Goal: Task Accomplishment & Management: Manage account settings

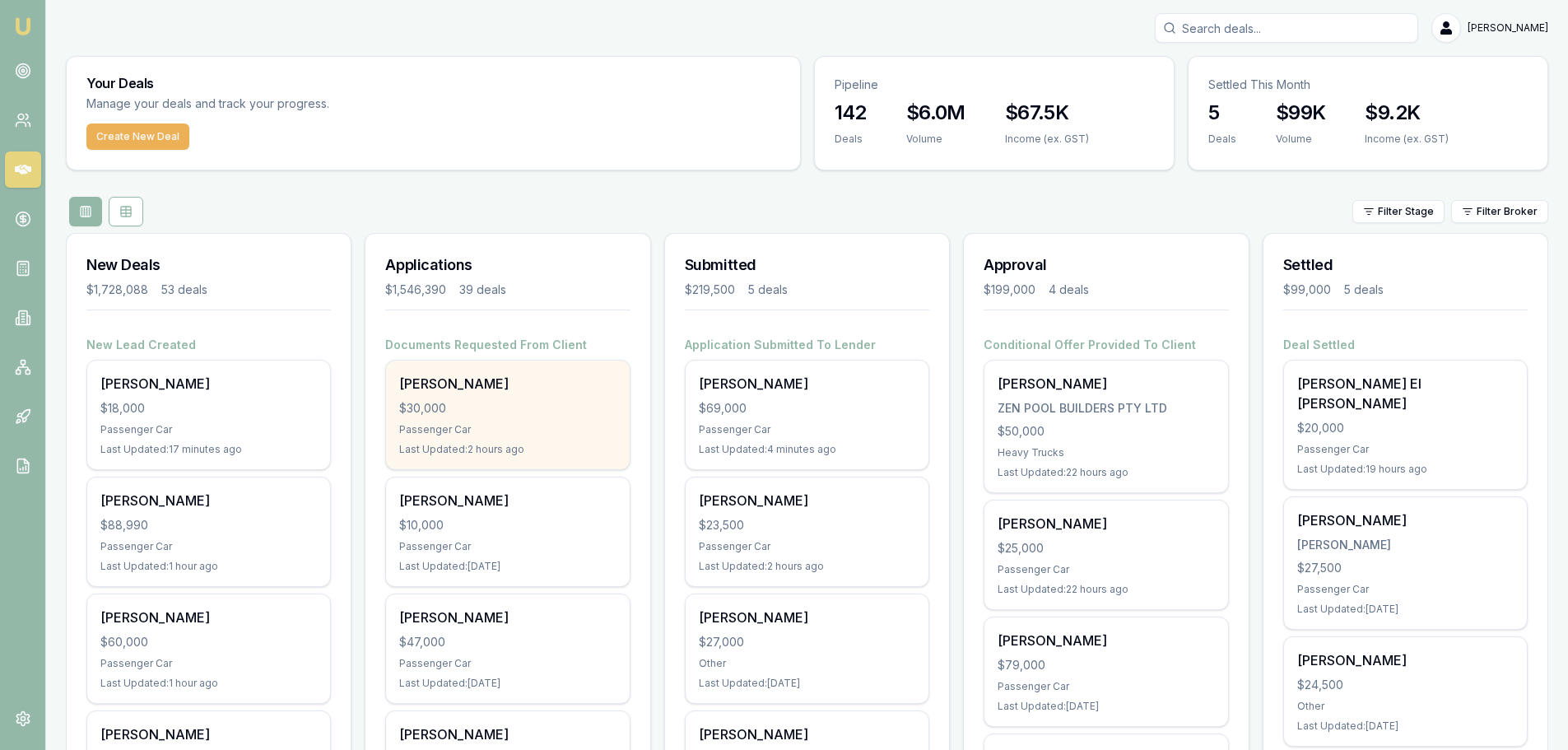
click at [496, 416] on div "$30,000" at bounding box center [507, 408] width 217 height 16
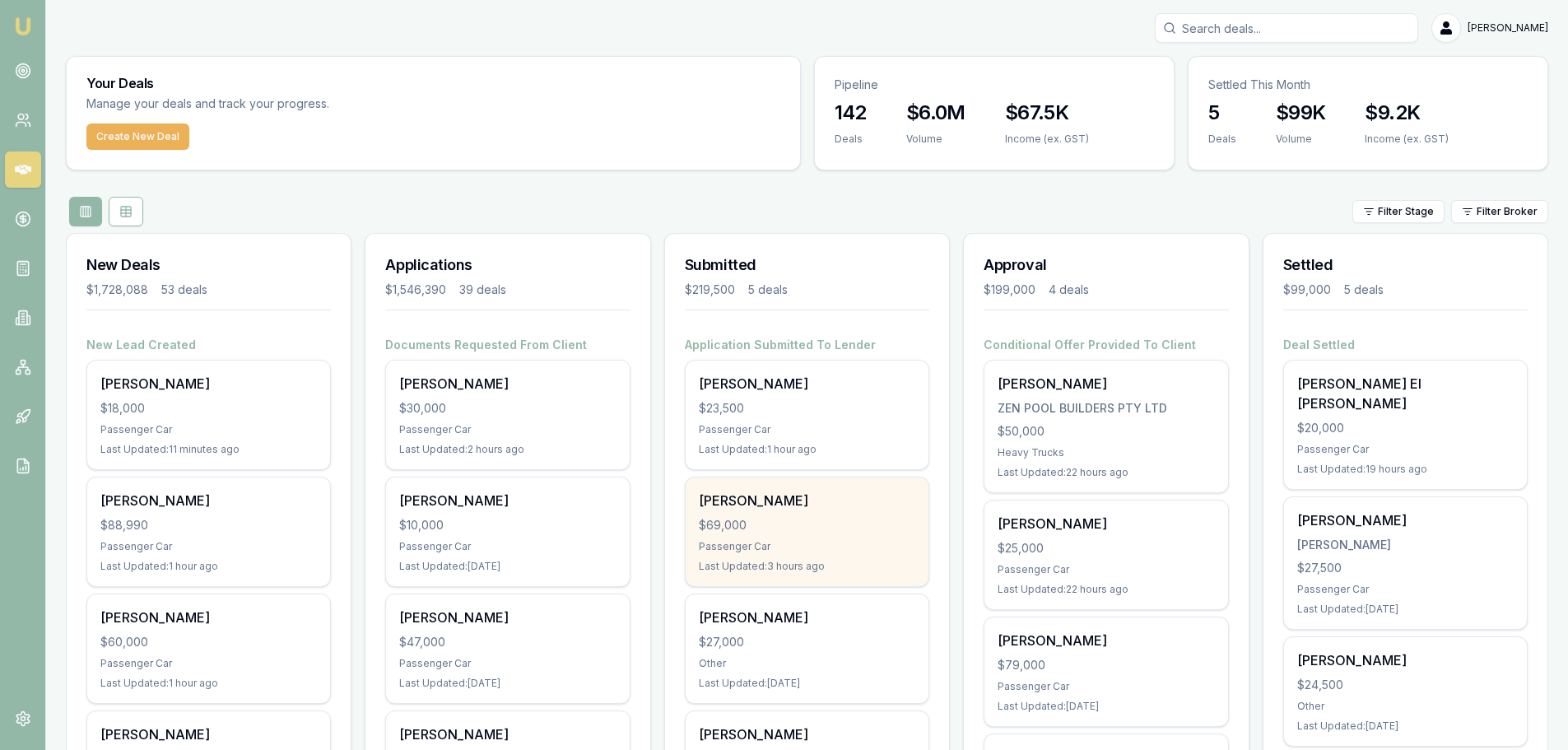
click at [741, 496] on div "SHARNA BOLT" at bounding box center [808, 501] width 217 height 19
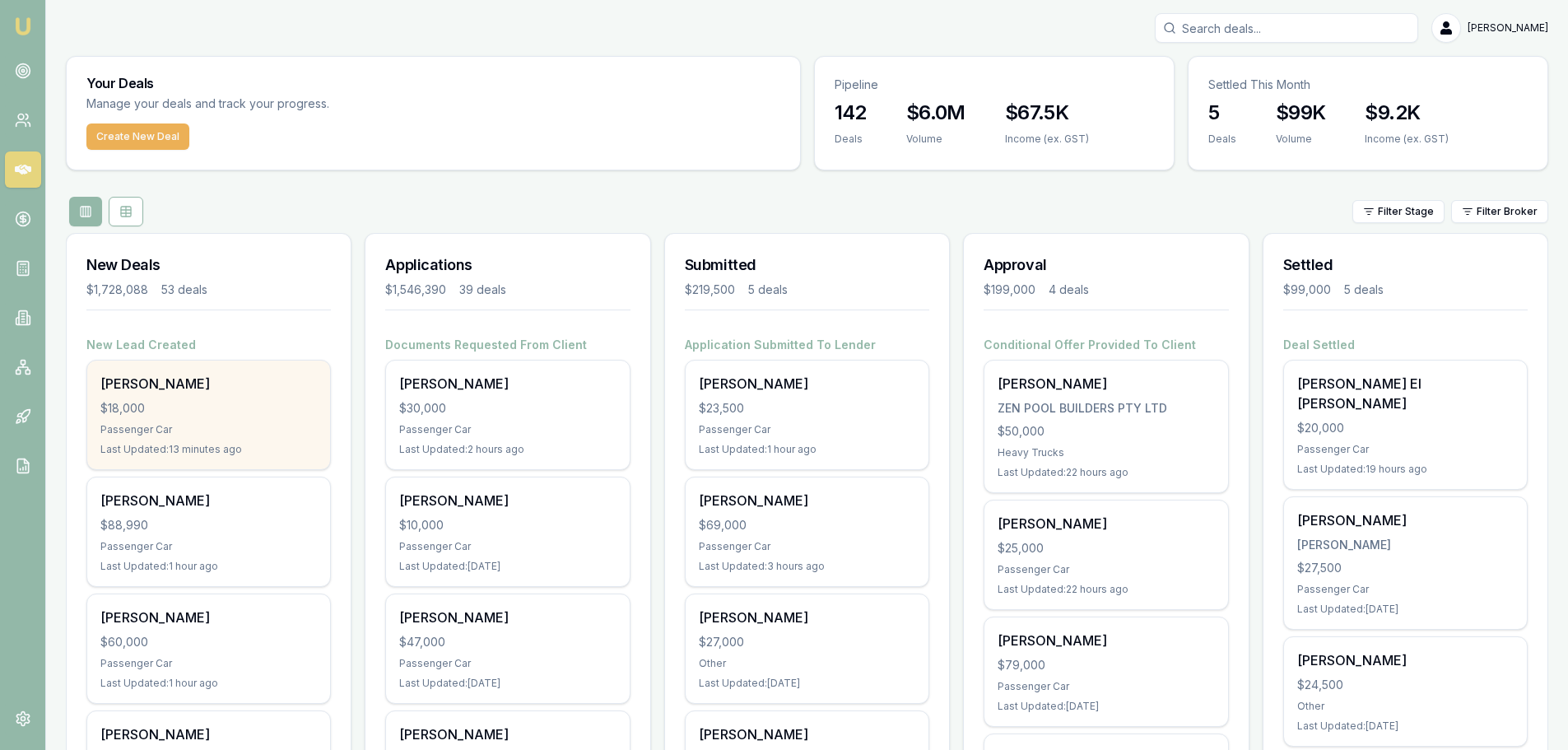
click at [174, 447] on div "Last Updated: 13 minutes ago" at bounding box center [209, 450] width 217 height 14
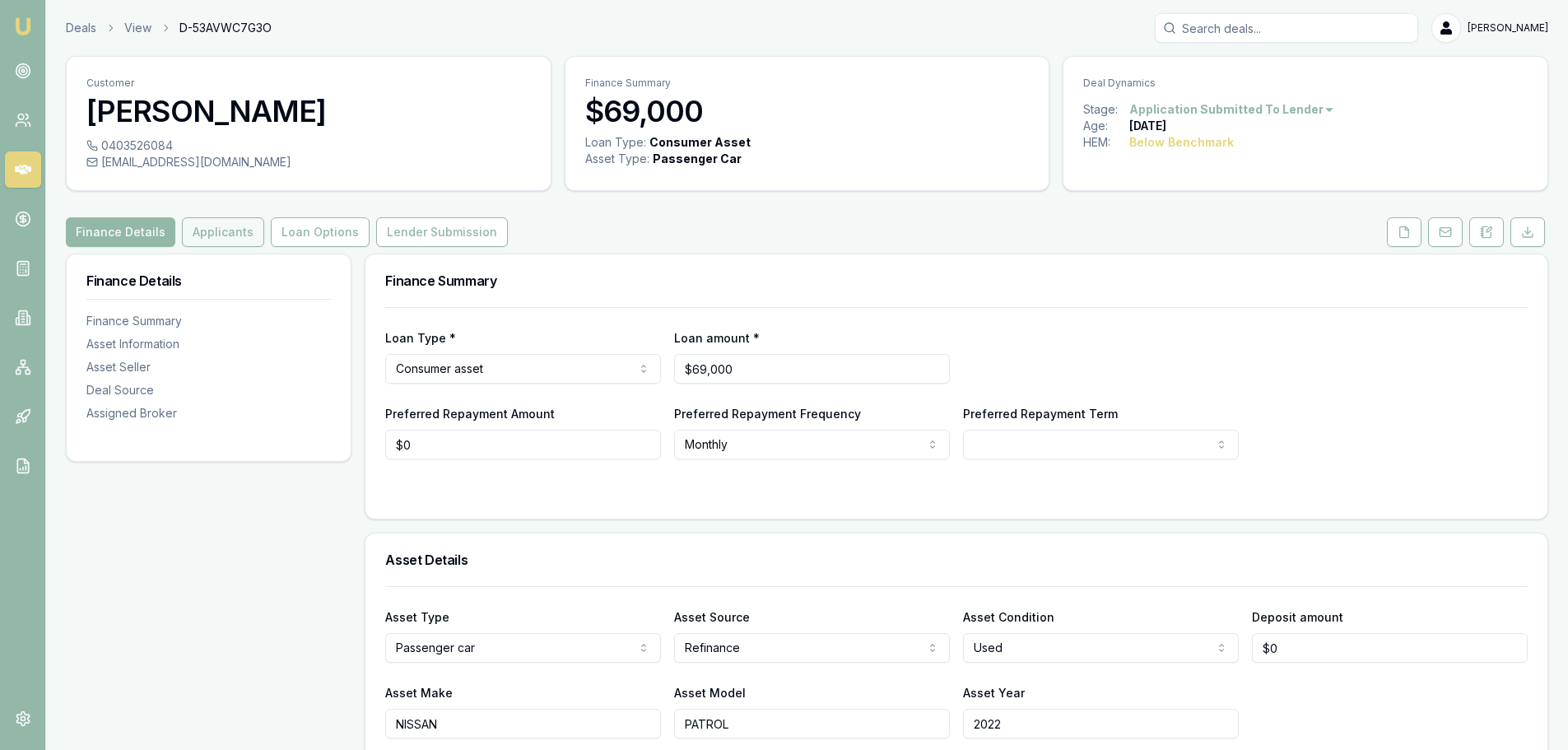
click at [224, 228] on button "Applicants" at bounding box center [223, 232] width 82 height 30
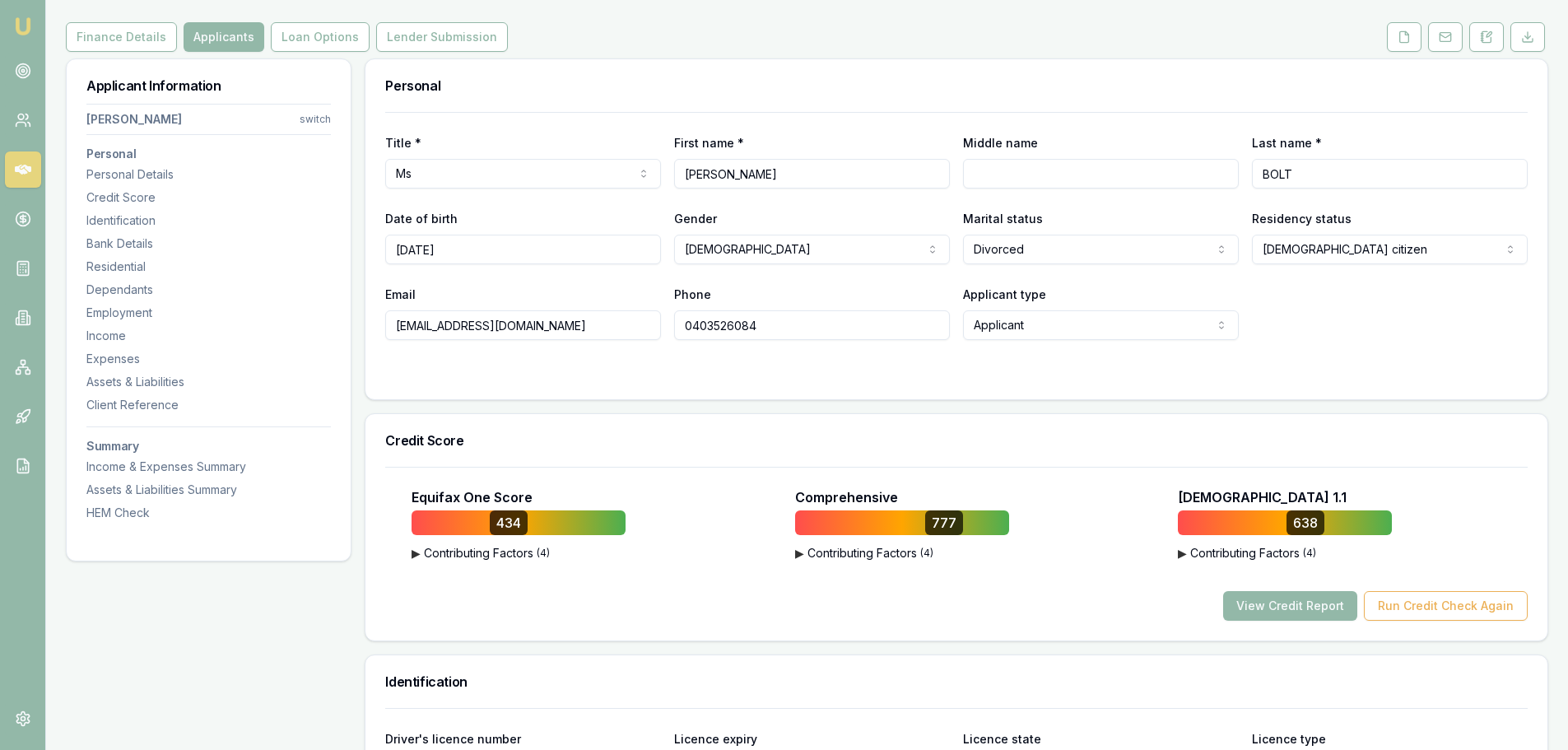
scroll to position [412, 0]
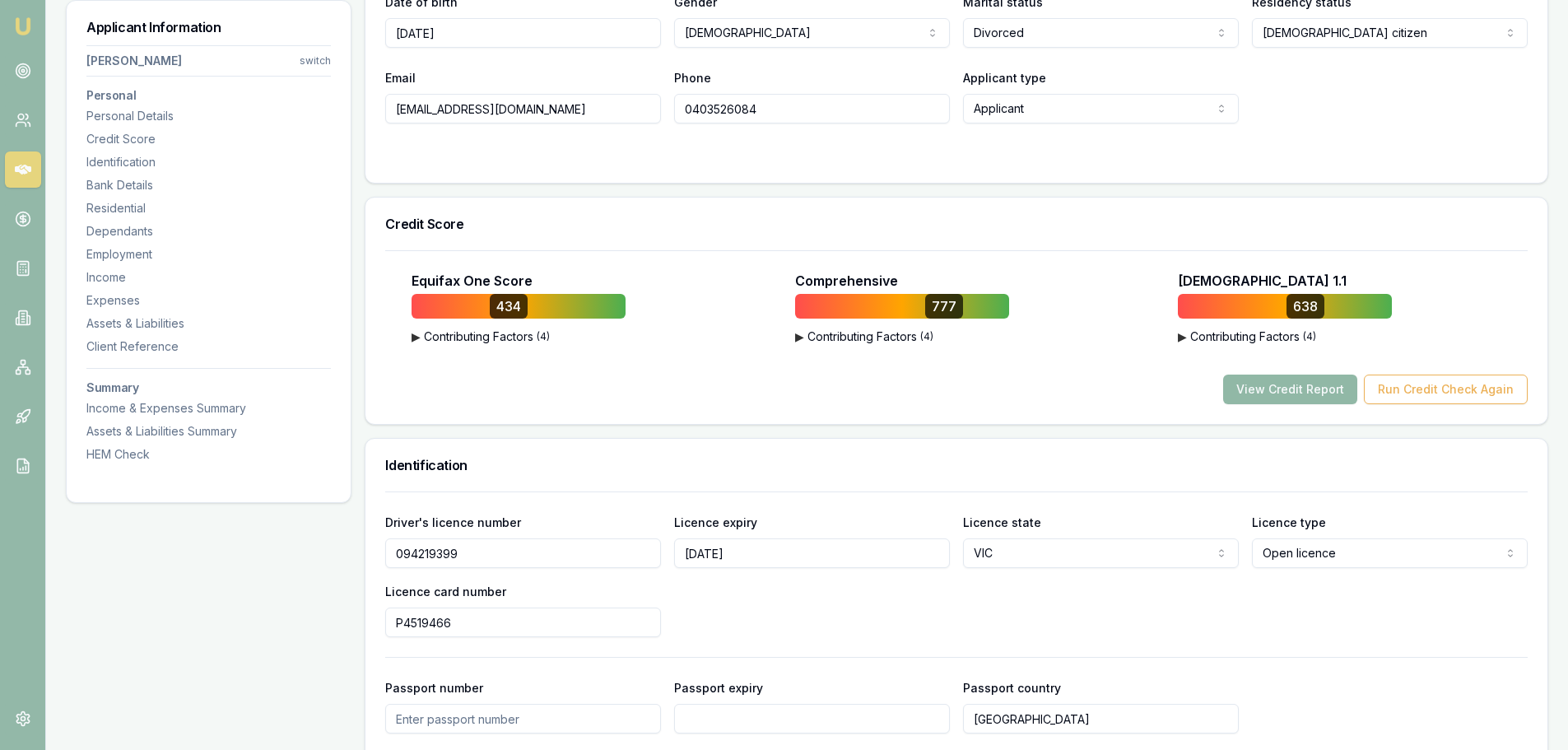
click at [1268, 391] on button "View Credit Report" at bounding box center [1290, 390] width 135 height 30
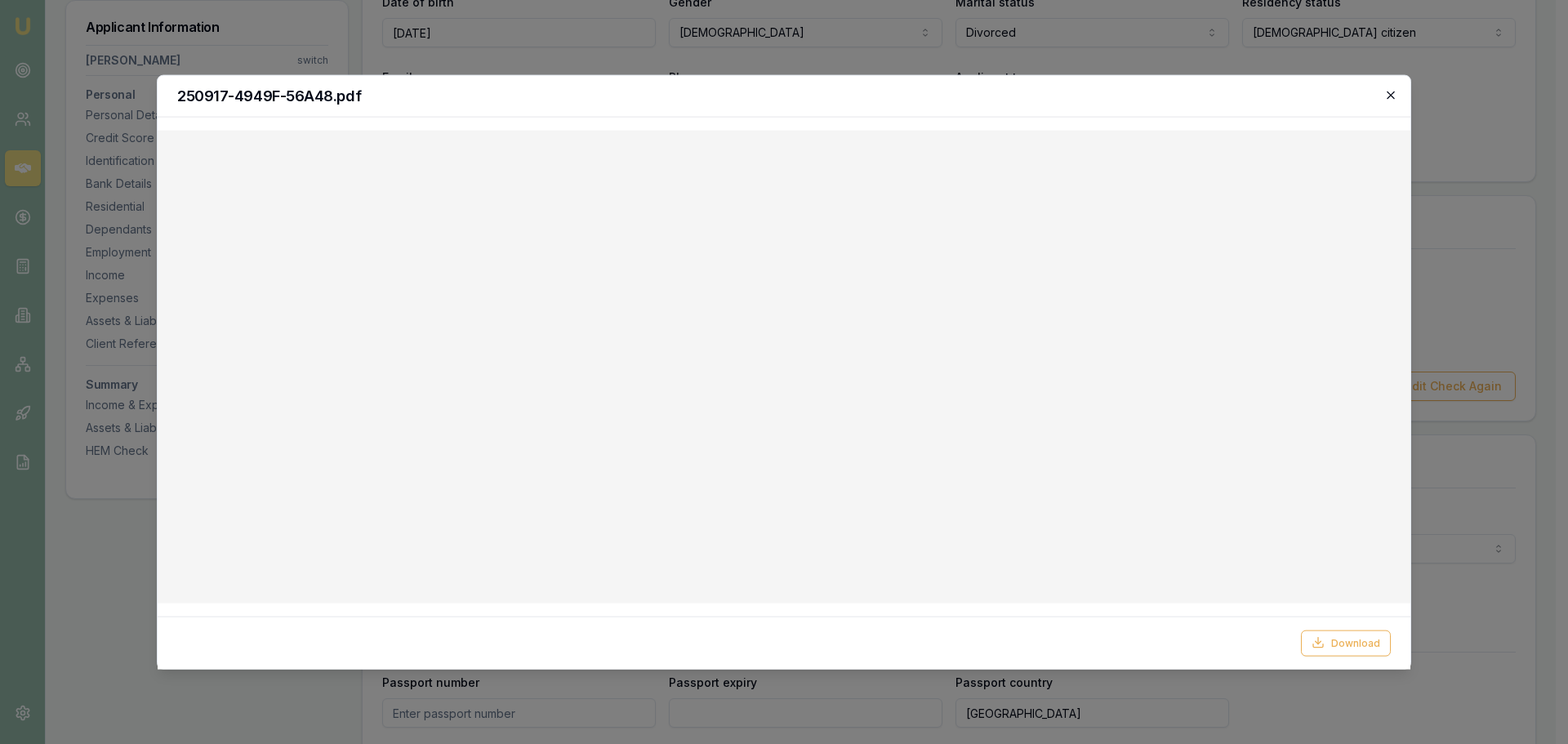
click at [1395, 95] on icon "button" at bounding box center [1390, 95] width 13 height 13
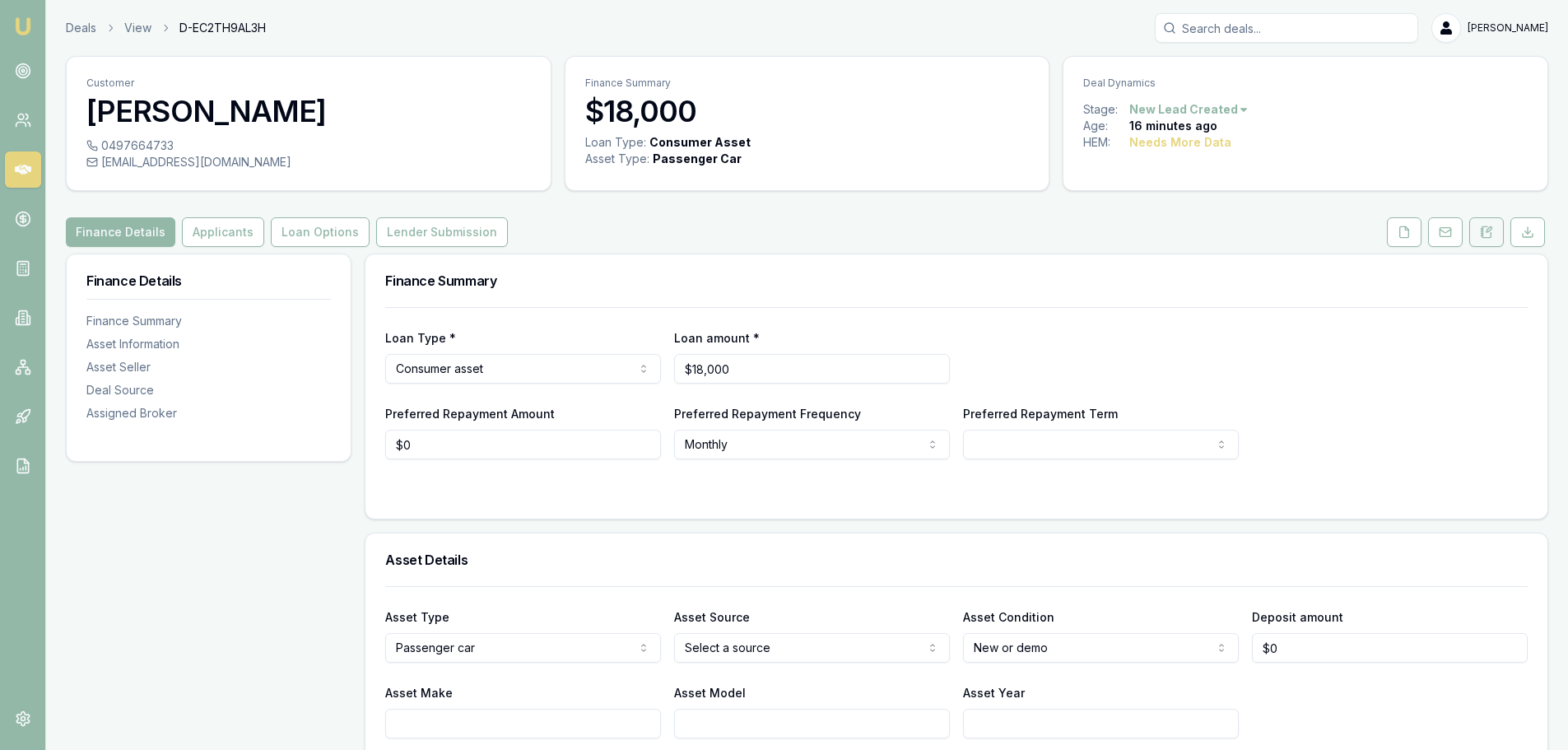
click at [1488, 237] on icon at bounding box center [1487, 232] width 9 height 11
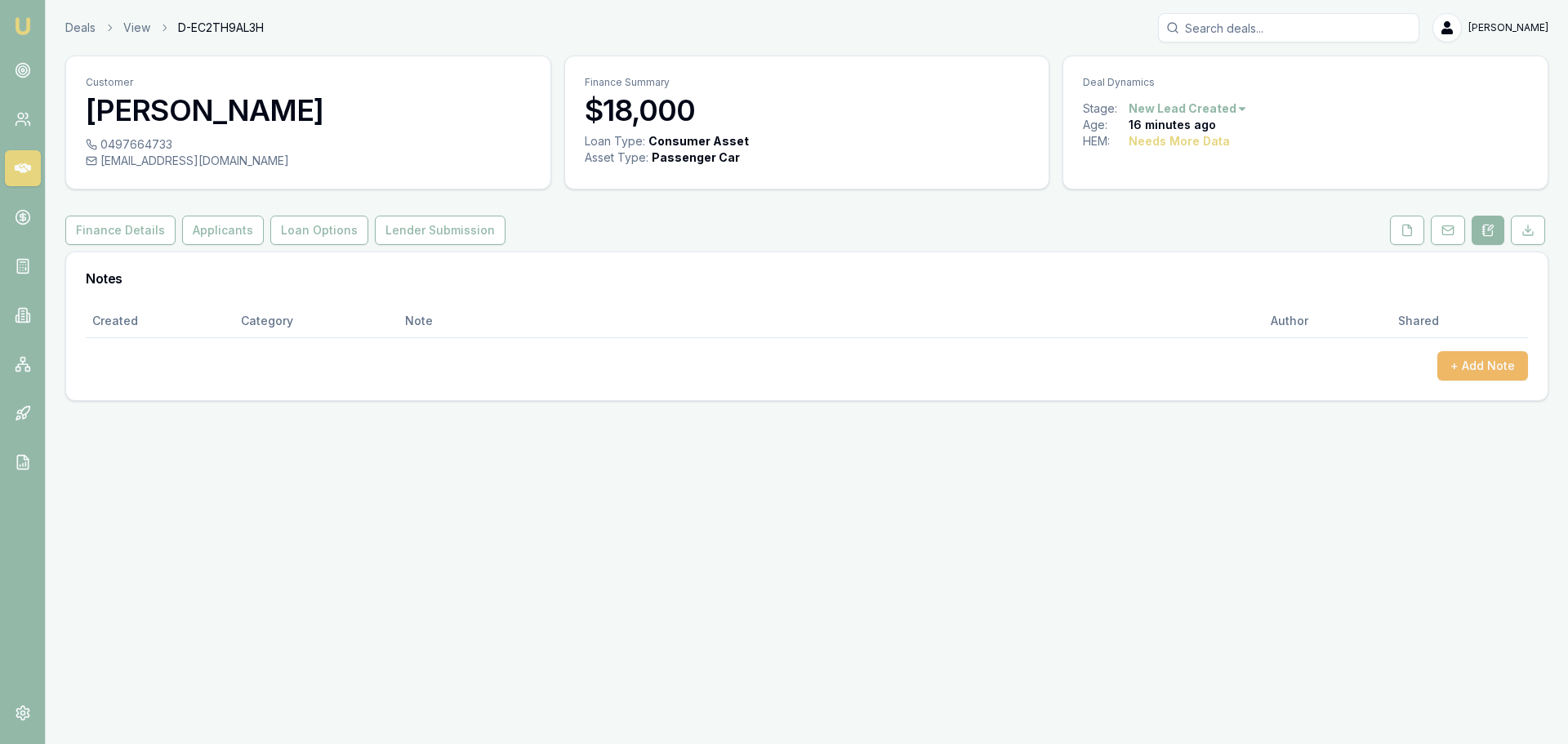
click at [1472, 369] on button "+ Add Note" at bounding box center [1482, 365] width 90 height 30
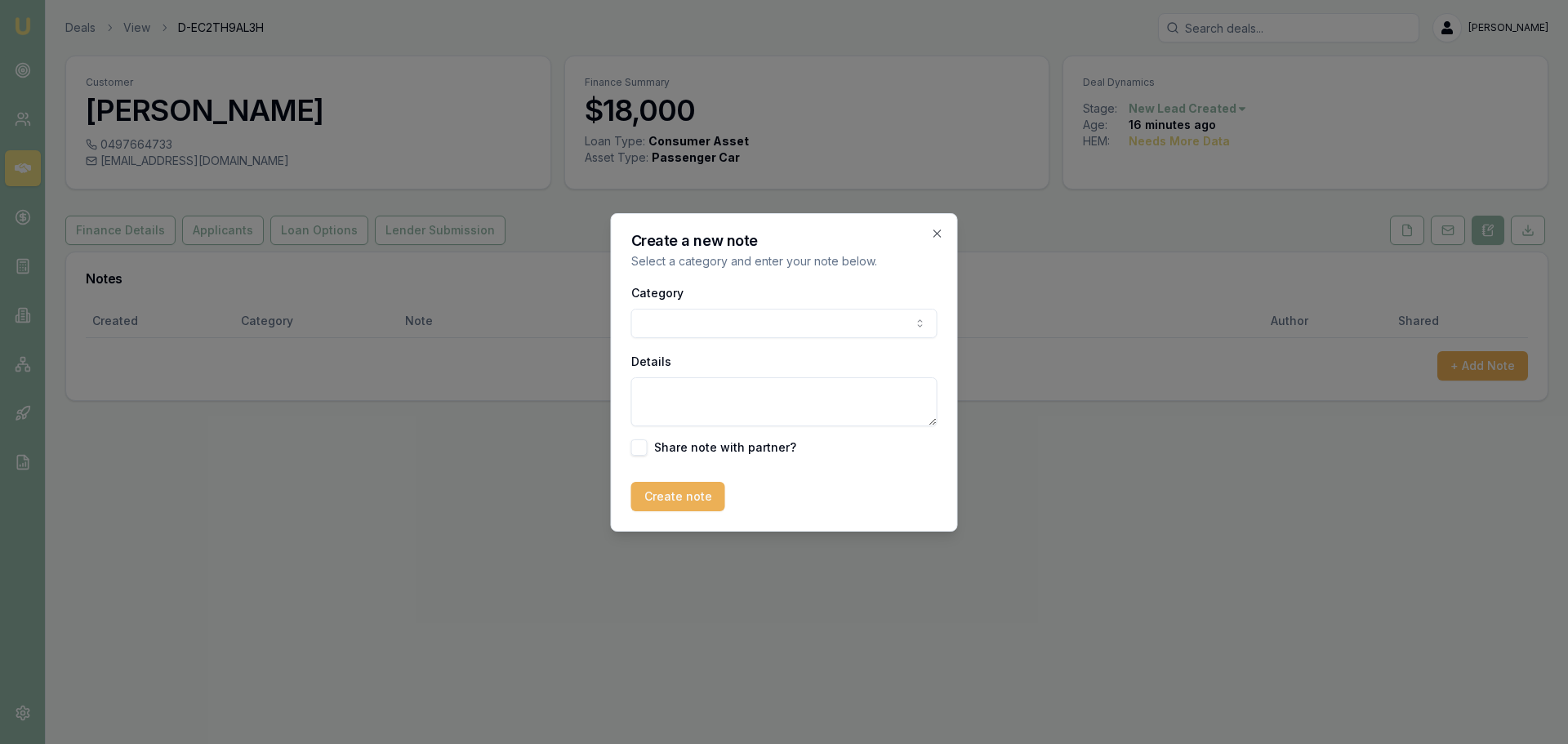
click at [666, 324] on body "Emu Broker Deals View D-EC2TH9AL3H Erin Shield Toggle Menu Customer Jordan Bunc…" at bounding box center [784, 372] width 1568 height 744
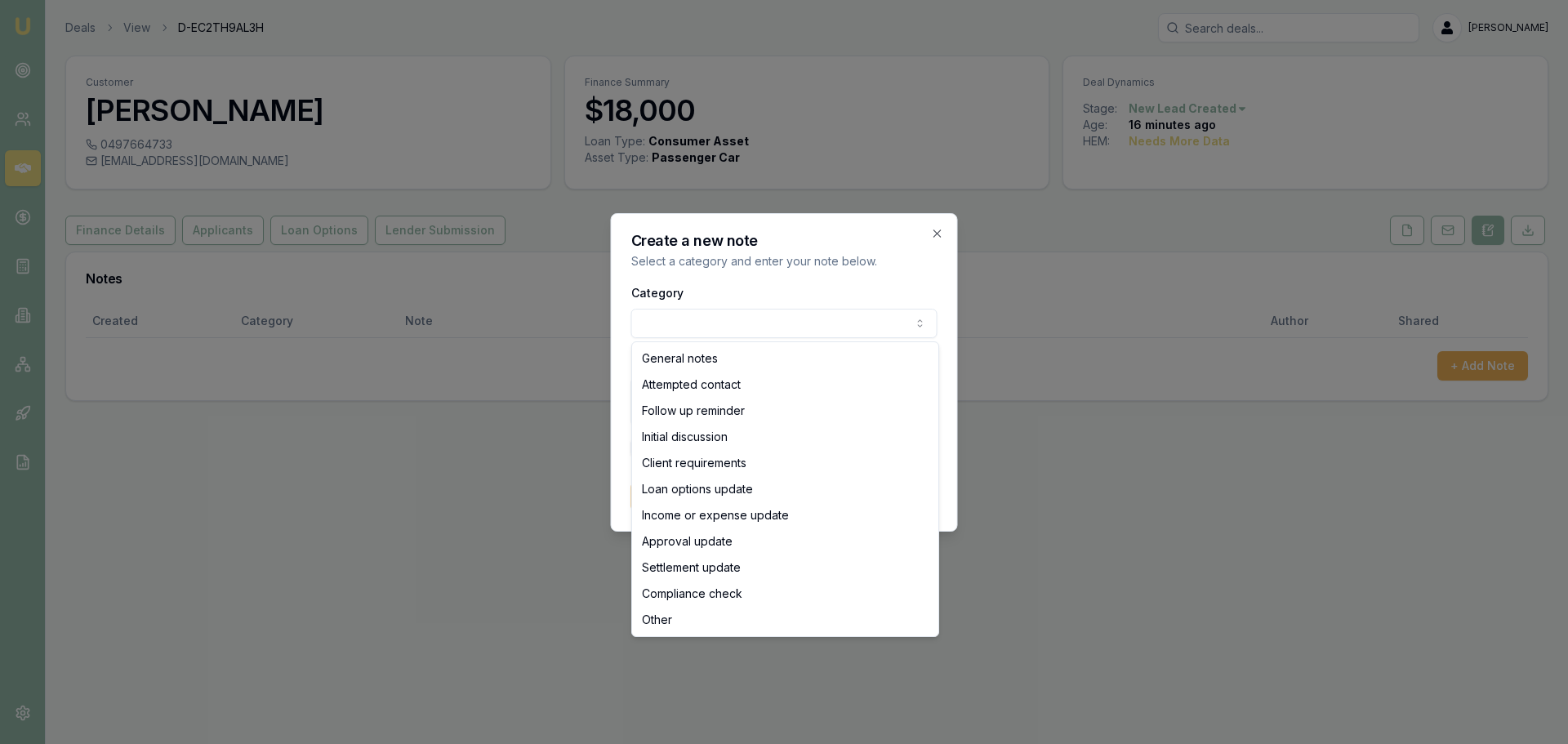
select select "ATTEMPTED_CONTACT"
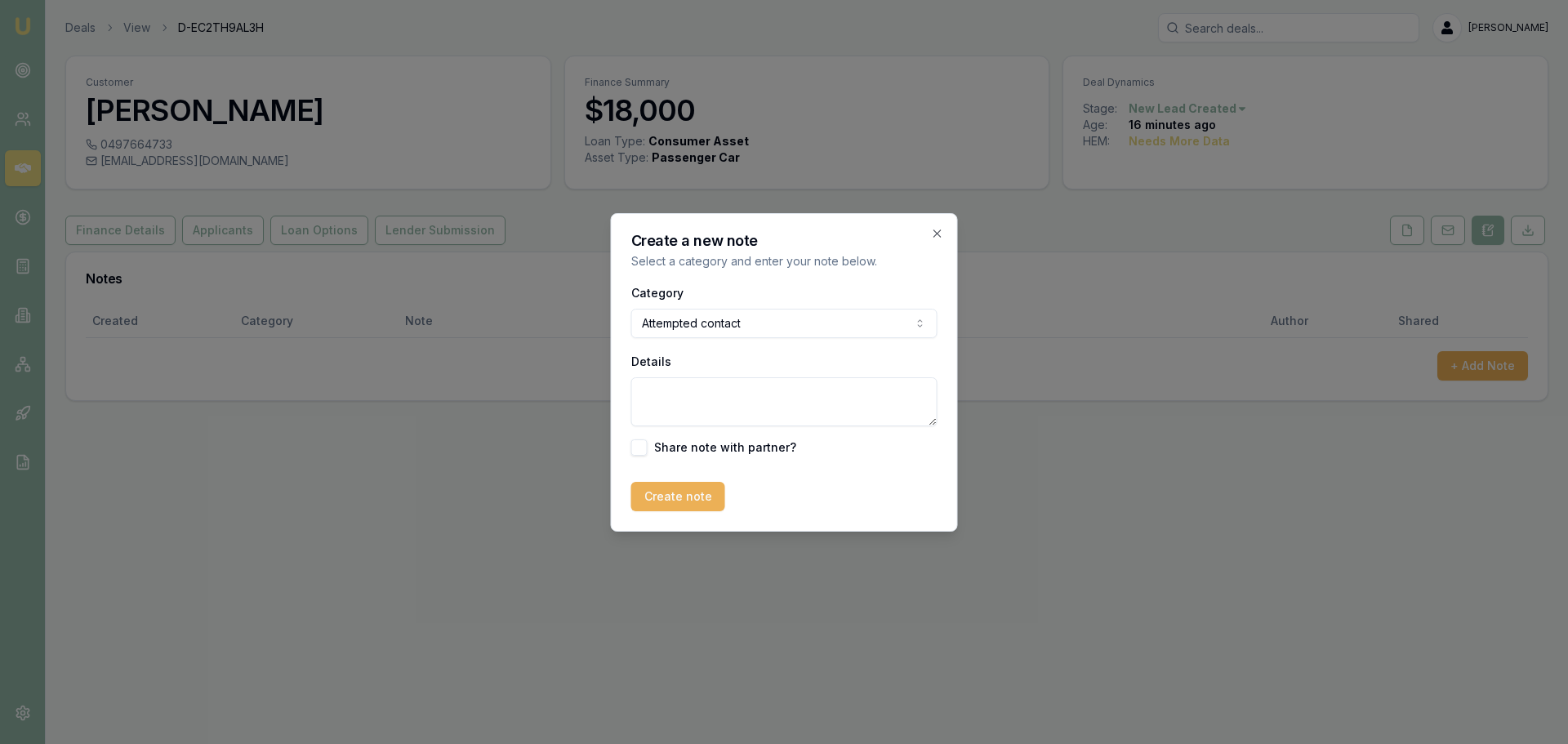
click at [690, 396] on textarea "Details" at bounding box center [784, 402] width 306 height 49
type textarea "Sent intro text"
click at [683, 512] on div "Create a new note Select a category and enter your note below. Category Attempt…" at bounding box center [784, 372] width 347 height 318
click at [692, 498] on button "Create note" at bounding box center [678, 496] width 94 height 30
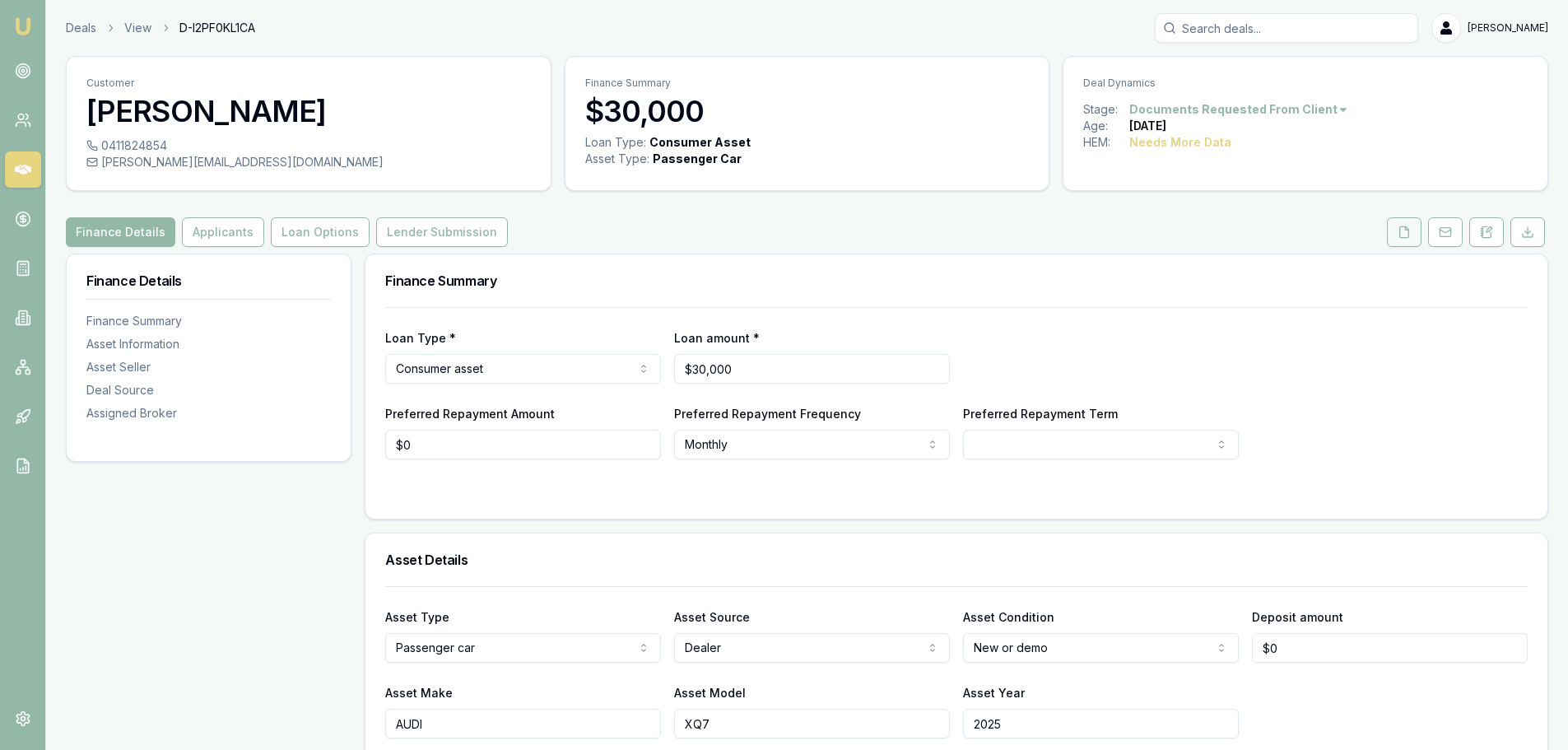
click at [1407, 239] on button at bounding box center [1404, 232] width 35 height 30
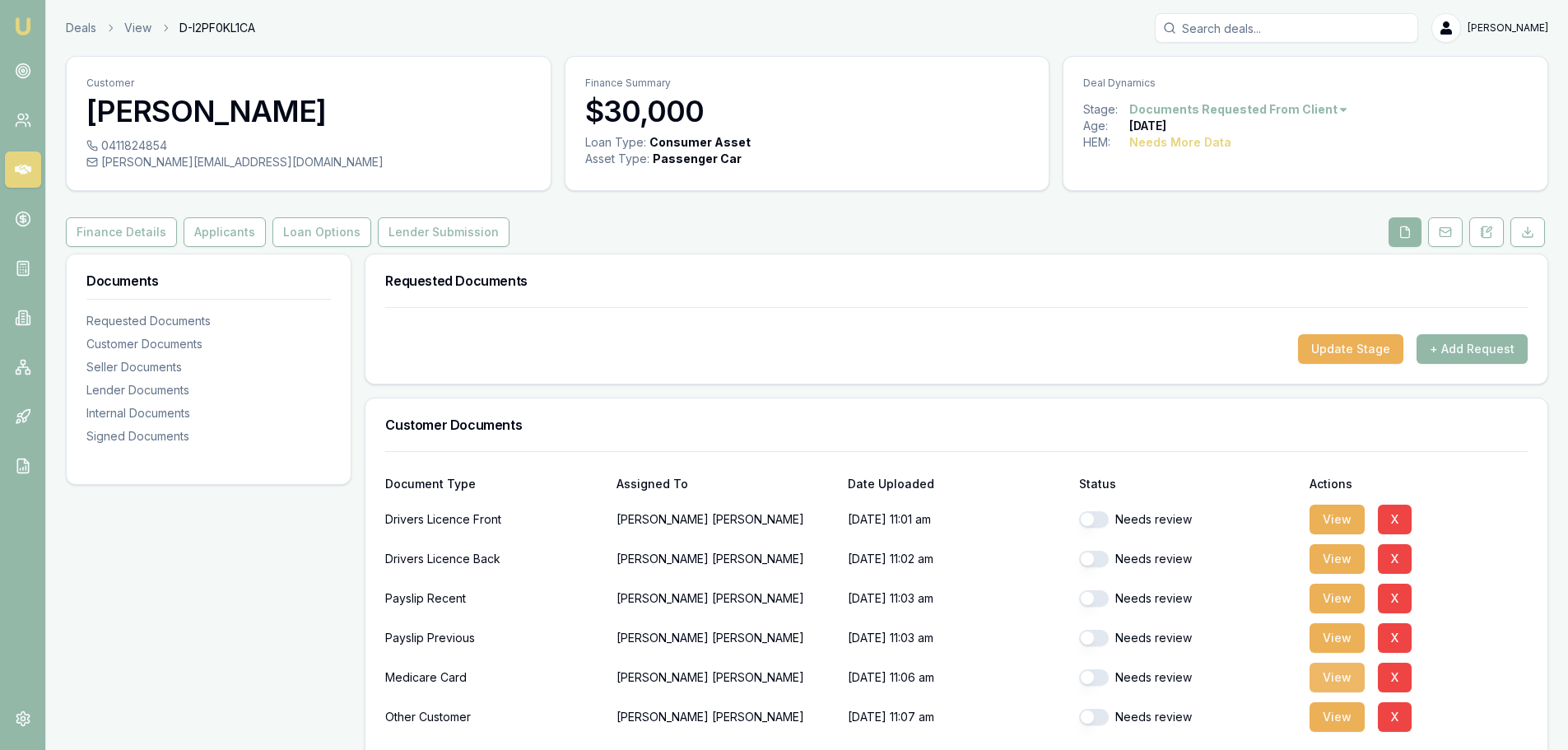
click at [1338, 679] on button "View" at bounding box center [1337, 677] width 55 height 30
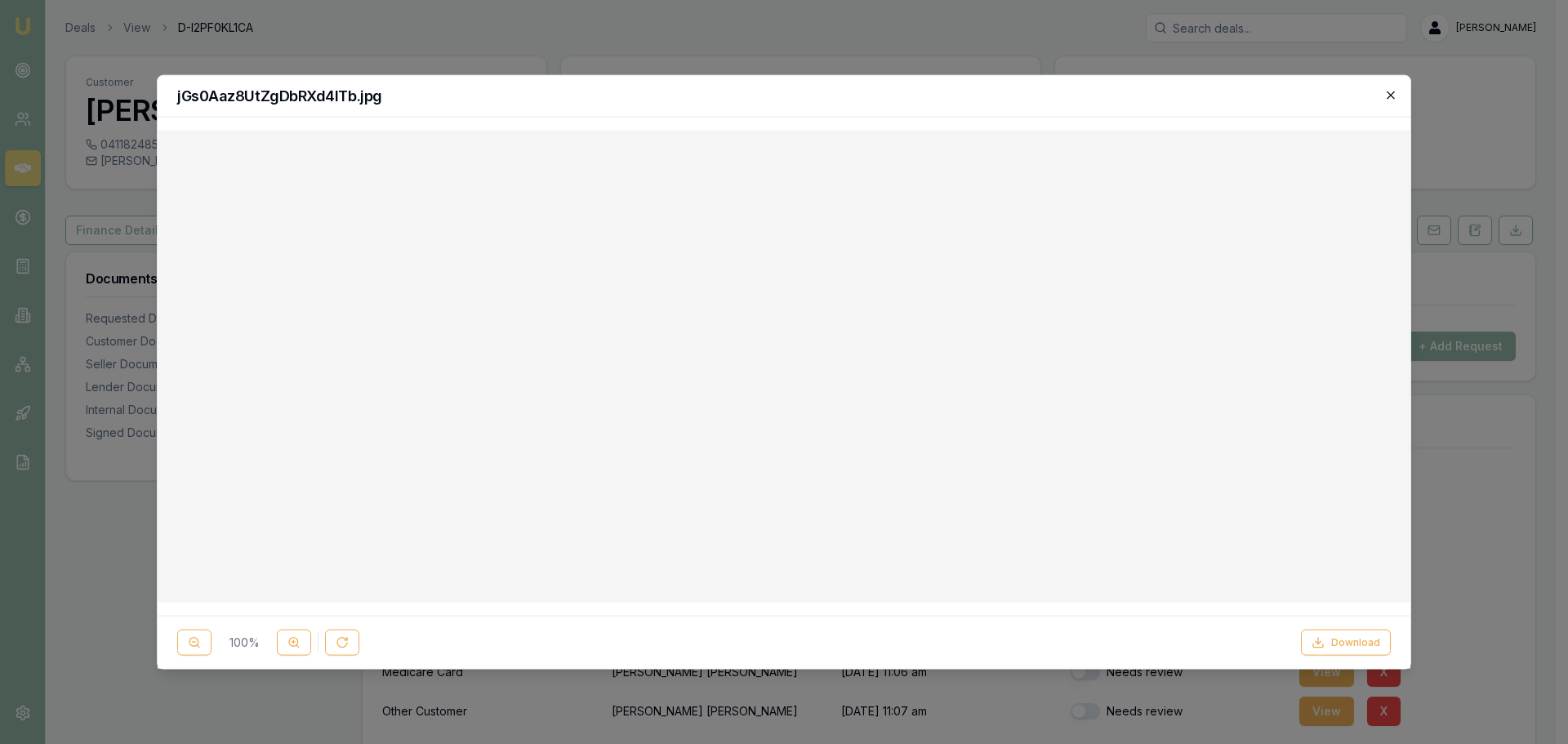
click at [1389, 95] on icon "button" at bounding box center [1390, 95] width 13 height 13
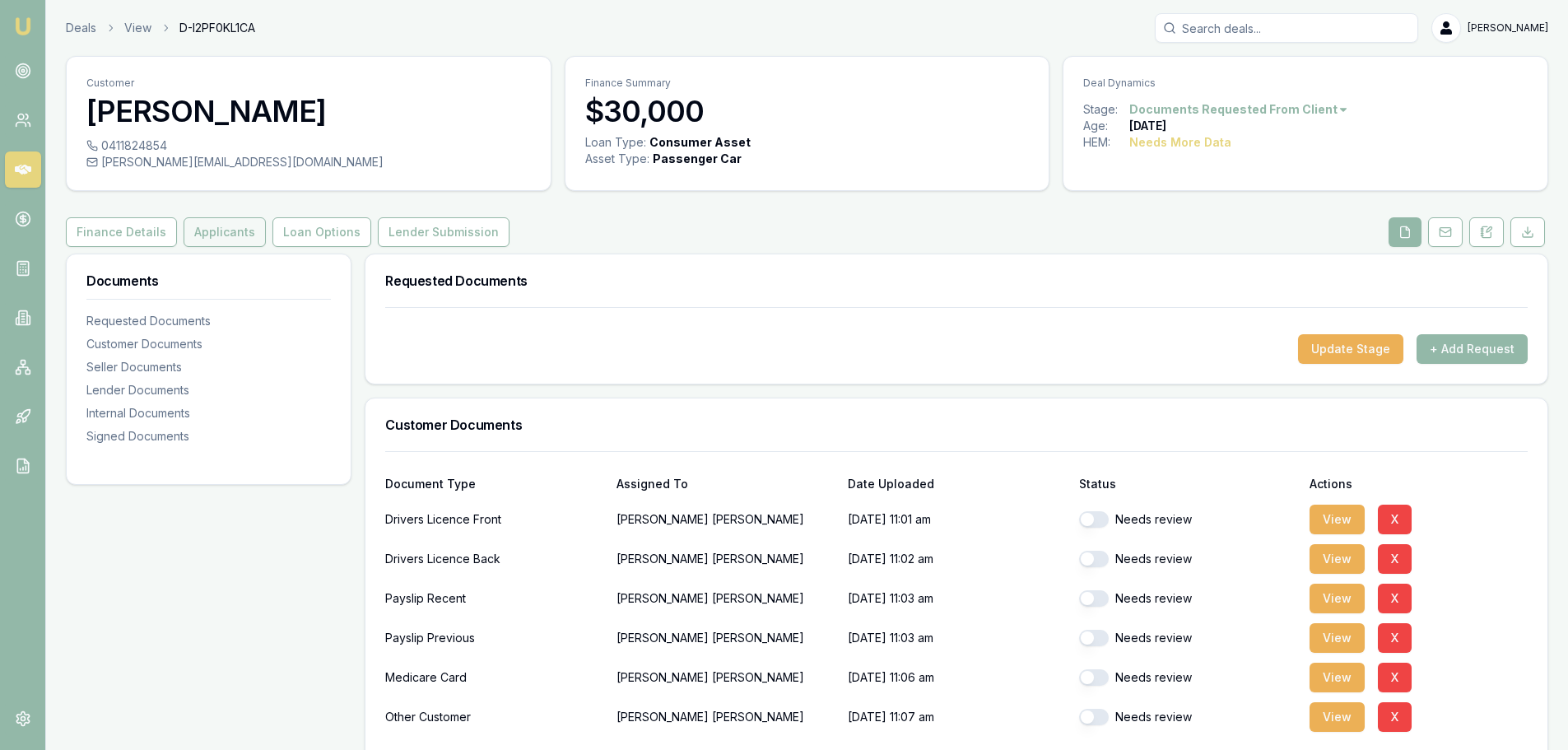
click at [211, 237] on button "Applicants" at bounding box center [225, 232] width 82 height 30
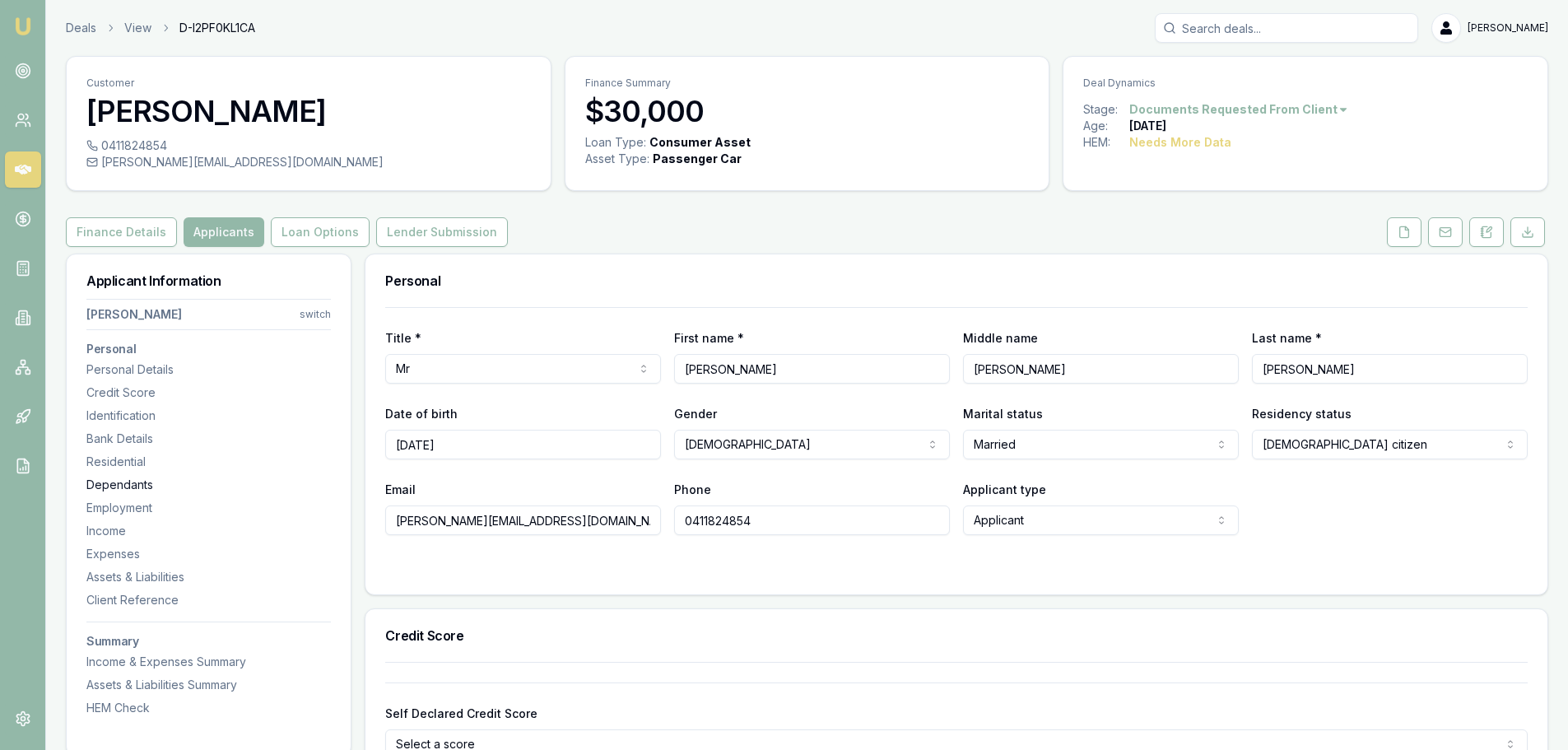
click at [111, 483] on div "Dependants" at bounding box center [208, 484] width 244 height 16
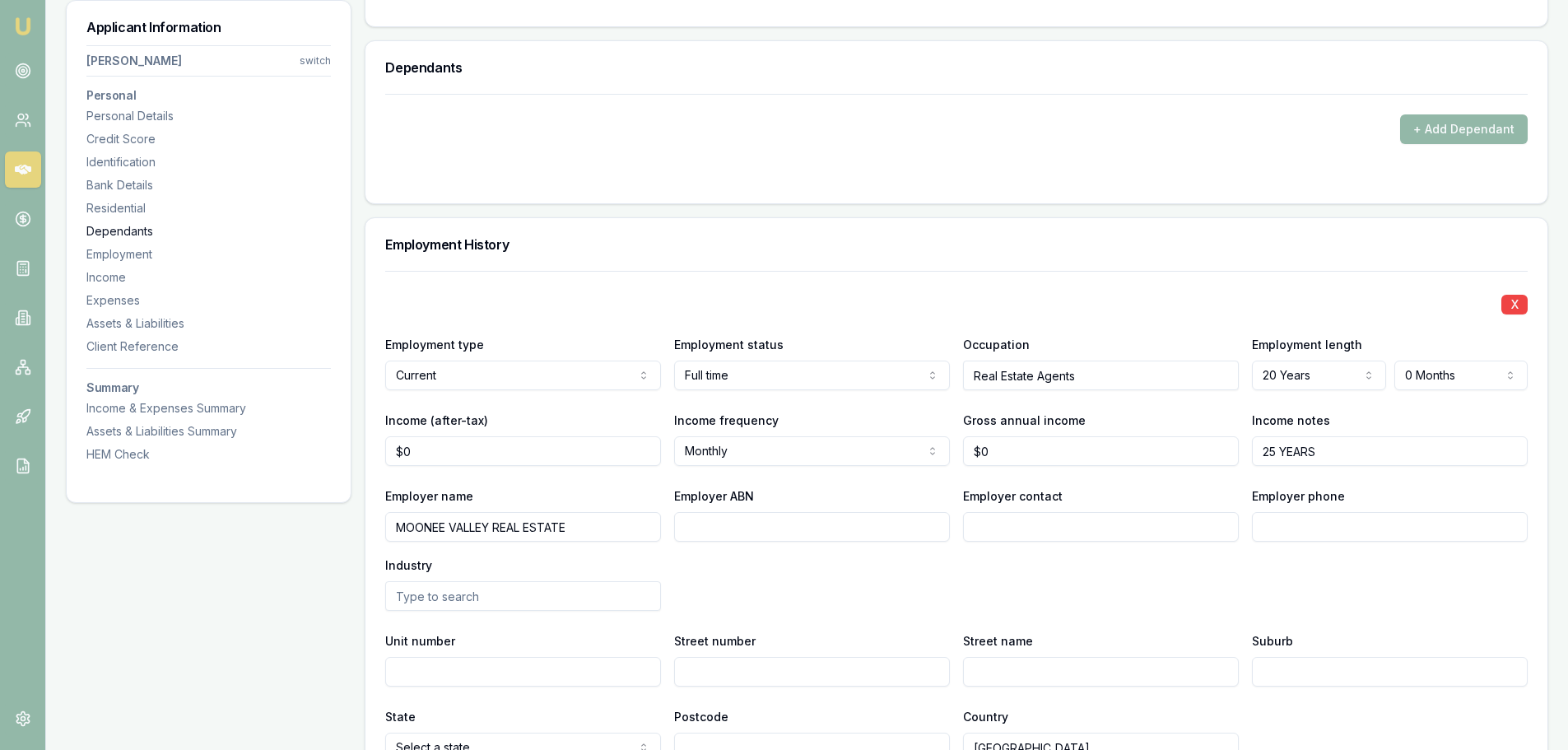
scroll to position [2325, 0]
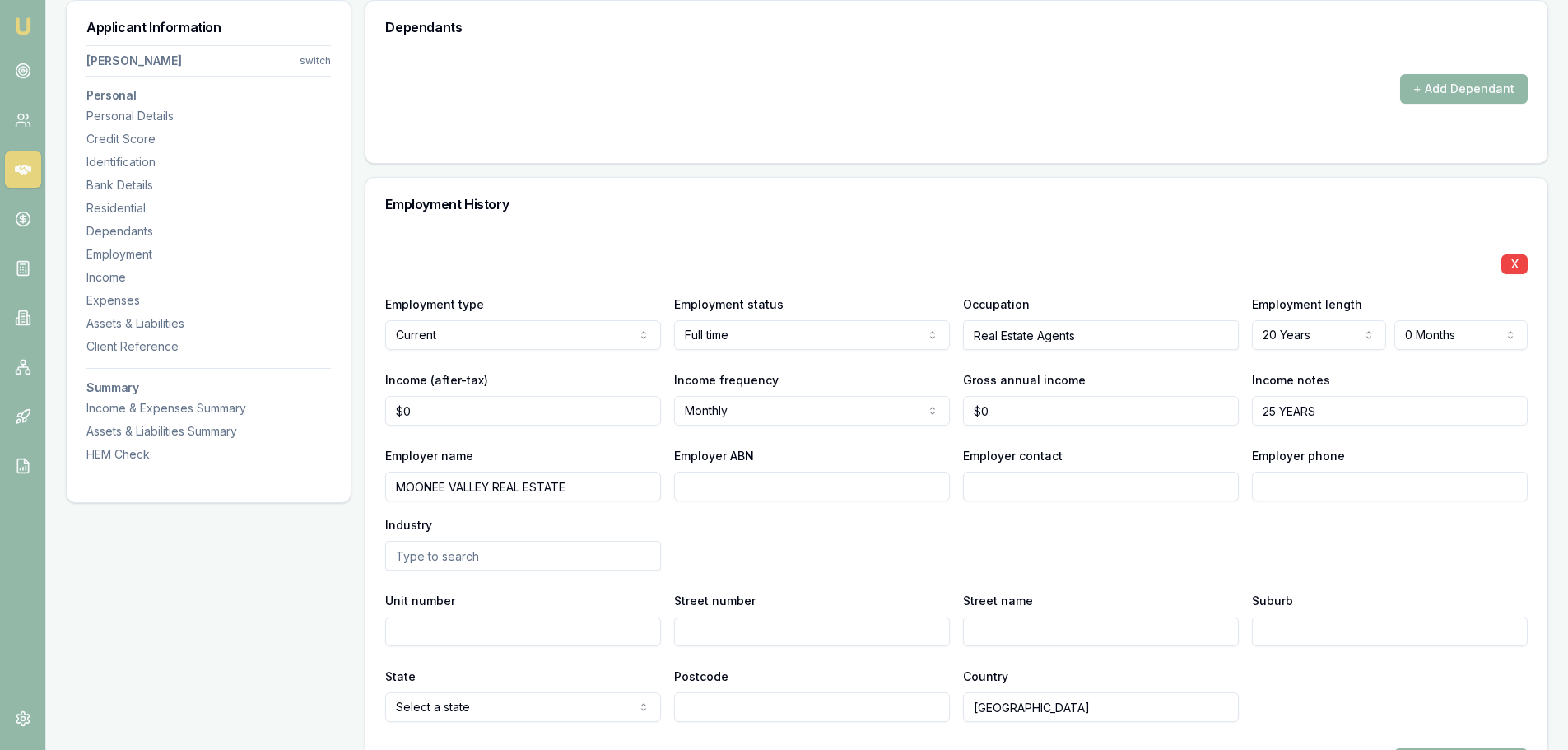
click at [1431, 85] on button "+ Add Dependant" at bounding box center [1464, 88] width 128 height 30
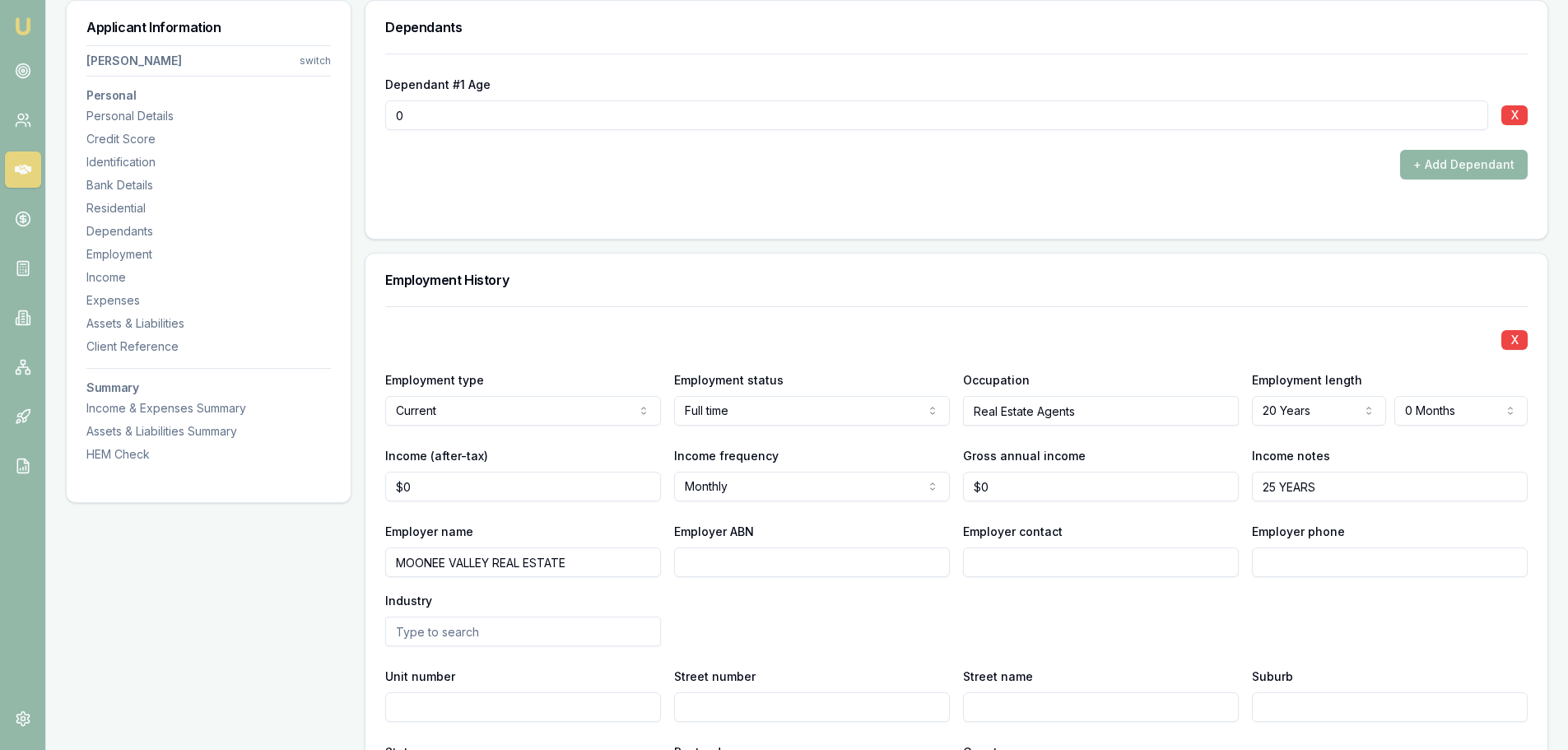
click at [1455, 162] on button "+ Add Dependant" at bounding box center [1464, 165] width 128 height 30
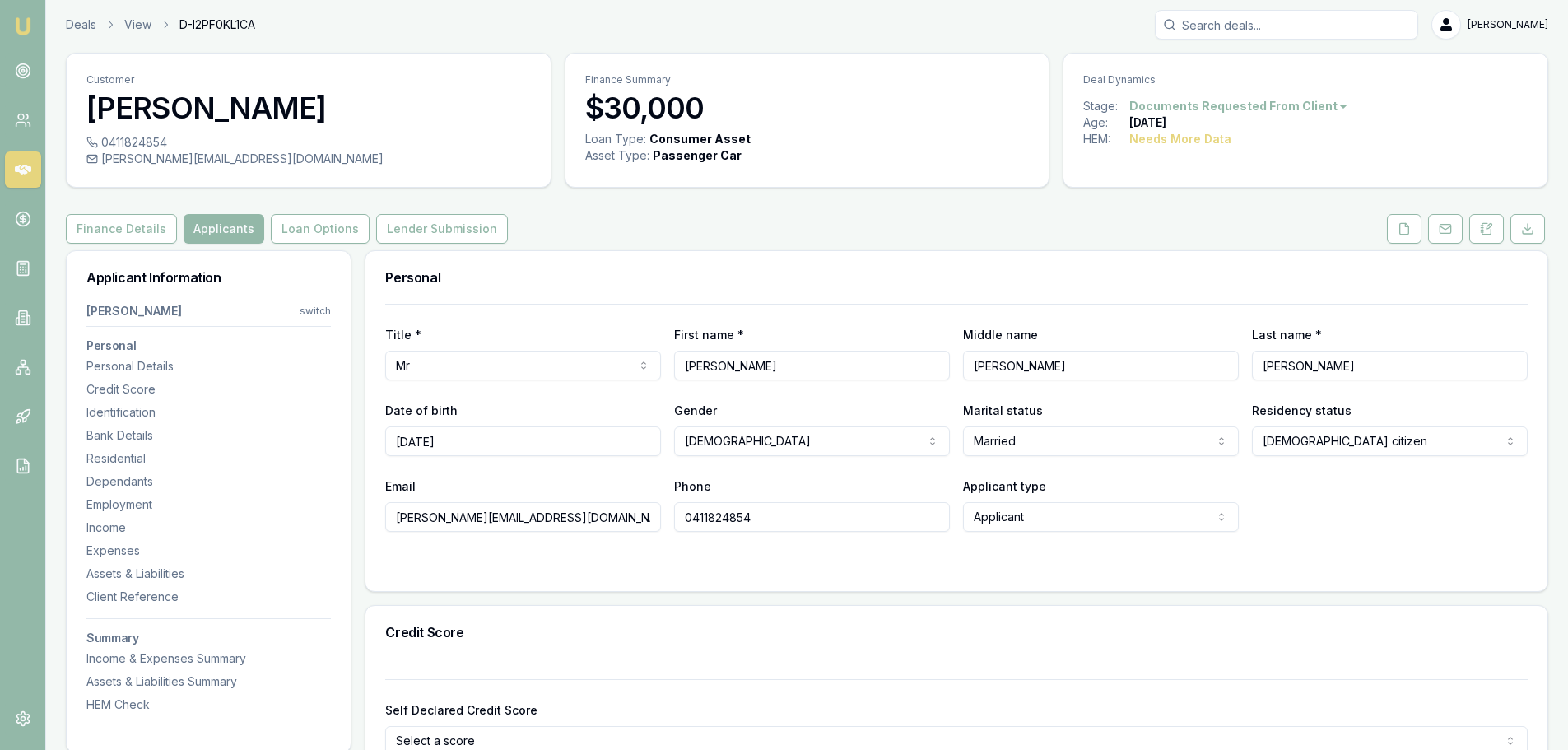
scroll to position [0, 0]
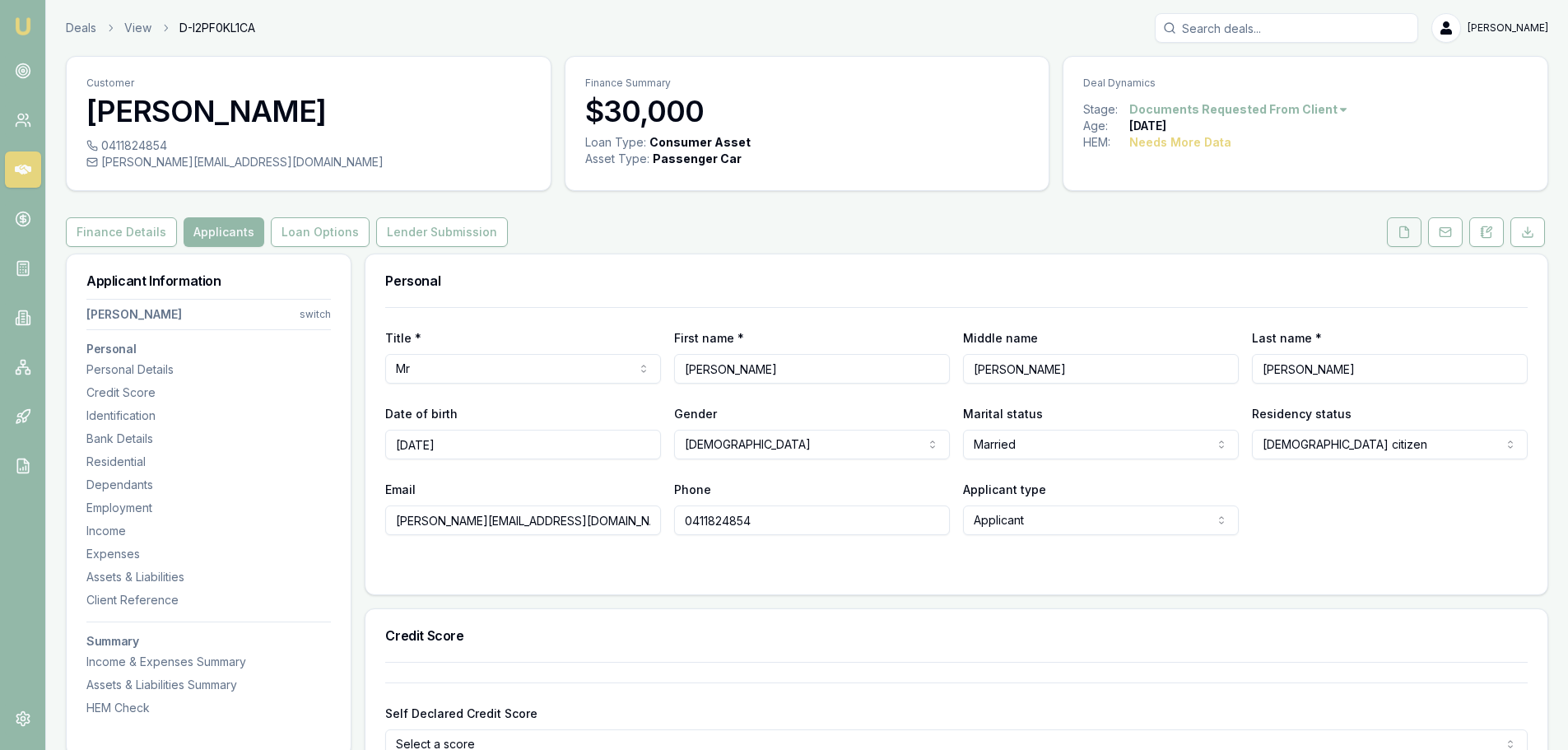
click at [1406, 235] on icon at bounding box center [1404, 233] width 14 height 14
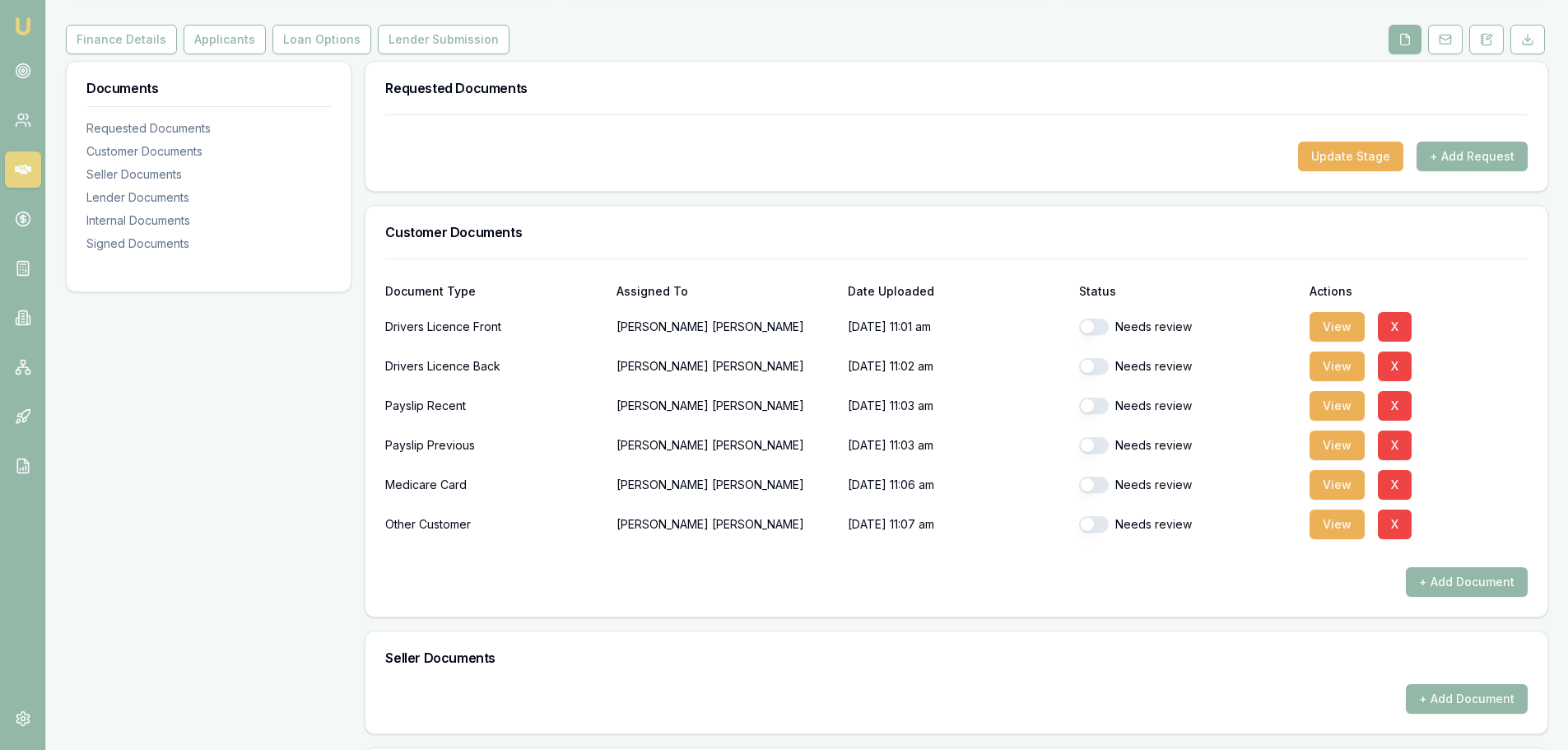
scroll to position [247, 0]
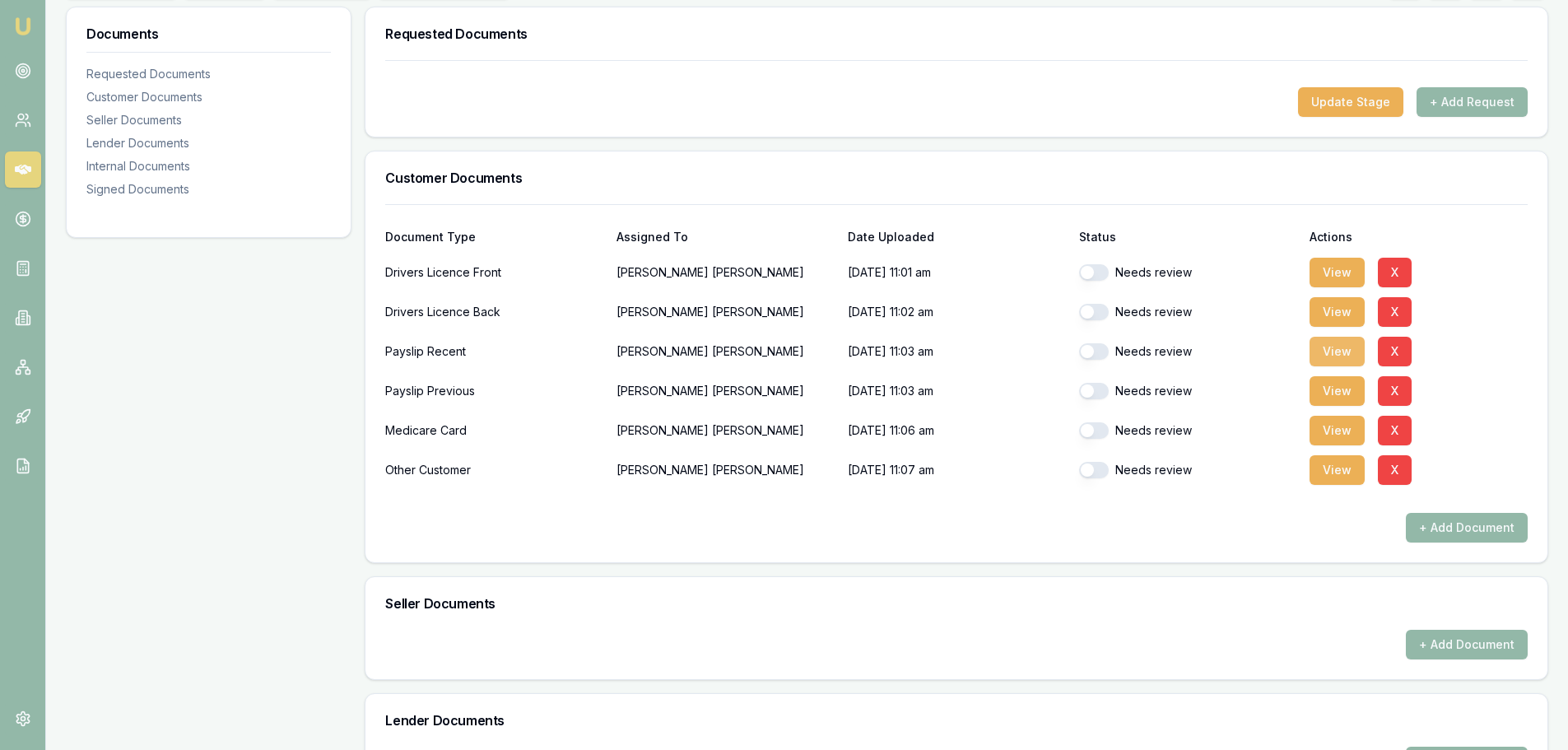
click at [1329, 347] on button "View" at bounding box center [1337, 352] width 55 height 30
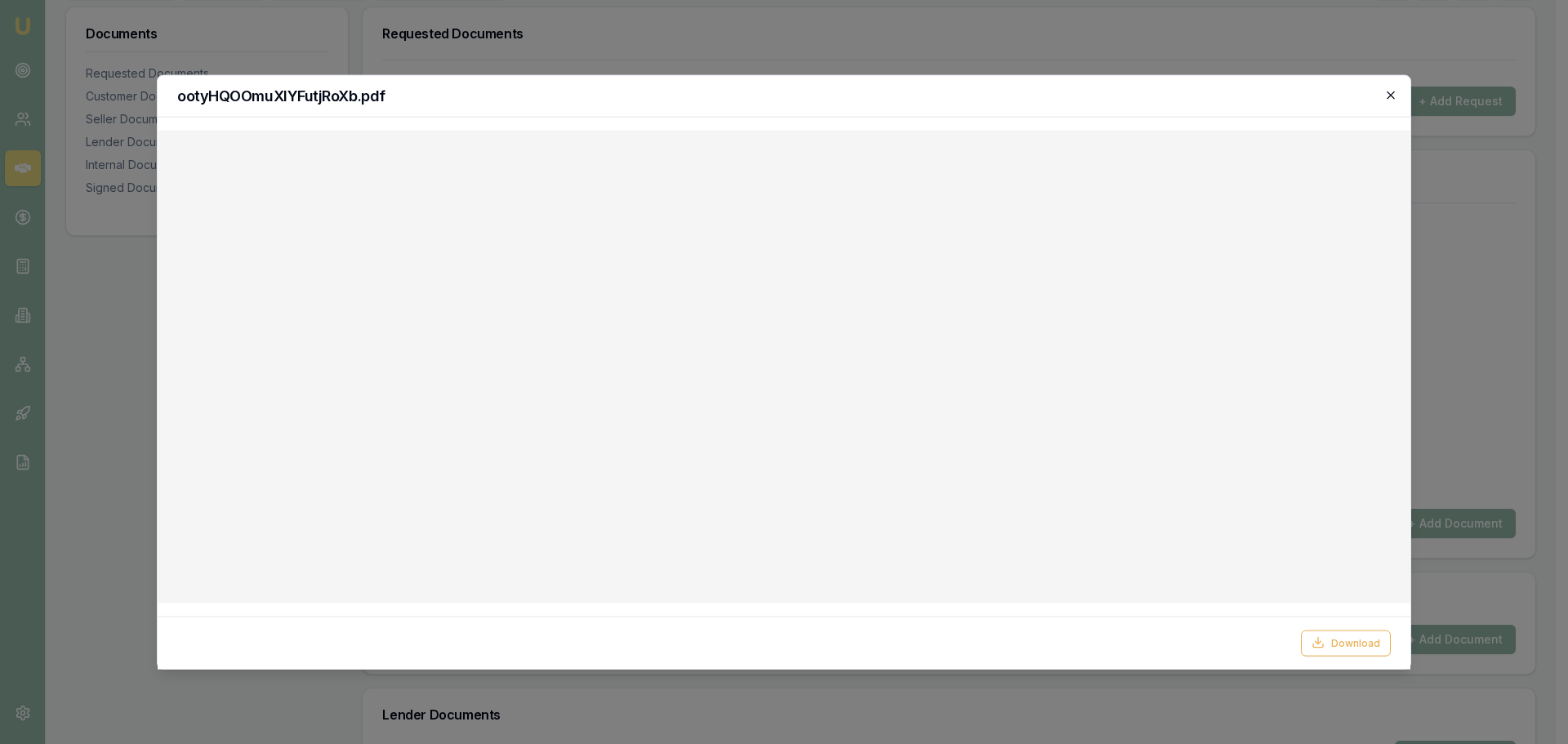
click at [1388, 93] on icon "button" at bounding box center [1390, 95] width 13 height 13
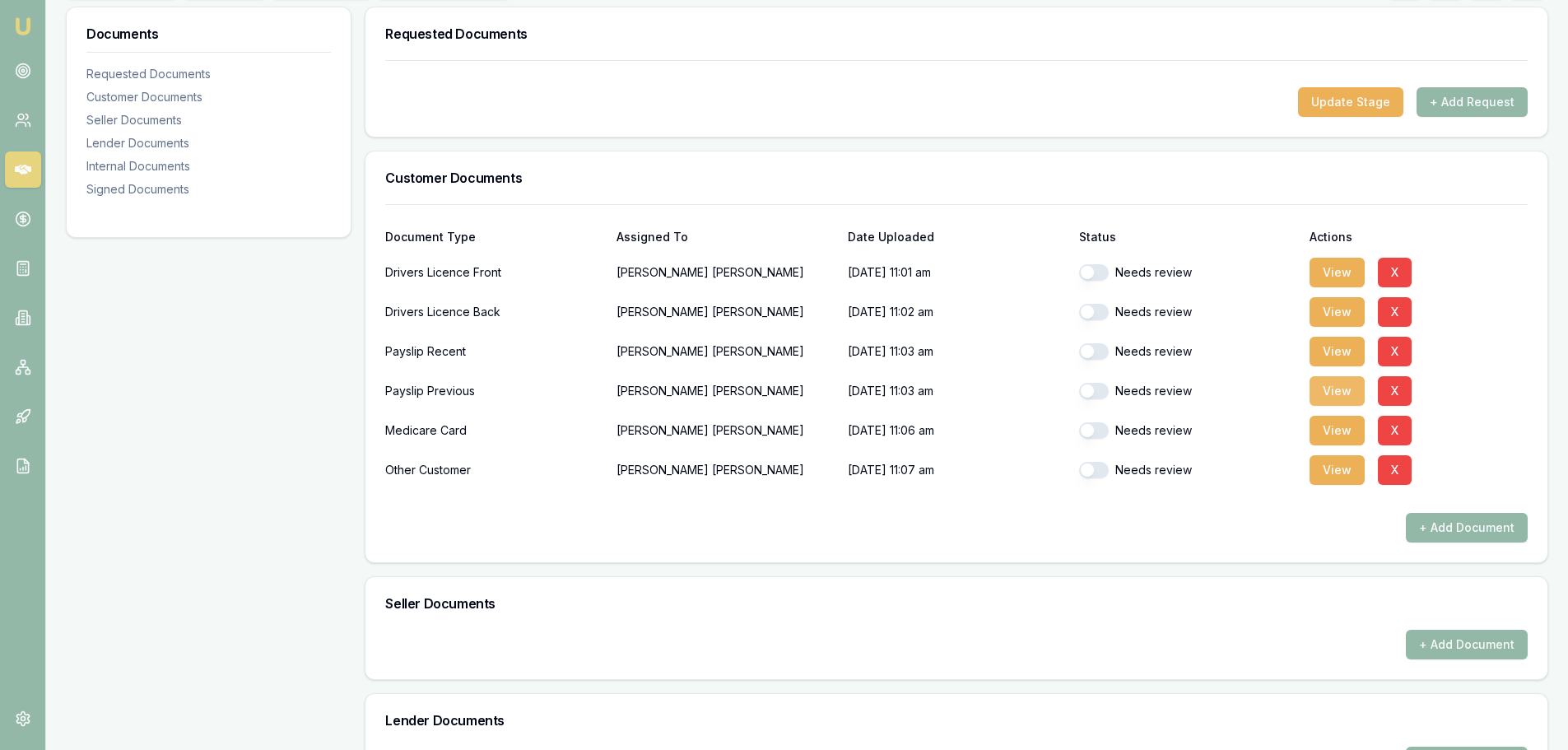
click at [1330, 389] on button "View" at bounding box center [1337, 391] width 55 height 30
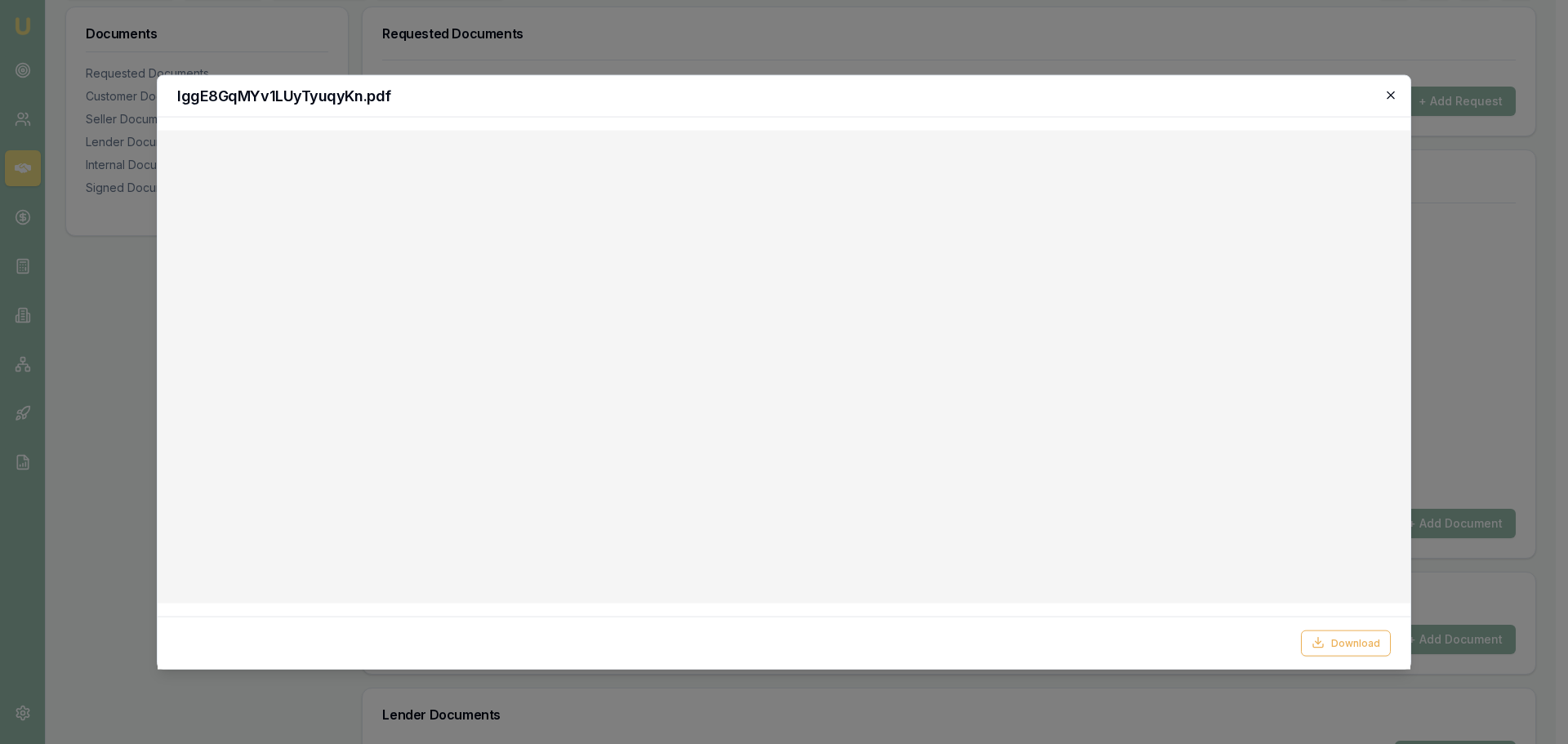
click at [1390, 93] on icon "button" at bounding box center [1390, 95] width 13 height 13
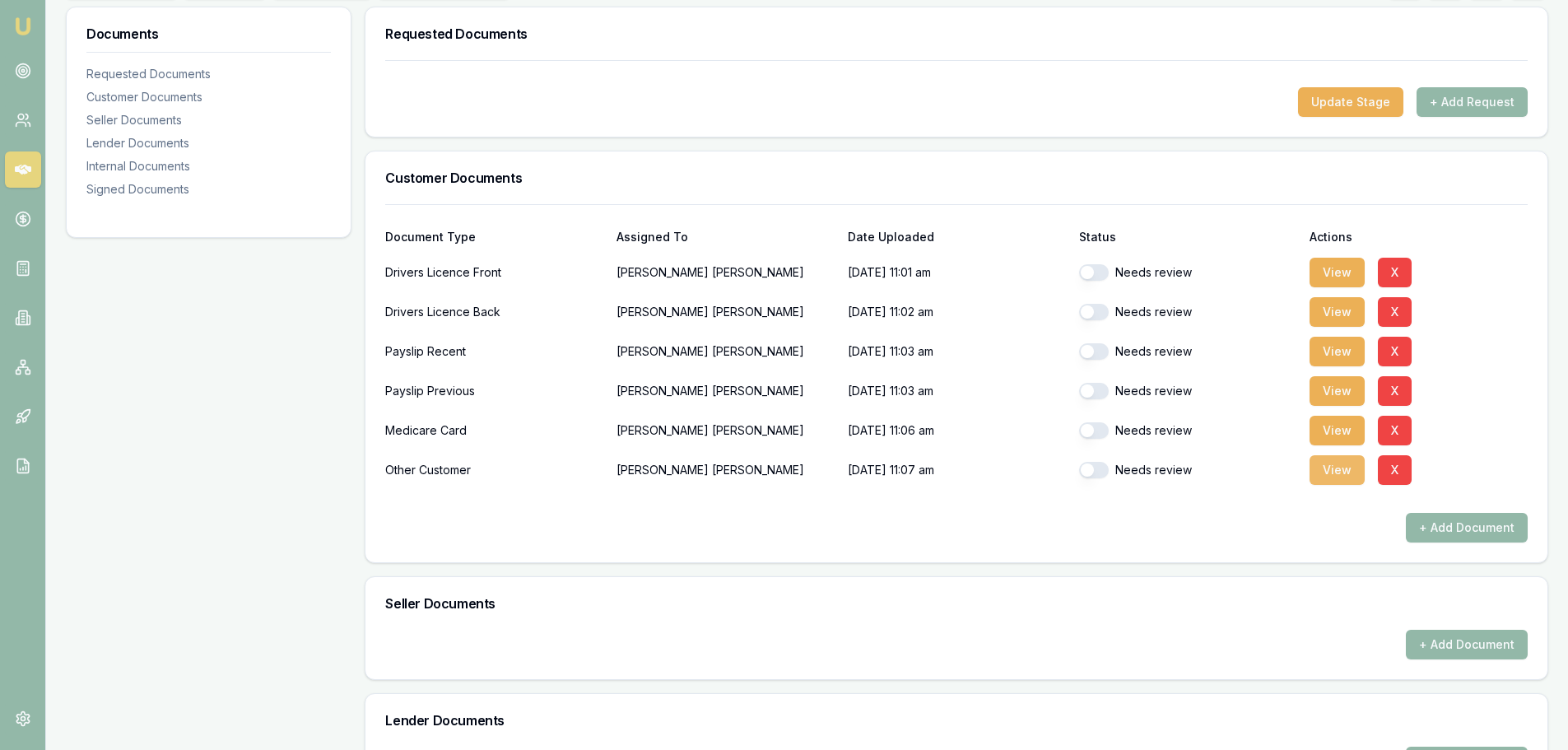
click at [1336, 476] on button "View" at bounding box center [1337, 470] width 55 height 30
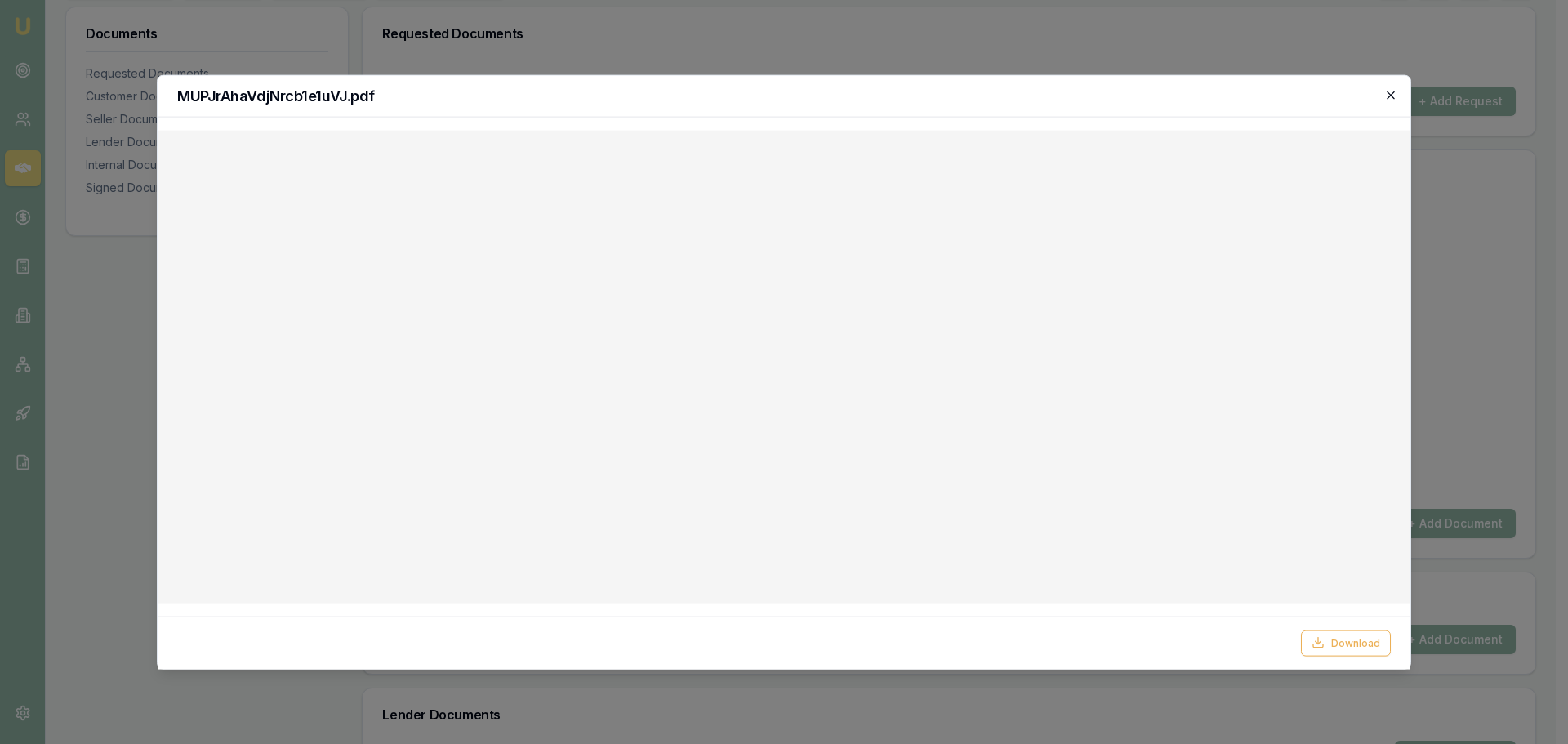
click at [1389, 90] on icon "button" at bounding box center [1390, 95] width 13 height 13
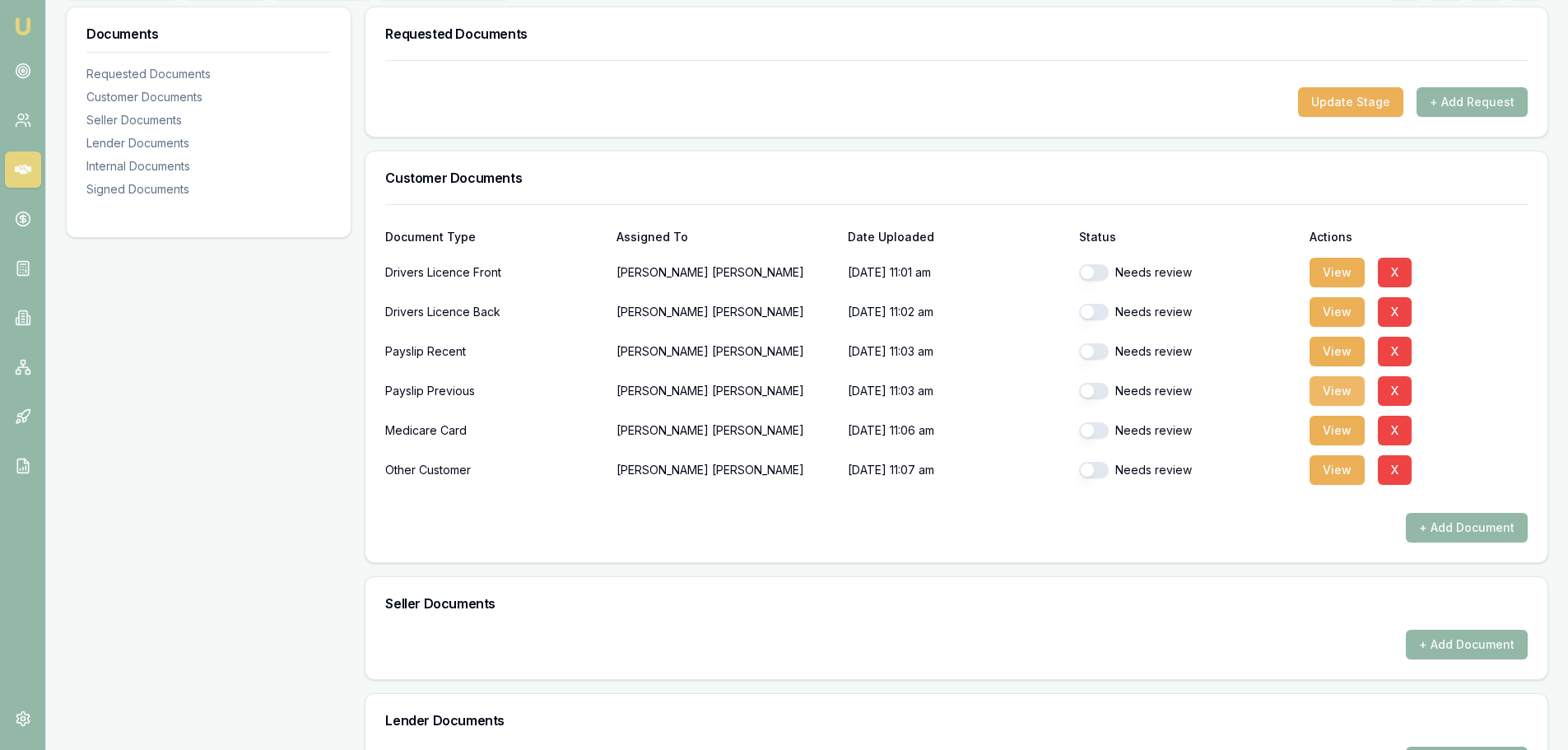
click at [1339, 394] on button "View" at bounding box center [1337, 391] width 55 height 30
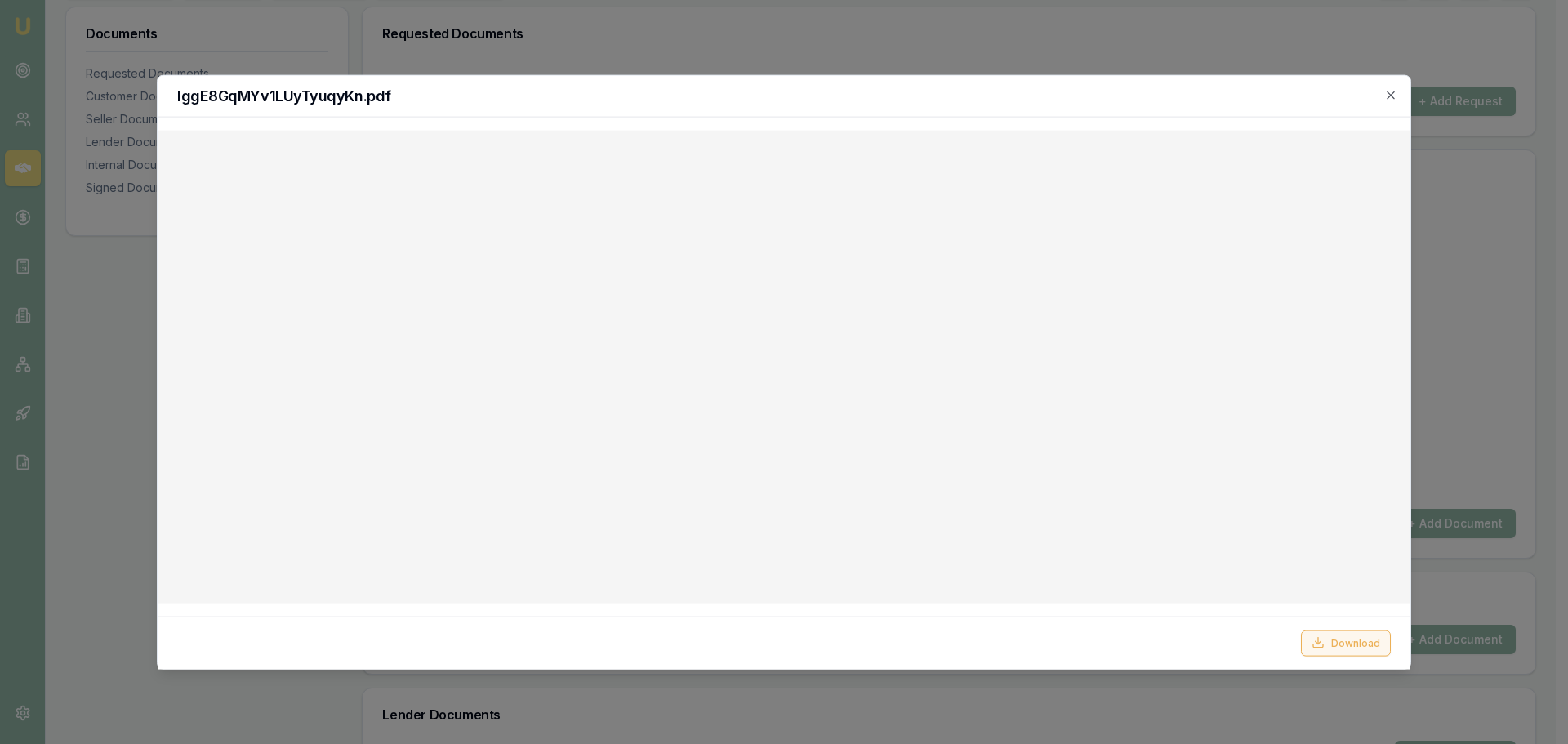
click at [1365, 642] on button "Download" at bounding box center [1345, 642] width 89 height 26
click at [1400, 88] on div "lggE8GqMYv1LUyTyuqyKn.pdf" at bounding box center [784, 95] width 1253 height 41
click at [1389, 95] on icon "button" at bounding box center [1390, 95] width 13 height 13
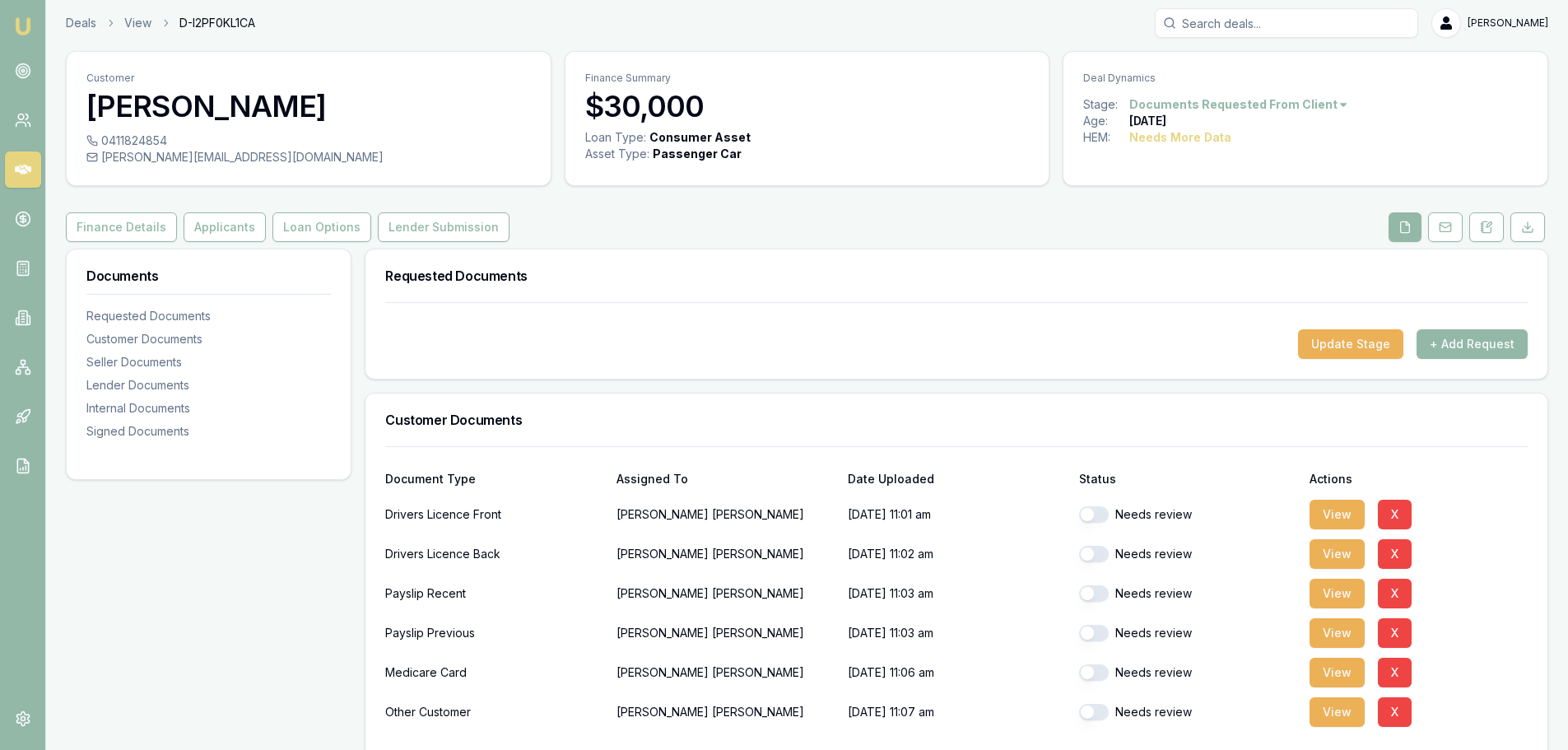
scroll to position [0, 0]
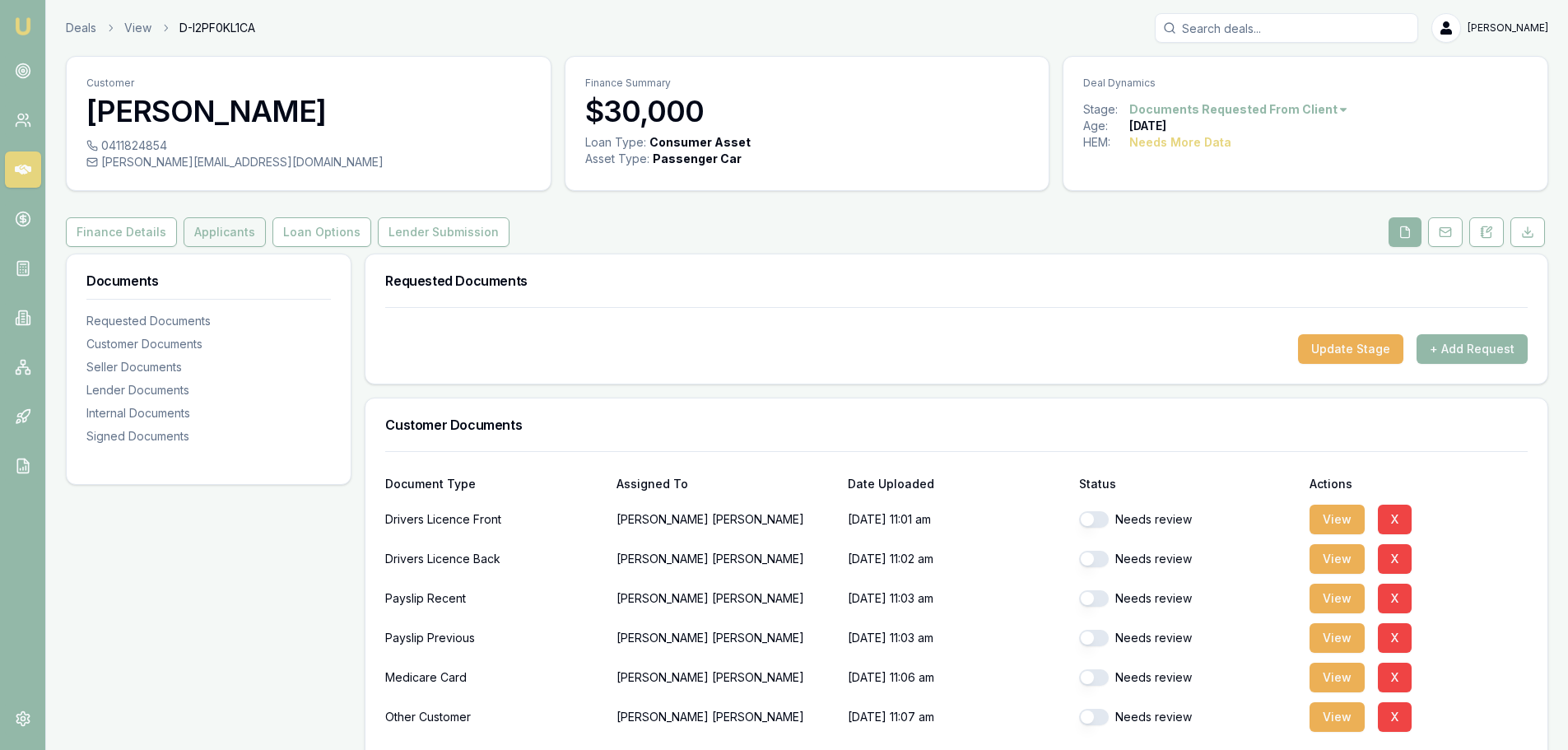
click at [203, 227] on button "Applicants" at bounding box center [225, 232] width 82 height 30
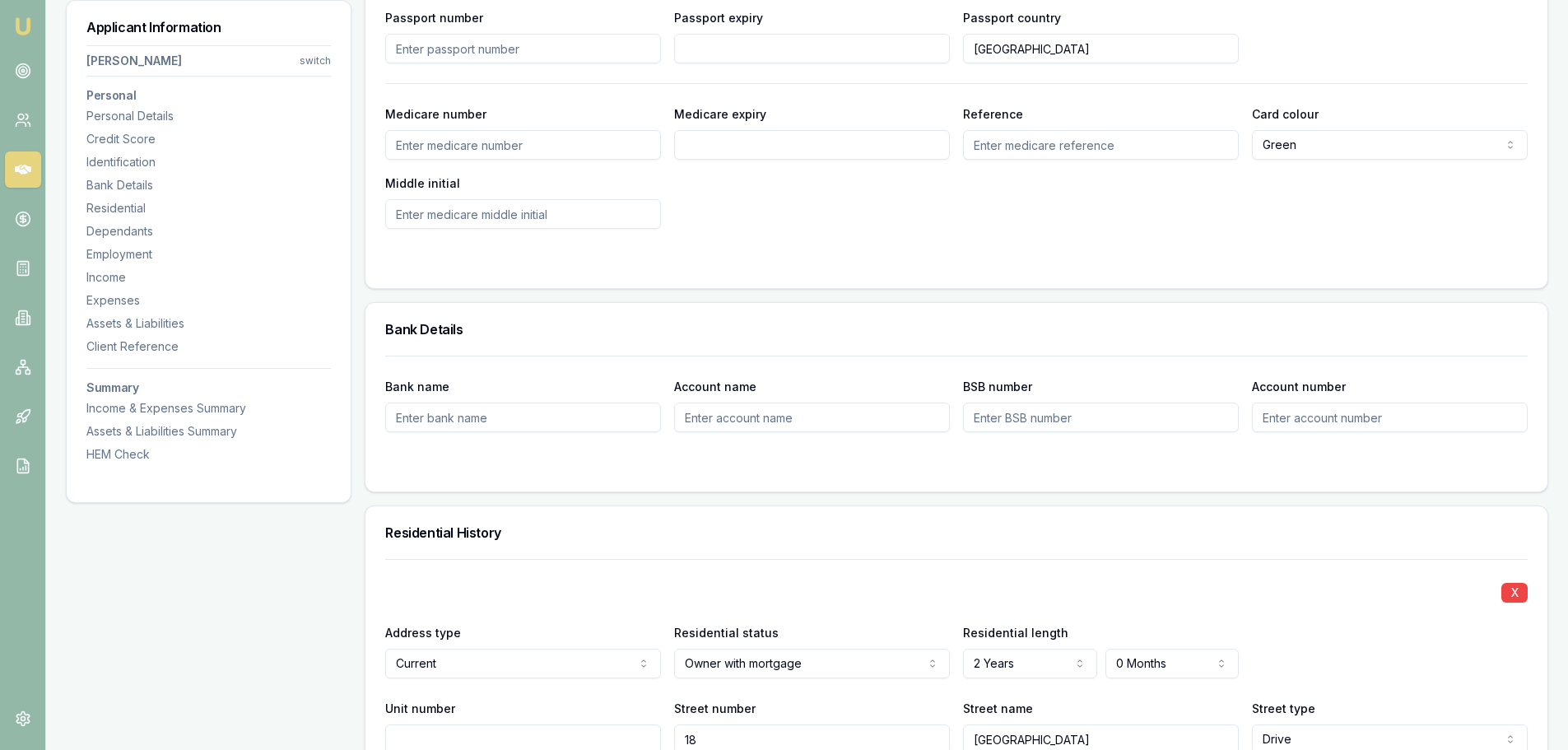
scroll to position [1400, 0]
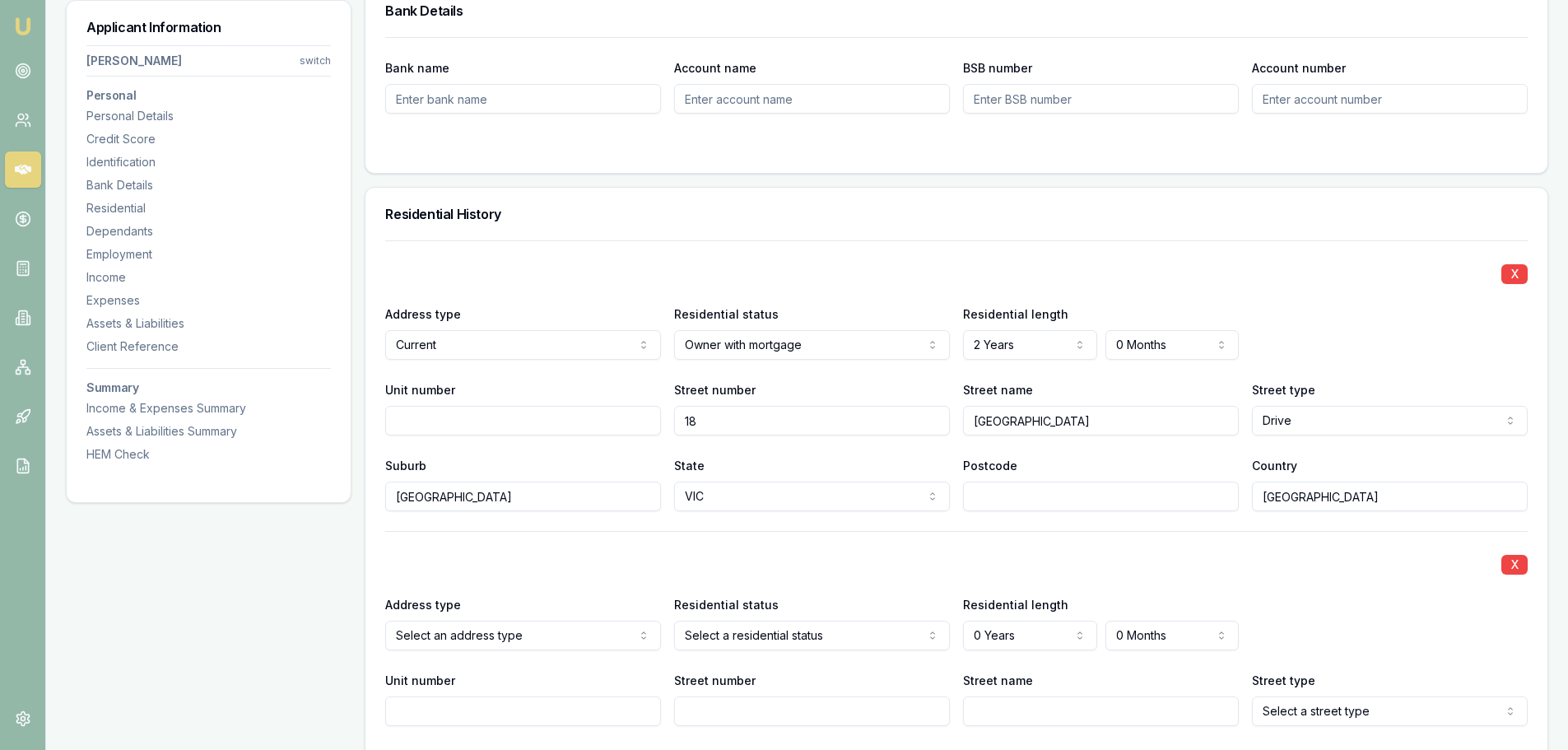
click at [1087, 496] on input "Postcode" at bounding box center [1100, 496] width 276 height 30
type input "3034"
click at [767, 559] on div "X" at bounding box center [957, 563] width 1143 height 23
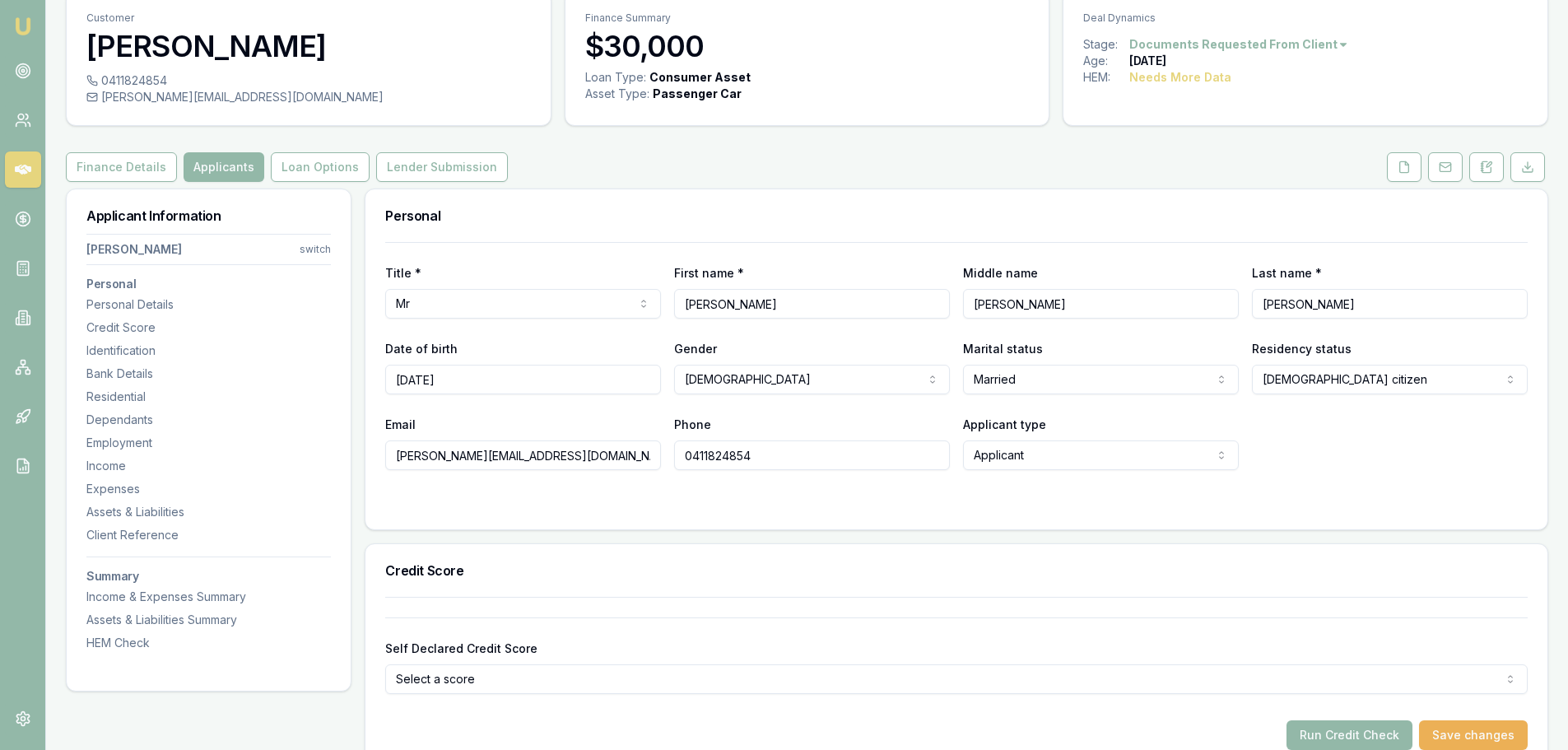
scroll to position [0, 0]
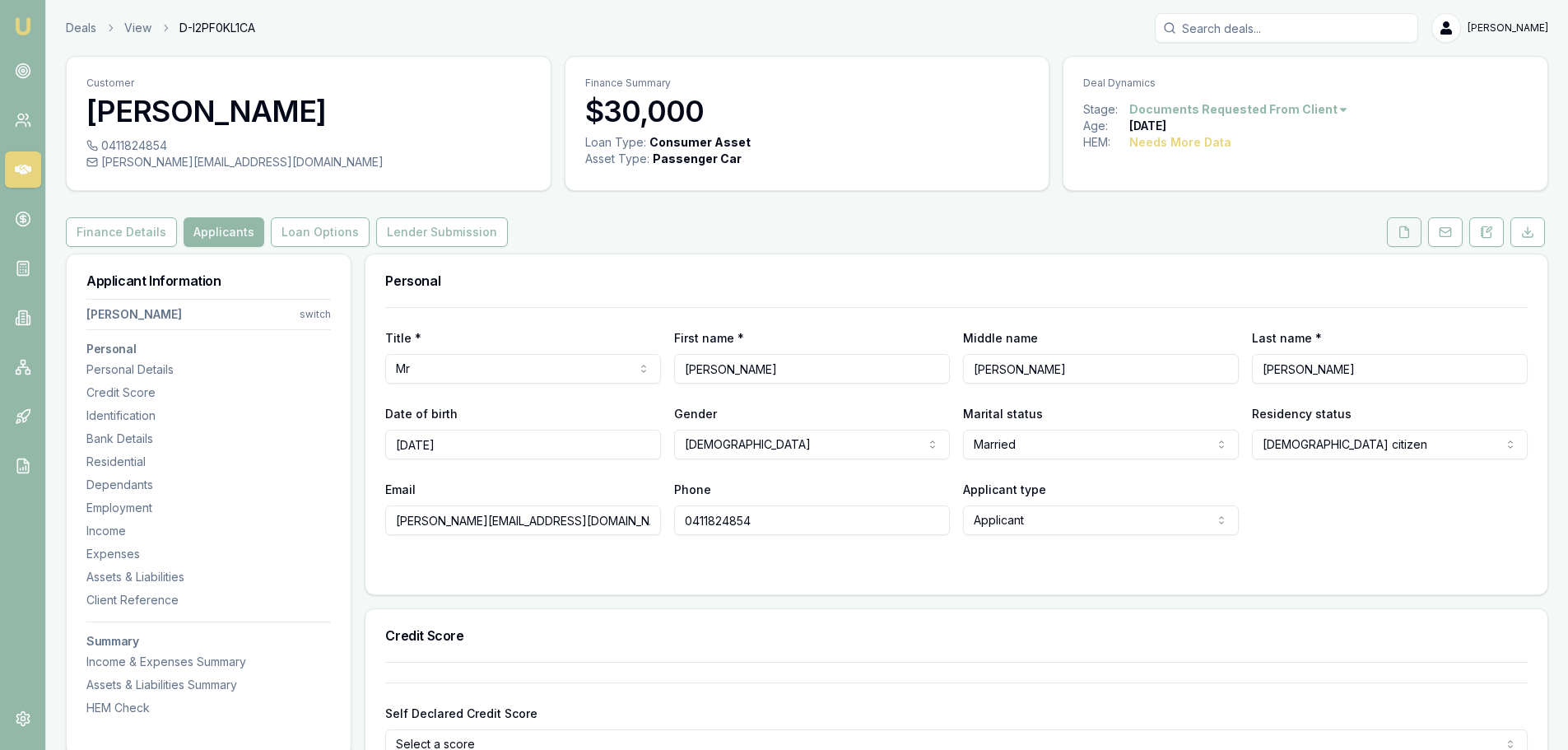
click at [1405, 221] on button at bounding box center [1404, 232] width 35 height 30
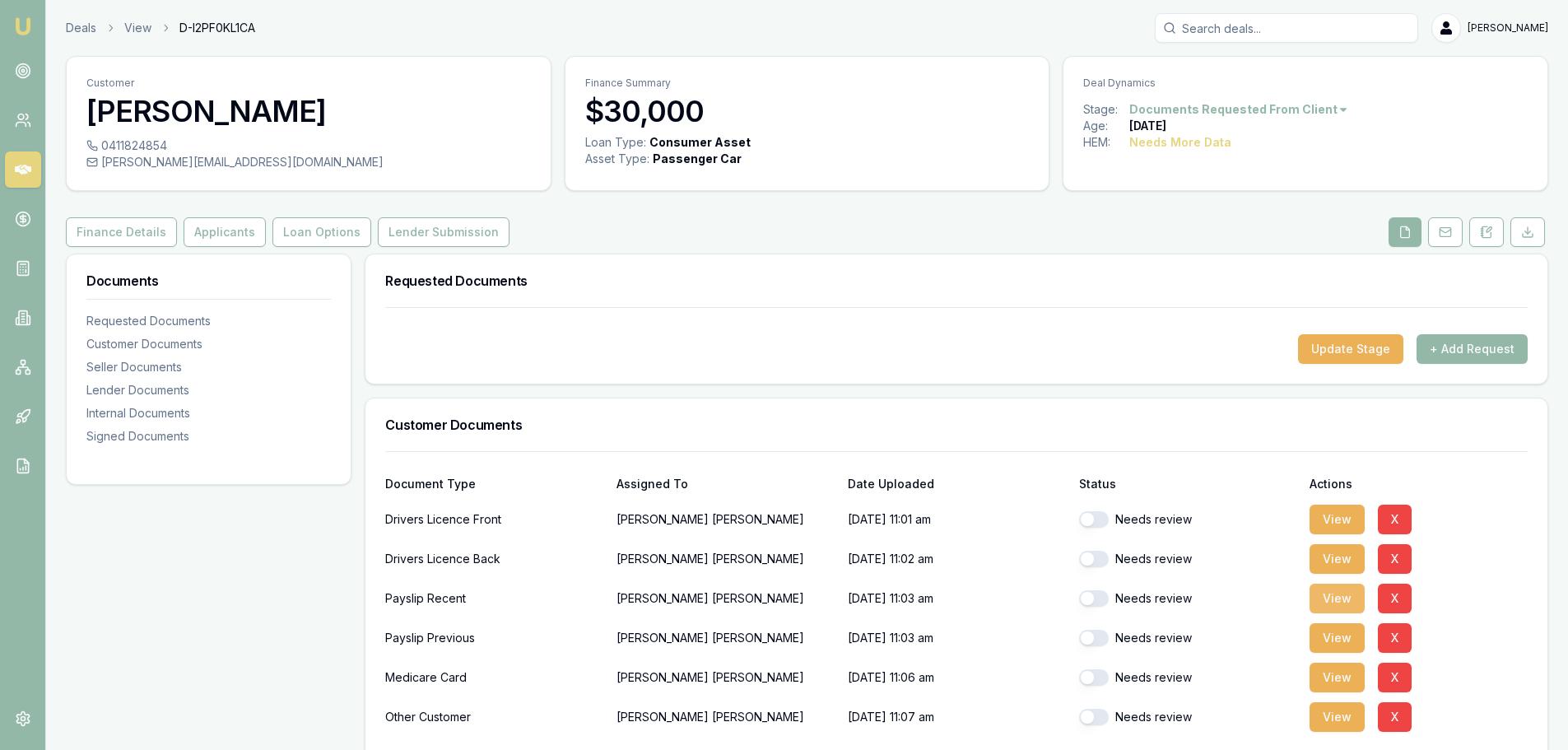
click at [1344, 595] on button "View" at bounding box center [1337, 599] width 55 height 30
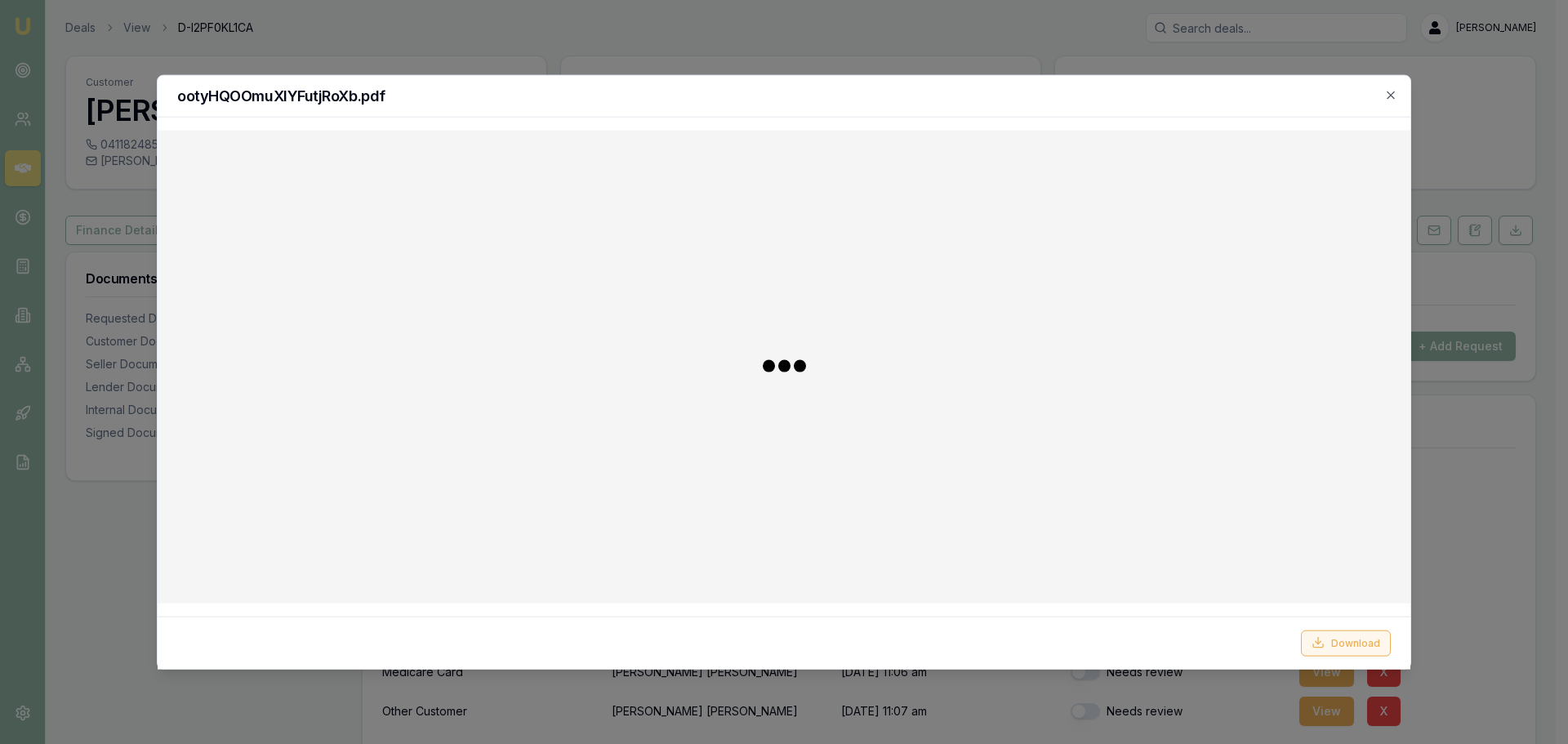
click at [1344, 648] on button "Download" at bounding box center [1345, 642] width 89 height 26
click at [1105, 110] on div "ootyHQOOmuXIYFutjRoXb.pdf" at bounding box center [784, 95] width 1253 height 41
click at [1390, 95] on icon "button" at bounding box center [1390, 94] width 8 height 8
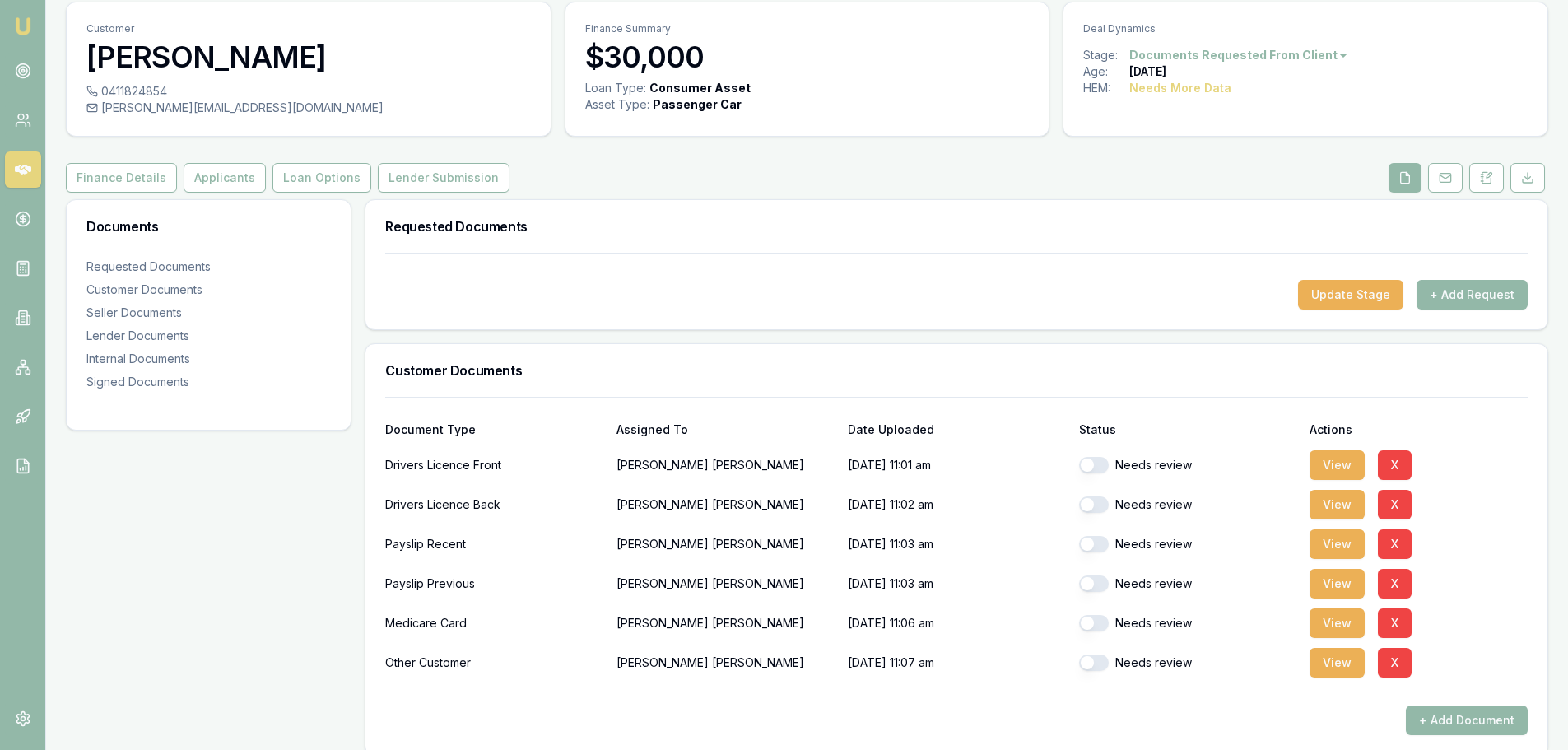
scroll to position [82, 0]
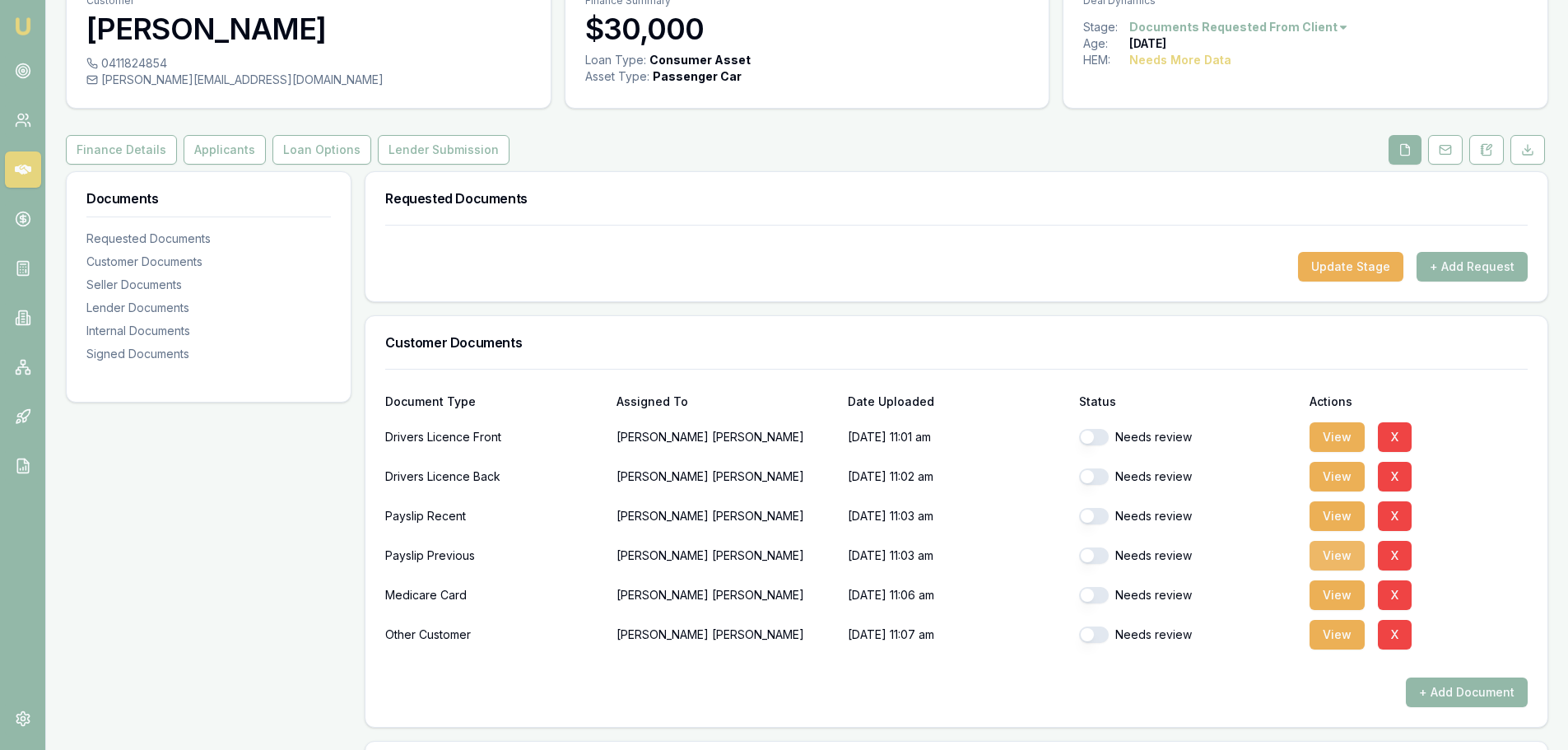
click at [1340, 550] on button "View" at bounding box center [1337, 555] width 55 height 30
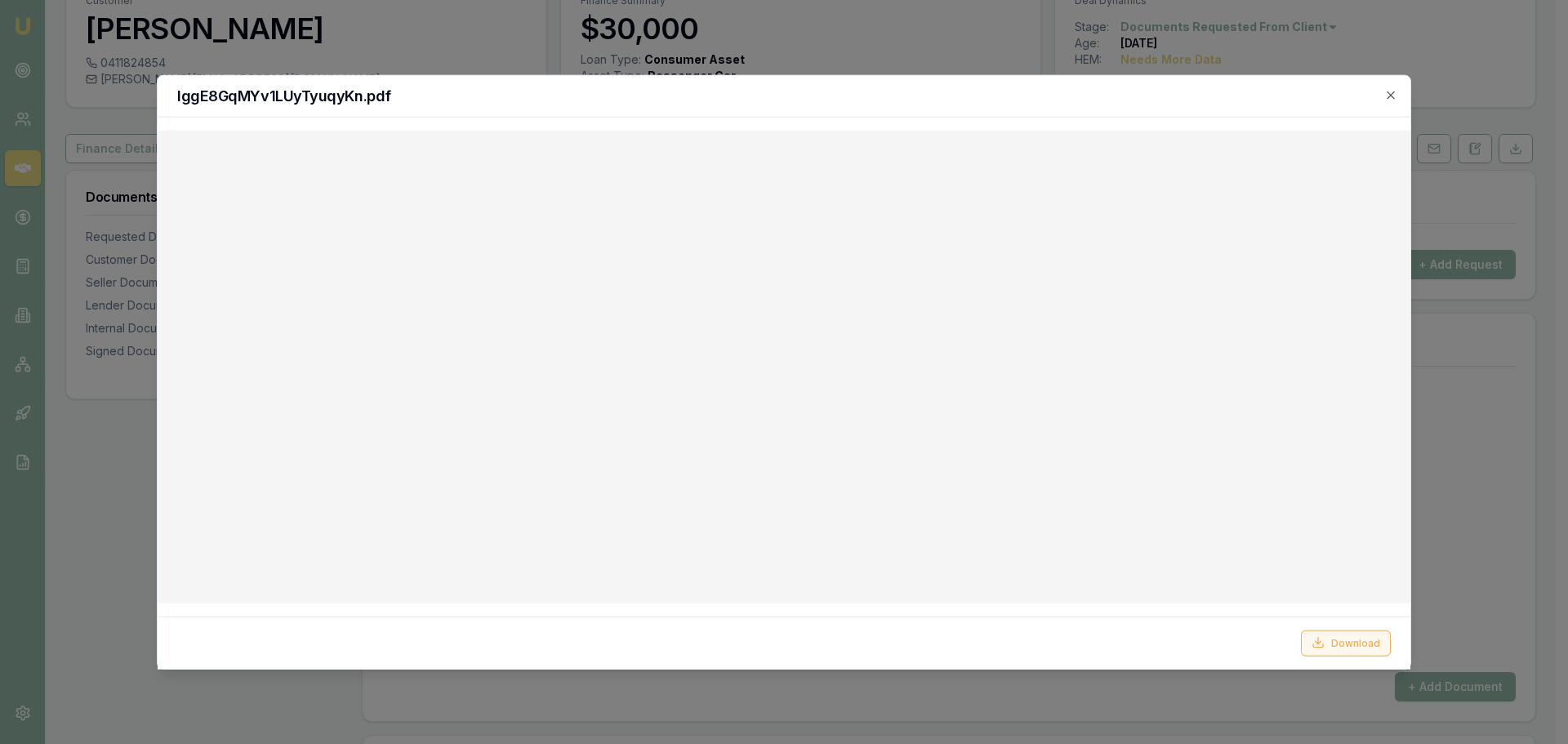
click at [1351, 638] on button "Download" at bounding box center [1345, 642] width 89 height 26
click at [1391, 92] on icon "button" at bounding box center [1390, 95] width 13 height 13
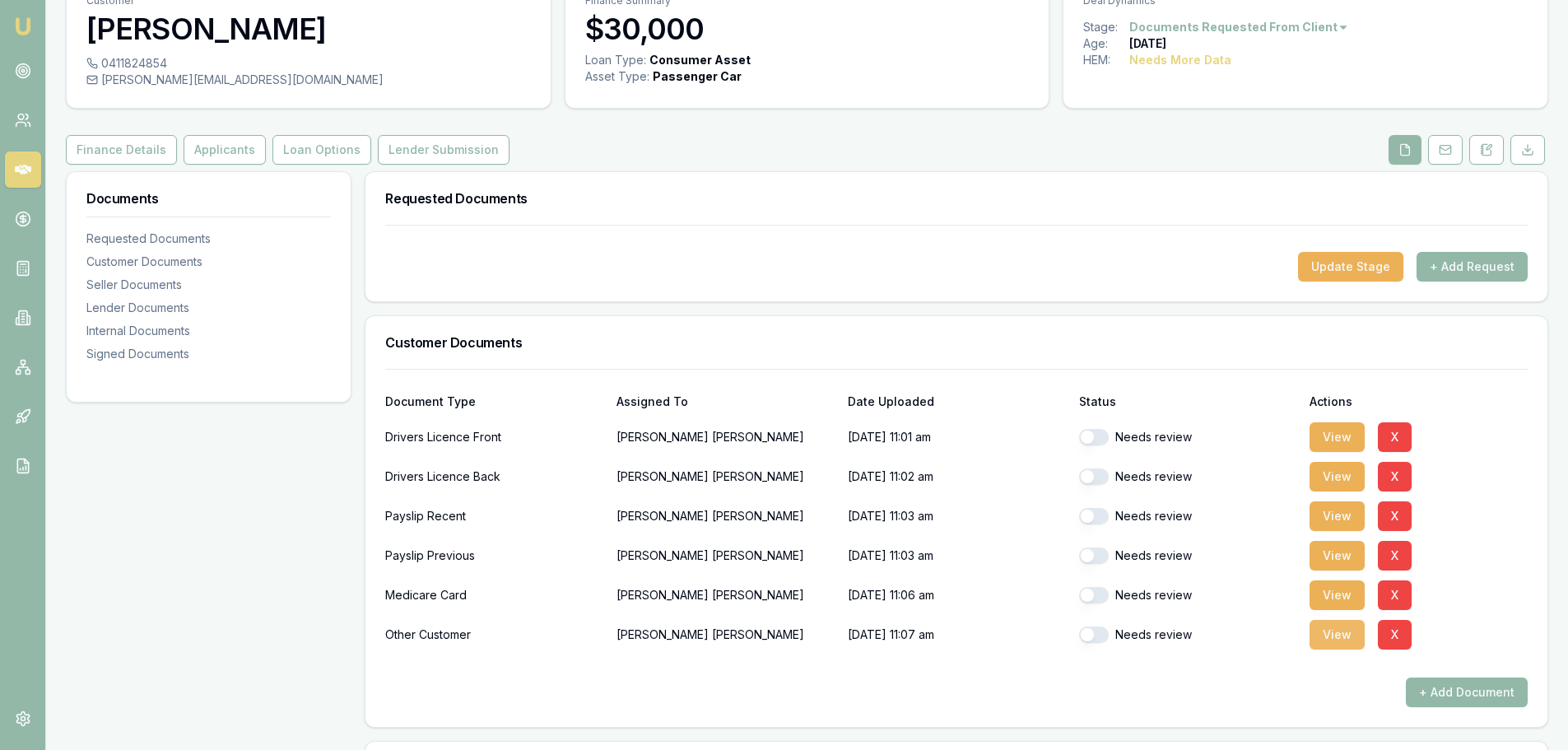
click at [1357, 636] on button "View" at bounding box center [1337, 635] width 55 height 30
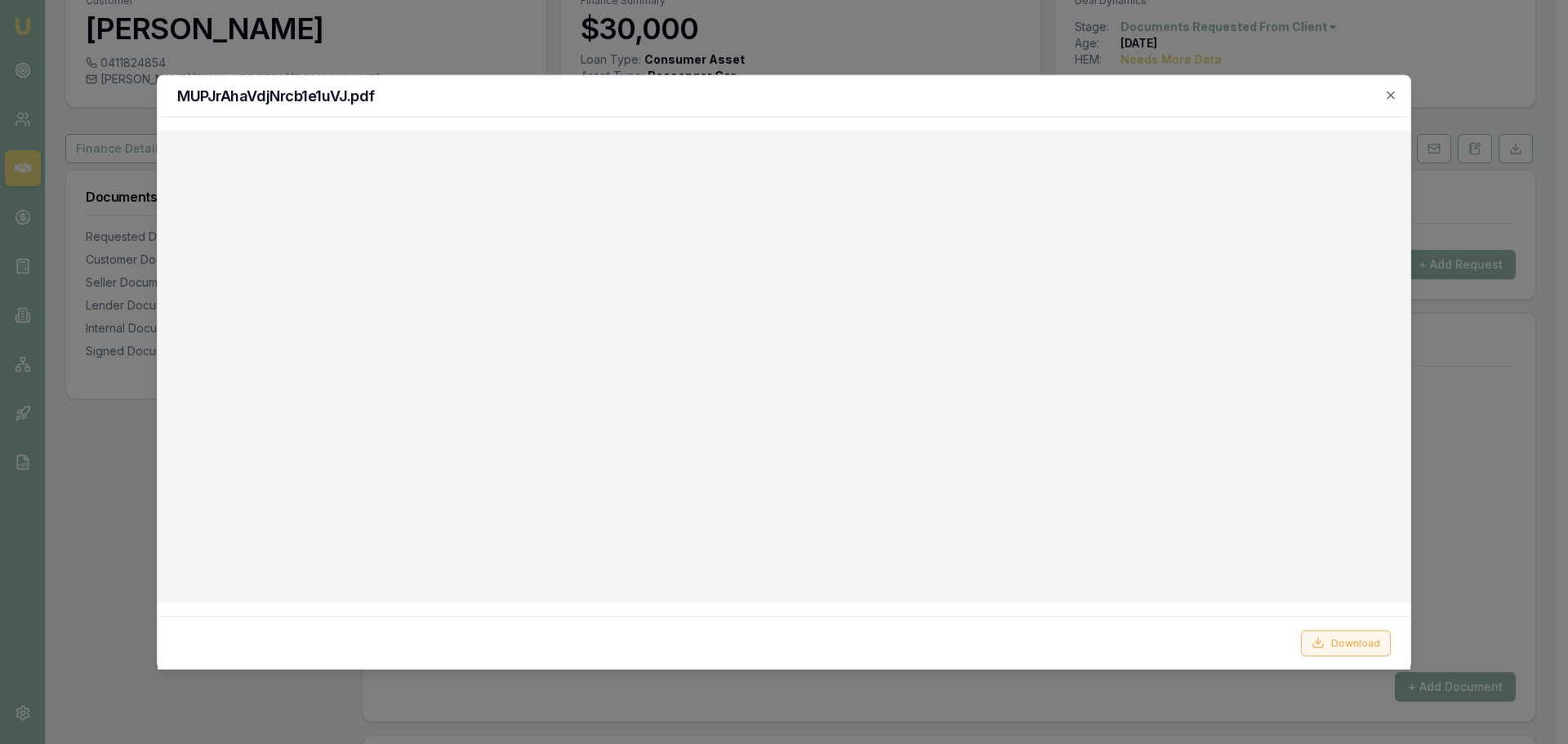
click at [1353, 641] on button "Download" at bounding box center [1345, 642] width 89 height 26
click at [1397, 92] on div "MUPJrAhaVdjNrcb1e1uVJ.pdf" at bounding box center [784, 95] width 1253 height 41
click at [1387, 95] on icon "button" at bounding box center [1390, 95] width 13 height 13
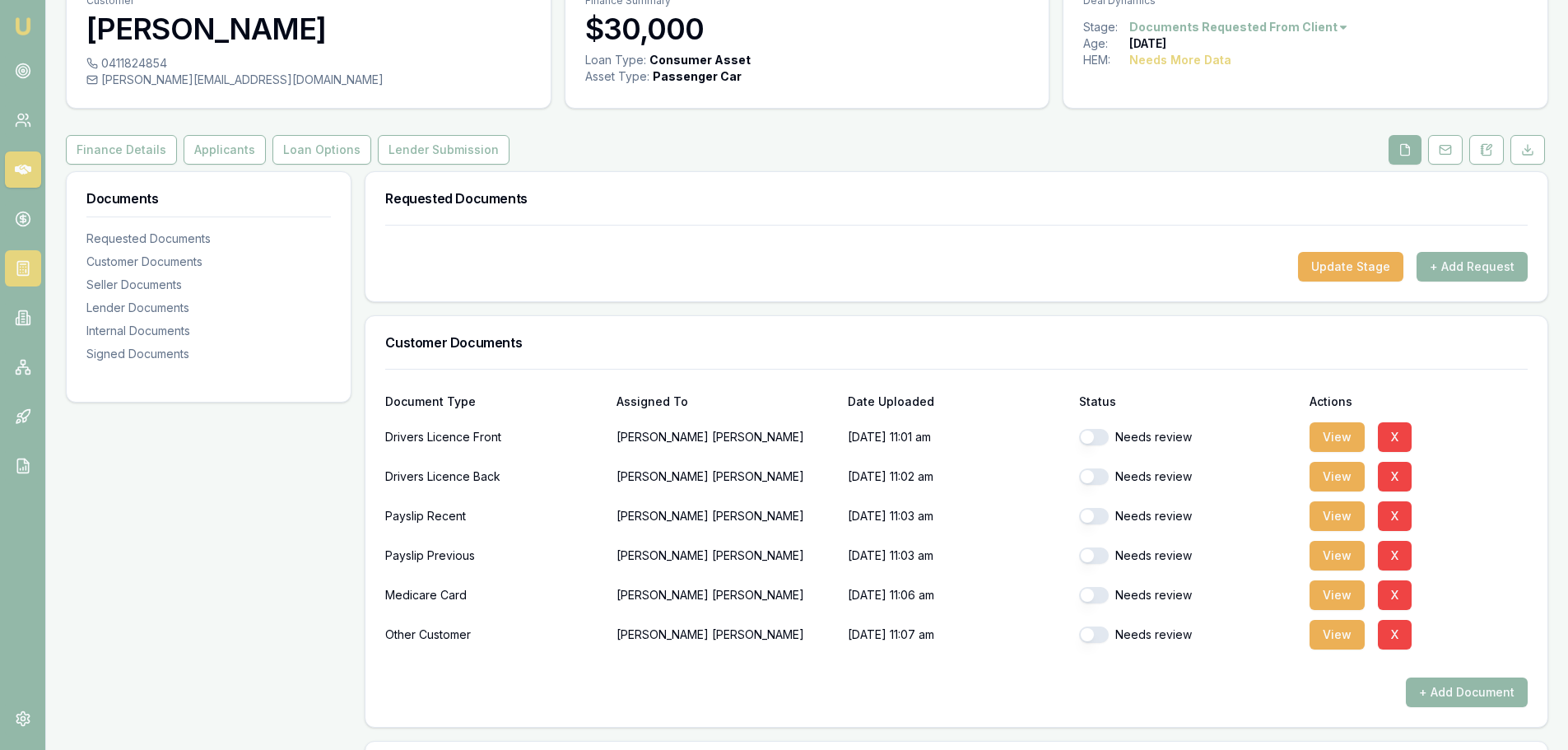
click at [23, 264] on icon at bounding box center [22, 268] width 16 height 16
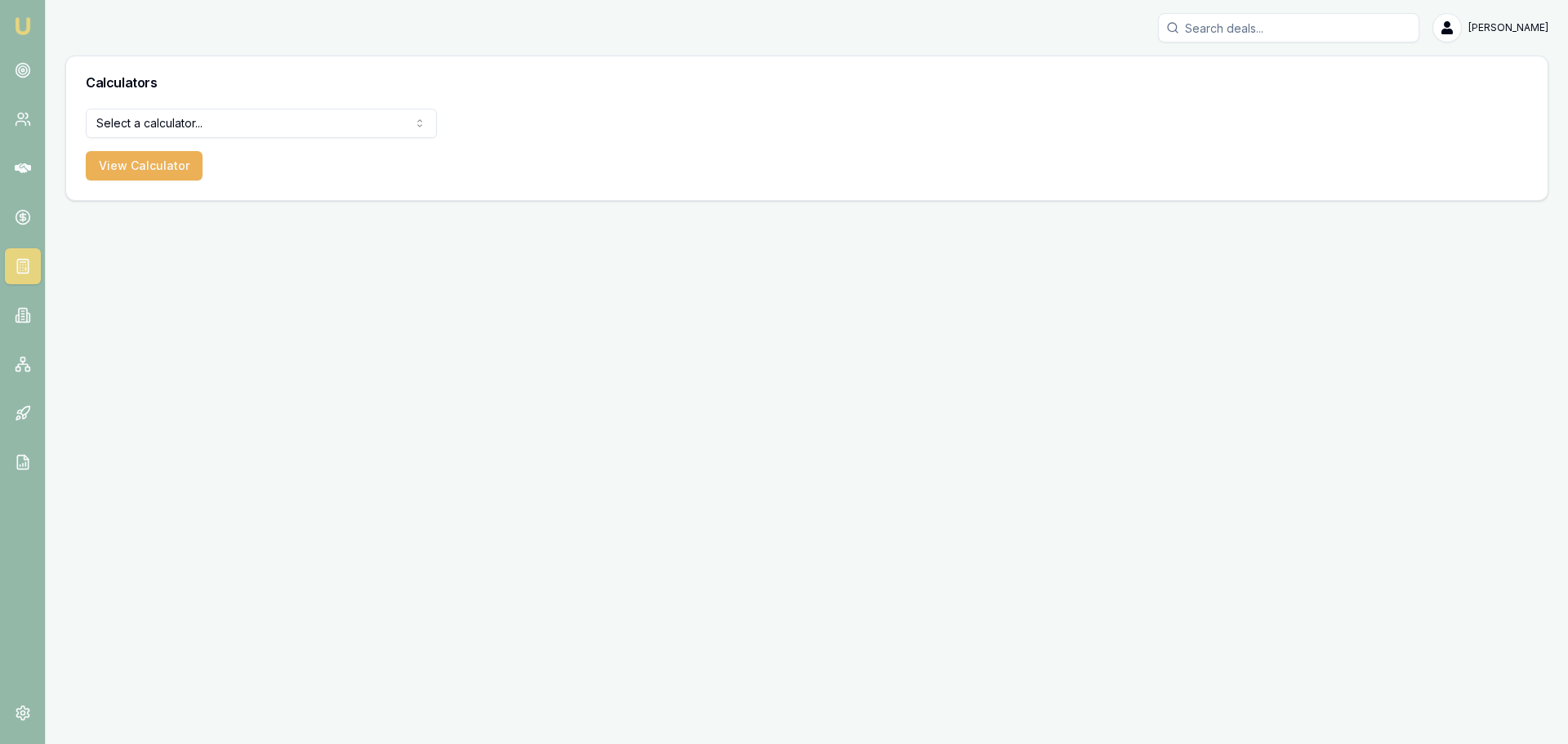
click at [179, 112] on html "Emu Broker Erin Shield Toggle Menu Calculators Select a calculator... Finance Q…" at bounding box center [784, 372] width 1568 height 744
select select "payslip-calculator"
click at [159, 161] on button "View Calculator" at bounding box center [144, 165] width 117 height 30
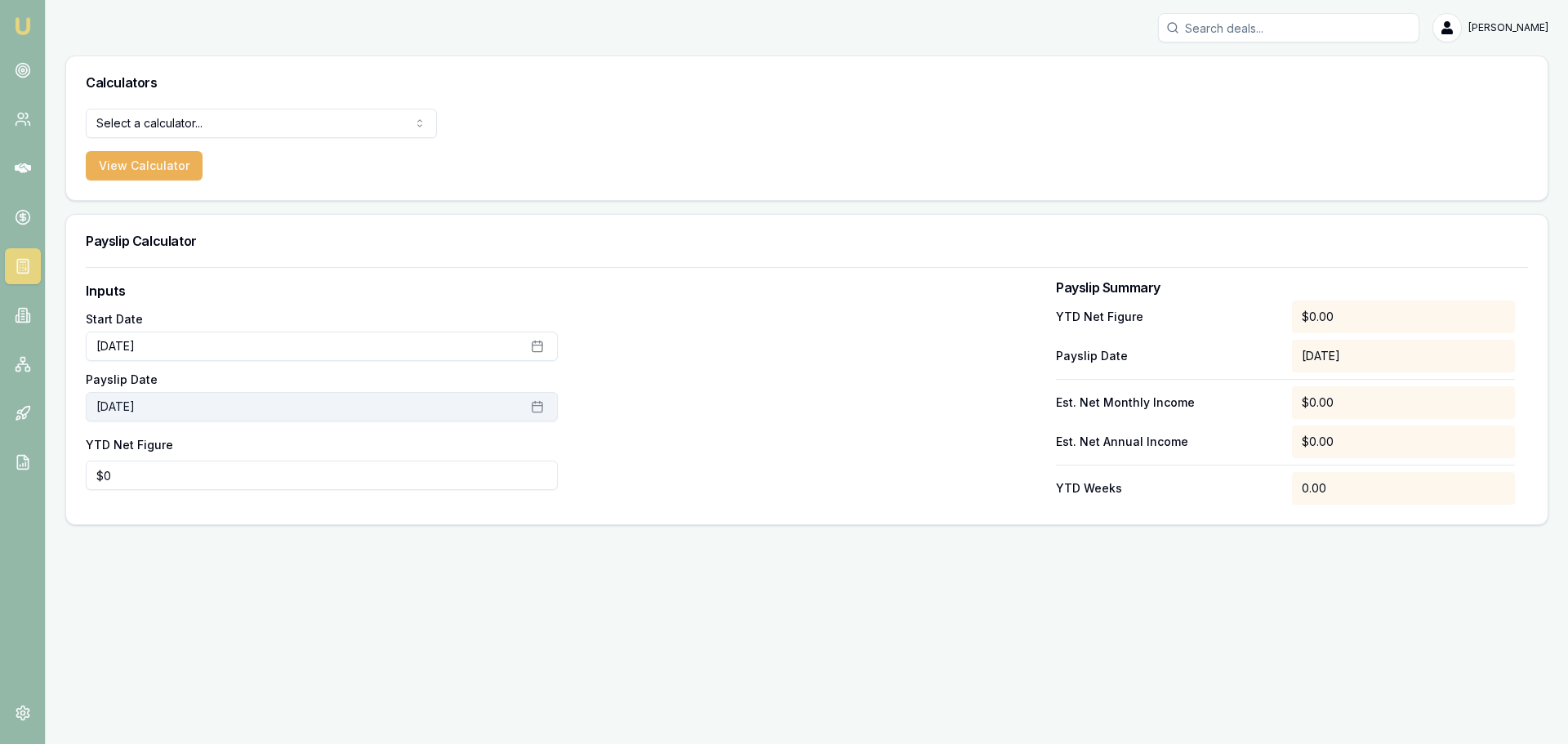
click at [536, 407] on icon "button" at bounding box center [537, 407] width 13 height 13
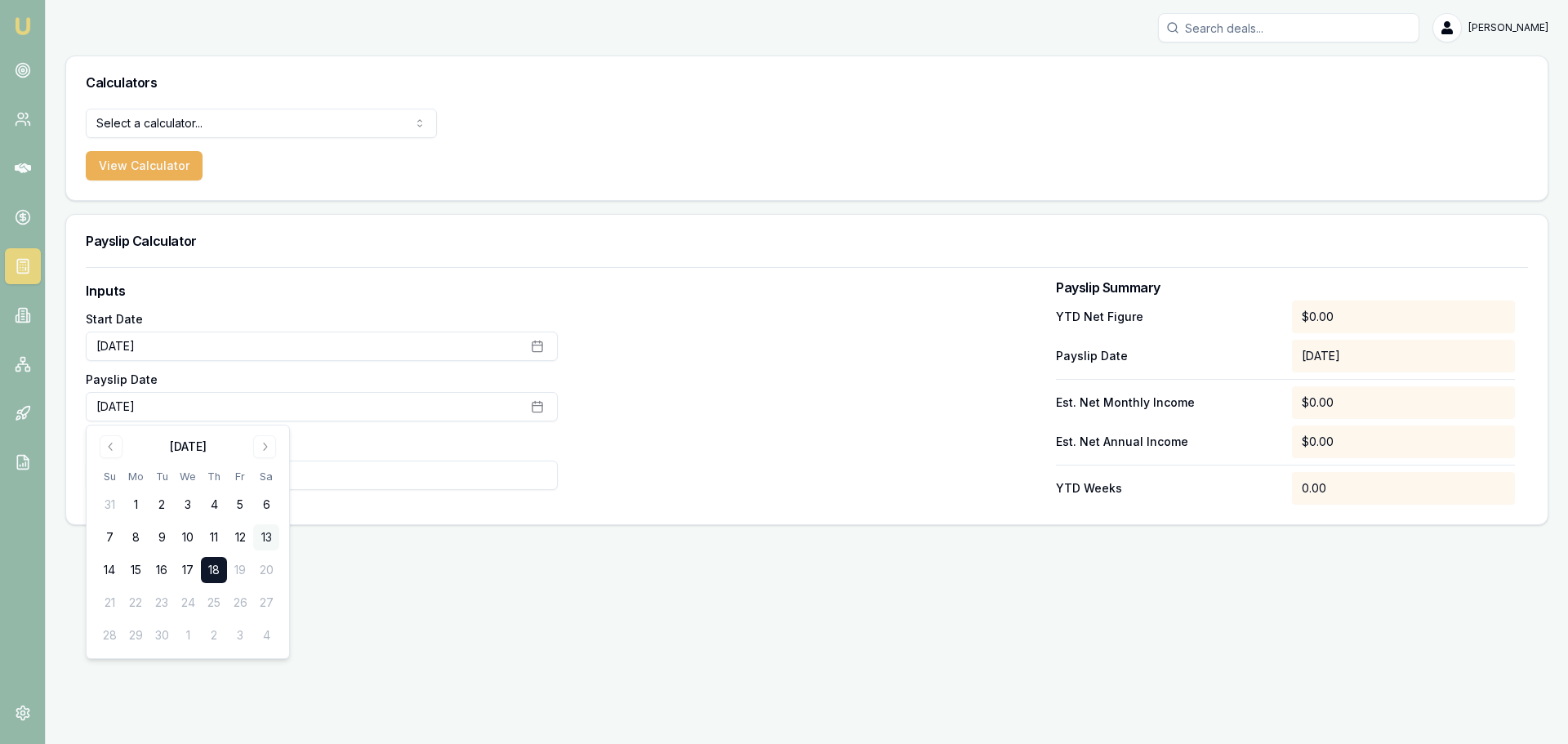
click at [269, 537] on button "13" at bounding box center [265, 537] width 26 height 26
type input "0"
click at [338, 472] on input "0" at bounding box center [321, 475] width 472 height 30
click at [844, 369] on div at bounding box center [806, 392] width 472 height 224
drag, startPoint x: 95, startPoint y: 482, endPoint x: -96, endPoint y: 480, distance: 191.0
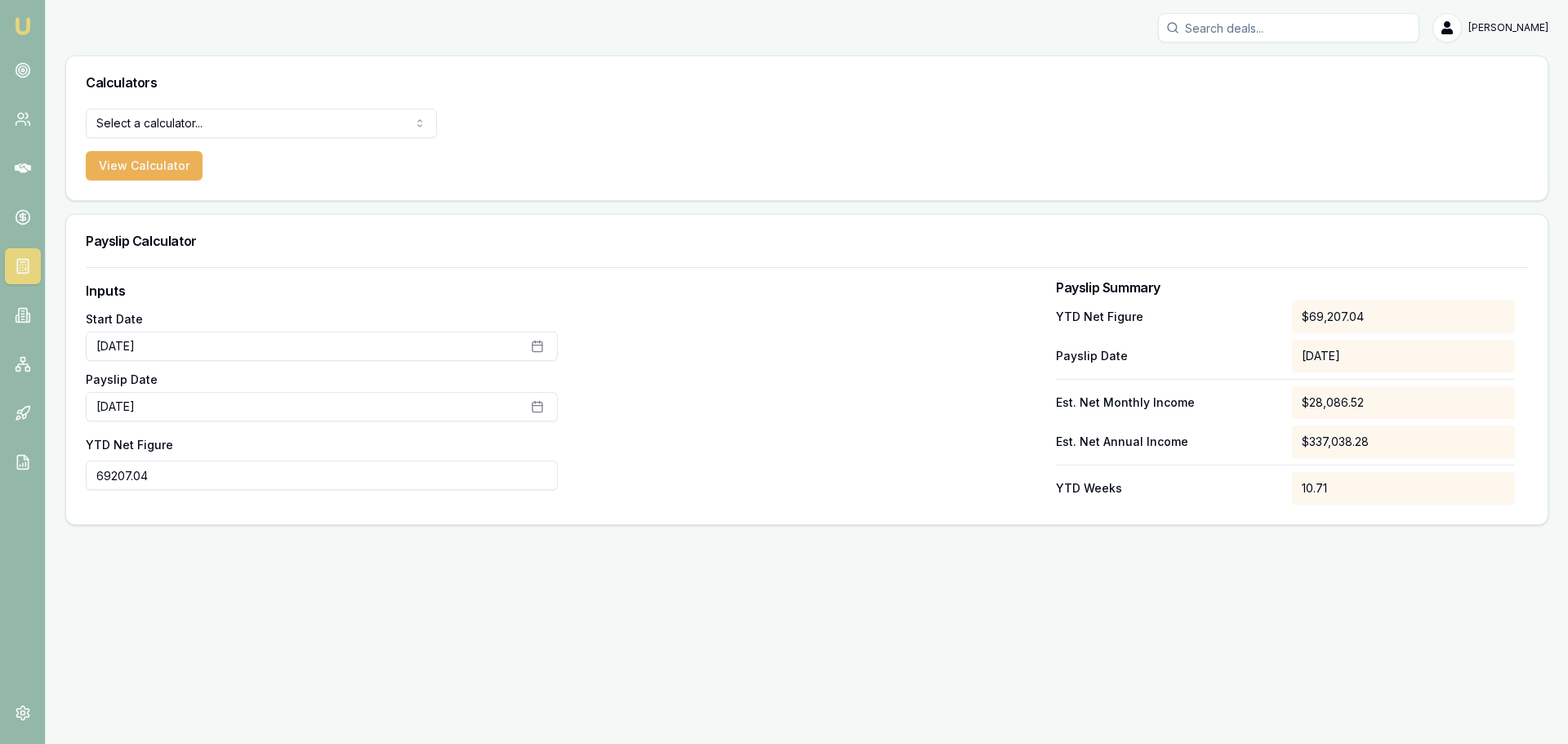
click at [0, 480] on html "Emu Broker Erin Shield Toggle Menu Calculators Select a calculator... Finance Q…" at bounding box center [784, 372] width 1568 height 744
type input "$117,341"
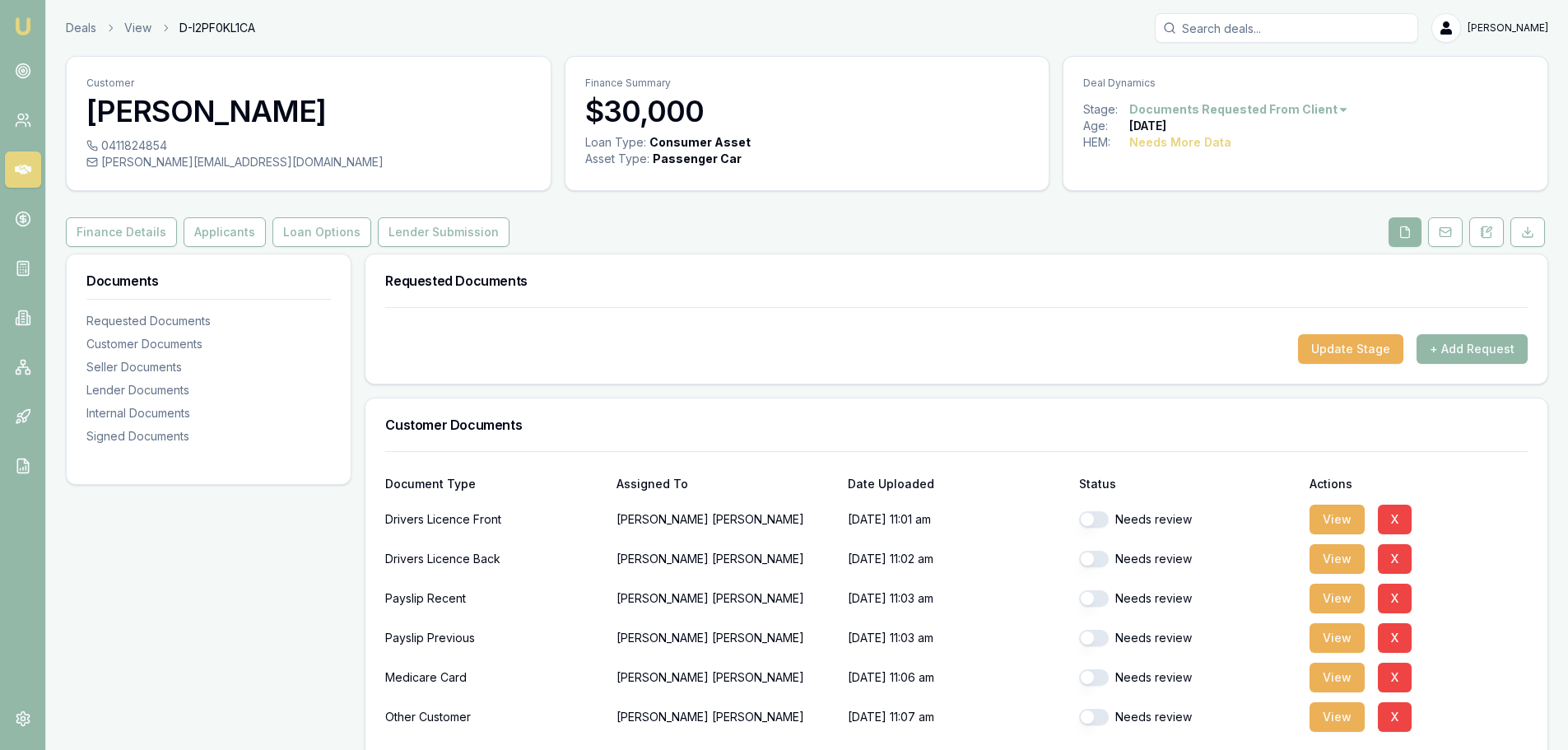
click at [737, 229] on div "Finance Details Applicants Loan Options Lender Submission" at bounding box center [807, 232] width 1483 height 30
click at [1093, 518] on button "button" at bounding box center [1093, 519] width 30 height 16
checkbox input "true"
click at [1093, 557] on button "button" at bounding box center [1093, 559] width 30 height 16
checkbox input "true"
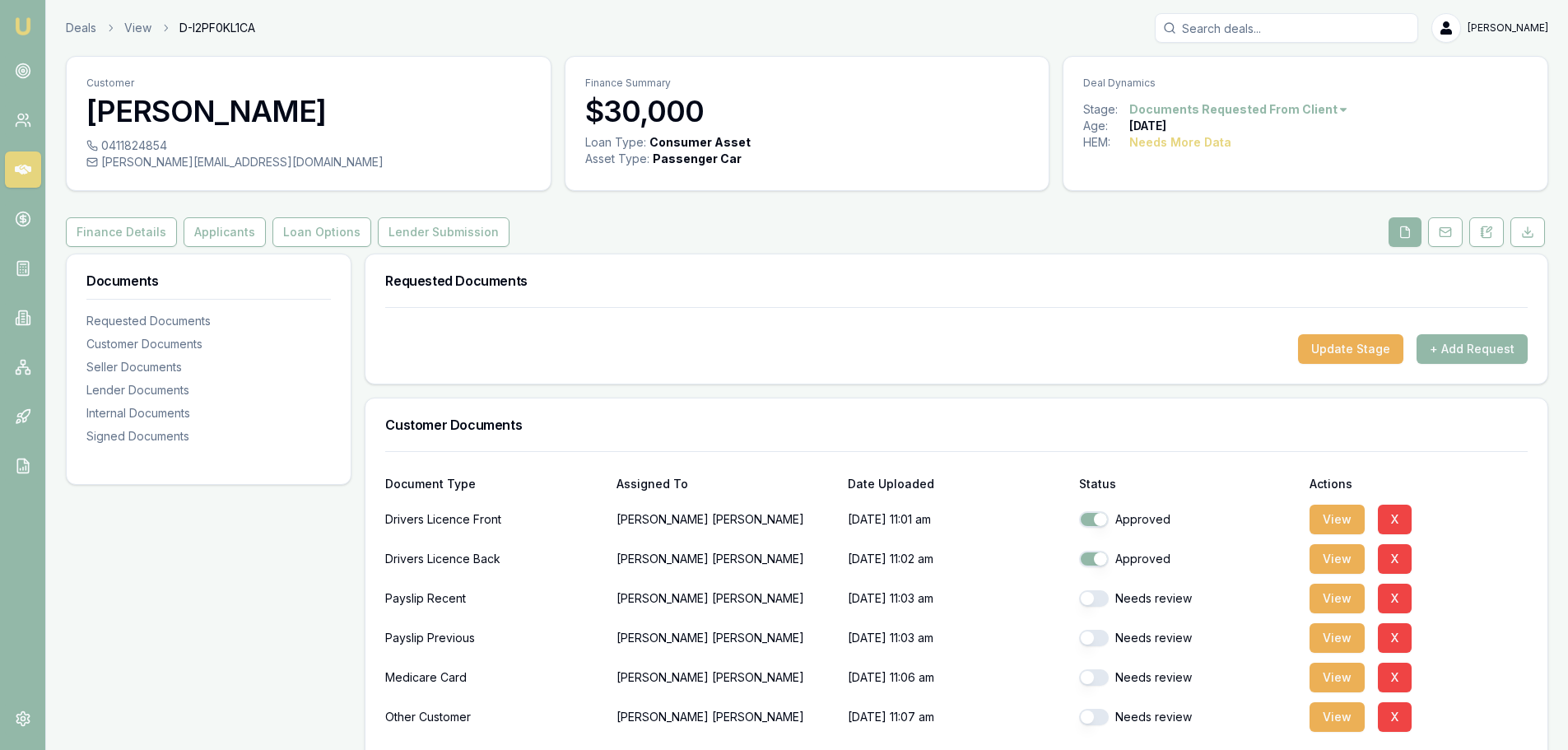
click at [1103, 596] on button "button" at bounding box center [1093, 598] width 30 height 16
checkbox input "true"
checkbox input "false"
checkbox input "true"
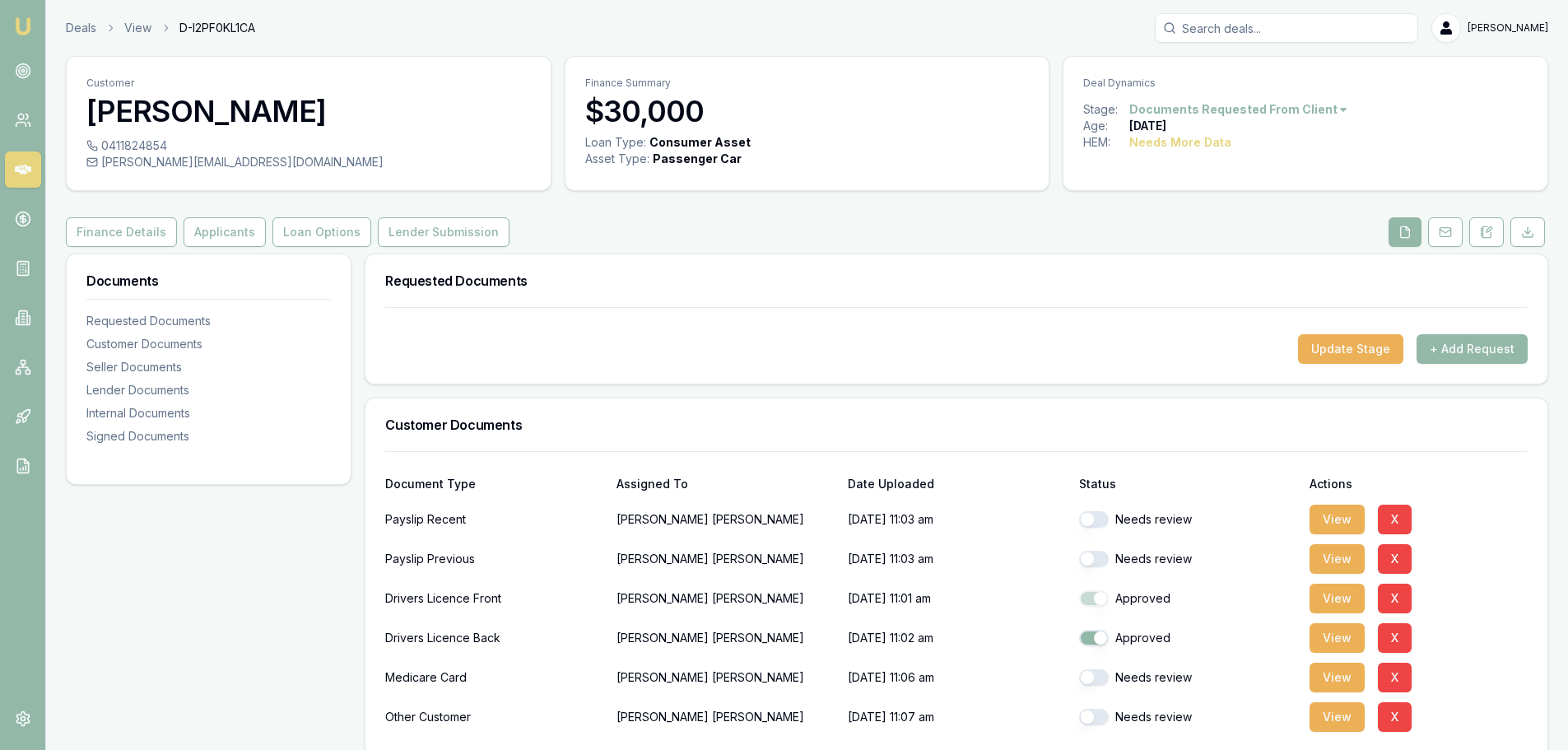
checkbox input "true"
click at [1093, 628] on div "Needs review" at bounding box center [1187, 639] width 218 height 33
click at [1099, 639] on button "button" at bounding box center [1093, 638] width 30 height 16
checkbox input "true"
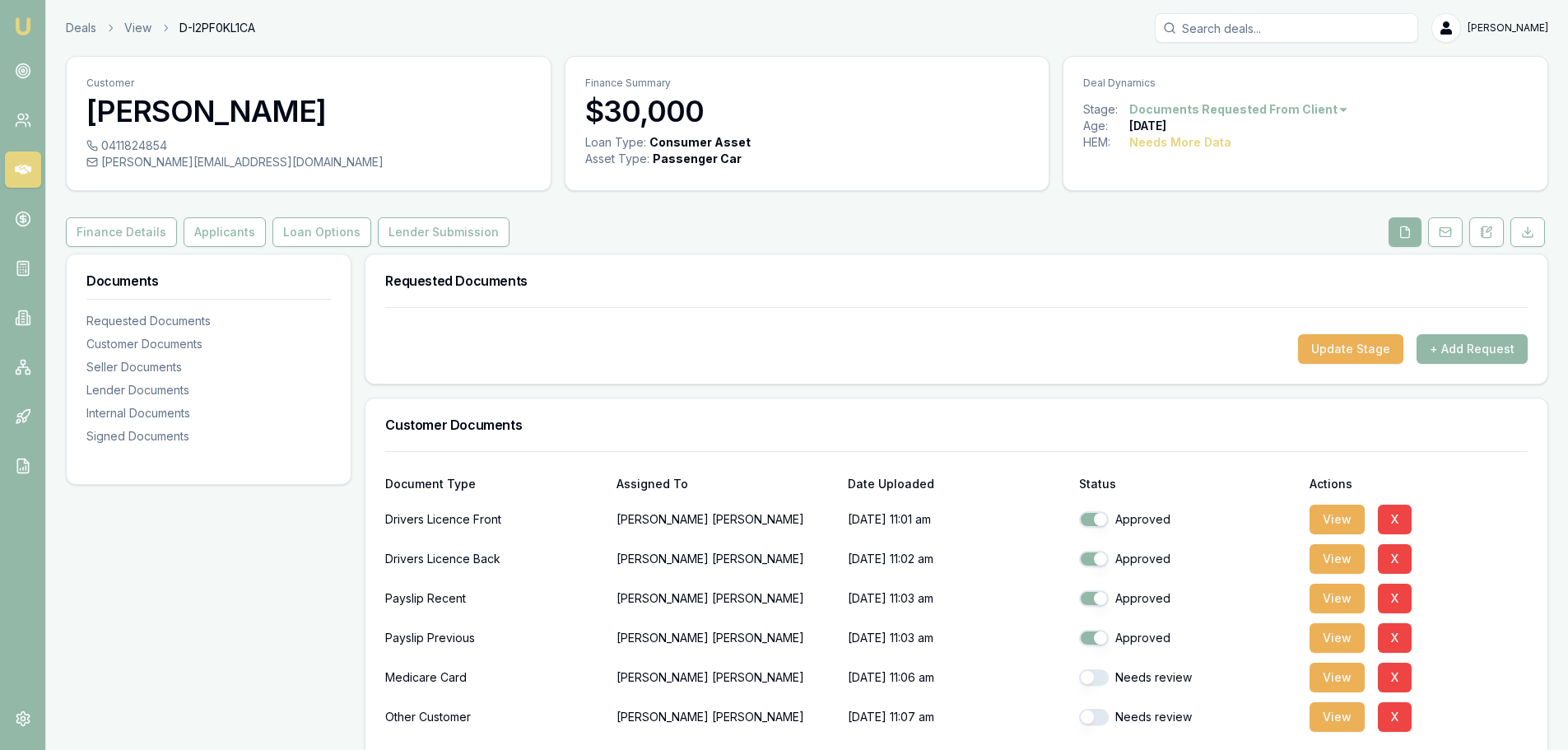
click at [1099, 676] on button "button" at bounding box center [1093, 677] width 30 height 16
checkbox input "true"
click at [1097, 711] on button "button" at bounding box center [1093, 717] width 30 height 16
checkbox input "true"
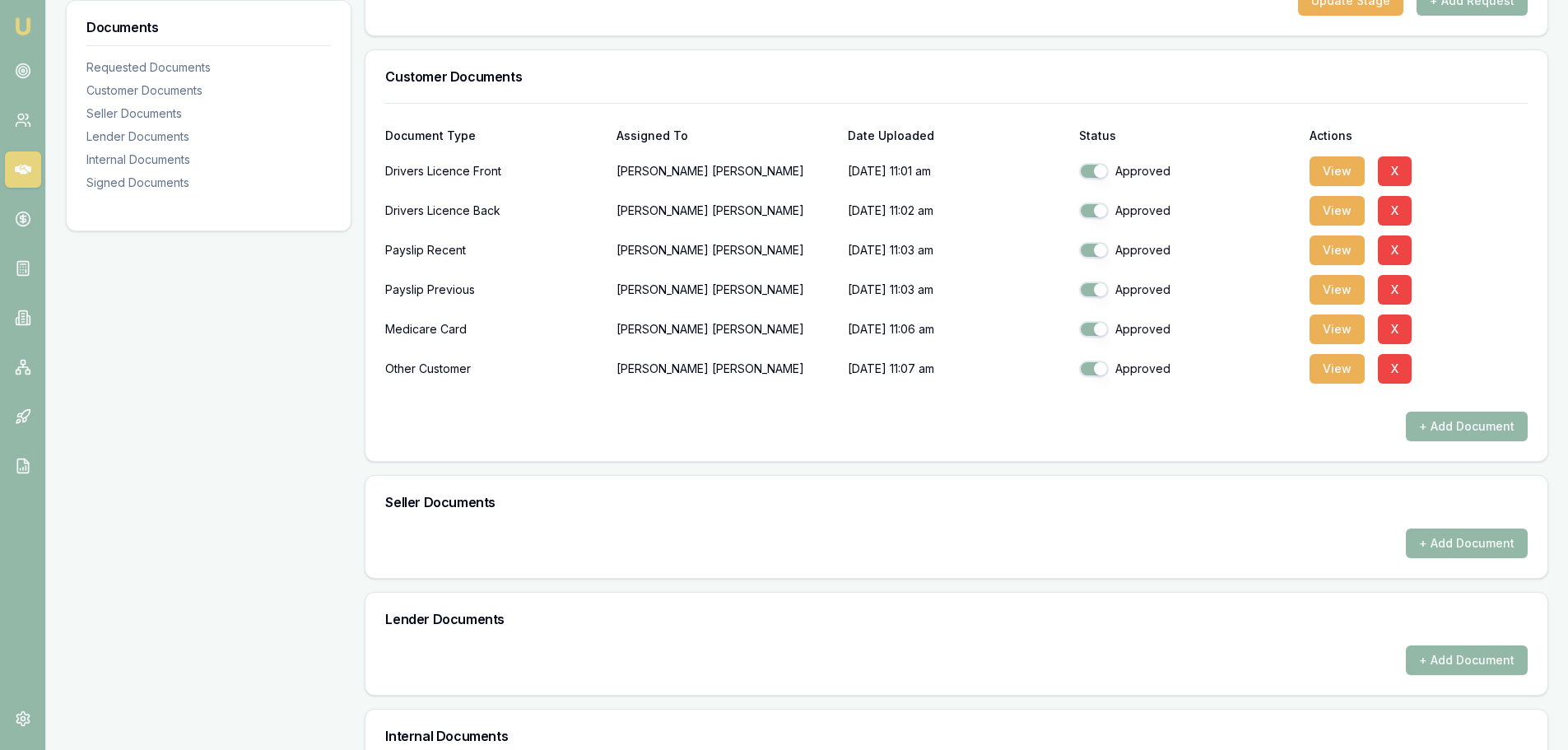
scroll to position [692, 0]
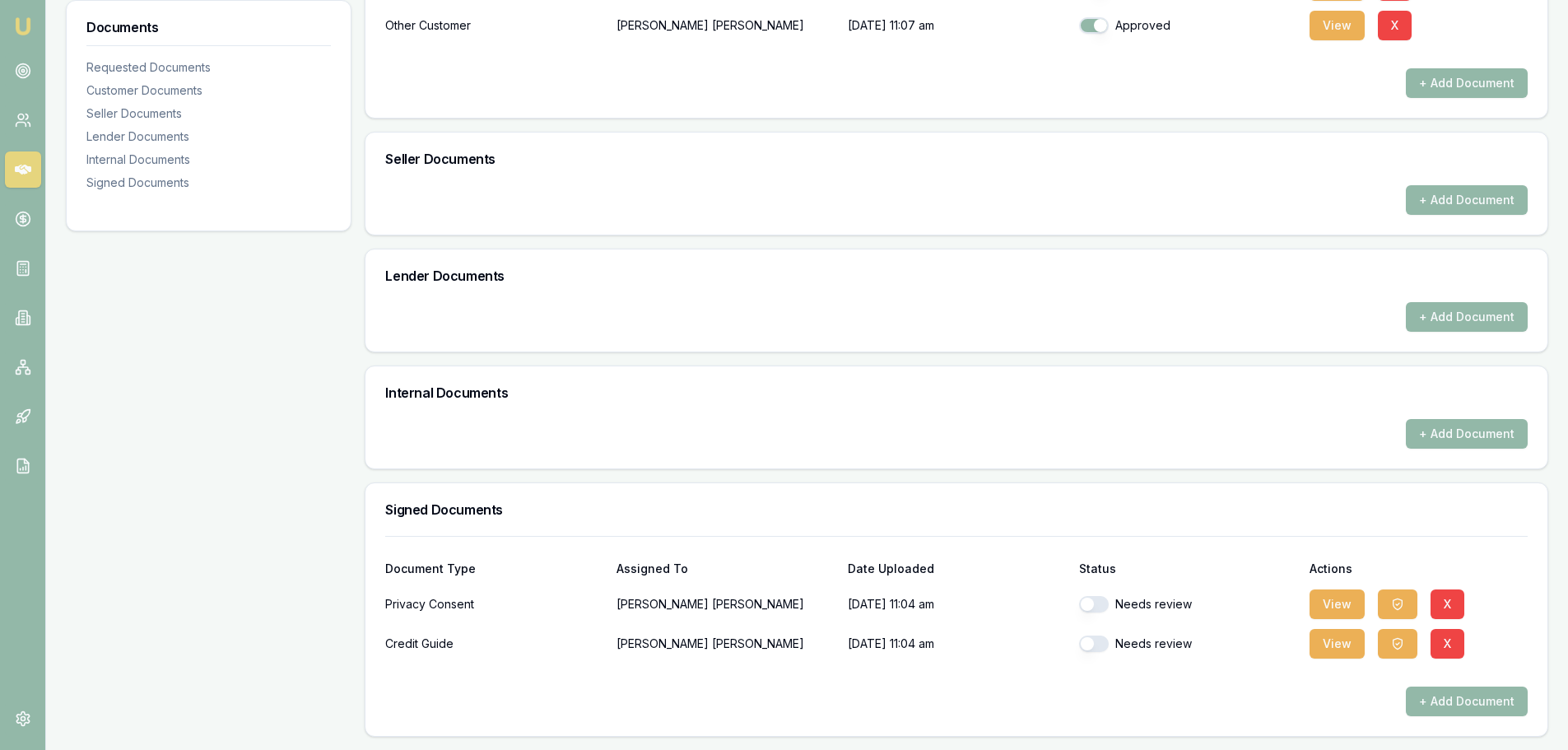
click at [1091, 602] on button "button" at bounding box center [1093, 604] width 30 height 16
checkbox input "true"
click at [1090, 641] on button "button" at bounding box center [1093, 643] width 30 height 16
checkbox input "true"
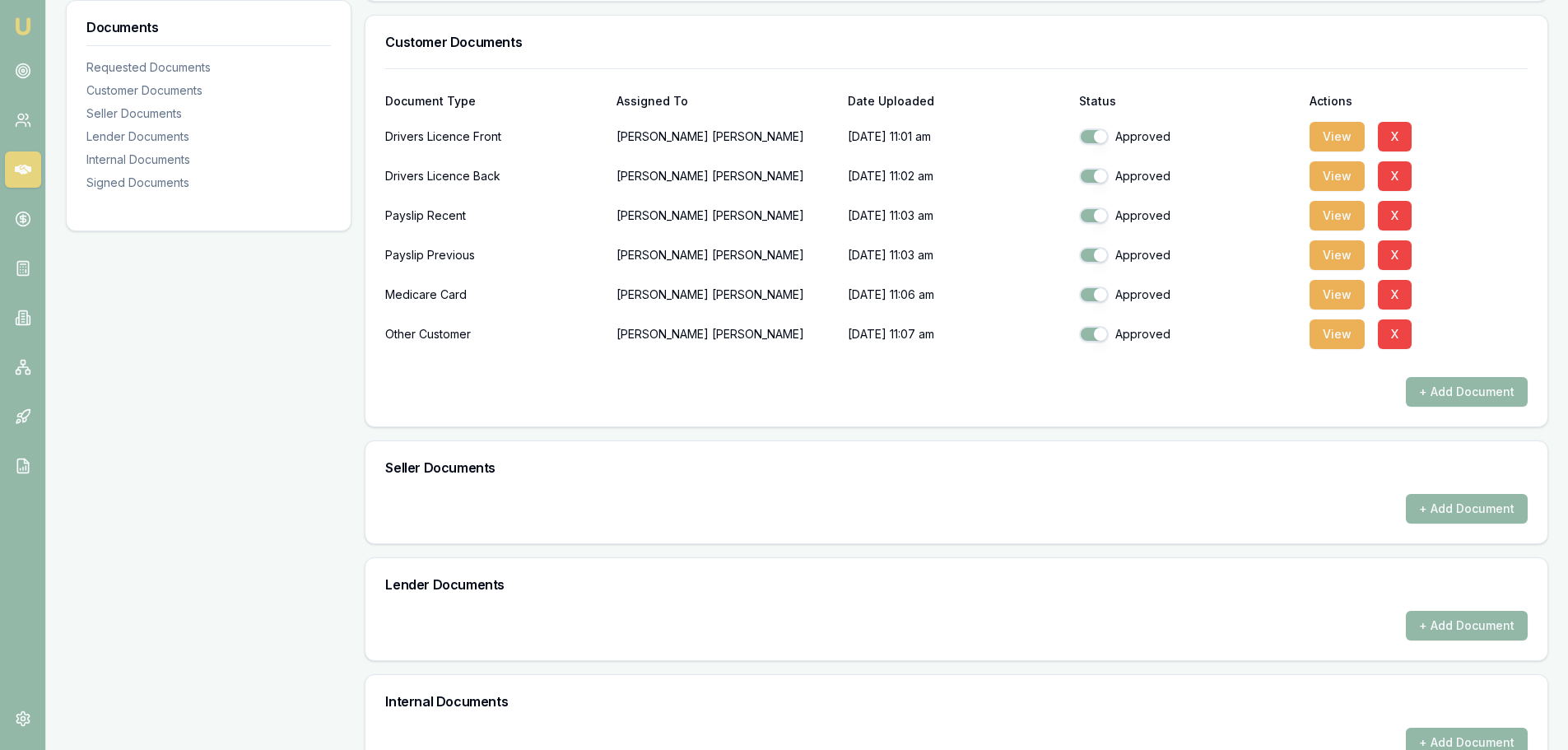
scroll to position [280, 0]
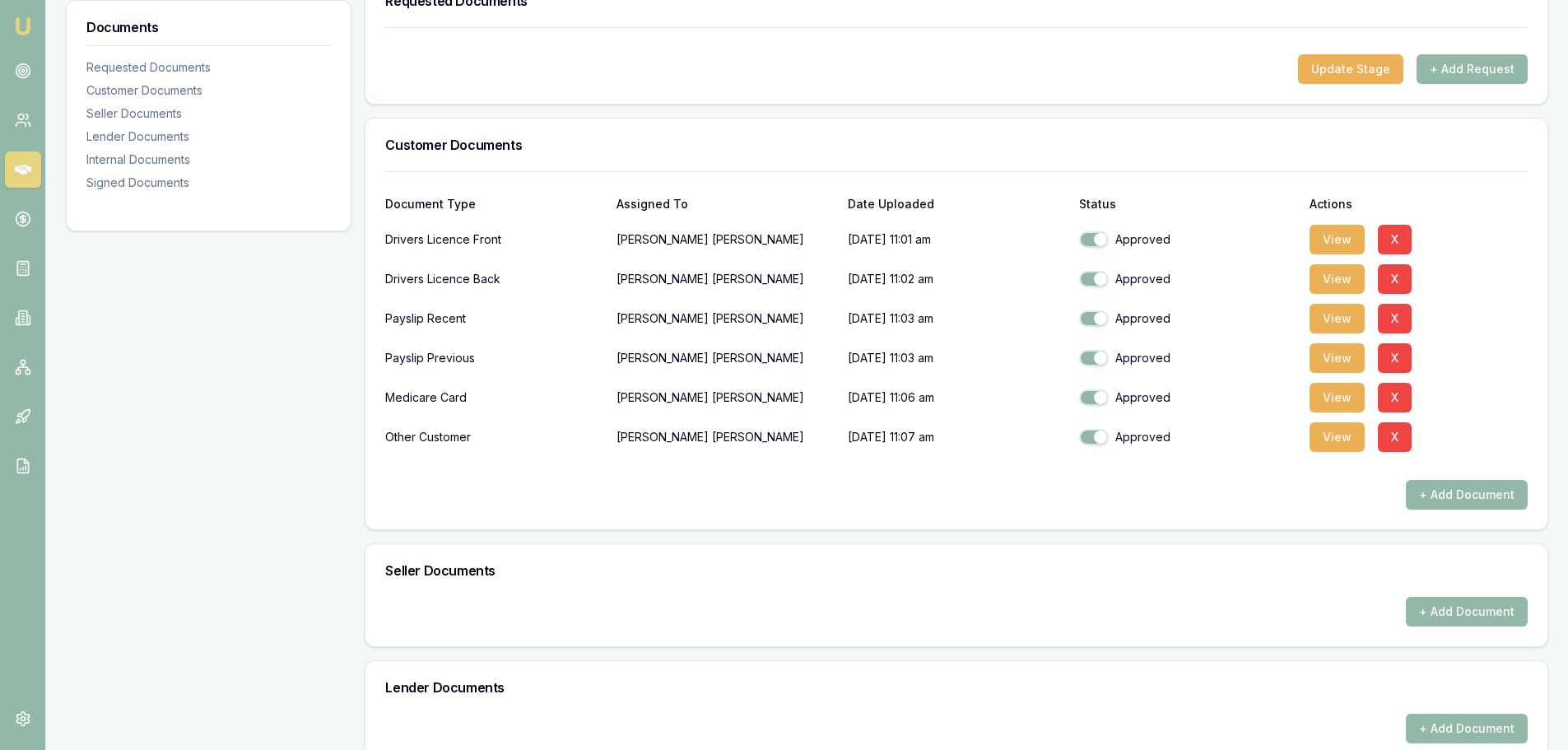
click at [529, 501] on div "+ Add Document" at bounding box center [957, 494] width 1143 height 30
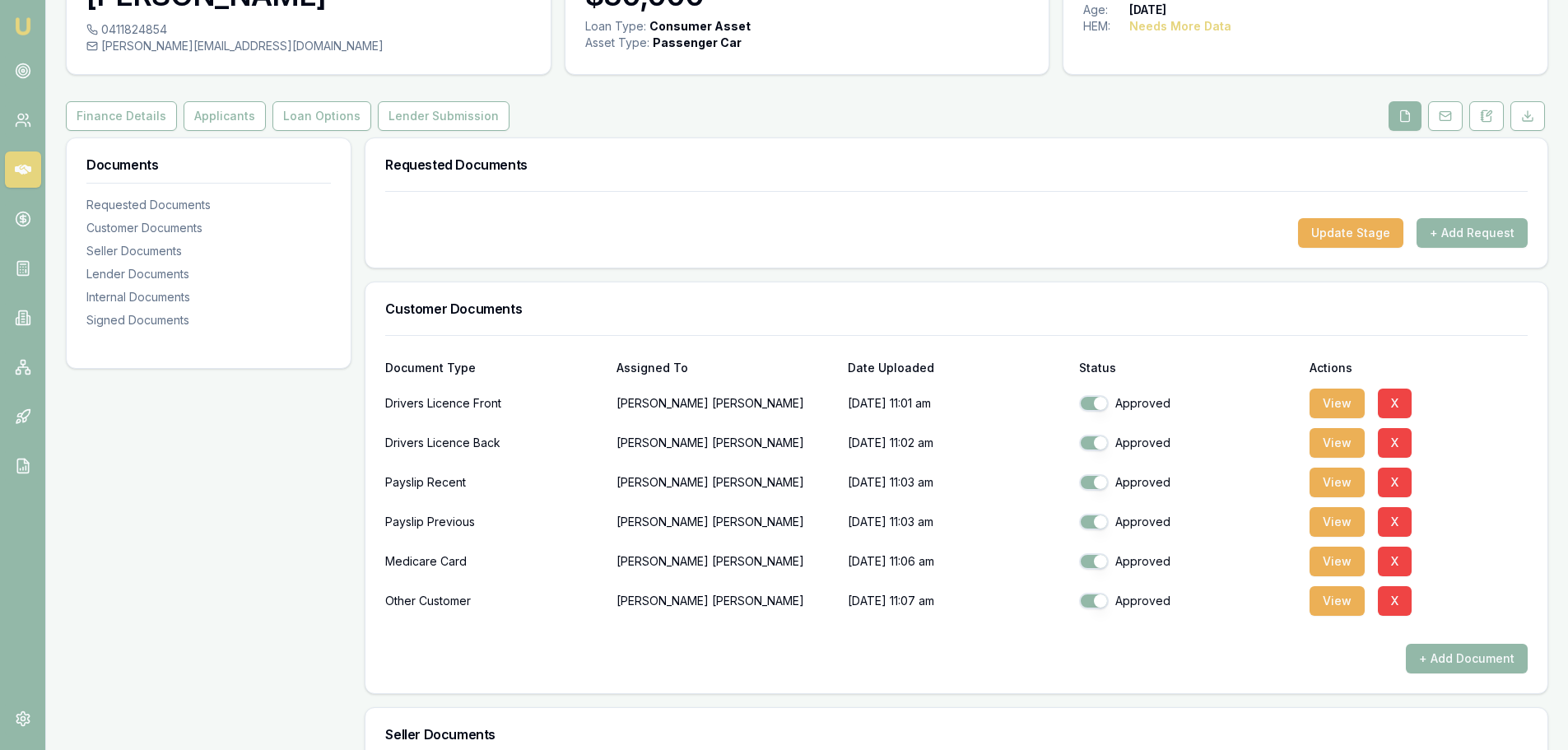
scroll to position [0, 0]
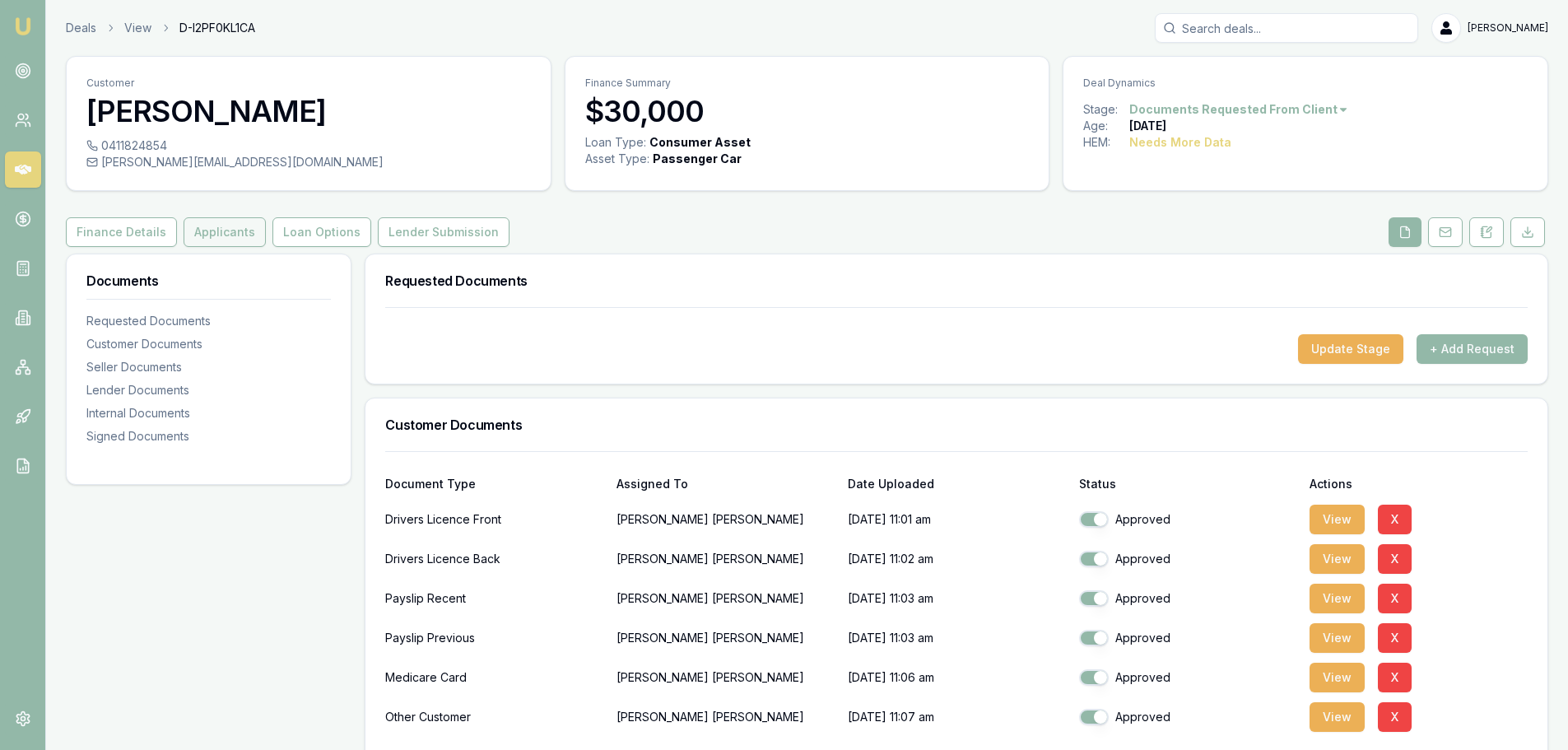
click at [244, 229] on button "Applicants" at bounding box center [225, 232] width 82 height 30
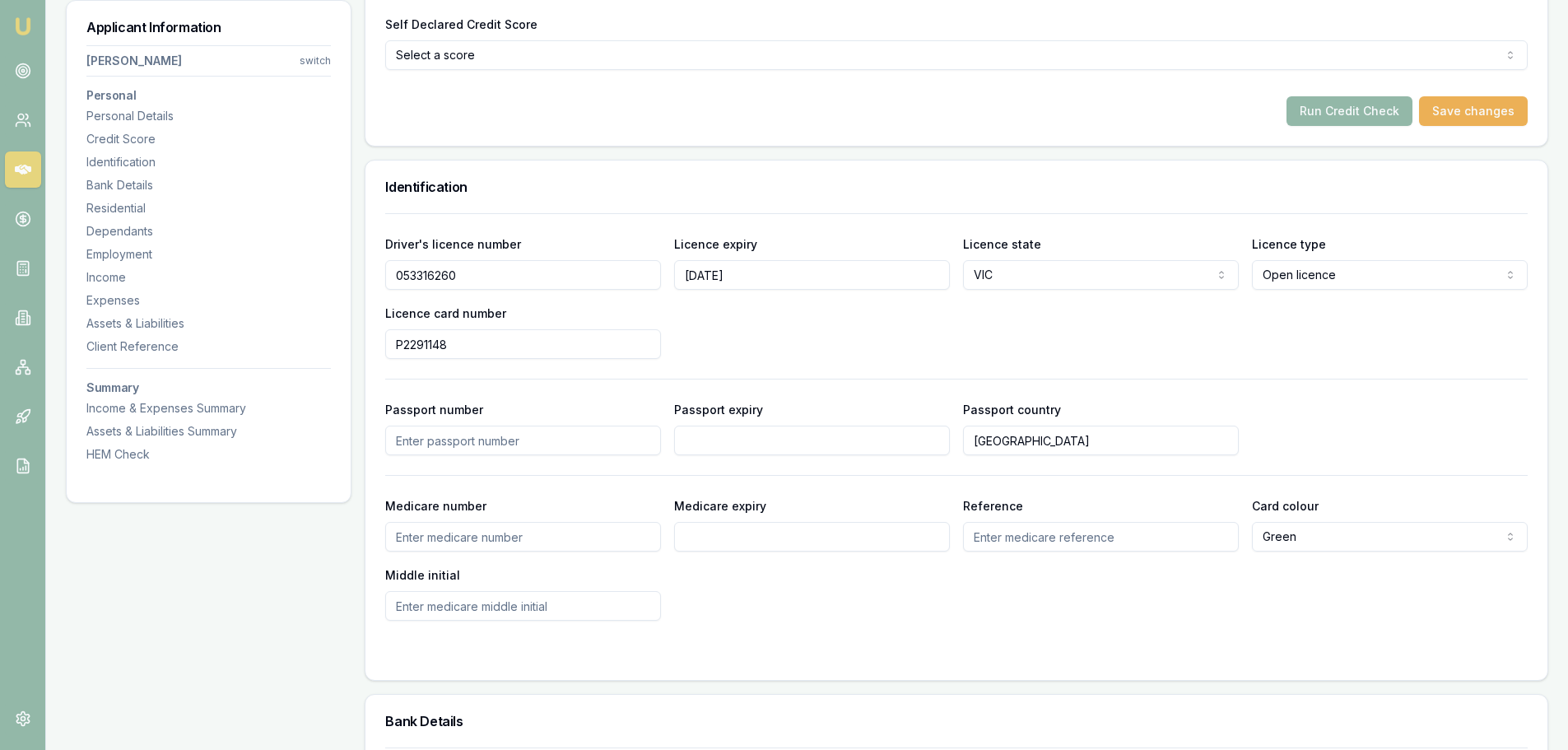
scroll to position [412, 0]
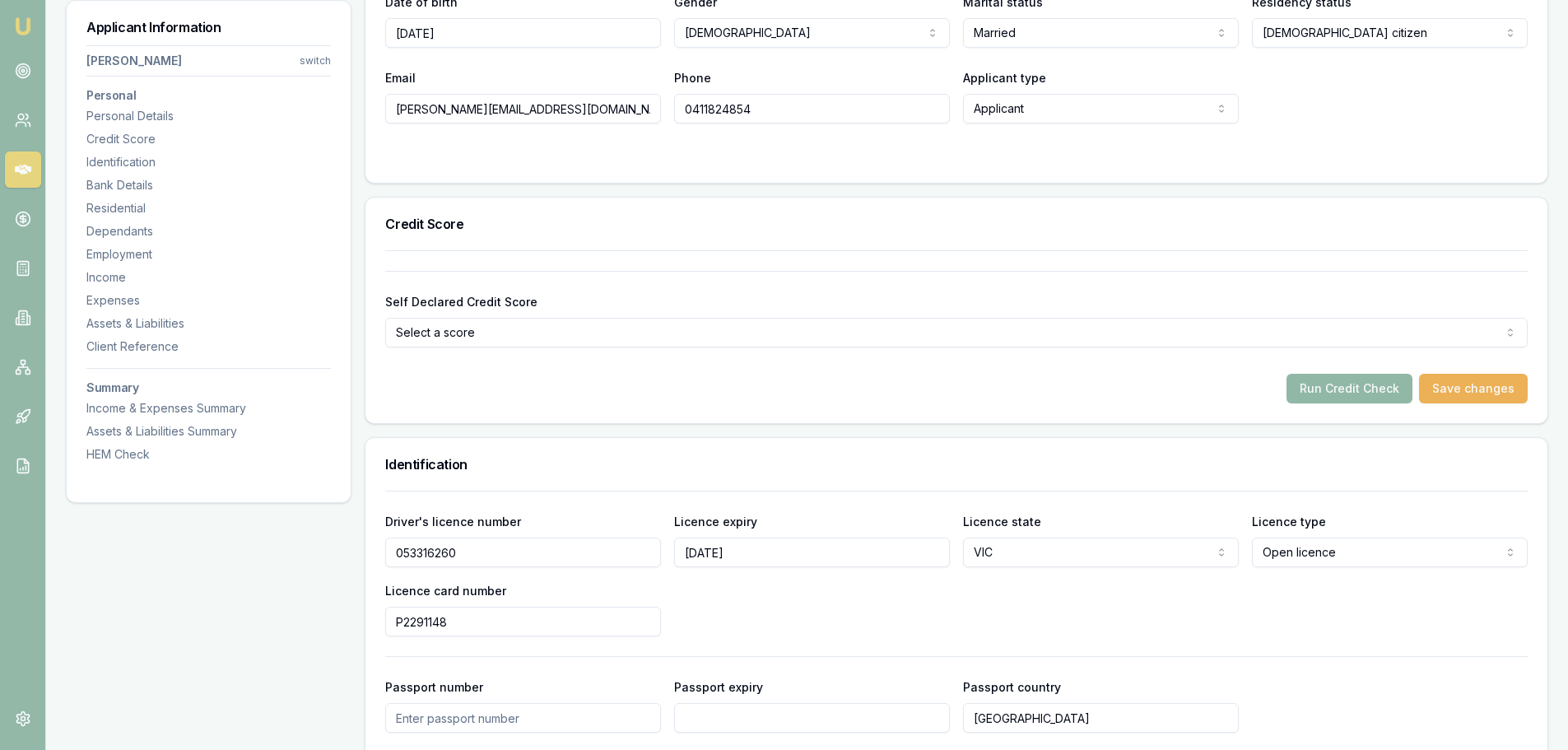
click at [1362, 391] on button "Run Credit Check" at bounding box center [1349, 389] width 126 height 30
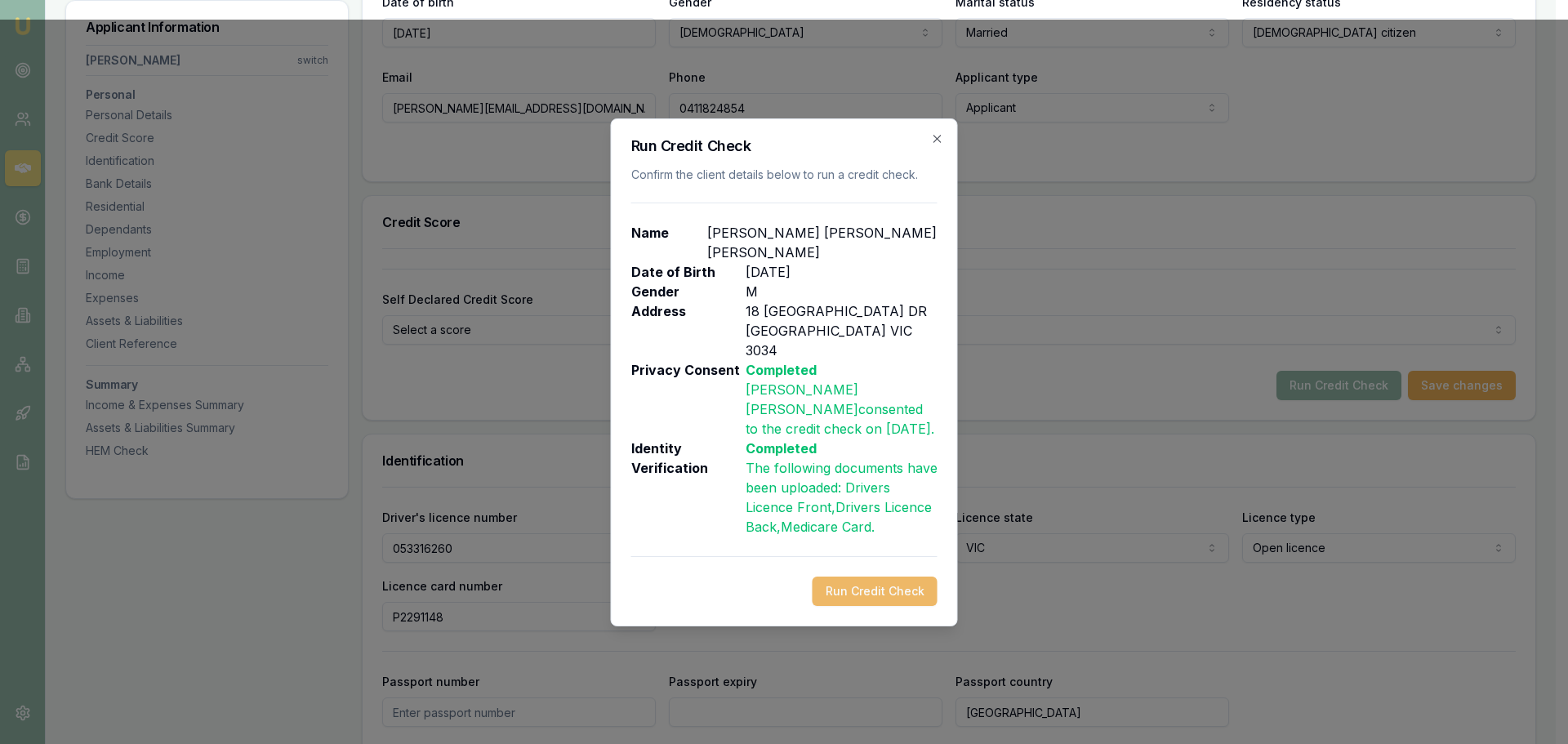
click at [871, 577] on button "Run Credit Check" at bounding box center [875, 591] width 125 height 30
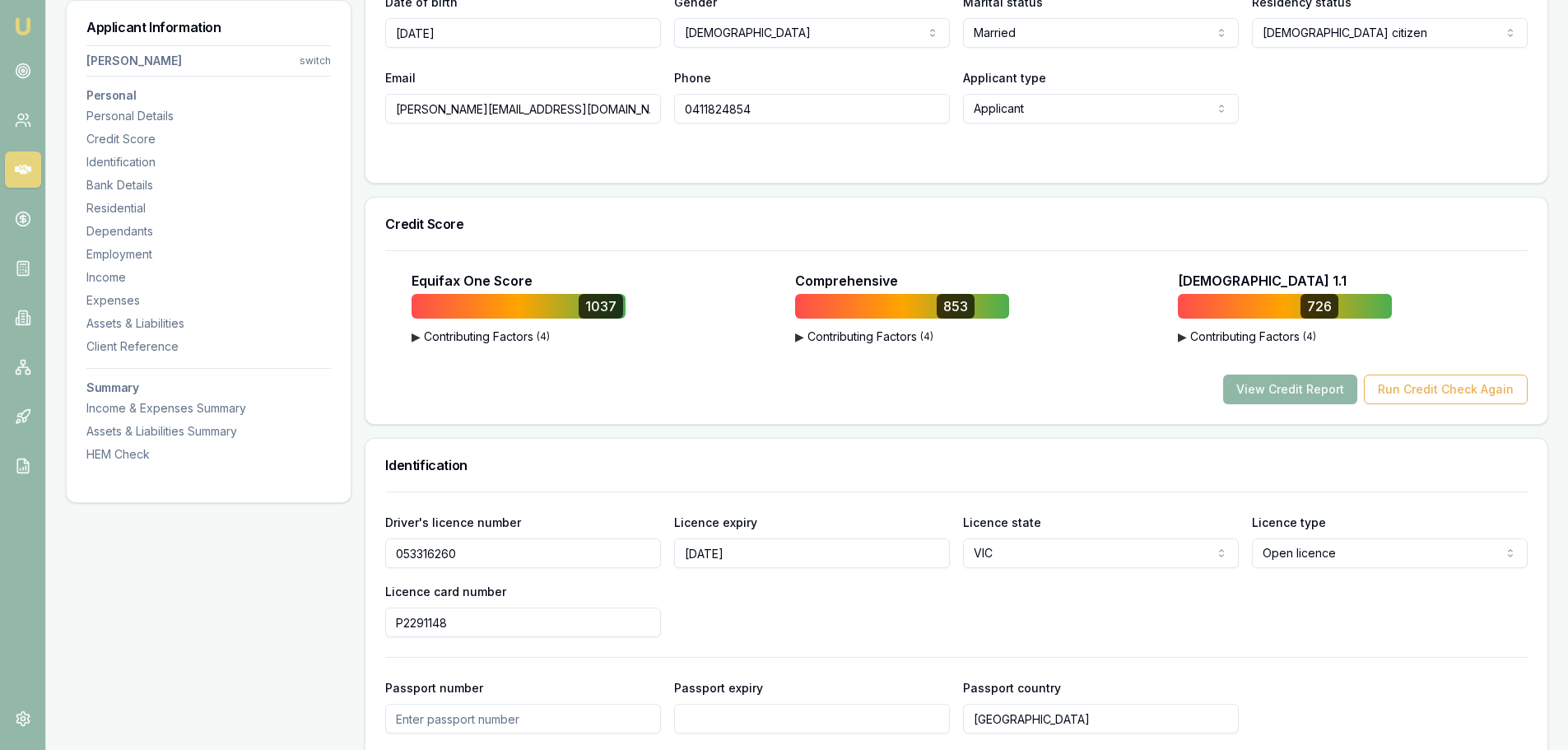
click at [1308, 392] on button "View Credit Report" at bounding box center [1290, 390] width 135 height 30
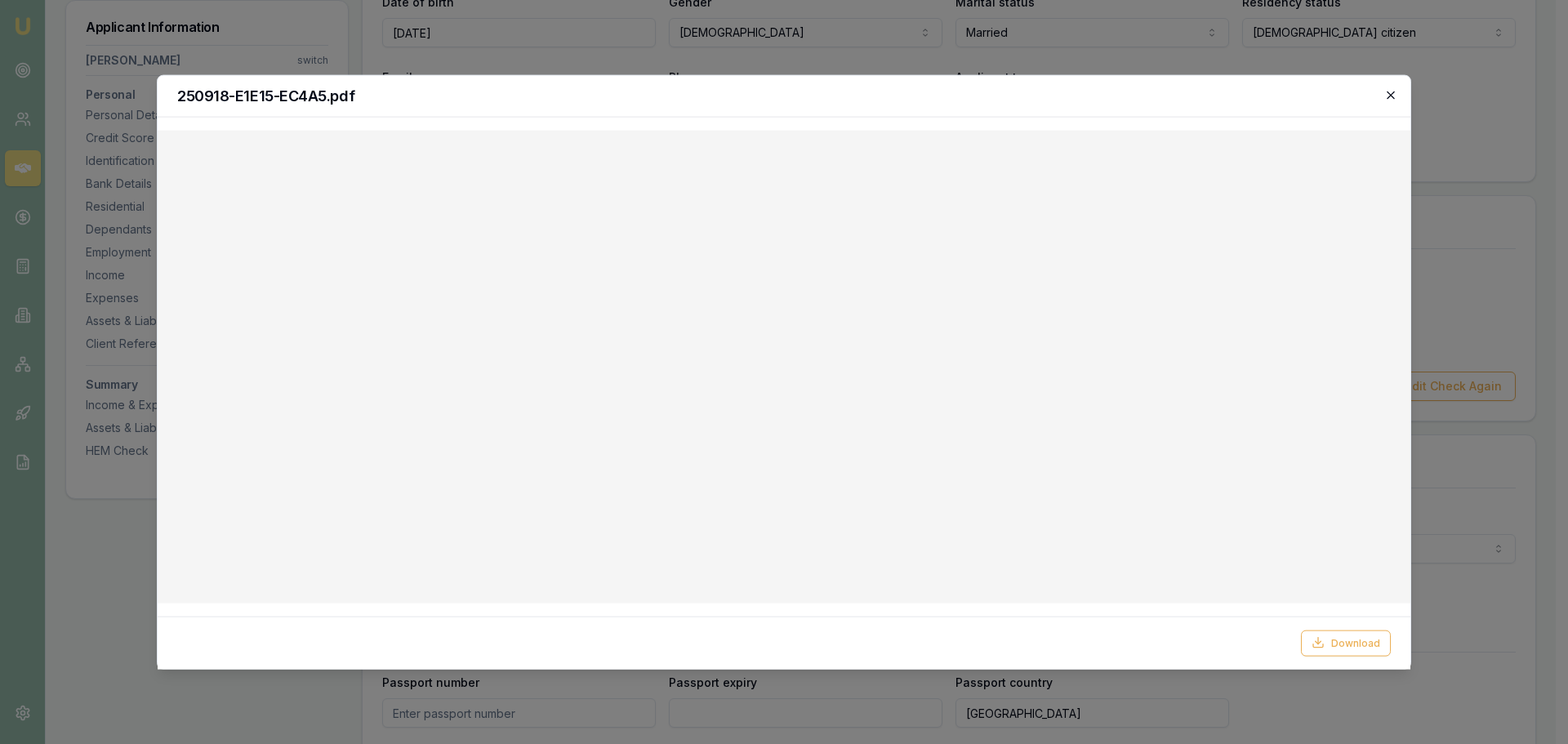
click at [1393, 90] on icon "button" at bounding box center [1390, 95] width 13 height 13
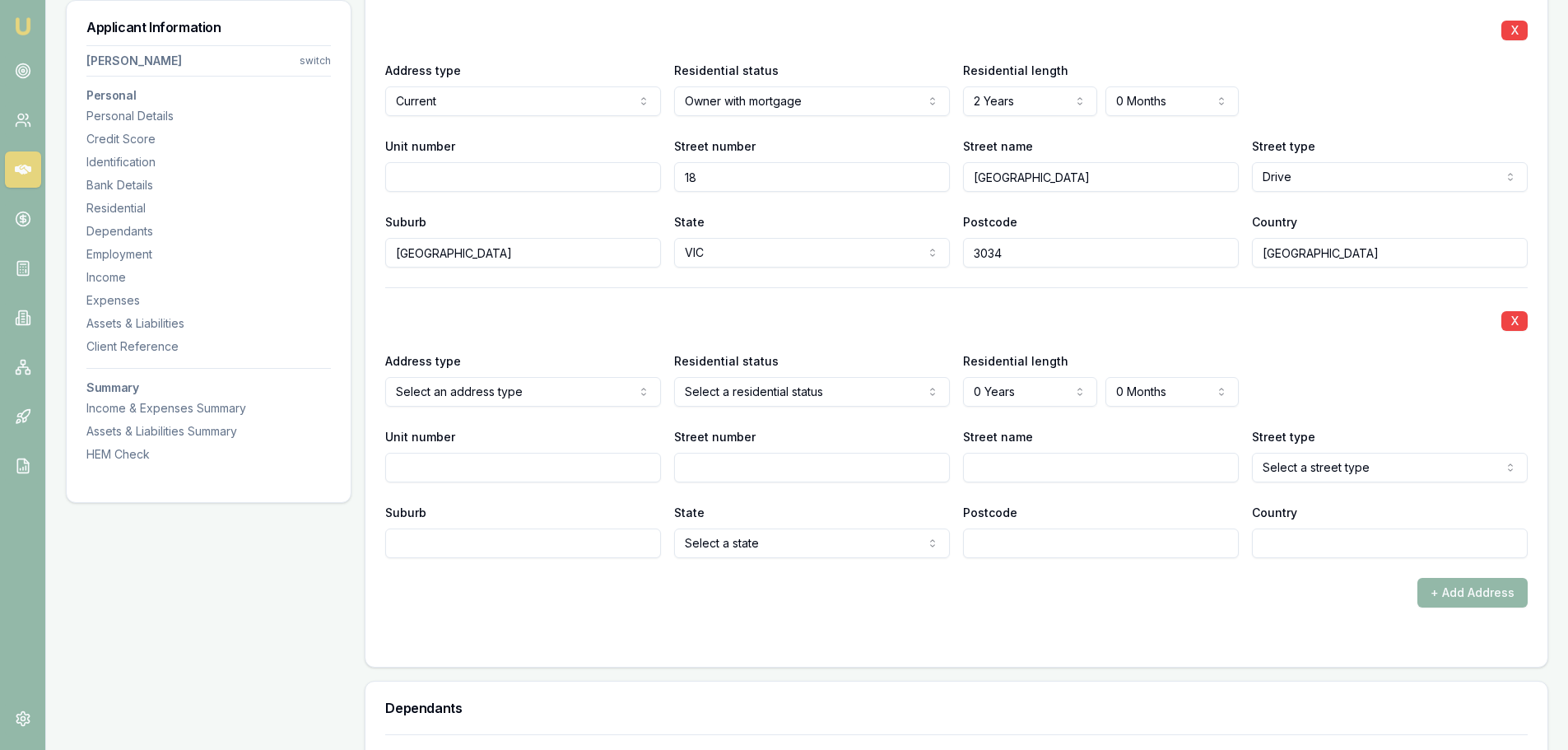
scroll to position [1647, 0]
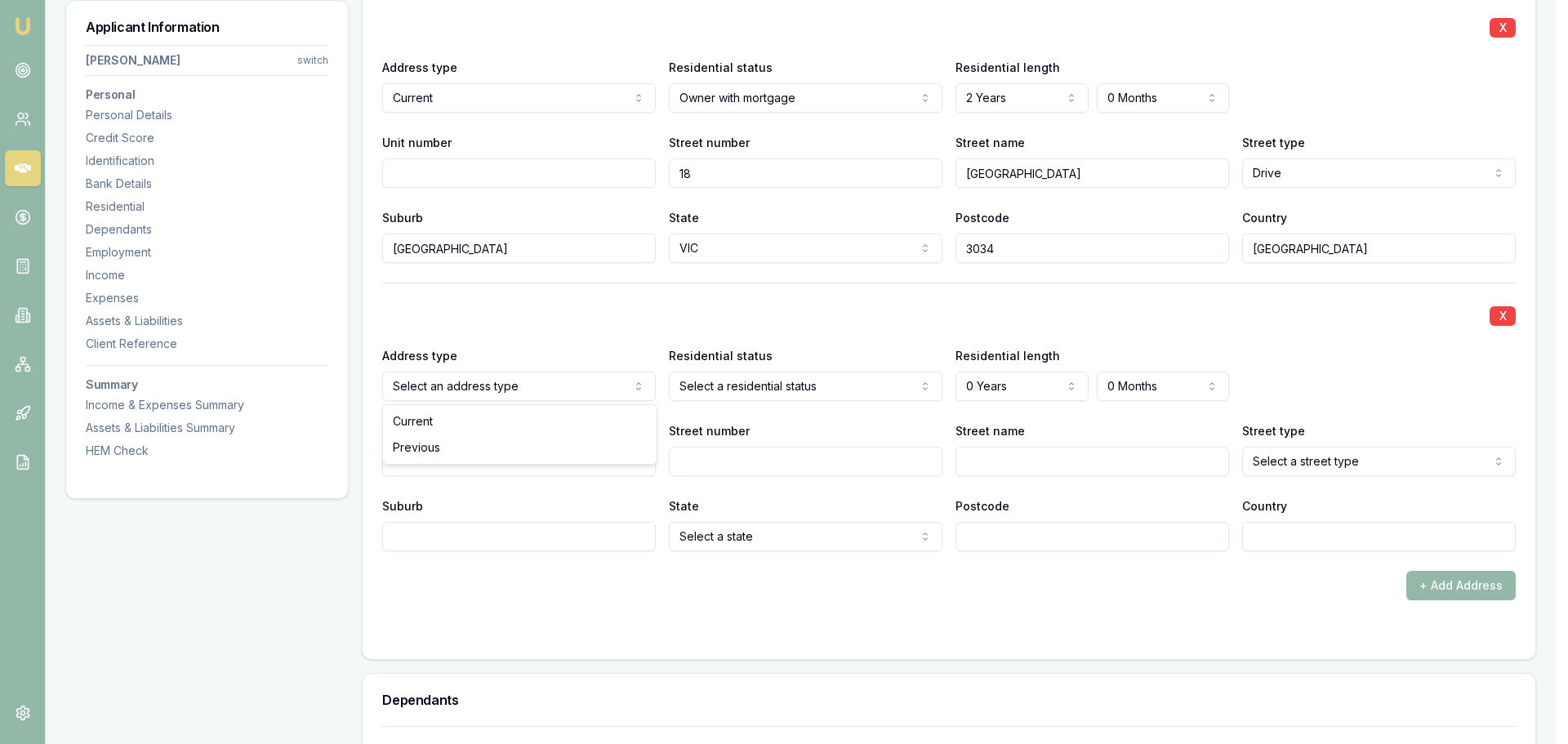
select select "PREVIOUS"
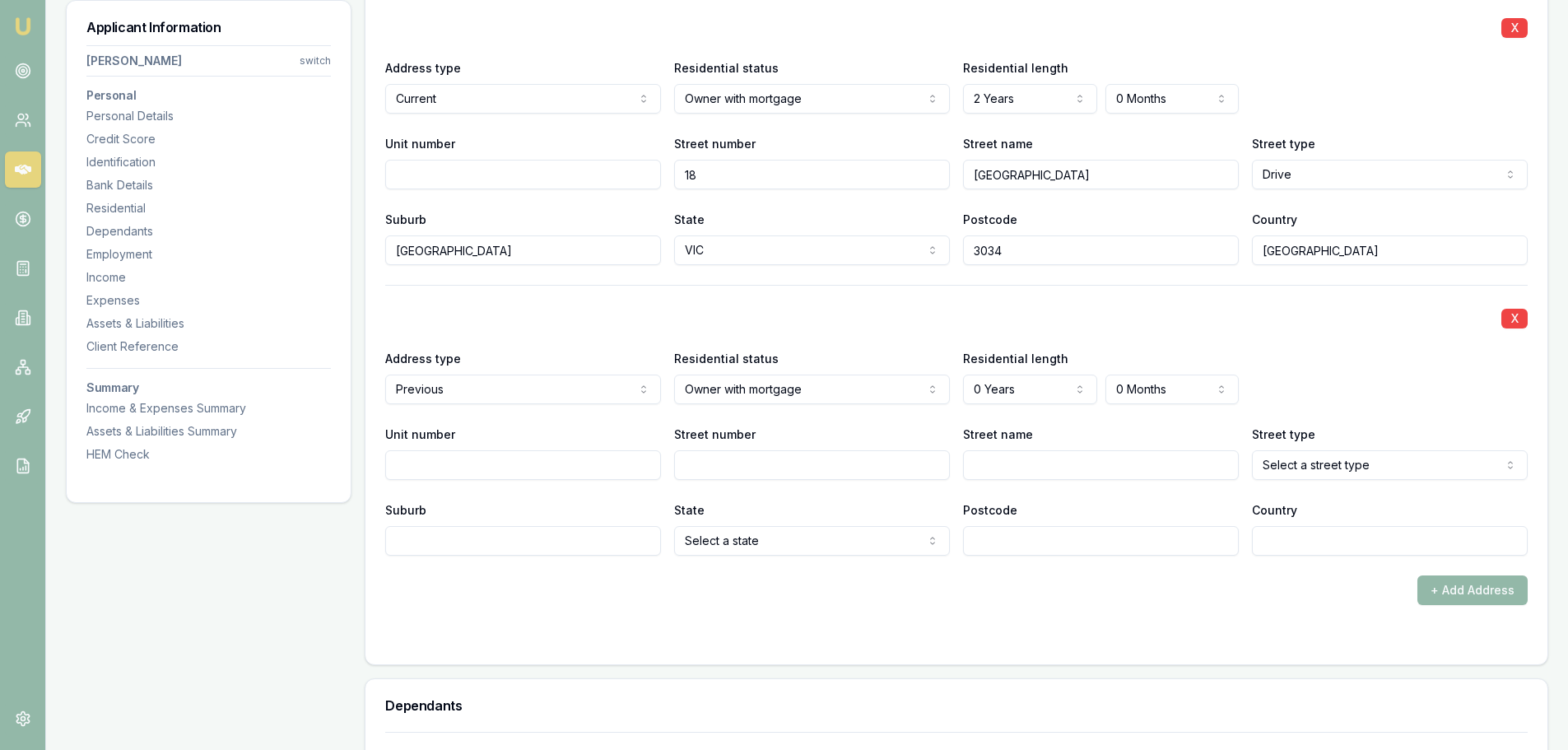
click at [1031, 687] on div "Dependants" at bounding box center [956, 705] width 1182 height 52
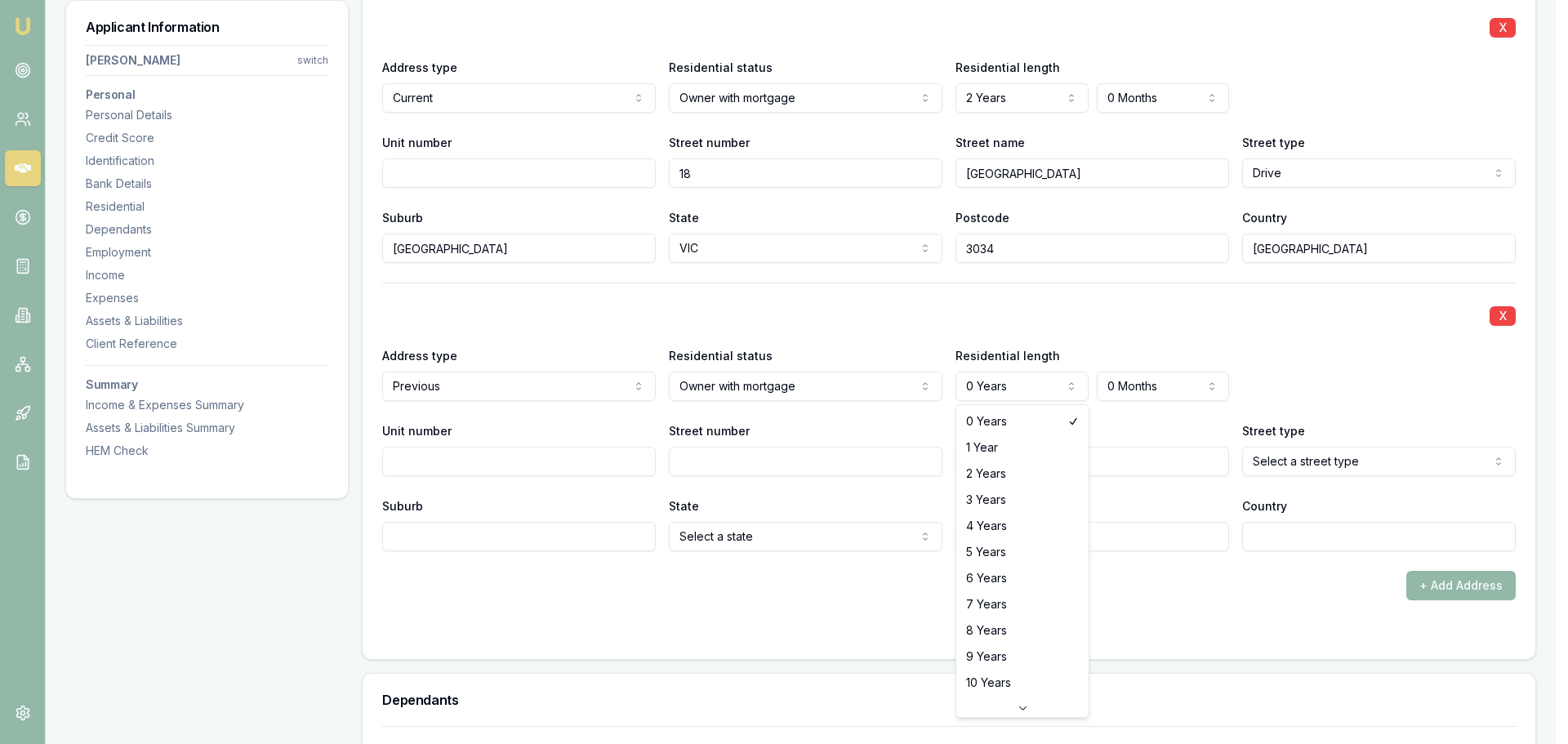
select select "10"
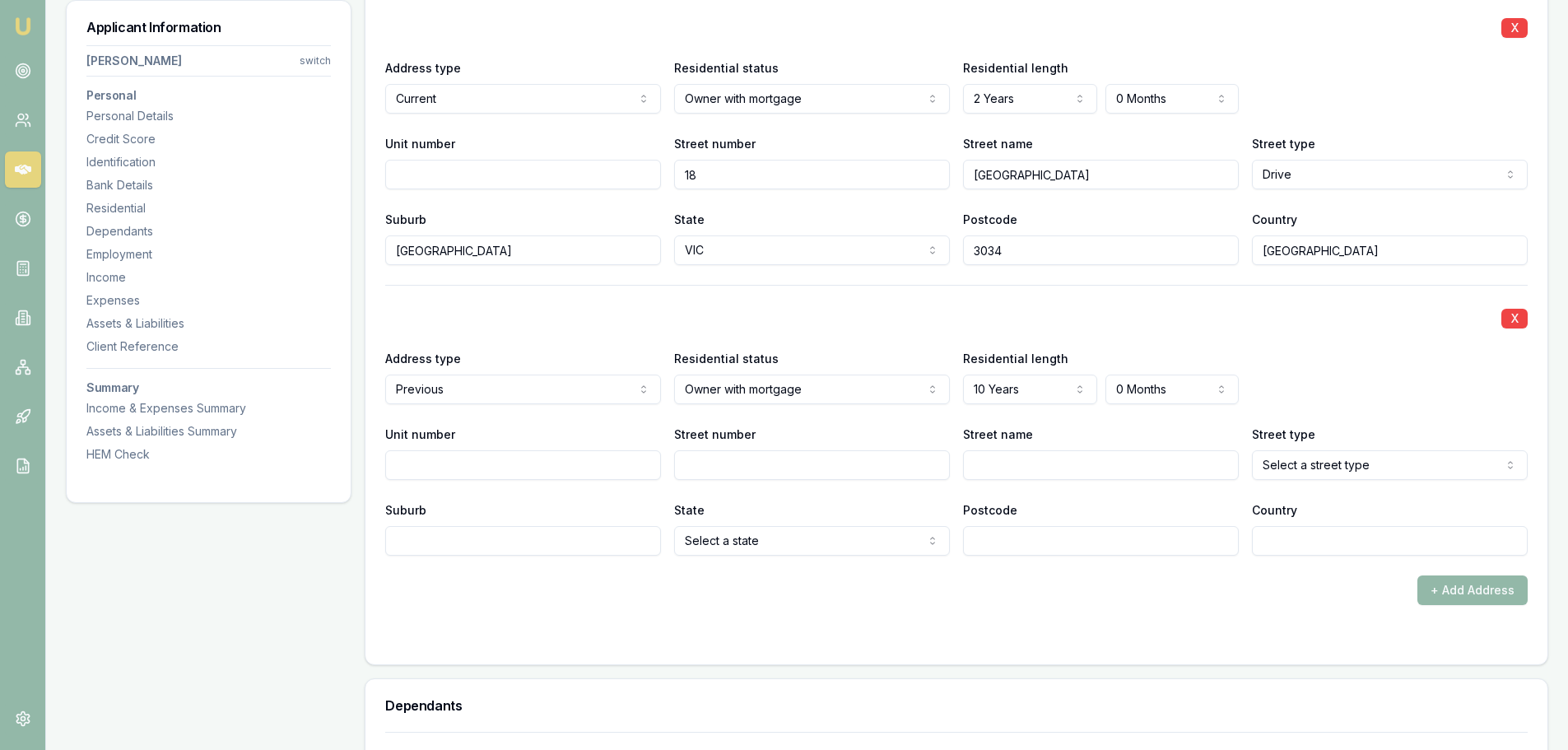
click at [704, 463] on input "Street number" at bounding box center [812, 465] width 276 height 30
type input "81"
type input "WATERVALE"
select select "Boulevard"
type input "TAYLORS HILL"
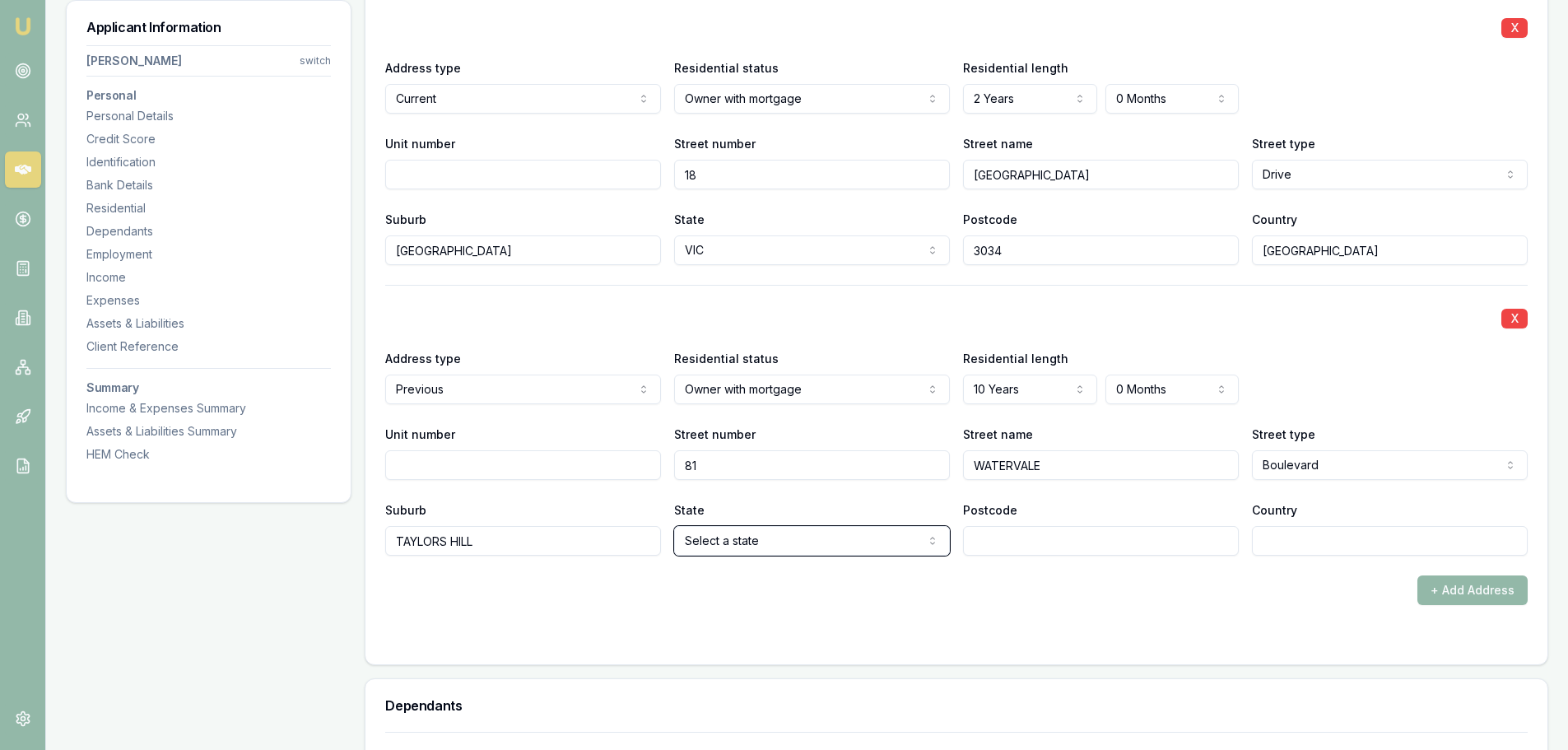
select select "VIC"
type input "3037"
type input "AUSTRALIA"
click at [809, 593] on div "+ Add Address" at bounding box center [957, 590] width 1143 height 30
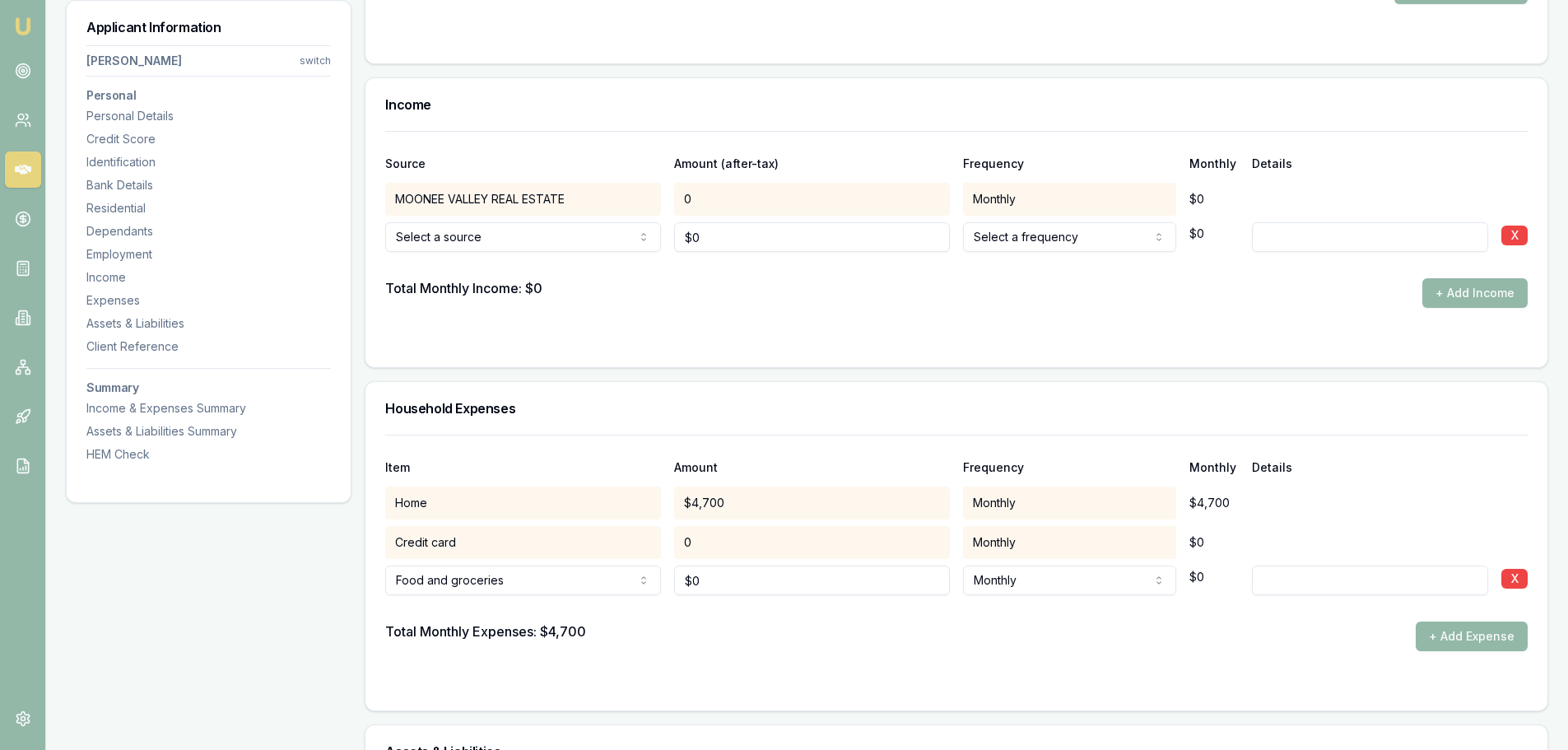
scroll to position [3376, 0]
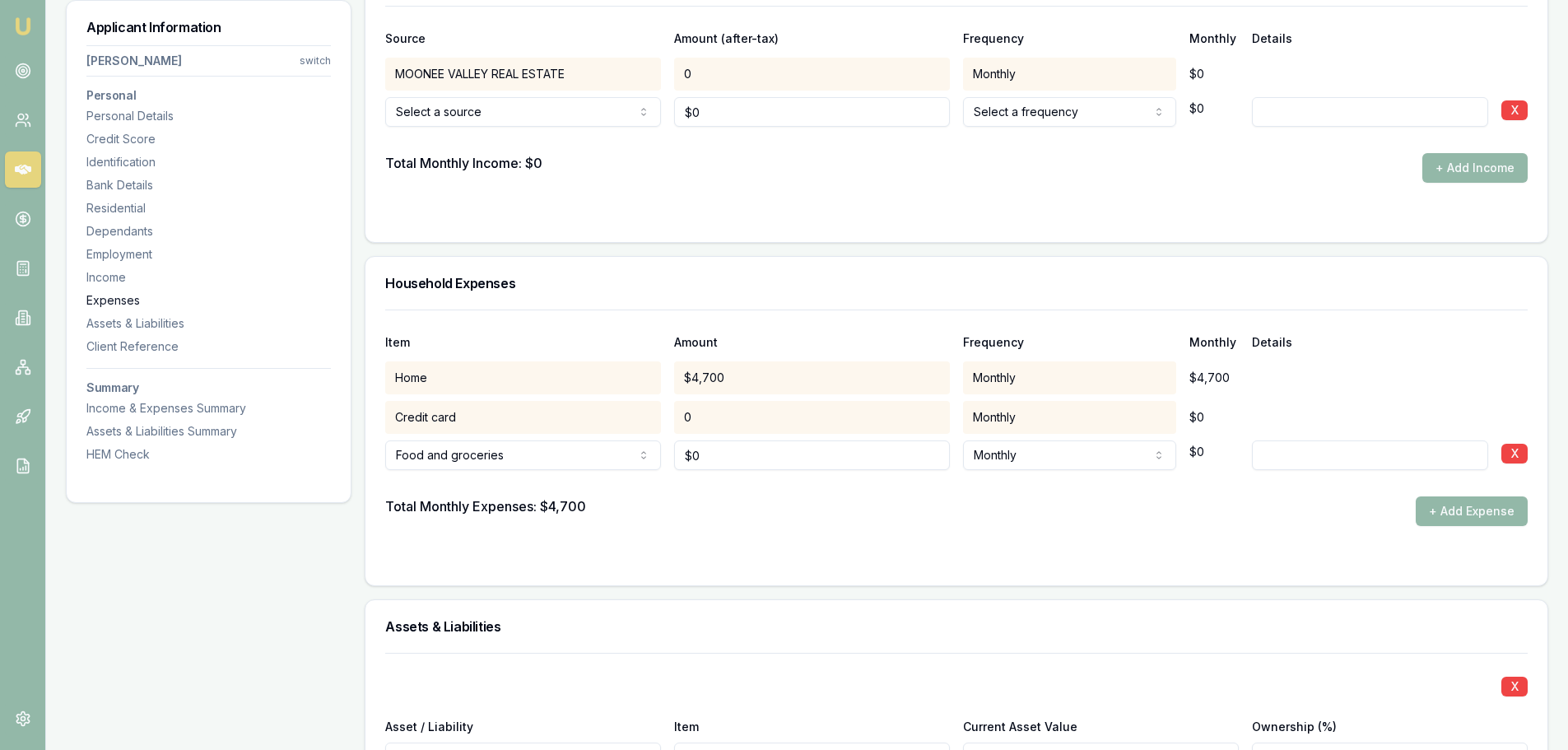
click at [116, 298] on div "Expenses" at bounding box center [208, 300] width 244 height 16
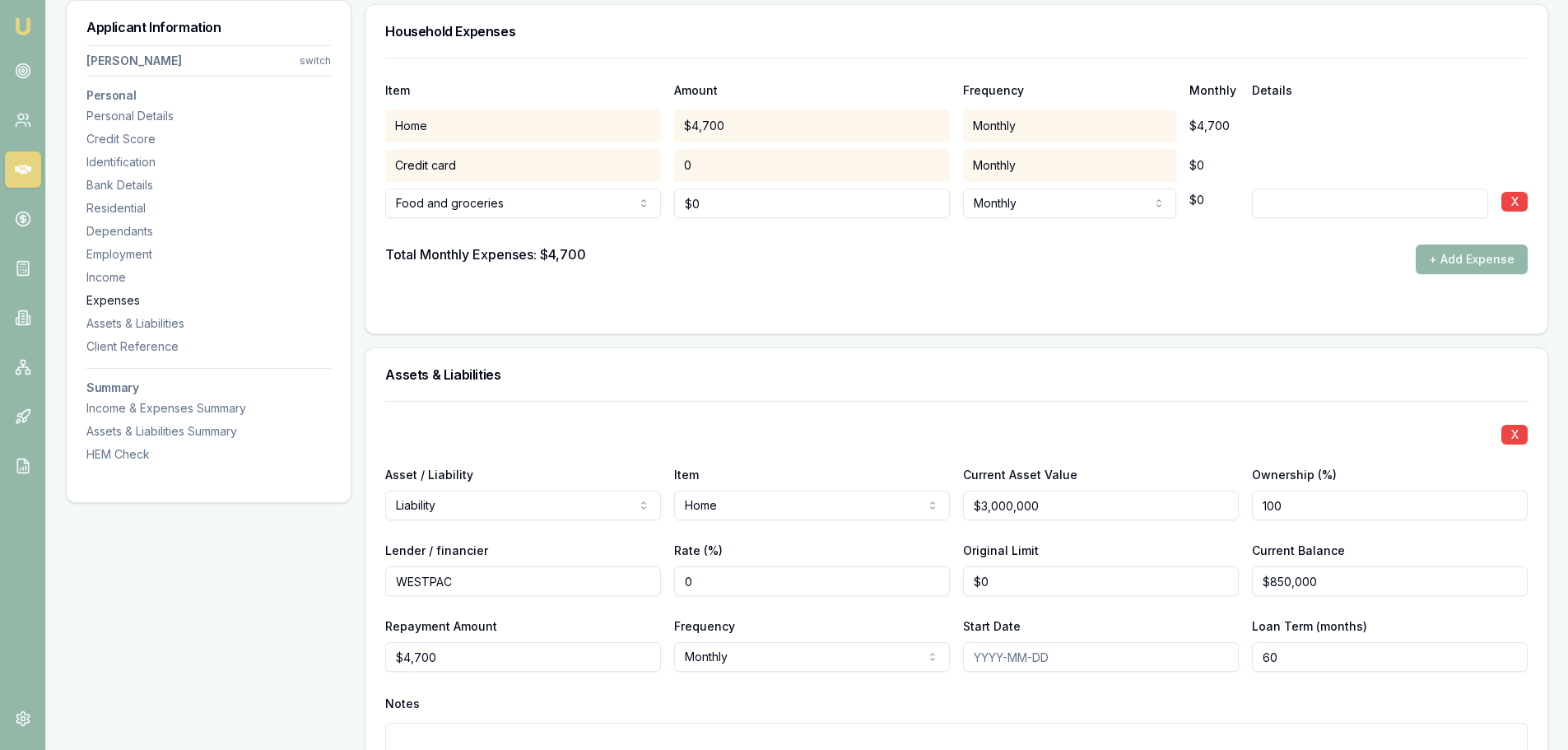
scroll to position [3633, 0]
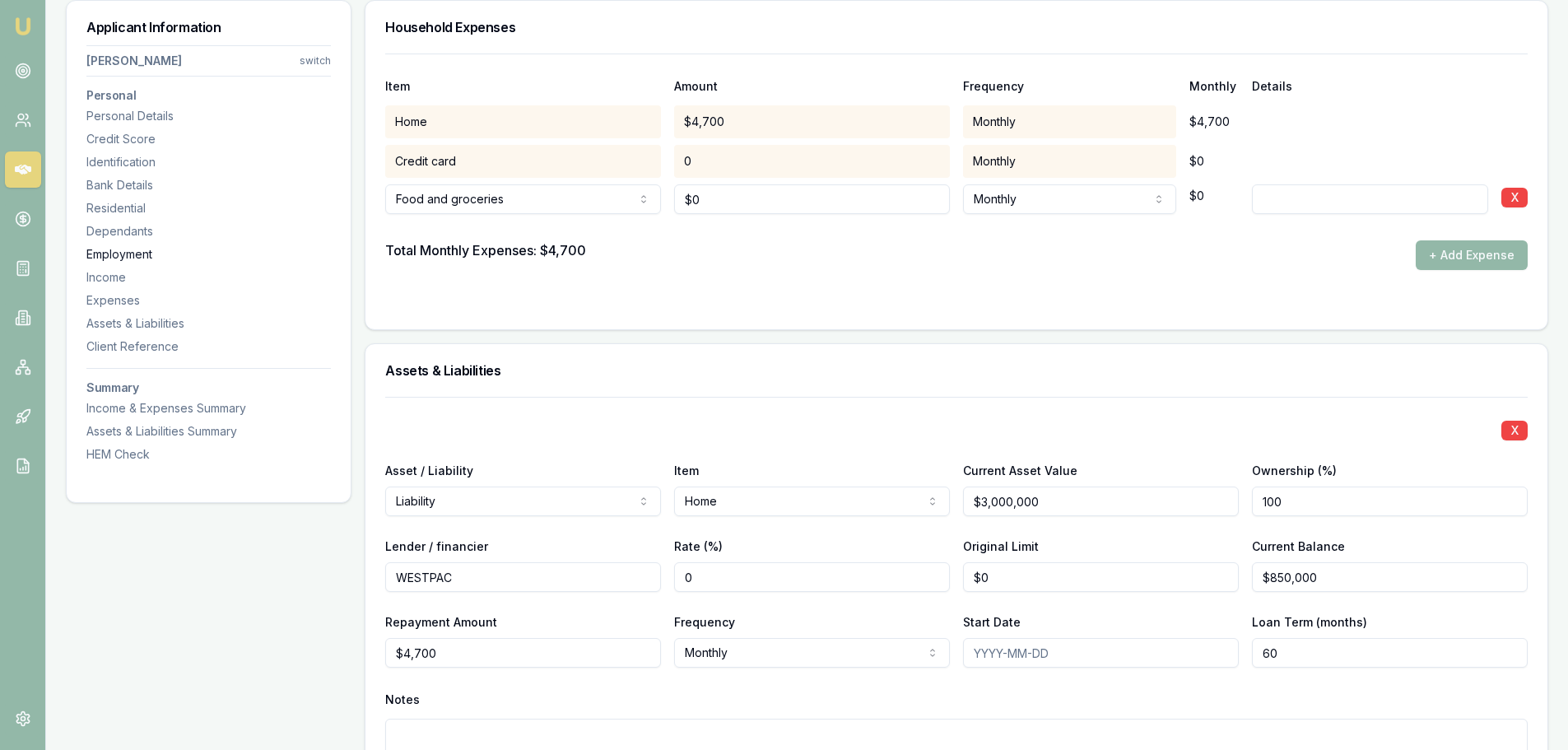
click at [126, 250] on div "Employment" at bounding box center [208, 254] width 244 height 16
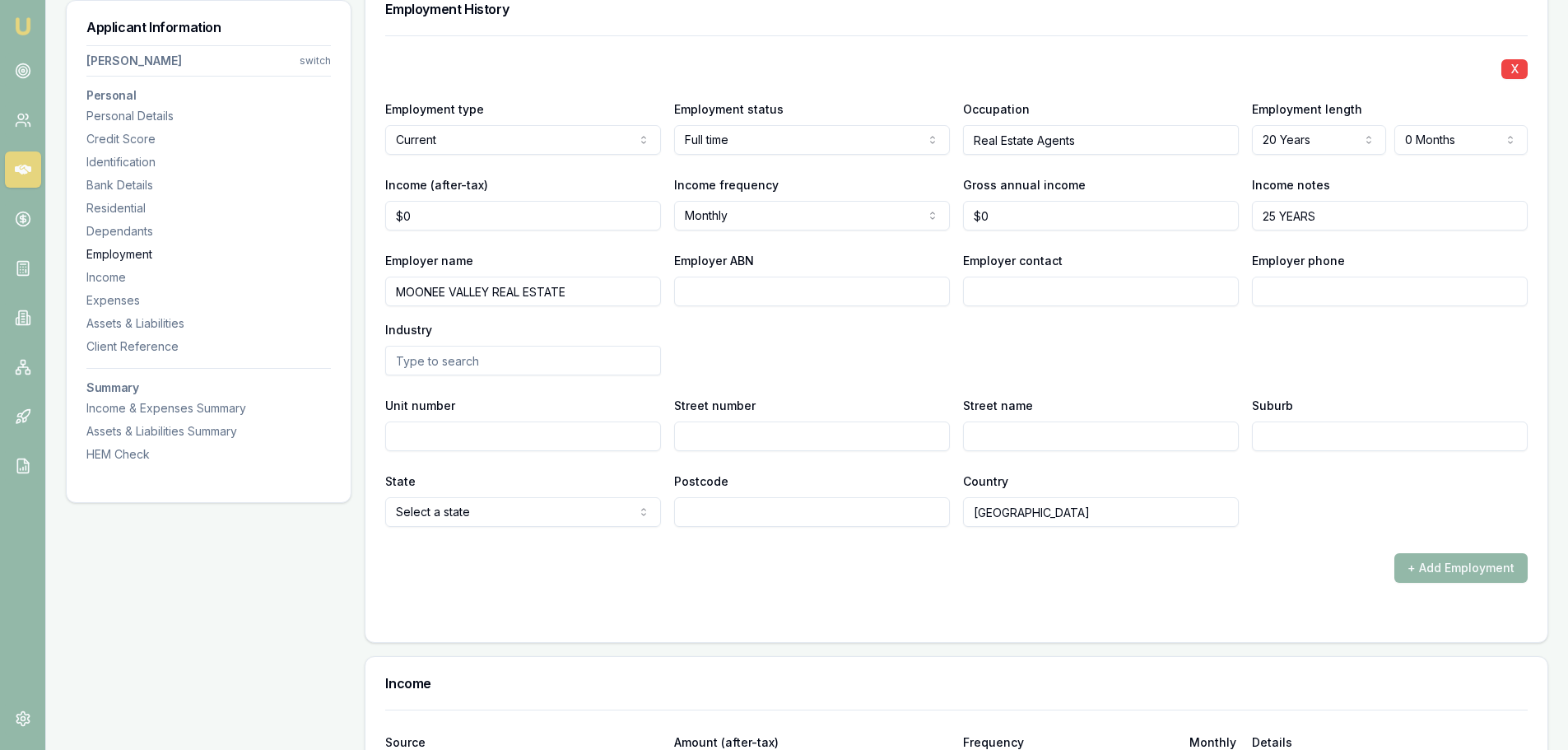
scroll to position [2654, 0]
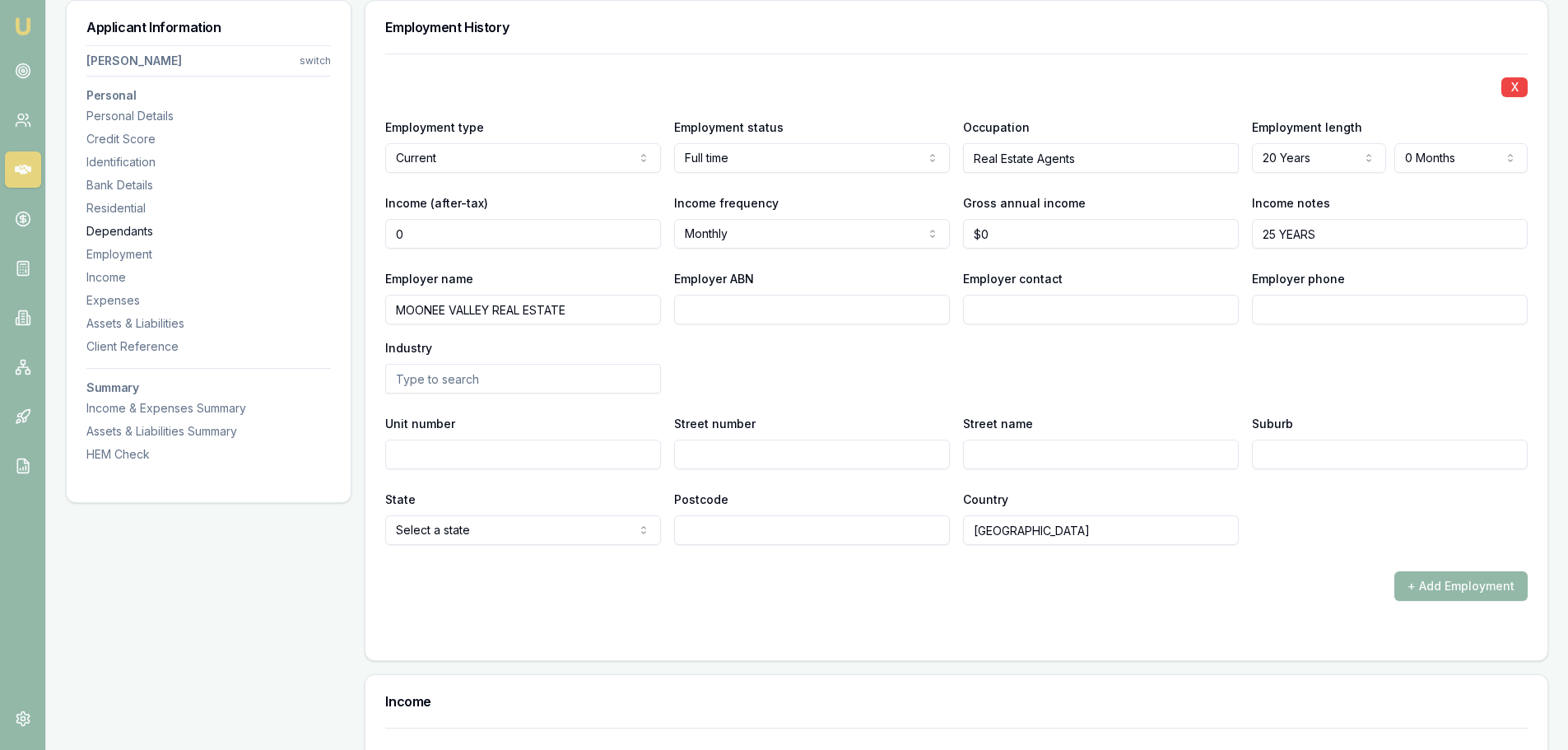
drag, startPoint x: 447, startPoint y: 232, endPoint x: 244, endPoint y: 235, distance: 203.0
type input "$0"
click at [919, 234] on div "Income (after-tax) $0 Income frequency Monthly Weekly Fortnightly Monthly Quart…" at bounding box center [957, 221] width 1143 height 56
type input "$570,000"
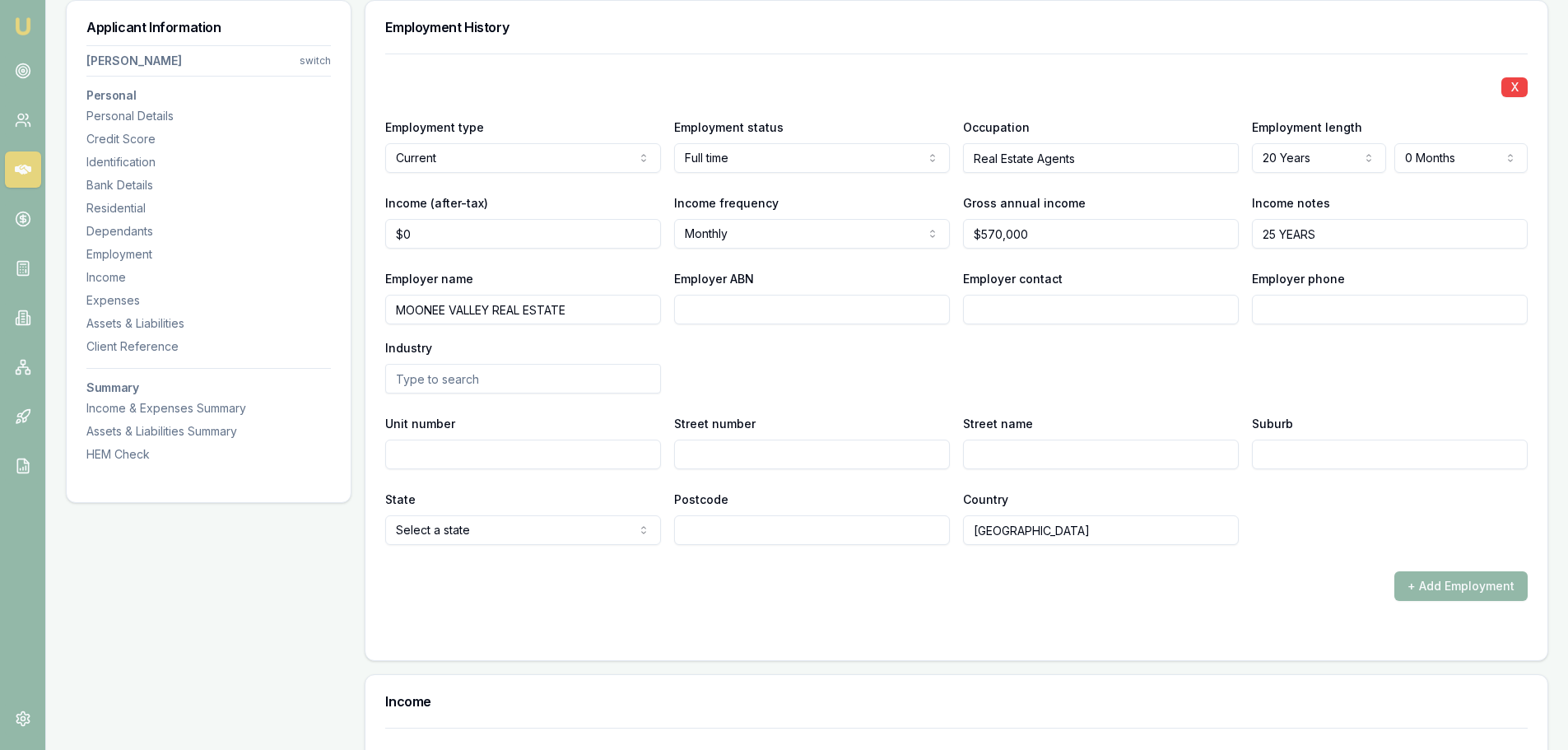
click at [988, 364] on div "Employer name MOONEE VALLEY REAL ESTATE Employer ABN Employer contact Employer …" at bounding box center [957, 330] width 1143 height 125
drag, startPoint x: 442, startPoint y: 236, endPoint x: 257, endPoint y: 231, distance: 185.1
type input "$28,086"
click at [957, 389] on div "Employer name MOONEE VALLEY REAL ESTATE Employer ABN Employer contact Employer …" at bounding box center [957, 330] width 1143 height 125
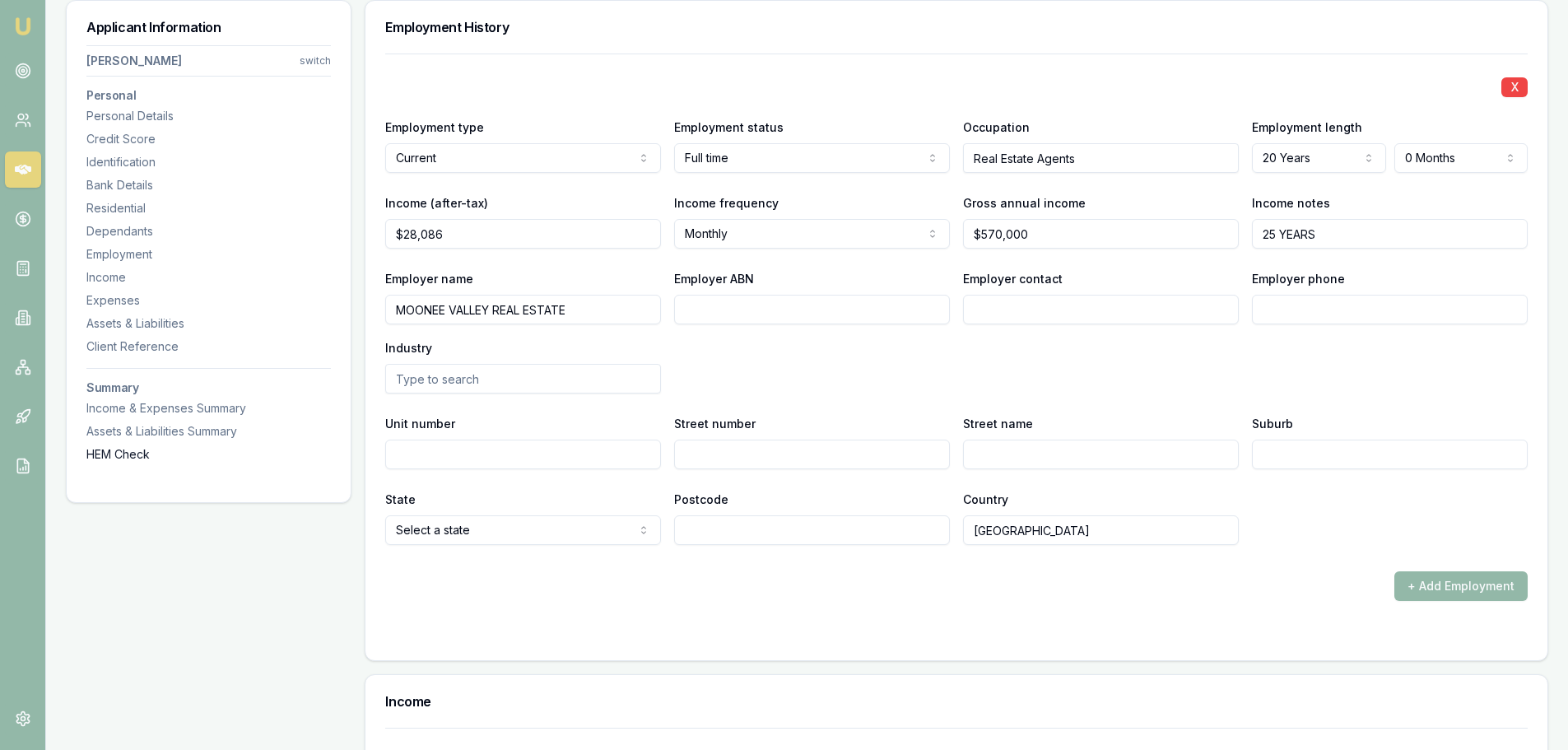
click at [128, 450] on div "HEM Check" at bounding box center [208, 454] width 244 height 16
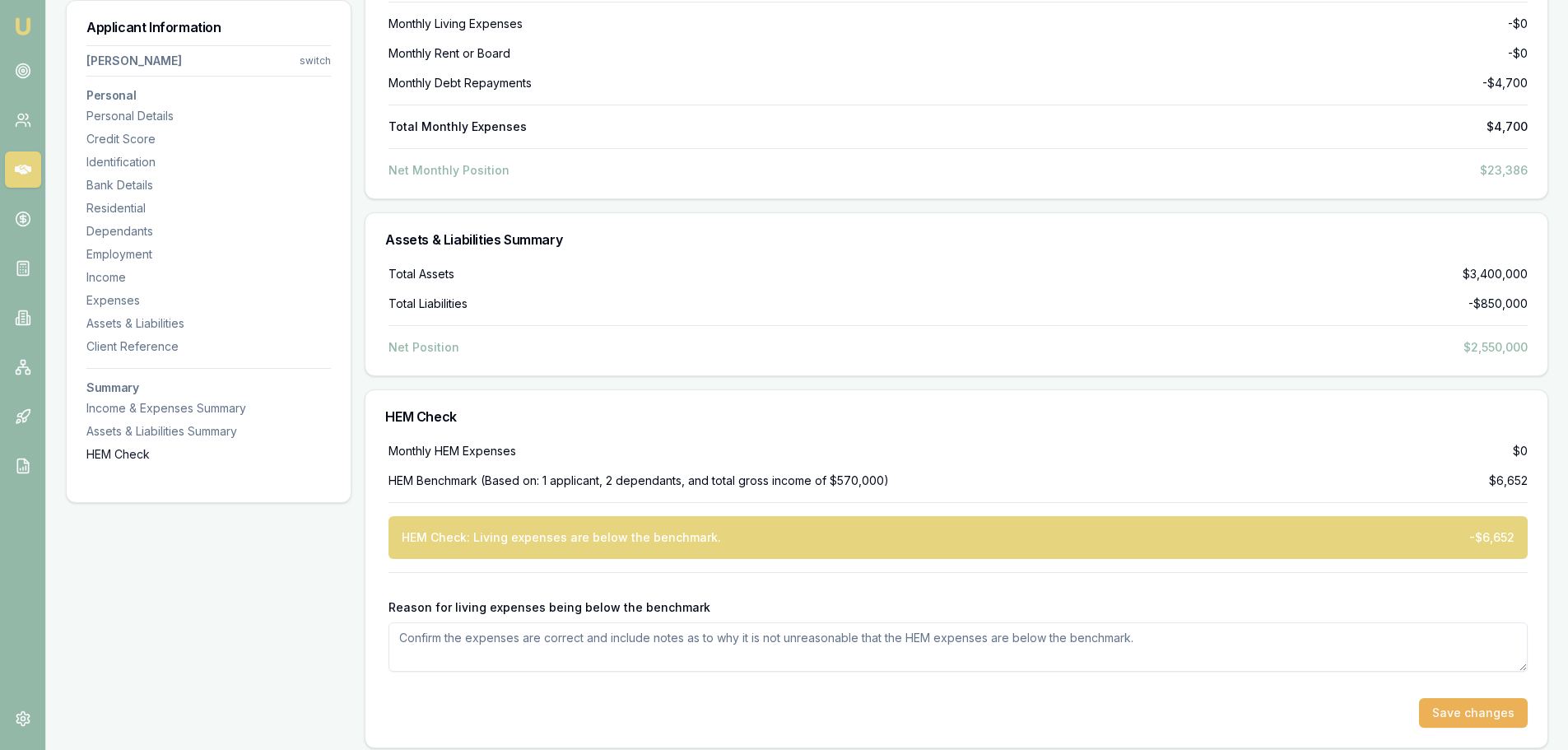
scroll to position [6387, 0]
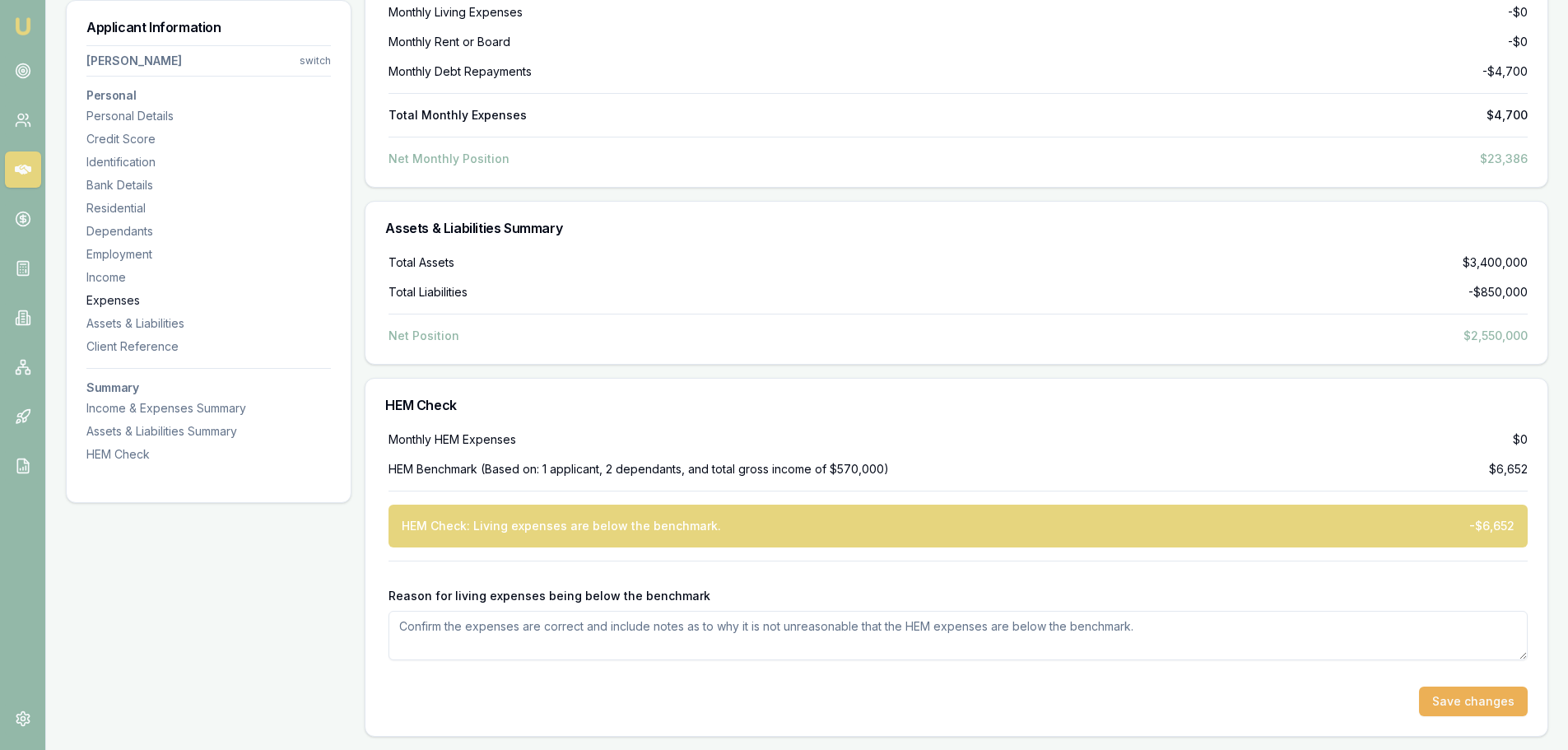
click at [118, 299] on div "Expenses" at bounding box center [208, 300] width 244 height 16
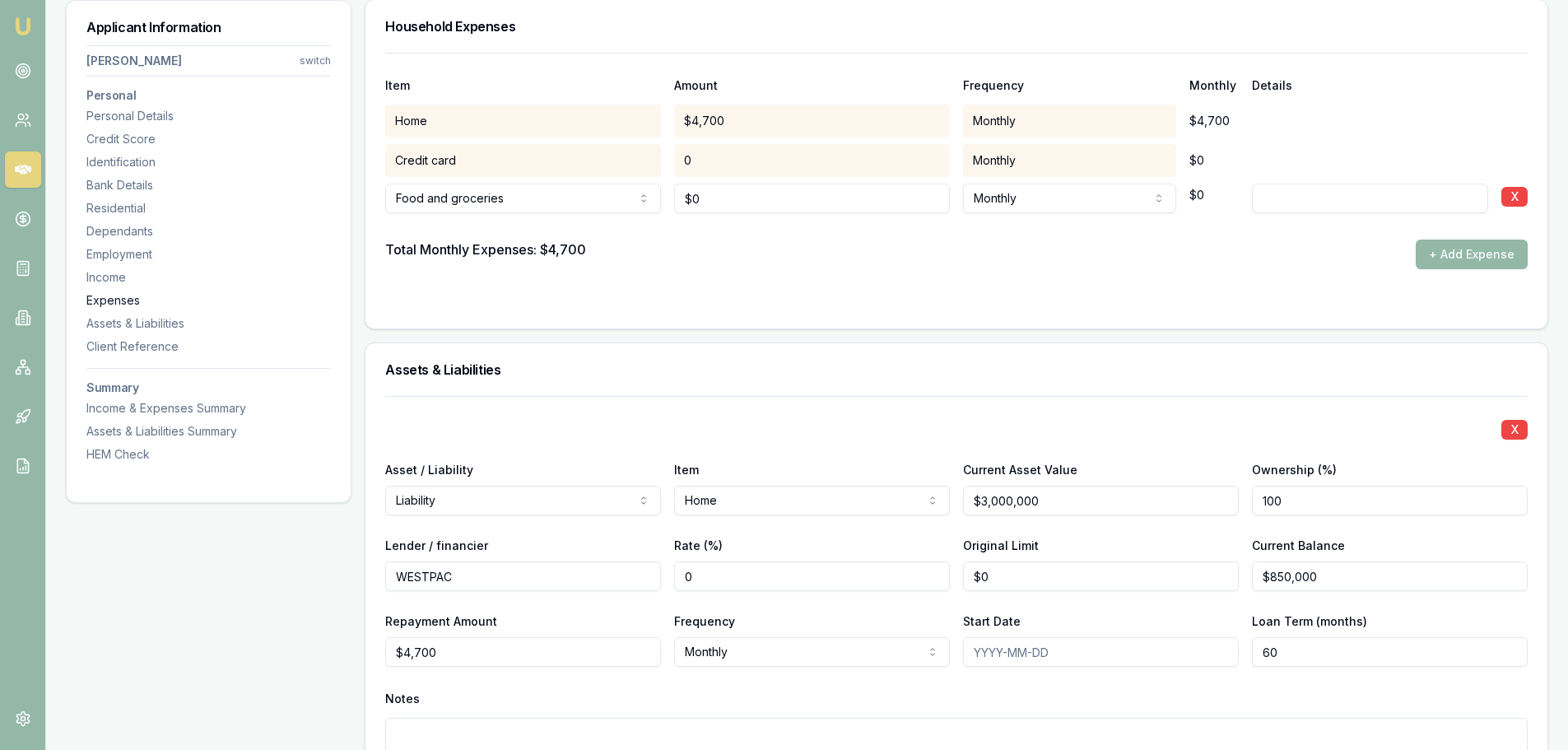
scroll to position [3633, 0]
click at [779, 412] on div "X Asset / Liability Liability Asset Liability Item Home Home Car Boat Bike Cara…" at bounding box center [957, 603] width 1143 height 411
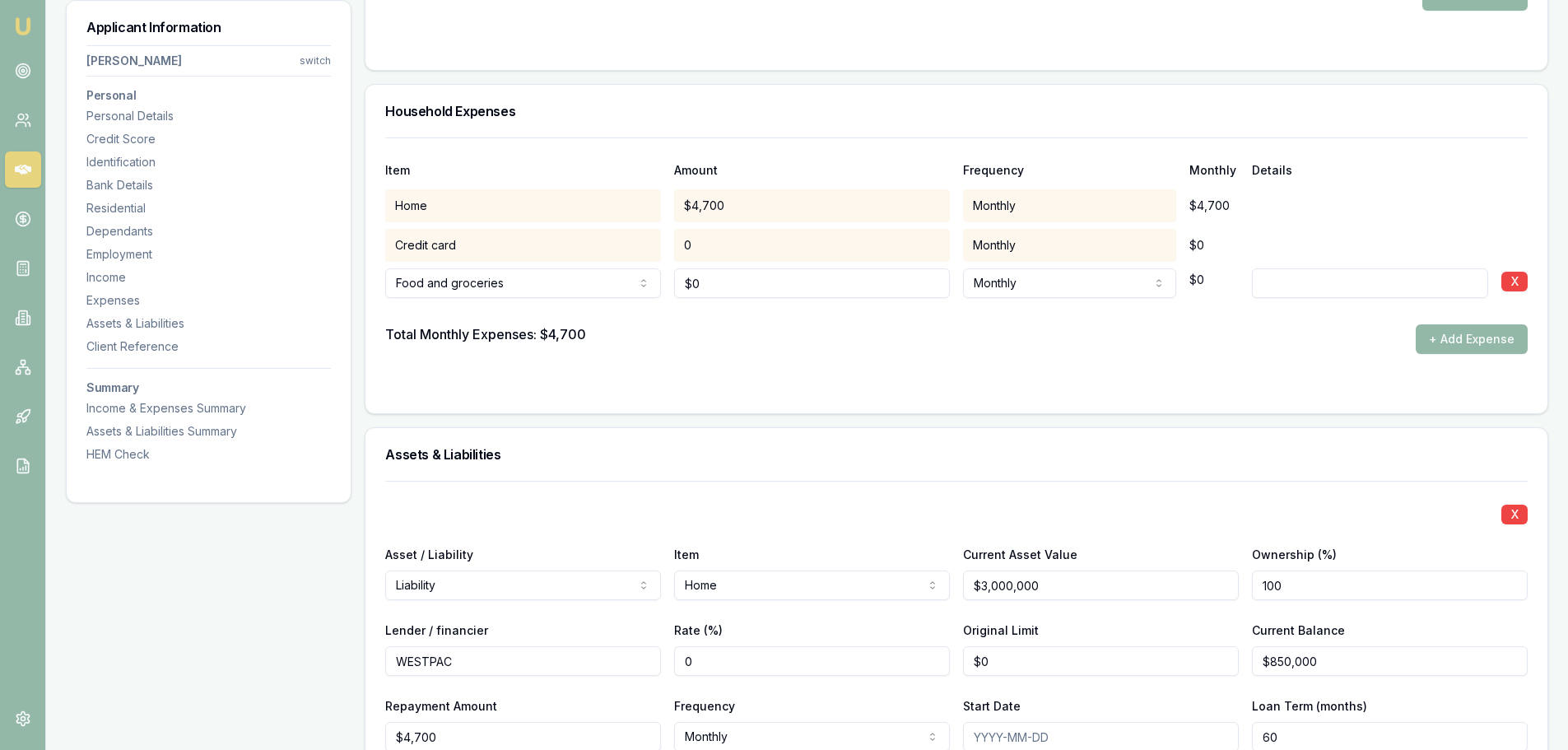
scroll to position [3386, 0]
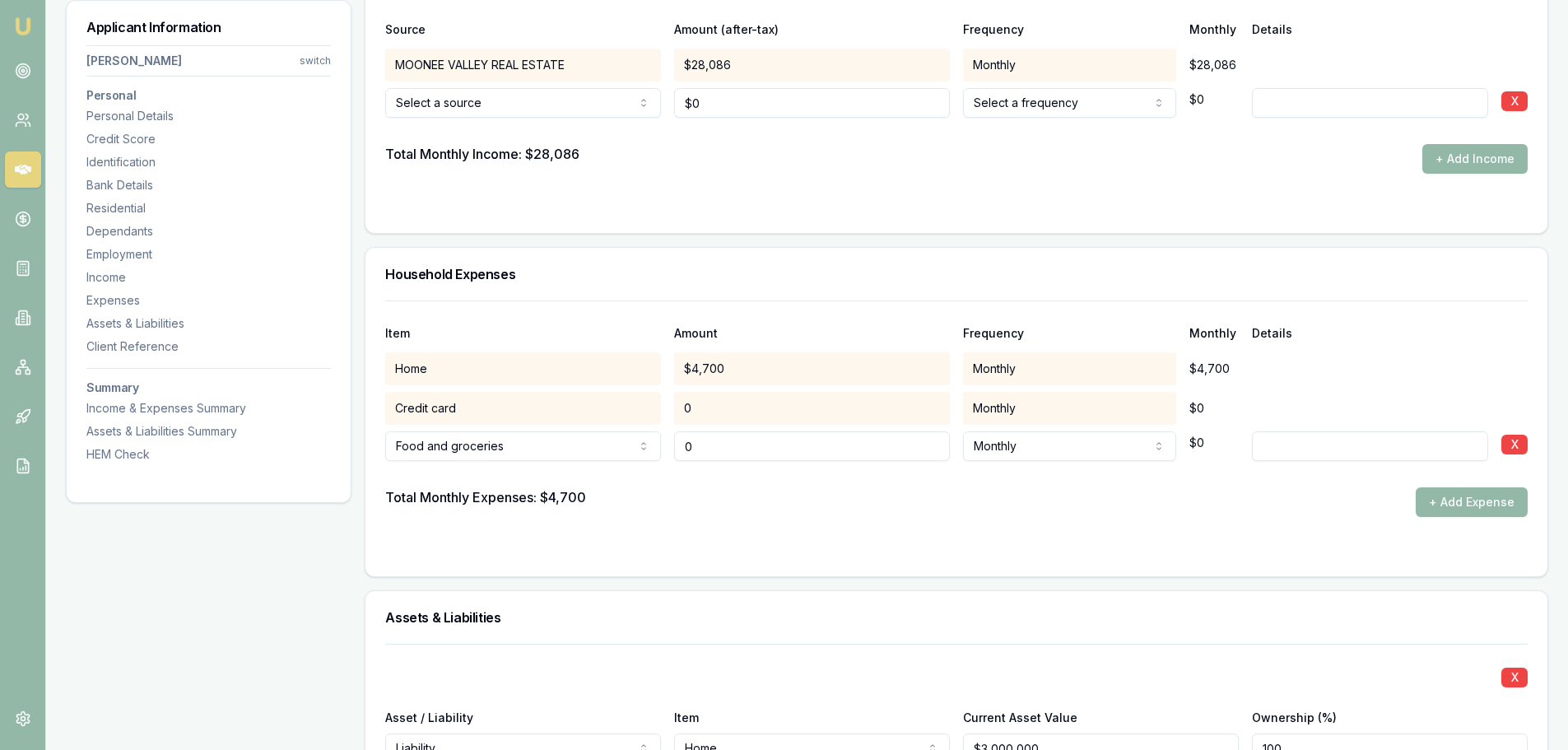
drag, startPoint x: 727, startPoint y: 445, endPoint x: 558, endPoint y: 440, distance: 169.1
click at [562, 440] on div "Food and groceries Rent or board Food and groceries Utilities Insurance Transpo…" at bounding box center [957, 443] width 1143 height 36
type input "$2,000"
click at [1504, 504] on button "+ Add Expense" at bounding box center [1472, 502] width 112 height 30
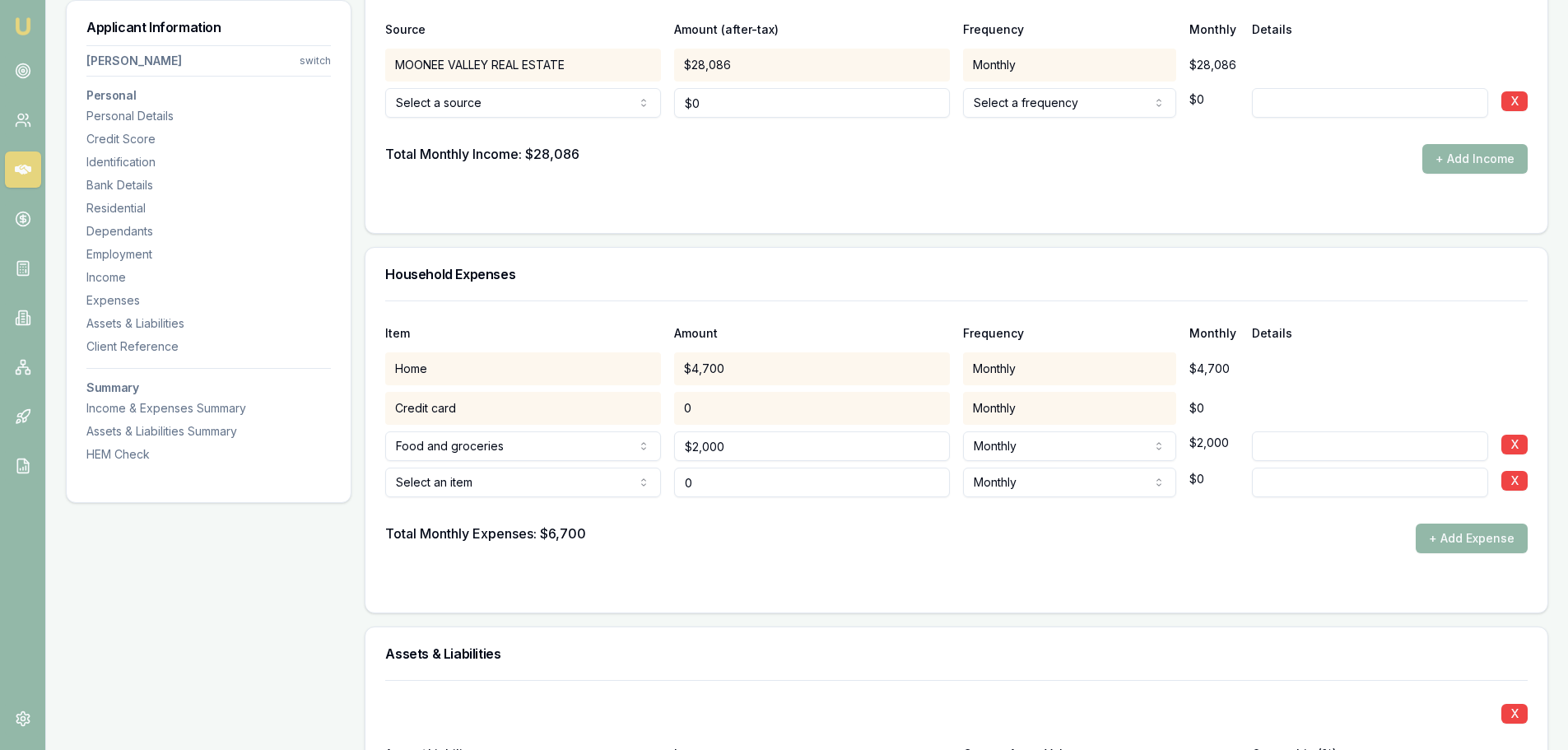
type input "$0"
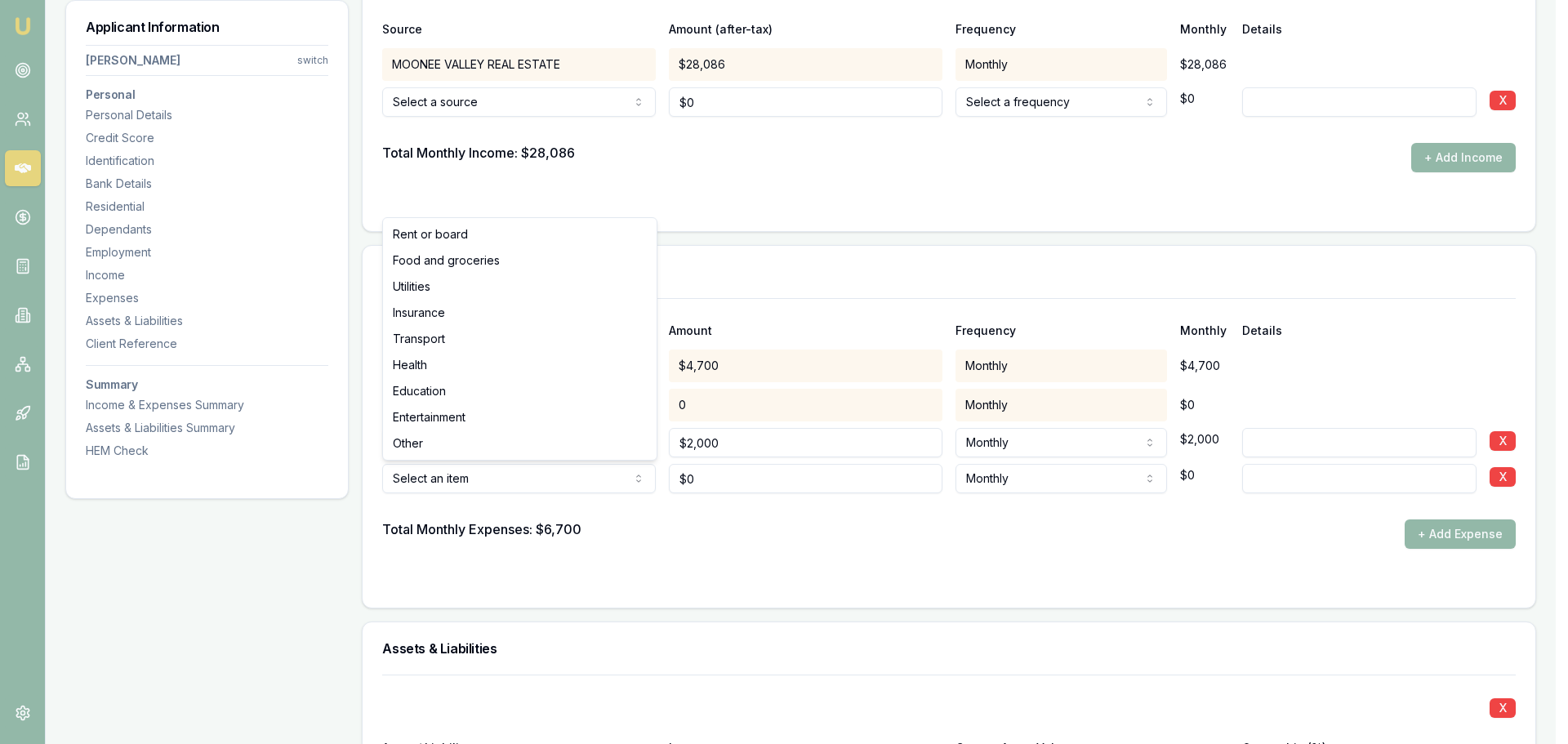
select select "UTILITIES"
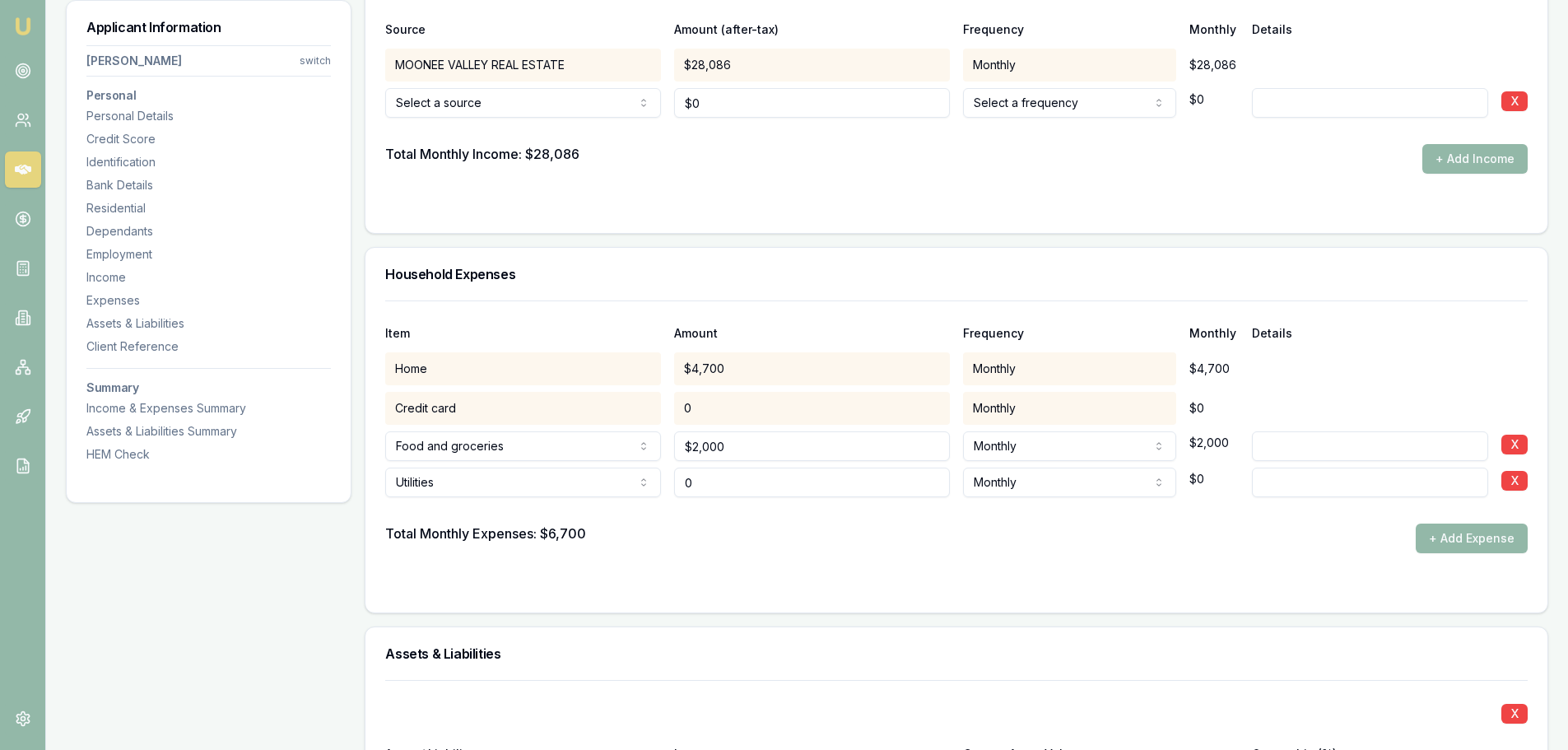
drag, startPoint x: 765, startPoint y: 485, endPoint x: 518, endPoint y: 498, distance: 247.3
click at [536, 496] on div "Utilities Rent or board Food and groceries Utilities Insurance Transport Health…" at bounding box center [957, 479] width 1143 height 36
type input "$500"
click at [1450, 541] on button "+ Add Expense" at bounding box center [1472, 538] width 112 height 30
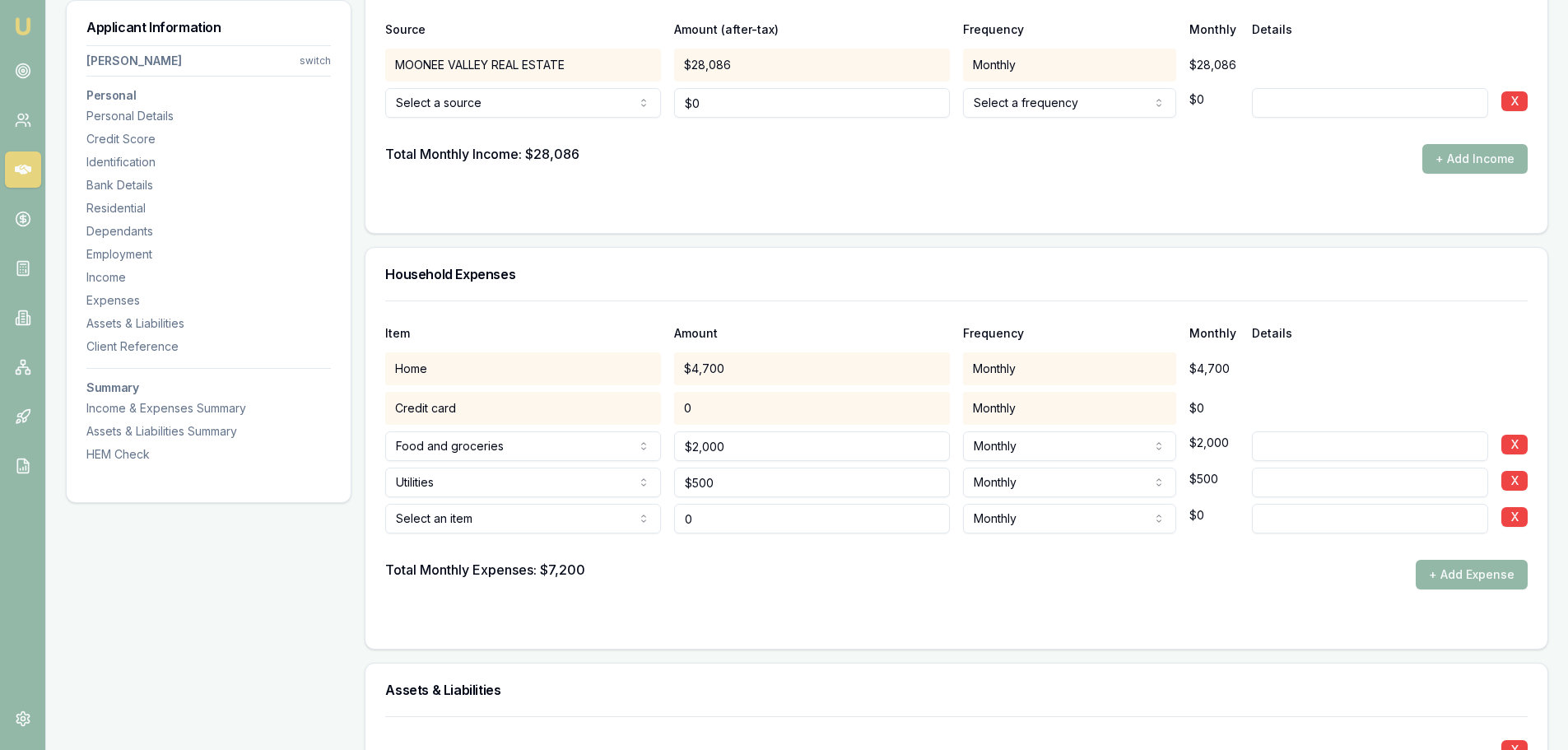
type input "$0"
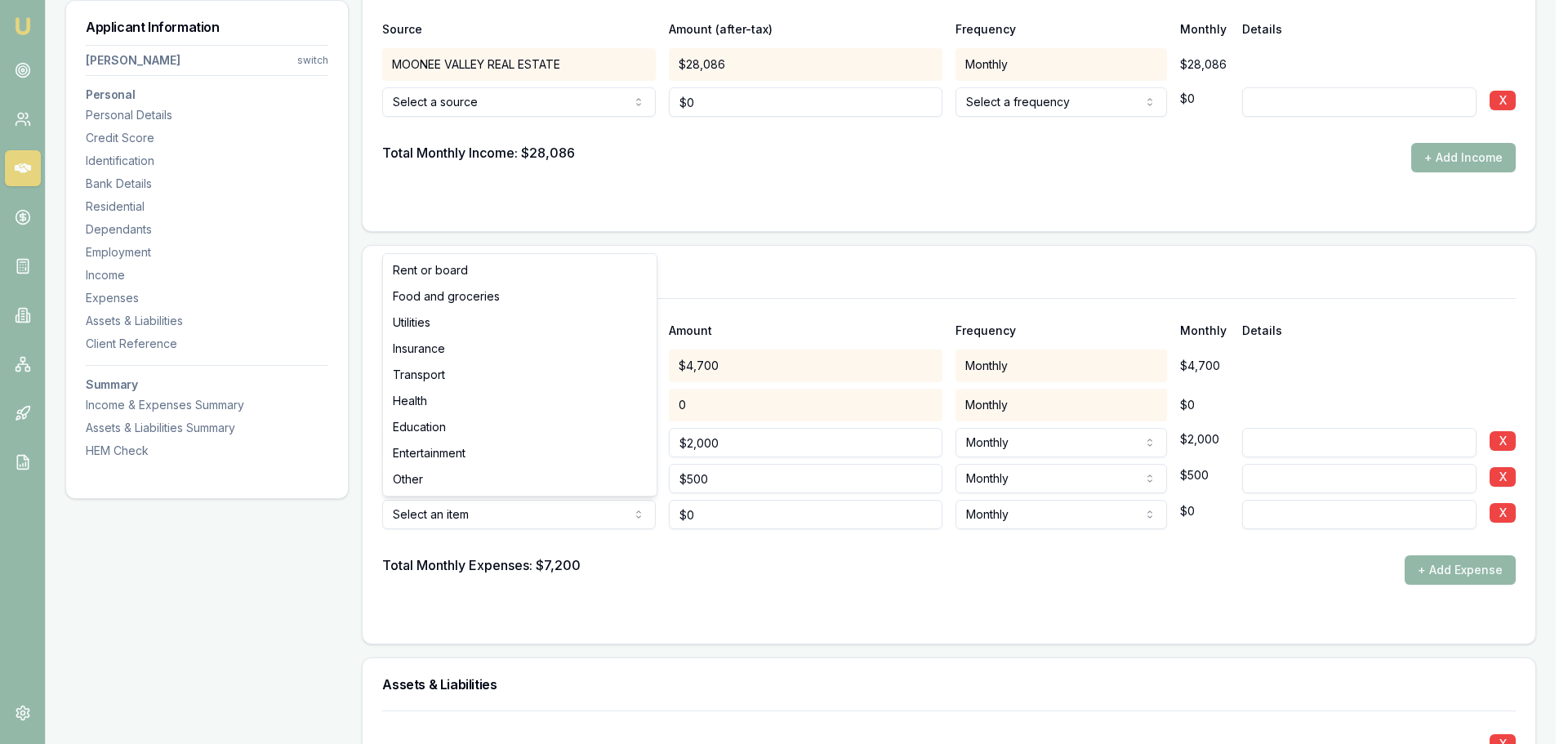
select select "UTILITIES"
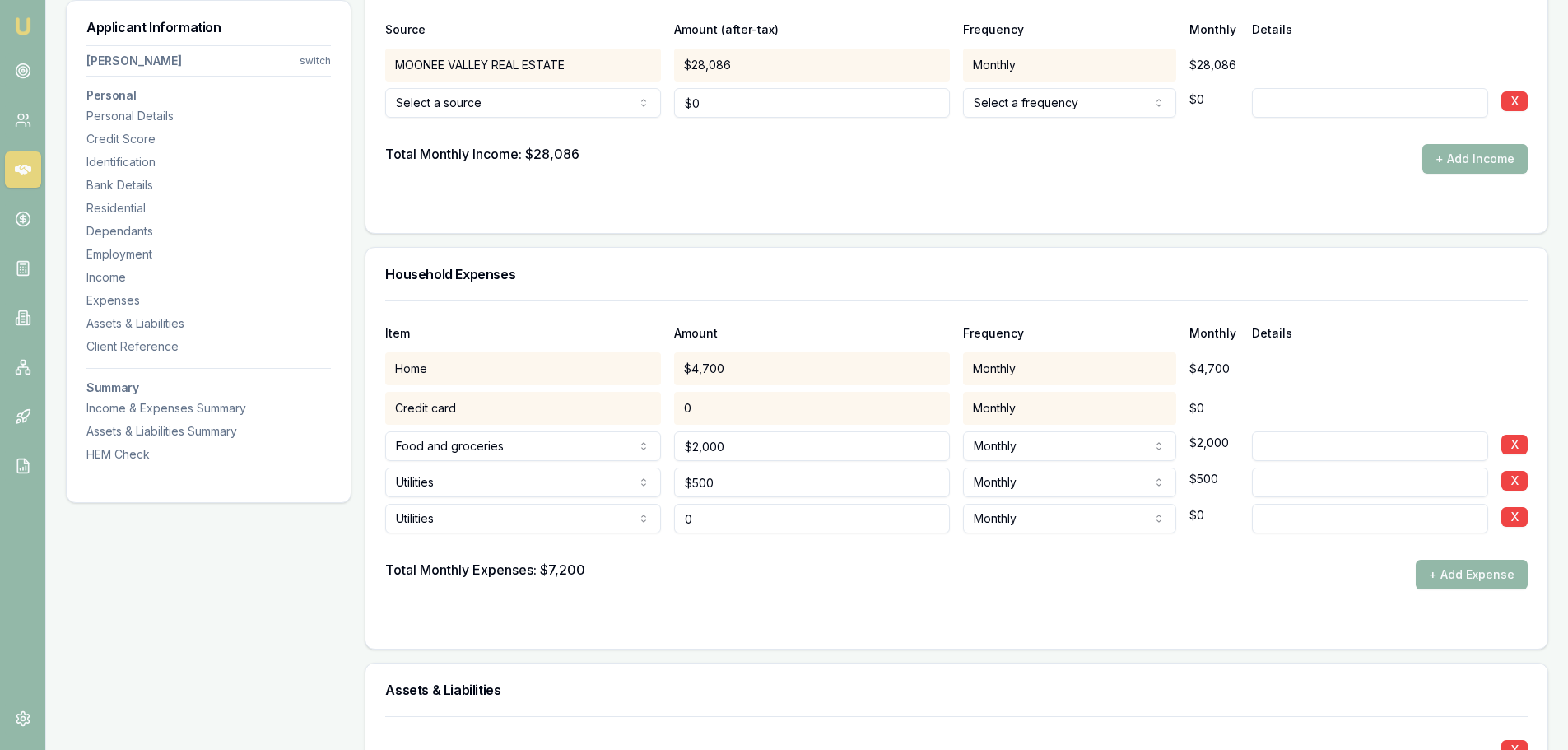
drag, startPoint x: 751, startPoint y: 518, endPoint x: 599, endPoint y: 519, distance: 152.0
click at [599, 519] on div "Utilities Rent or board Food and groceries Utilities Insurance Transport Health…" at bounding box center [957, 515] width 1143 height 36
type input "$350"
drag, startPoint x: 1296, startPoint y: 480, endPoint x: 1263, endPoint y: 481, distance: 33.0
click at [1296, 480] on input at bounding box center [1370, 483] width 236 height 30
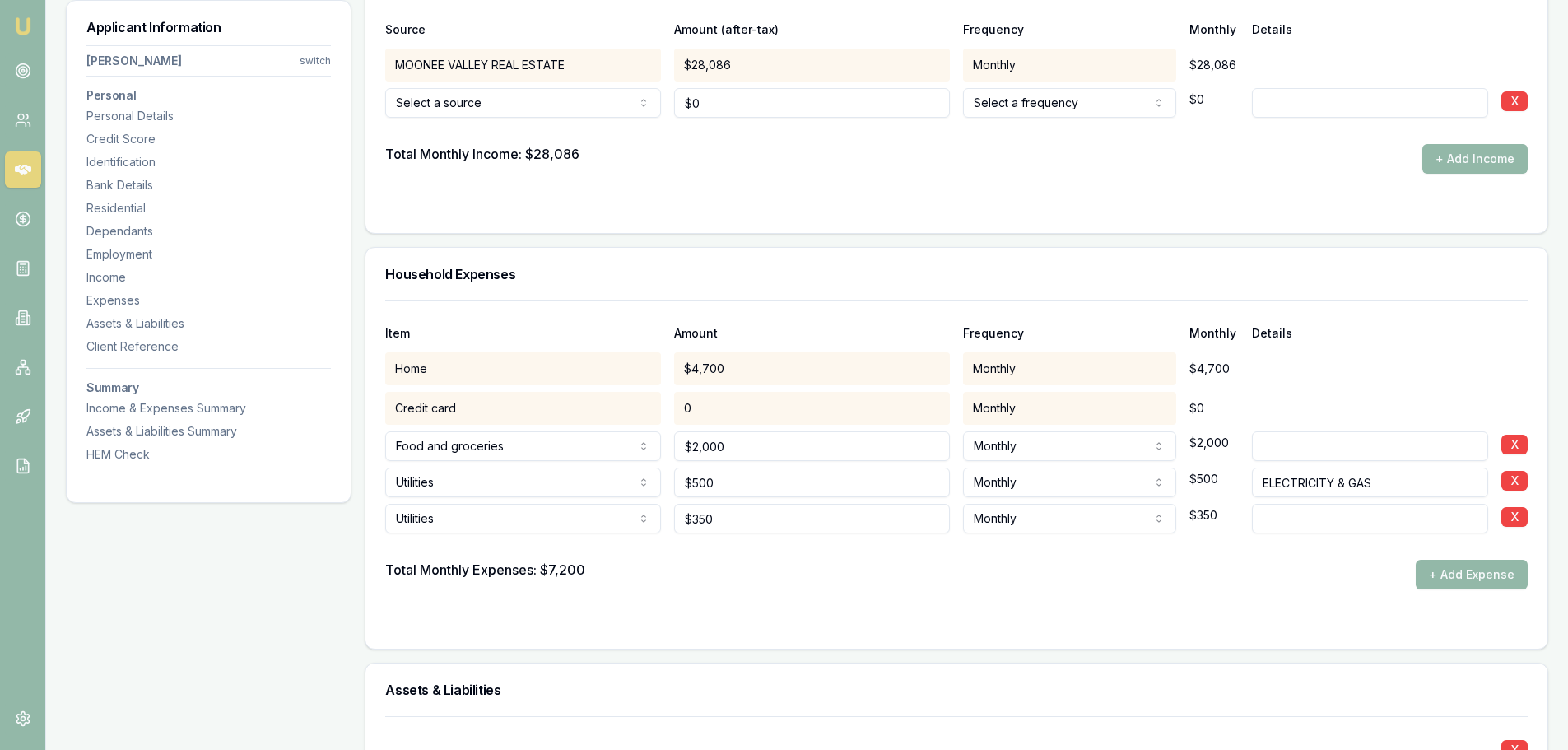
type input "ELECTRICITY & GAS"
click at [1281, 520] on input at bounding box center [1370, 518] width 236 height 30
type input "PHONE & INTERNET"
click at [1428, 581] on button "+ Add Expense" at bounding box center [1472, 575] width 112 height 30
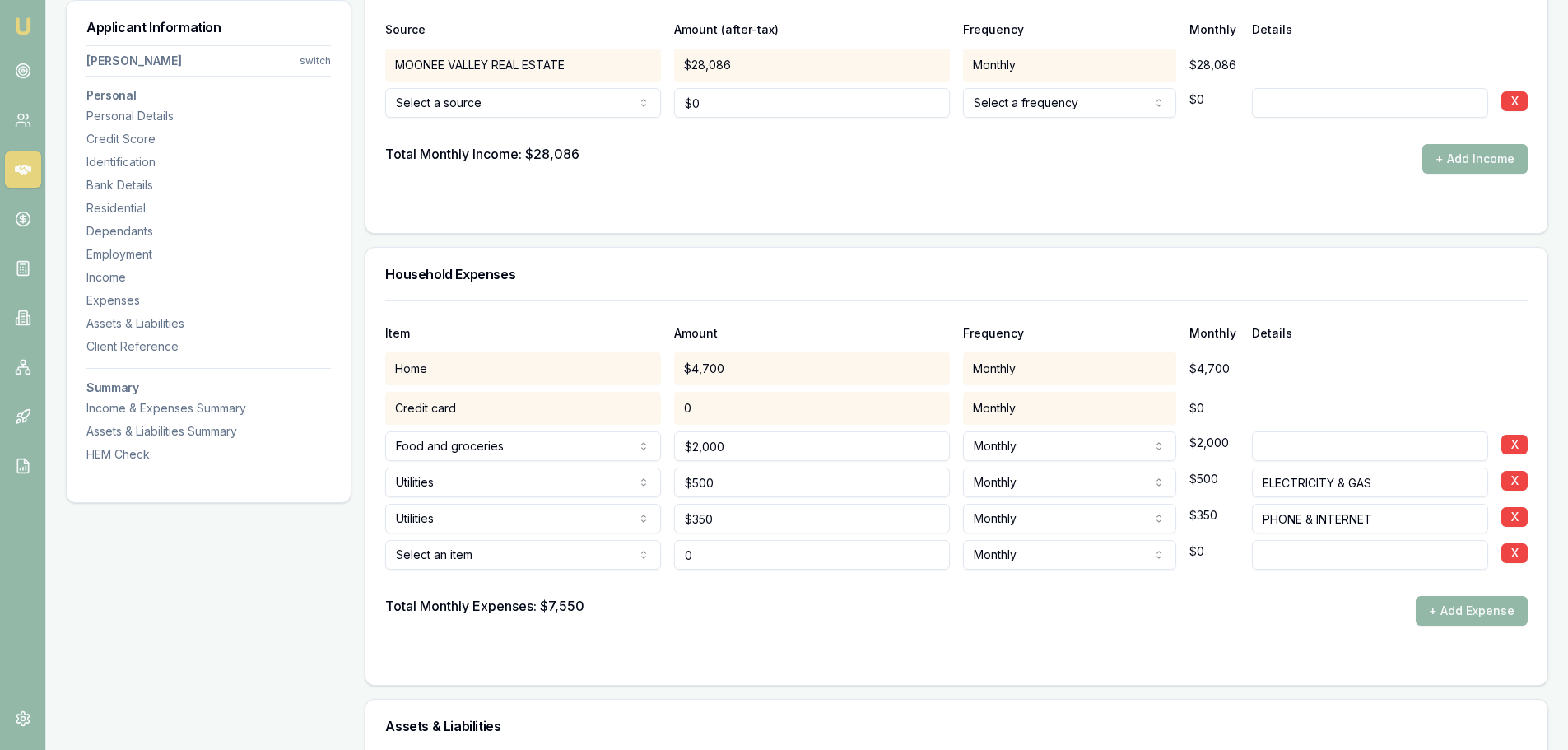
type input "$0"
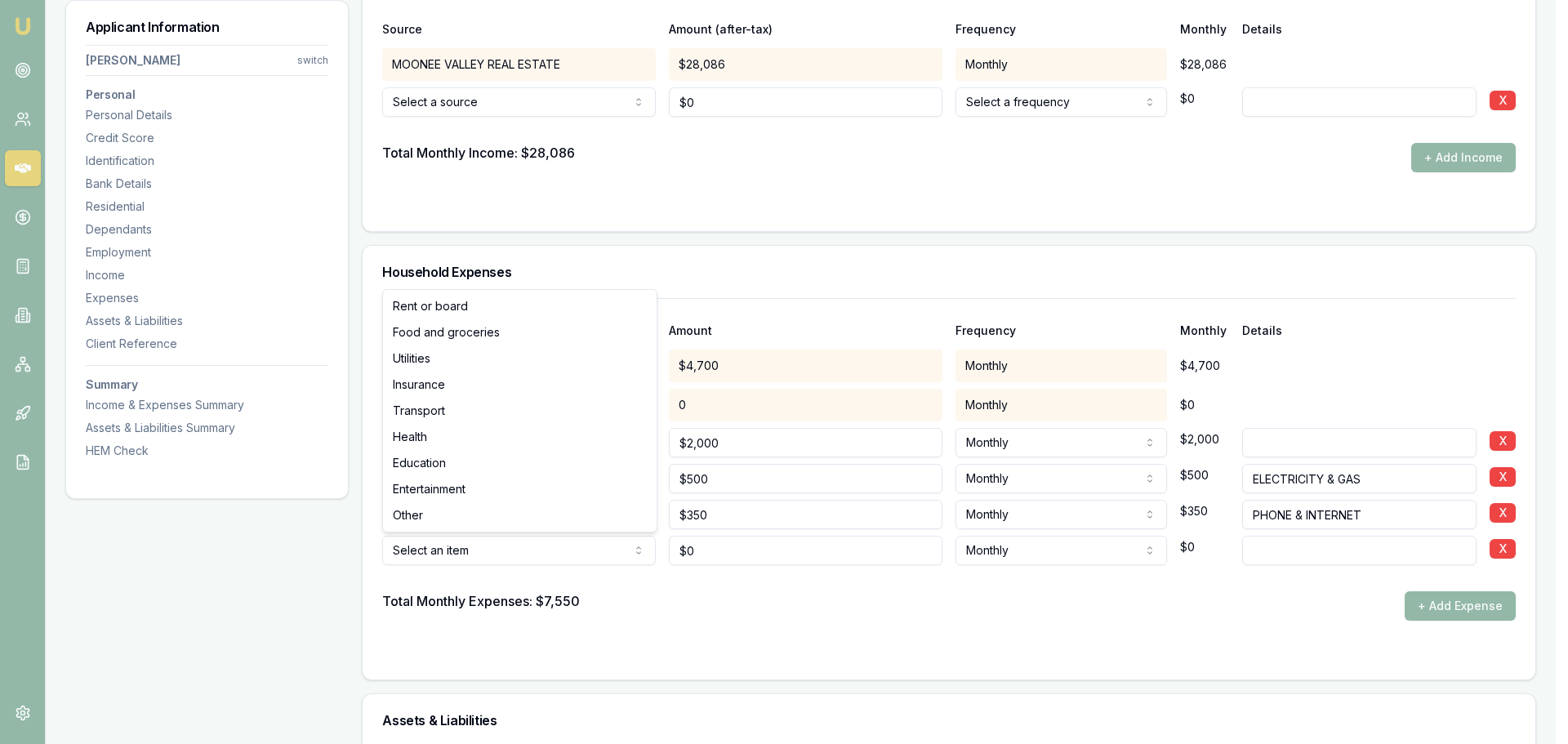
select select "INSURANCE"
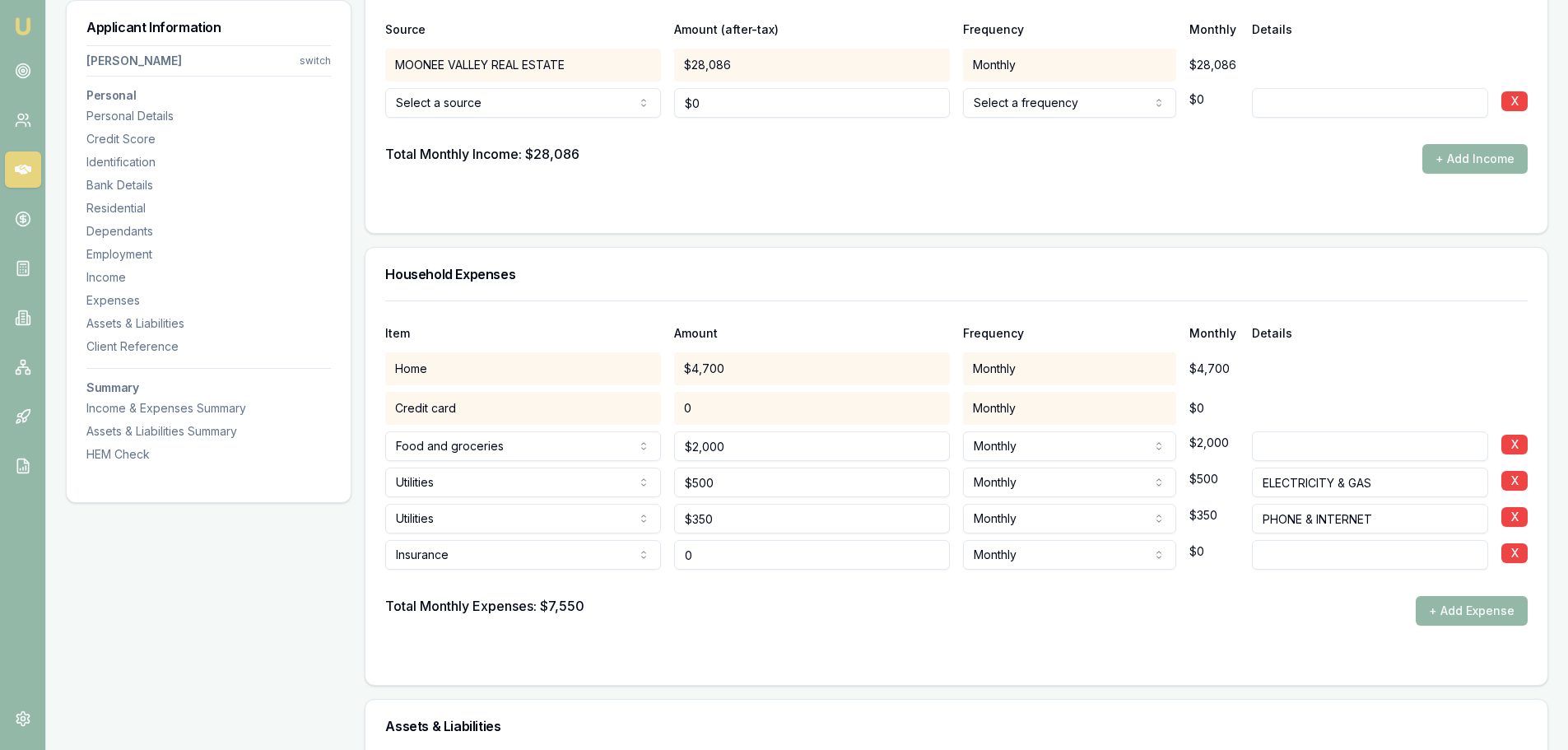
drag, startPoint x: 728, startPoint y: 561, endPoint x: 548, endPoint y: 559, distance: 180.0
click at [552, 559] on div "Insurance Rent or board Food and groceries Utilities Insurance Transport Health…" at bounding box center [957, 551] width 1143 height 36
type input "$250"
type input "CAR INSSURANCE"
click at [1458, 617] on button "+ Add Expense" at bounding box center [1472, 610] width 112 height 30
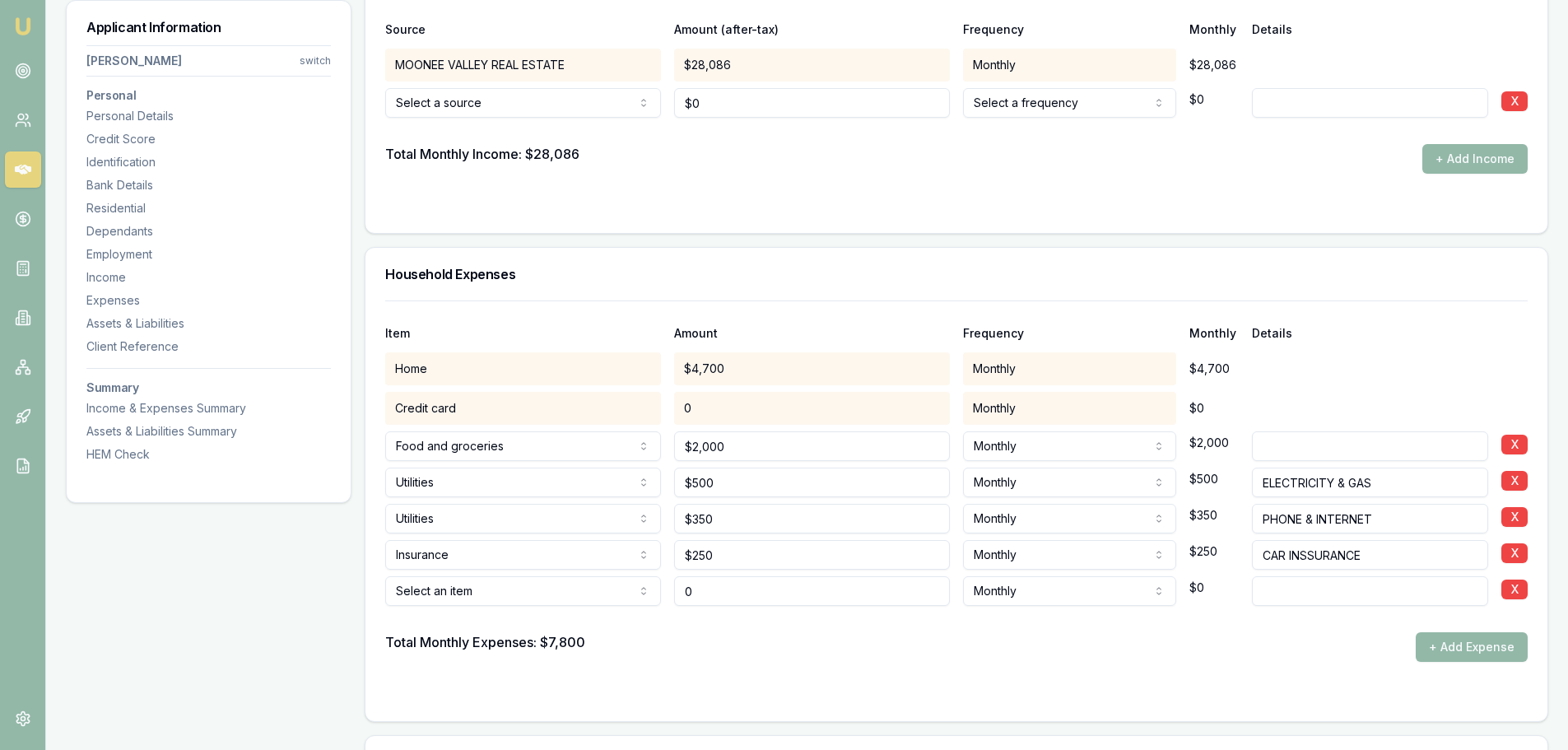
type input "$0"
click at [1304, 553] on input "CAR INSSURANCE" at bounding box center [1370, 554] width 236 height 30
type input "CAR INSURANCE"
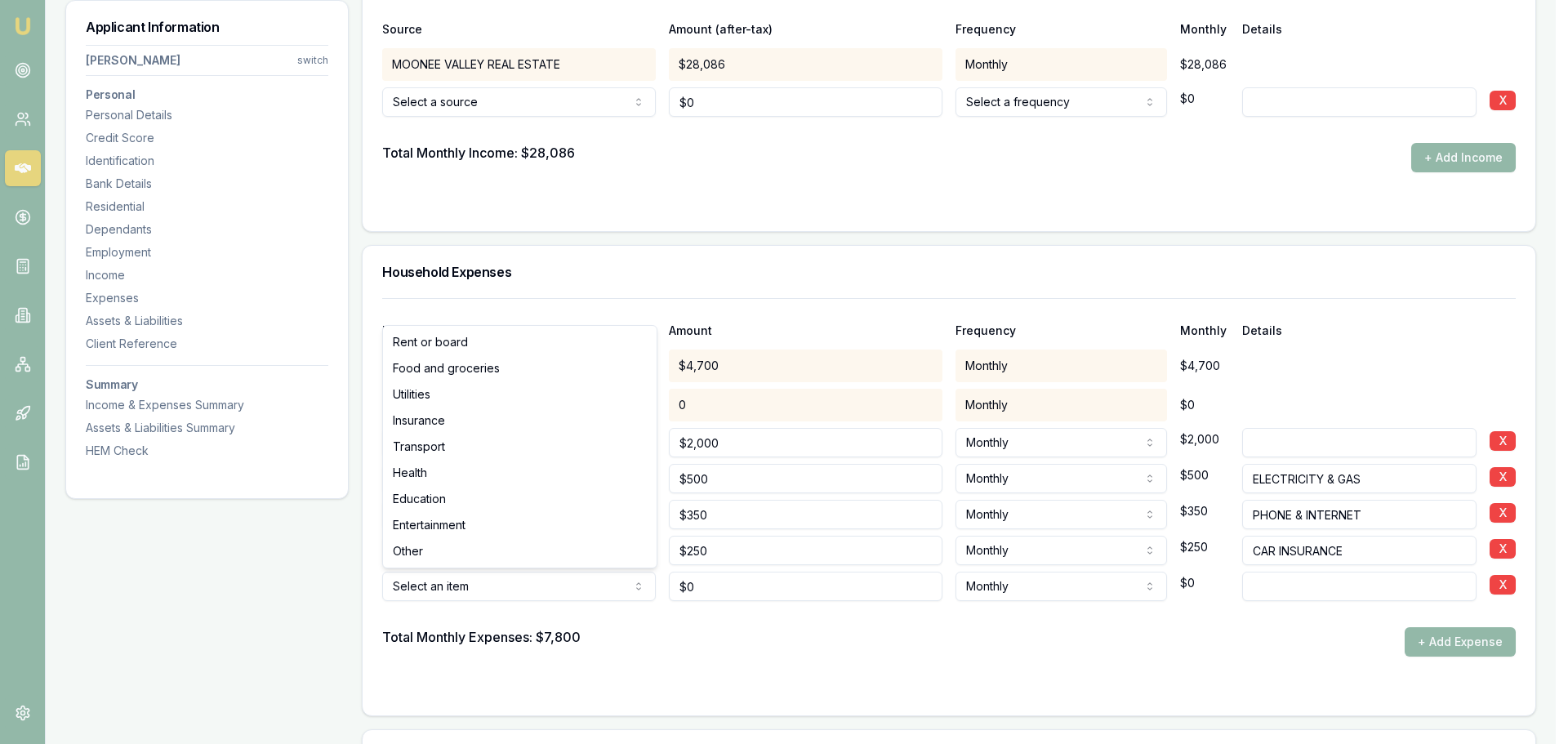
select select "INSURANCE"
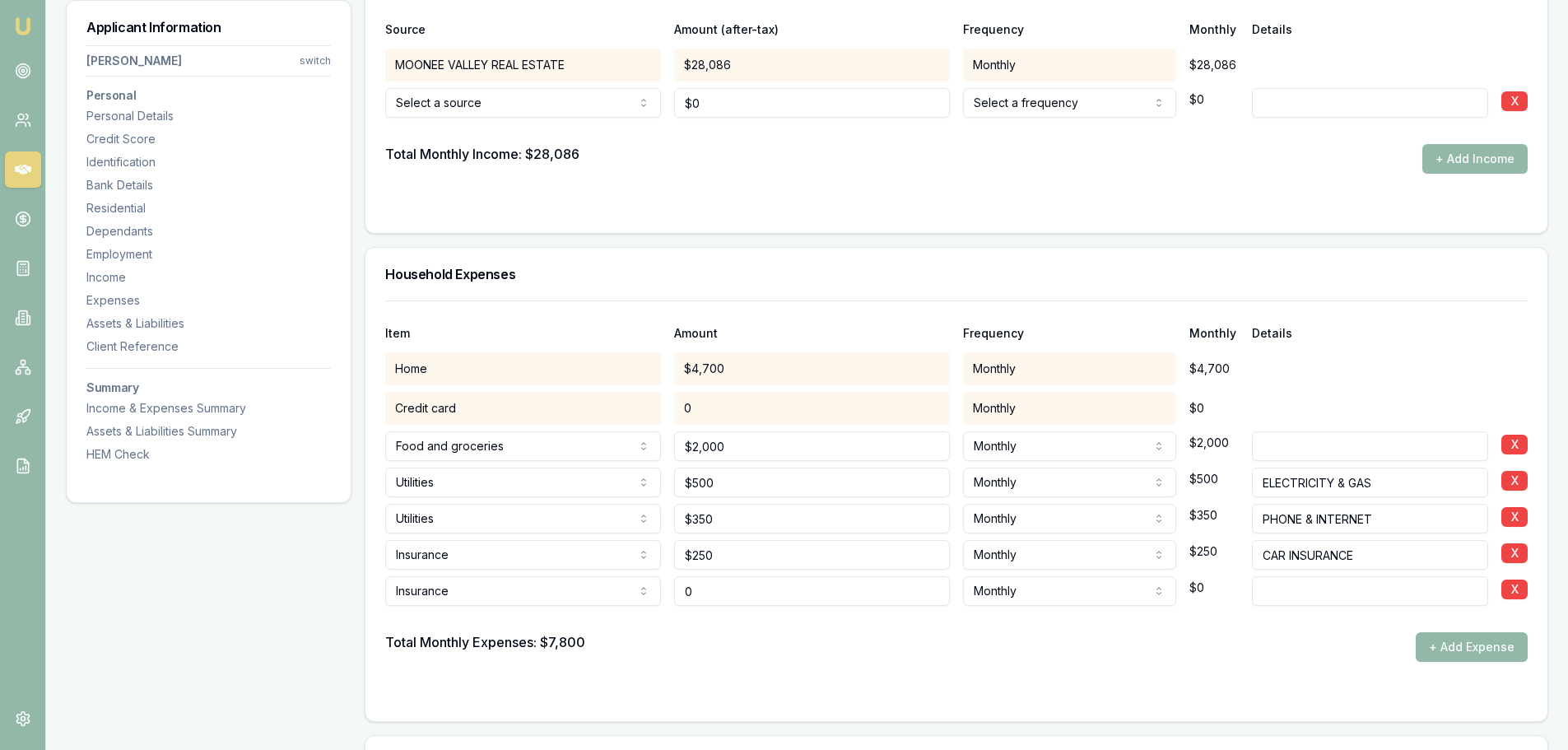
drag, startPoint x: 776, startPoint y: 599, endPoint x: 570, endPoint y: 603, distance: 206.0
click at [576, 603] on div "Insurance Rent or board Food and groceries Utilities Insurance Transport Health…" at bounding box center [957, 587] width 1143 height 36
type input "$400"
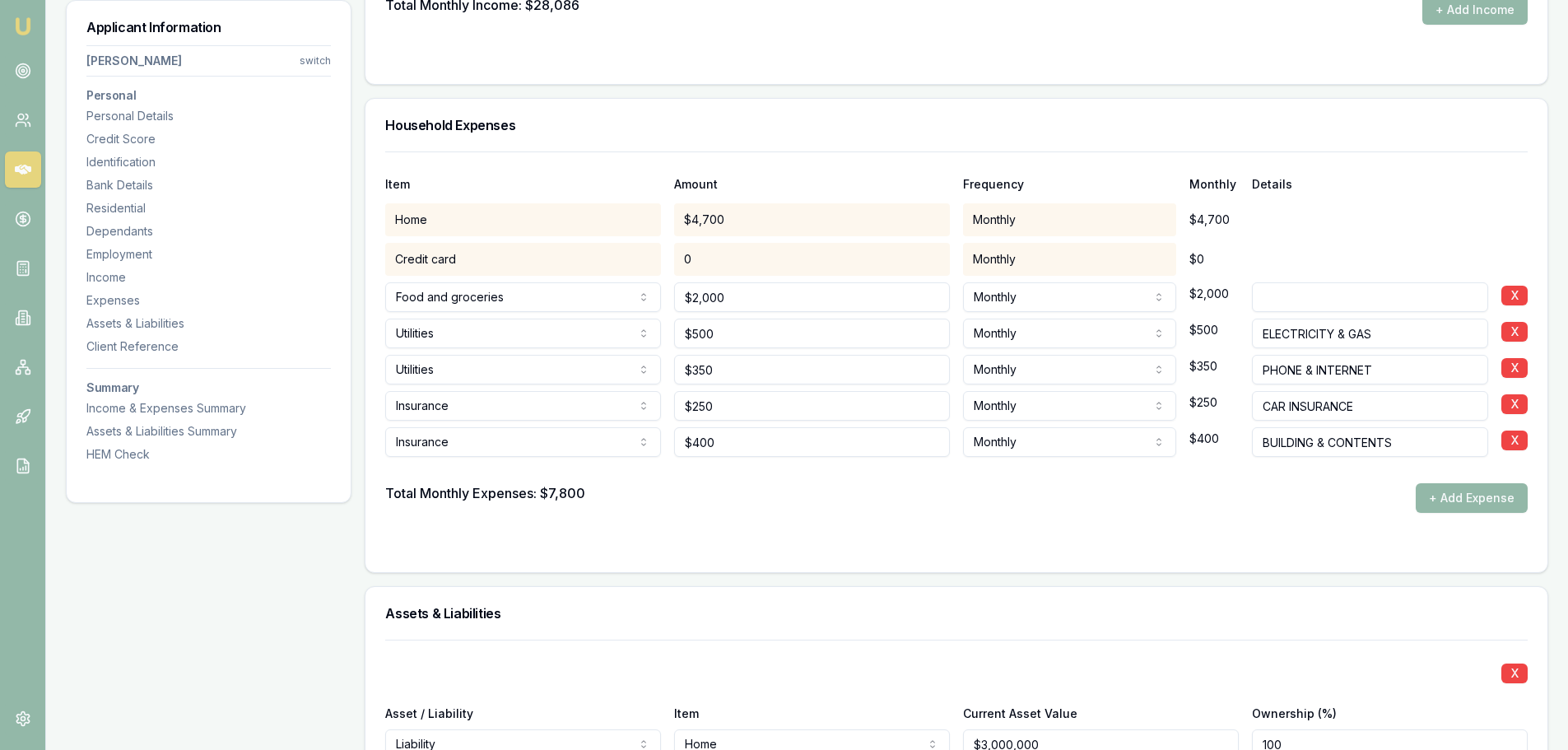
scroll to position [3550, 0]
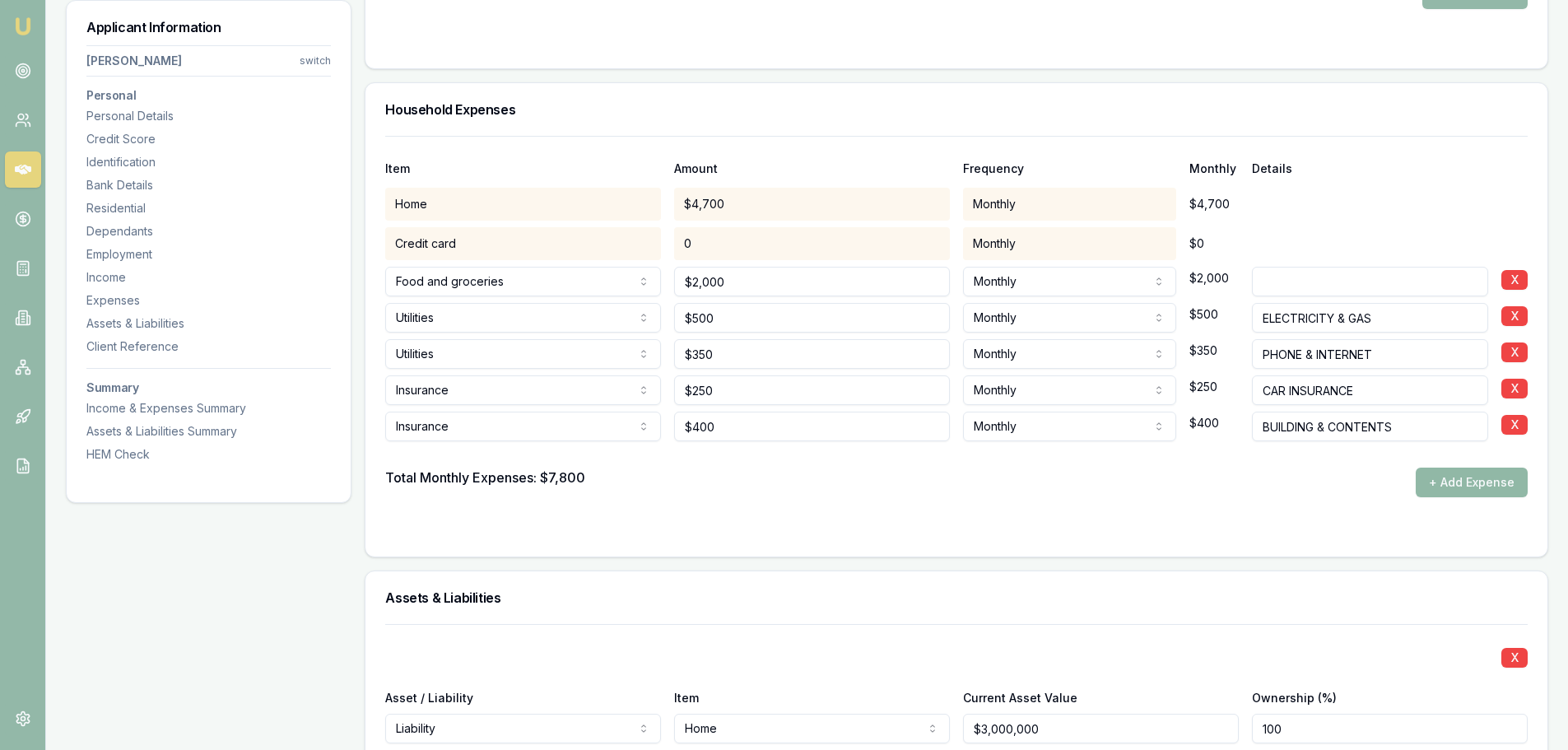
type input "BUILDING & CONTENTS"
click at [1457, 482] on button "+ Add Expense" at bounding box center [1472, 483] width 112 height 30
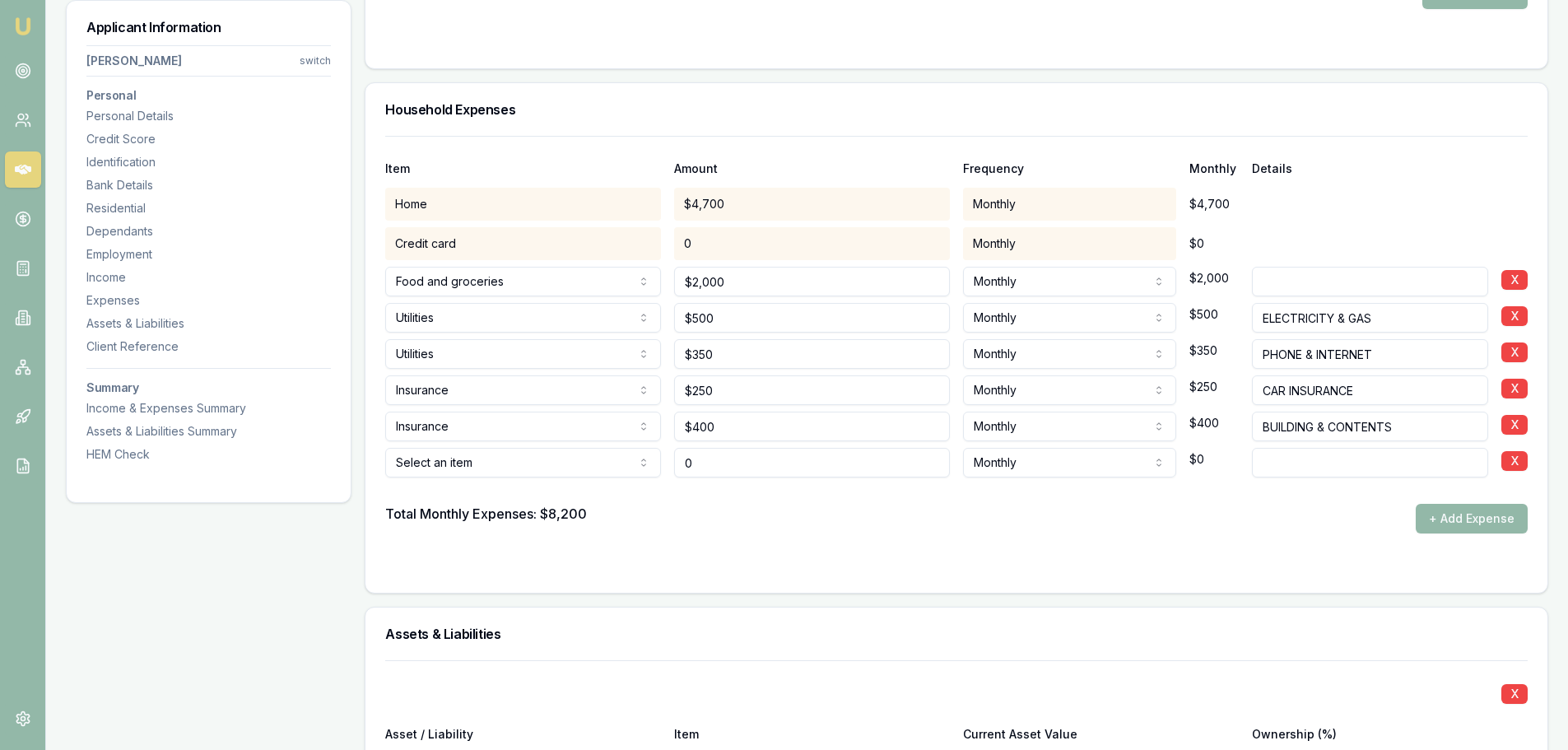
type input "$0"
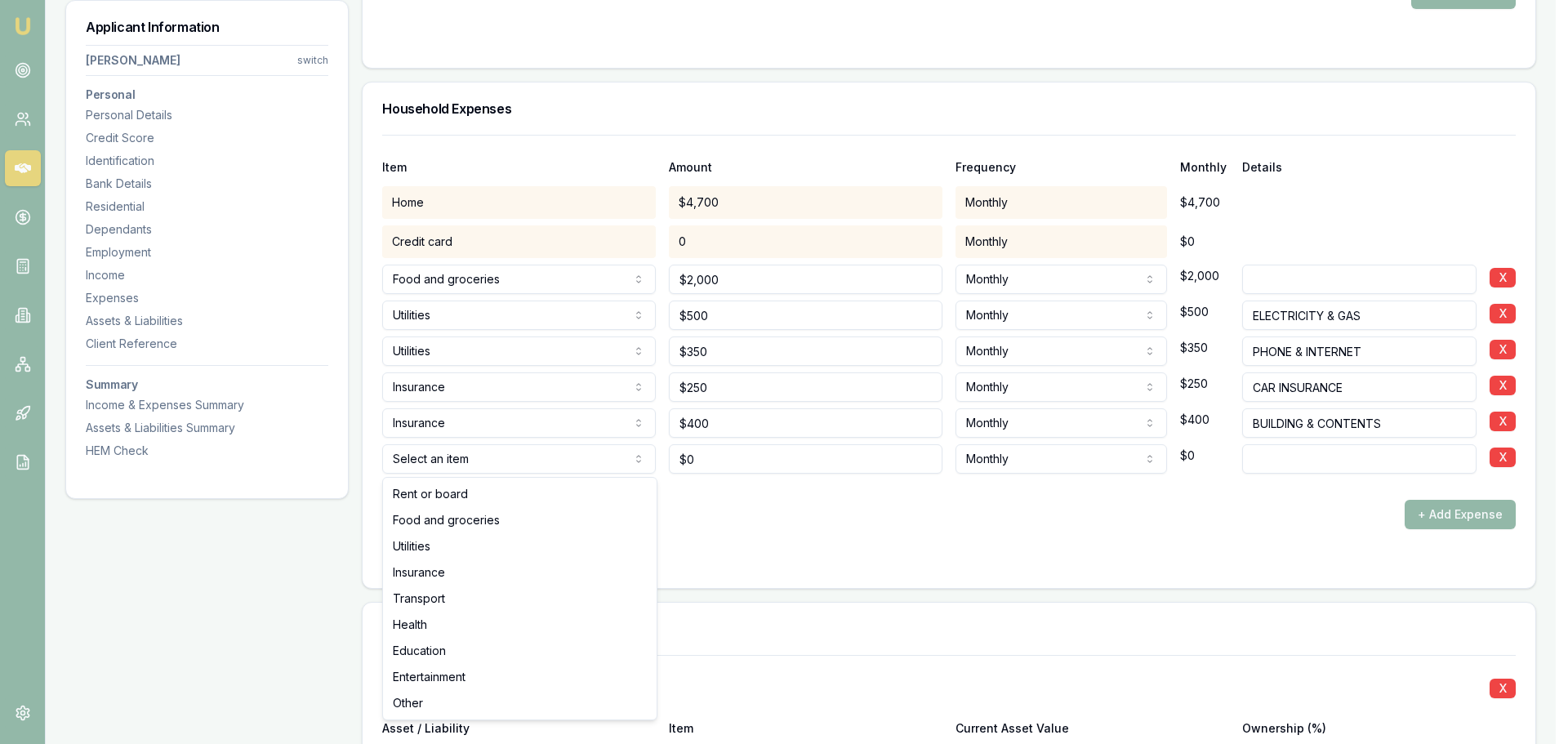
select select "TRANSPORT"
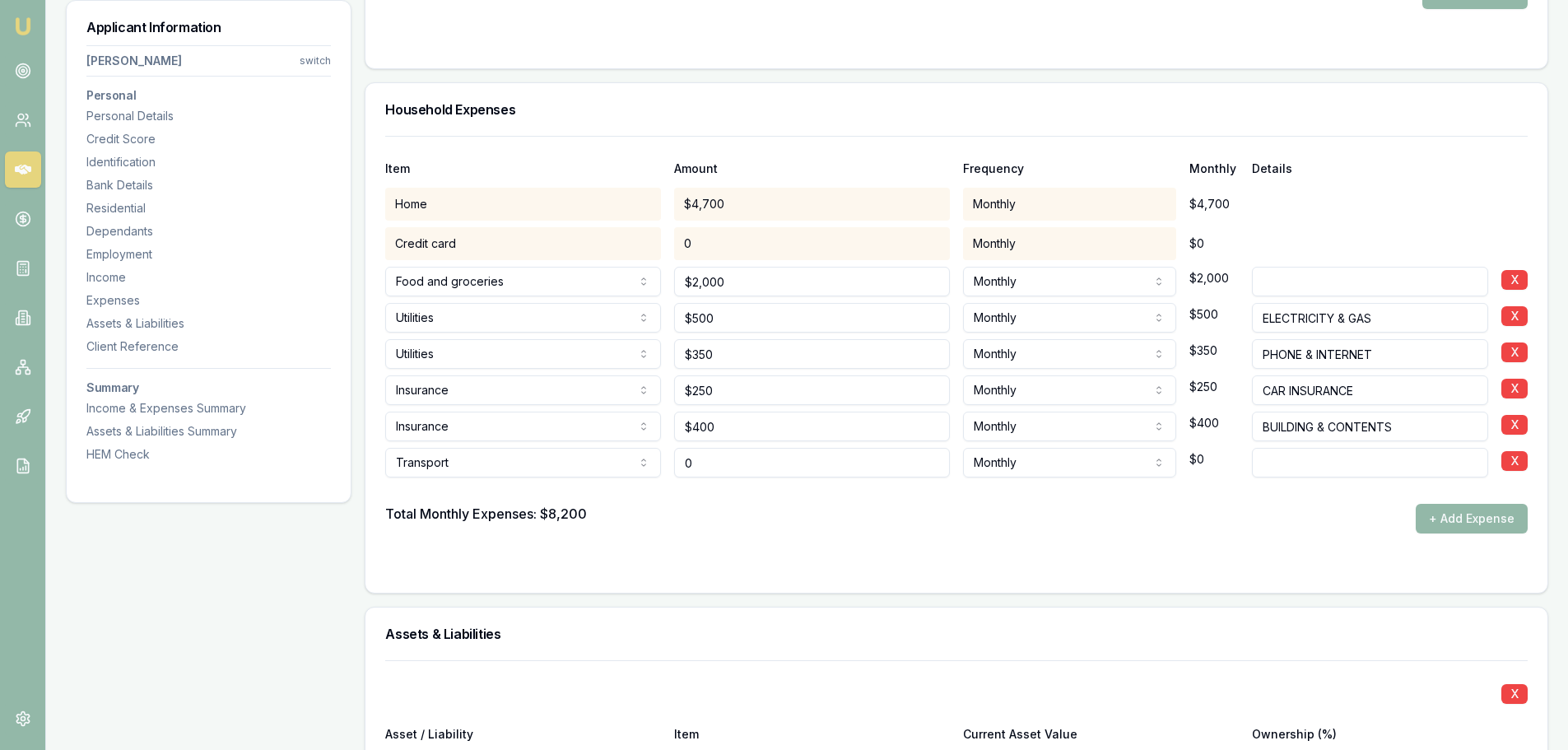
drag, startPoint x: 752, startPoint y: 458, endPoint x: 543, endPoint y: 462, distance: 209.0
click at [628, 458] on div "Transport Rent or board Food and groceries Utilities Insurance Transport Health…" at bounding box center [957, 459] width 1143 height 36
type input "$500"
click at [1458, 513] on button "+ Add Expense" at bounding box center [1472, 518] width 112 height 30
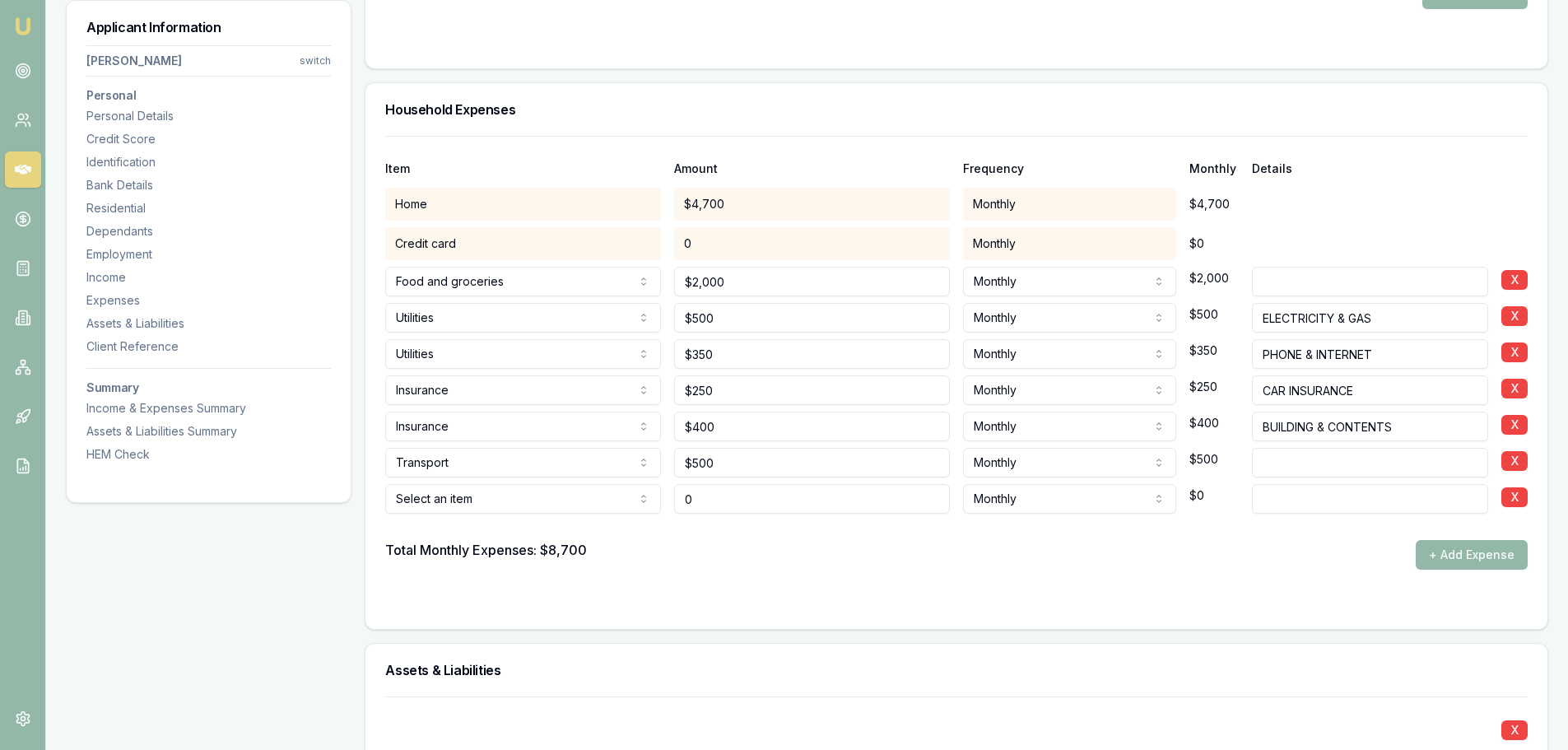
type input "$0"
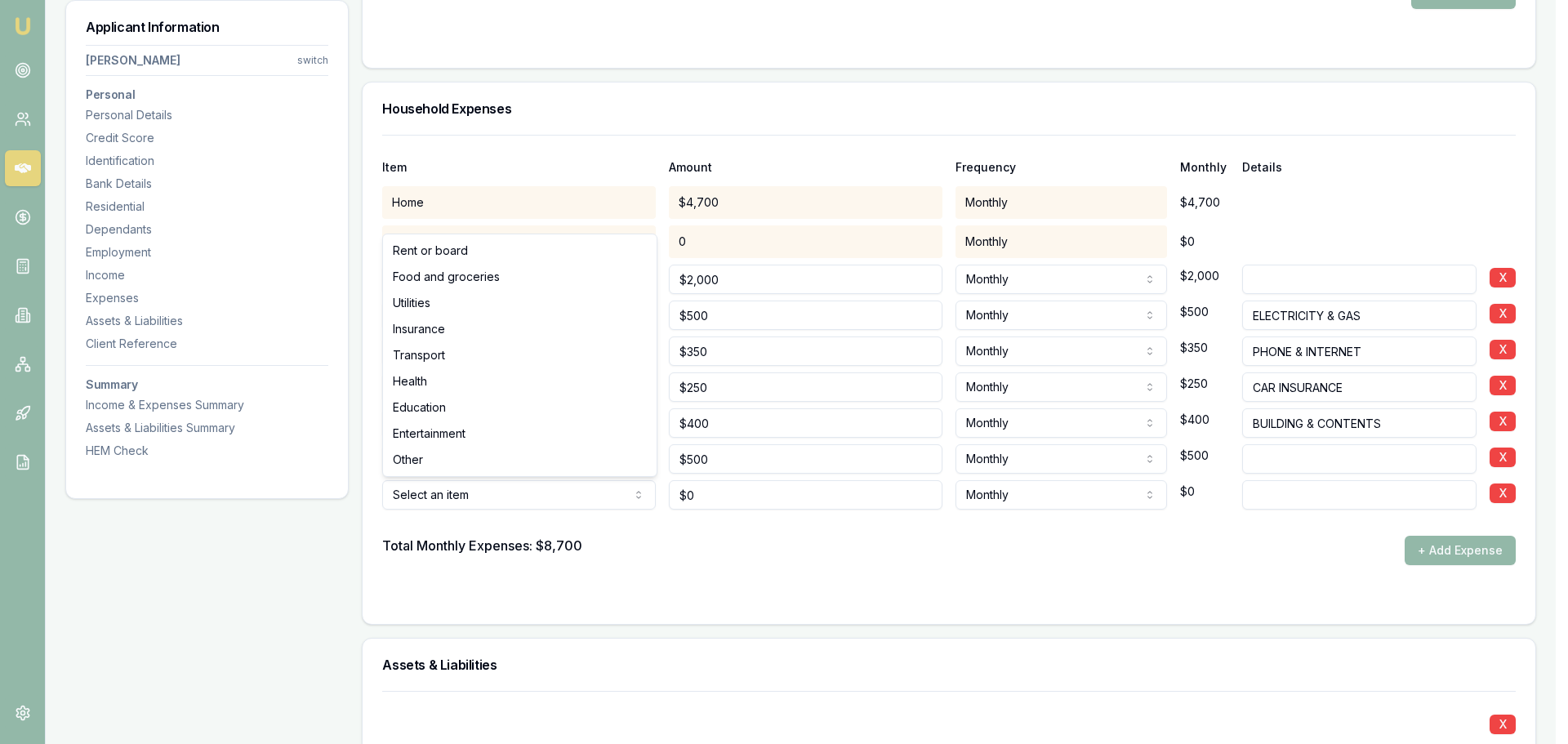
select select "HEALTH"
drag, startPoint x: 434, startPoint y: 385, endPoint x: 452, endPoint y: 387, distance: 18.1
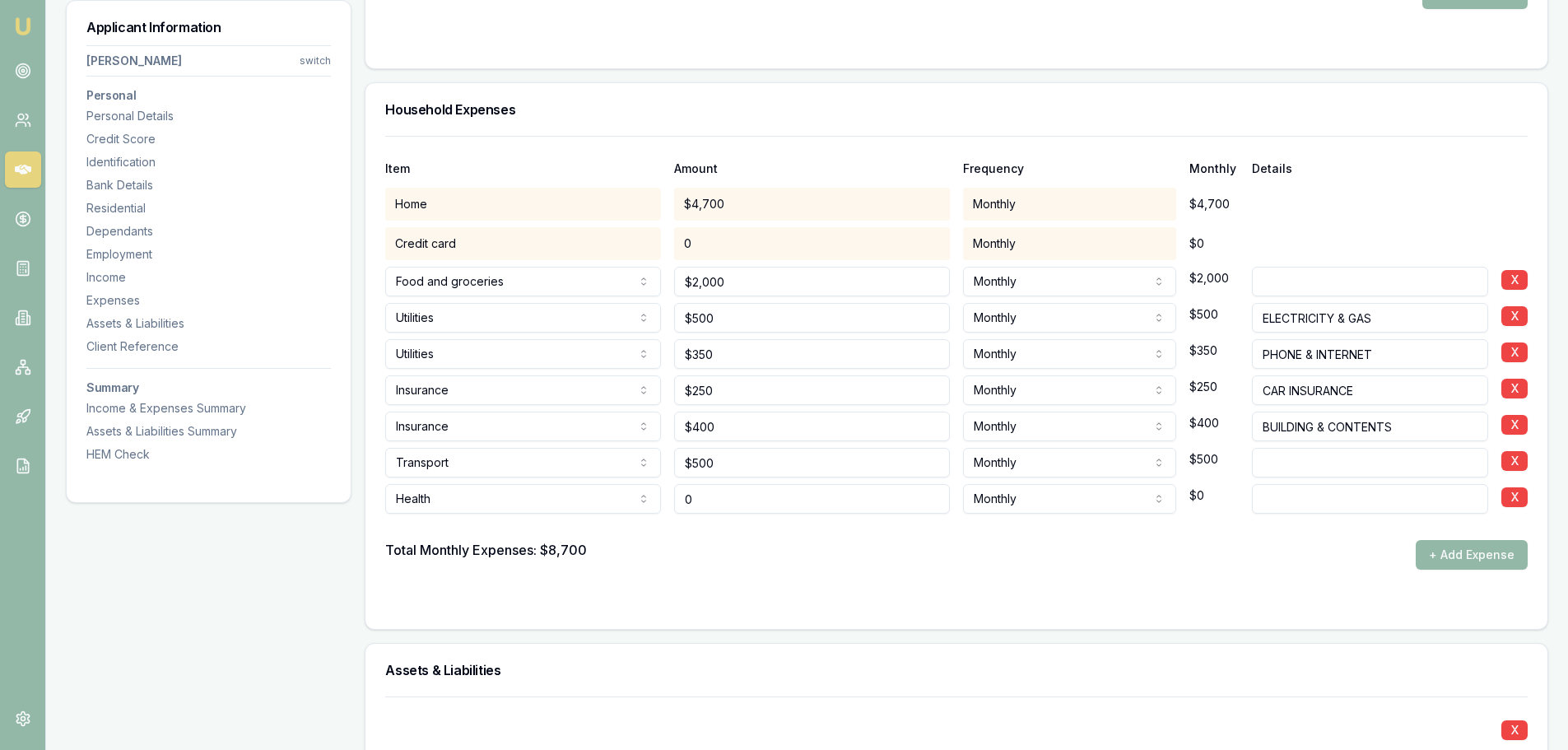
drag, startPoint x: 753, startPoint y: 502, endPoint x: 474, endPoint y: 492, distance: 279.2
click at [529, 502] on div "Health Rent or board Food and groceries Utilities Insurance Transport Health Ed…" at bounding box center [957, 495] width 1143 height 36
type input "$300"
type input "PRIVATE HEALTH"
click at [1463, 548] on button "+ Add Expense" at bounding box center [1472, 554] width 112 height 30
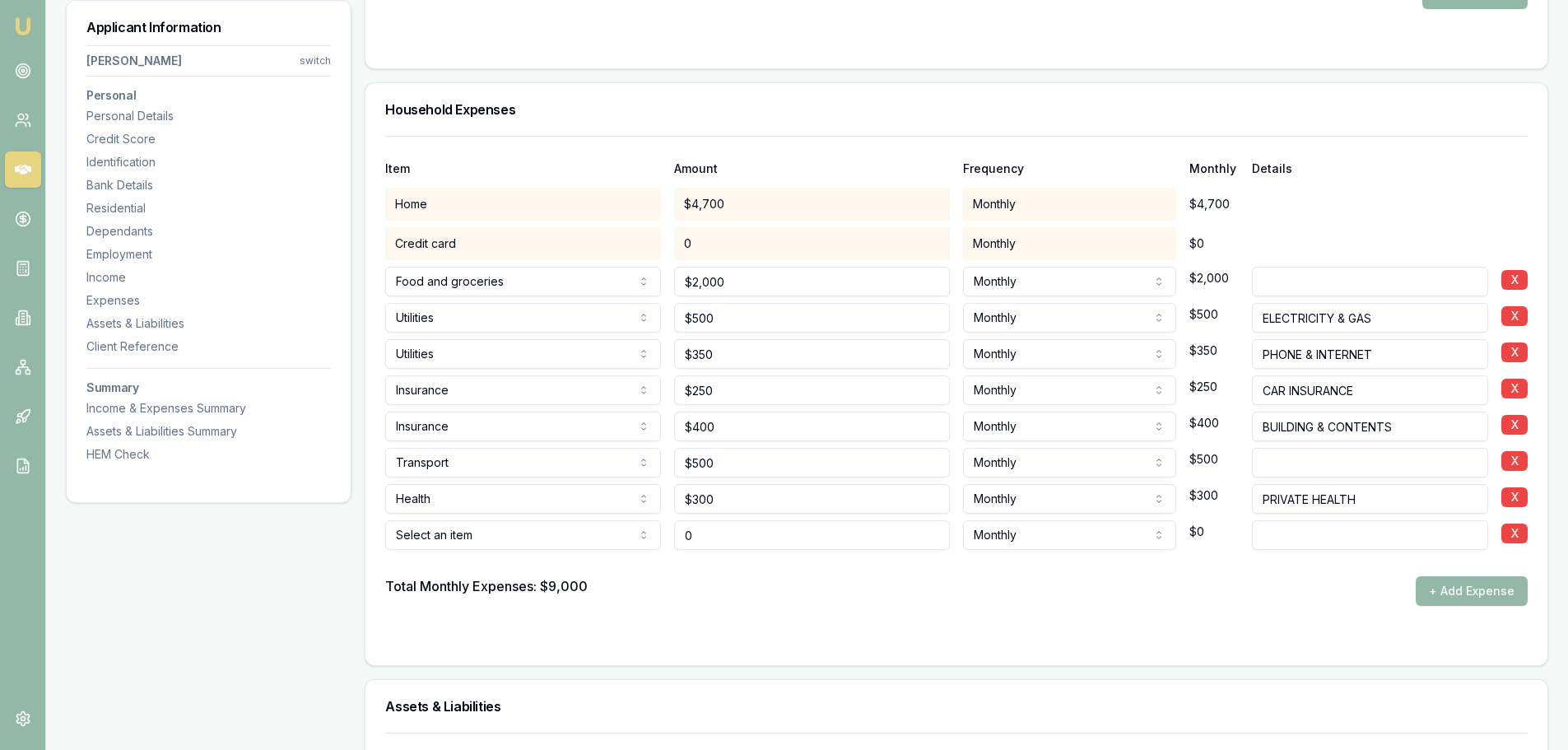
type input "$0"
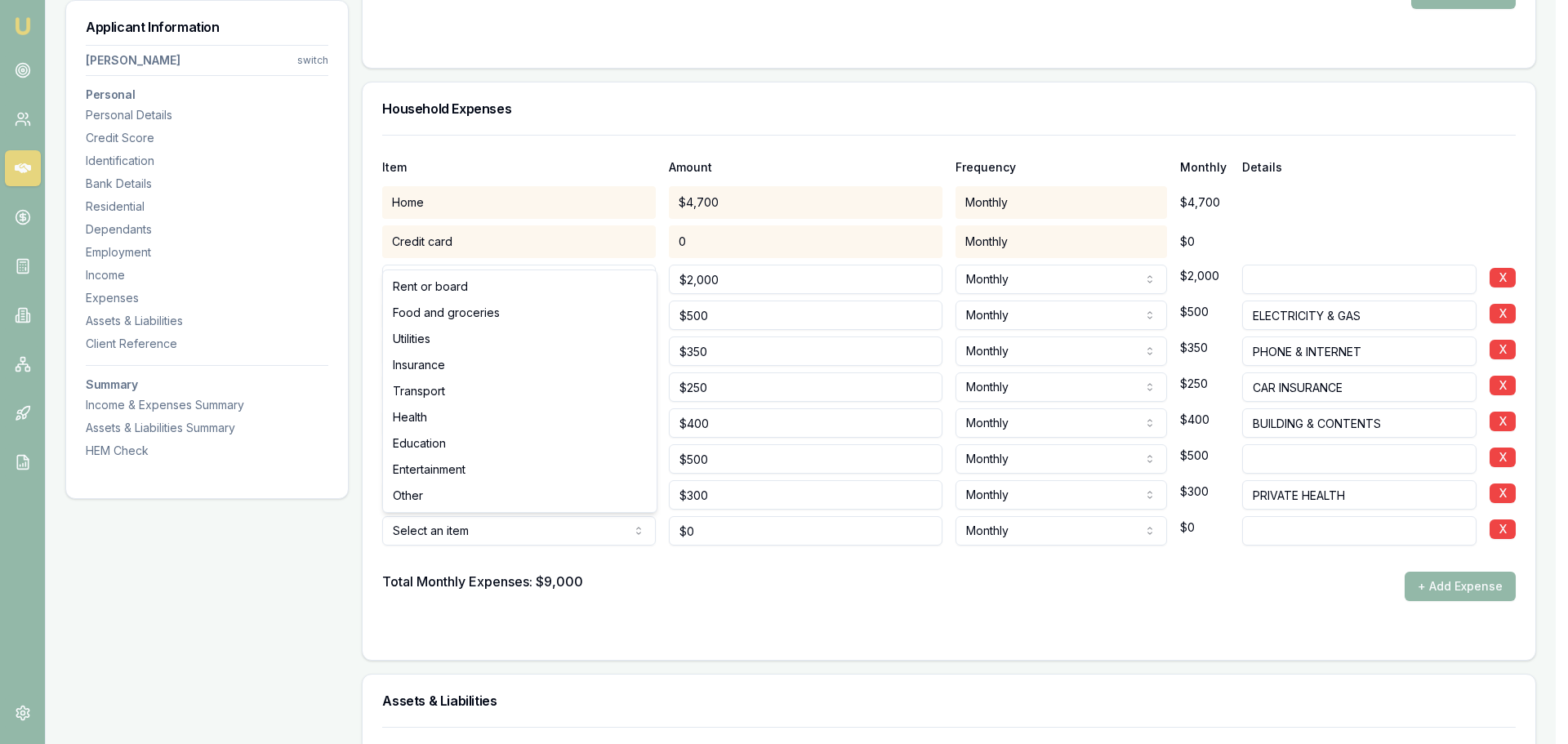
select select "EDUCATION"
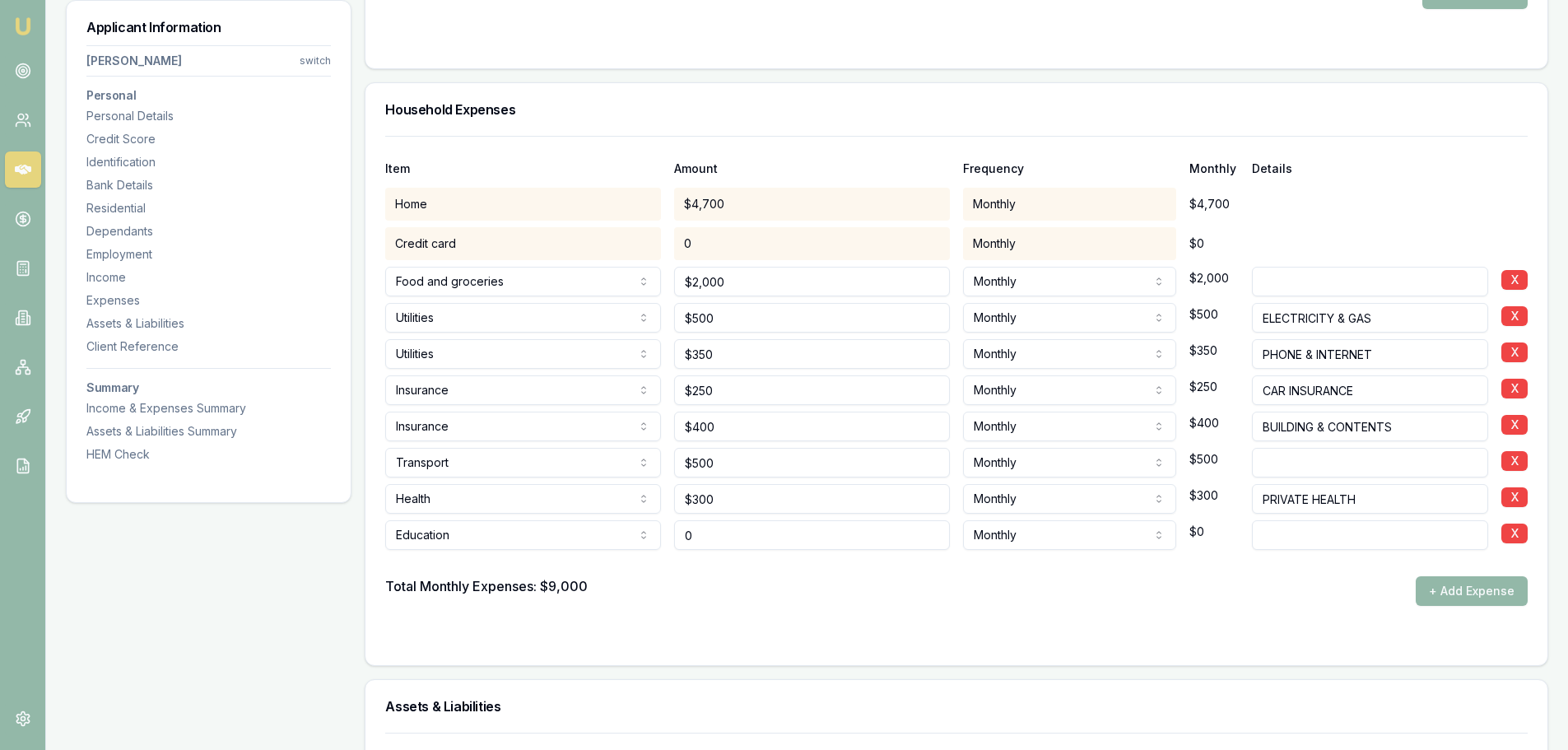
drag, startPoint x: 730, startPoint y: 539, endPoint x: 601, endPoint y: 541, distance: 129.0
click at [613, 540] on div "Education Rent or board Food and groceries Utilities Insurance Transport Health…" at bounding box center [957, 531] width 1143 height 36
type input "$1,000"
click at [1506, 598] on button "+ Add Expense" at bounding box center [1472, 591] width 112 height 30
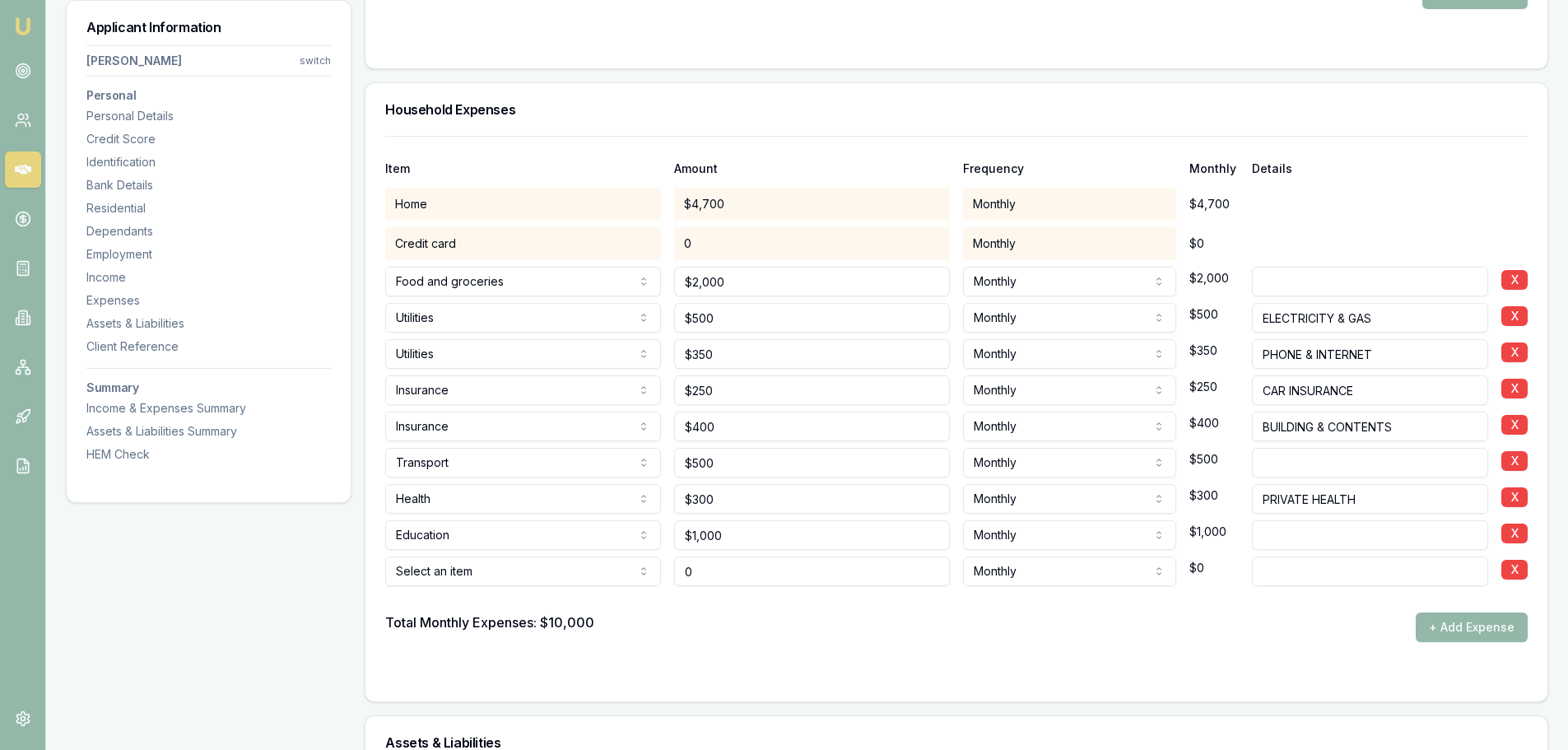
type input "$0"
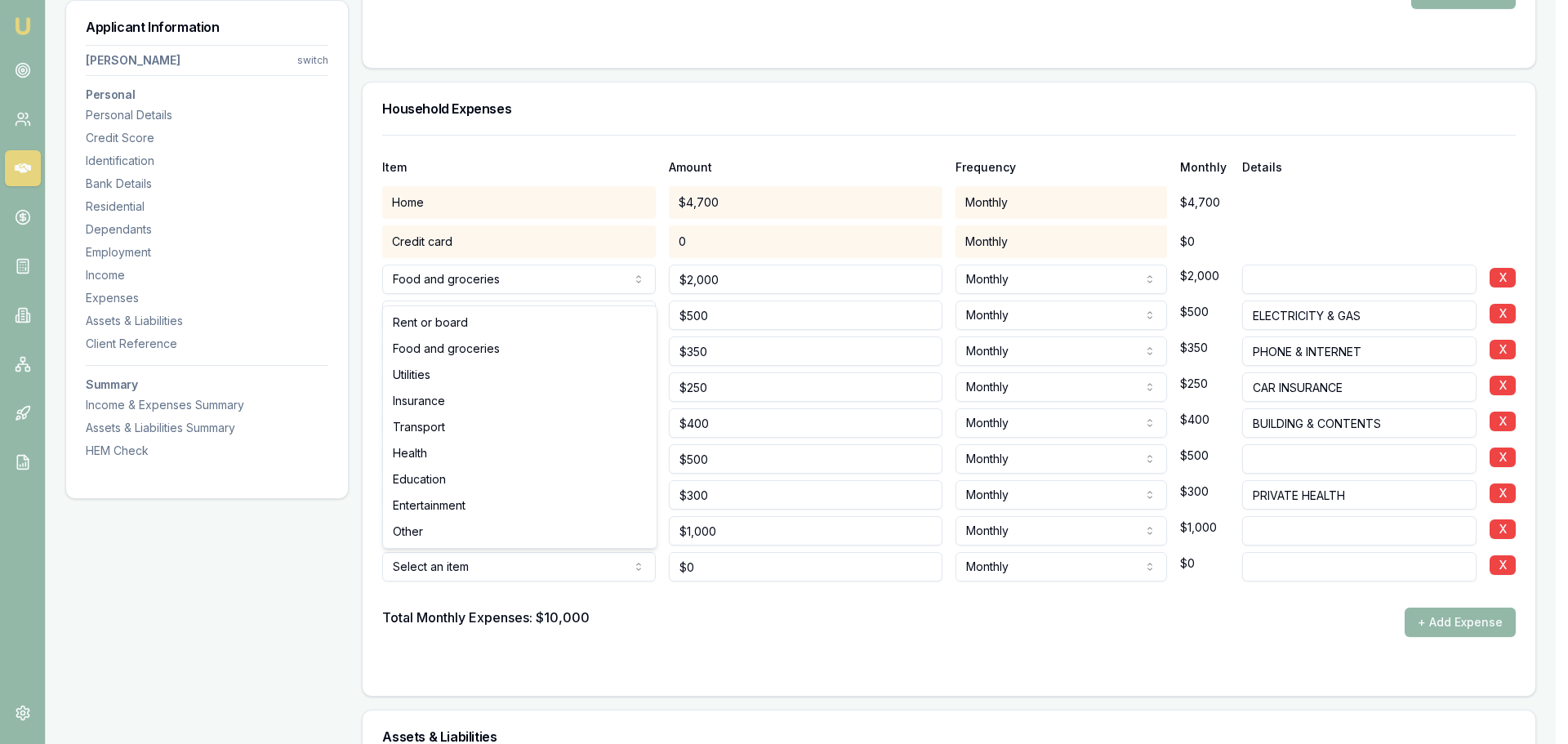
select select "ENTERTAINMENT"
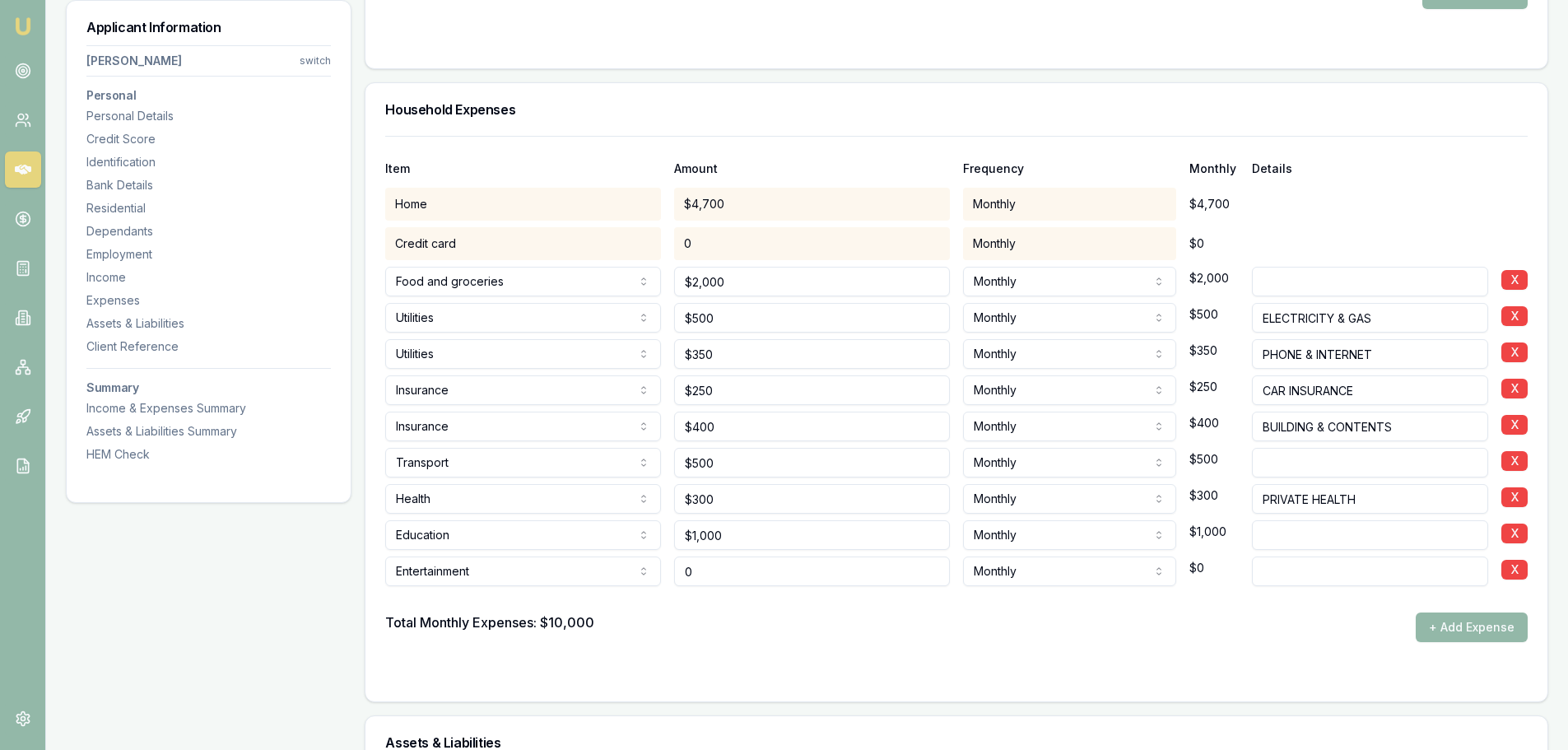
click at [566, 573] on div "Entertainment Rent or board Food and groceries Utilities Insurance Transport He…" at bounding box center [957, 568] width 1143 height 36
type input "$1,000"
click at [691, 623] on div "Total Monthly Expenses: $10,000 + Add Expense" at bounding box center [957, 627] width 1143 height 30
click at [833, 617] on div "Total Monthly Expenses: $11,000 + Add Expense" at bounding box center [957, 627] width 1143 height 30
click at [134, 451] on div "HEM Check" at bounding box center [208, 454] width 244 height 16
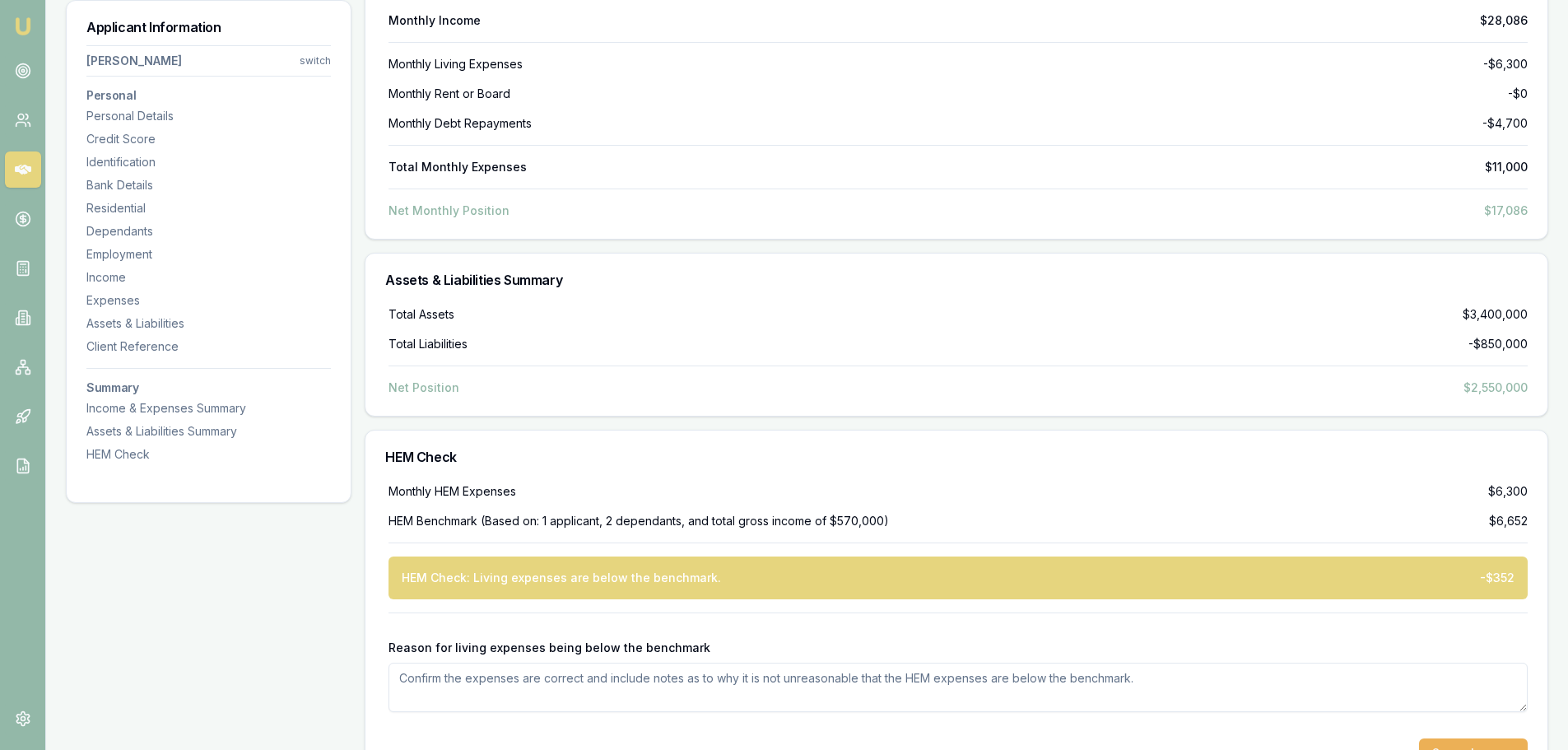
scroll to position [6676, 0]
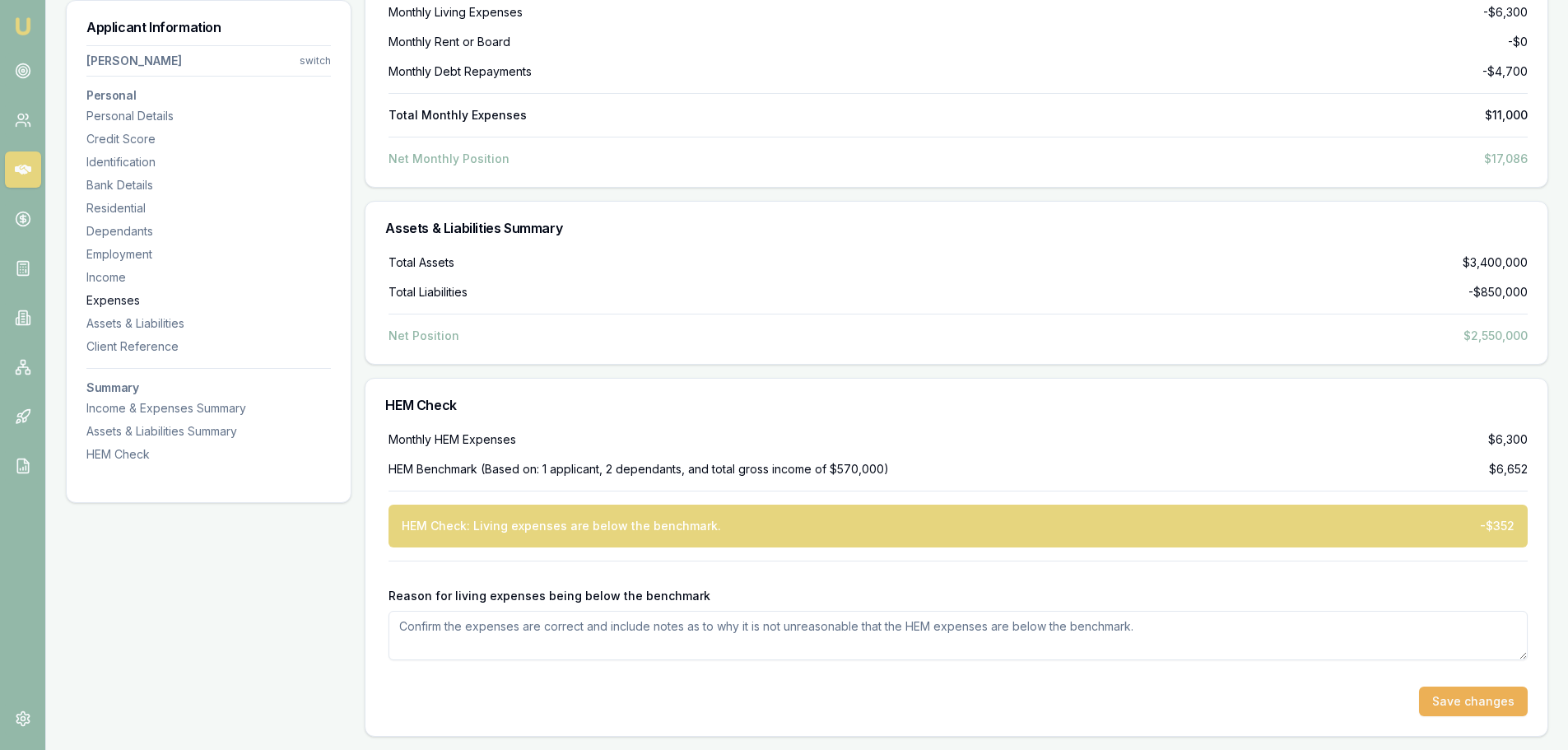
click at [123, 304] on div "Expenses" at bounding box center [208, 300] width 244 height 16
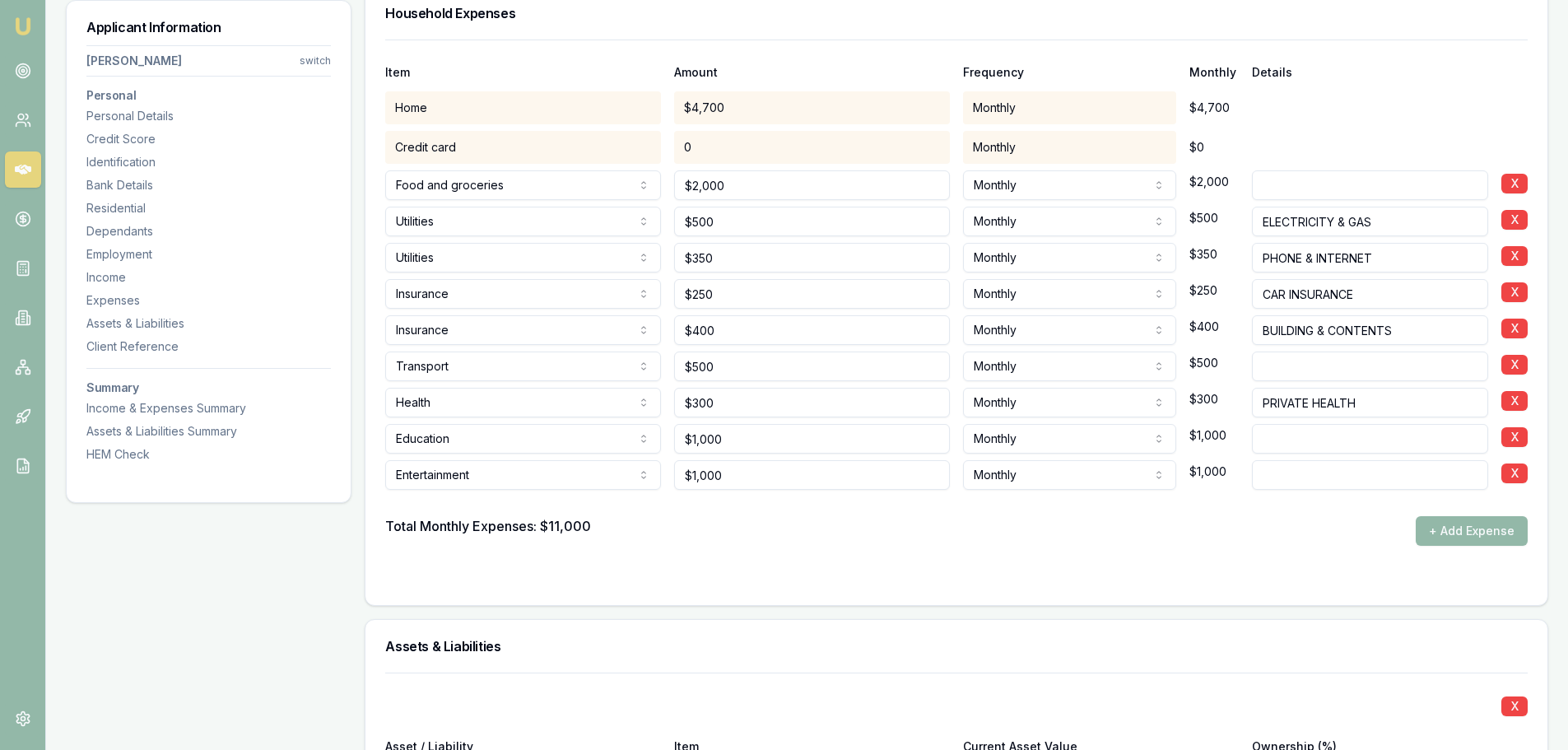
scroll to position [3633, 0]
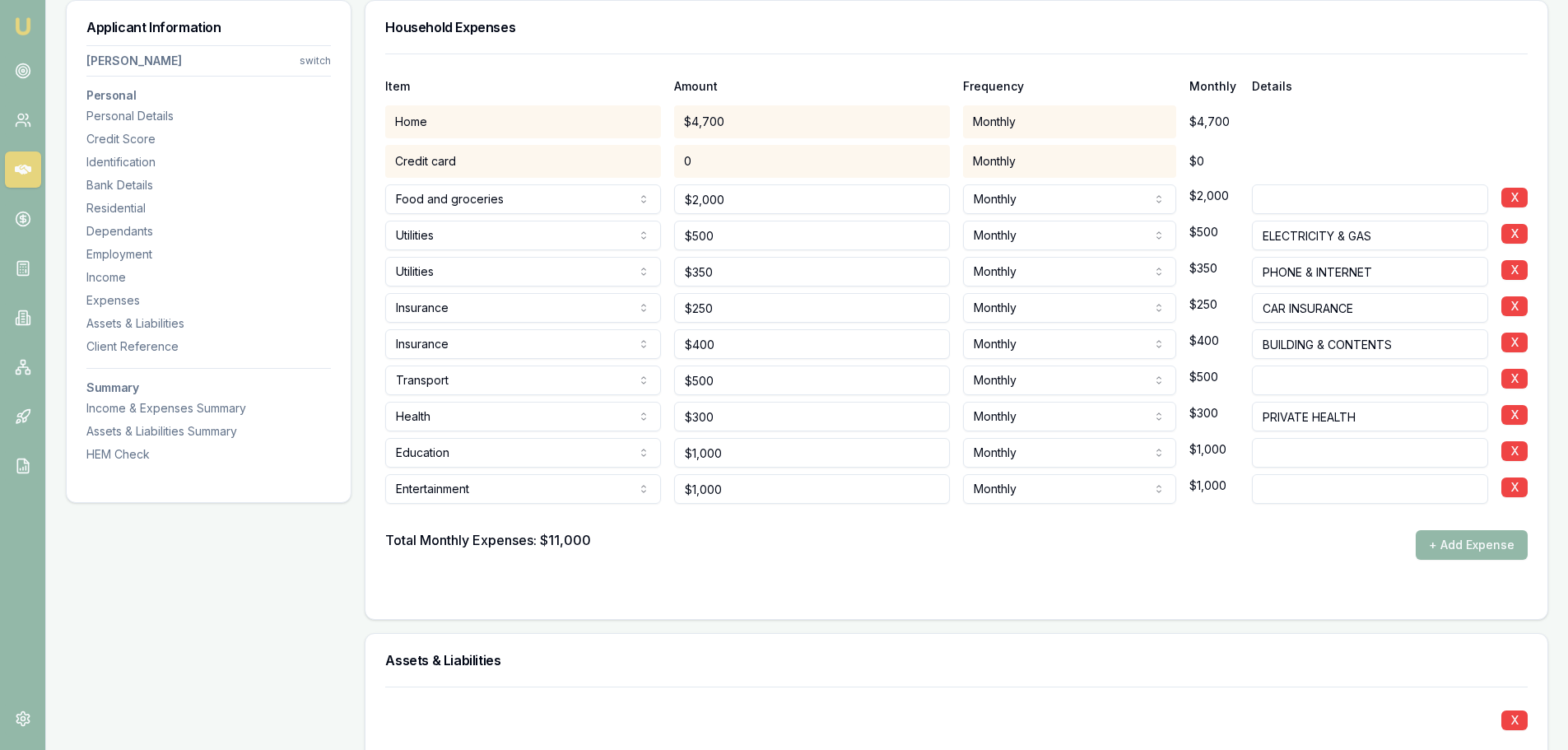
click at [660, 529] on div at bounding box center [957, 516] width 1143 height 26
drag, startPoint x: 646, startPoint y: 195, endPoint x: 584, endPoint y: 191, distance: 62.1
click at [584, 191] on div "Food and groceries Rent or board Food and groceries Utilities Insurance Transpo…" at bounding box center [957, 196] width 1143 height 36
type input "$2,400"
click at [881, 543] on div "Total Monthly Expenses: $11,000 + Add Expense" at bounding box center [957, 545] width 1143 height 30
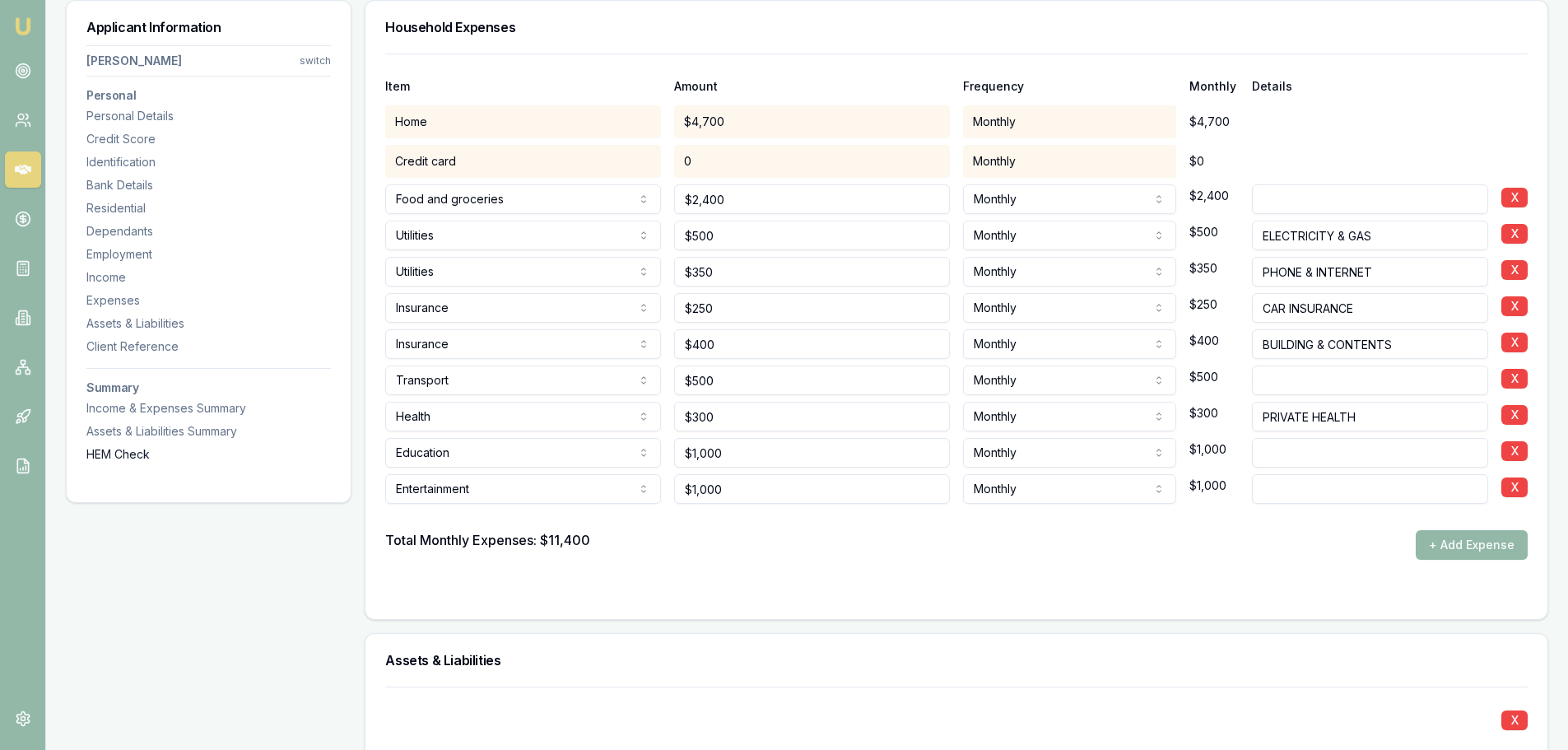
click at [128, 459] on div "HEM Check" at bounding box center [208, 454] width 244 height 16
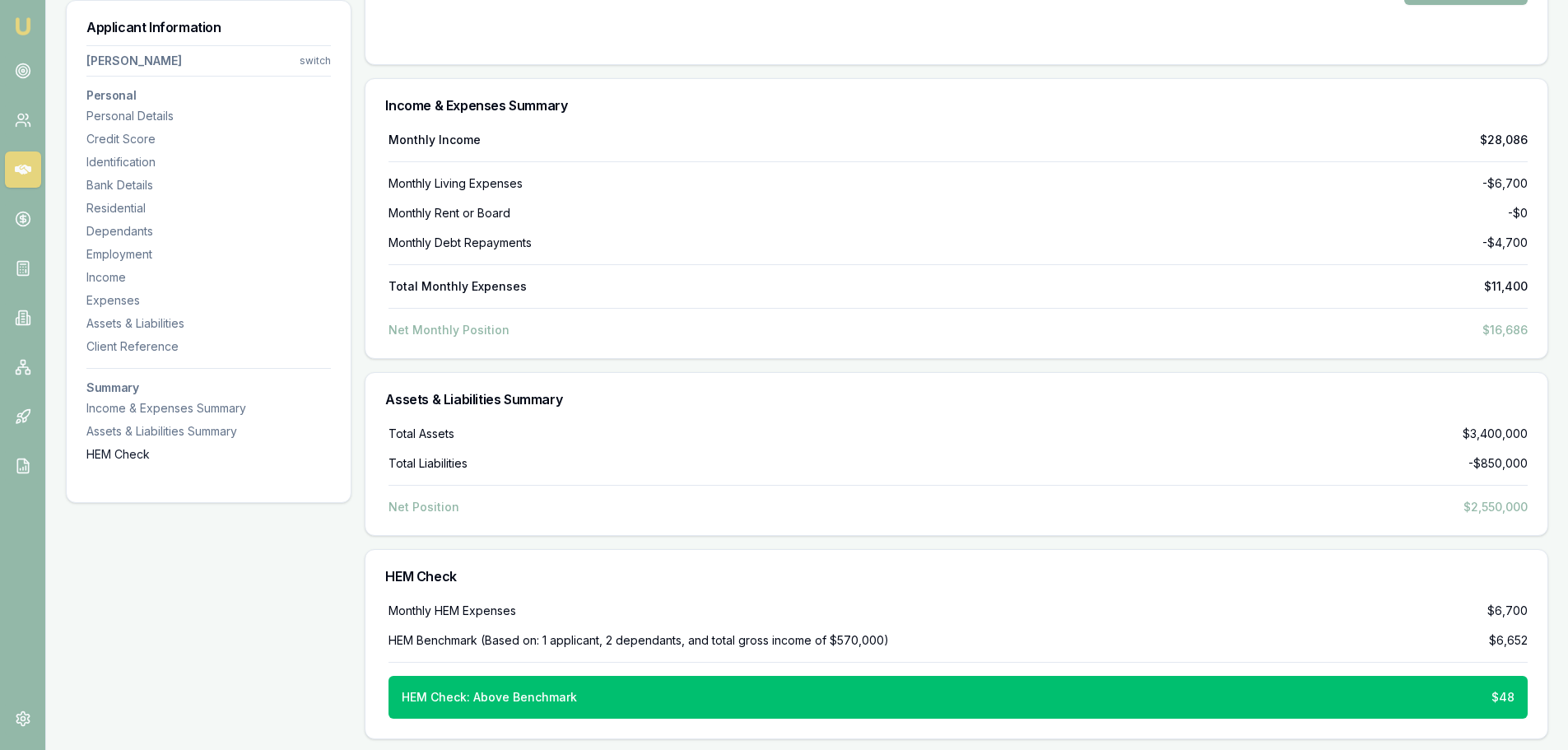
scroll to position [6508, 0]
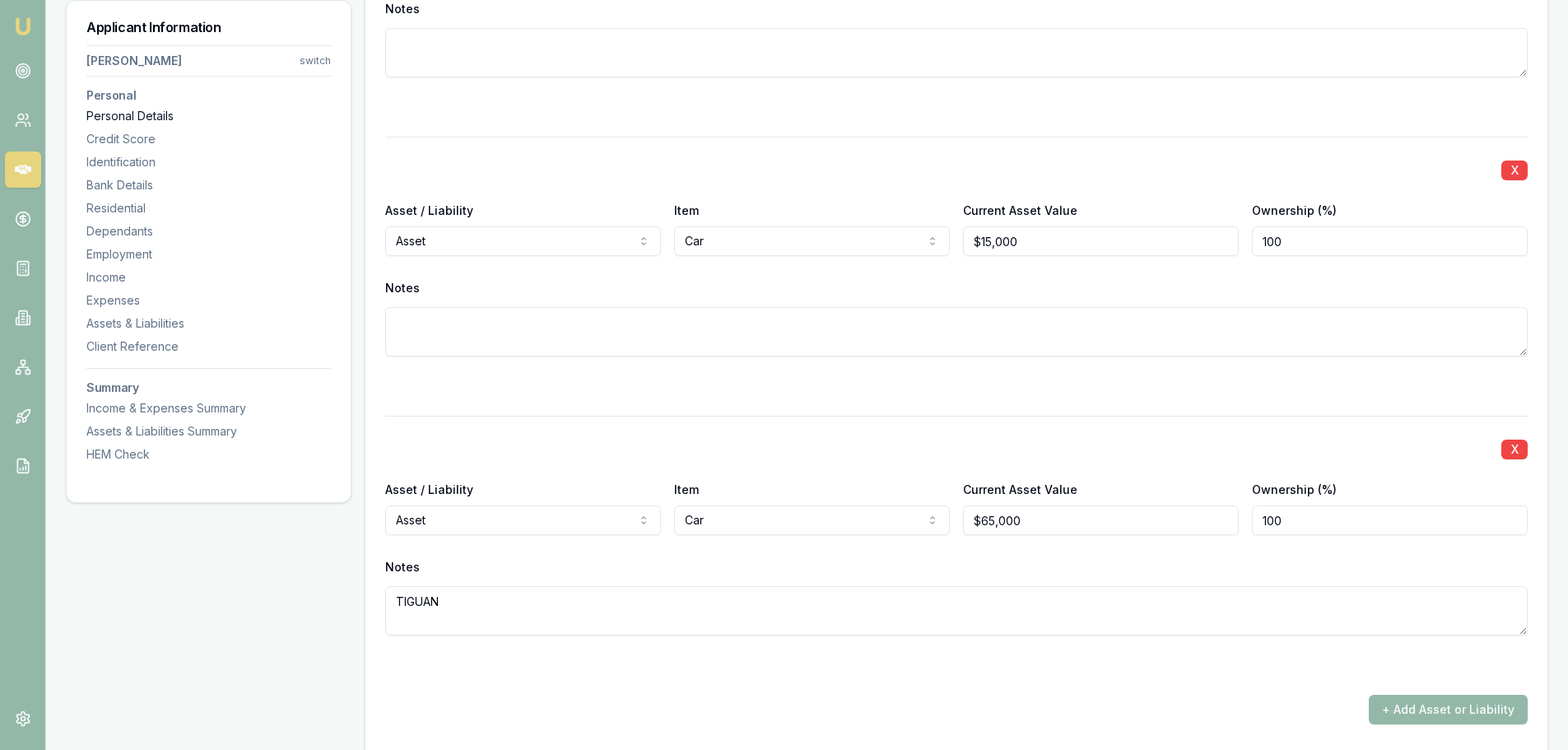
click at [155, 112] on div "Personal Details" at bounding box center [208, 115] width 244 height 16
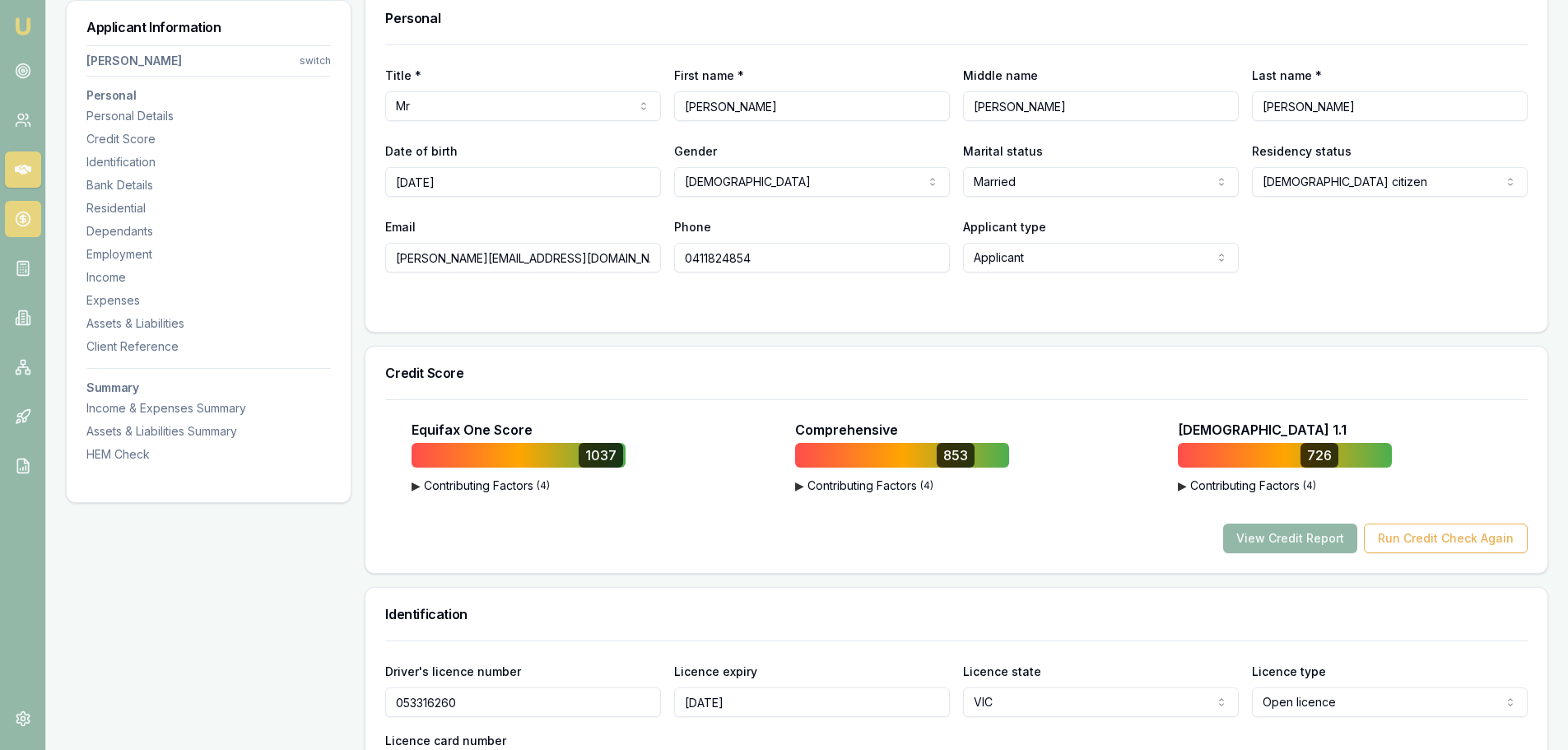
scroll to position [254, 0]
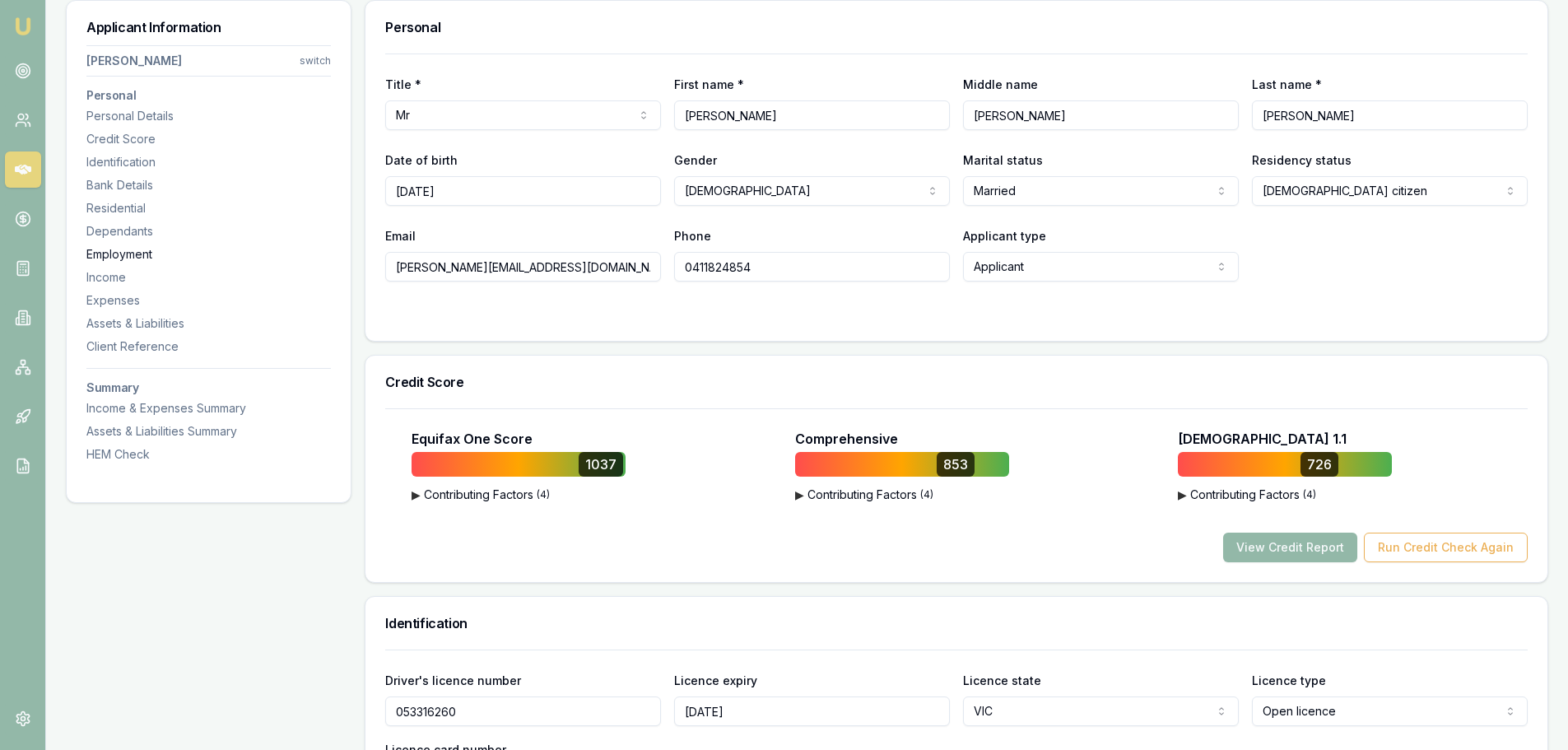
drag, startPoint x: 583, startPoint y: 266, endPoint x: 301, endPoint y: 253, distance: 282.3
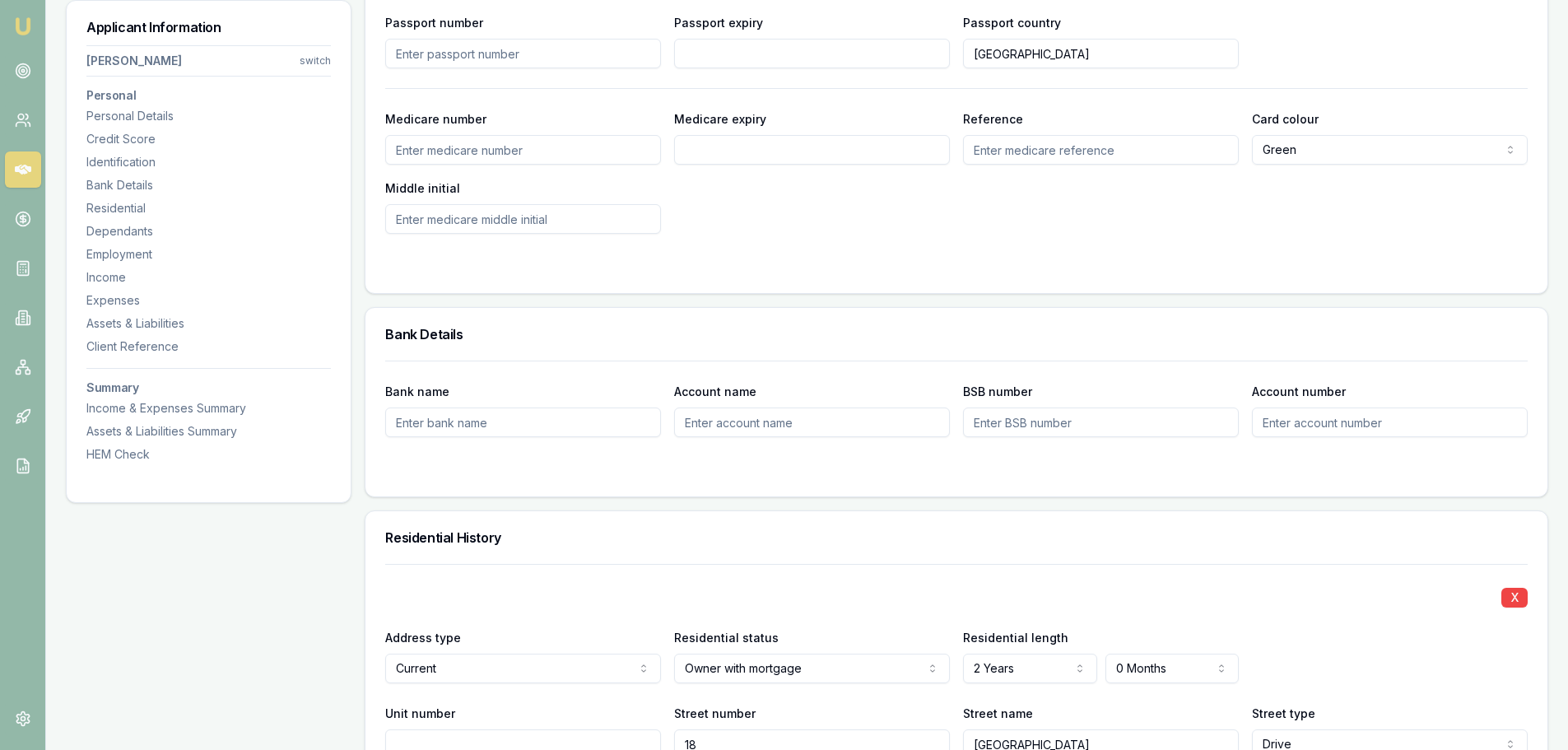
scroll to position [1489, 0]
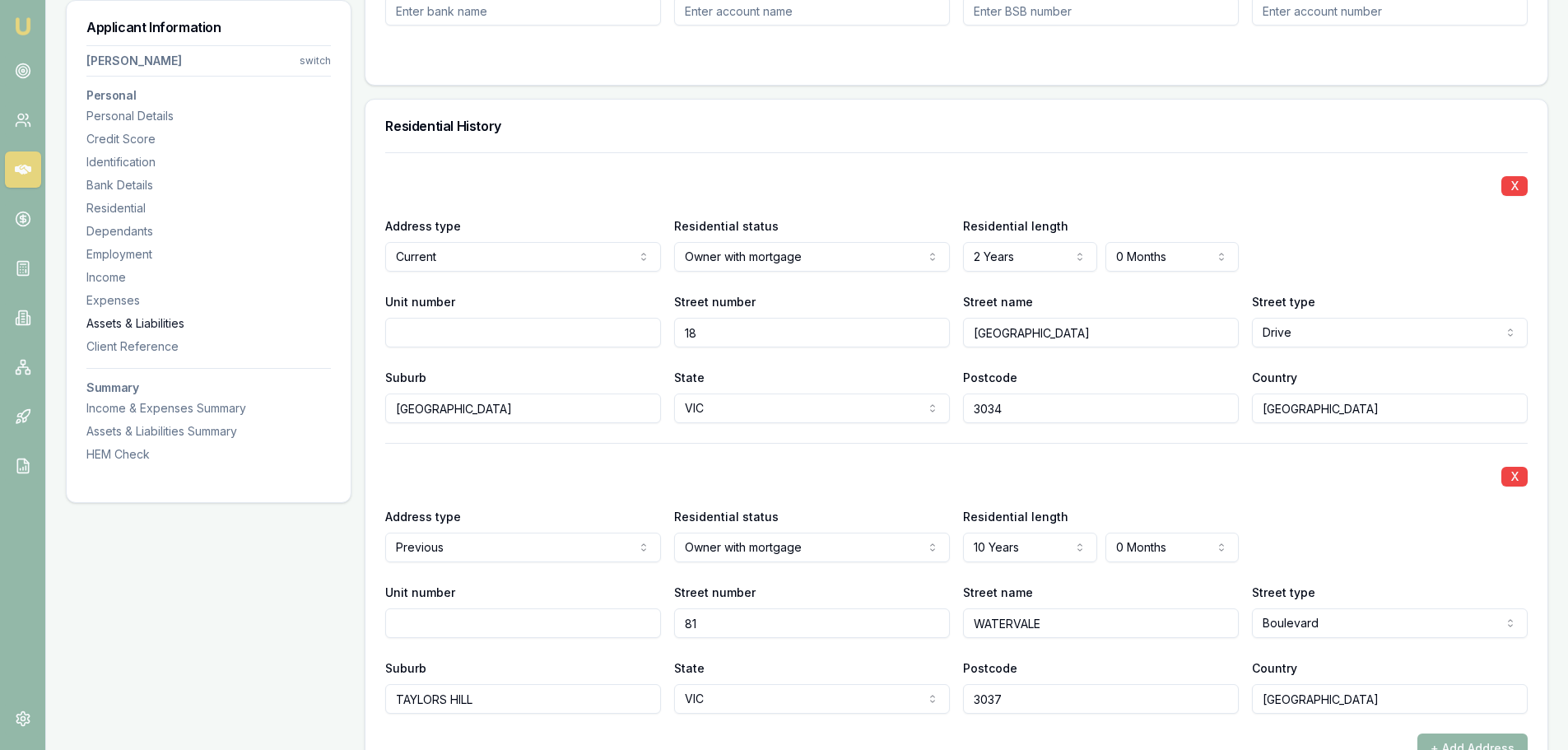
click at [138, 324] on div "Assets & Liabilities" at bounding box center [208, 323] width 244 height 16
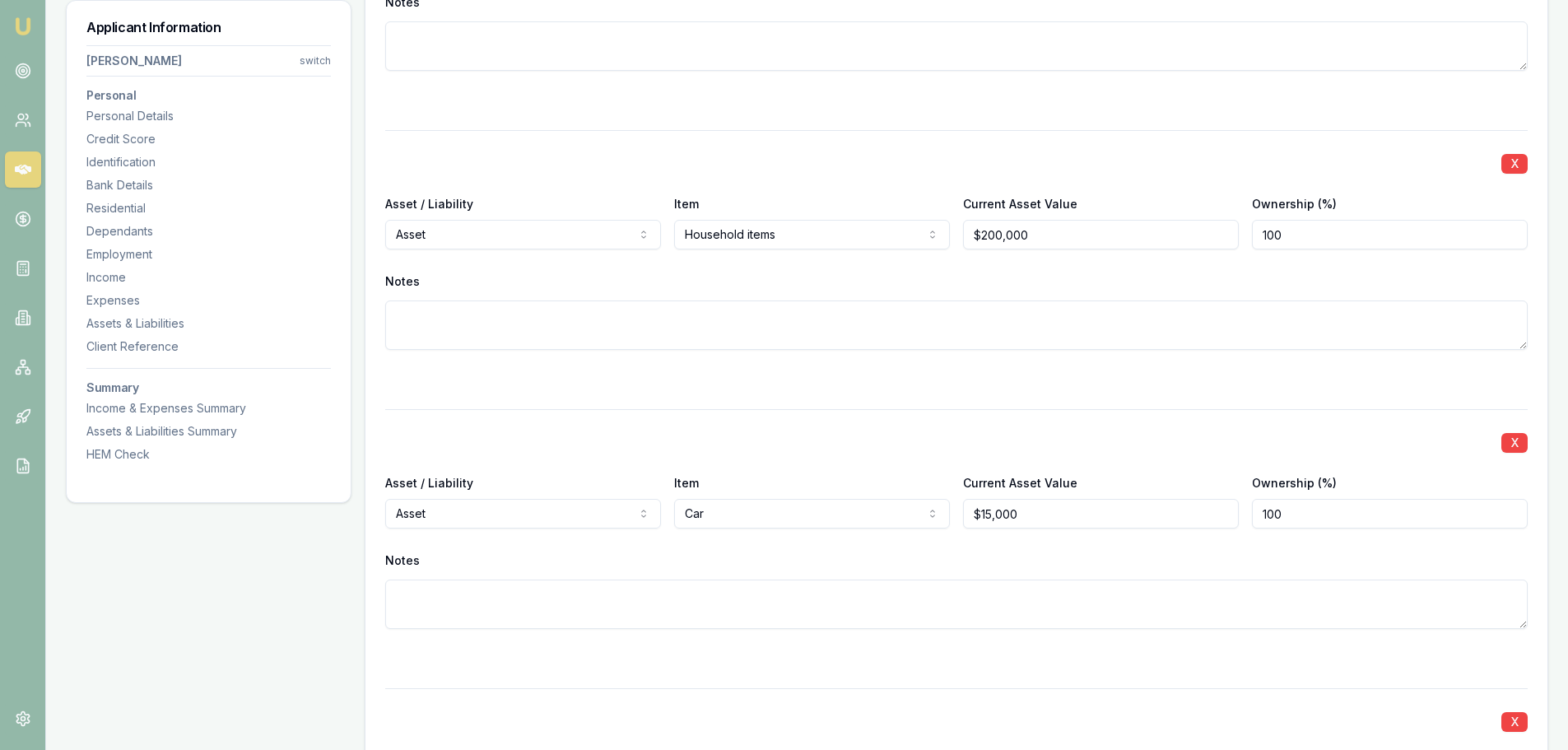
scroll to position [5336, 0]
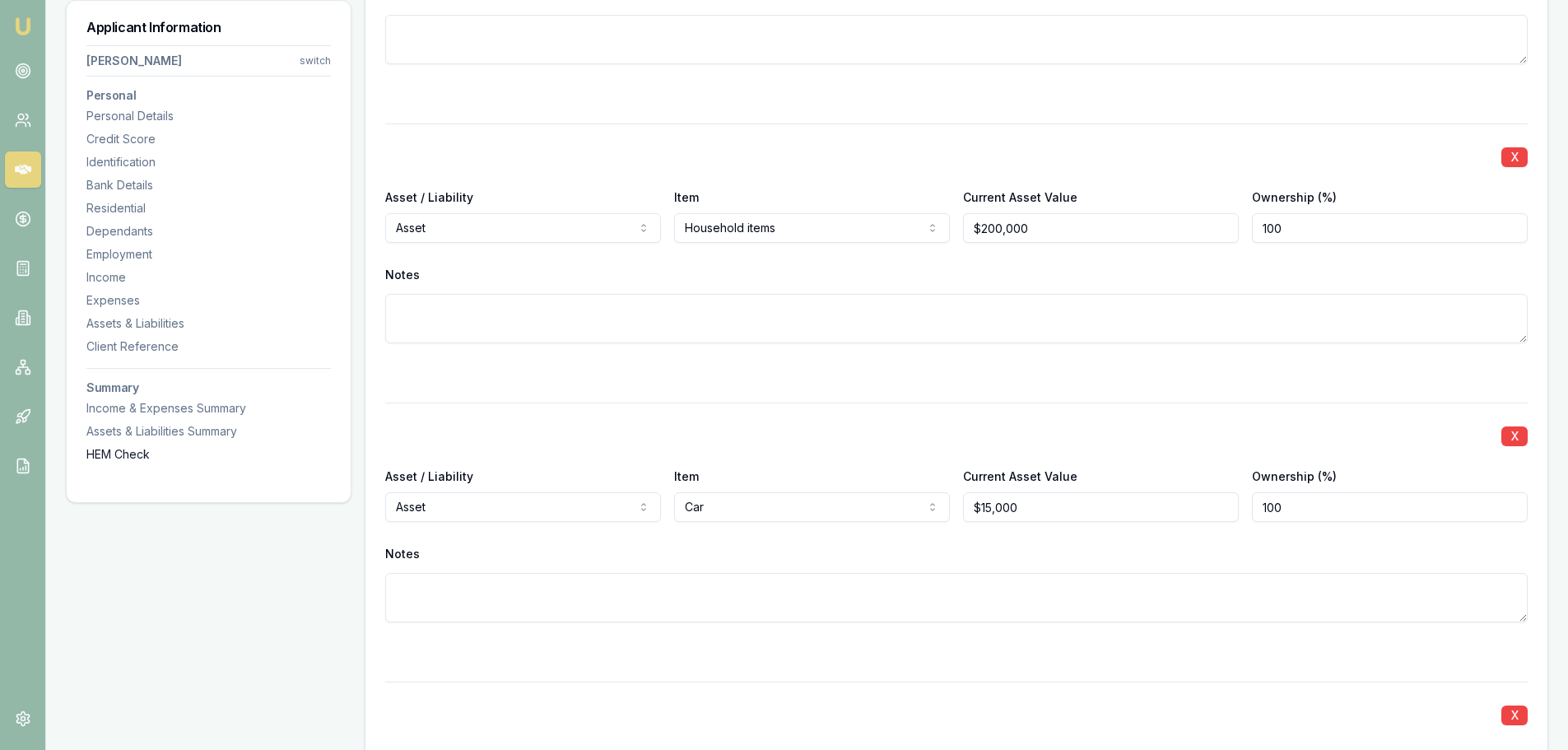
click at [122, 454] on div "HEM Check" at bounding box center [208, 454] width 244 height 16
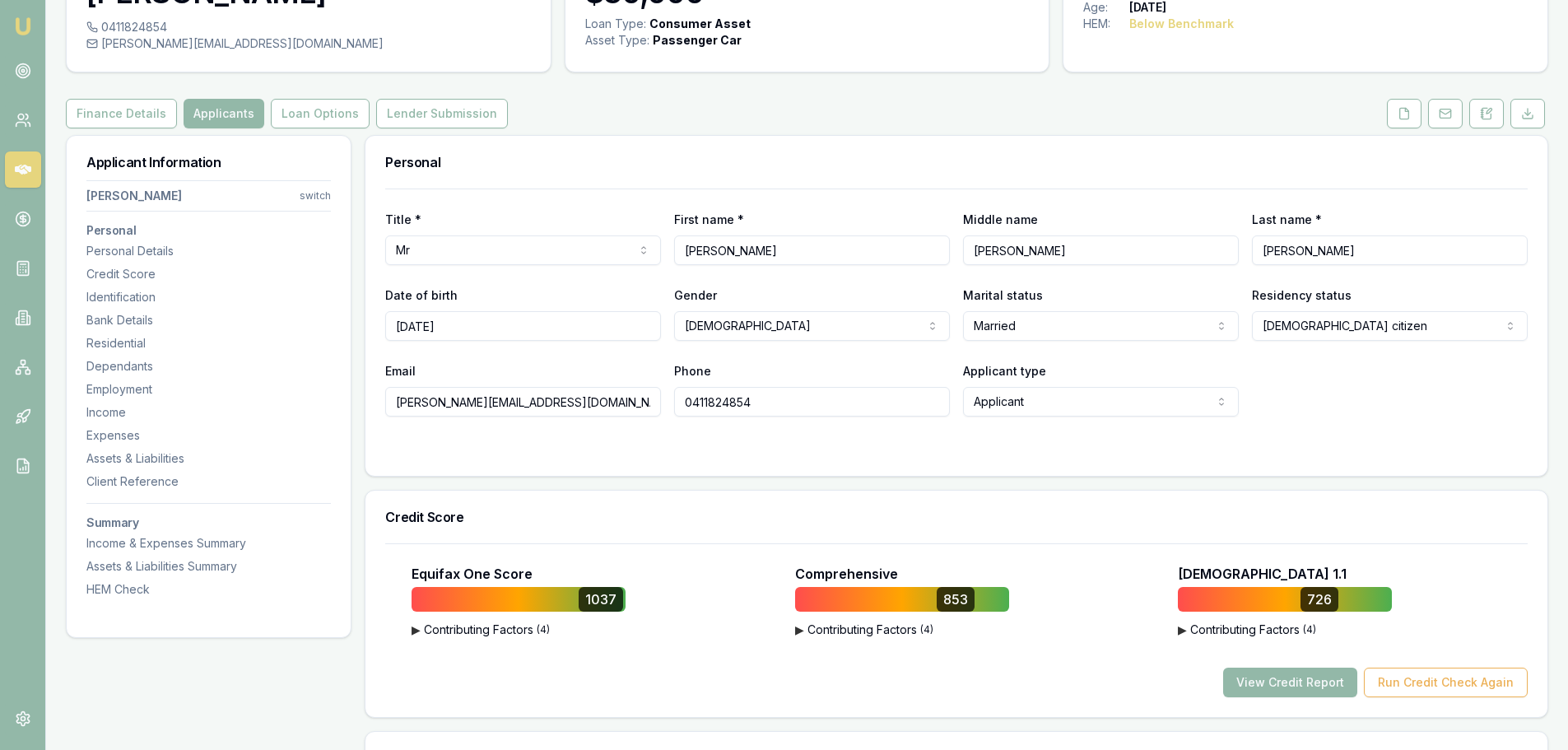
scroll to position [0, 0]
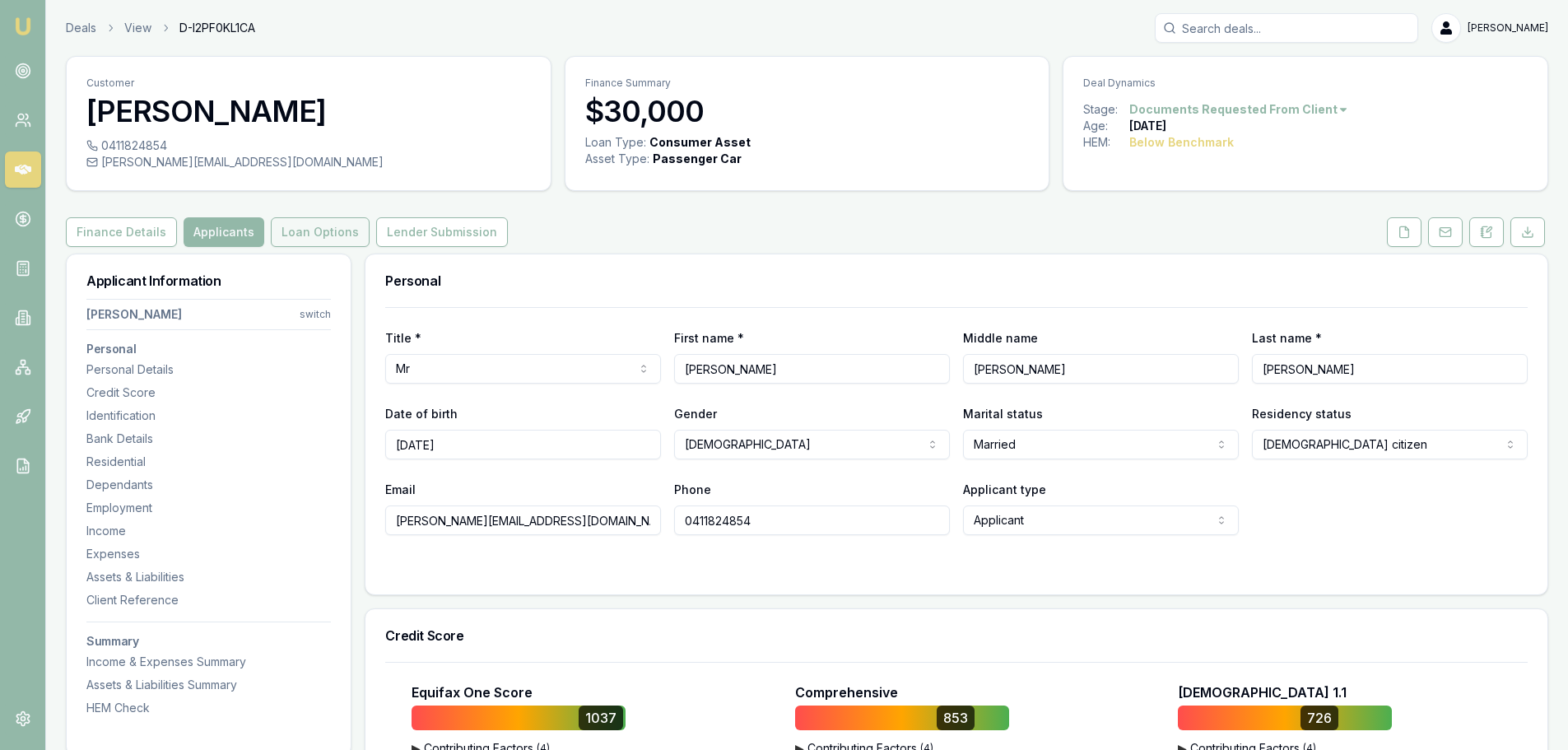
click at [318, 234] on button "Loan Options" at bounding box center [321, 232] width 99 height 30
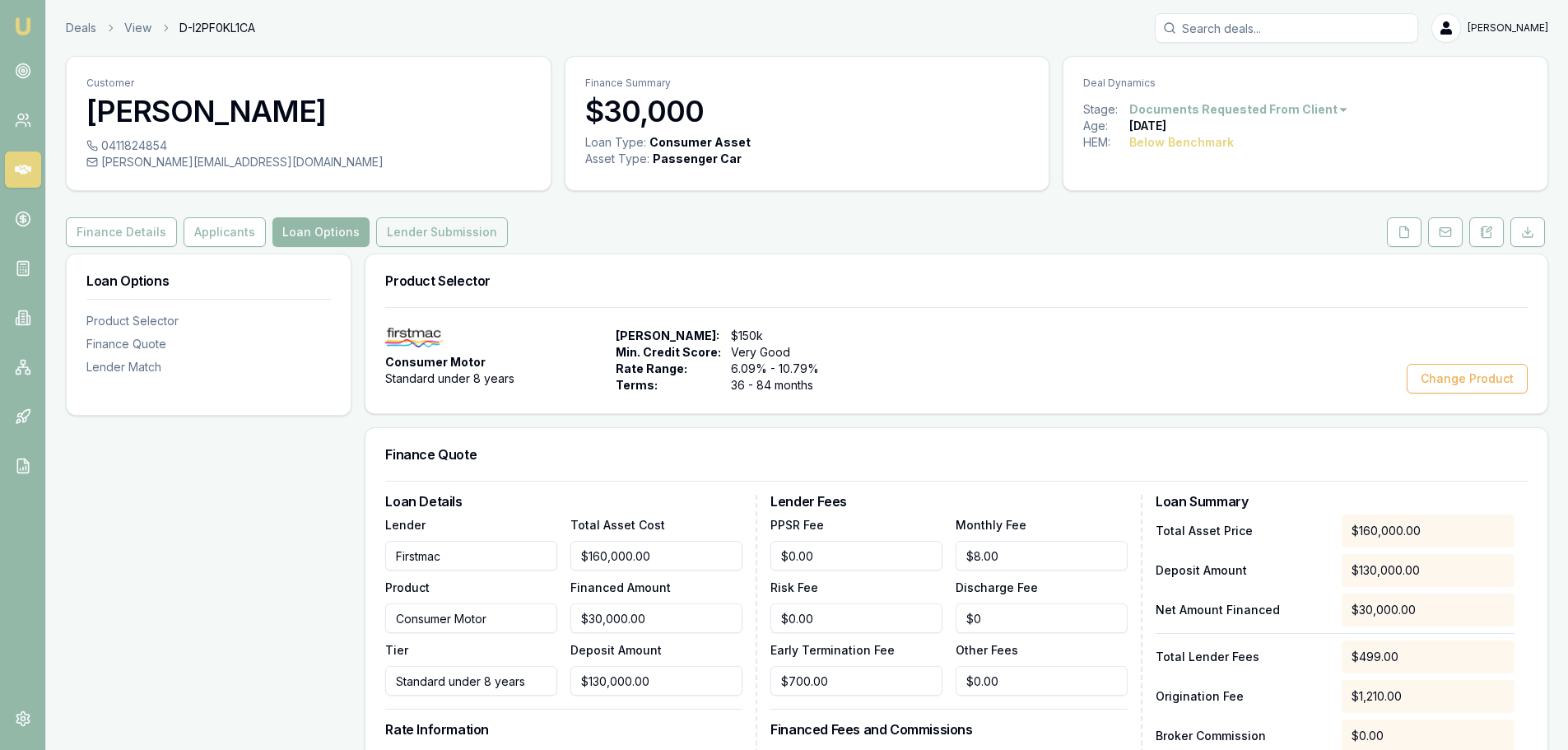
click at [384, 234] on button "Lender Submission" at bounding box center [442, 232] width 132 height 30
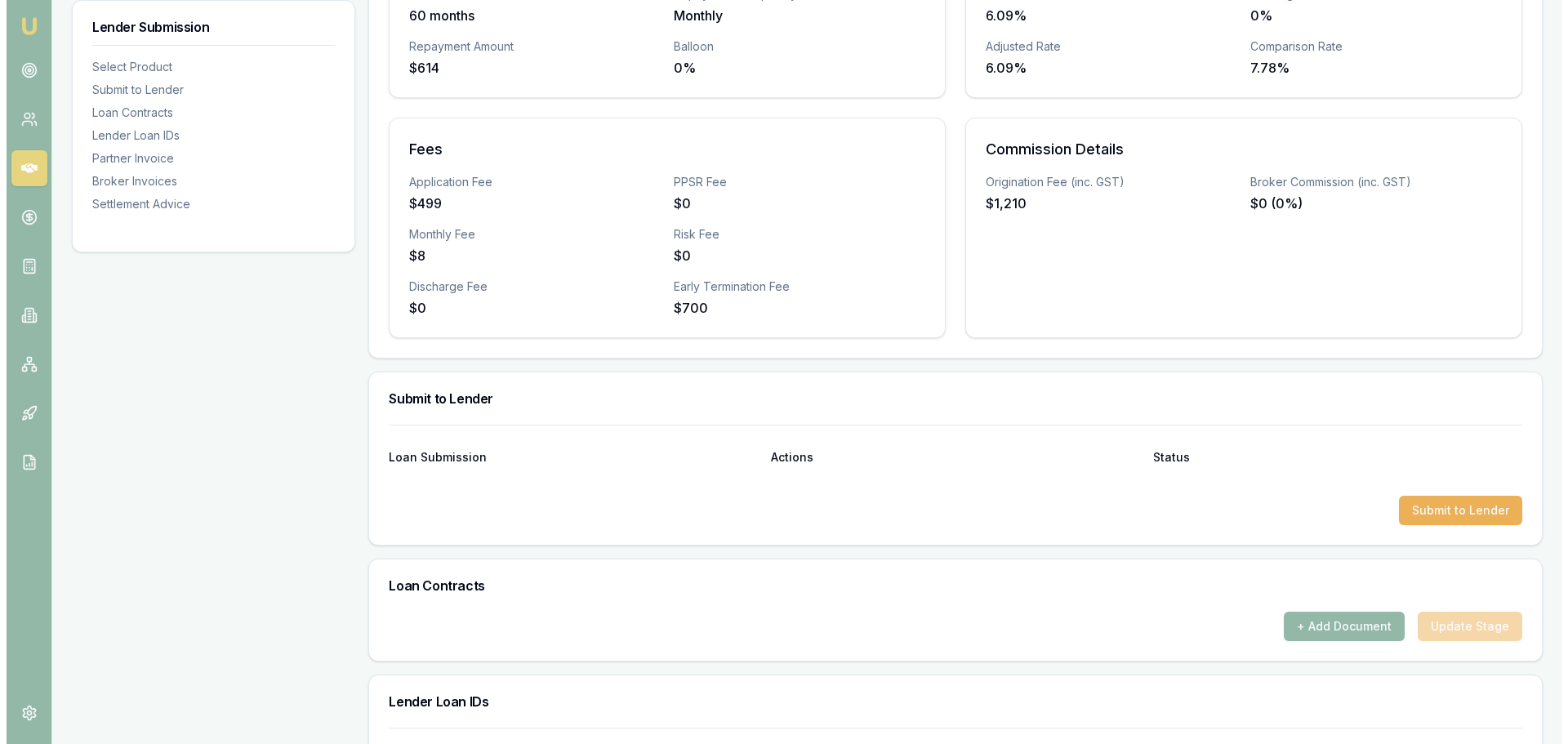
scroll to position [654, 0]
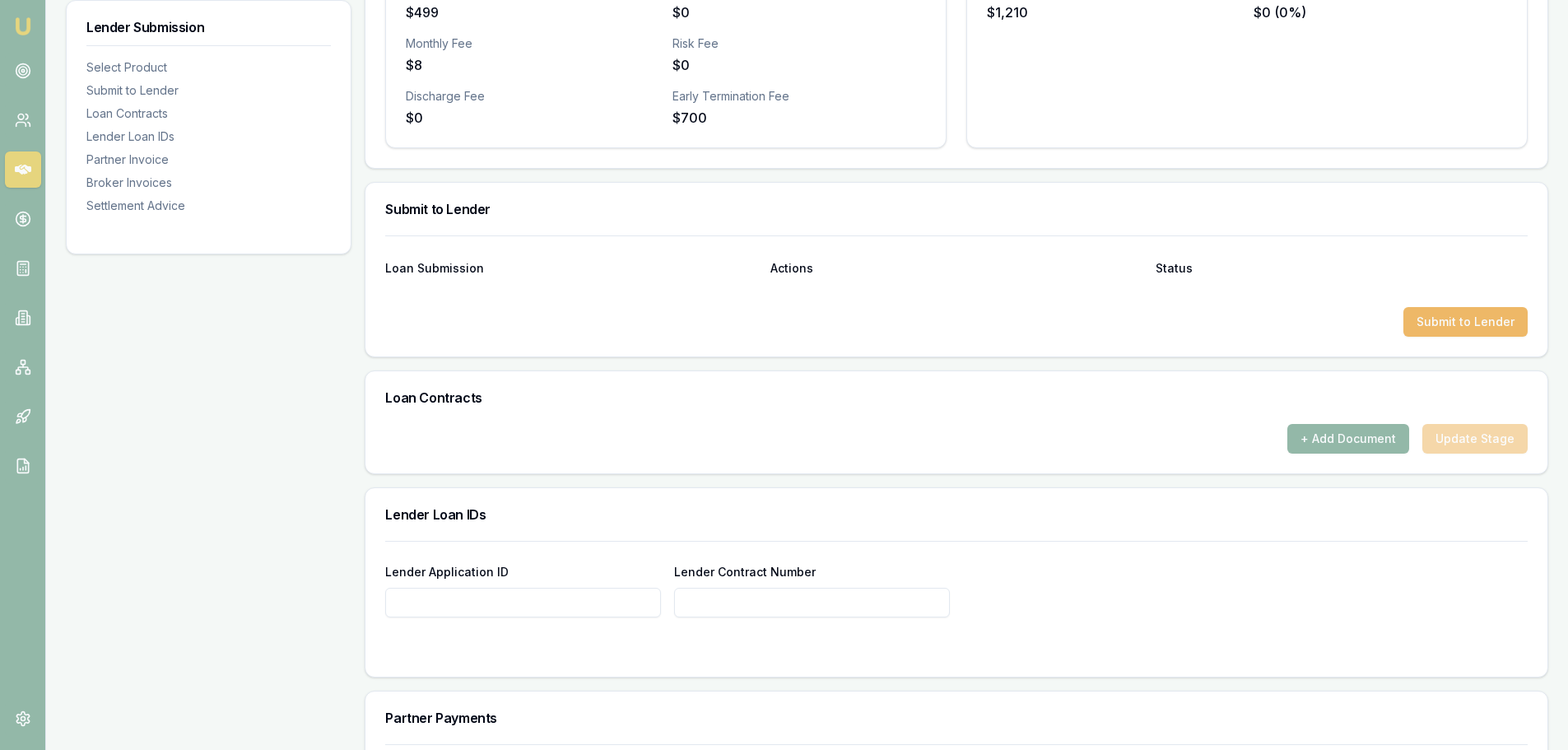
click at [1475, 323] on button "Submit to Lender" at bounding box center [1465, 322] width 124 height 30
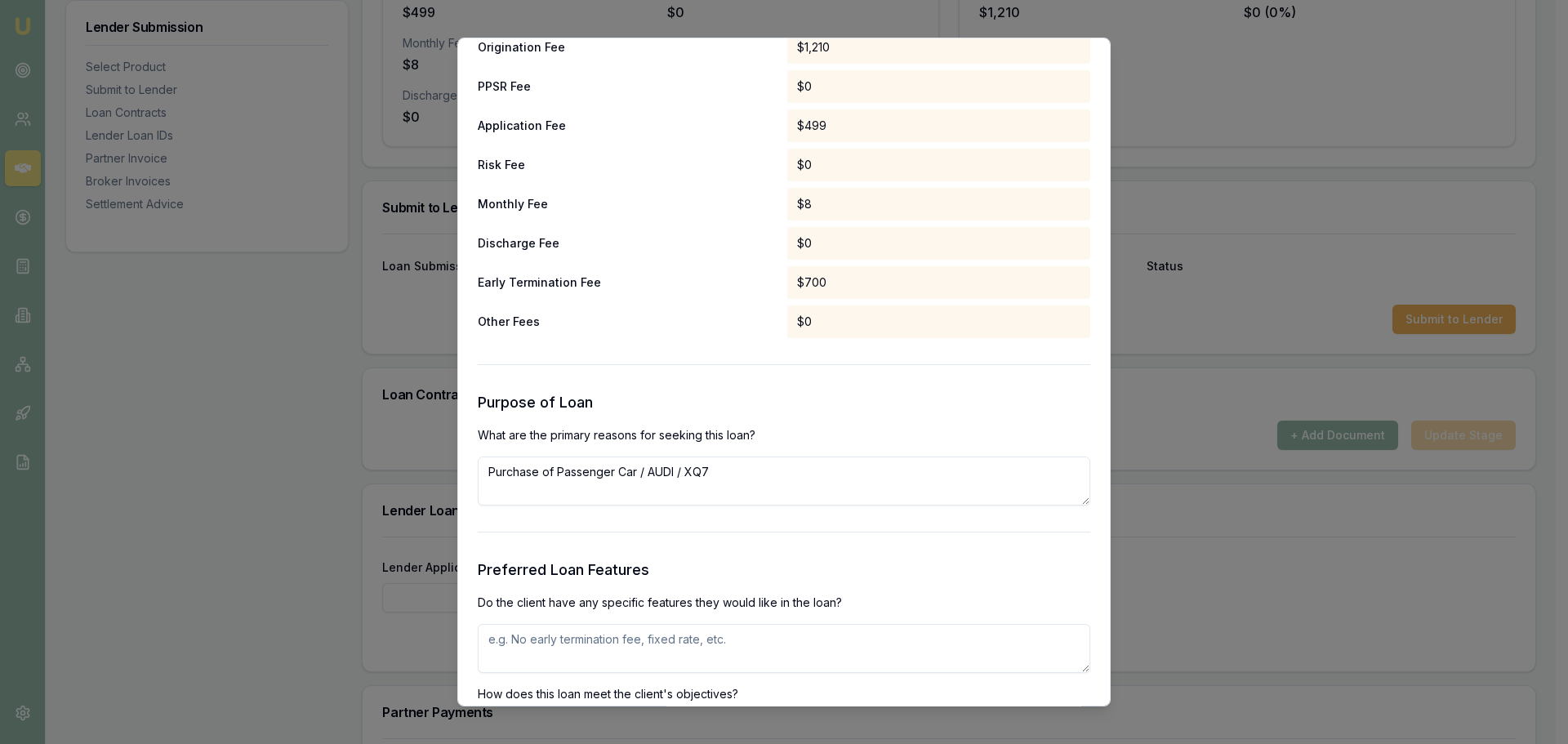
scroll to position [1552, 0]
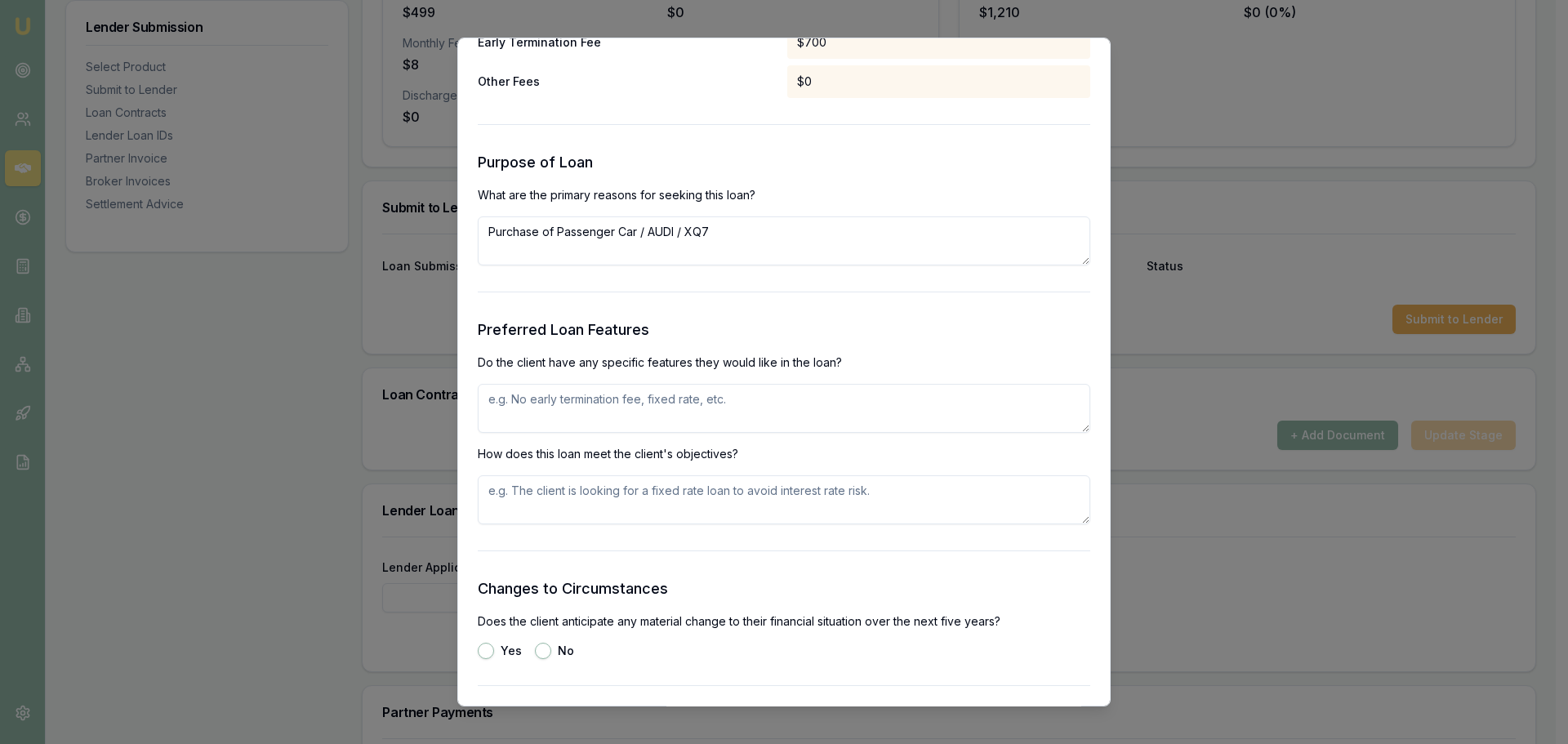
click at [844, 403] on textarea at bounding box center [783, 408] width 612 height 49
type textarea "VARIABLE RATE, NO PAYOUT FEES"
click at [831, 492] on textarea at bounding box center [783, 500] width 612 height 49
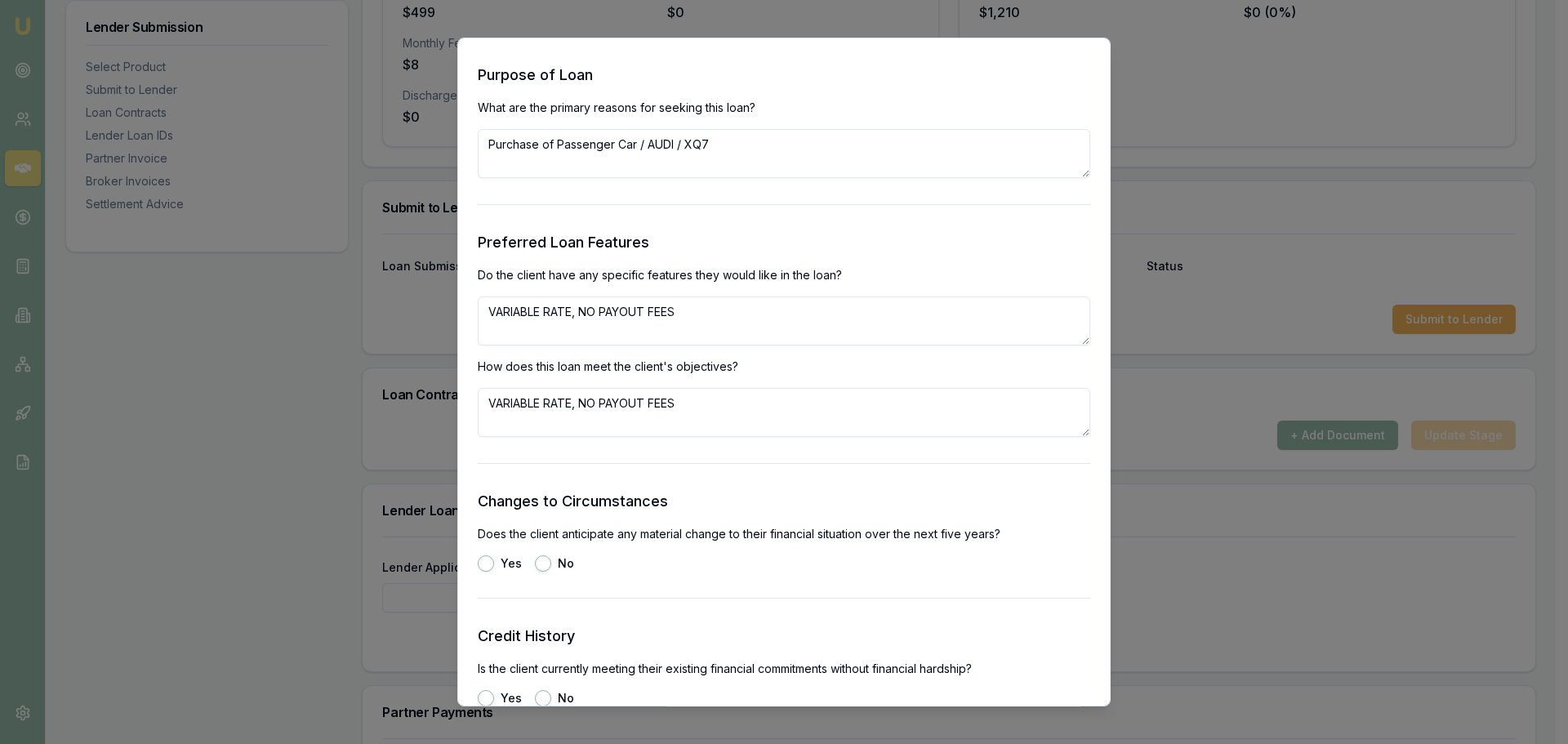
scroll to position [1798, 0]
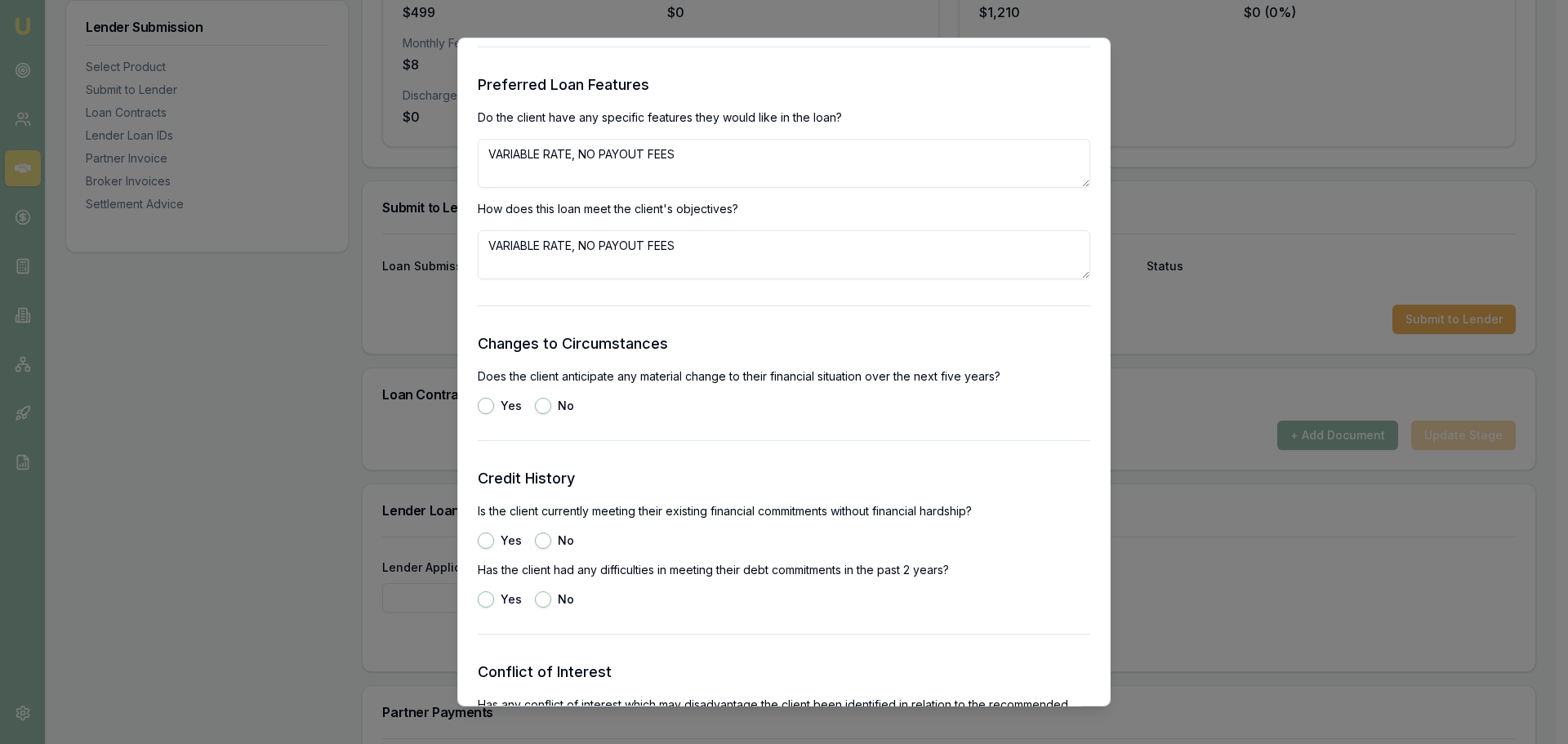
type textarea "VARIABLE RATE, NO PAYOUT FEES"
click at [539, 406] on button "No" at bounding box center [543, 406] width 16 height 16
radio input "true"
click at [484, 539] on button "Yes" at bounding box center [485, 540] width 16 height 16
radio input "true"
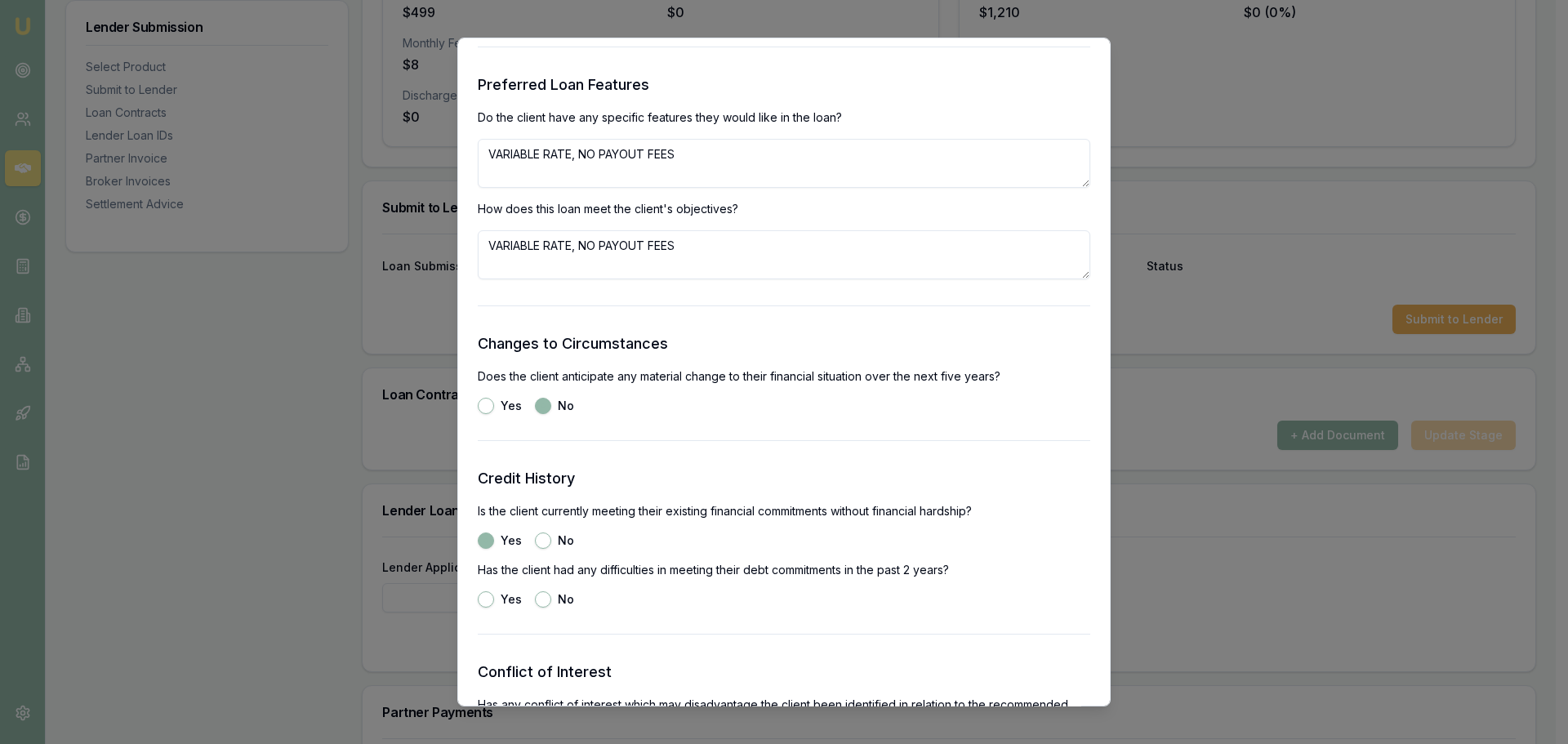
click at [547, 594] on button "No" at bounding box center [543, 599] width 16 height 16
radio input "true"
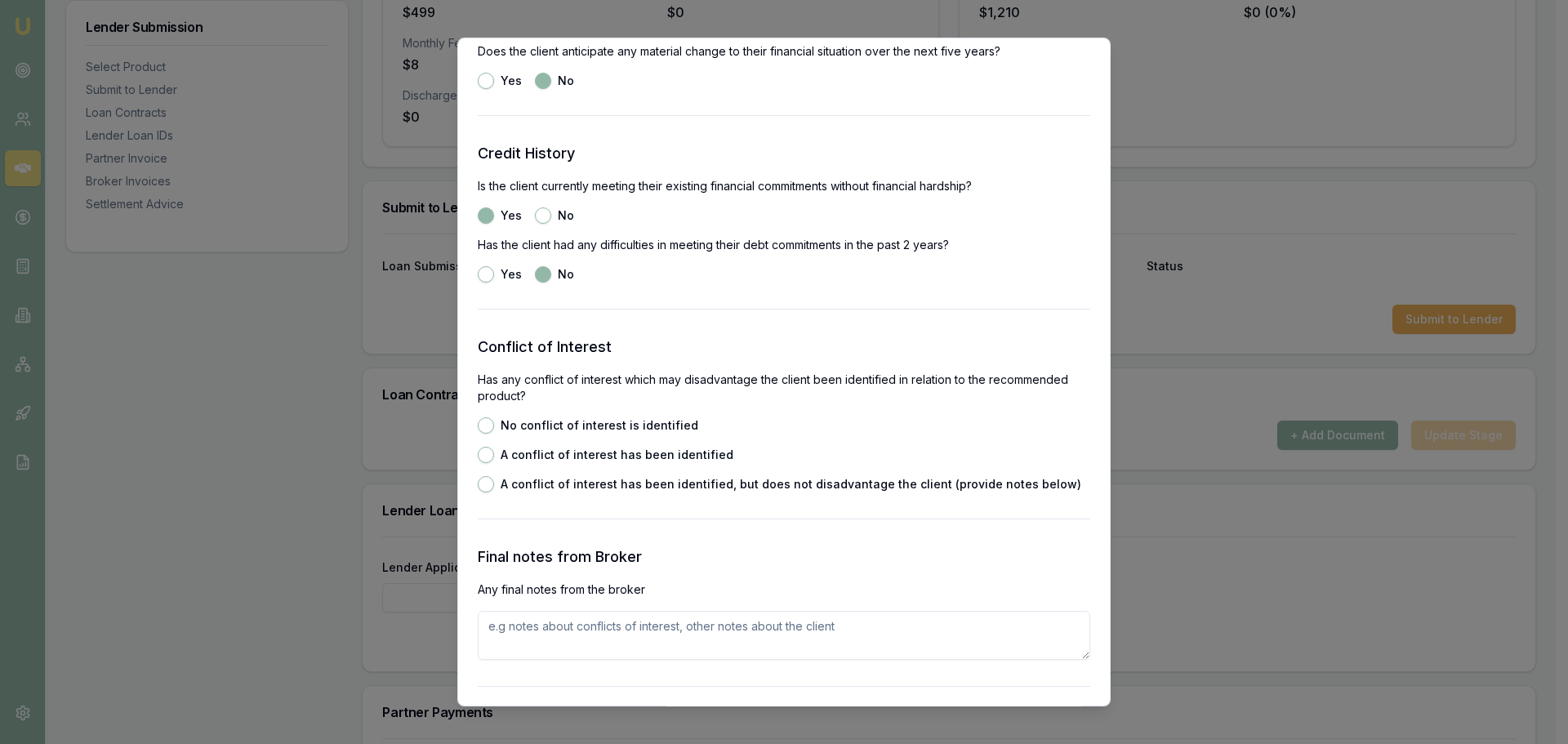
scroll to position [2124, 0]
click at [494, 417] on div "No conflict of interest is identified" at bounding box center [587, 424] width 220 height 16
click at [487, 424] on button "No conflict of interest is identified" at bounding box center [485, 424] width 16 height 16
radio input "true"
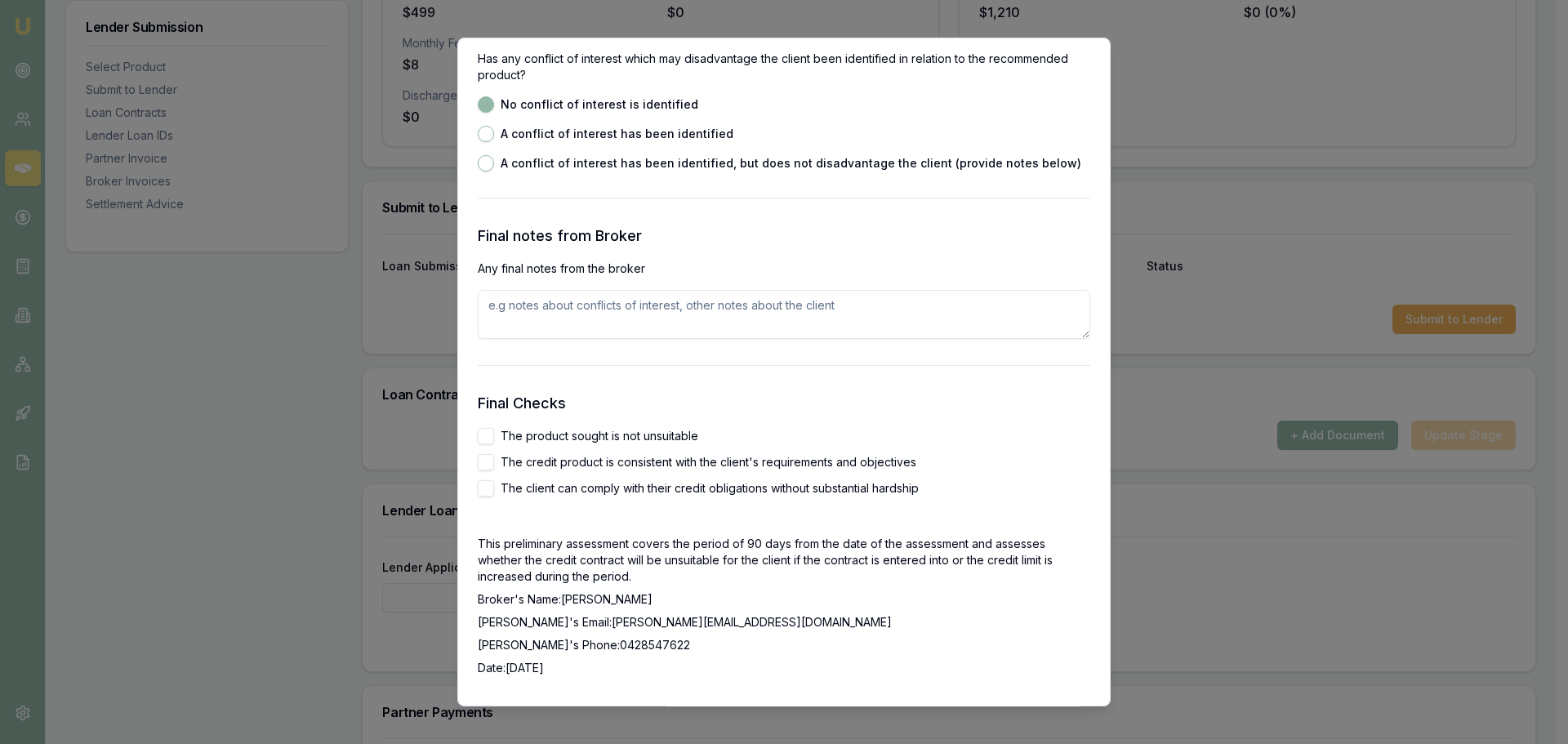
scroll to position [2451, 0]
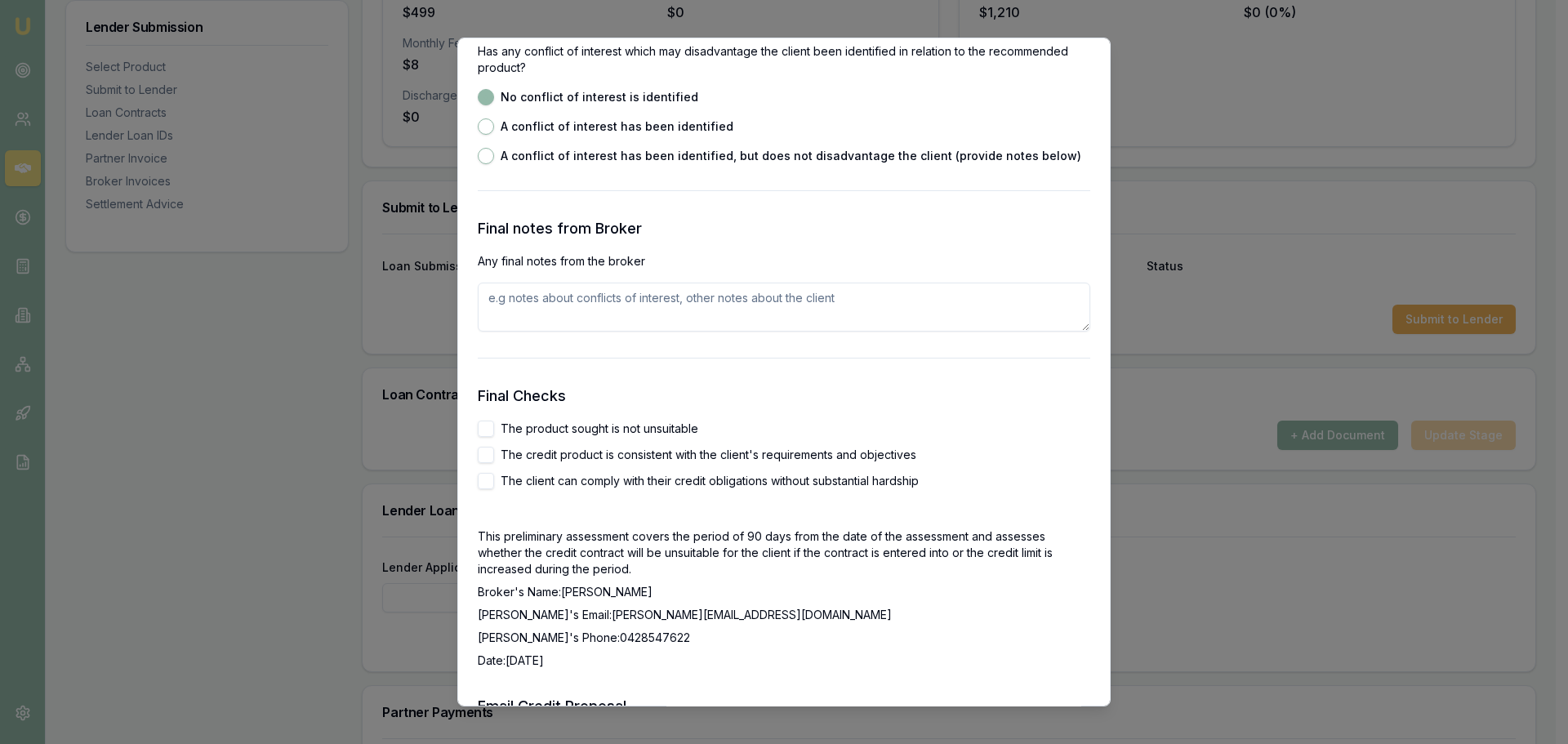
drag, startPoint x: 487, startPoint y: 425, endPoint x: 485, endPoint y: 434, distance: 9.2
click at [486, 425] on button "The product sought is not unsuitable" at bounding box center [485, 429] width 16 height 16
checkbox input "true"
click at [484, 455] on button "The credit product is consistent with the client's requirements and objectives" at bounding box center [485, 455] width 16 height 16
checkbox input "true"
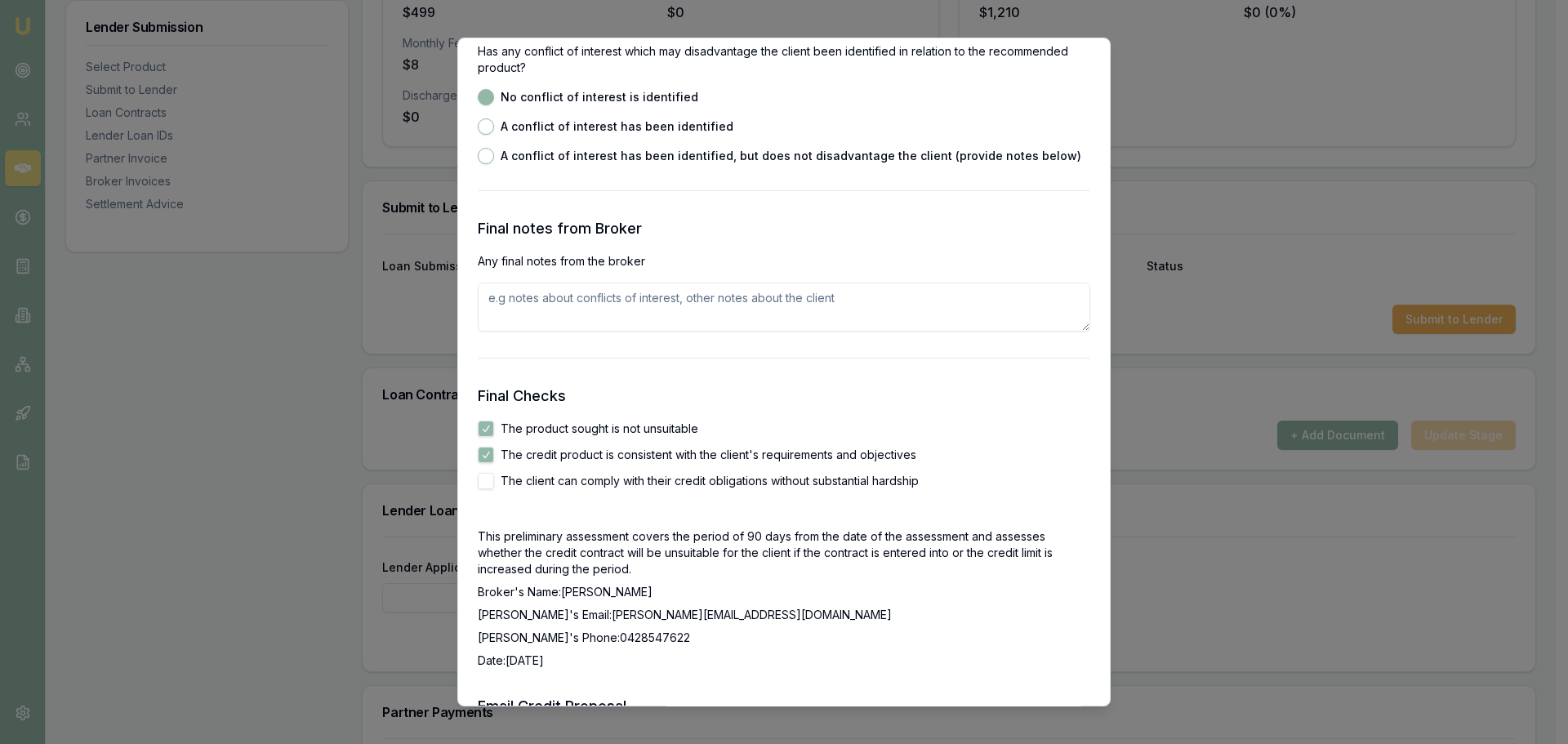
click at [487, 484] on button "The client can comply with their credit obligations without substantial hardship" at bounding box center [485, 481] width 16 height 16
checkbox input "true"
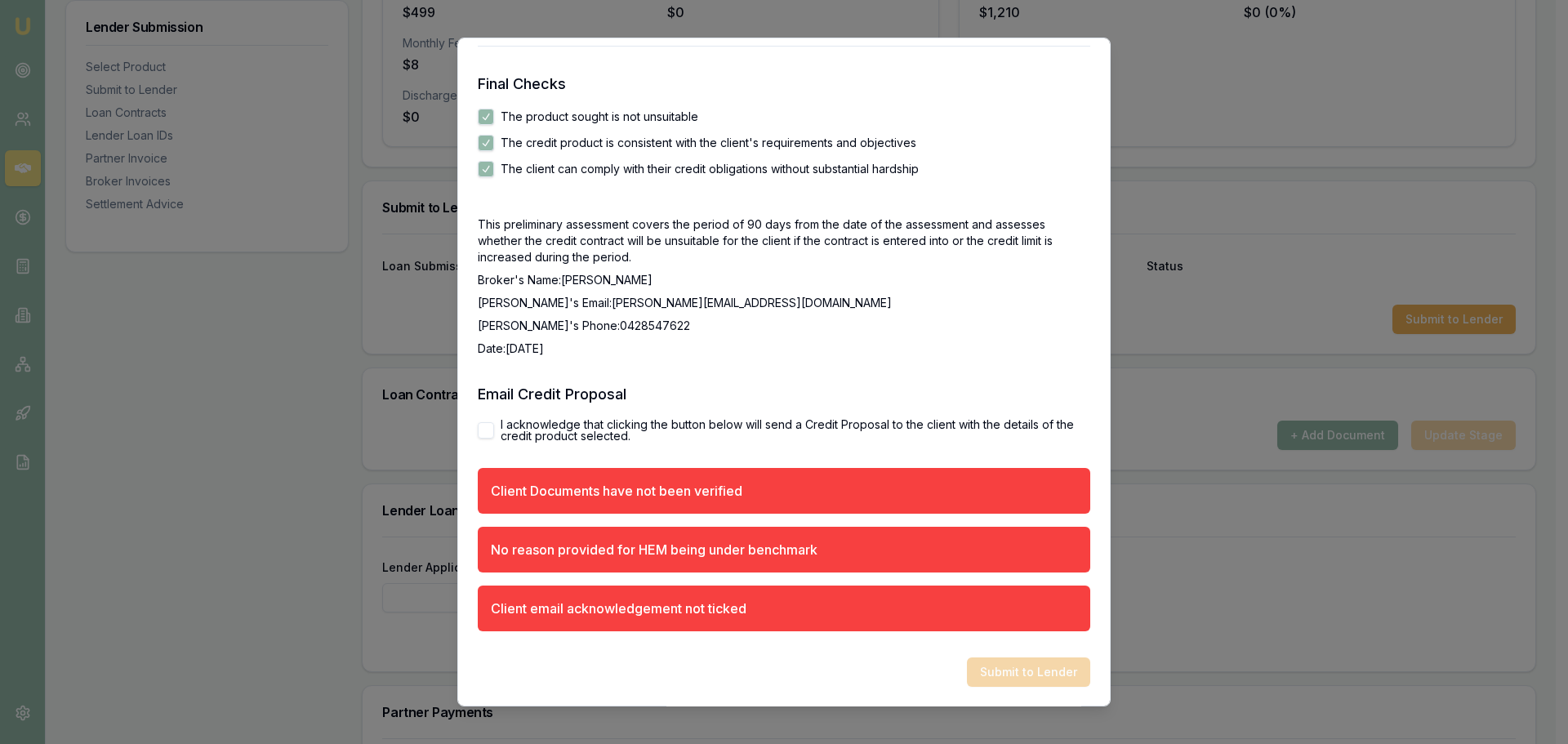
click at [487, 428] on button "I acknowledge that clicking the button below will send a Credit Proposal to the…" at bounding box center [485, 430] width 16 height 16
checkbox input "true"
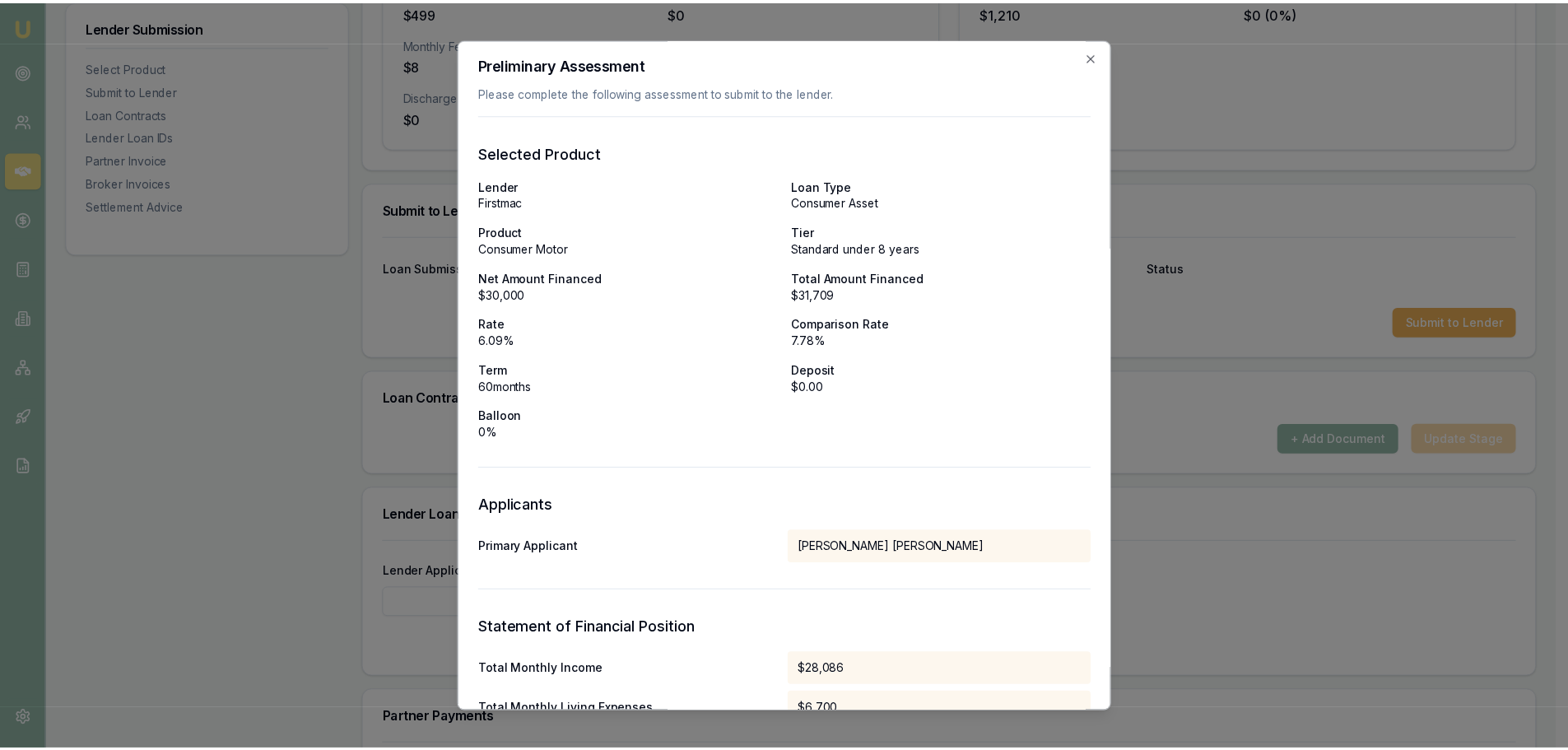
scroll to position [0, 0]
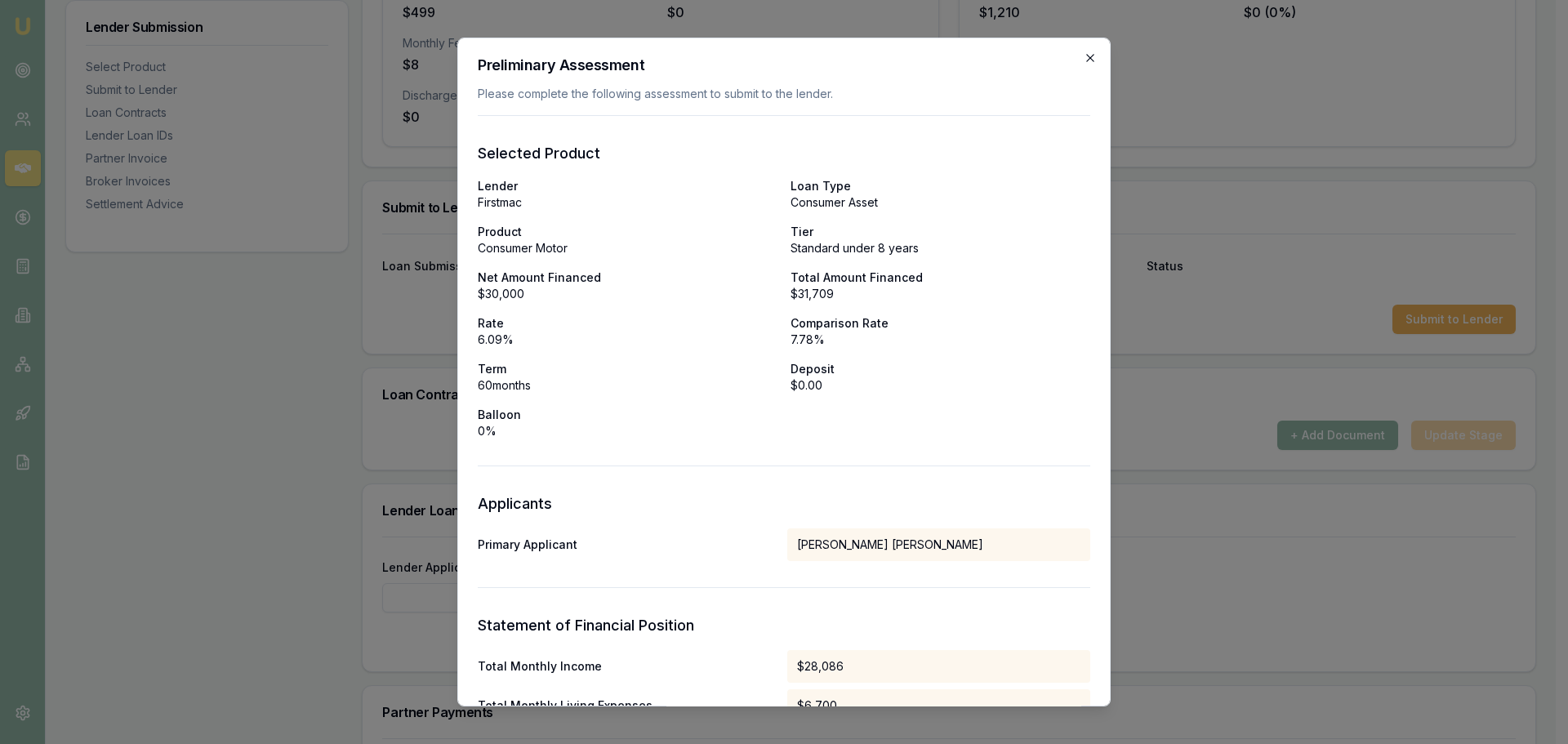
click at [1086, 54] on icon "button" at bounding box center [1090, 58] width 8 height 8
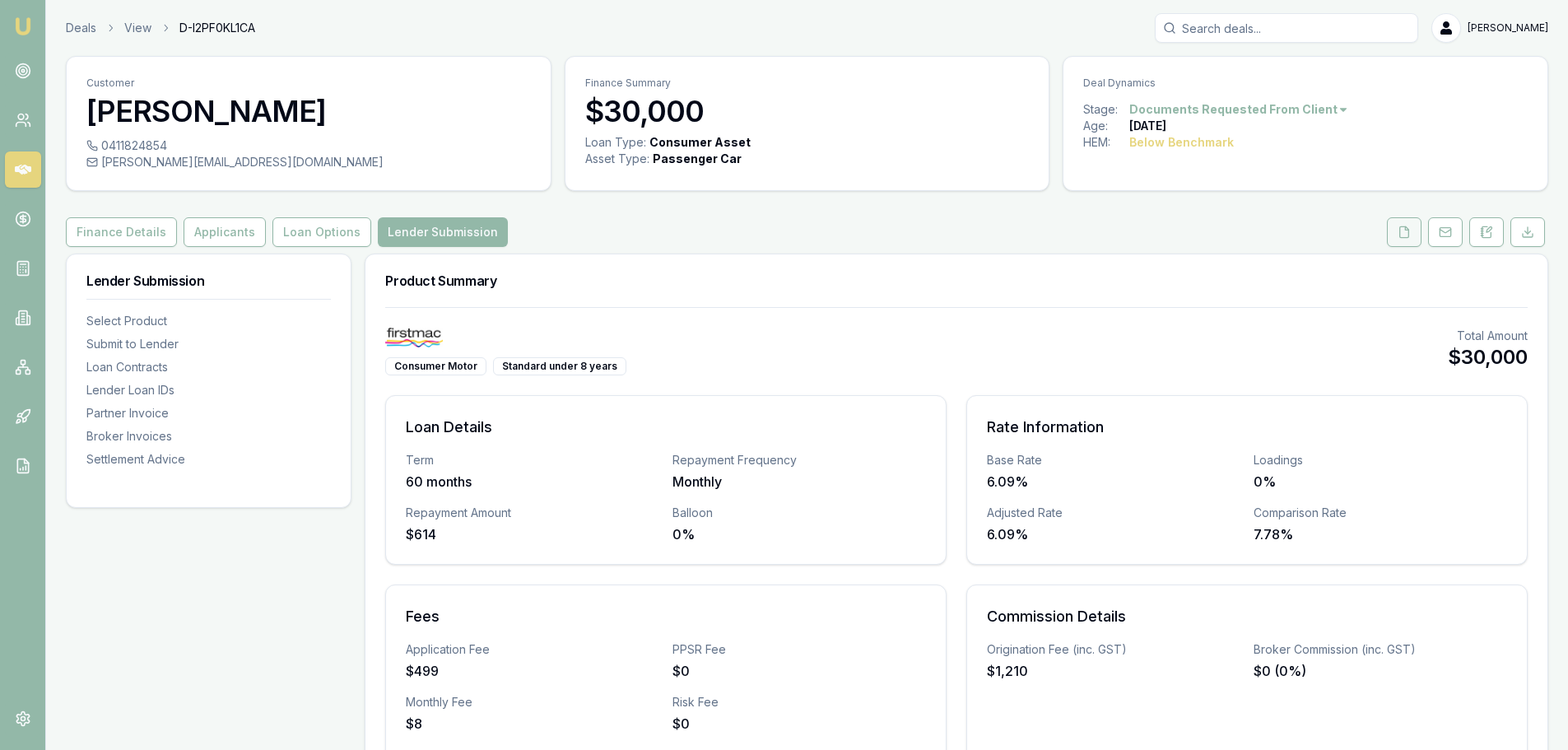
click at [1404, 229] on icon at bounding box center [1404, 233] width 14 height 14
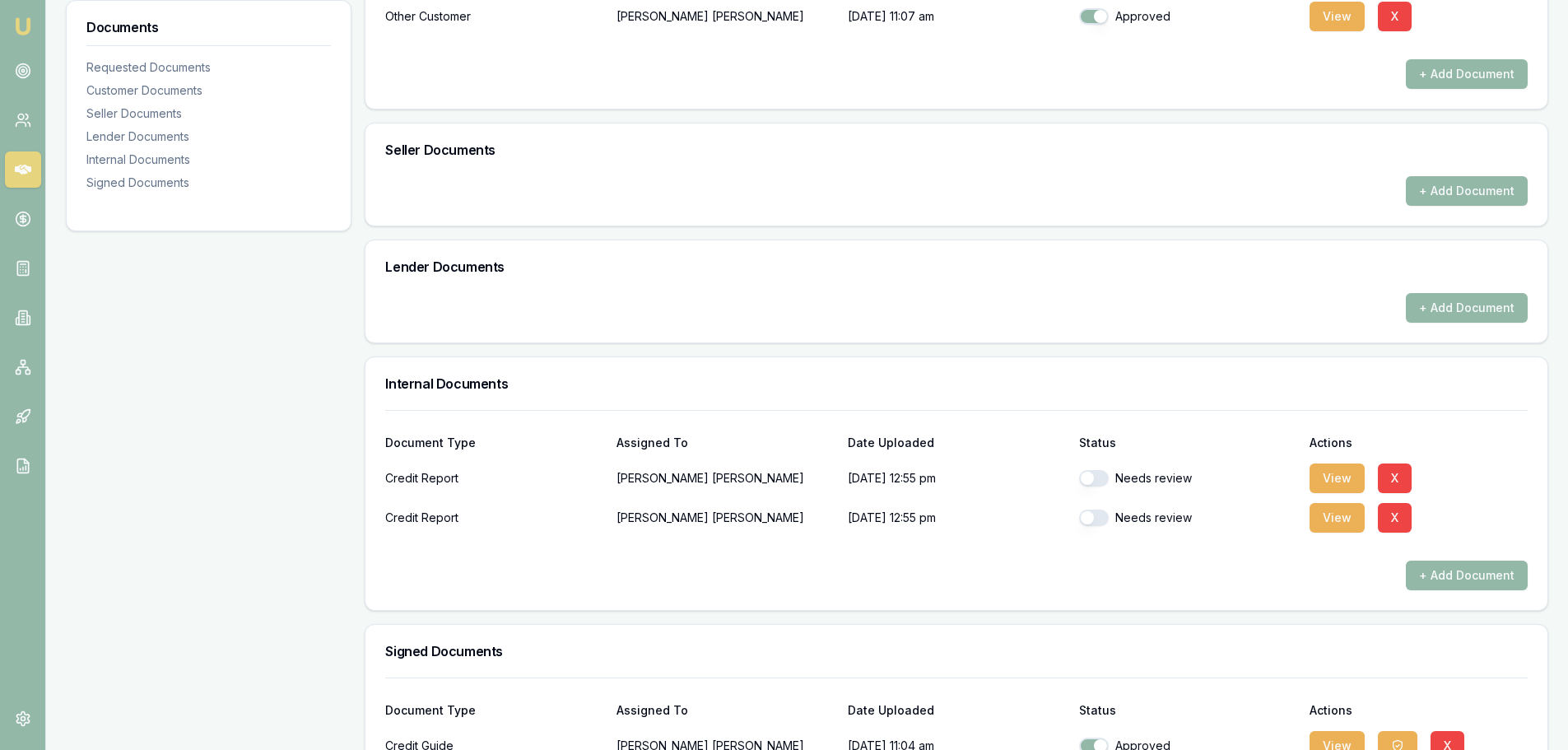
scroll to position [842, 0]
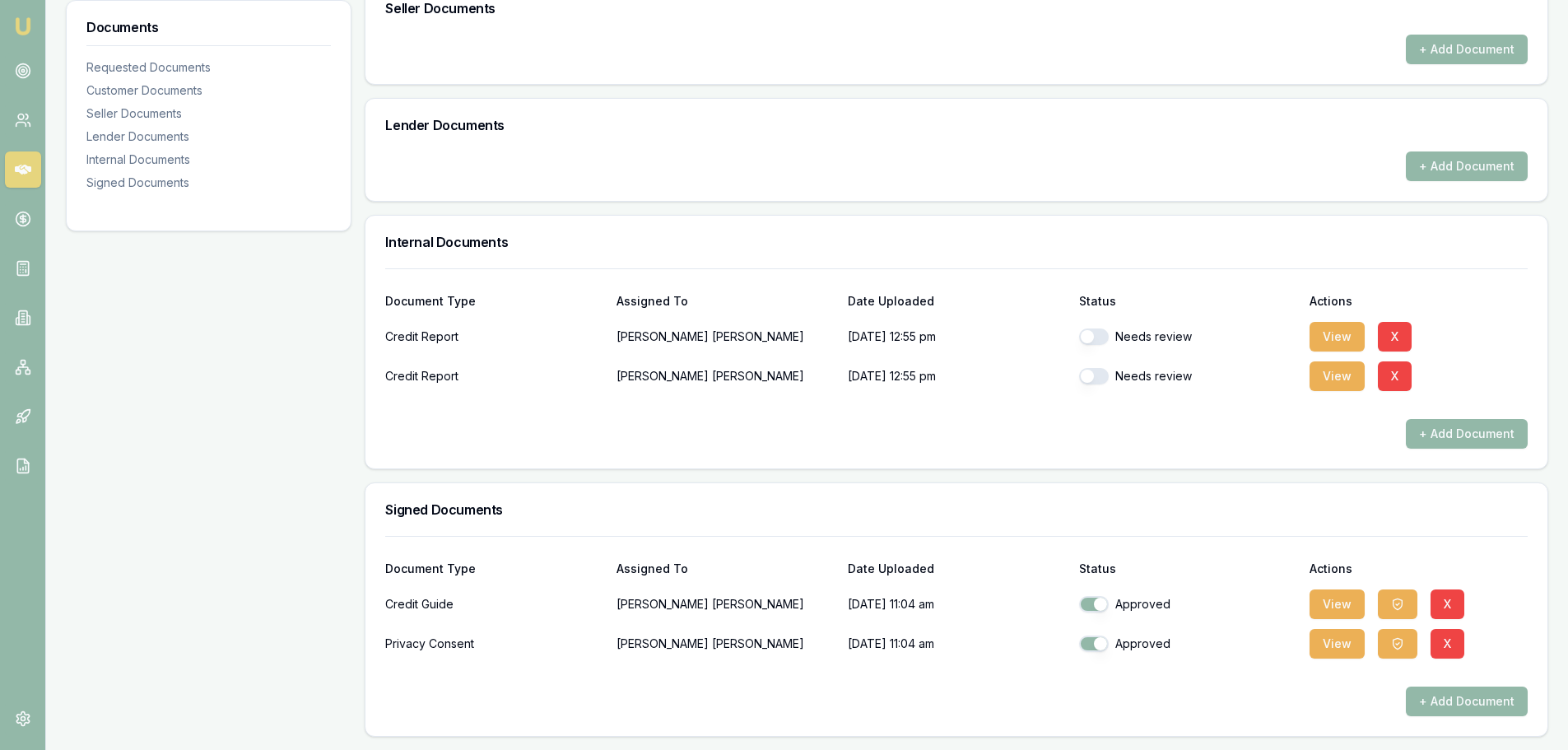
click at [1099, 340] on button "button" at bounding box center [1093, 336] width 30 height 16
checkbox input "true"
click at [1097, 370] on button "button" at bounding box center [1093, 376] width 30 height 16
checkbox input "true"
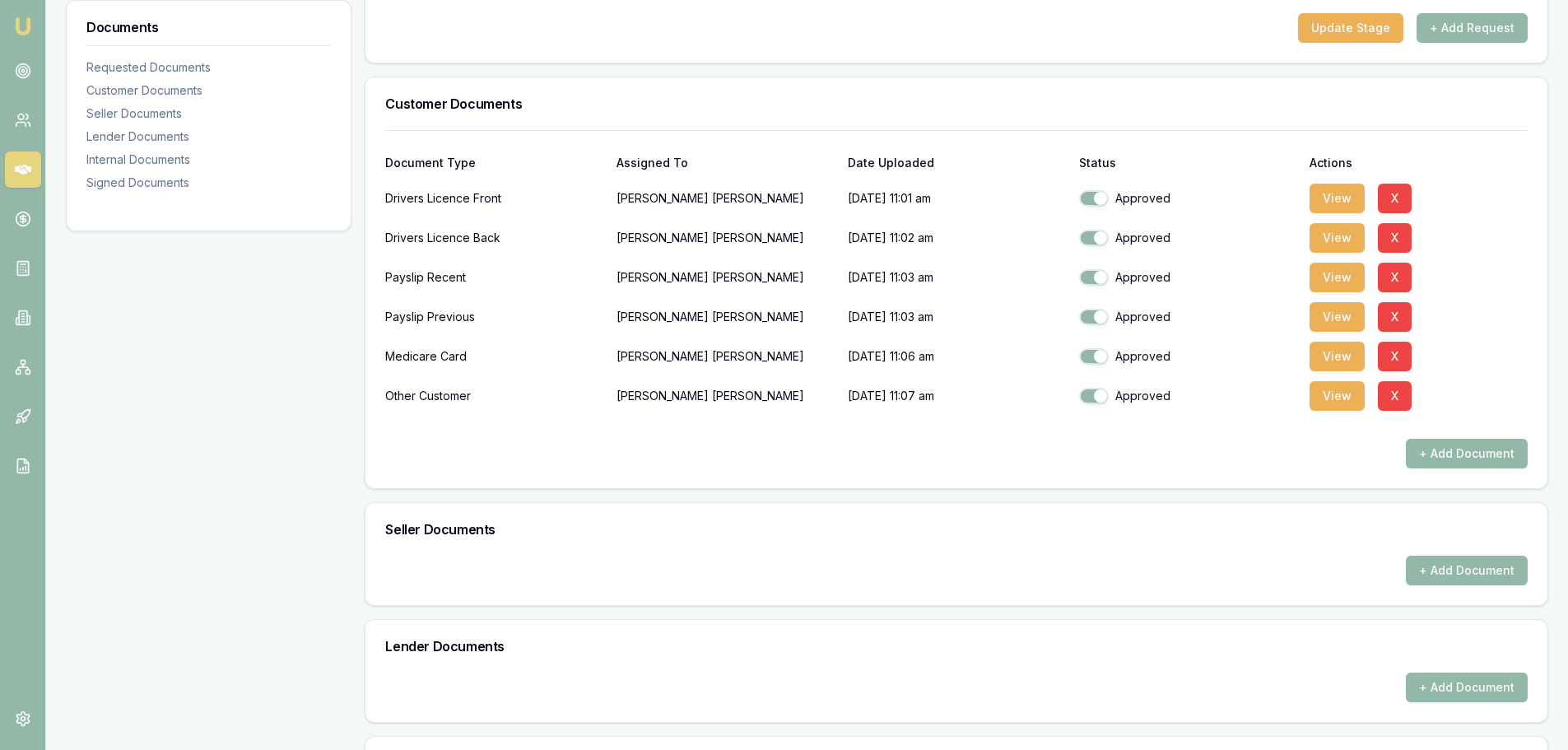
scroll to position [0, 0]
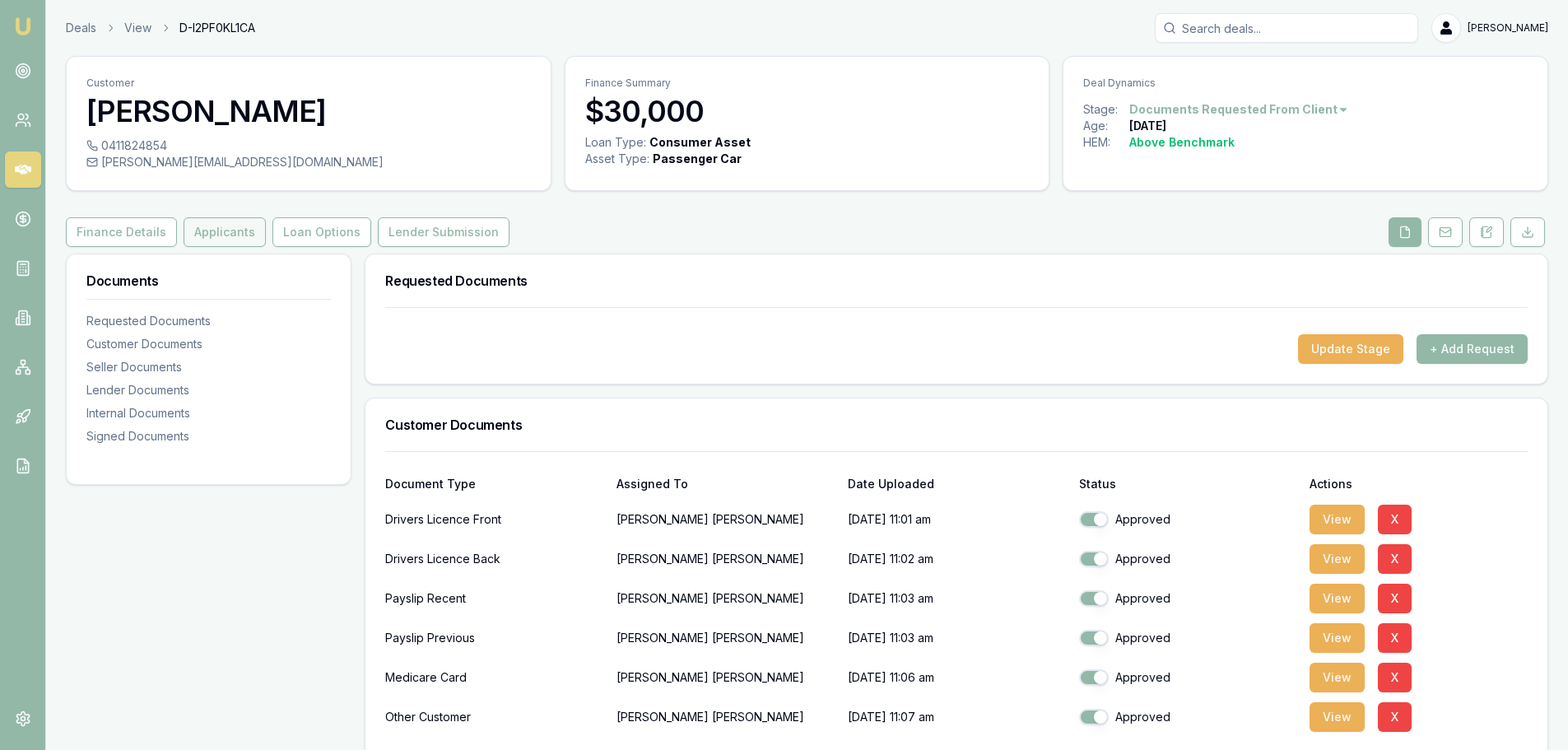
click at [233, 231] on button "Applicants" at bounding box center [225, 232] width 82 height 30
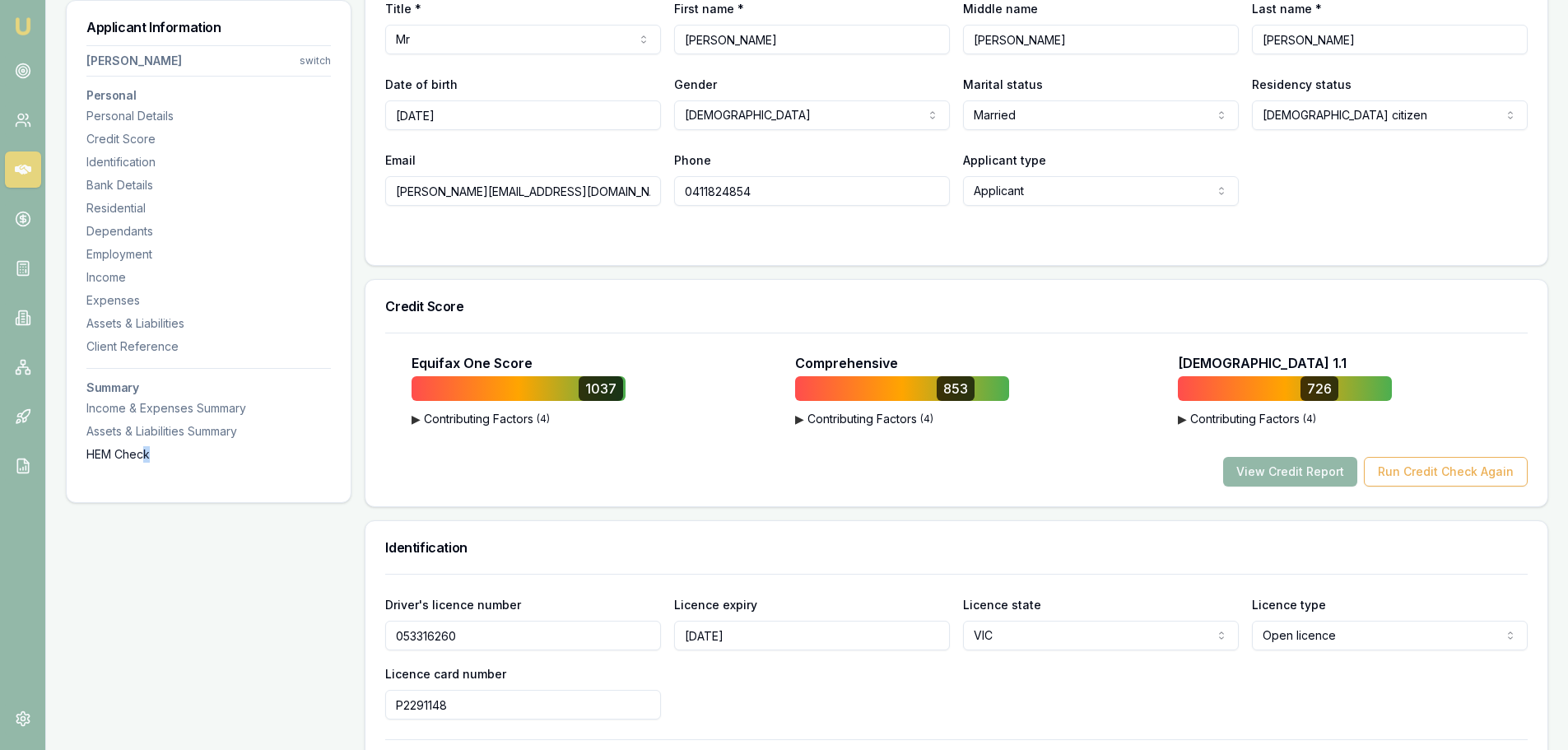
click at [145, 453] on div "HEM Check" at bounding box center [208, 454] width 244 height 16
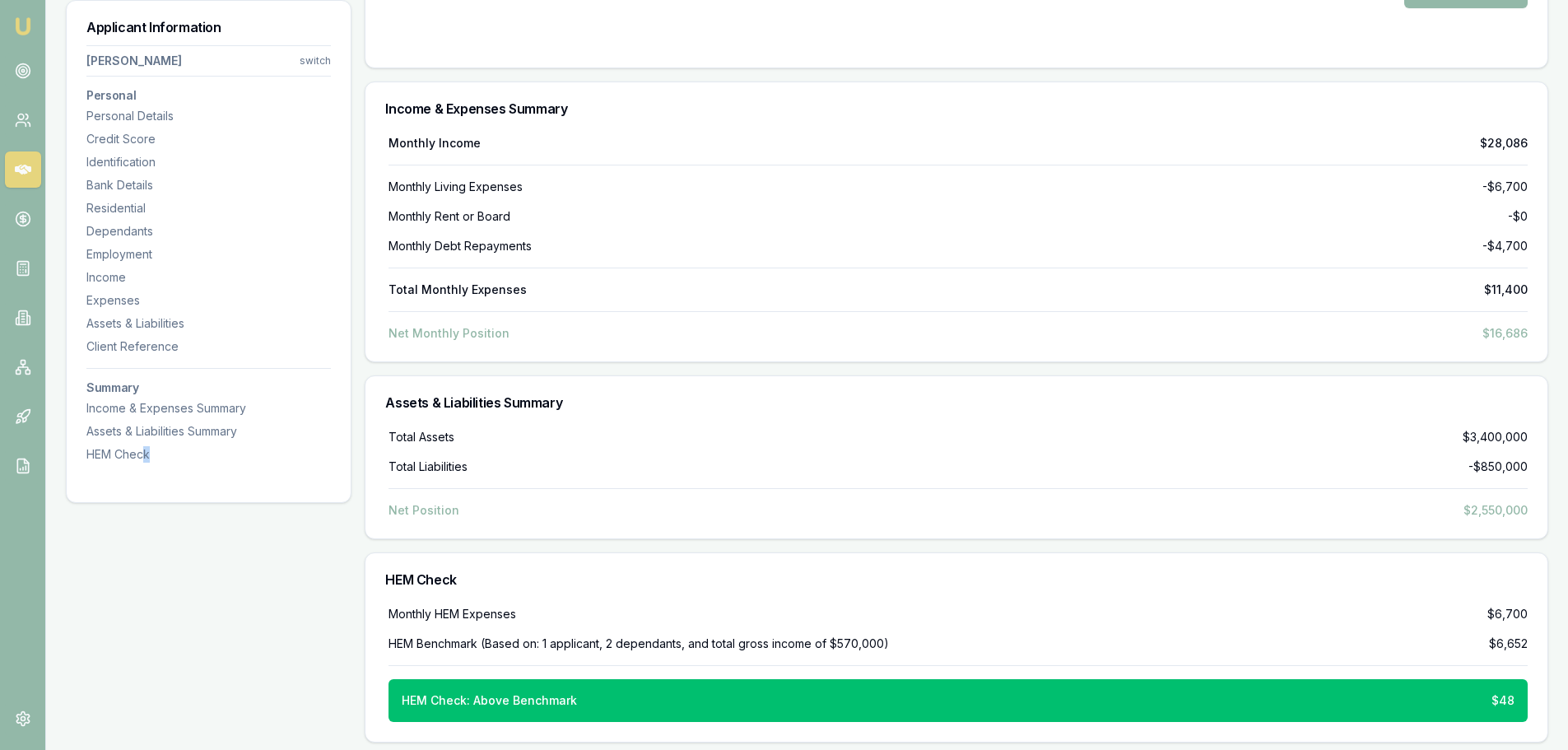
scroll to position [6508, 0]
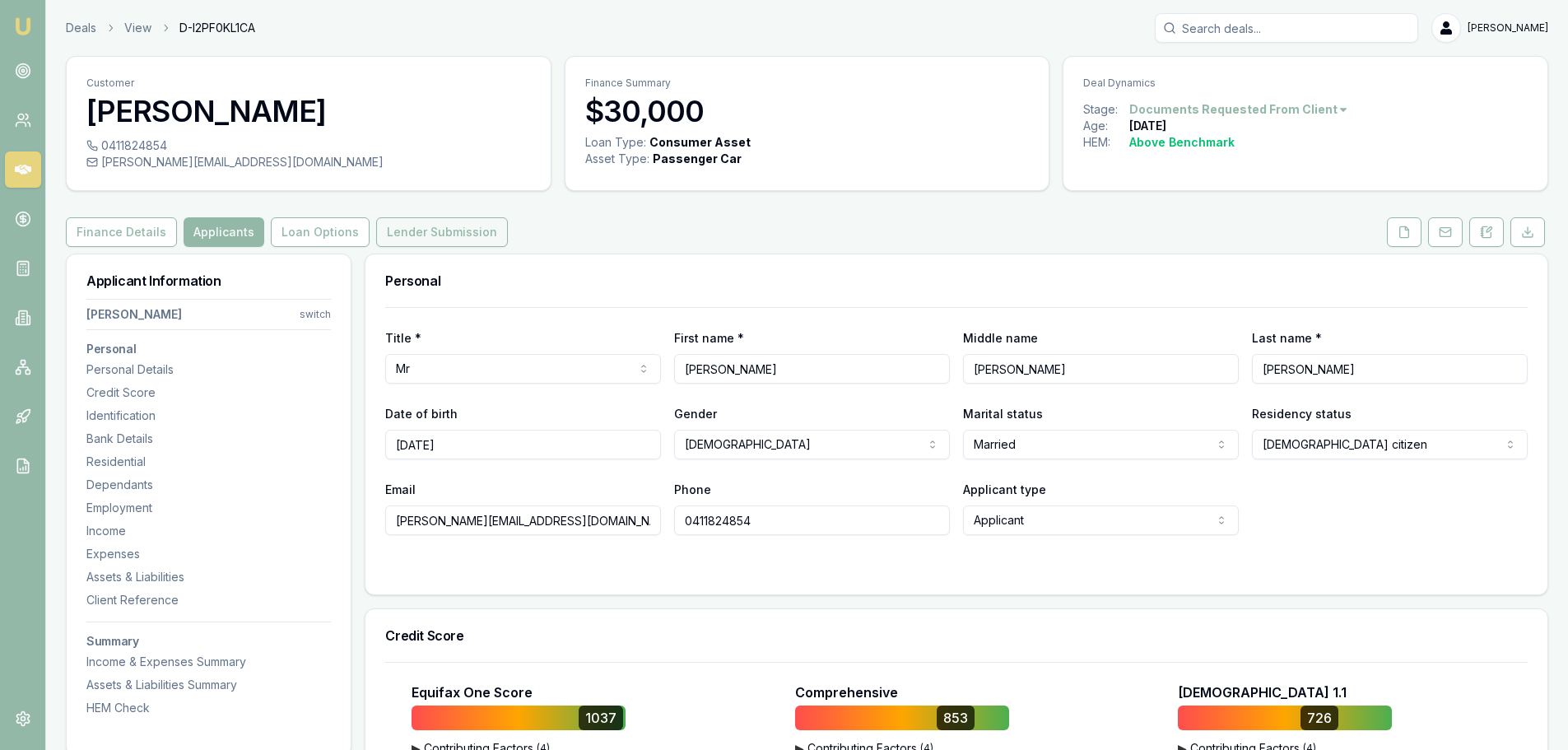
click at [456, 234] on button "Lender Submission" at bounding box center [442, 232] width 132 height 30
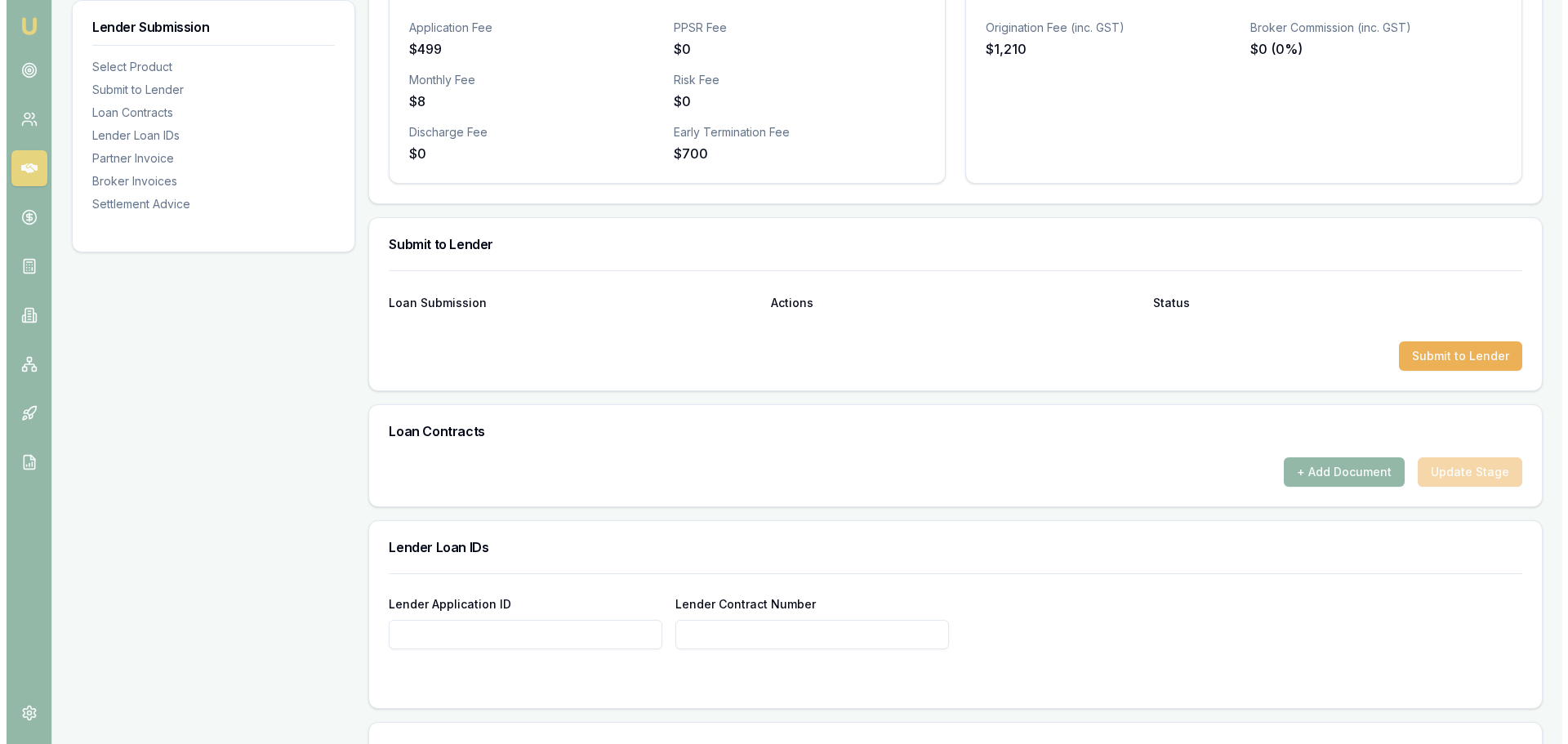
scroll to position [735, 0]
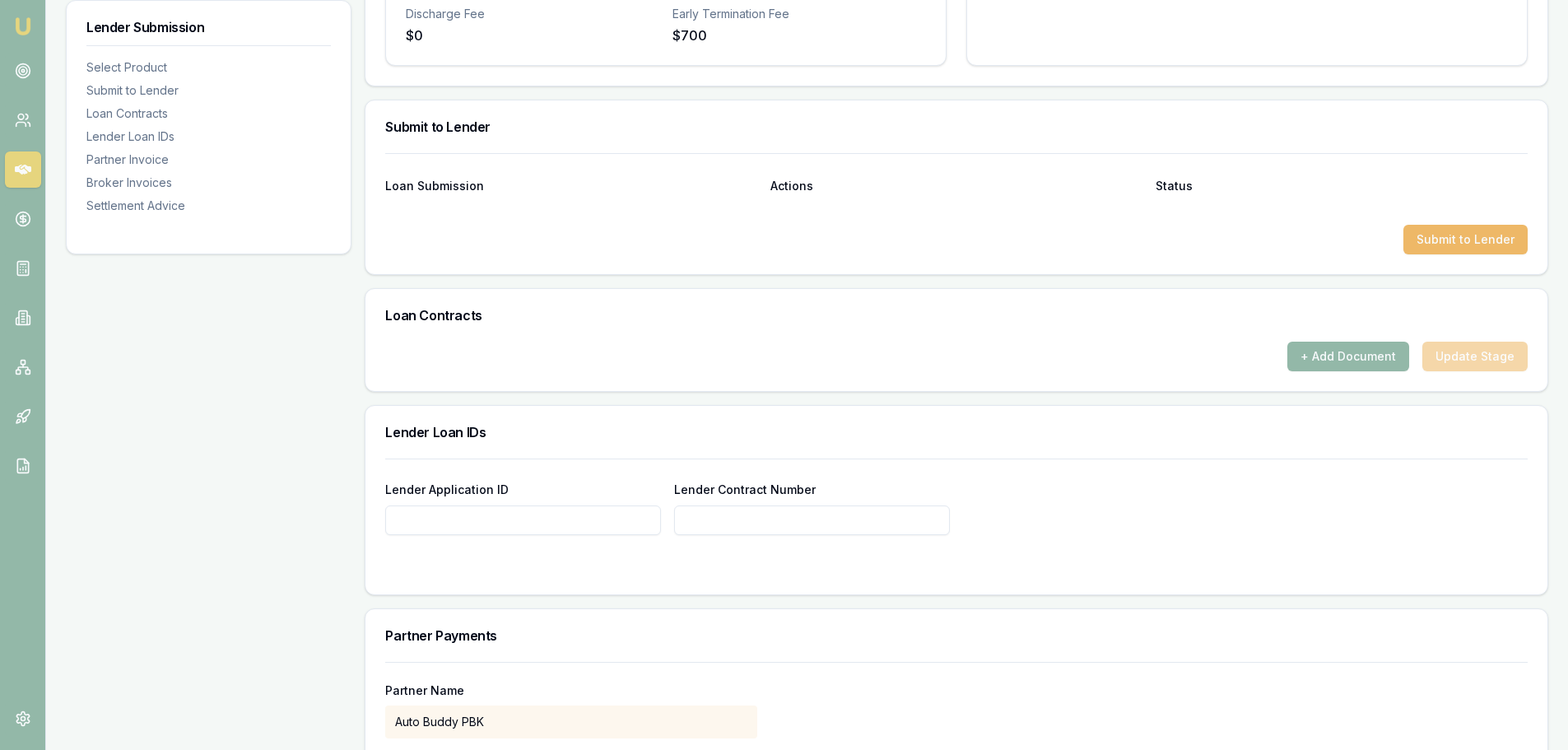
click at [1438, 238] on button "Submit to Lender" at bounding box center [1465, 239] width 124 height 30
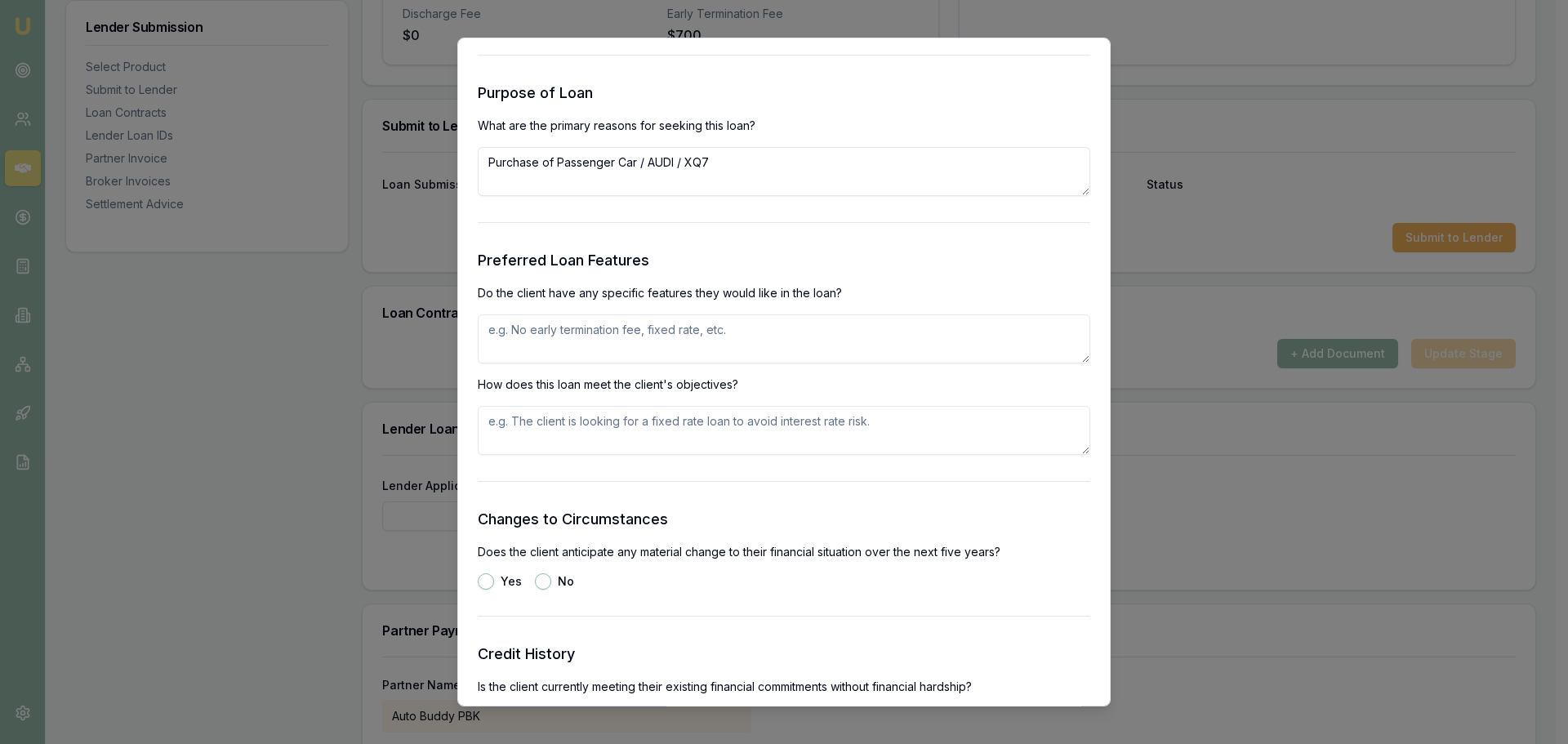
scroll to position [1352, 0]
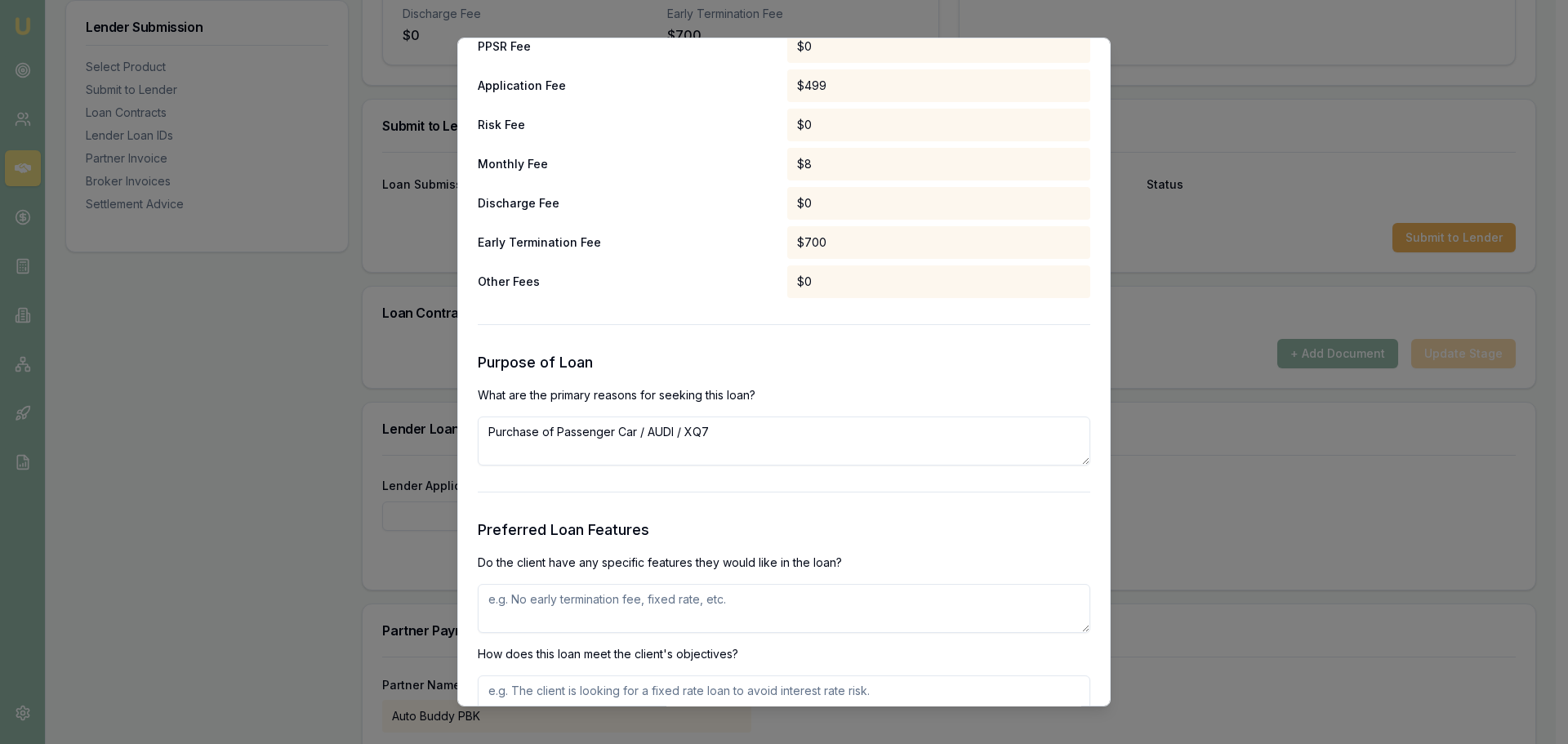
click at [655, 623] on textarea at bounding box center [783, 608] width 612 height 49
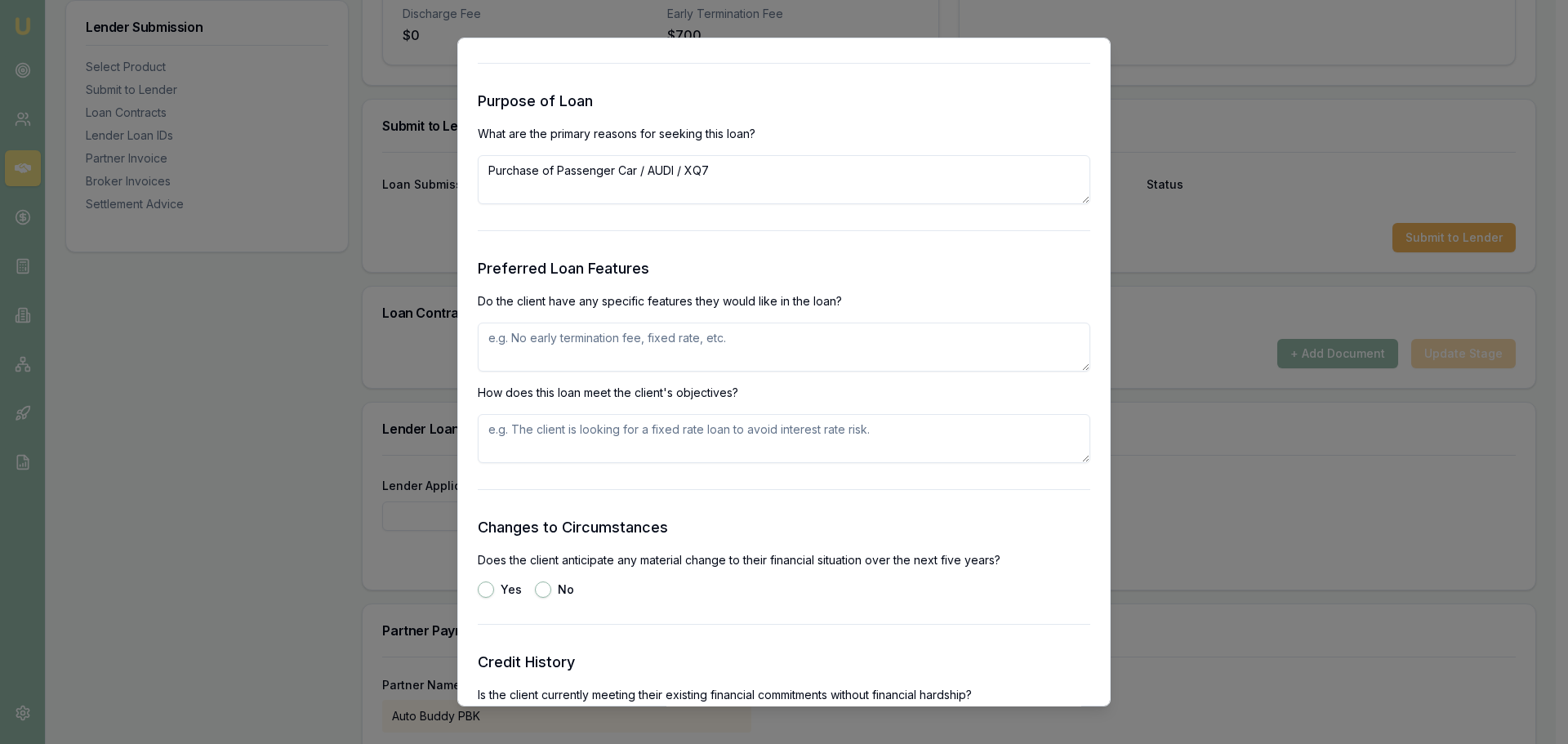
scroll to position [1678, 0]
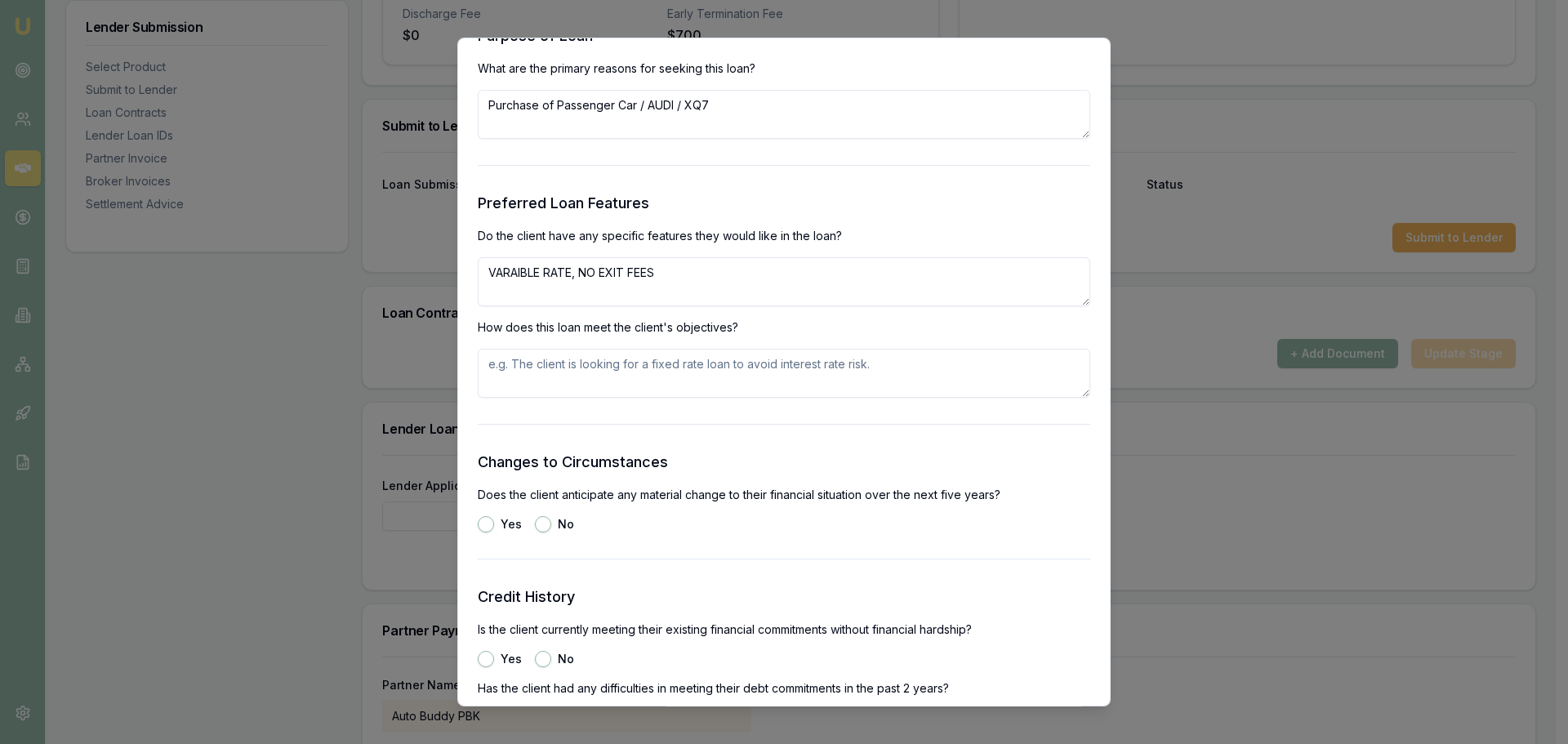
type textarea "VARAIBLE RATE, NO EXIT FEES"
type textarea "VARIABLE RATE, NO EXIT FEES"
click at [543, 525] on button "No" at bounding box center [543, 524] width 16 height 16
radio input "true"
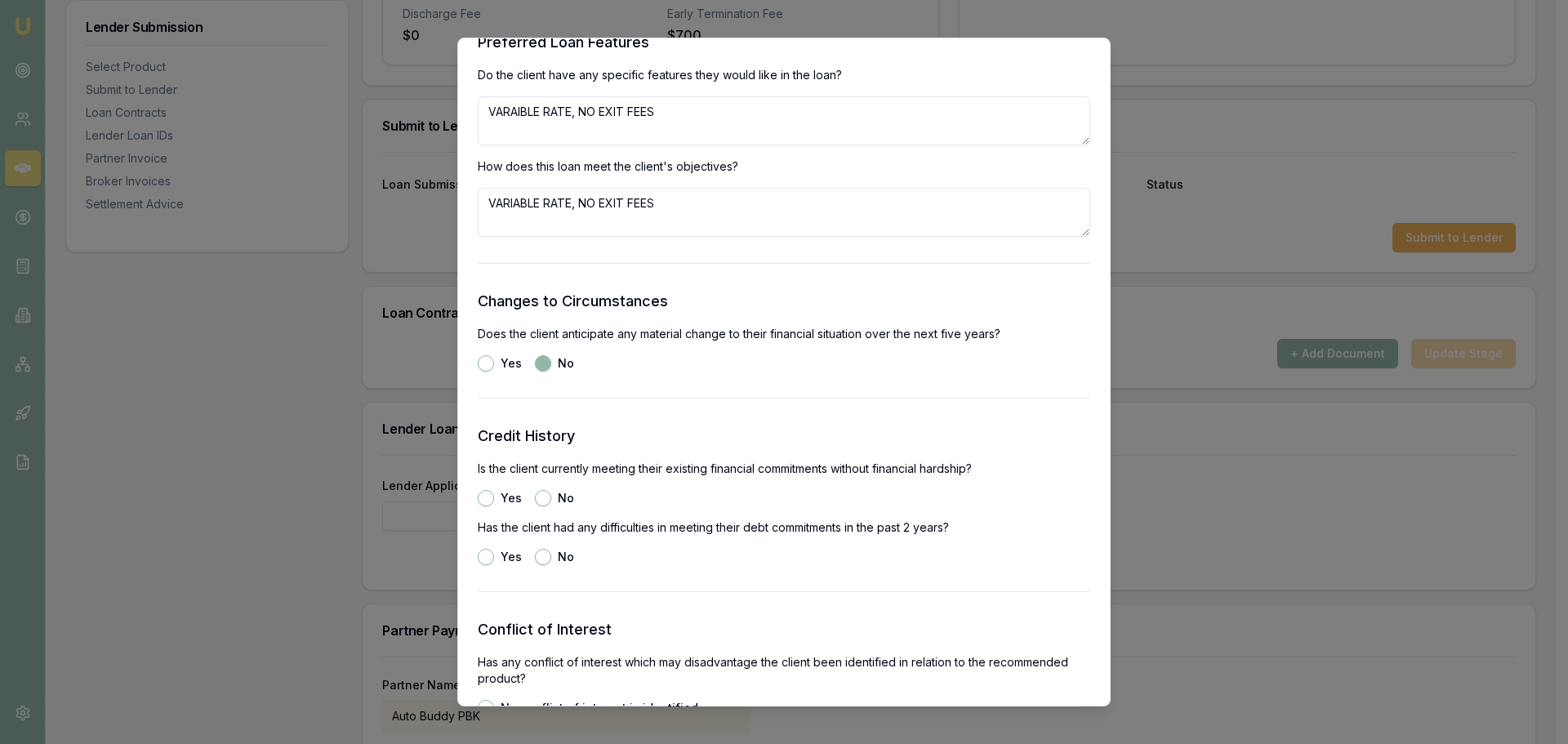
scroll to position [2087, 0]
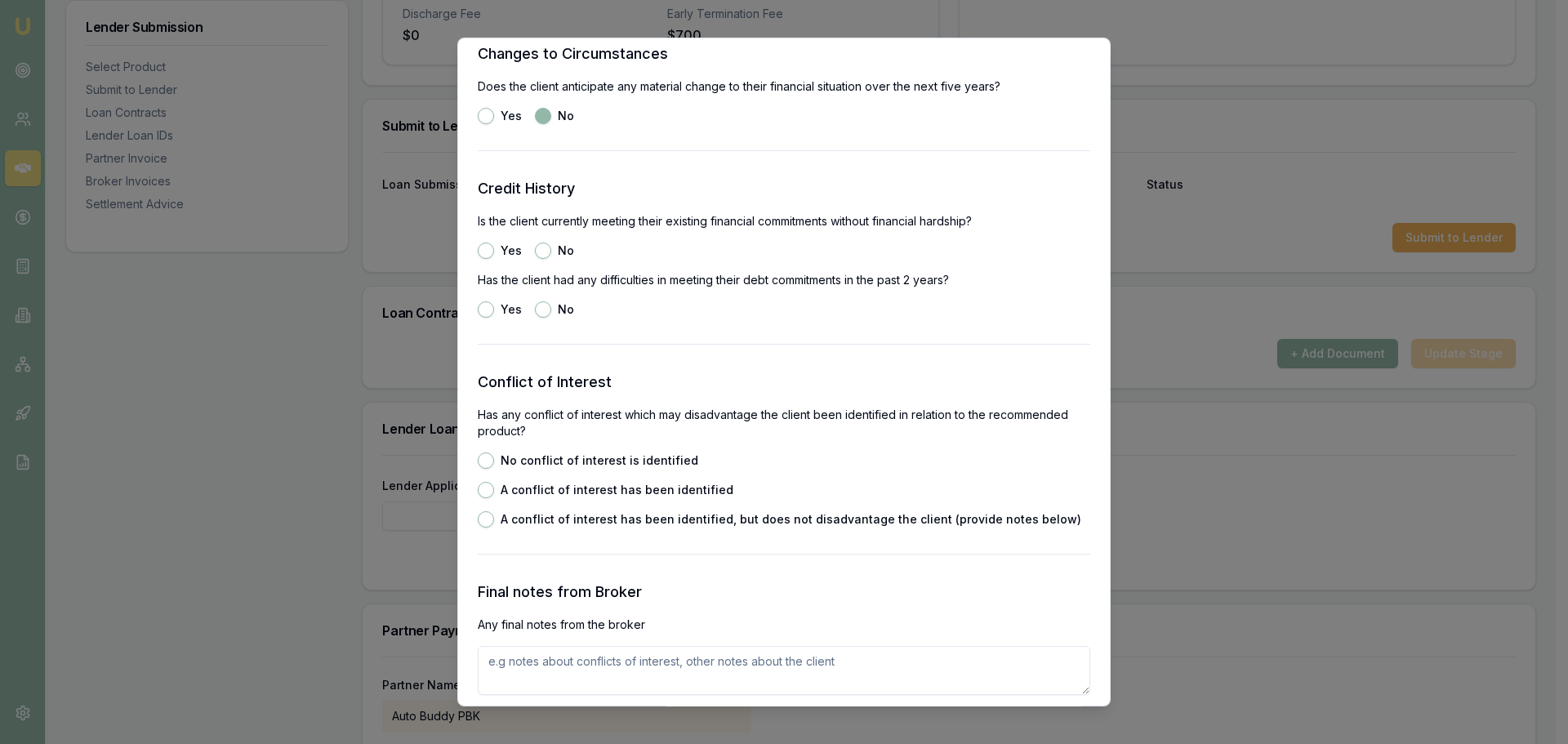
click at [491, 245] on button "Yes" at bounding box center [485, 250] width 16 height 16
radio input "true"
click at [542, 312] on button "No" at bounding box center [543, 310] width 16 height 16
radio input "true"
click at [483, 459] on button "No conflict of interest is identified" at bounding box center [485, 460] width 16 height 16
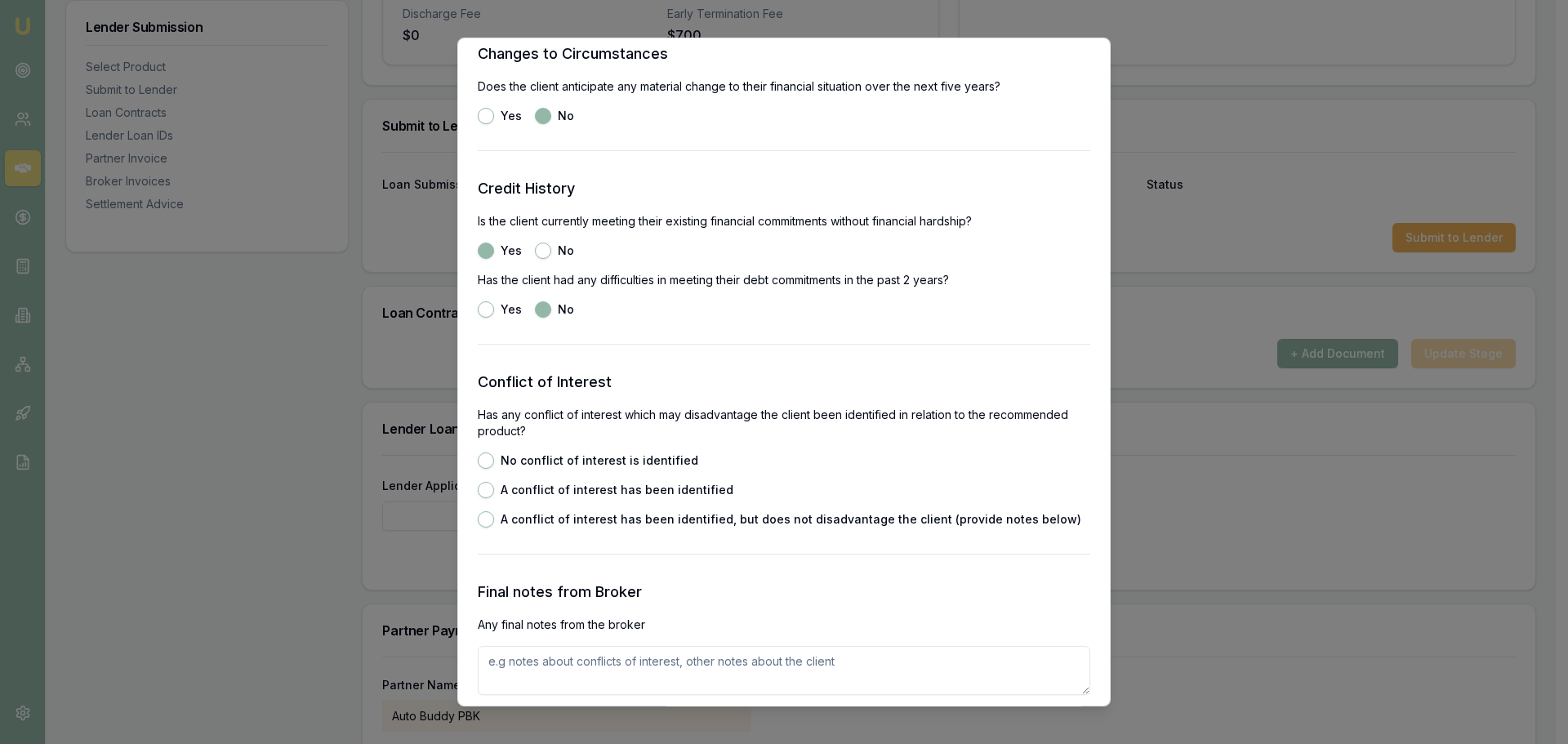
radio input "true"
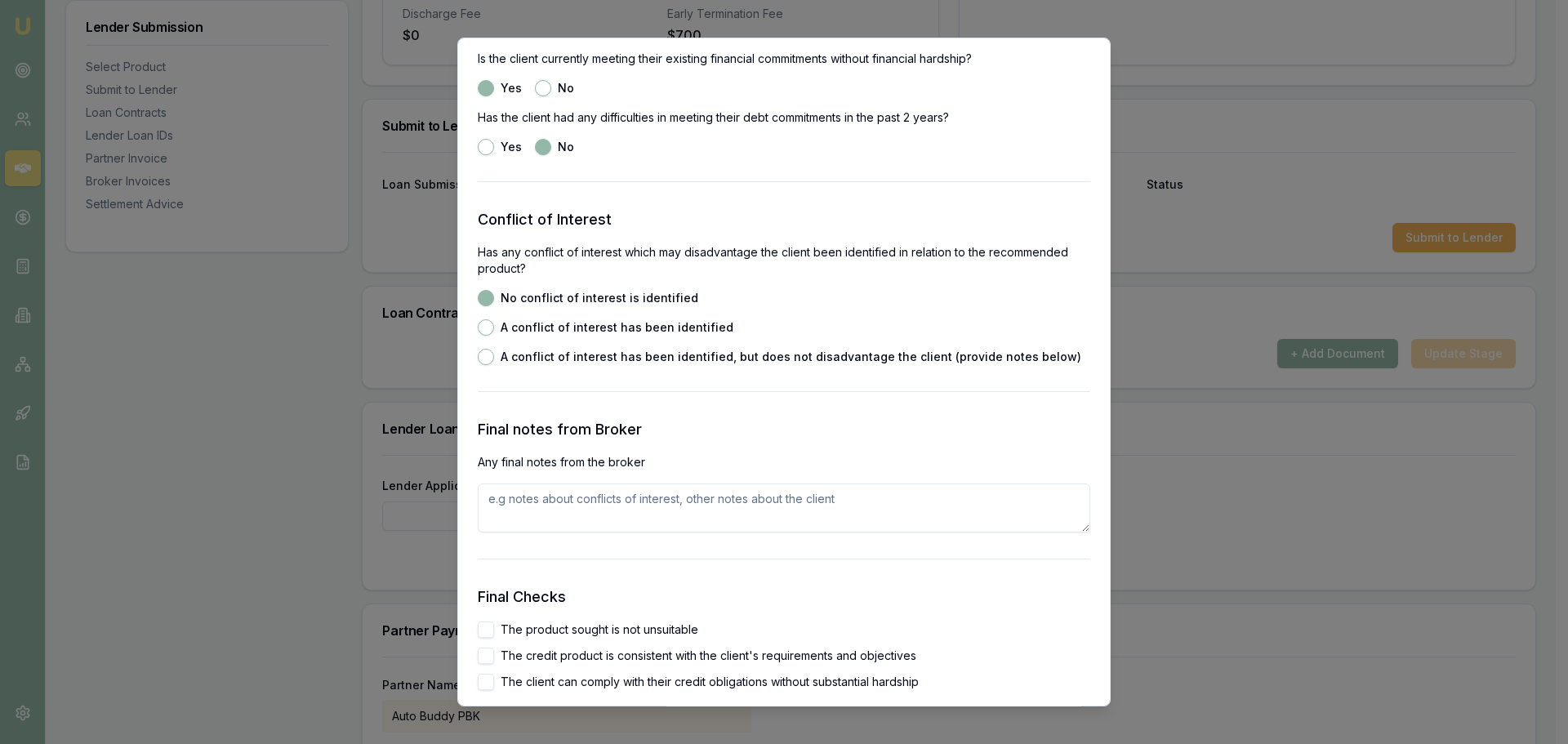
scroll to position [2414, 0]
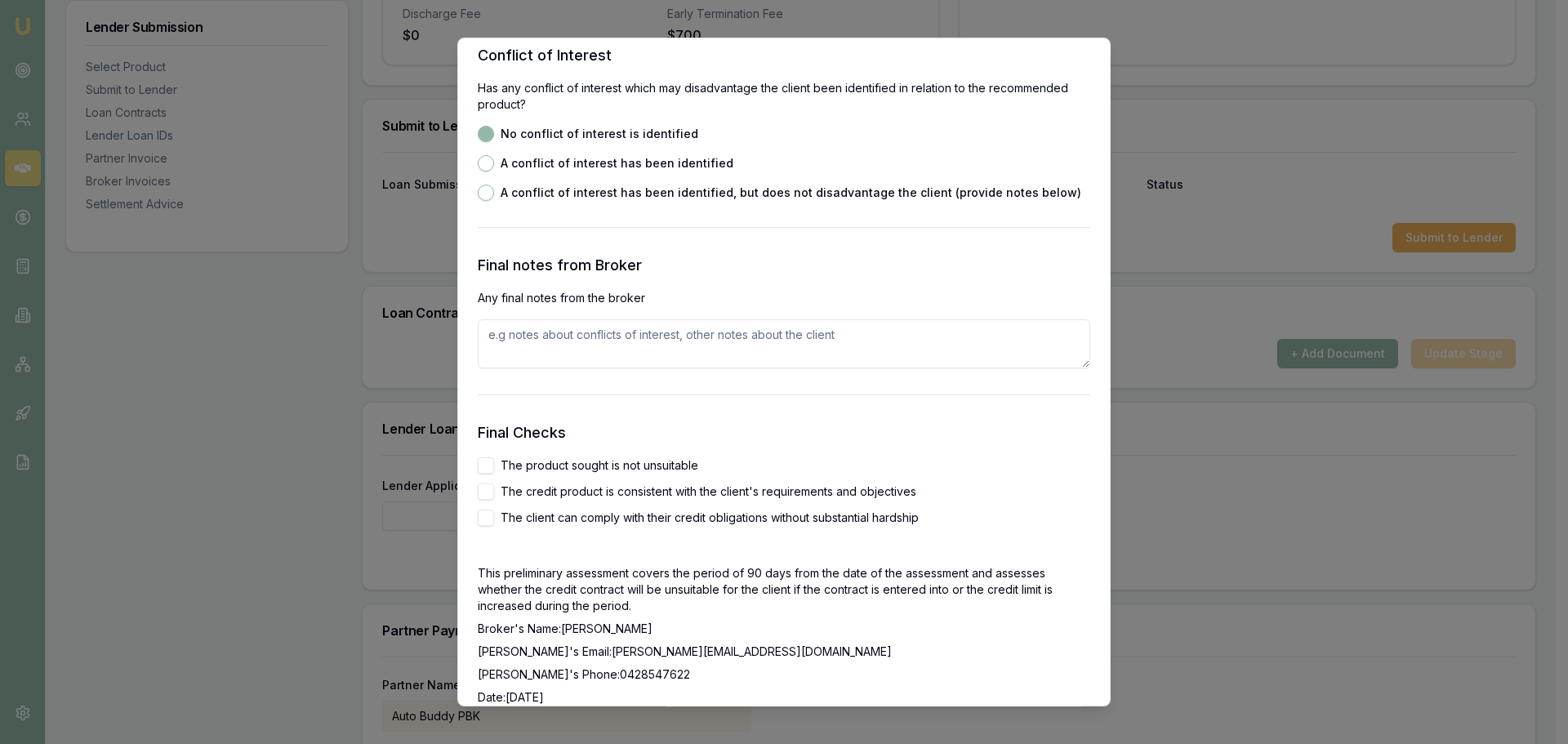
drag, startPoint x: 480, startPoint y: 460, endPoint x: 481, endPoint y: 481, distance: 21.0
click at [481, 460] on button "The product sought is not unsuitable" at bounding box center [485, 465] width 16 height 16
checkbox input "true"
click at [481, 487] on button "The credit product is consistent with the client's requirements and objectives" at bounding box center [485, 491] width 16 height 16
checkbox input "true"
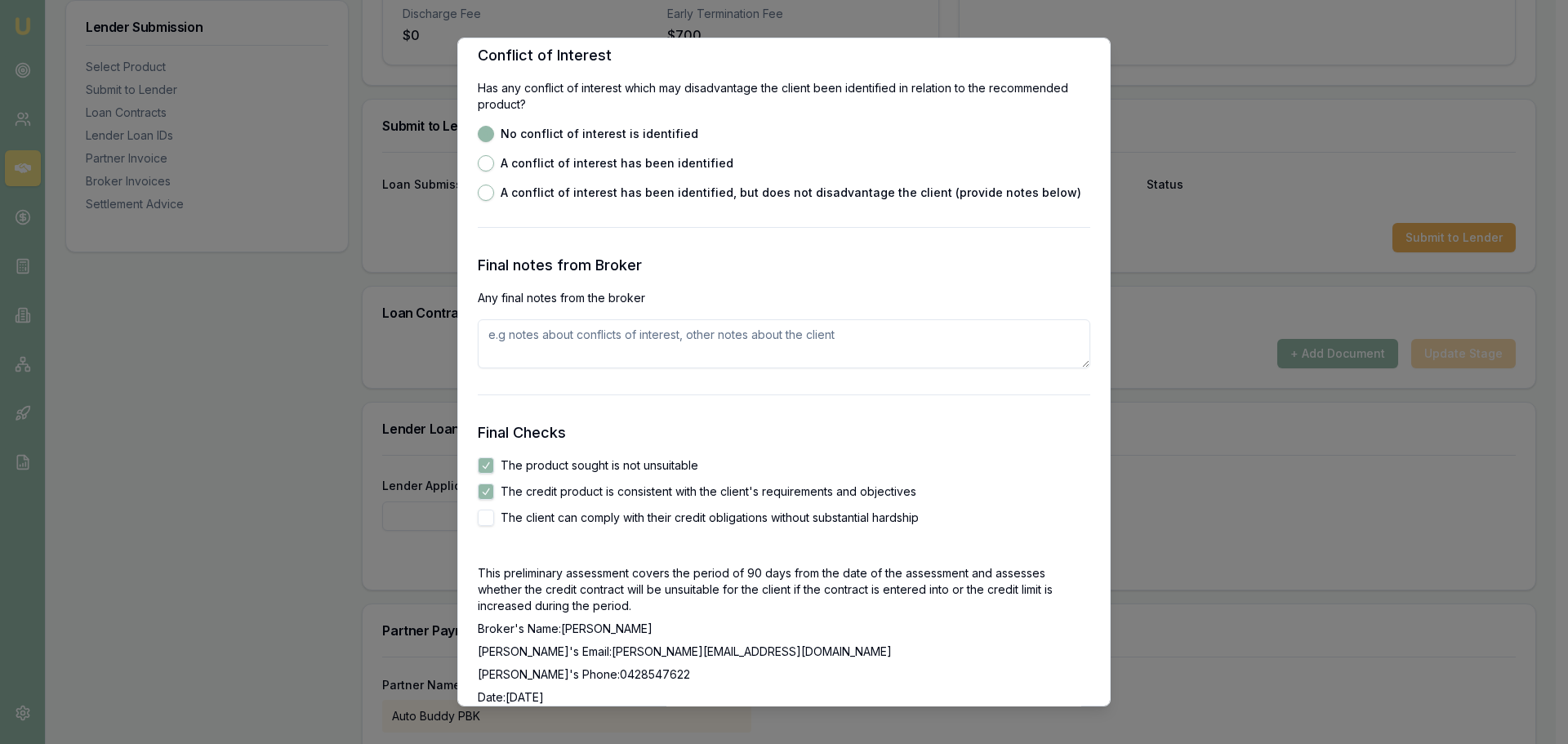
click at [483, 519] on button "The client can comply with their credit obligations without substantial hardship" at bounding box center [485, 517] width 16 height 16
checkbox input "true"
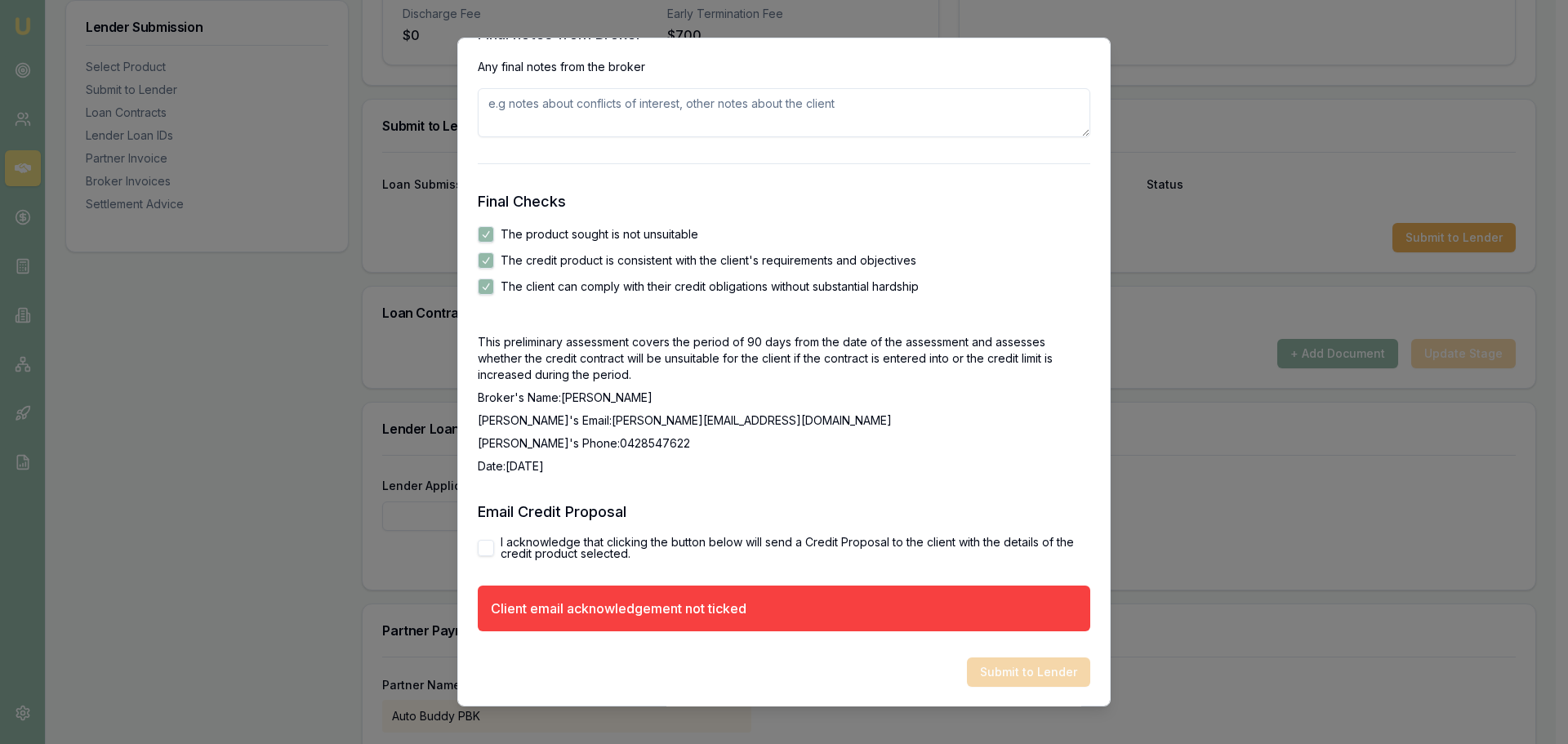
click at [485, 554] on button "I acknowledge that clicking the button below will send a Credit Proposal to the…" at bounding box center [485, 548] width 16 height 16
checkbox input "true"
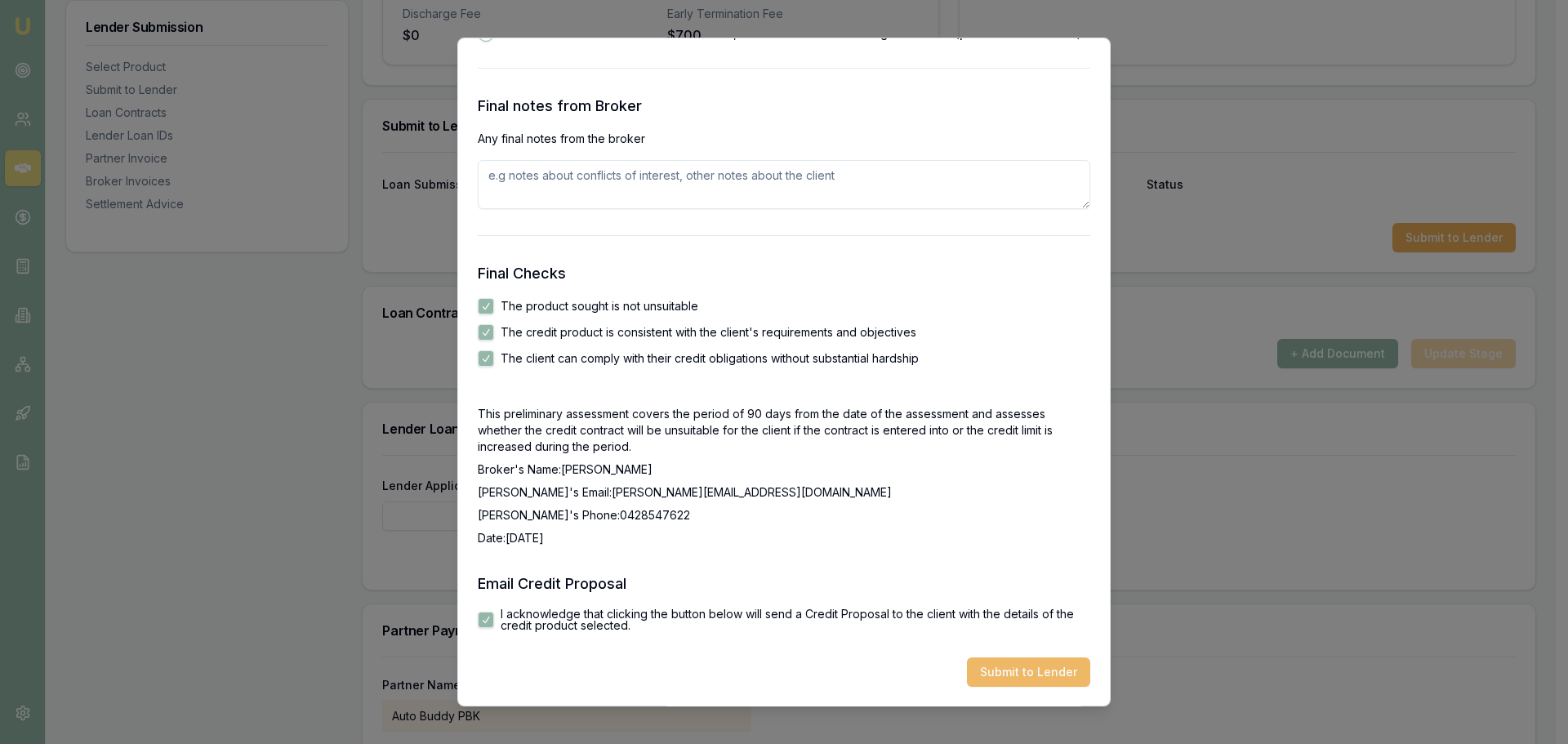
click at [1053, 678] on button "Submit to Lender" at bounding box center [1028, 672] width 123 height 30
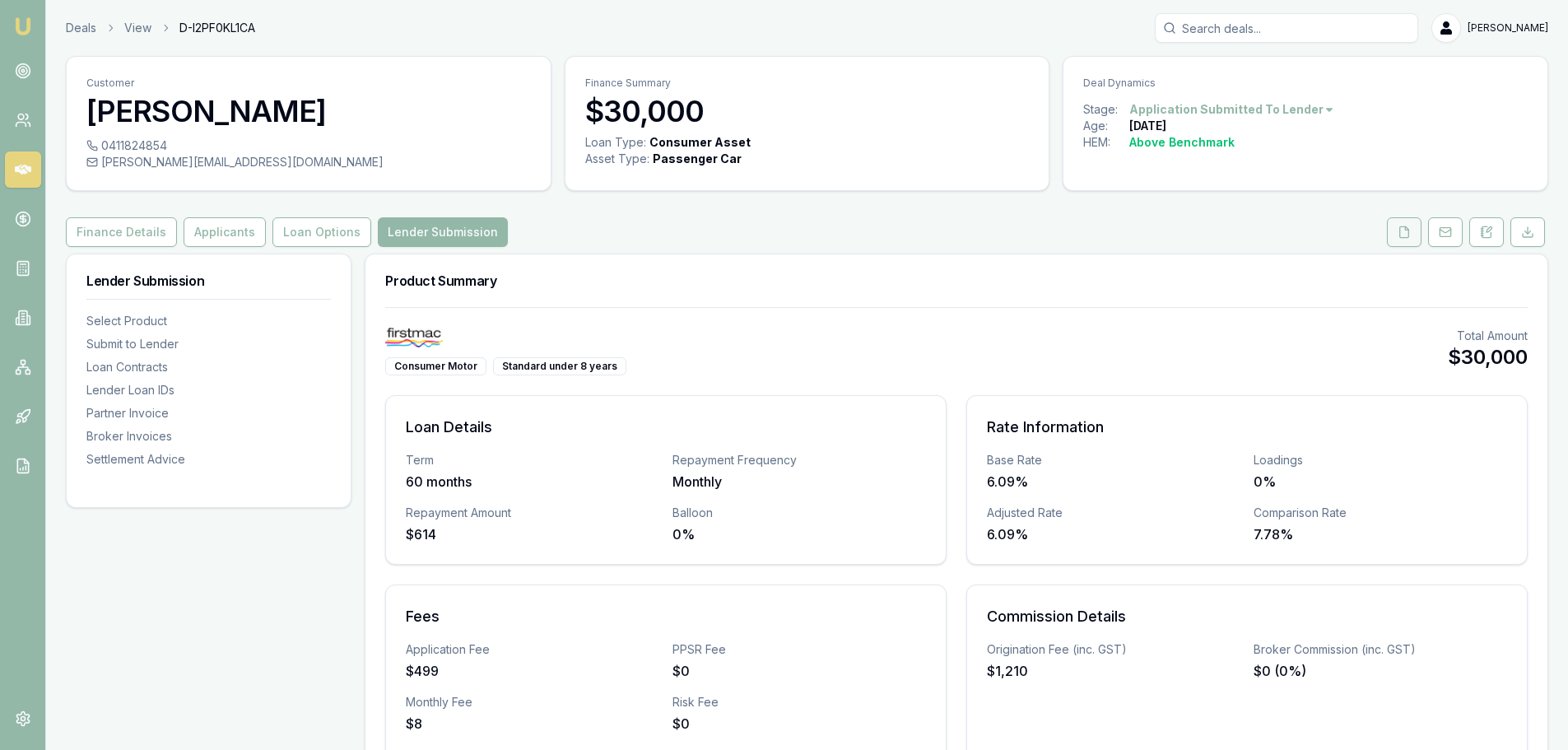
click at [1400, 230] on icon at bounding box center [1404, 232] width 9 height 11
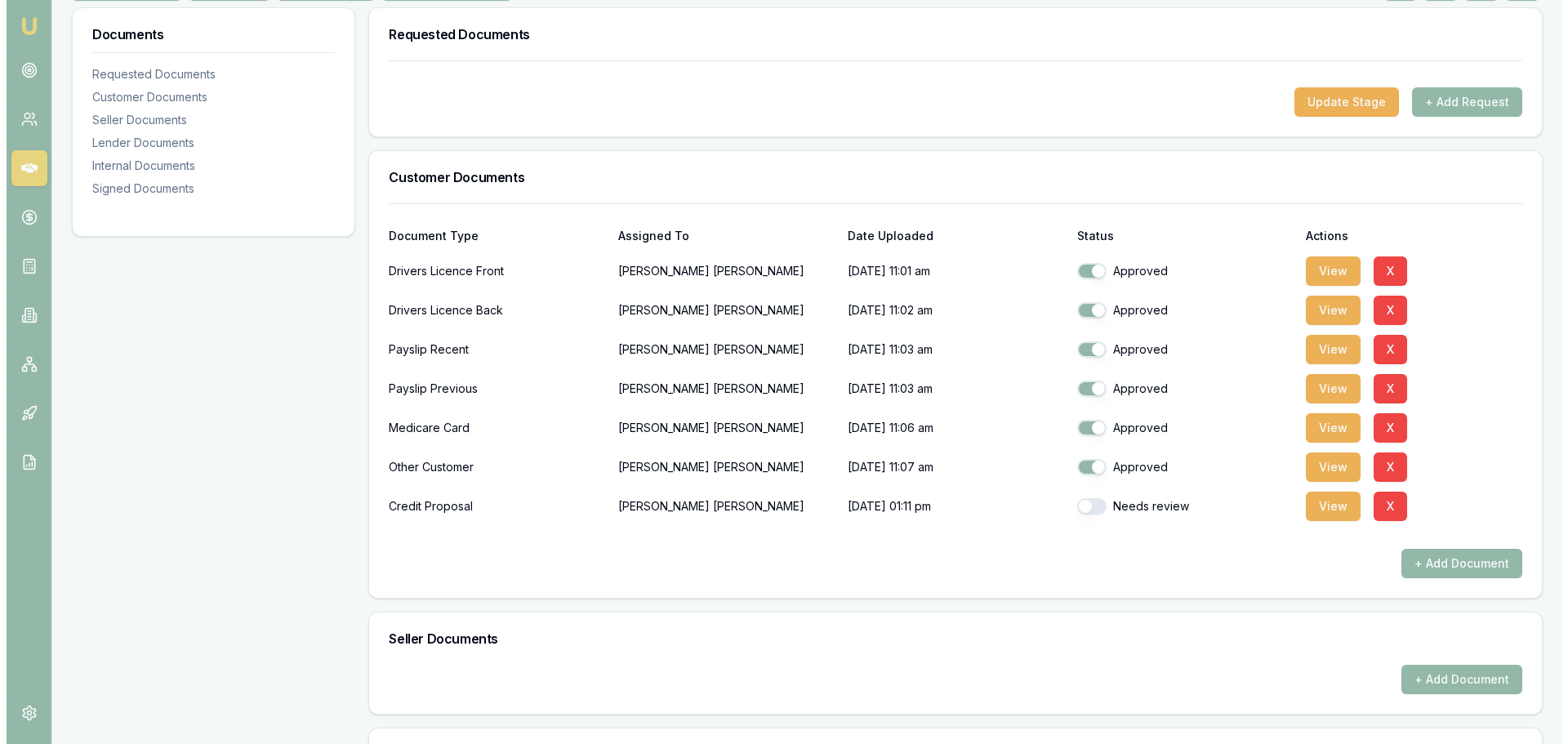
scroll to position [245, 0]
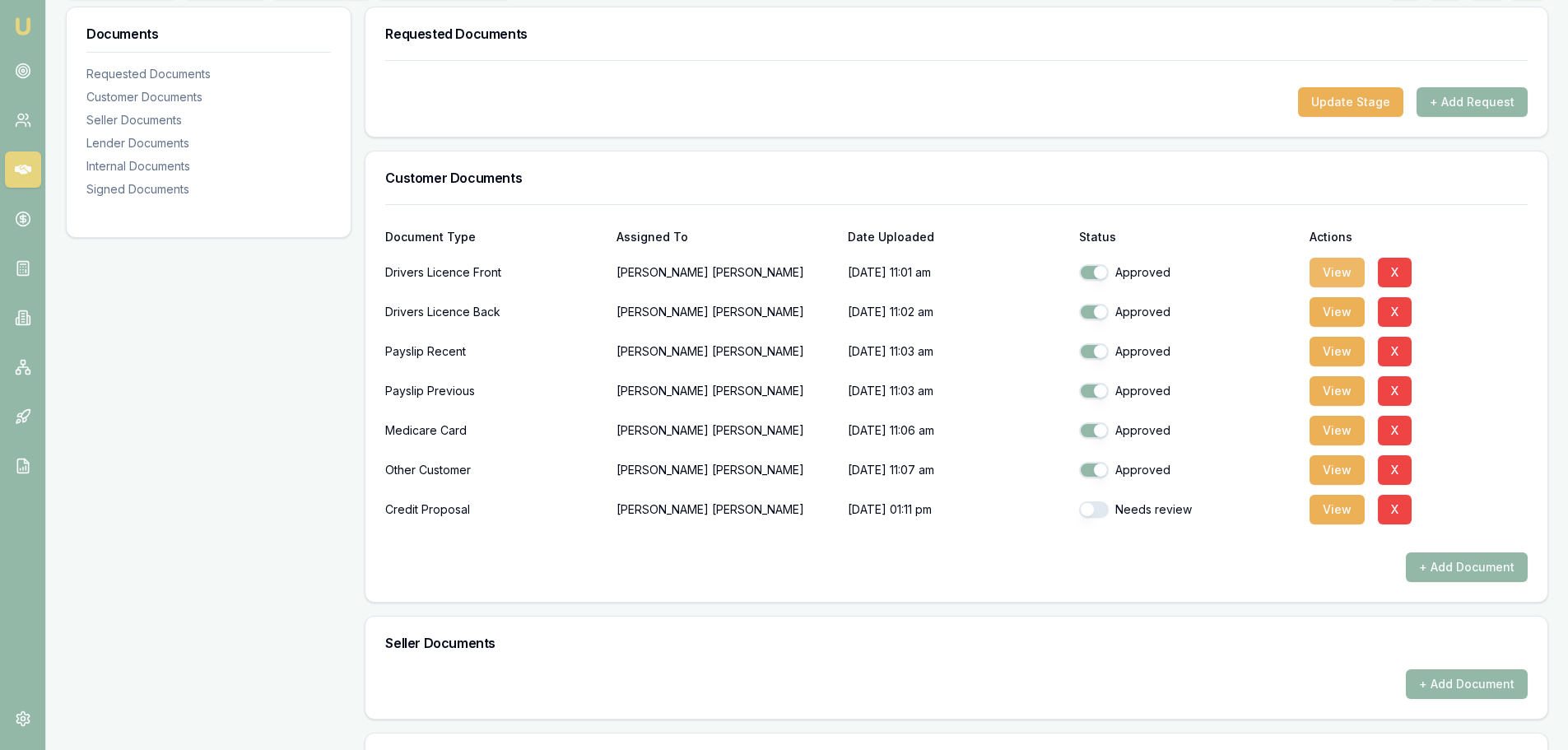
click at [1336, 266] on button "View" at bounding box center [1337, 272] width 55 height 30
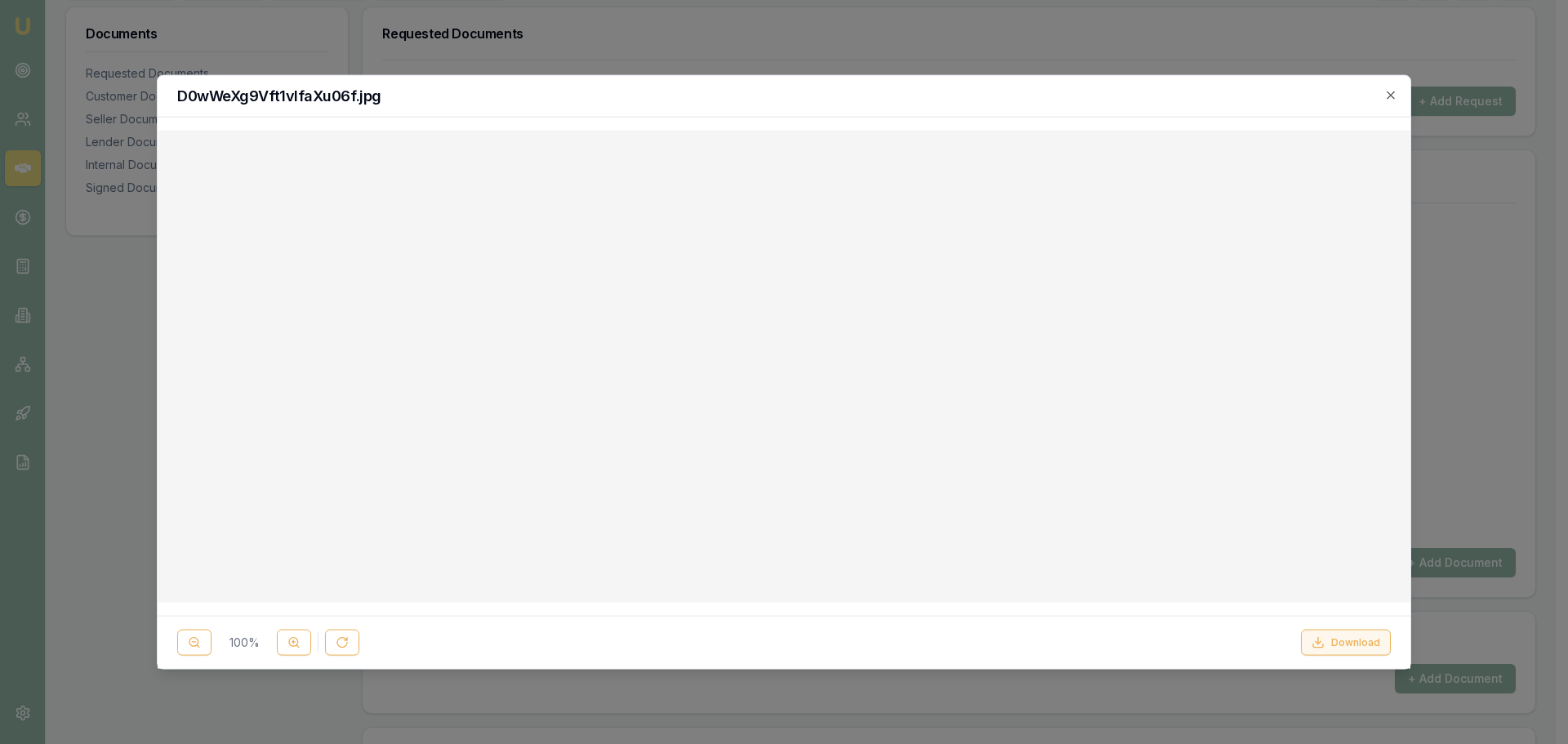
click at [1361, 635] on button "Download" at bounding box center [1345, 642] width 89 height 26
click at [297, 647] on icon at bounding box center [294, 643] width 13 height 13
click at [1390, 95] on icon "button" at bounding box center [1390, 94] width 8 height 8
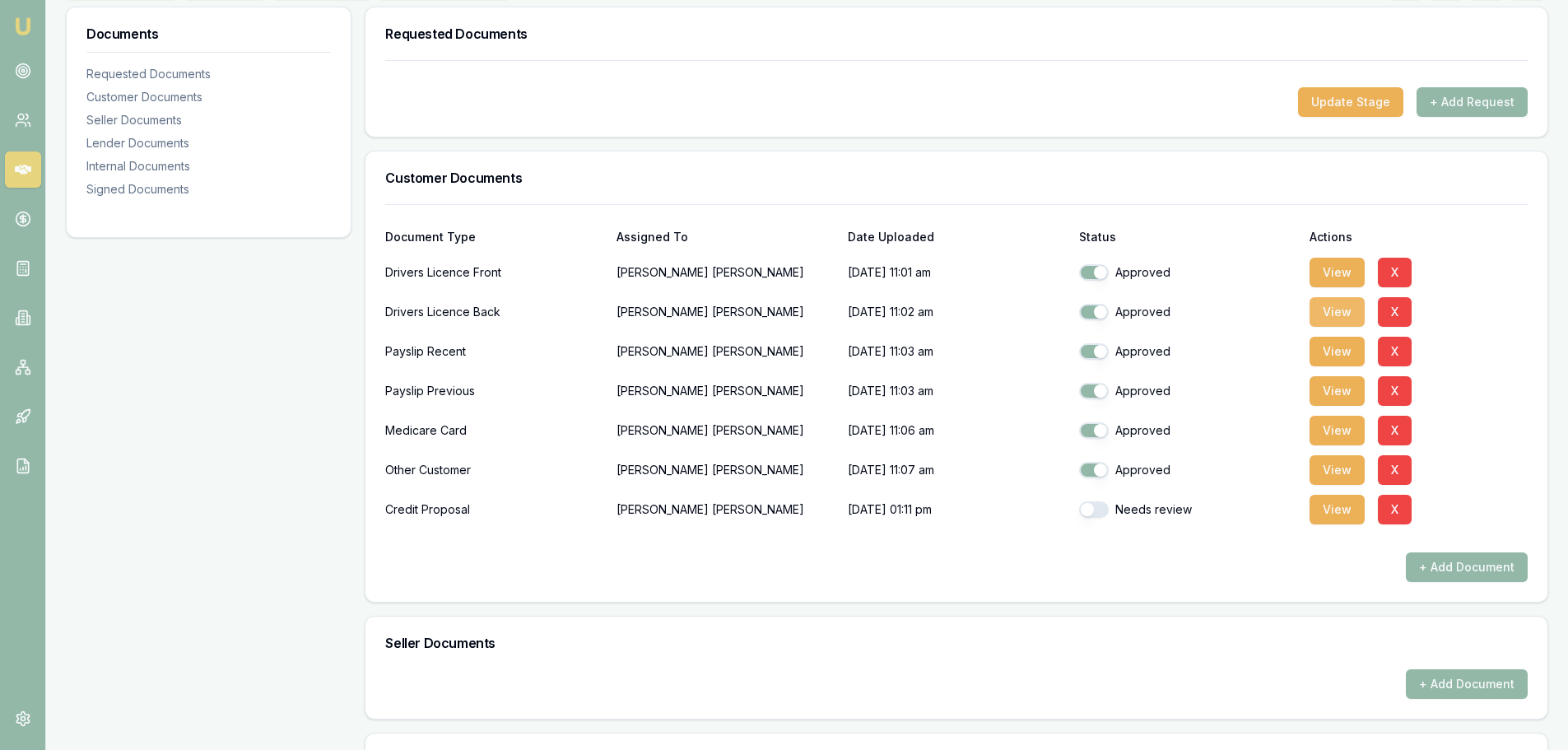
click at [1337, 311] on button "View" at bounding box center [1337, 312] width 55 height 30
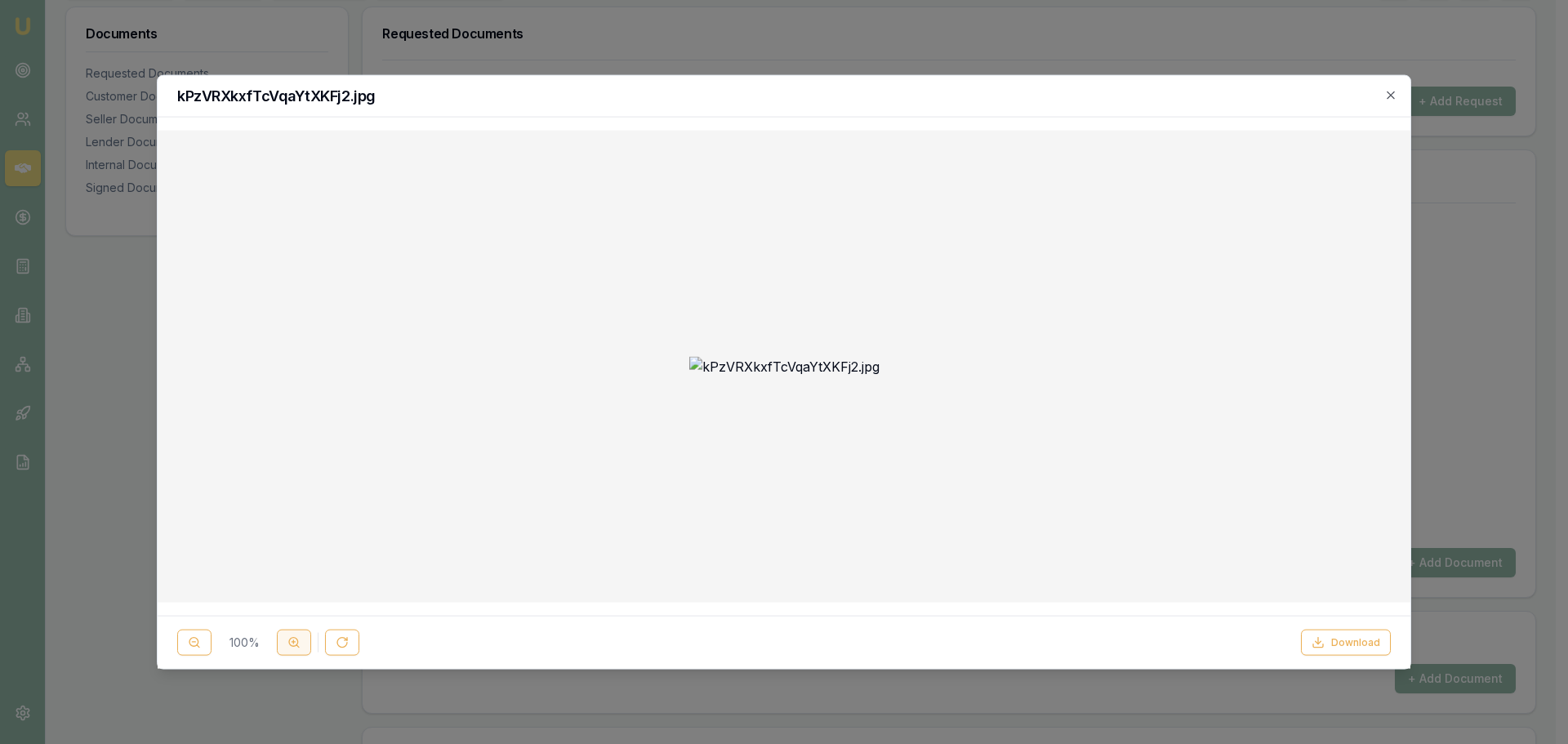
click at [289, 652] on button at bounding box center [294, 642] width 35 height 26
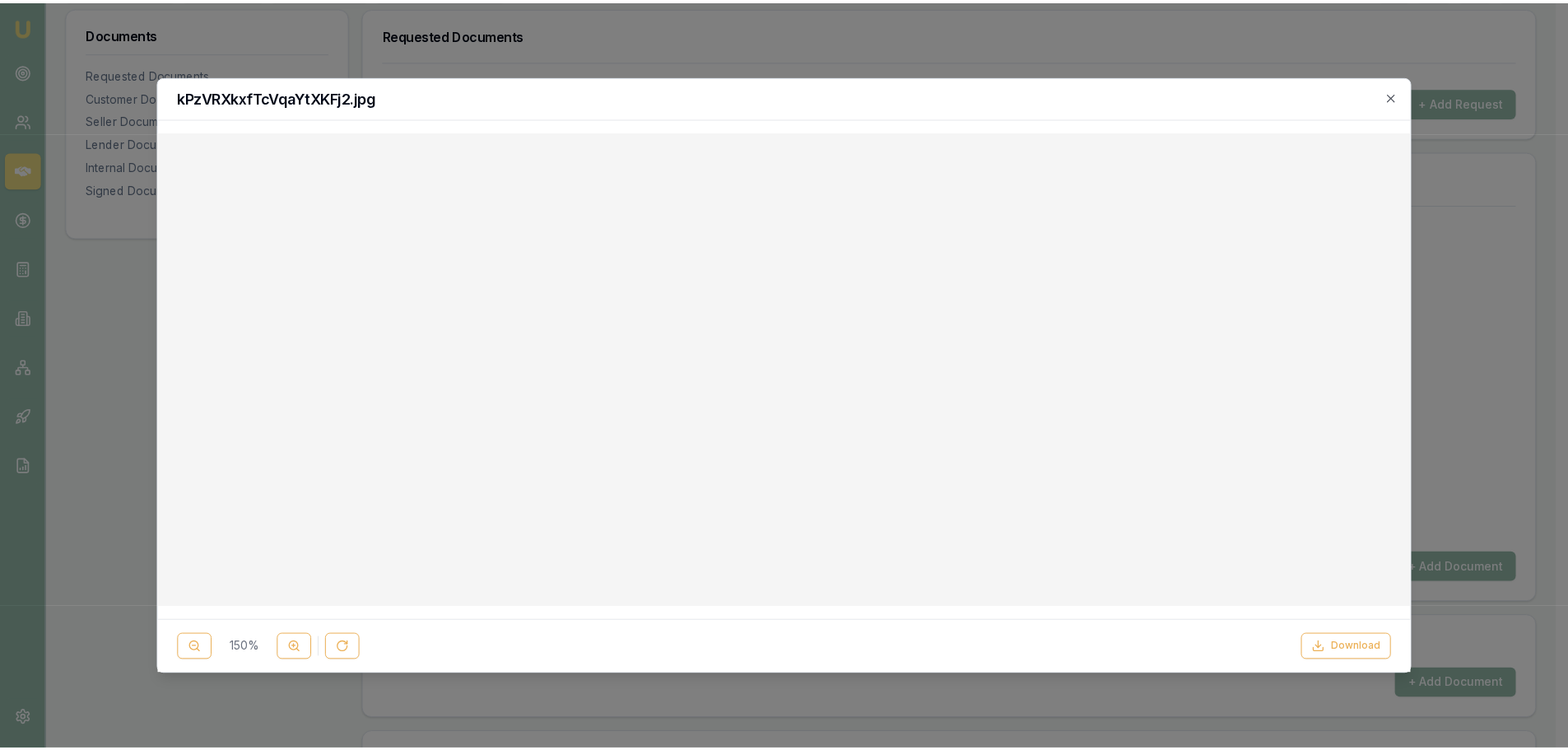
scroll to position [329, 0]
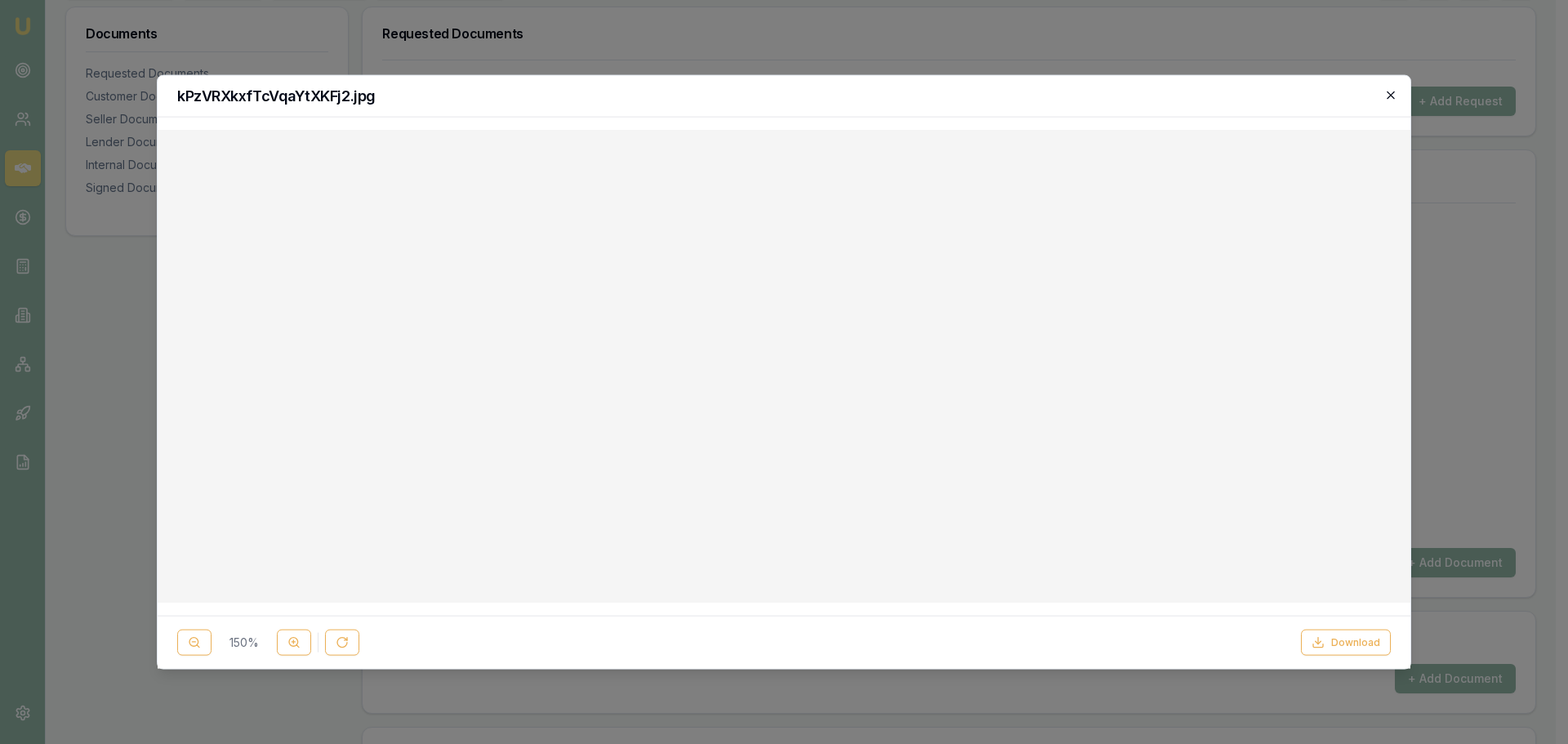
click at [1386, 89] on icon "button" at bounding box center [1390, 95] width 13 height 13
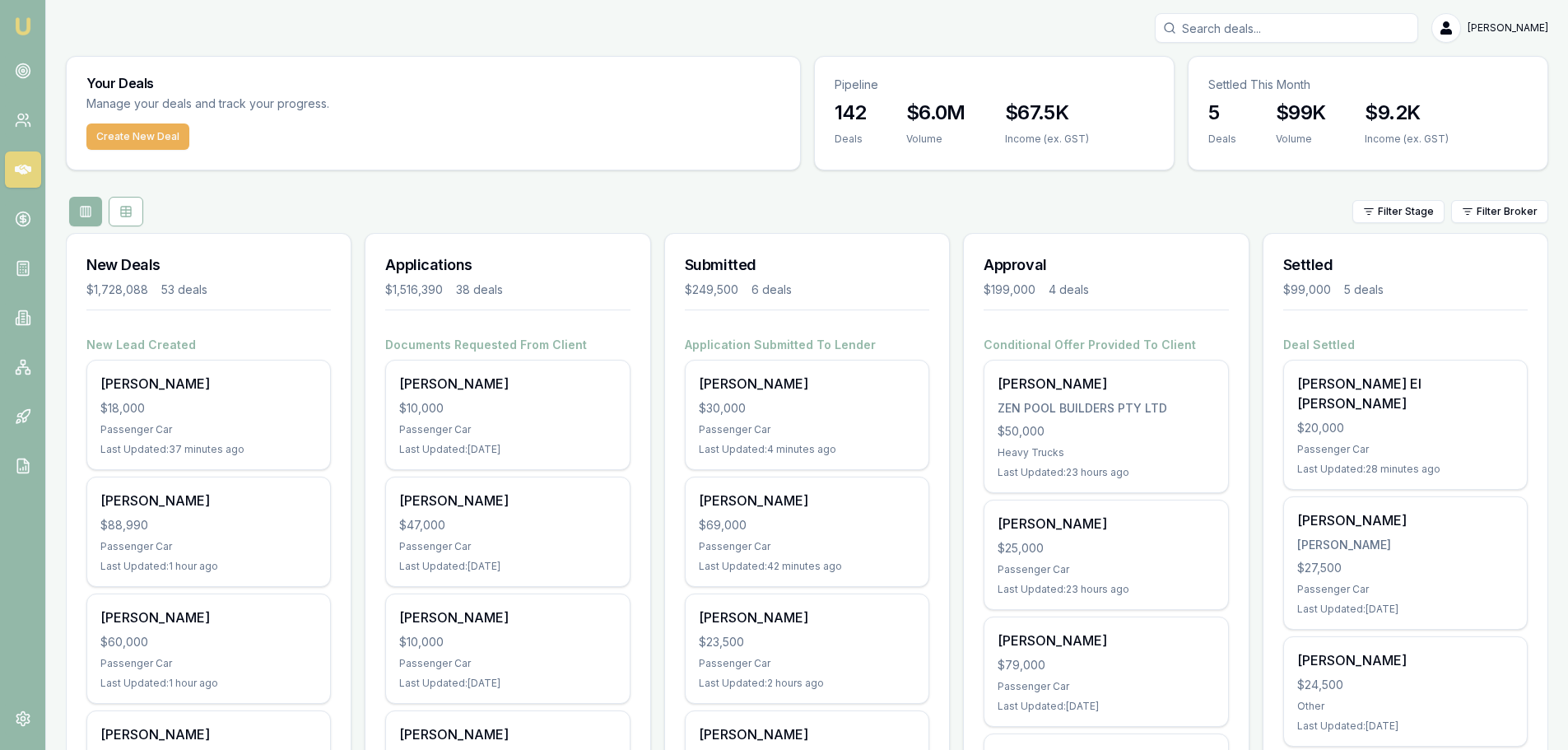
click at [272, 198] on div "Filter Stage Filter Broker" at bounding box center [807, 211] width 1483 height 30
click at [300, 200] on div "Filter Stage Filter Broker" at bounding box center [807, 211] width 1483 height 30
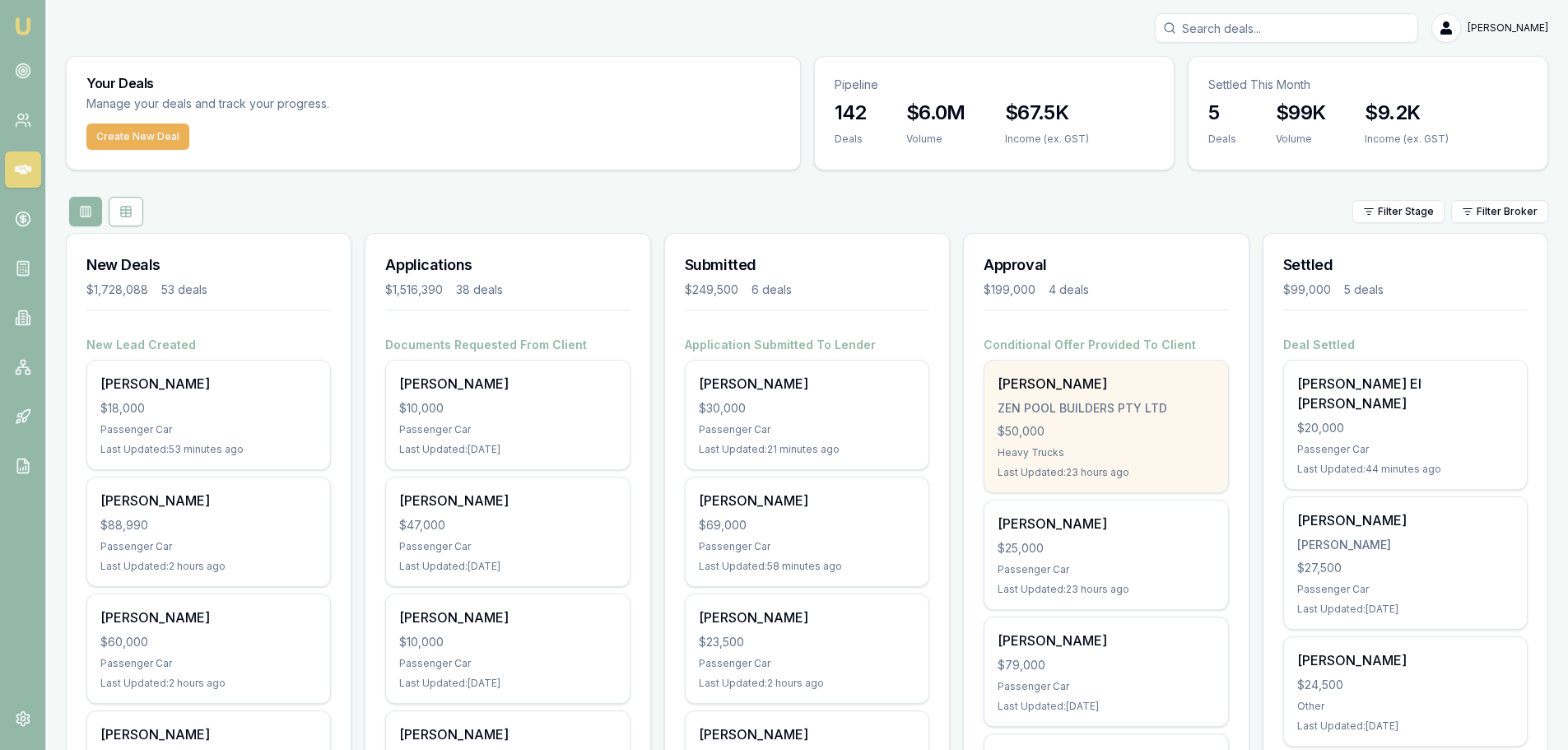
click at [1099, 420] on div "KYLE THOMPSON ZEN POOL BUILDERS PTY LTD $50,000 Heavy Trucks Last Updated: 23 h…" at bounding box center [1105, 426] width 243 height 132
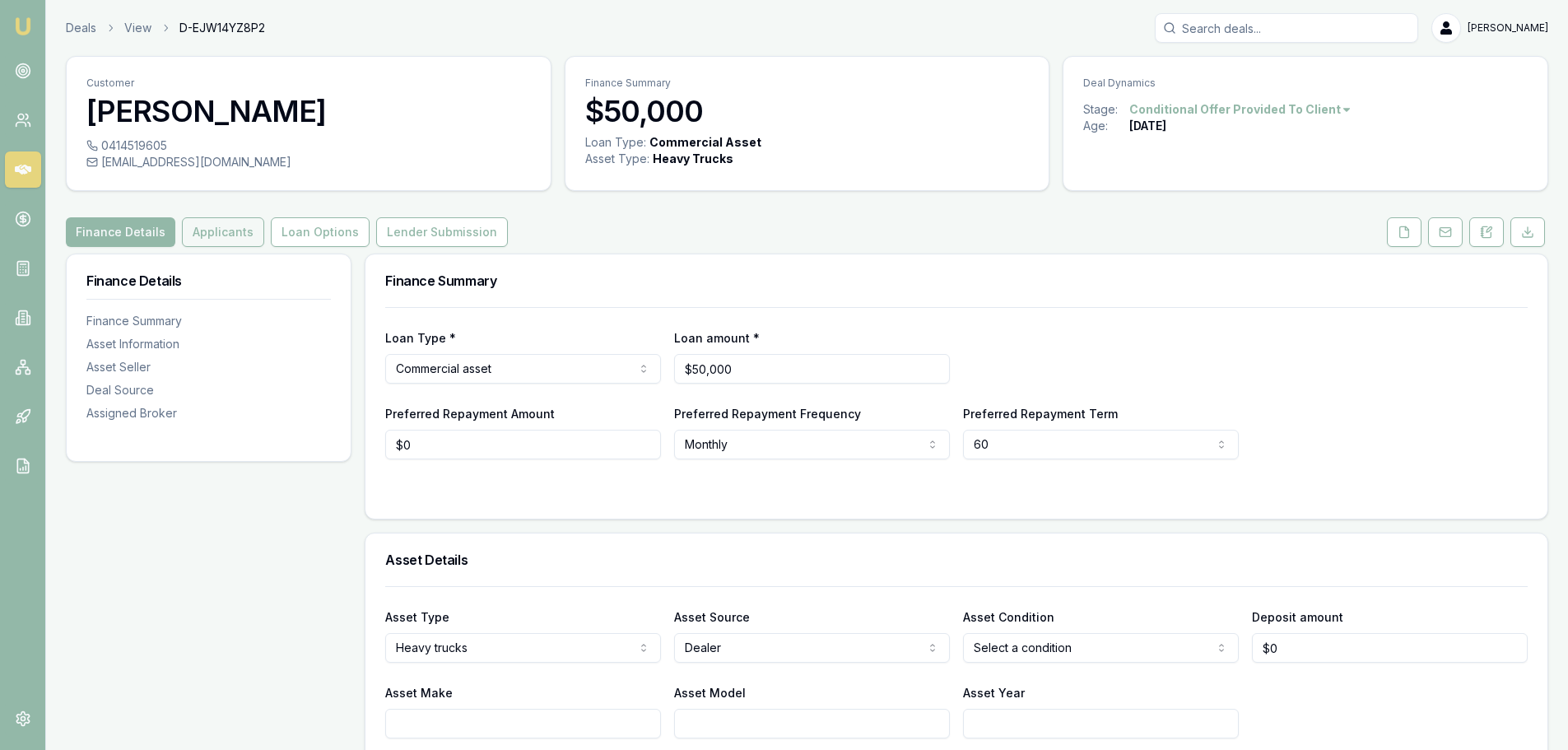
click at [207, 228] on button "Applicants" at bounding box center [223, 232] width 82 height 30
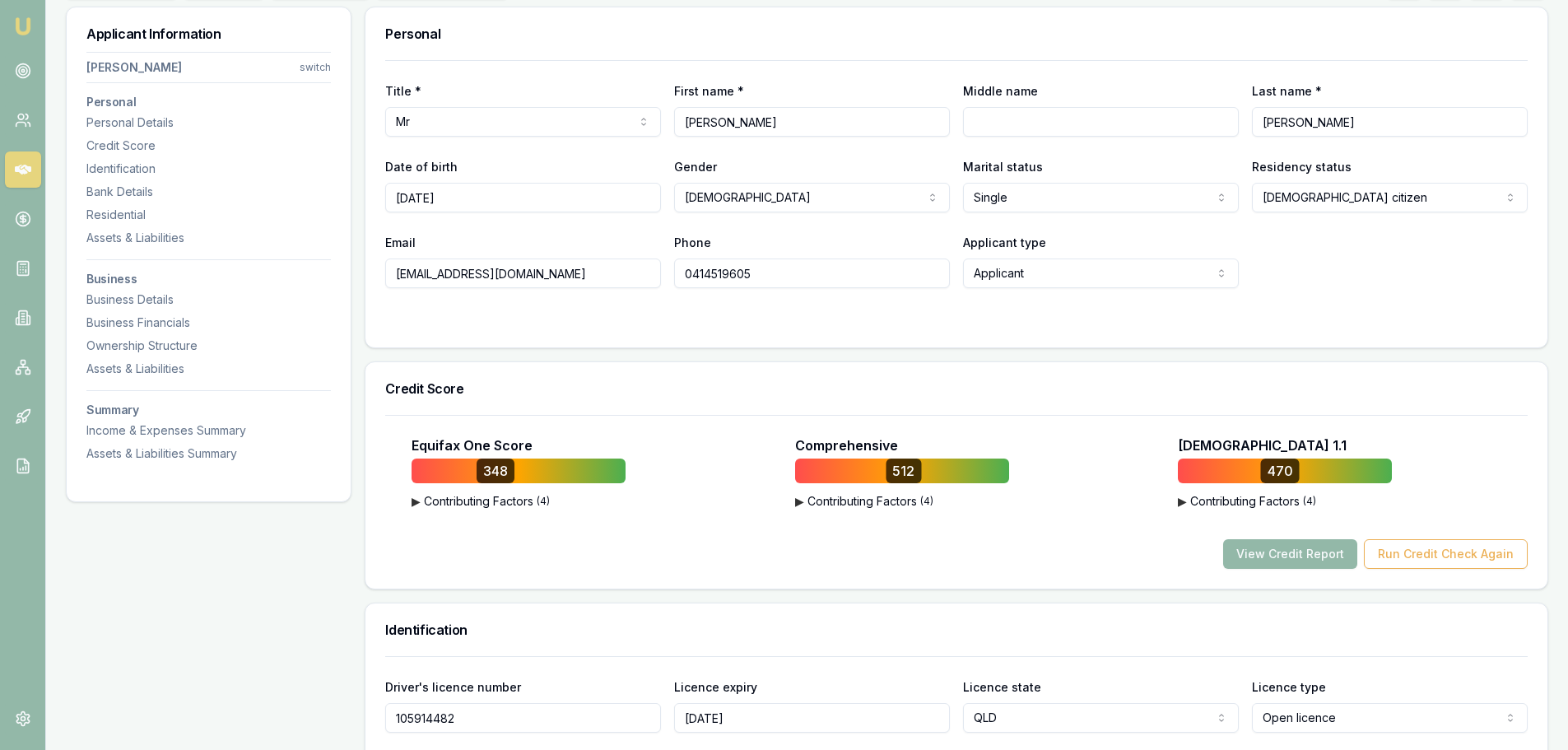
scroll to position [412, 0]
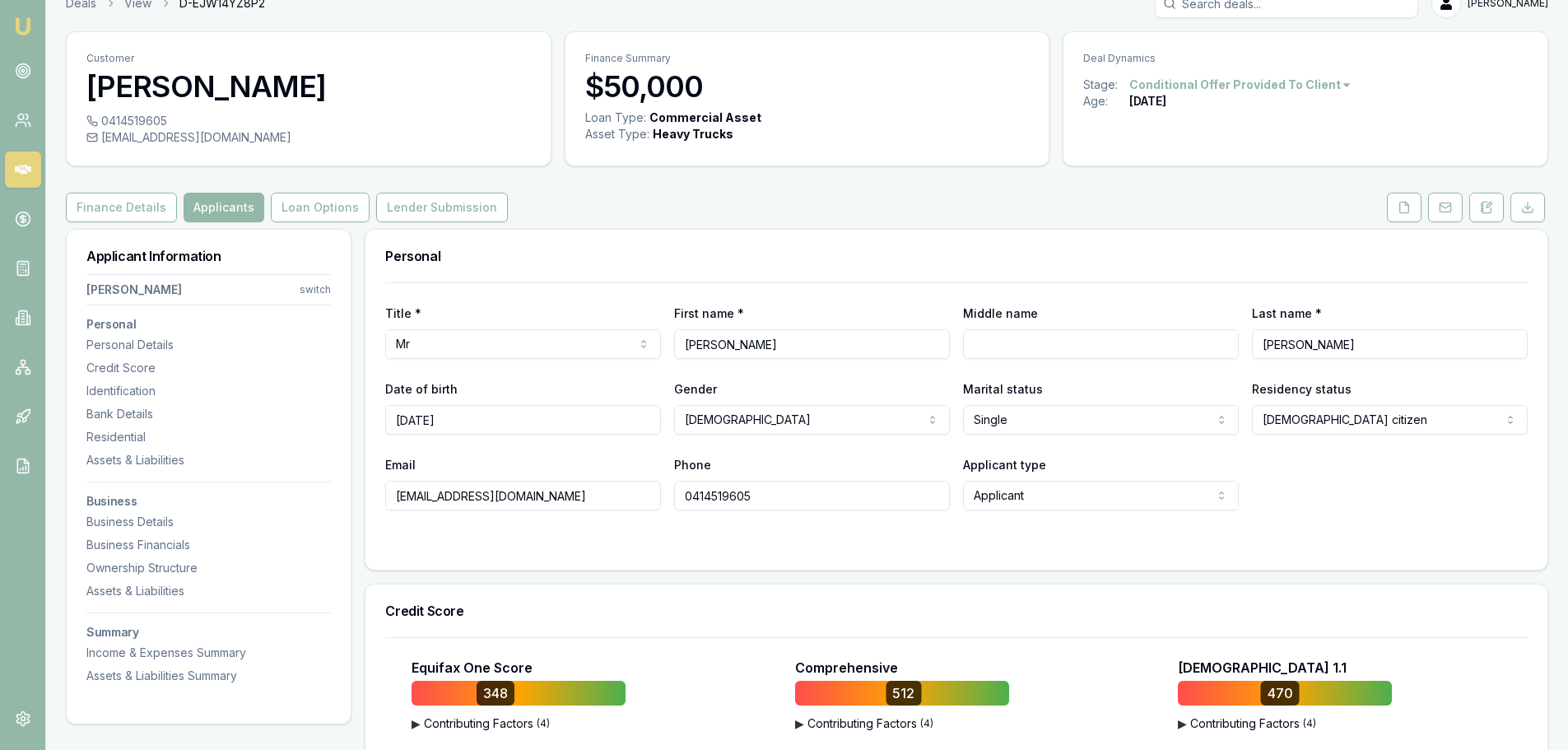
scroll to position [0, 0]
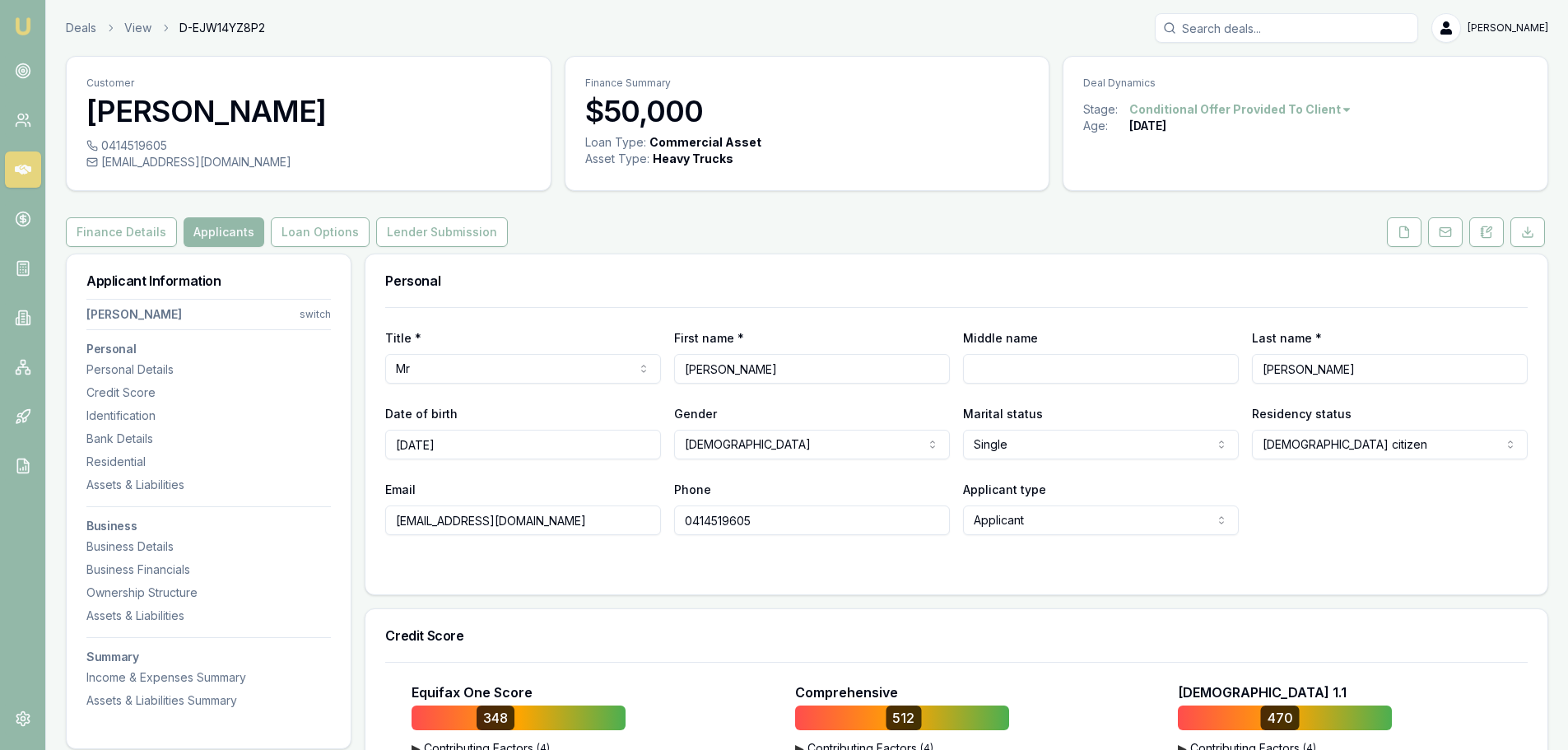
click at [814, 238] on div "Finance Details Applicants Loan Options Lender Submission" at bounding box center [807, 232] width 1483 height 30
click at [140, 546] on div "Business Details" at bounding box center [208, 547] width 244 height 16
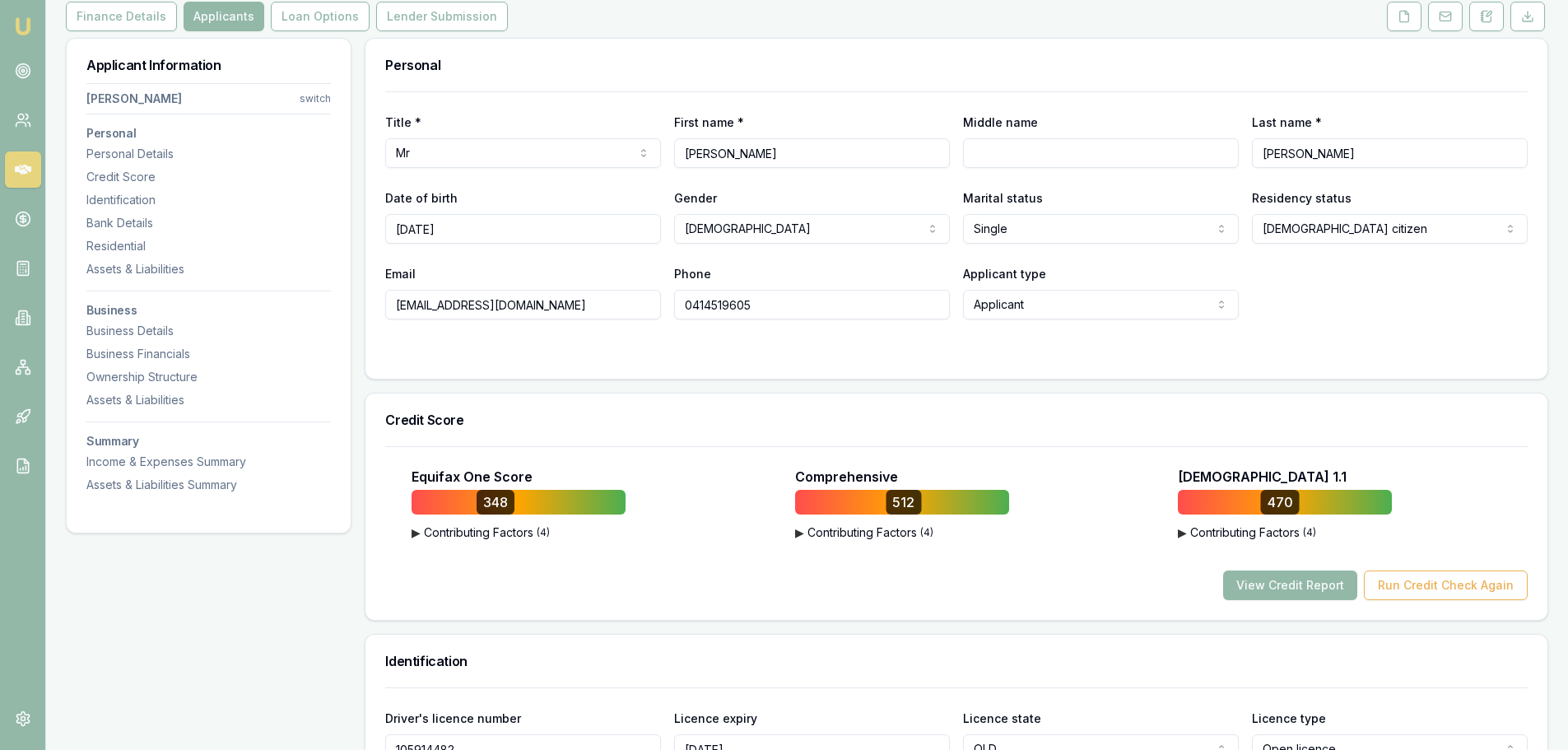
scroll to position [75, 0]
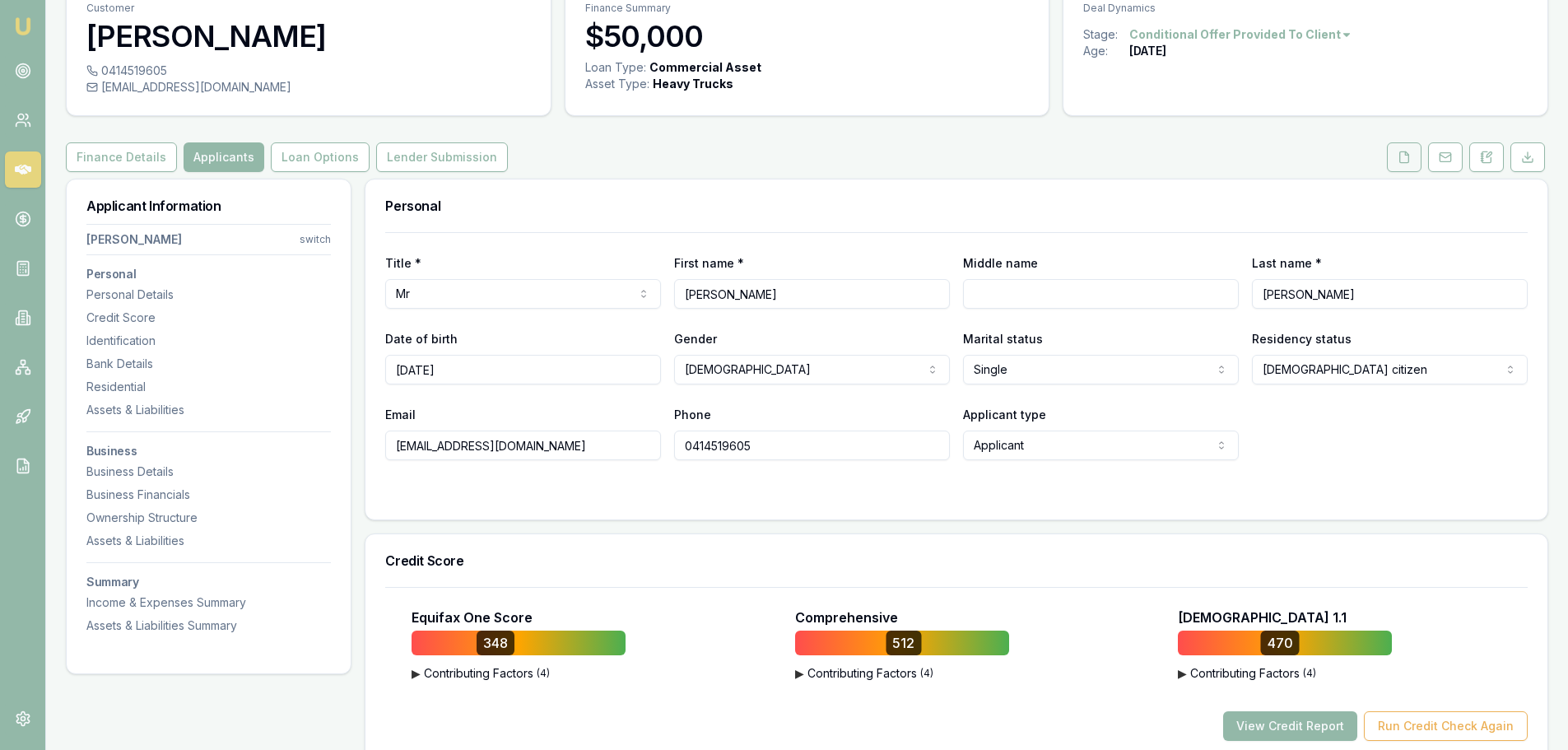
click at [1406, 158] on icon at bounding box center [1404, 158] width 14 height 14
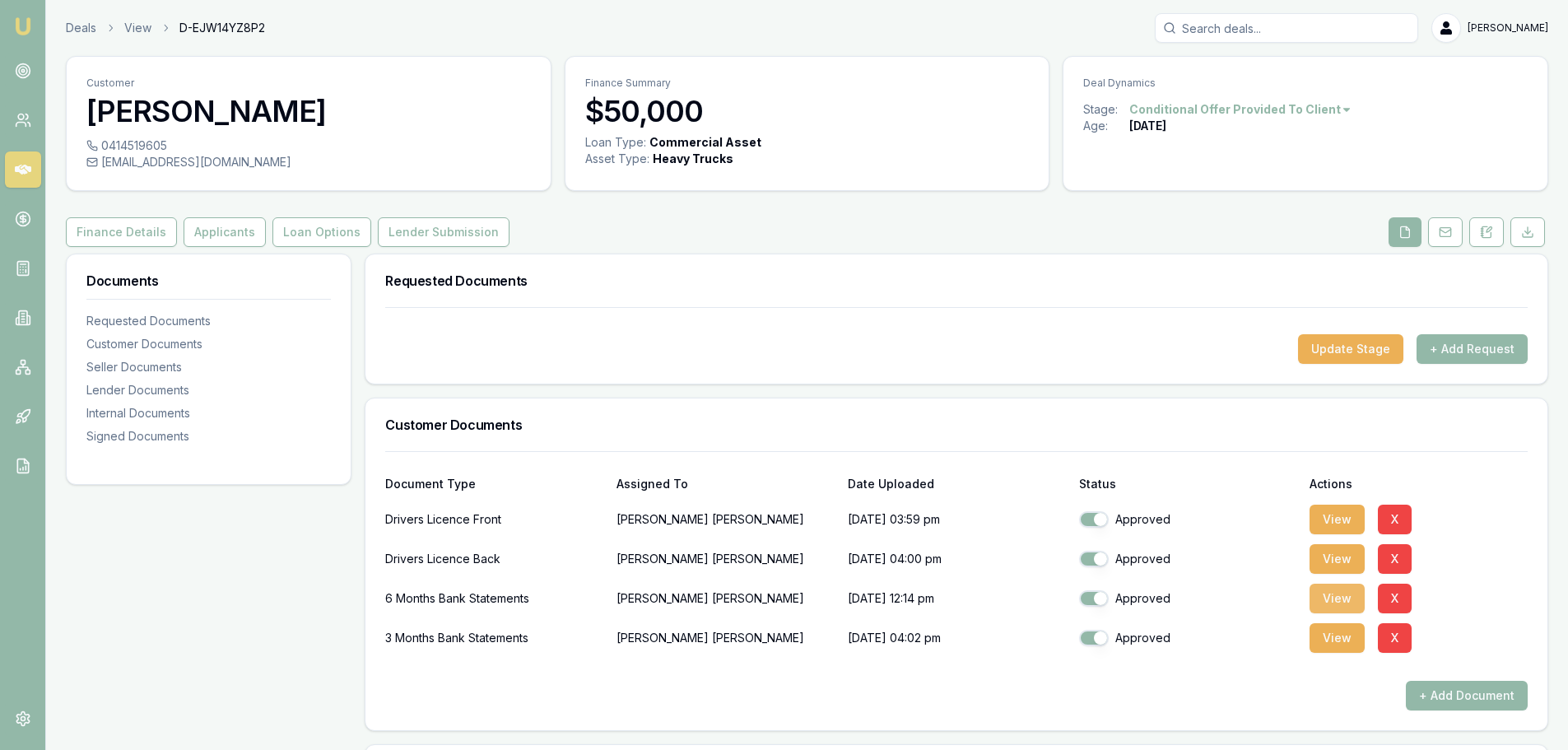
click at [1337, 595] on button "View" at bounding box center [1337, 599] width 55 height 30
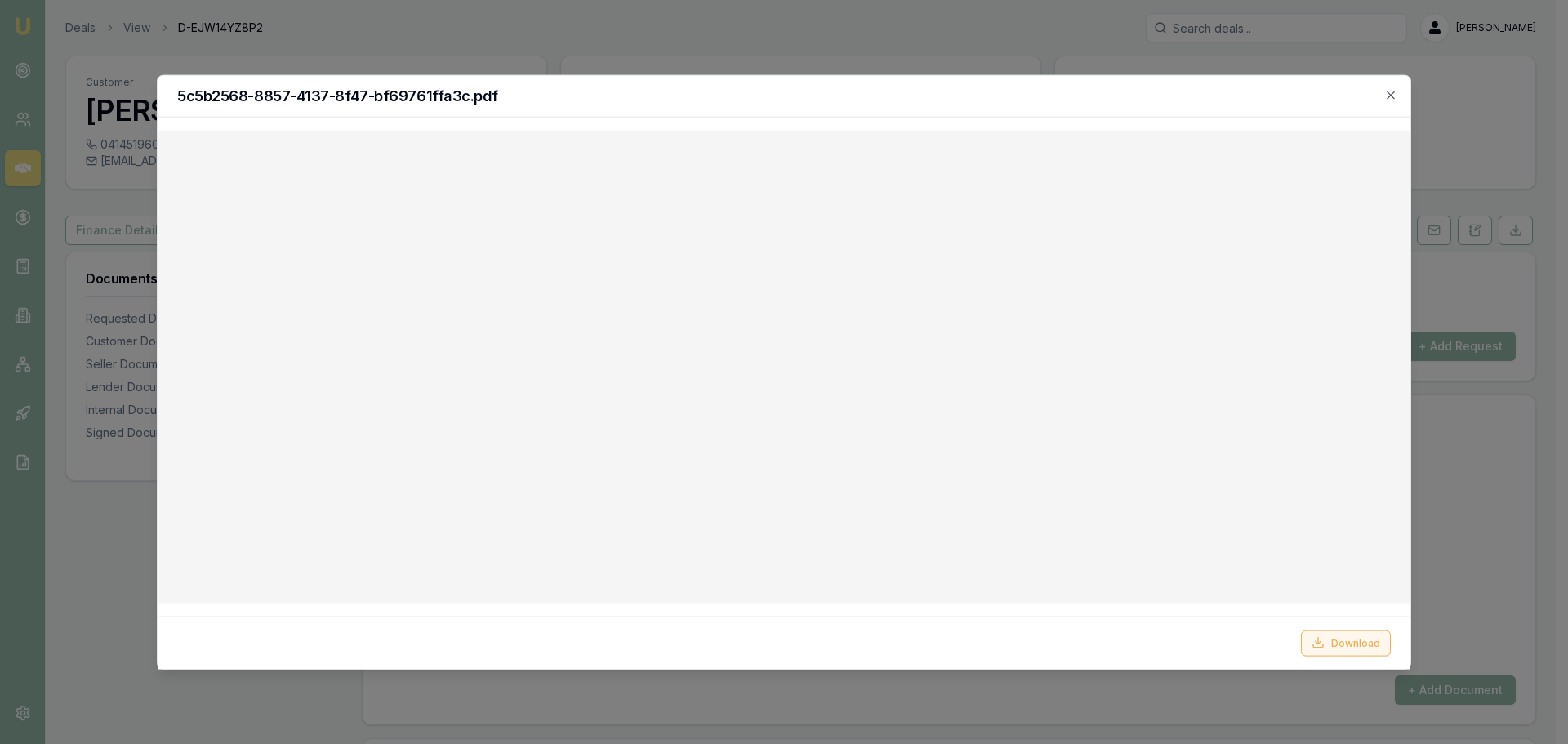
click at [1344, 648] on button "Download" at bounding box center [1345, 642] width 89 height 26
click at [972, 95] on h2 "5c5b2568-8857-4137-8f47-bf69761ffa3c.pdf" at bounding box center [783, 95] width 1213 height 14
click at [1384, 97] on icon "button" at bounding box center [1390, 95] width 13 height 13
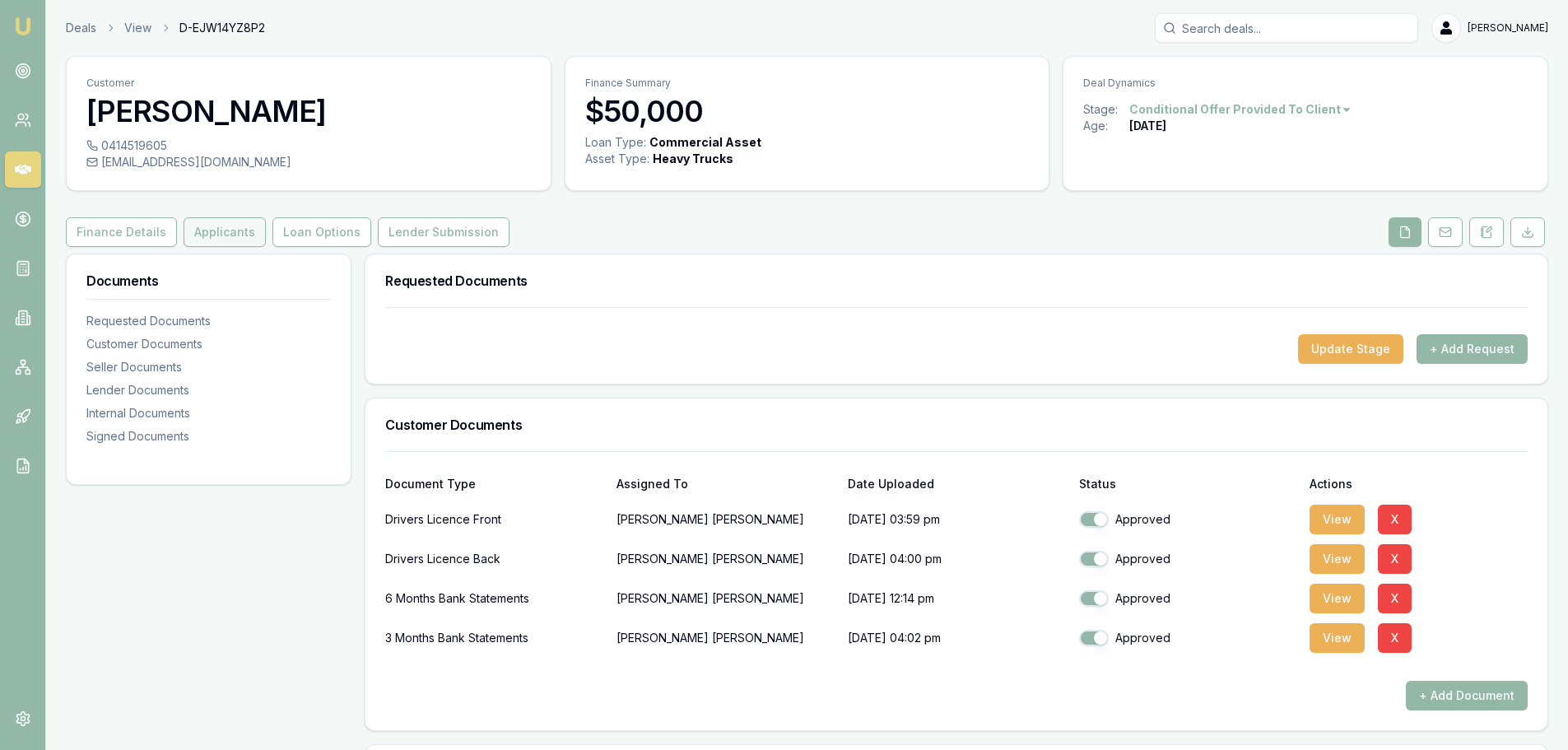
drag, startPoint x: 222, startPoint y: 229, endPoint x: 231, endPoint y: 230, distance: 9.1
click at [222, 229] on button "Applicants" at bounding box center [225, 232] width 82 height 30
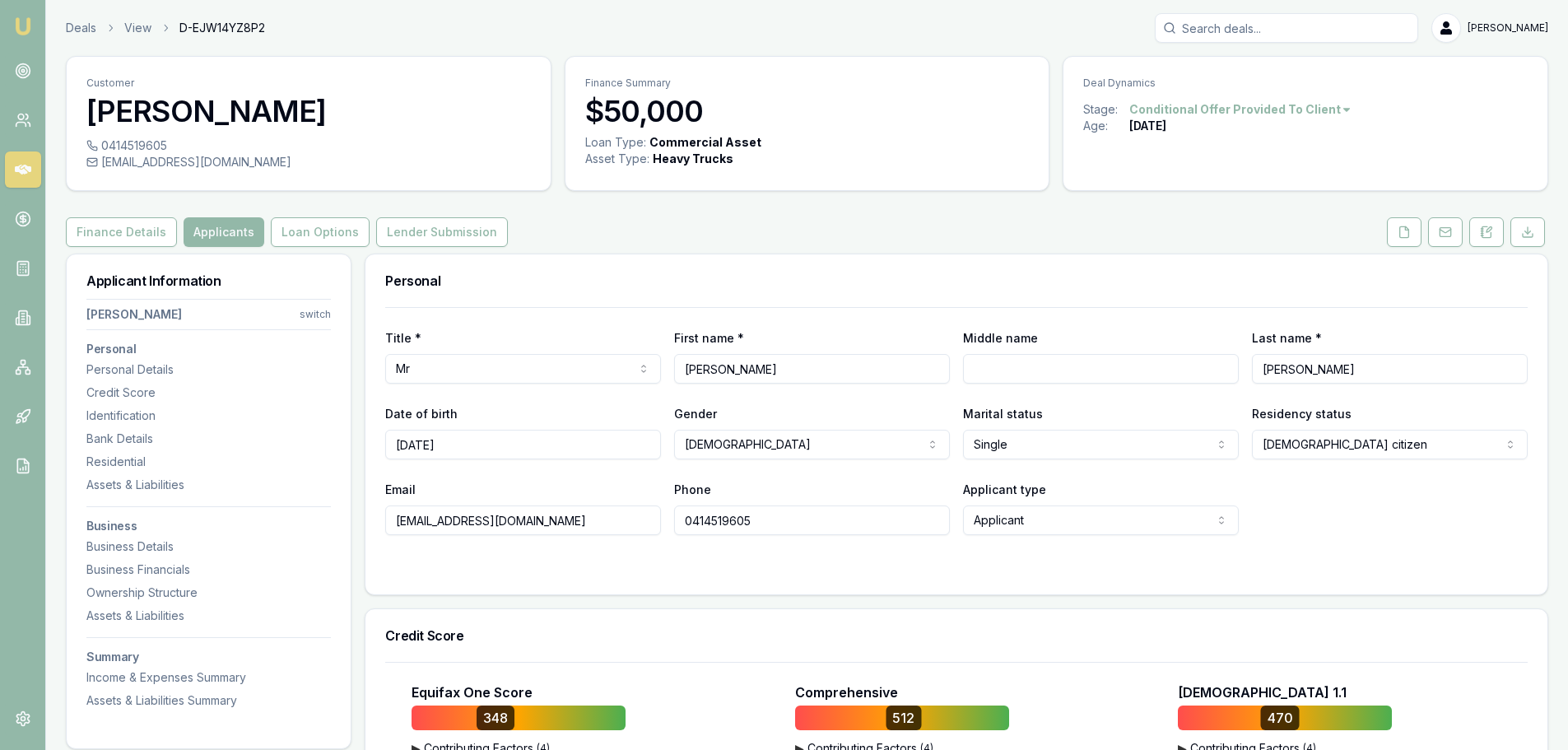
click at [791, 230] on div "Finance Details Applicants Loan Options Lender Submission" at bounding box center [807, 232] width 1483 height 30
click at [865, 230] on div "Finance Details Applicants Loan Options Lender Submission" at bounding box center [807, 232] width 1483 height 30
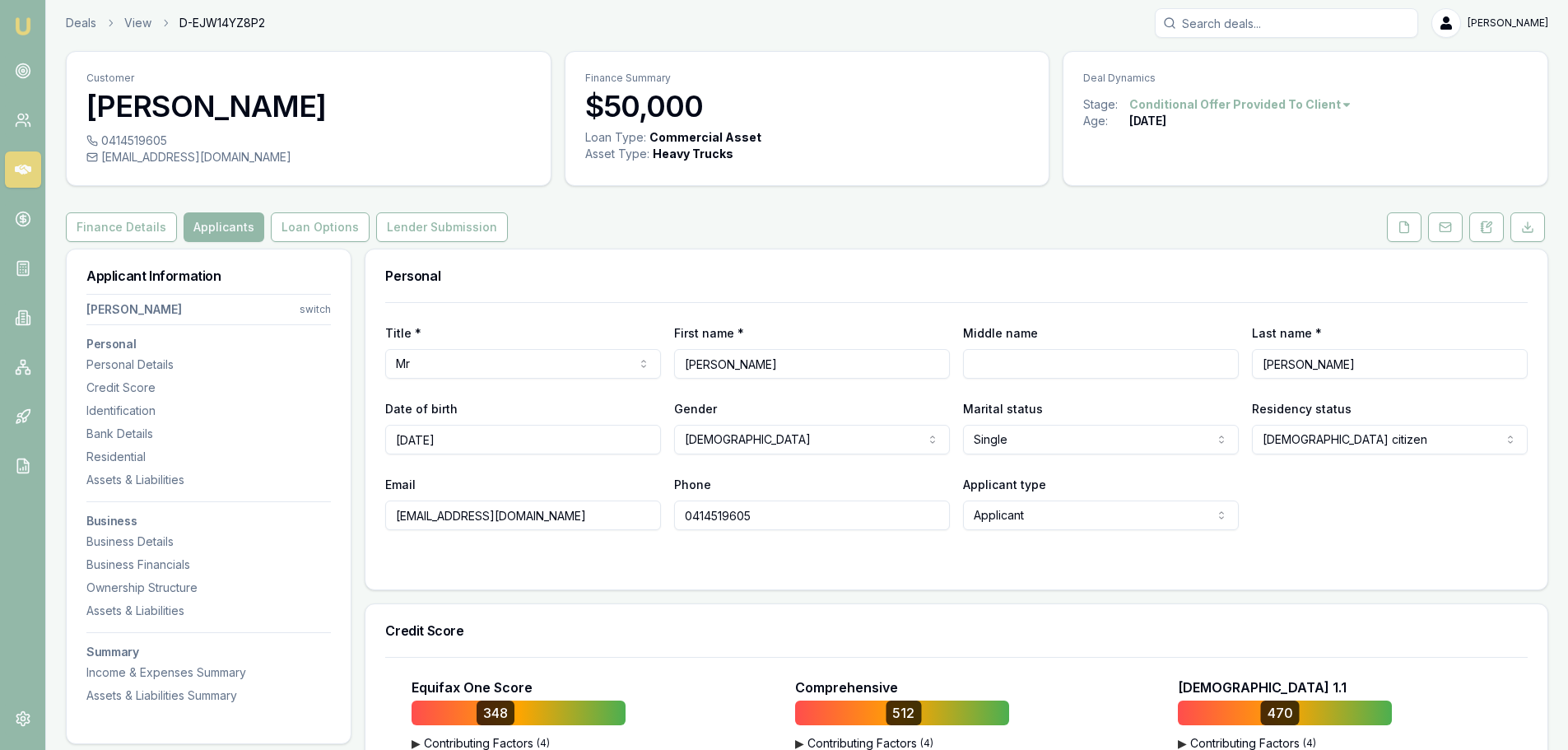
scroll to position [247, 0]
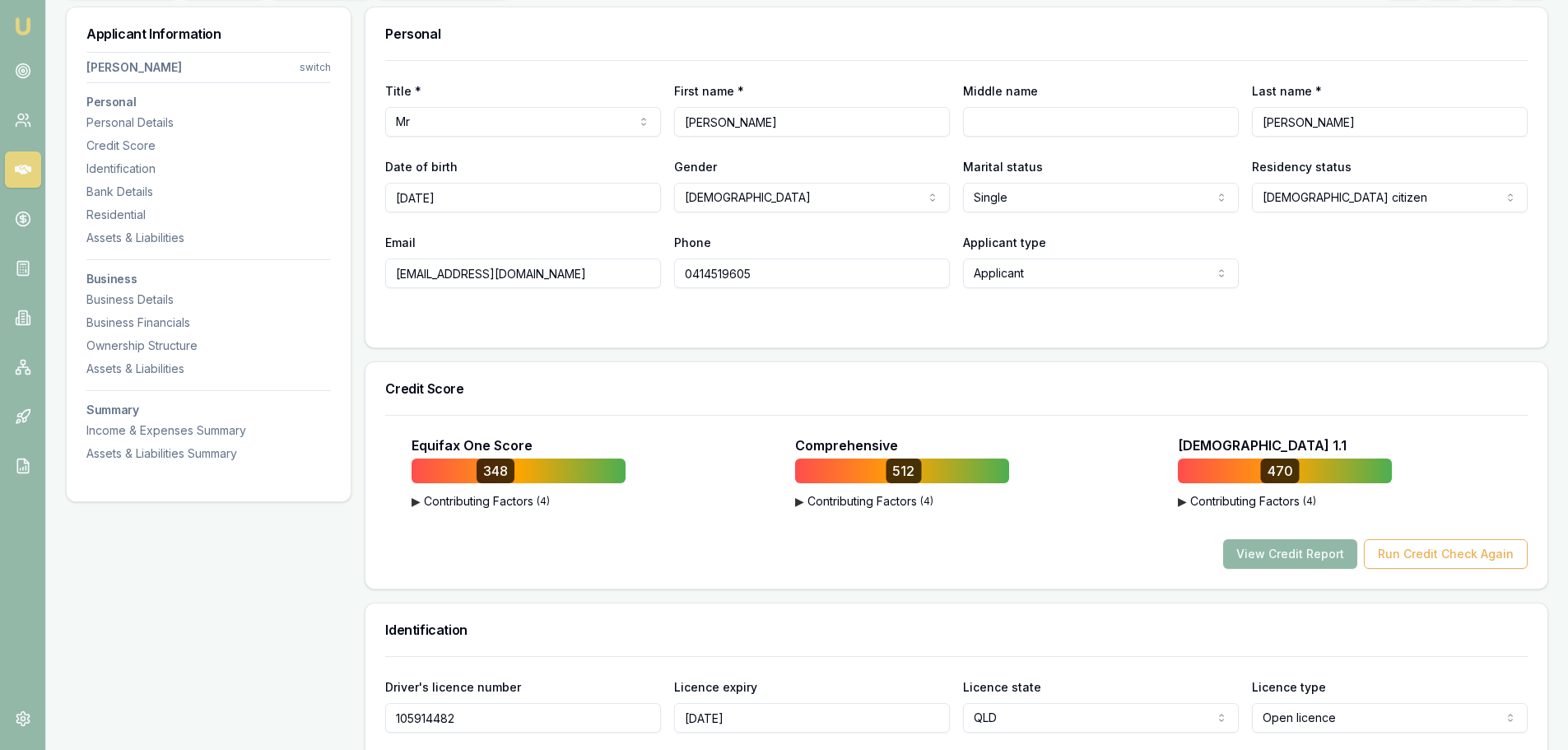
click at [1333, 557] on button "View Credit Report" at bounding box center [1290, 554] width 135 height 30
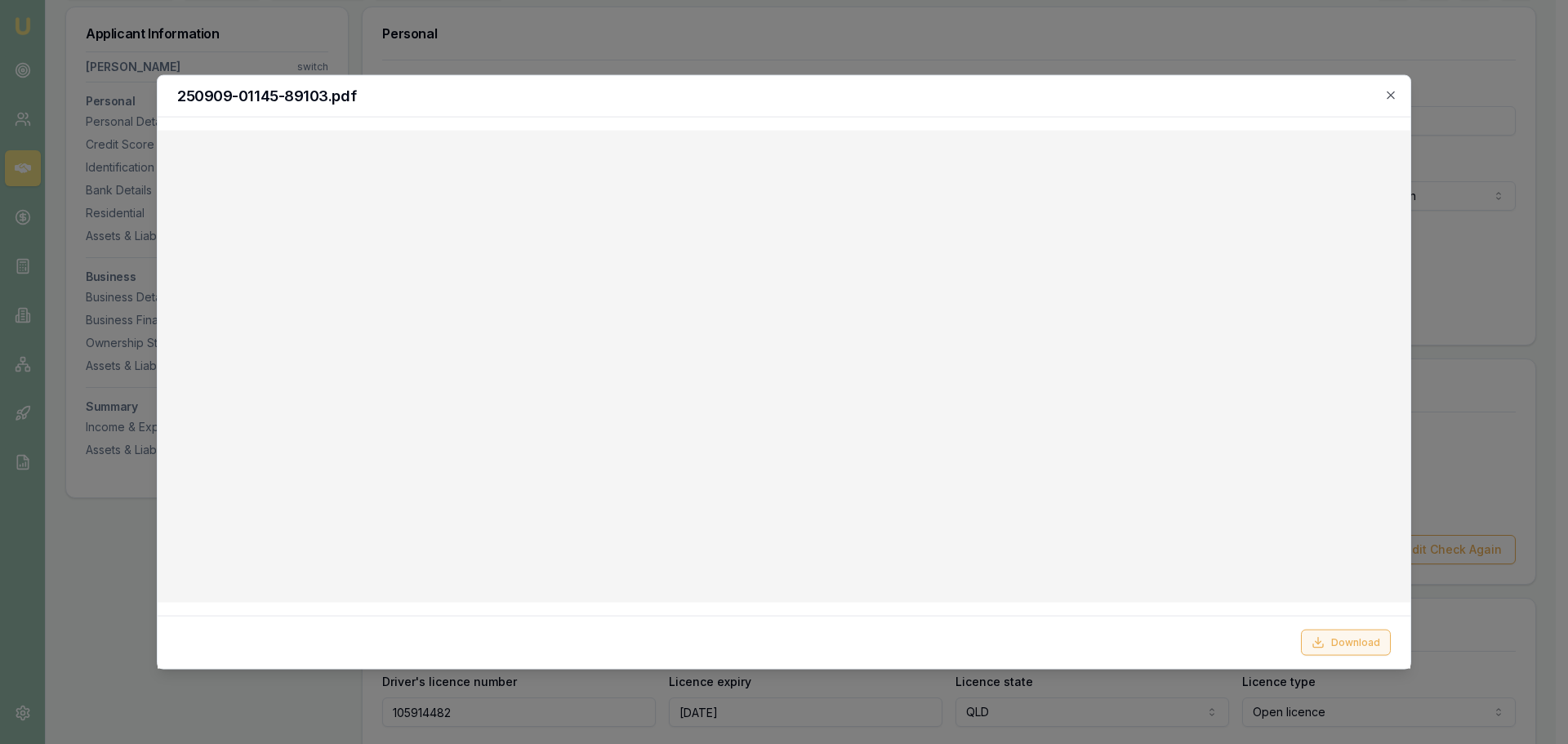
click at [1340, 639] on button "Download" at bounding box center [1345, 642] width 89 height 26
click at [1164, 112] on div "250909-01145-89103.pdf" at bounding box center [784, 95] width 1253 height 41
click at [1389, 94] on icon "button" at bounding box center [1390, 95] width 13 height 13
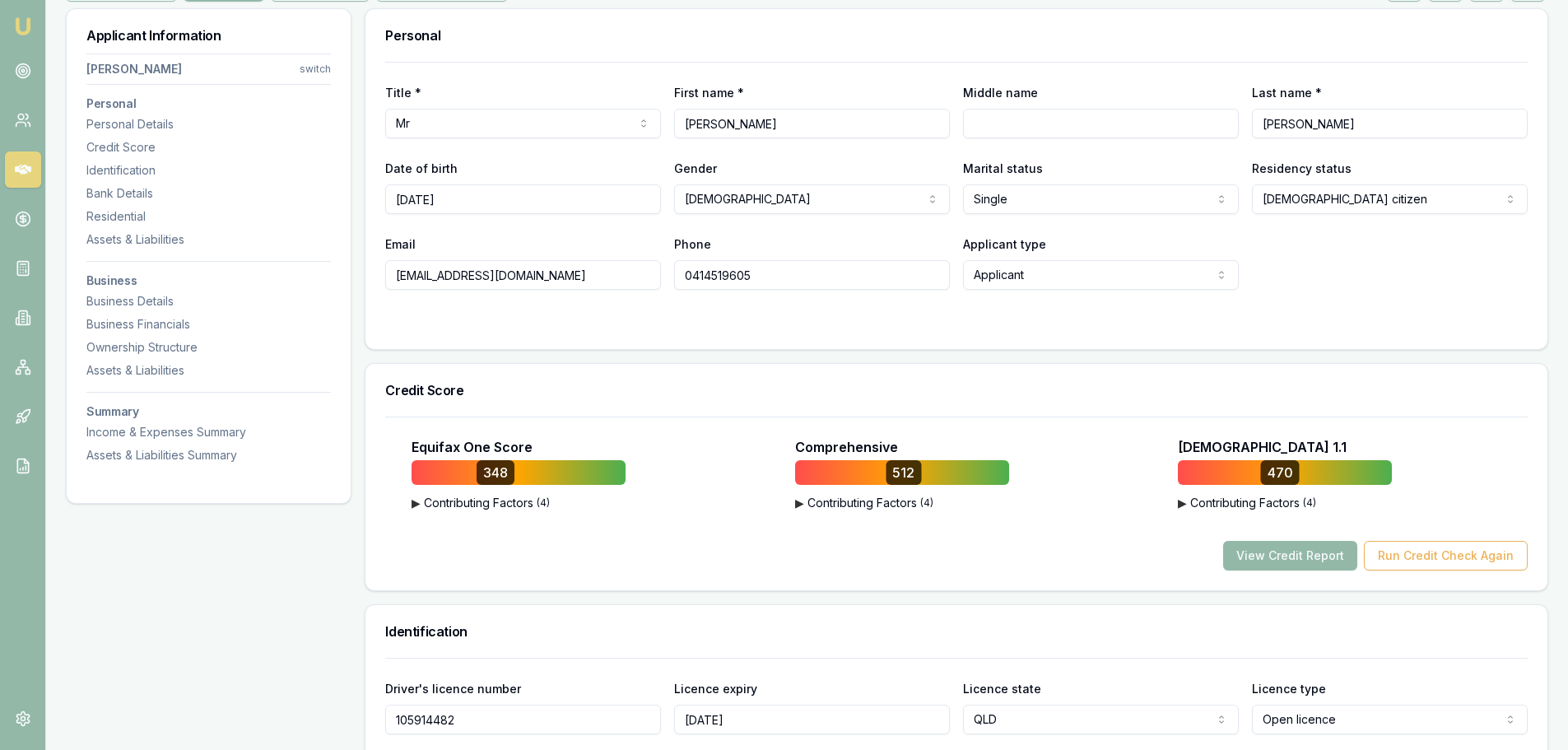
scroll to position [82, 0]
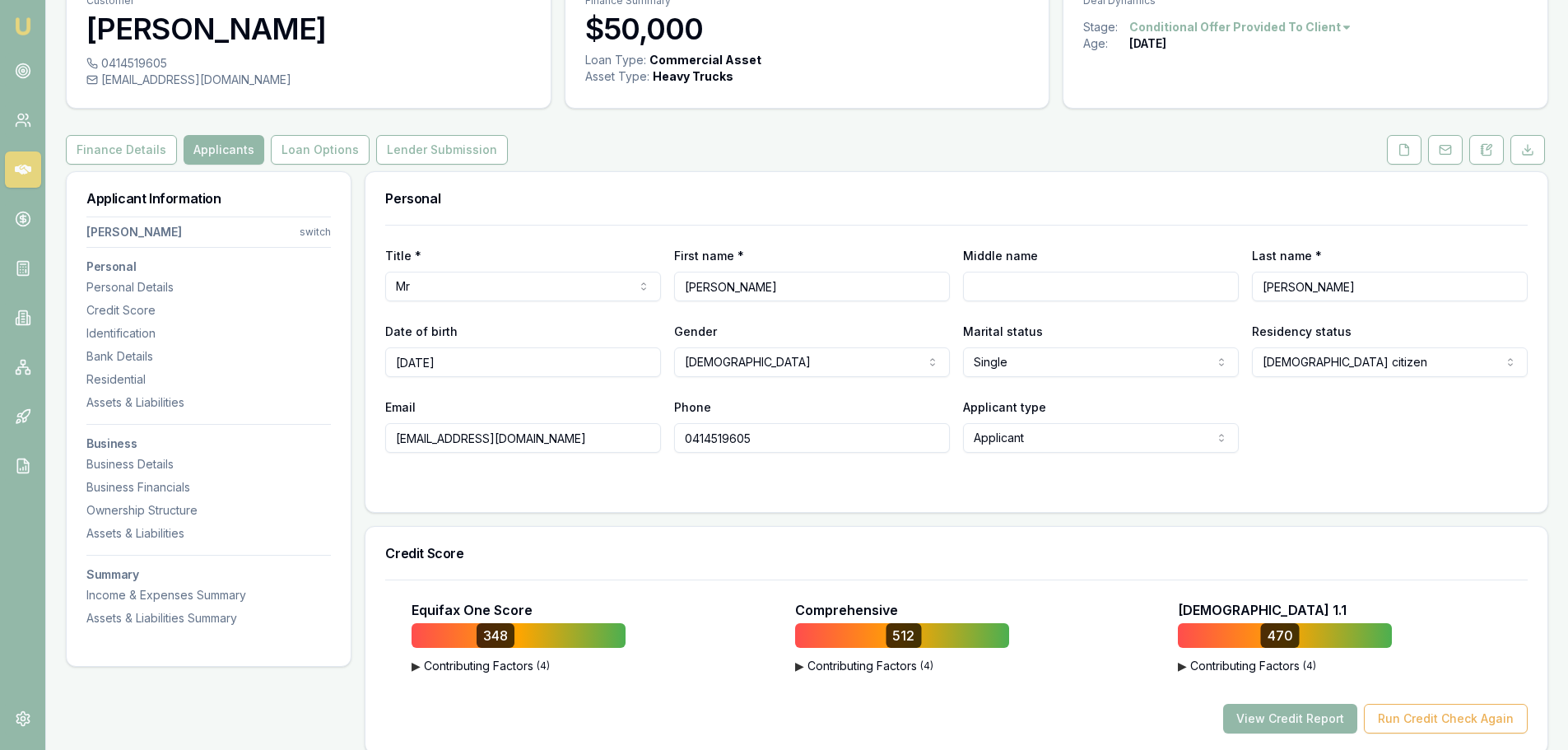
click at [1044, 491] on div at bounding box center [957, 486] width 1143 height 14
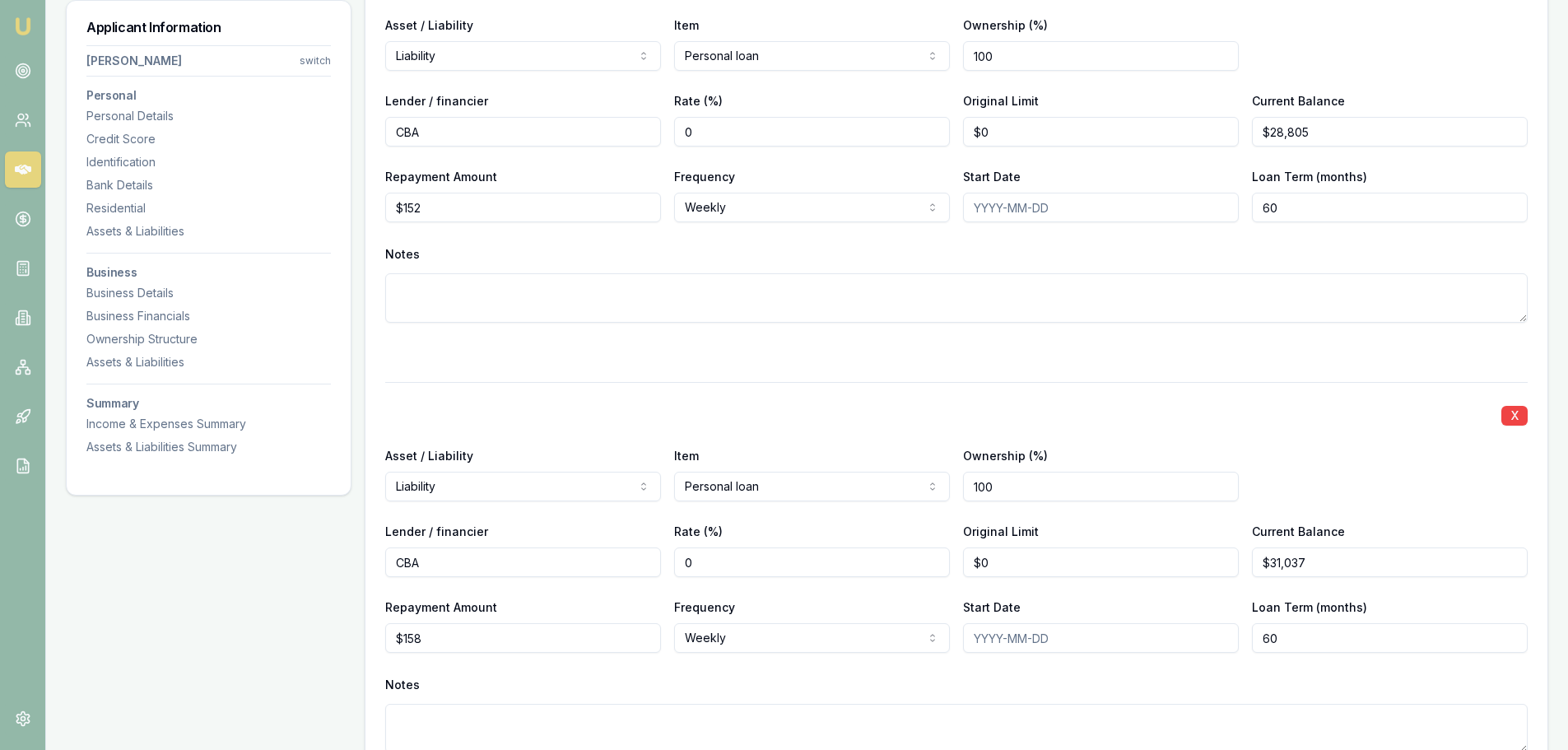
scroll to position [2717, 0]
click at [922, 357] on div at bounding box center [957, 353] width 1143 height 19
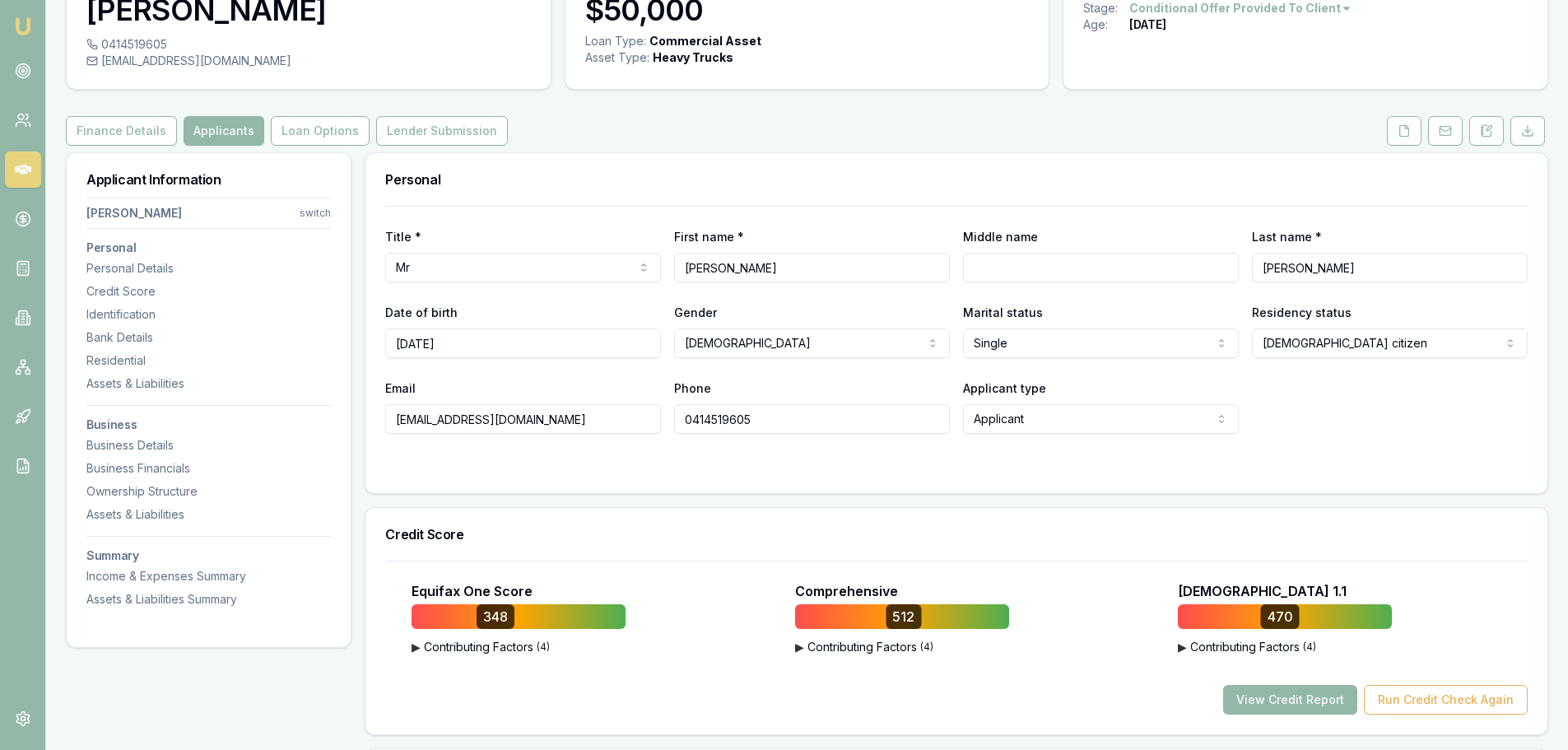
scroll to position [0, 0]
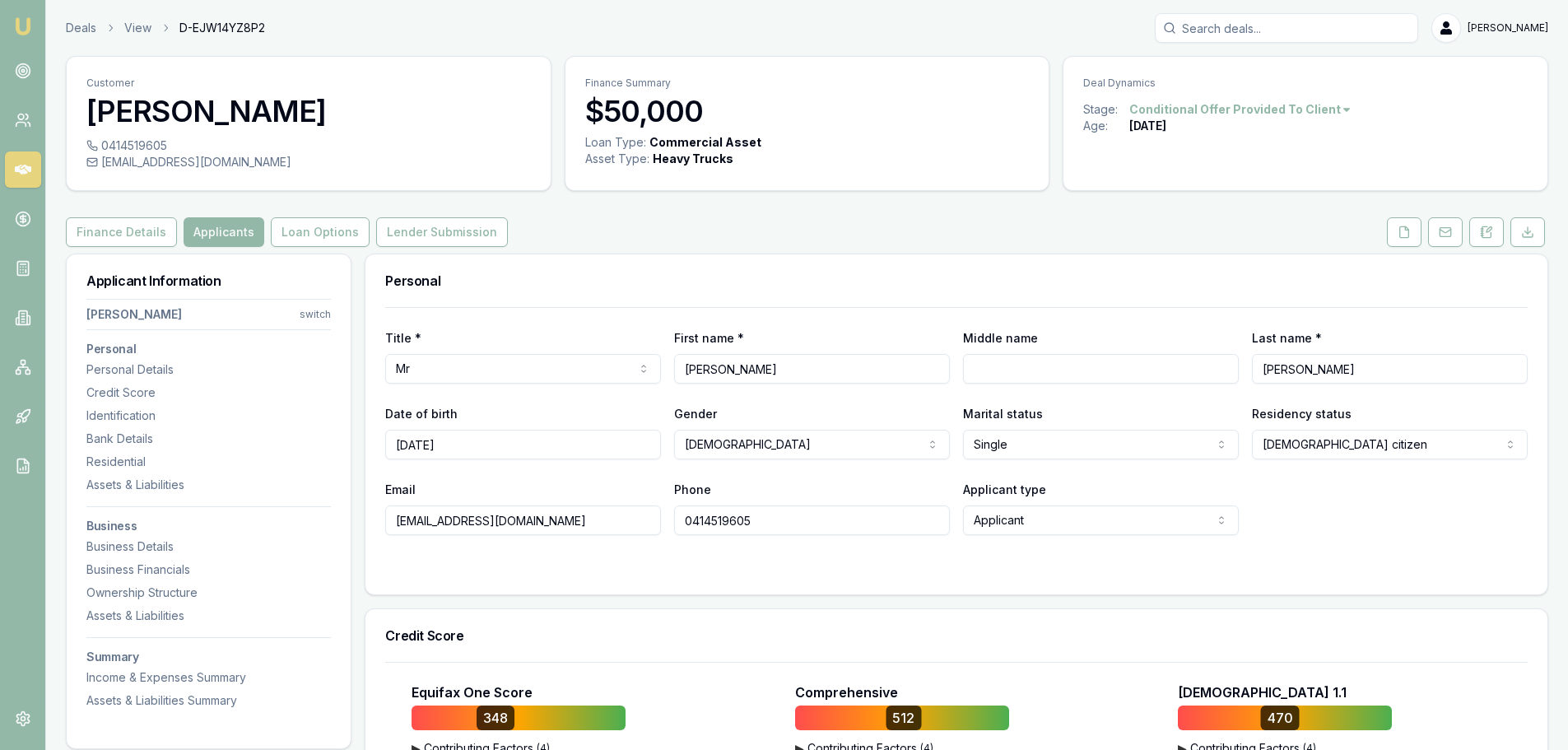
click at [912, 245] on div "Finance Details Applicants Loan Options Lender Submission" at bounding box center [807, 232] width 1483 height 30
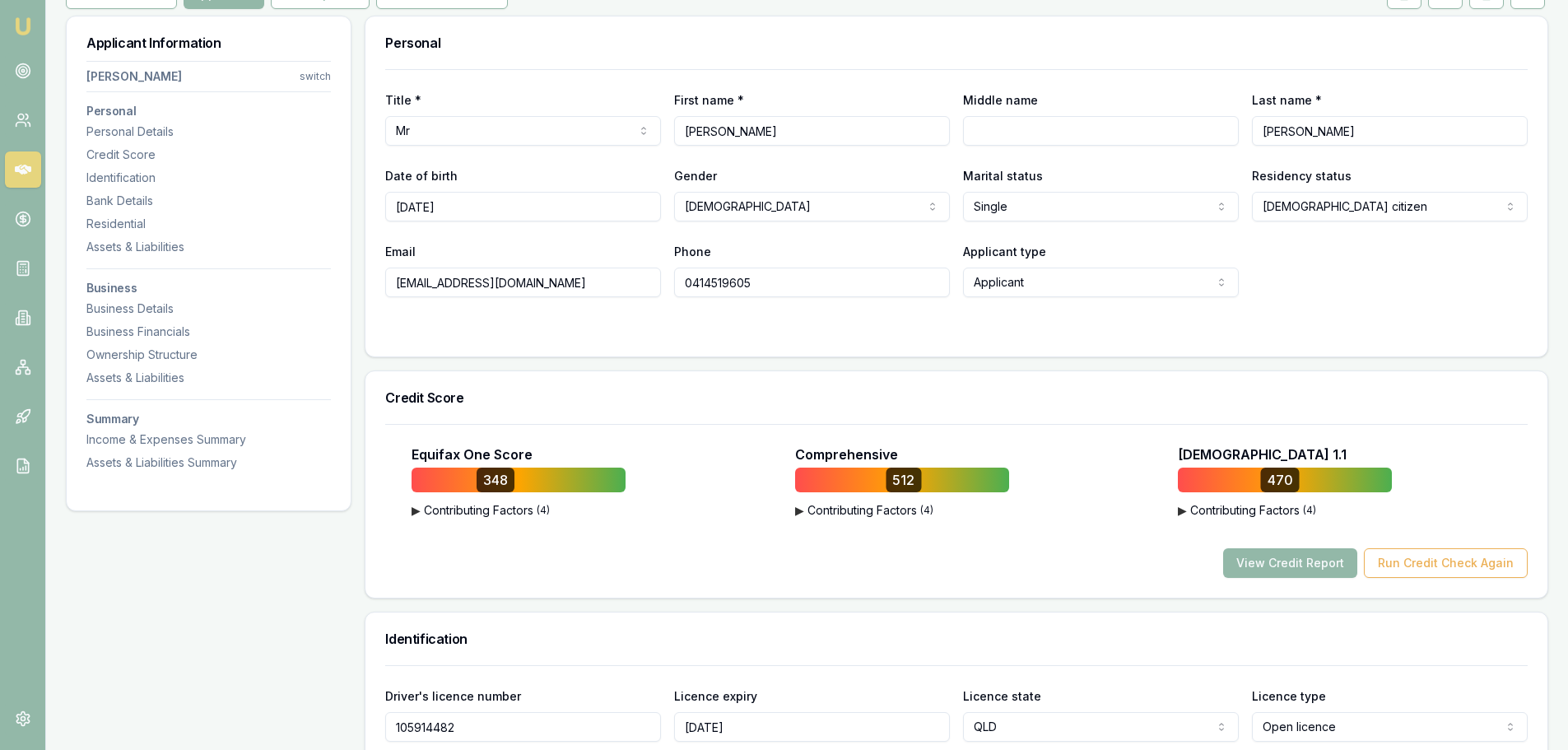
scroll to position [247, 0]
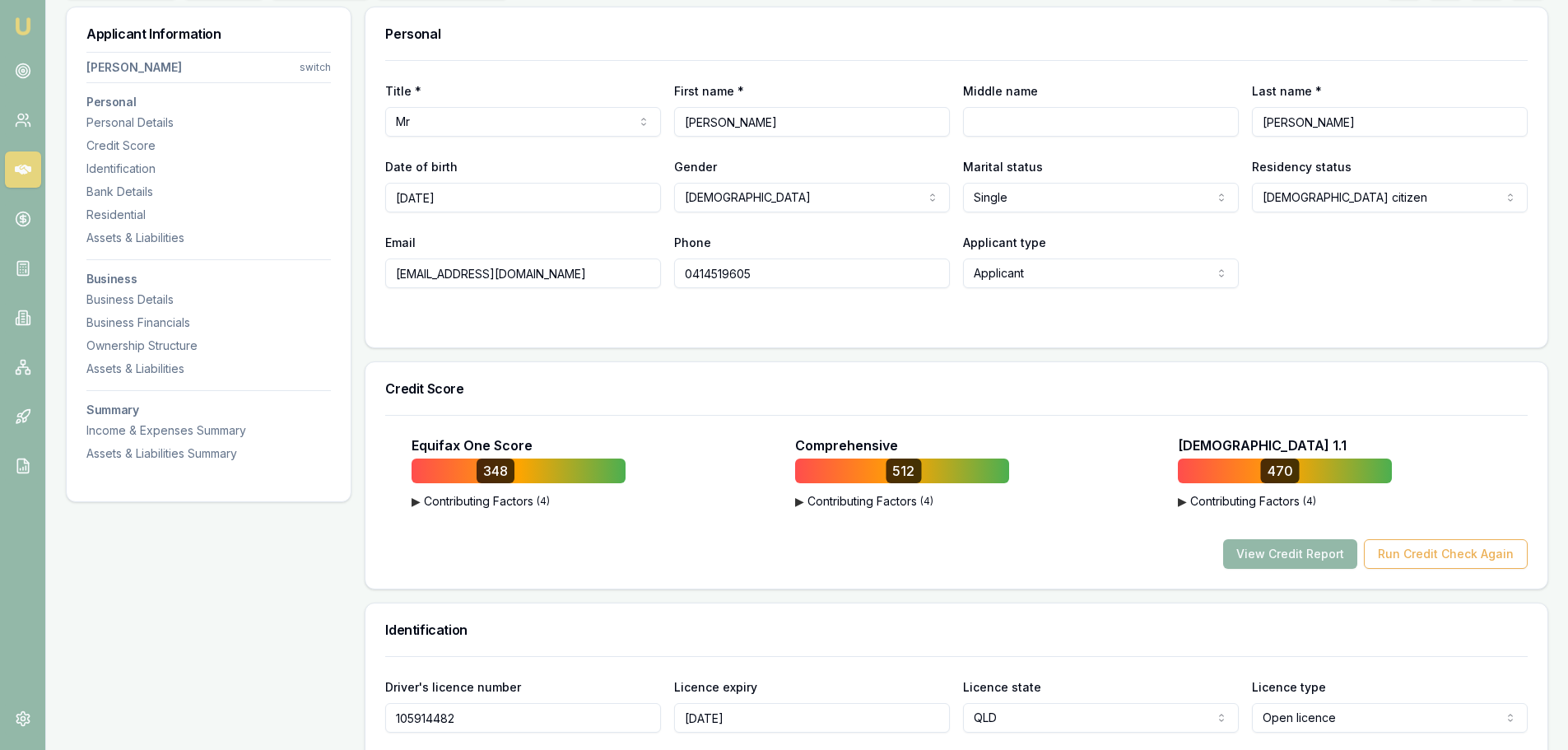
click at [893, 338] on div "Title * Mr Mr Mrs Miss Ms Dr Prof First name * KYLE Middle name Last name * THO…" at bounding box center [956, 203] width 1182 height 288
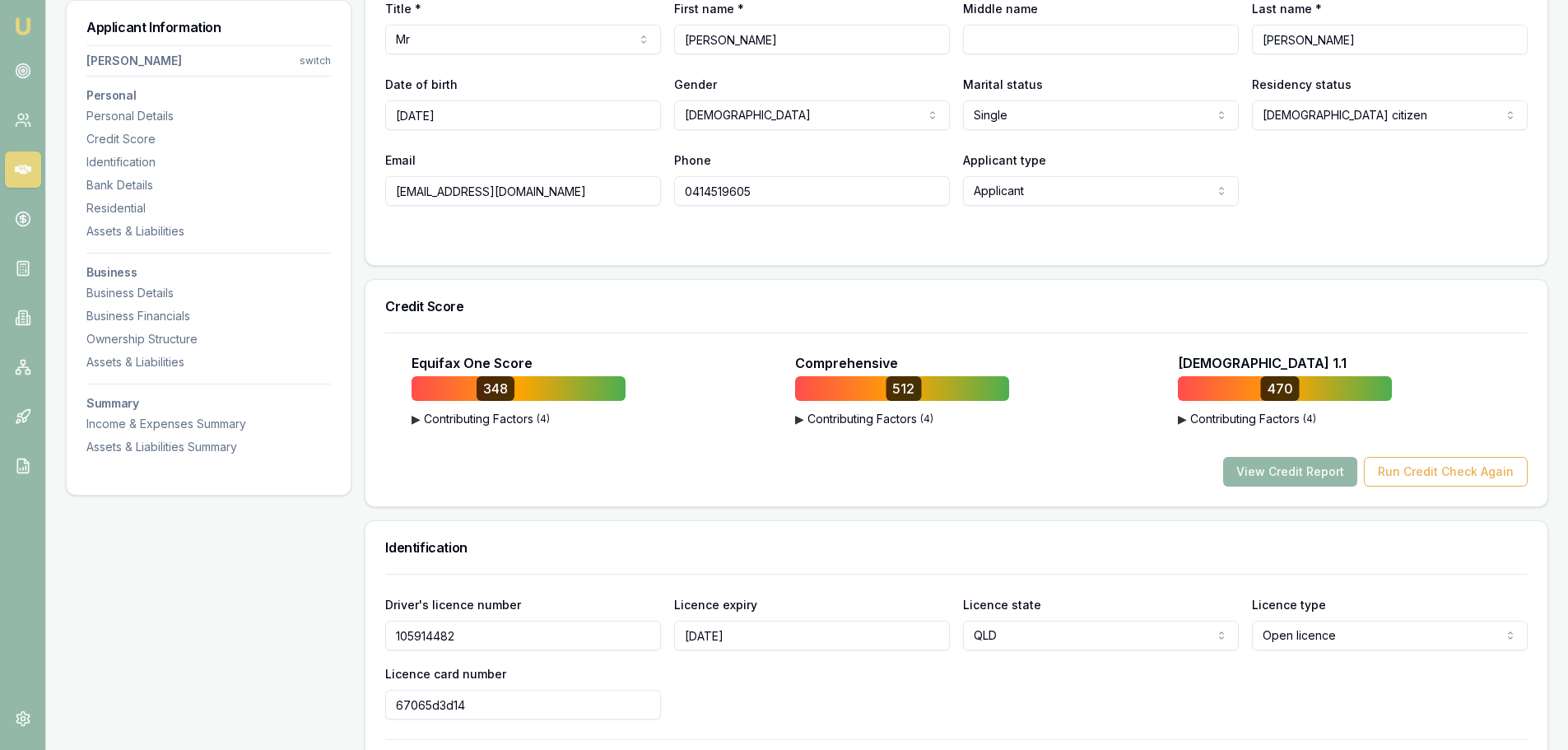
scroll to position [0, 0]
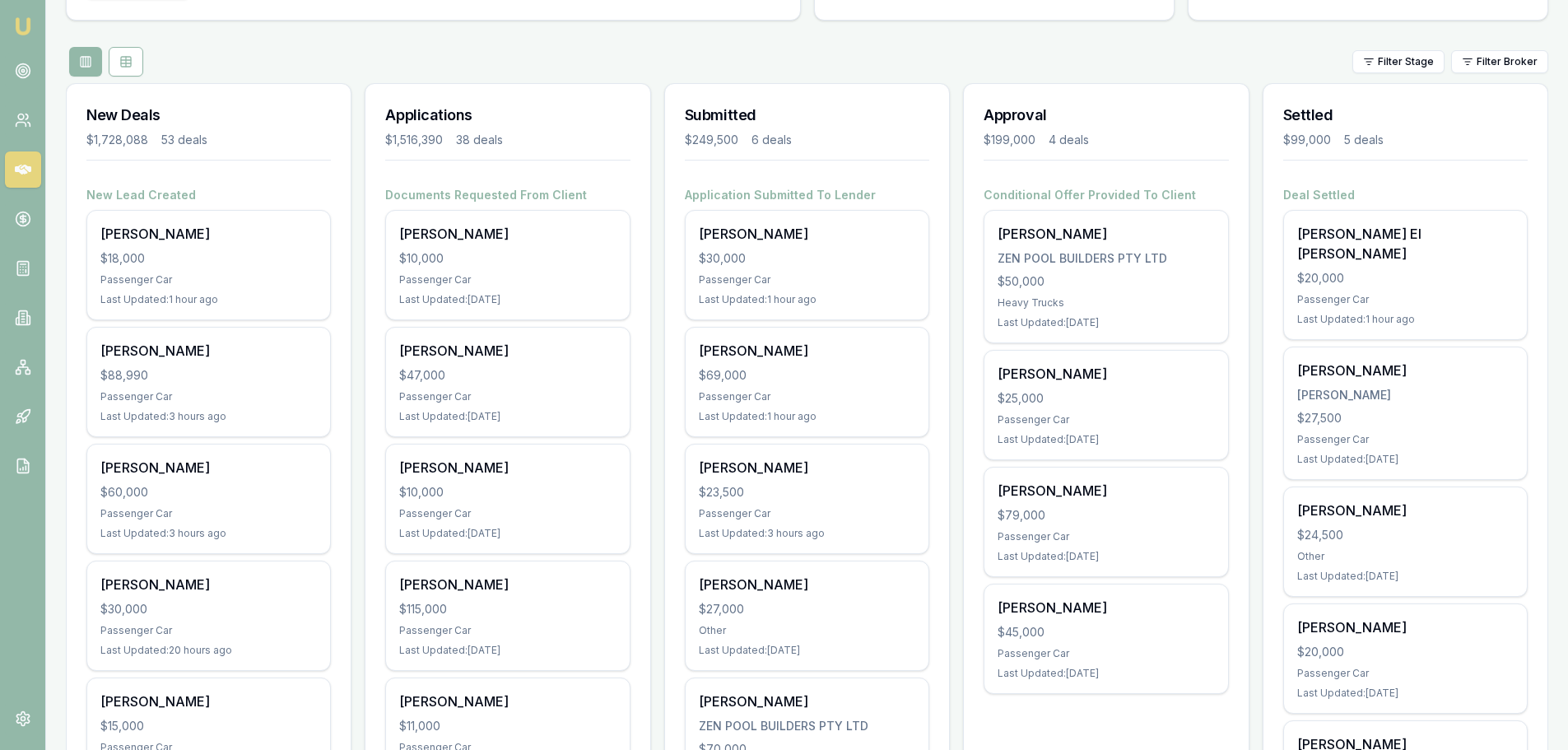
scroll to position [165, 0]
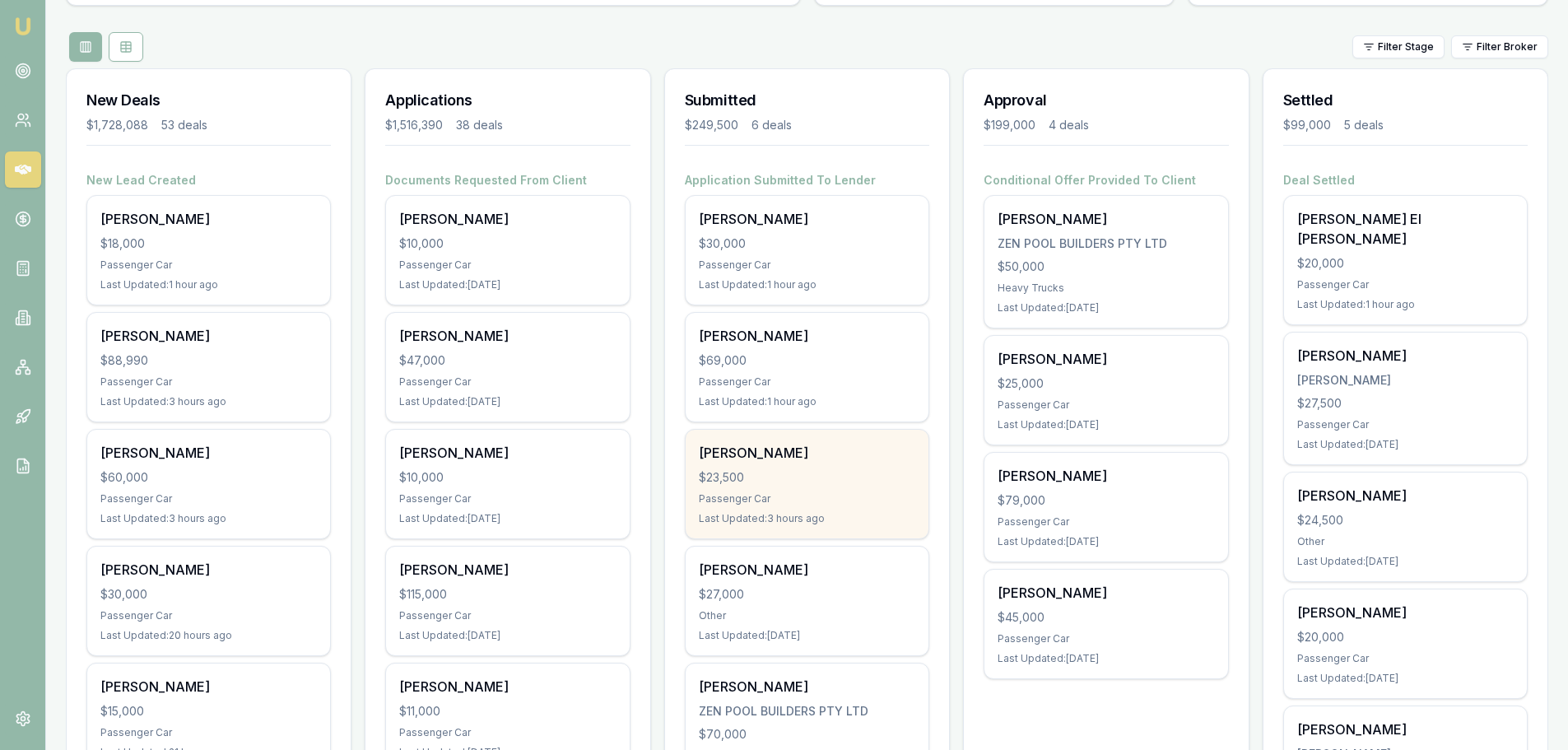
click at [847, 484] on div "$23,500" at bounding box center [808, 477] width 217 height 16
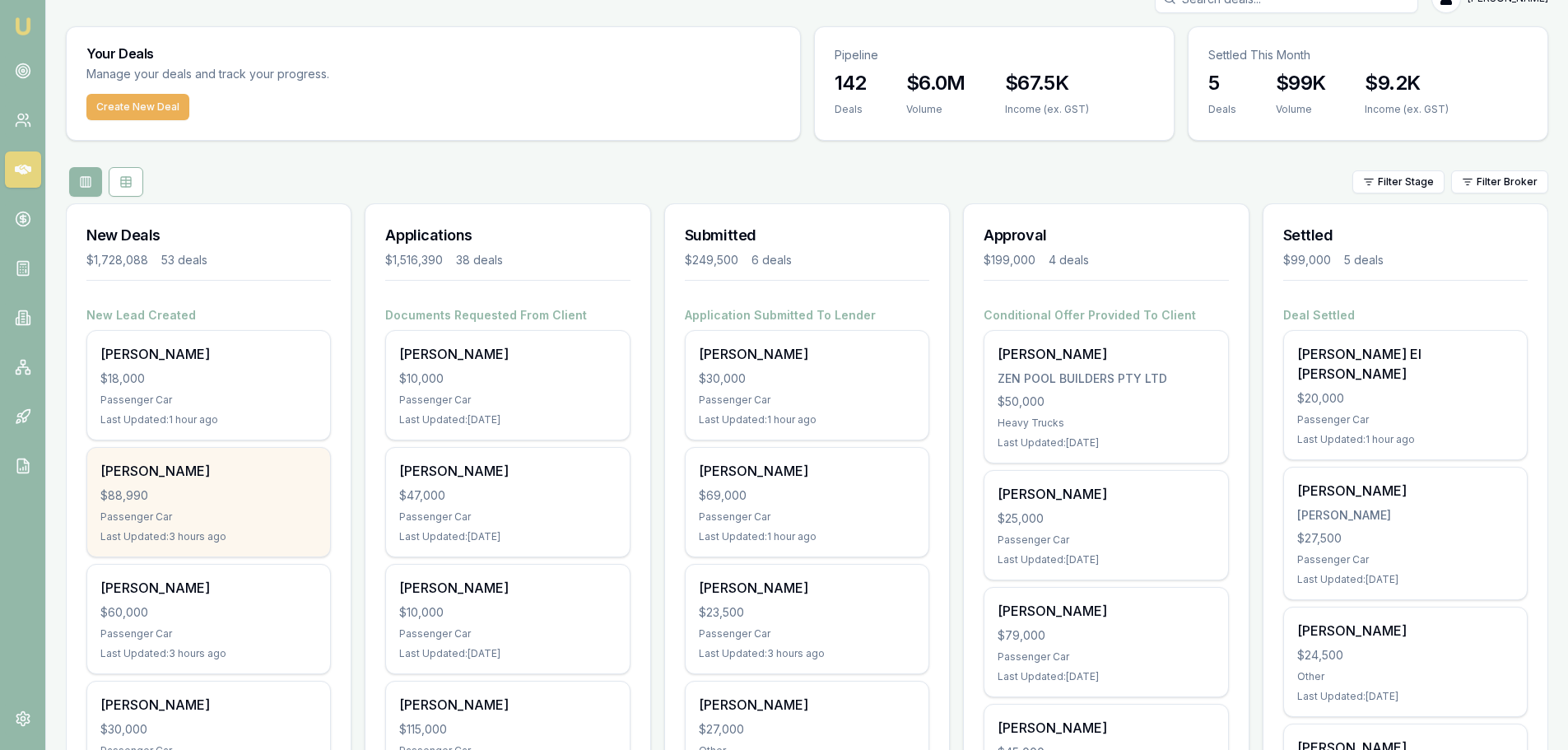
scroll to position [0, 0]
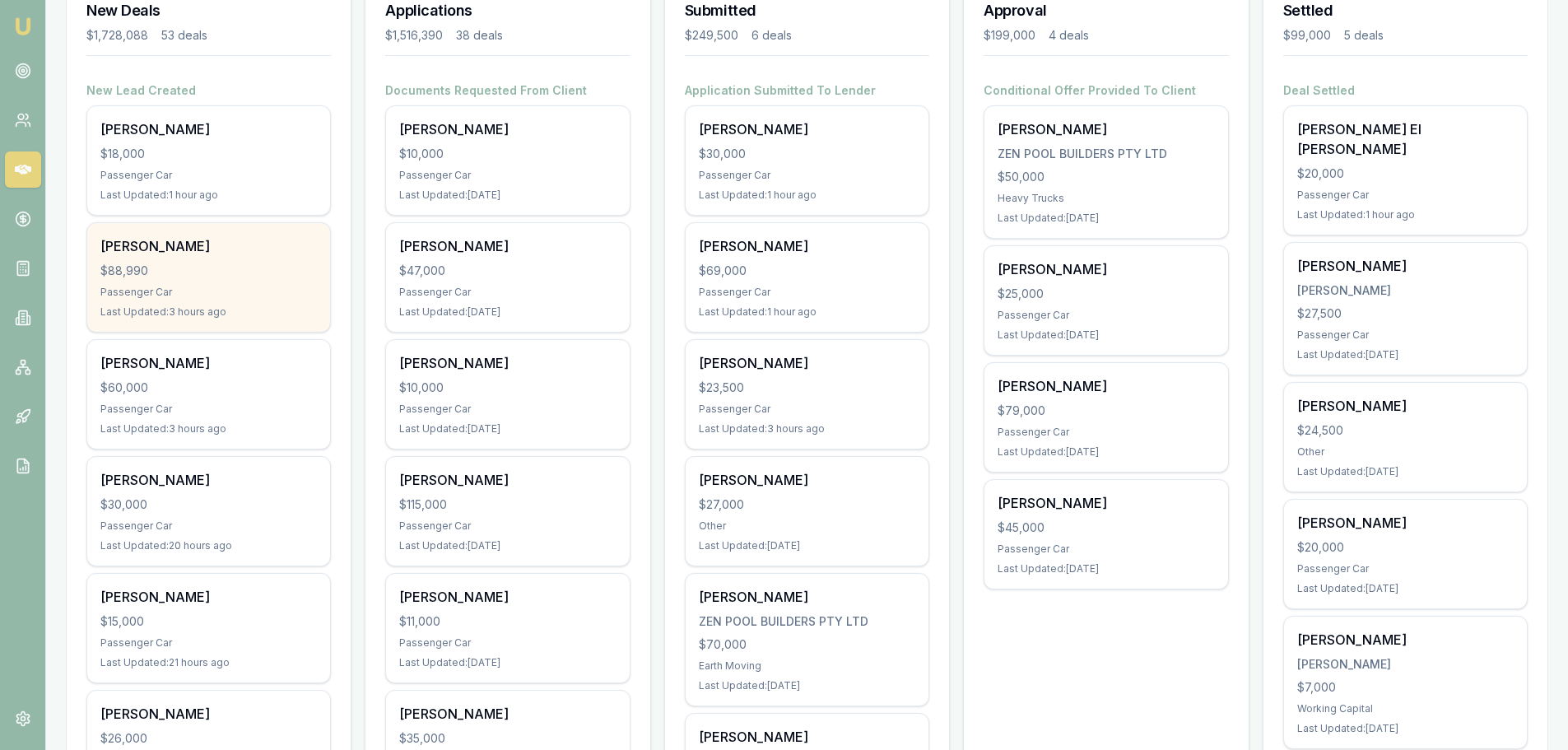
scroll to position [165, 0]
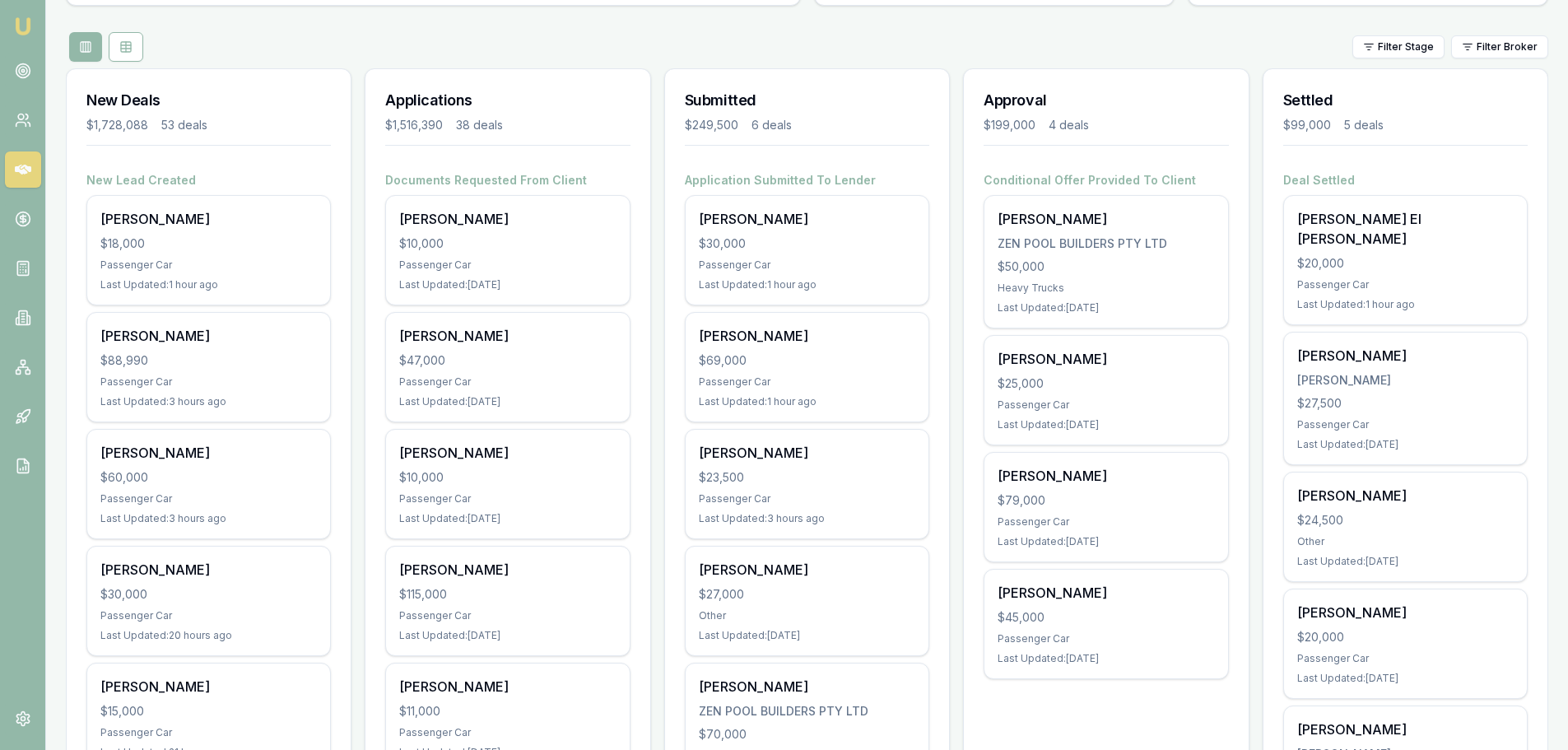
click at [326, 39] on div "Filter Stage Filter Broker" at bounding box center [807, 47] width 1483 height 30
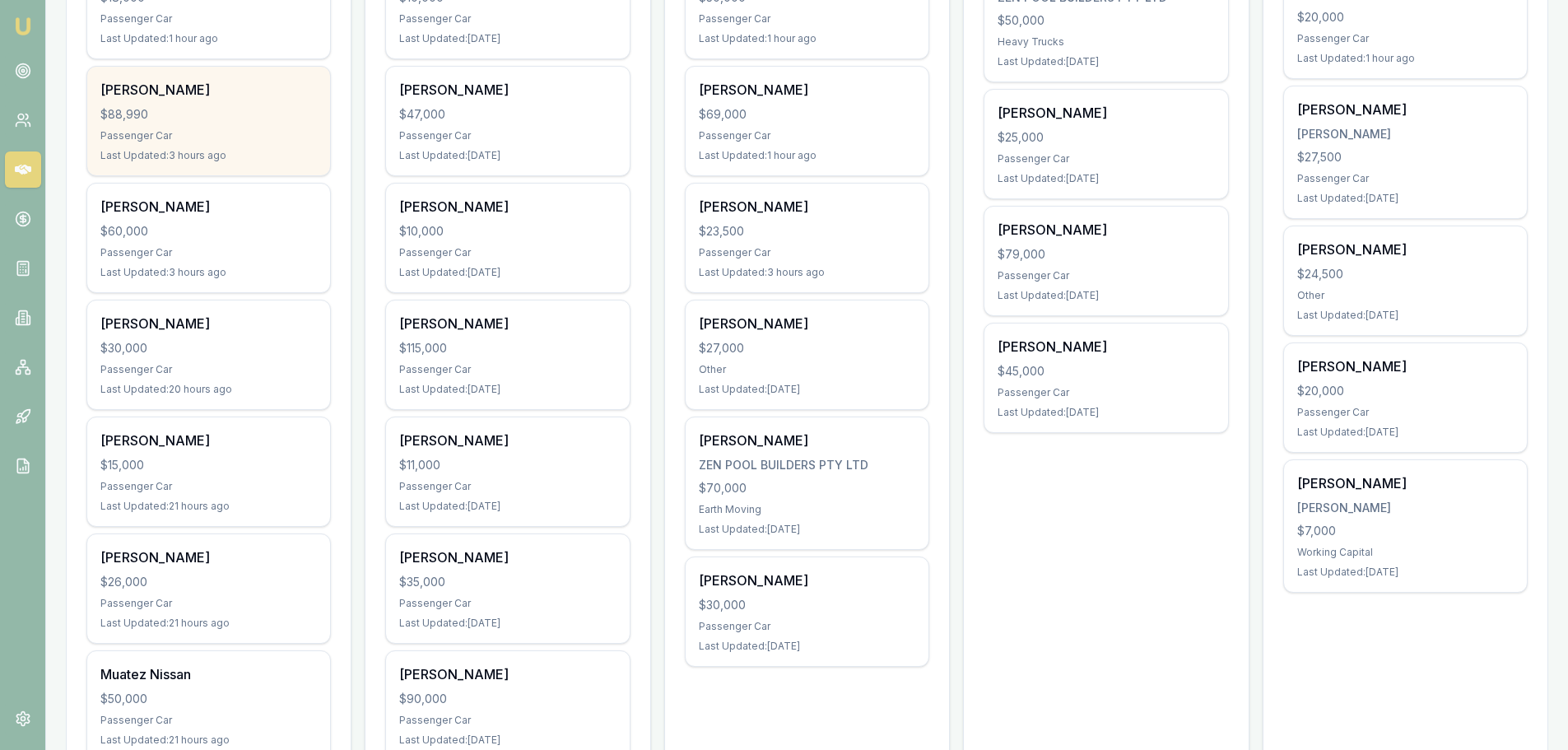
scroll to position [412, 0]
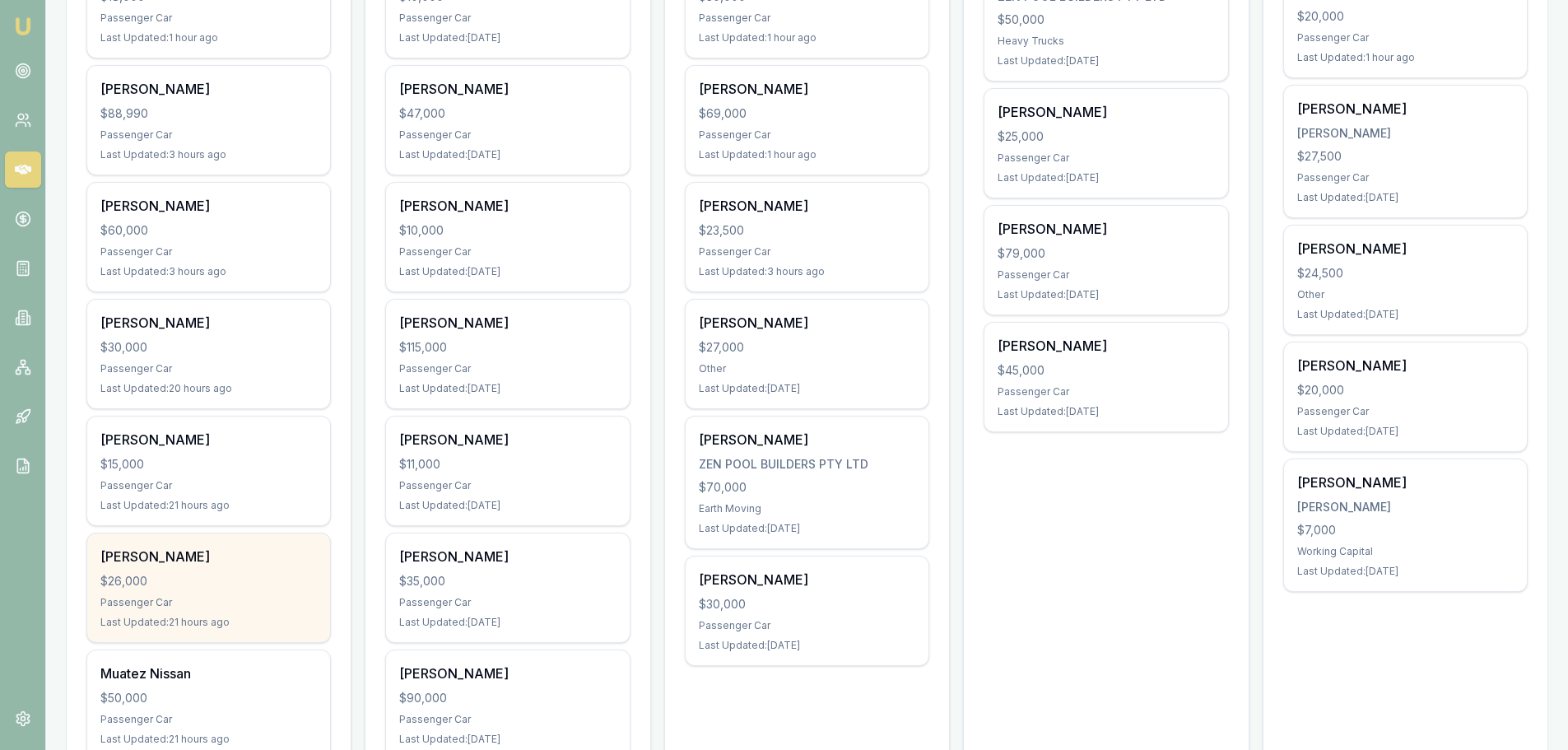
click at [230, 575] on div "$26,000" at bounding box center [209, 580] width 217 height 16
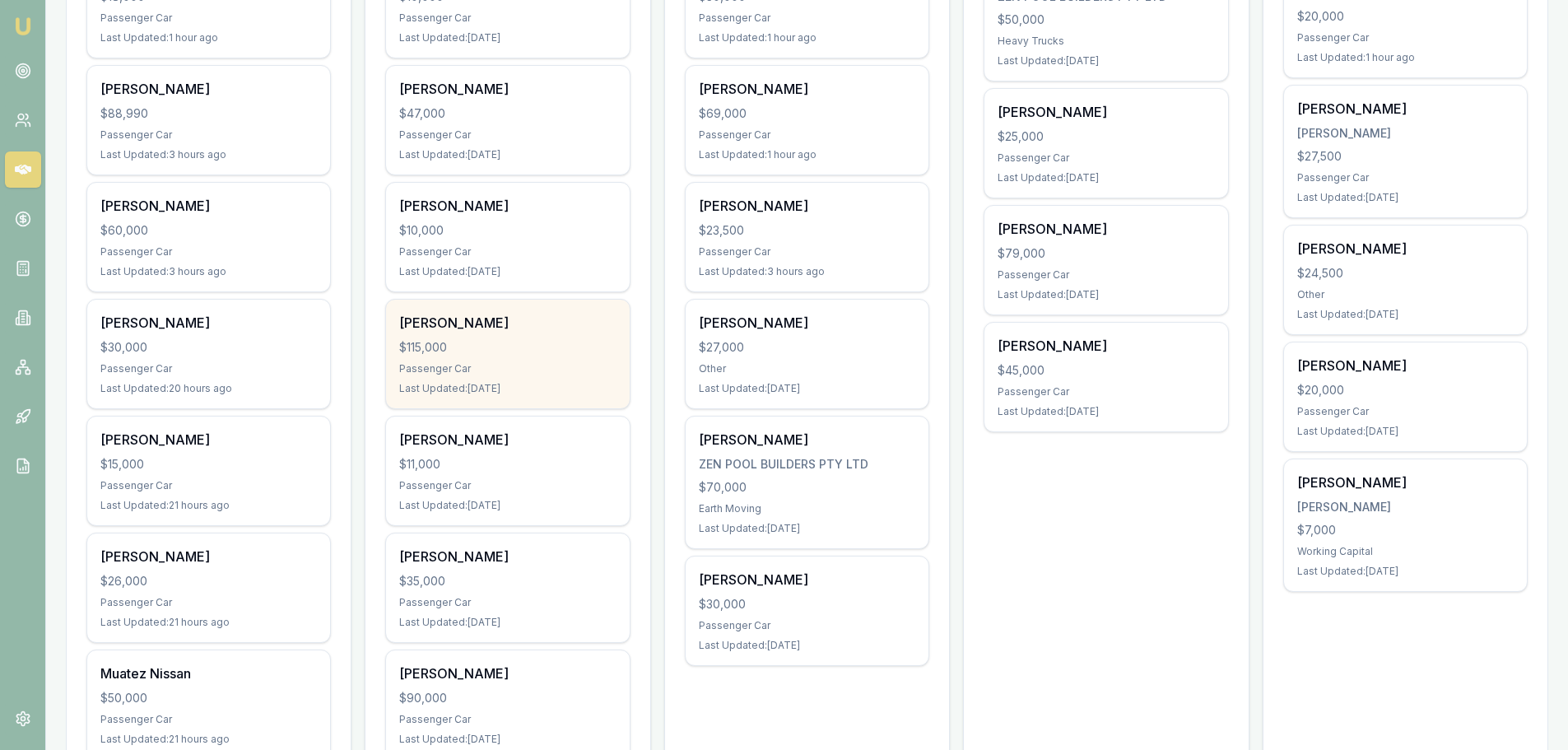
scroll to position [165, 0]
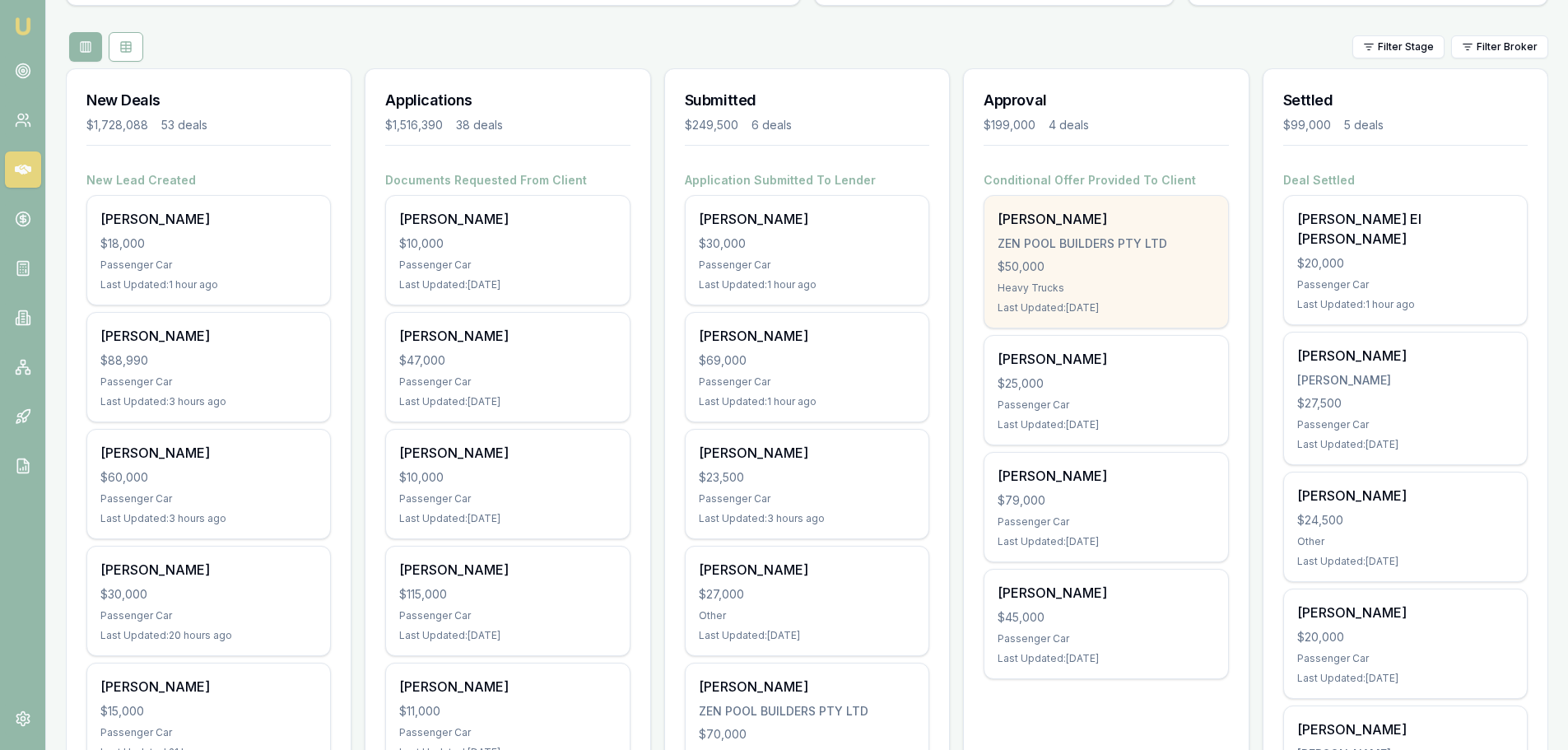
click at [1174, 278] on div "KYLE THOMPSON ZEN POOL BUILDERS PTY LTD $50,000 Heavy Trucks Last Updated: 1 da…" at bounding box center [1105, 262] width 243 height 132
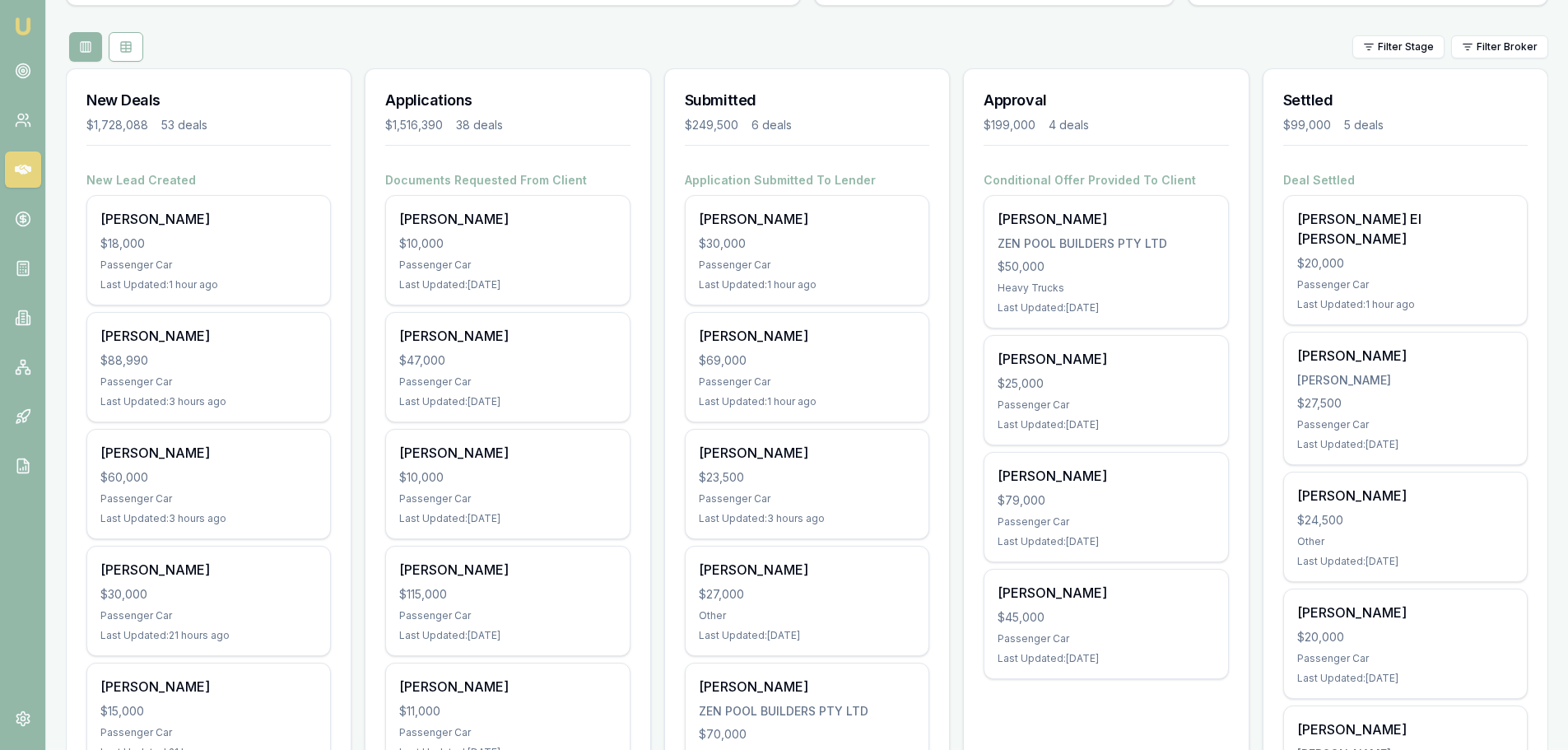
click at [369, 47] on div "Filter Stage Filter Broker" at bounding box center [807, 47] width 1483 height 30
click at [19, 414] on icon at bounding box center [19, 415] width 5 height 3
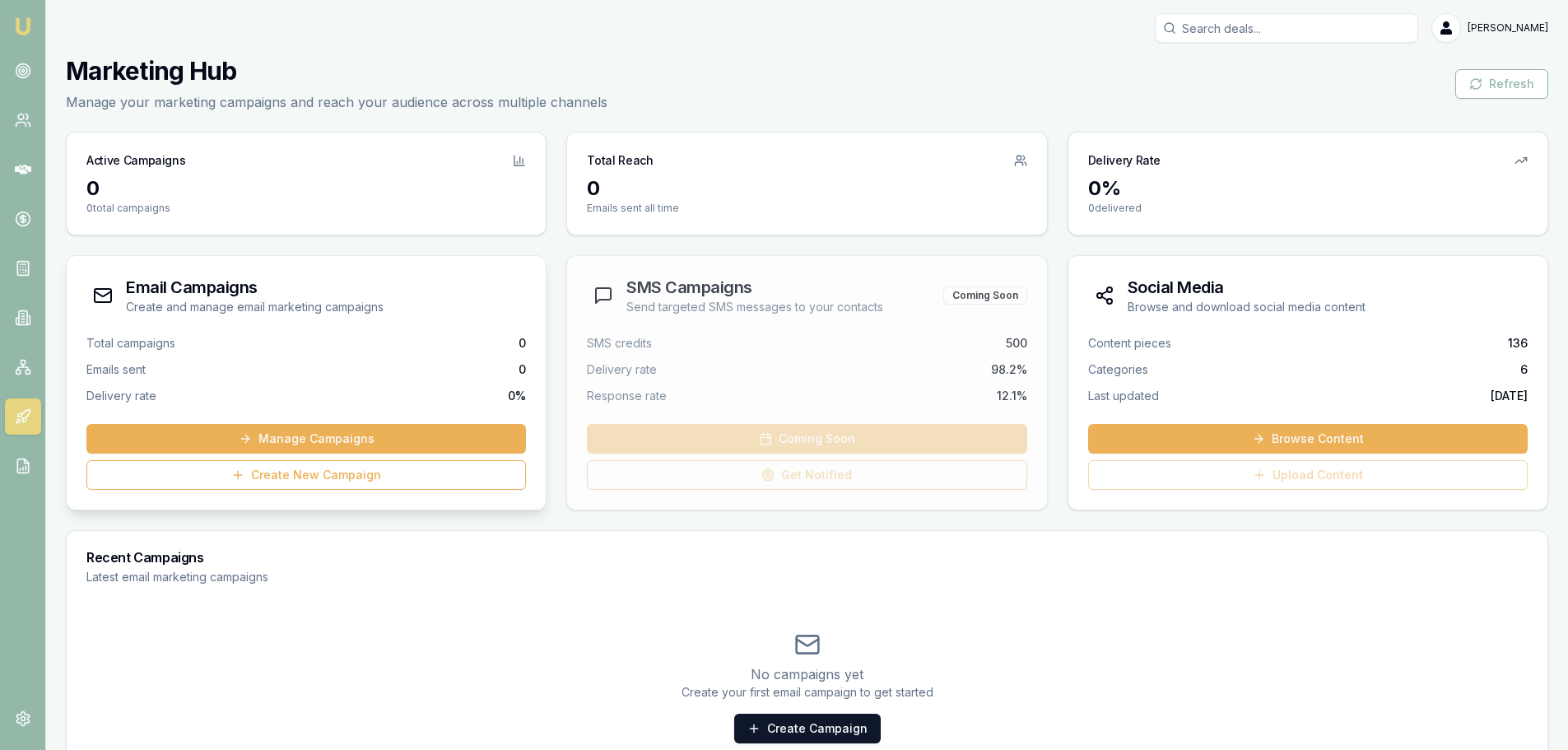
scroll to position [1, 0]
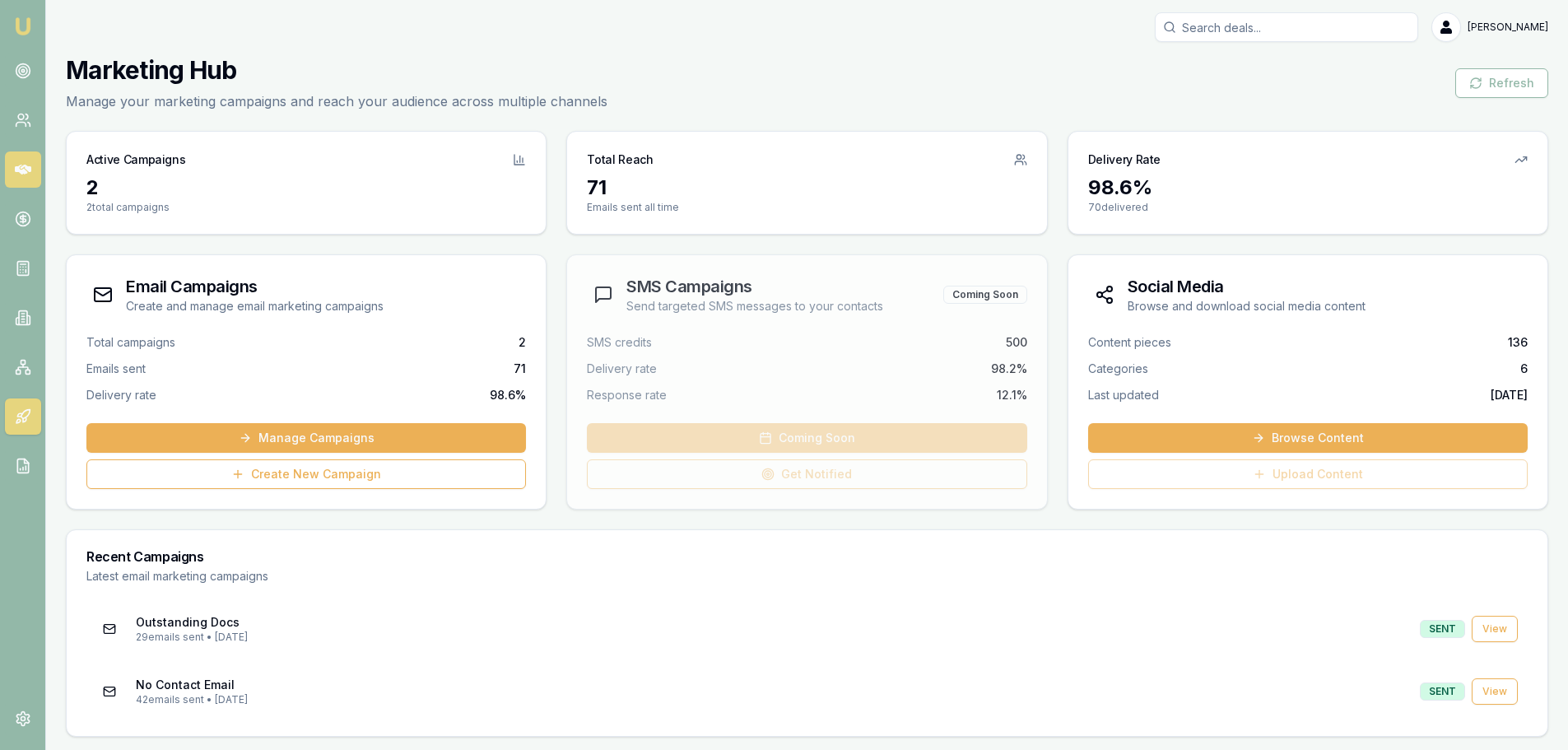
click at [23, 166] on icon at bounding box center [22, 170] width 16 height 10
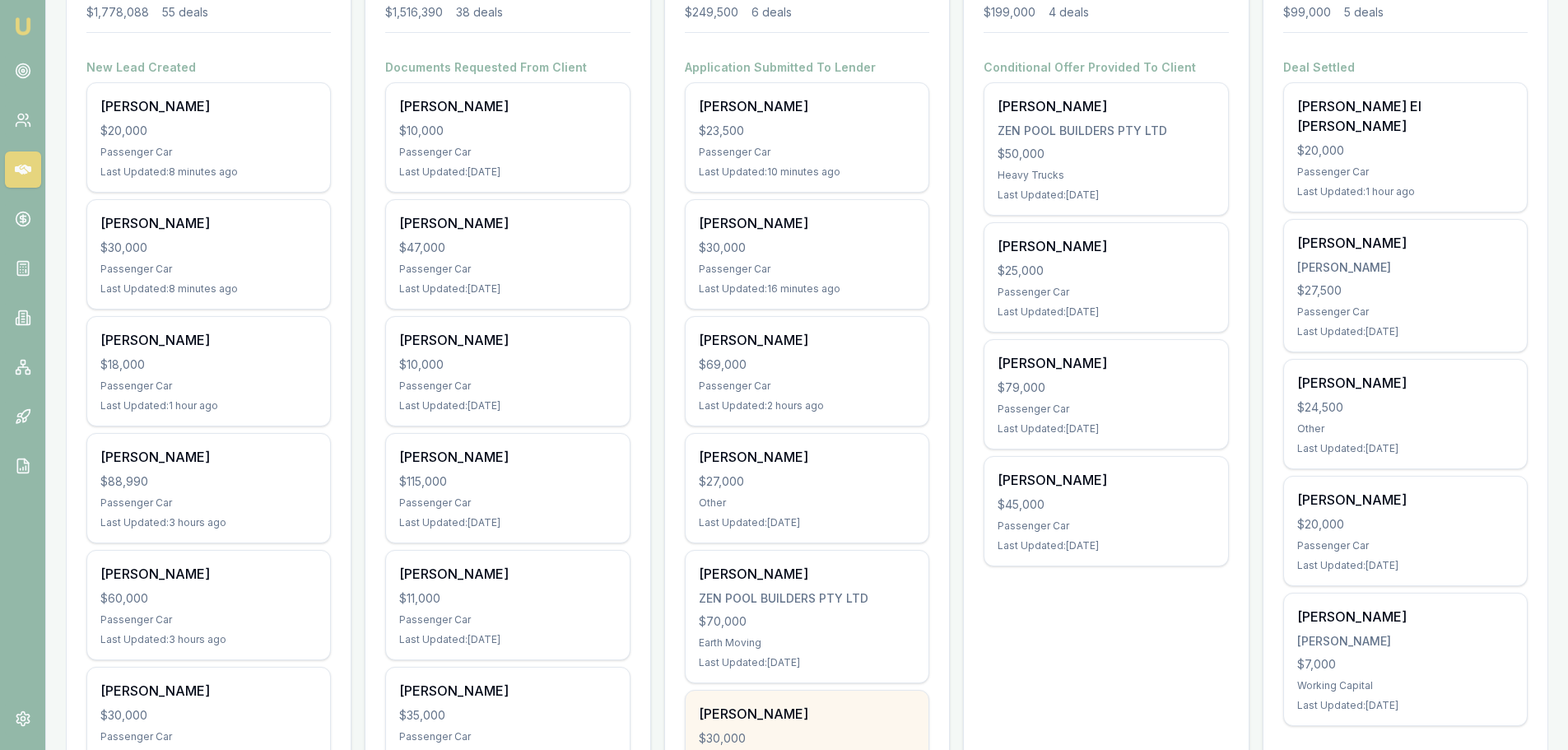
scroll to position [247, 0]
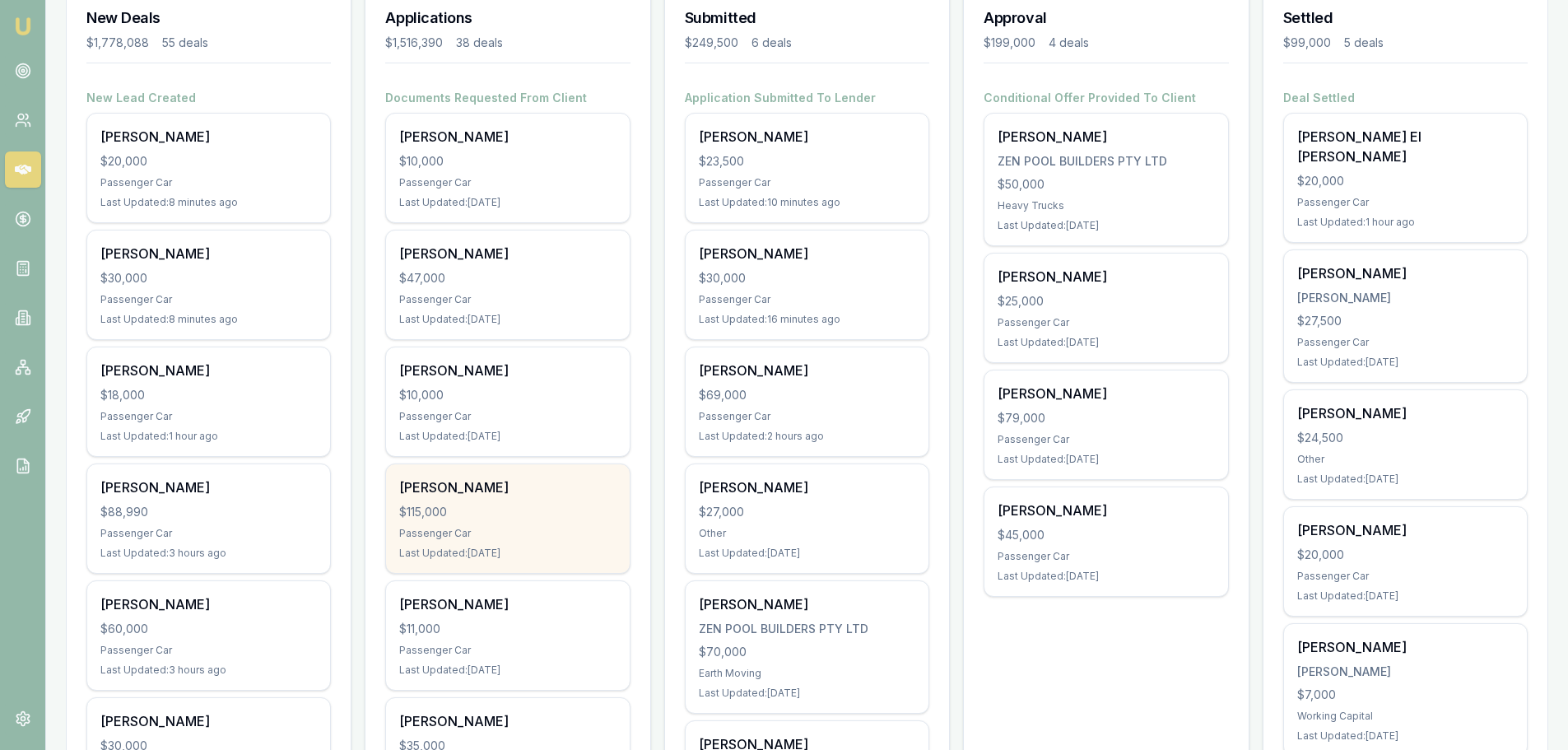
click at [460, 523] on div "ROBERT REYNOLDS $115,000 Passenger Car Last Updated: 6 days ago" at bounding box center [507, 518] width 243 height 109
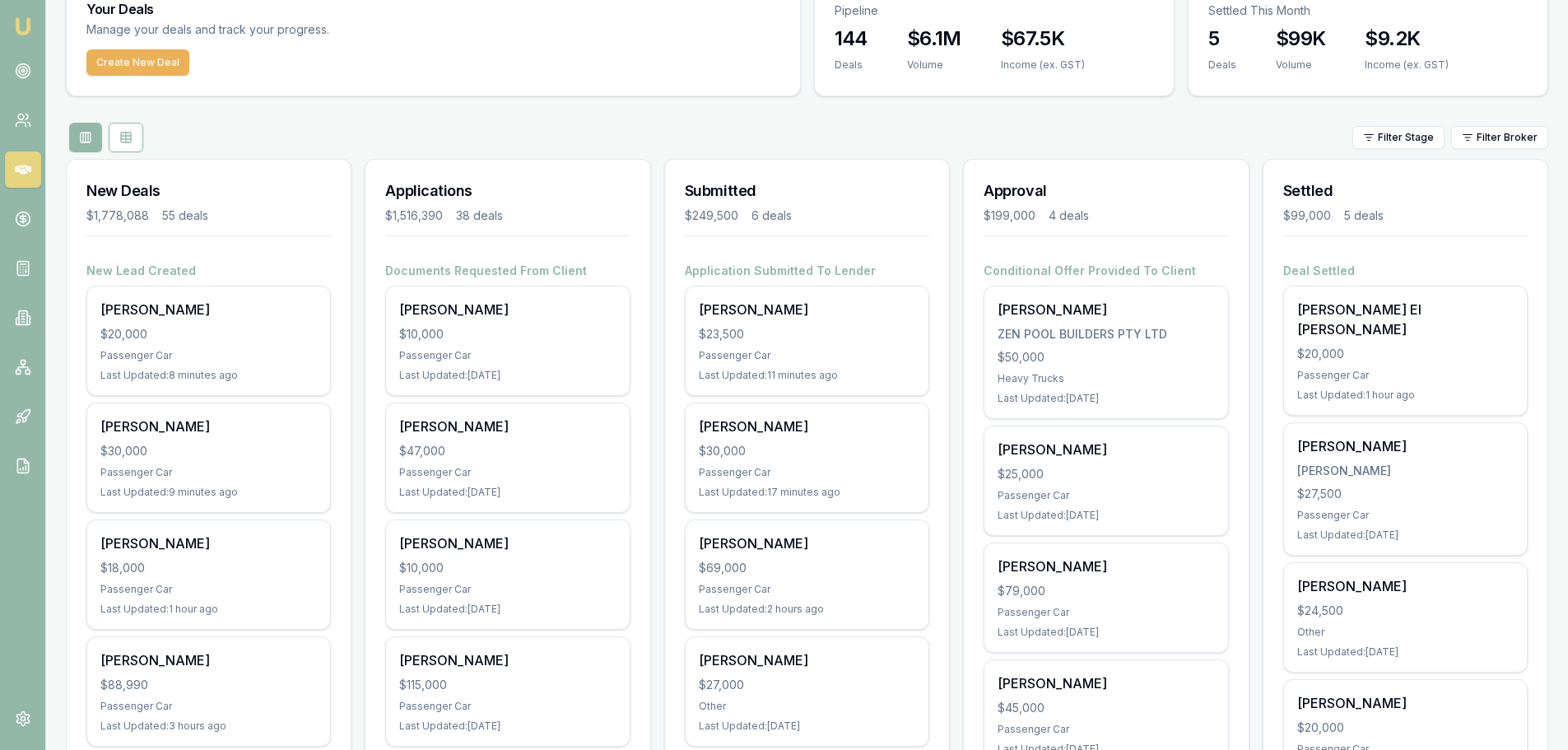
scroll to position [0, 0]
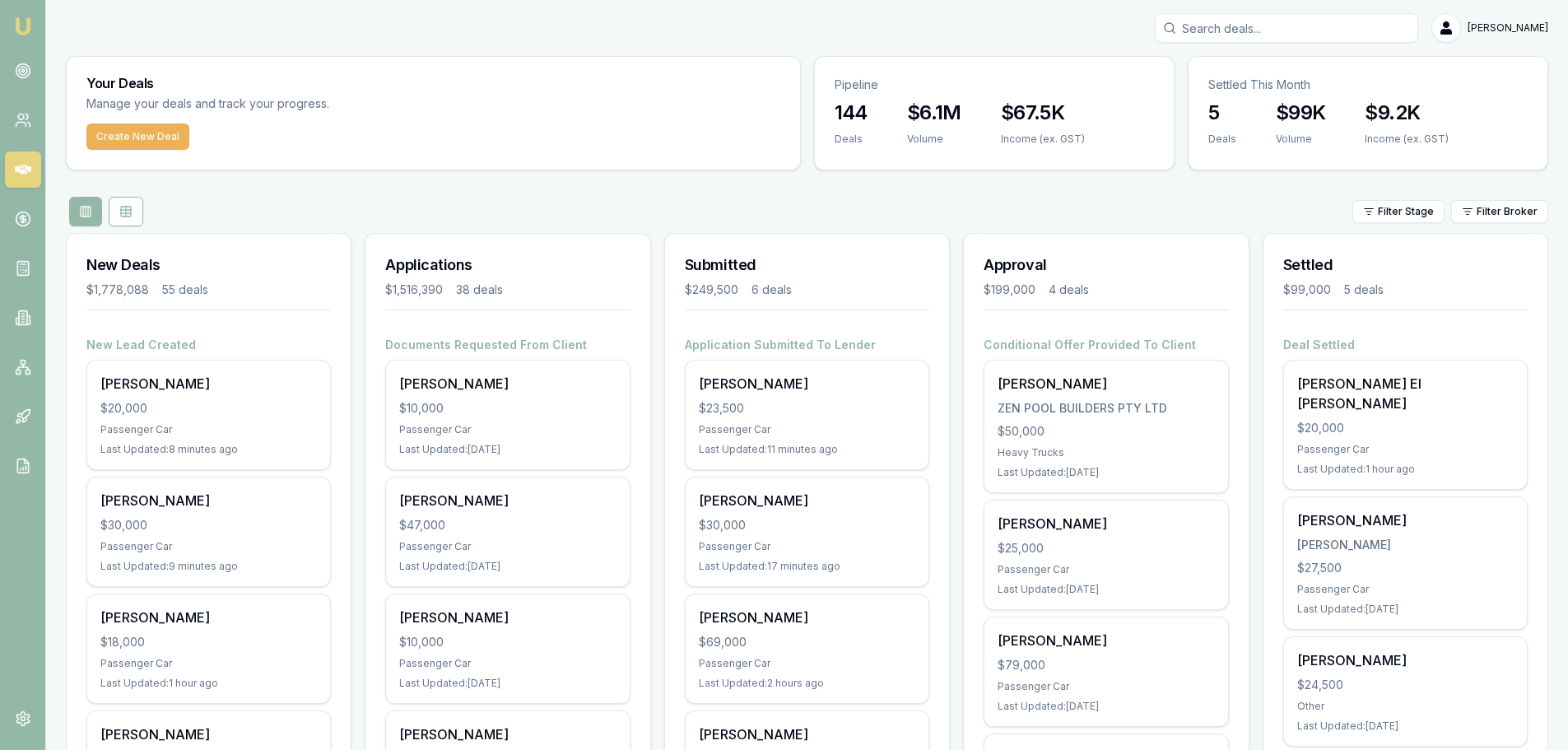
click at [620, 205] on div "Filter Stage Filter Broker" at bounding box center [807, 211] width 1483 height 30
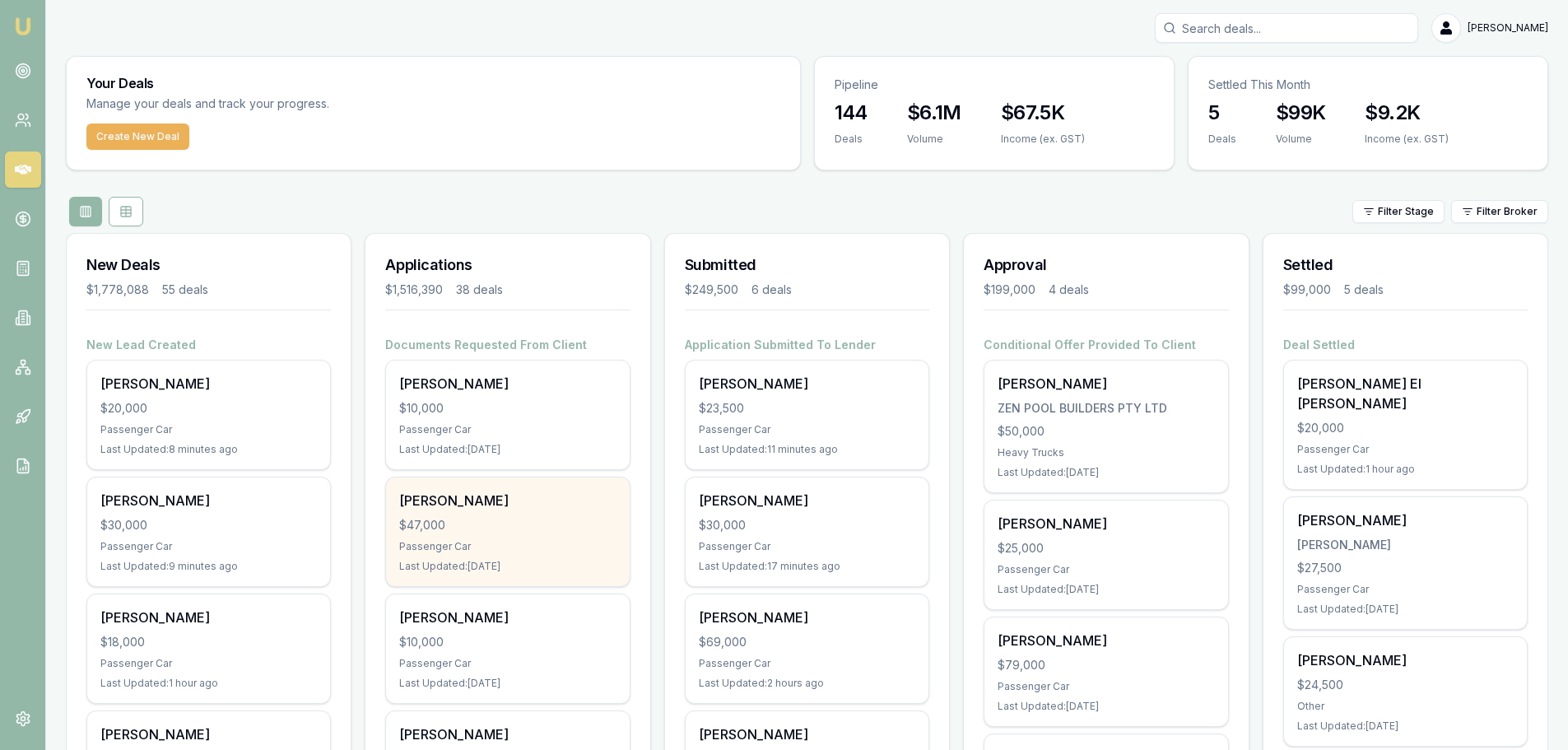
scroll to position [494, 0]
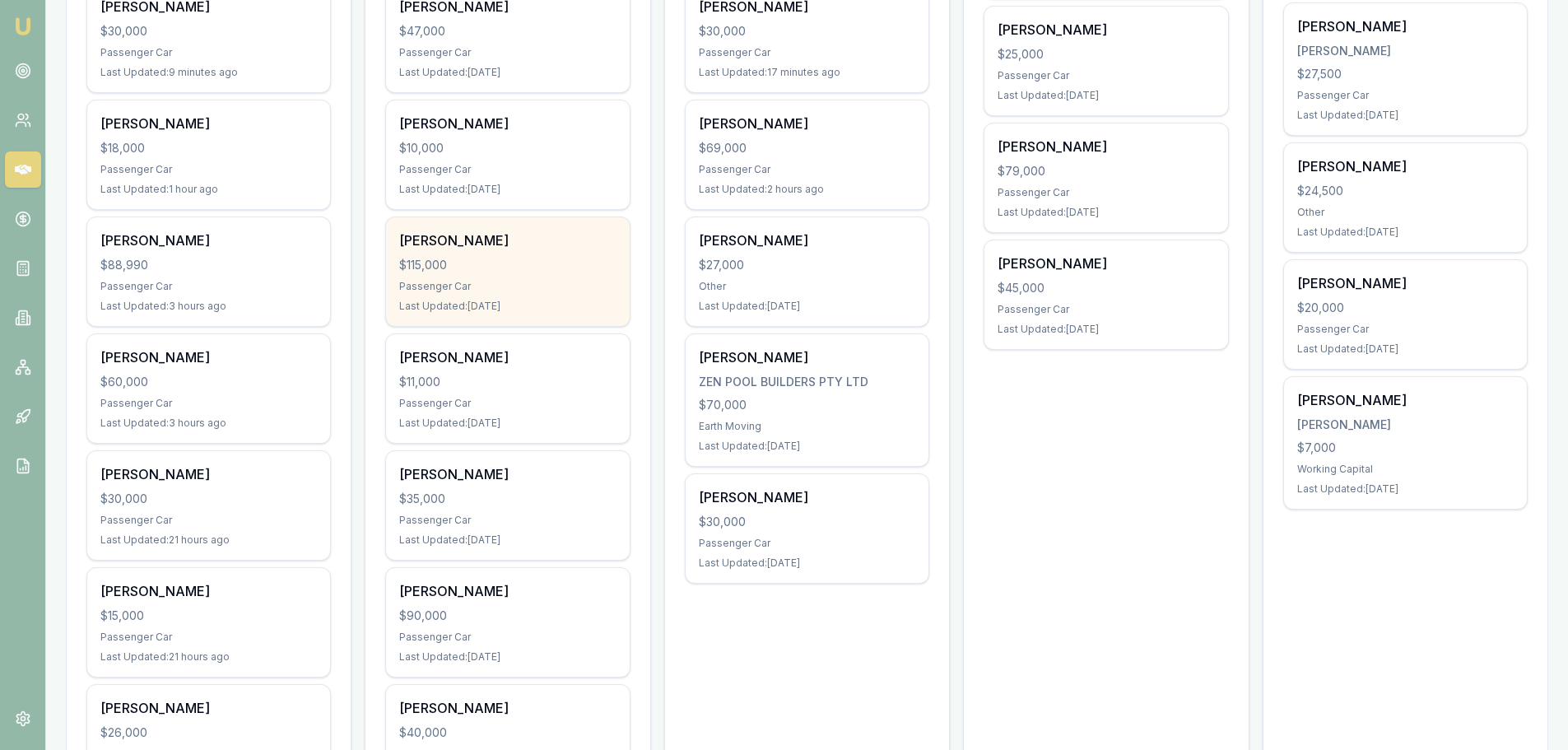
click at [488, 248] on div "ROBERT REYNOLDS" at bounding box center [507, 240] width 217 height 19
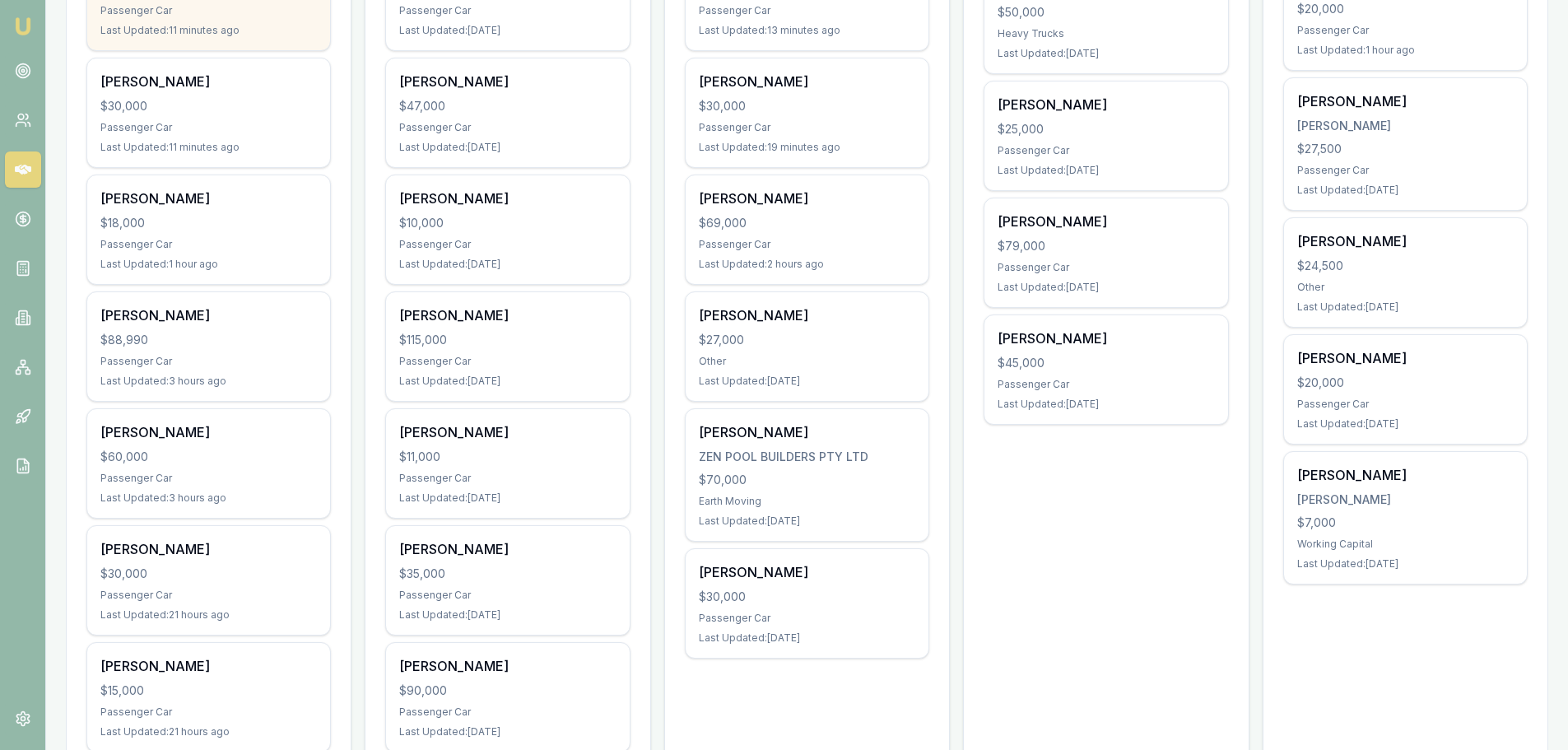
scroll to position [165, 0]
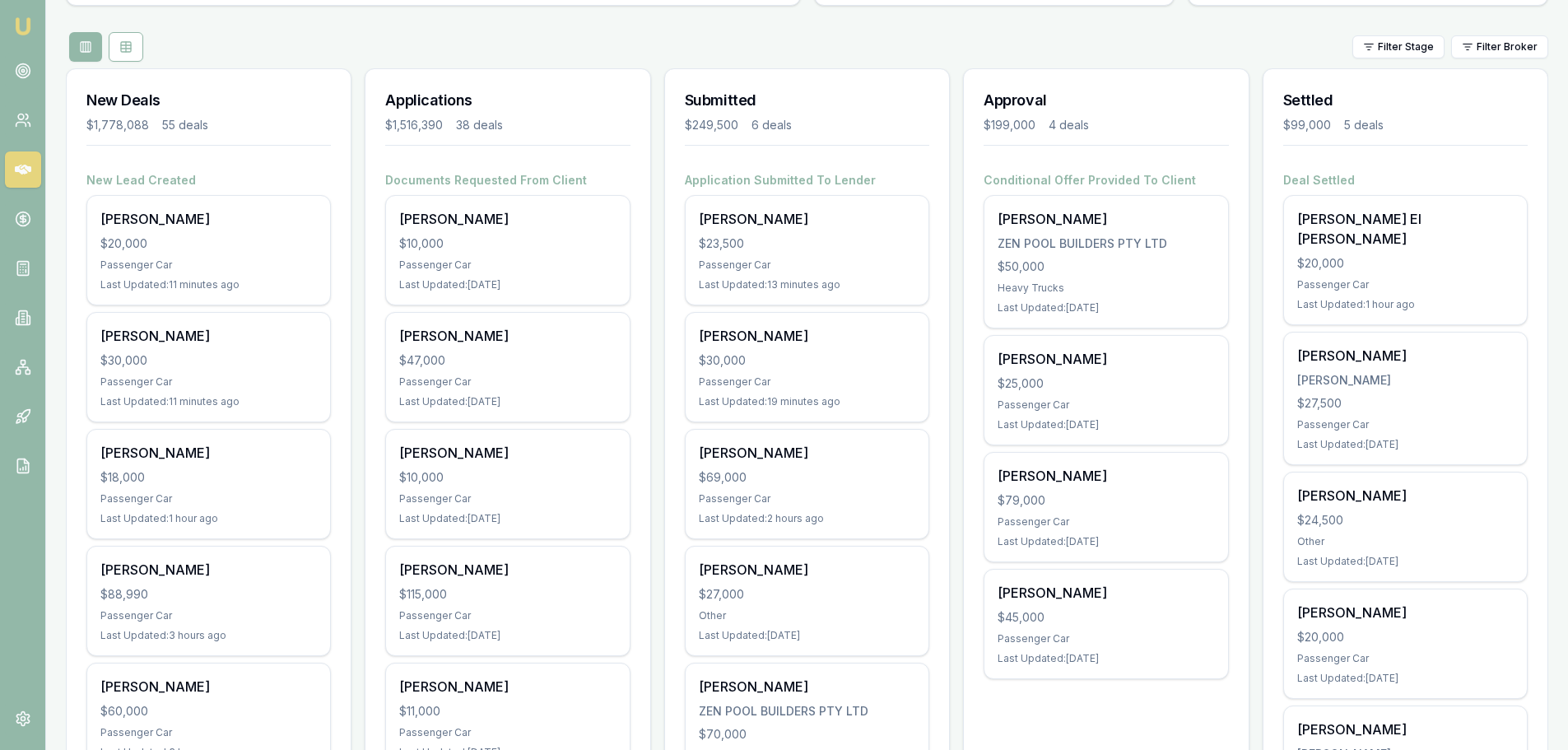
click at [497, 32] on div "Filter Stage Filter Broker" at bounding box center [807, 47] width 1483 height 30
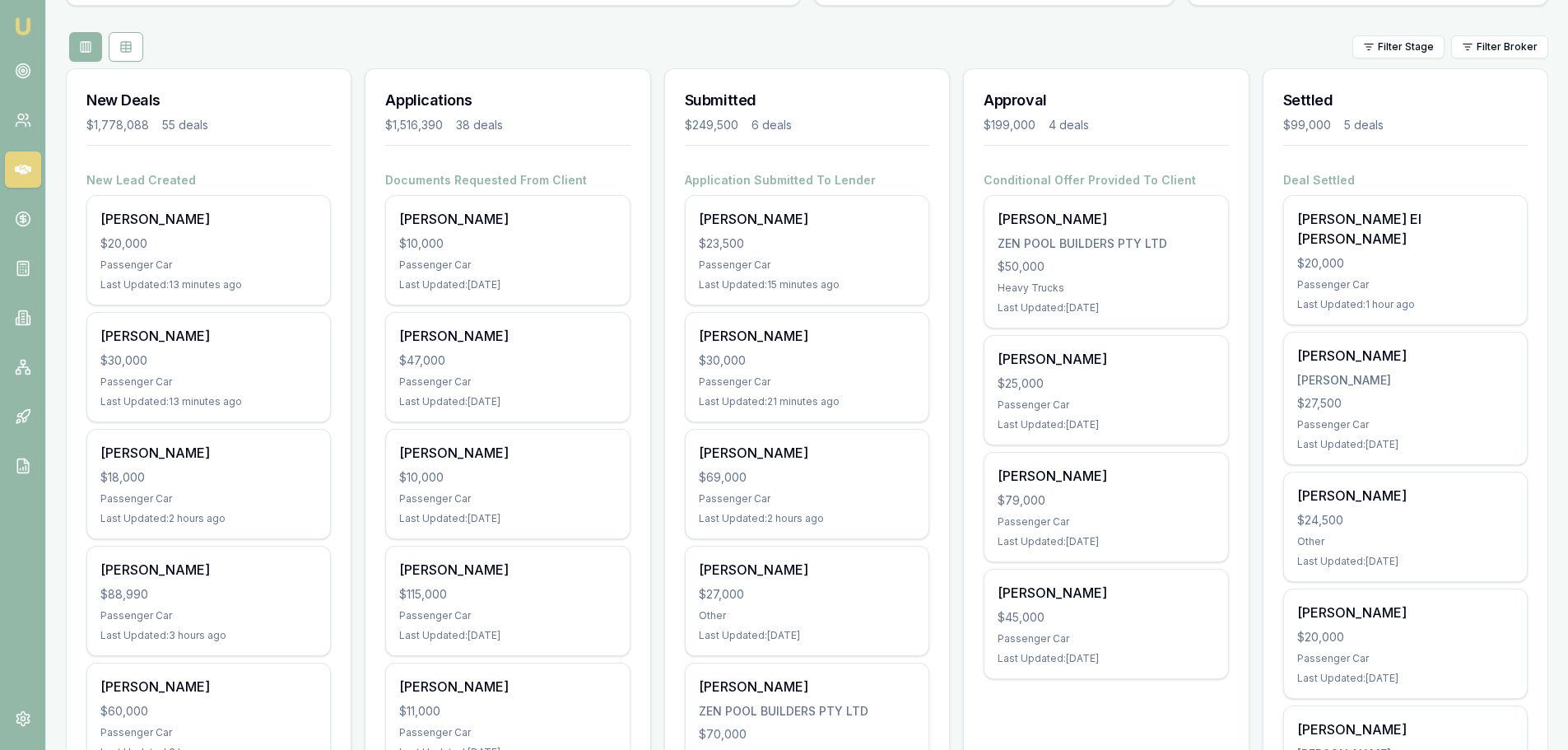
click at [427, 49] on div "Filter Stage Filter Broker" at bounding box center [807, 47] width 1483 height 30
click at [801, 45] on div "Filter Stage Filter Broker" at bounding box center [807, 47] width 1483 height 30
click at [761, 46] on div "Filter Stage Filter Broker" at bounding box center [807, 47] width 1483 height 30
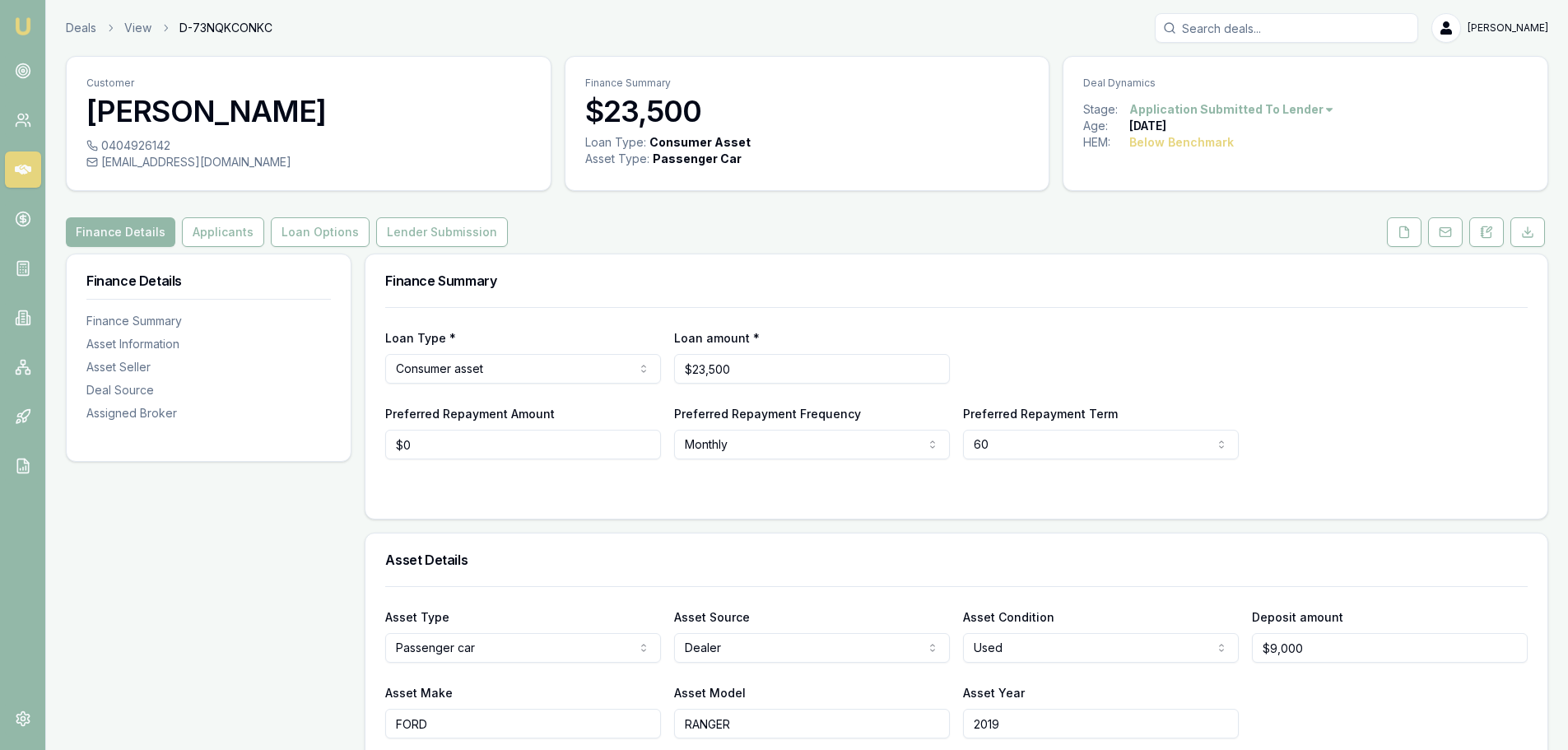
click at [671, 230] on div "Finance Details Applicants Loan Options Lender Submission" at bounding box center [807, 232] width 1483 height 30
click at [225, 232] on button "Applicants" at bounding box center [223, 232] width 82 height 30
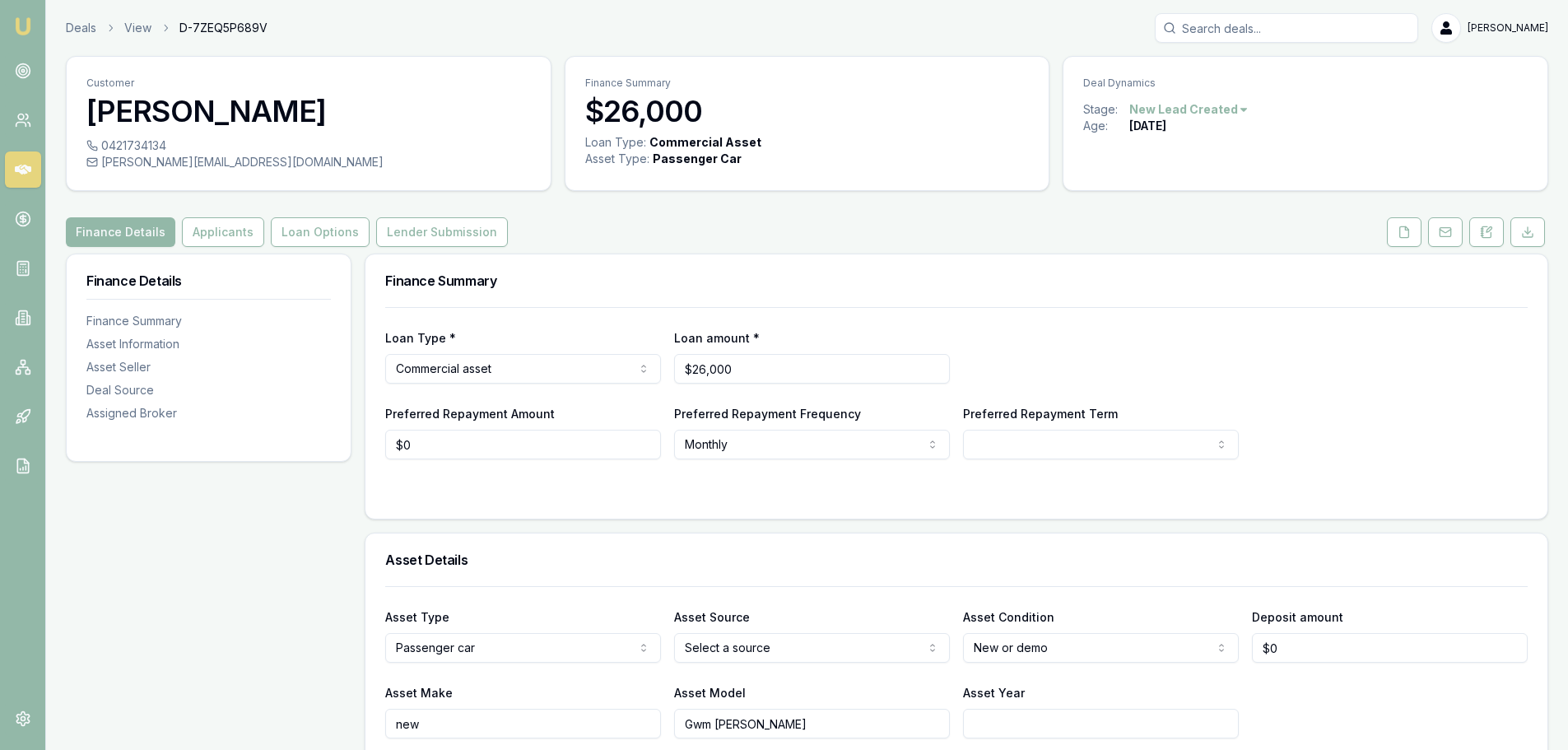
click at [628, 257] on div "Finance Summary" at bounding box center [956, 281] width 1182 height 52
click at [856, 234] on div "Finance Details Applicants Loan Options Lender Submission" at bounding box center [807, 232] width 1483 height 30
click at [218, 233] on button "Applicants" at bounding box center [223, 232] width 82 height 30
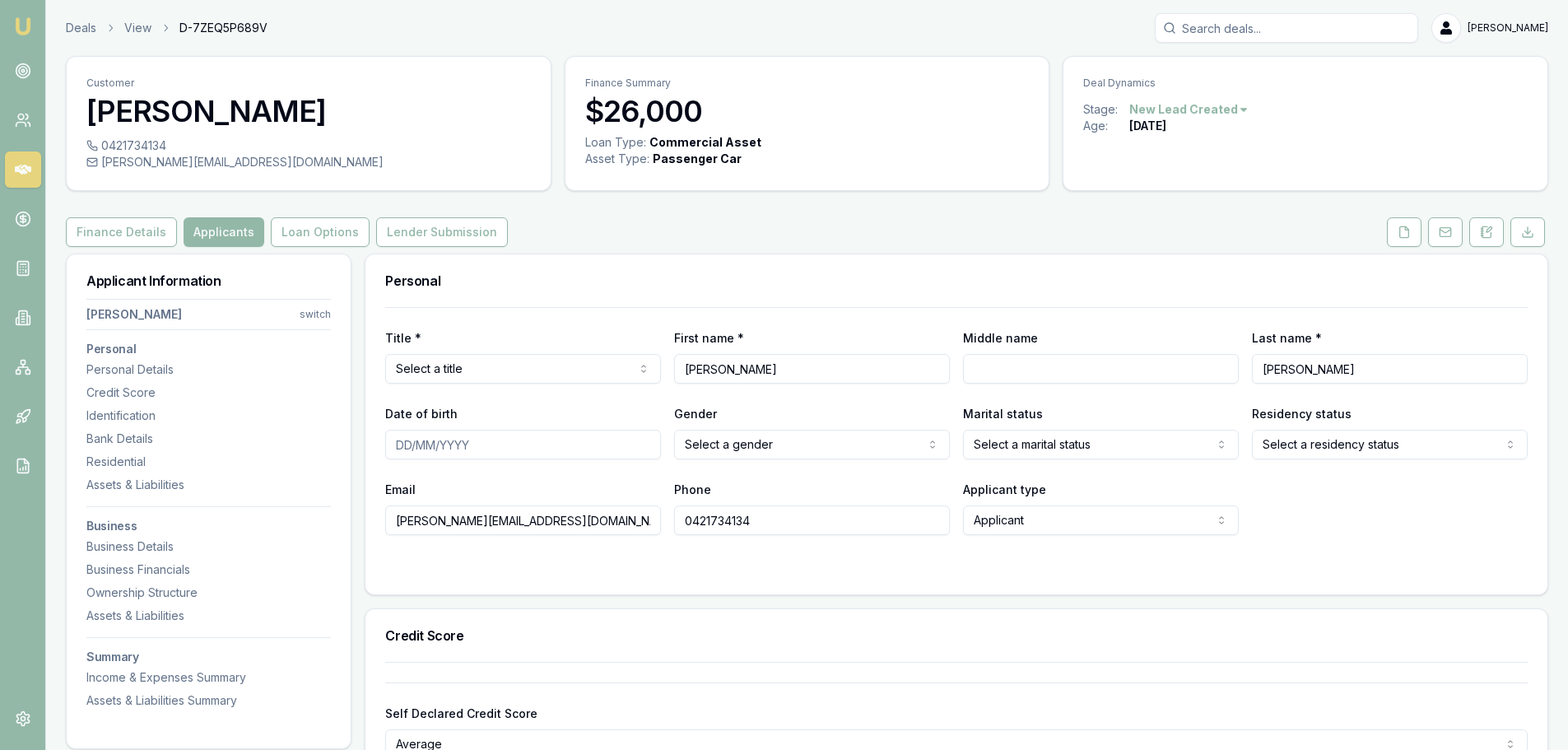
click at [851, 240] on div "Finance Details Applicants Loan Options Lender Submission" at bounding box center [807, 232] width 1483 height 30
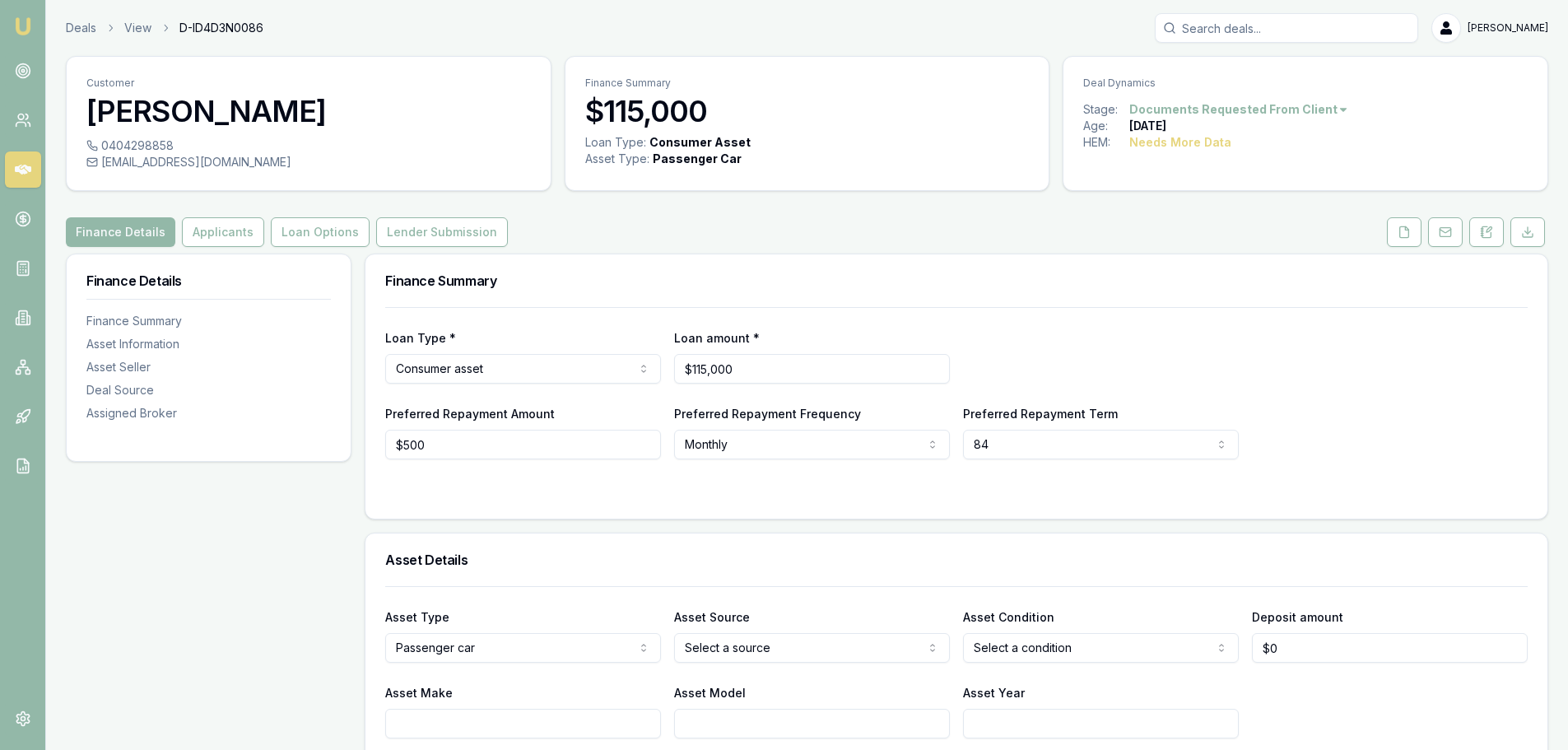
click at [605, 229] on div "Finance Details Applicants Loan Options Lender Submission" at bounding box center [807, 232] width 1483 height 30
click at [207, 234] on button "Applicants" at bounding box center [223, 232] width 82 height 30
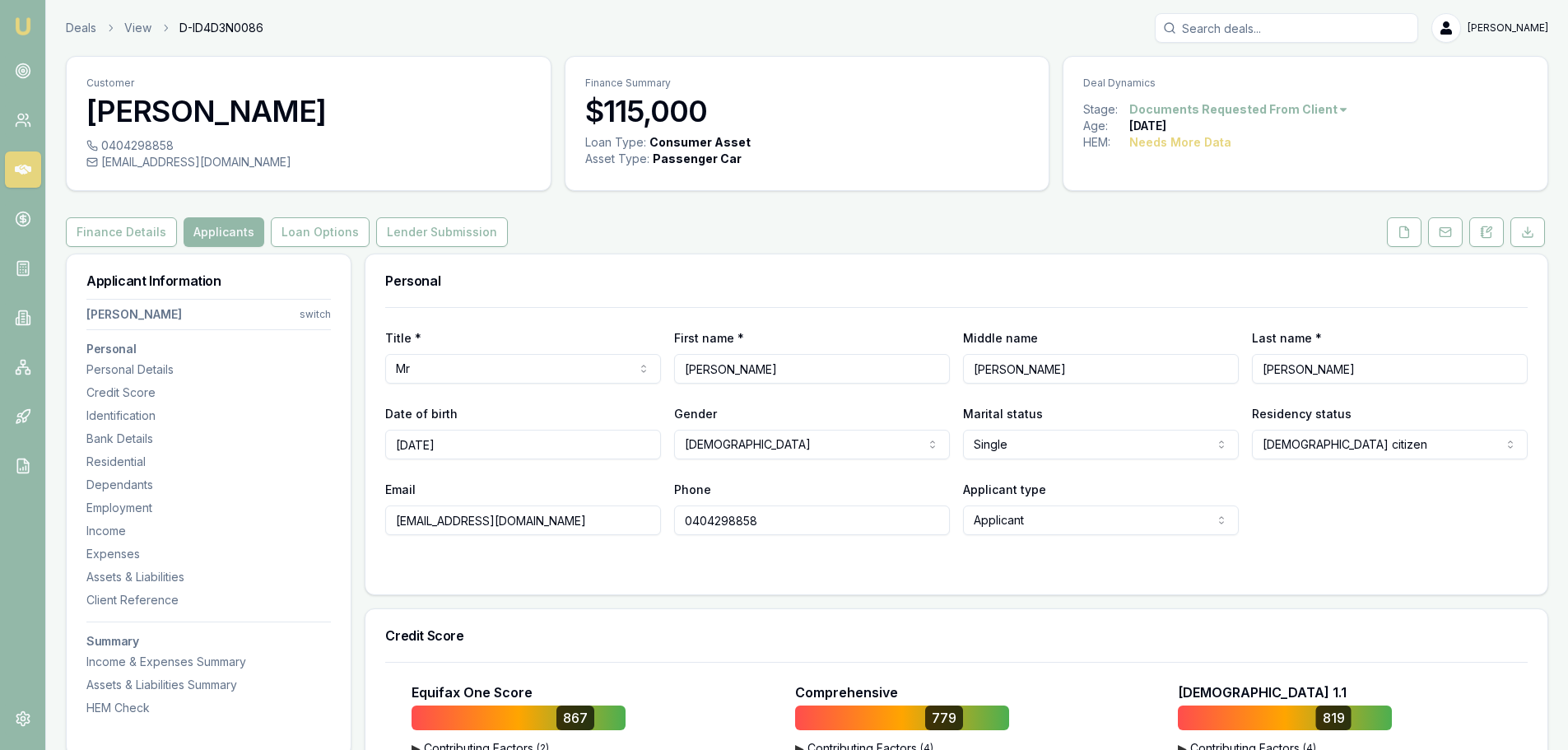
click at [1402, 234] on icon at bounding box center [1404, 233] width 14 height 14
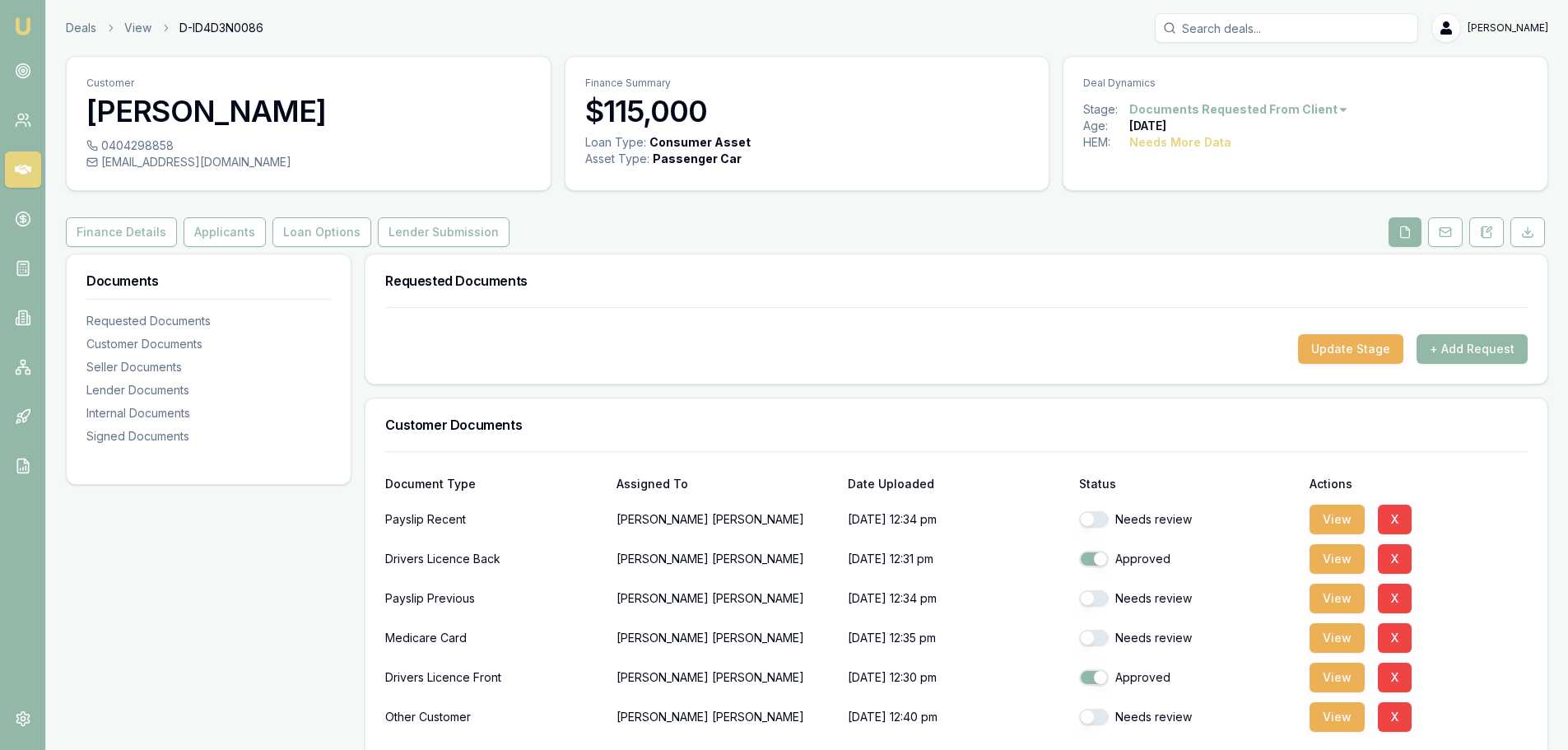
click at [785, 238] on div "Finance Details Applicants Loan Options Lender Submission" at bounding box center [807, 232] width 1483 height 30
click at [172, 246] on link "Finance Details" at bounding box center [123, 232] width 114 height 30
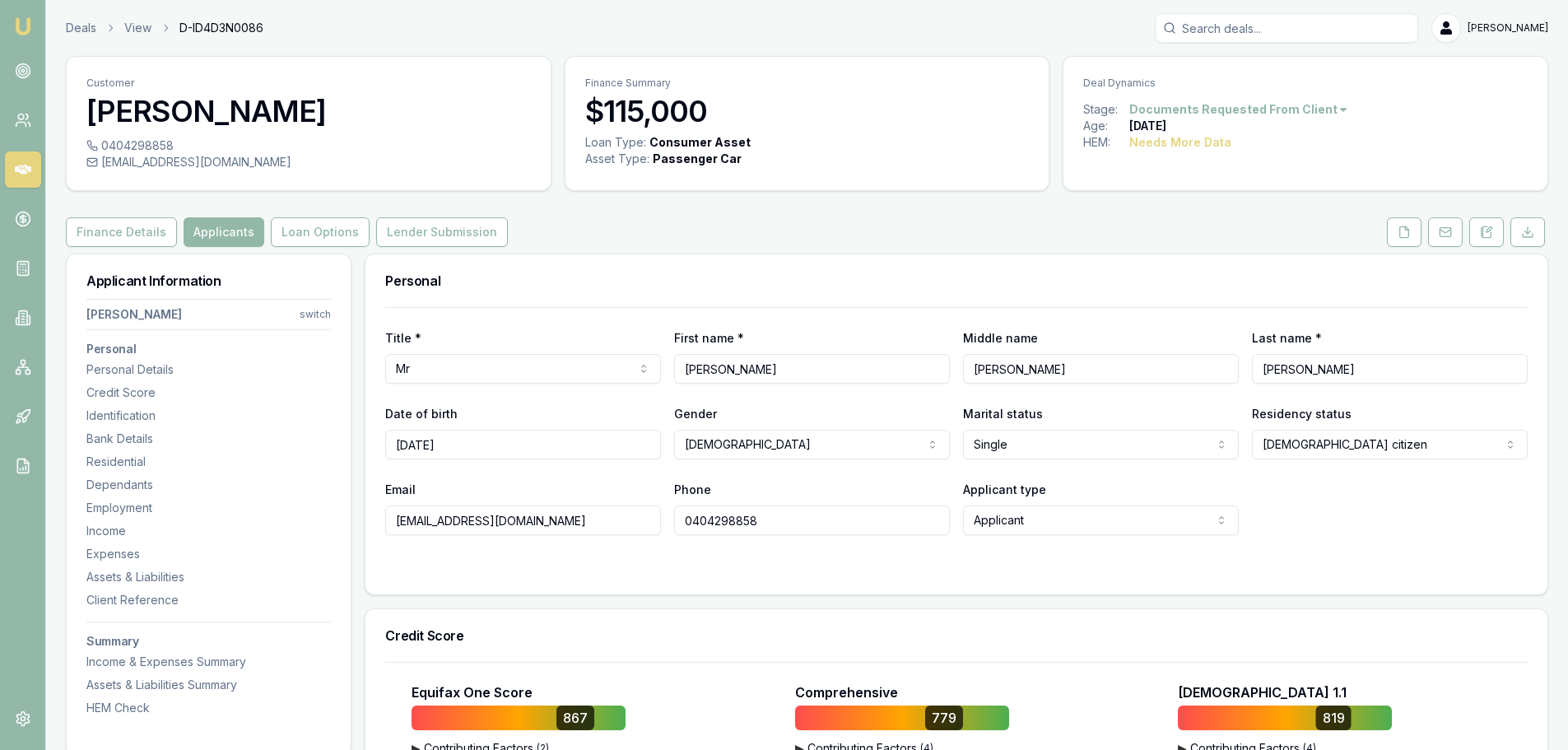
click at [636, 236] on div "Finance Details Applicants Loan Options Lender Submission" at bounding box center [807, 232] width 1483 height 30
click at [713, 244] on div "Finance Details Applicants Loan Options Lender Submission" at bounding box center [807, 232] width 1483 height 30
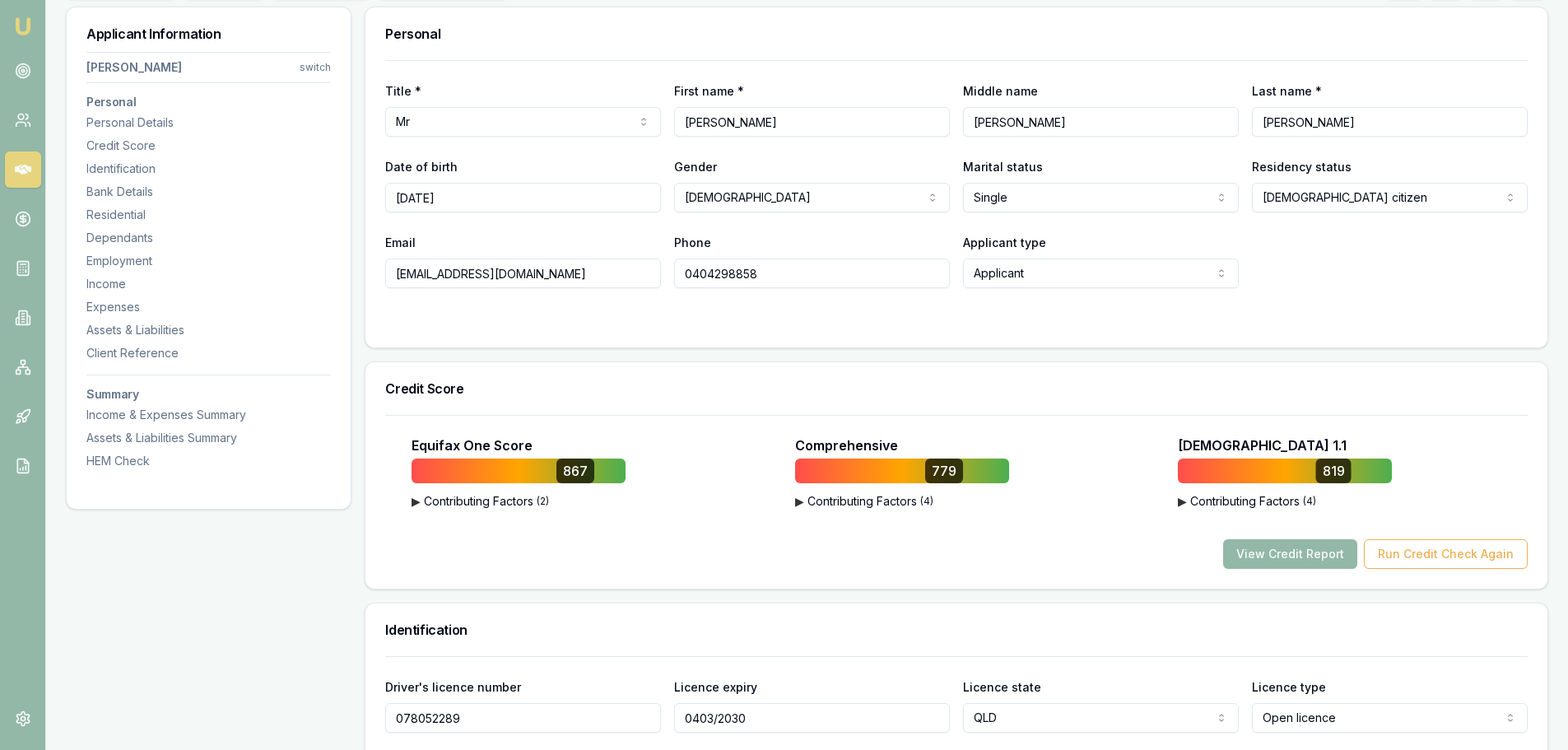
scroll to position [82, 0]
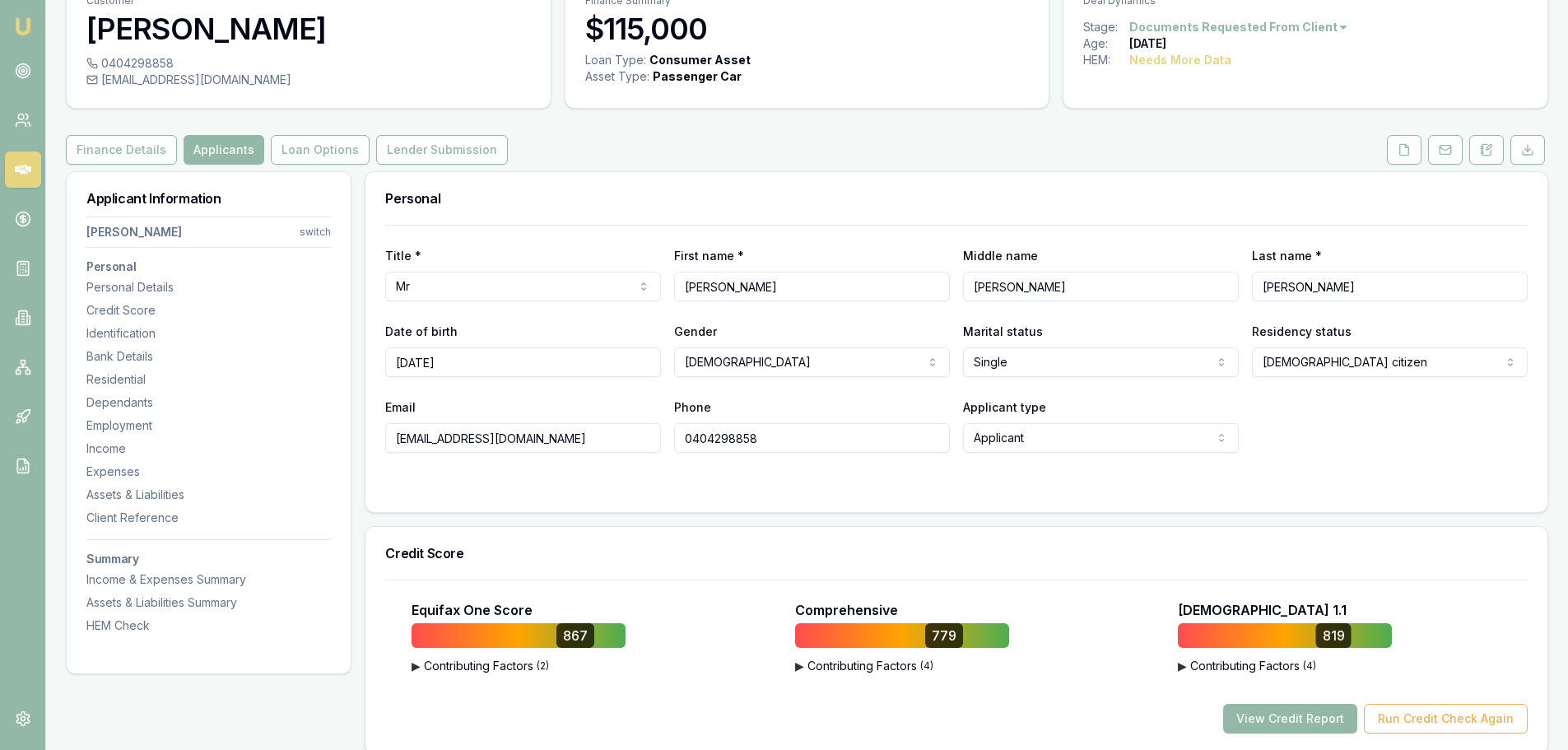
click at [738, 195] on h3 "Personal" at bounding box center [957, 199] width 1143 height 14
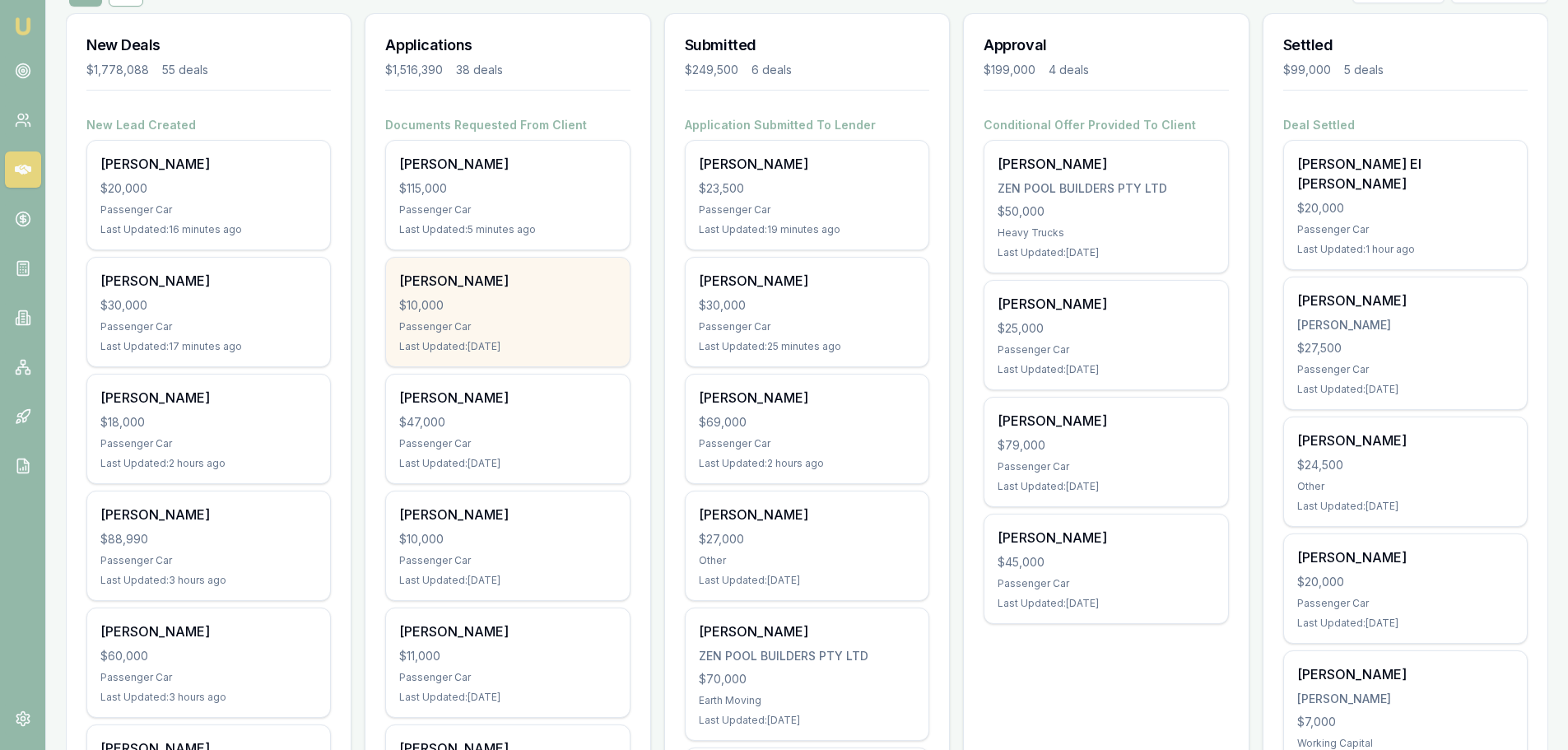
scroll to position [82, 0]
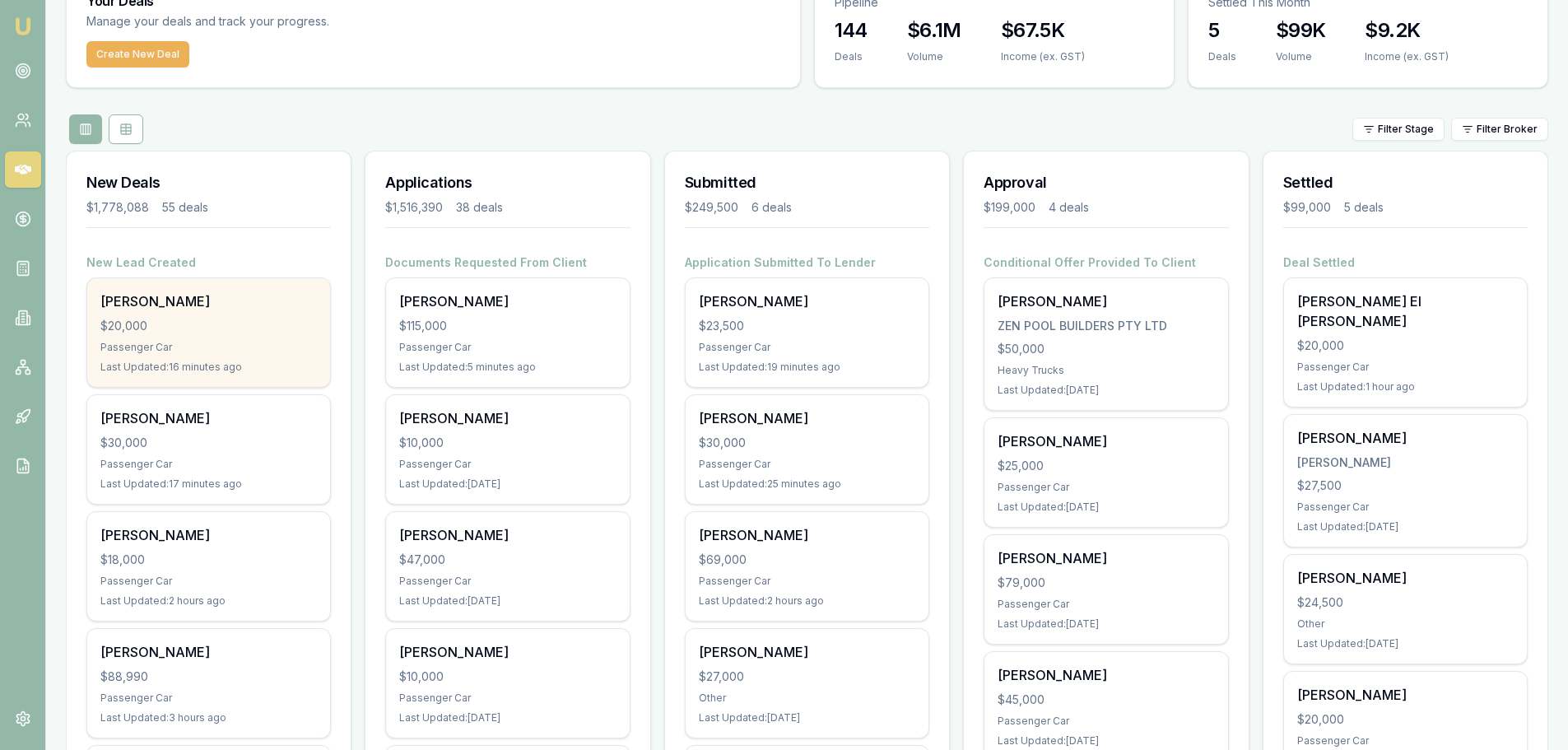
click at [261, 338] on div "[PERSON_NAME] $20,000 Passenger Car Last Updated: 16 minutes ago" at bounding box center [208, 332] width 243 height 109
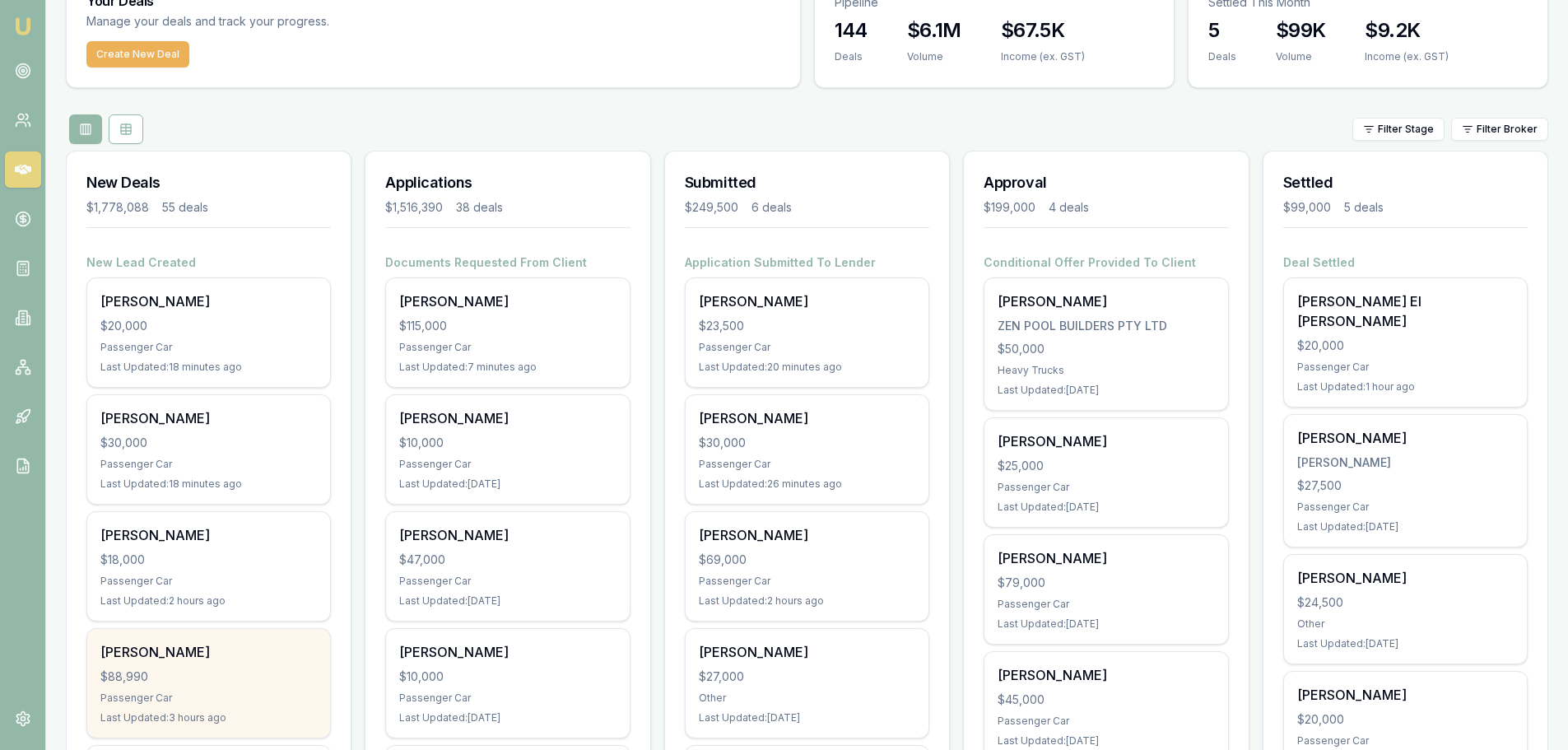
click at [188, 640] on div "[PERSON_NAME] $88,990 Passenger Car Last Updated: 3 hours ago" at bounding box center [208, 683] width 243 height 109
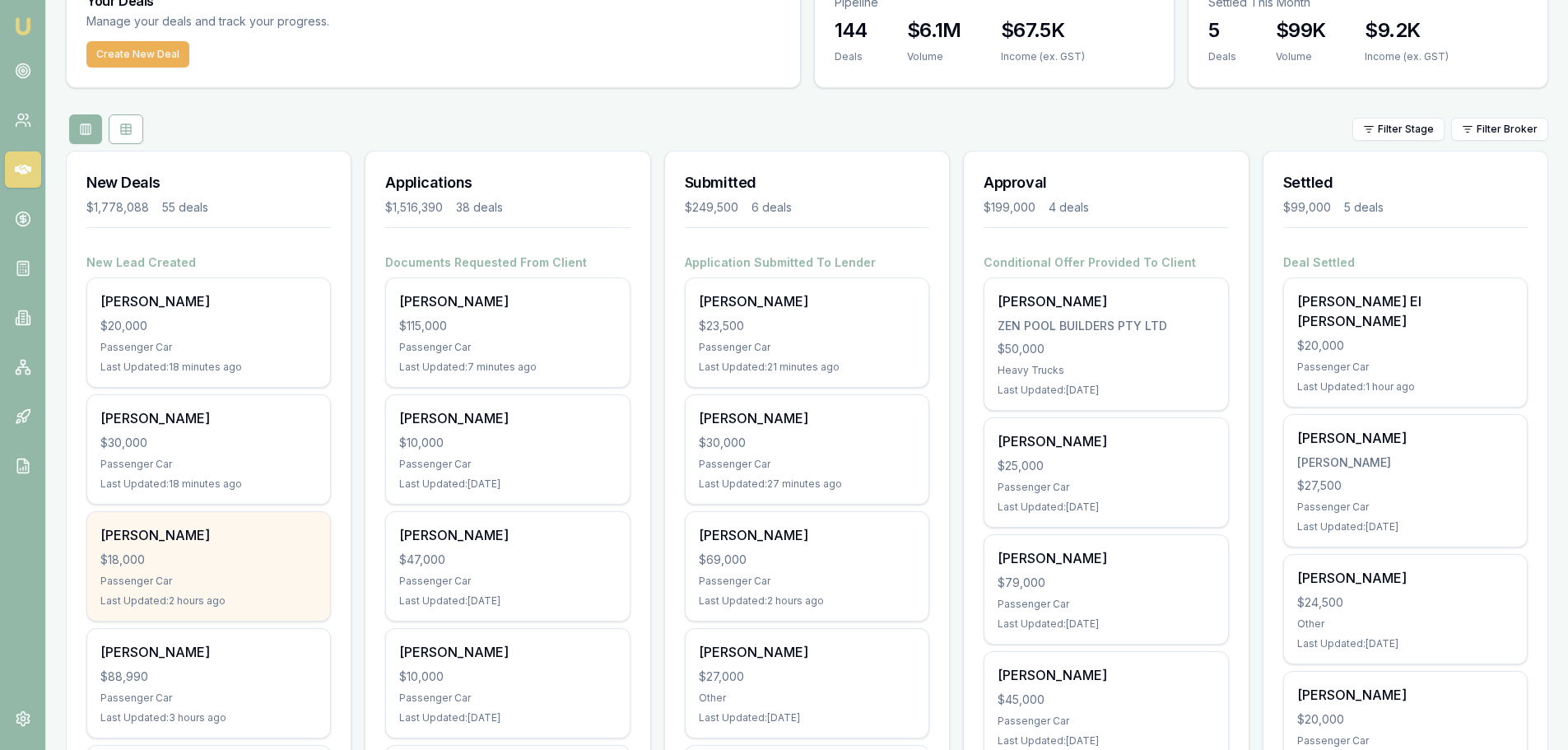
click at [242, 546] on div "[PERSON_NAME] $18,000 Passenger Car Last Updated: 2 hours ago" at bounding box center [208, 567] width 243 height 109
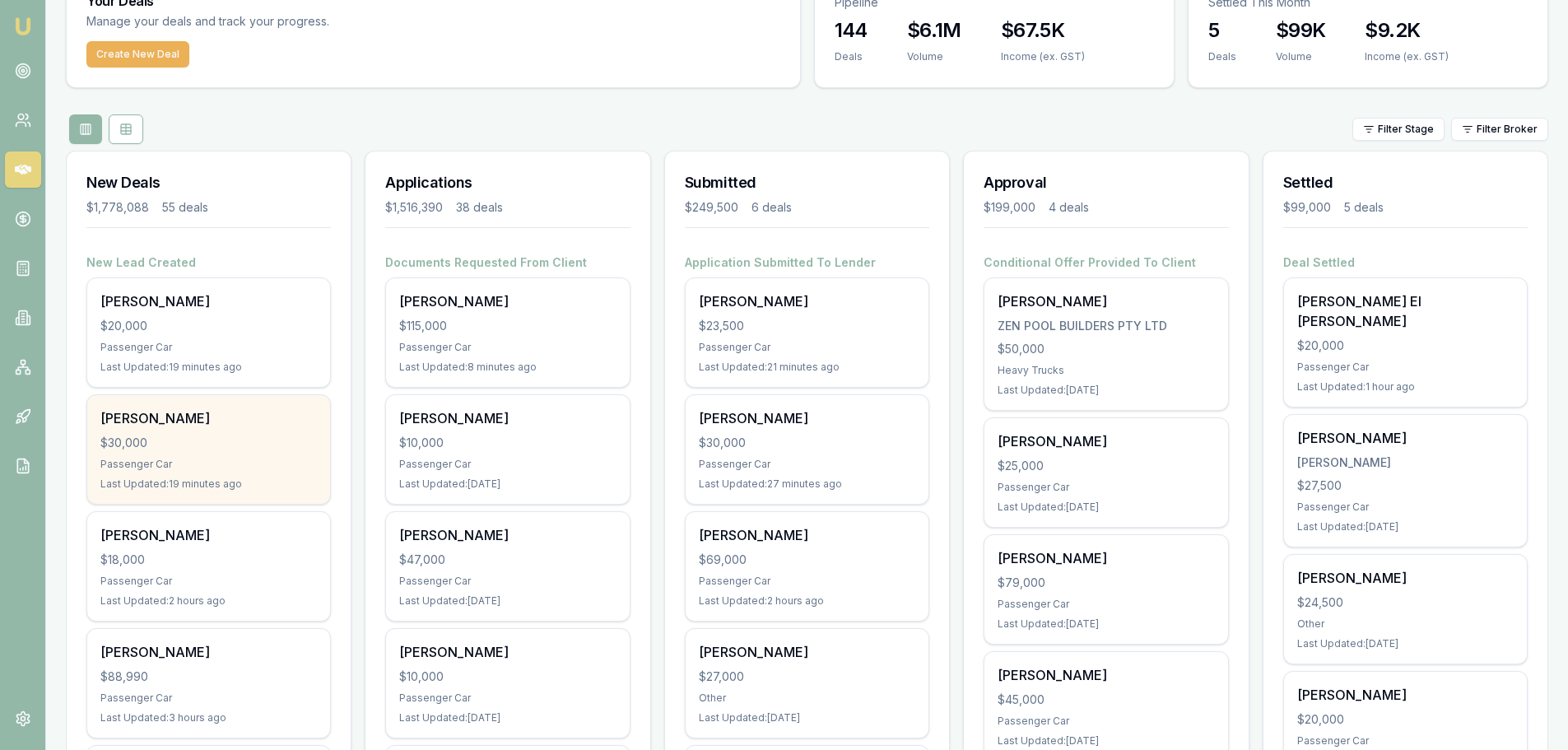
click at [217, 431] on div "[PERSON_NAME] $30,000 Passenger Car Last Updated: 19 minutes ago" at bounding box center [208, 450] width 243 height 109
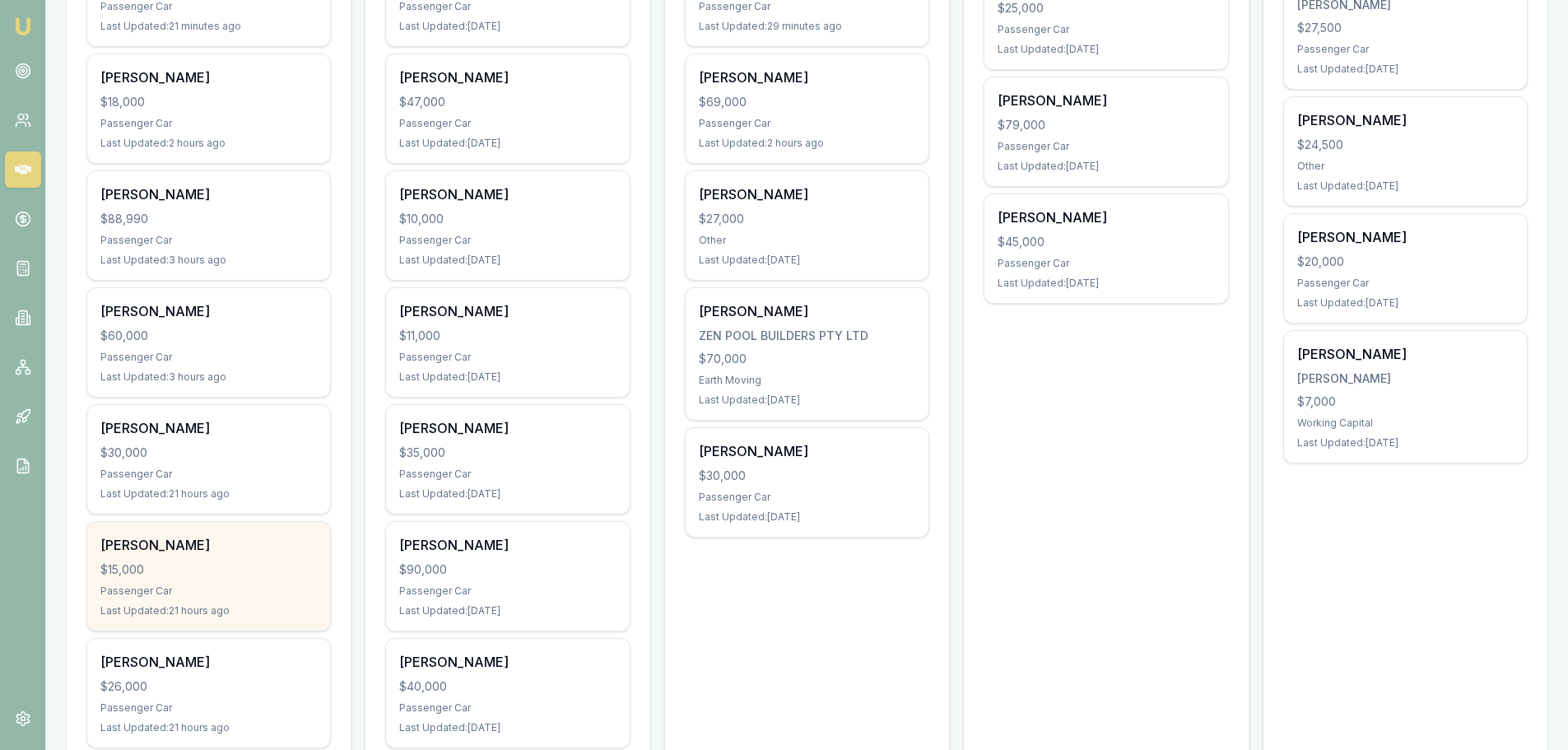
scroll to position [577, 0]
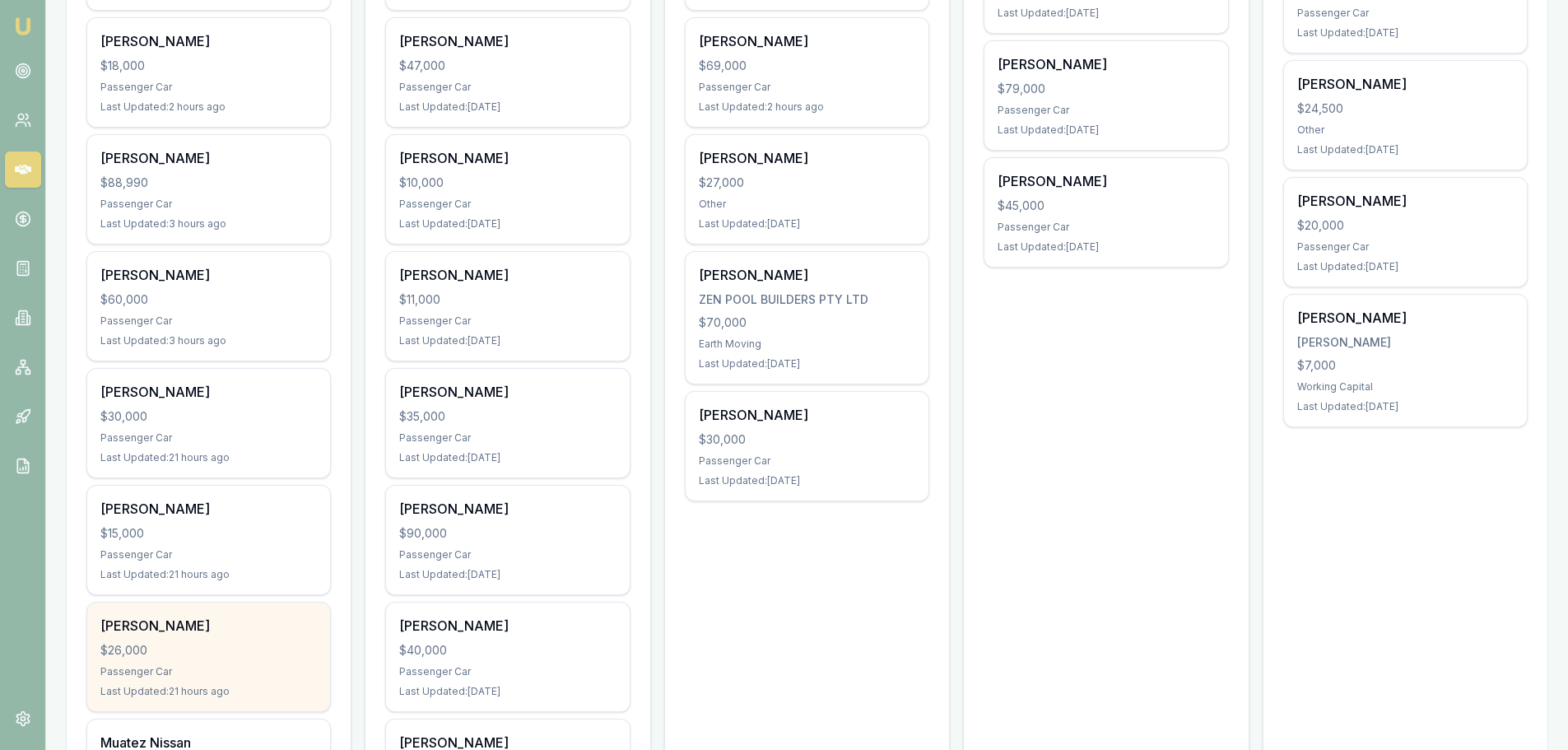
click at [208, 656] on div "$26,000" at bounding box center [209, 650] width 217 height 16
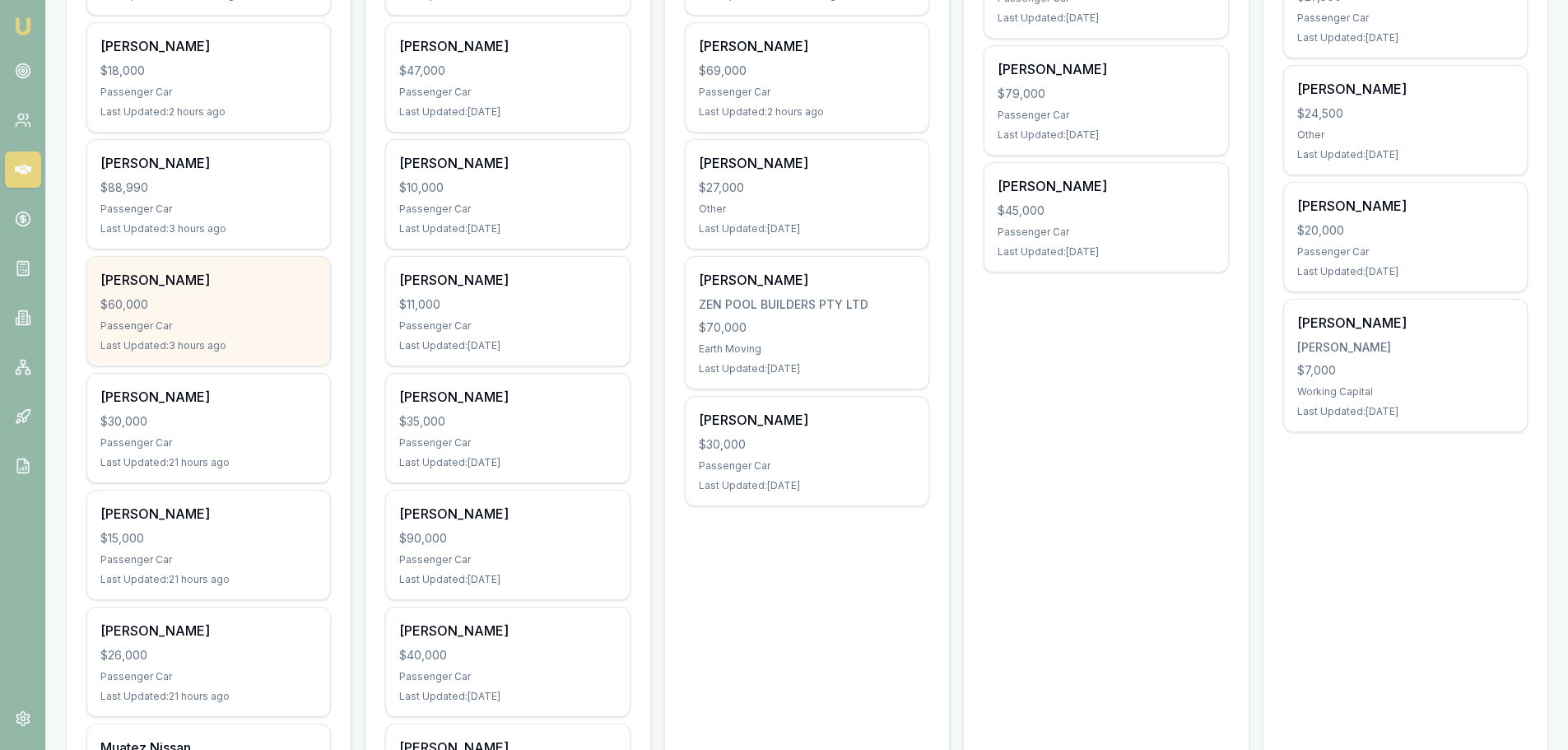
scroll to position [247, 0]
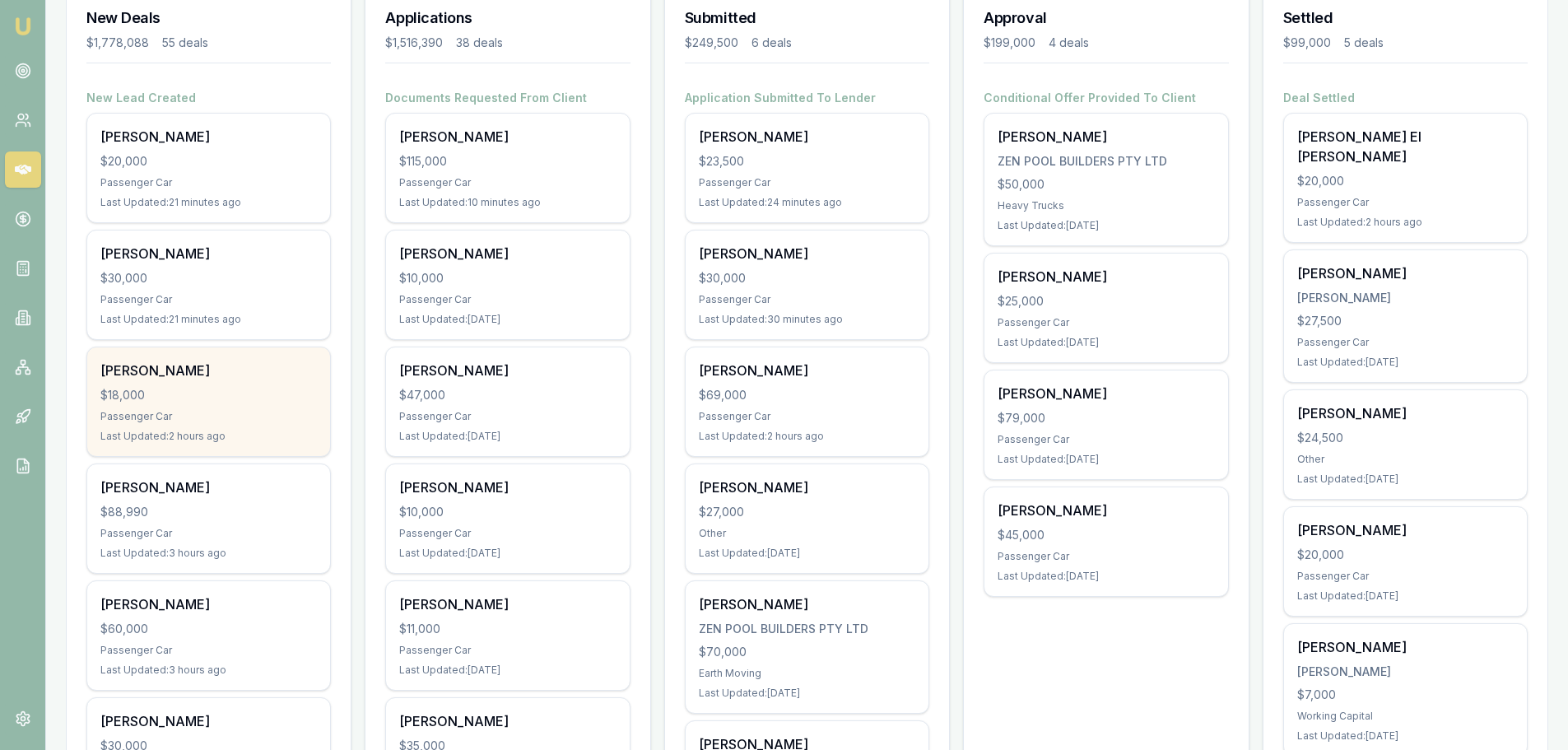
click at [178, 392] on div "$18,000" at bounding box center [209, 394] width 217 height 16
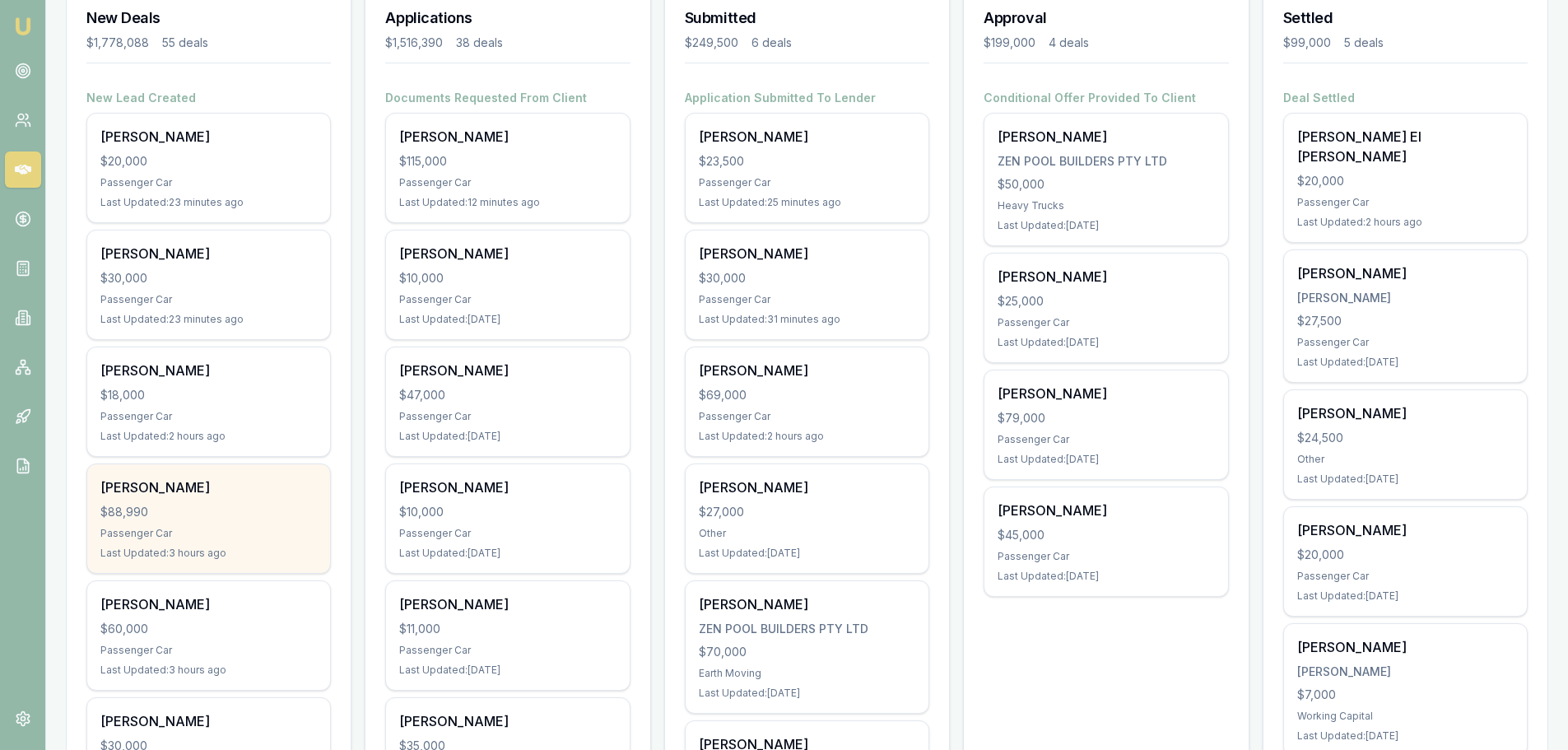
click at [201, 556] on div "Last Updated: 3 hours ago" at bounding box center [209, 553] width 217 height 14
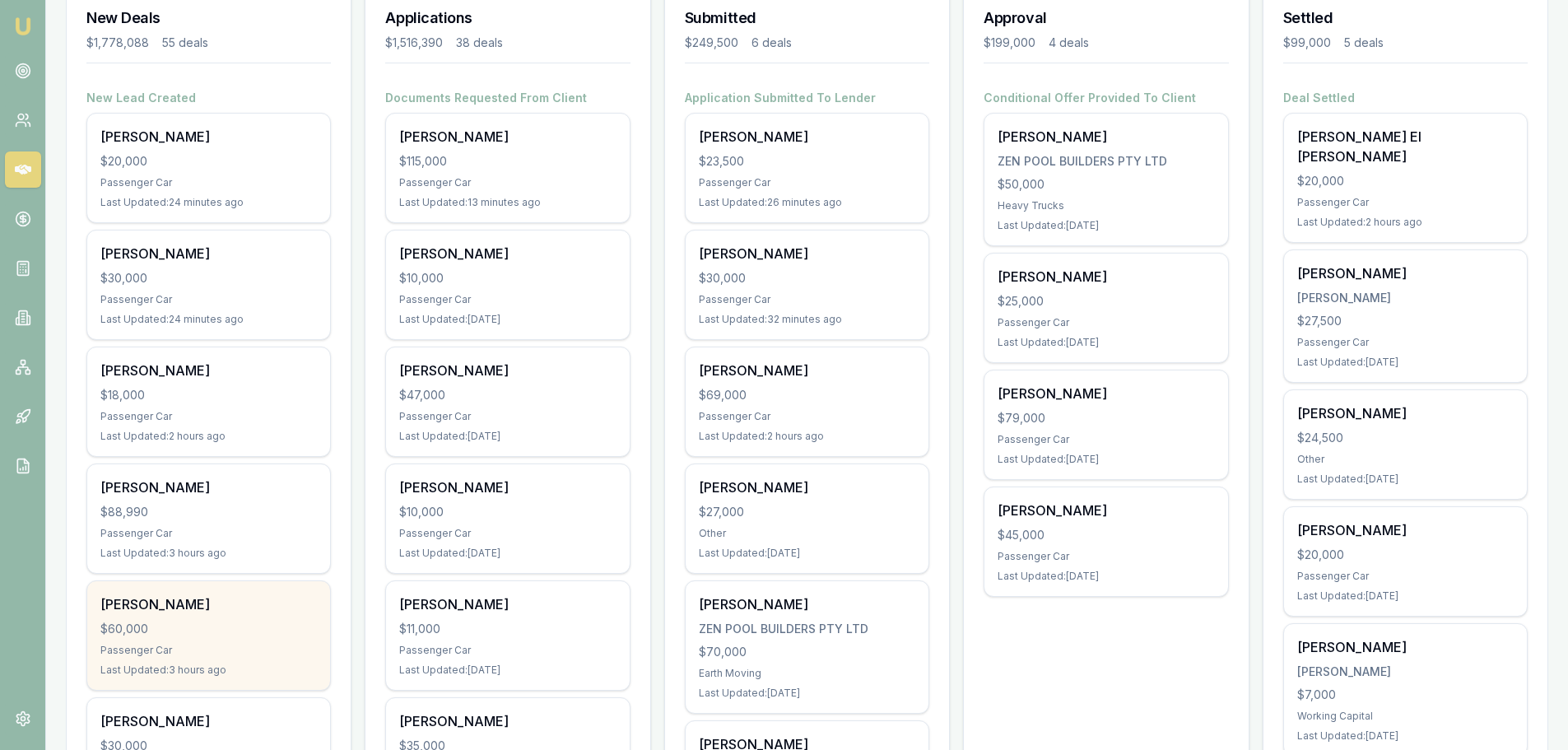
click at [244, 608] on div "[PERSON_NAME]" at bounding box center [209, 605] width 217 height 19
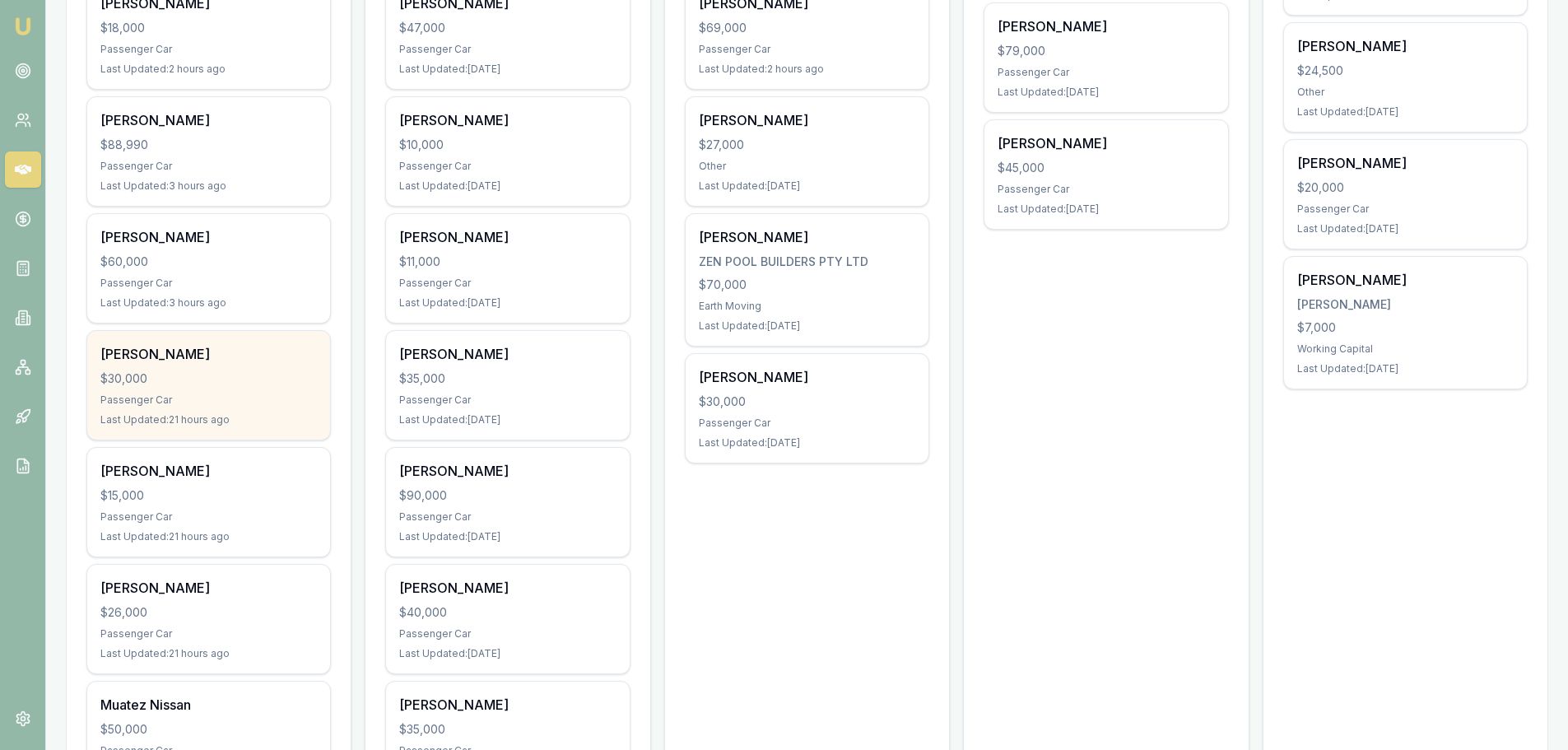
scroll to position [659, 0]
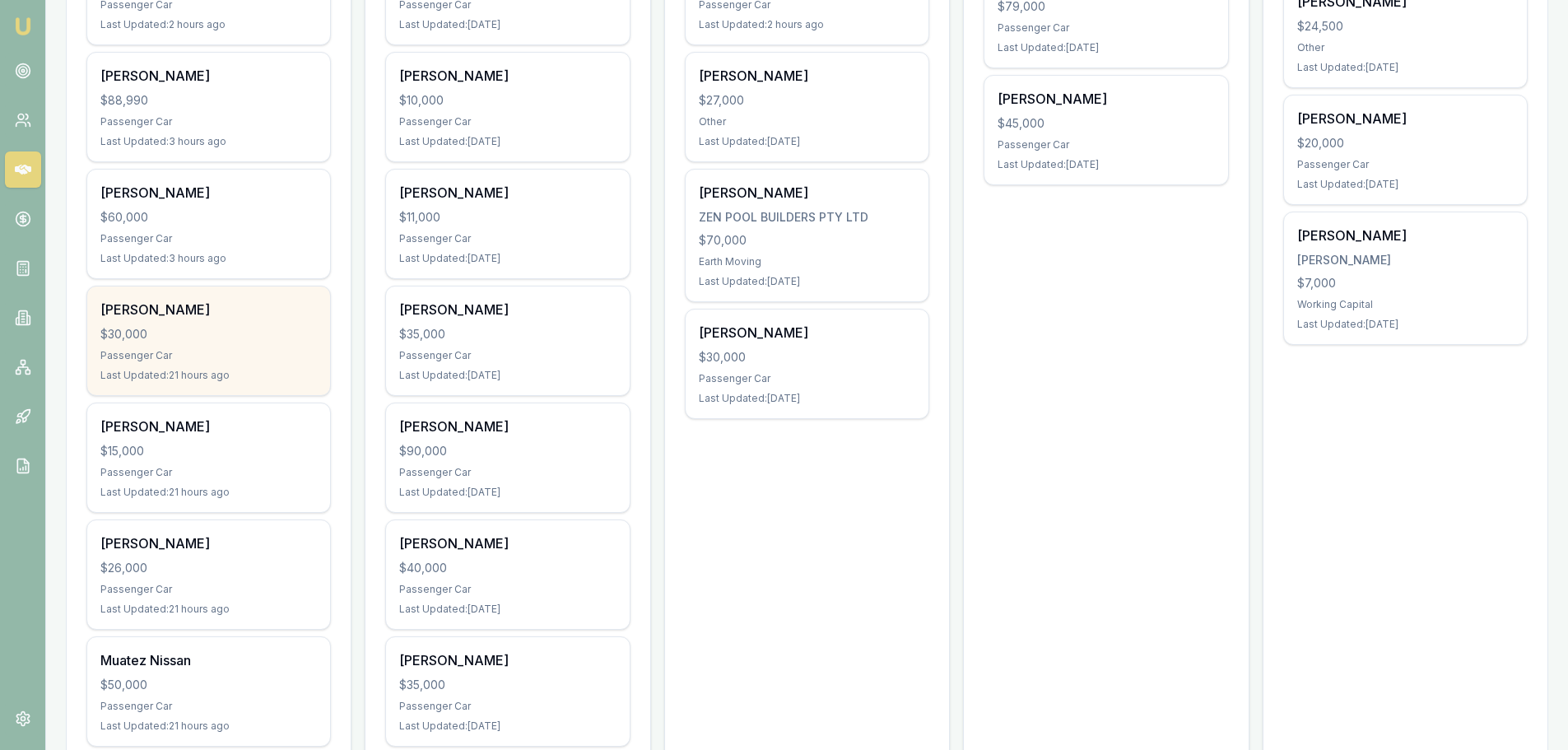
click at [229, 329] on div "$30,000" at bounding box center [209, 334] width 217 height 16
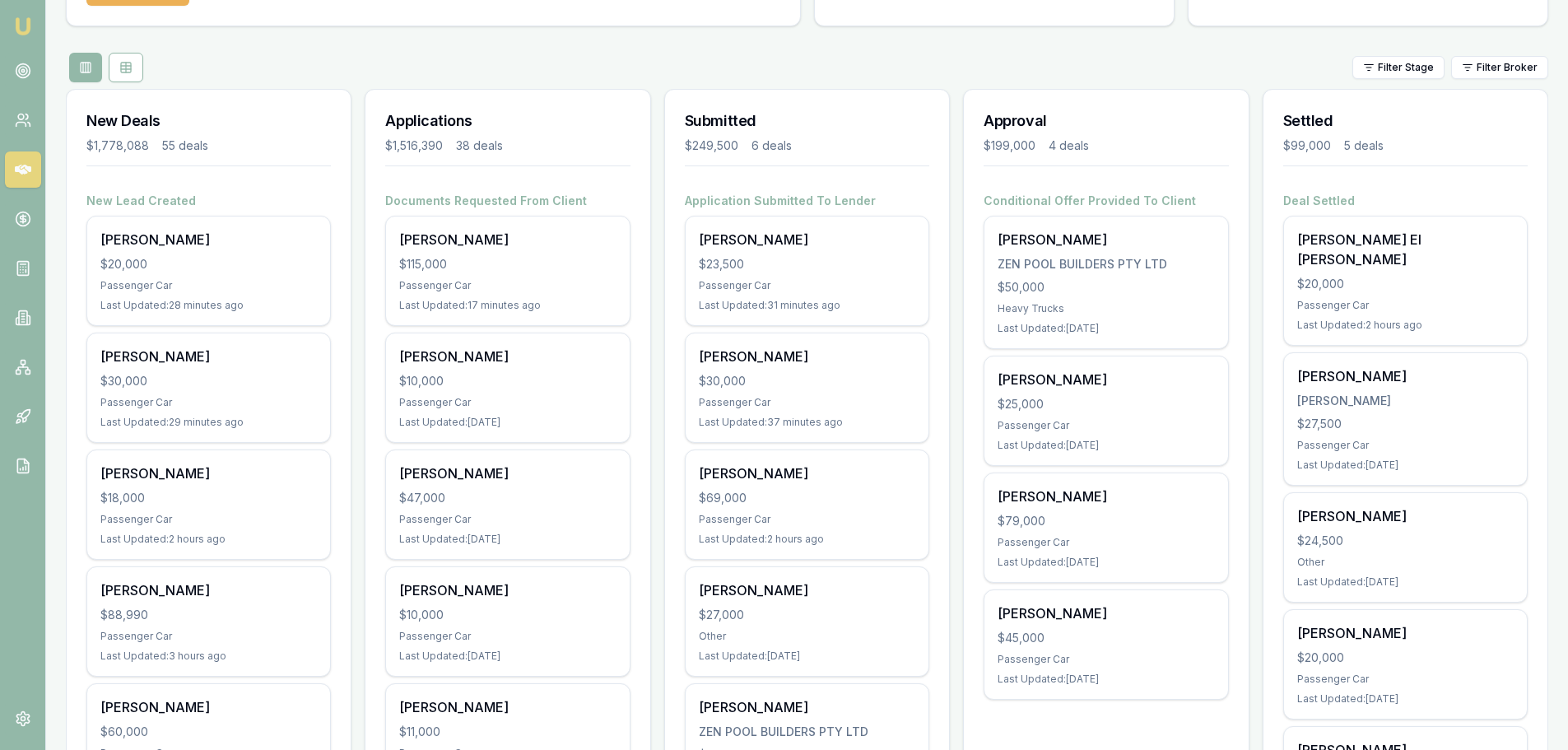
scroll to position [0, 0]
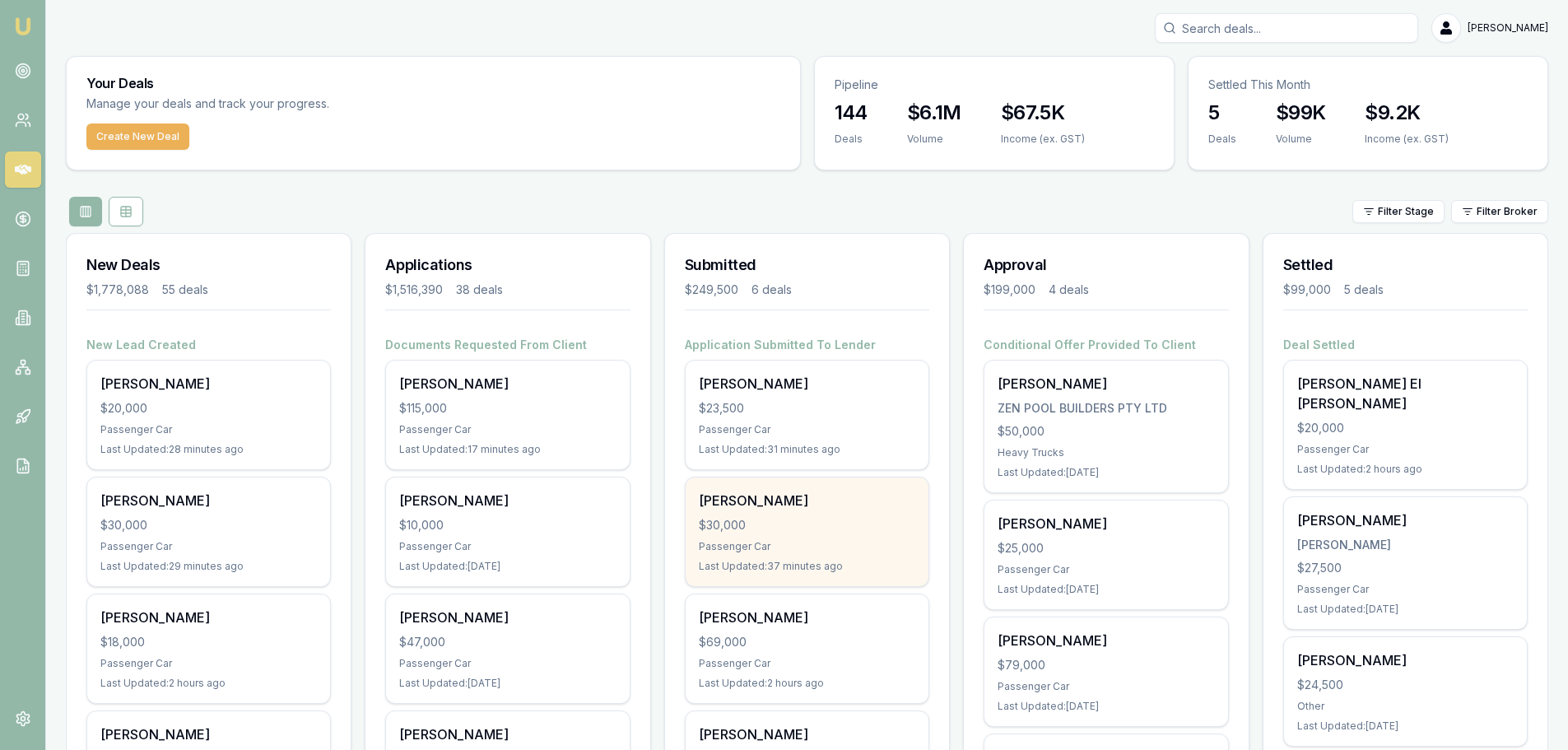
click at [837, 551] on div "Passenger Car" at bounding box center [808, 547] width 217 height 14
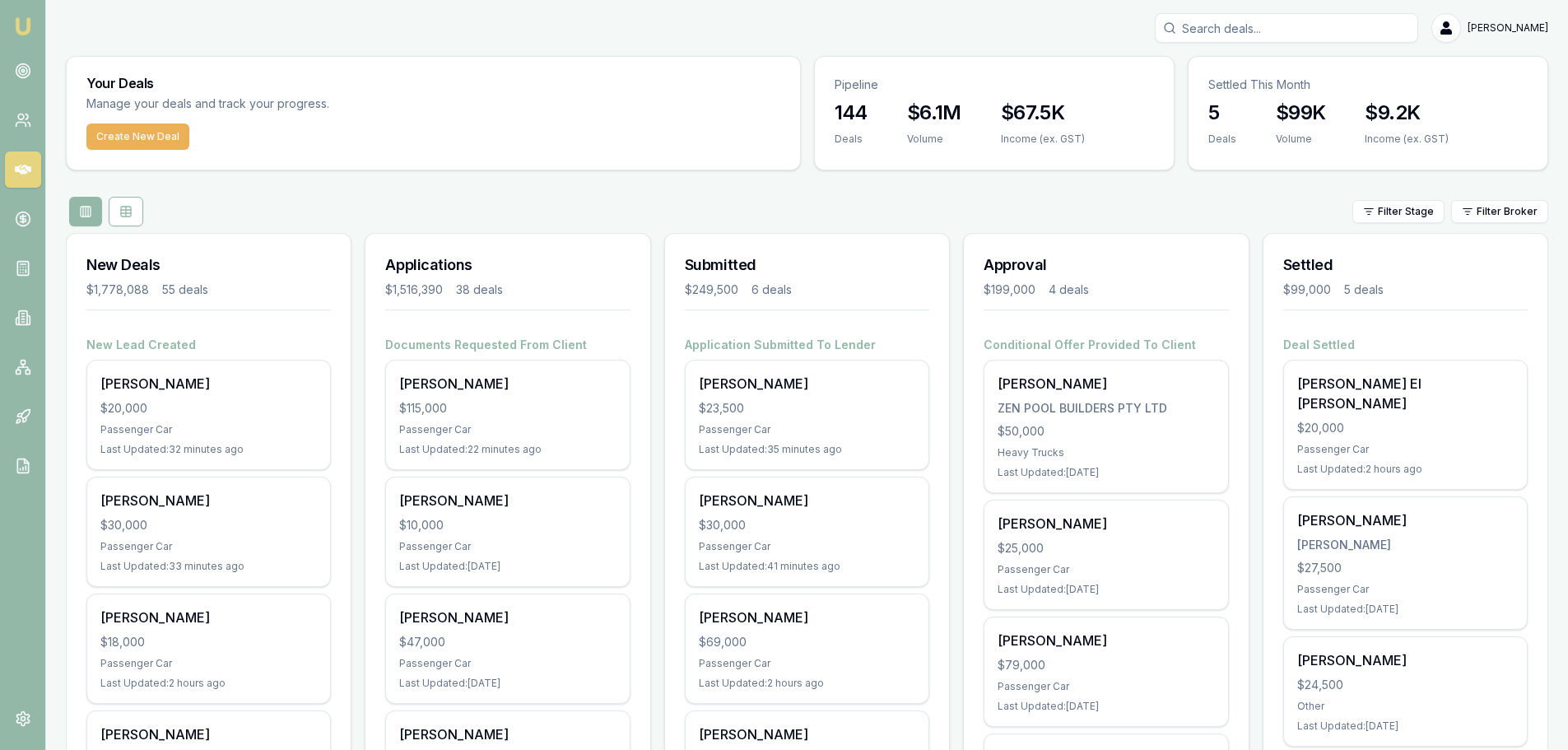
click at [968, 421] on div "Conditional Offer Provided To Client [PERSON_NAME] ZEN POOL BUILDERS PTY LTD $5…" at bounding box center [1105, 607] width 284 height 540
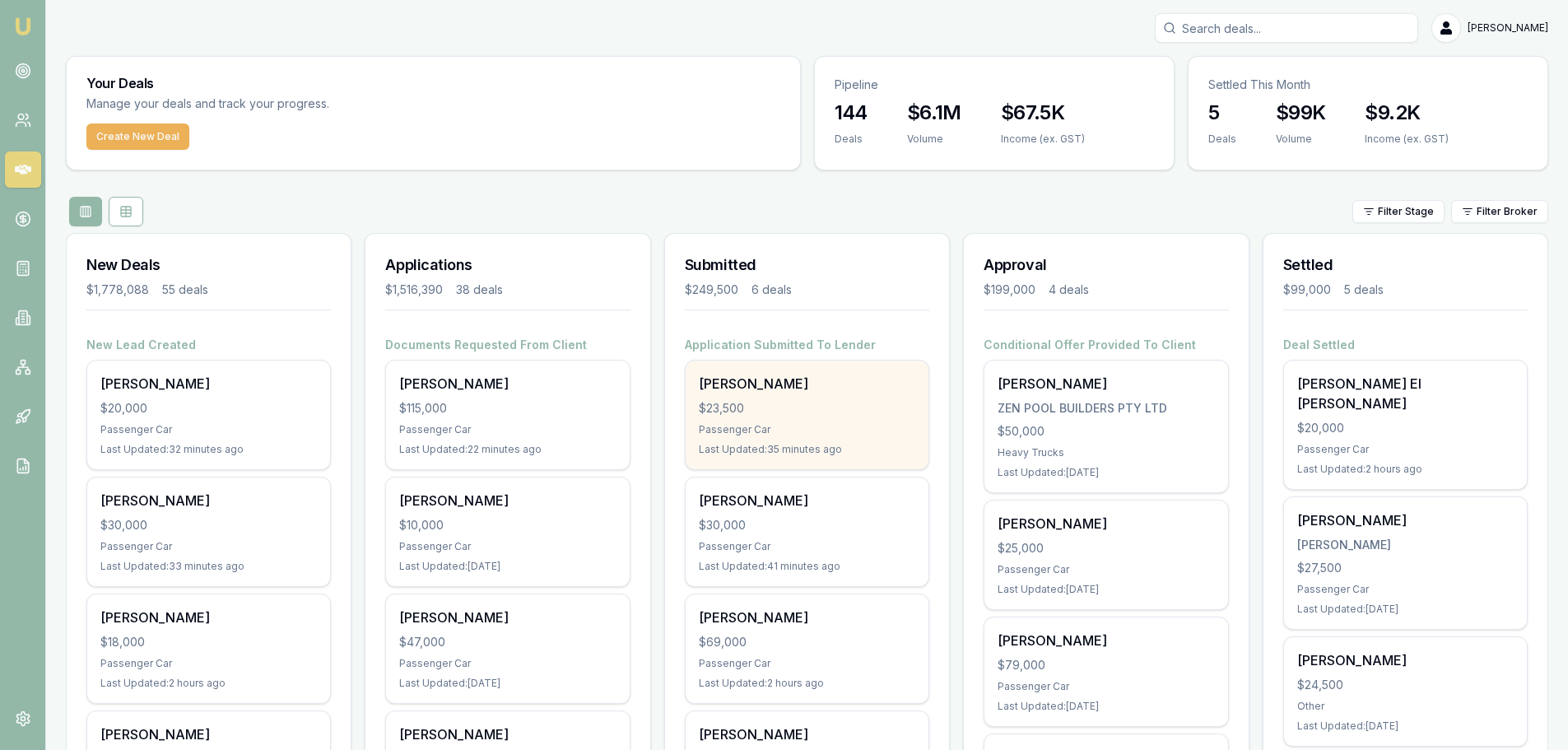
click at [782, 394] on div "[PERSON_NAME] $23,500 Passenger Car Last Updated: 35 minutes ago" at bounding box center [807, 415] width 243 height 109
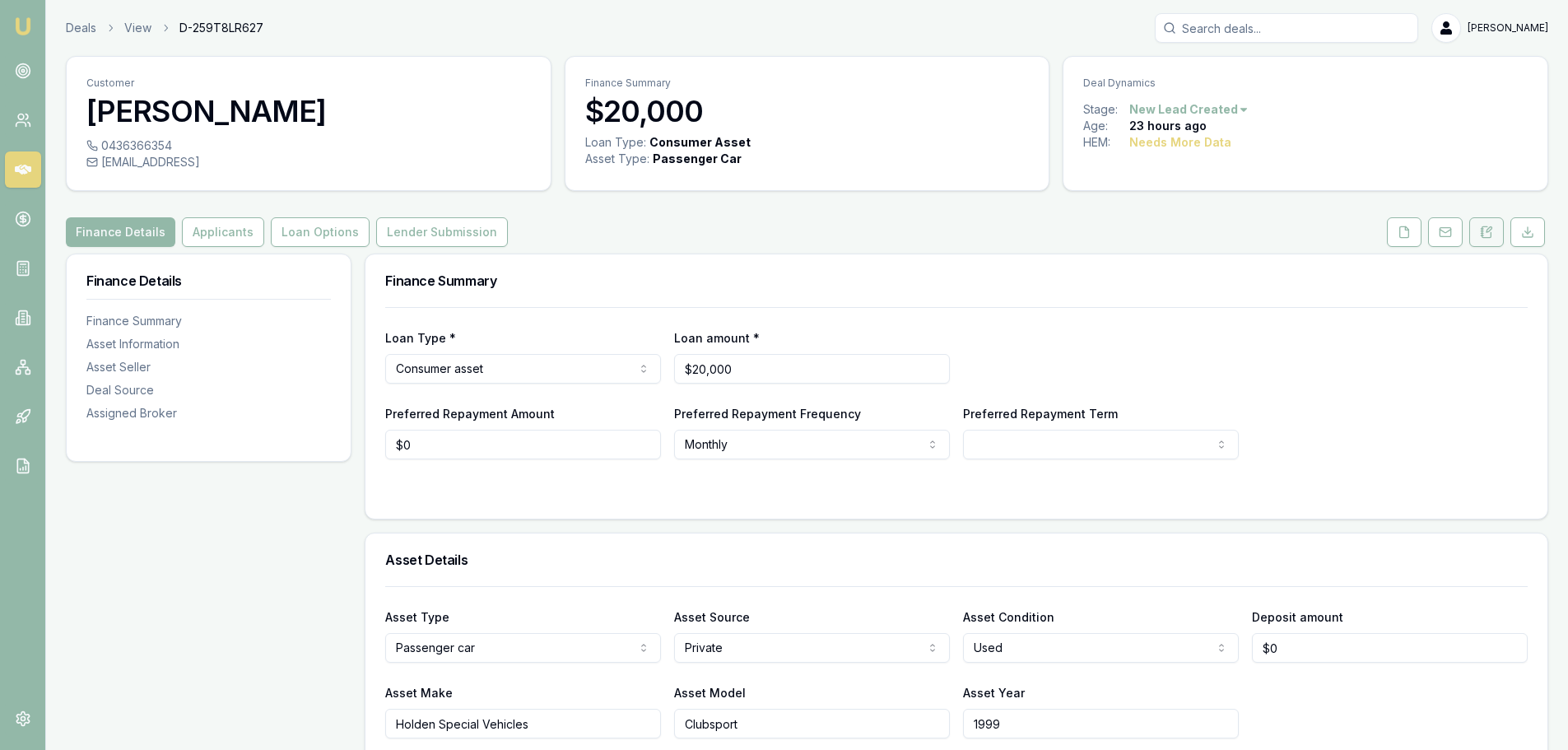
click at [1482, 232] on icon at bounding box center [1482, 232] width 3 height 0
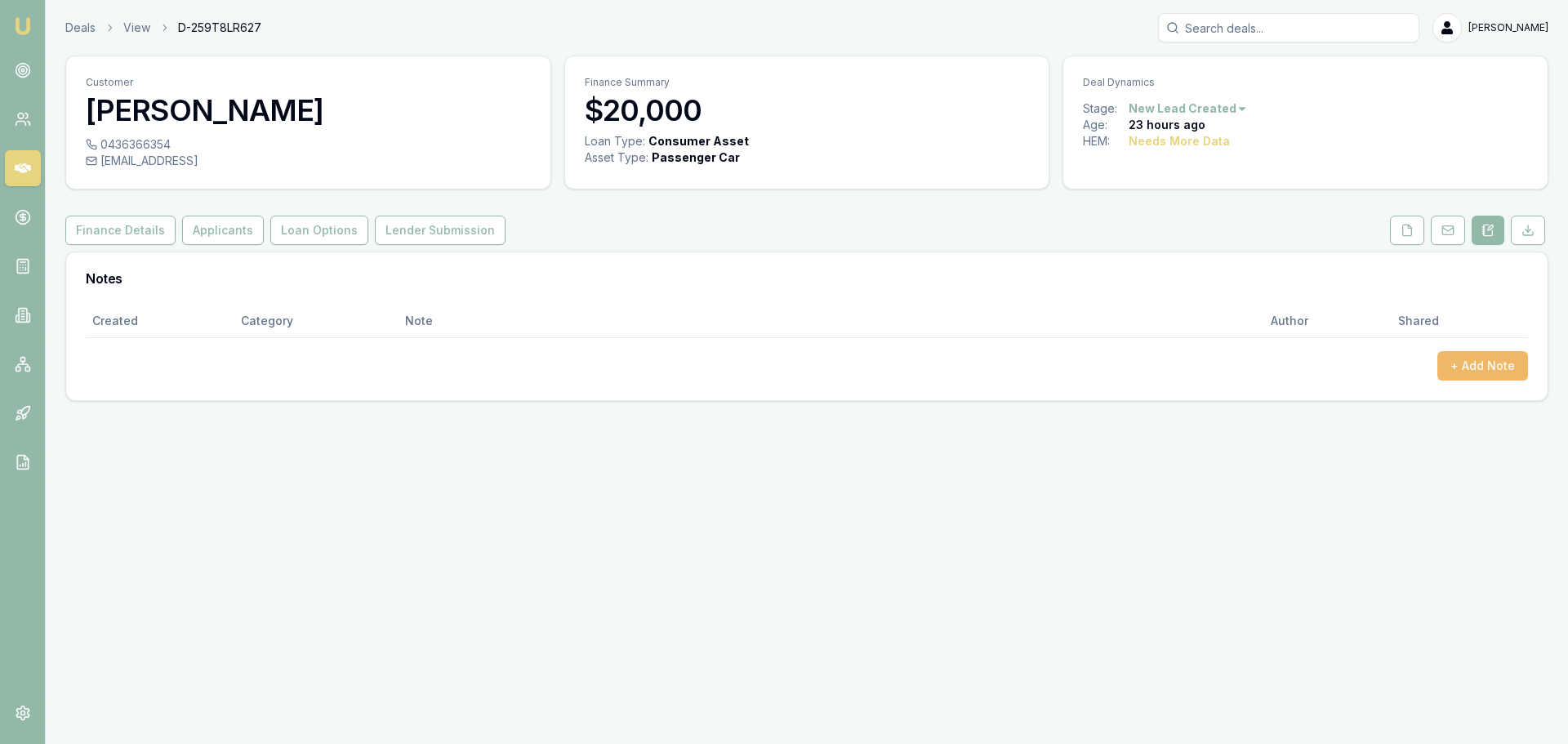
click at [1504, 363] on button "+ Add Note" at bounding box center [1482, 365] width 90 height 30
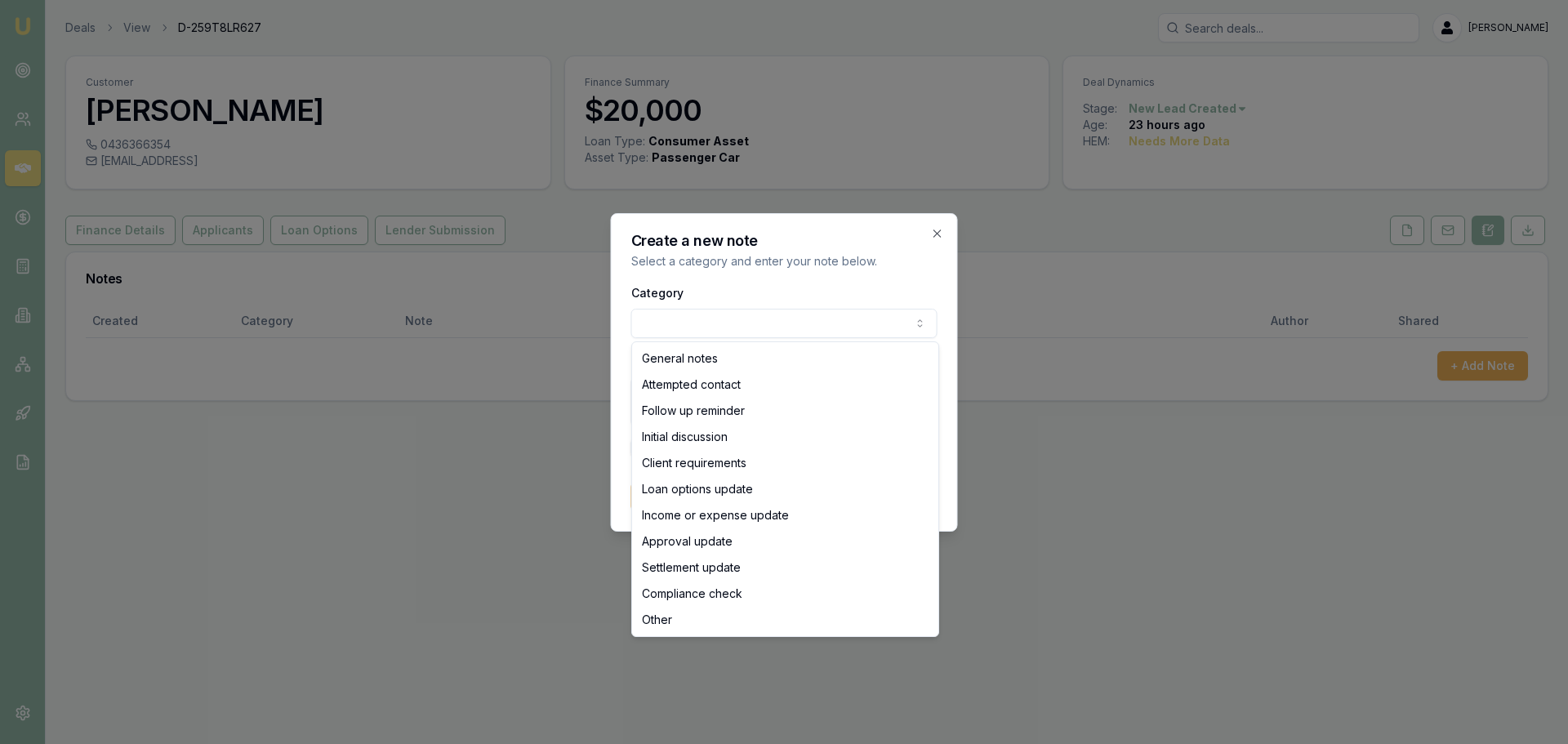
click at [853, 318] on body "Emu Broker Deals View D-259T8LR627 [PERSON_NAME] Toggle Menu Customer [PERSON_N…" at bounding box center [784, 372] width 1568 height 744
select select "ATTEMPTED_CONTACT"
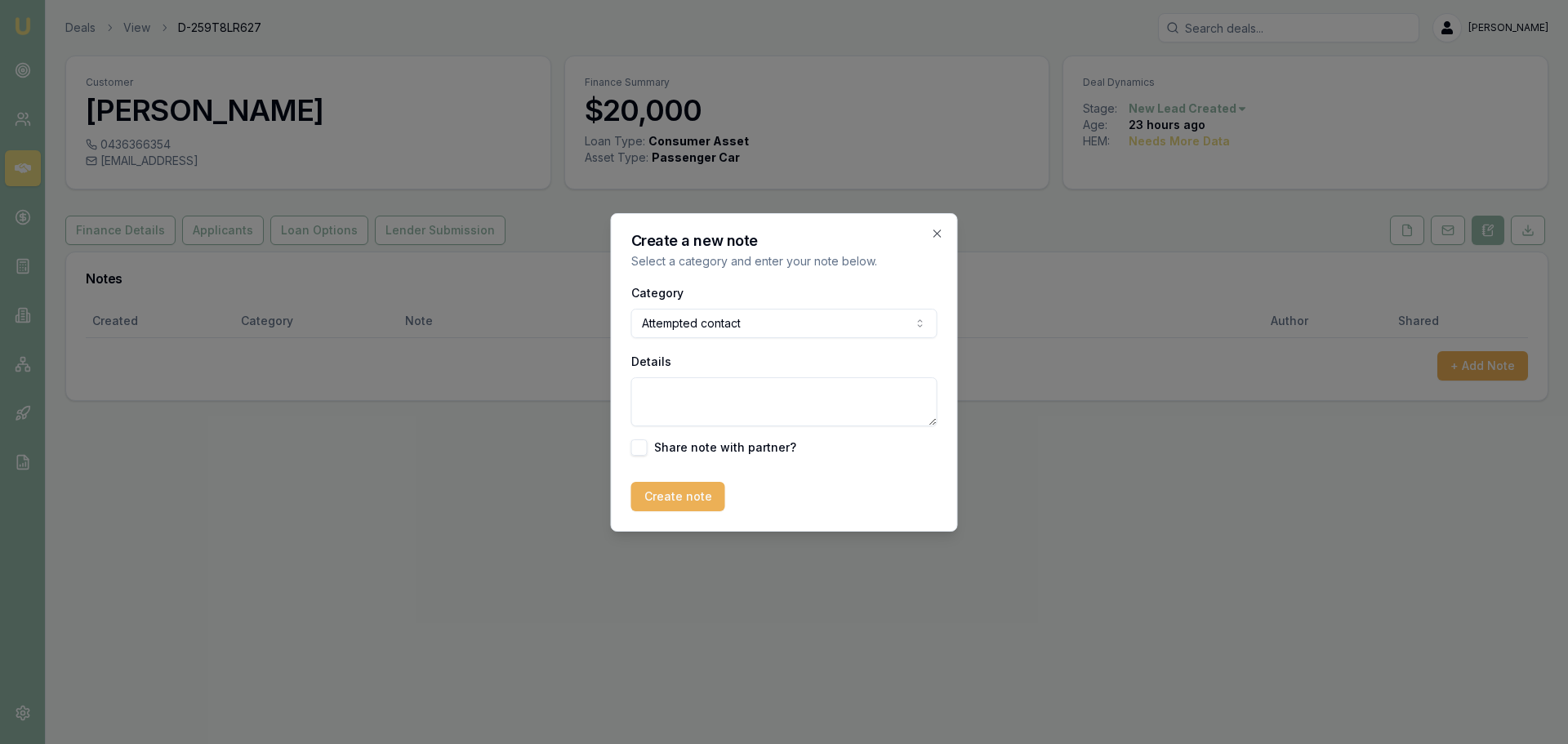
click at [721, 398] on textarea "Details" at bounding box center [784, 402] width 306 height 49
type textarea "sent intro text"
click at [654, 498] on button "Create note" at bounding box center [678, 496] width 94 height 30
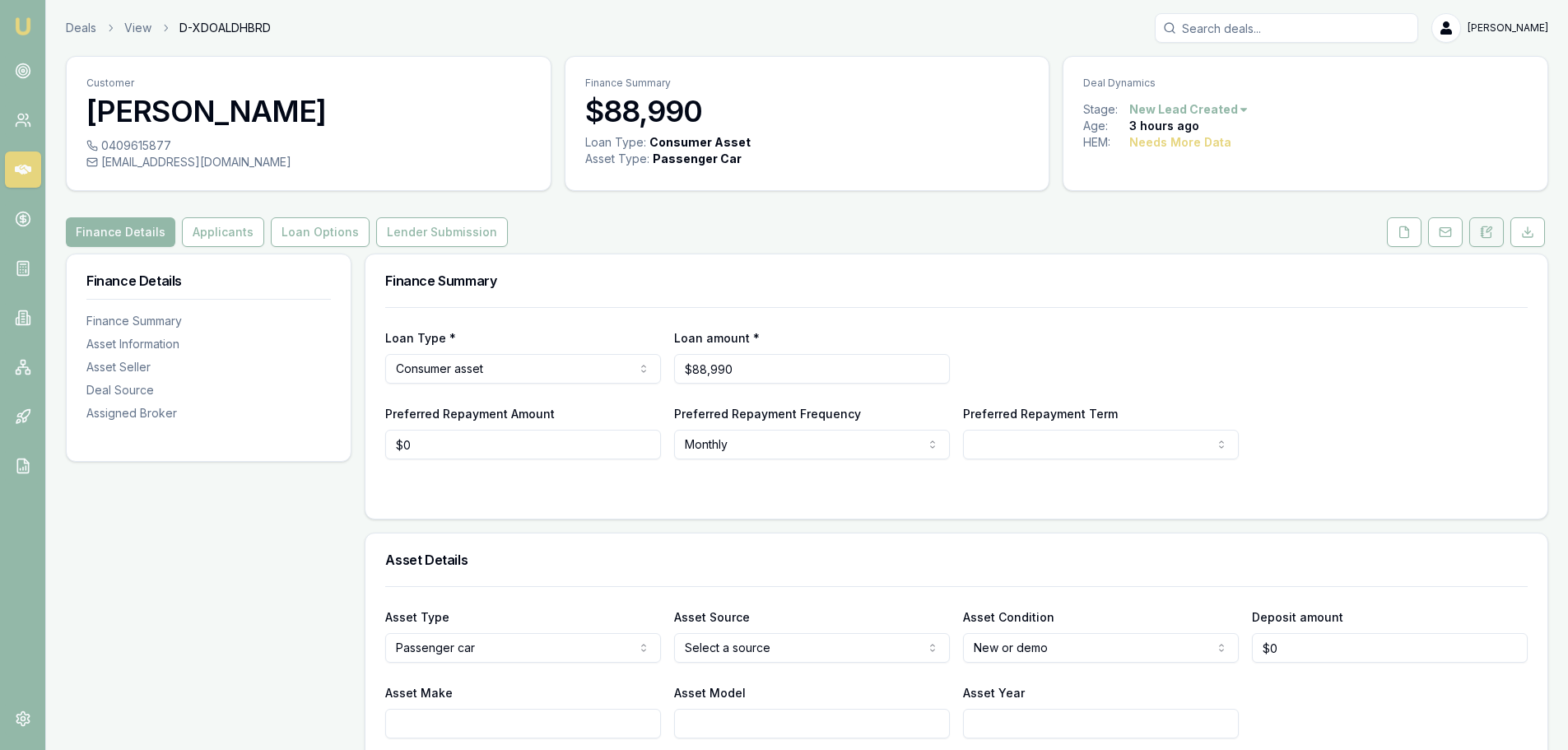
click at [1491, 232] on icon at bounding box center [1487, 233] width 14 height 14
click at [1484, 227] on icon at bounding box center [1487, 232] width 9 height 11
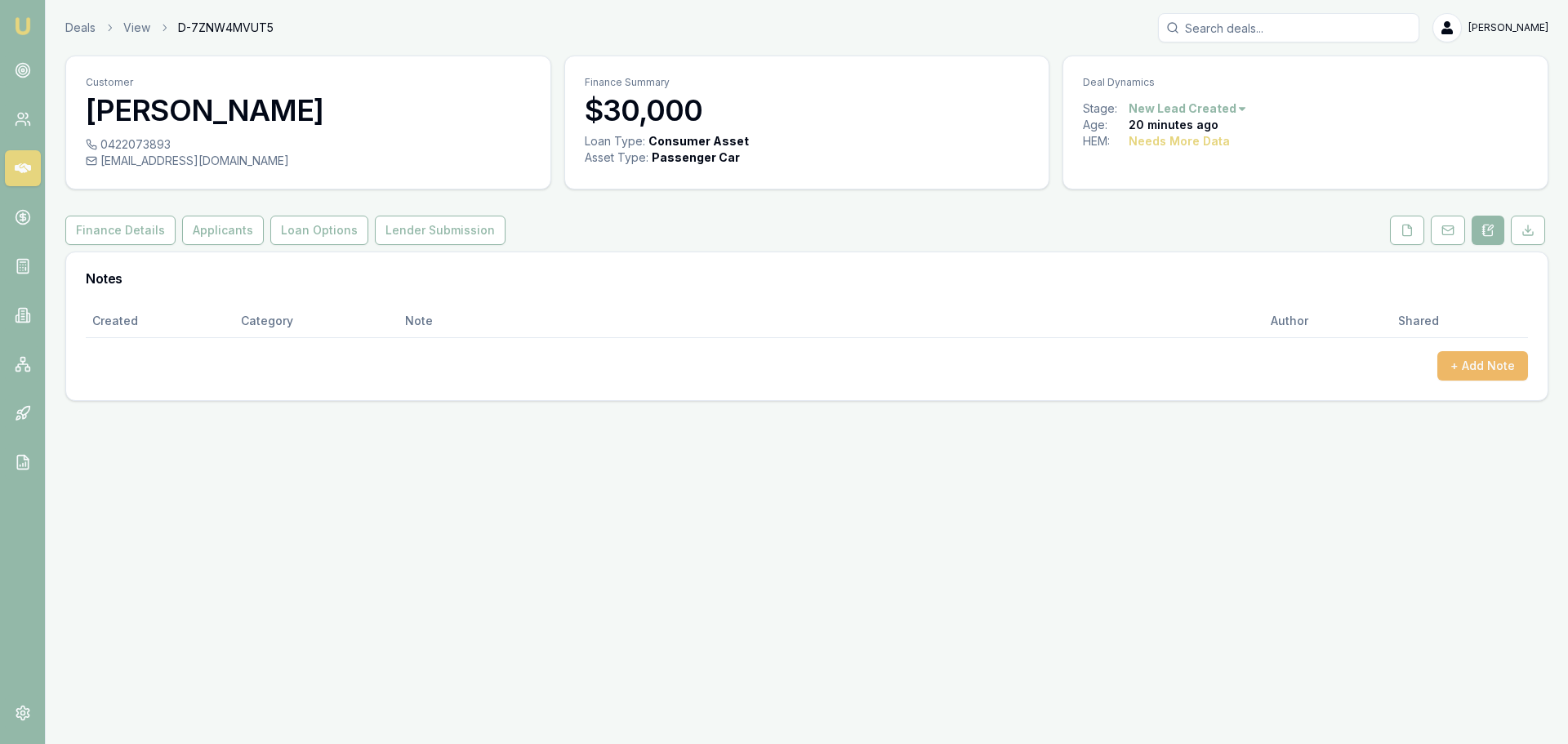
click at [1492, 371] on button "+ Add Note" at bounding box center [1482, 365] width 90 height 30
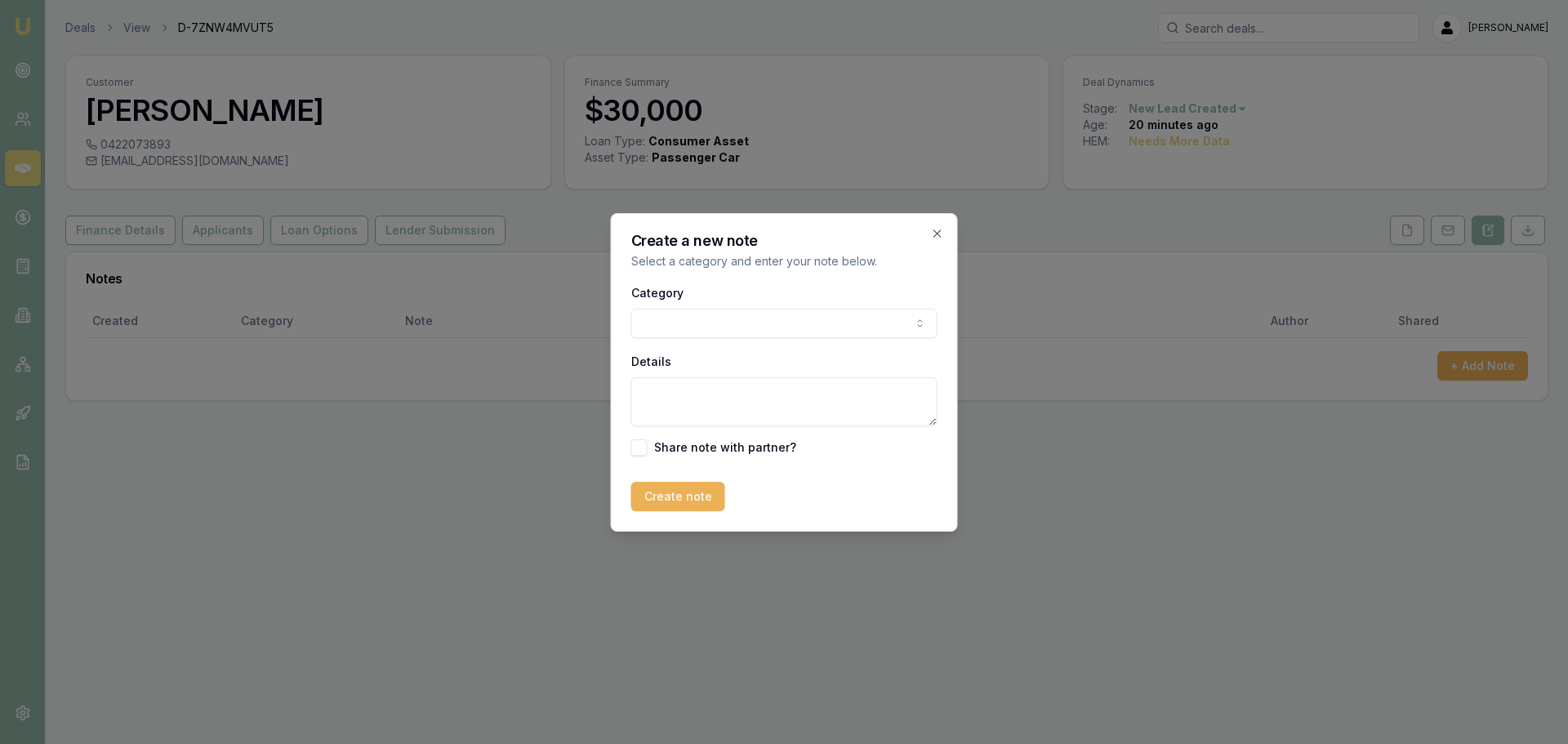
click at [721, 316] on body "Emu Broker Deals View D-7ZNW4MVUT5 [PERSON_NAME] Toggle Menu Customer [PERSON_N…" at bounding box center [784, 372] width 1568 height 744
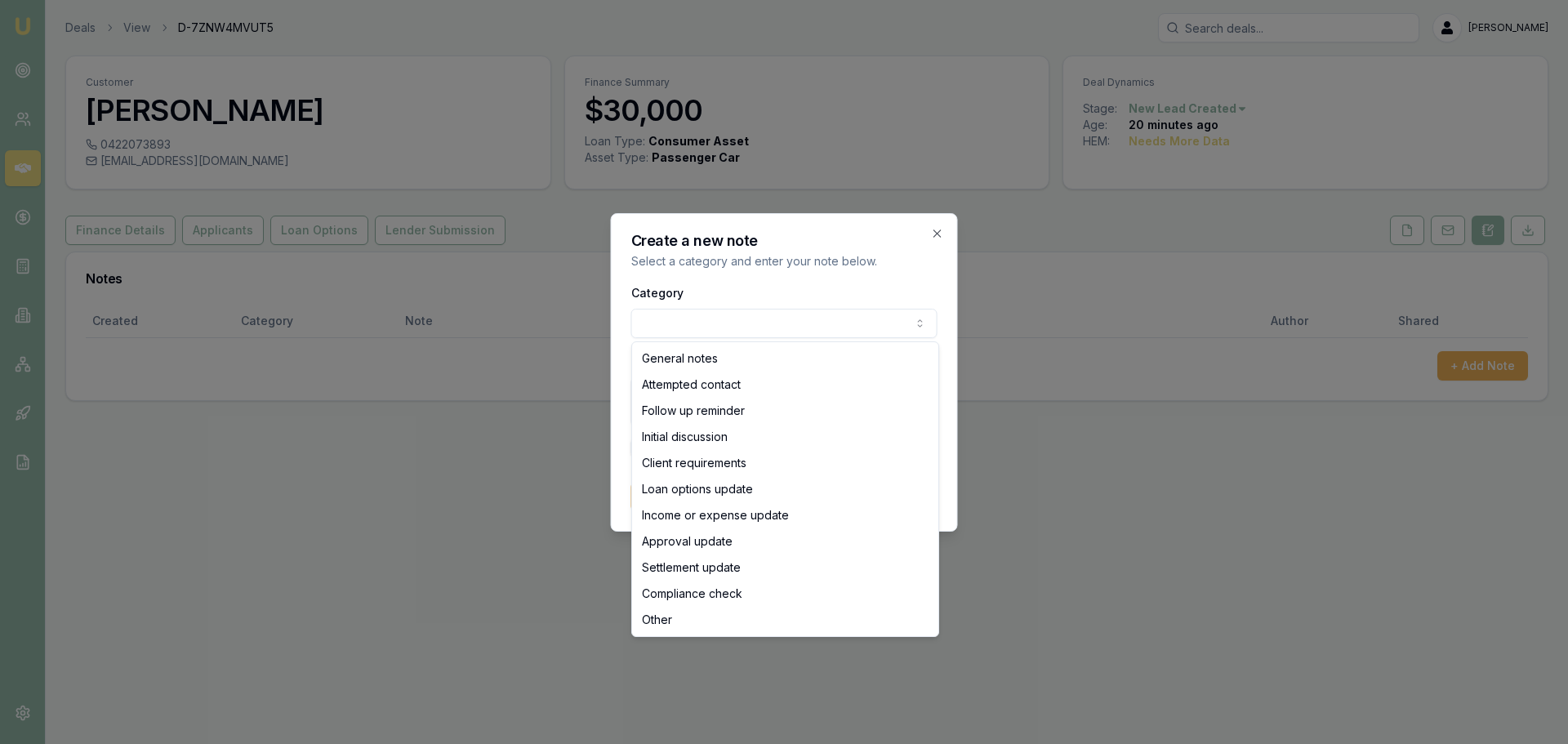
select select "ATTEMPTED_CONTACT"
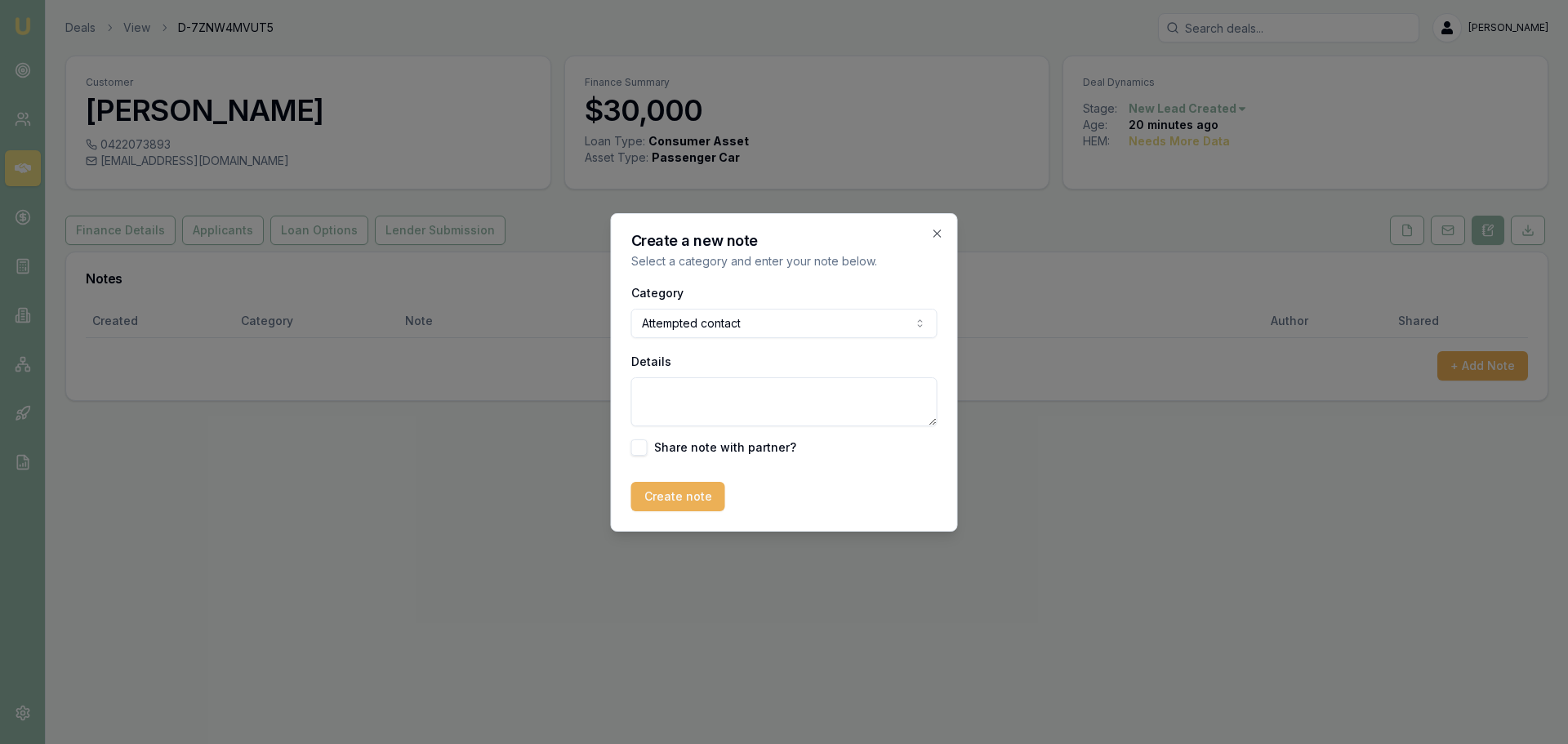
click at [700, 397] on textarea "Details" at bounding box center [784, 402] width 306 height 49
type textarea "Sent intro text"
click at [664, 500] on button "Create note" at bounding box center [678, 496] width 94 height 30
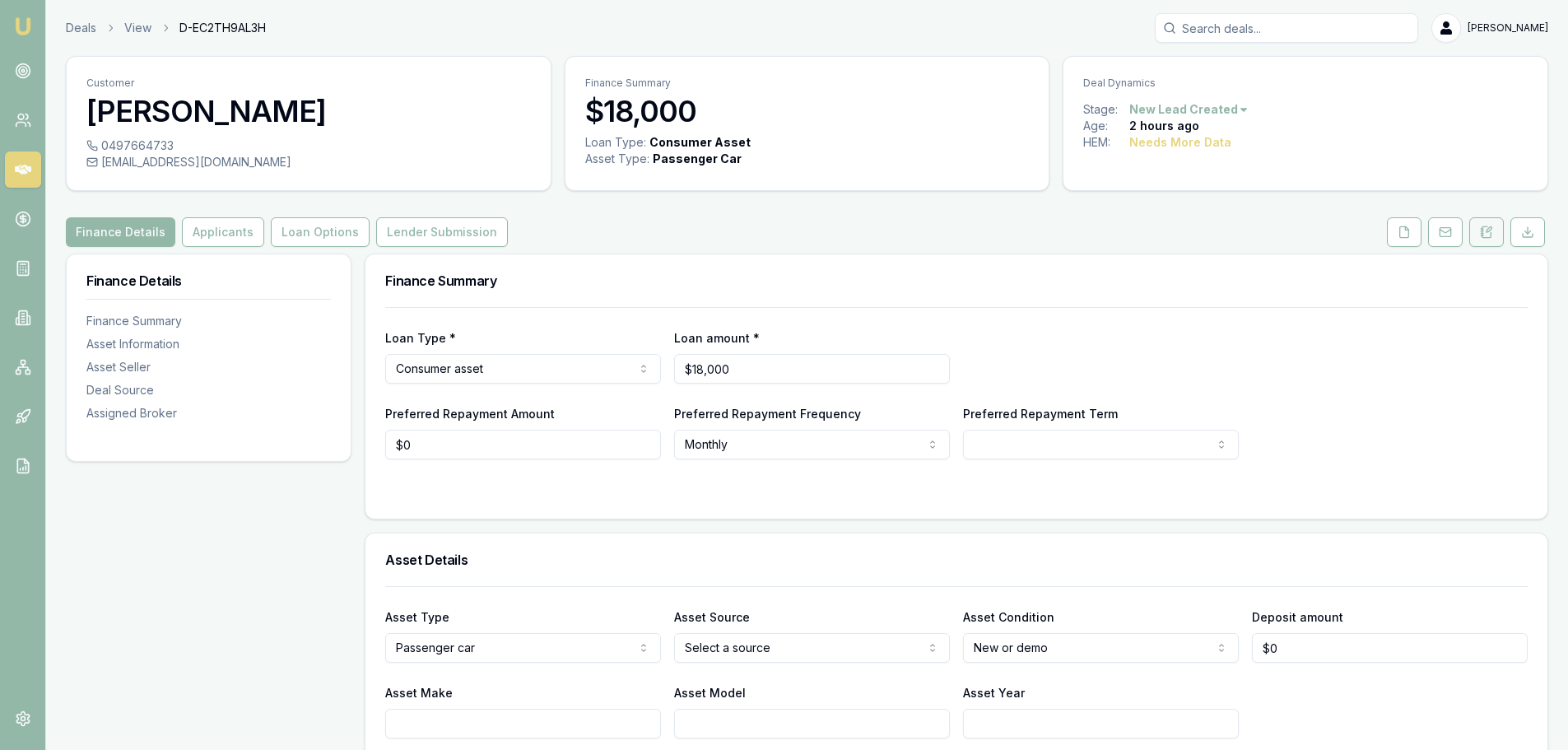
click at [1493, 237] on button at bounding box center [1487, 232] width 35 height 30
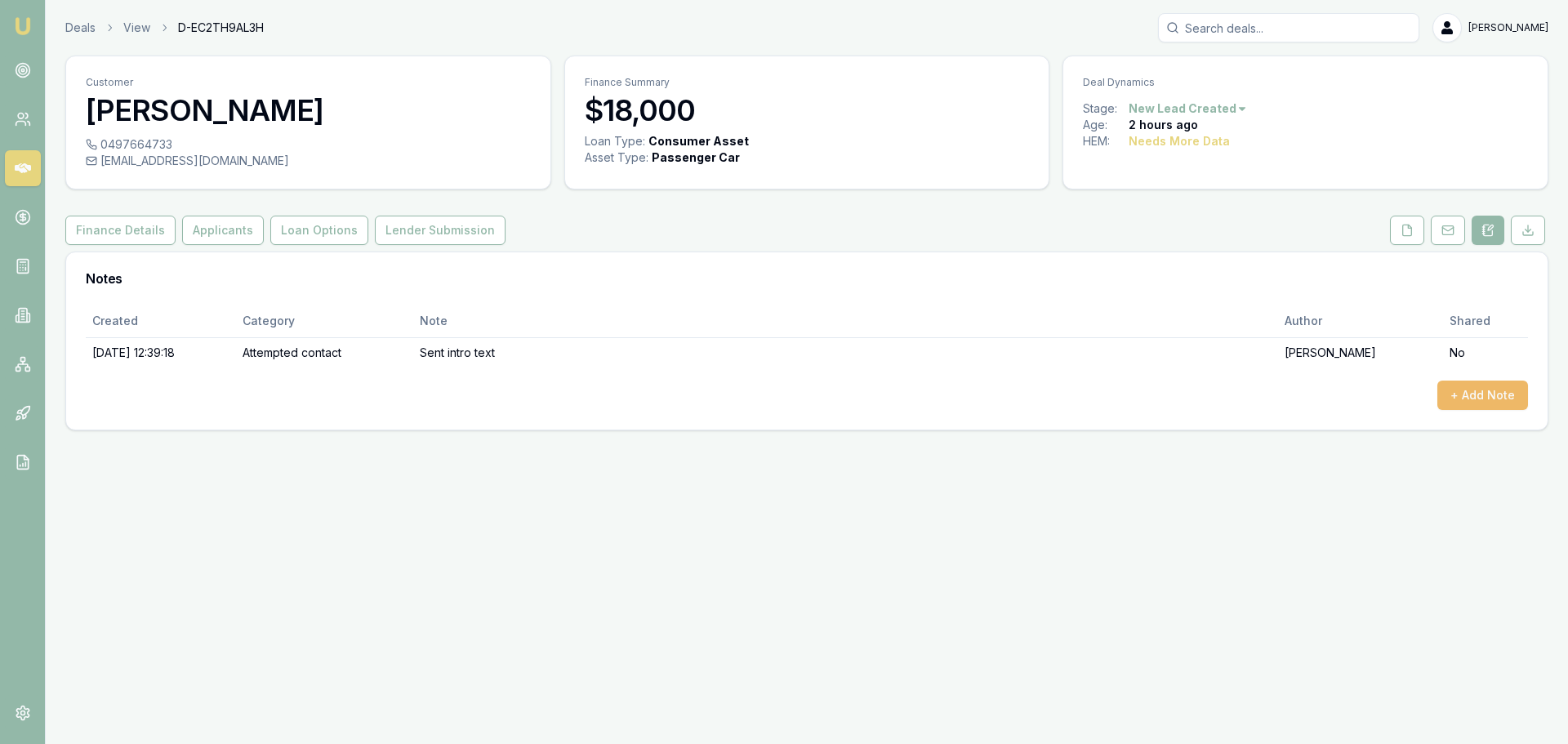
click at [1465, 394] on button "+ Add Note" at bounding box center [1482, 395] width 90 height 30
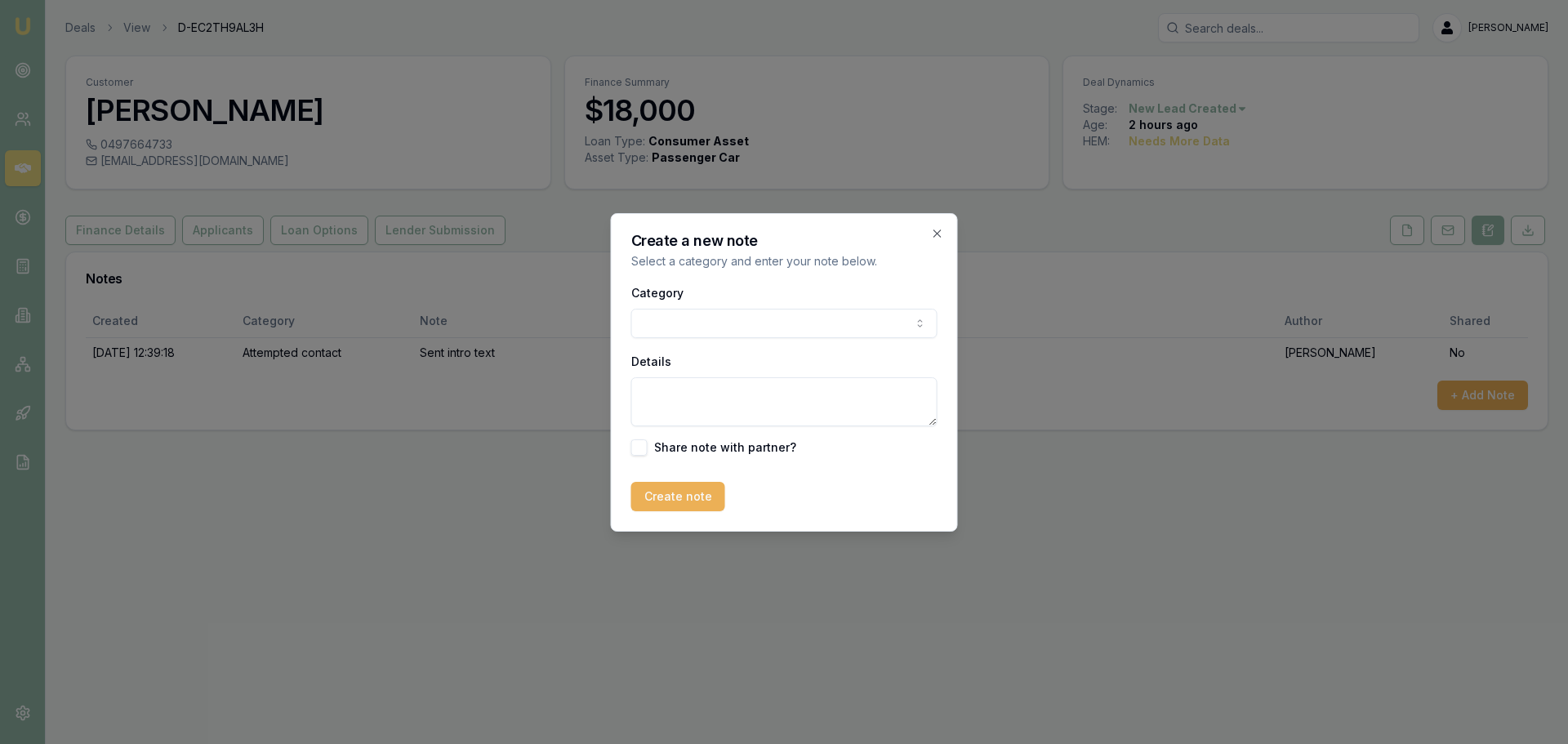
click at [736, 318] on body "Emu Broker Deals View D-EC2TH9AL3H [PERSON_NAME] Toggle Menu Customer [PERSON_N…" at bounding box center [784, 372] width 1568 height 744
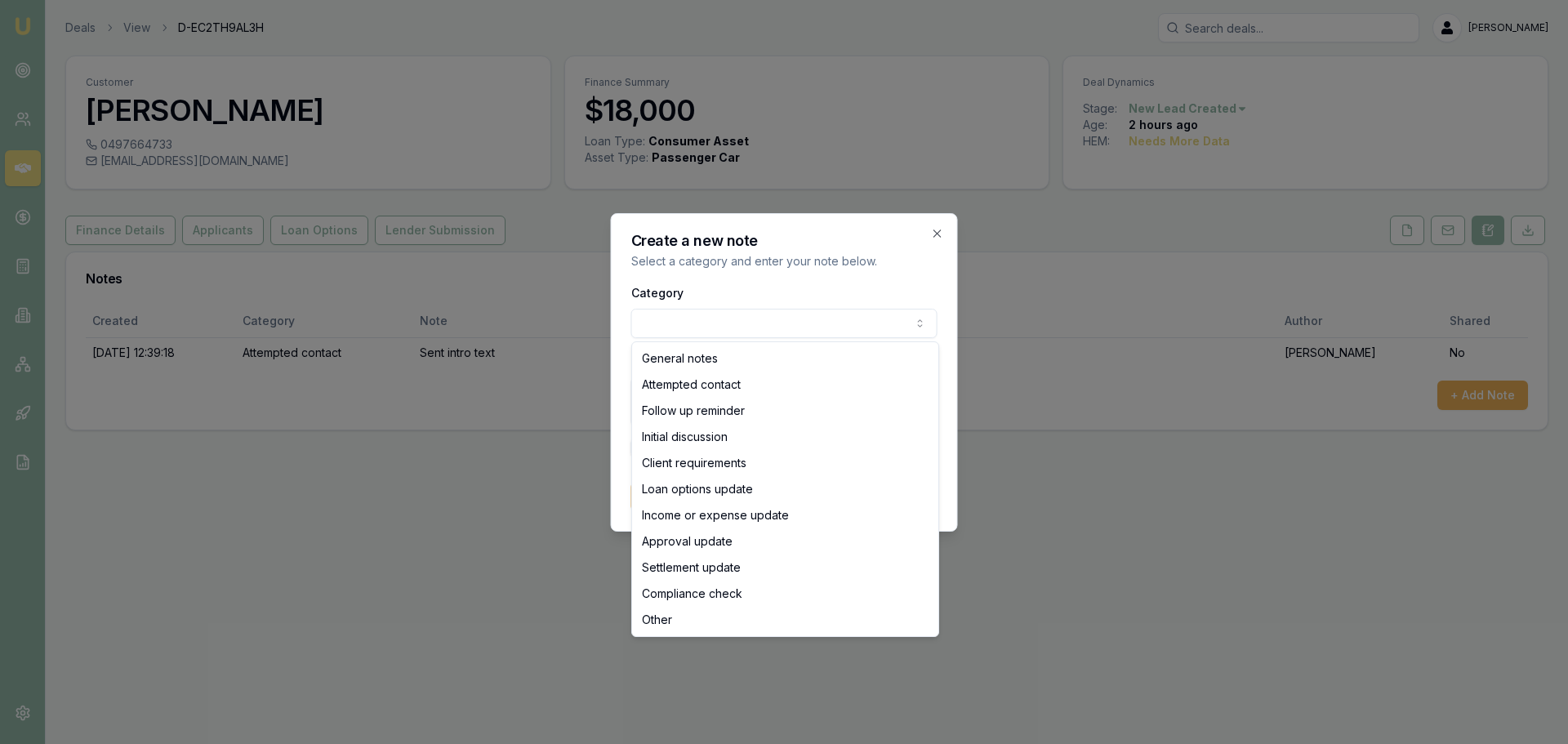
select select "ATTEMPTED_CONTACT"
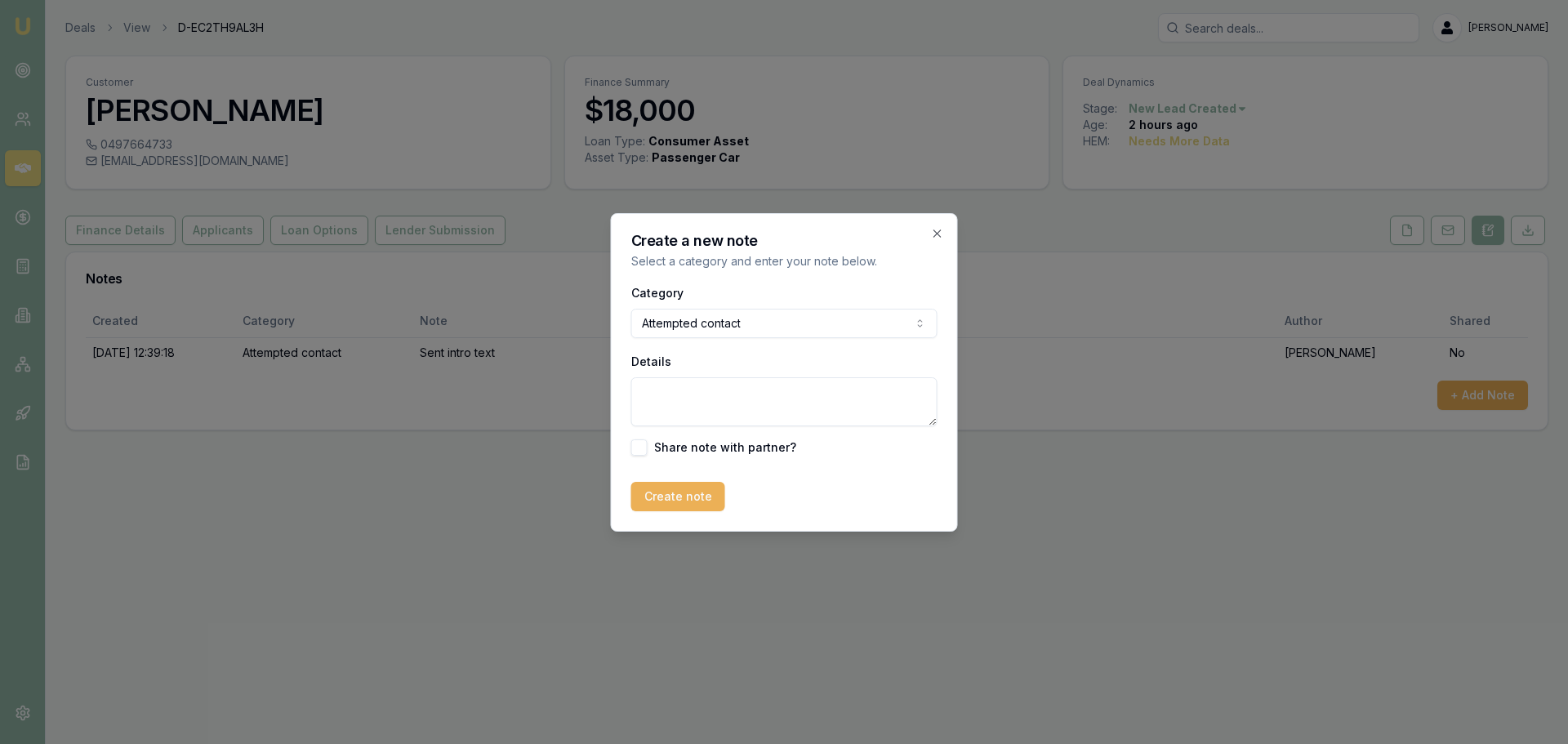
click at [734, 399] on textarea "Details" at bounding box center [784, 402] width 306 height 49
click at [672, 399] on textarea "Details" at bounding box center [784, 402] width 306 height 49
type textarea "Left VM"
click at [717, 513] on div "Create a new note Select a category and enter your note below. Category Attempt…" at bounding box center [784, 372] width 347 height 318
click at [695, 504] on button "Create note" at bounding box center [678, 496] width 94 height 30
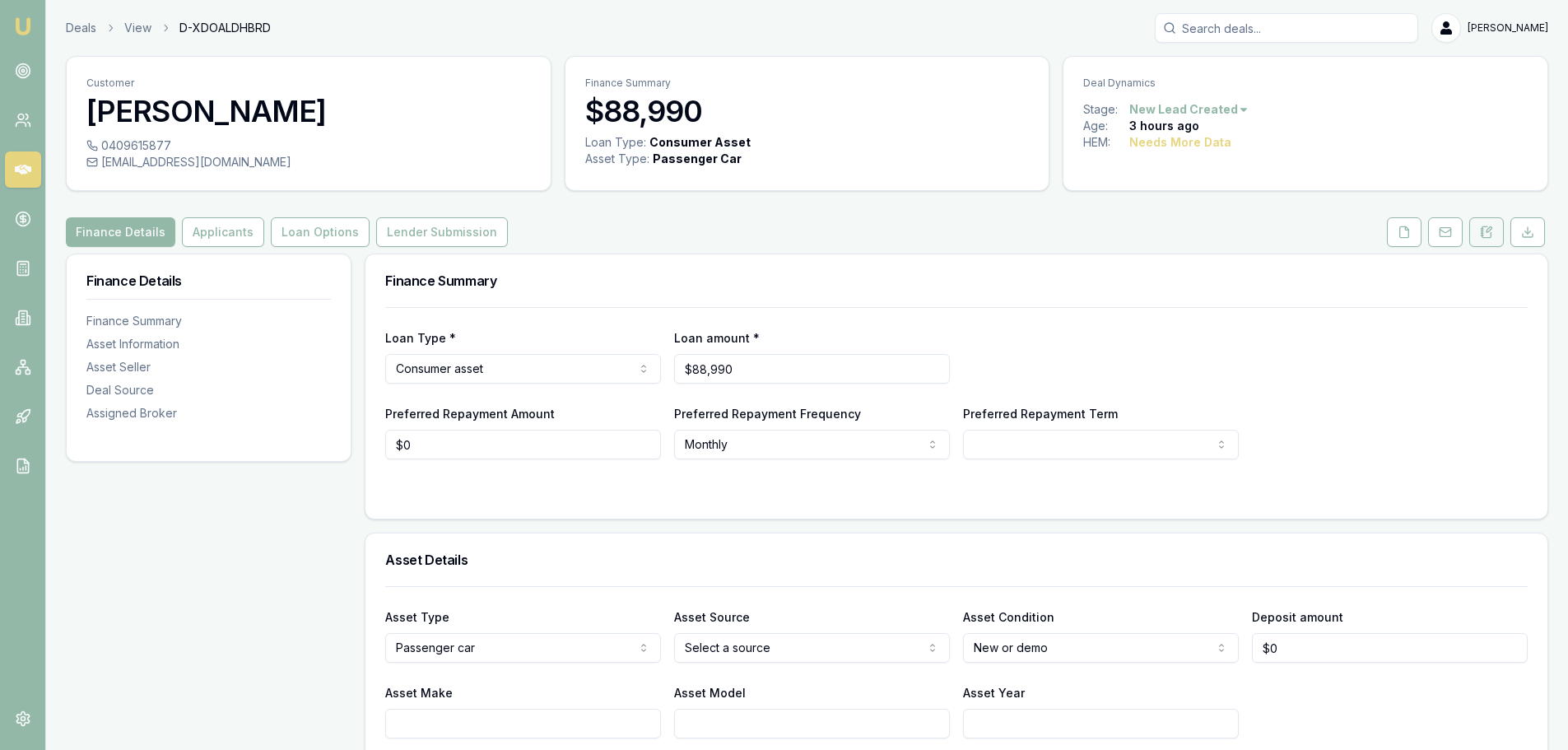
click at [1489, 234] on icon at bounding box center [1487, 233] width 14 height 14
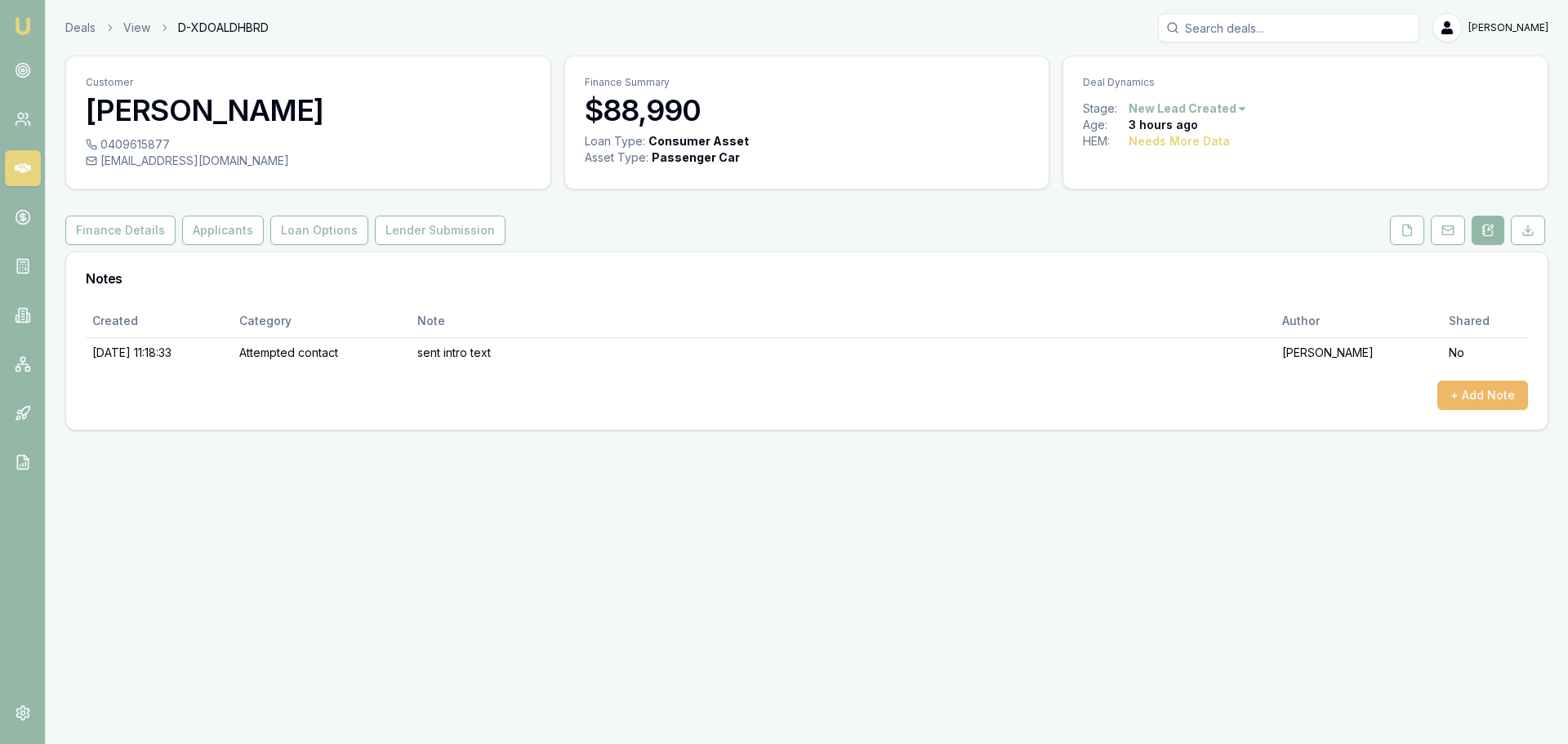
click at [1453, 395] on button "+ Add Note" at bounding box center [1482, 395] width 90 height 30
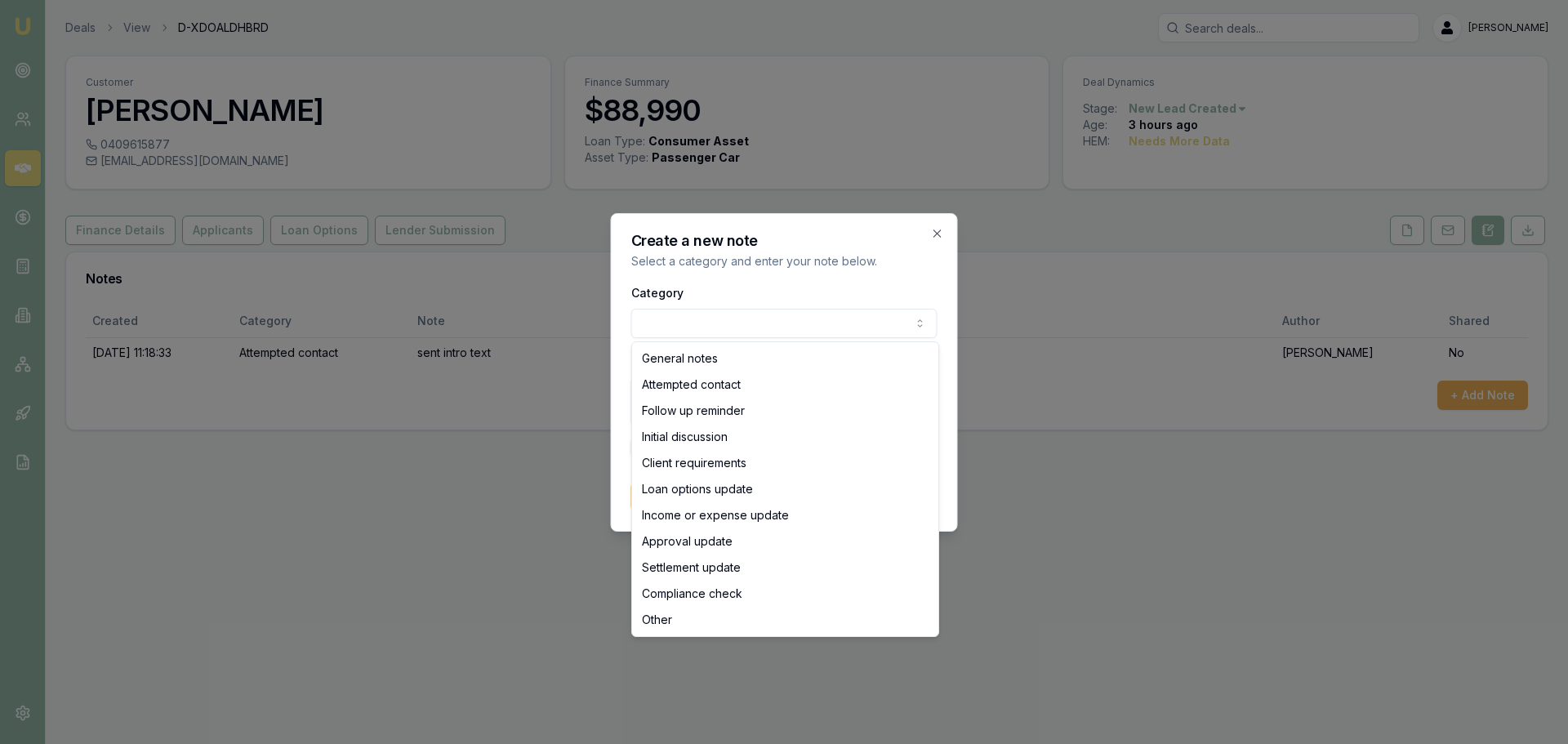
click at [729, 323] on body "Emu Broker Deals View D-XDOALDHBRD Erin Shield Toggle Menu Customer Nathan Mcle…" at bounding box center [784, 372] width 1568 height 744
select select "ATTEMPTED_CONTACT"
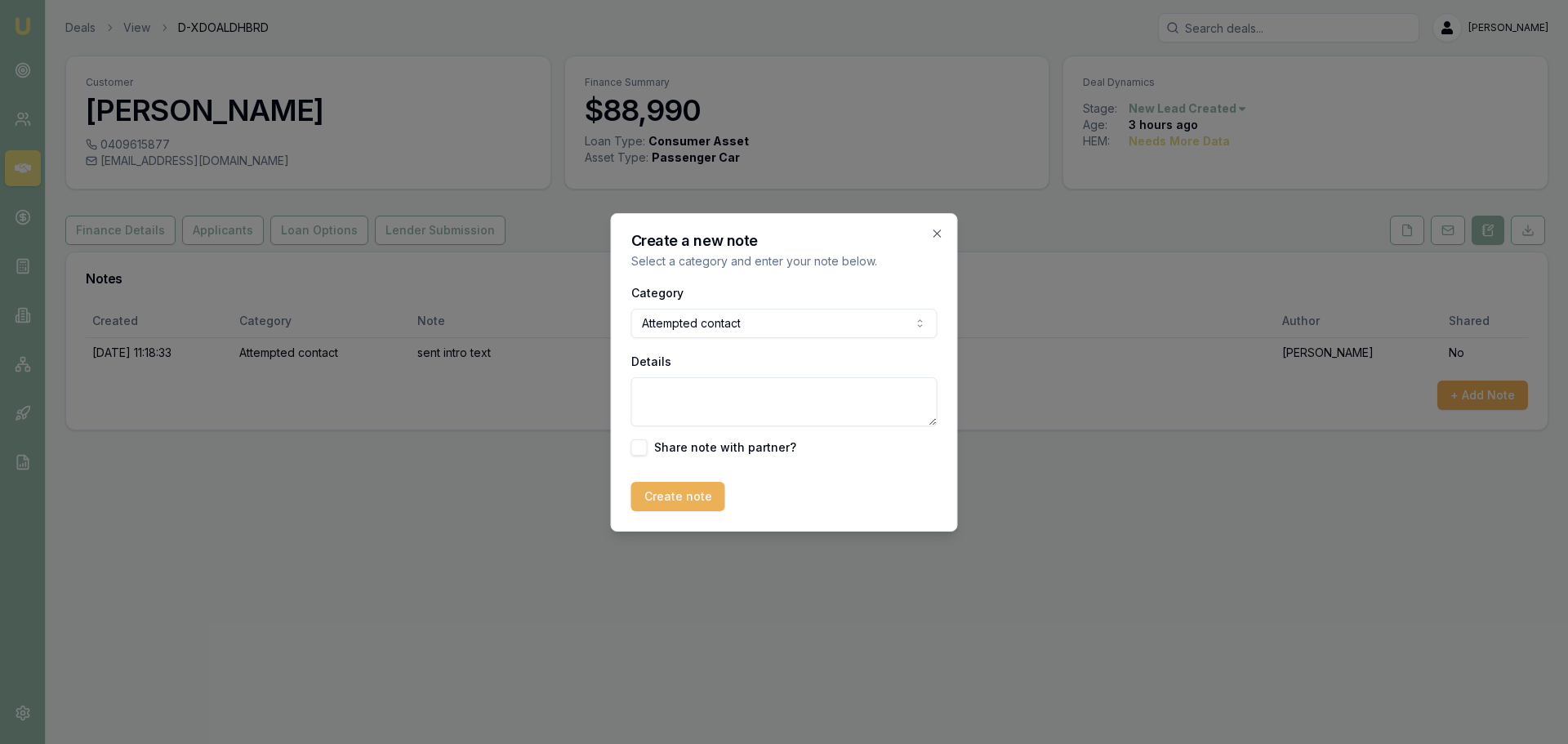
click at [715, 400] on textarea "Details" at bounding box center [784, 402] width 306 height 49
click at [698, 403] on textarea "Details" at bounding box center [784, 402] width 306 height 49
type textarea "u"
type textarea "unable to leave VM, mailbox full"
click at [698, 500] on button "Create note" at bounding box center [678, 496] width 94 height 30
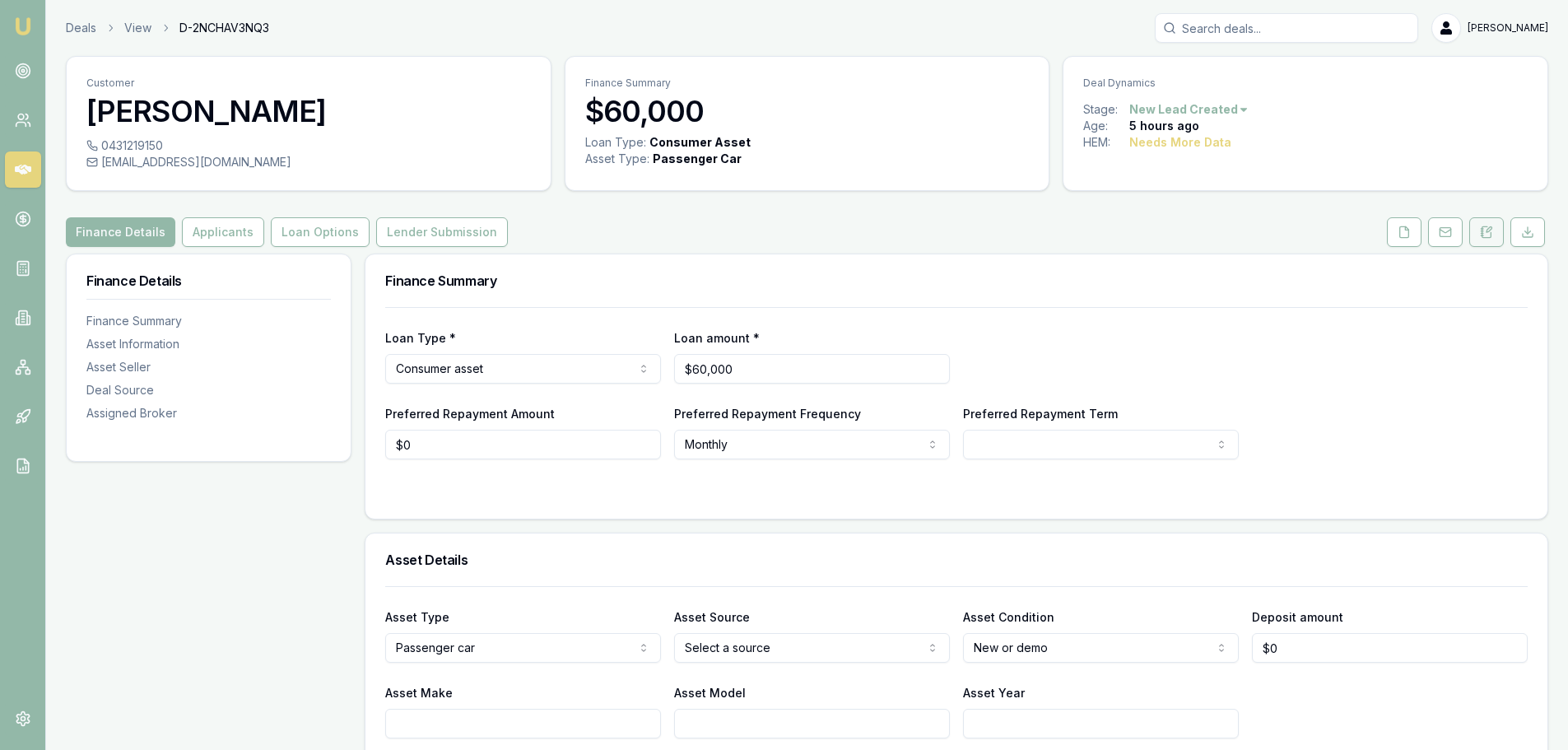
click at [1487, 236] on icon at bounding box center [1487, 233] width 14 height 14
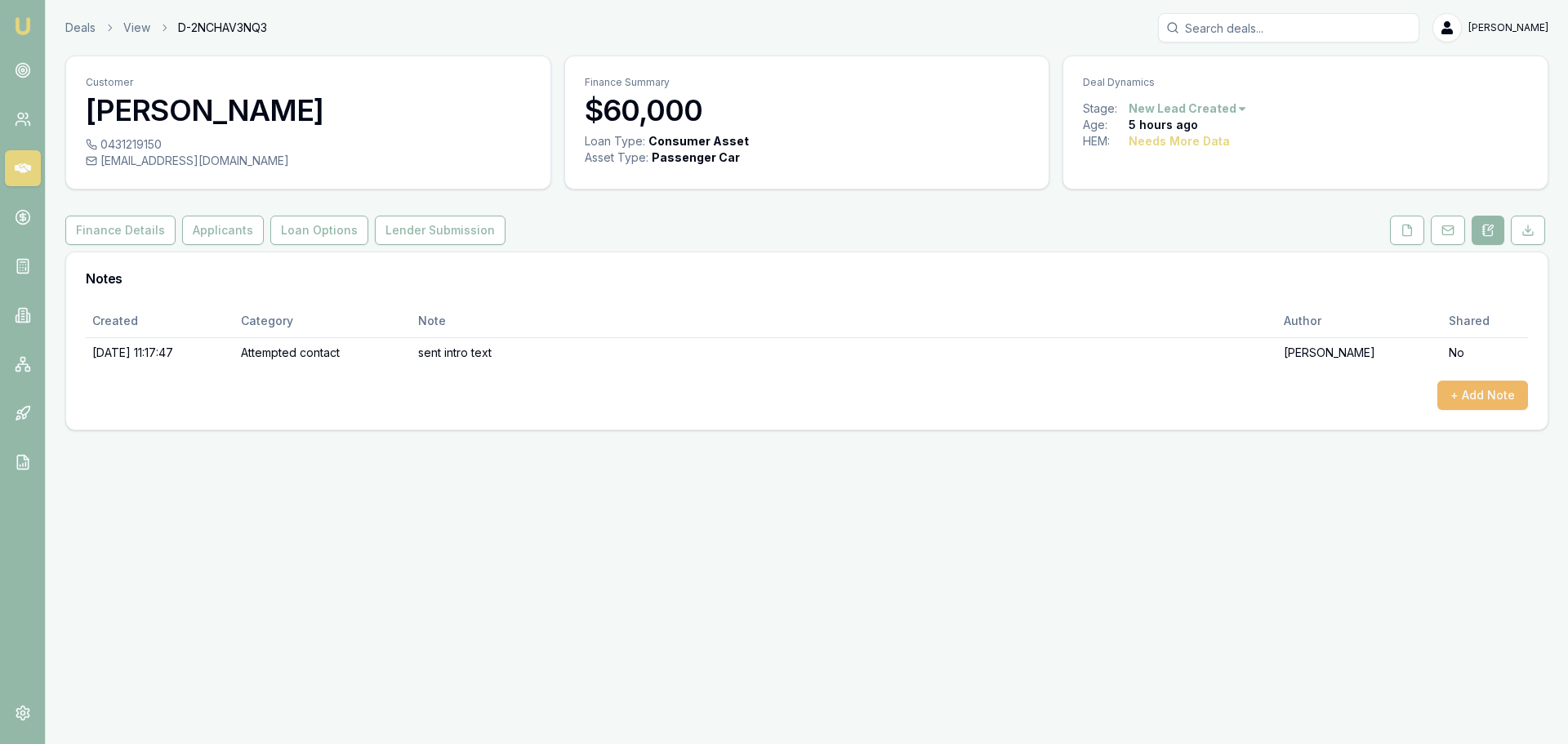
click at [1471, 399] on button "+ Add Note" at bounding box center [1482, 395] width 90 height 30
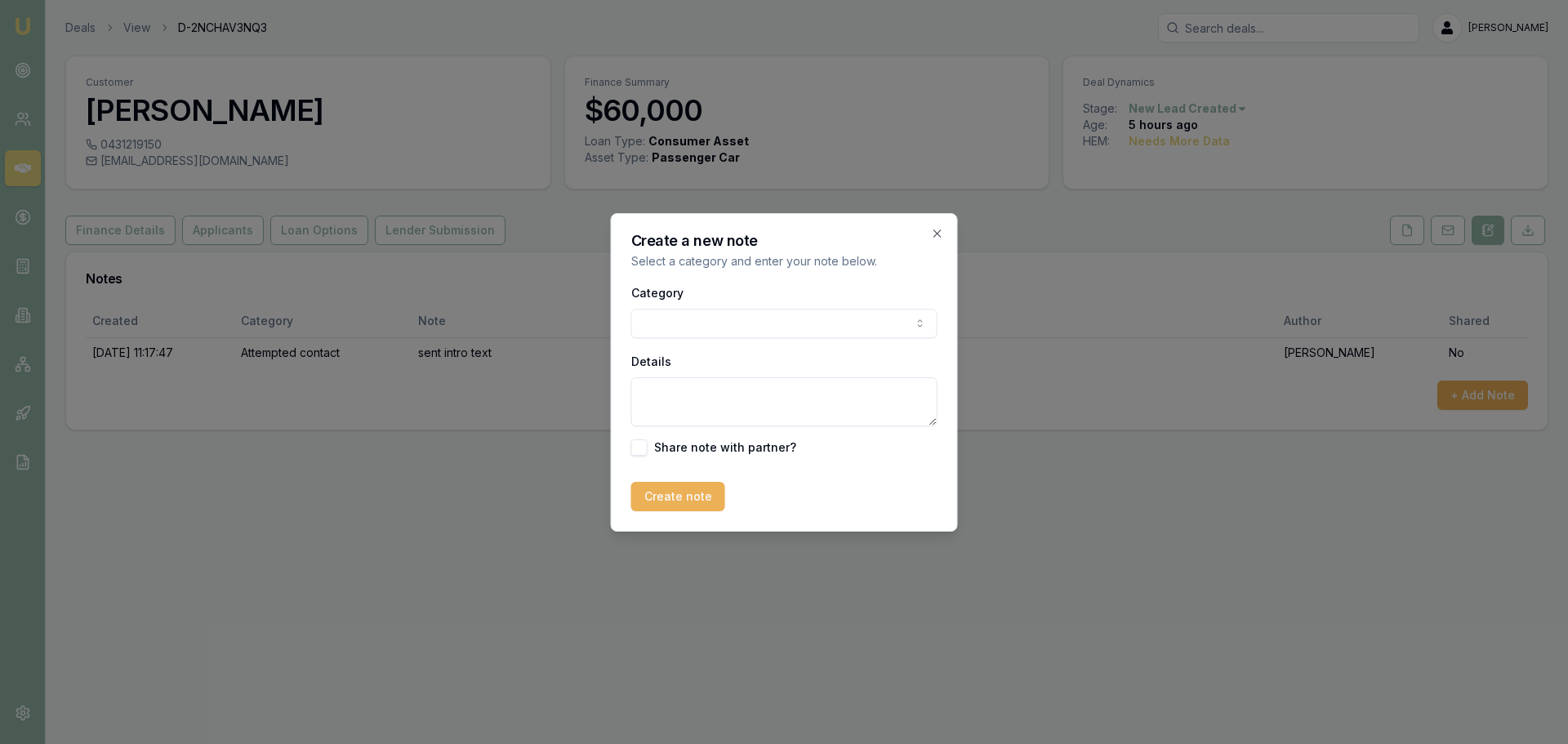
click at [727, 319] on body "Emu Broker Deals View D-2NCHAV3NQ3 [PERSON_NAME] Toggle Menu Customer [PERSON_N…" at bounding box center [784, 372] width 1568 height 744
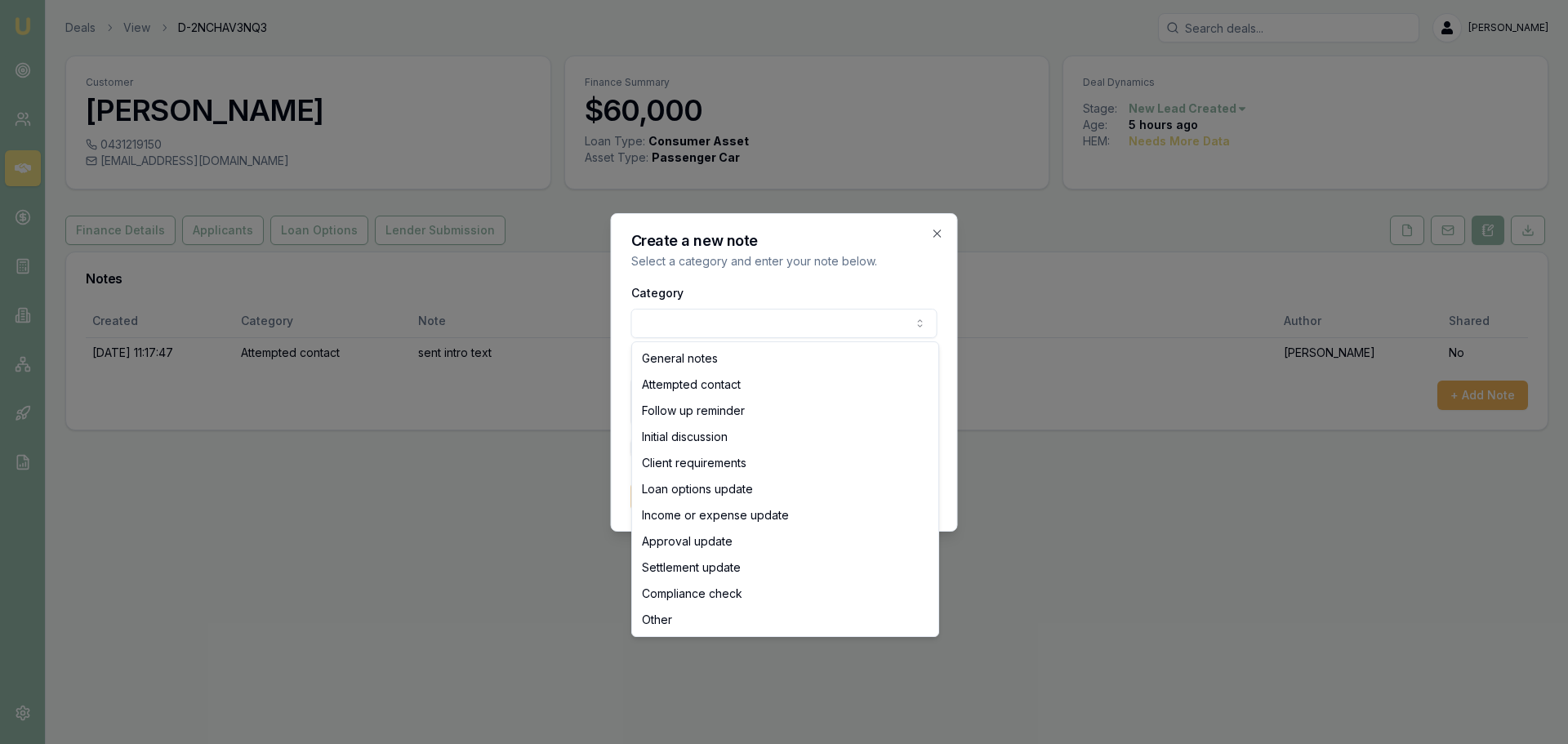
select select "ATTEMPTED_CONTACT"
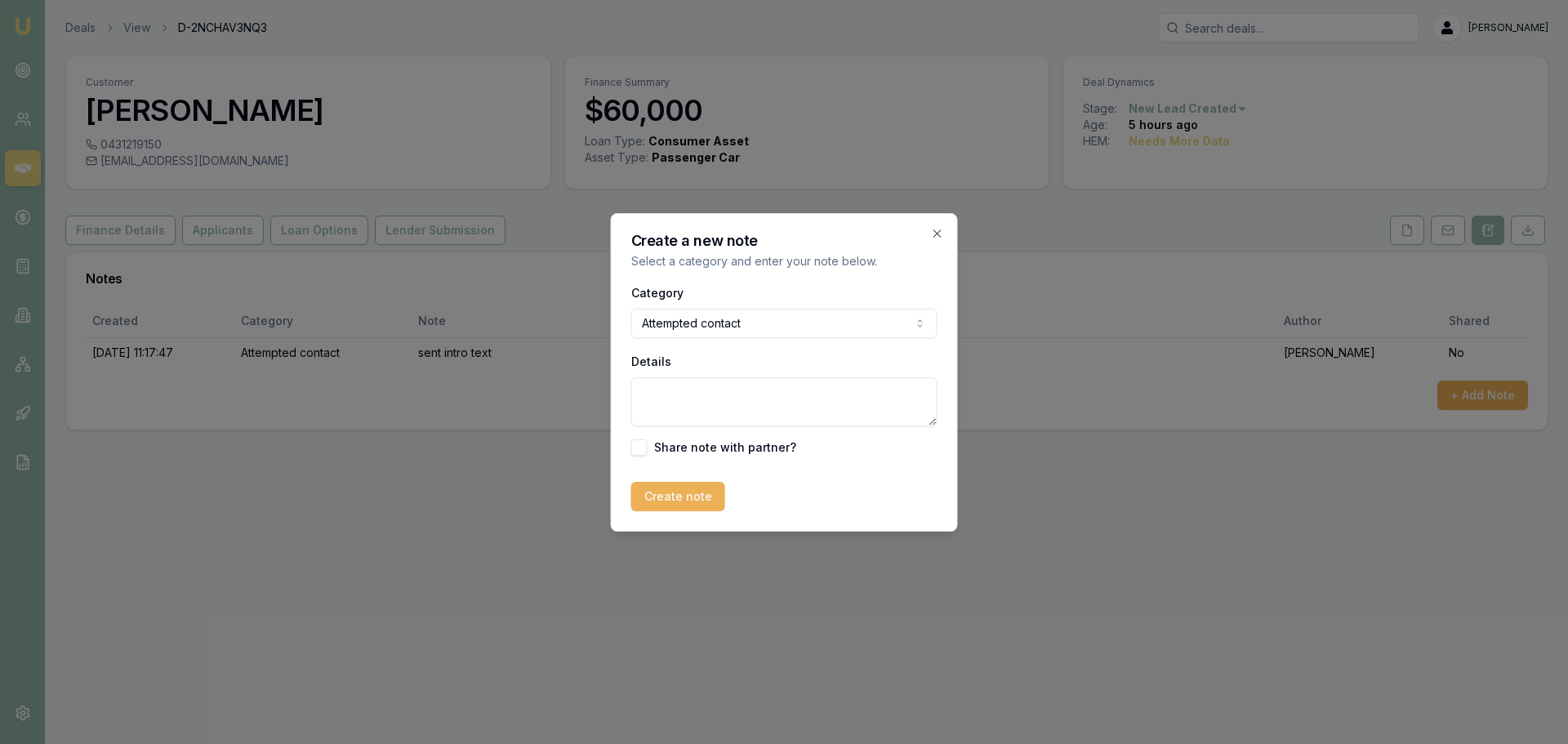
click at [714, 399] on textarea "Details" at bounding box center [784, 402] width 306 height 49
type textarea "Left VM"
click at [677, 498] on button "Create note" at bounding box center [678, 496] width 94 height 30
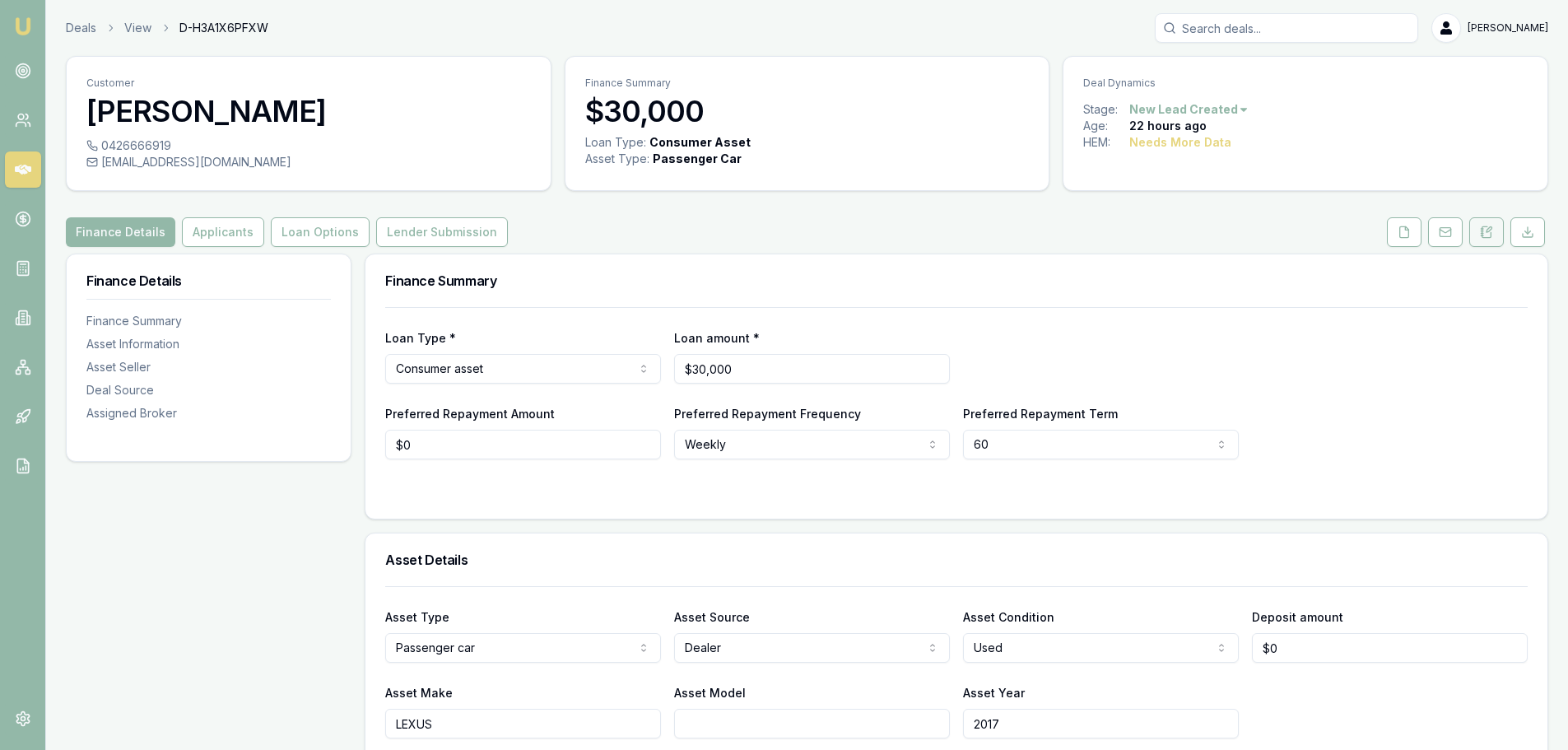
click at [1489, 237] on icon at bounding box center [1487, 232] width 9 height 11
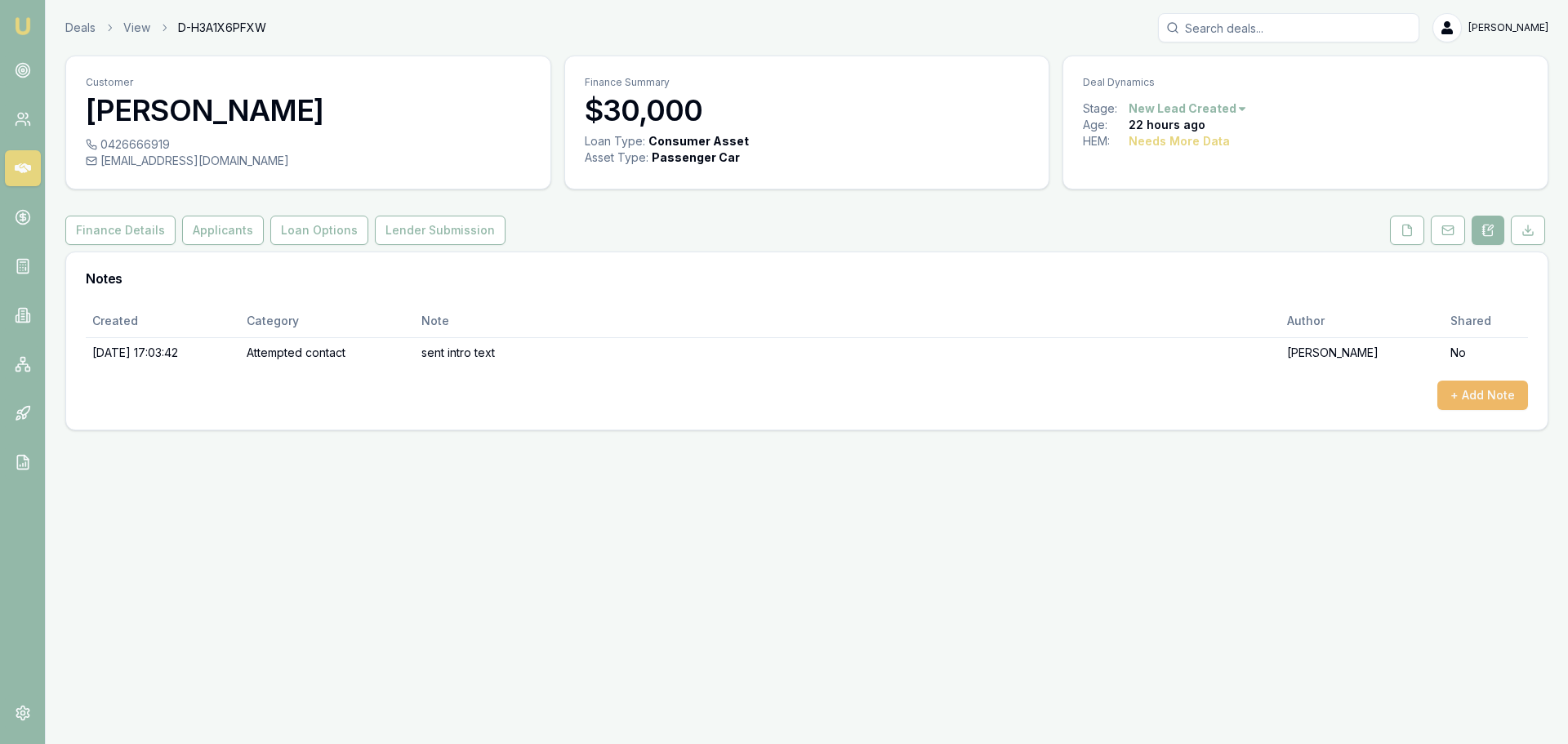
click at [1489, 396] on button "+ Add Note" at bounding box center [1482, 395] width 90 height 30
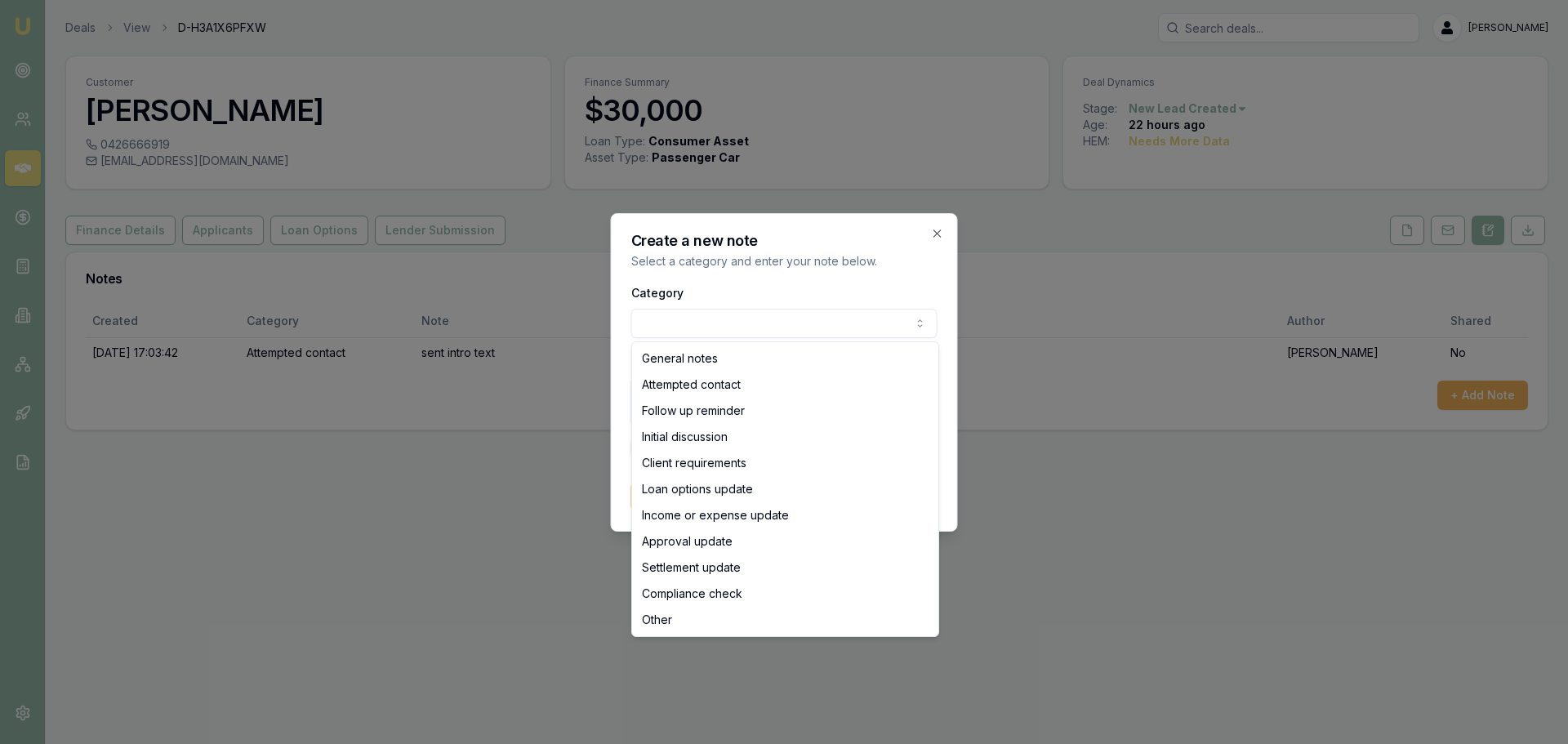
click at [901, 327] on body "Emu Broker Deals View D-H3A1X6PFXW [PERSON_NAME] Shield Toggle Menu Customer [P…" at bounding box center [784, 372] width 1568 height 744
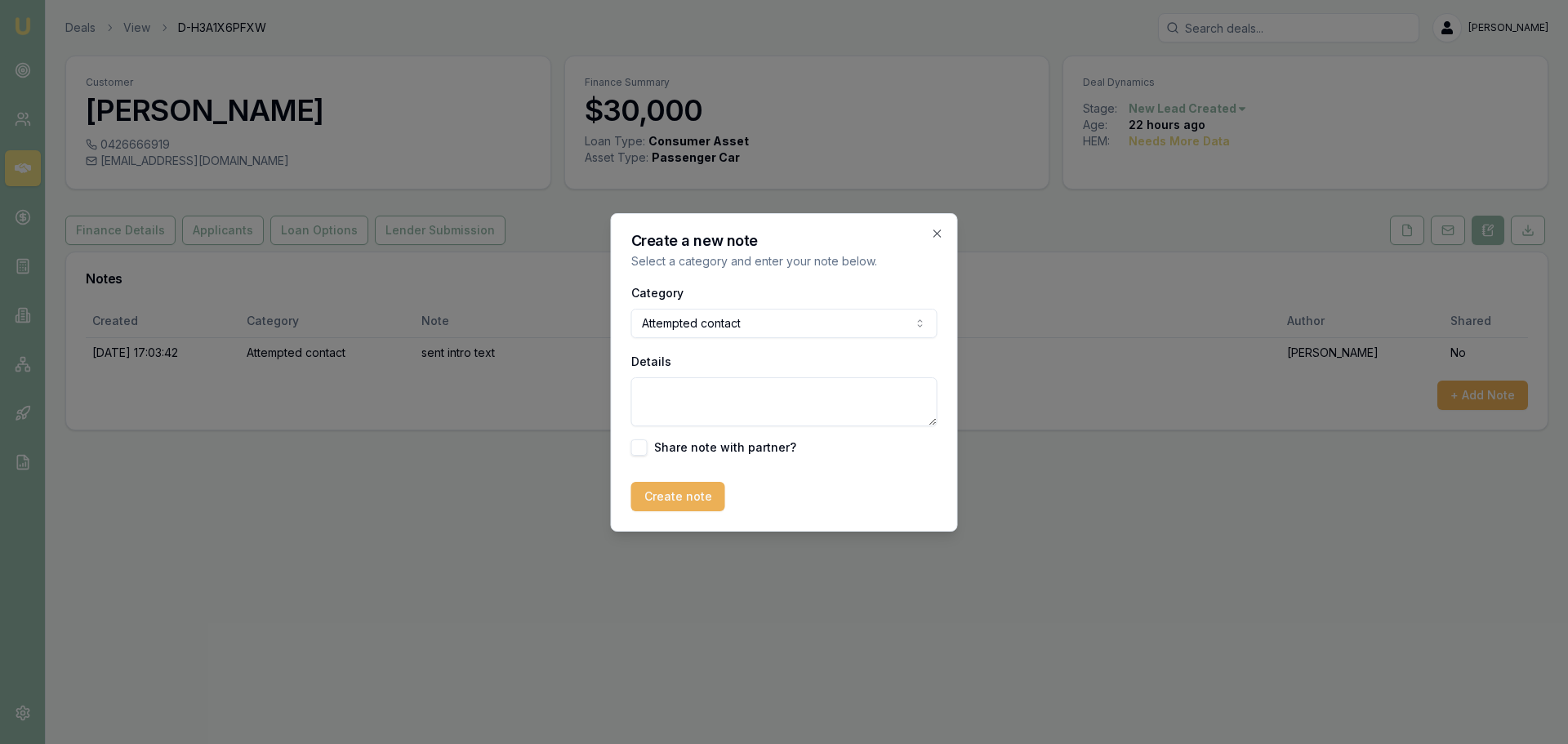
click at [740, 312] on body "Emu Broker Deals View D-H3A1X6PFXW [PERSON_NAME] Shield Toggle Menu Customer [P…" at bounding box center [784, 372] width 1568 height 744
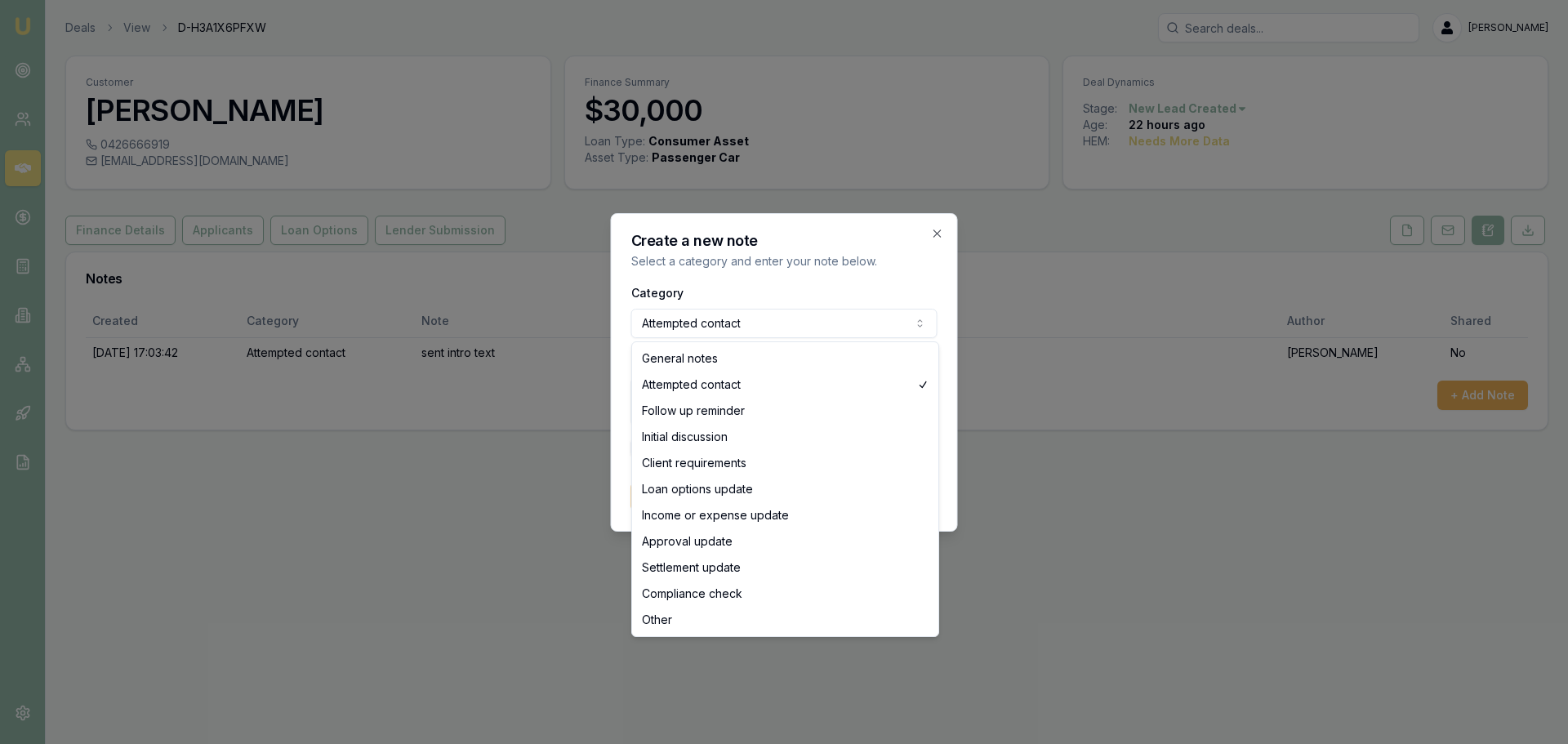
select select "GENERAL_NOTES"
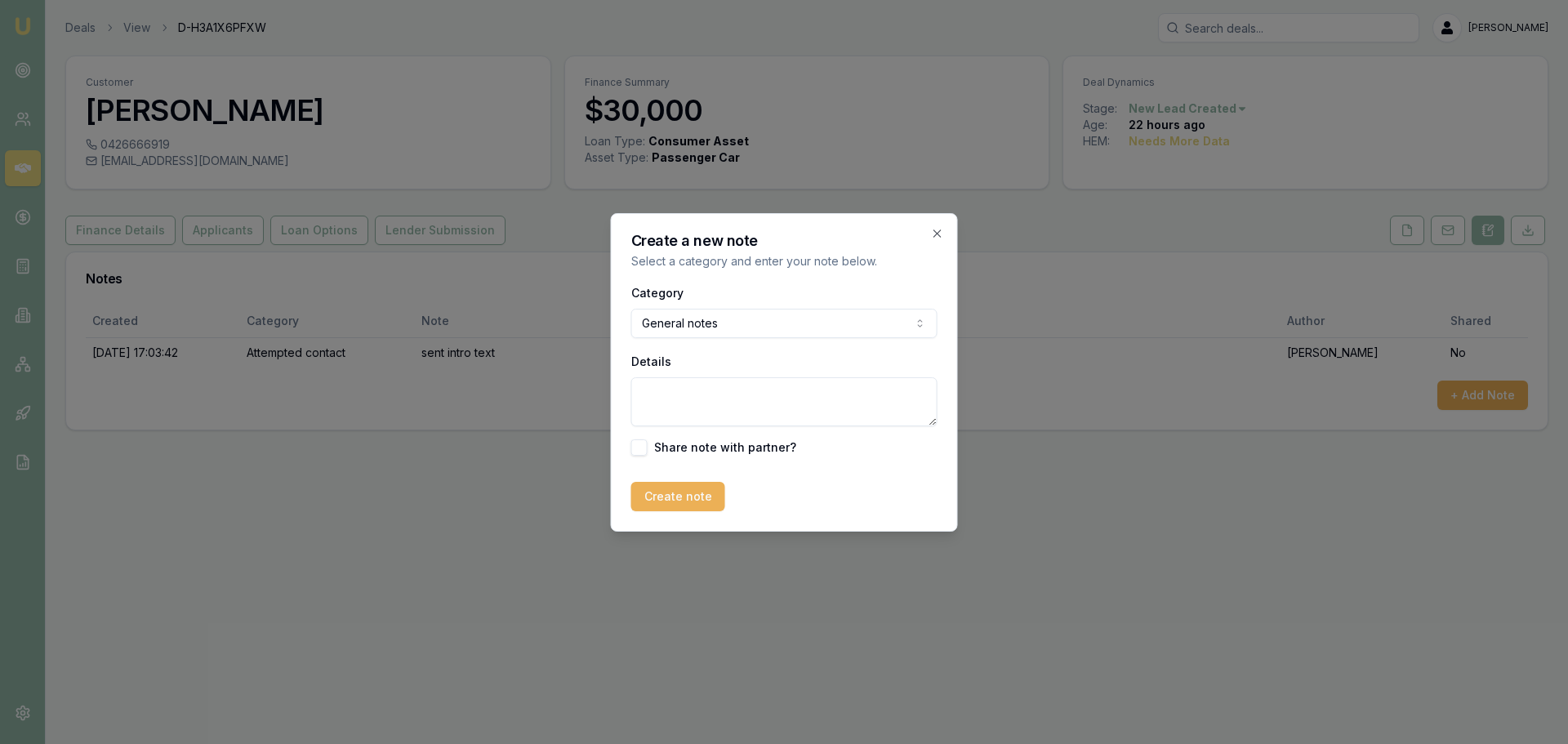
click at [743, 400] on textarea "Details" at bounding box center [784, 402] width 306 height 49
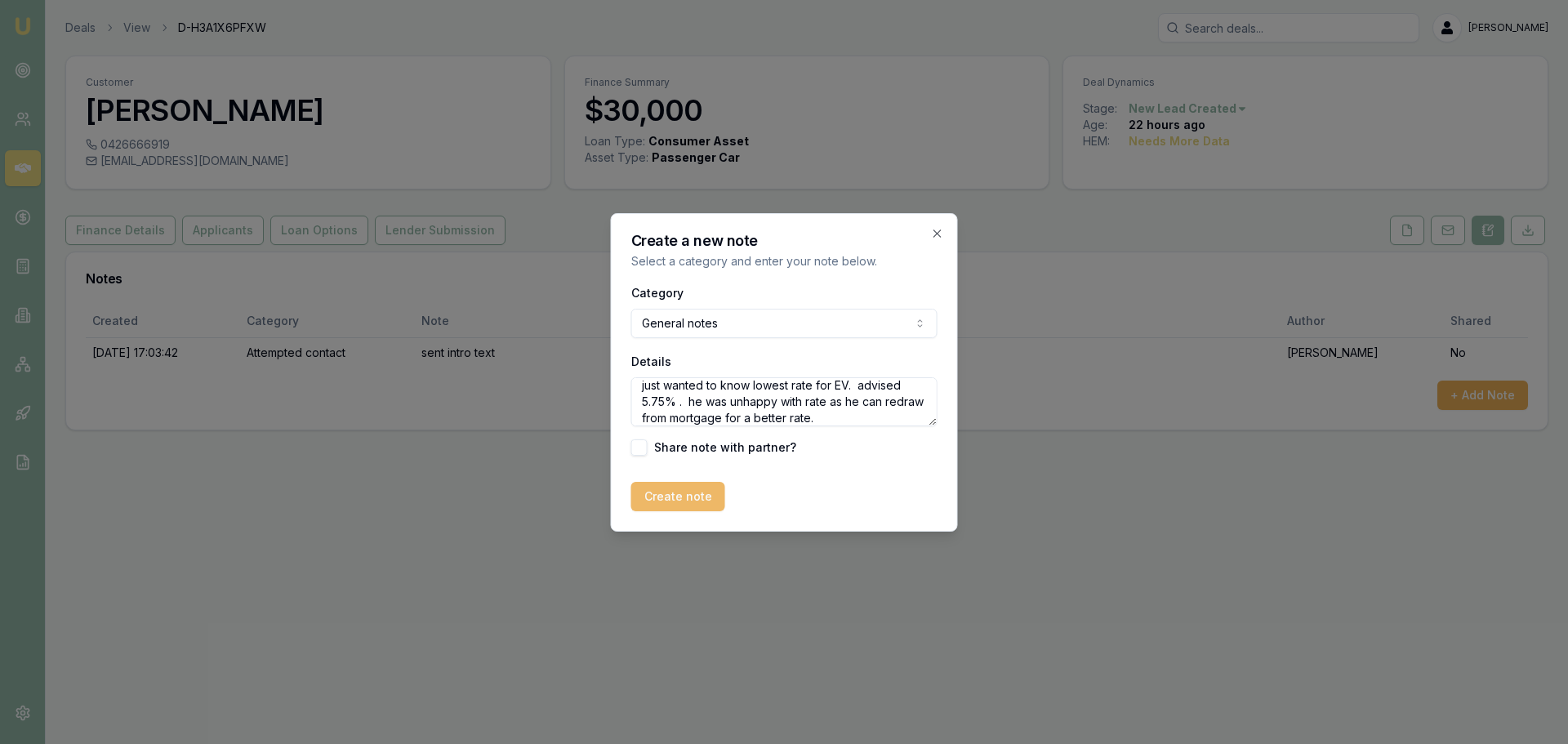
type textarea "just wanted to know lowest rate for EV. advised 5.75% . he was unhappy with rat…"
click at [655, 499] on button "Create note" at bounding box center [678, 496] width 94 height 30
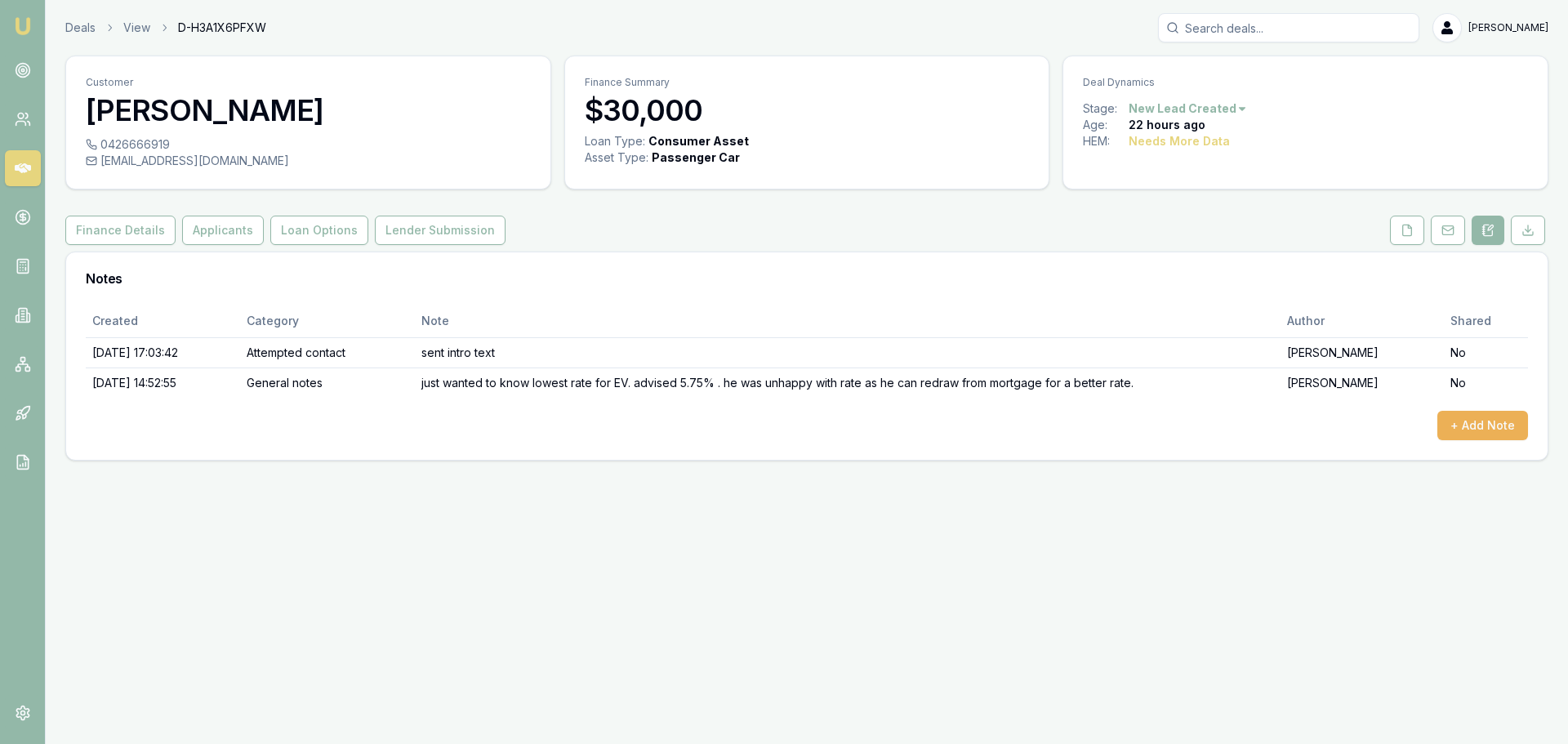
click at [1191, 115] on html "Emu Broker Deals View D-H3A1X6PFXW Erin Shield Toggle Menu Customer Aj Malhan 0…" at bounding box center [784, 372] width 1568 height 744
click at [1203, 242] on div "- Not Interested" at bounding box center [1185, 242] width 96 height 26
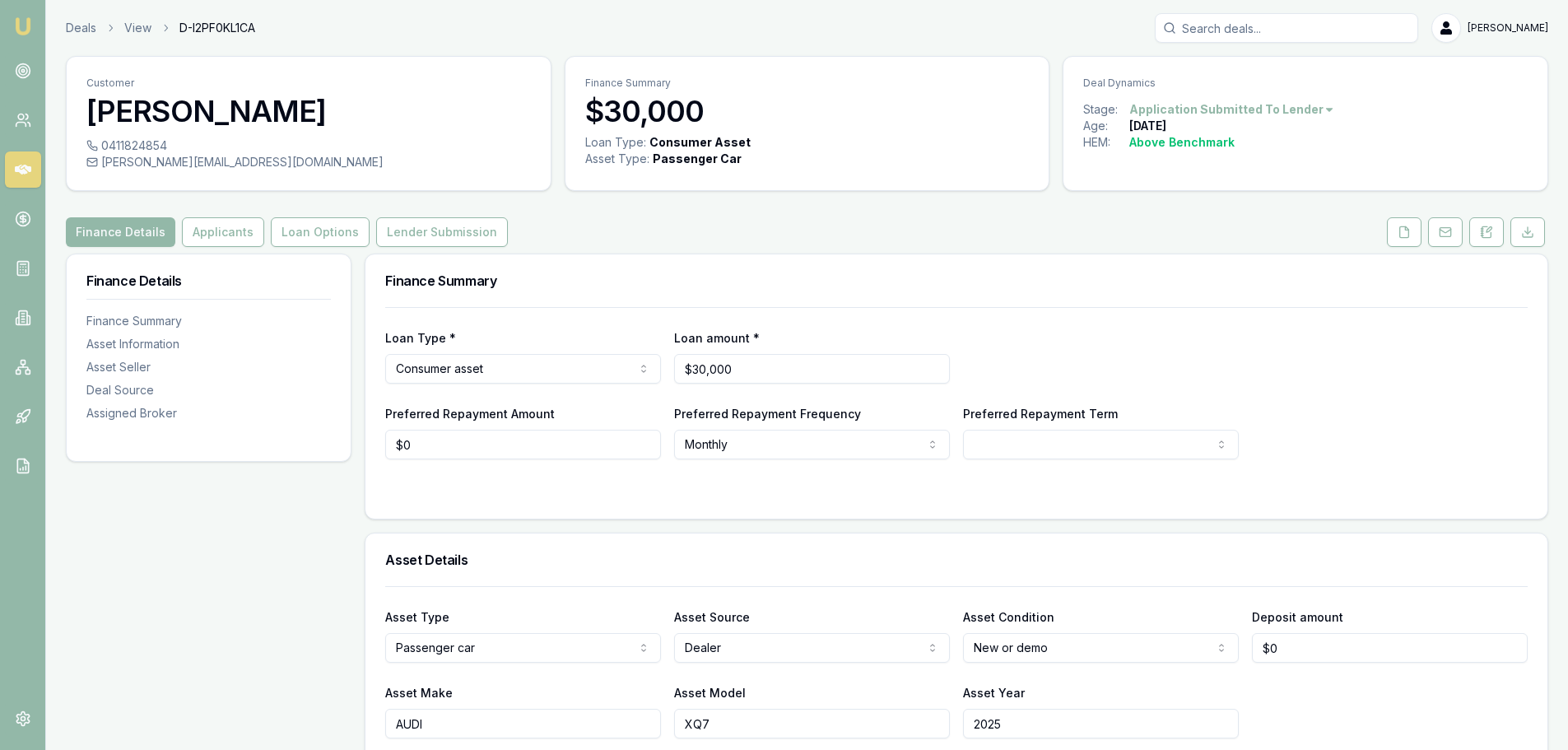
drag, startPoint x: 242, startPoint y: 229, endPoint x: 452, endPoint y: 329, distance: 232.6
click at [242, 229] on button "Applicants" at bounding box center [223, 232] width 82 height 30
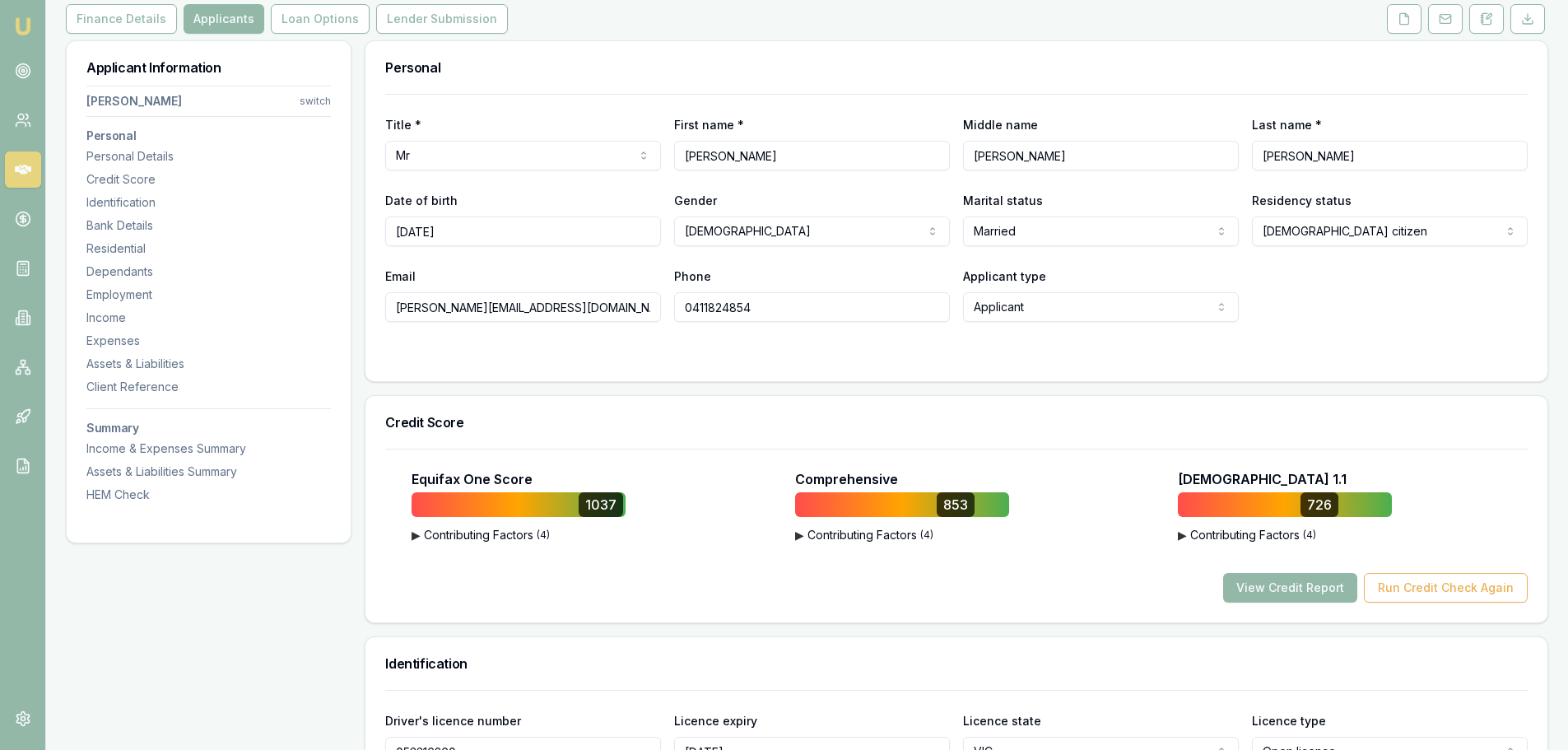
scroll to position [412, 0]
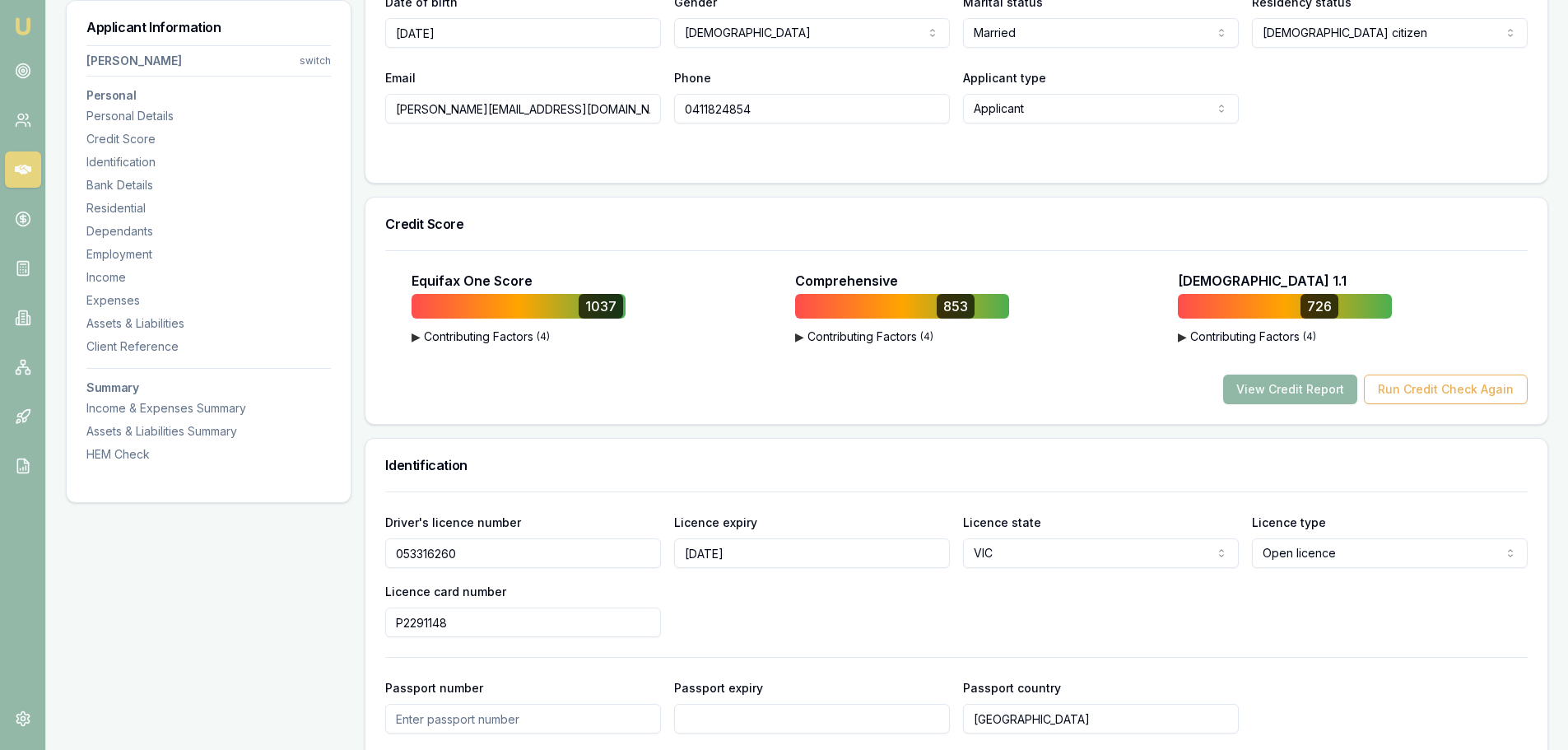
click at [1263, 391] on button "View Credit Report" at bounding box center [1290, 390] width 135 height 30
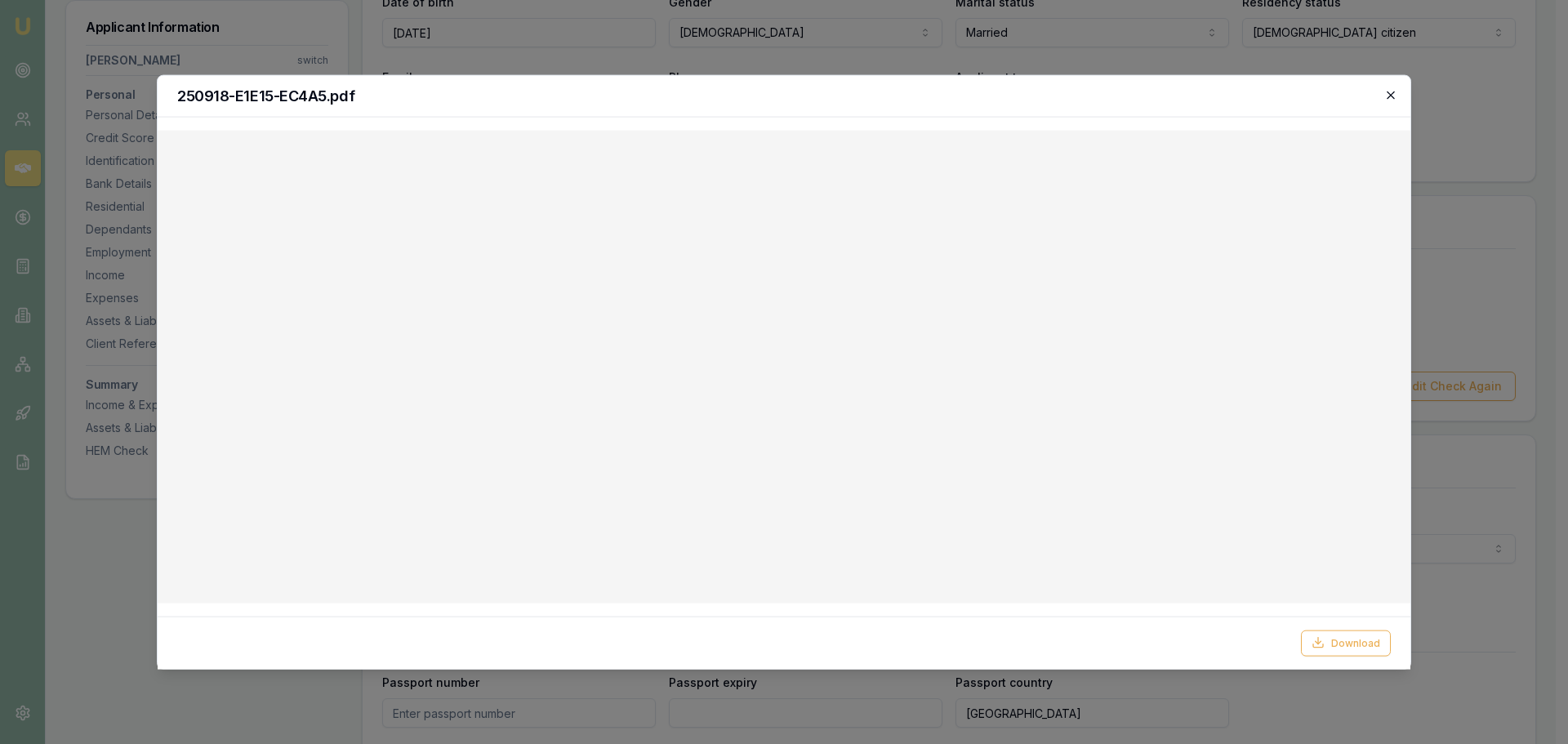
click at [1394, 95] on icon "button" at bounding box center [1390, 95] width 13 height 13
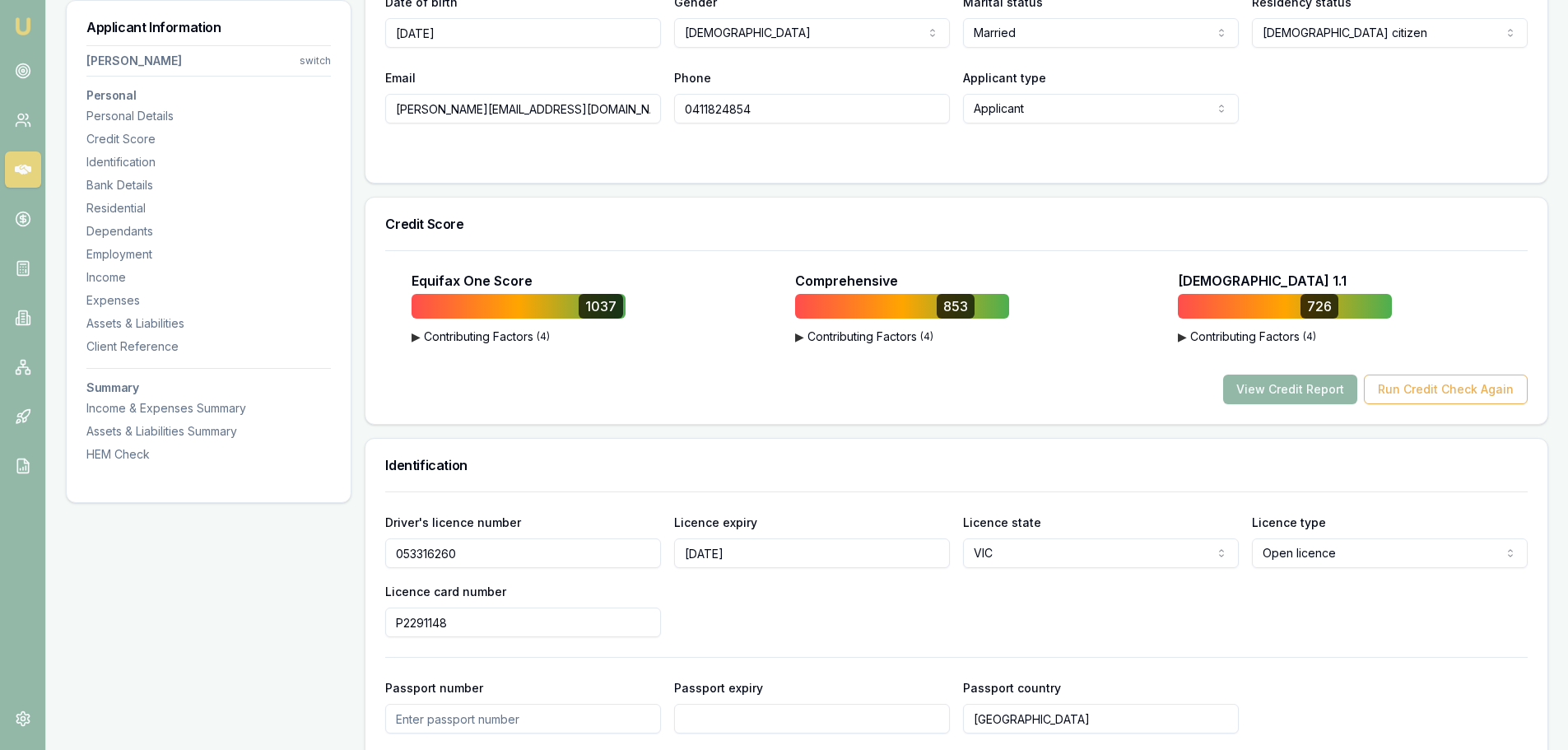
scroll to position [0, 0]
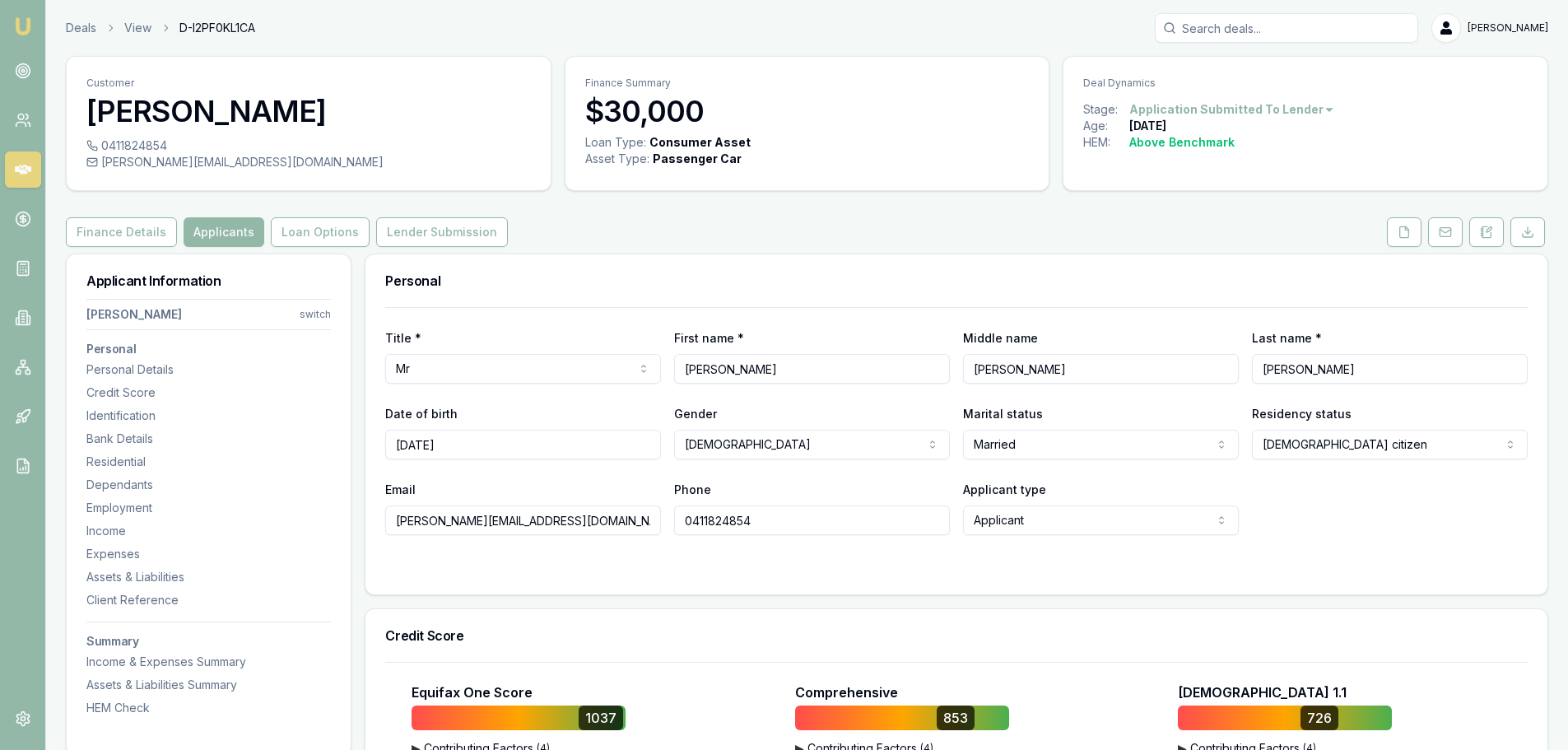
click at [635, 241] on div "Finance Details Applicants Loan Options Lender Submission" at bounding box center [807, 232] width 1483 height 30
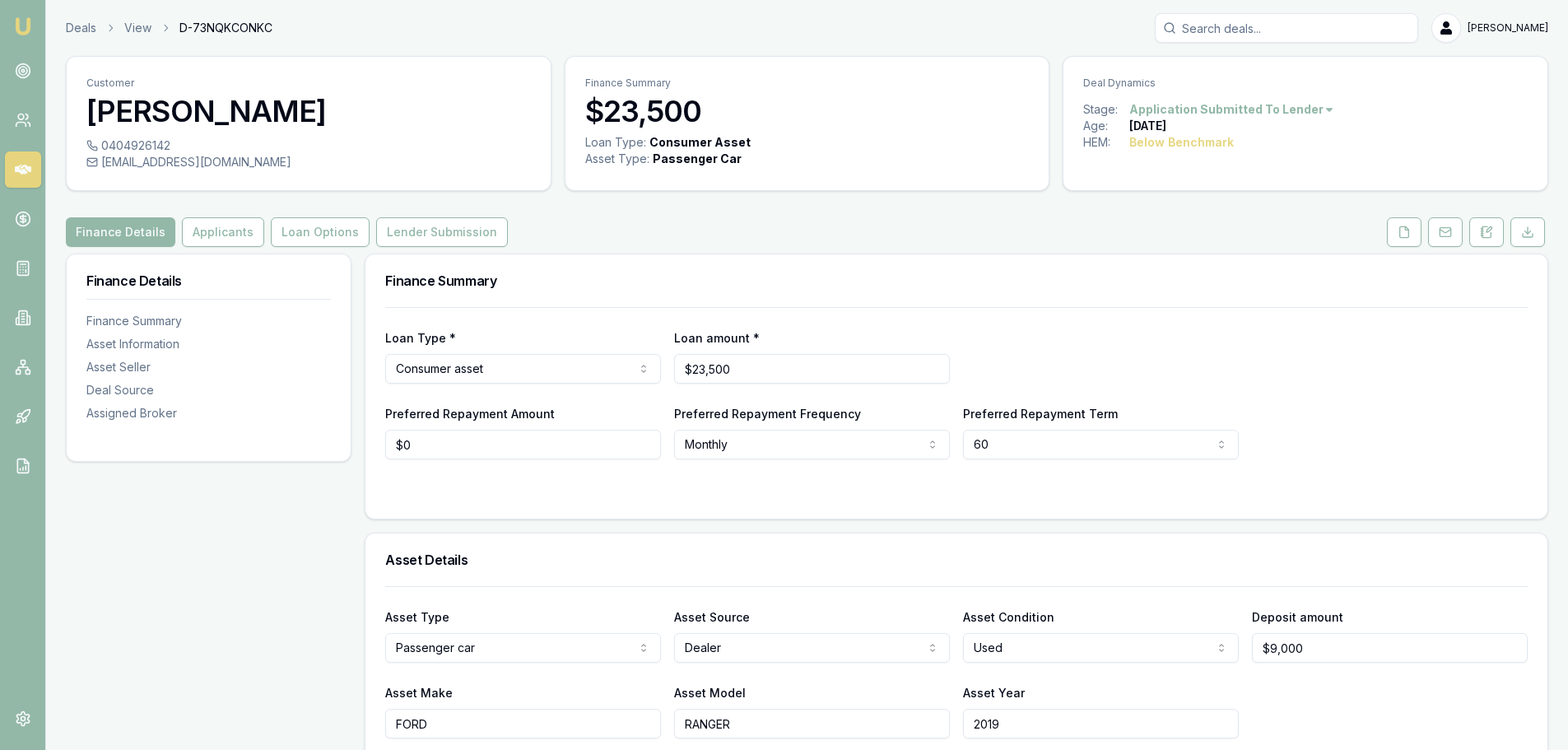
drag, startPoint x: 446, startPoint y: 231, endPoint x: 520, endPoint y: 250, distance: 76.4
click at [446, 231] on button "Lender Submission" at bounding box center [442, 232] width 132 height 30
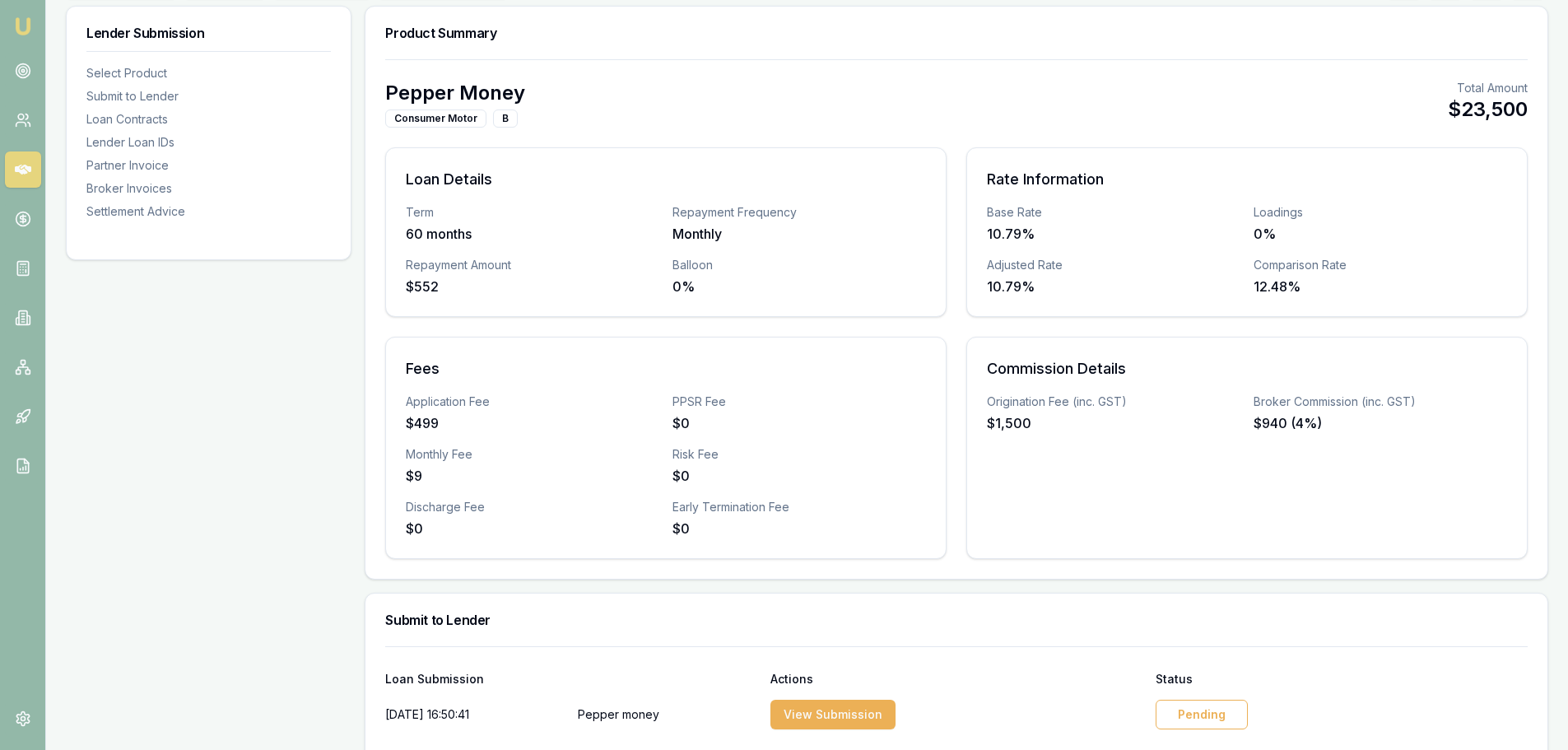
scroll to position [412, 0]
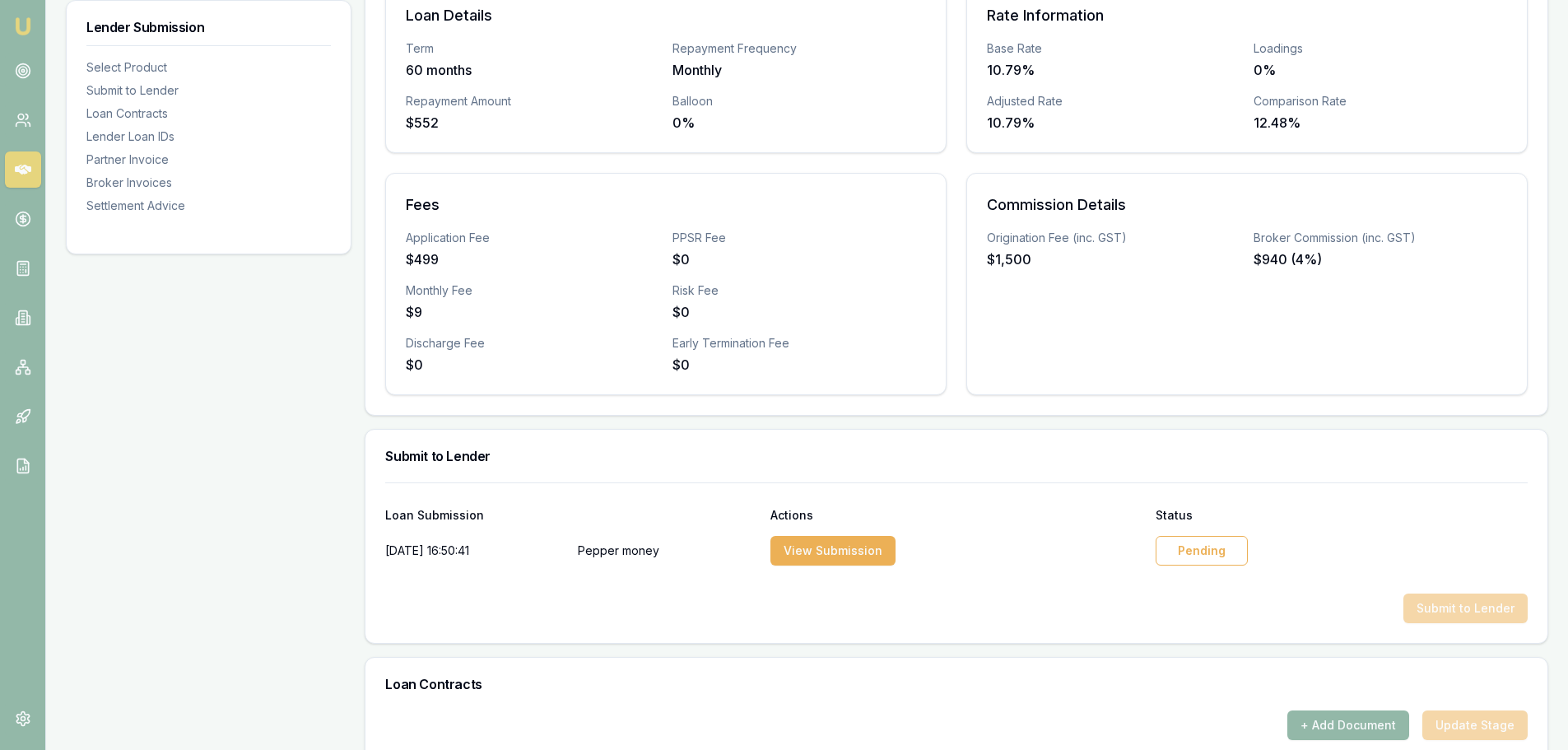
click at [1195, 550] on div "Pending" at bounding box center [1201, 550] width 92 height 30
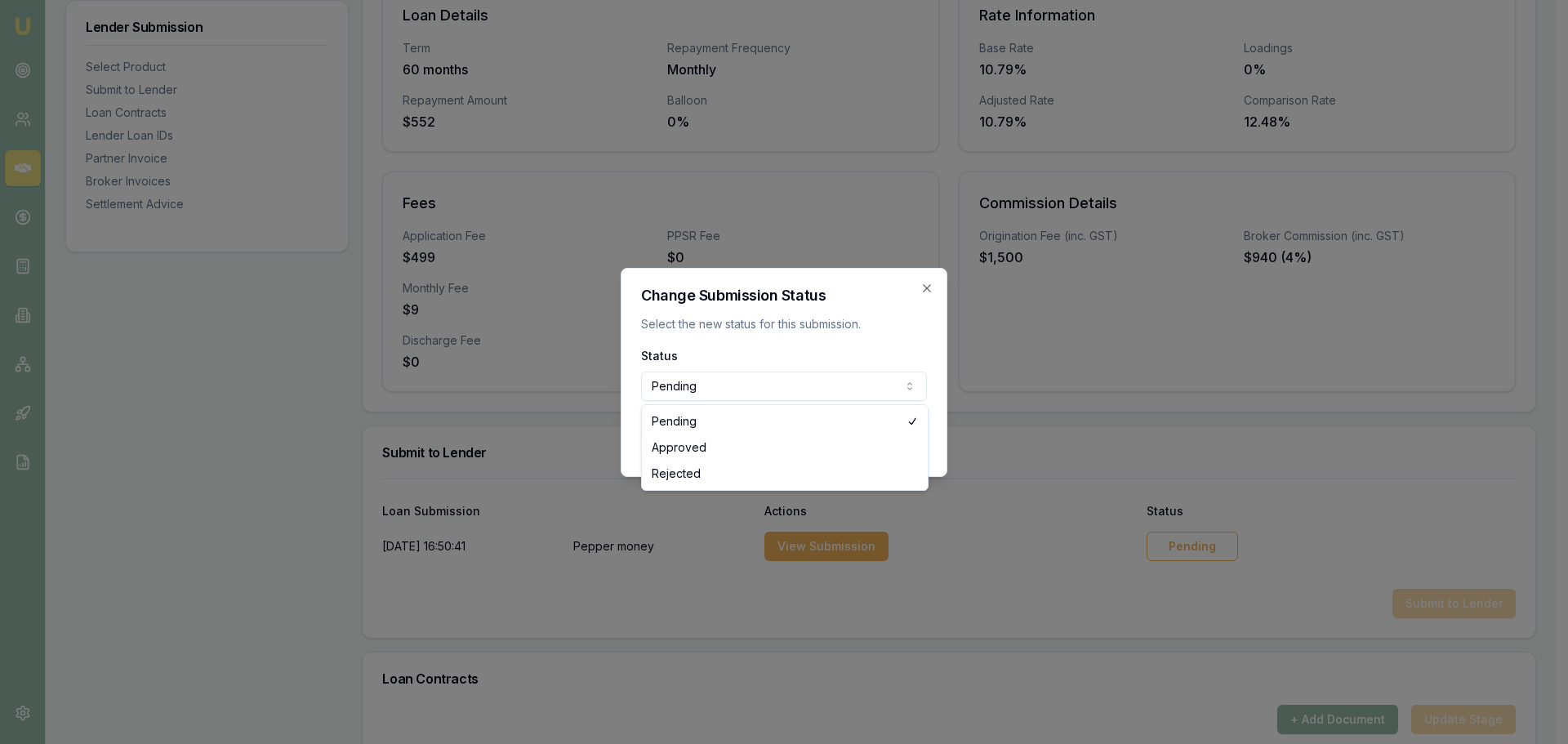
select select "APPROVED"
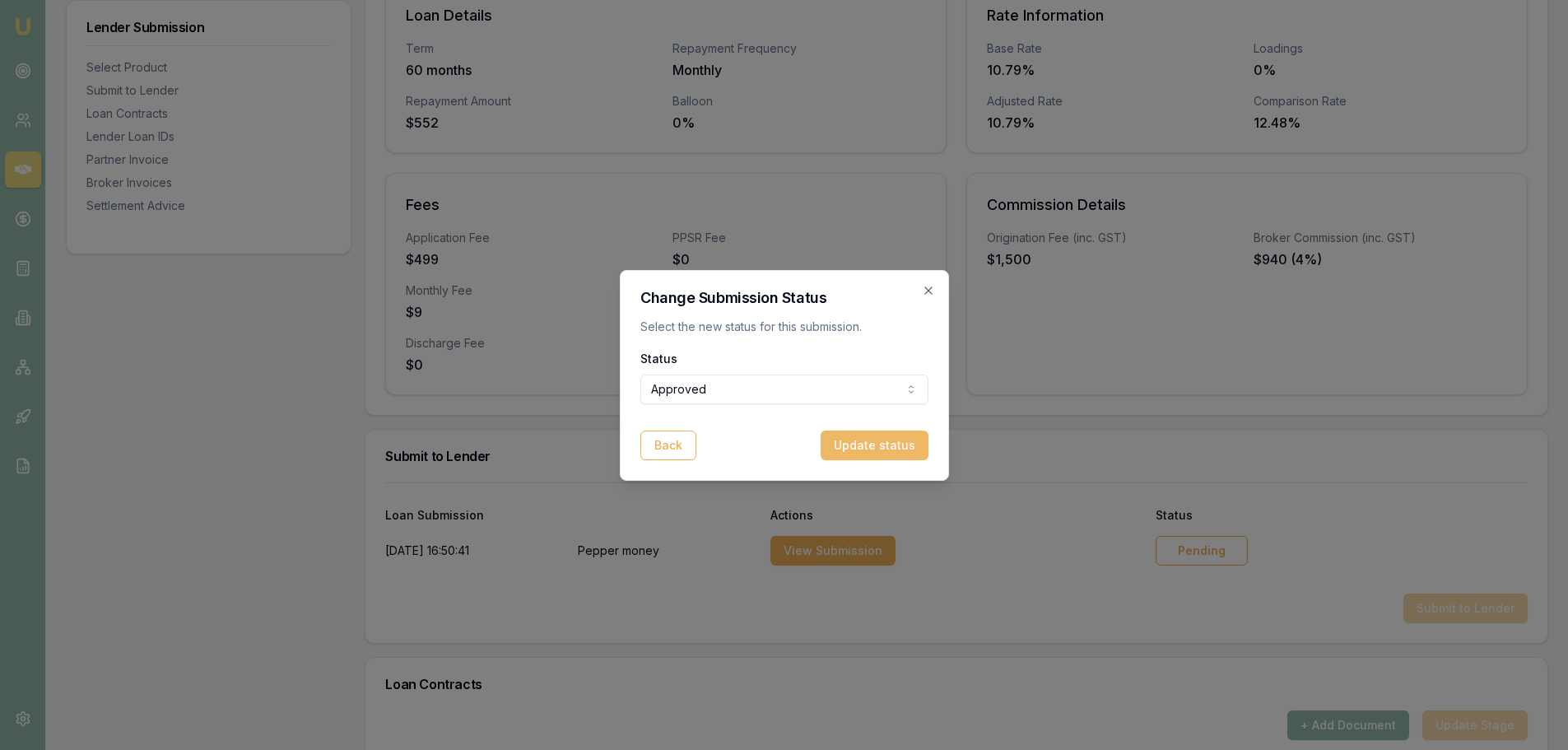
click at [895, 453] on button "Update status" at bounding box center [874, 445] width 108 height 30
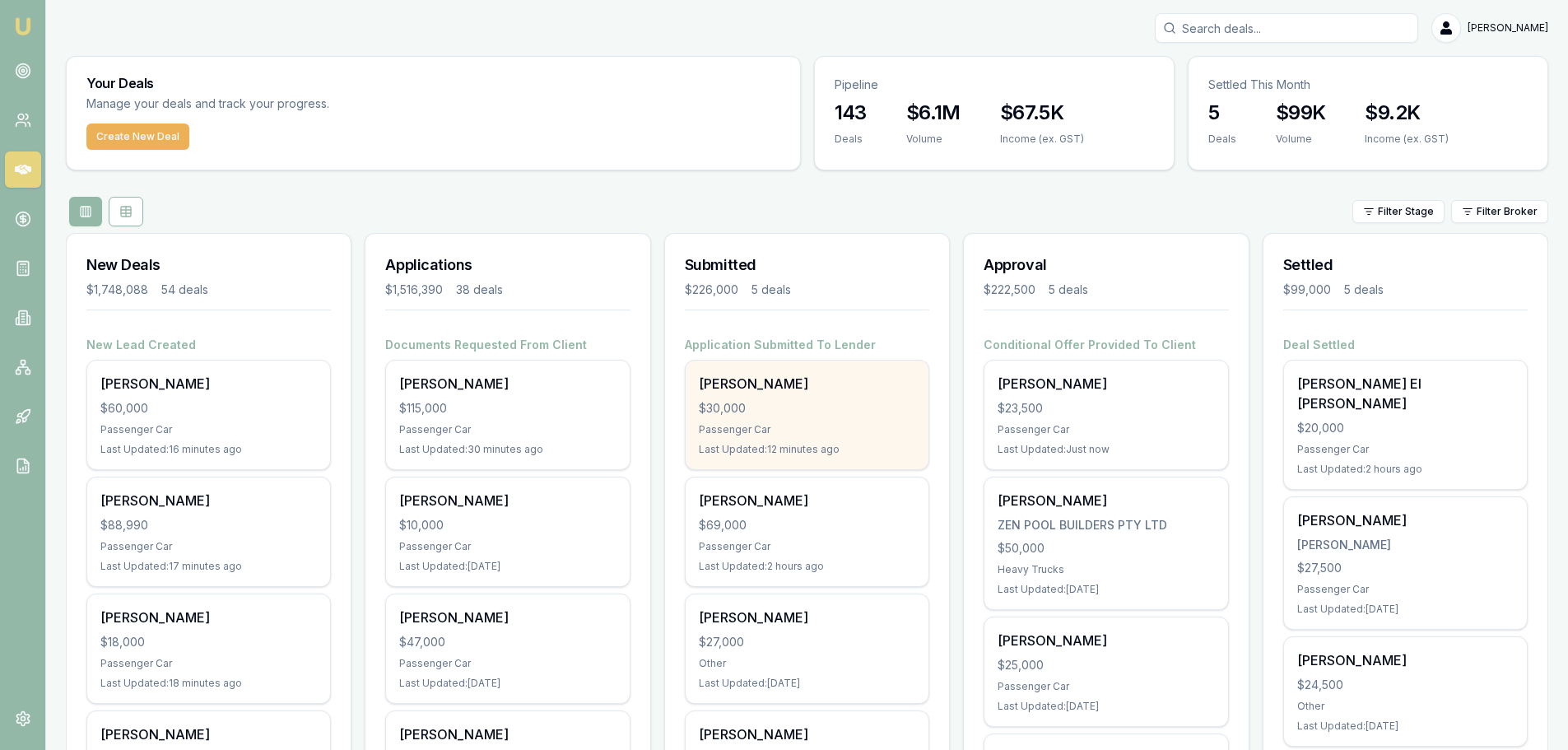
click at [740, 401] on div "$30,000" at bounding box center [808, 408] width 217 height 16
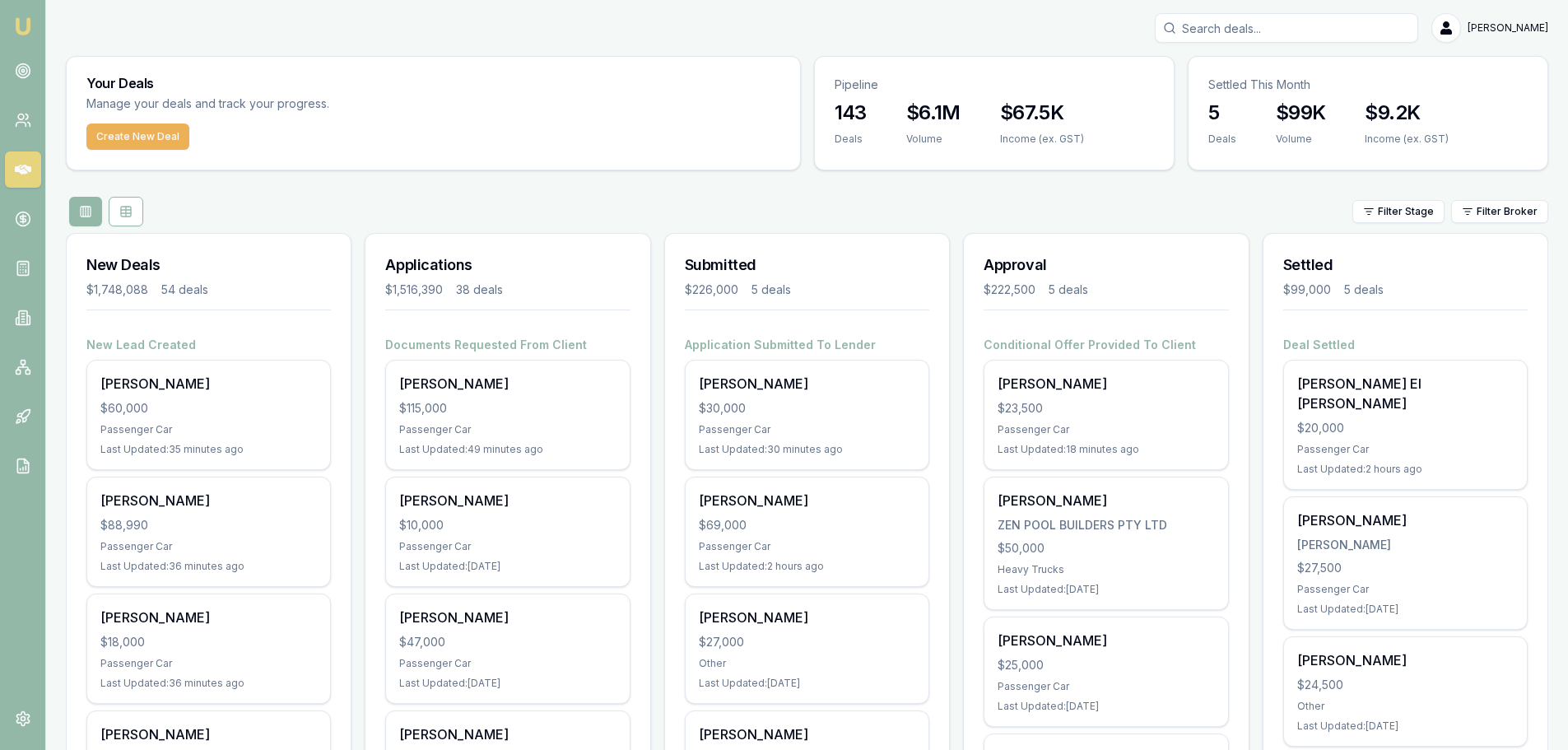
click at [1313, 29] on input "Search deals" at bounding box center [1286, 28] width 263 height 30
type input "0431219150"
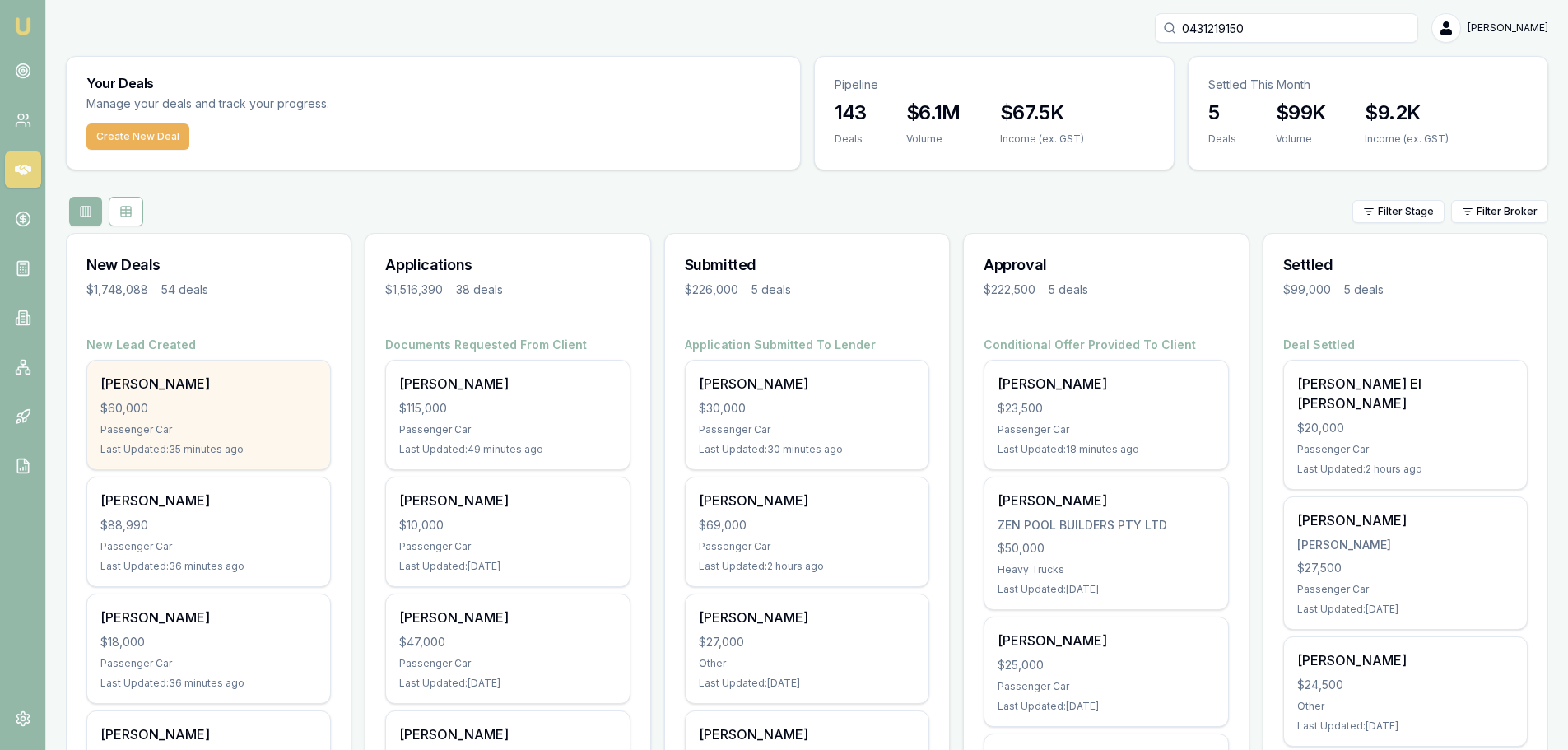
click at [207, 404] on div "$60,000" at bounding box center [209, 408] width 217 height 16
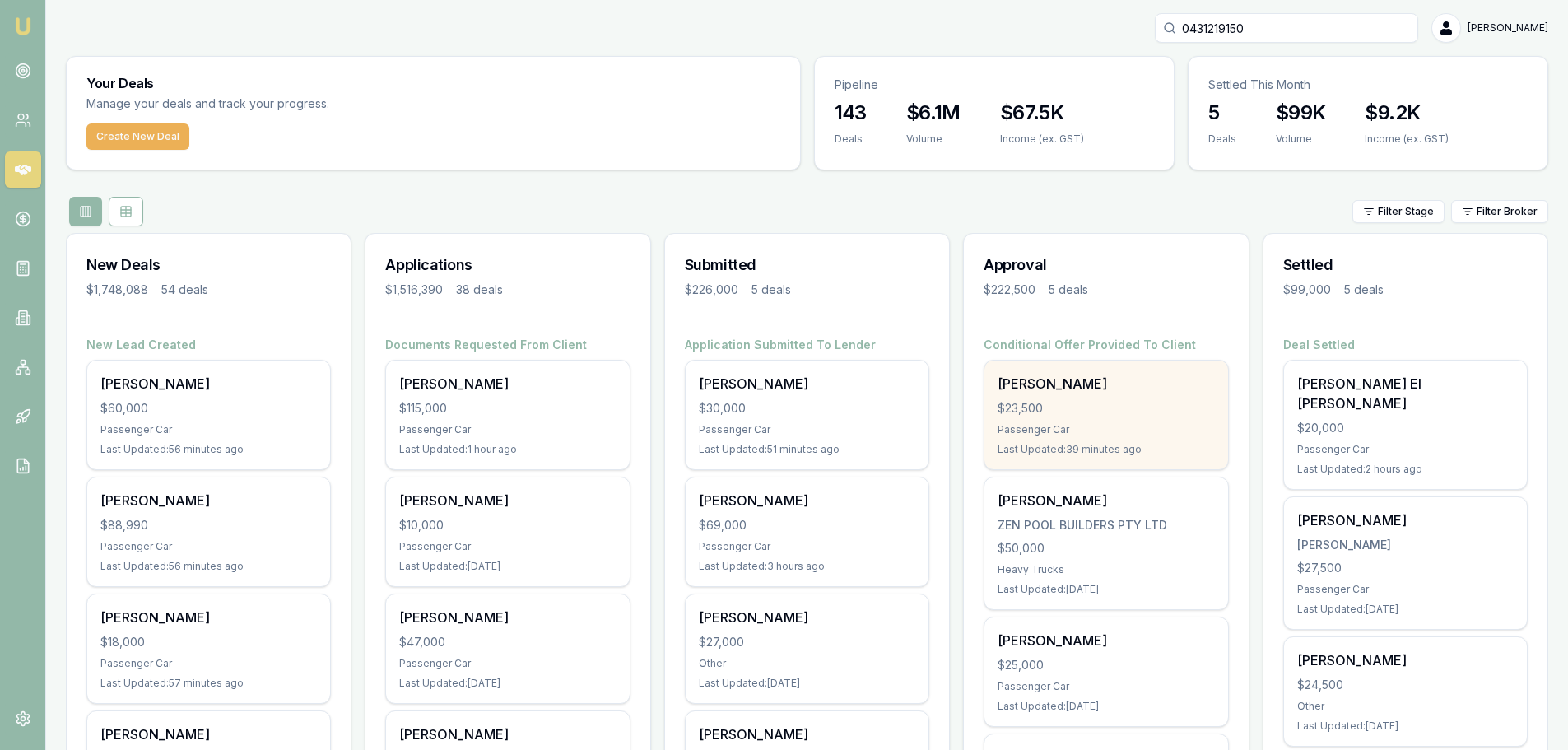
click at [1052, 413] on div "$23,500" at bounding box center [1106, 408] width 217 height 16
click at [1103, 434] on div "Passenger Car" at bounding box center [1106, 430] width 217 height 14
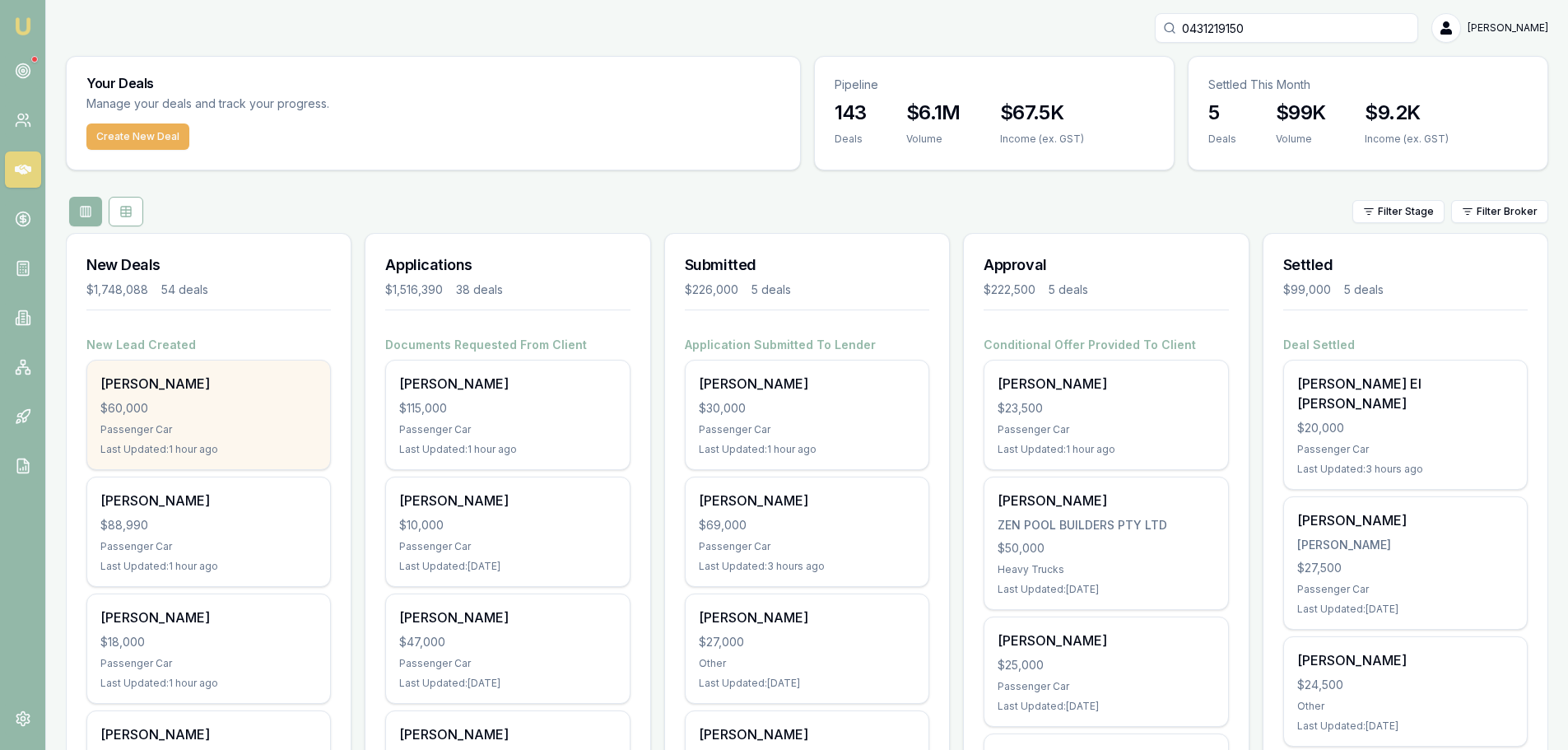
click at [202, 408] on div "$60,000" at bounding box center [209, 408] width 217 height 16
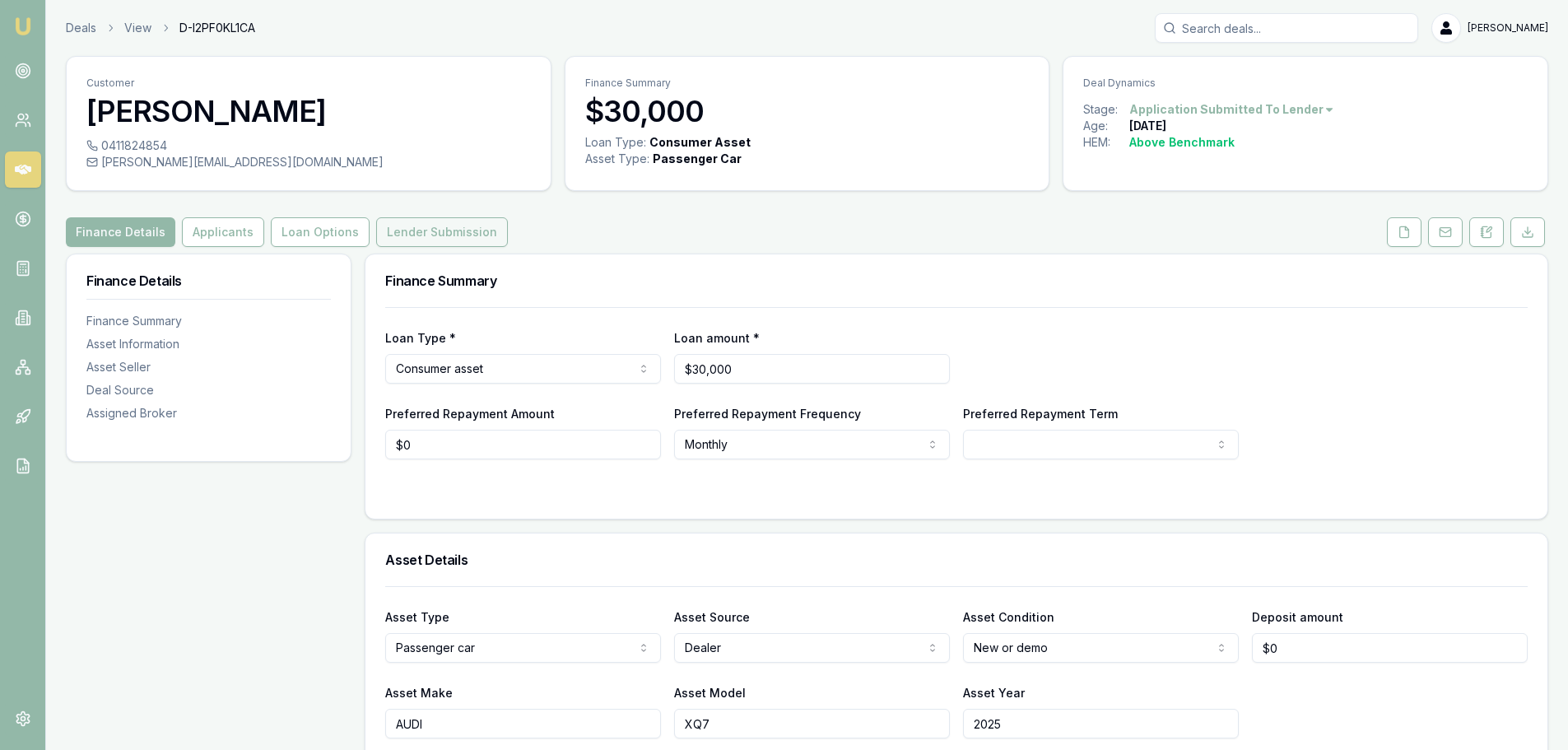
click at [449, 231] on button "Lender Submission" at bounding box center [442, 232] width 132 height 30
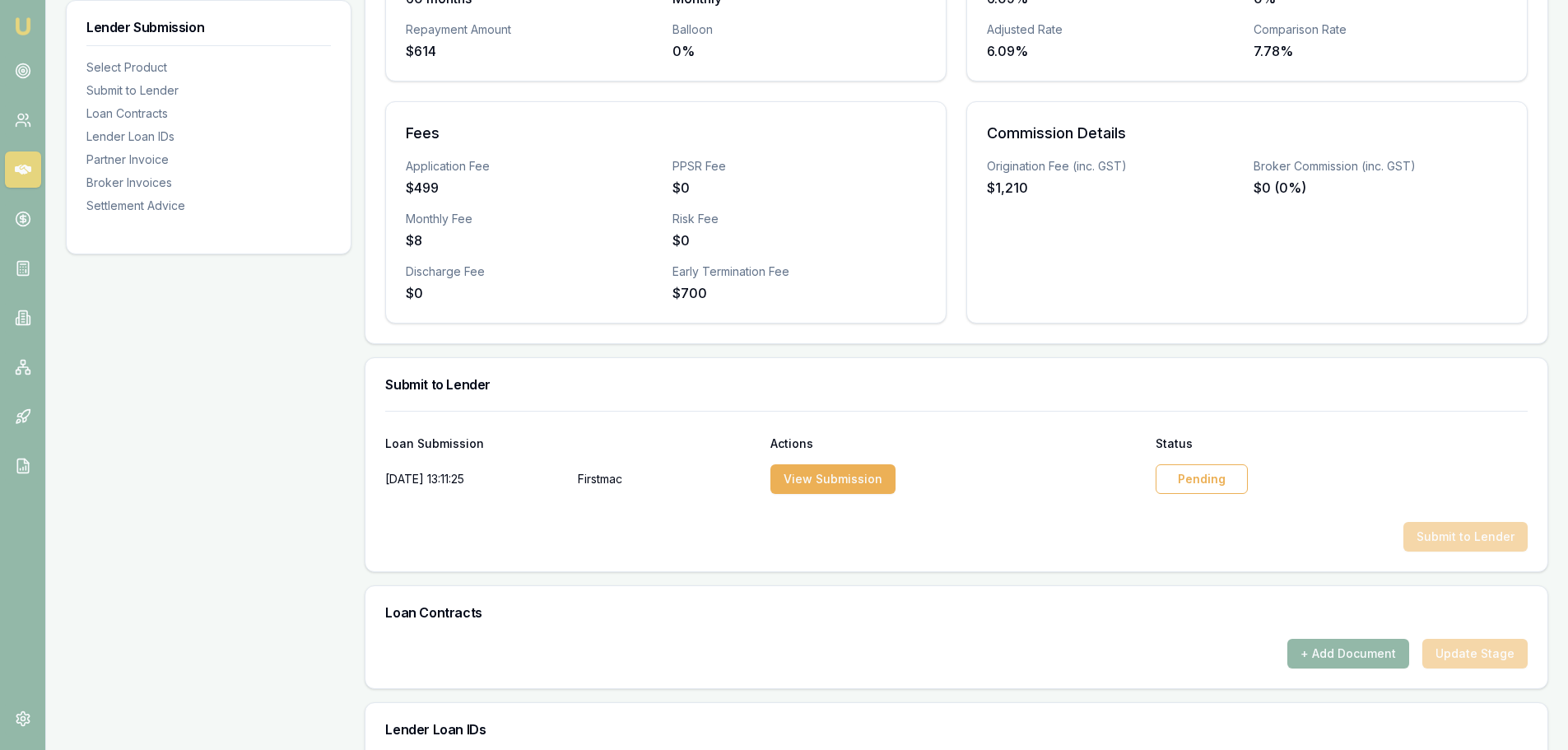
scroll to position [494, 0]
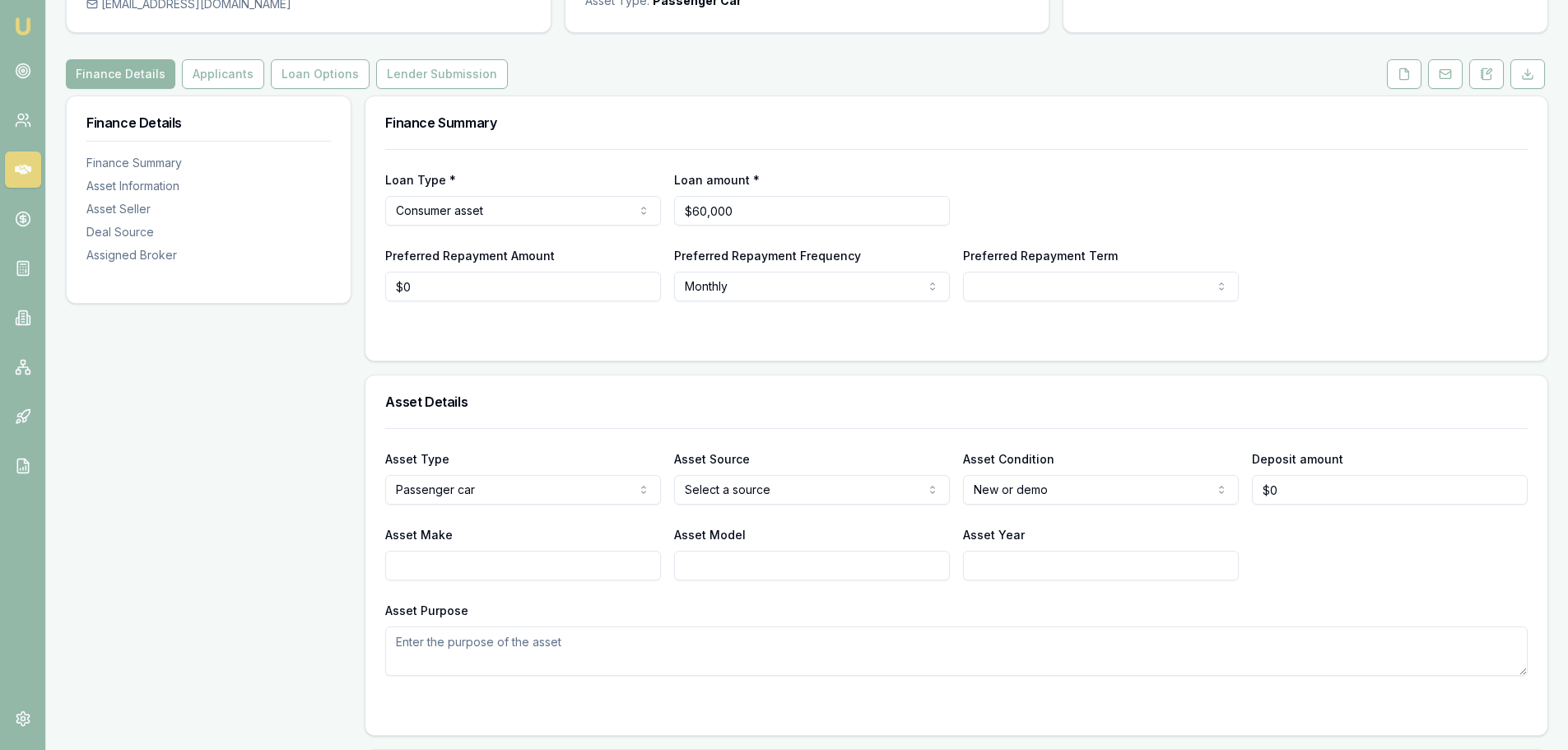
scroll to position [165, 0]
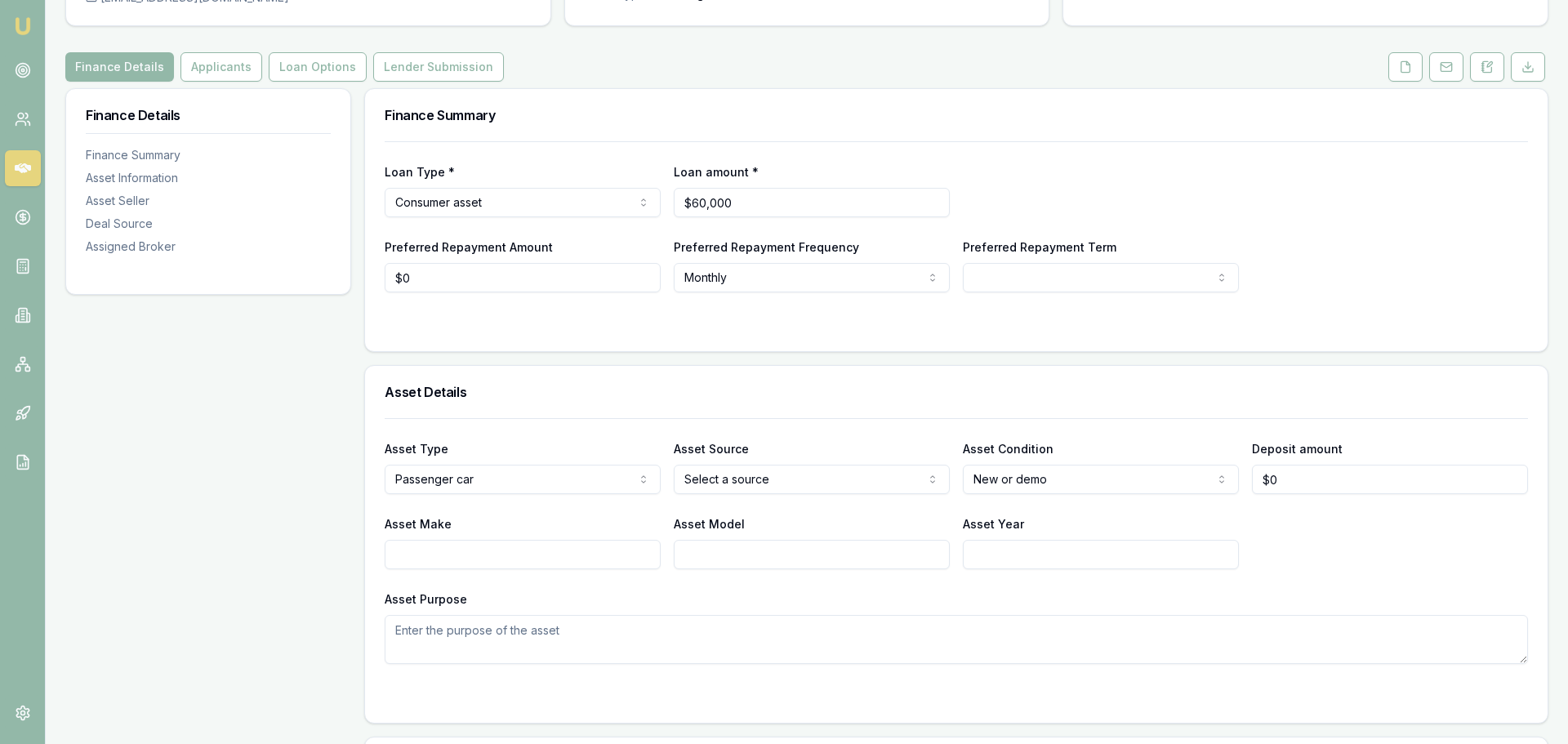
click at [471, 477] on html "Emu Broker Deals View D-2NCHAV3NQ3 Erin Shield Toggle Menu Customer Brett Mille…" at bounding box center [784, 209] width 1568 height 744
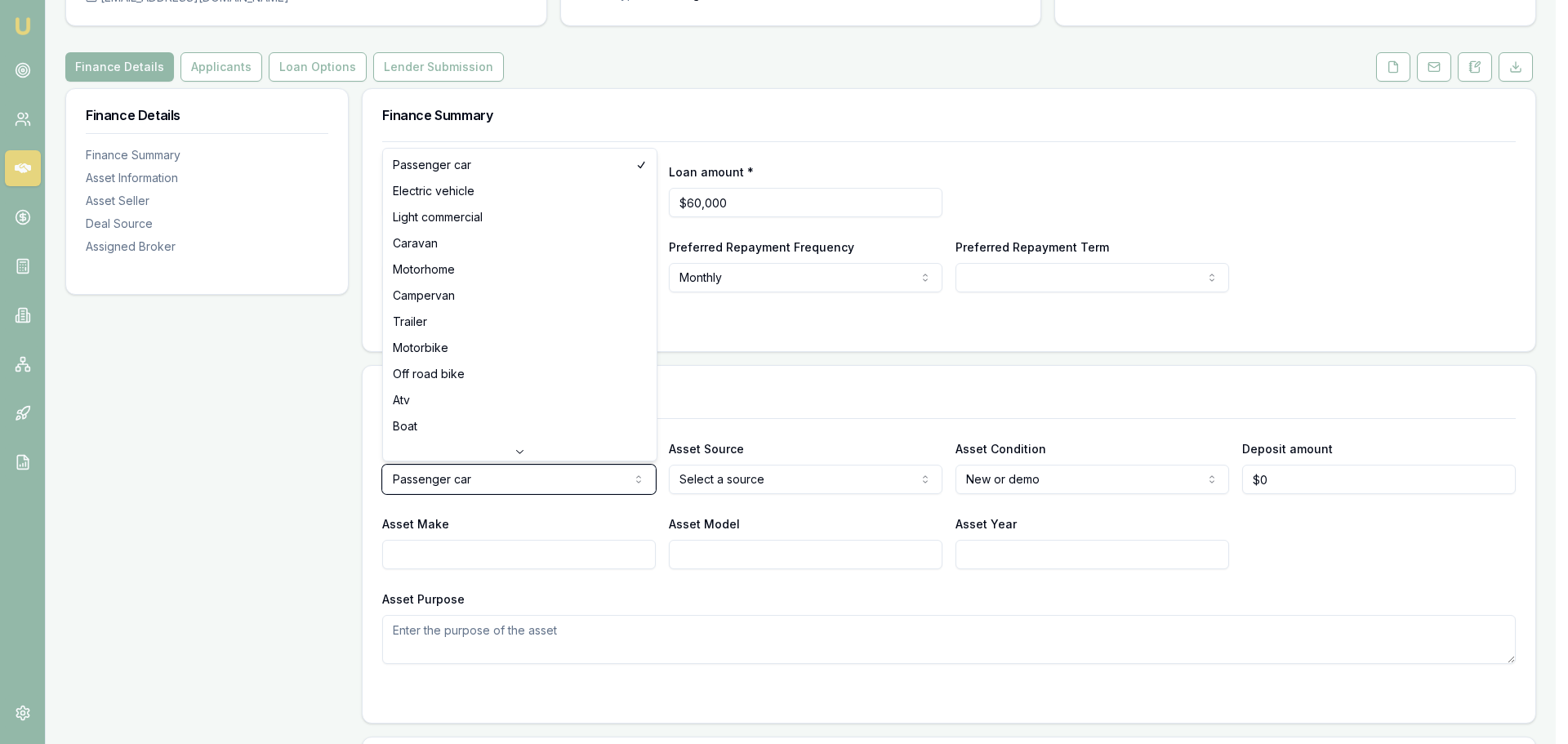
click at [471, 477] on html "Emu Broker Deals View D-2NCHAV3NQ3 Erin Shield Toggle Menu Customer Brett Mille…" at bounding box center [784, 209] width 1568 height 744
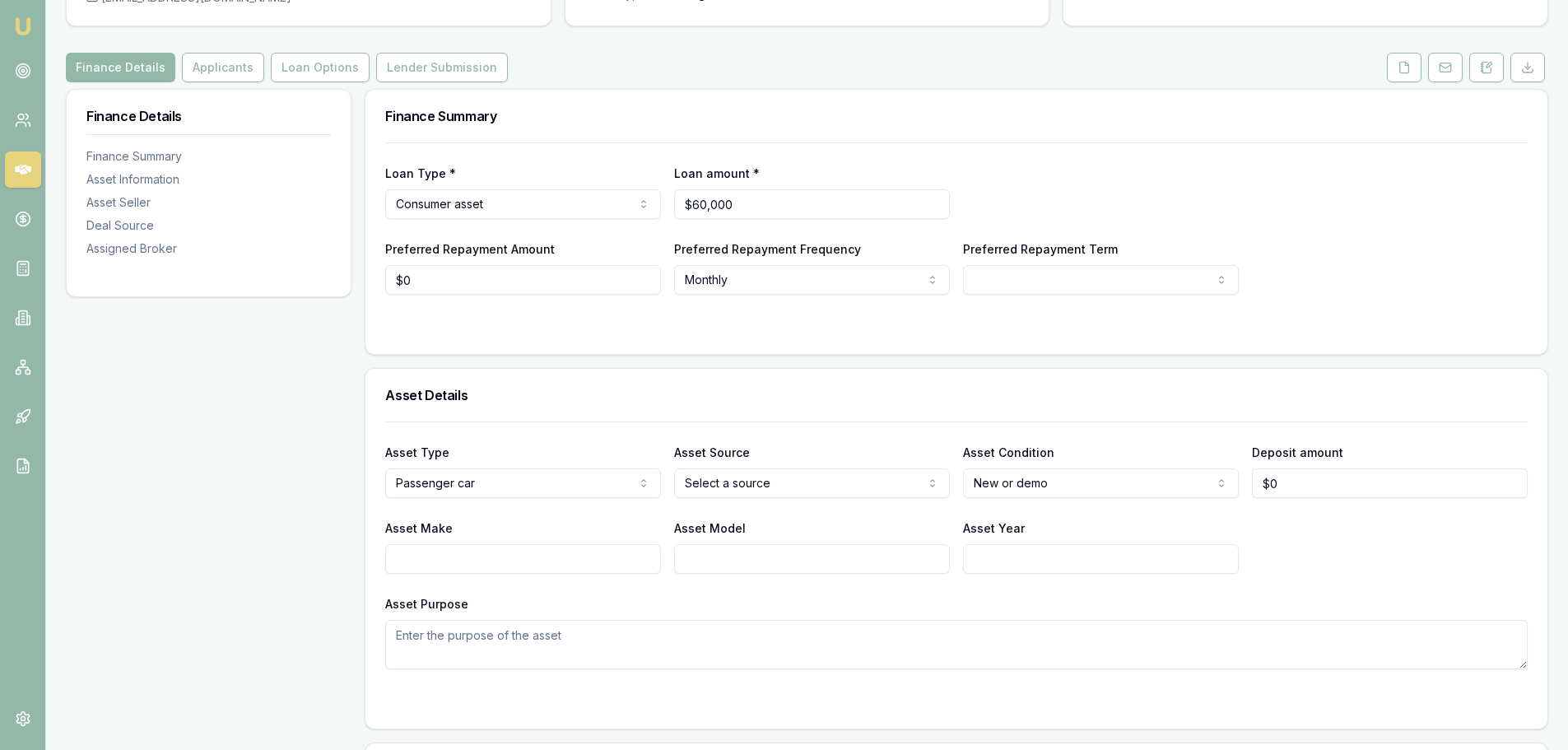
click at [782, 482] on html "Emu Broker Deals View D-2NCHAV3NQ3 Erin Shield Toggle Menu Customer Brett Mille…" at bounding box center [784, 210] width 1568 height 750
click at [764, 423] on div "Asset Type Passenger car Passenger car Electric vehicle Light commercial Carava…" at bounding box center [957, 546] width 1143 height 248
click at [576, 562] on input "Asset Make" at bounding box center [523, 559] width 276 height 30
type input "JEEP"
type input "GLADIATOR"
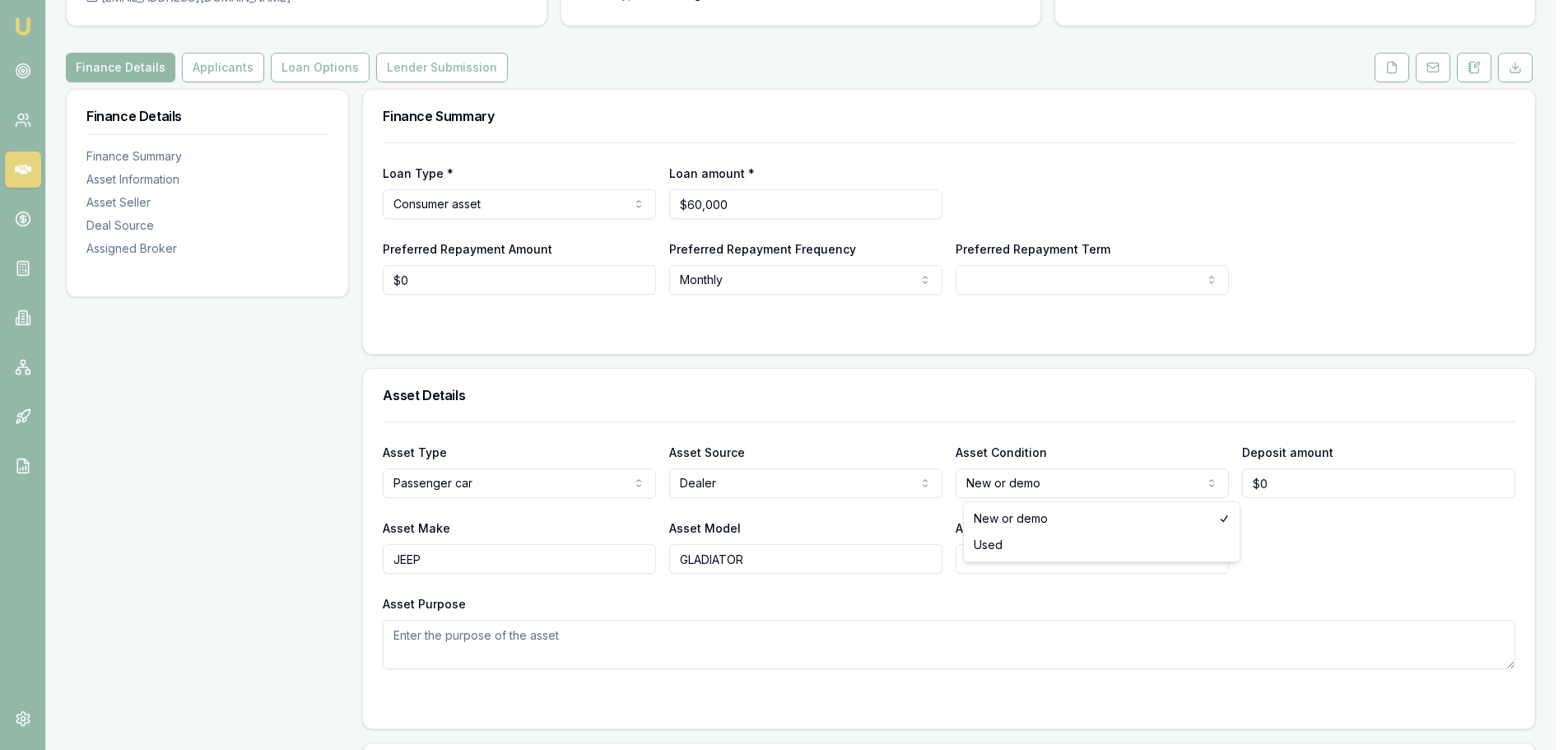
click at [1044, 479] on html "Emu Broker Deals View D-2NCHAV3NQ3 Erin Shield Toggle Menu Customer Brett Mille…" at bounding box center [784, 210] width 1568 height 750
select select "USED"
click at [945, 430] on div "Asset Type Passenger car Passenger car Electric vehicle Light commercial Carava…" at bounding box center [957, 546] width 1143 height 248
click at [1038, 557] on input "Asset Year" at bounding box center [1100, 559] width 276 height 30
click at [886, 397] on h3 "Asset Details" at bounding box center [957, 395] width 1143 height 14
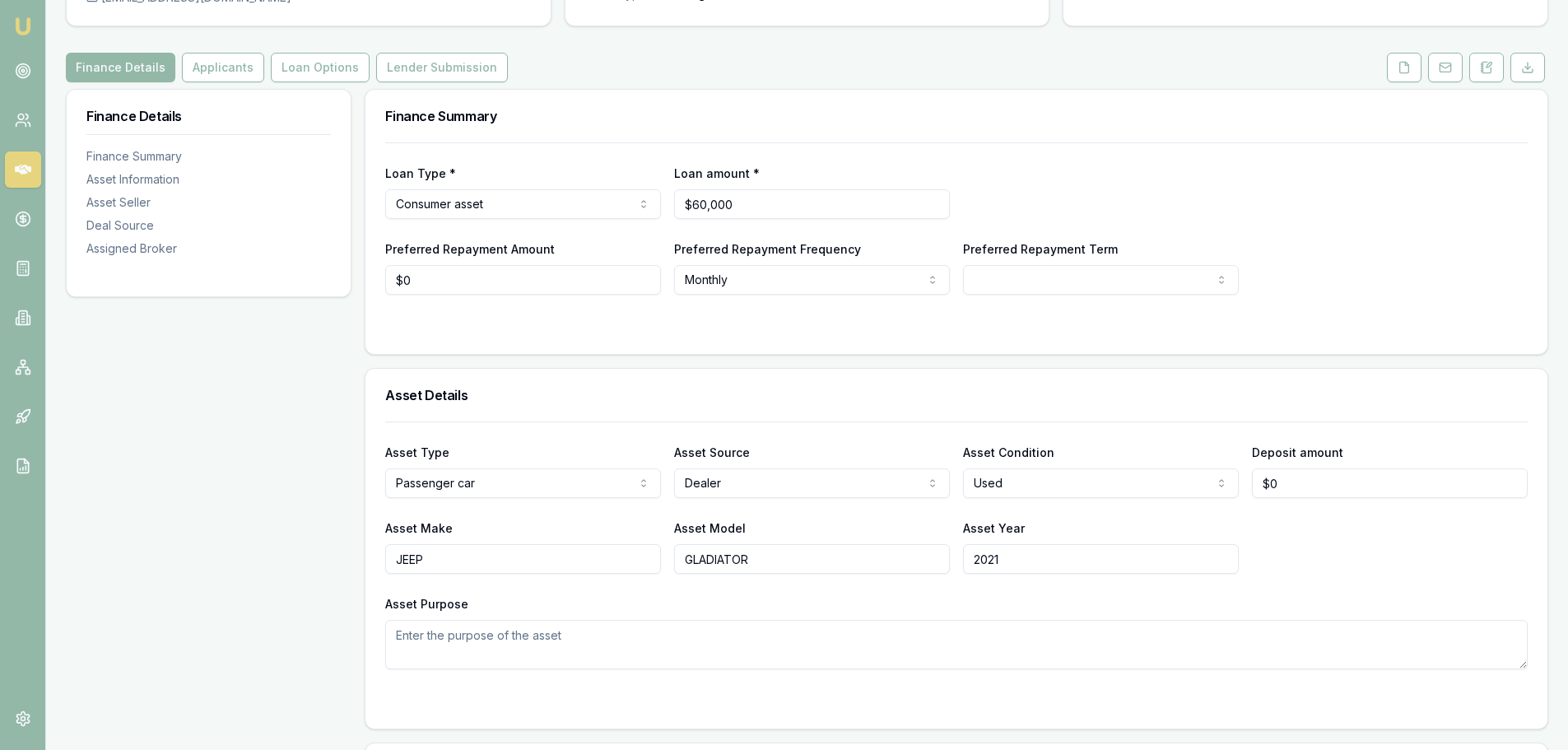
drag, startPoint x: 1039, startPoint y: 564, endPoint x: 698, endPoint y: 564, distance: 341.0
click at [698, 564] on div "Asset Make JEEP Asset Model GLADIATOR Asset Year 2021" at bounding box center [957, 547] width 1143 height 56
type input "2020"
click at [782, 406] on div "Asset Details" at bounding box center [956, 395] width 1182 height 52
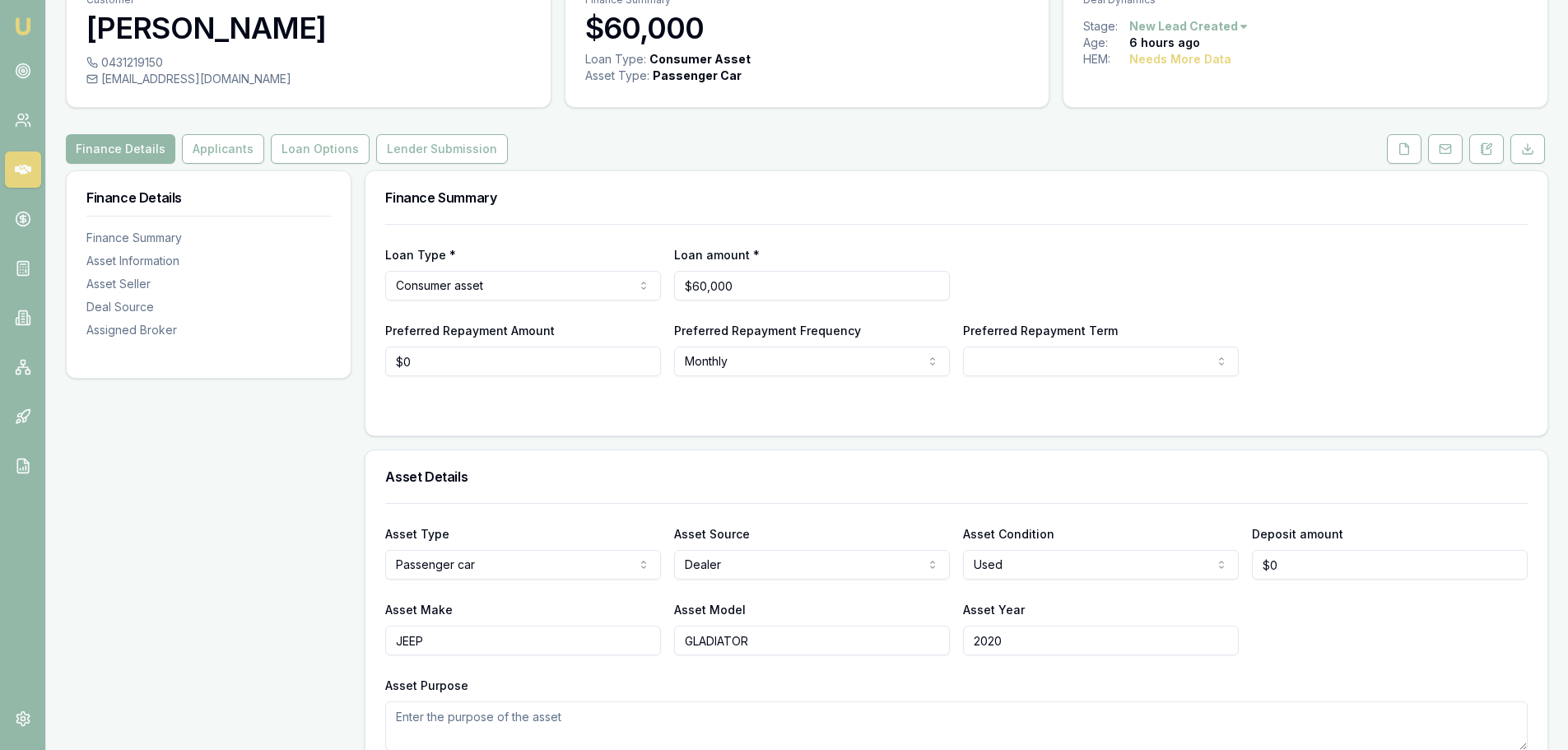
scroll to position [82, 0]
click at [645, 162] on div "Finance Details Applicants Loan Options Lender Submission" at bounding box center [807, 149] width 1483 height 30
click at [721, 242] on div "Loan Type * Consumer asset Consumer loan Consumer asset Commercial loan Commerc…" at bounding box center [957, 300] width 1143 height 152
click at [652, 148] on div "Finance Details Applicants Loan Options Lender Submission" at bounding box center [807, 149] width 1483 height 30
click at [228, 147] on button "Applicants" at bounding box center [223, 149] width 82 height 30
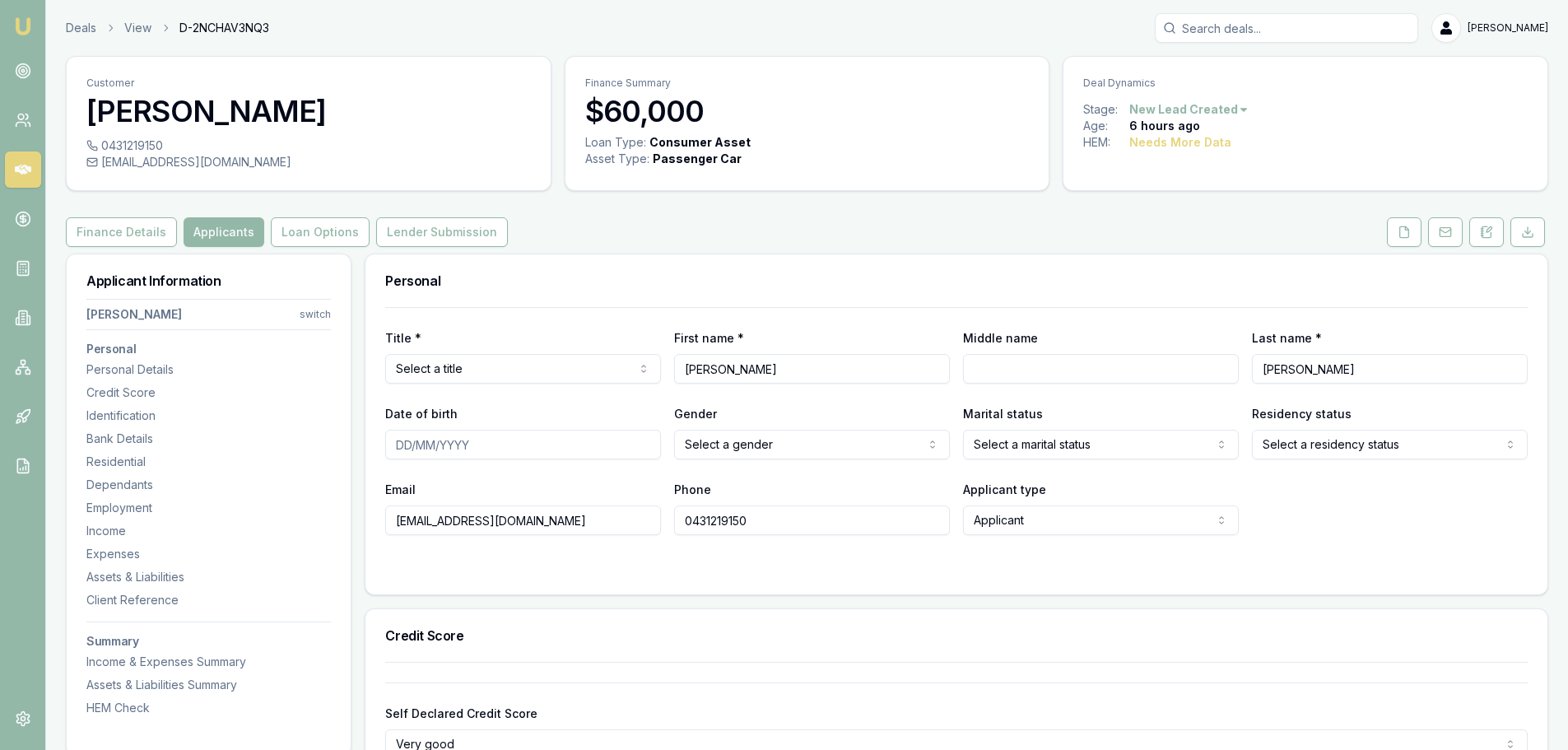
click at [589, 359] on html "Emu Broker Deals View D-2NCHAV3NQ3 Erin Shield Toggle Menu Customer Brett Mille…" at bounding box center [784, 375] width 1568 height 750
click at [842, 267] on div "Personal" at bounding box center [956, 281] width 1182 height 52
click at [132, 241] on button "Finance Details" at bounding box center [121, 232] width 111 height 30
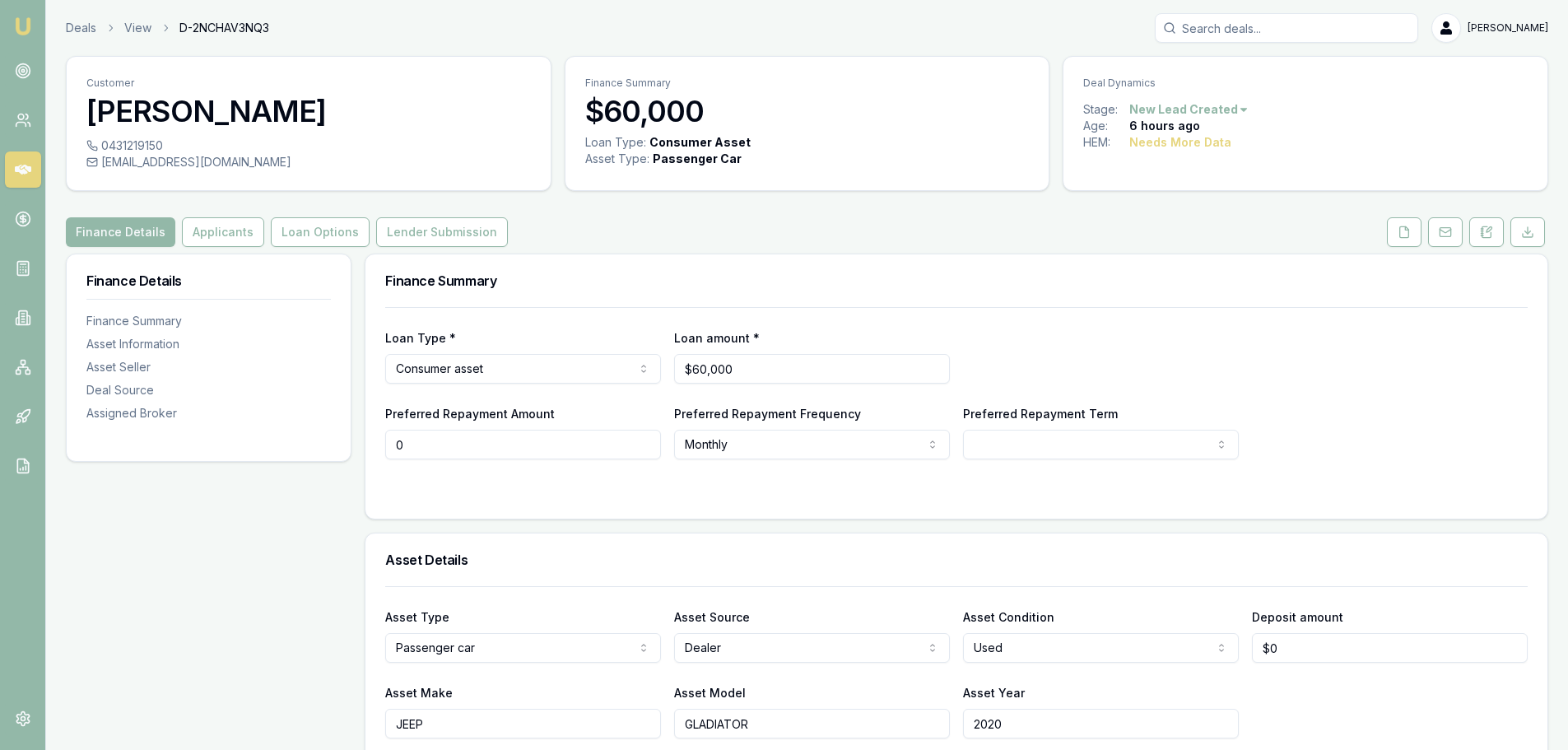
type input "$400"
click at [736, 445] on html "Emu Broker Deals View D-2NCHAV3NQ3 Erin Shield Toggle Menu Customer Brett Mille…" at bounding box center [784, 375] width 1568 height 750
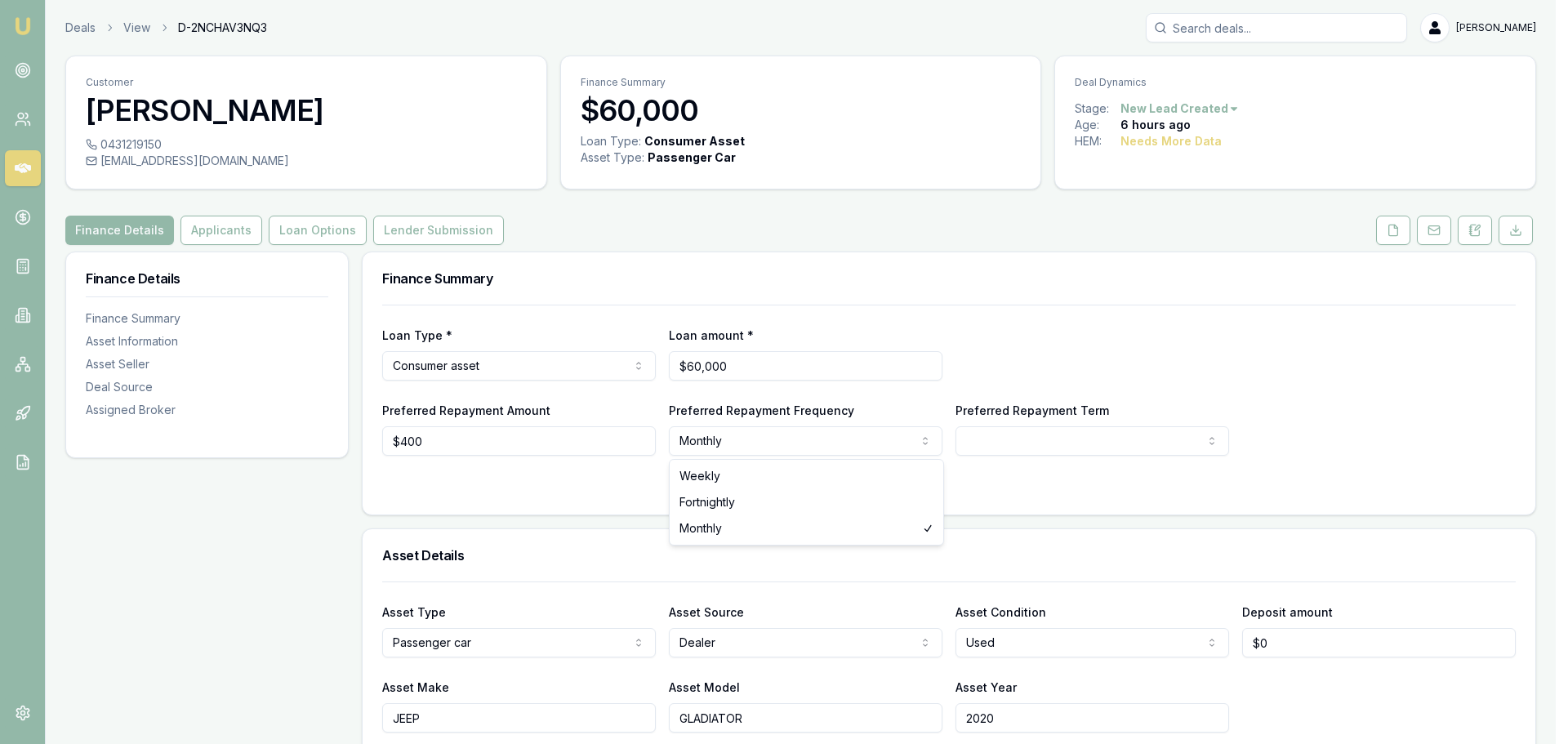
select select "WEEKLY"
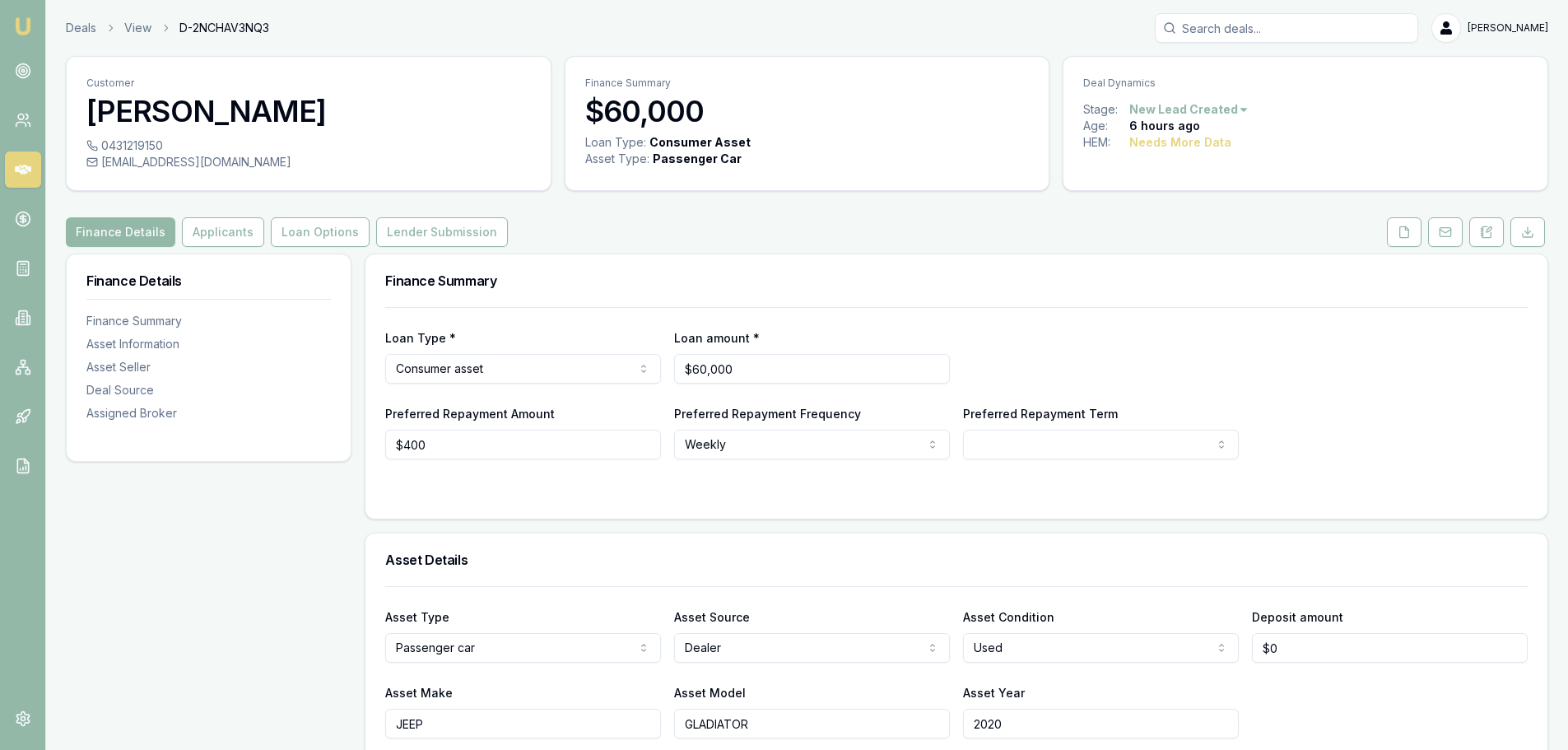
click at [887, 263] on div "Finance Summary" at bounding box center [956, 281] width 1182 height 52
select select "60"
click at [204, 228] on button "Applicants" at bounding box center [223, 232] width 82 height 30
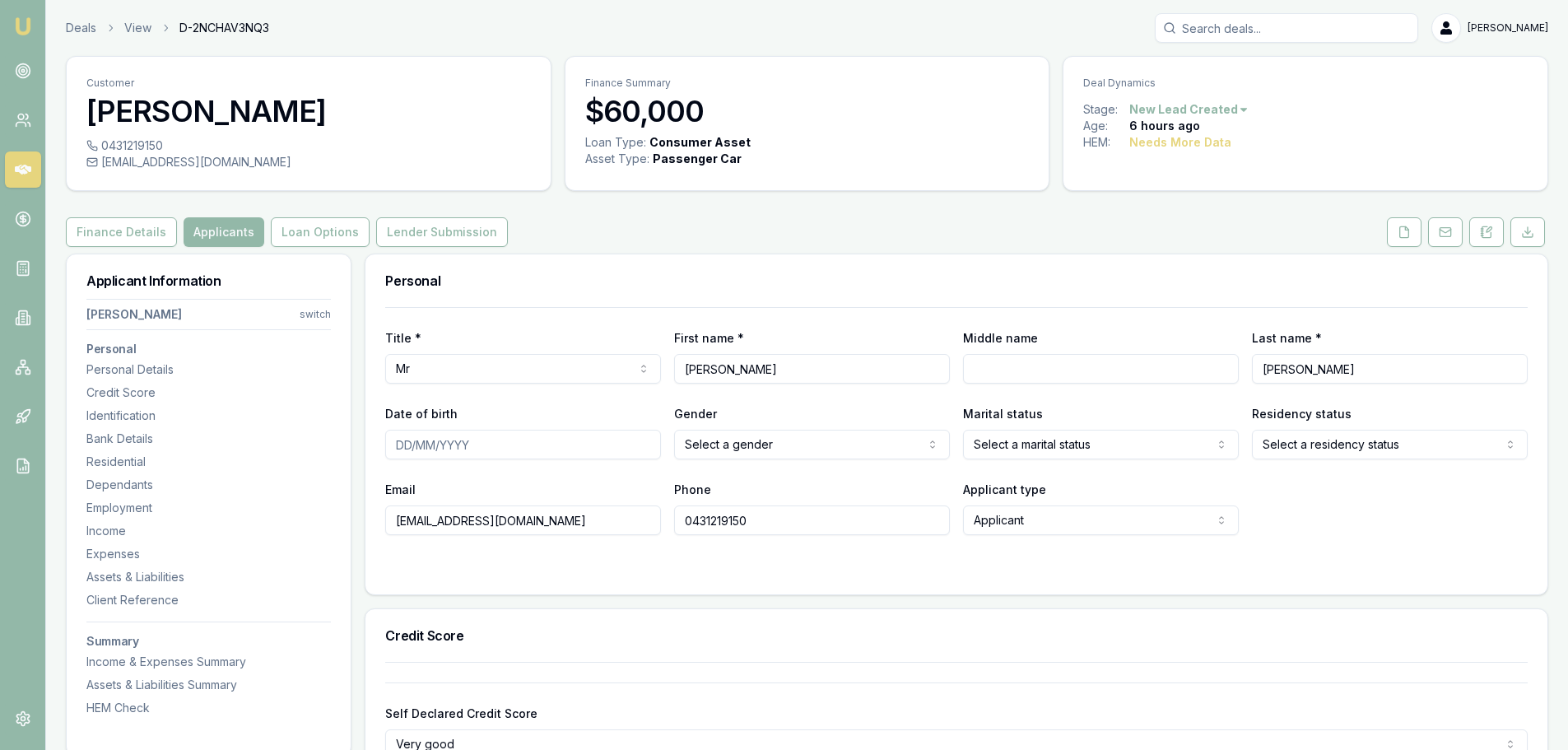
click at [707, 230] on div "Finance Details Applicants Loan Options Lender Submission" at bounding box center [807, 232] width 1483 height 30
click at [817, 241] on div "Finance Details Applicants Loan Options Lender Submission" at bounding box center [807, 232] width 1483 height 30
click at [1009, 367] on input "Middle name" at bounding box center [1100, 368] width 276 height 30
click at [1061, 376] on input "Middle name" at bounding box center [1100, 368] width 276 height 30
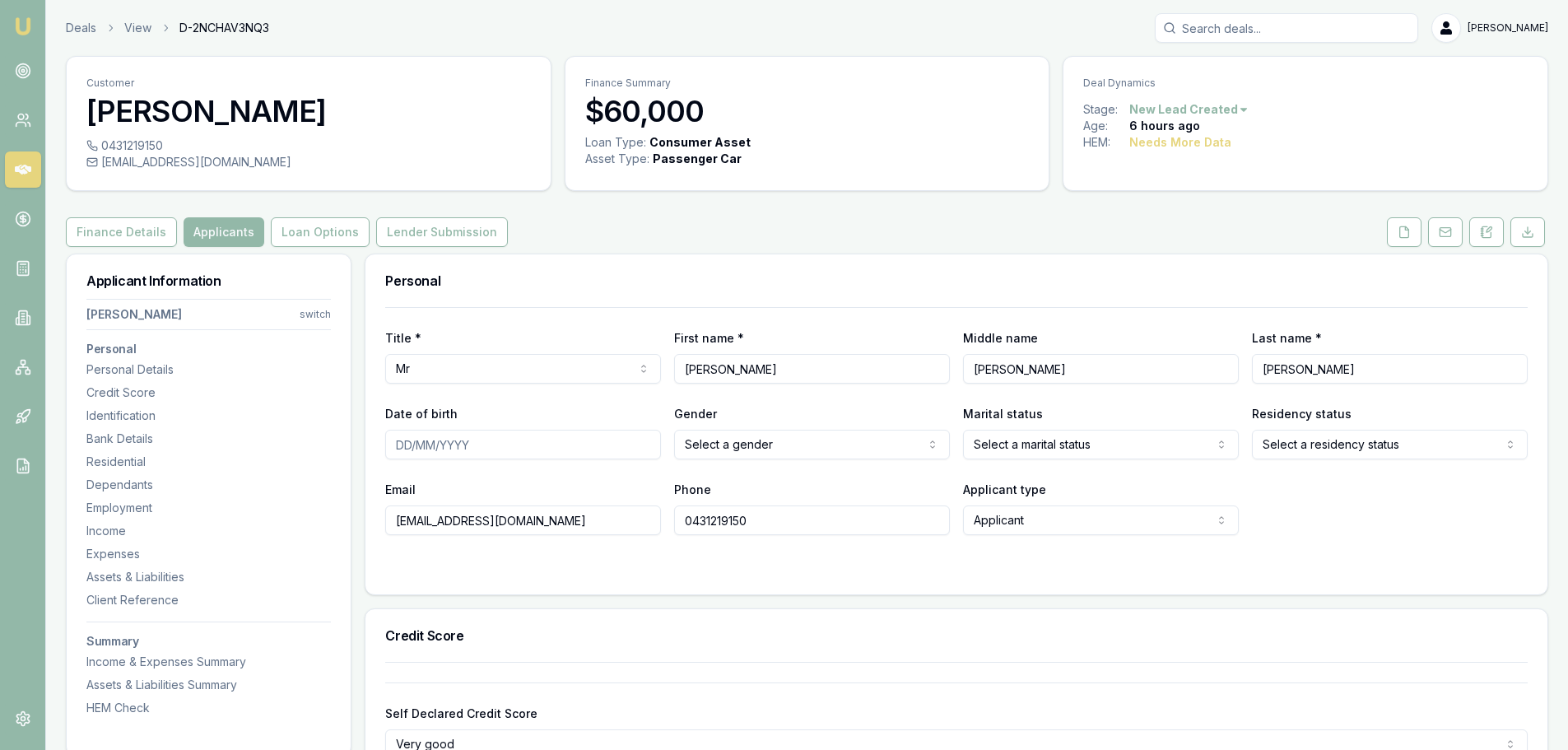
type input "JAMES"
click at [528, 446] on input "Date of birth" at bounding box center [523, 445] width 276 height 30
type input "22/01/1991"
click at [863, 439] on html "Emu Broker Deals View D-2NCHAV3NQ3 Erin Shield Toggle Menu Customer Brett Mille…" at bounding box center [784, 375] width 1568 height 750
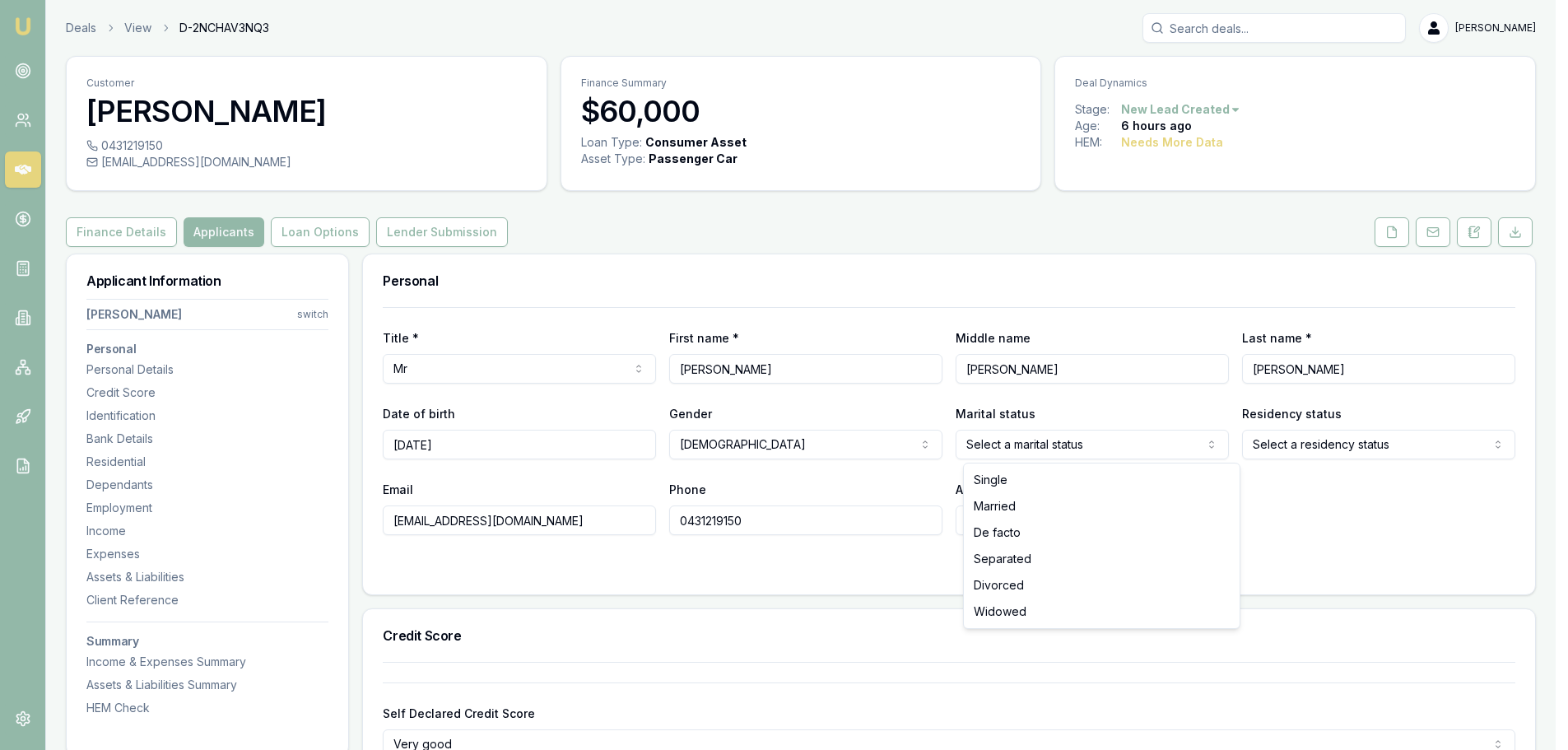
click at [1061, 447] on html "Emu Broker Deals View D-2NCHAV3NQ3 Erin Shield Toggle Menu Customer Brett Mille…" at bounding box center [784, 375] width 1568 height 750
select select "DE_FACTO"
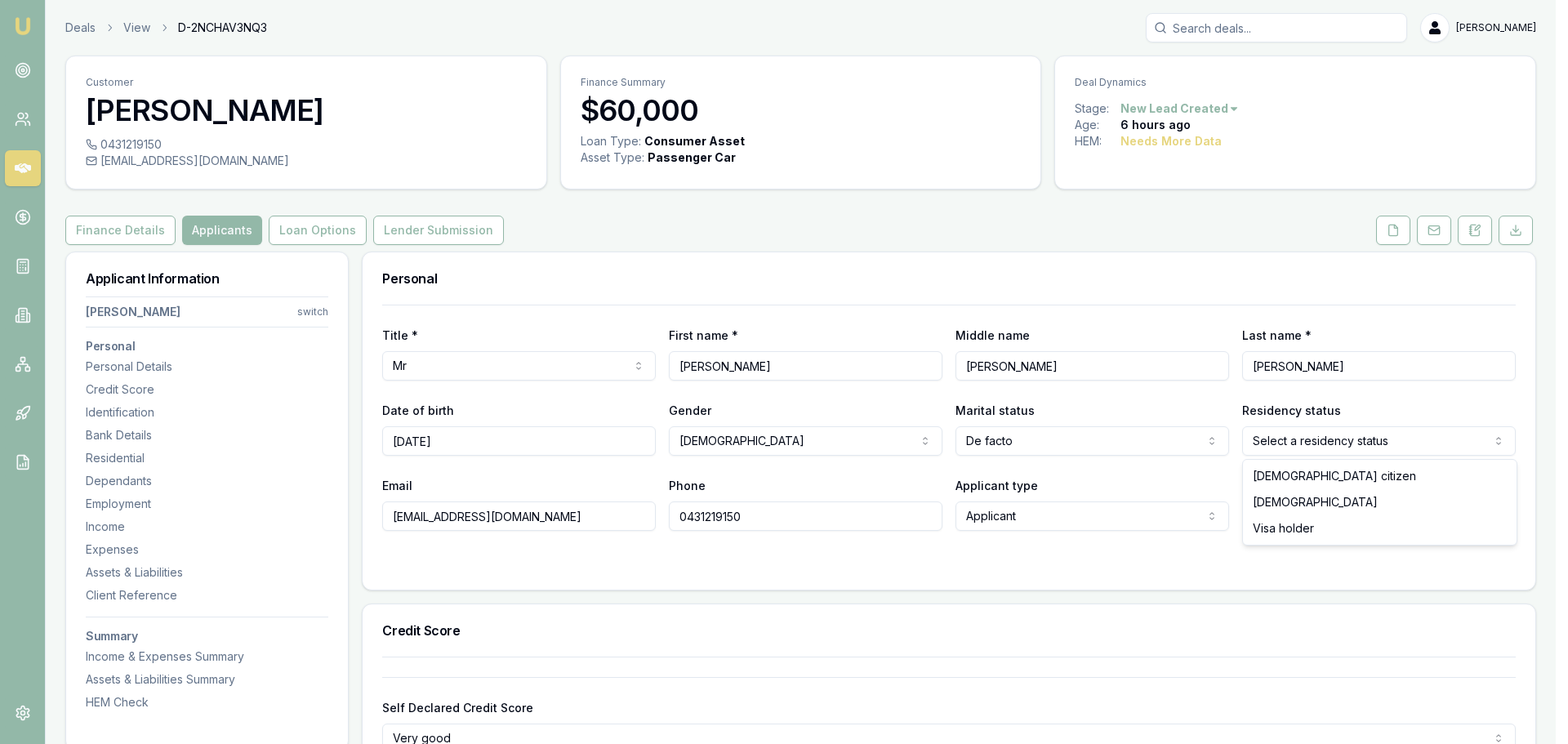
click at [1276, 434] on html "Emu Broker Deals View D-2NCHAV3NQ3 Erin Shield Toggle Menu Customer Brett Mille…" at bounding box center [784, 372] width 1568 height 744
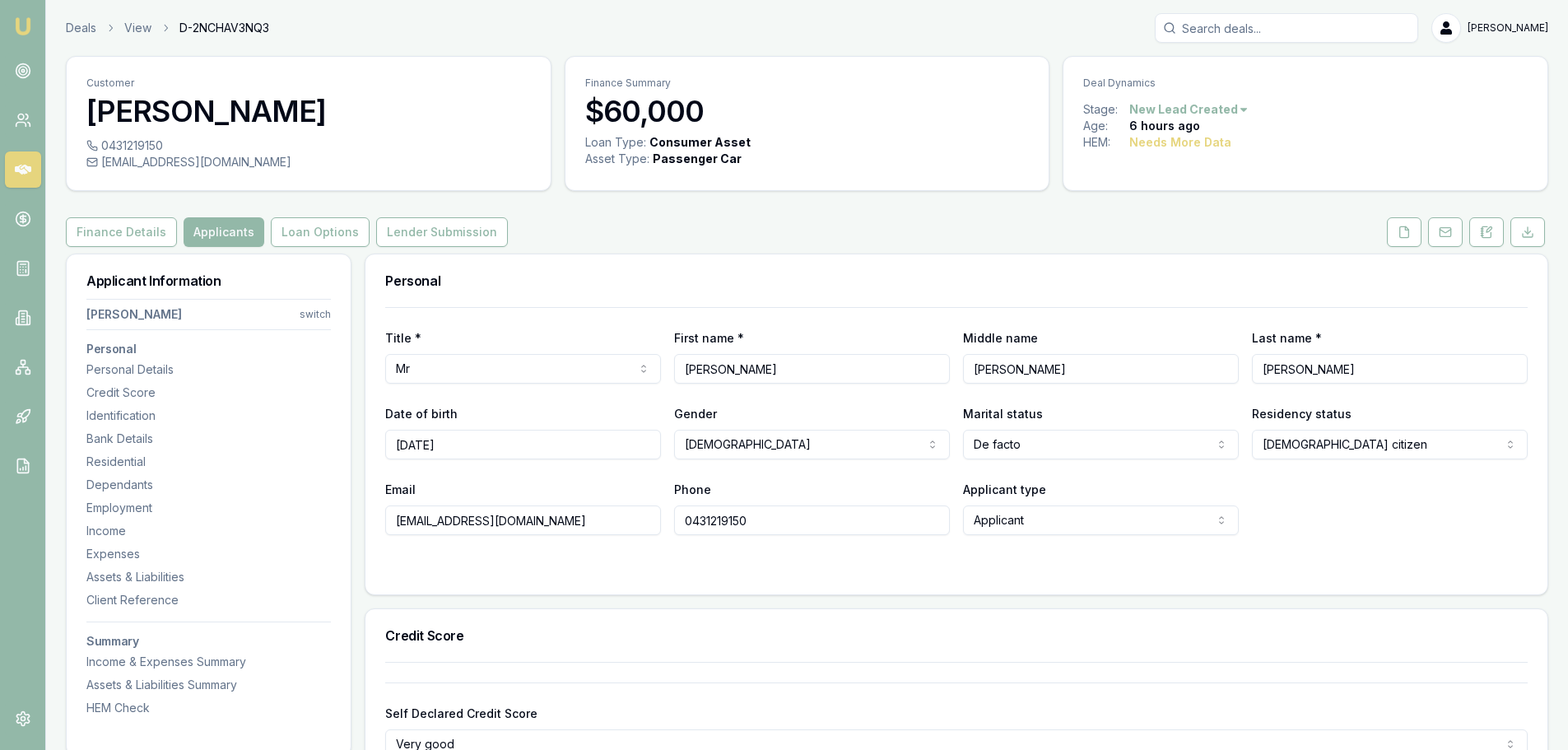
click at [1038, 445] on html "Emu Broker Deals View D-2NCHAV3NQ3 Erin Shield Toggle Menu Customer Brett Mille…" at bounding box center [784, 375] width 1568 height 750
click at [1037, 447] on html "Emu Broker Deals View D-2NCHAV3NQ3 Erin Shield Toggle Menu Customer Brett Mille…" at bounding box center [784, 375] width 1568 height 750
click at [752, 305] on div "Personal" at bounding box center [956, 281] width 1182 height 52
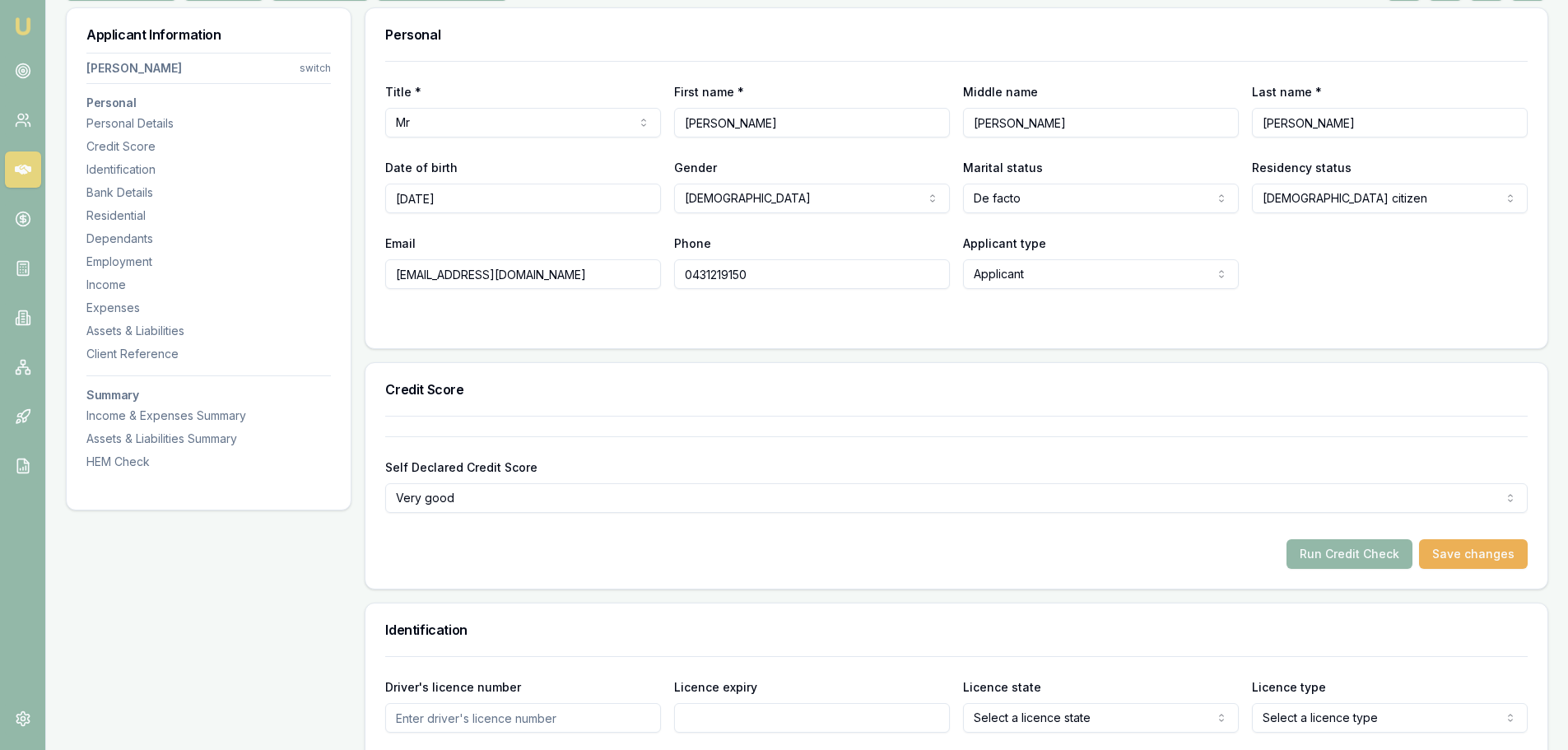
scroll to position [494, 0]
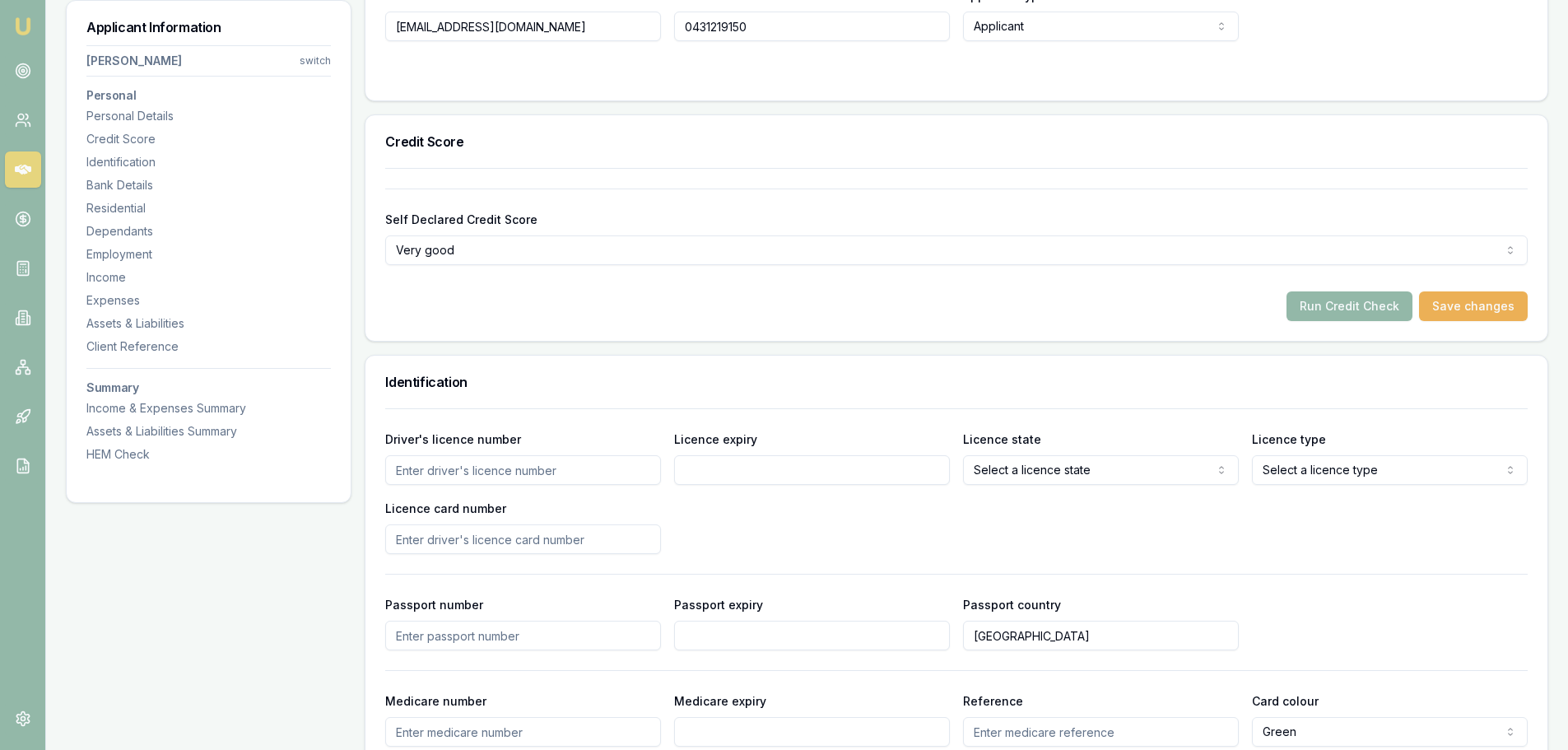
click at [607, 470] on input "Driver's licence number" at bounding box center [523, 470] width 276 height 30
click at [607, 471] on input "Driver's licence number" at bounding box center [523, 470] width 276 height 30
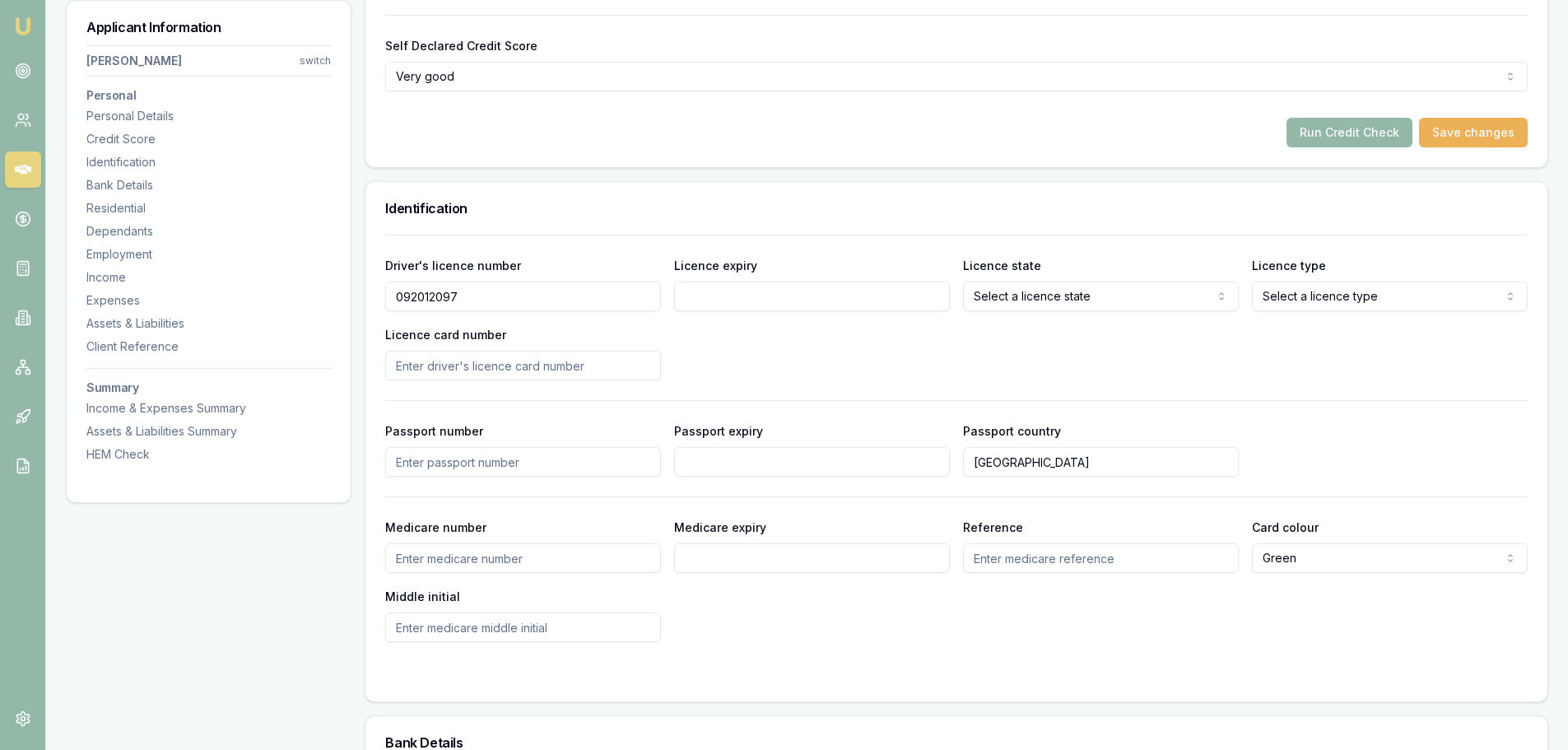
scroll to position [659, 0]
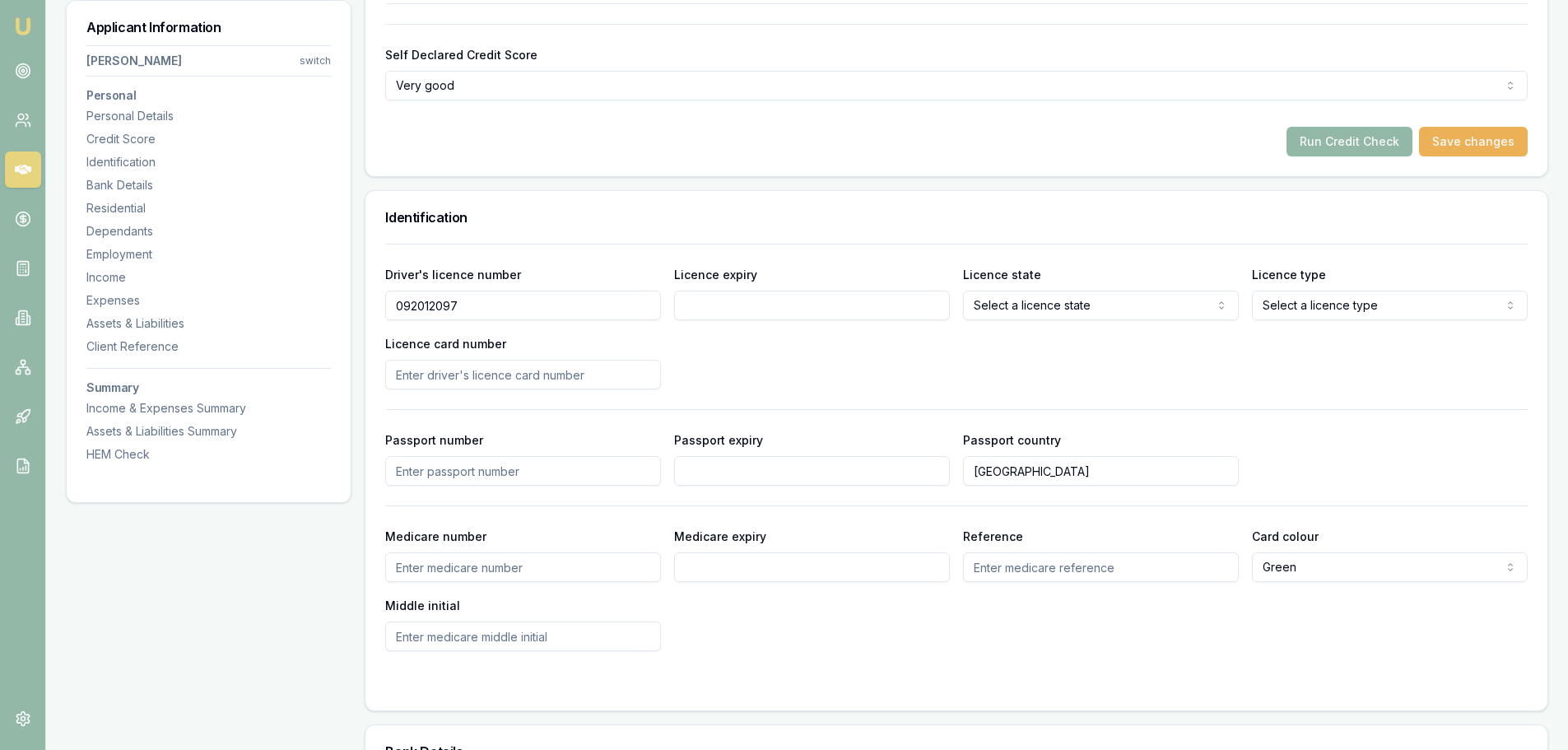
type input "092012097"
click at [743, 292] on input "Licence expiry" at bounding box center [812, 305] width 276 height 30
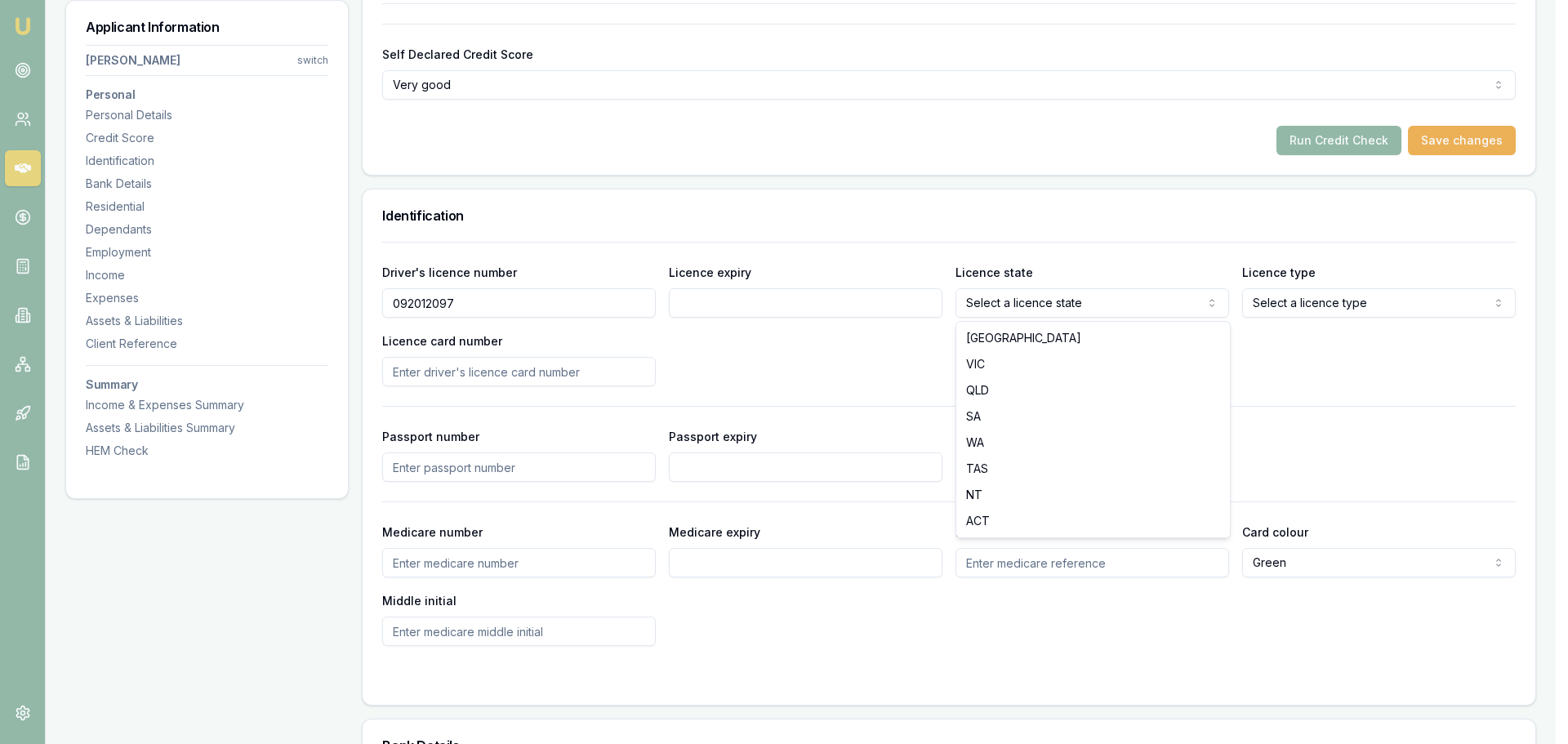
select select "VIC"
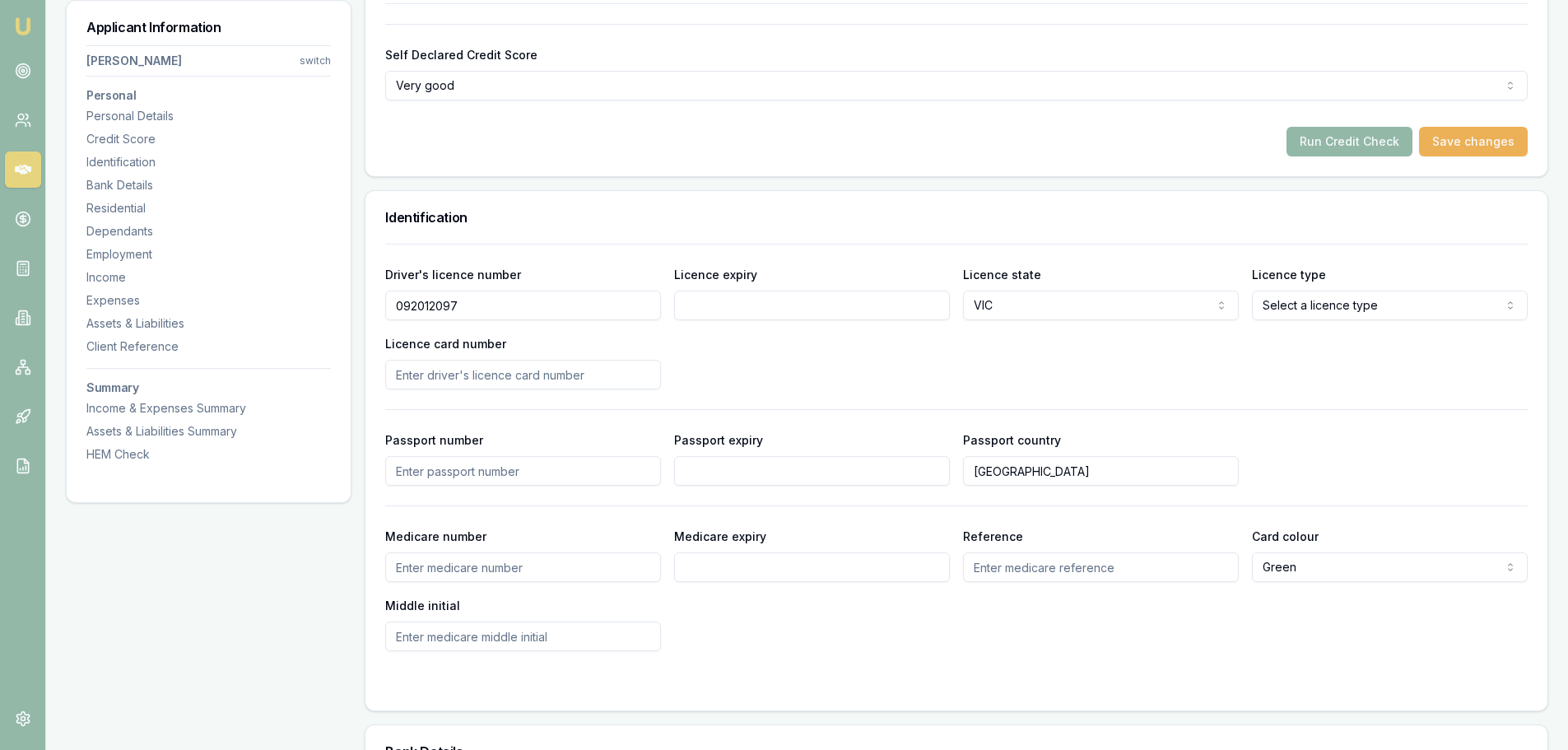
click at [767, 299] on input "Licence expiry" at bounding box center [812, 305] width 276 height 30
type input "01/06/2033"
click at [987, 349] on div "Driver's licence number 092012097 Licence expiry 01/06/2033 Licence state VIC N…" at bounding box center [957, 327] width 1143 height 125
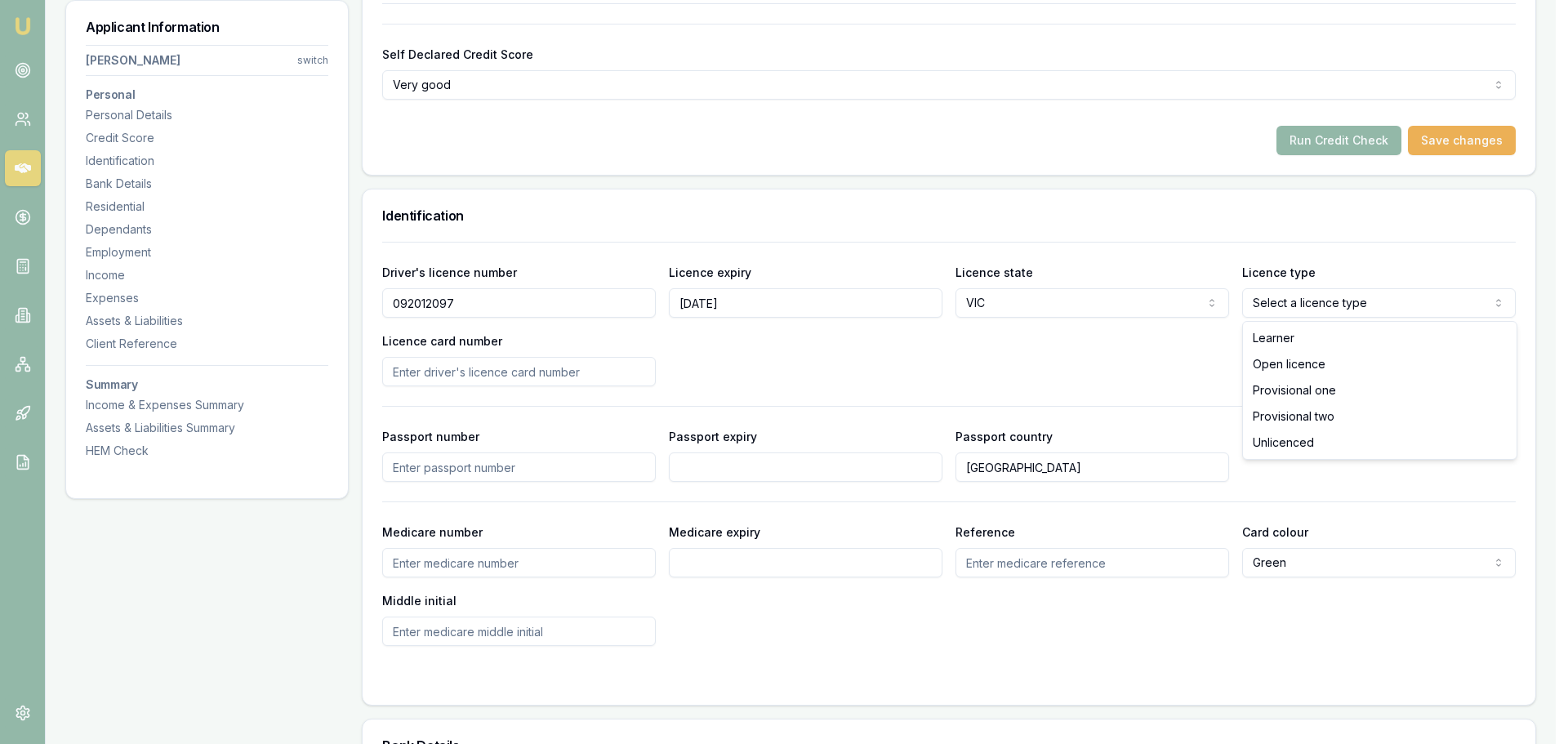
select select "OPEN_LICENCE"
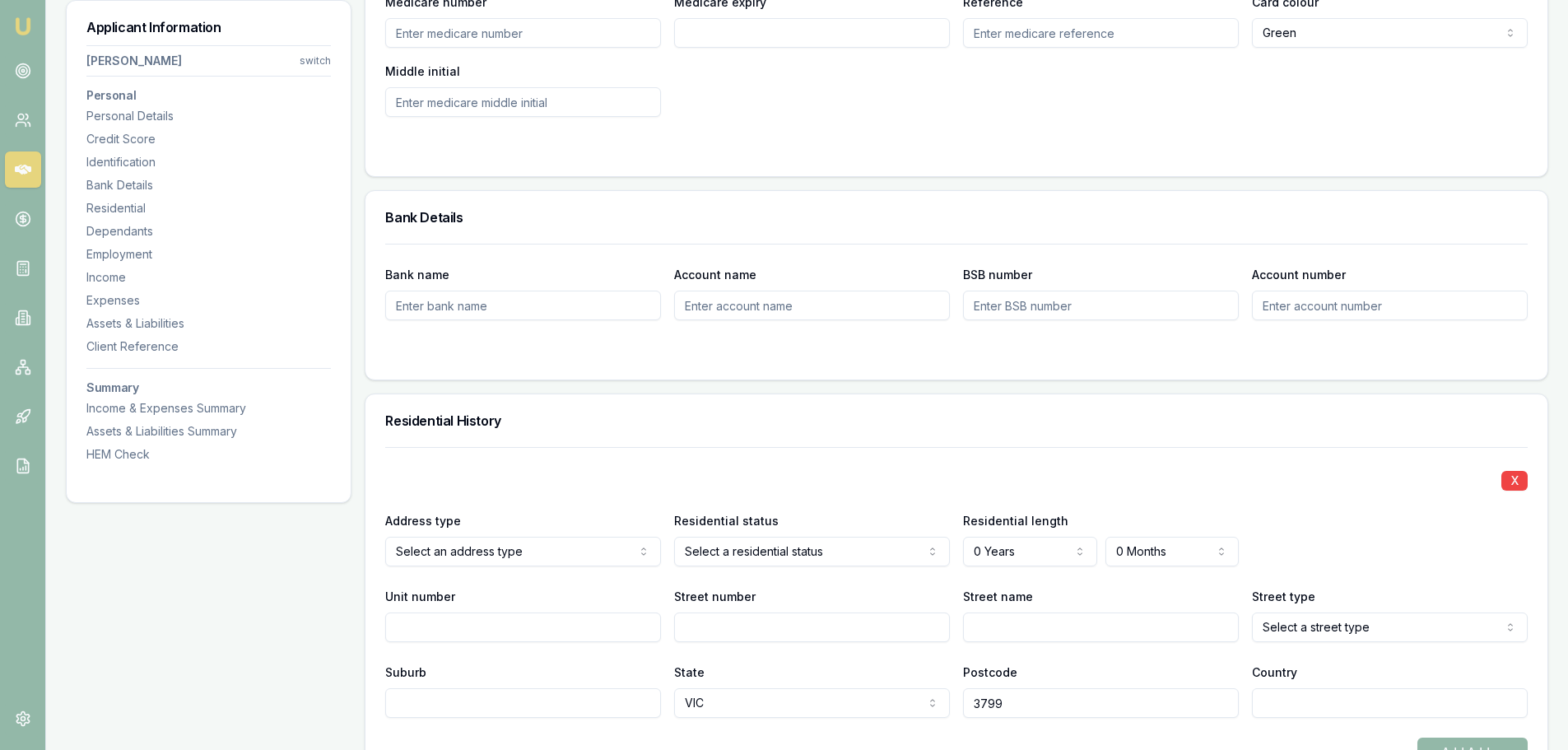
scroll to position [1400, 0]
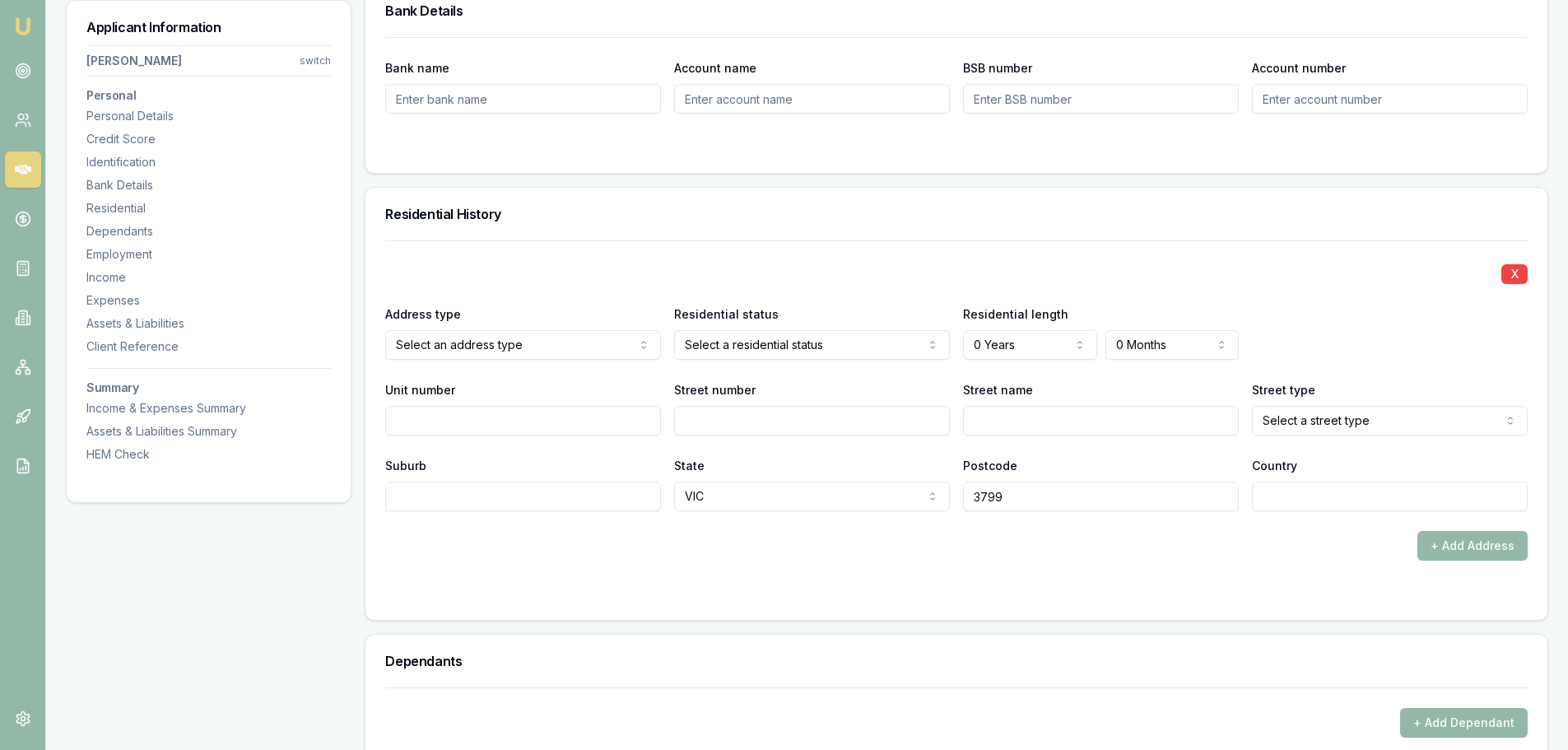
click at [714, 422] on input "Street number" at bounding box center [812, 421] width 276 height 30
type input "4"
type input "LAWLER"
select select "Lane"
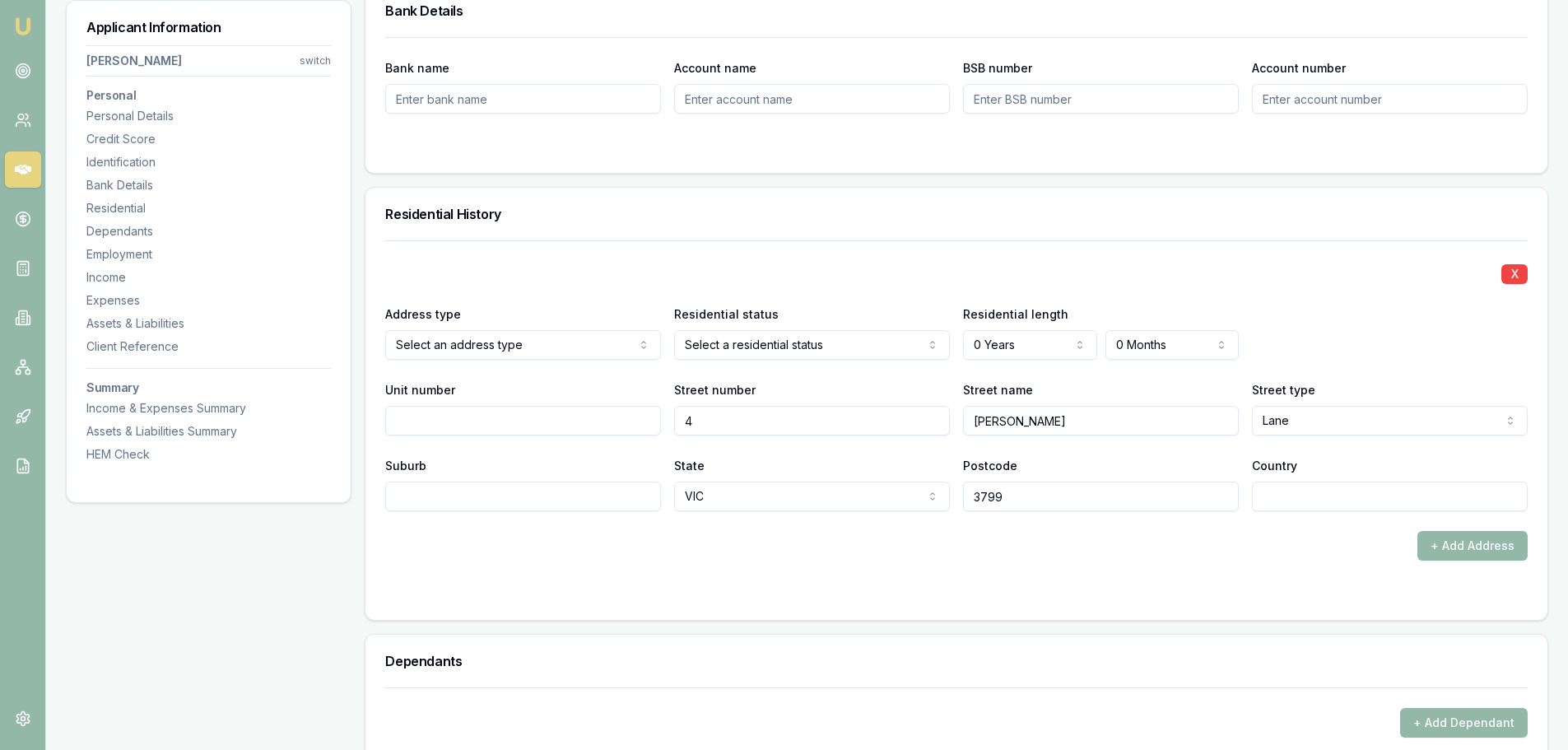
type input "O"
type input "COLDSTREAM"
type input "AUSTRALIA"
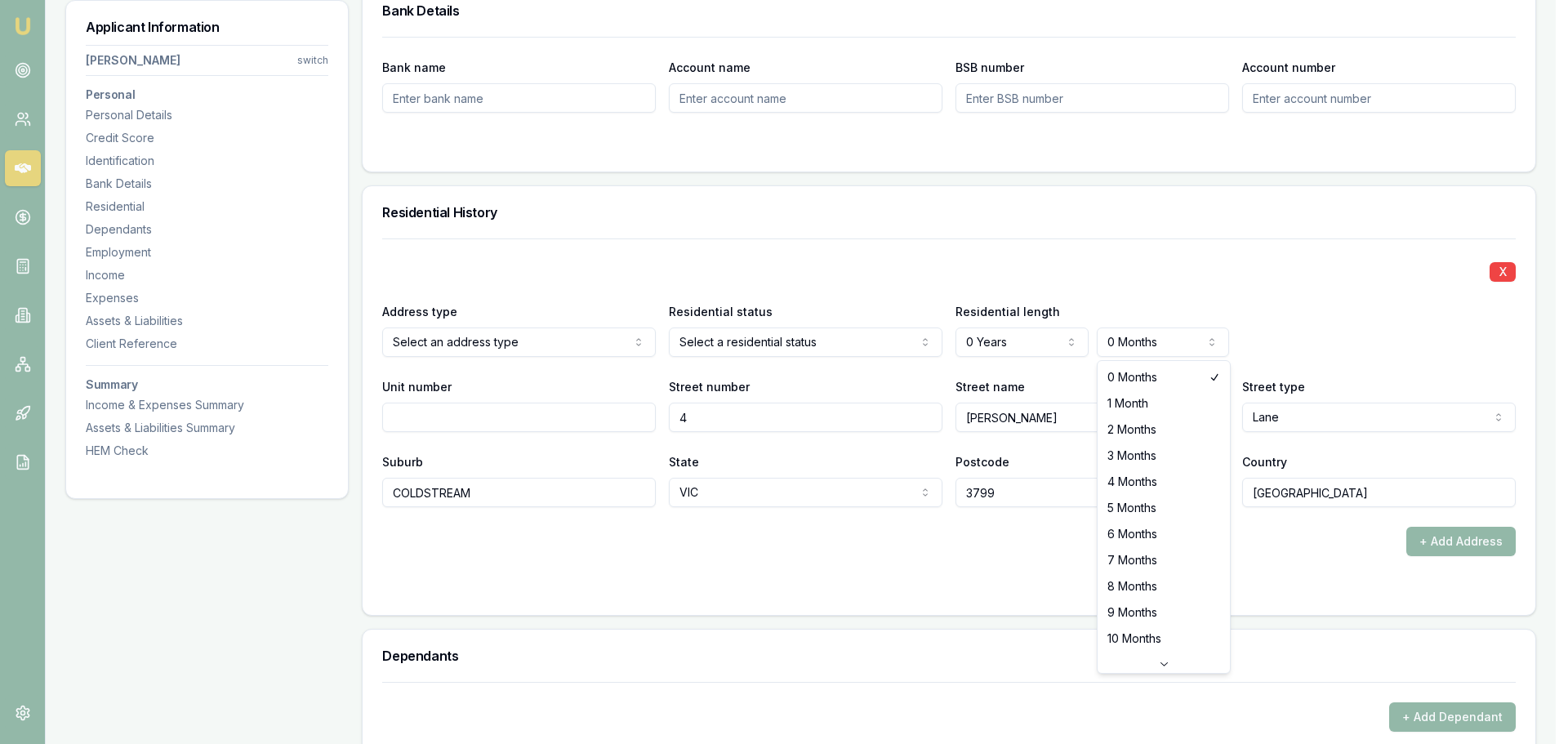
select select "4"
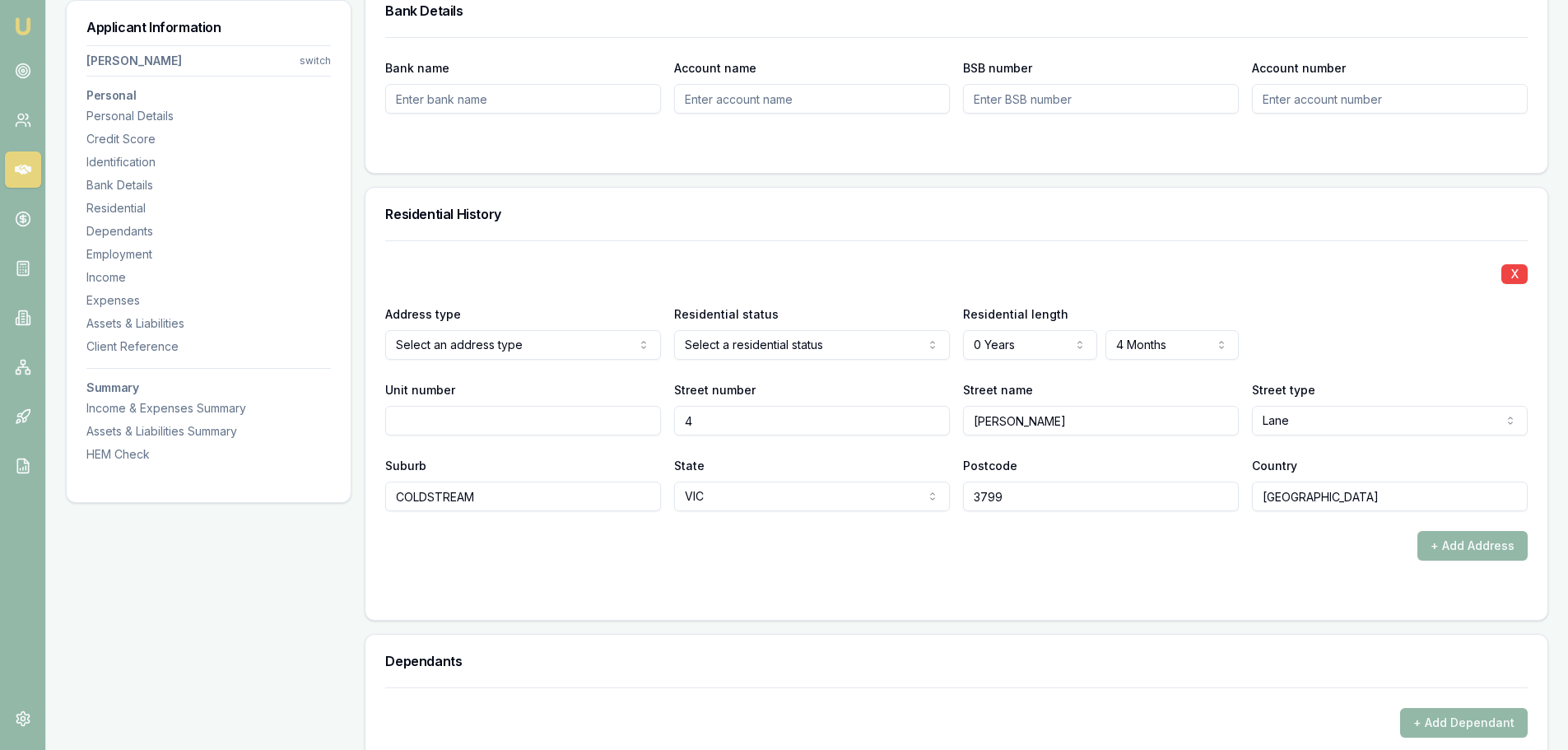
click at [912, 234] on div "Residential History" at bounding box center [956, 214] width 1182 height 52
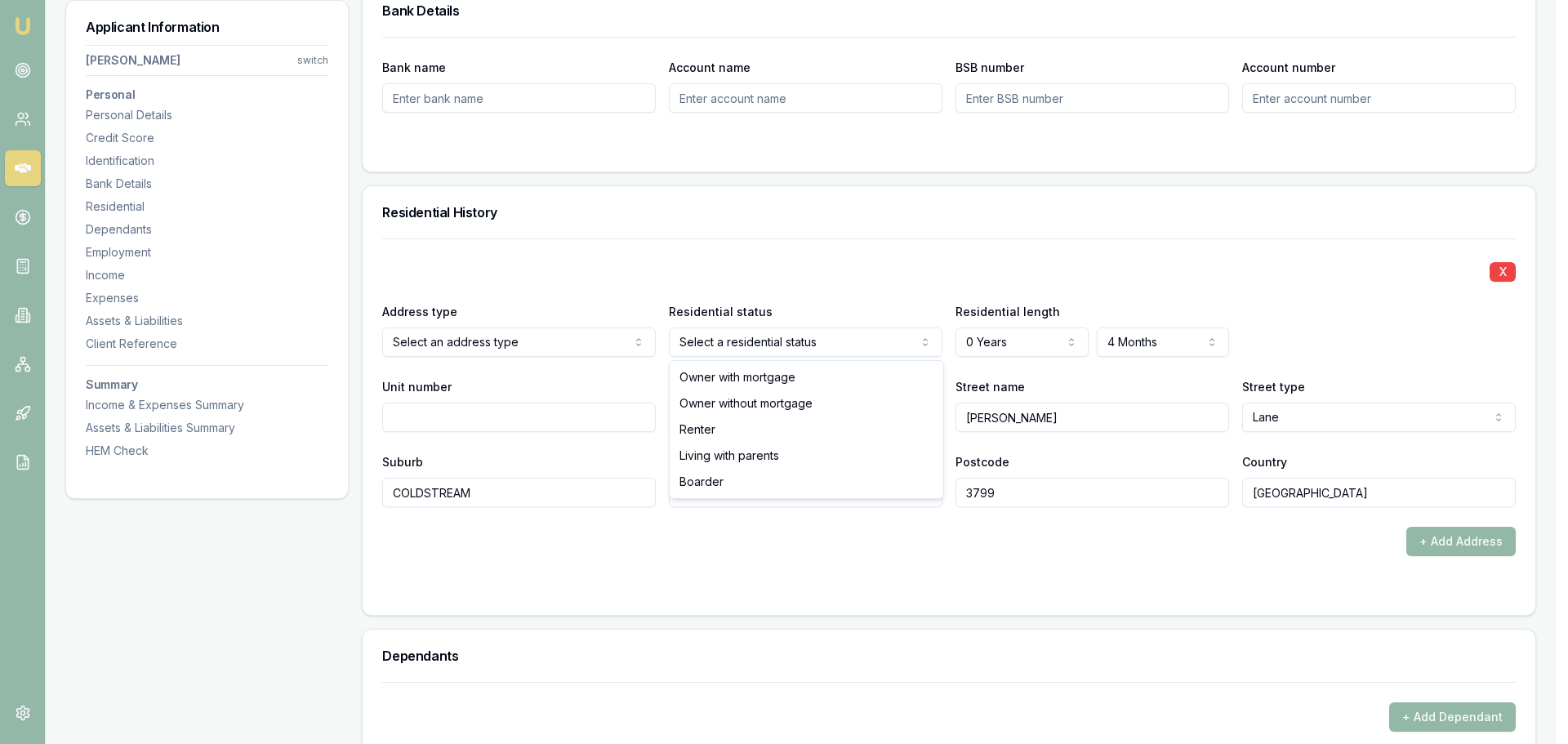
select select "RENTER"
drag, startPoint x: 727, startPoint y: 427, endPoint x: 1169, endPoint y: 461, distance: 443.3
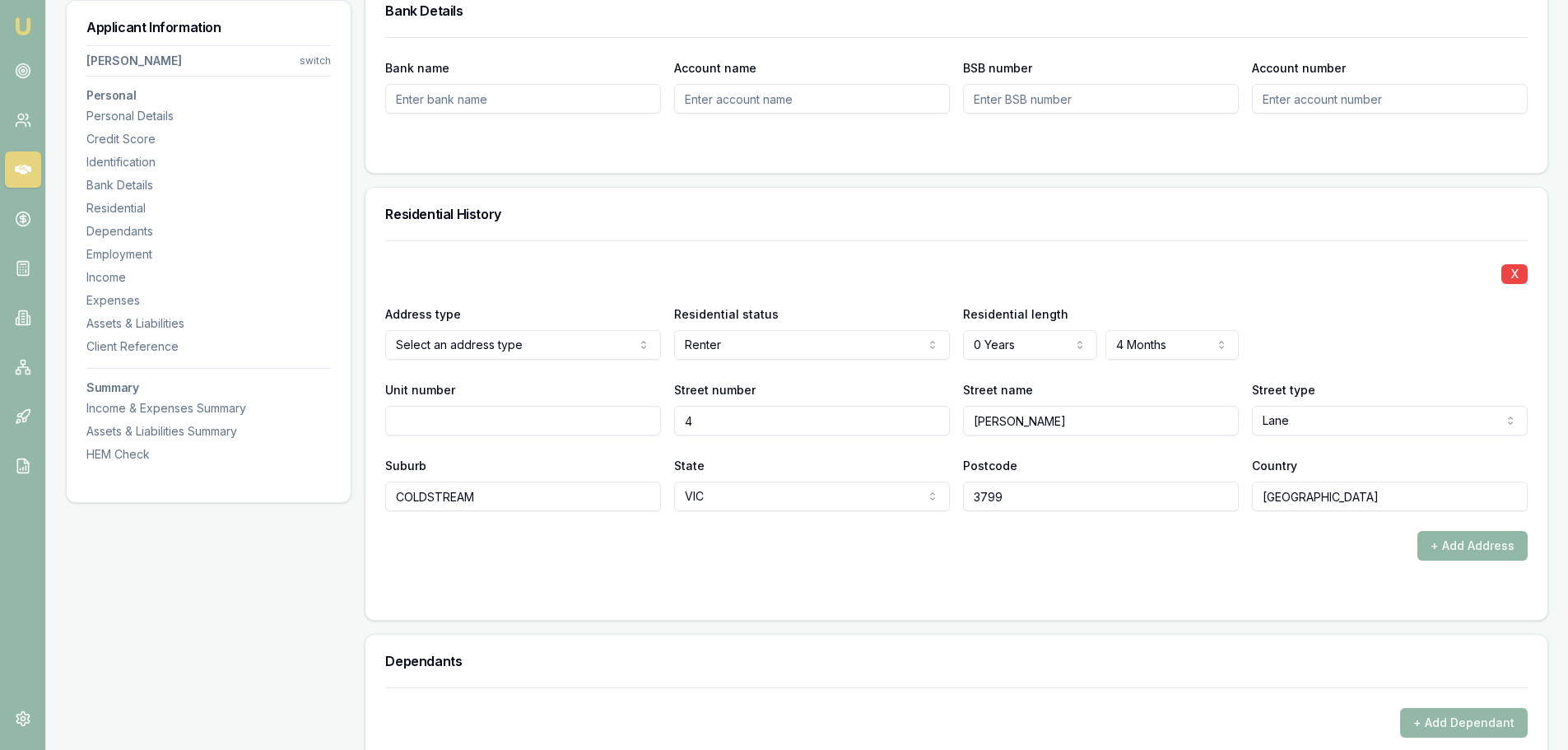
click at [1460, 547] on button "+ Add Address" at bounding box center [1472, 546] width 110 height 30
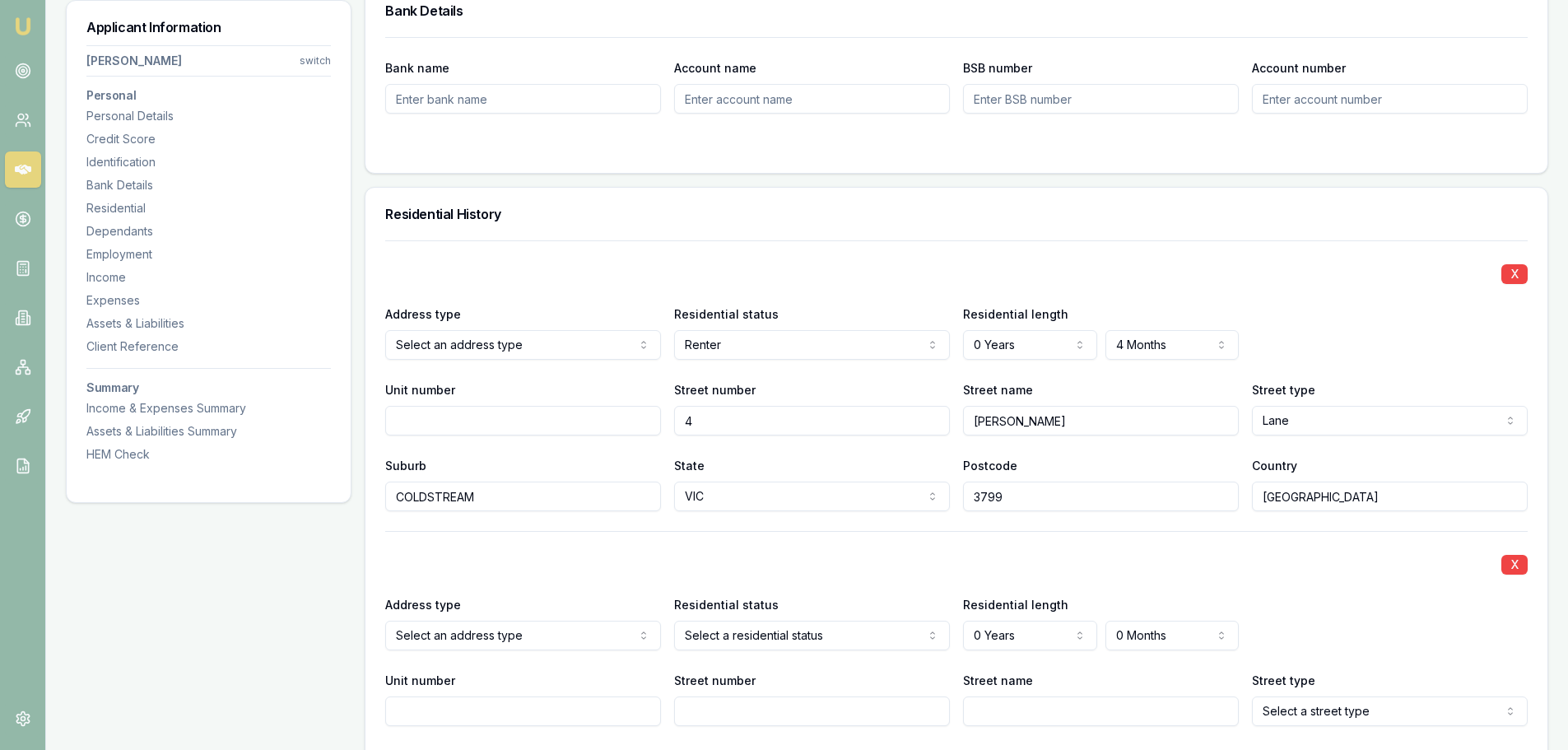
click at [725, 266] on div "X" at bounding box center [957, 272] width 1143 height 23
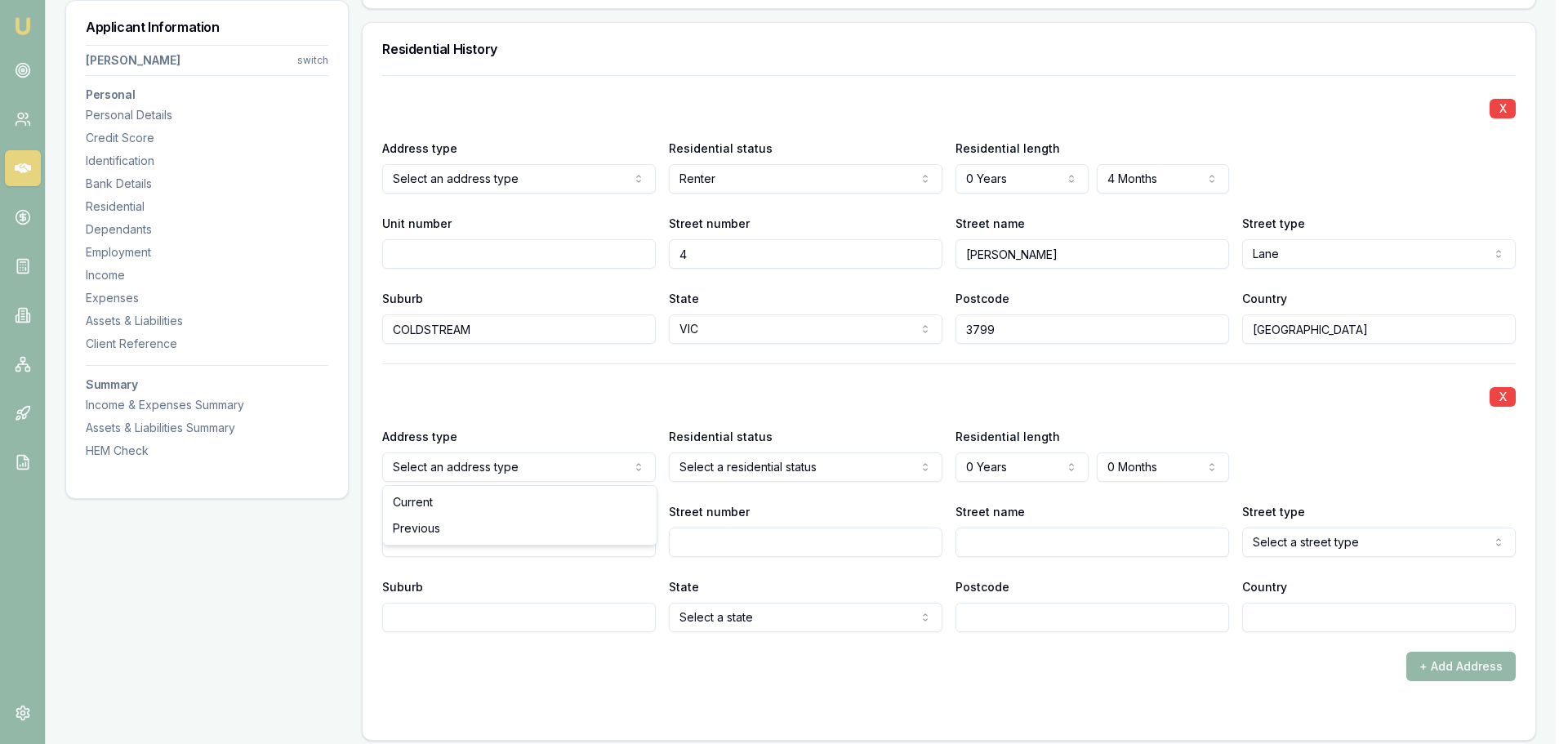
select select "PREVIOUS"
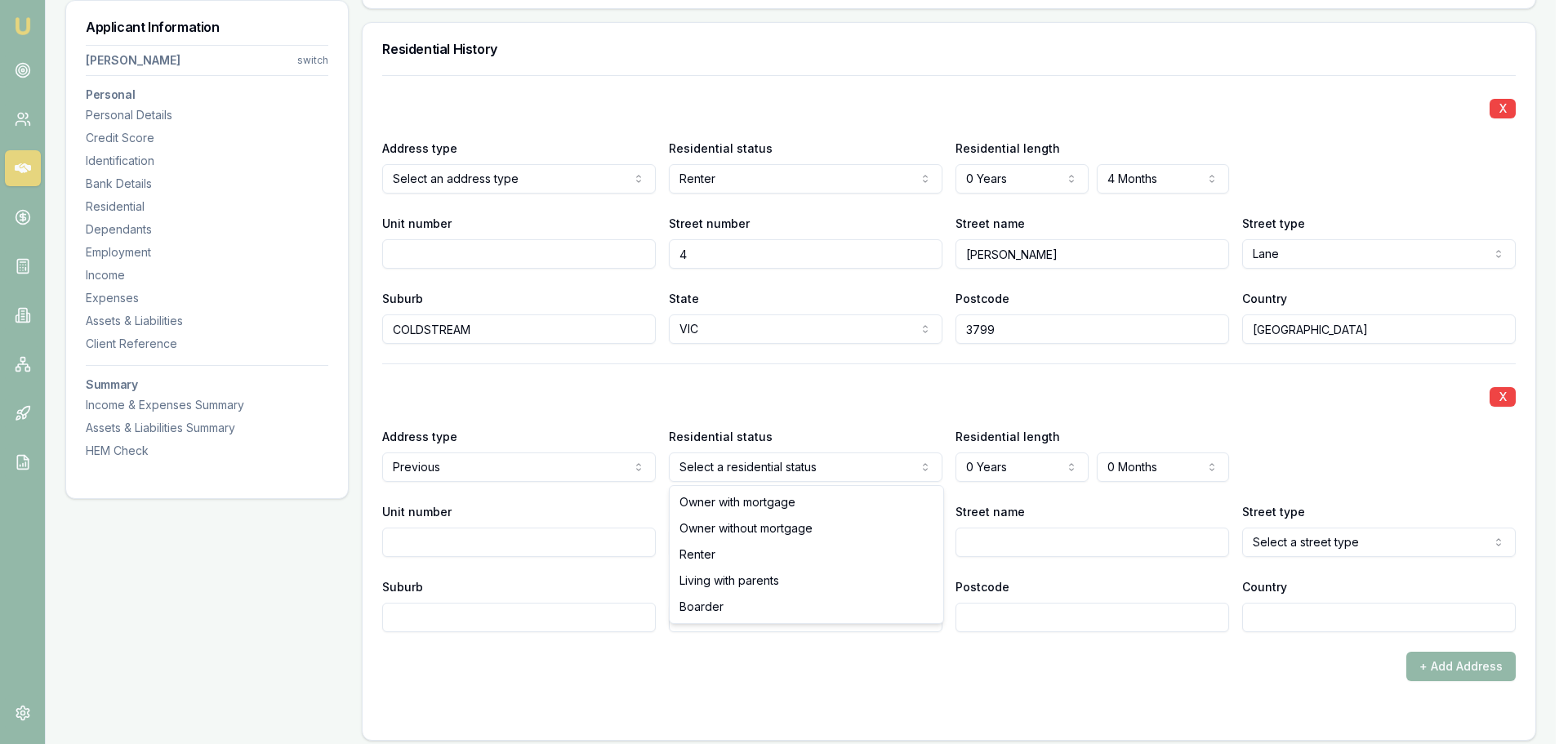
select select "RENTER"
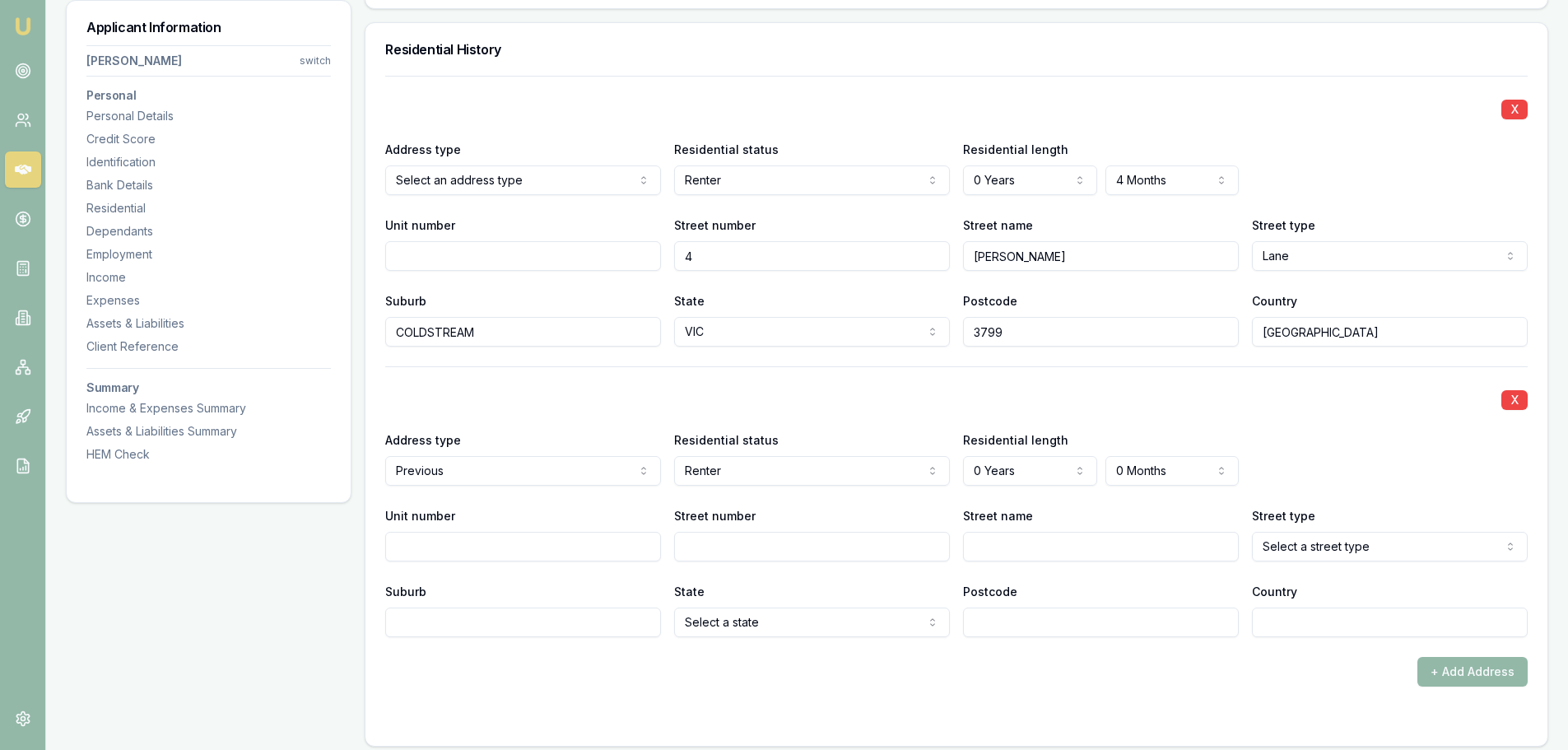
click at [770, 546] on input "Street number" at bounding box center [812, 547] width 276 height 30
type input "12"
type input "CNTHIA"
select select "Grove"
type input "W"
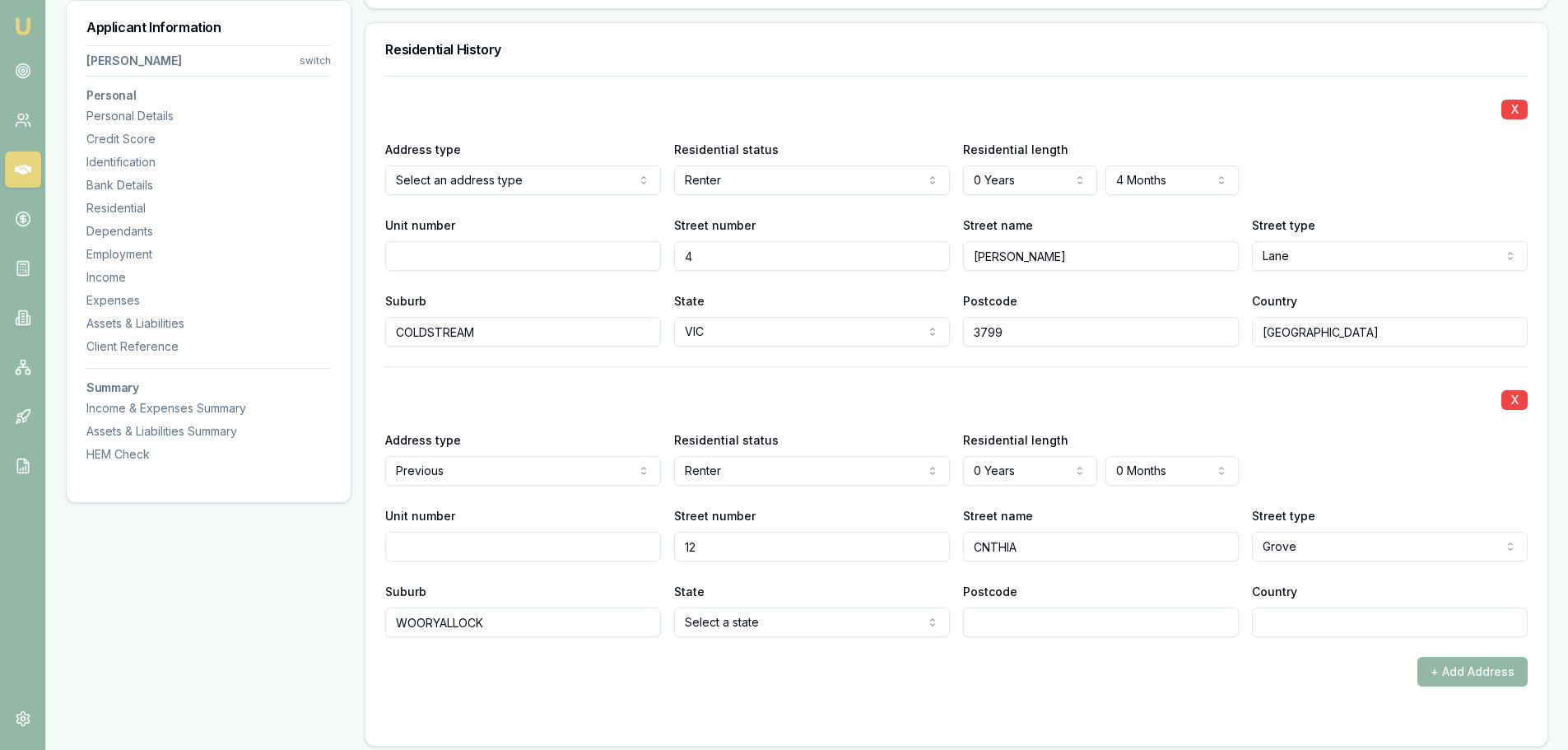
type input "WOORYALLOCK"
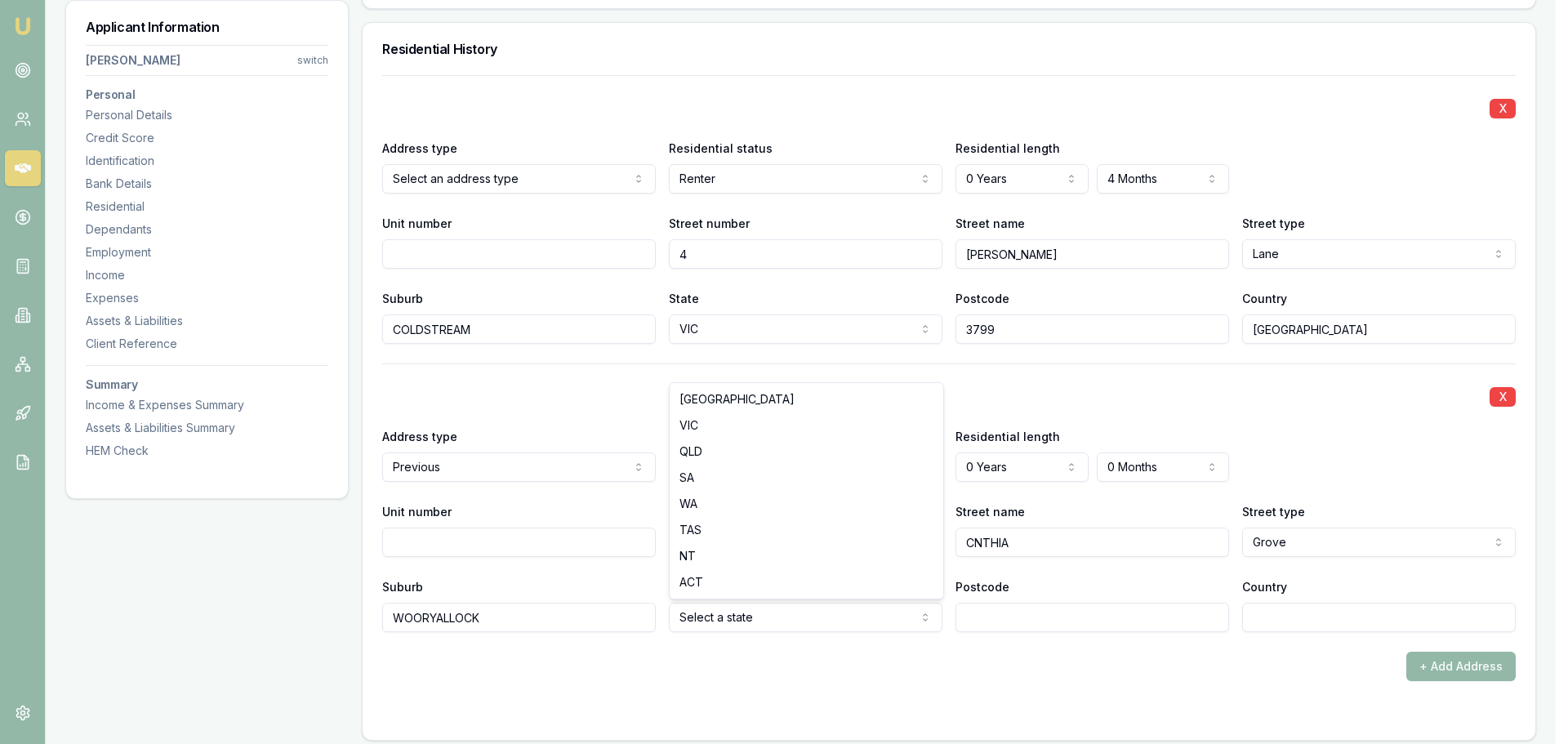
select select "VIC"
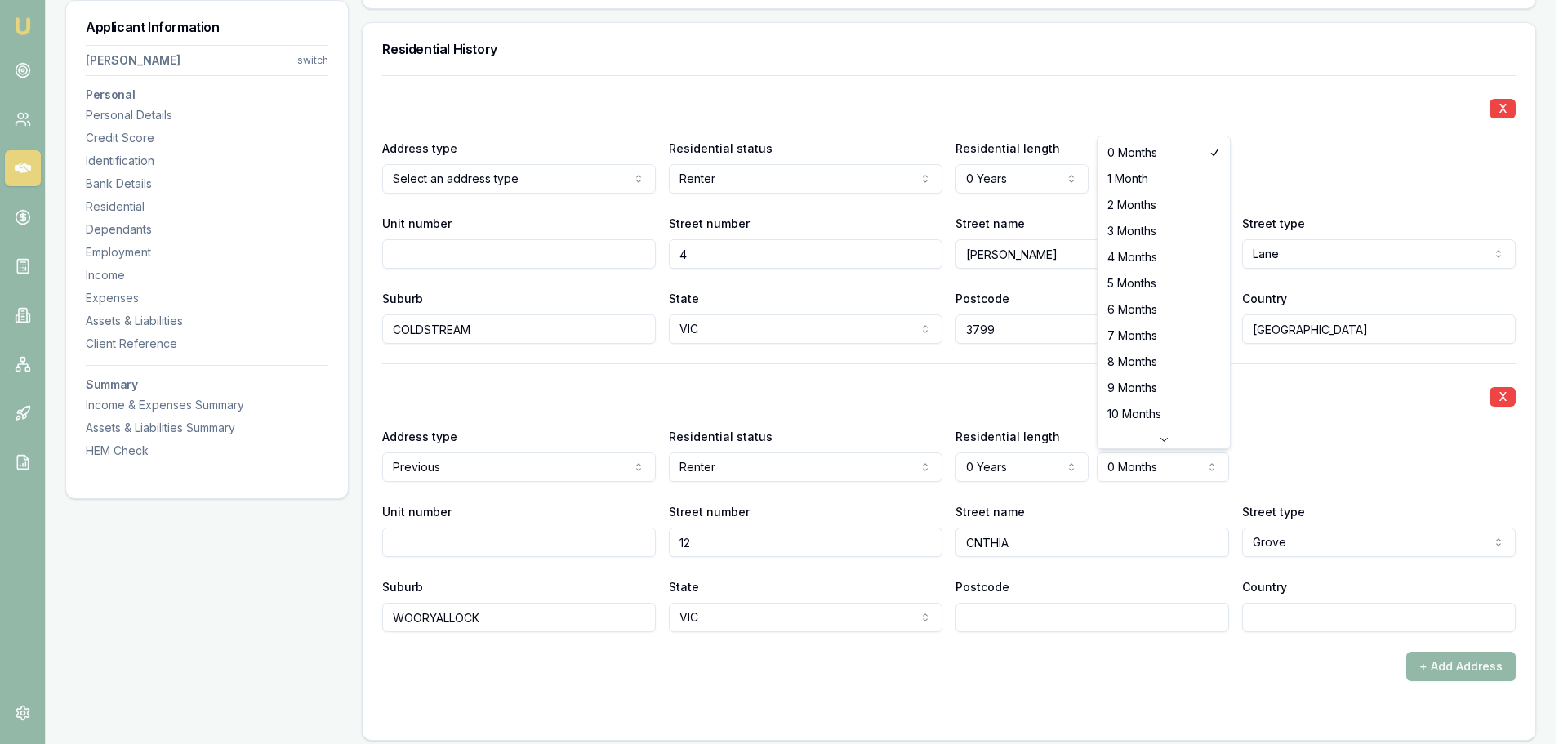
select select "6"
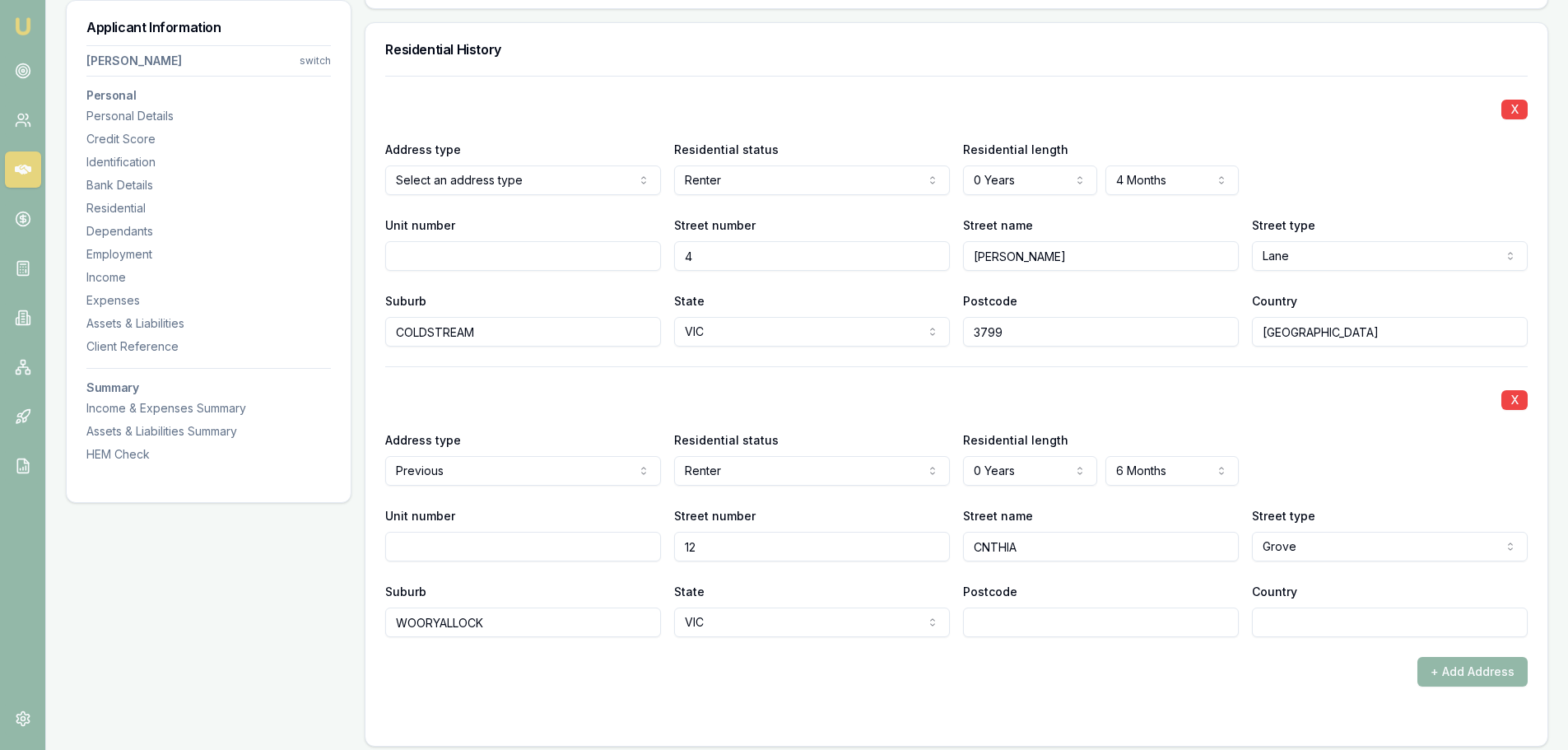
click at [894, 371] on div "X Address type Previous Current Previous Residential status Renter Owner with m…" at bounding box center [957, 502] width 1143 height 271
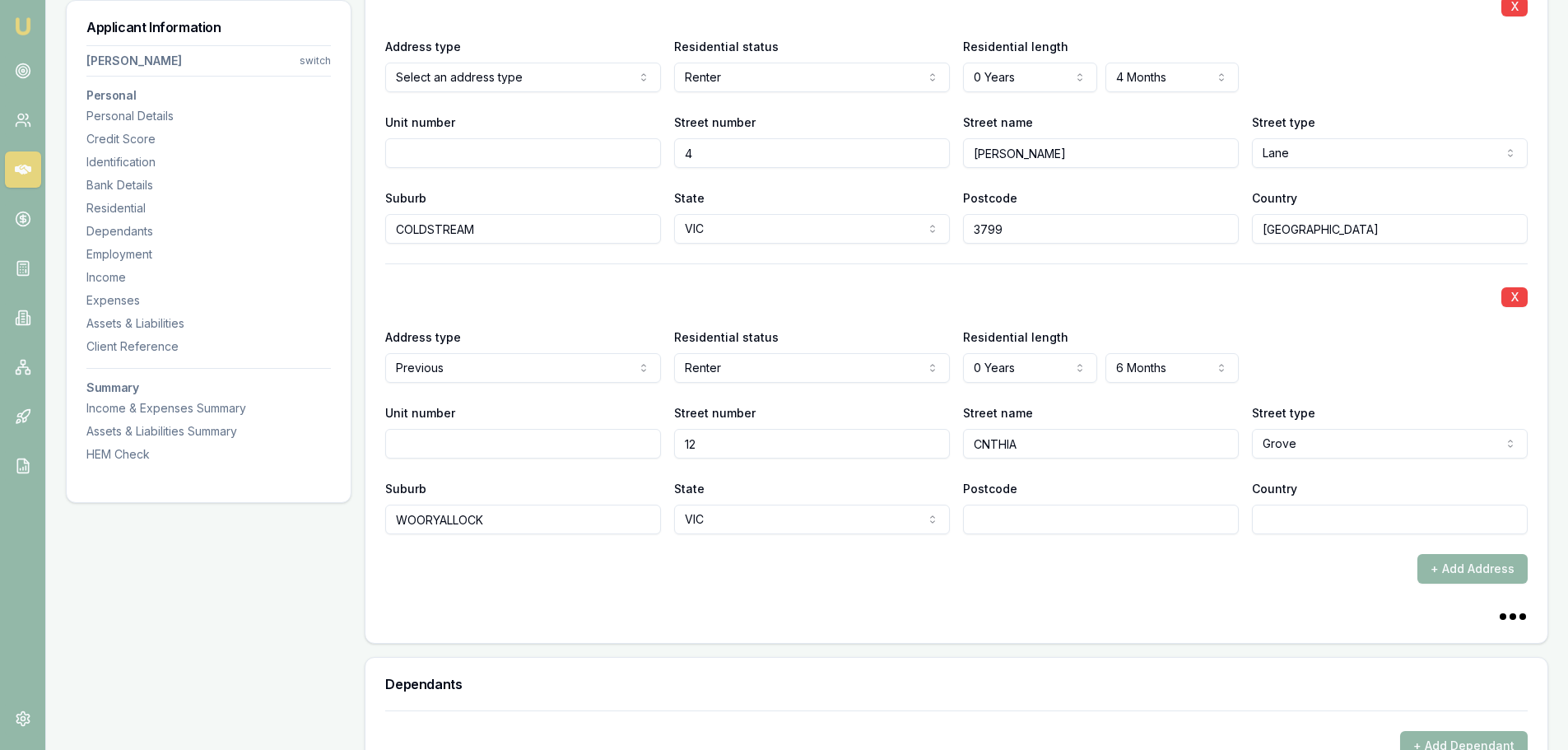
scroll to position [1894, 0]
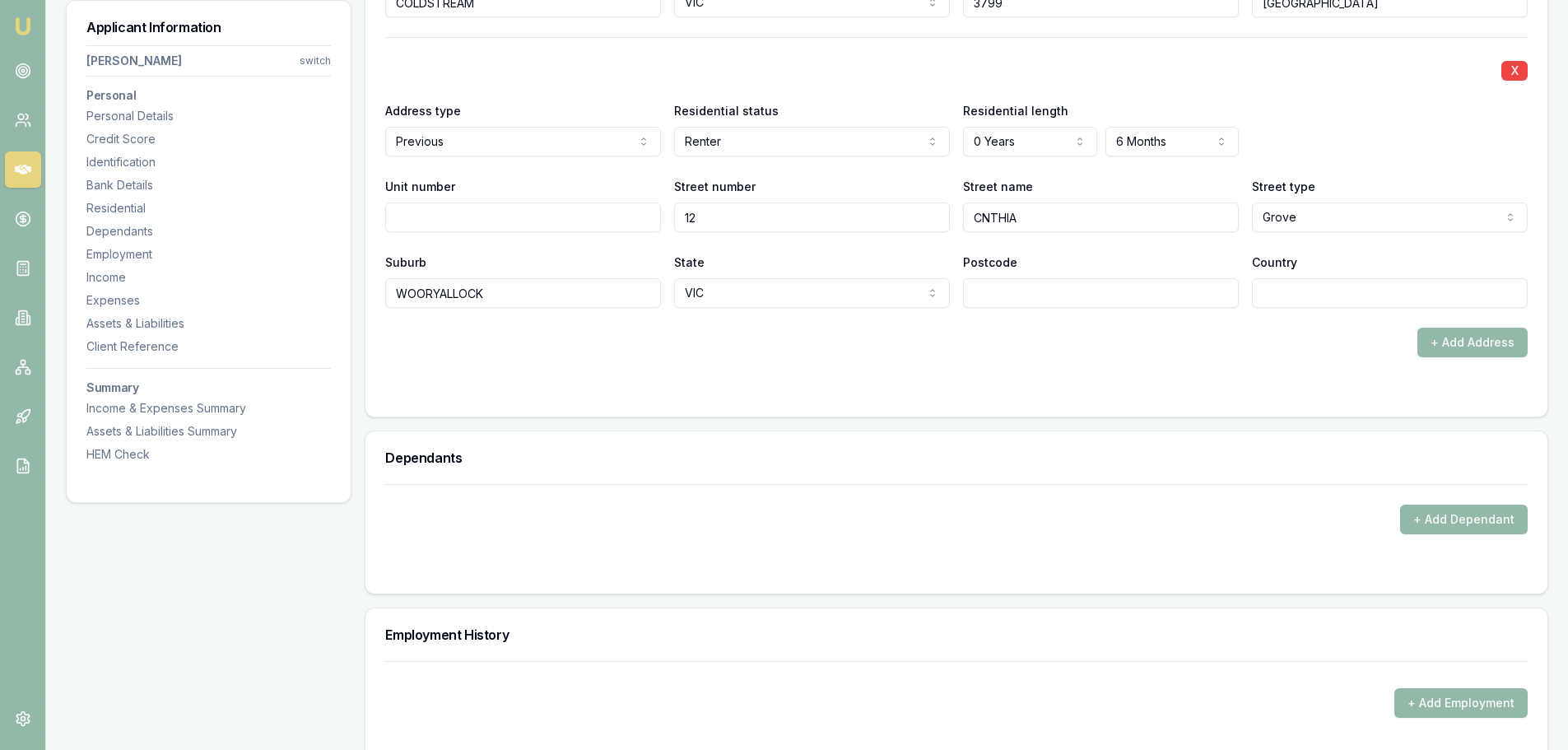
click at [984, 218] on input "CNTHIA" at bounding box center [1100, 217] width 276 height 30
type input "CYNTHIA"
click at [1465, 351] on button "+ Add Address" at bounding box center [1472, 342] width 110 height 30
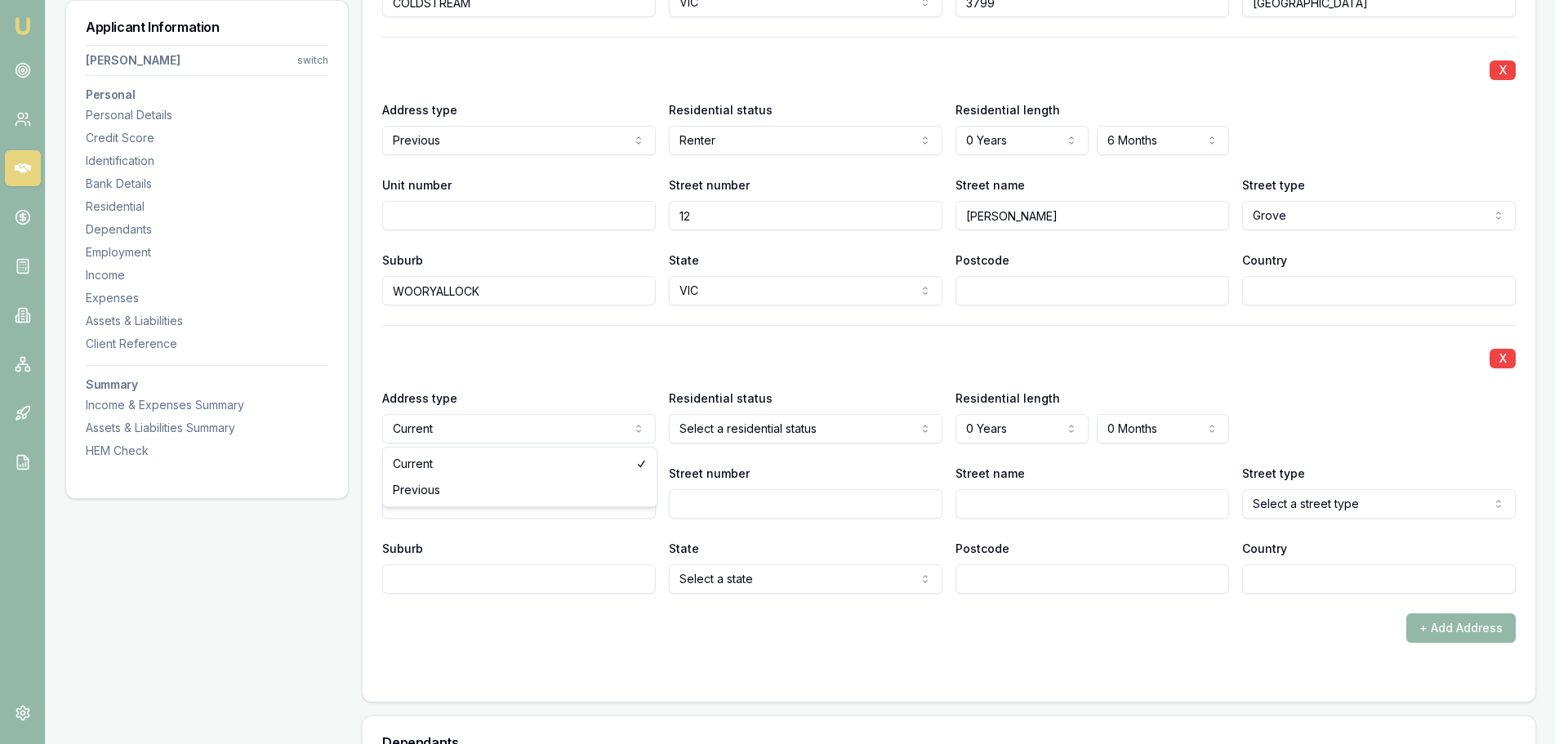
select select "PREVIOUS"
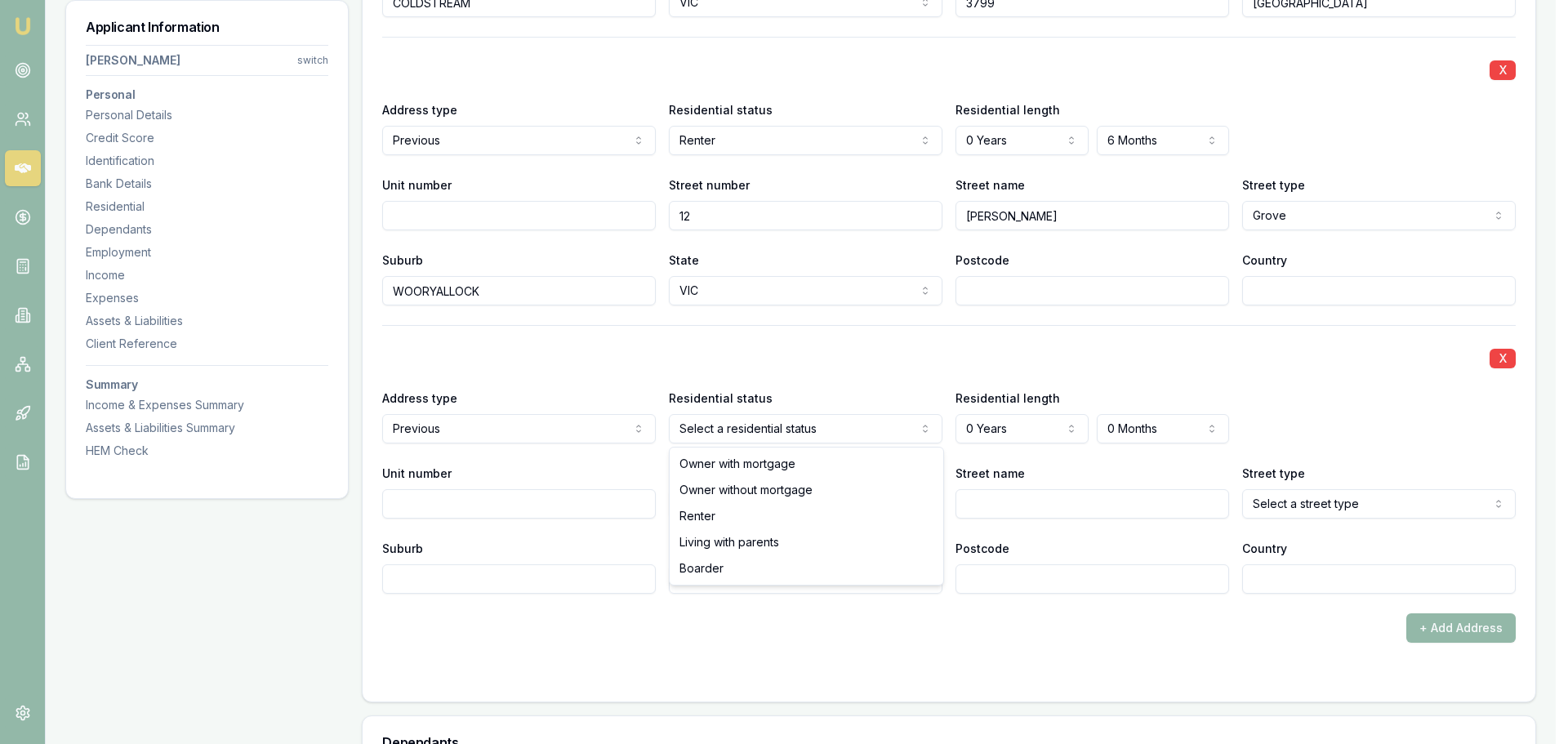
select select "RENTER"
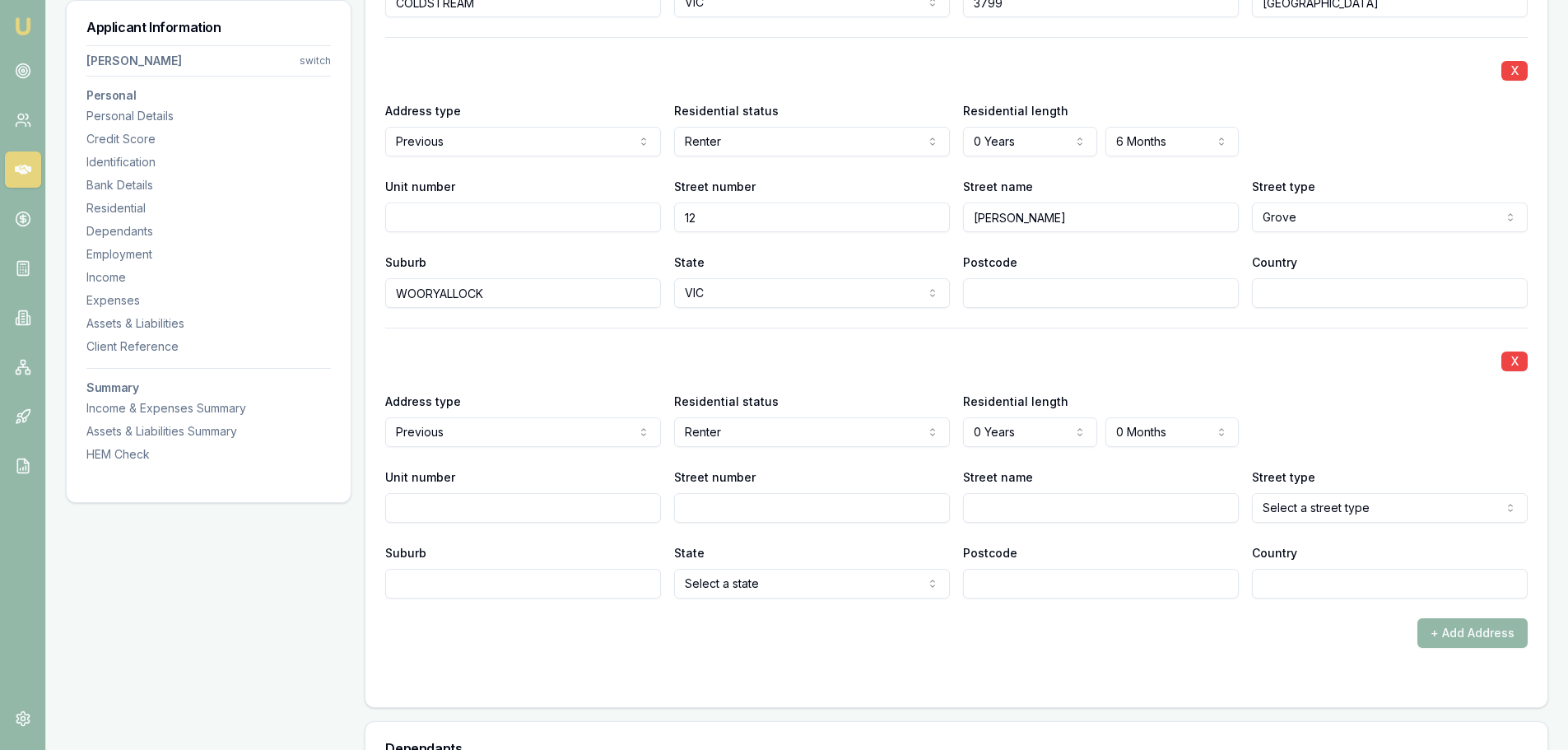
click at [906, 369] on div "X" at bounding box center [957, 359] width 1143 height 23
type input "125"
type input "WARES"
select select "Road"
type input "WARESBURN"
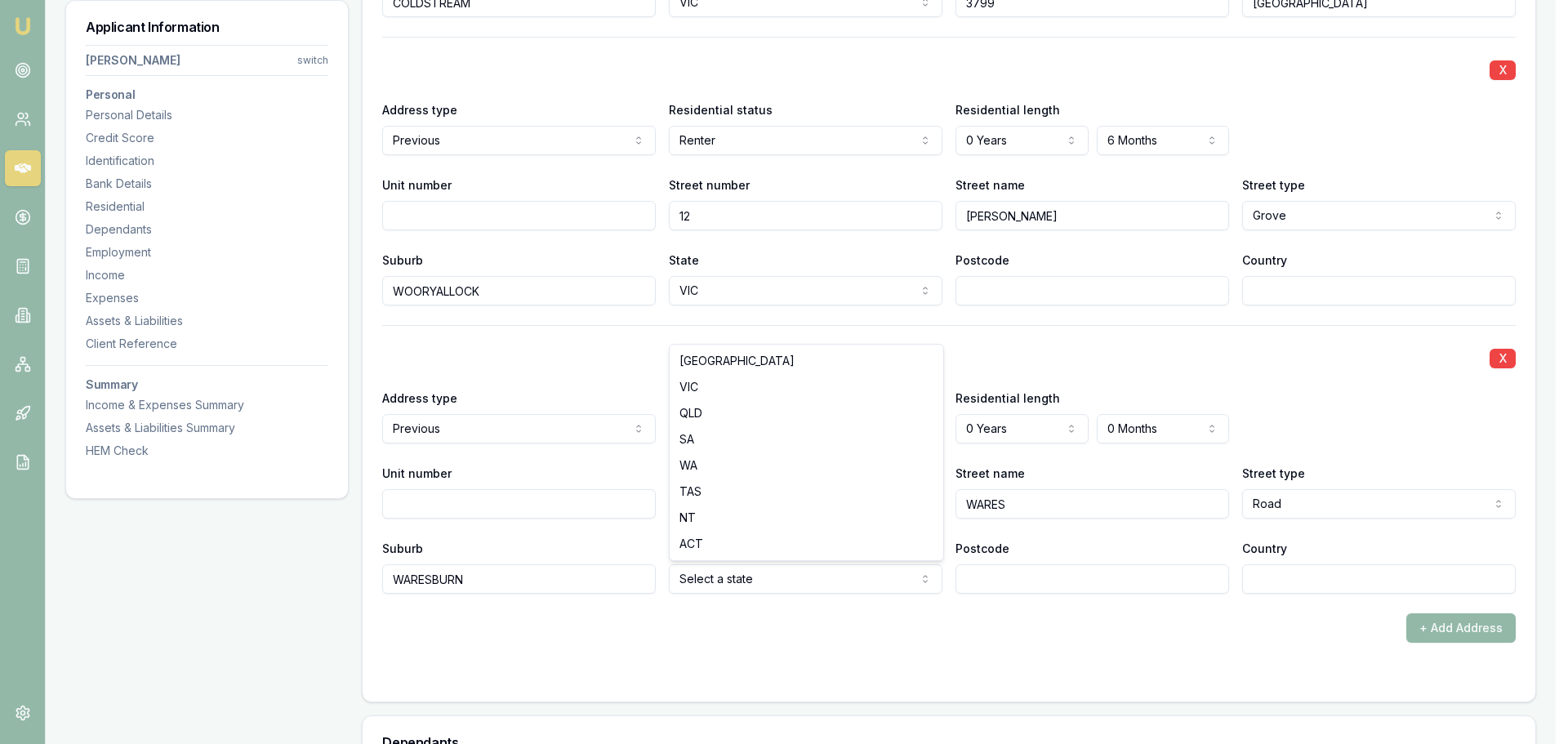
select select "VIC"
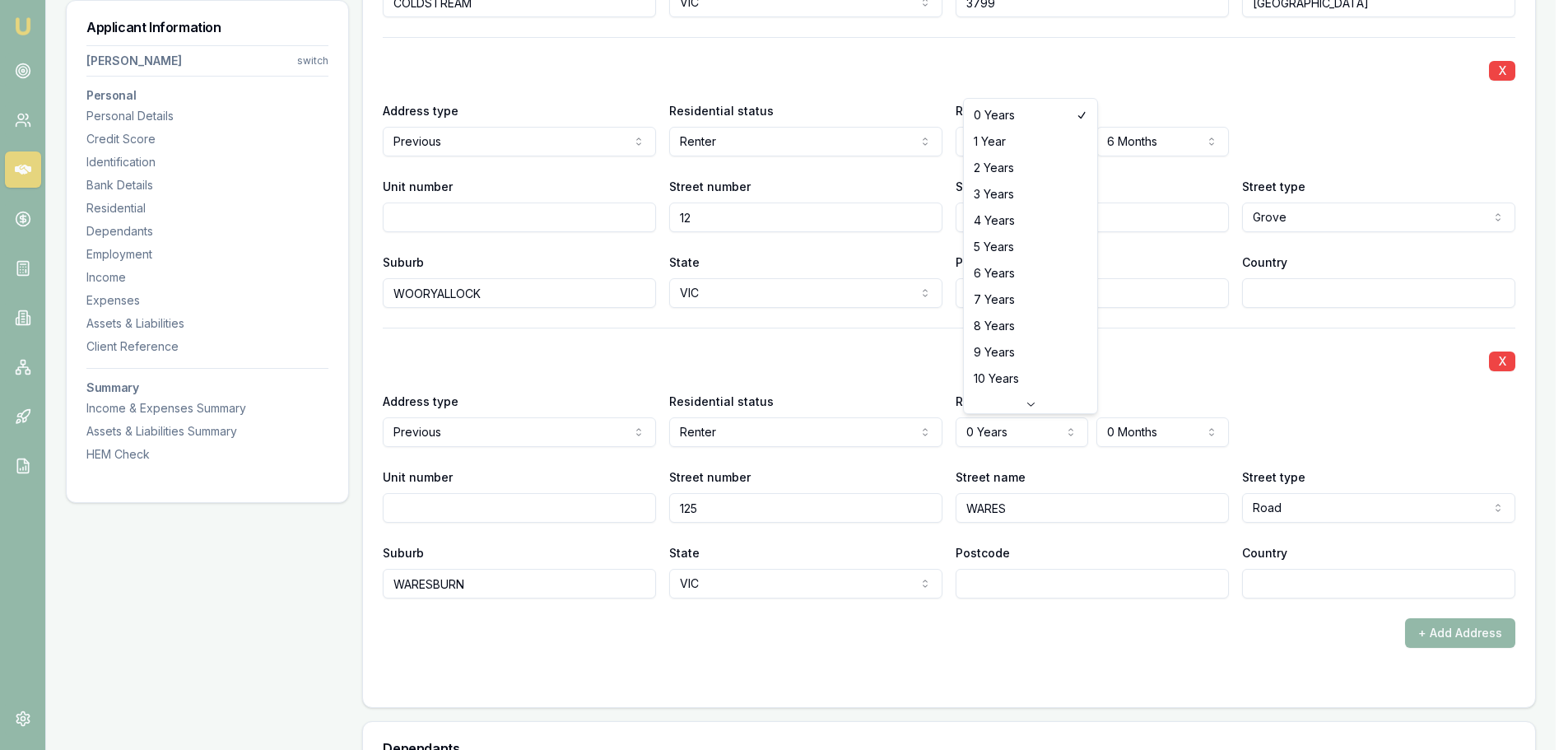
select select "5"
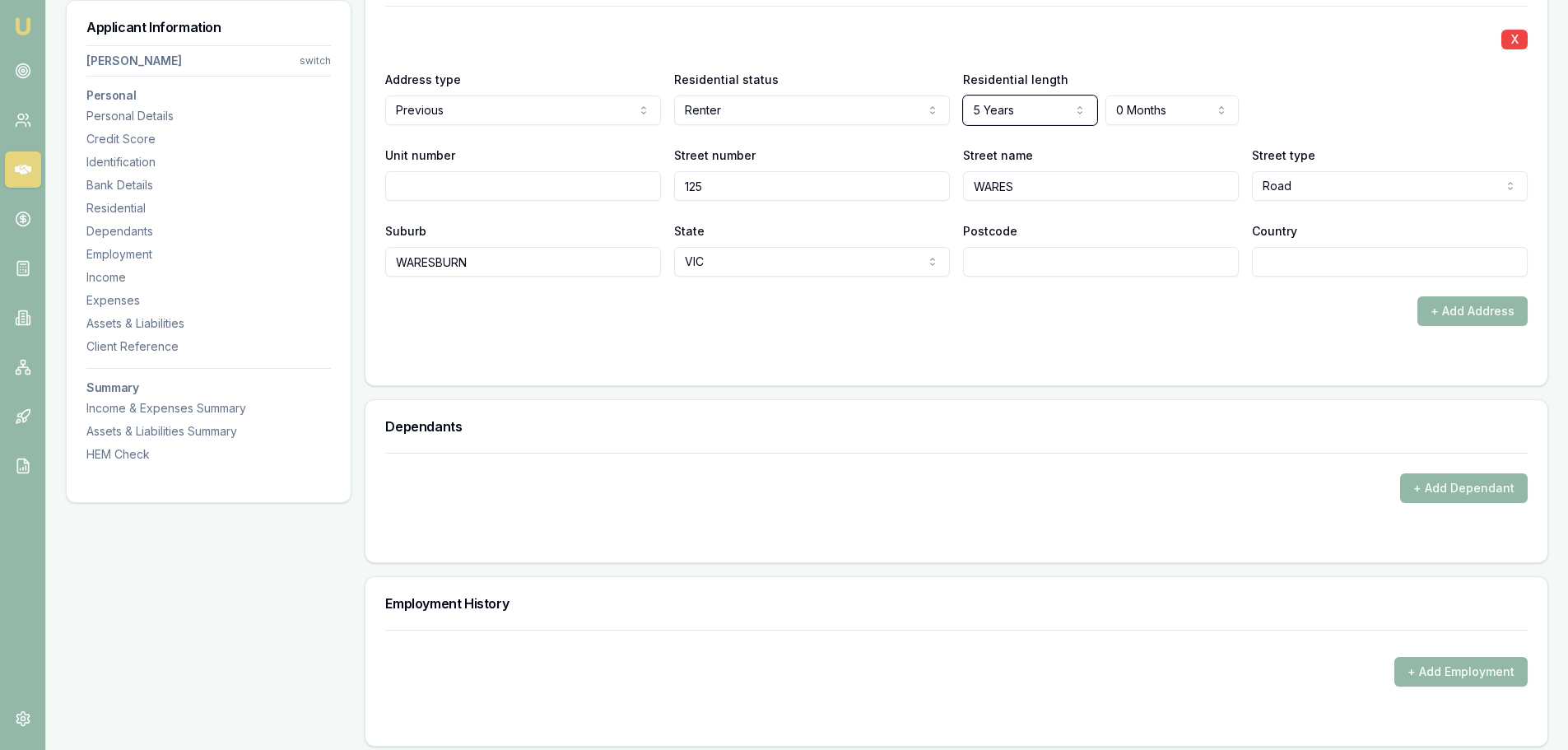
scroll to position [2224, 0]
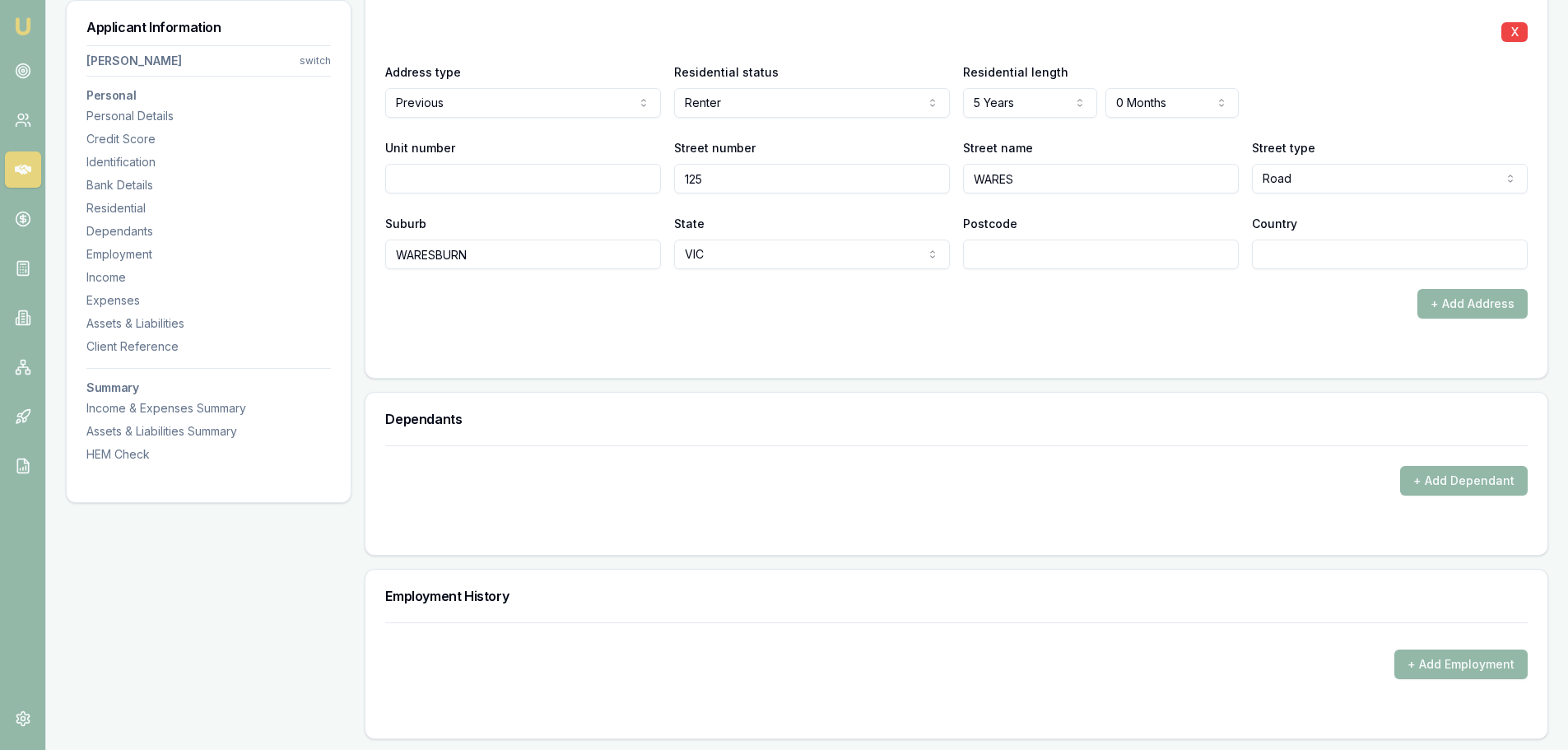
click at [952, 300] on div "+ Add Address" at bounding box center [957, 303] width 1143 height 30
click at [1434, 470] on button "+ Add Dependant" at bounding box center [1464, 481] width 128 height 30
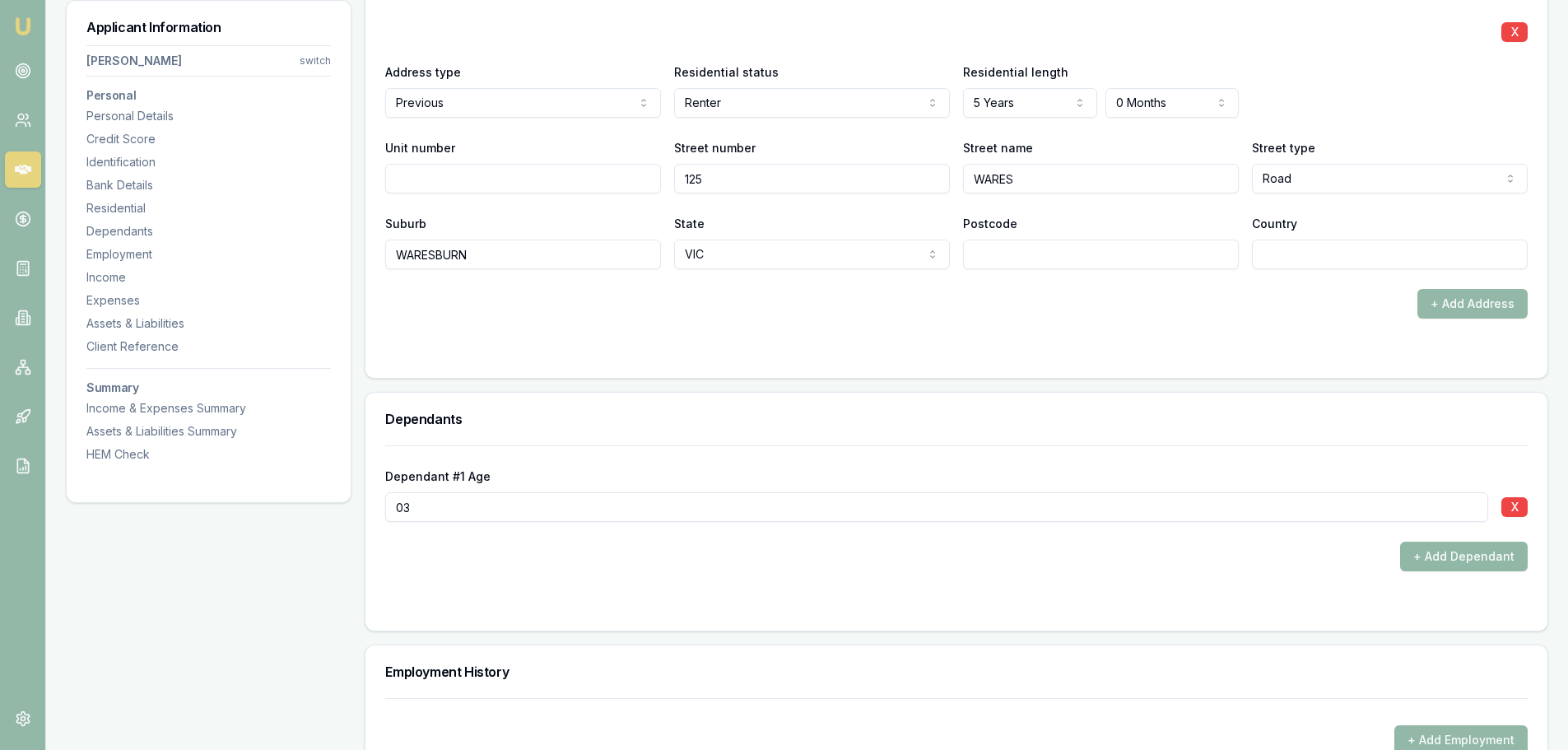
type input "03"
click at [1456, 551] on button "+ Add Dependant" at bounding box center [1464, 556] width 128 height 30
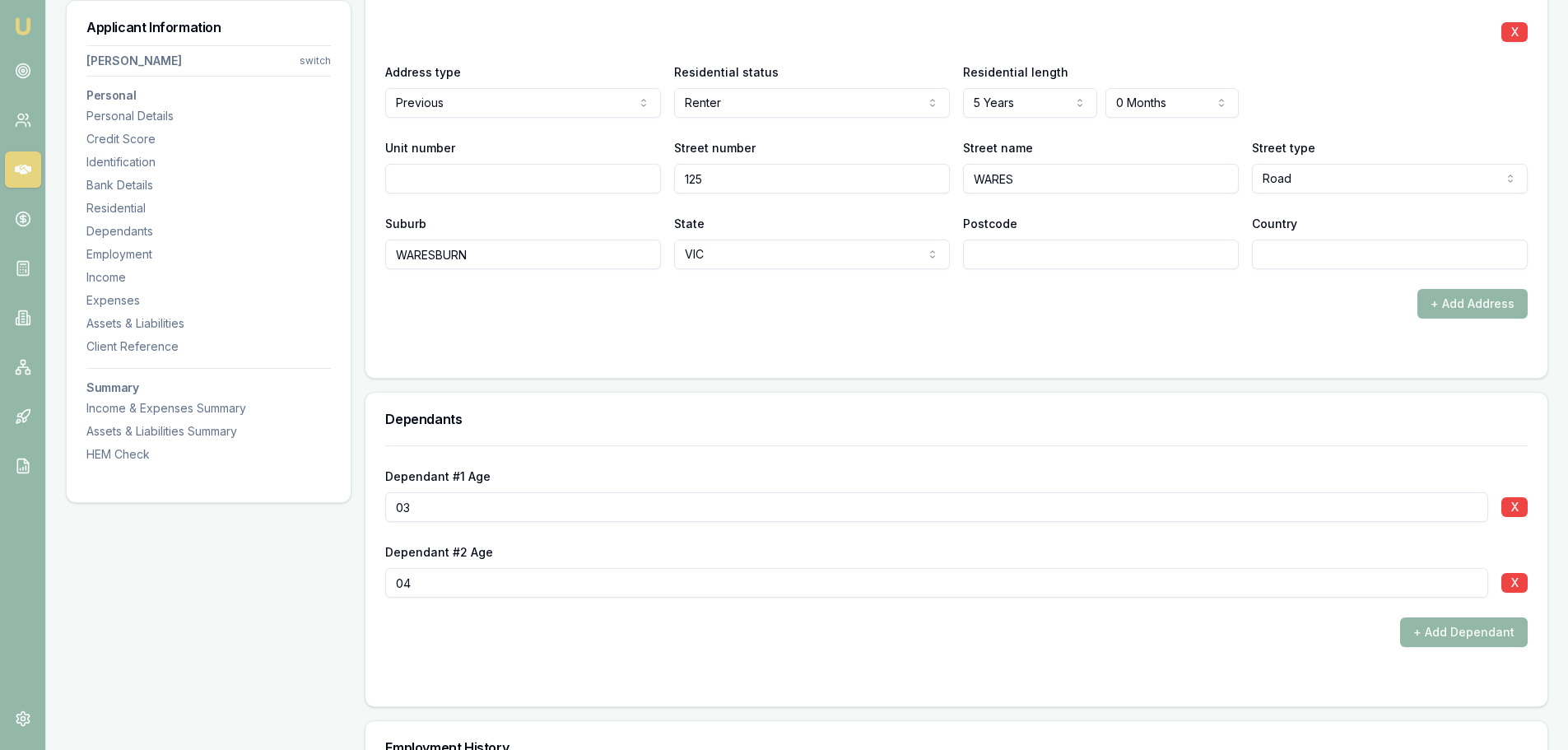
type input "04"
click at [540, 652] on form "Dependant #1 Age 03 X Dependant #2 Age 04 X + Add Dependant" at bounding box center [957, 566] width 1143 height 241
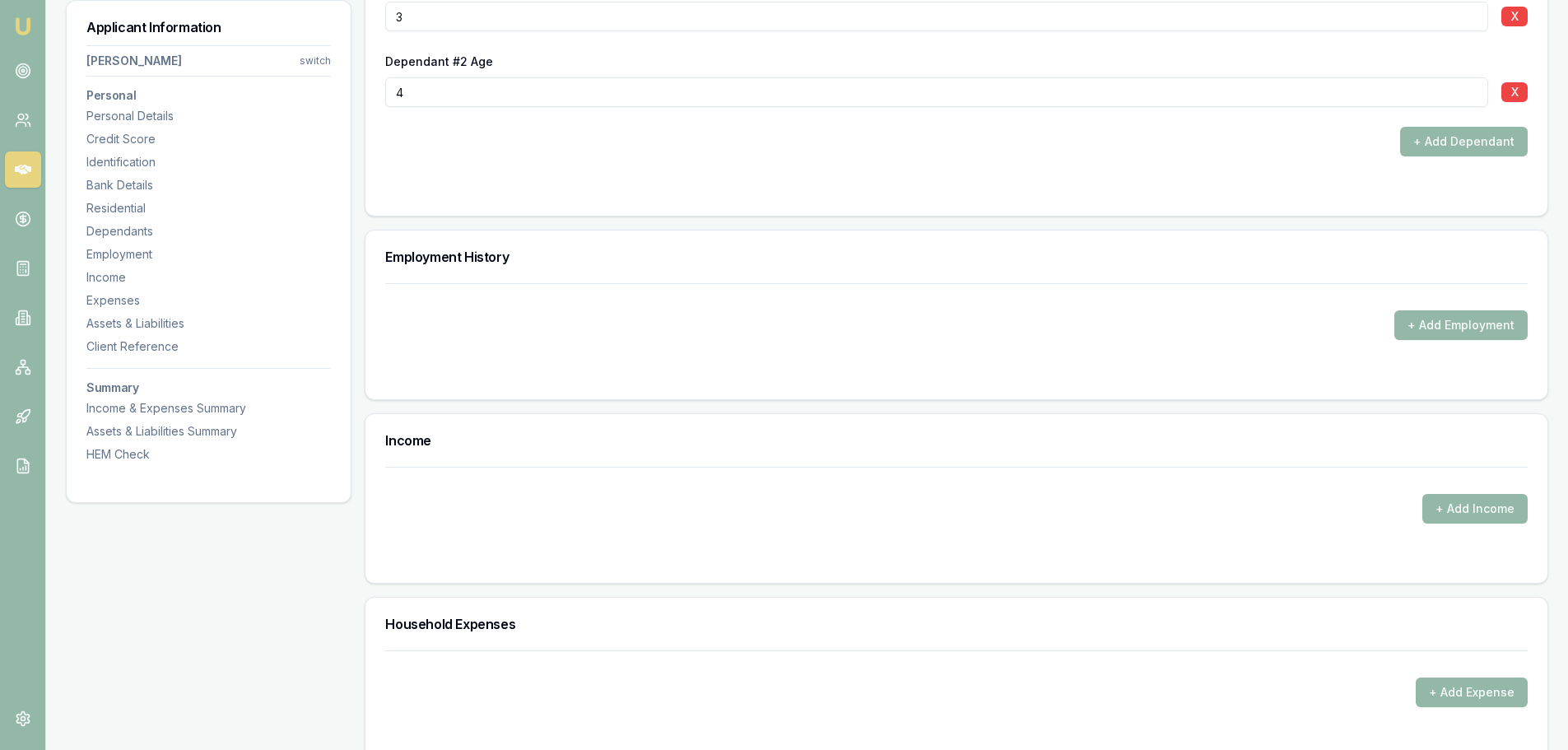
scroll to position [2717, 0]
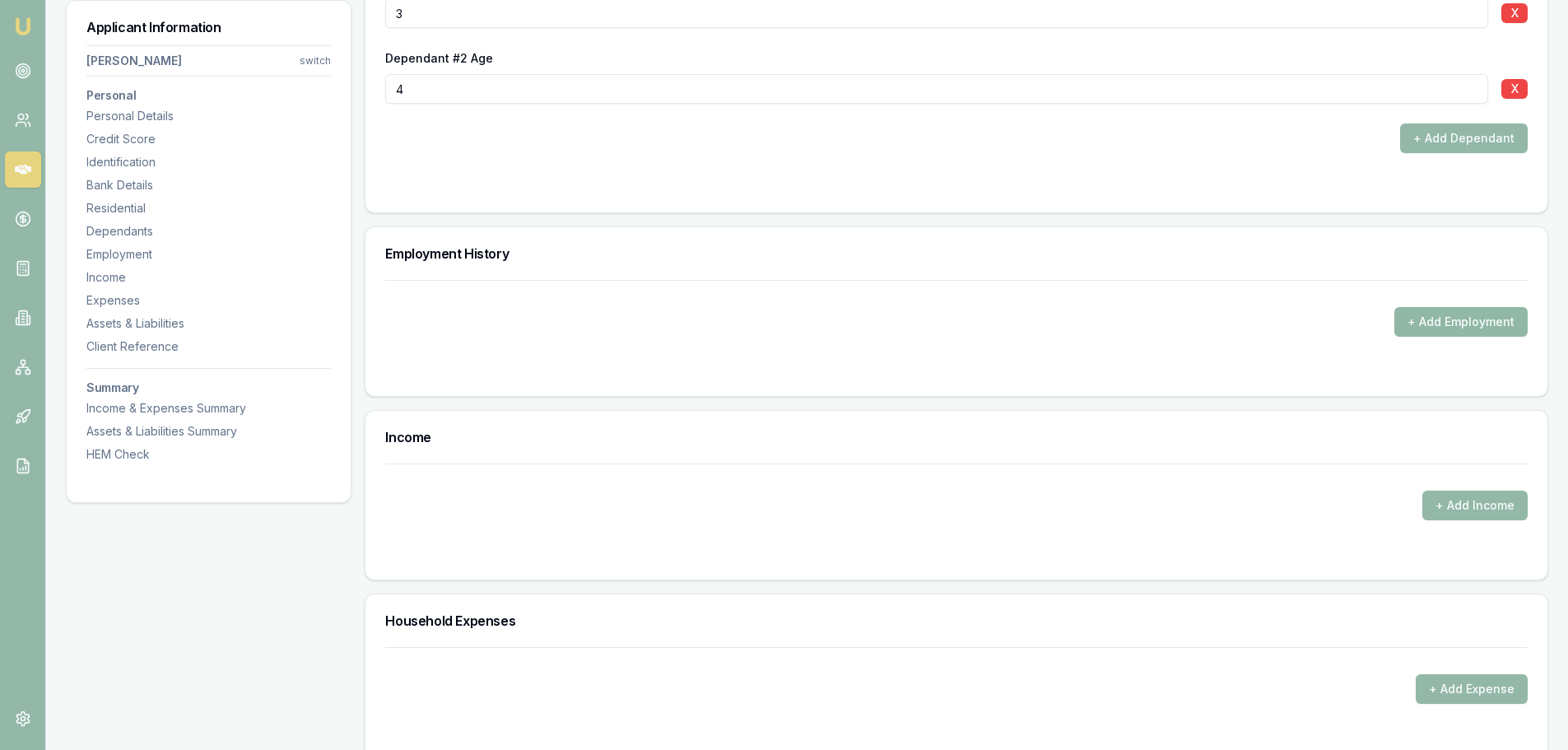
click at [1460, 321] on button "+ Add Employment" at bounding box center [1461, 322] width 134 height 30
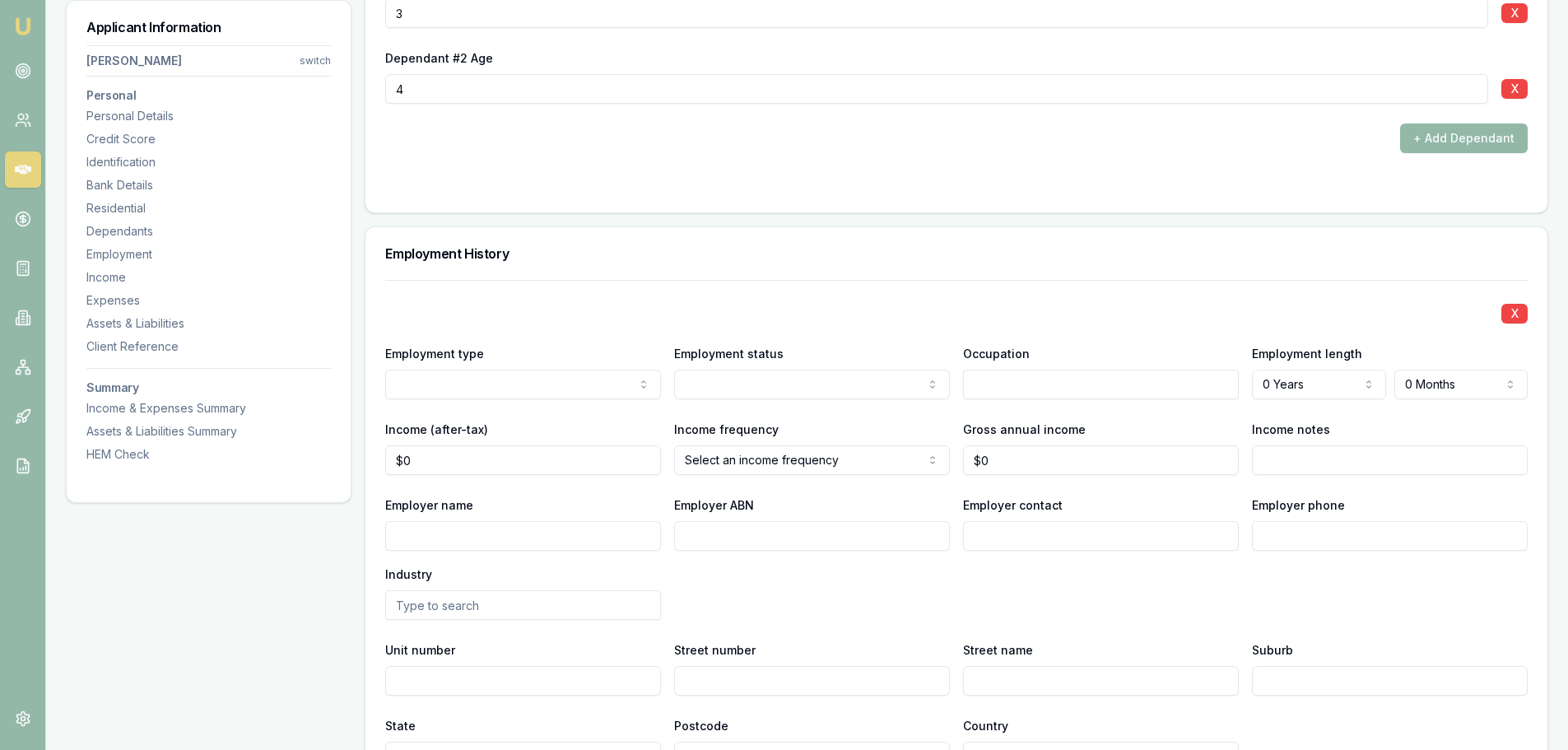
click at [457, 543] on input "Employer name" at bounding box center [523, 536] width 276 height 30
type input "J"
type input "K"
type input "GEYCE EXCAVATIONS"
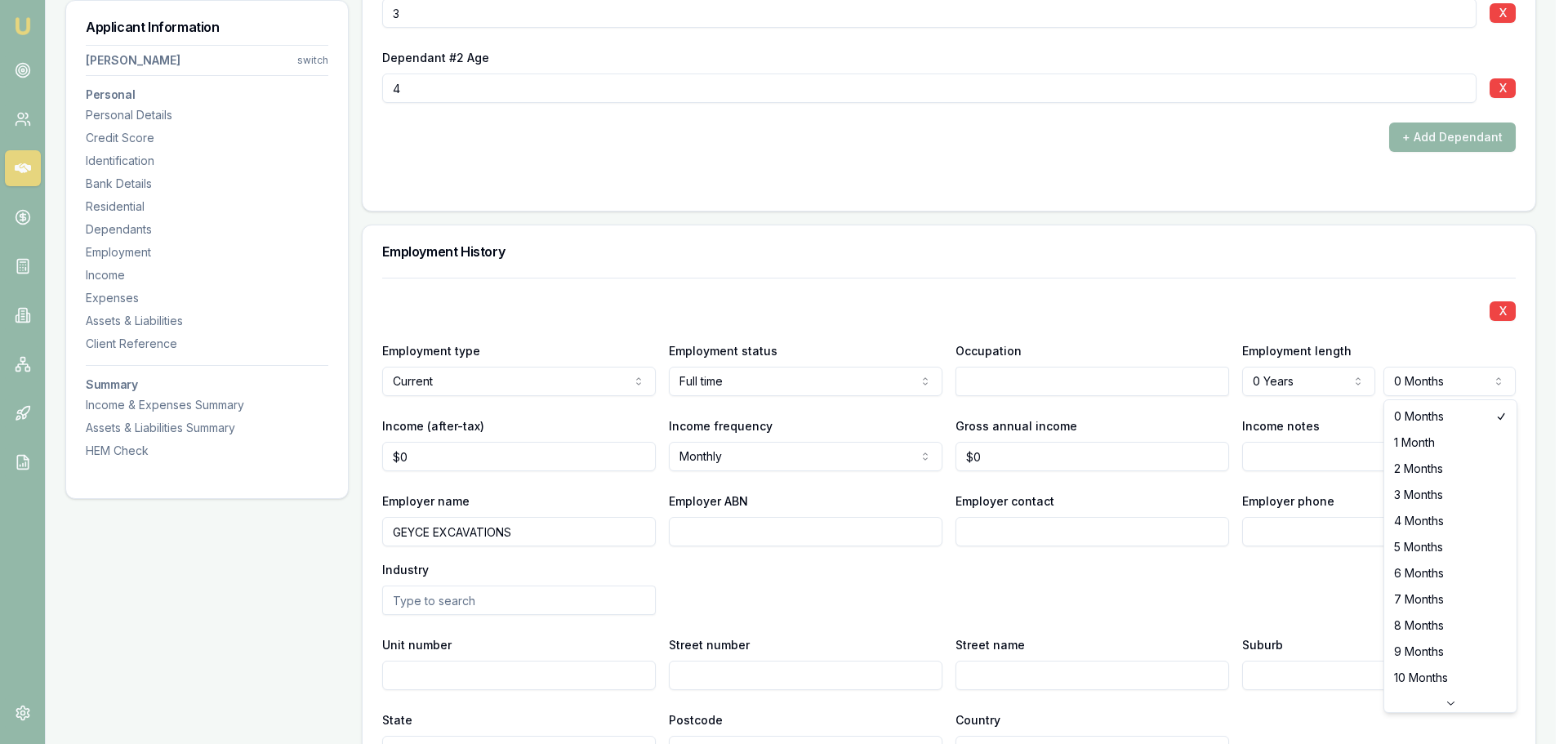
select select "3"
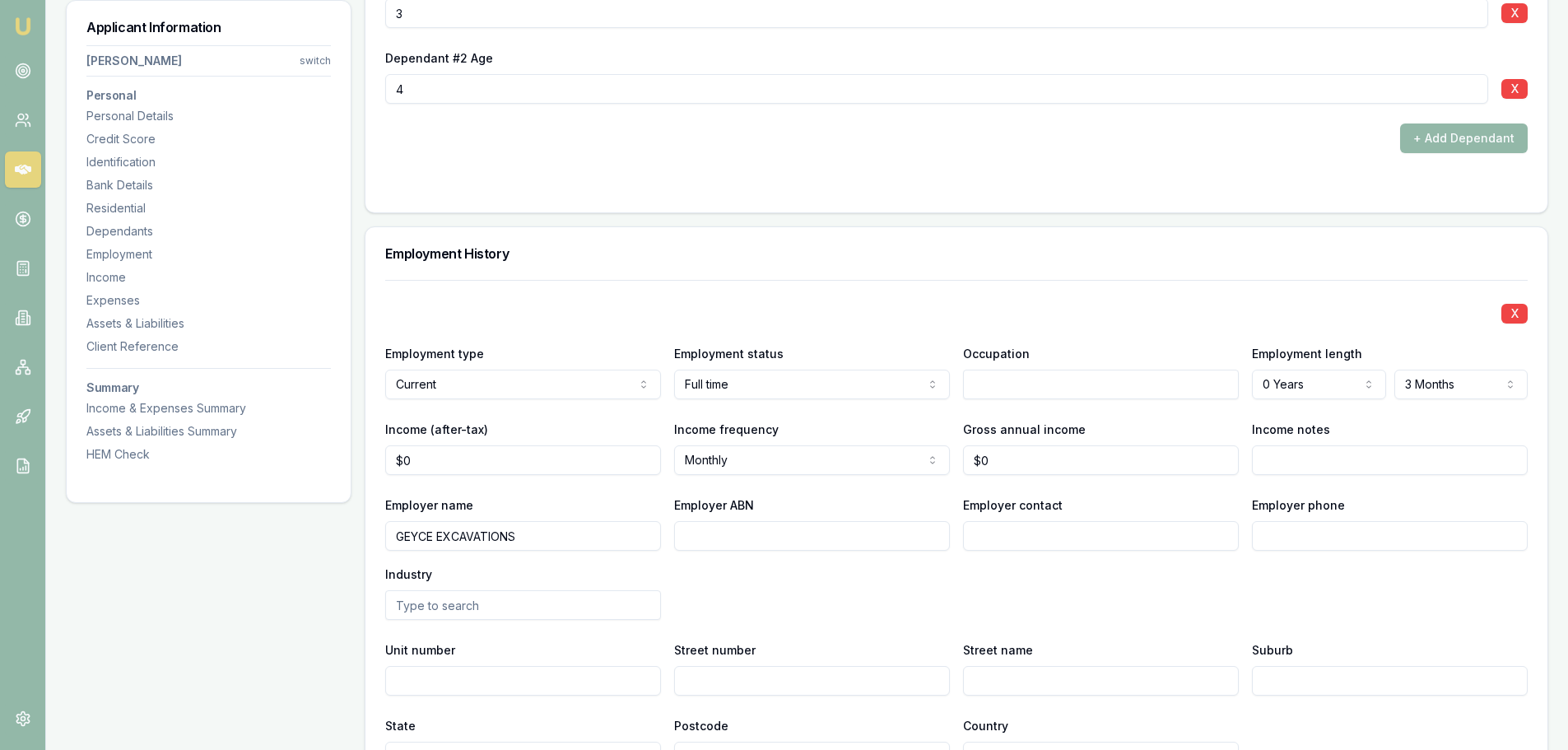
click at [907, 260] on h3 "Employment History" at bounding box center [957, 254] width 1143 height 14
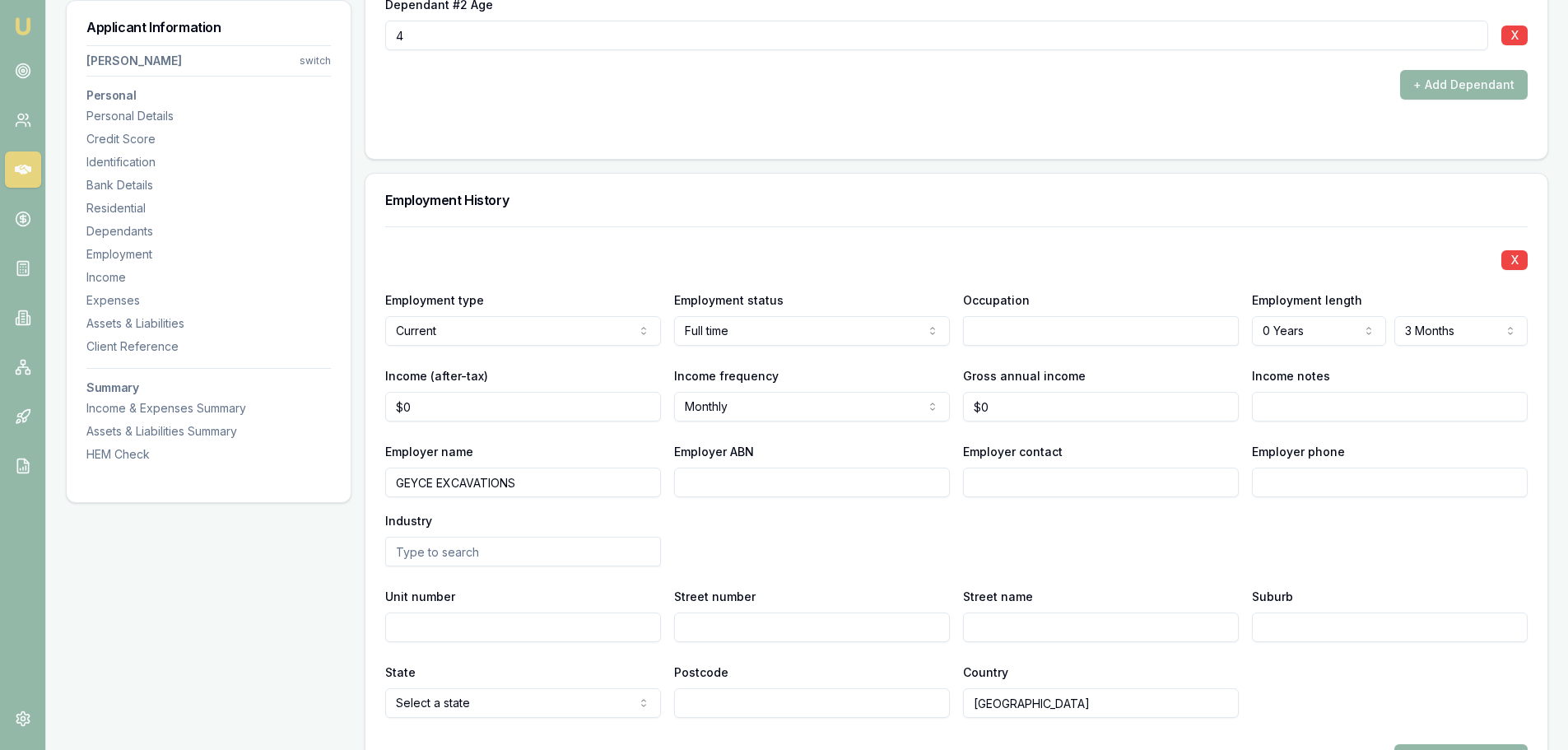
scroll to position [2964, 0]
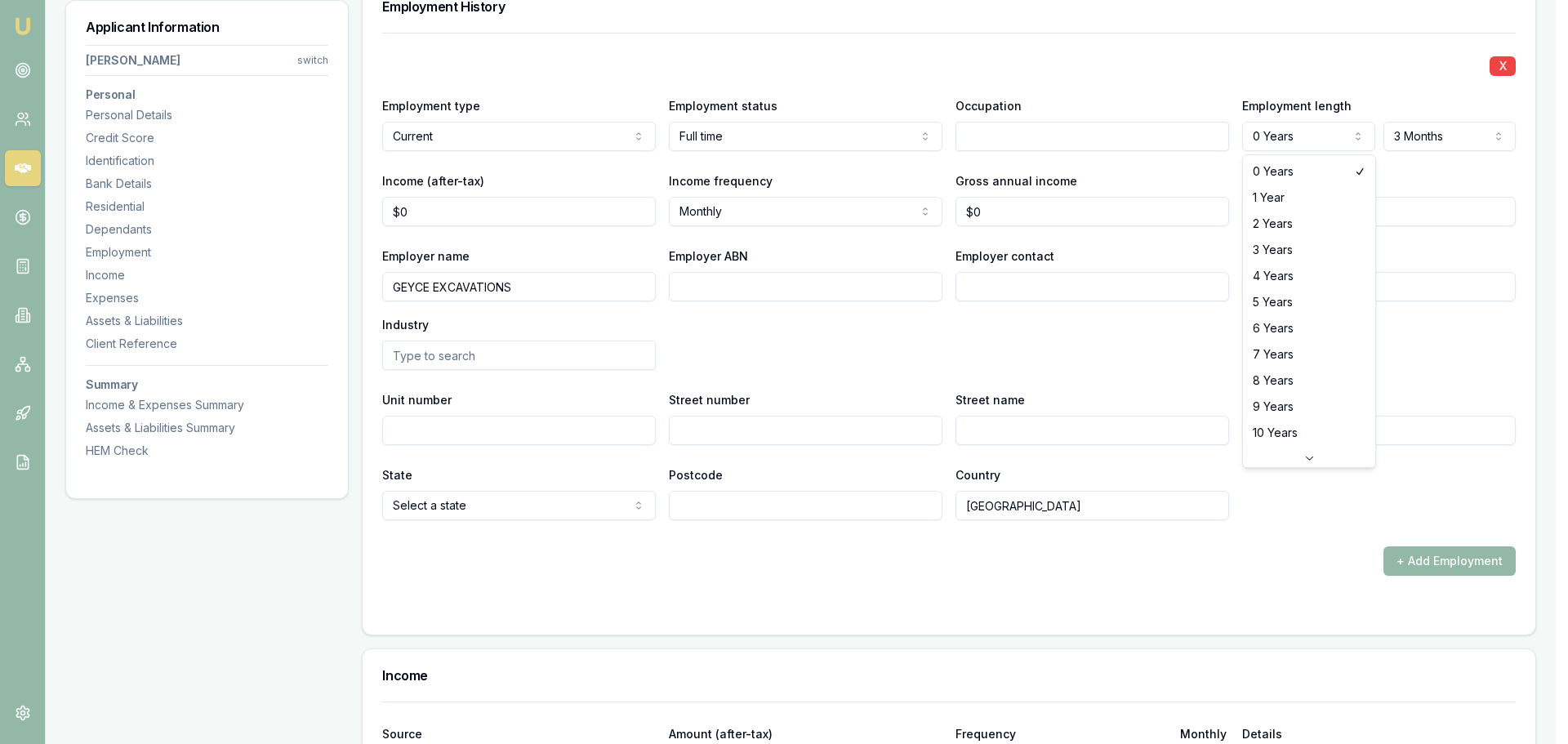
select select "3"
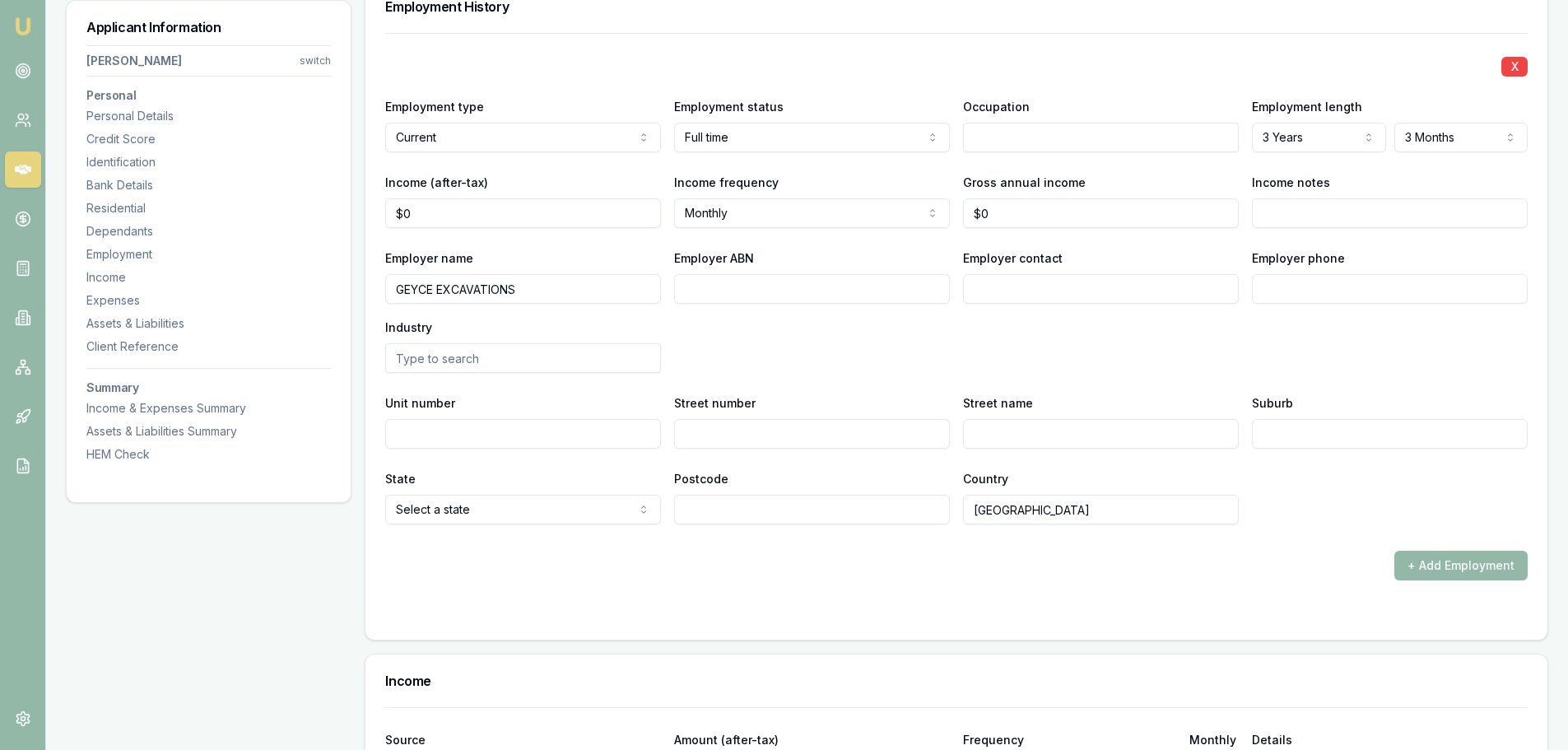
click at [1333, 63] on div "X" at bounding box center [957, 65] width 1143 height 23
click at [1315, 210] on input "Income notes" at bounding box center [1390, 213] width 276 height 30
type input "MARCH/APRIL/MAY NO WORK"
click at [1368, 363] on div "Employer name GEYCE EXCAVATIONS Employer ABN Employer contact Employer phone In…" at bounding box center [957, 310] width 1143 height 125
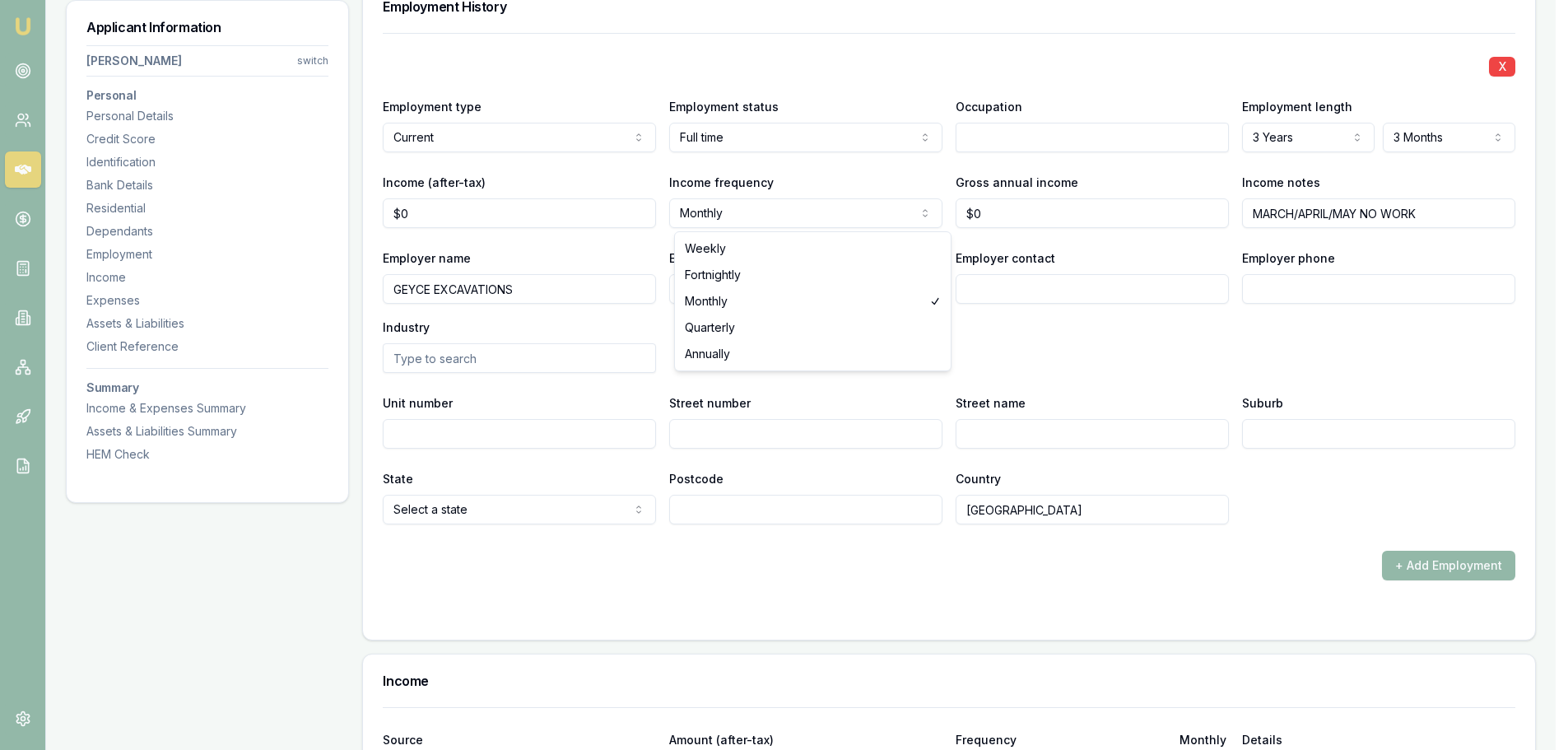
select select "WEEKLY"
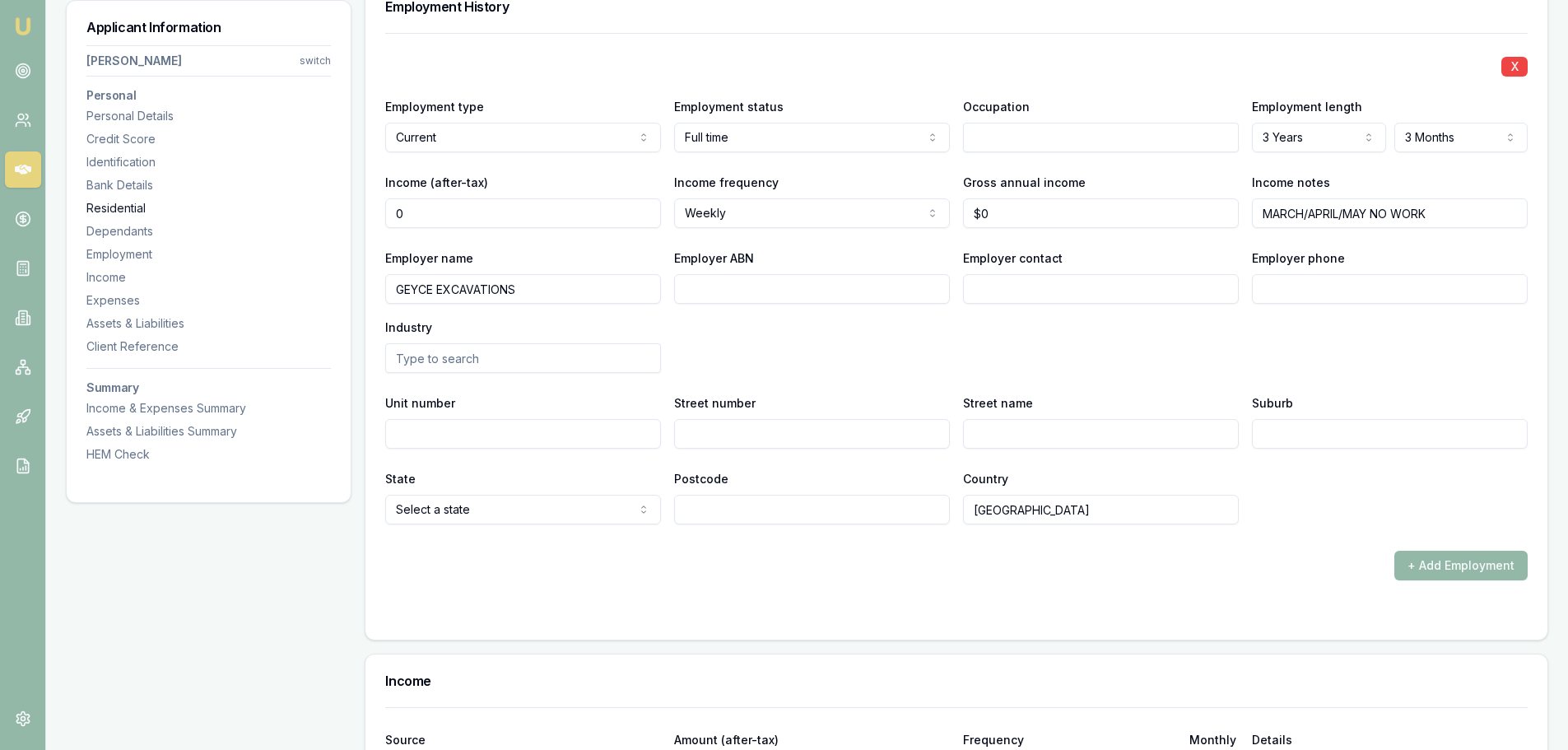
drag, startPoint x: 423, startPoint y: 215, endPoint x: 292, endPoint y: 202, distance: 131.6
type input "$2,000"
click at [928, 374] on div "X Employment type Current Current Previous Employment status Full time Full tim…" at bounding box center [957, 278] width 1143 height 491
click at [929, 348] on div "Employer name GEYCE EXCAVATIONS Employer ABN Employer contact Employer phone In…" at bounding box center [957, 310] width 1143 height 125
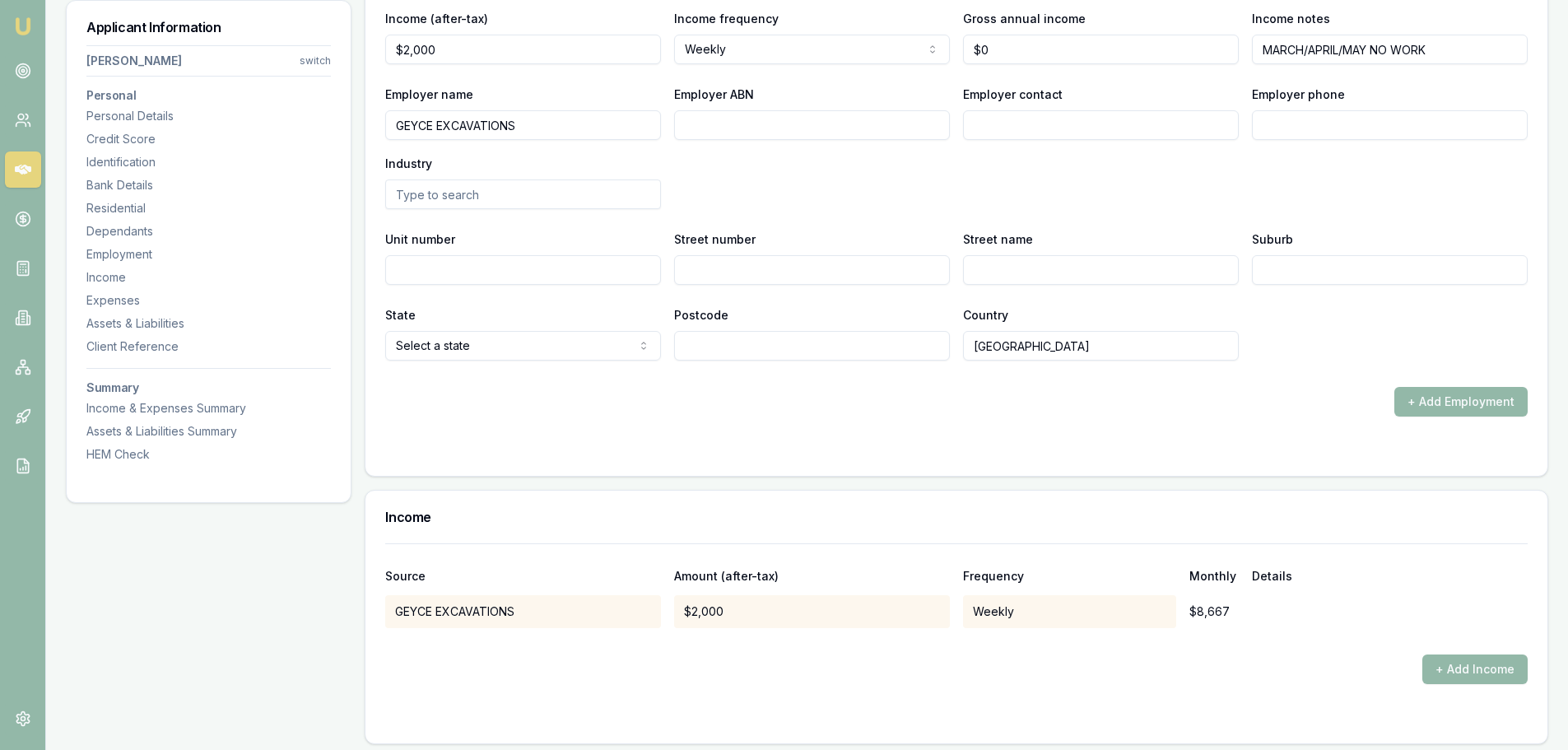
scroll to position [3129, 0]
click at [1371, 562] on div "Source Amount (after-tax) Frequency Monthly Details" at bounding box center [957, 566] width 1143 height 45
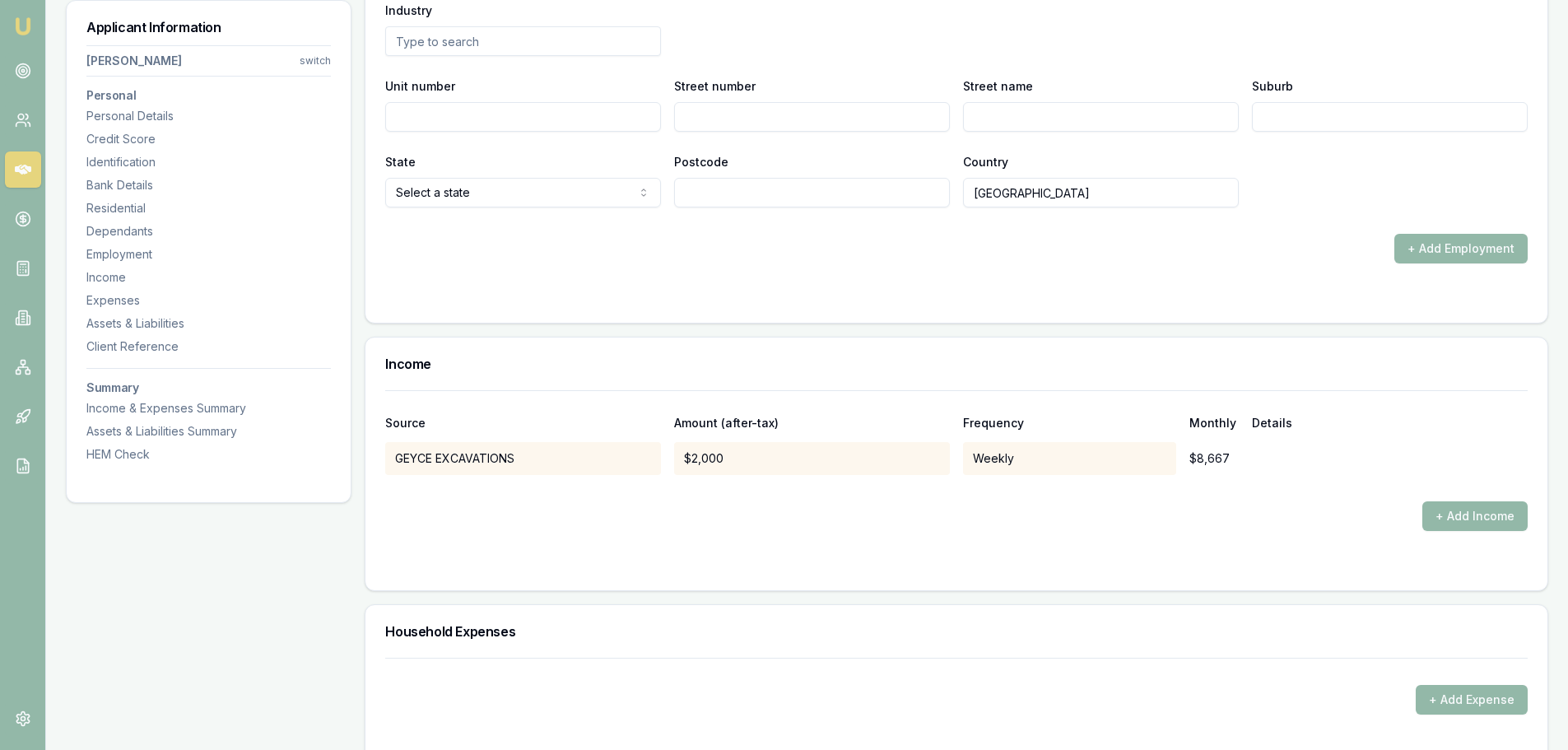
scroll to position [3294, 0]
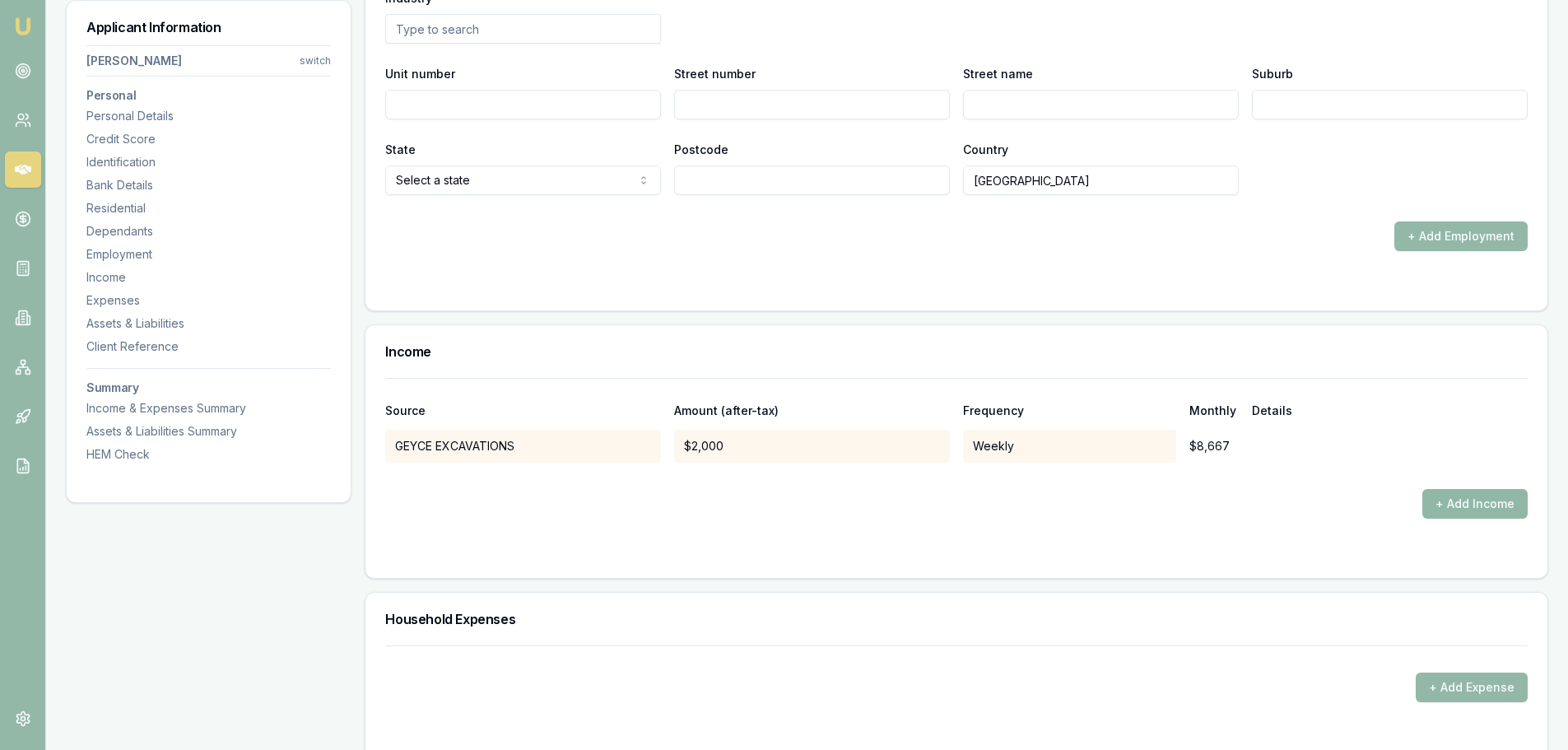
click at [1460, 509] on button "+ Add Income" at bounding box center [1475, 504] width 106 height 30
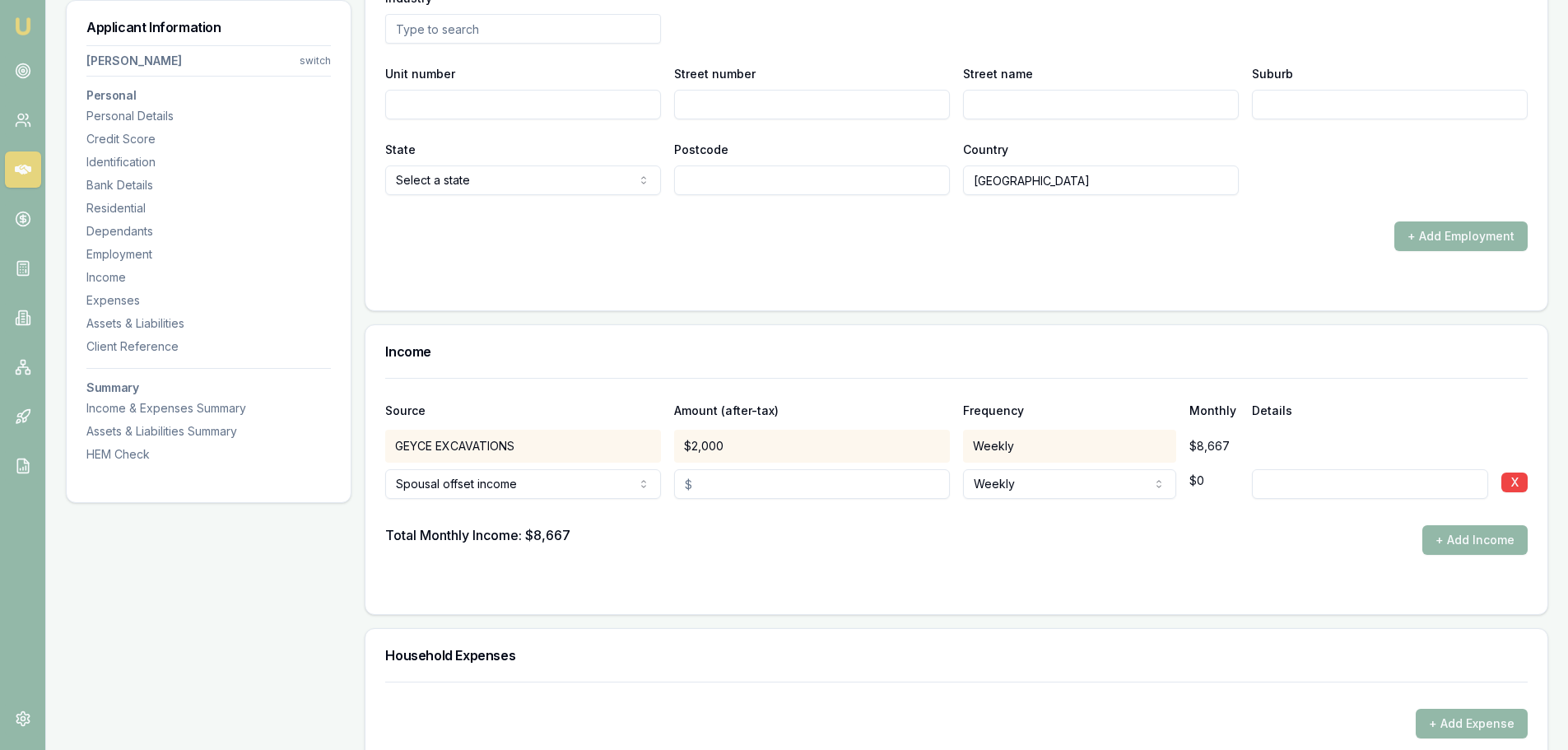
click at [723, 486] on input "text" at bounding box center [812, 484] width 276 height 30
type input "$1,400"
click at [1045, 525] on div "Total Monthly Income: $8,667 + Add Income" at bounding box center [957, 540] width 1143 height 30
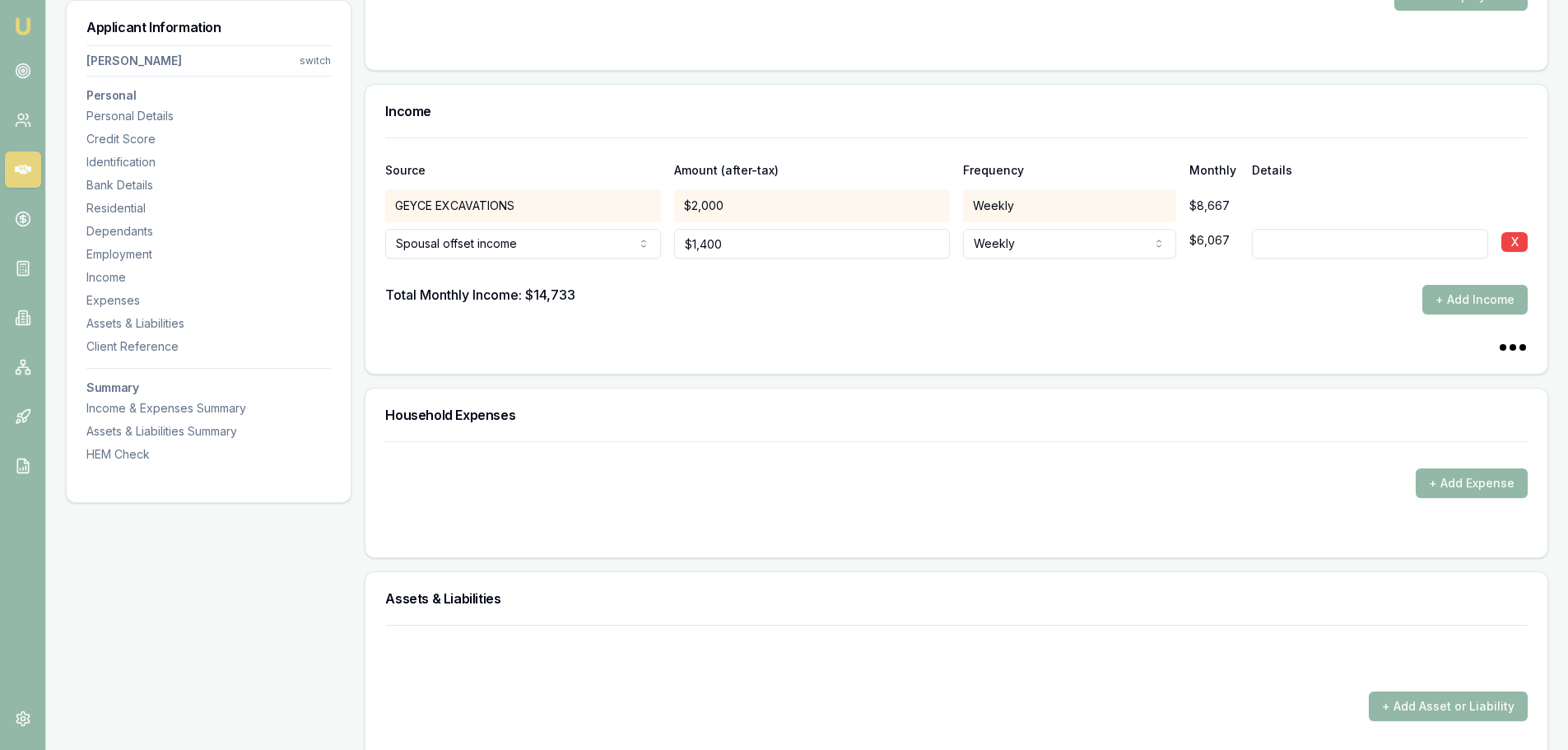
scroll to position [3541, 0]
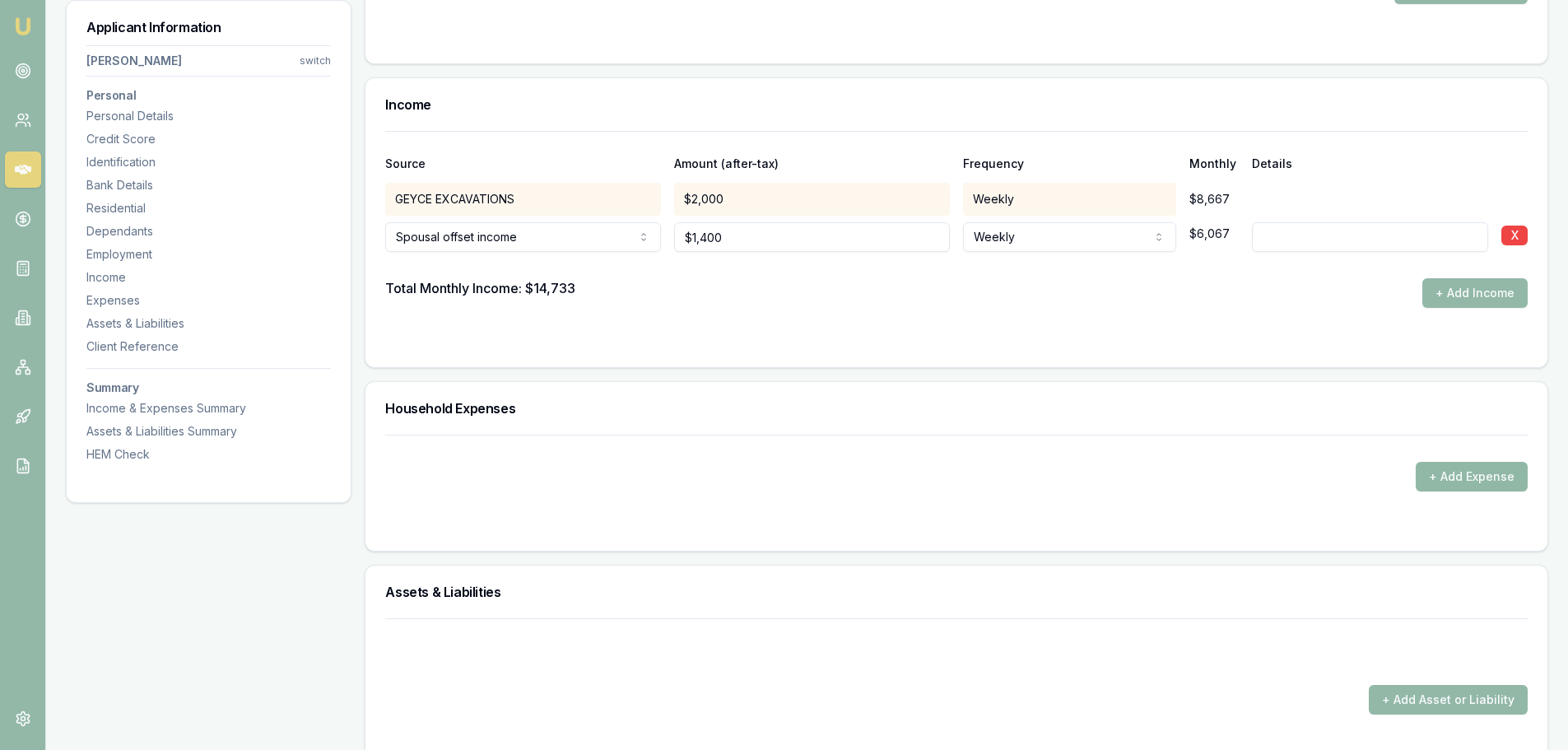
click at [1508, 473] on button "+ Add Expense" at bounding box center [1472, 477] width 112 height 30
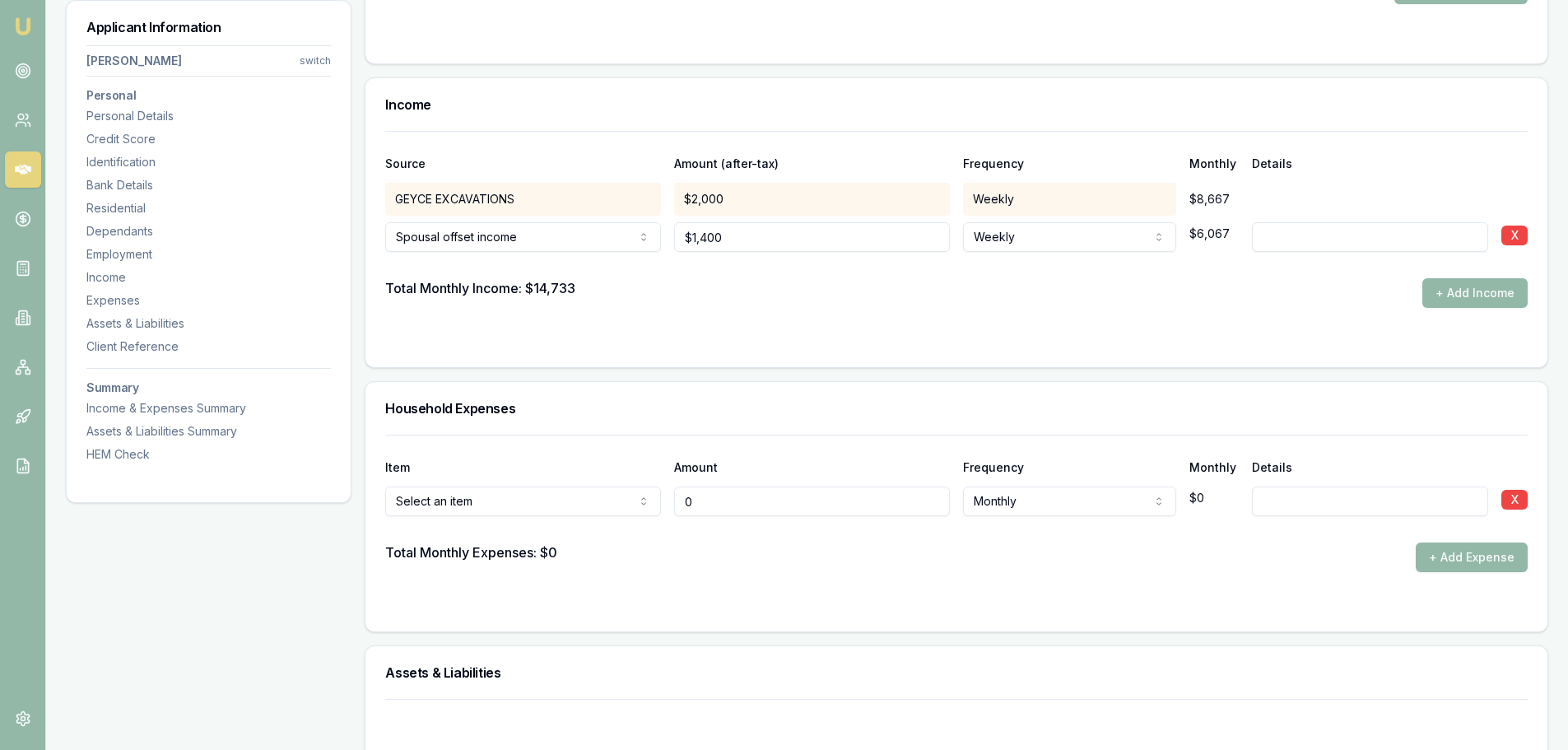
type input "$0"
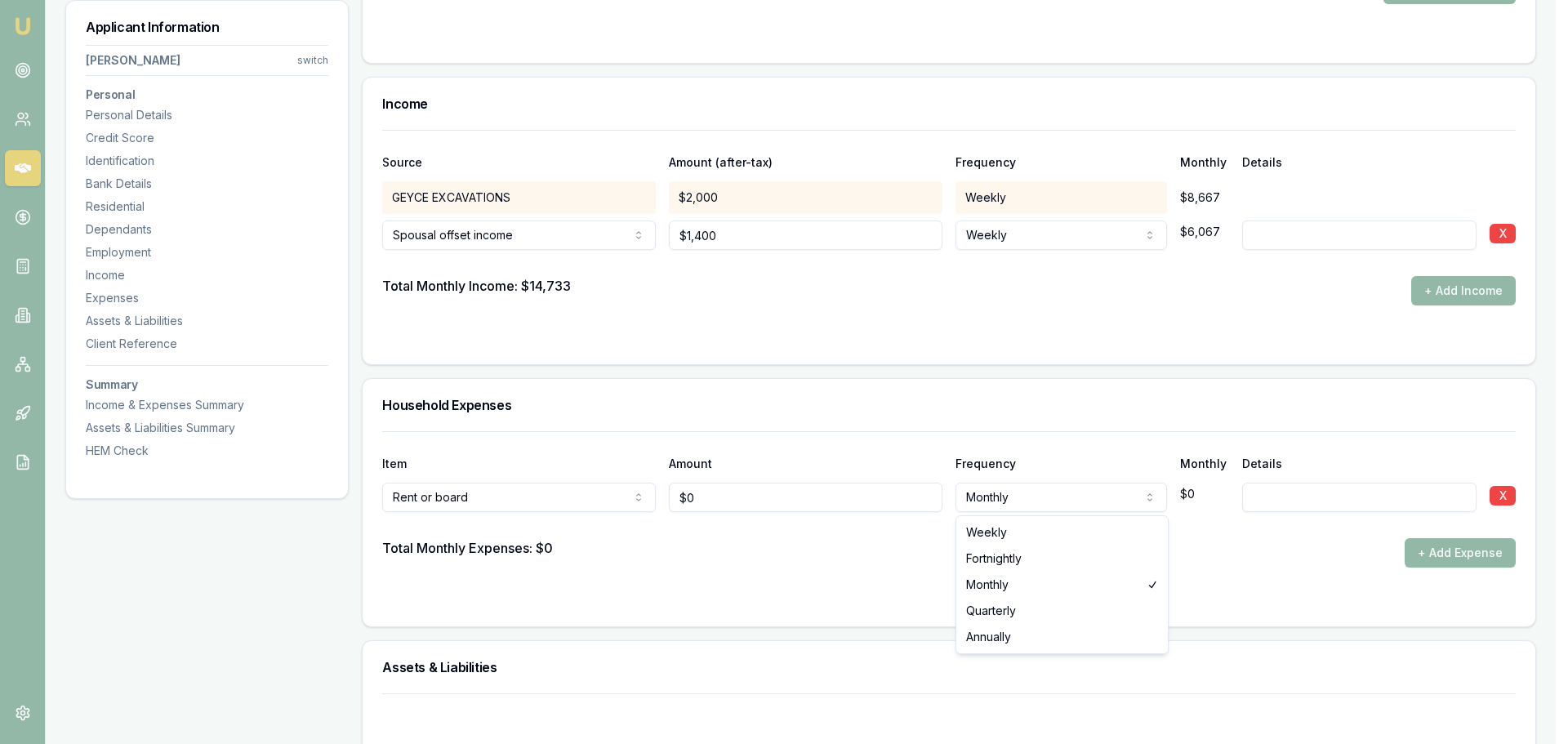
select select "WEEKLY"
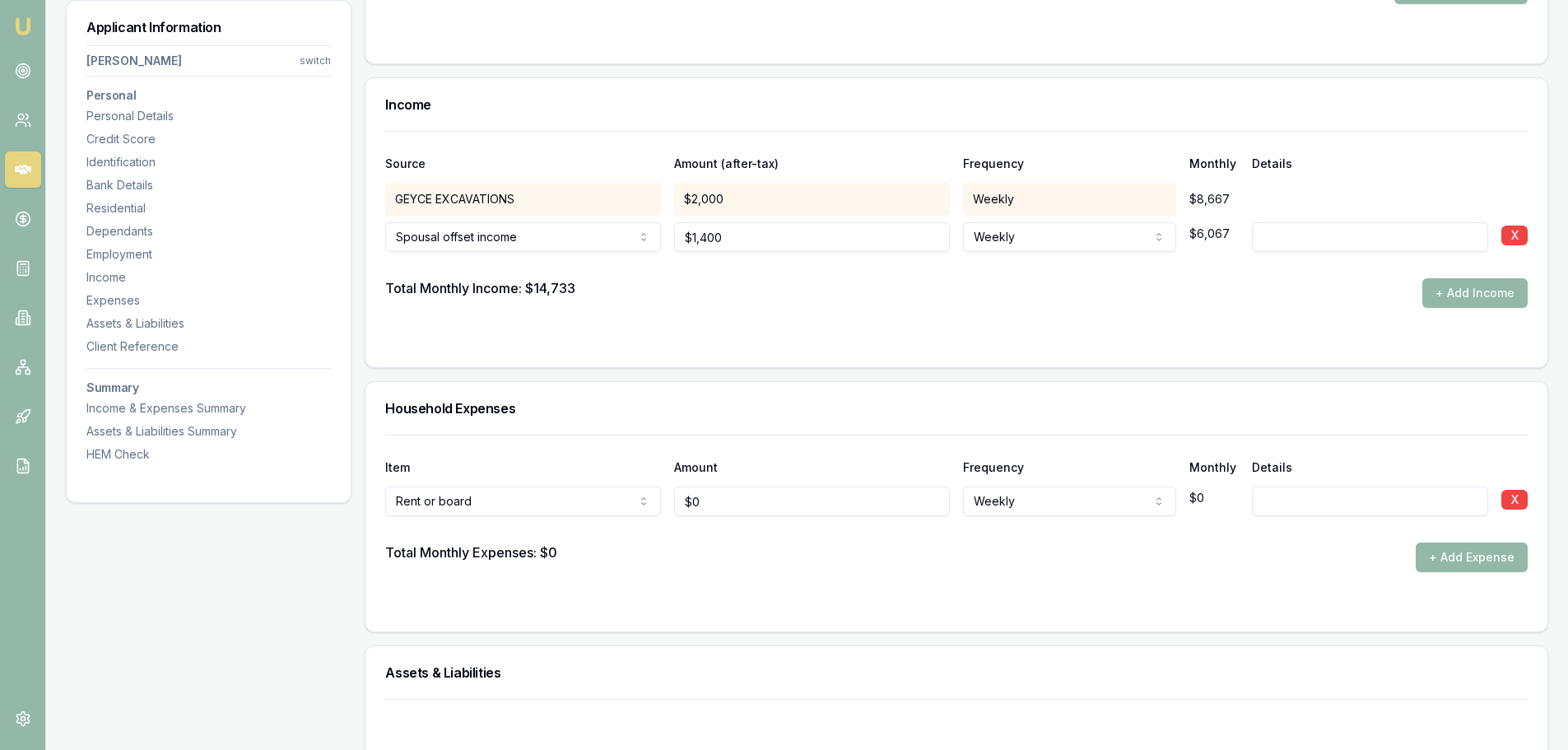
click at [958, 447] on div "Item Amount Frequency Monthly Details" at bounding box center [957, 458] width 1143 height 45
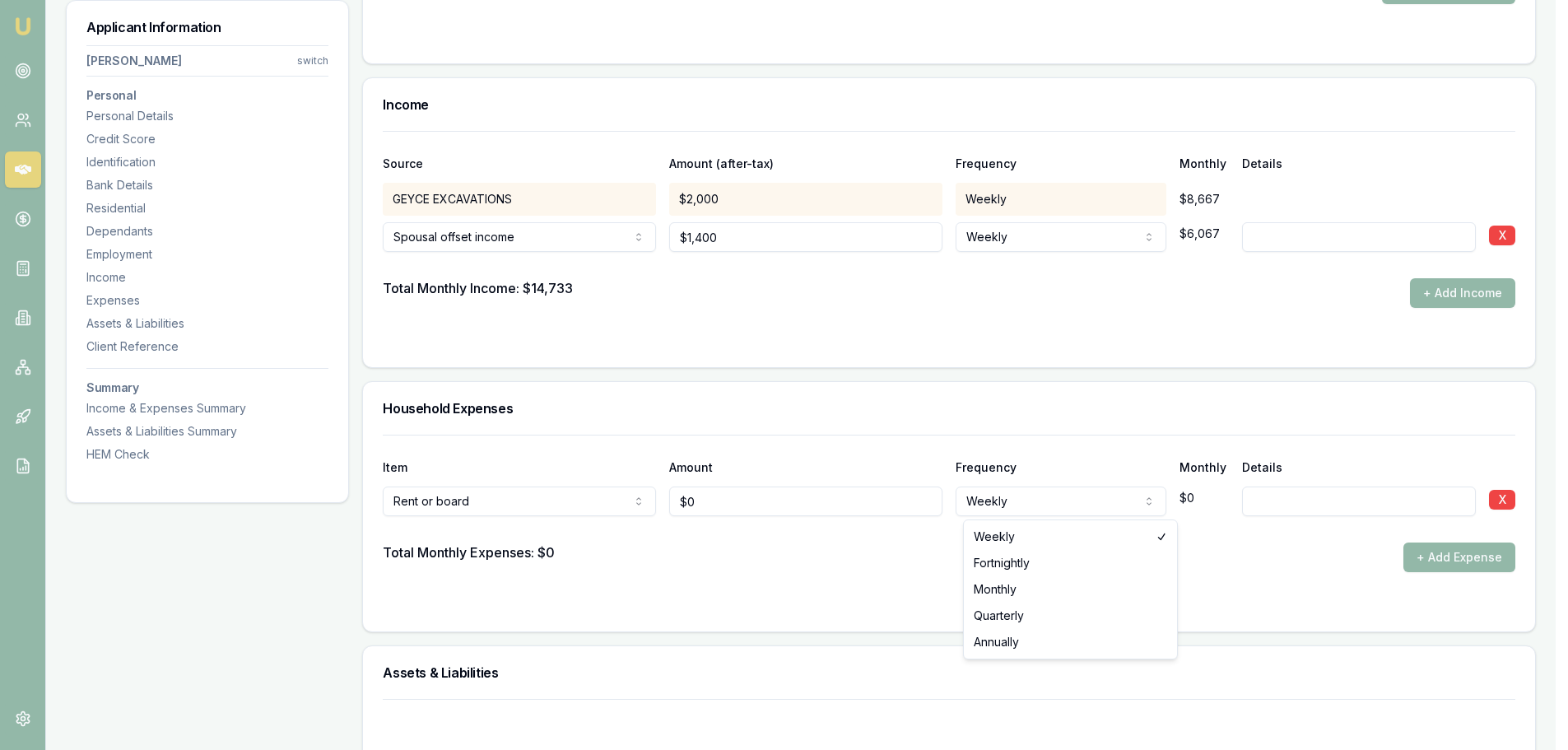
select select "MONTHLY"
drag, startPoint x: 1012, startPoint y: 590, endPoint x: 876, endPoint y: 540, distance: 144.9
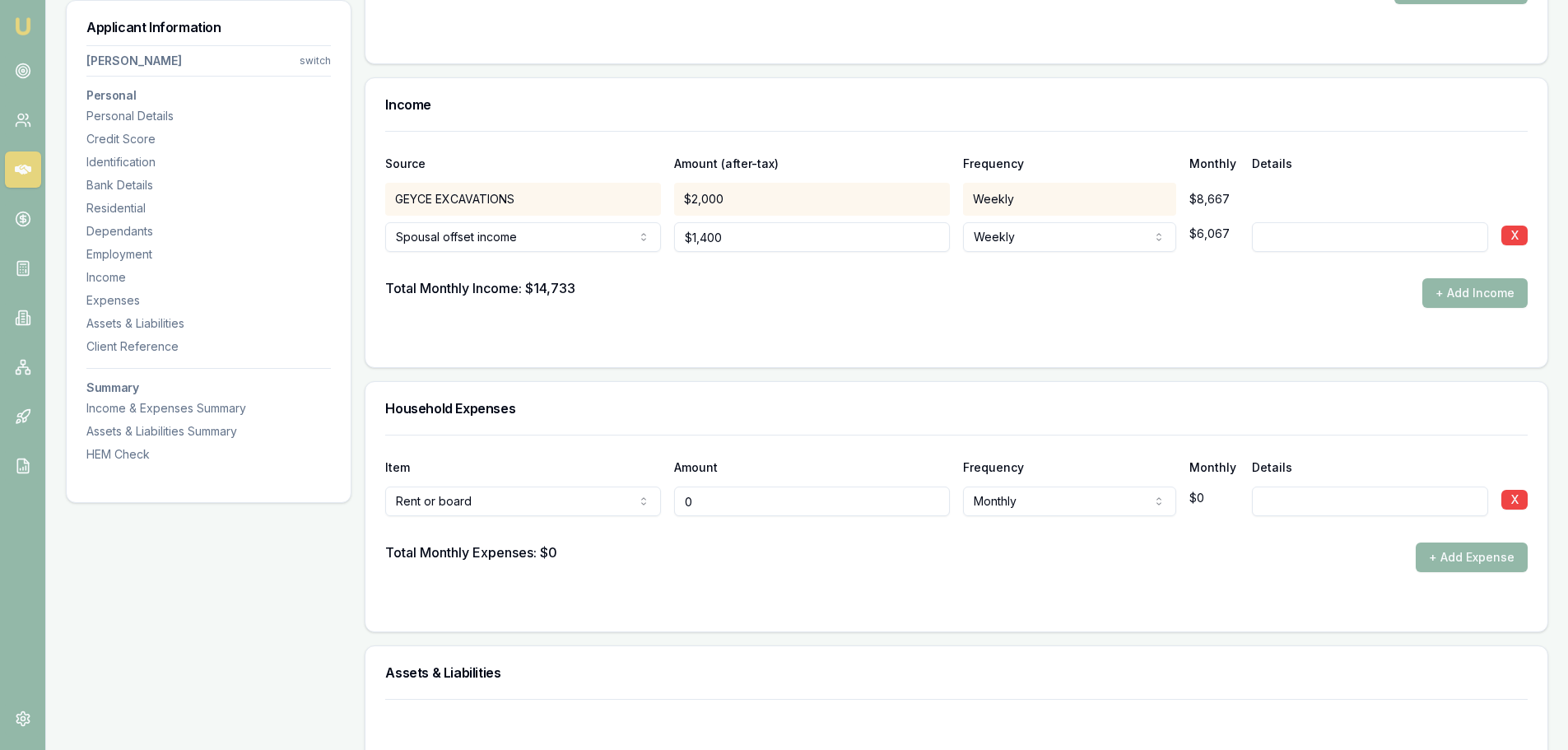
drag, startPoint x: 731, startPoint y: 505, endPoint x: 505, endPoint y: 496, distance: 226.2
click at [560, 500] on div "Rent or board Rent or board Food and groceries Utilities Insurance Transport He…" at bounding box center [957, 497] width 1143 height 36
type input "$2,100"
click at [1307, 568] on div "Total Monthly Expenses: $0 + Add Expense" at bounding box center [957, 557] width 1143 height 30
click at [1423, 555] on button "+ Add Expense" at bounding box center [1472, 557] width 112 height 30
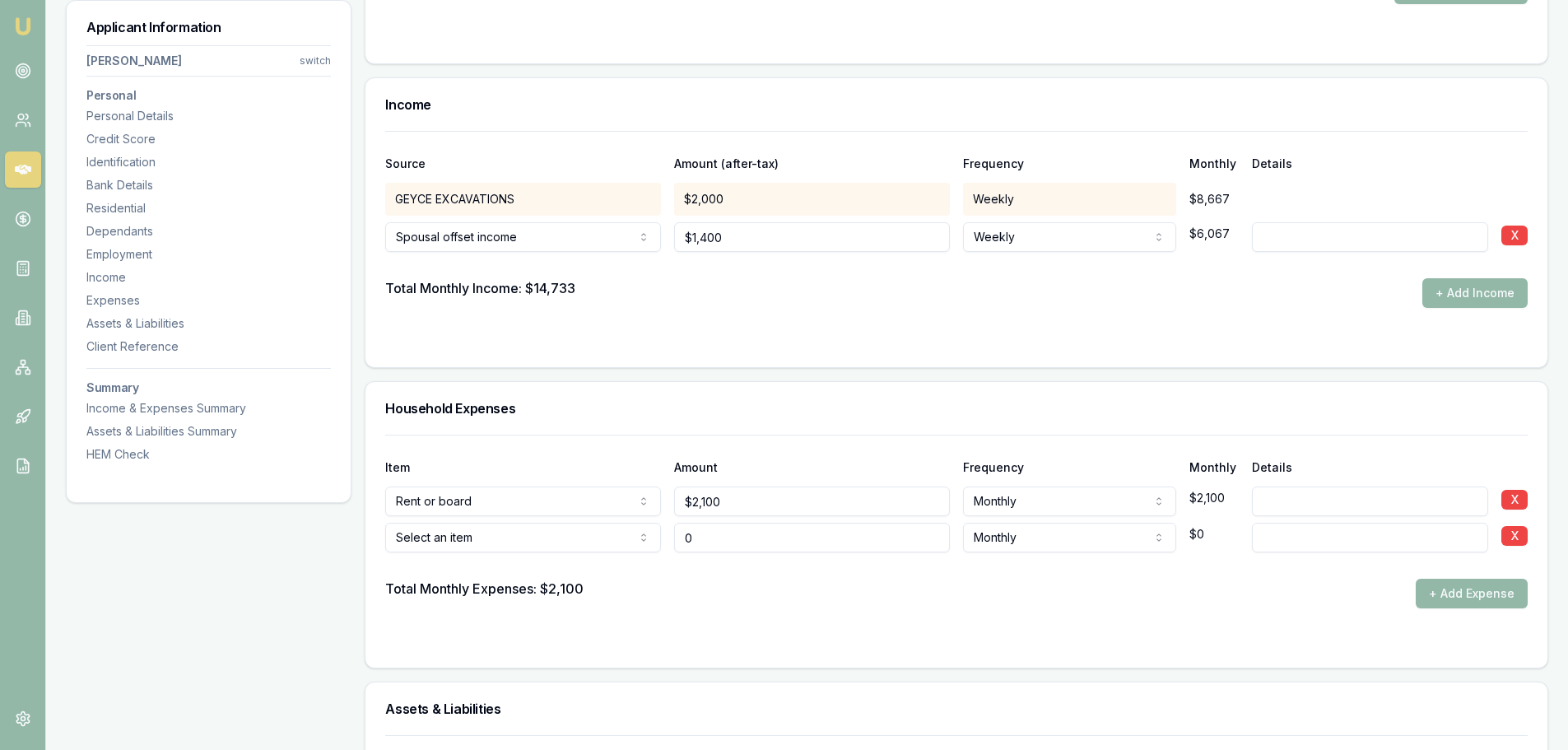
type input "$0"
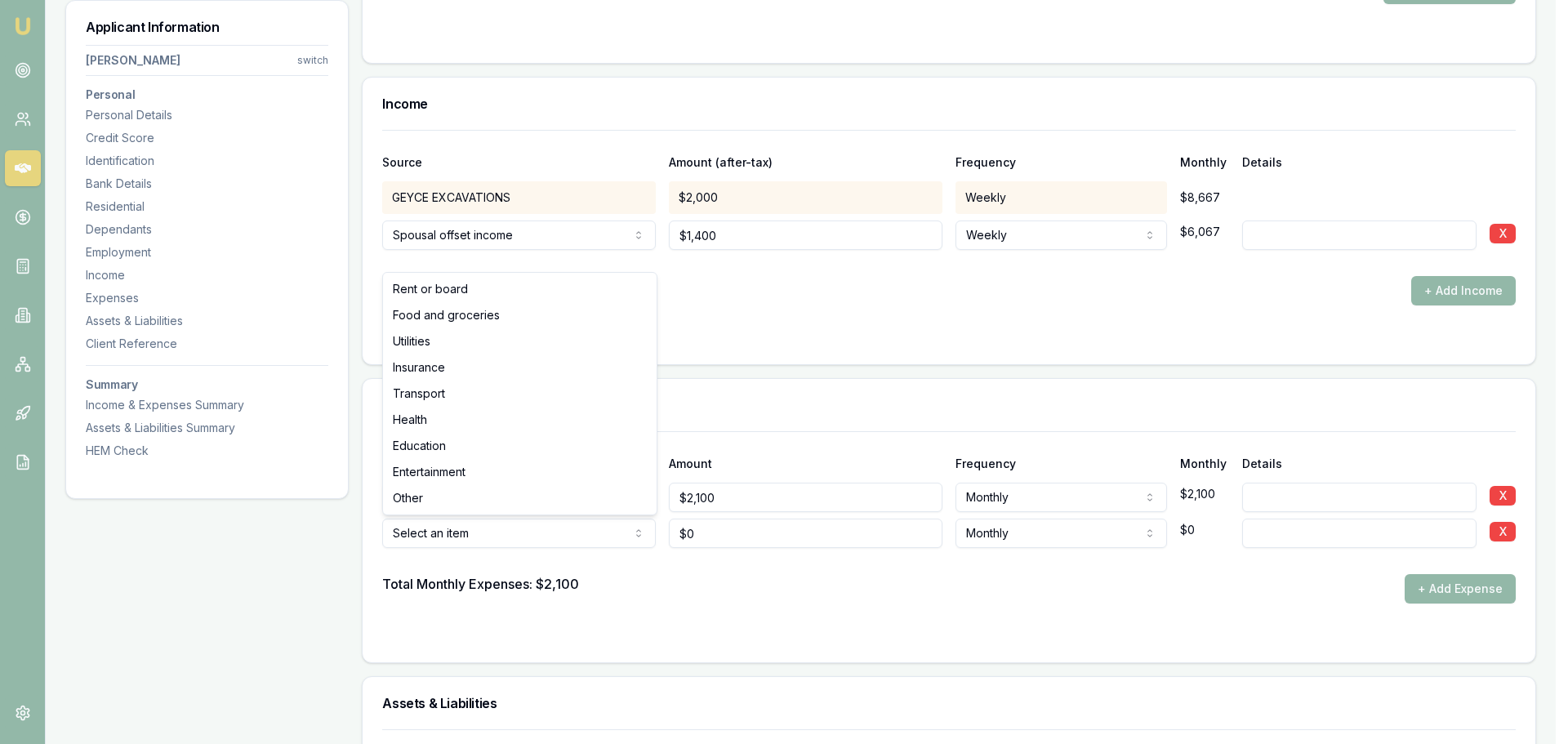
select select "FOOD_AND_GROCERIES"
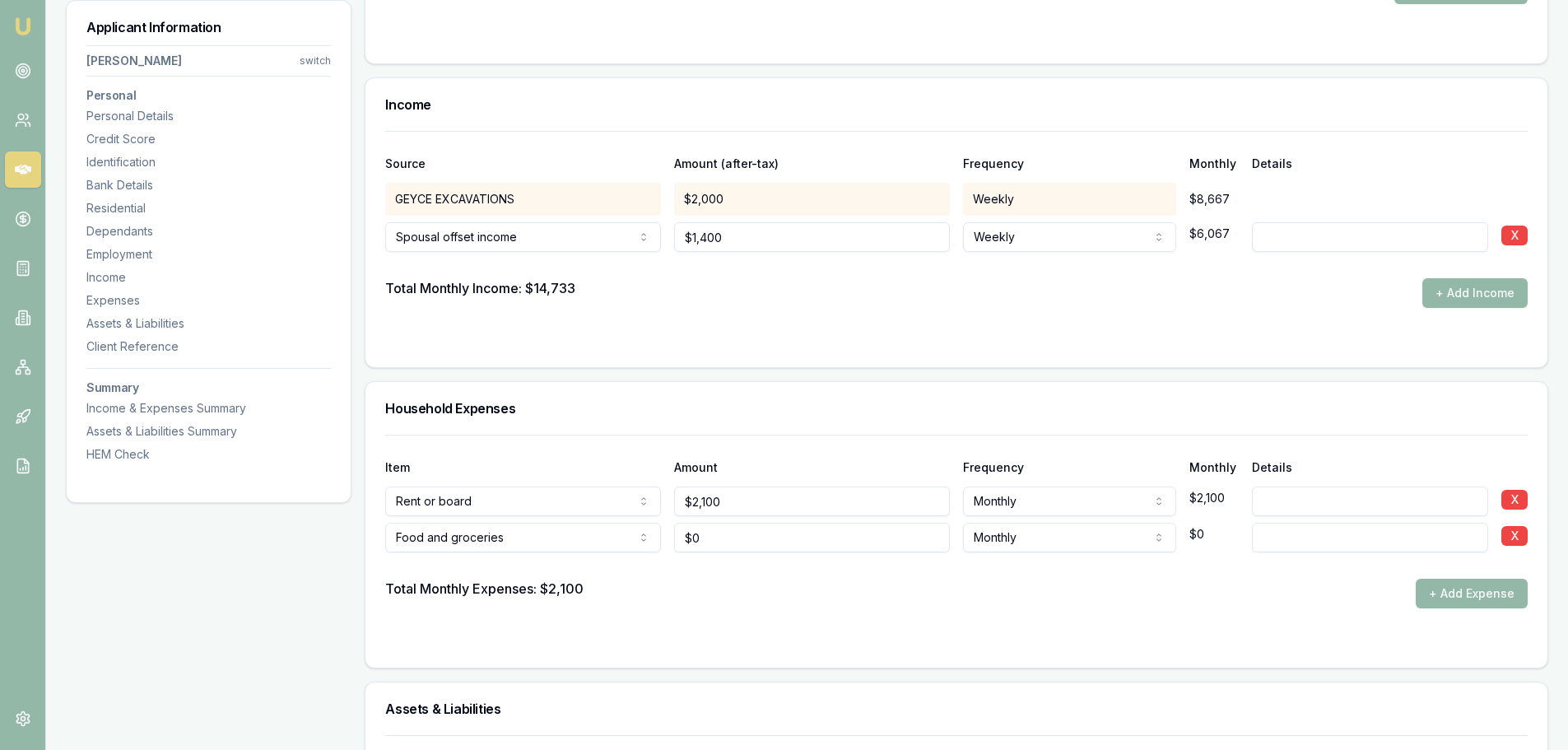
drag, startPoint x: 734, startPoint y: 538, endPoint x: 525, endPoint y: 496, distance: 213.2
click at [582, 516] on div "Item Amount Frequency Monthly Details Rent or board Rent or board Food and groc…" at bounding box center [957, 521] width 1143 height 173
type input "2"
type input "$250"
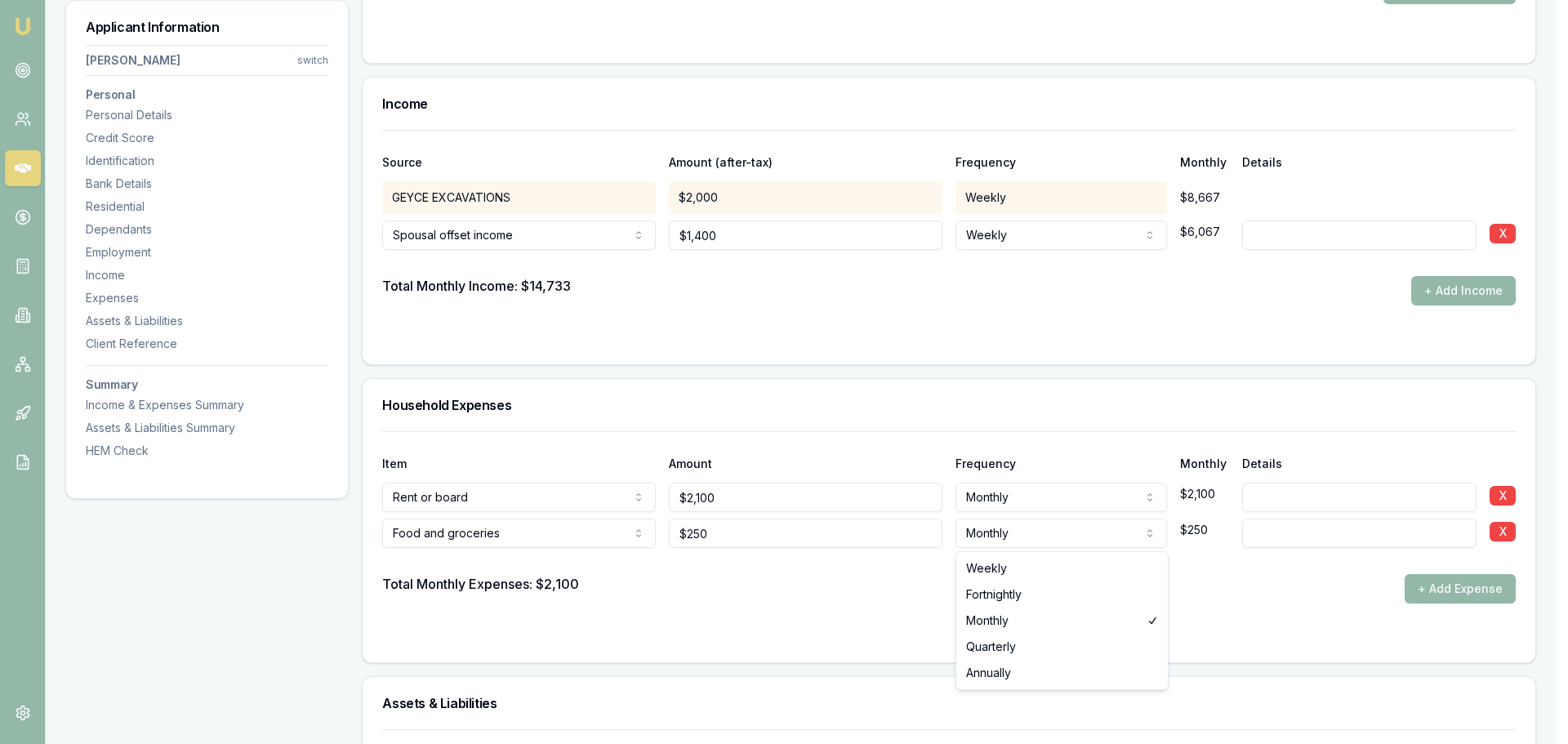
select select "WEEKLY"
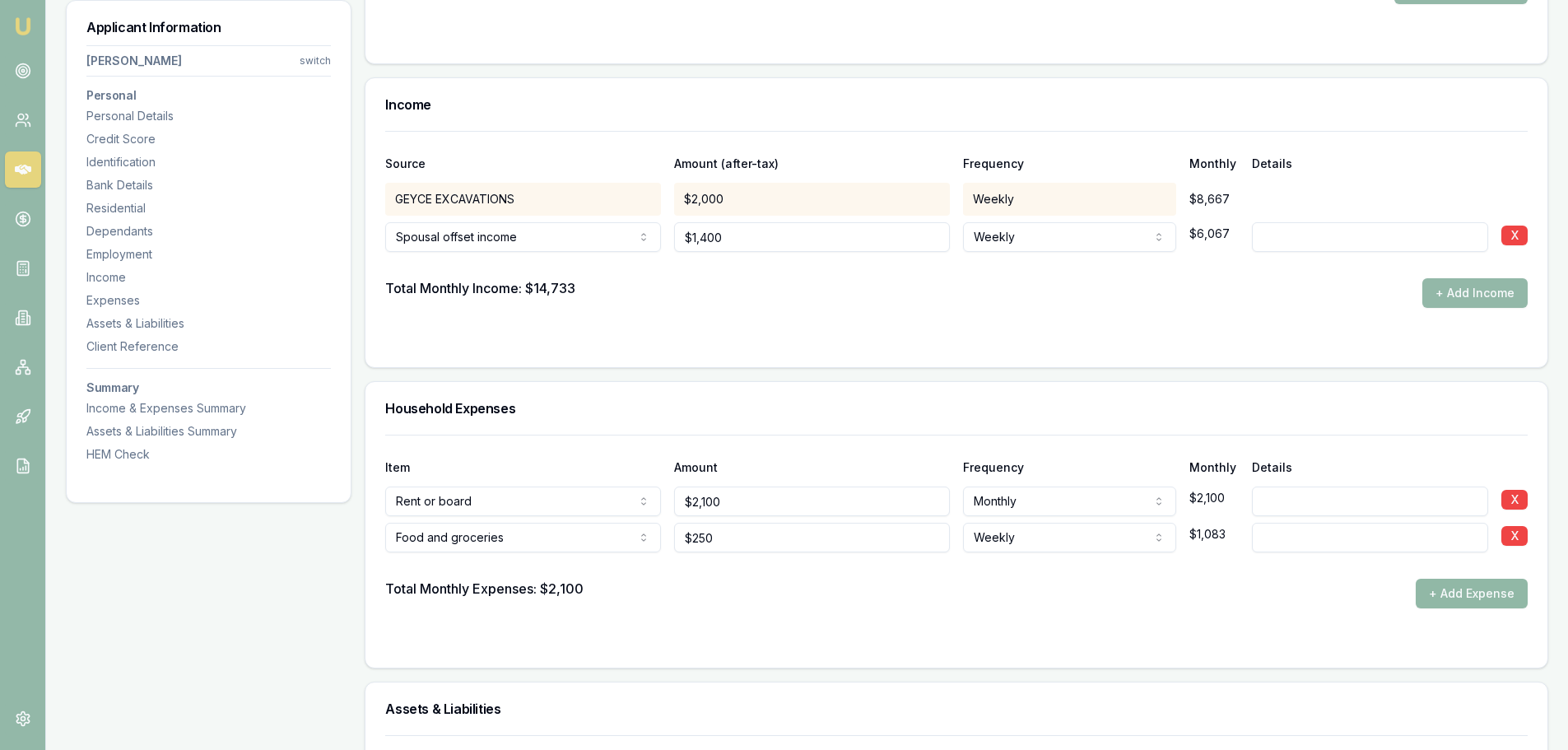
click at [1458, 591] on button "+ Add Expense" at bounding box center [1472, 593] width 112 height 30
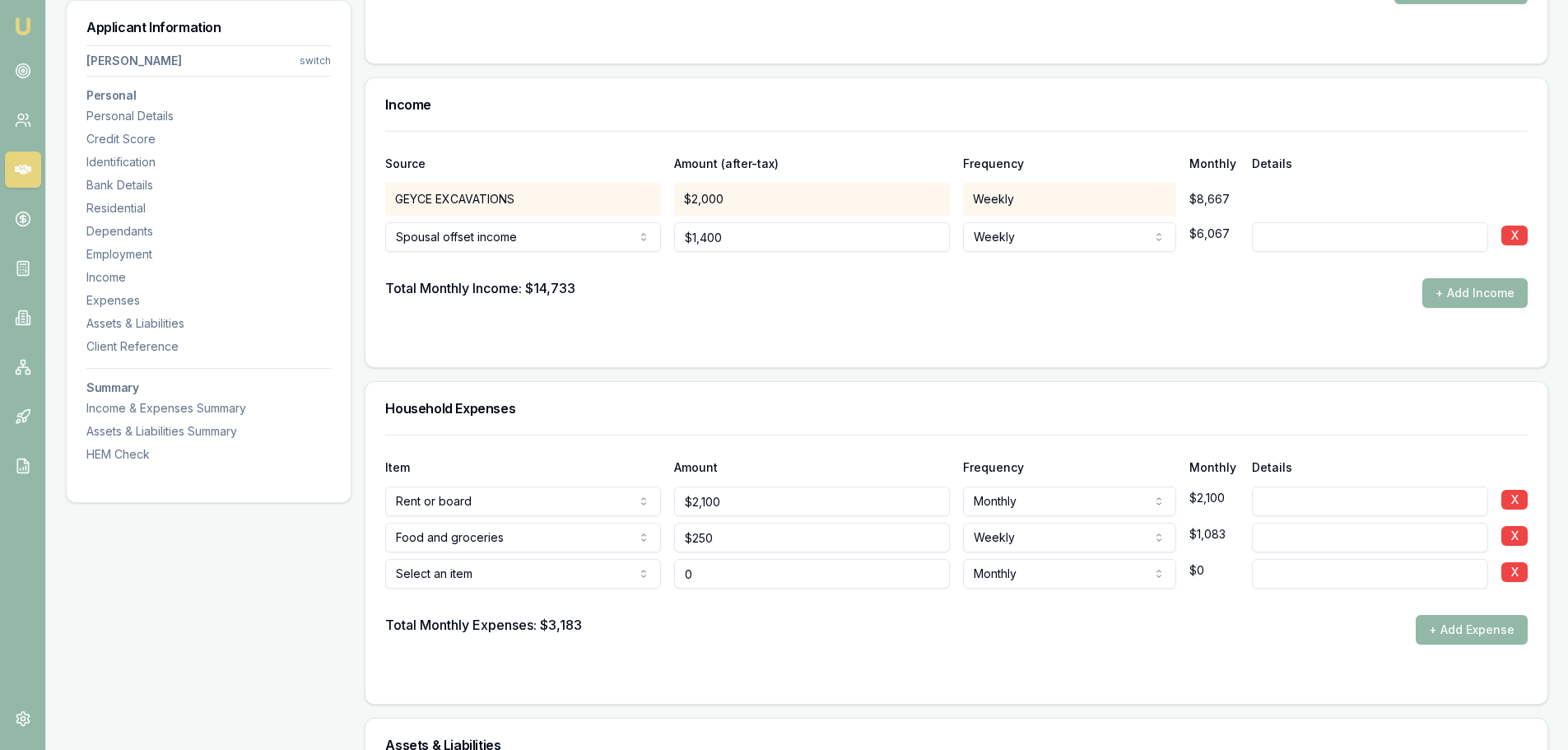
type input "$0"
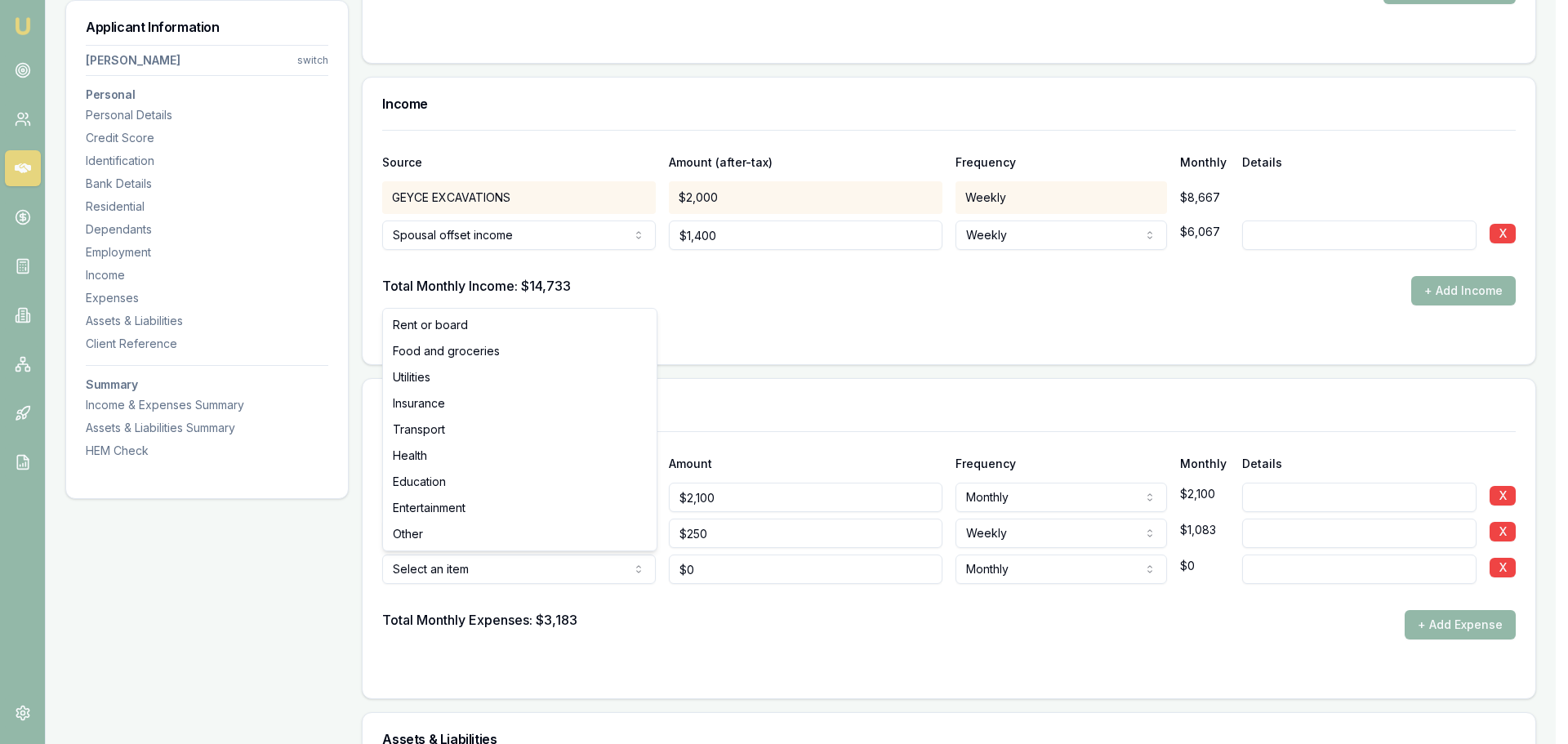
select select "INSURANCE"
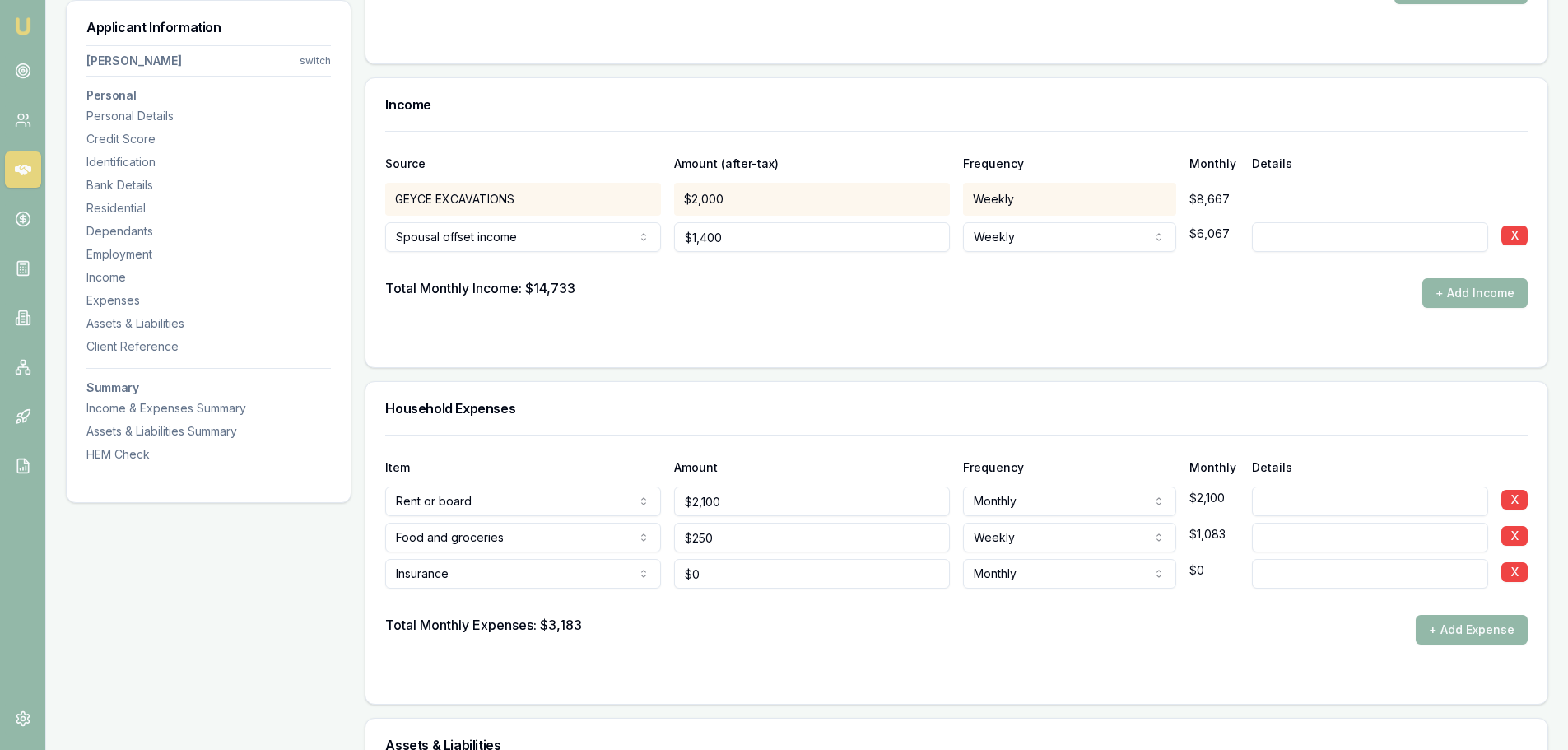
click at [978, 617] on div "Total Monthly Expenses: $3,183 + Add Expense" at bounding box center [957, 630] width 1143 height 30
drag, startPoint x: 716, startPoint y: 575, endPoint x: 614, endPoint y: 572, distance: 102.0
click at [614, 572] on div "Insurance Rent or board Food and groceries Utilities Insurance Transport Health…" at bounding box center [957, 570] width 1143 height 36
type input "$300"
click at [1345, 577] on input at bounding box center [1370, 574] width 236 height 30
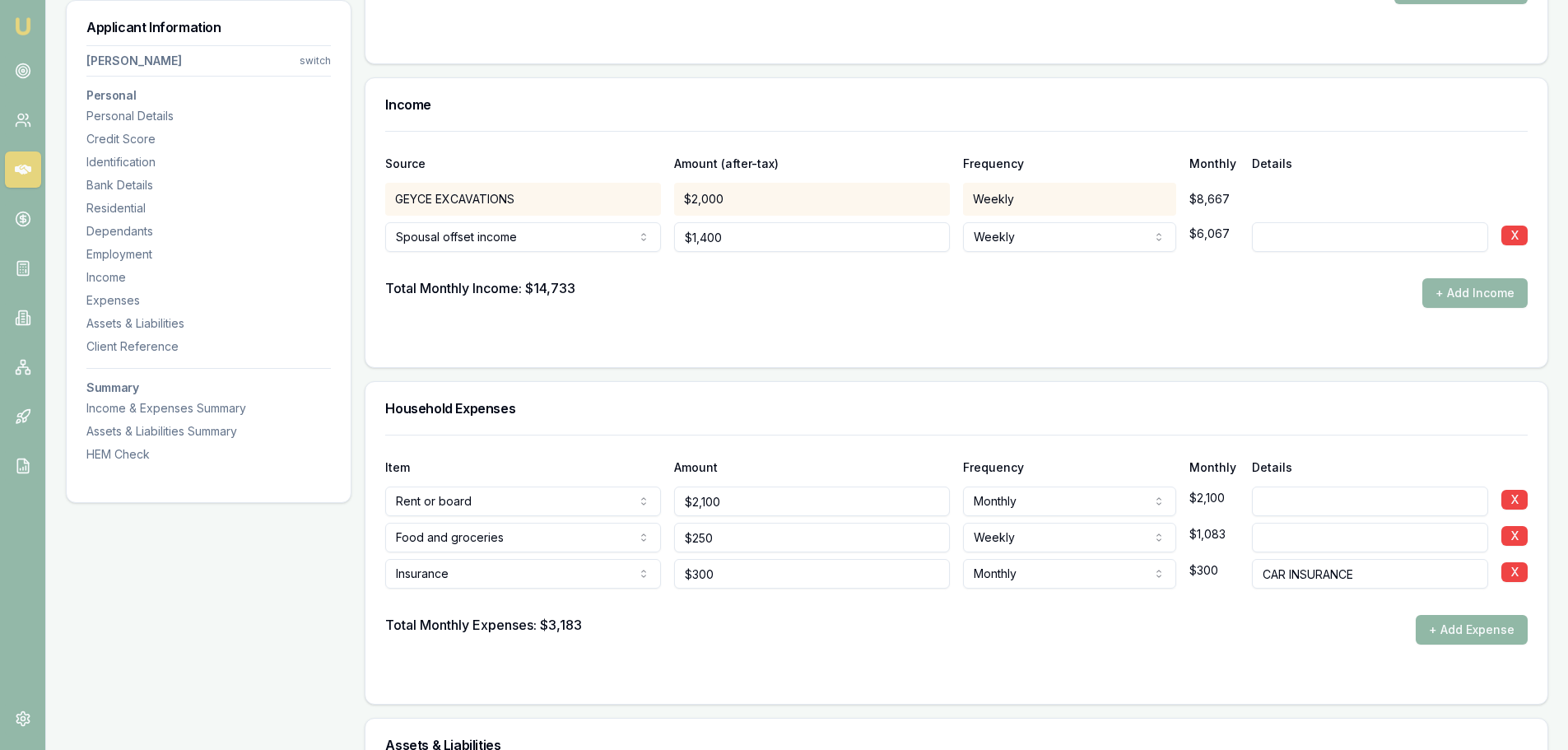
type input "CAR INSURANCE"
drag, startPoint x: 1450, startPoint y: 625, endPoint x: 1436, endPoint y: 625, distance: 14.0
click at [1450, 625] on button "+ Add Expense" at bounding box center [1472, 630] width 112 height 30
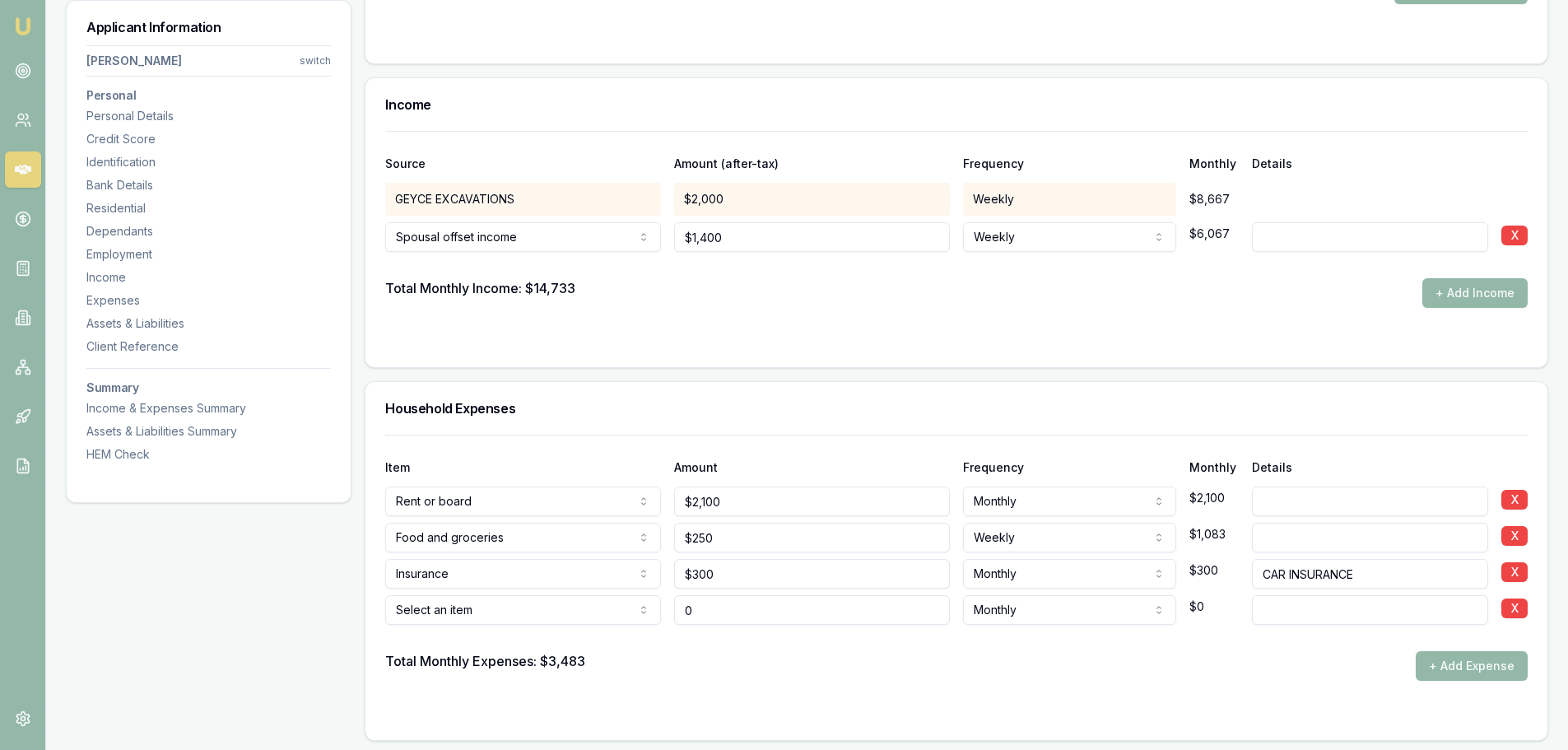
type input "$0"
click at [589, 332] on form "Source Amount (after-tax) Frequency Monthly Details GEYCE EXCAVATIONS $2,000 We…" at bounding box center [957, 239] width 1143 height 217
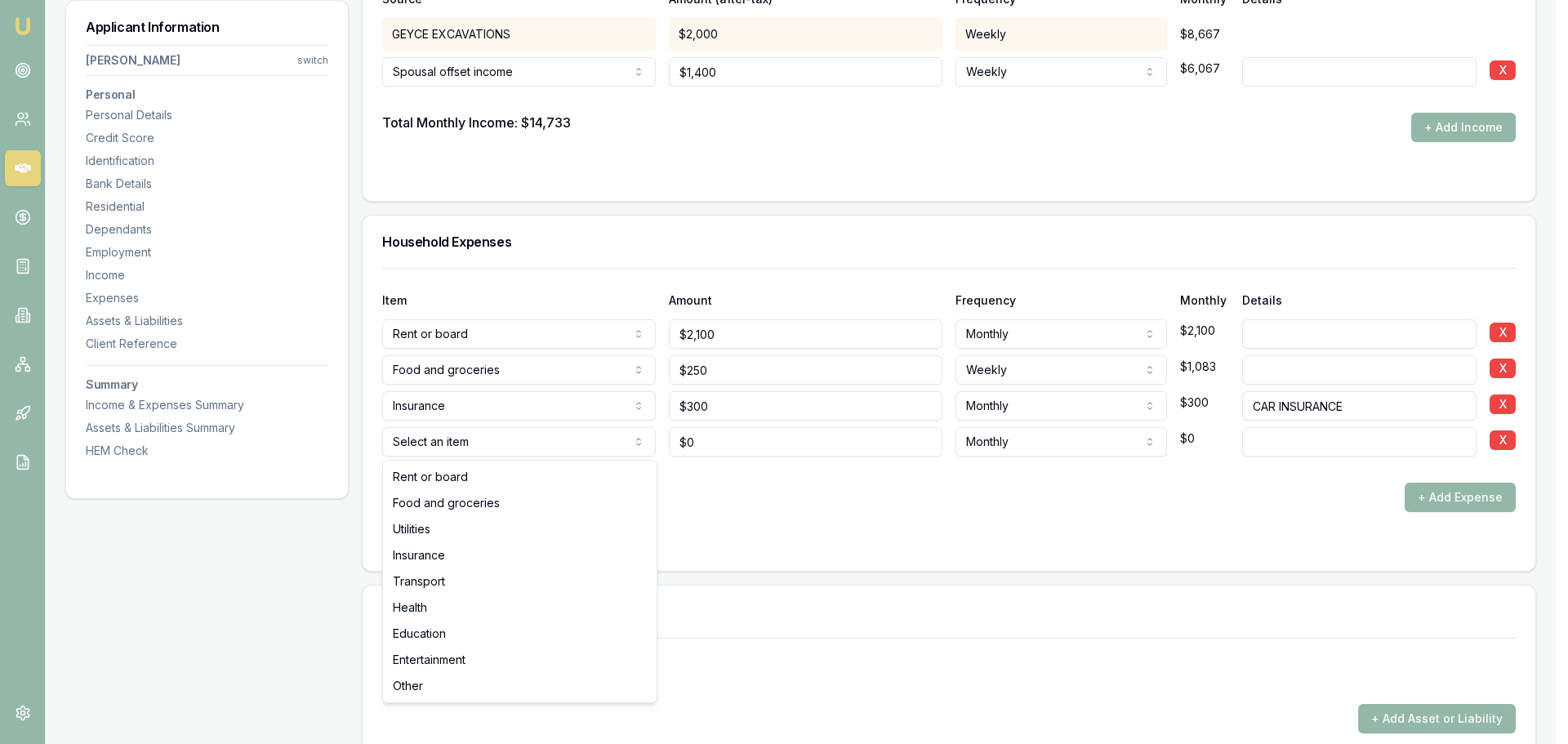
select select "TRANSPORT"
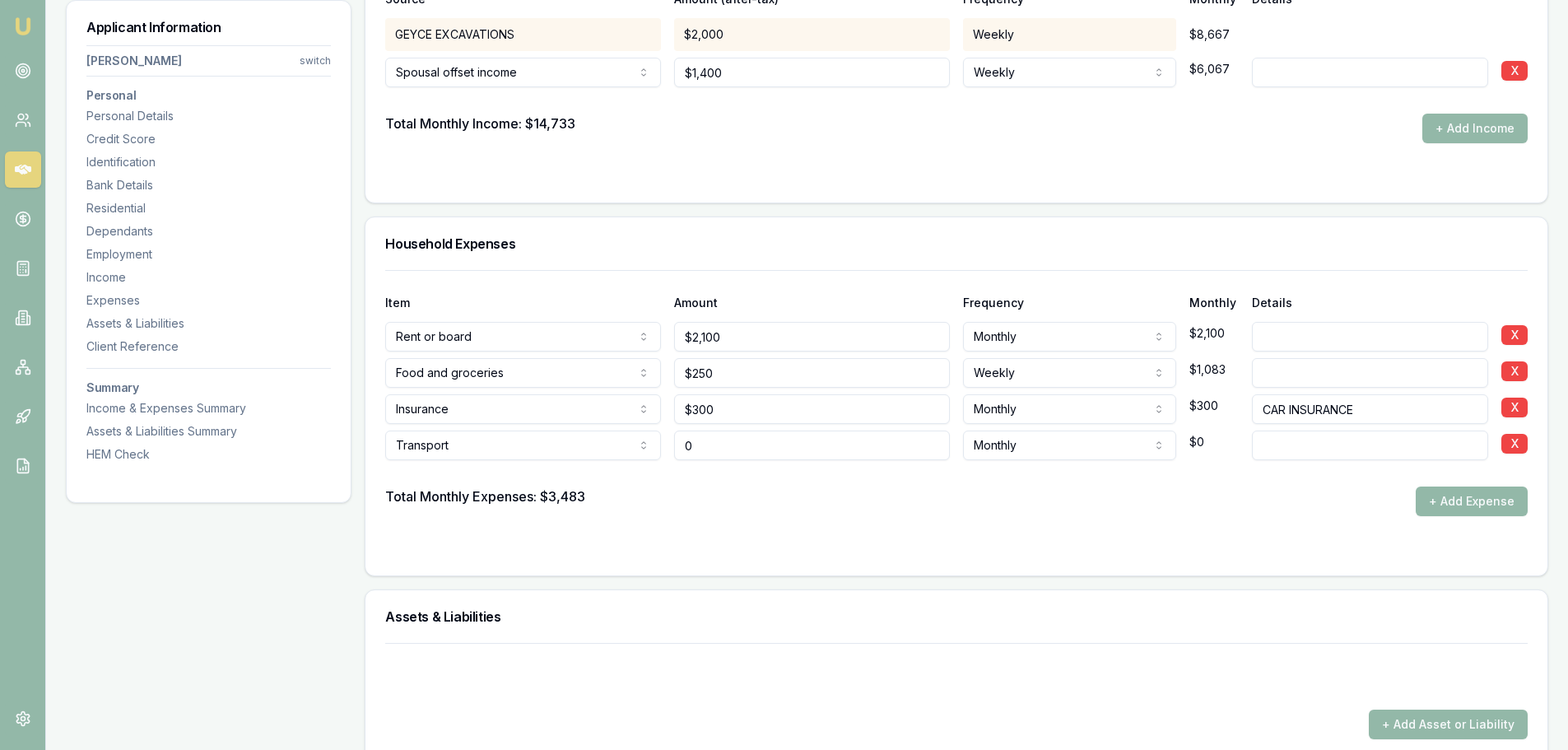
click at [818, 439] on input "0" at bounding box center [812, 445] width 276 height 30
type input "0"
type input "$120"
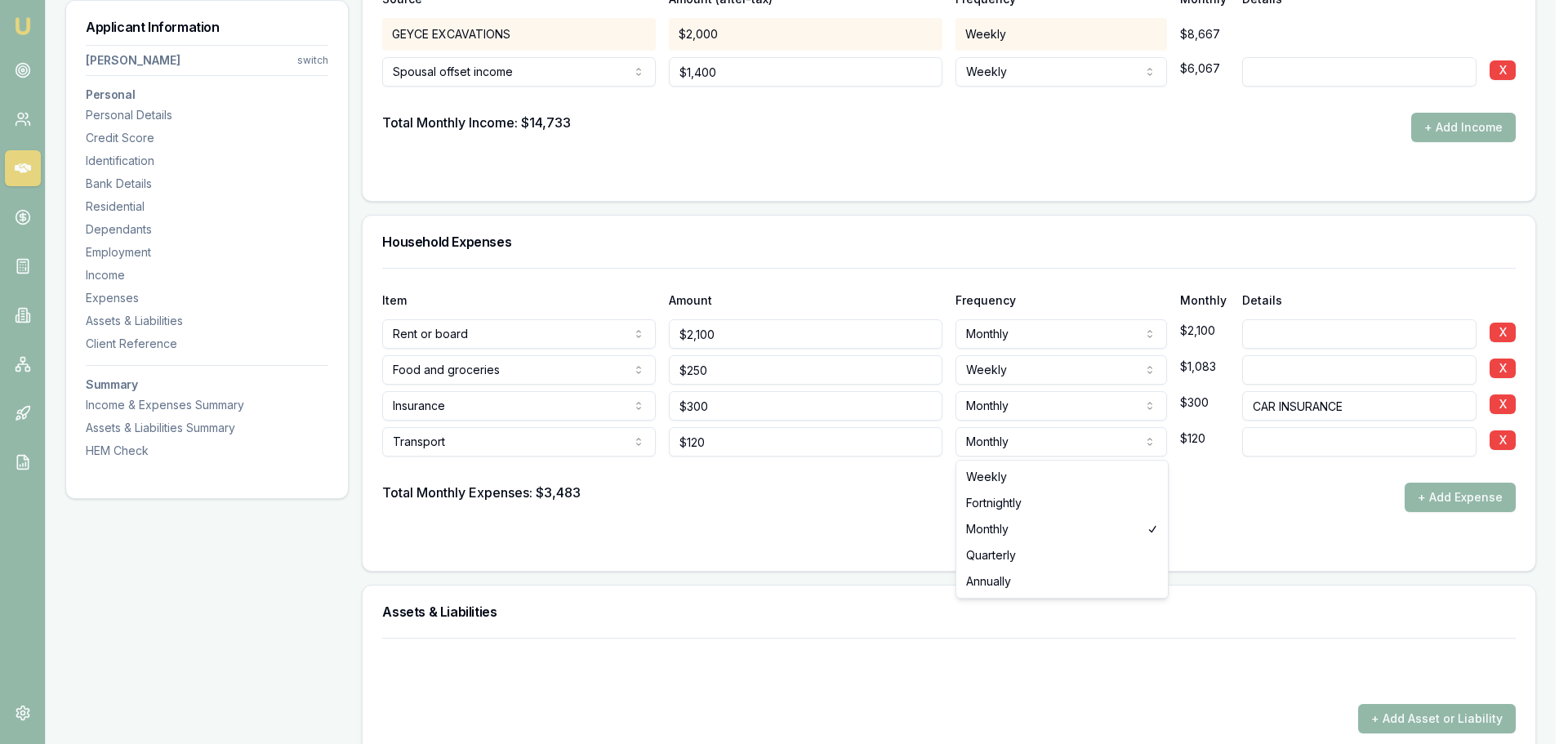
select select "FORTNIGHTLY"
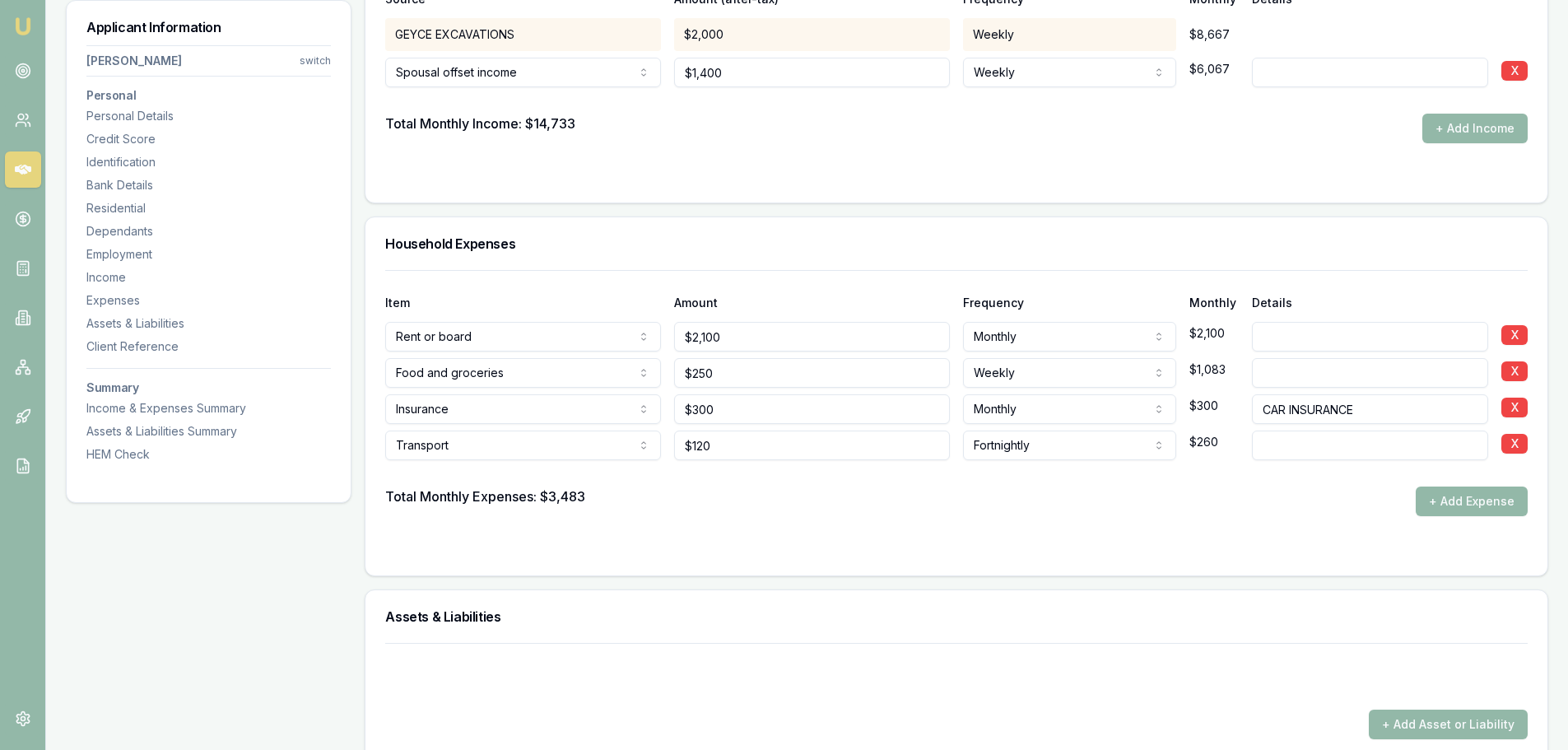
drag, startPoint x: 1004, startPoint y: 507, endPoint x: 1093, endPoint y: 507, distance: 89.0
click at [1005, 507] on div "Total Monthly Expenses: $3,483 + Add Expense" at bounding box center [957, 501] width 1143 height 30
click at [1462, 507] on button "+ Add Expense" at bounding box center [1472, 501] width 112 height 30
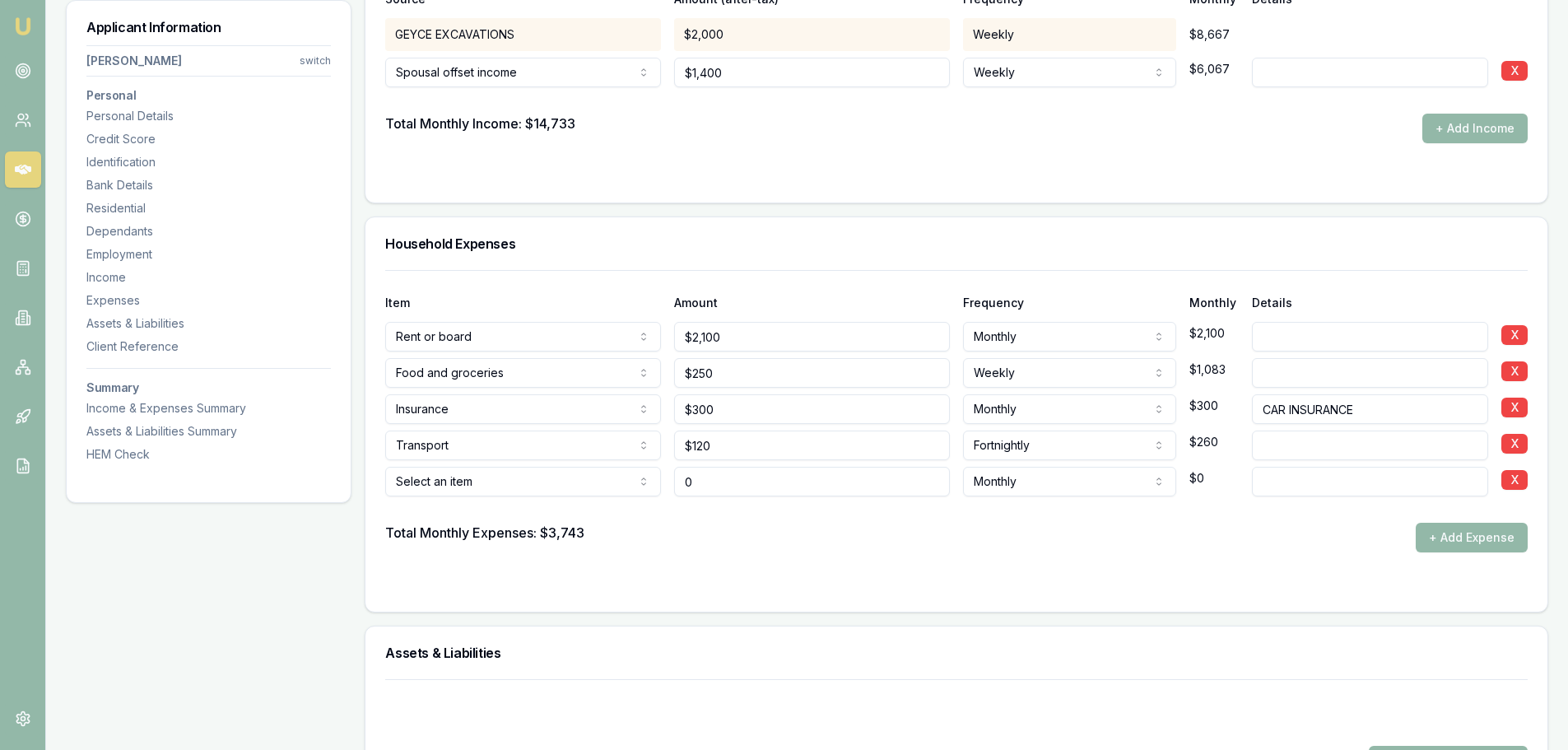
type input "$0"
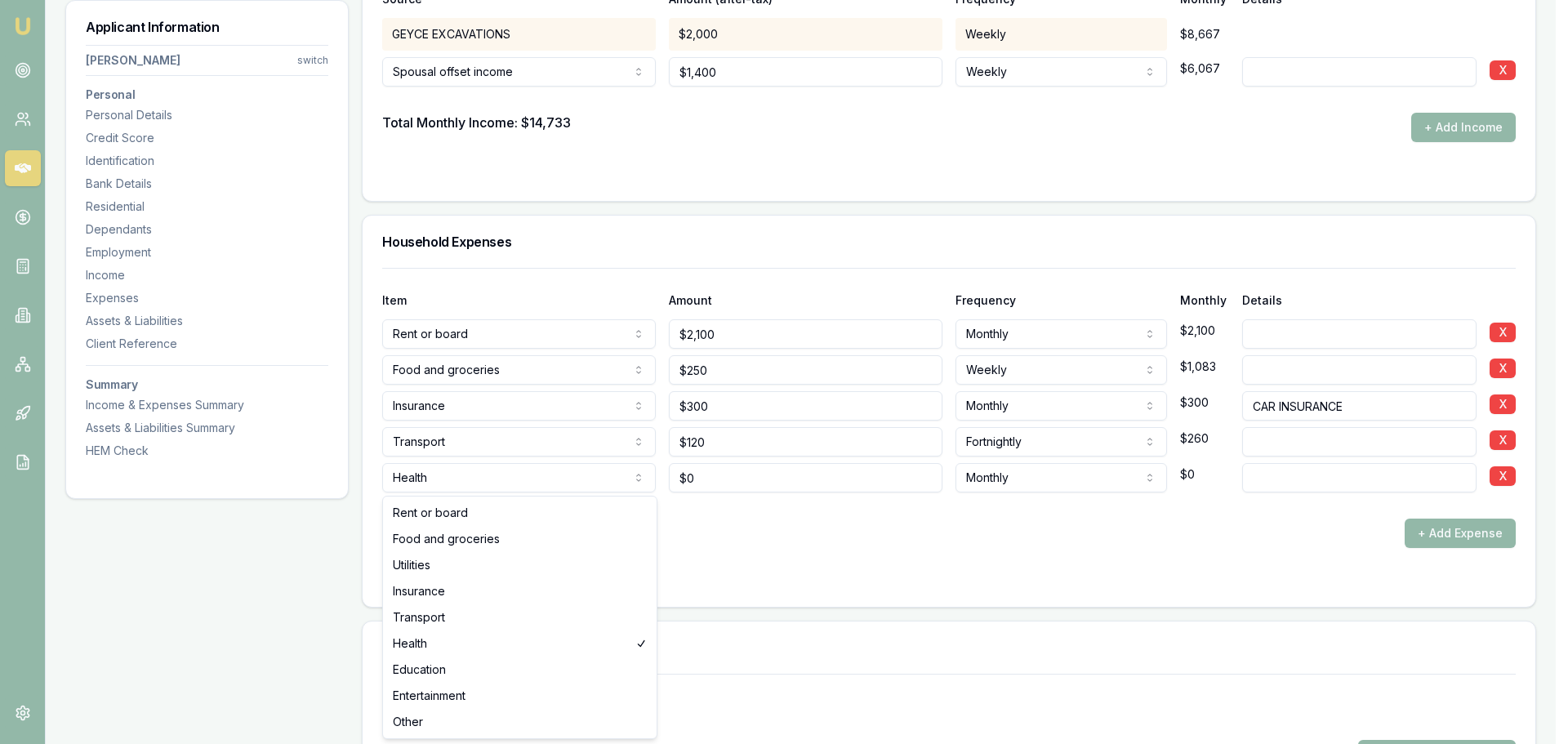
select select "EDUCATION"
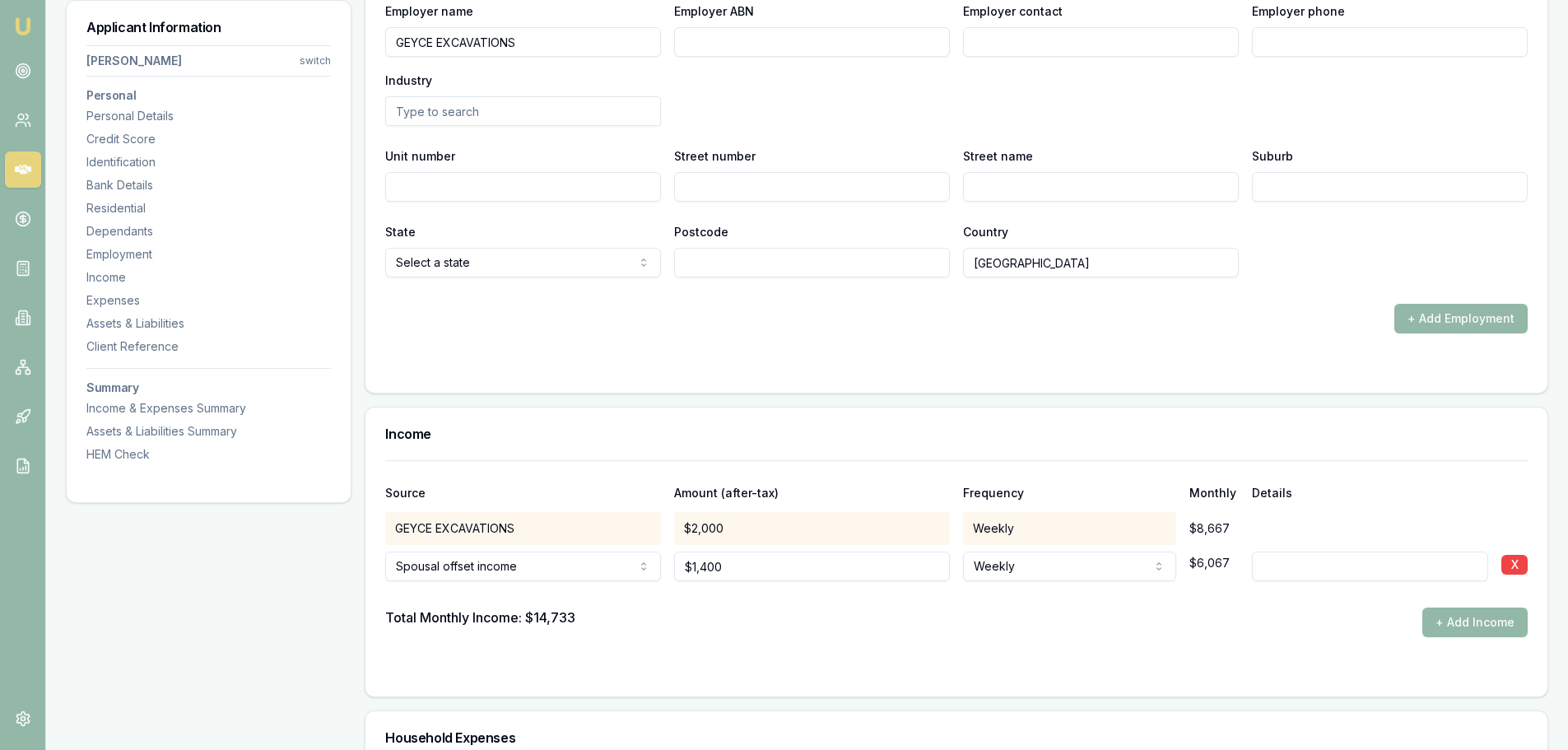
scroll to position [3623, 0]
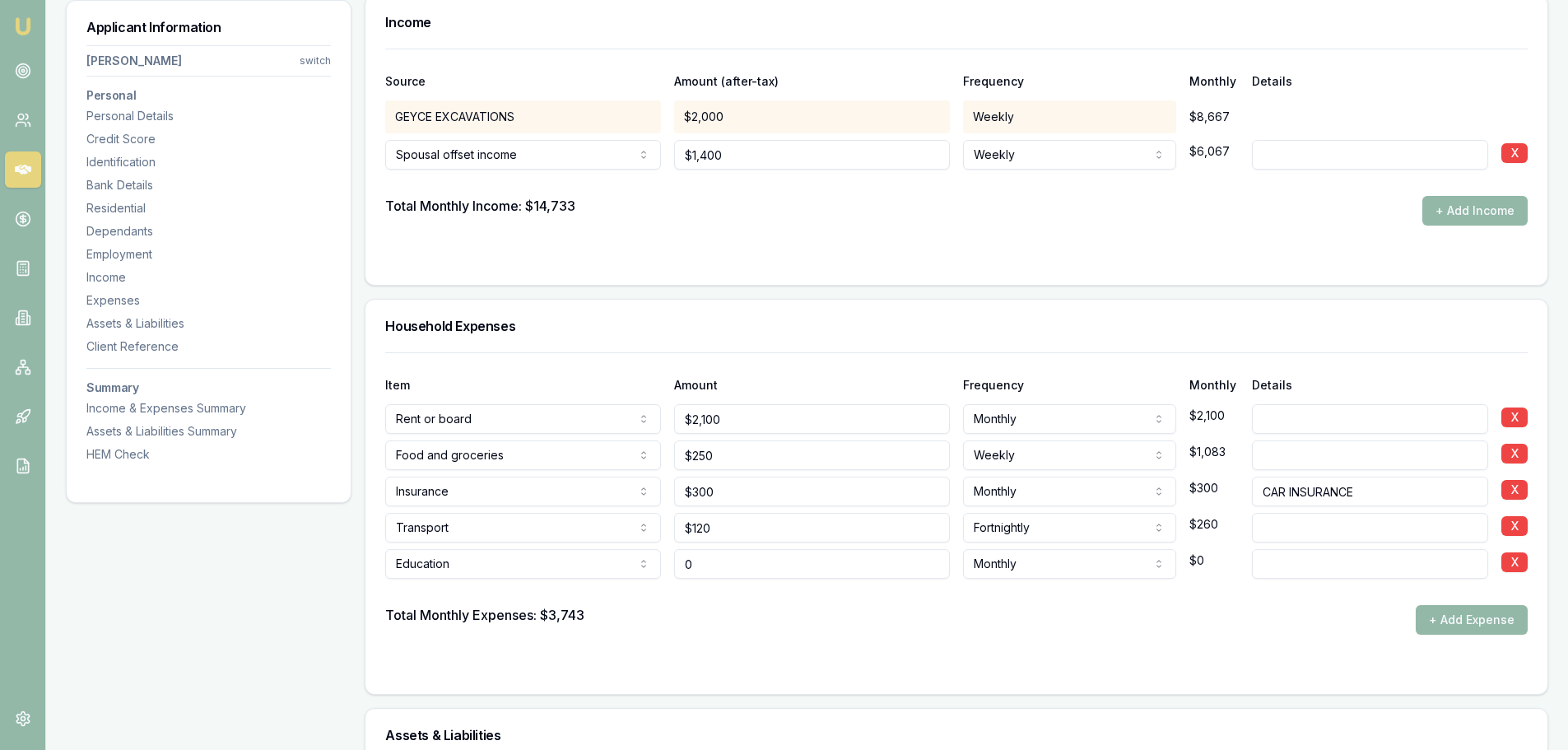
drag, startPoint x: 733, startPoint y: 575, endPoint x: 490, endPoint y: 551, distance: 244.2
click at [490, 551] on div "Education Rent or board Food and groceries Utilities Insurance Transport Health…" at bounding box center [957, 560] width 1143 height 36
type input "$100"
click at [1453, 620] on button "+ Add Expense" at bounding box center [1472, 620] width 112 height 30
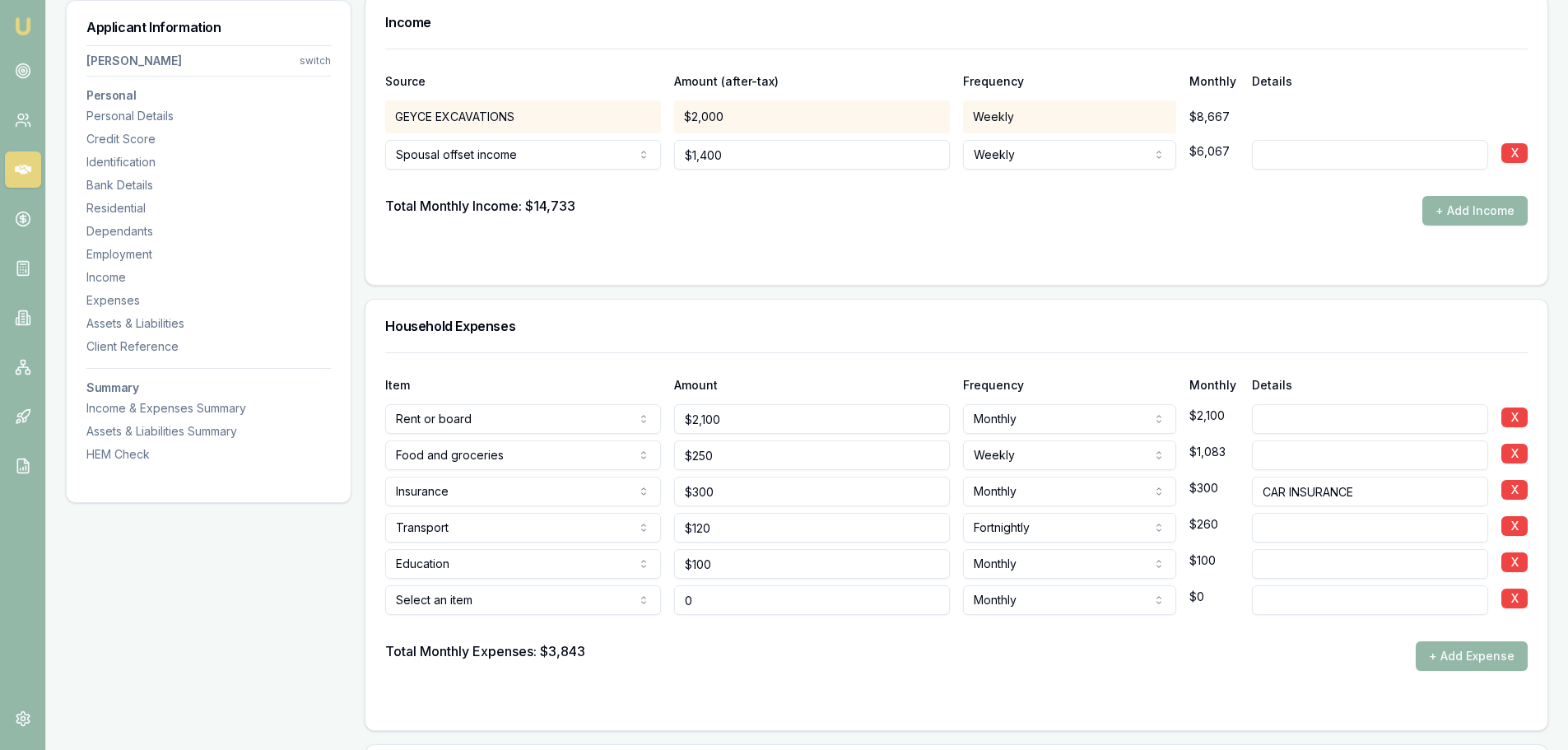
type input "$0"
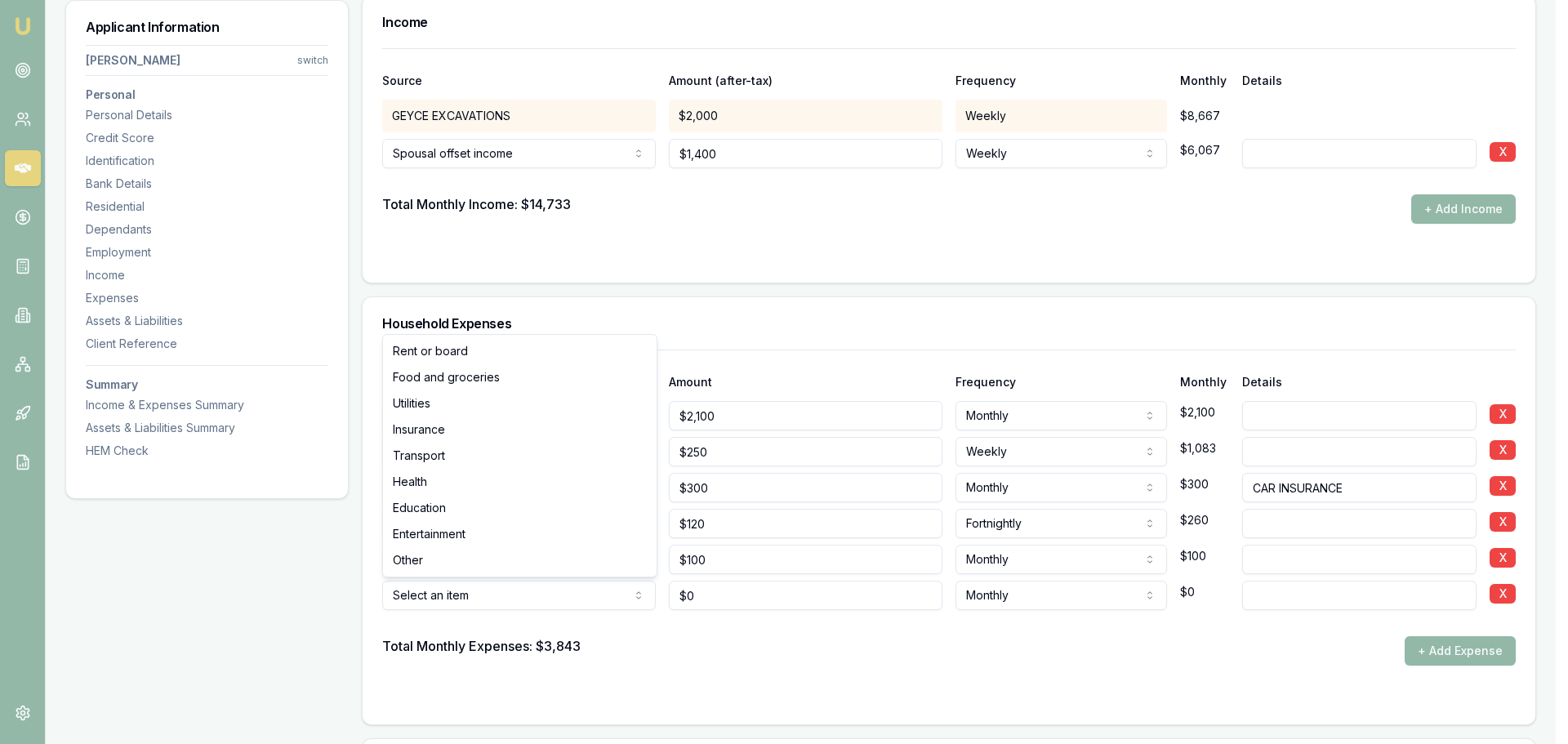
select select "ENTERTAINMENT"
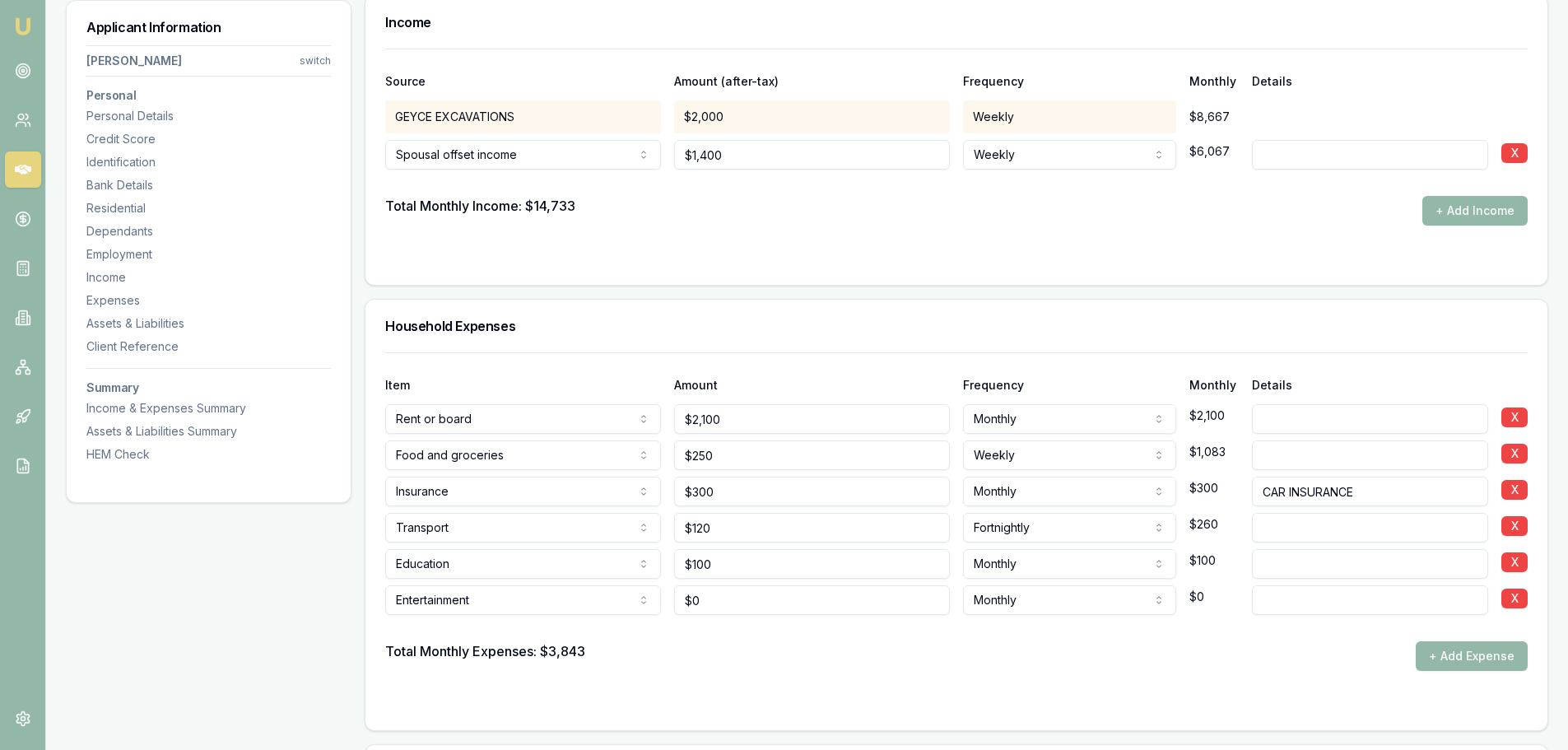
type input "0"
click at [772, 604] on input "0" at bounding box center [812, 600] width 276 height 30
type input "$160"
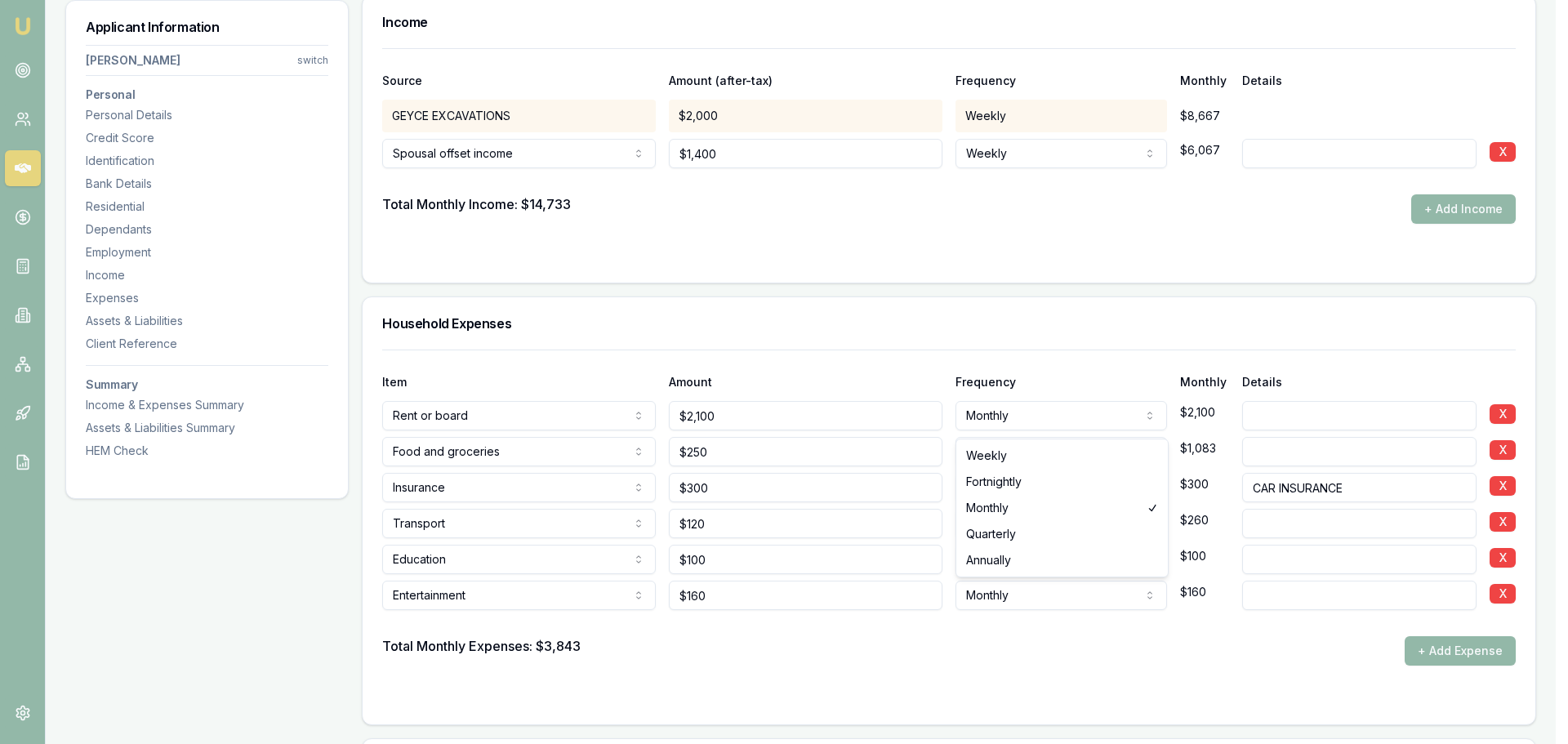
select select "WEEKLY"
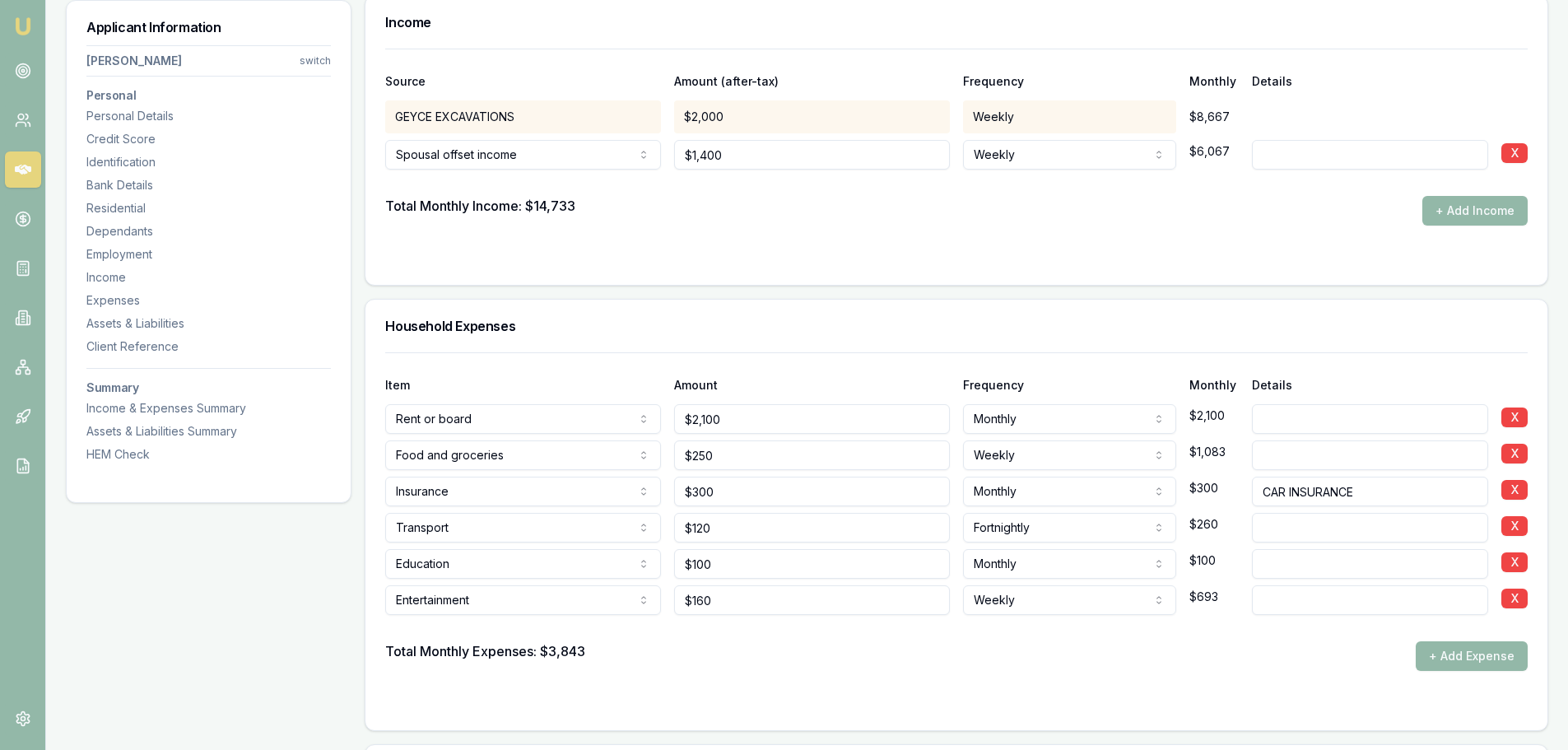
click at [1022, 655] on div "Total Monthly Expenses: $3,843 + Add Expense" at bounding box center [957, 656] width 1143 height 30
click at [1022, 652] on div "Total Monthly Expenses: $4,537 + Add Expense" at bounding box center [957, 656] width 1143 height 30
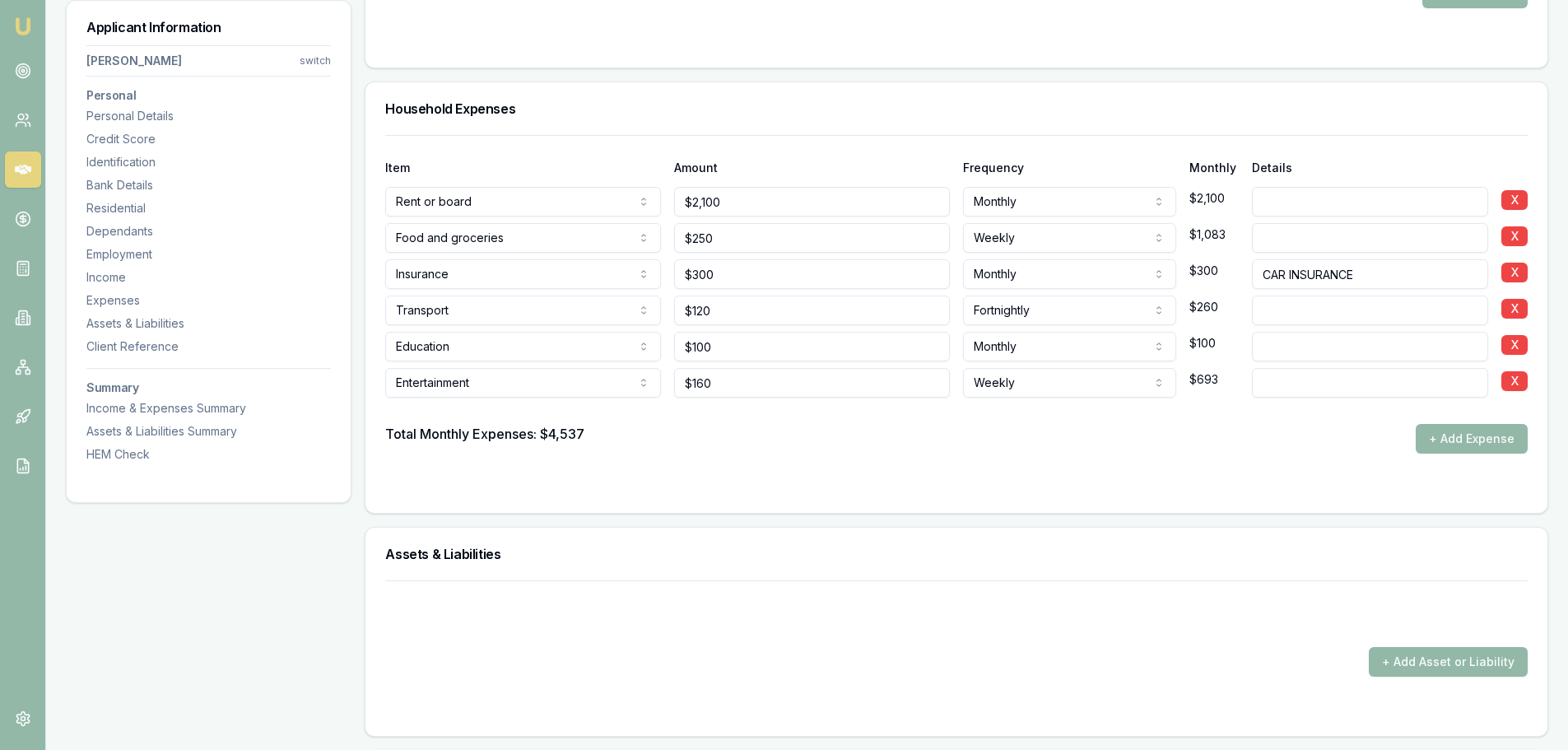
scroll to position [3870, 0]
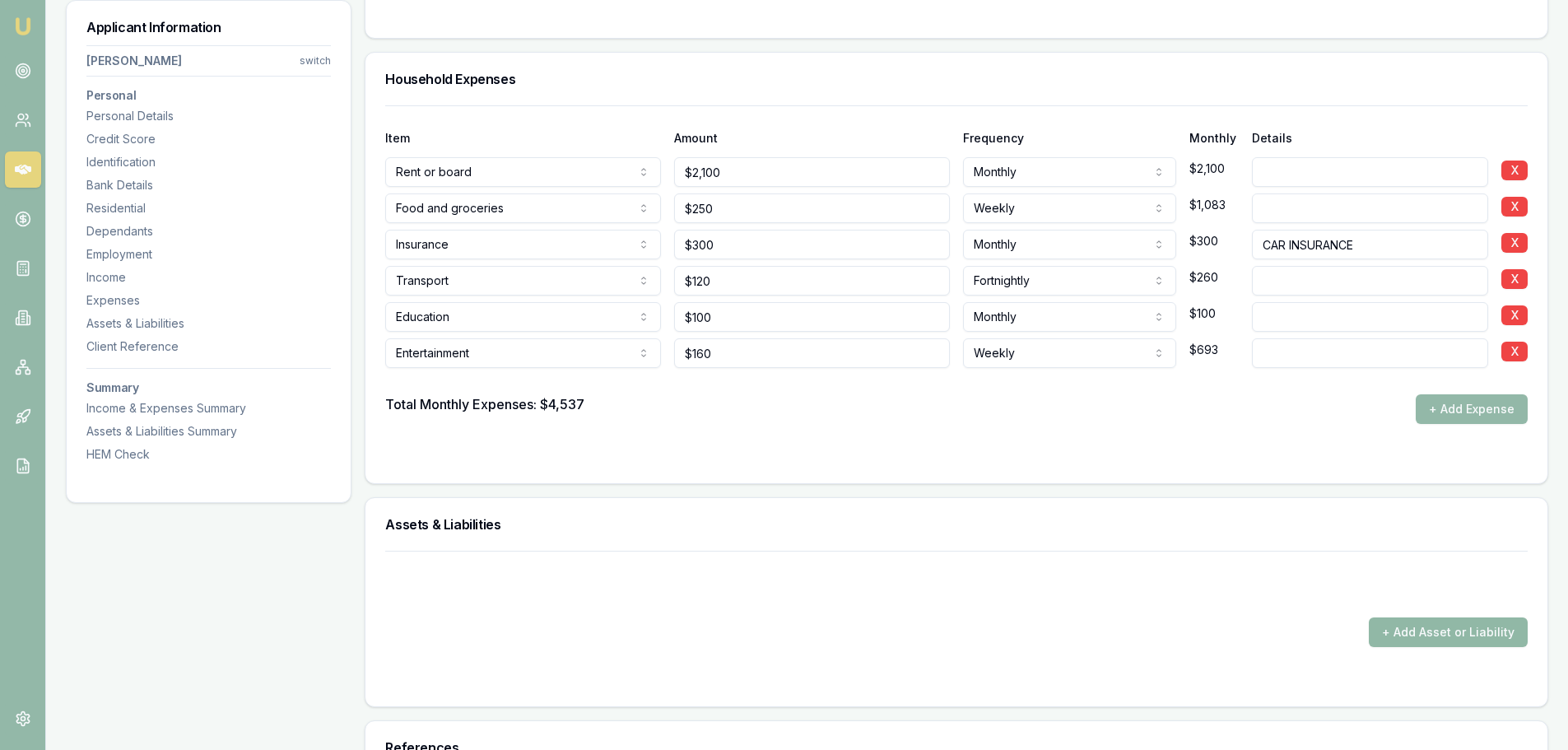
click at [1453, 631] on button "+ Add Asset or Liability" at bounding box center [1448, 632] width 159 height 30
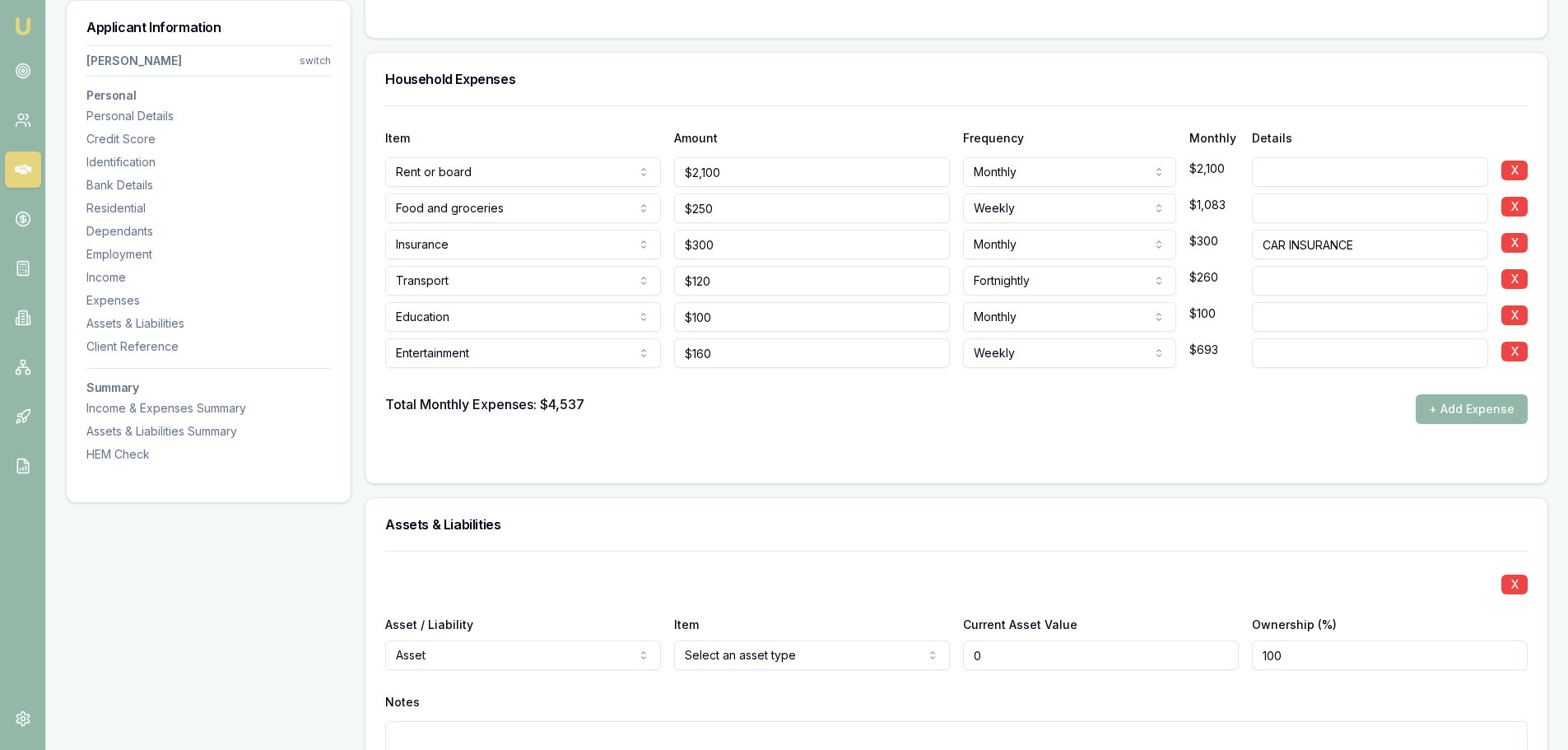
type input "$0"
click at [634, 425] on form "Item Amount Frequency Monthly Details Rent or board Rent or board Food and groc…" at bounding box center [957, 285] width 1143 height 359
click at [597, 516] on div "Assets & Liabilities" at bounding box center [956, 524] width 1182 height 52
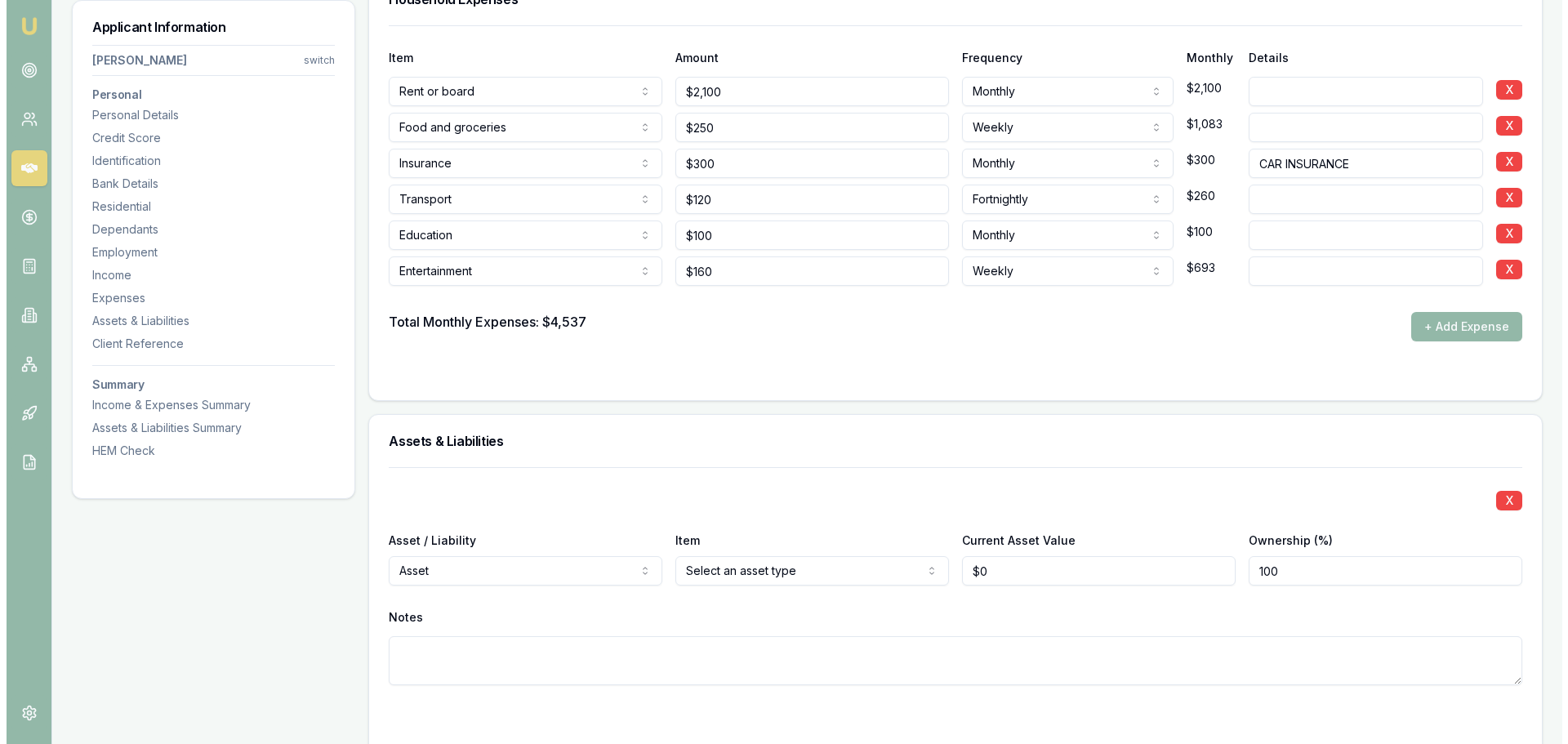
scroll to position [4084, 0]
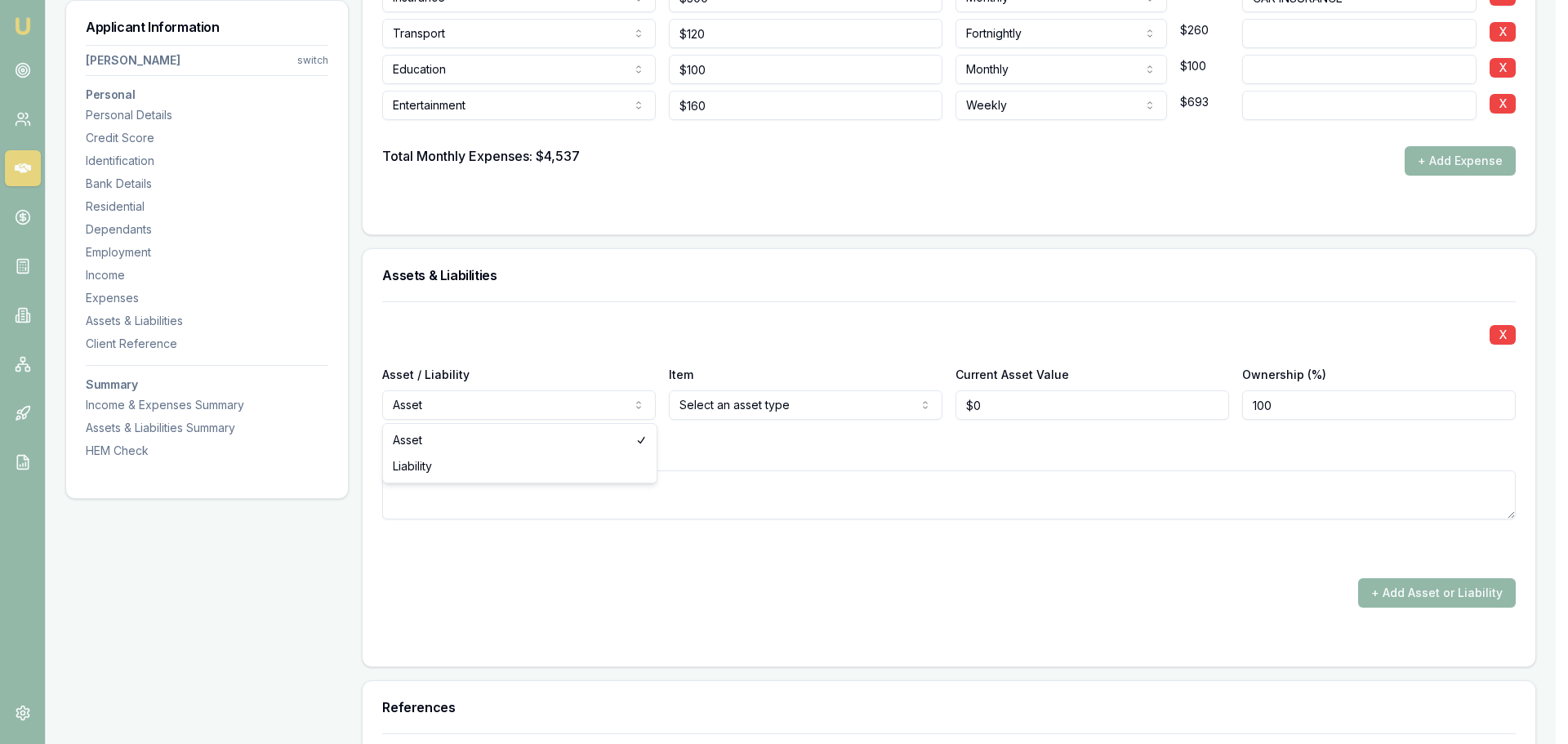
select select "LIABILITY"
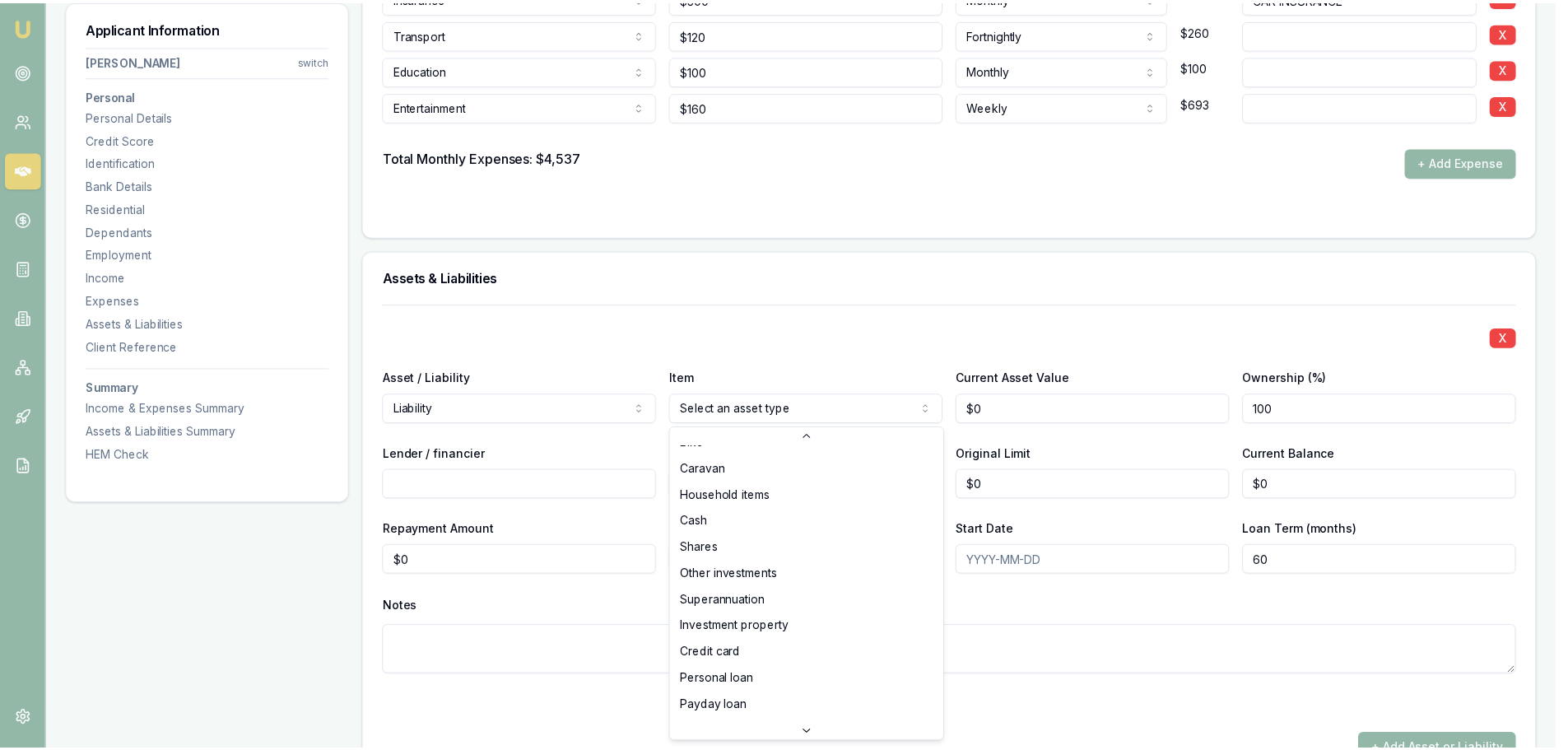
scroll to position [107, 0]
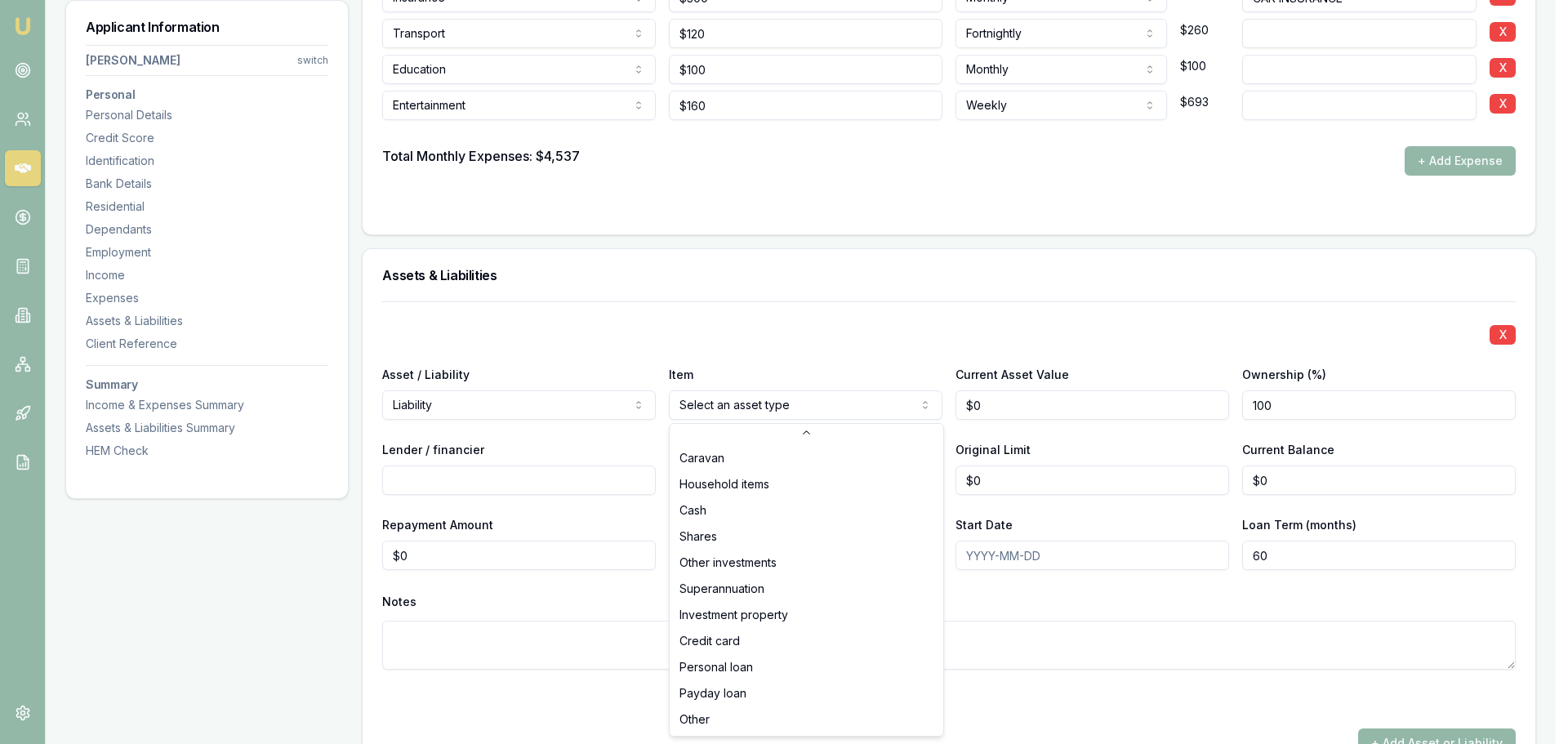
select select "CREDIT_CARD"
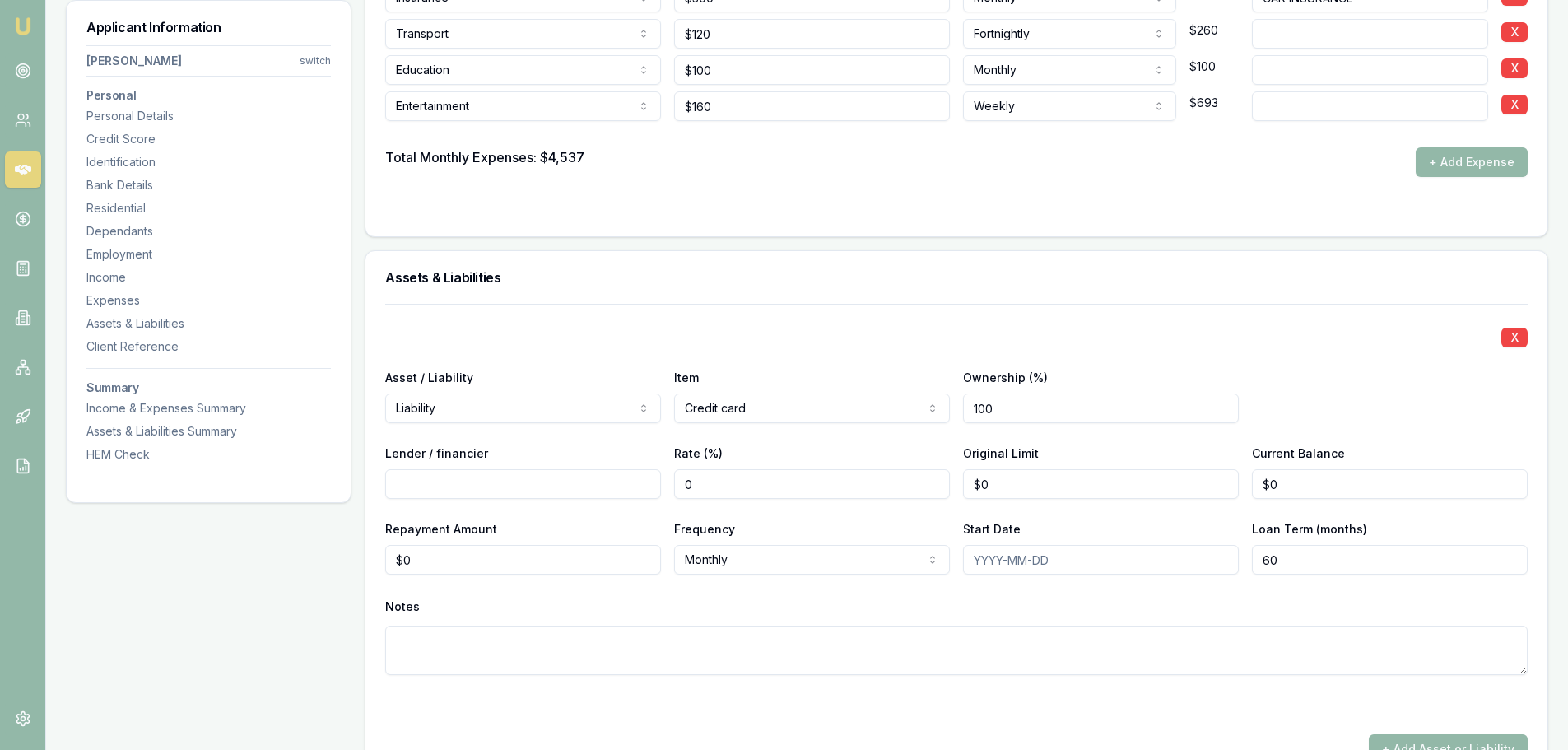
click at [477, 488] on input "Lender / financier" at bounding box center [523, 484] width 276 height 30
type input "CBA"
type input "$2,500"
type input "$600"
drag, startPoint x: 478, startPoint y: 562, endPoint x: 202, endPoint y: 562, distance: 276.0
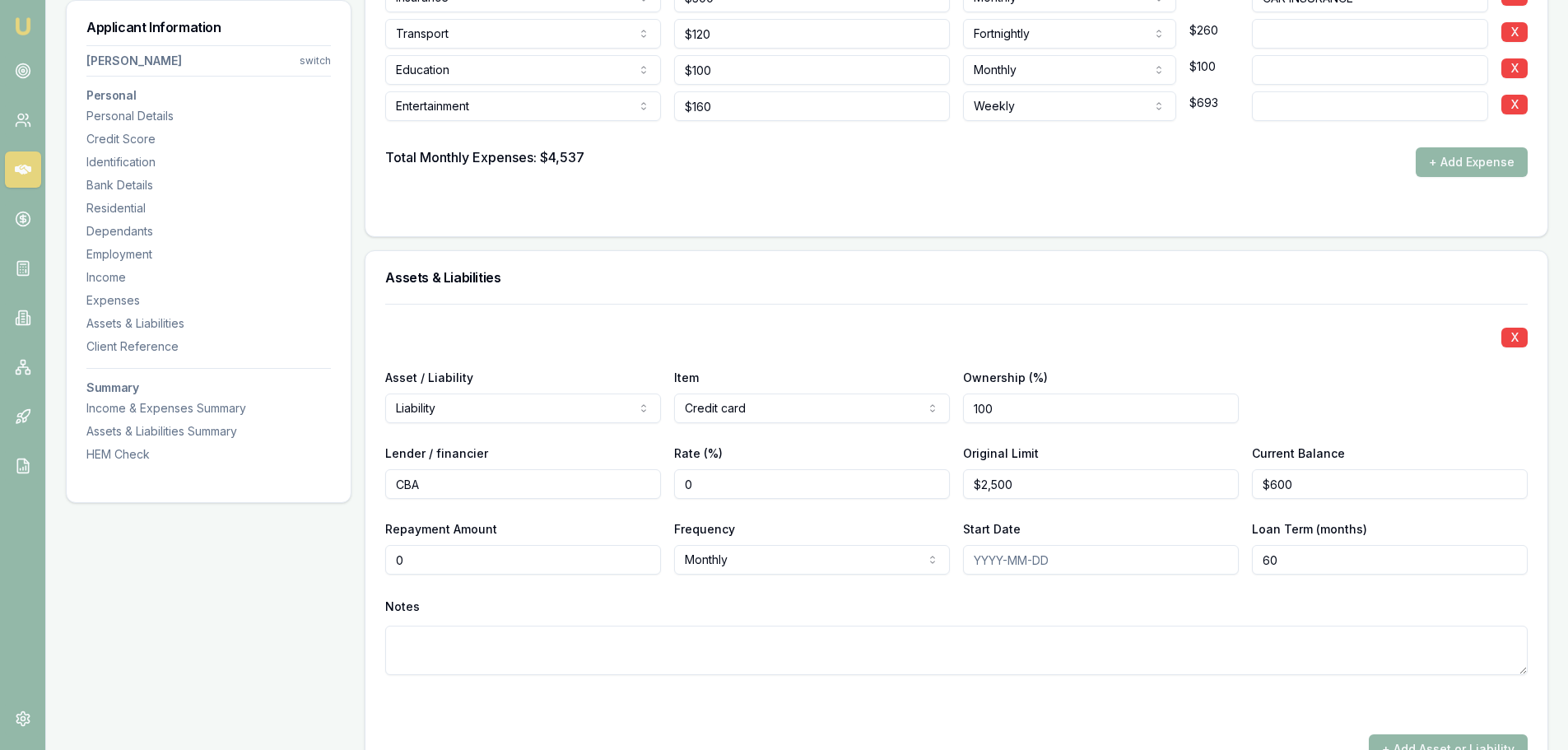
type input "$100"
click at [809, 601] on div "Notes" at bounding box center [957, 607] width 1143 height 24
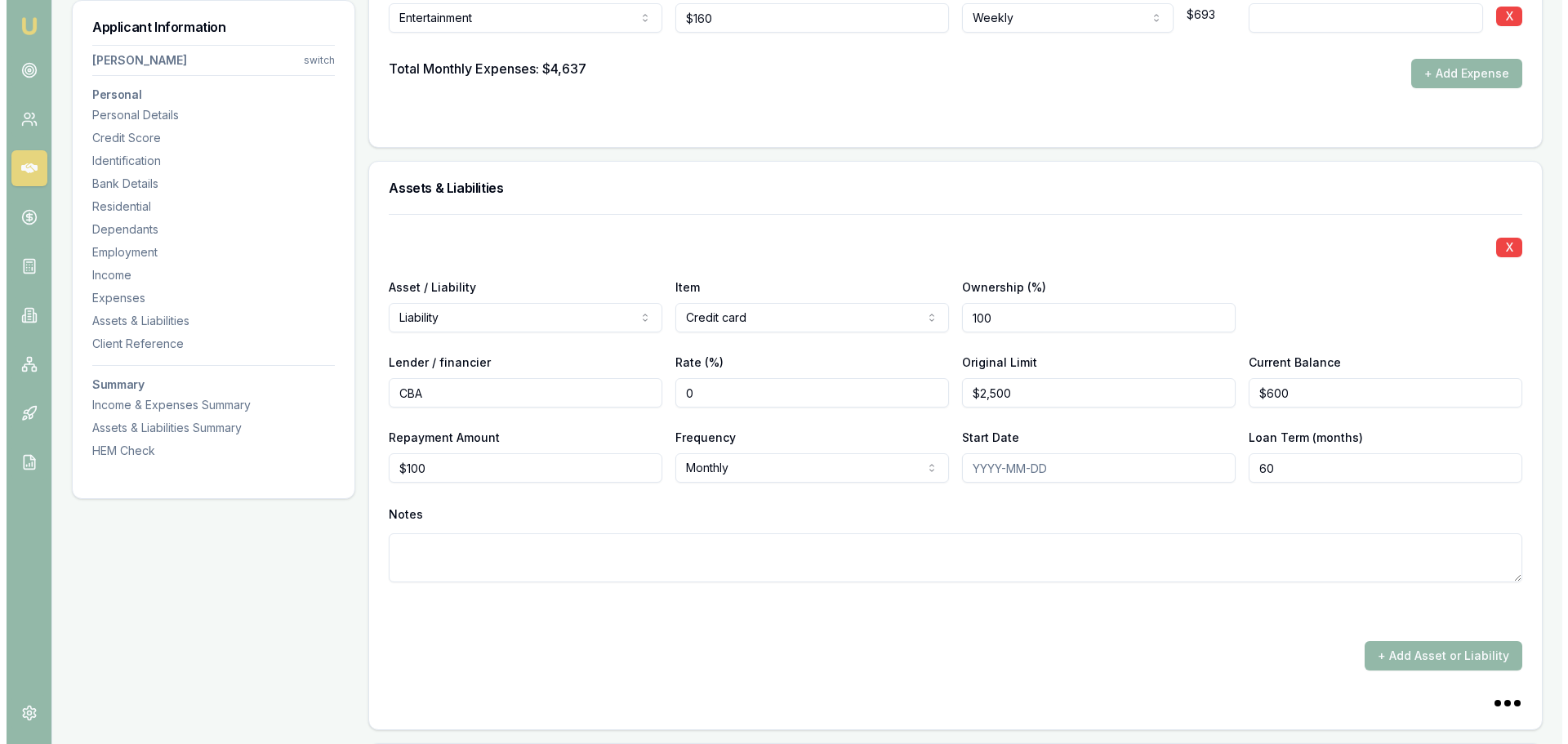
scroll to position [4411, 0]
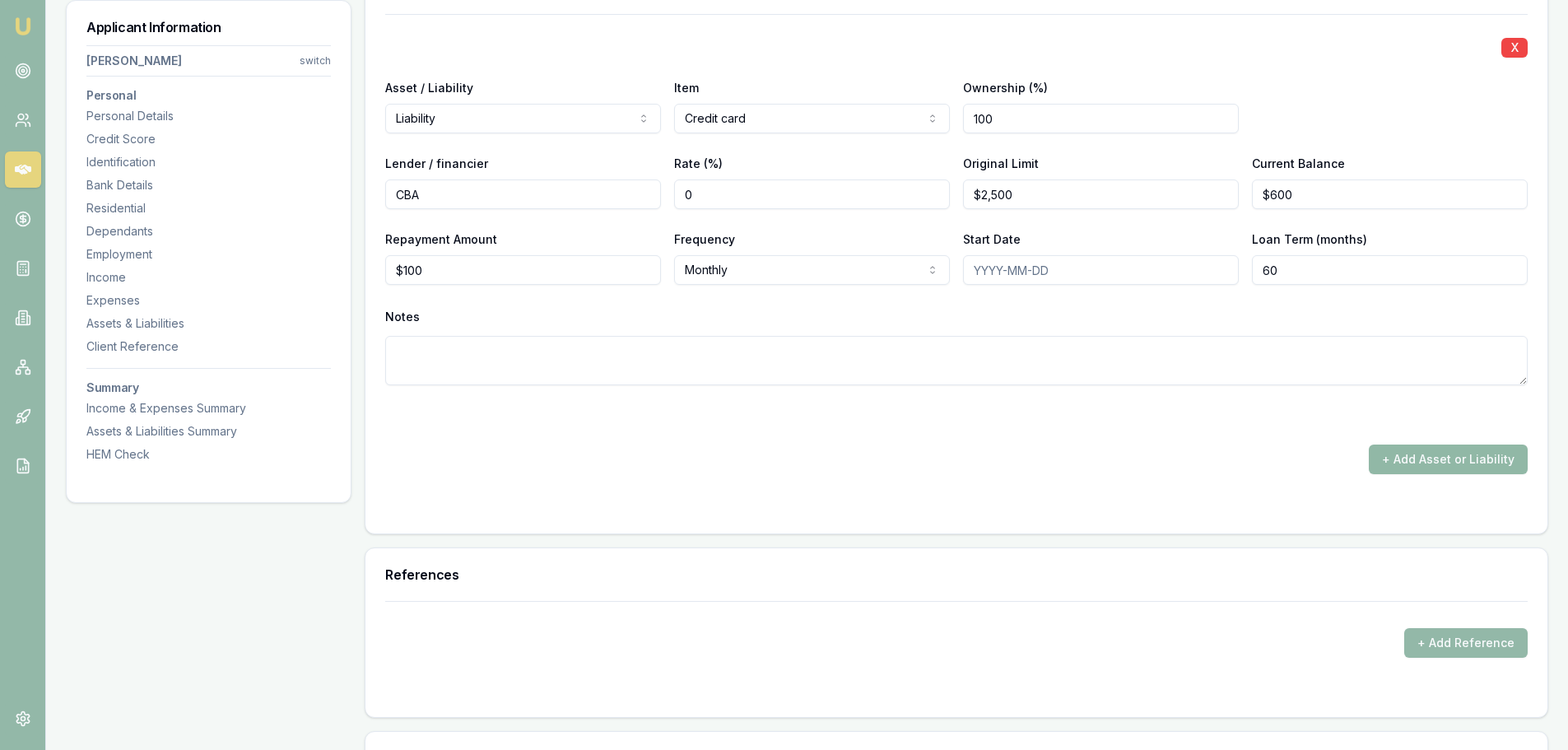
click at [1404, 453] on button "+ Add Asset or Liability" at bounding box center [1448, 459] width 159 height 30
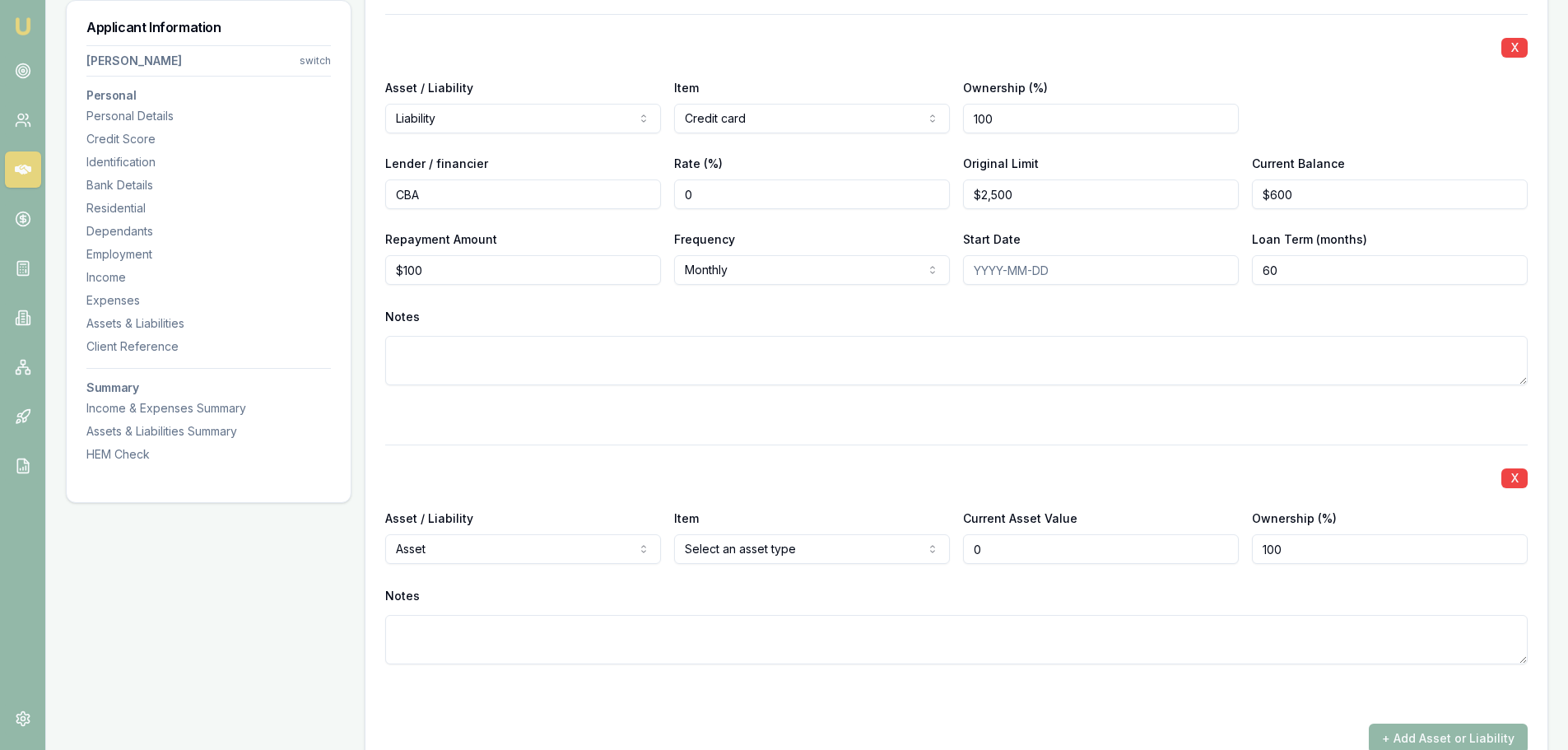
type input "$0"
select select "LIABILITY"
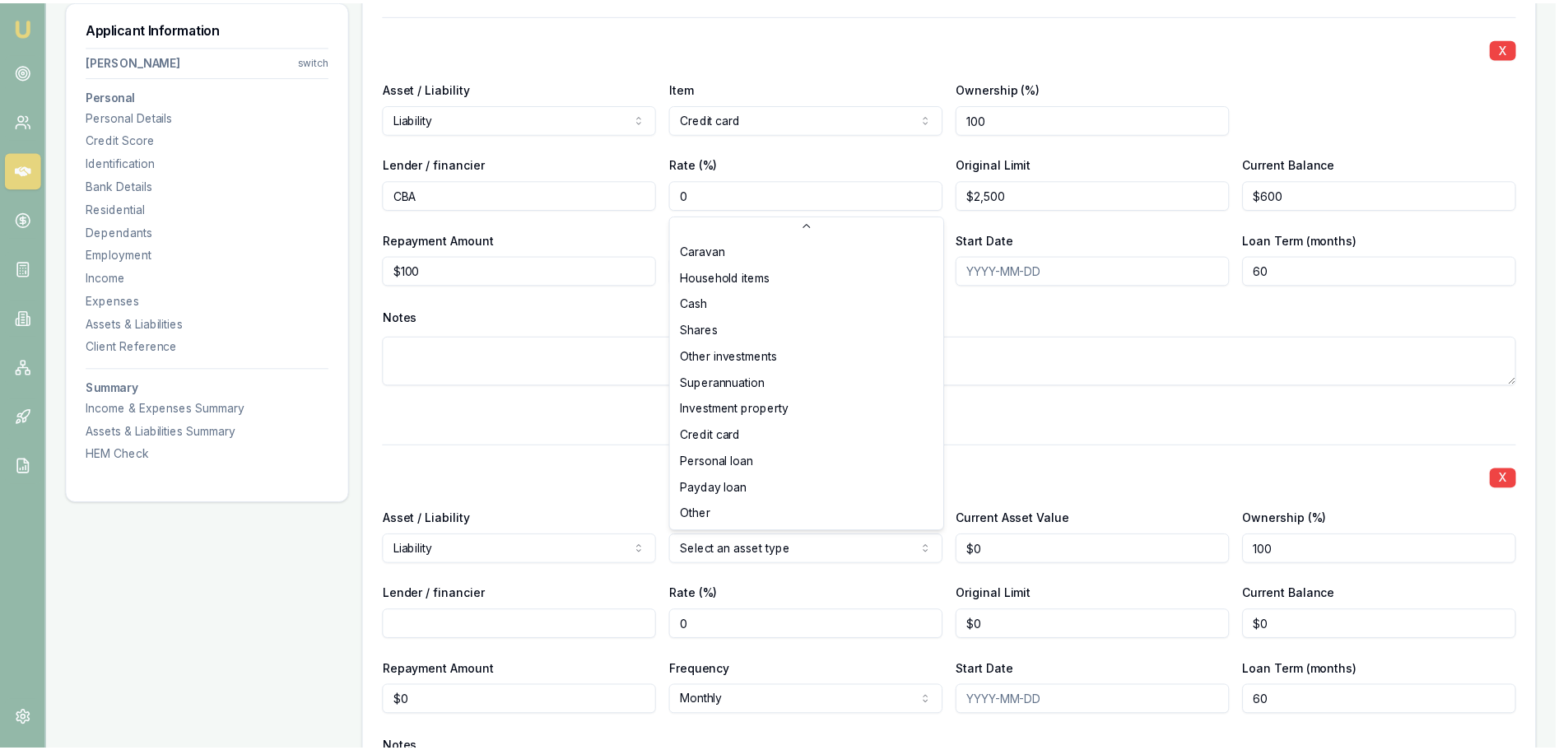
scroll to position [107, 0]
select select "PERSONAL_LOAN"
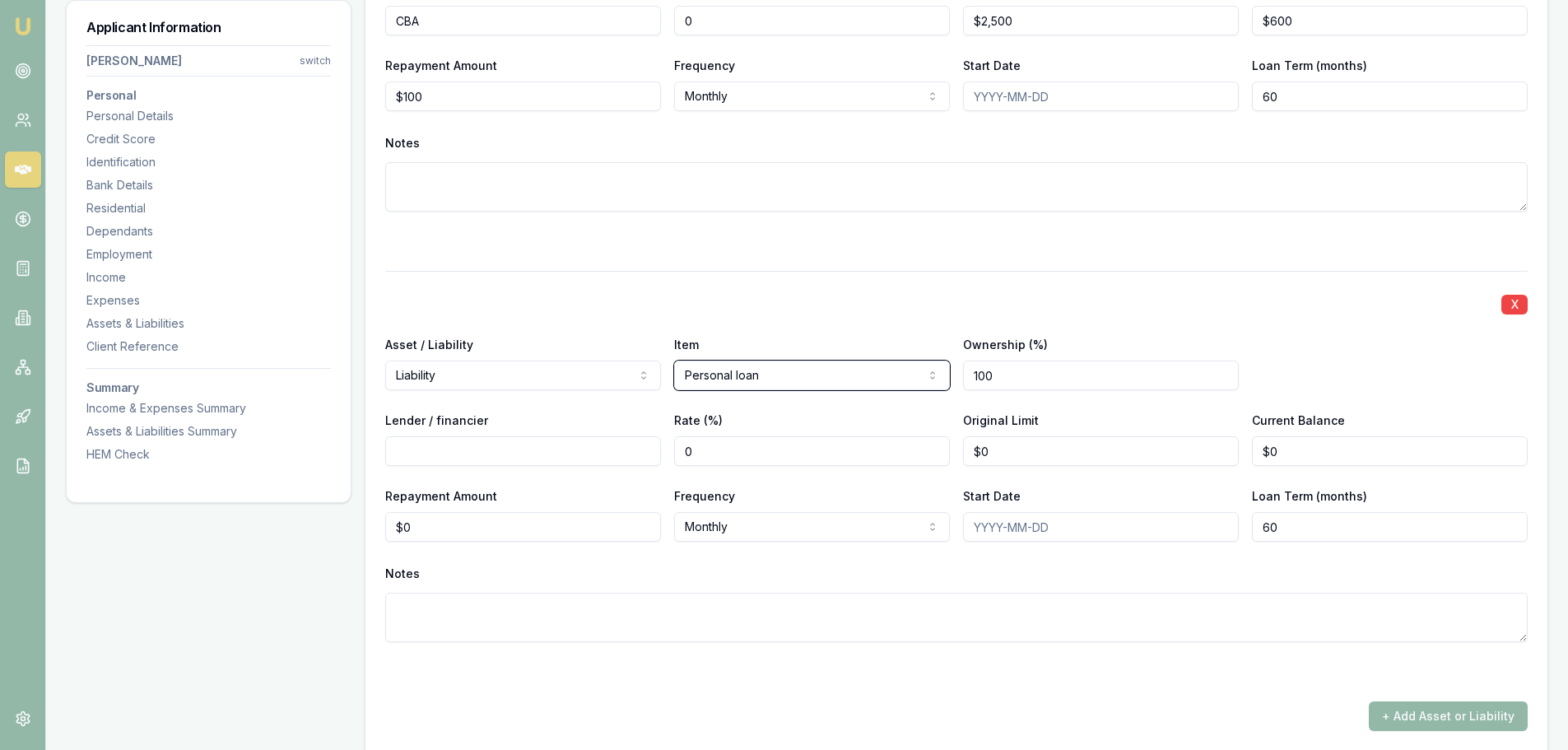
scroll to position [4694, 0]
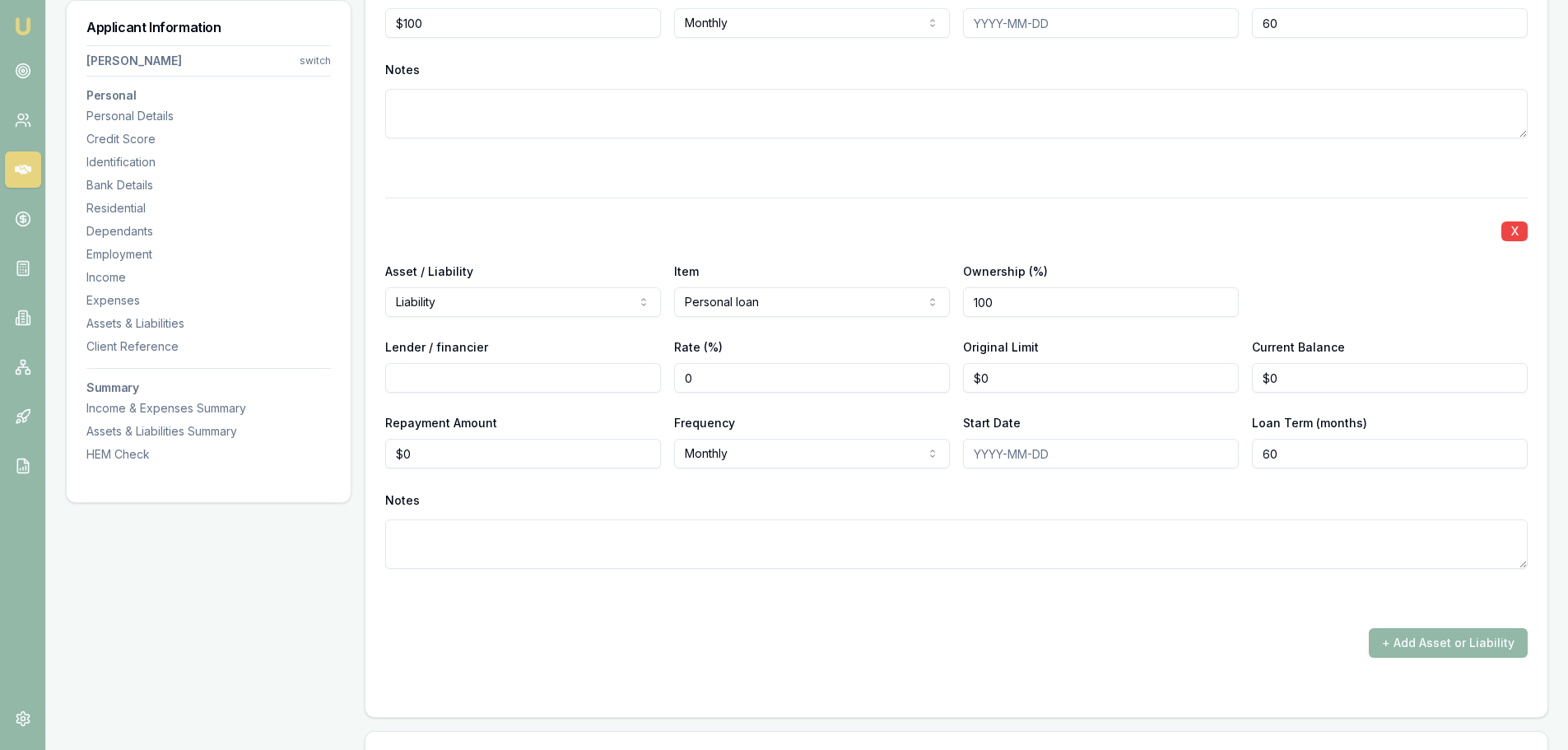
drag, startPoint x: 502, startPoint y: 388, endPoint x: 503, endPoint y: 367, distance: 21.0
click at [502, 385] on input "Lender / financier" at bounding box center [523, 378] width 276 height 30
type input "CBA"
drag, startPoint x: 490, startPoint y: 450, endPoint x: 277, endPoint y: 453, distance: 213.0
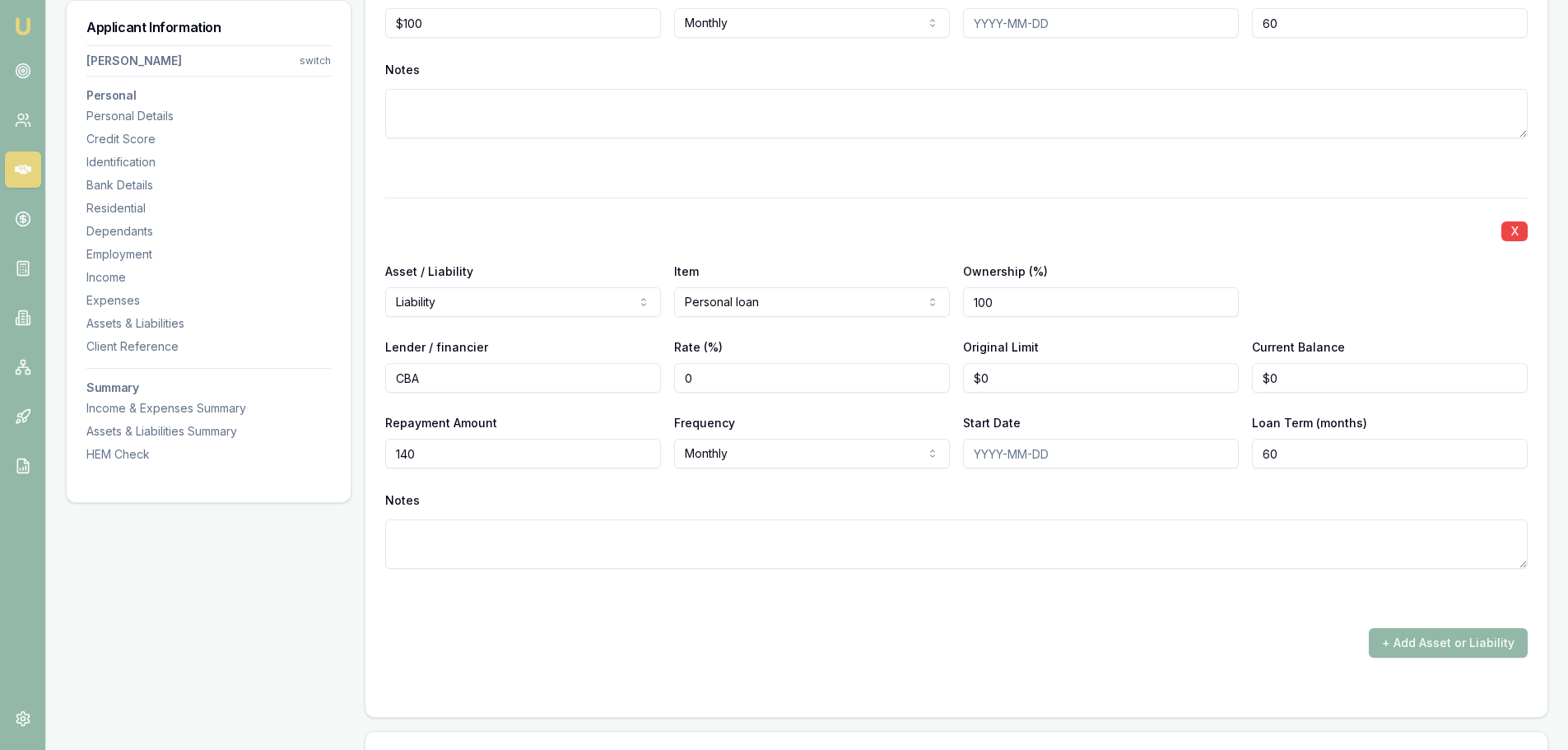
type input "$140"
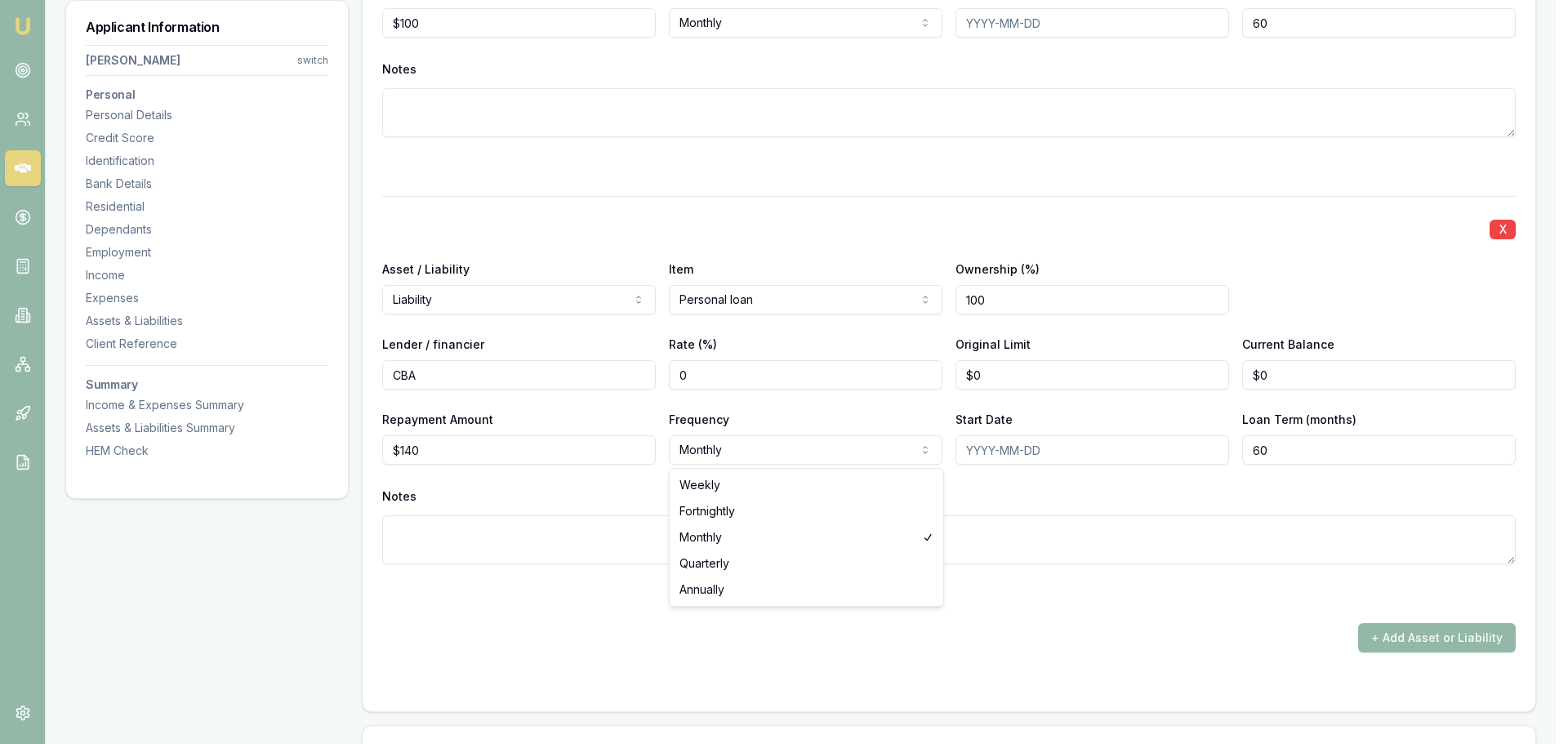
select select "WEEKLY"
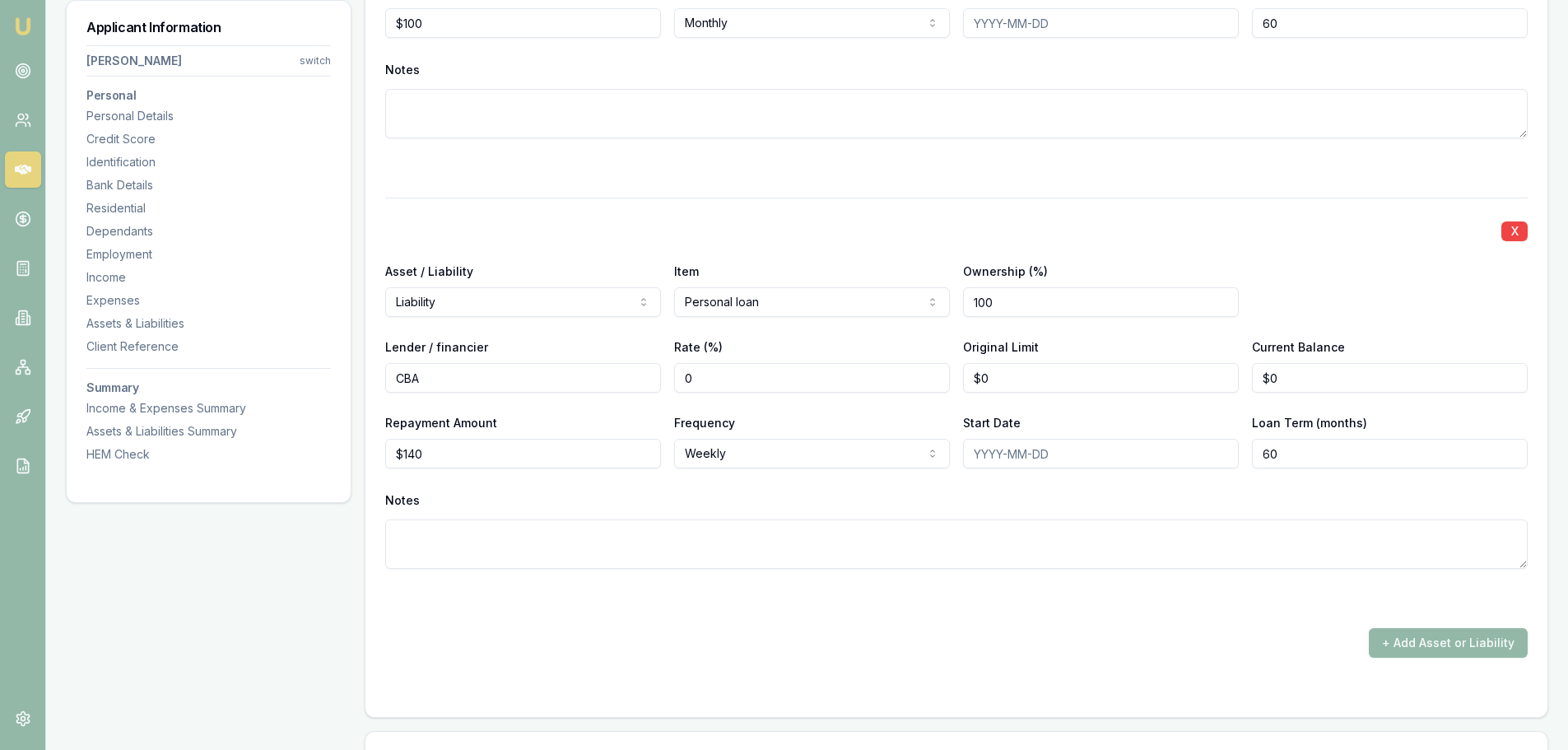
click at [753, 492] on div "Notes" at bounding box center [957, 500] width 1143 height 24
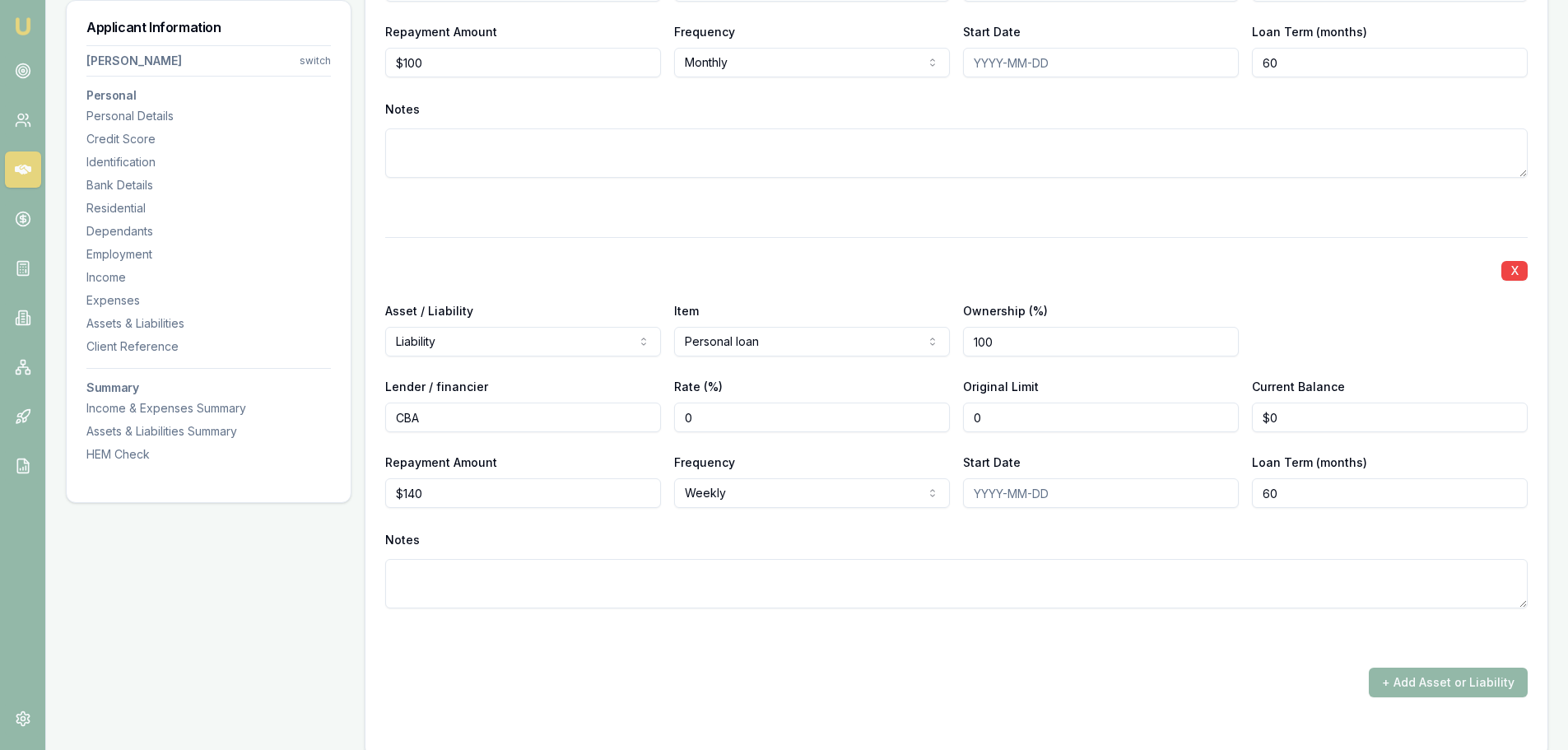
drag, startPoint x: 986, startPoint y: 422, endPoint x: 827, endPoint y: 458, distance: 163.0
click at [902, 423] on div "Lender / financier CBA Rate (%) 0 Original Limit 0 Current Balance $0" at bounding box center [957, 404] width 1143 height 56
type input "$30,000"
click at [786, 211] on div at bounding box center [957, 207] width 1143 height 19
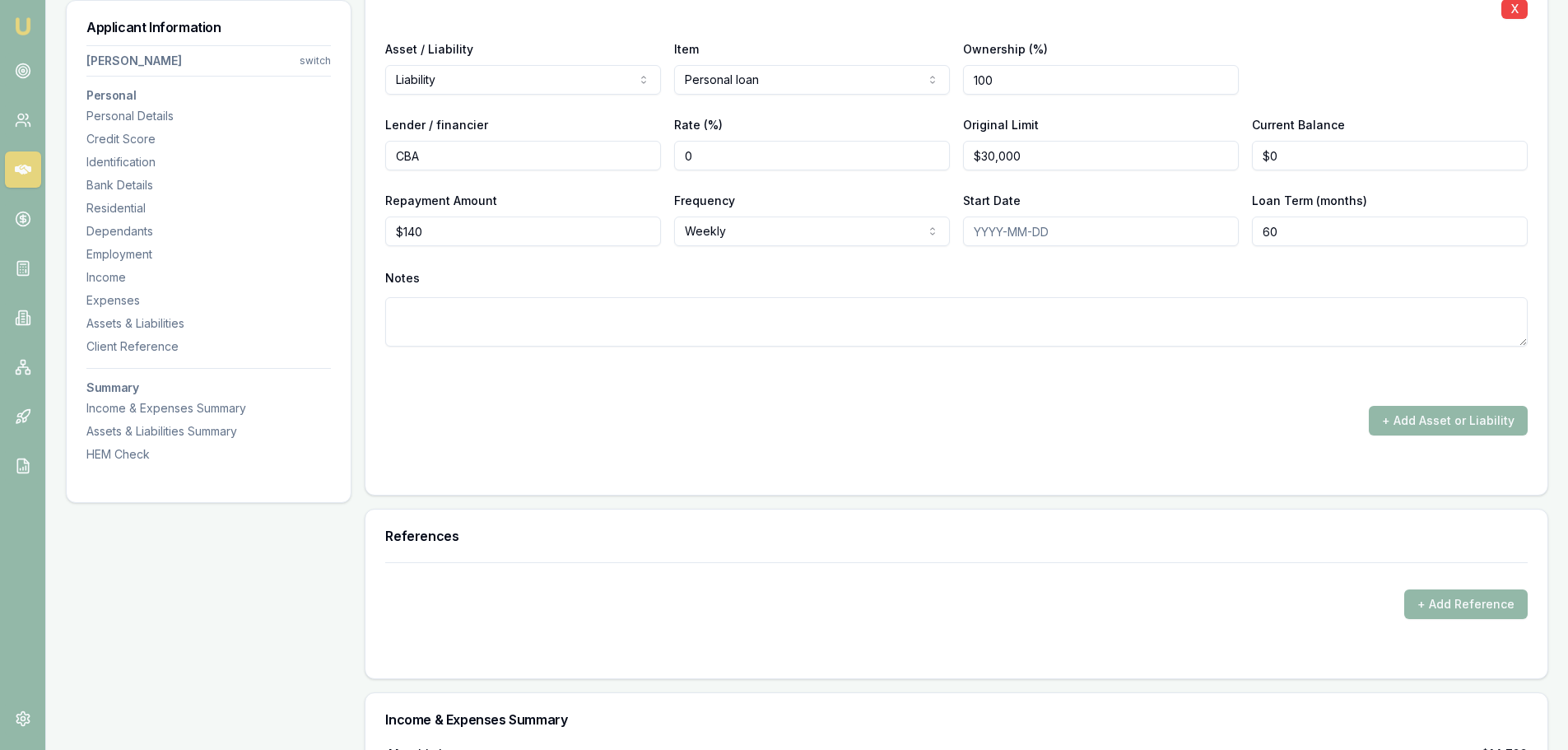
scroll to position [4859, 0]
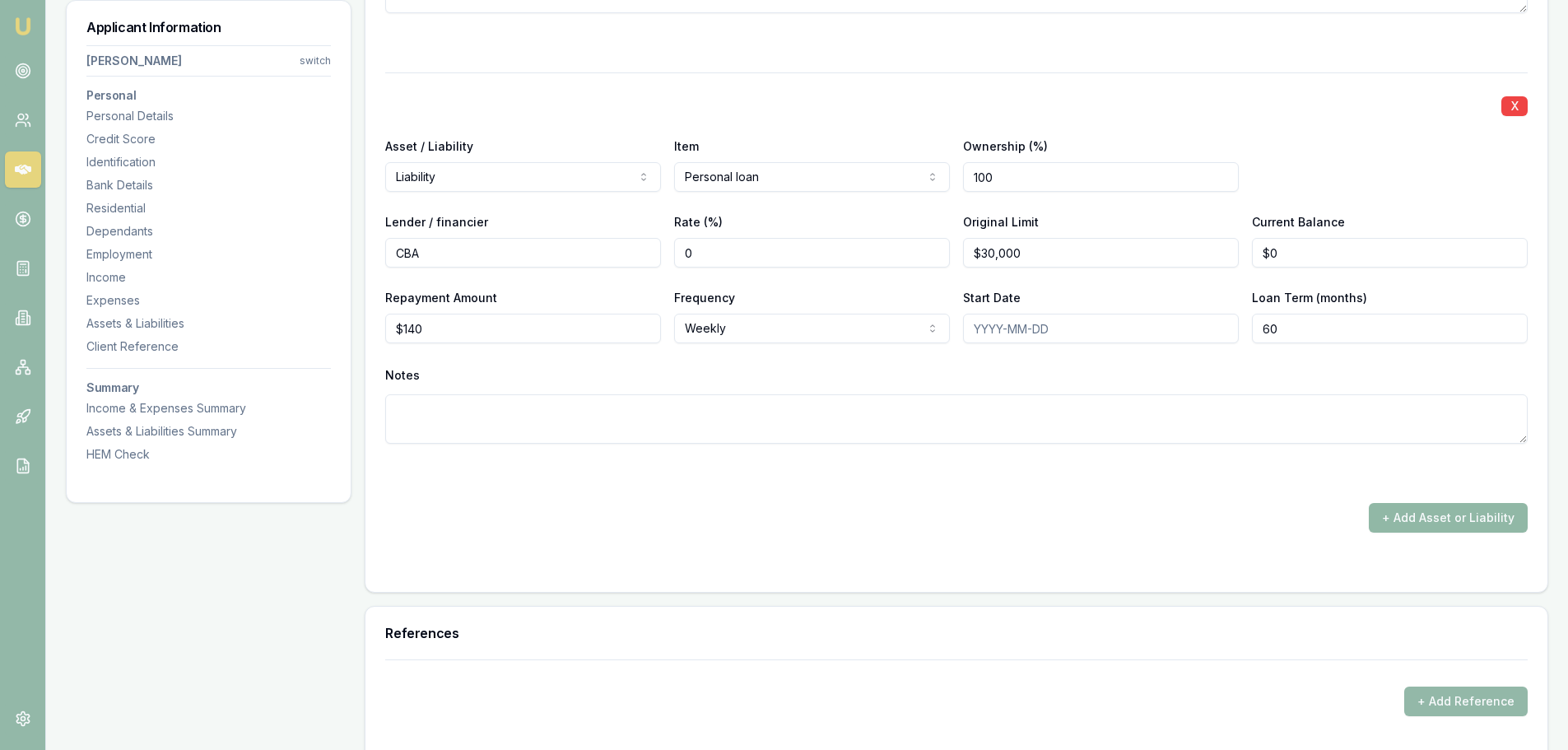
click at [1457, 513] on button "+ Add Asset or Liability" at bounding box center [1448, 517] width 159 height 30
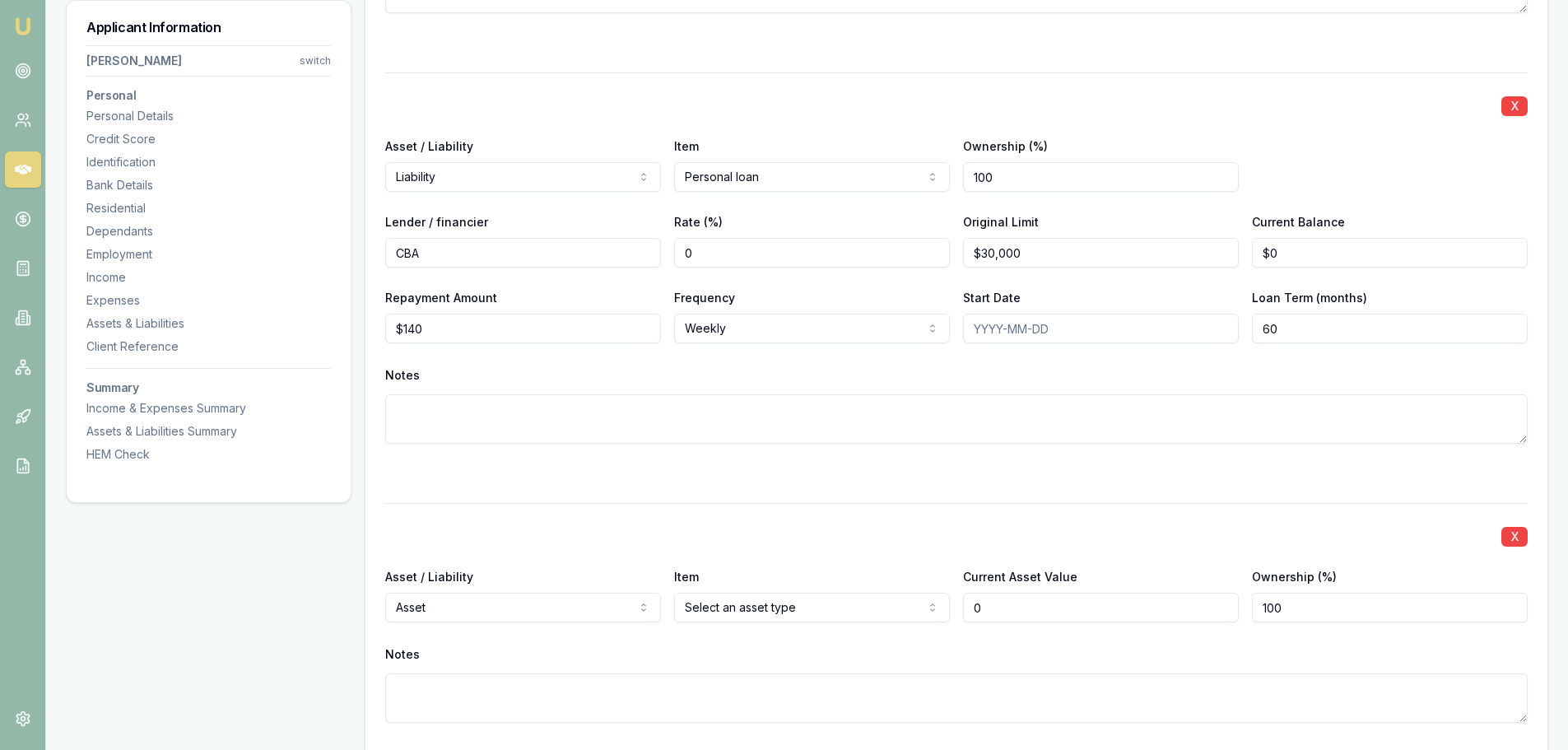
type input "$0"
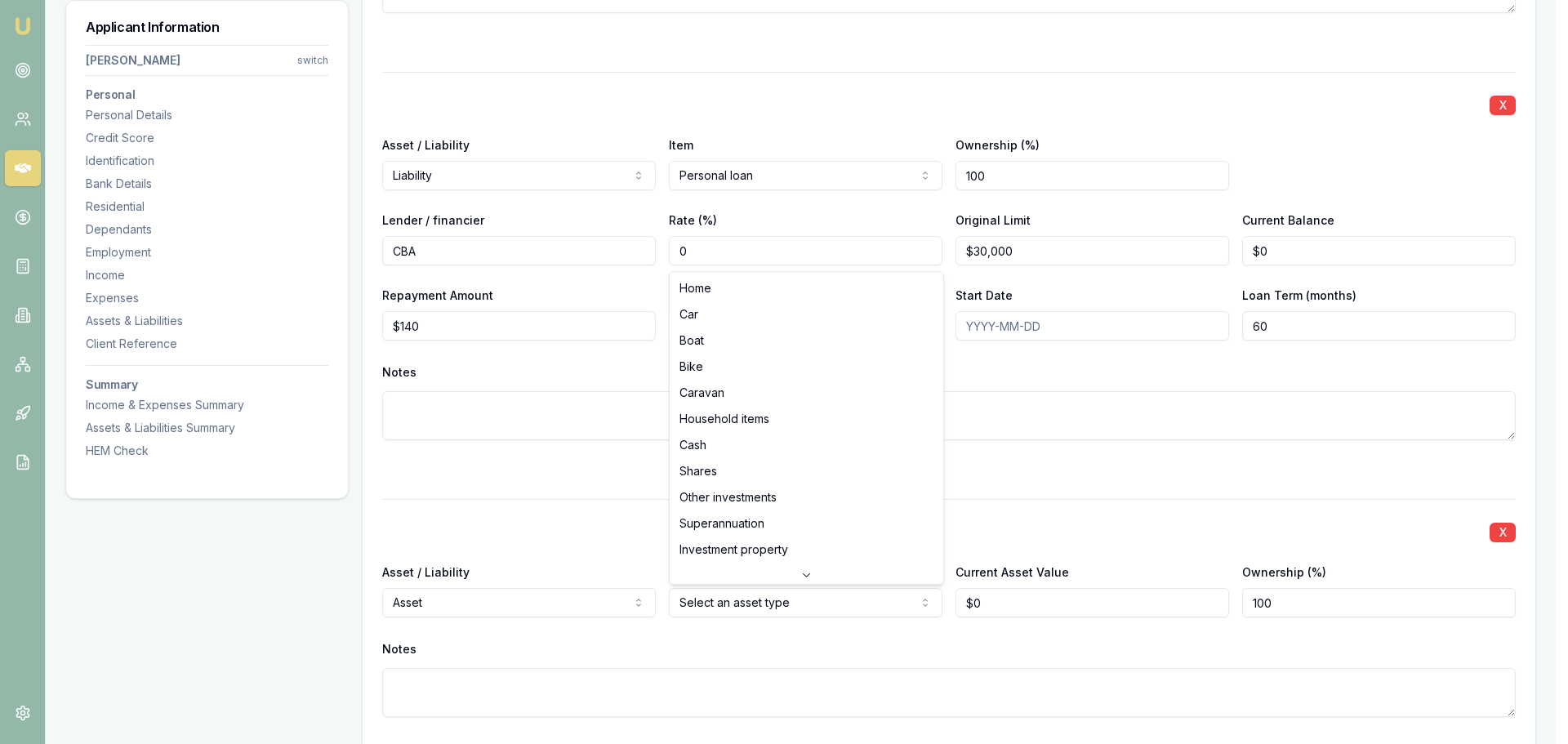
select select "CASH"
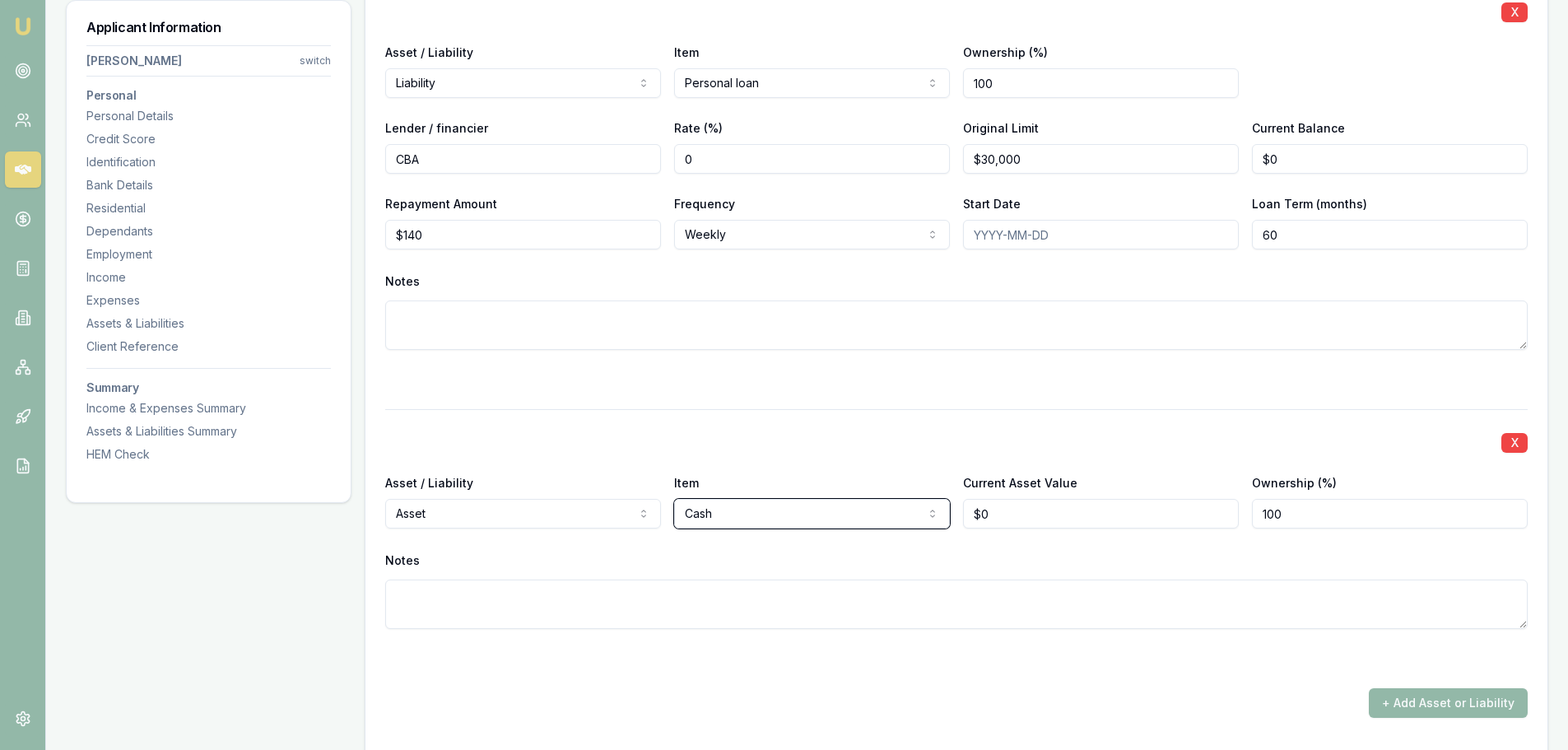
scroll to position [5106, 0]
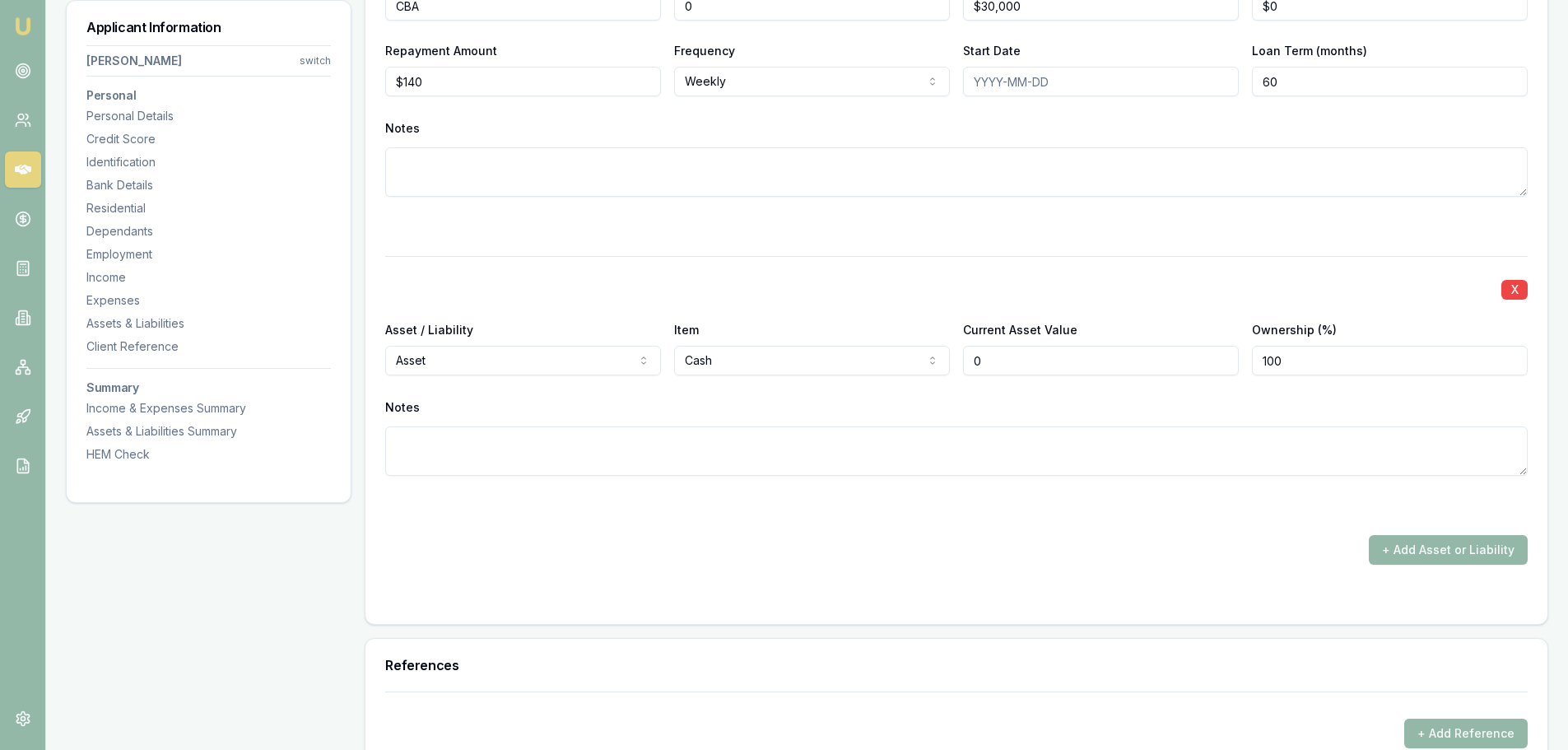
drag, startPoint x: 993, startPoint y: 353, endPoint x: 954, endPoint y: 352, distance: 39.0
click at [959, 352] on div "Asset / Liability Asset Asset Liability Item Cash Home Car Boat Bike Caravan Ho…" at bounding box center [957, 348] width 1143 height 56
type input "$6,000"
click at [1428, 555] on button "+ Add Asset or Liability" at bounding box center [1448, 549] width 159 height 30
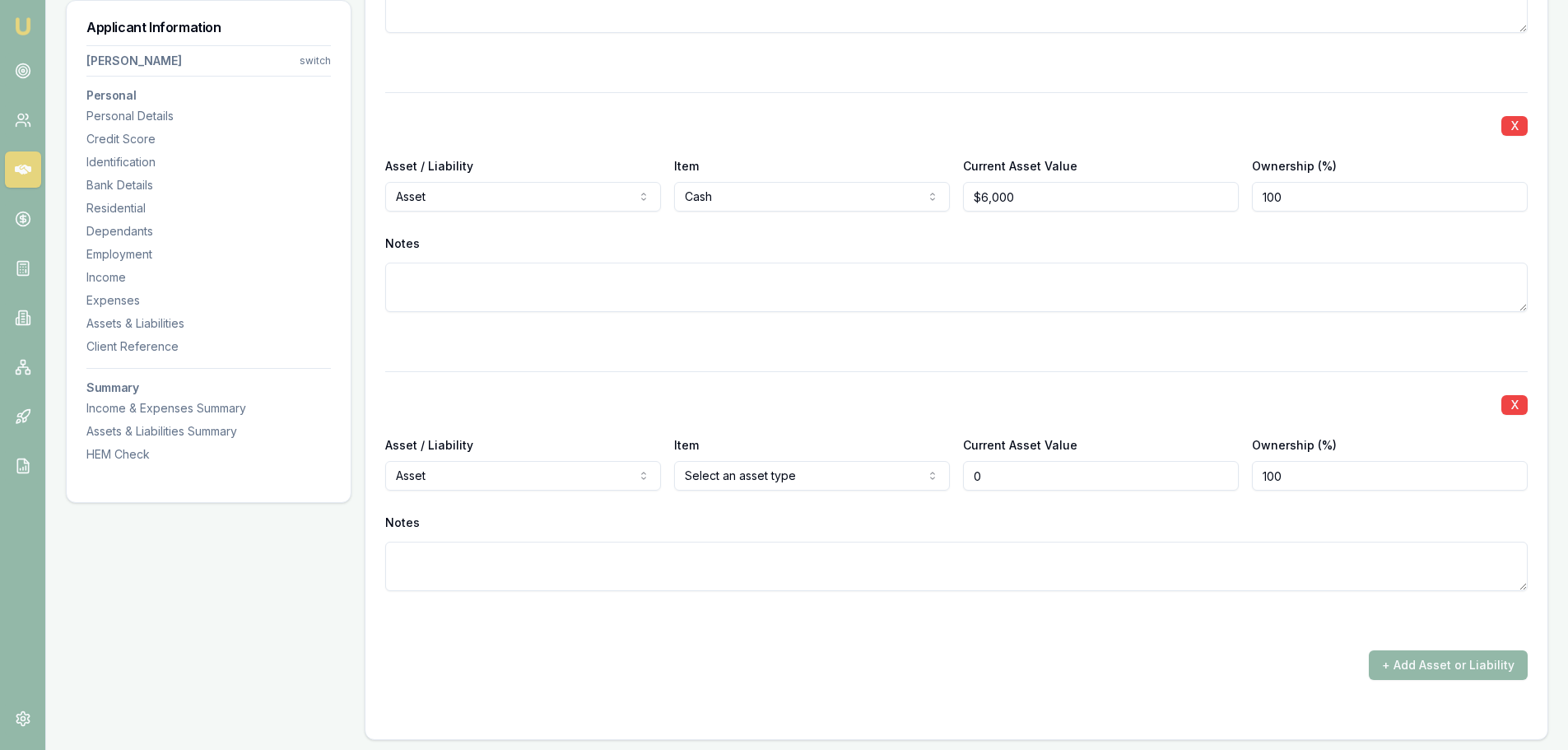
scroll to position [5270, 0]
type input "$0"
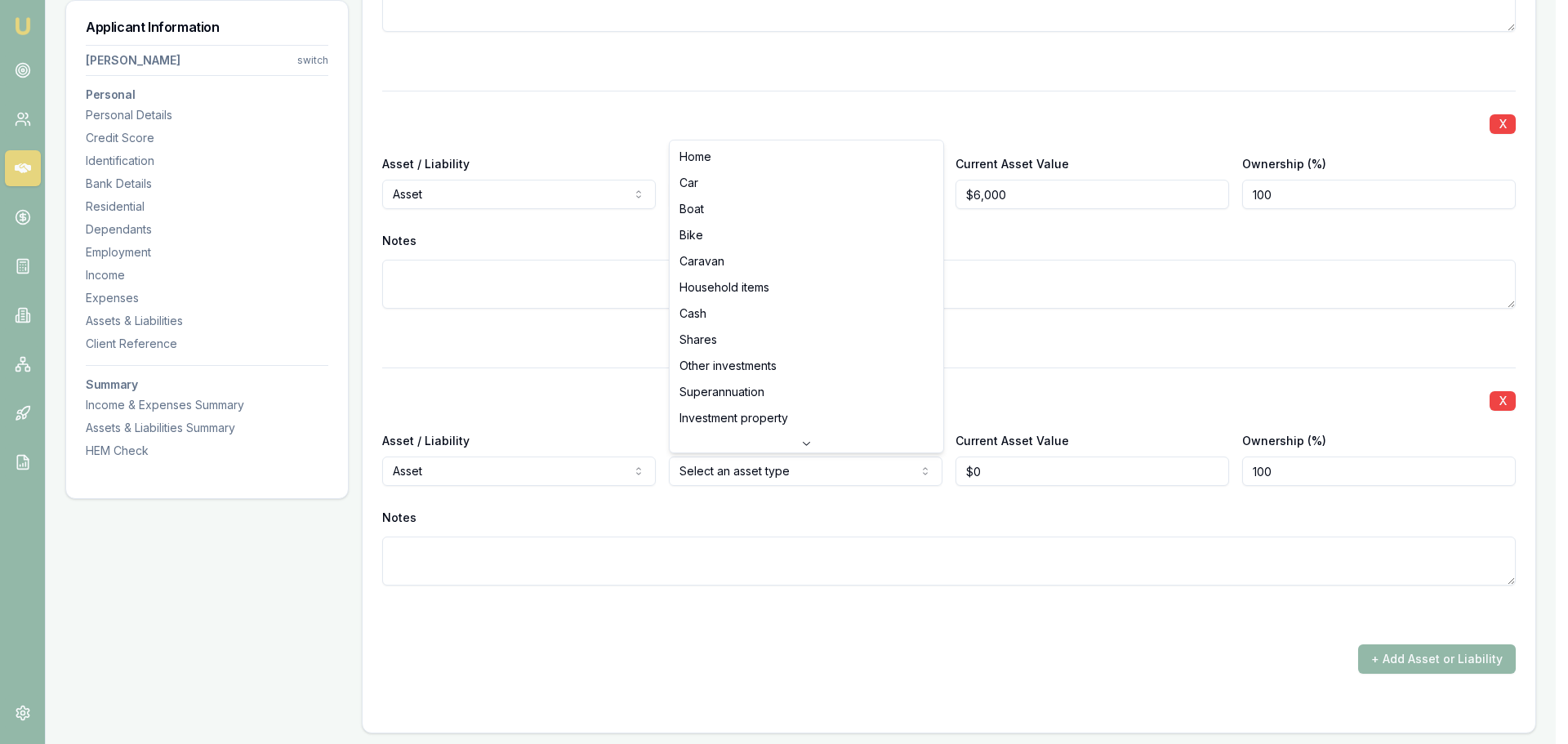
select select "HOUSEHOLD_ITEMS"
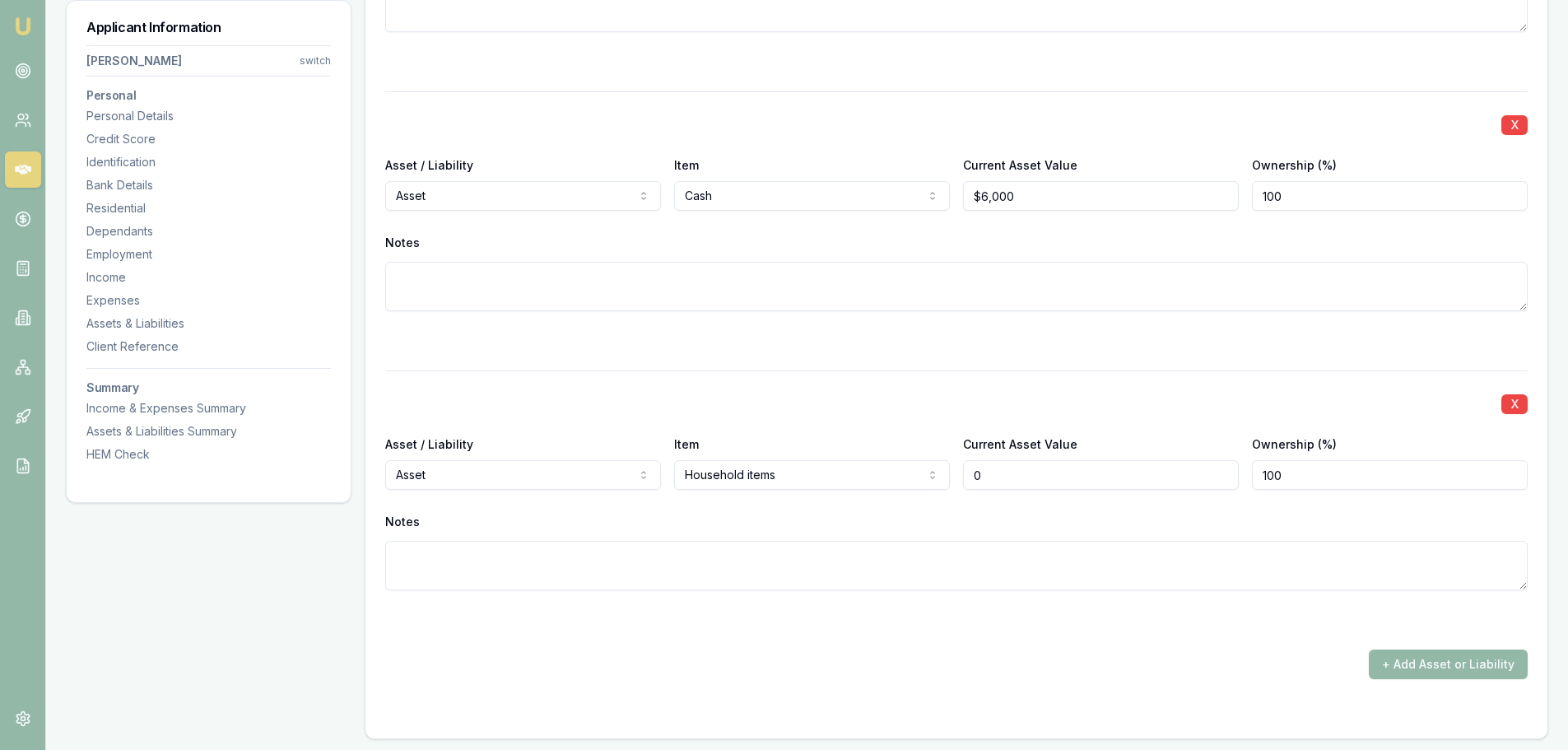
drag, startPoint x: 952, startPoint y: 475, endPoint x: 934, endPoint y: 473, distance: 18.1
click at [946, 475] on div "Asset / Liability Asset Asset Liability Item Household items Home Car Boat Bike…" at bounding box center [957, 462] width 1143 height 56
type input "$30,000"
click at [1491, 667] on button "+ Add Asset or Liability" at bounding box center [1448, 665] width 159 height 30
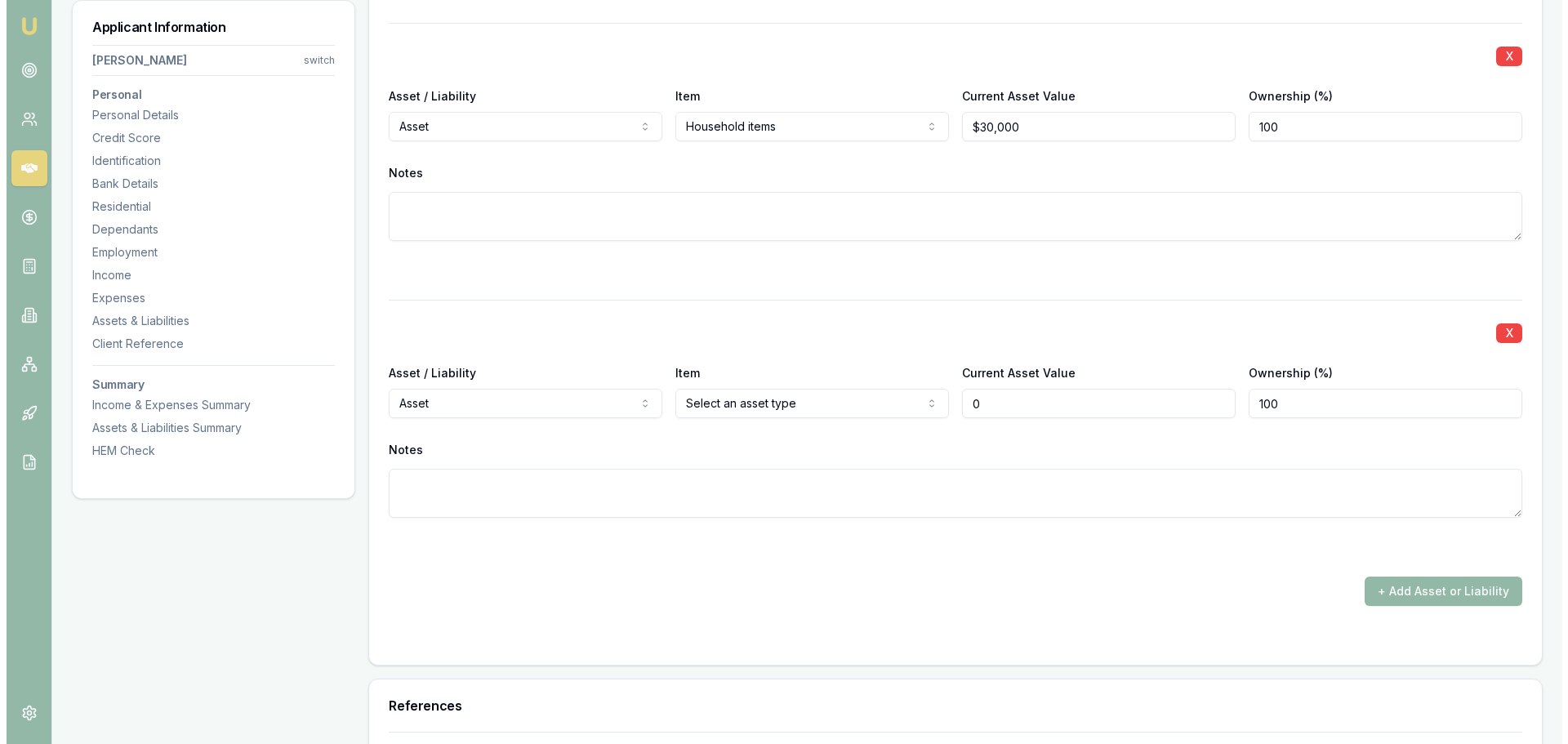
scroll to position [5573, 0]
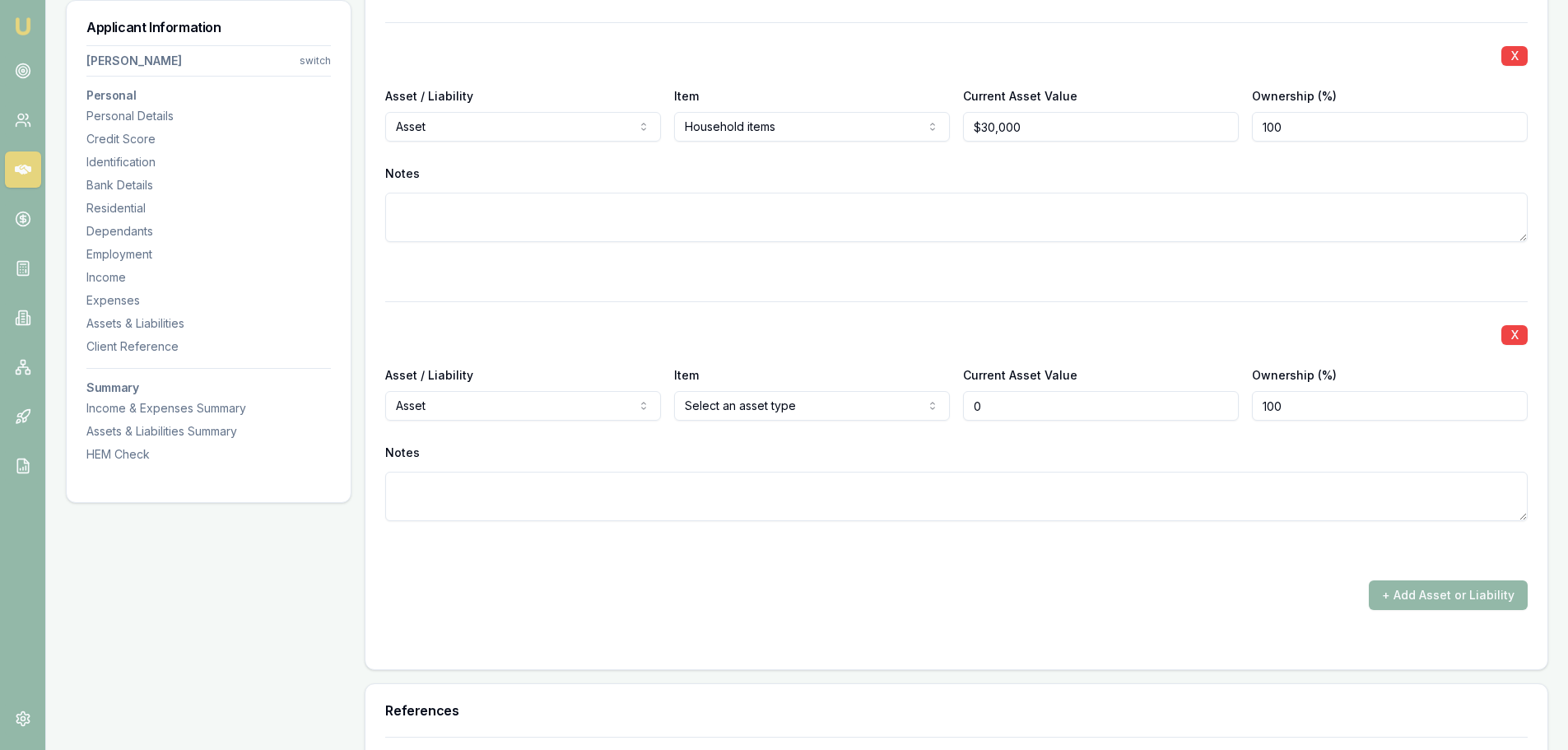
type input "$0"
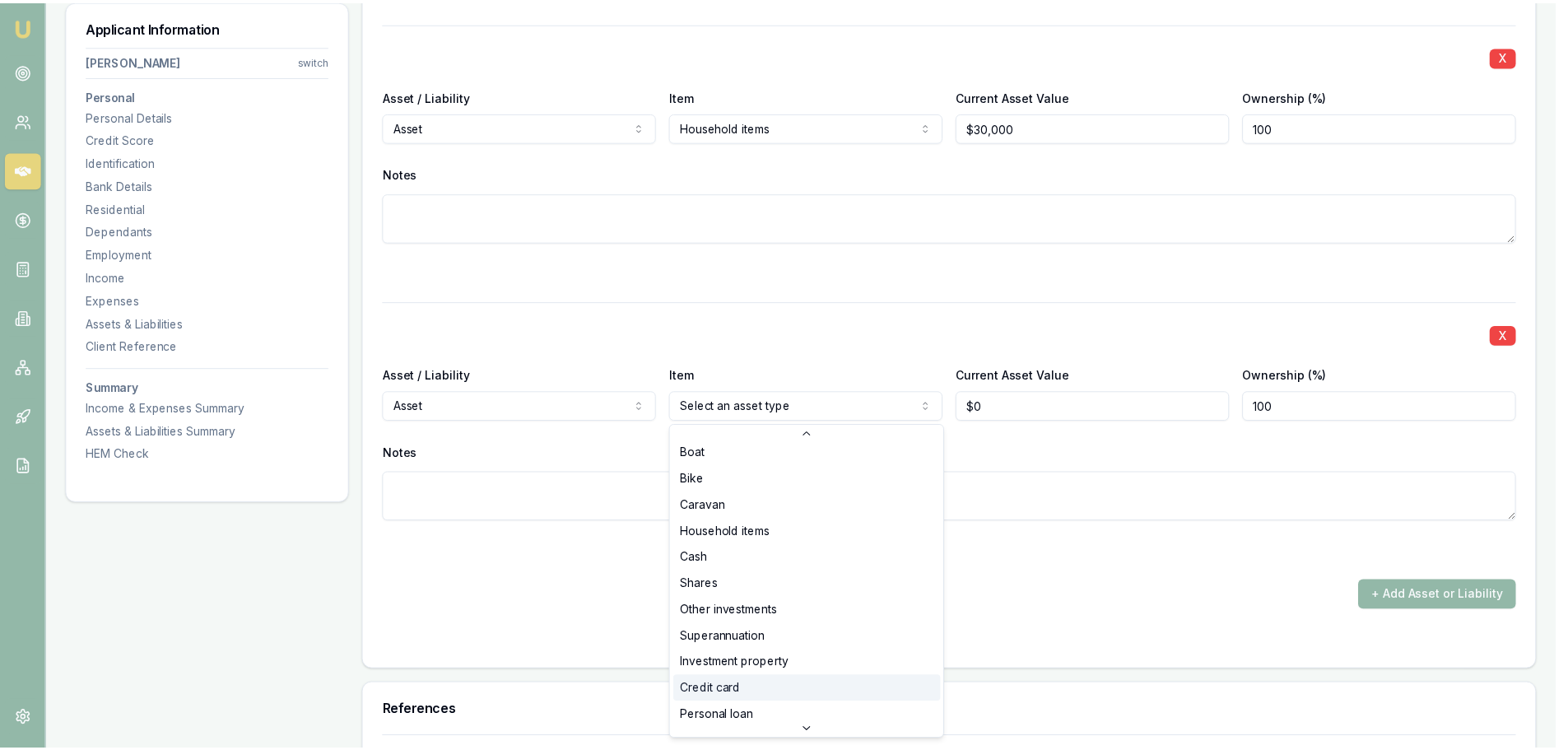
scroll to position [107, 0]
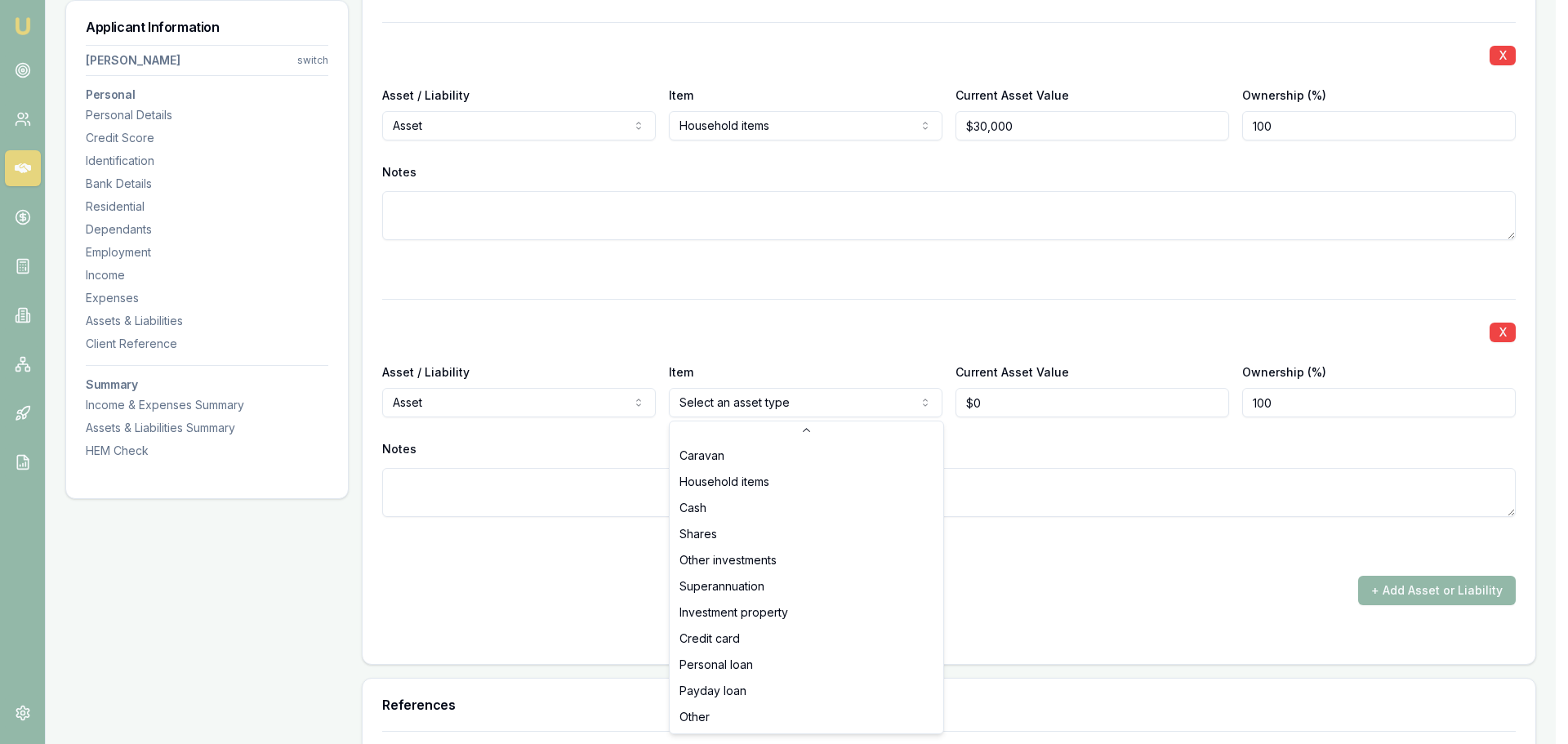
select select "OTHER"
drag, startPoint x: 729, startPoint y: 720, endPoint x: 921, endPoint y: 535, distance: 266.6
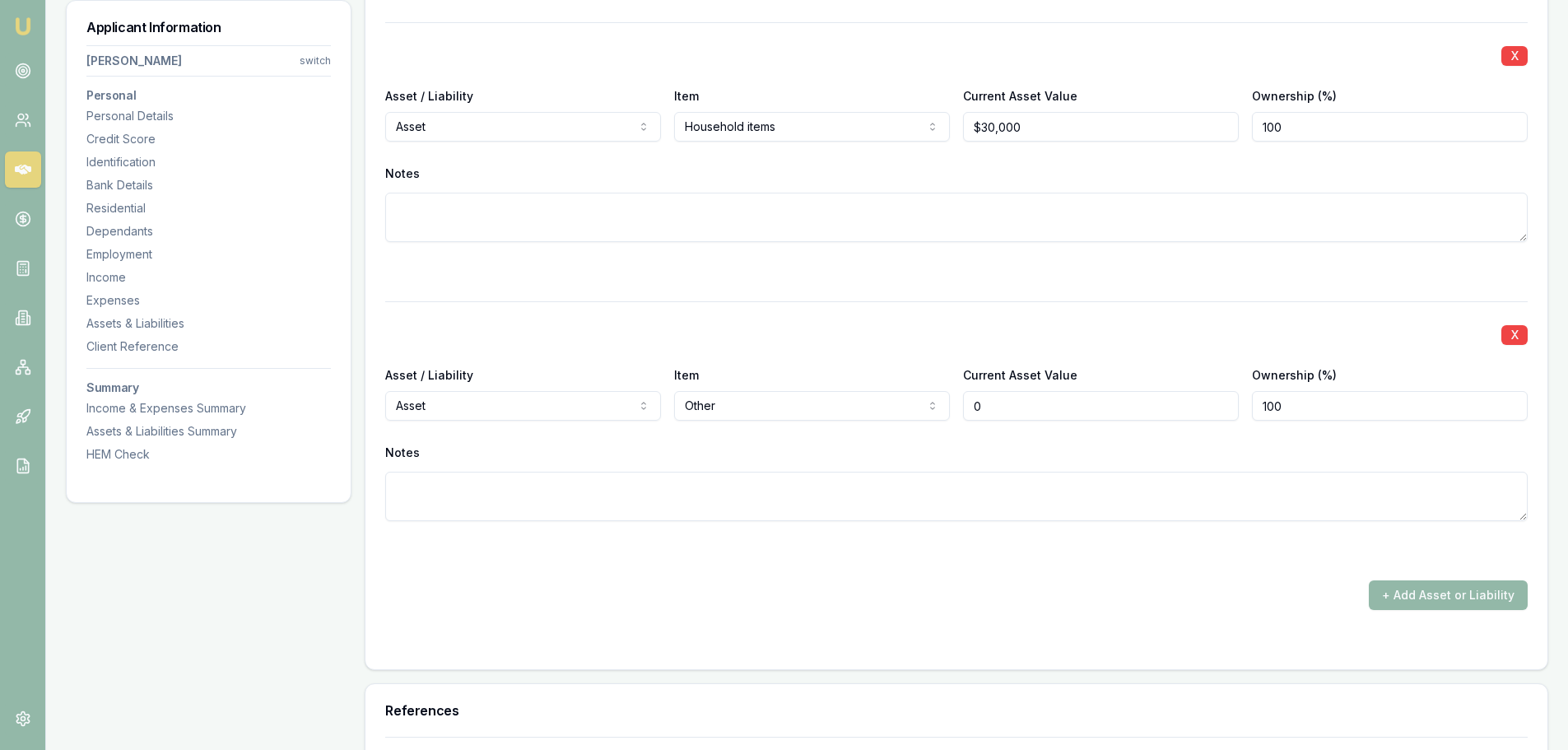
drag, startPoint x: 1023, startPoint y: 411, endPoint x: 859, endPoint y: 425, distance: 164.6
click at [892, 424] on div "X Asset / Liability Asset Asset Liability Item Other Home Car Boat Bike Caravan…" at bounding box center [957, 431] width 1143 height 260
type input "$50,000"
click at [874, 485] on textarea at bounding box center [957, 496] width 1143 height 49
type textarea "TOOLS"
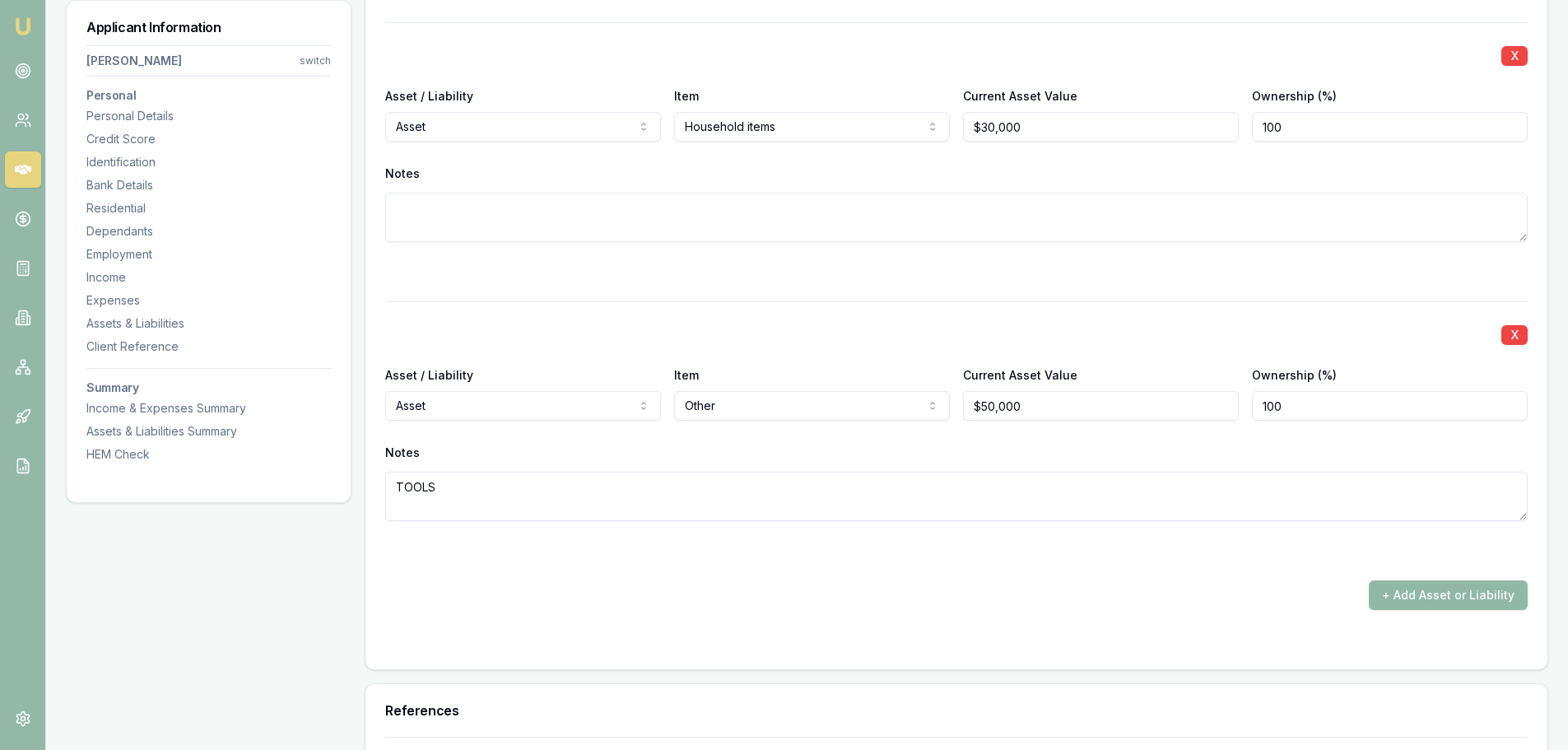
click at [1488, 606] on button "+ Add Asset or Liability" at bounding box center [1448, 595] width 159 height 30
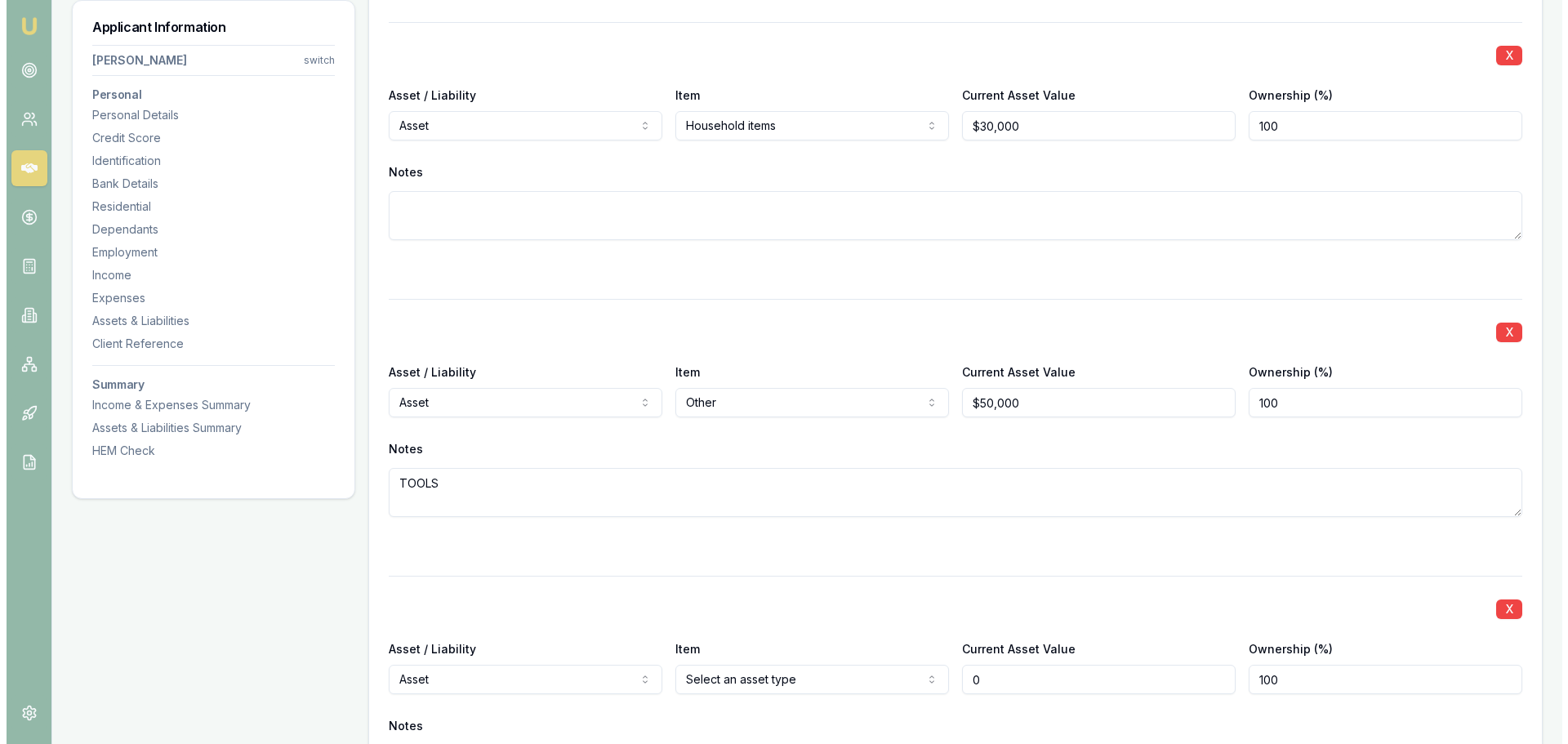
scroll to position [5982, 0]
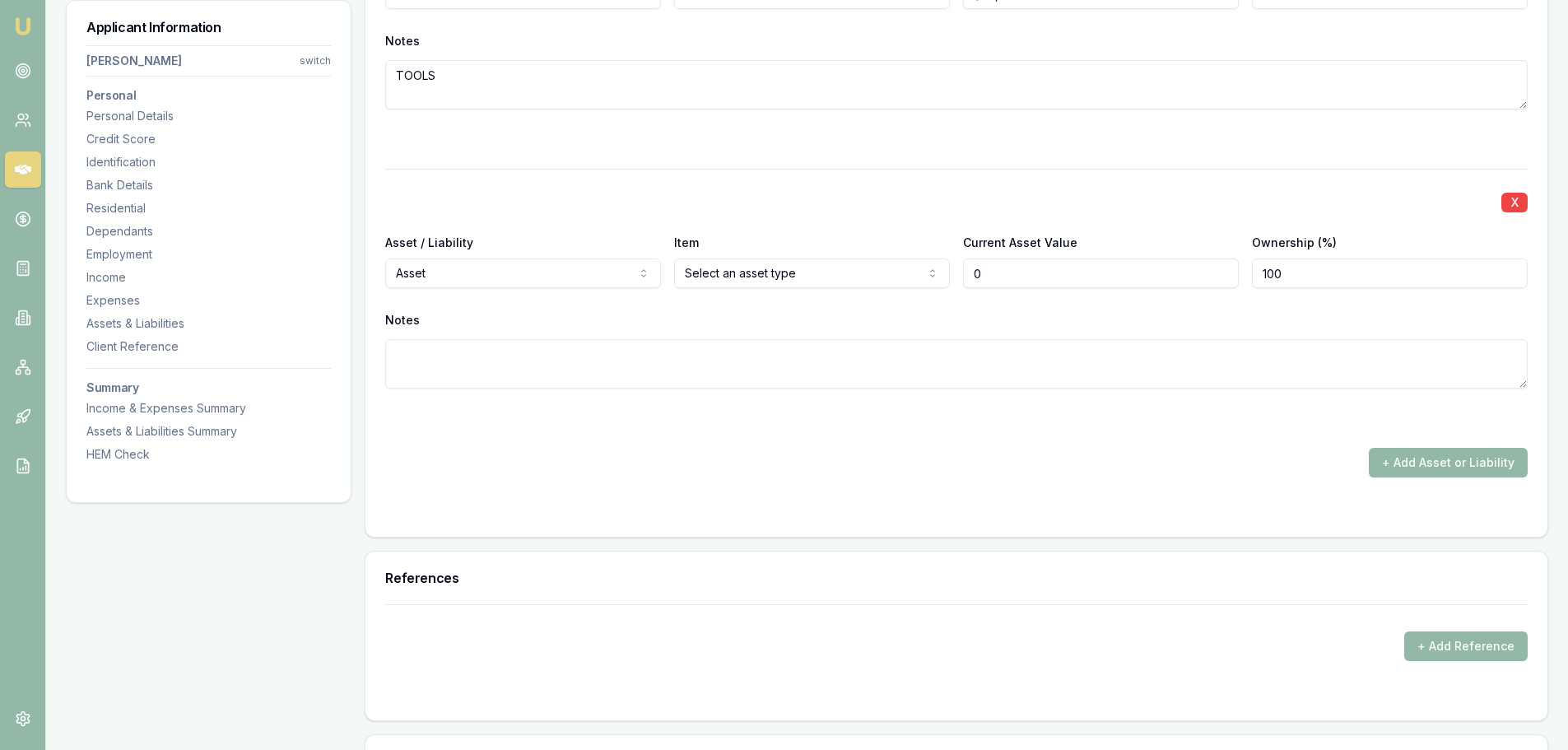
type input "$0"
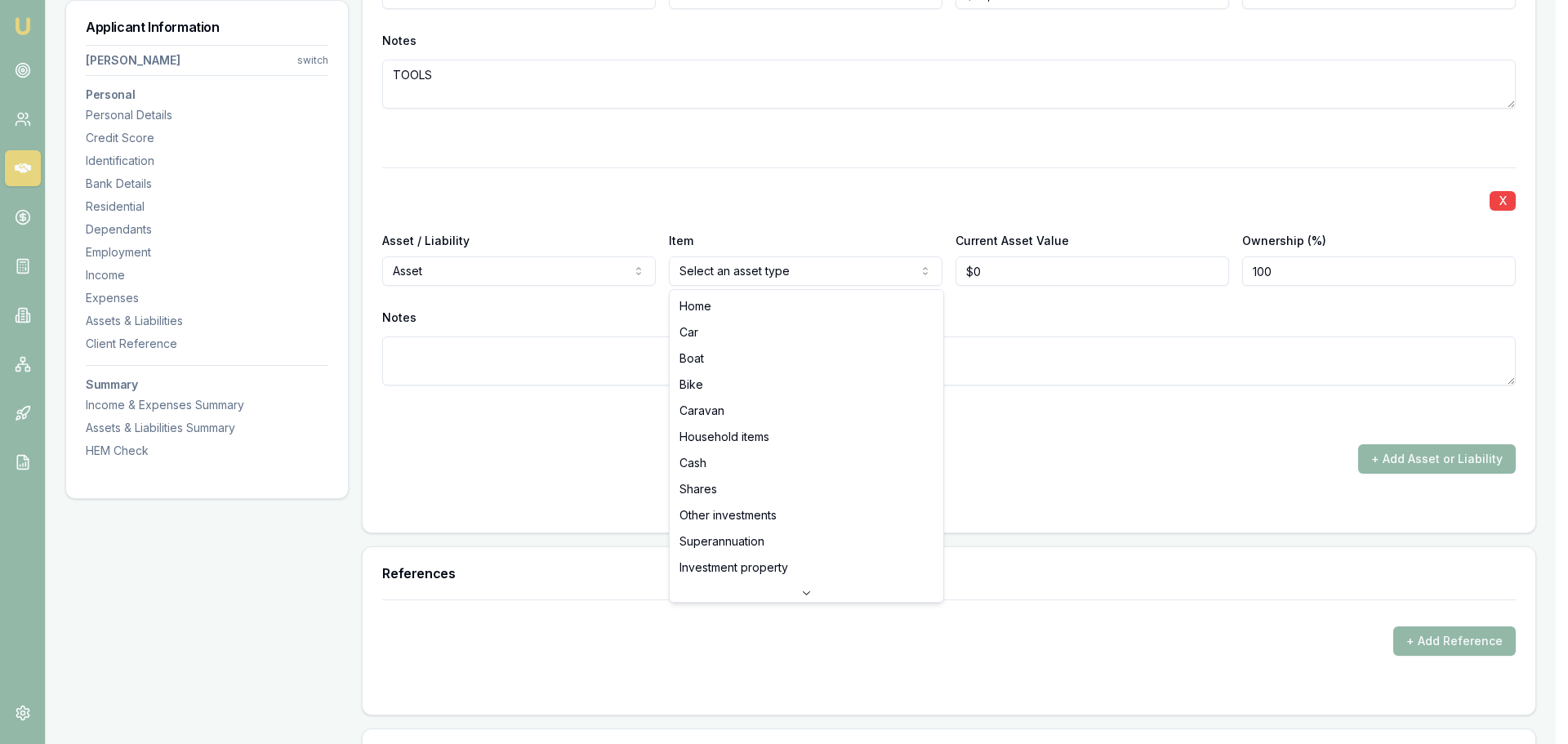
select select "CAR"
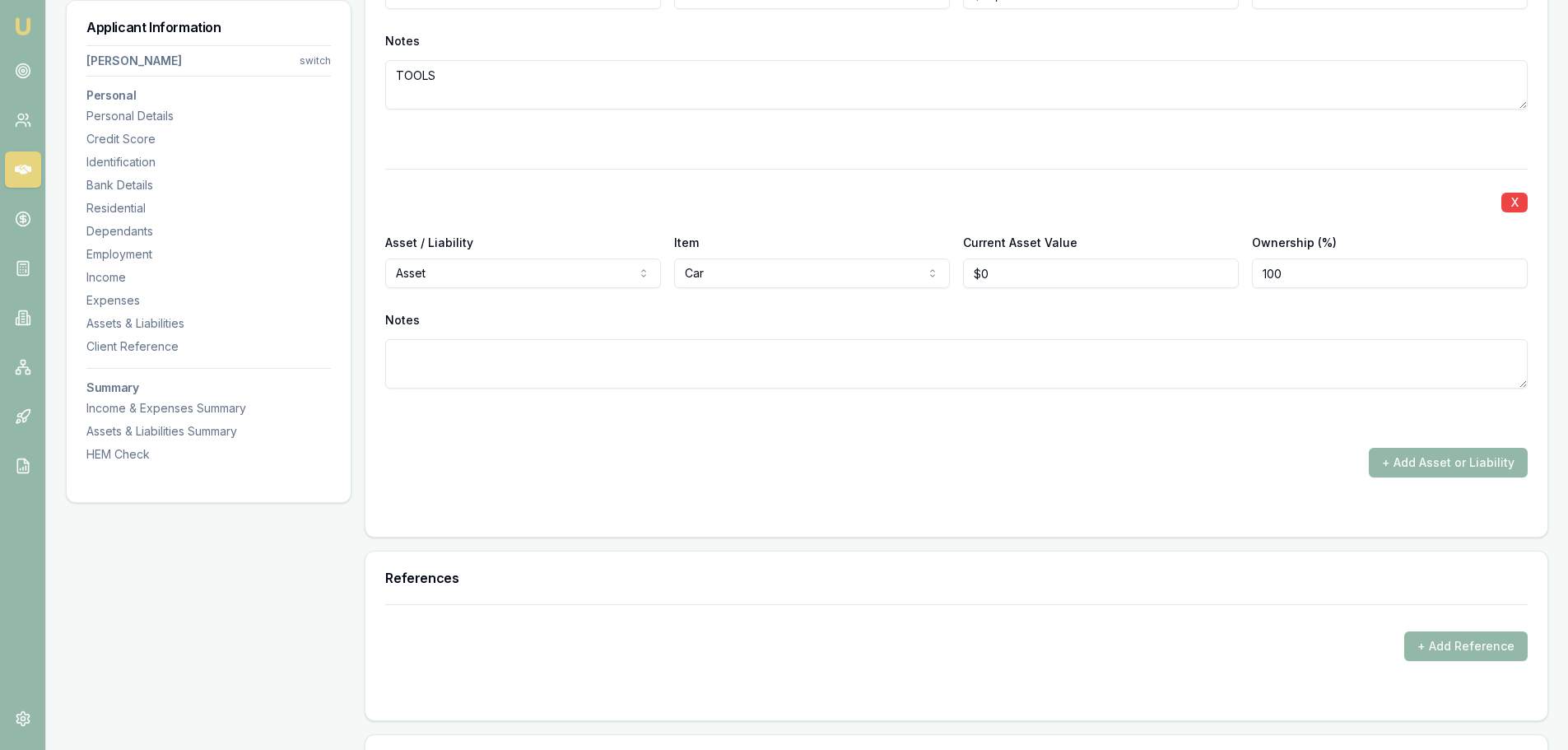
click at [800, 374] on textarea at bounding box center [957, 363] width 1143 height 49
type textarea "X3"
drag, startPoint x: 1051, startPoint y: 276, endPoint x: 919, endPoint y: 274, distance: 132.0
click at [920, 274] on div "Asset / Liability Asset Asset Liability Item Car Home Car Boat Bike Caravan Hou…" at bounding box center [957, 261] width 1143 height 56
type input "$45,000"
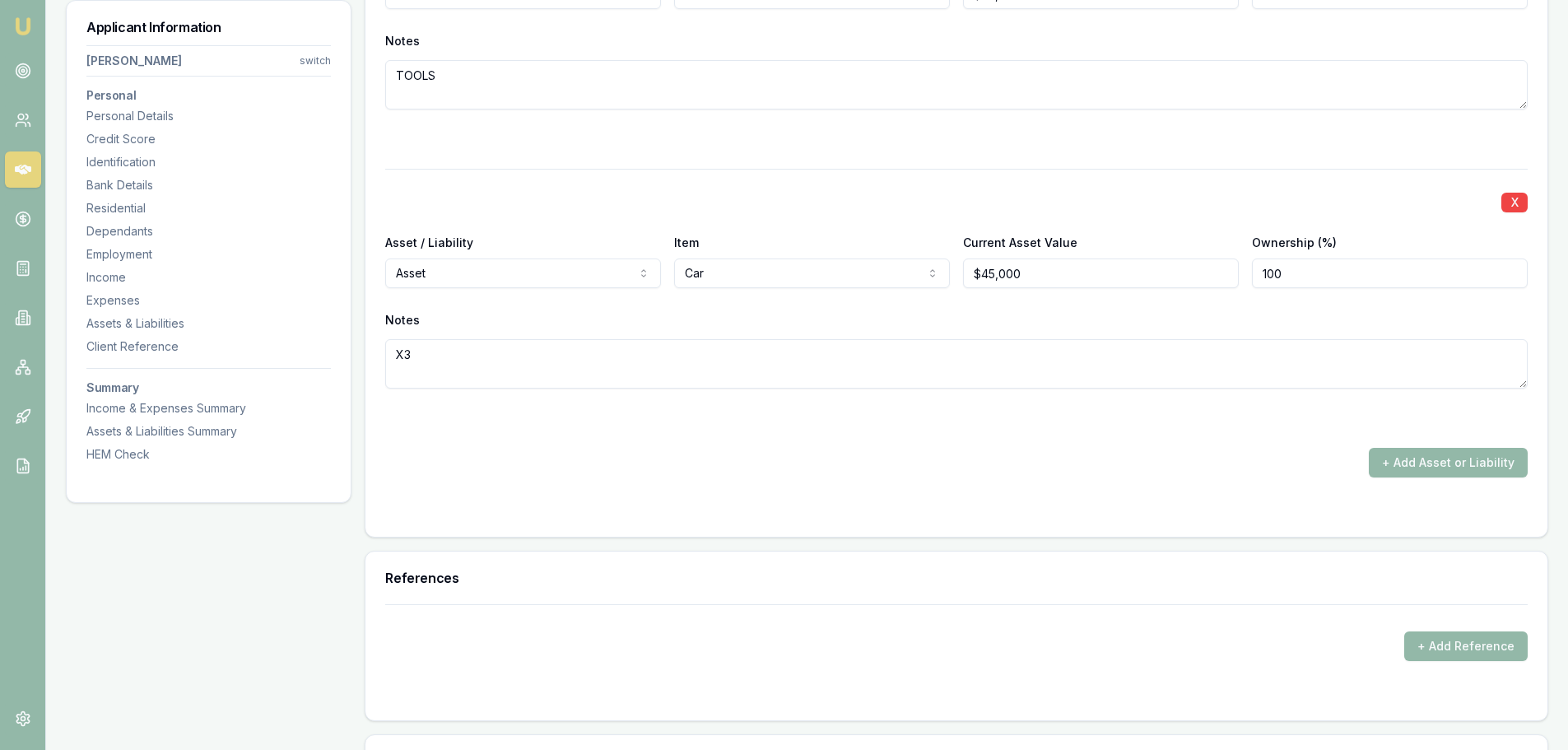
click at [1418, 463] on button "+ Add Asset or Liability" at bounding box center [1448, 462] width 159 height 30
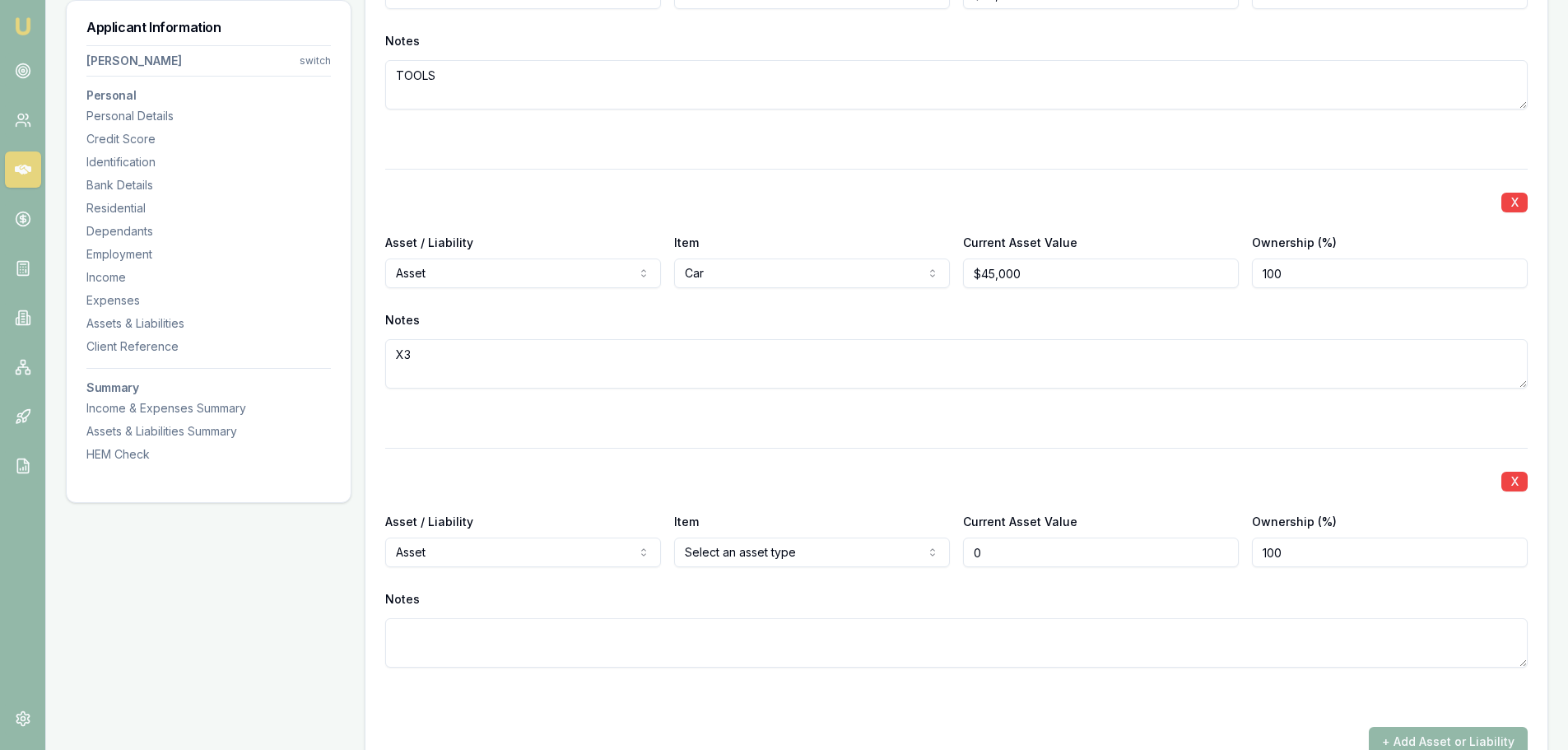
type input "$0"
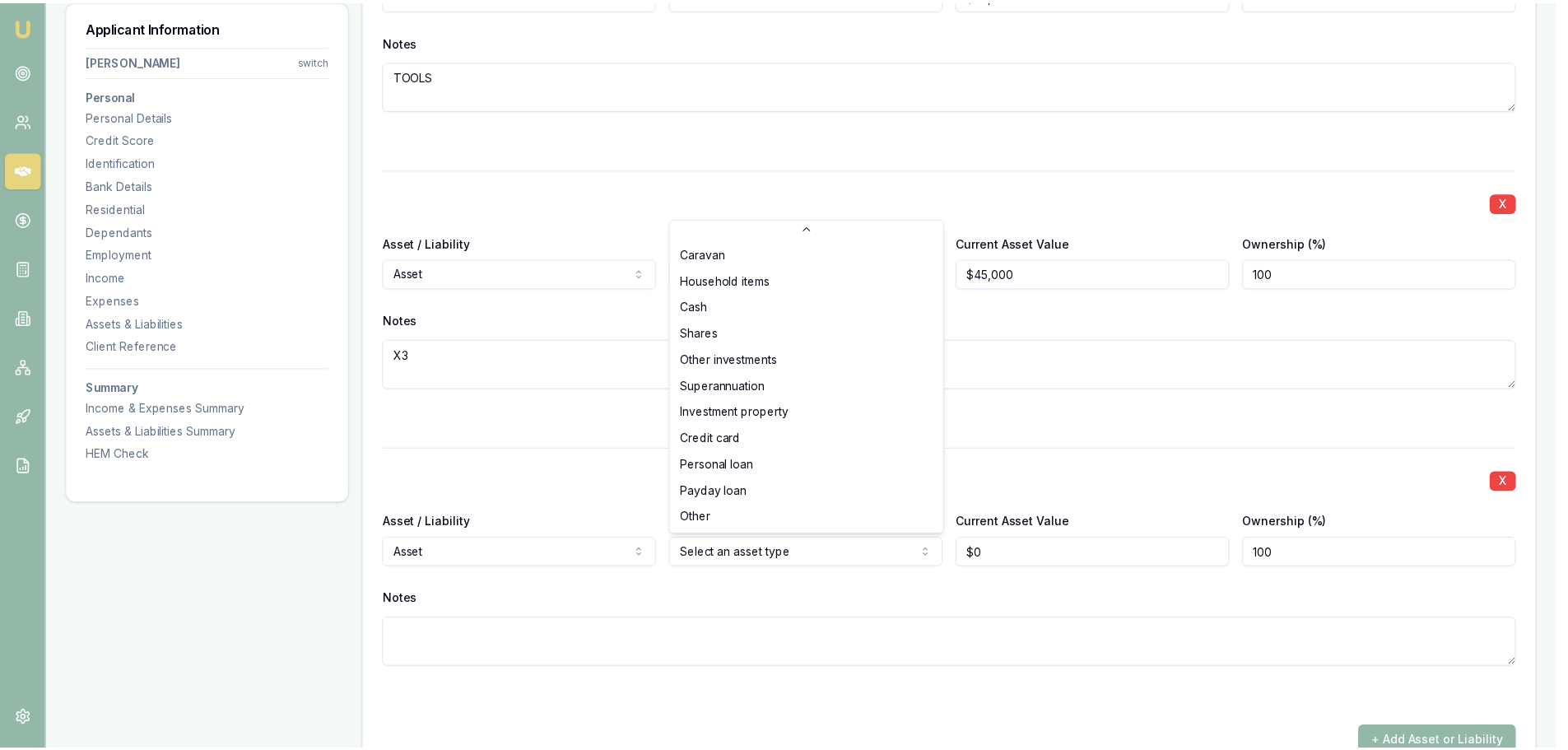
scroll to position [107, 0]
select select "OTHER"
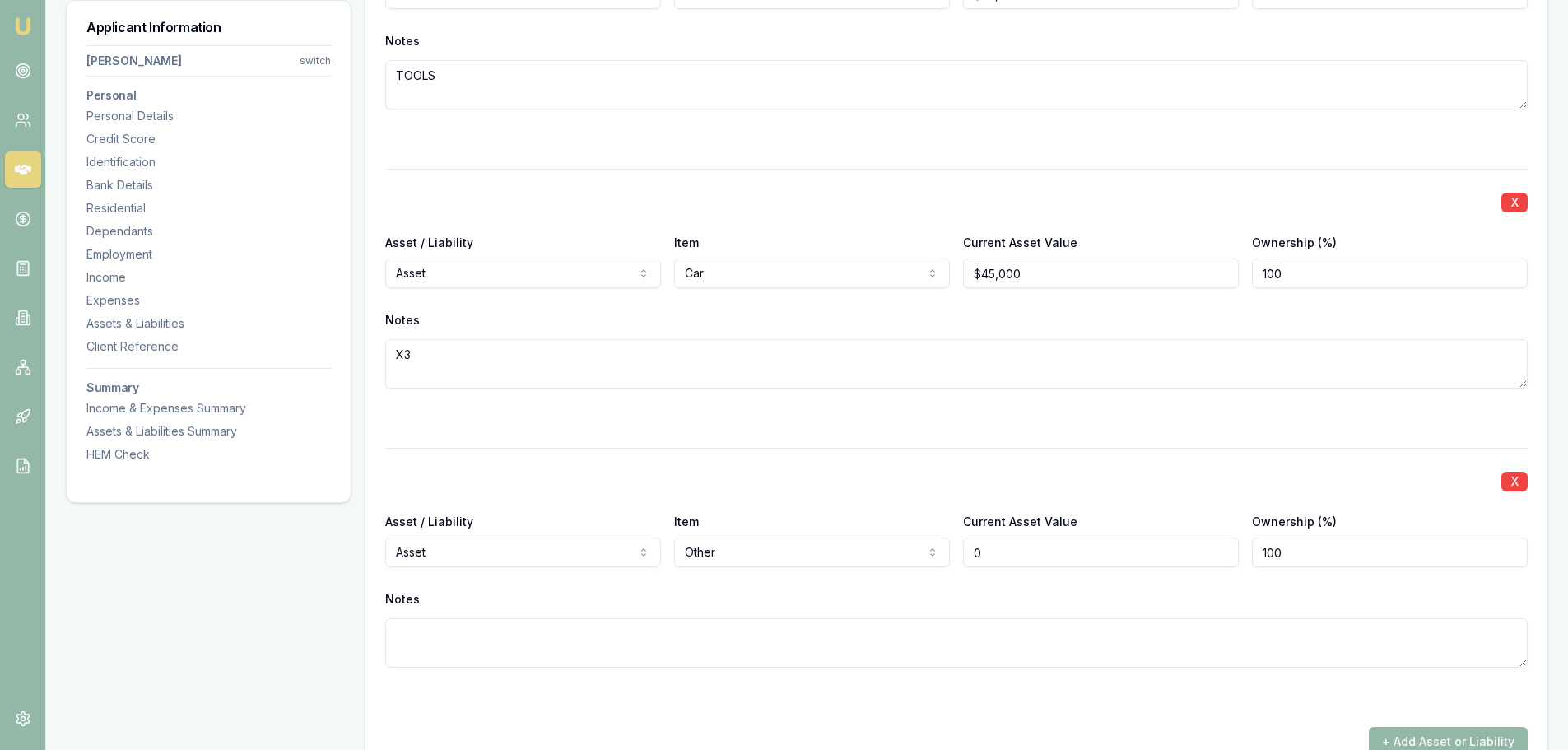
drag, startPoint x: 1008, startPoint y: 553, endPoint x: 950, endPoint y: 556, distance: 58.1
click at [960, 556] on div "Asset / Liability Asset Asset Liability Item Other Home Car Boat Bike Caravan H…" at bounding box center [957, 540] width 1143 height 56
type input "$15,000"
click at [952, 639] on textarea at bounding box center [957, 642] width 1143 height 49
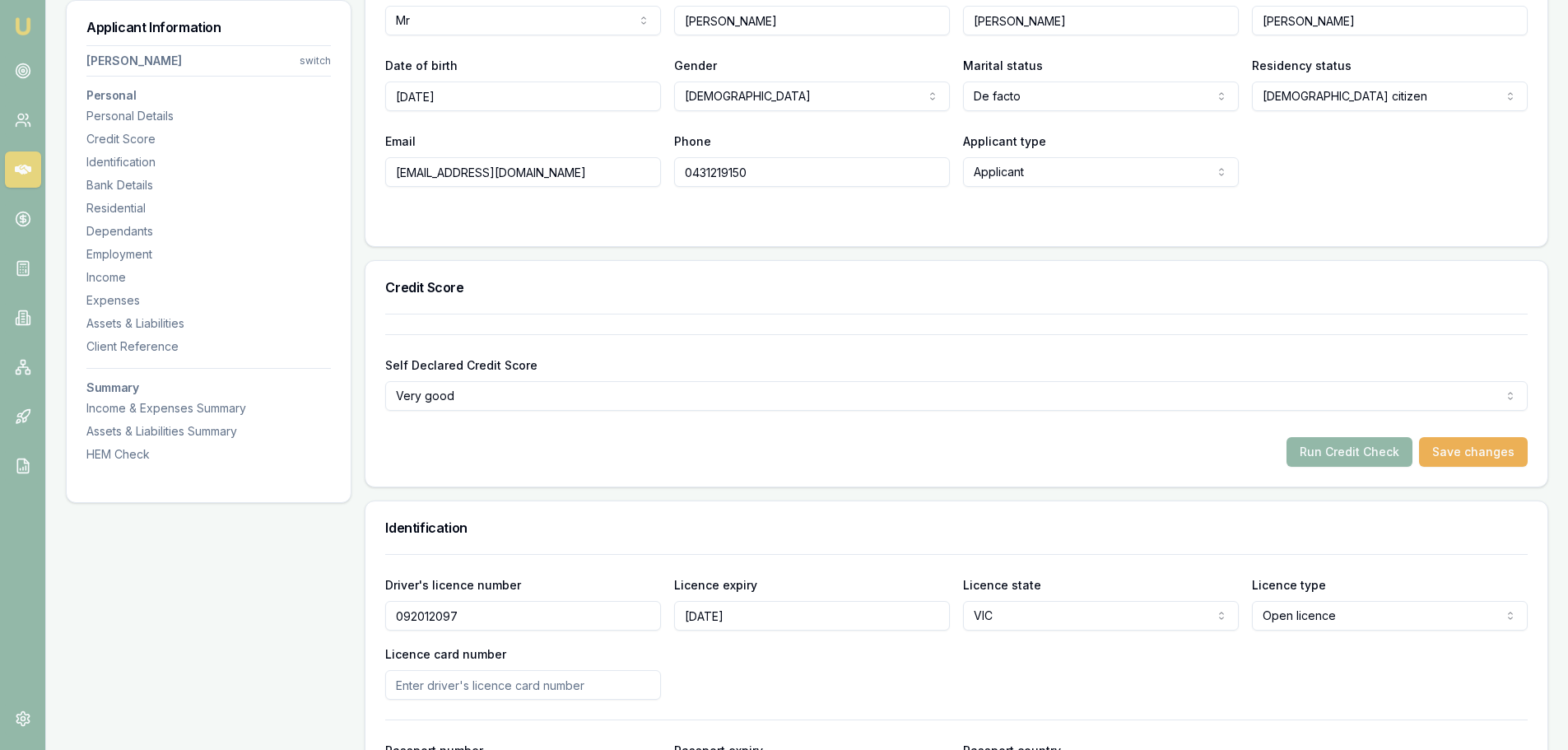
scroll to position [0, 0]
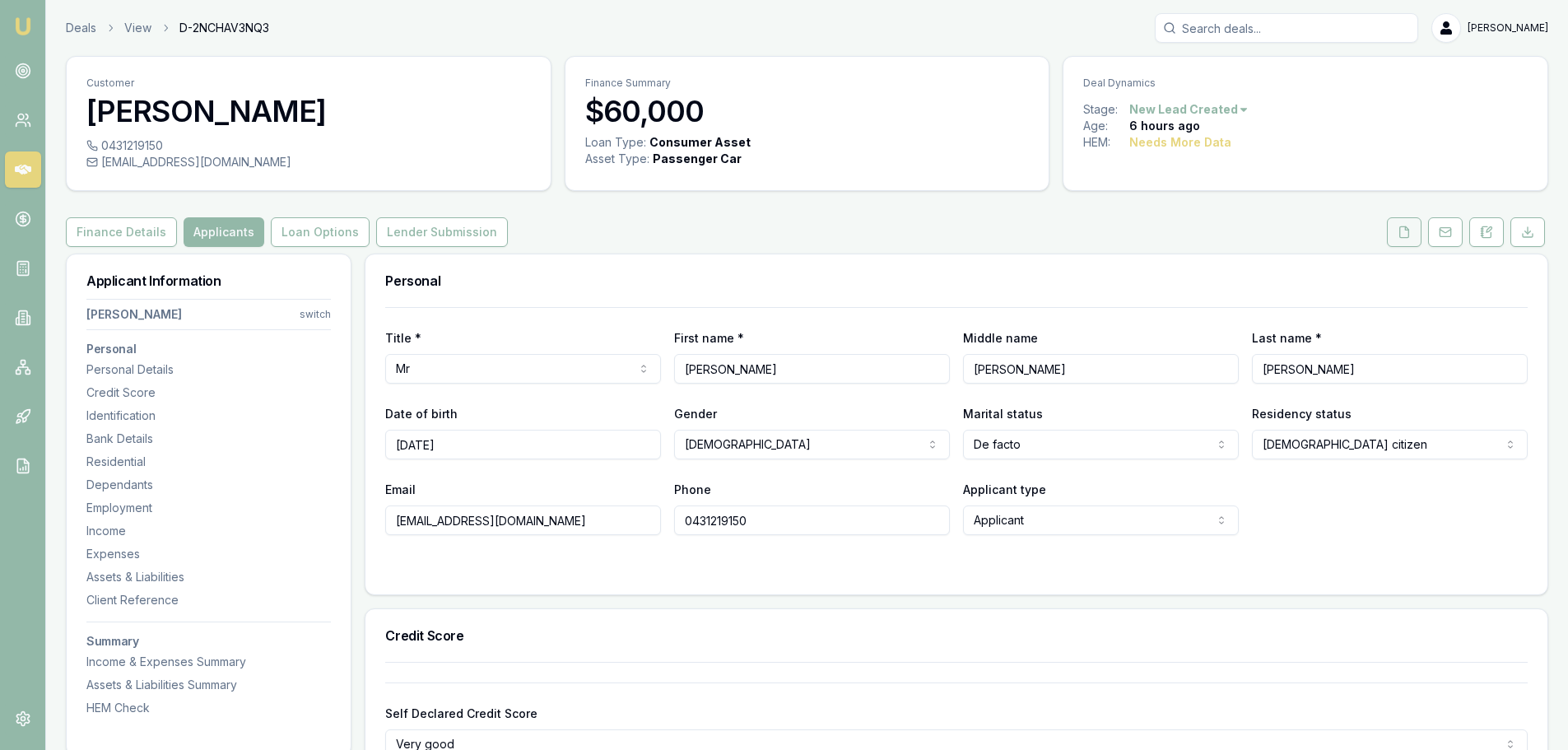
type textarea "TRAILER"
click at [1403, 230] on icon at bounding box center [1404, 233] width 14 height 14
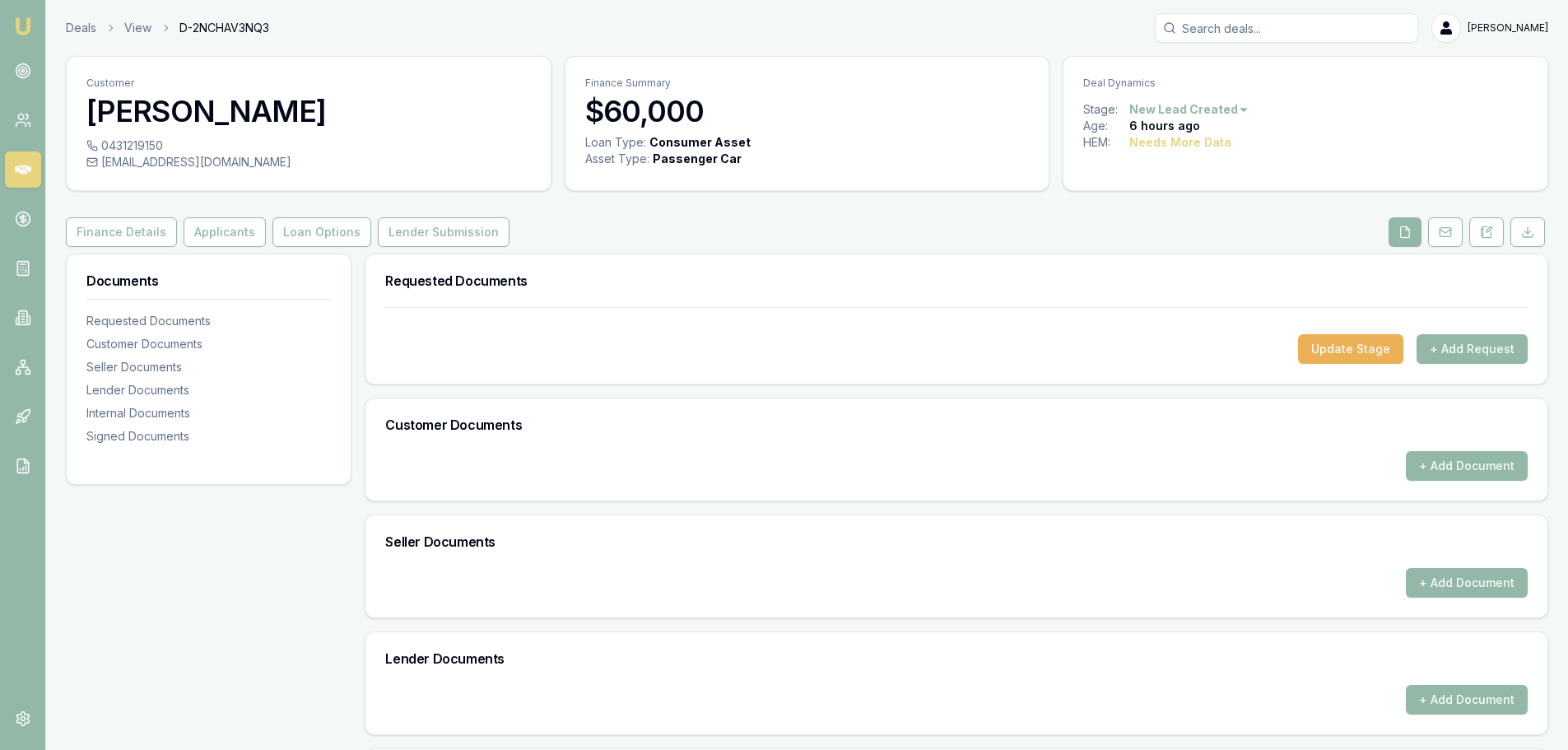
click at [698, 252] on div "Customer Brett Miller 0431219150 bm9142@gmail.com Finance Summary $60,000 Loan …" at bounding box center [807, 513] width 1483 height 913
click at [250, 238] on button "Applicants" at bounding box center [225, 232] width 82 height 30
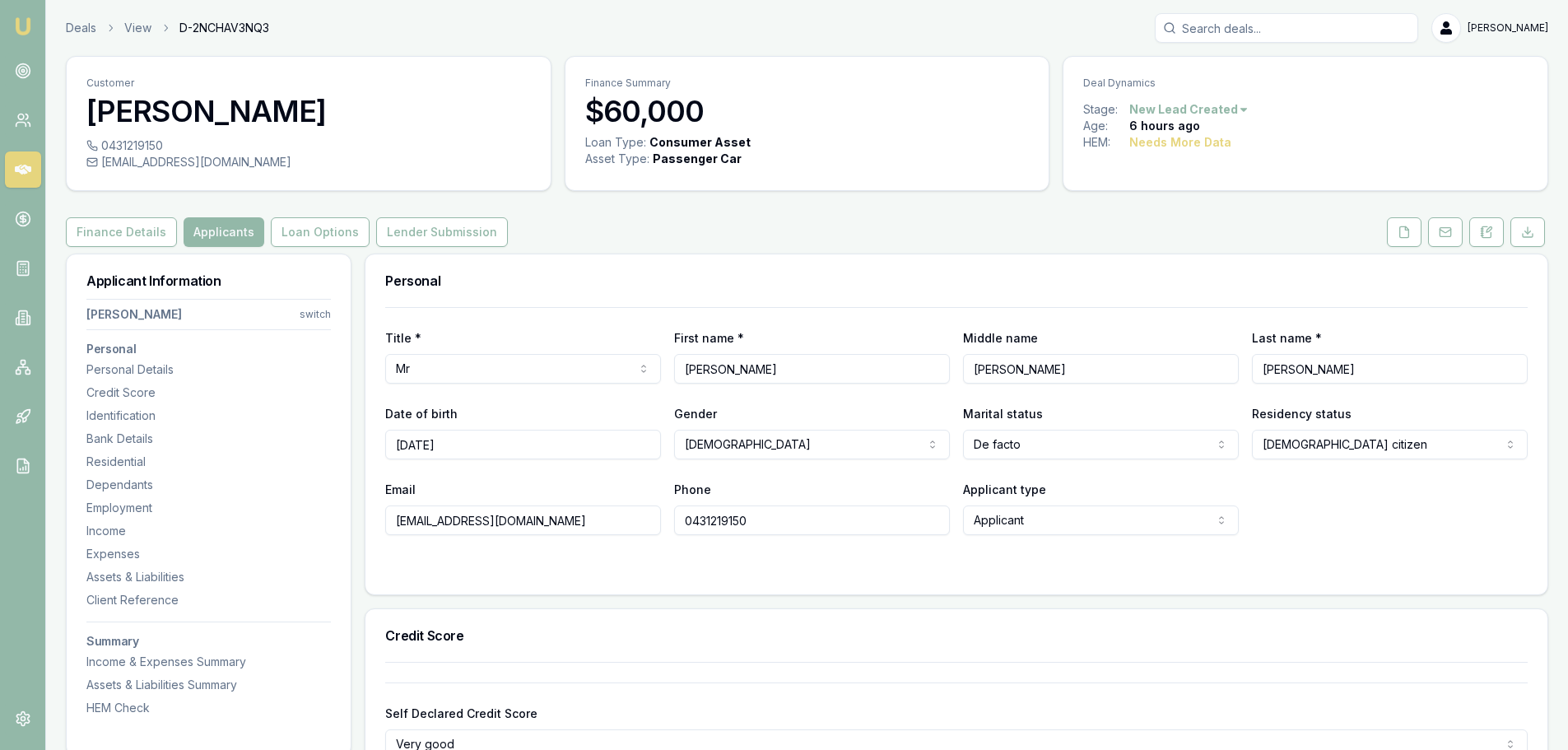
click at [797, 245] on div "Finance Details Applicants Loan Options Lender Submission" at bounding box center [807, 232] width 1483 height 30
click at [1399, 237] on icon at bounding box center [1404, 233] width 14 height 14
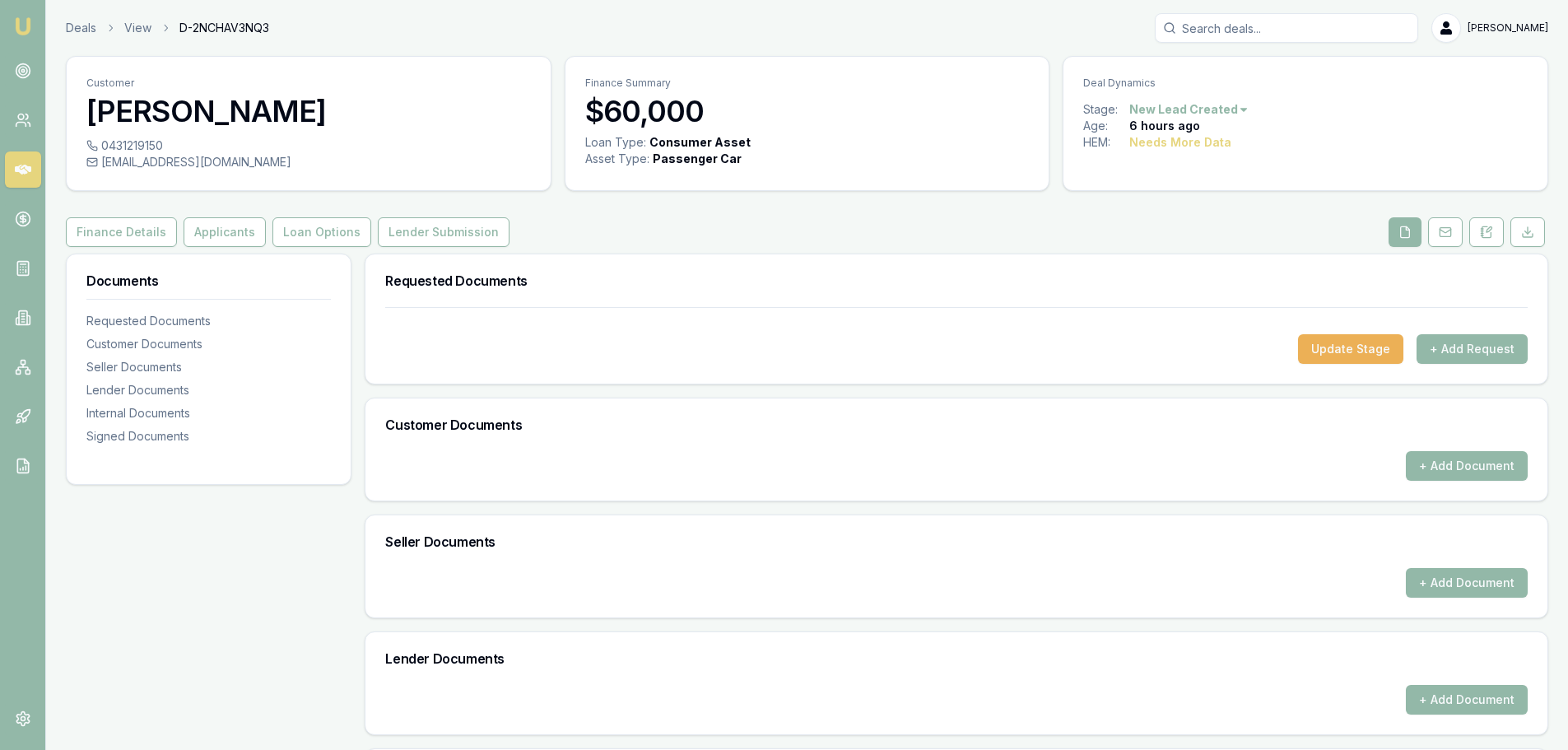
click at [821, 236] on div "Finance Details Applicants Loan Options Lender Submission" at bounding box center [807, 232] width 1483 height 30
click at [860, 224] on div "Finance Details Applicants Loan Options Lender Submission" at bounding box center [807, 232] width 1483 height 30
click at [1456, 348] on button "+ Add Request" at bounding box center [1472, 349] width 111 height 30
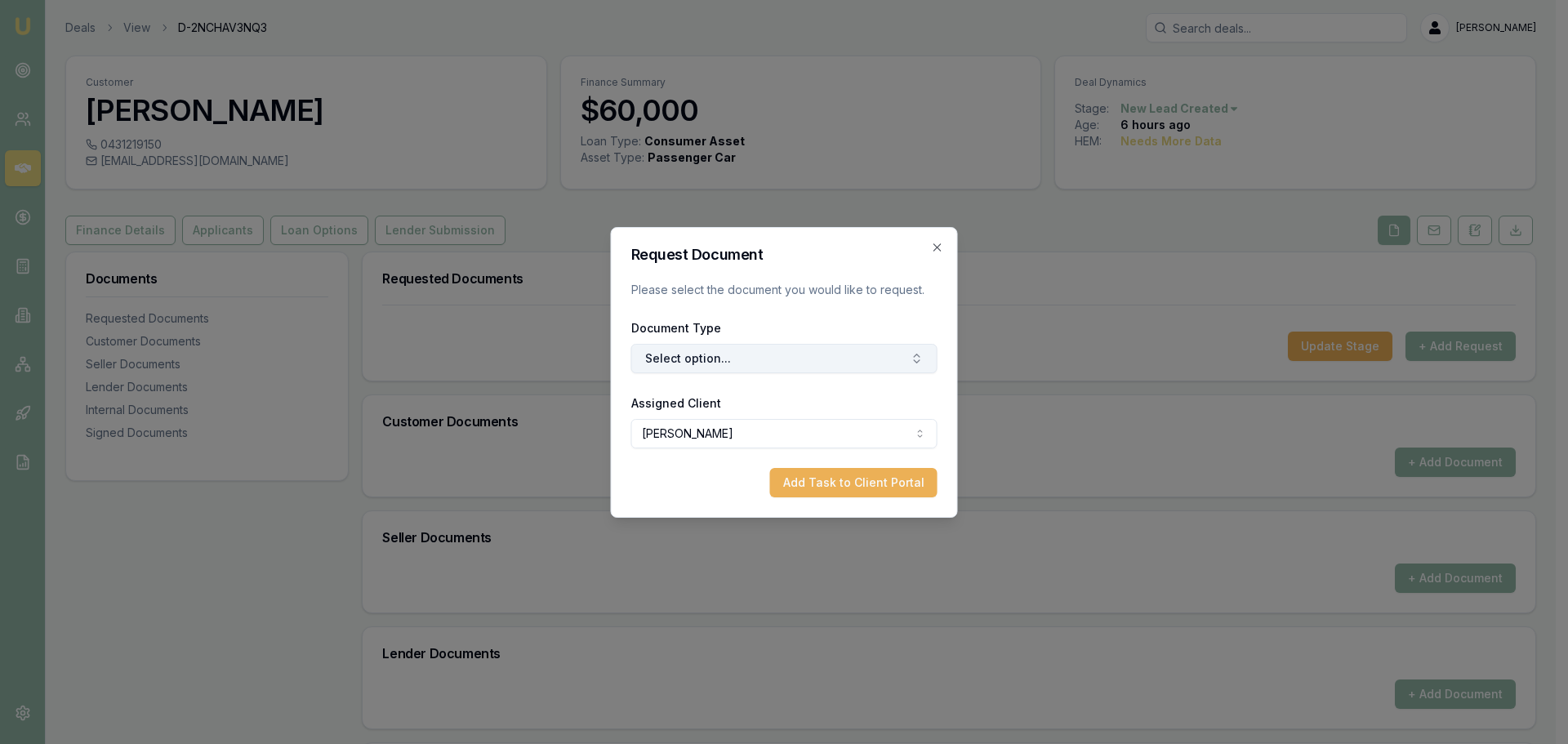
click at [878, 360] on button "Select option..." at bounding box center [784, 359] width 306 height 30
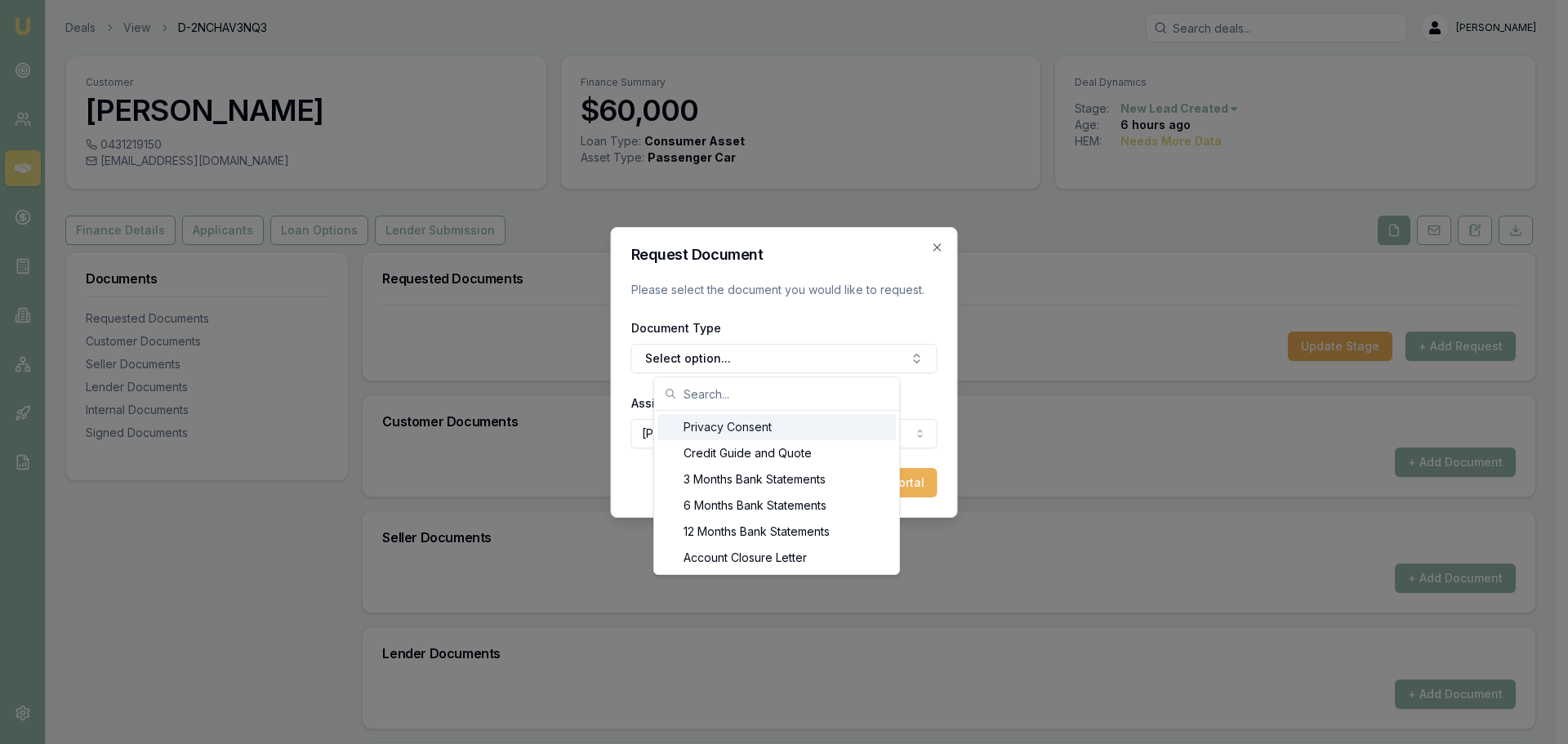
click at [726, 430] on div "Privacy Consent" at bounding box center [776, 427] width 238 height 26
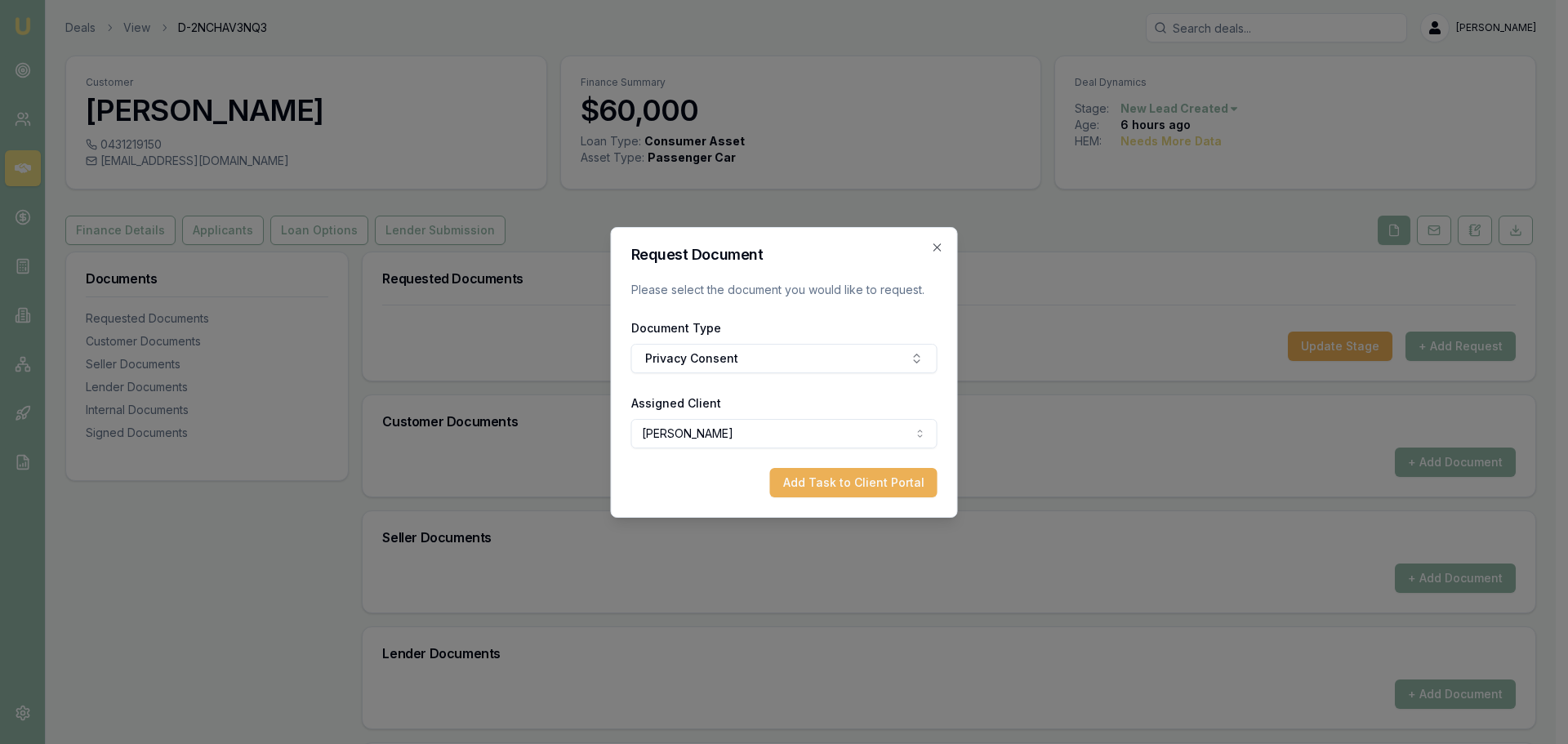
click at [850, 484] on button "Add Task to Client Portal" at bounding box center [853, 483] width 167 height 30
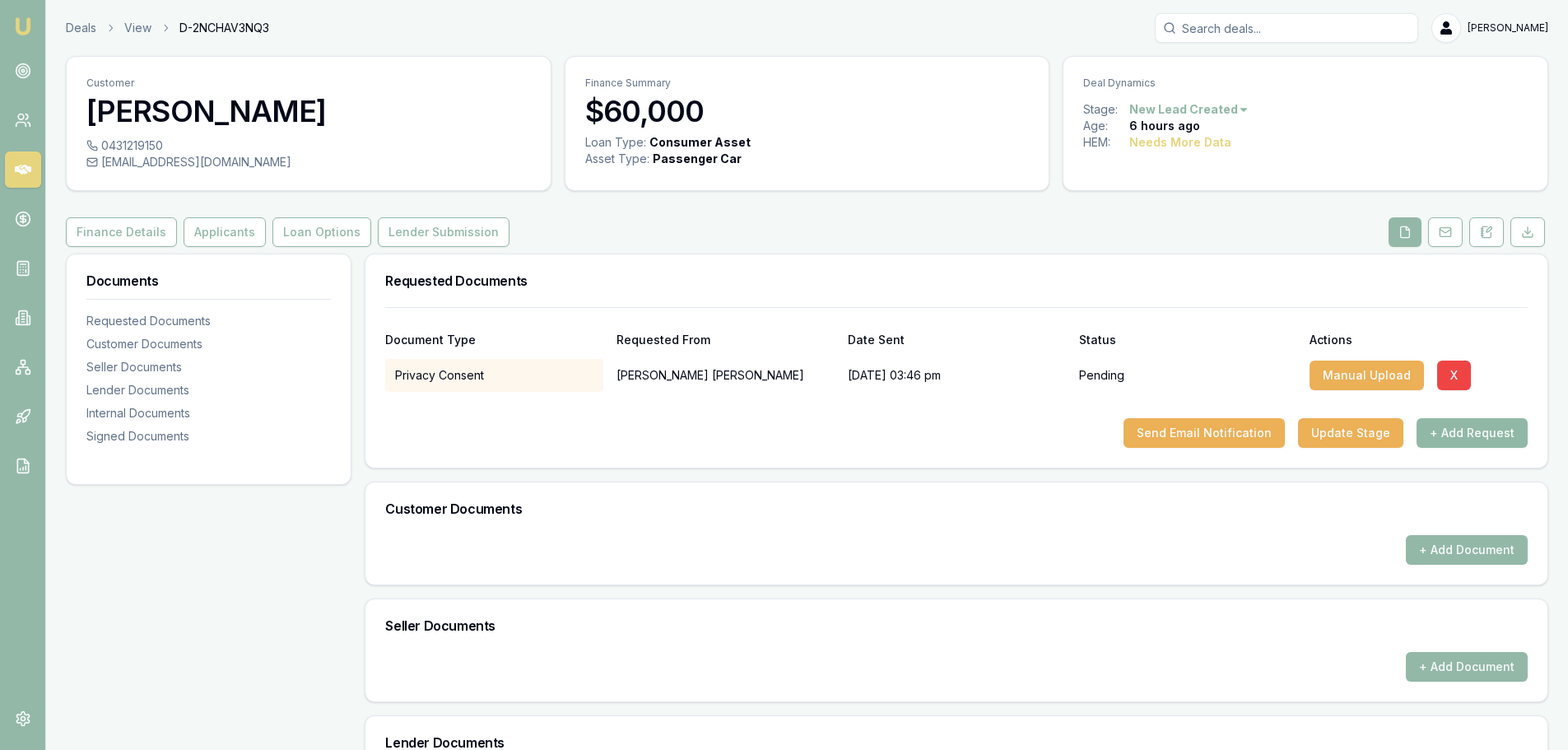
click at [1471, 438] on button "+ Add Request" at bounding box center [1472, 433] width 111 height 30
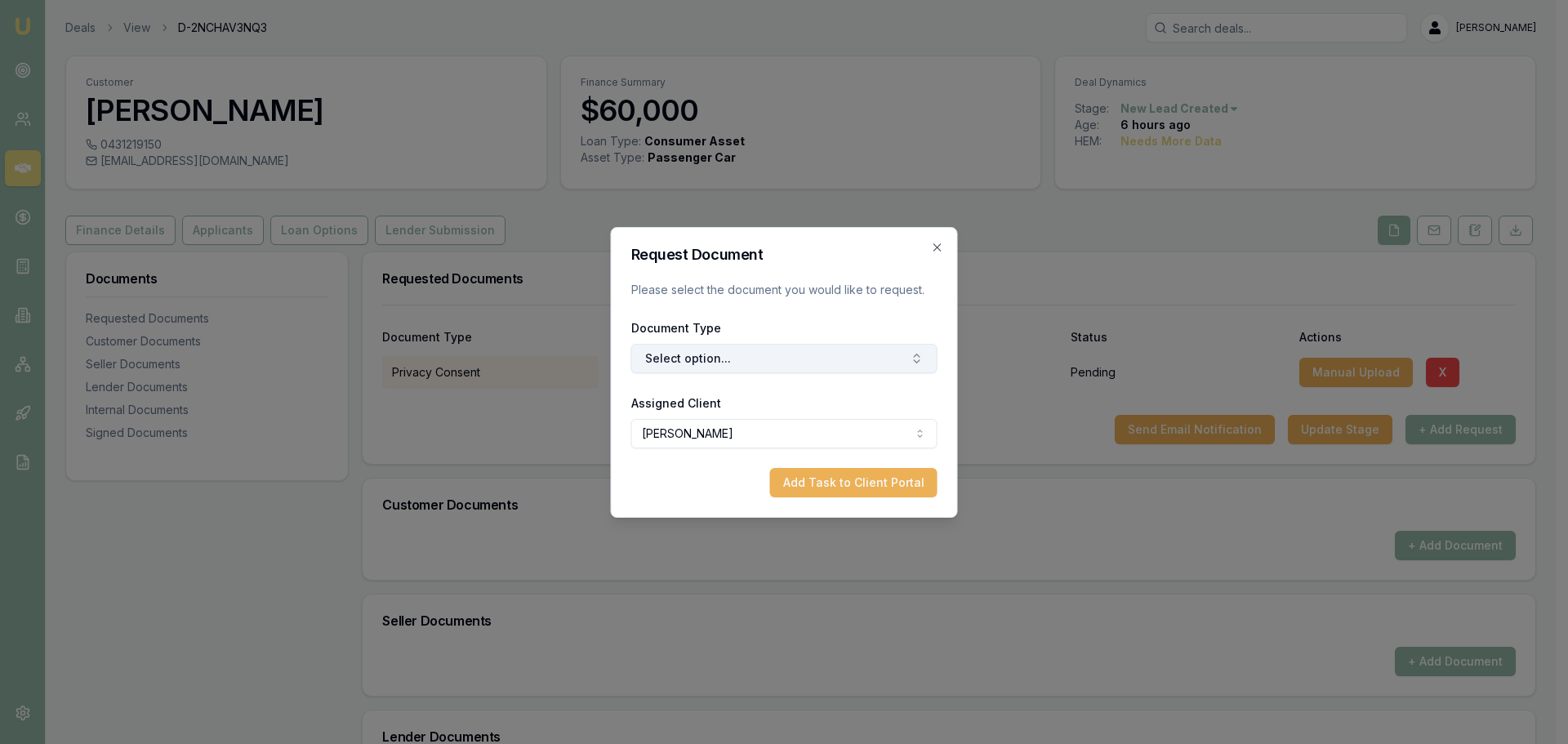
click at [728, 353] on button "Select option..." at bounding box center [784, 359] width 306 height 30
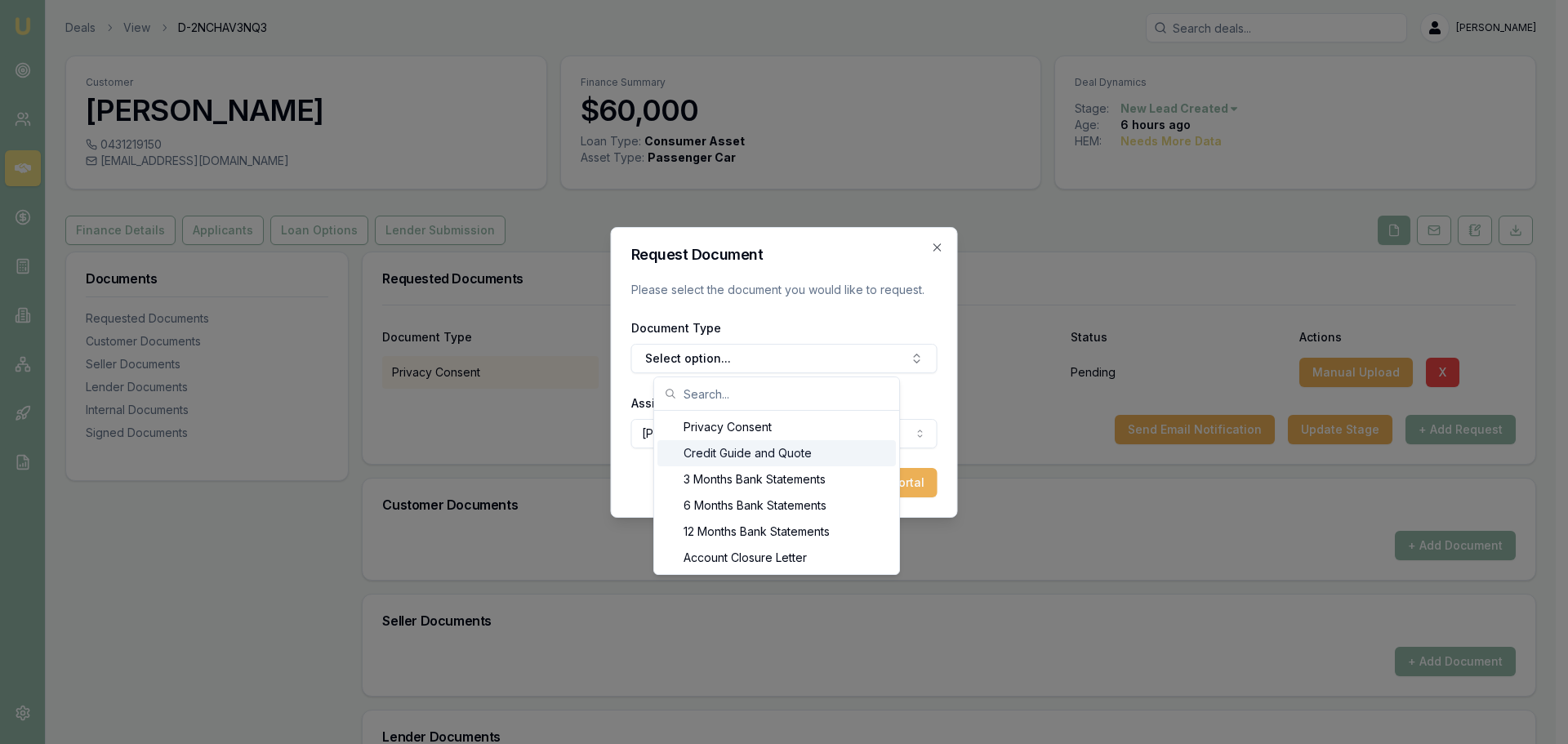
click at [709, 453] on div "Credit Guide and Quote" at bounding box center [776, 453] width 238 height 26
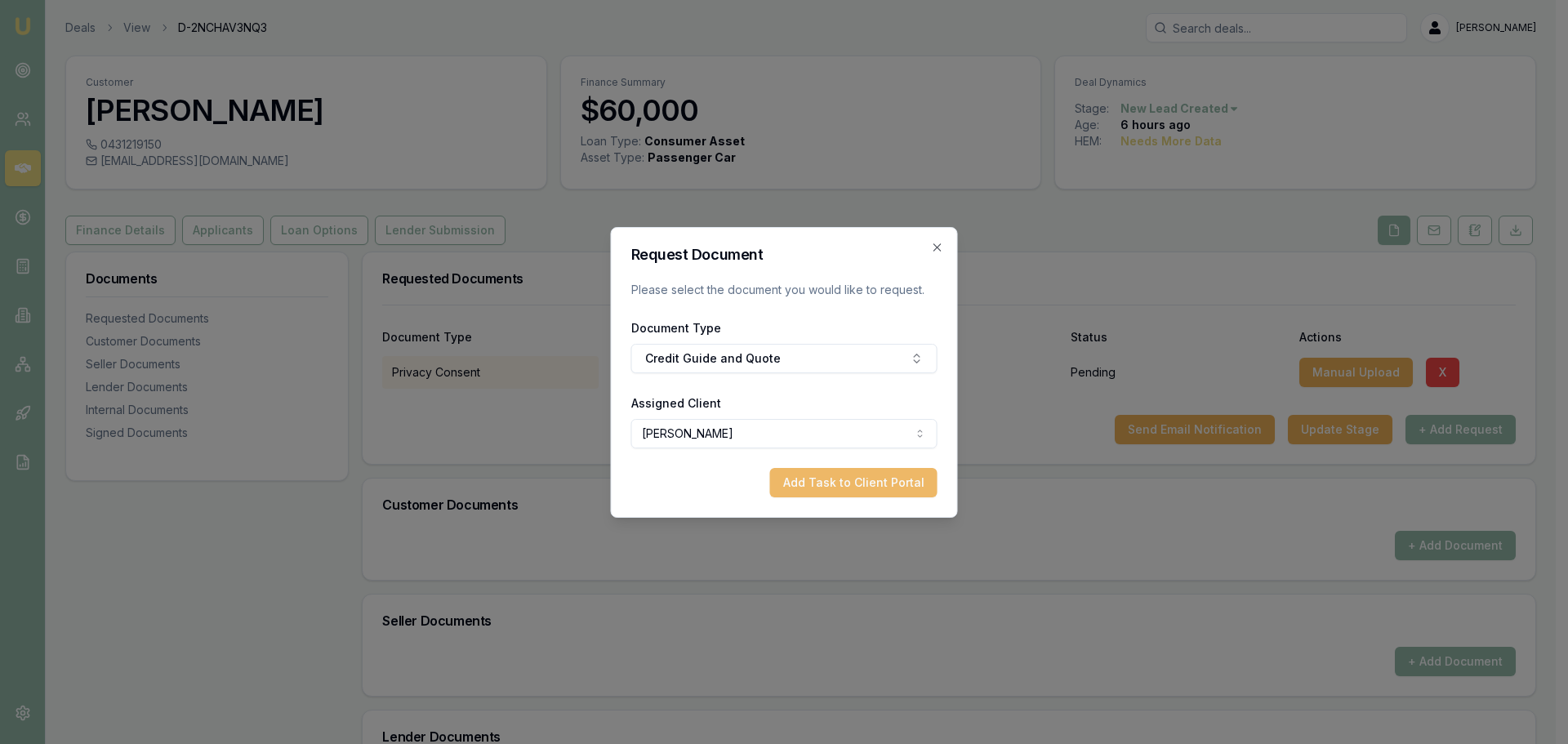
click at [823, 487] on button "Add Task to Client Portal" at bounding box center [853, 483] width 167 height 30
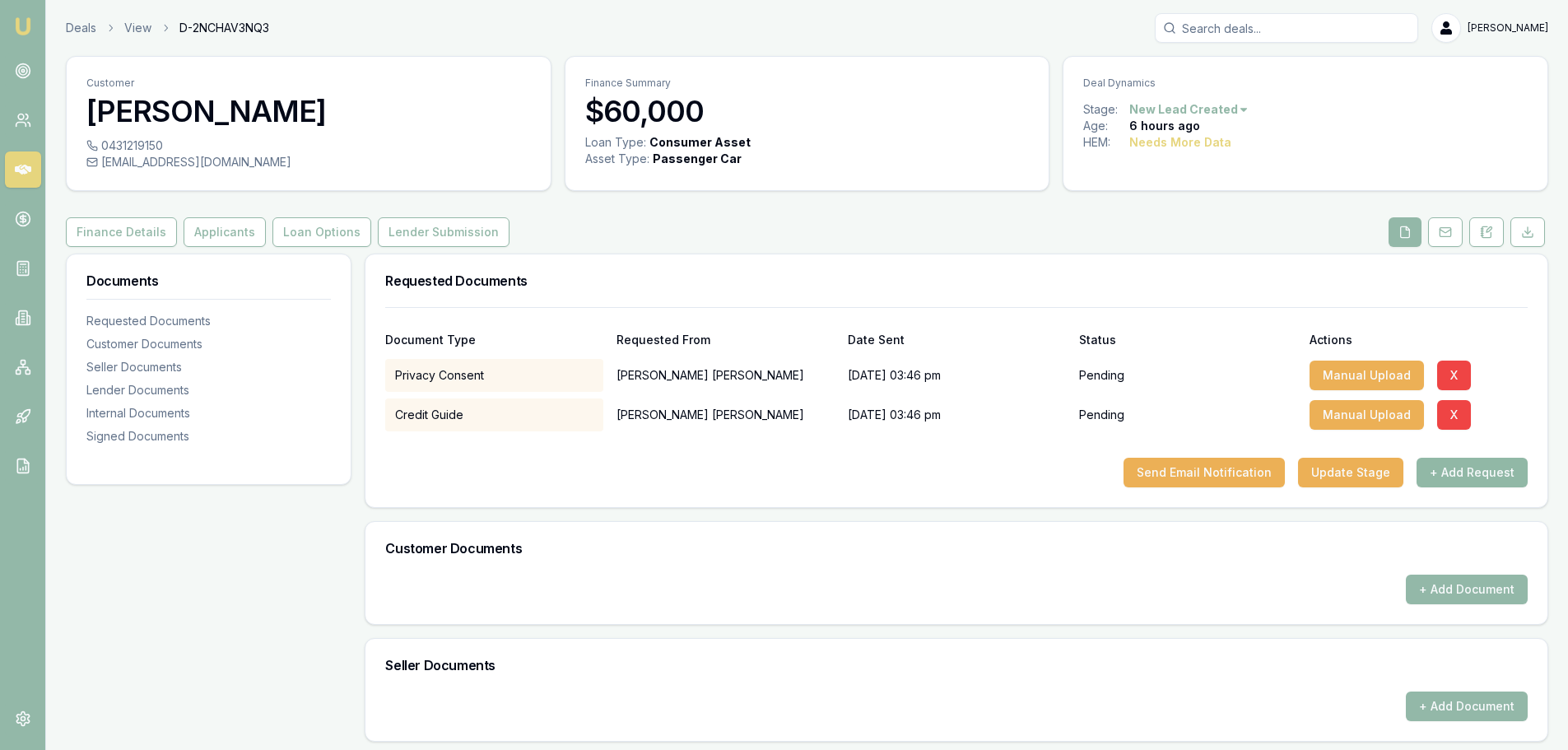
click at [1444, 465] on button "+ Add Request" at bounding box center [1472, 473] width 111 height 30
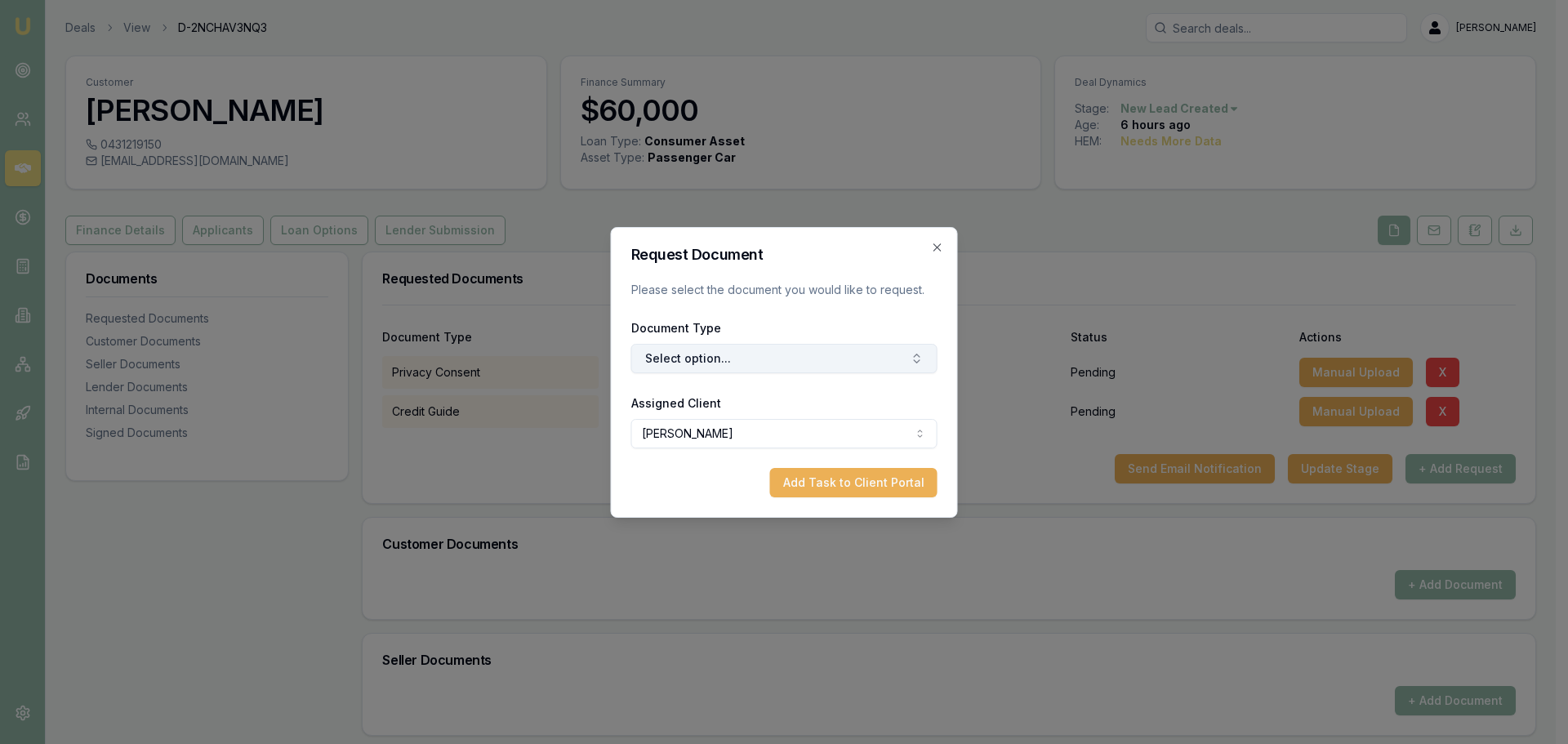
click at [832, 364] on button "Select option..." at bounding box center [784, 359] width 306 height 30
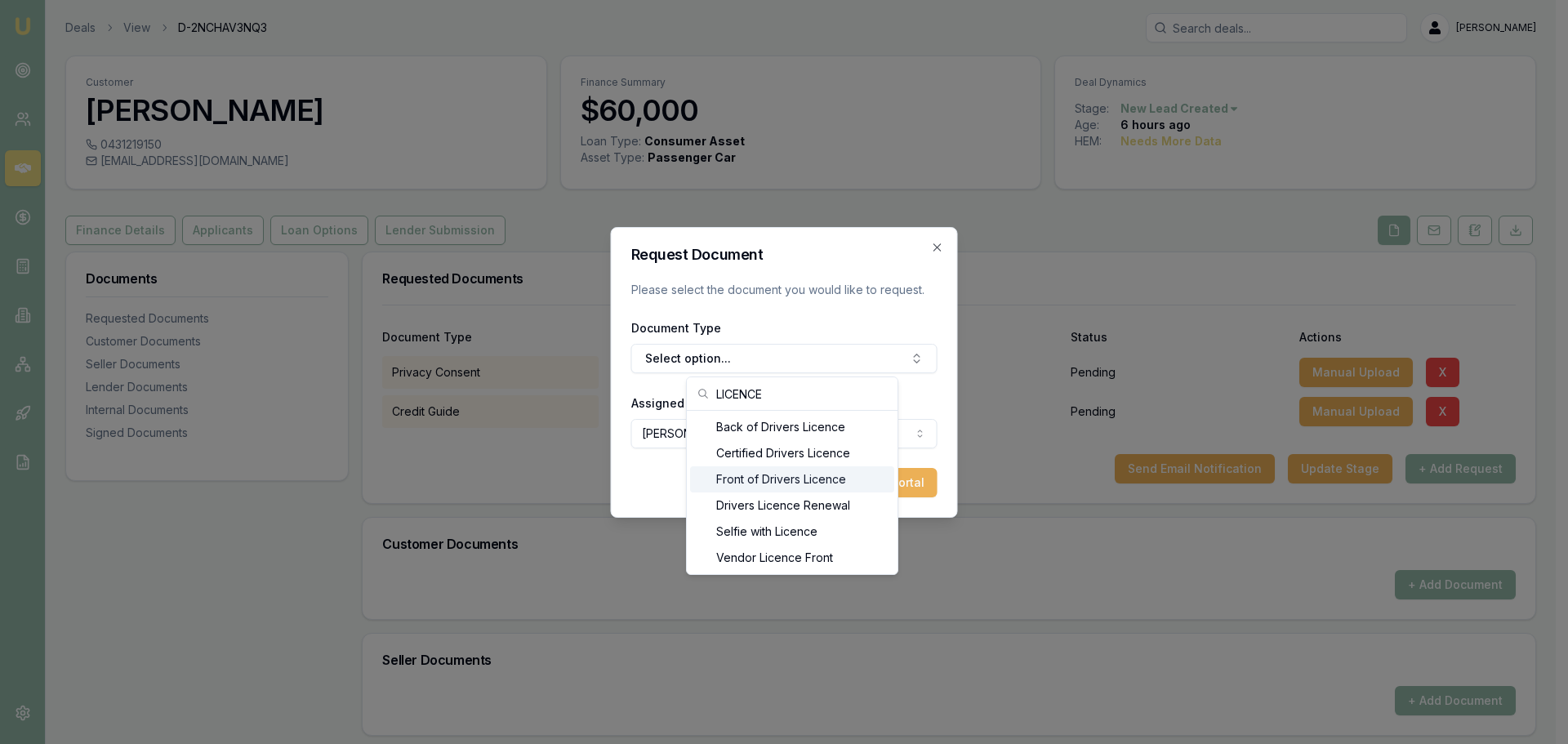
type input "LICENCE"
click at [798, 480] on div "Front of Drivers Licence" at bounding box center [792, 479] width 204 height 26
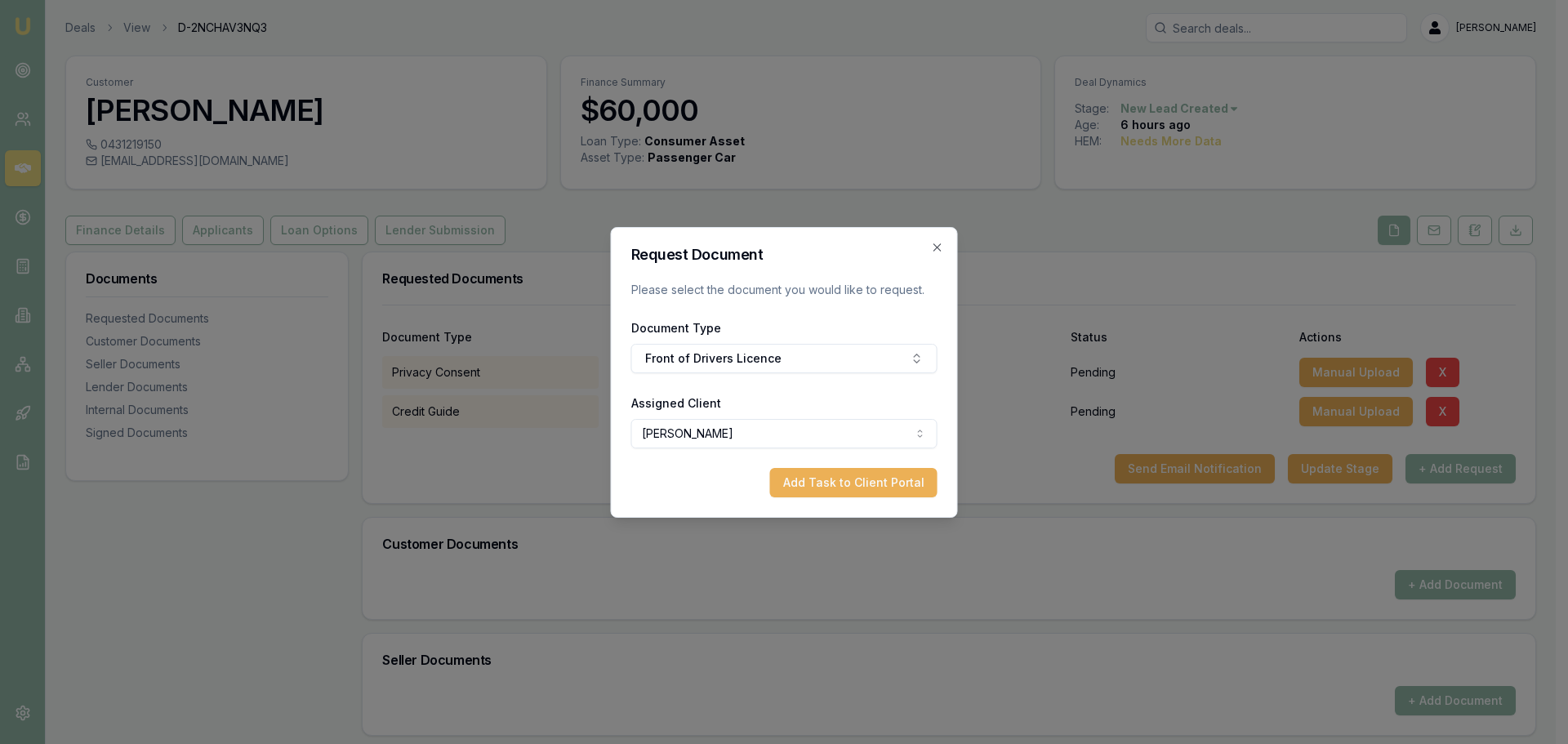
click at [886, 476] on button "Add Task to Client Portal" at bounding box center [853, 483] width 167 height 30
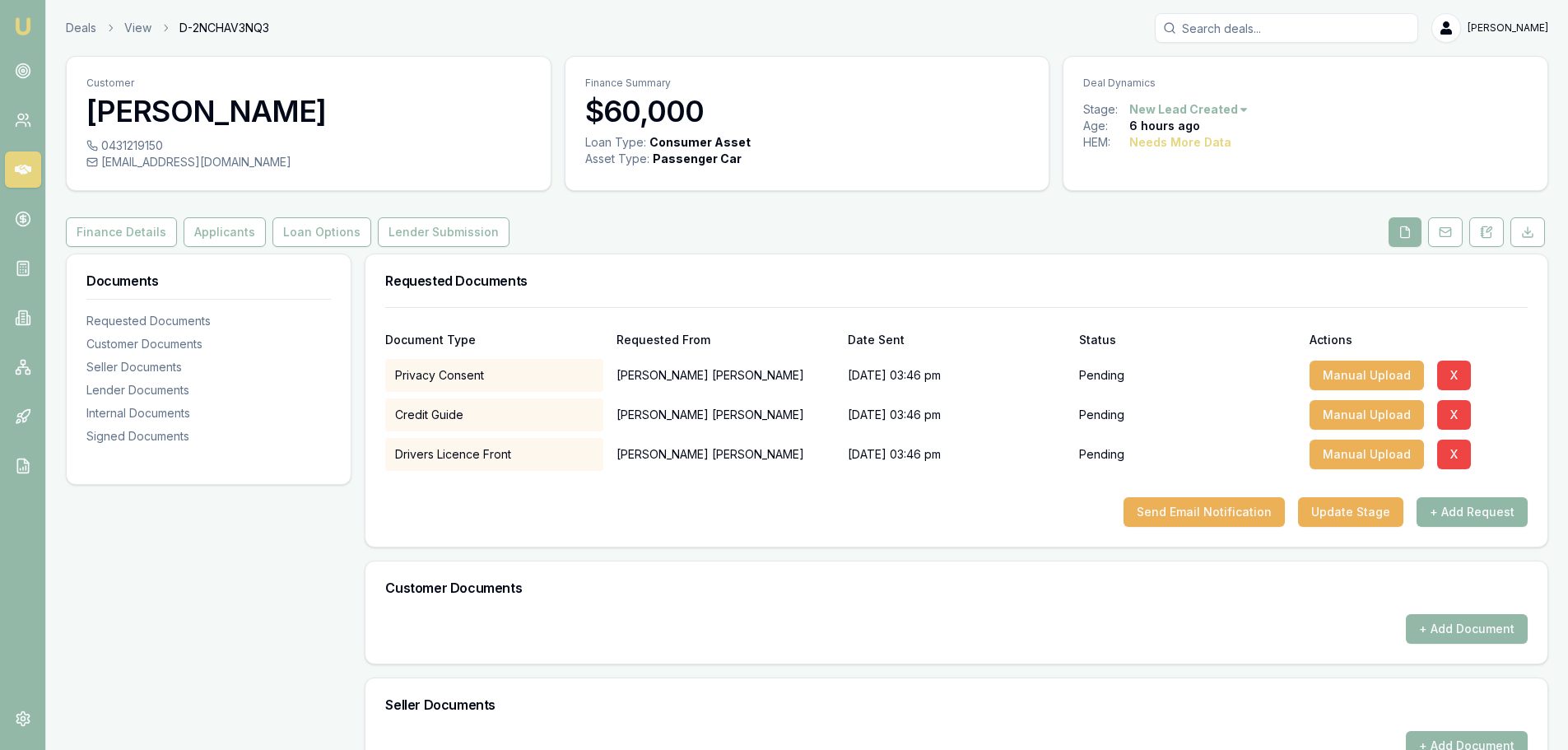
click at [1436, 510] on button "+ Add Request" at bounding box center [1472, 512] width 111 height 30
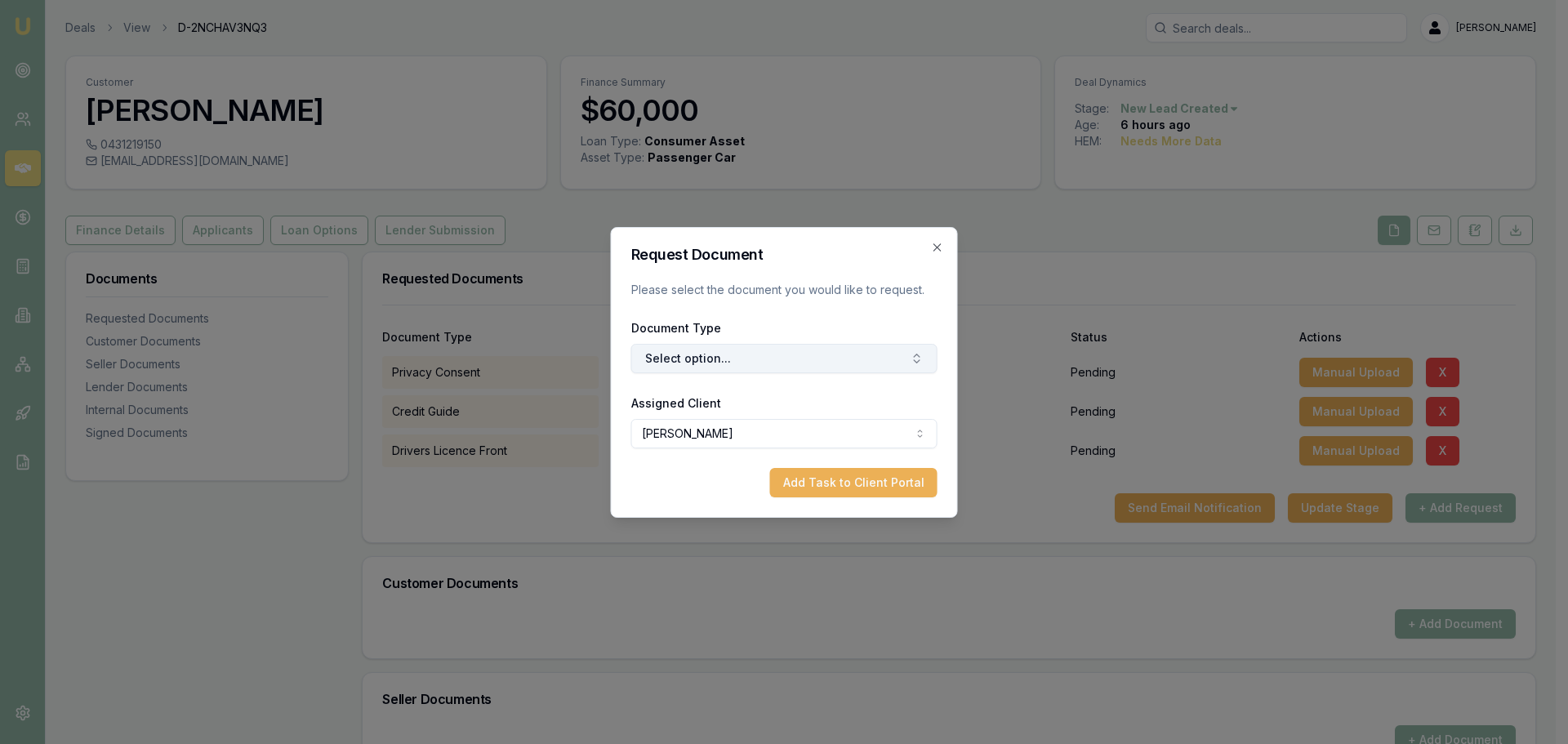
click at [835, 367] on button "Select option..." at bounding box center [784, 359] width 306 height 30
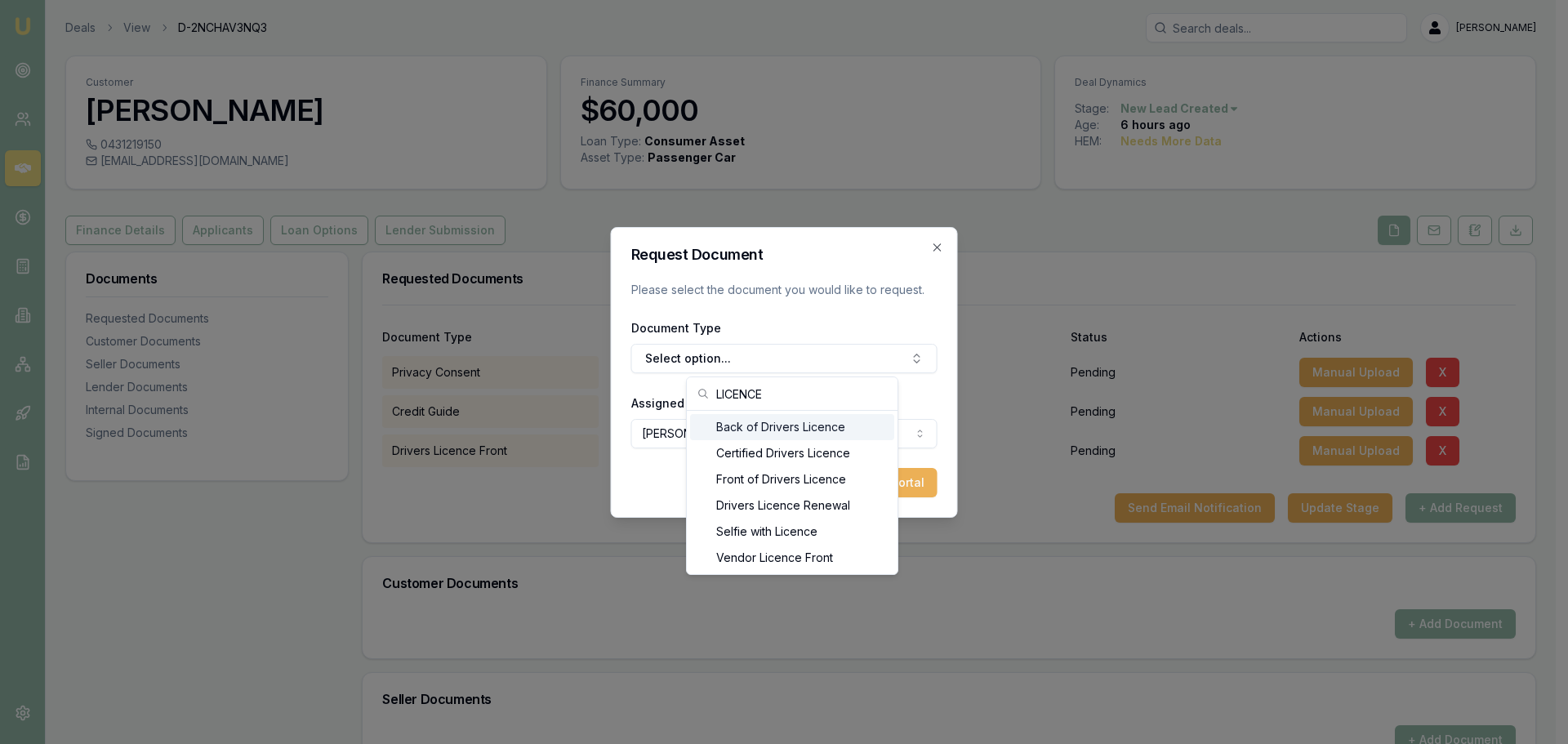
type input "LICENCE"
click at [819, 427] on div "Back of Drivers Licence" at bounding box center [792, 427] width 204 height 26
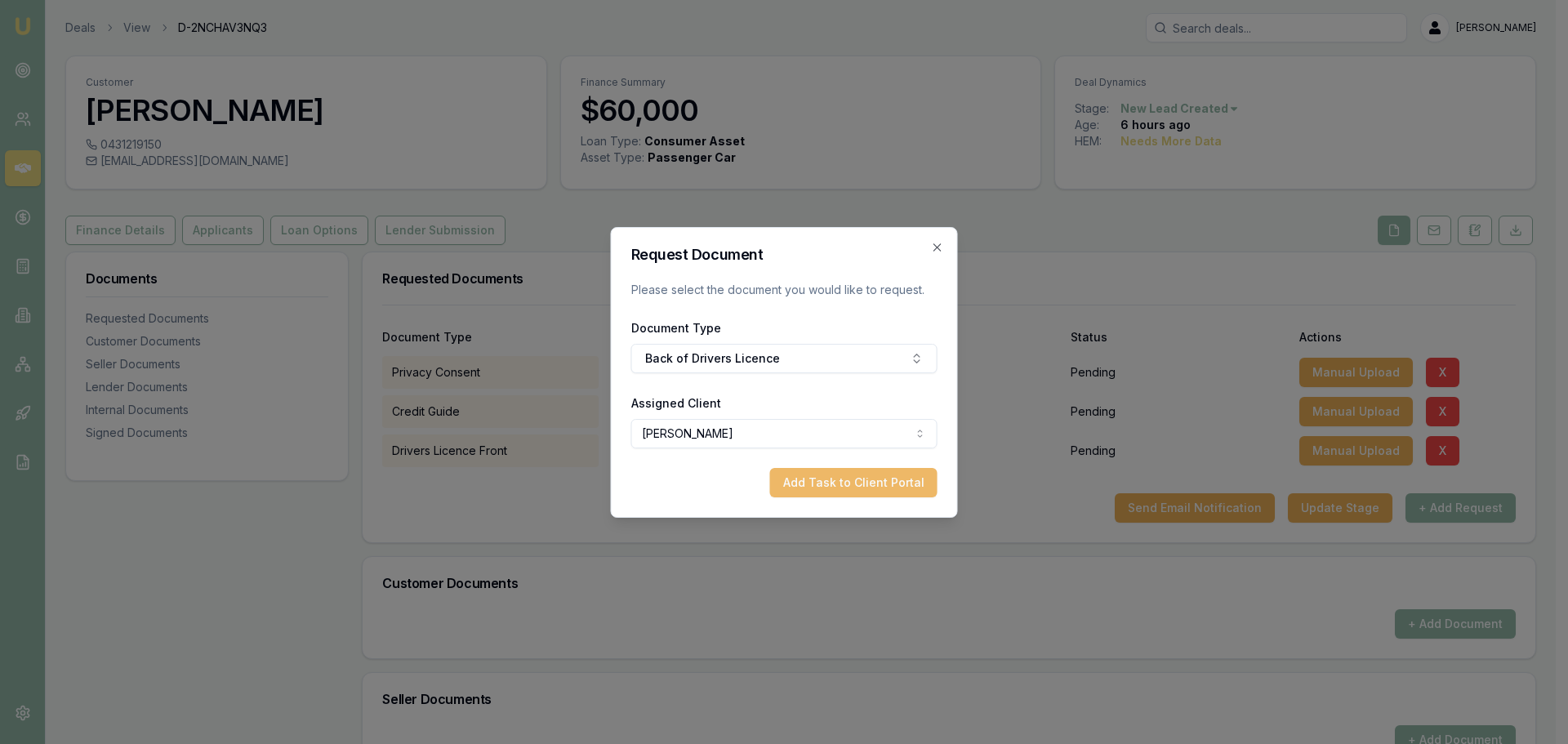
click at [884, 488] on button "Add Task to Client Portal" at bounding box center [853, 483] width 167 height 30
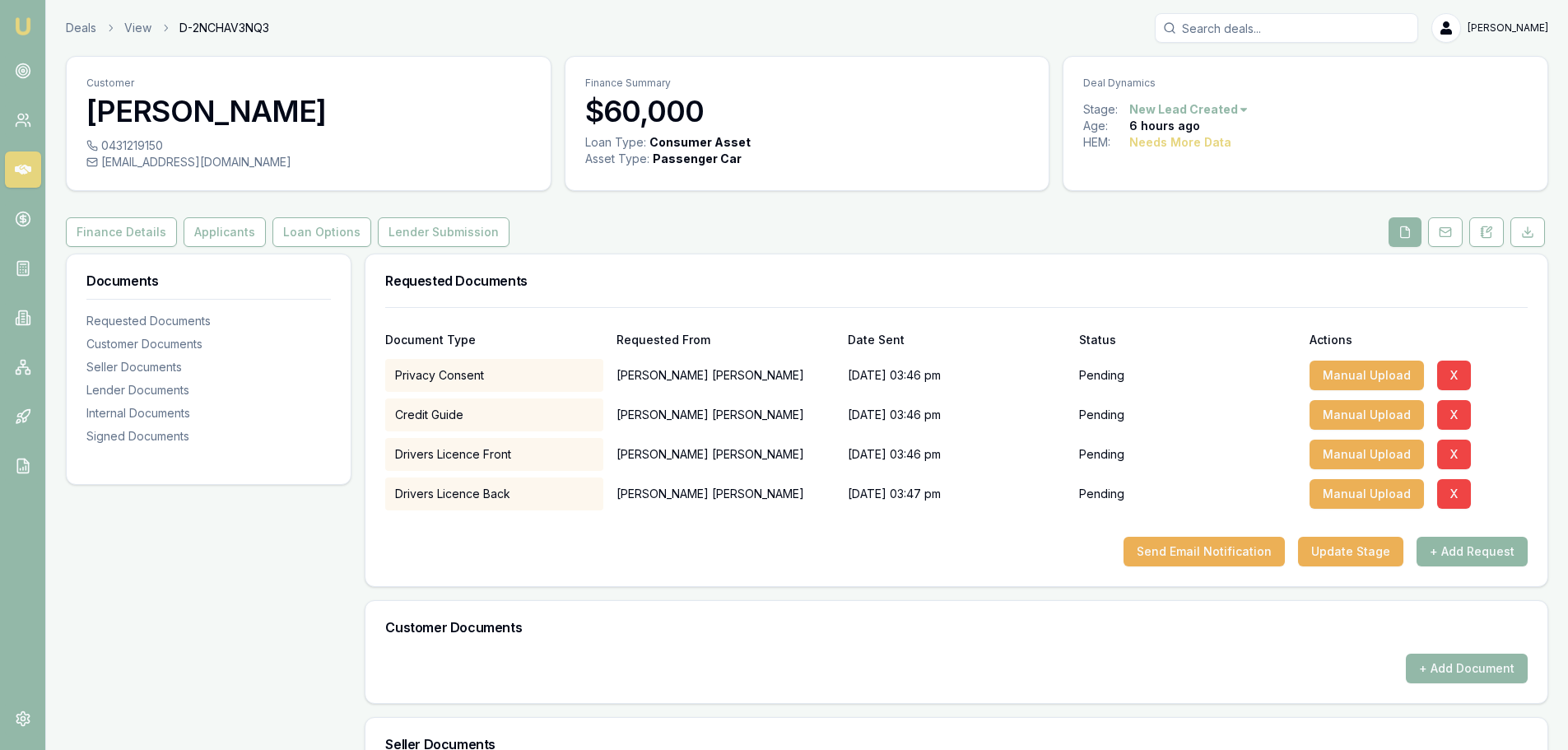
click at [1473, 548] on button "+ Add Request" at bounding box center [1472, 551] width 111 height 30
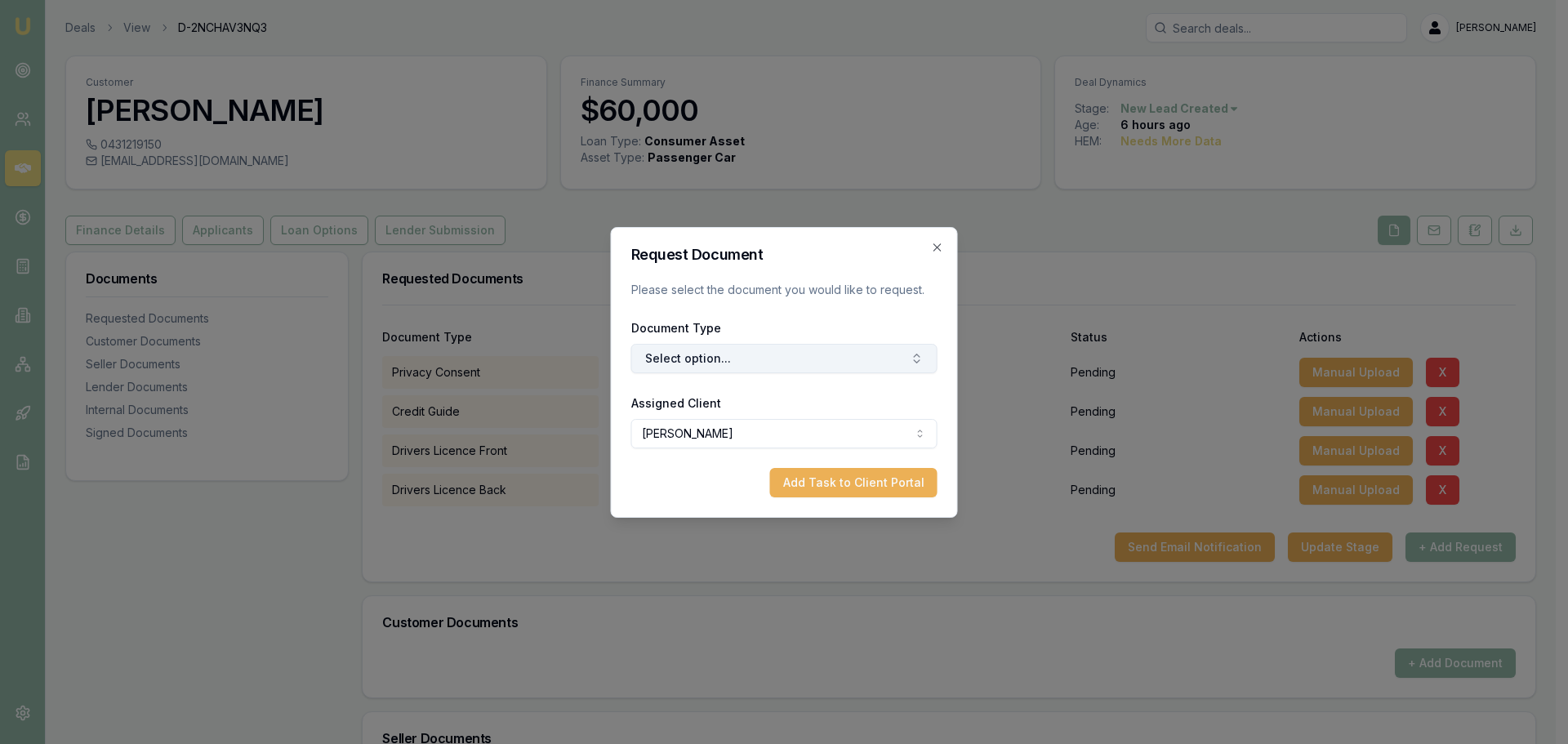
click at [687, 351] on button "Select option..." at bounding box center [784, 359] width 306 height 30
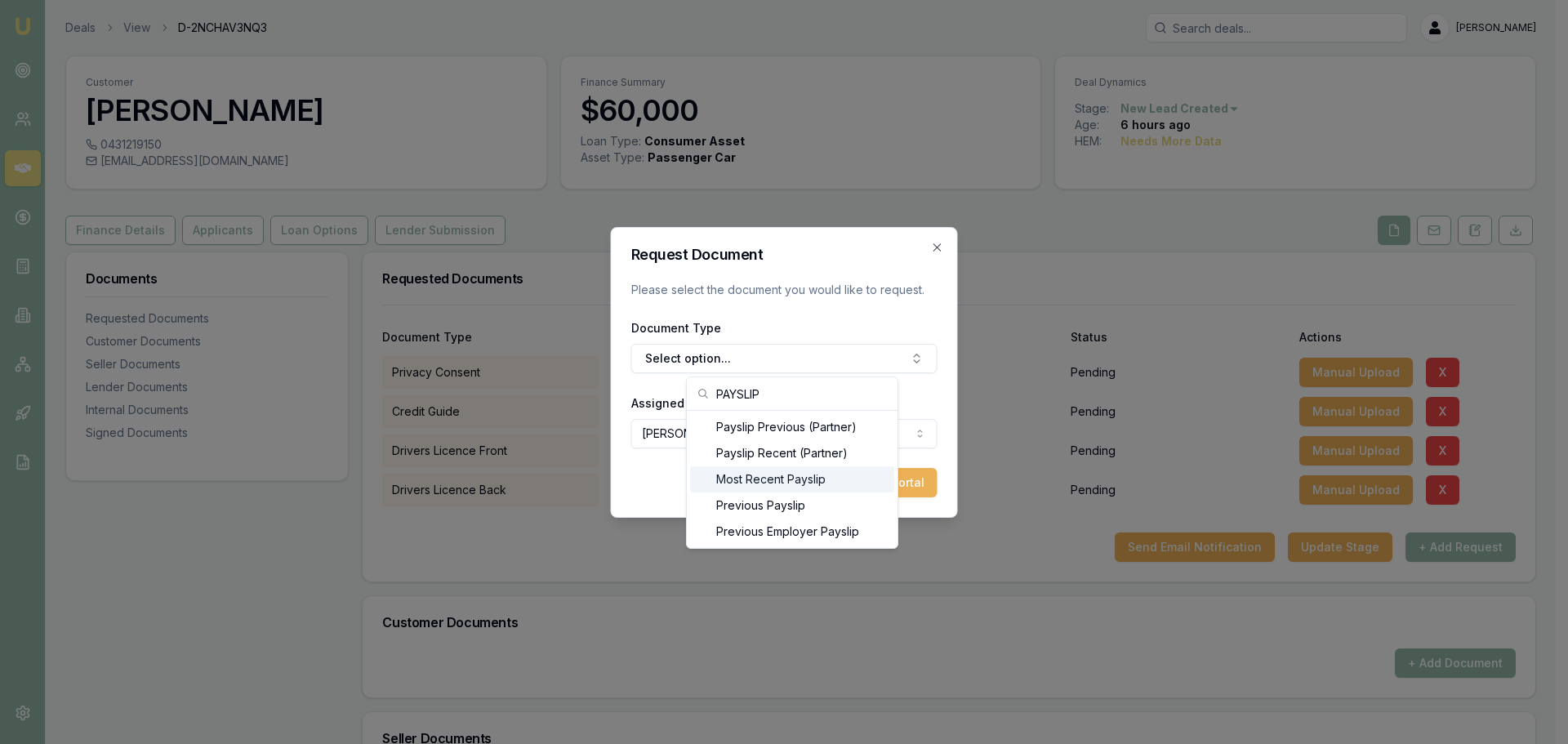
type input "PAYSLIP"
click at [769, 482] on div "Most Recent Payslip" at bounding box center [792, 479] width 204 height 26
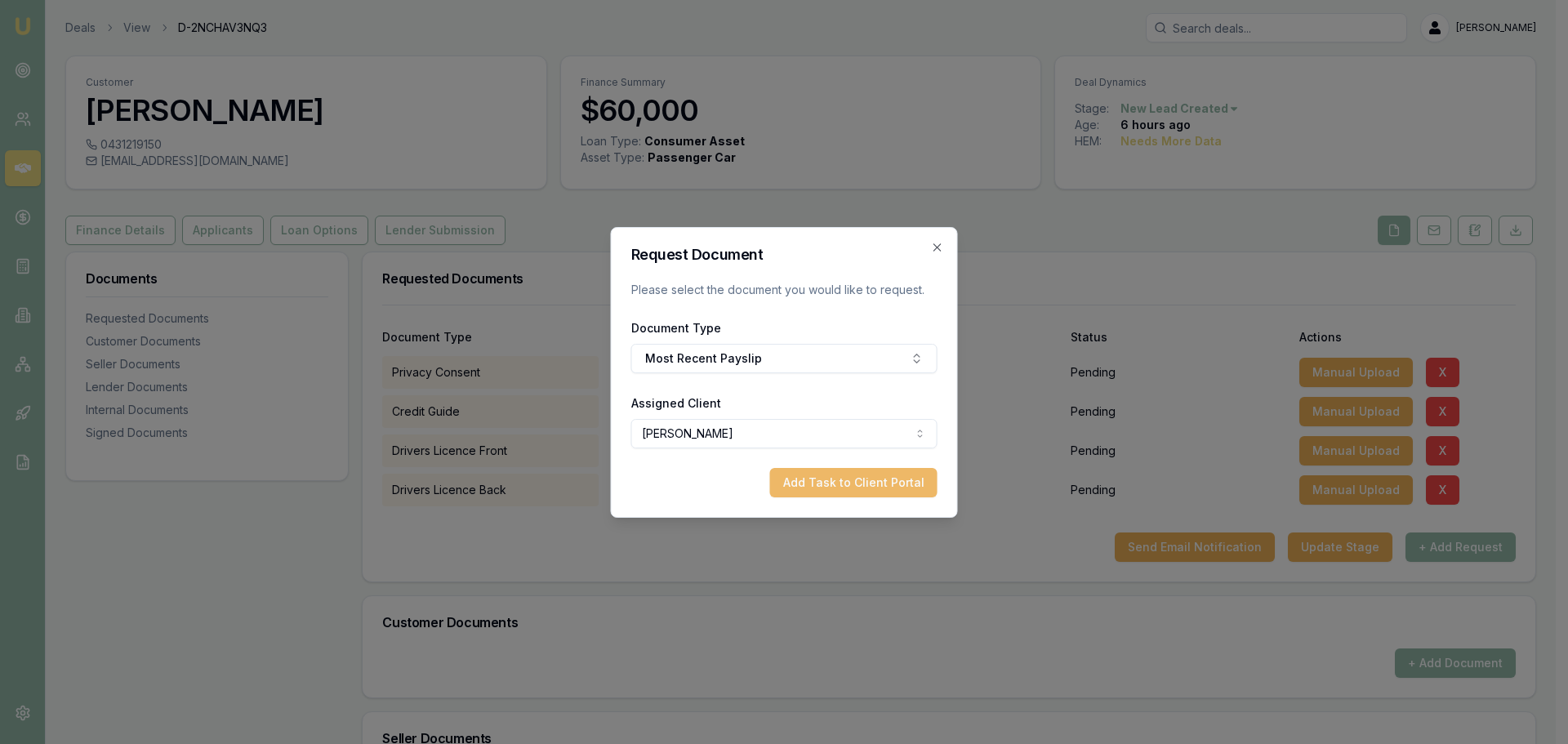
click at [831, 482] on button "Add Task to Client Portal" at bounding box center [853, 483] width 167 height 30
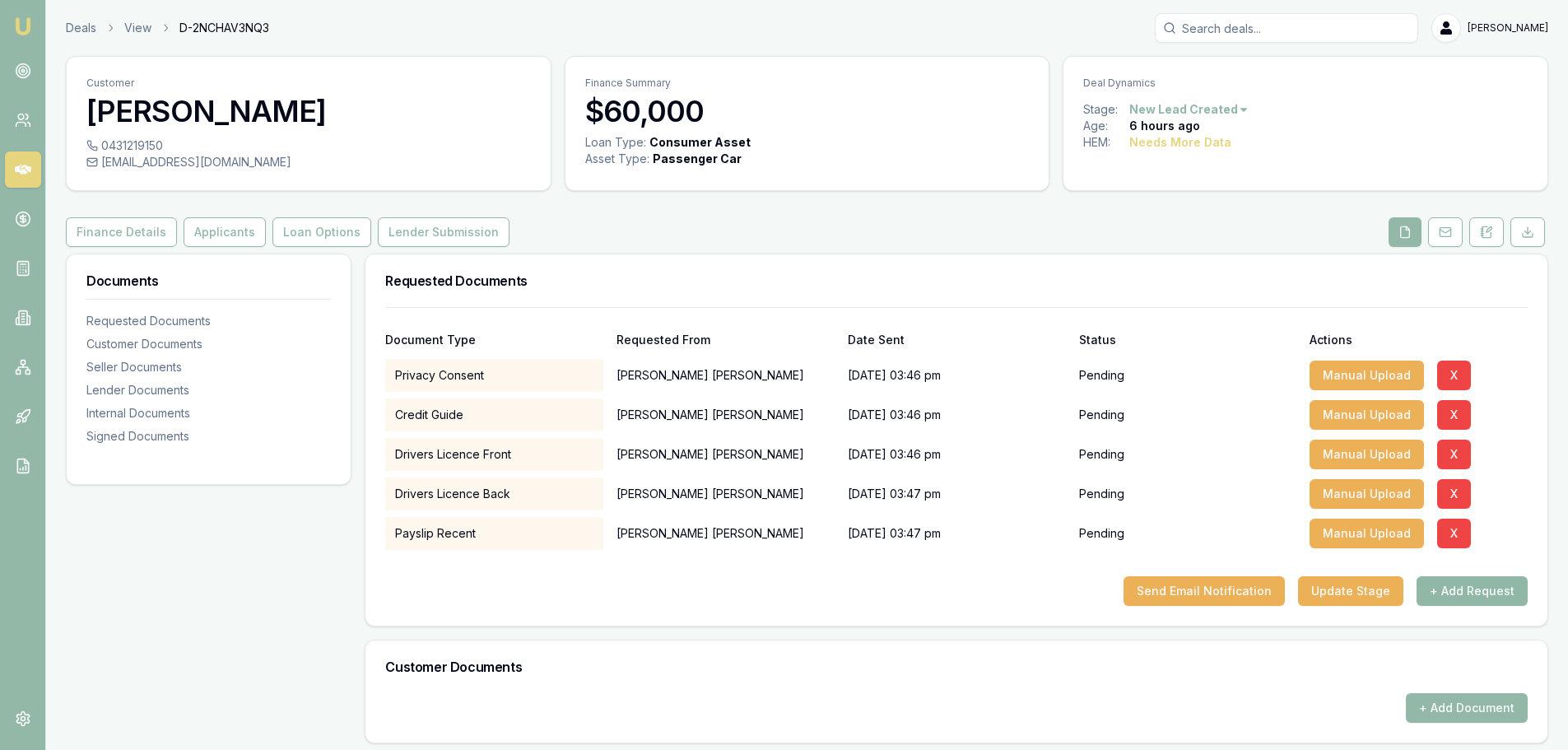
click at [1482, 583] on button "+ Add Request" at bounding box center [1472, 591] width 111 height 30
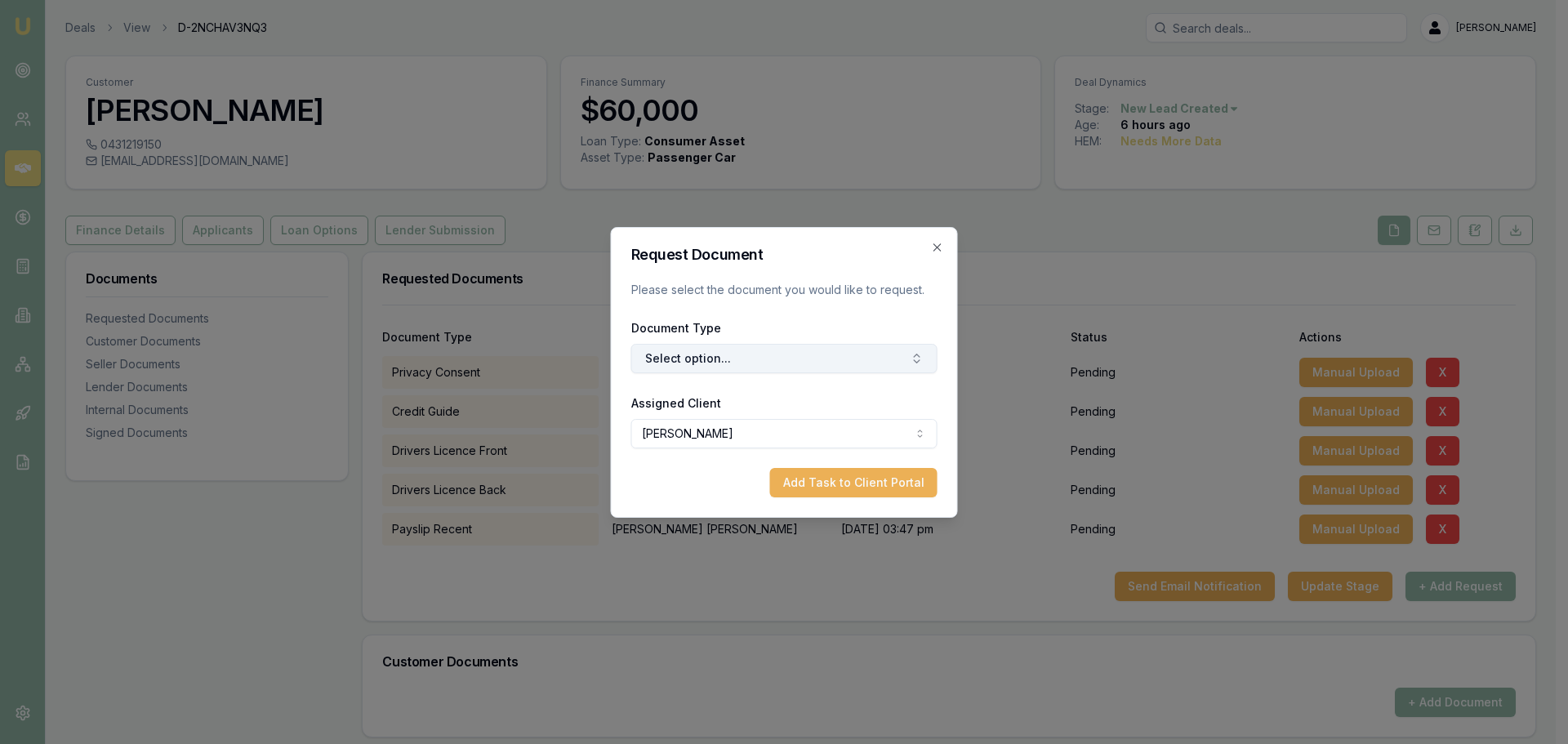
click at [803, 344] on button "Select option..." at bounding box center [784, 359] width 306 height 30
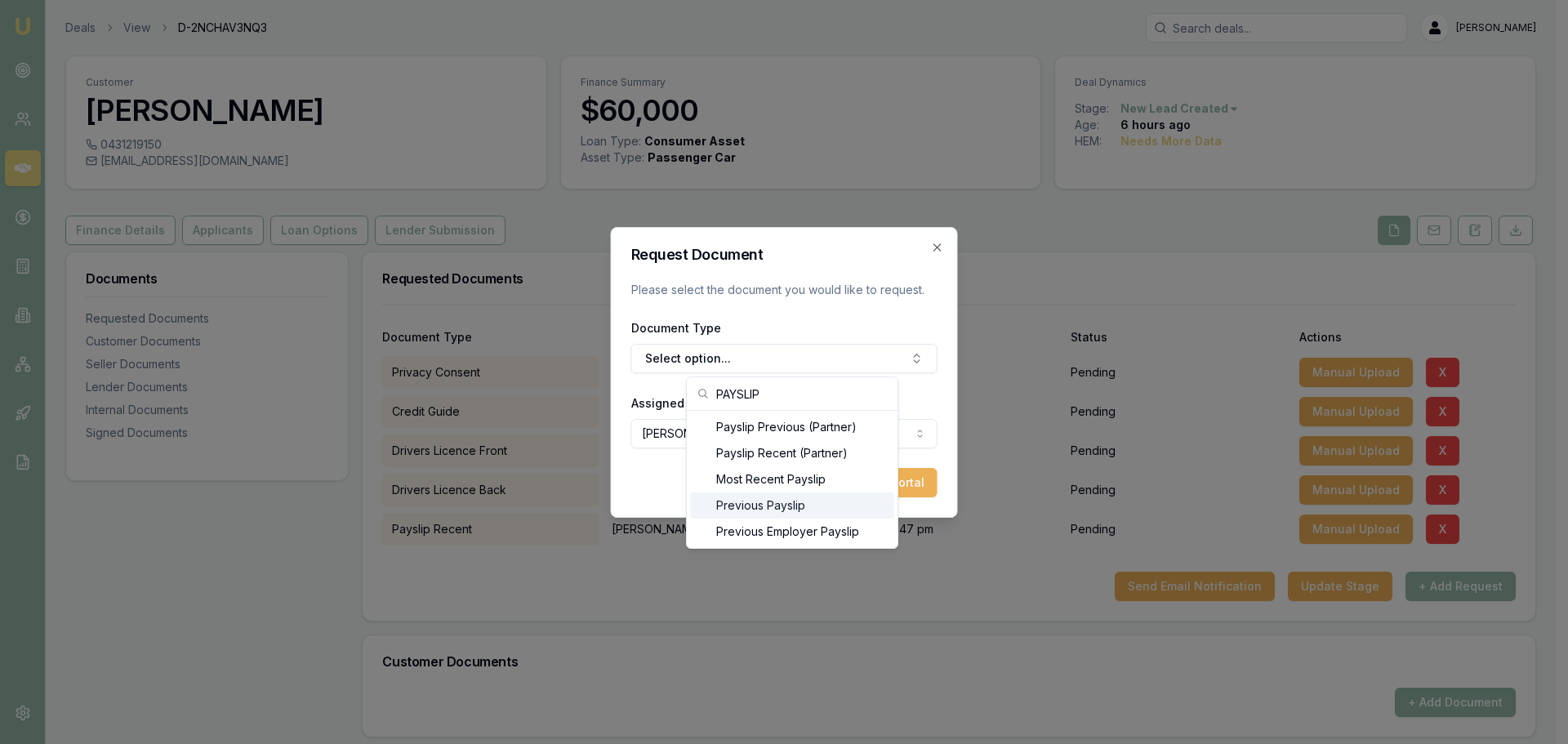
type input "PAYSLIP"
click at [758, 504] on div "Previous Payslip" at bounding box center [792, 505] width 204 height 26
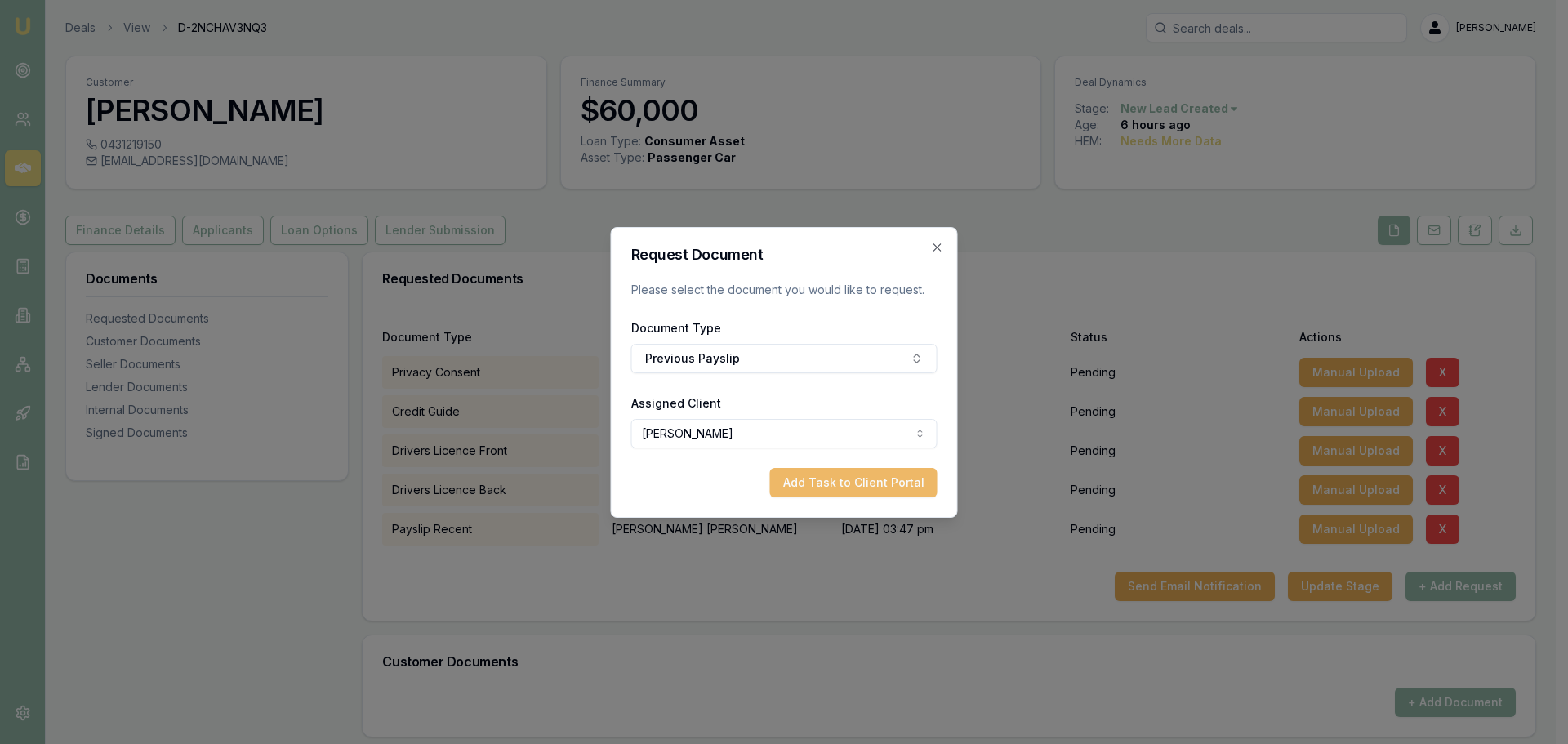
click at [829, 487] on button "Add Task to Client Portal" at bounding box center [853, 483] width 167 height 30
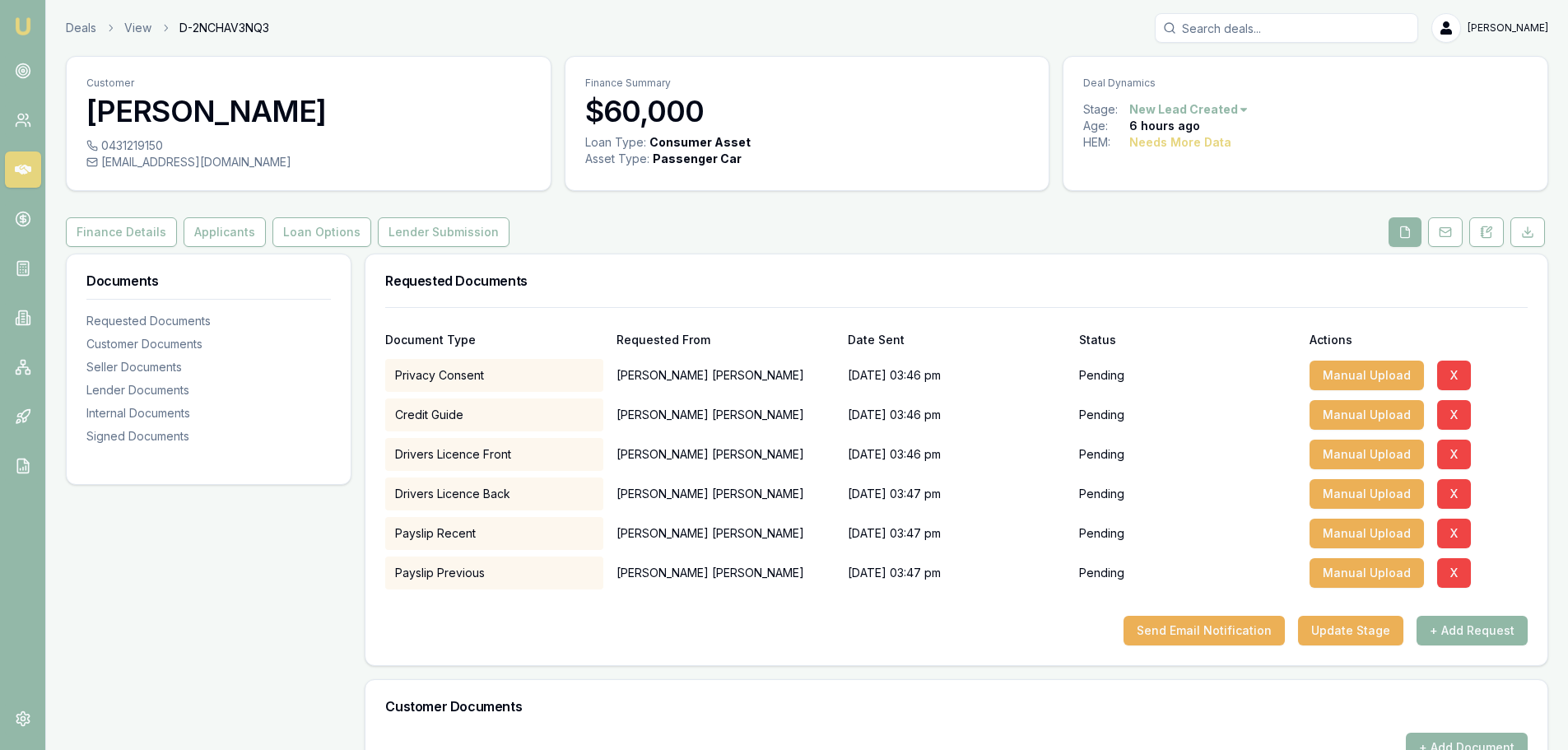
click at [1496, 632] on button "+ Add Request" at bounding box center [1472, 631] width 111 height 30
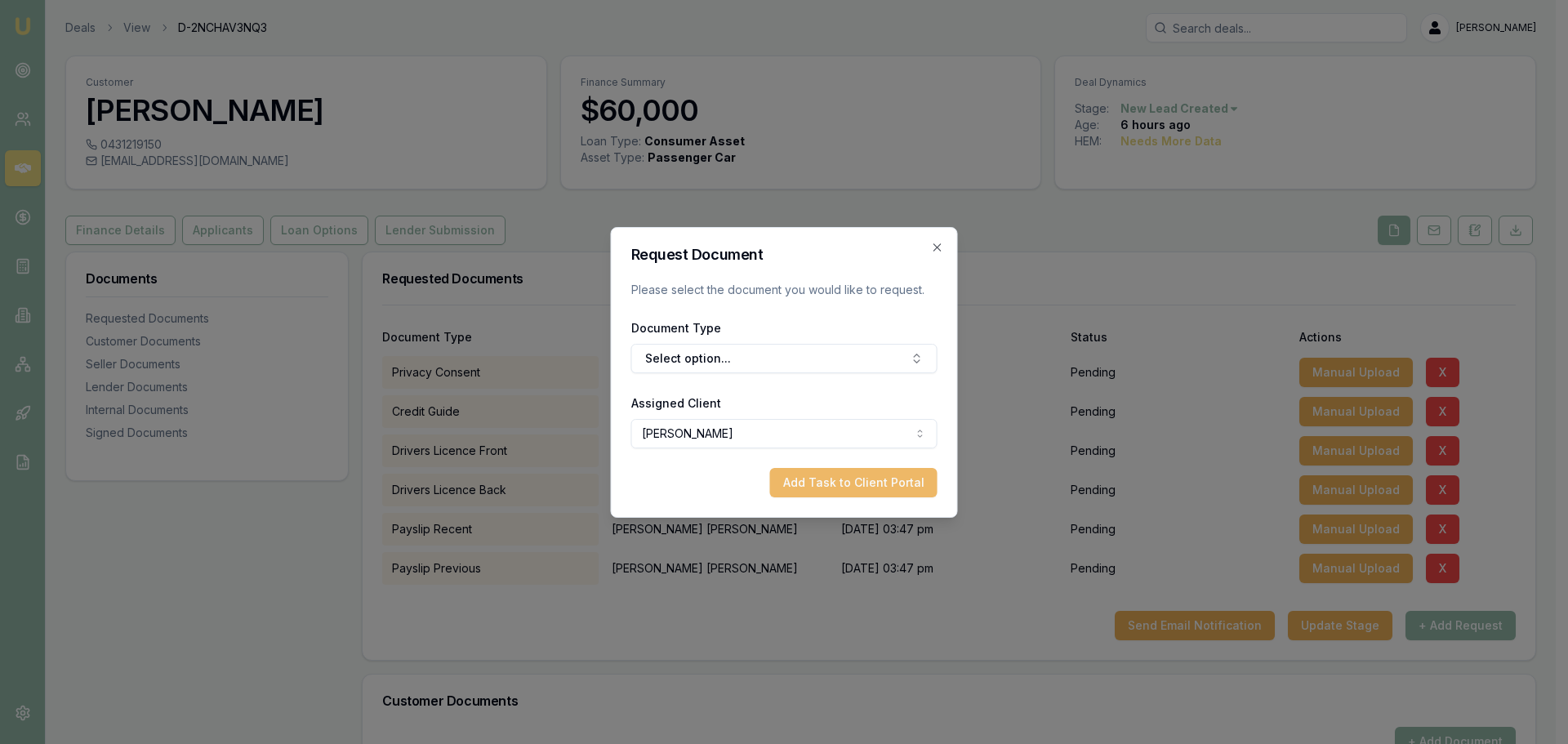
click at [883, 481] on button "Add Task to Client Portal" at bounding box center [853, 483] width 167 height 30
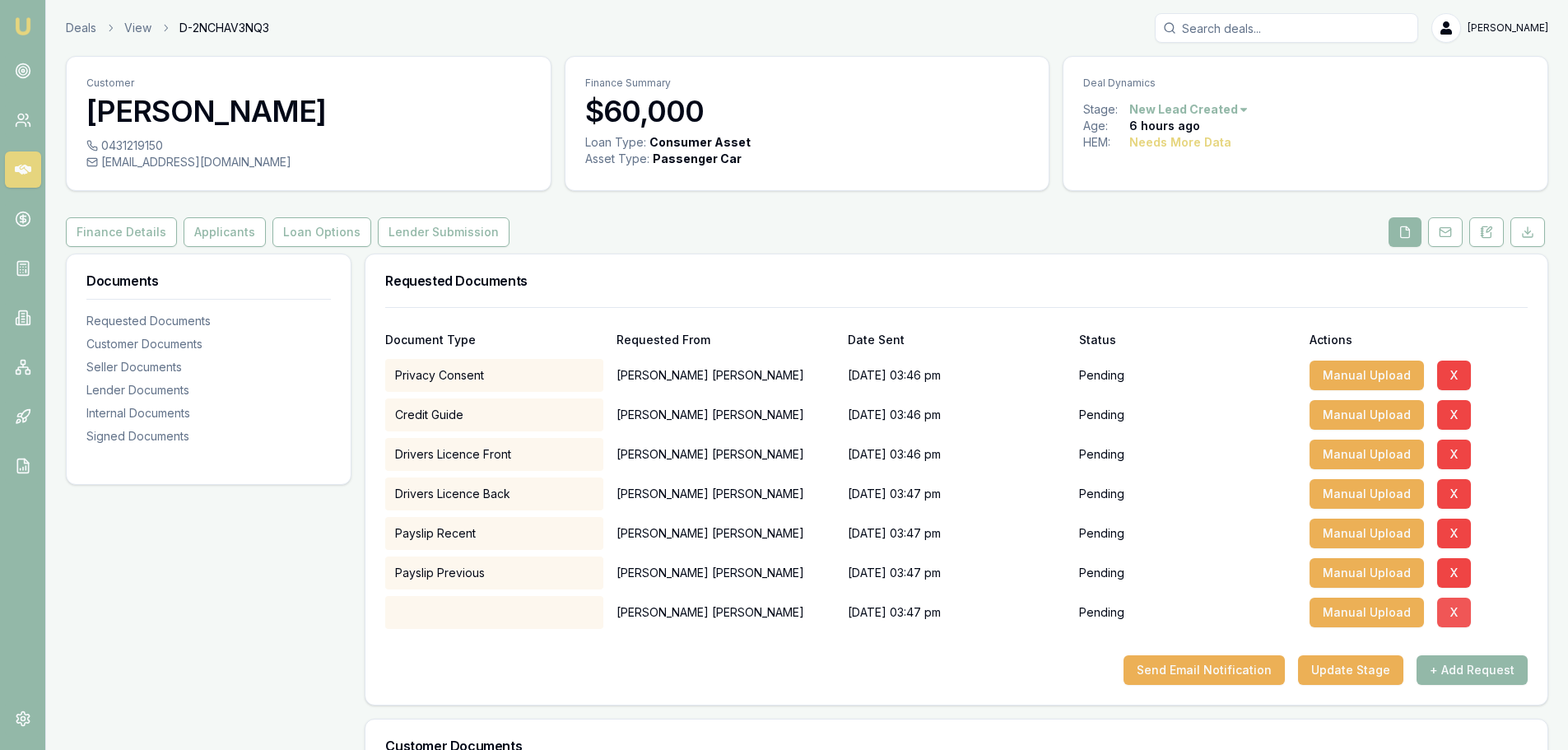
click at [1455, 611] on button "X" at bounding box center [1454, 612] width 34 height 30
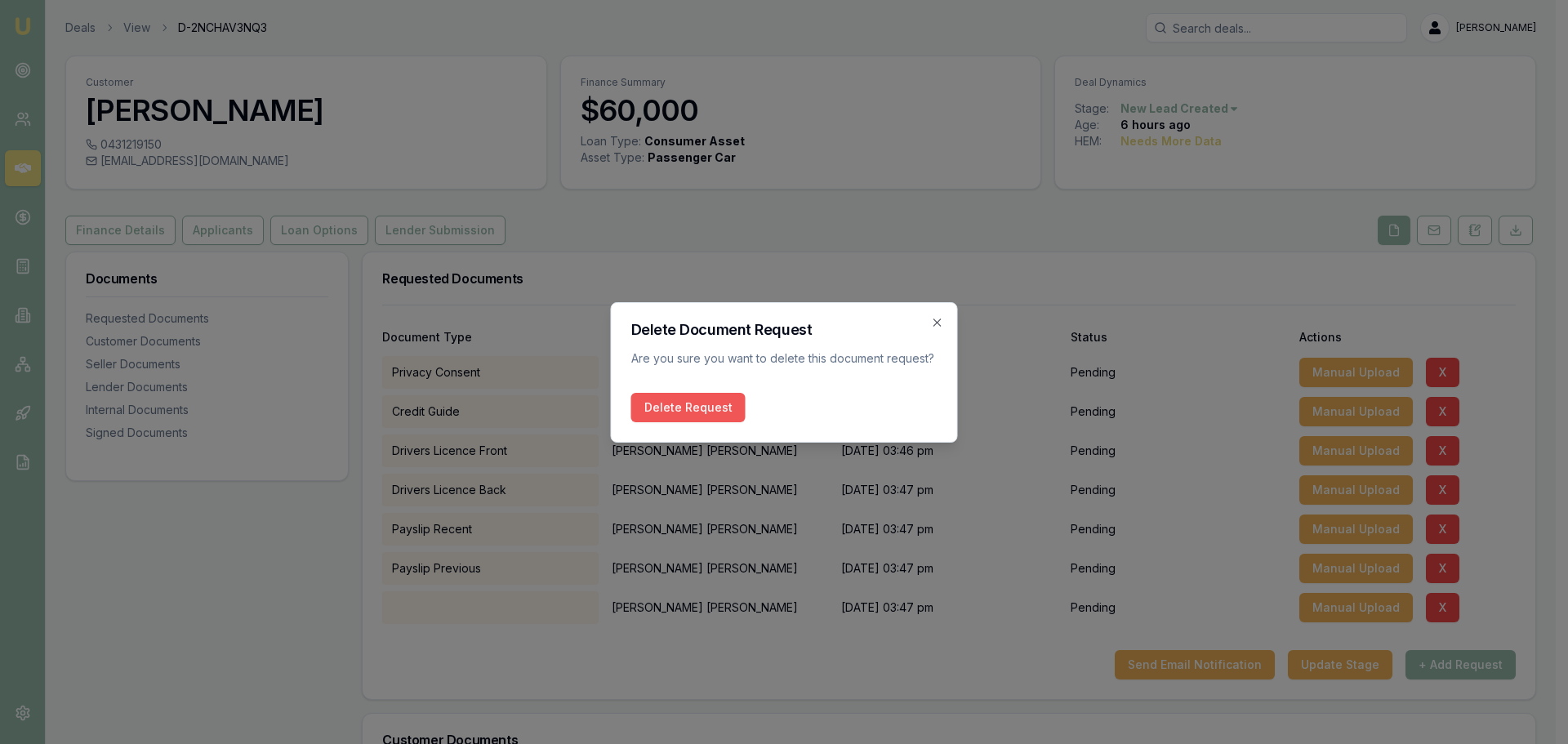
click at [688, 393] on button "Delete Request" at bounding box center [688, 408] width 114 height 30
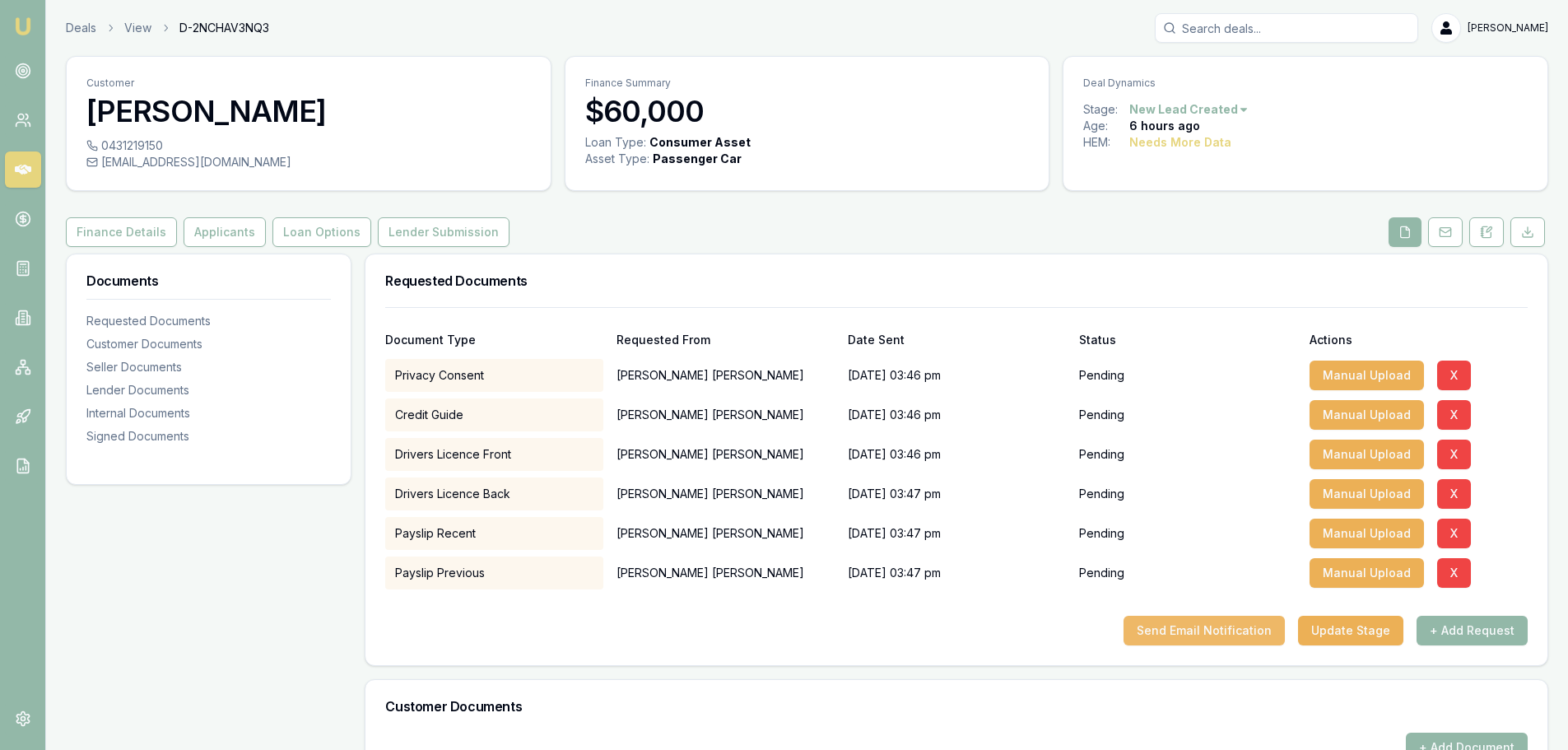
click at [1172, 634] on button "Send Email Notification" at bounding box center [1204, 631] width 162 height 30
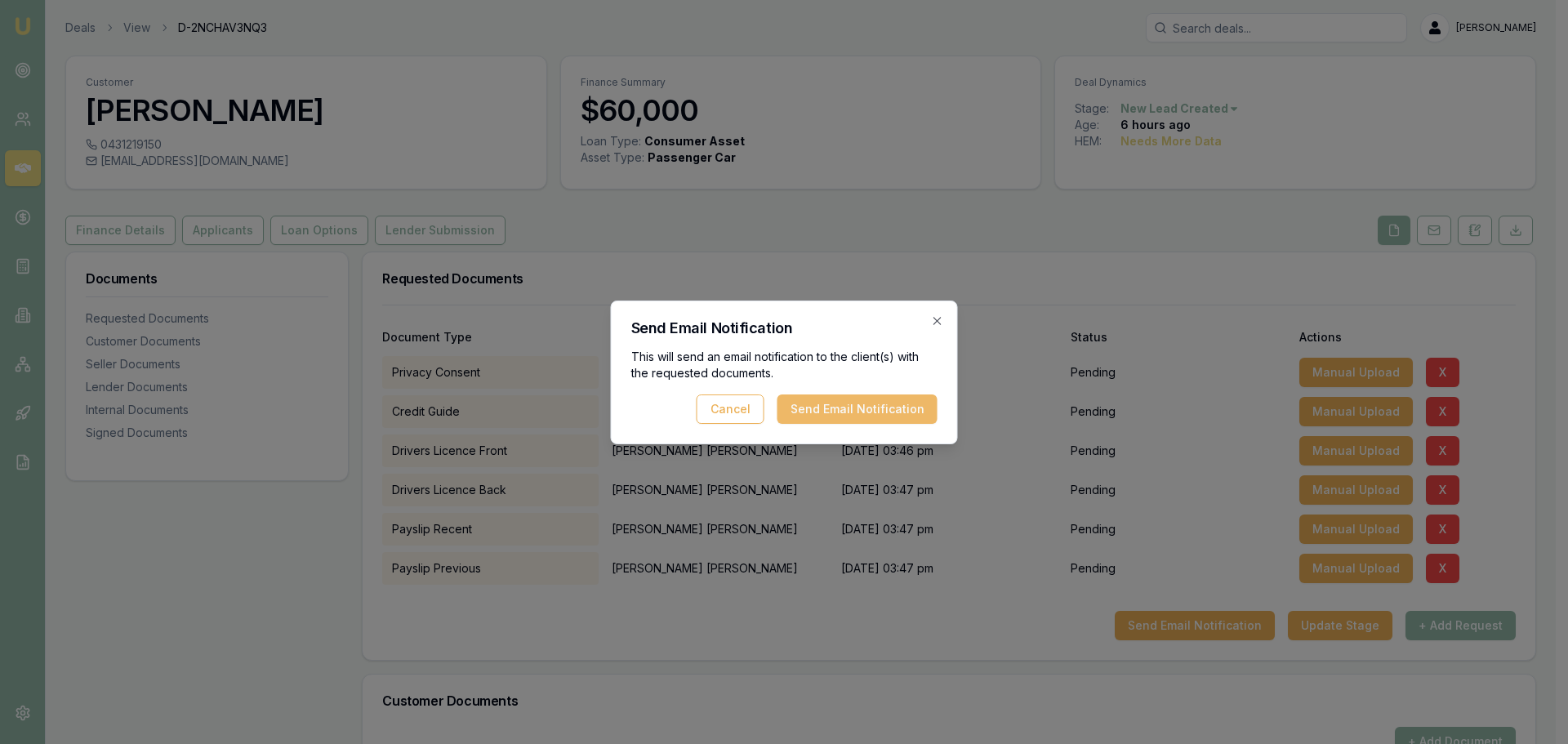
click at [882, 394] on button "Send Email Notification" at bounding box center [857, 409] width 160 height 30
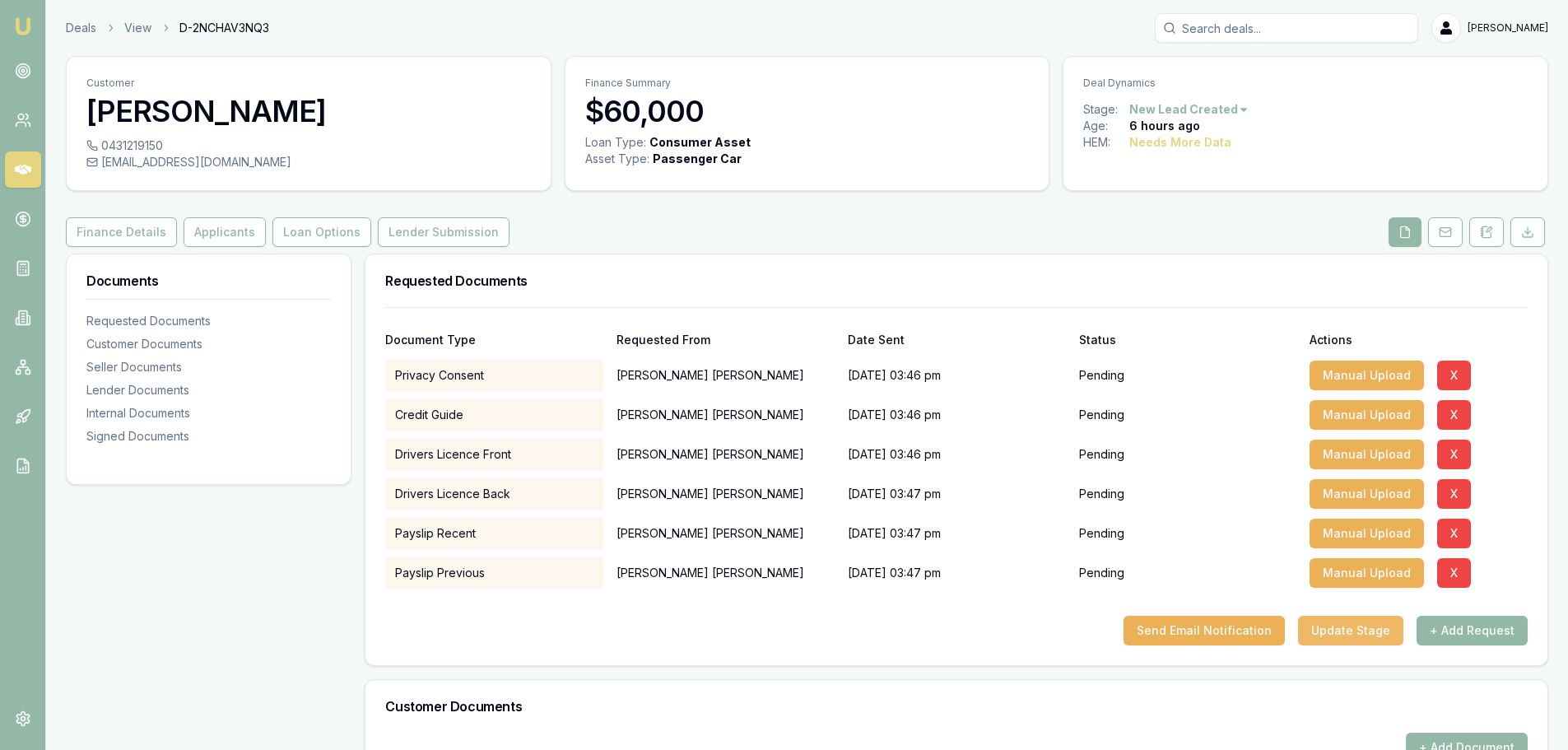
click at [1348, 622] on button "Update Stage" at bounding box center [1350, 631] width 106 height 30
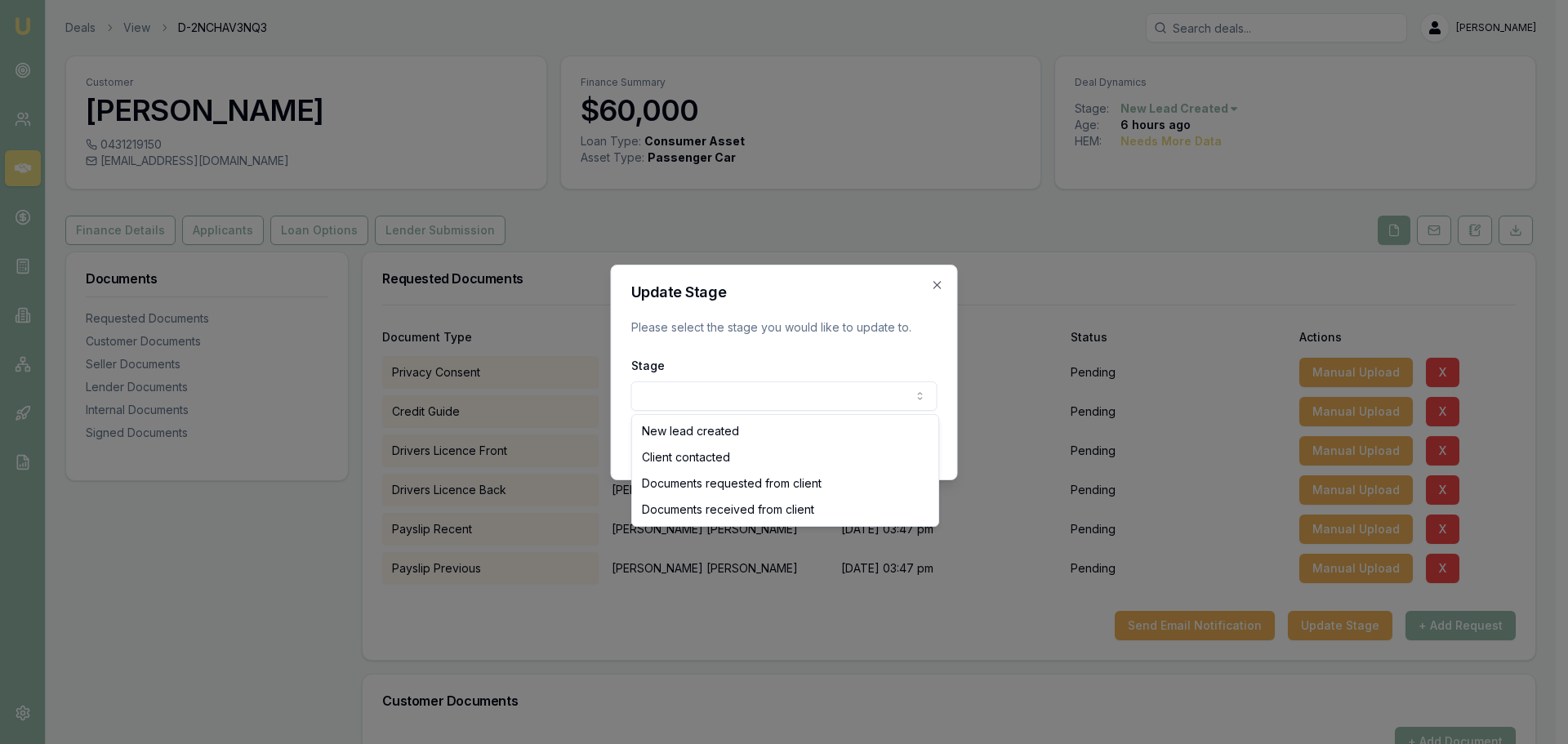
click at [862, 388] on body "Emu Broker Deals View D-2NCHAV3NQ3 Erin Shield Toggle Menu Customer Brett Mille…" at bounding box center [777, 372] width 1556 height 744
select select "DOCUMENTS_REQUESTED_FROM_CLIENT"
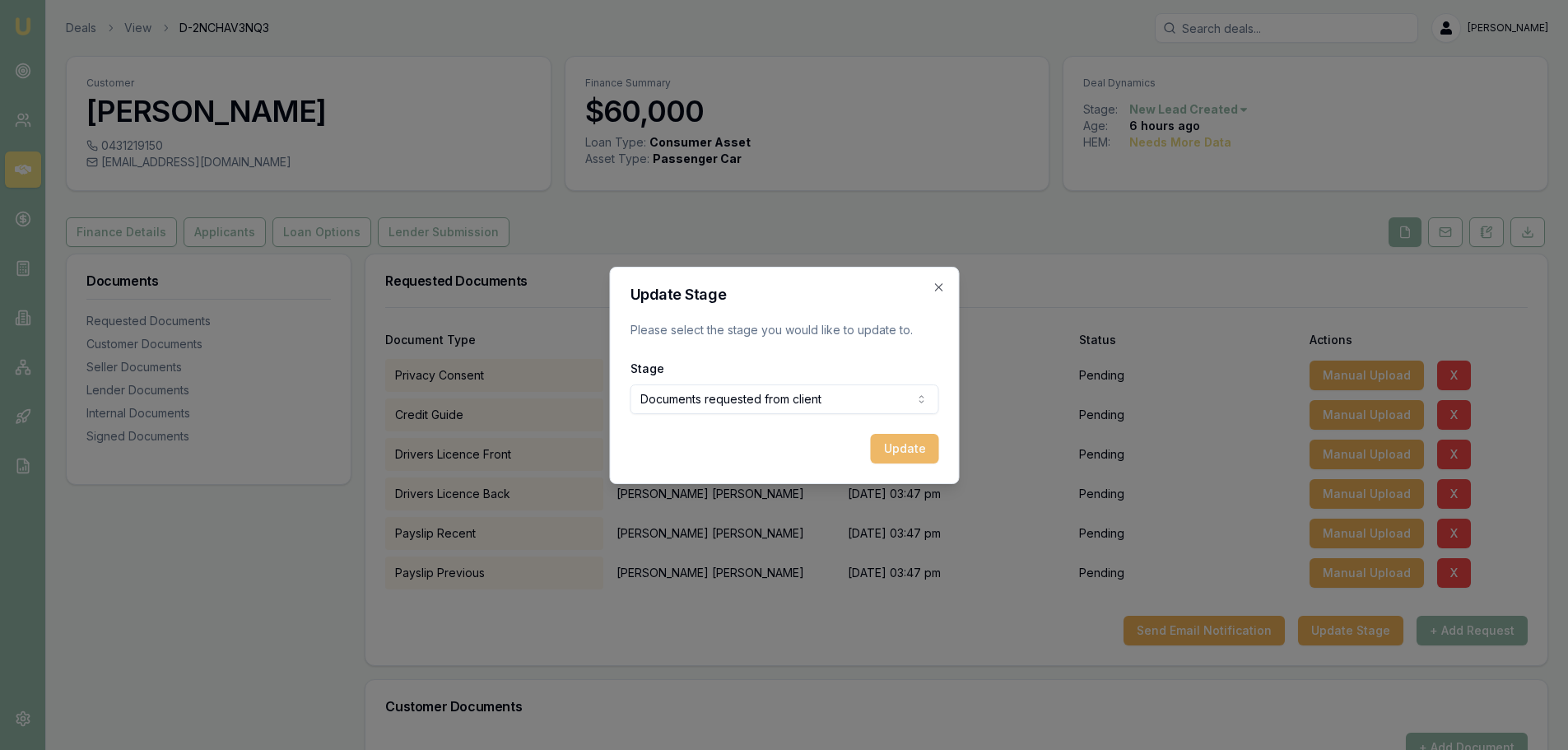
click at [921, 440] on button "Update" at bounding box center [904, 449] width 69 height 30
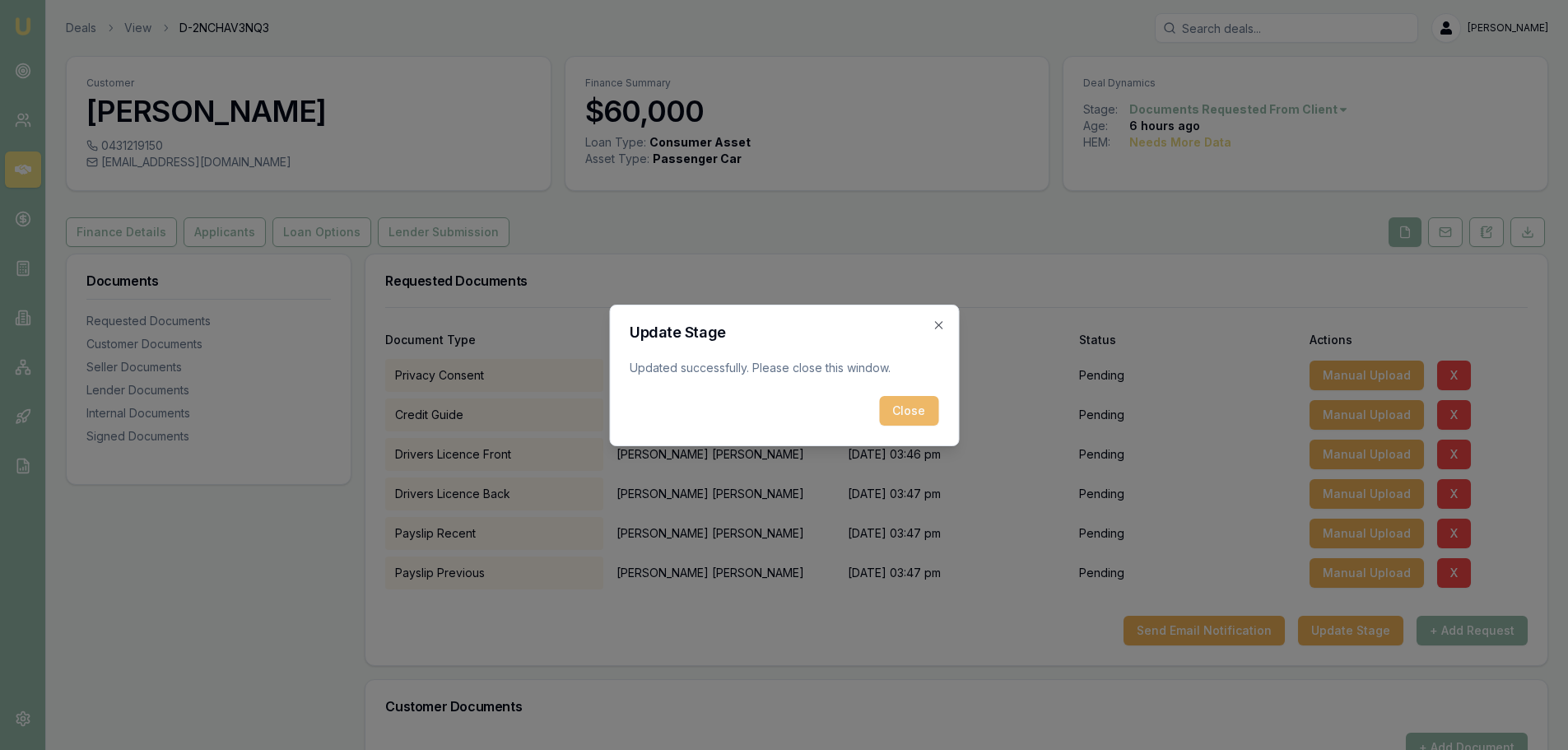
click at [913, 414] on button "Close" at bounding box center [908, 411] width 59 height 30
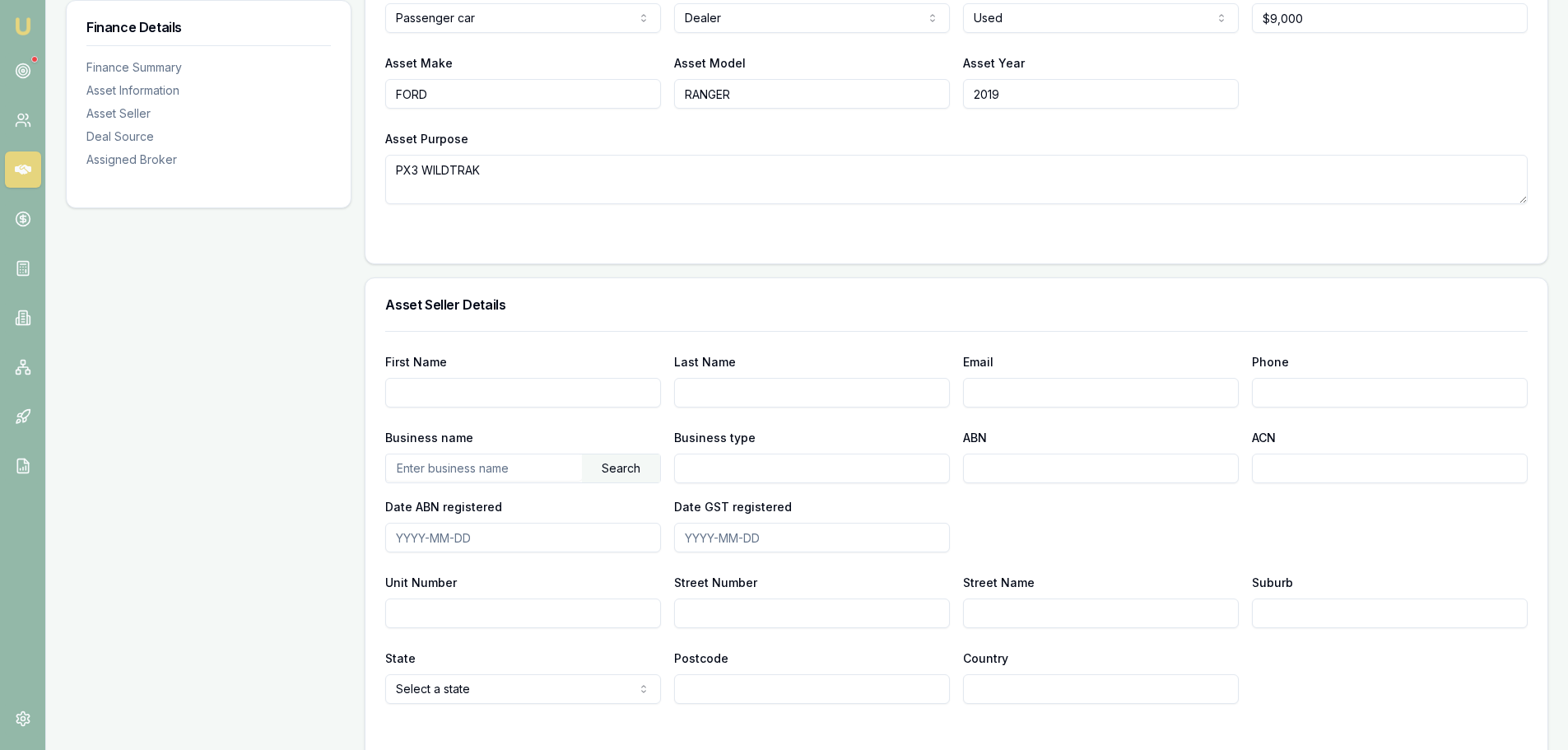
scroll to position [659, 0]
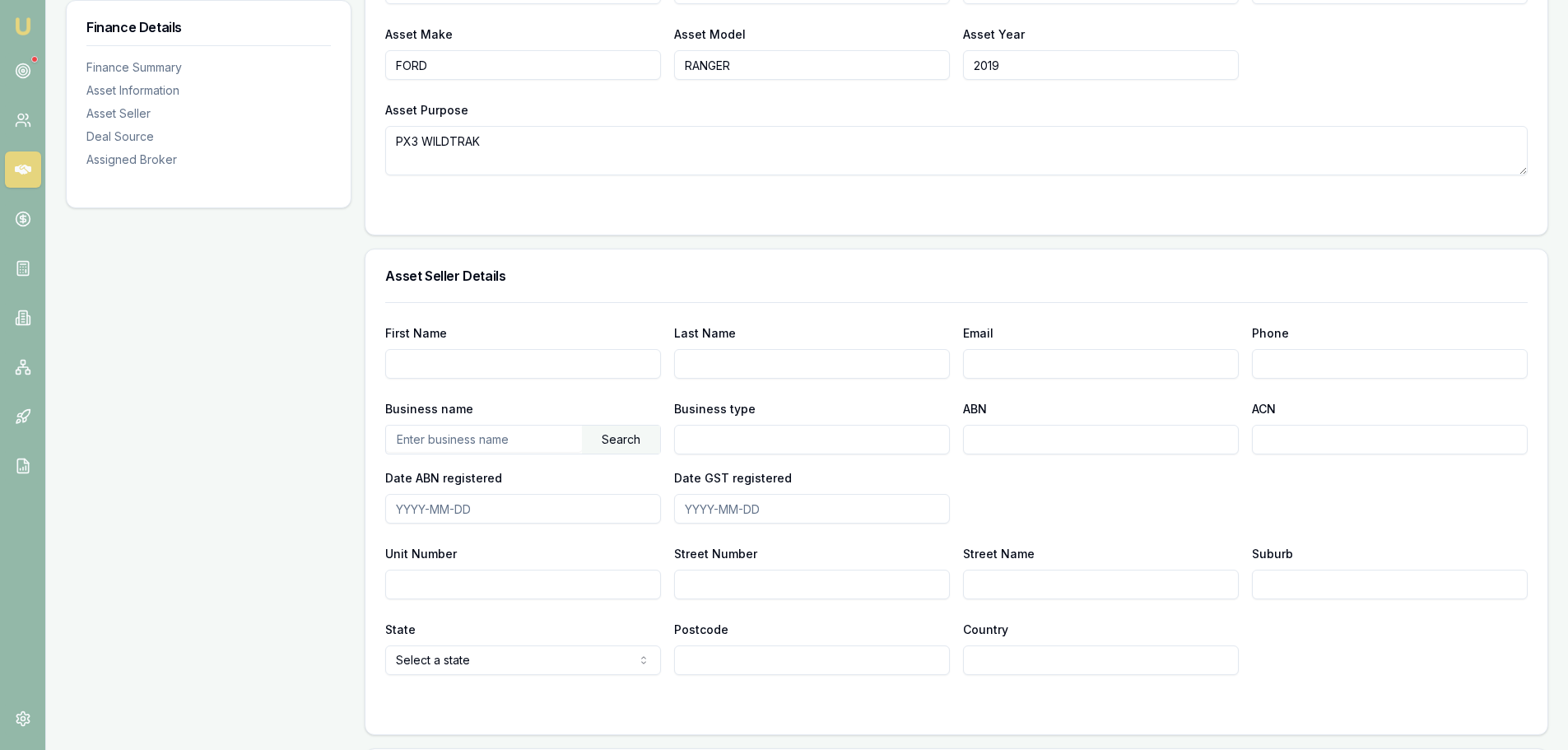
click at [439, 436] on input "text" at bounding box center [484, 438] width 196 height 26
paste input "enhancement auto traders"
type input "enhancement auto traders"
click at [611, 445] on div "Search" at bounding box center [621, 439] width 78 height 28
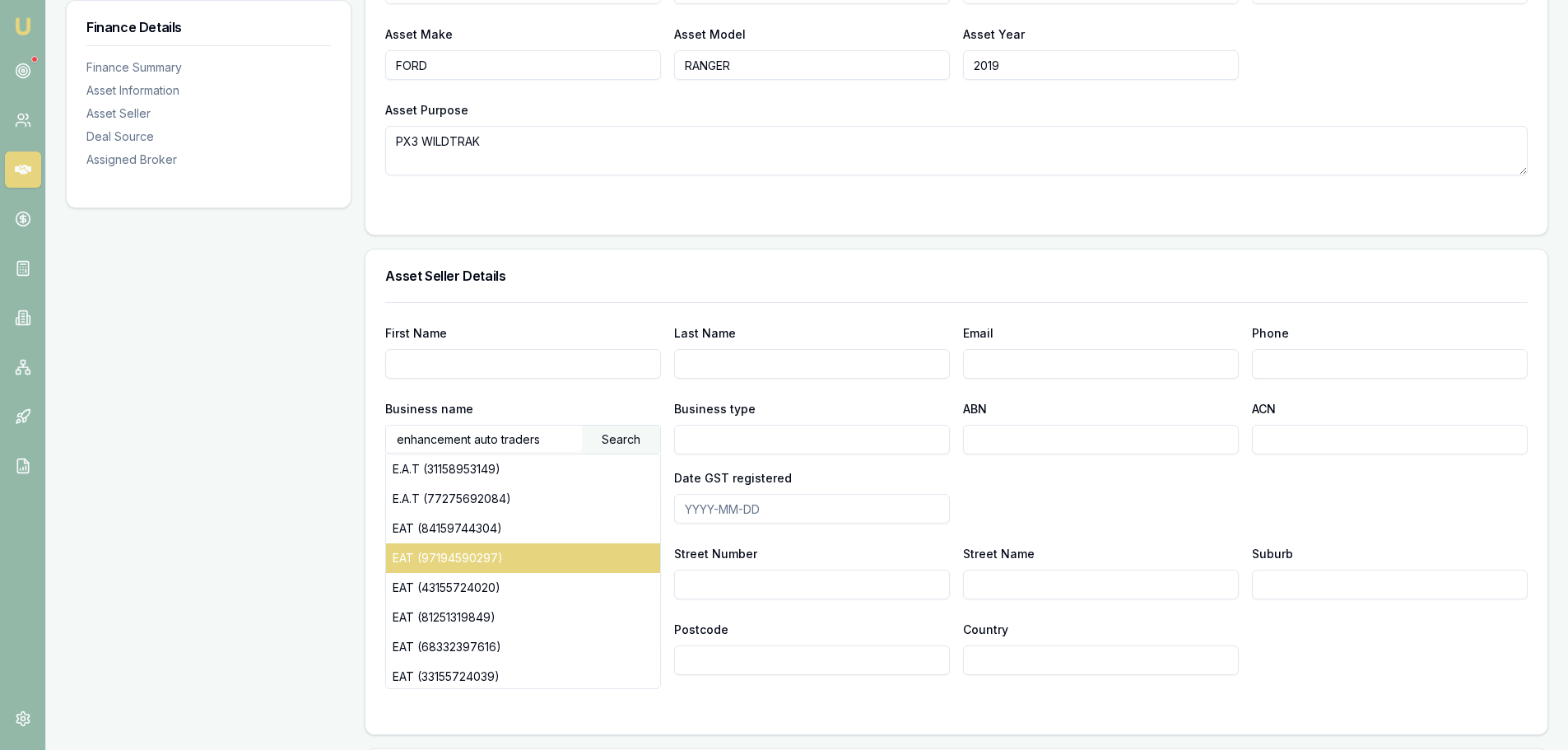
scroll to position [92, 0]
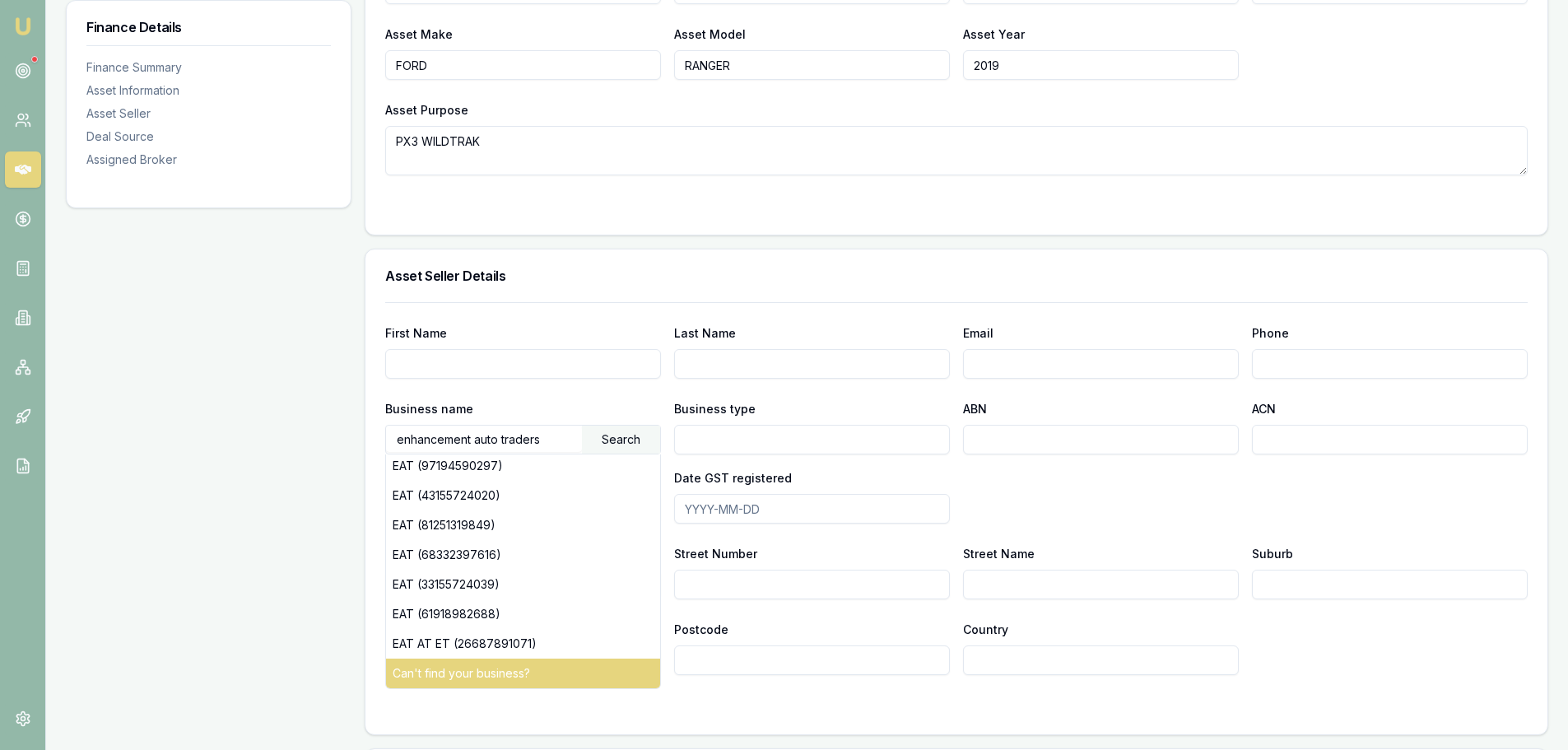
click at [543, 672] on div "Can't find your business?" at bounding box center [523, 673] width 274 height 30
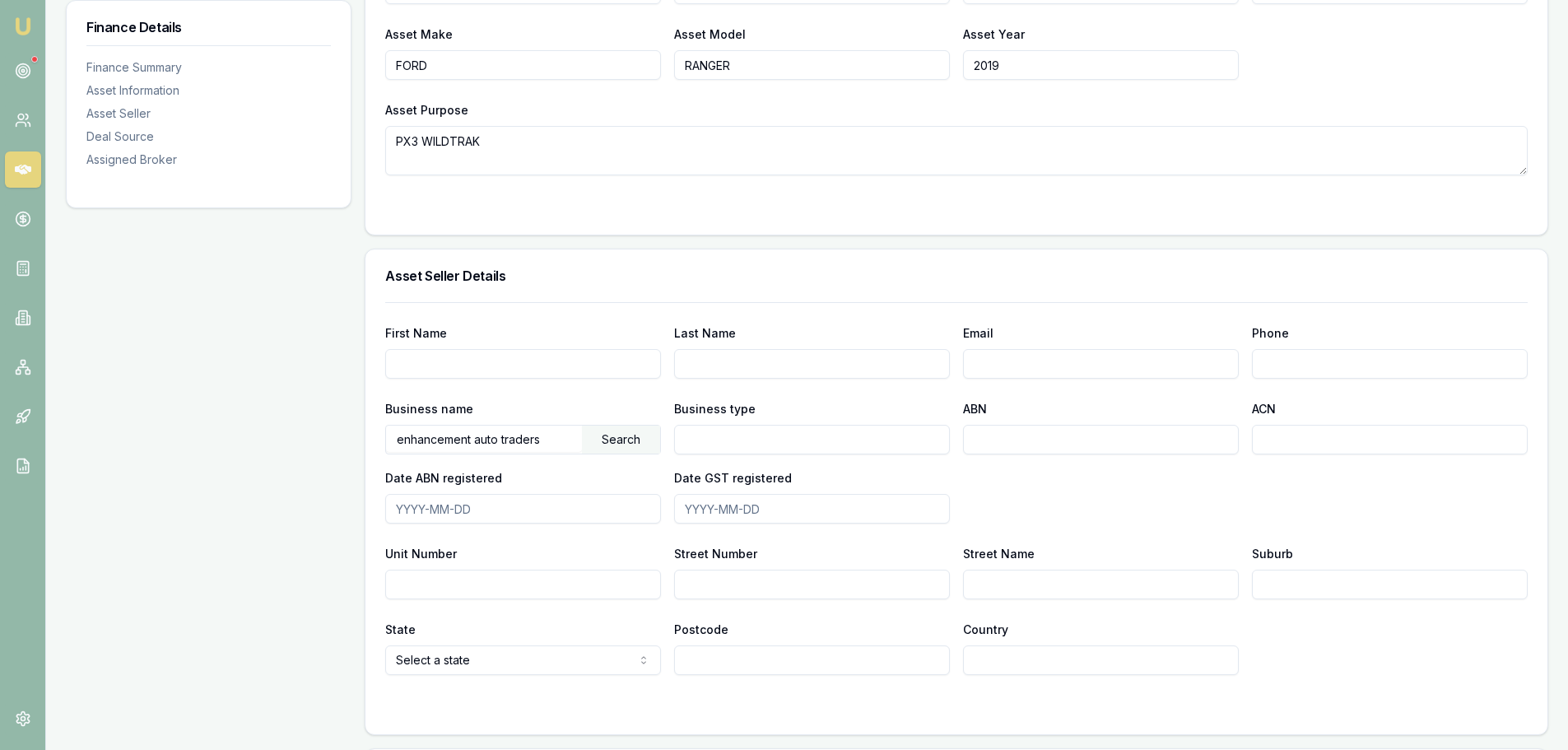
click at [784, 447] on input "Business type" at bounding box center [812, 440] width 276 height 30
click at [538, 368] on input "First Name" at bounding box center [523, 363] width 276 height 30
type input "a"
type input "[PERSON_NAME]"
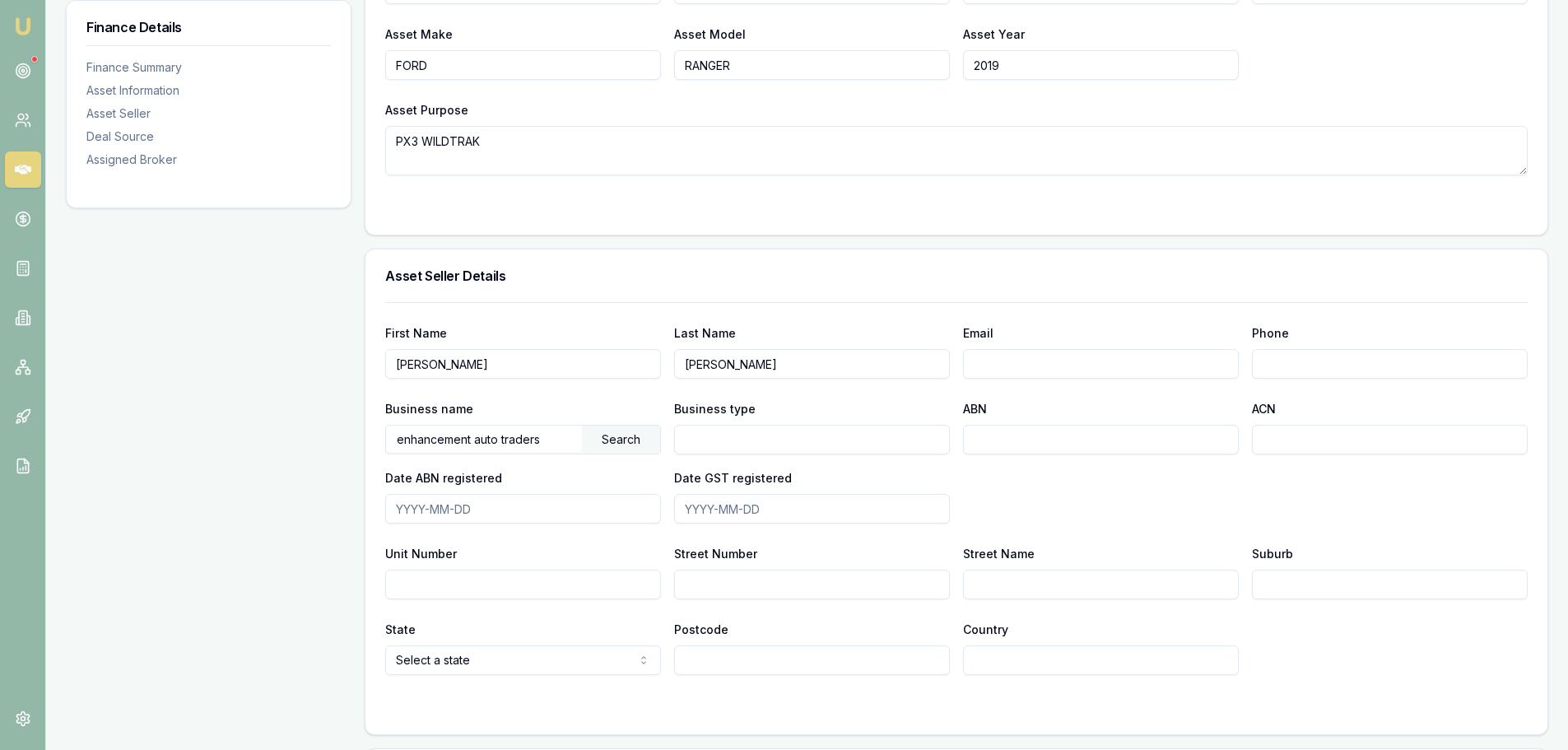
type input "[PERSON_NAME]"
click at [989, 359] on input "Email" at bounding box center [1100, 363] width 276 height 30
paste input "[EMAIL_ADDRESS][DOMAIN_NAME]"
type input "[EMAIL_ADDRESS][DOMAIN_NAME]"
click at [1382, 359] on input "Phone" at bounding box center [1390, 363] width 276 height 30
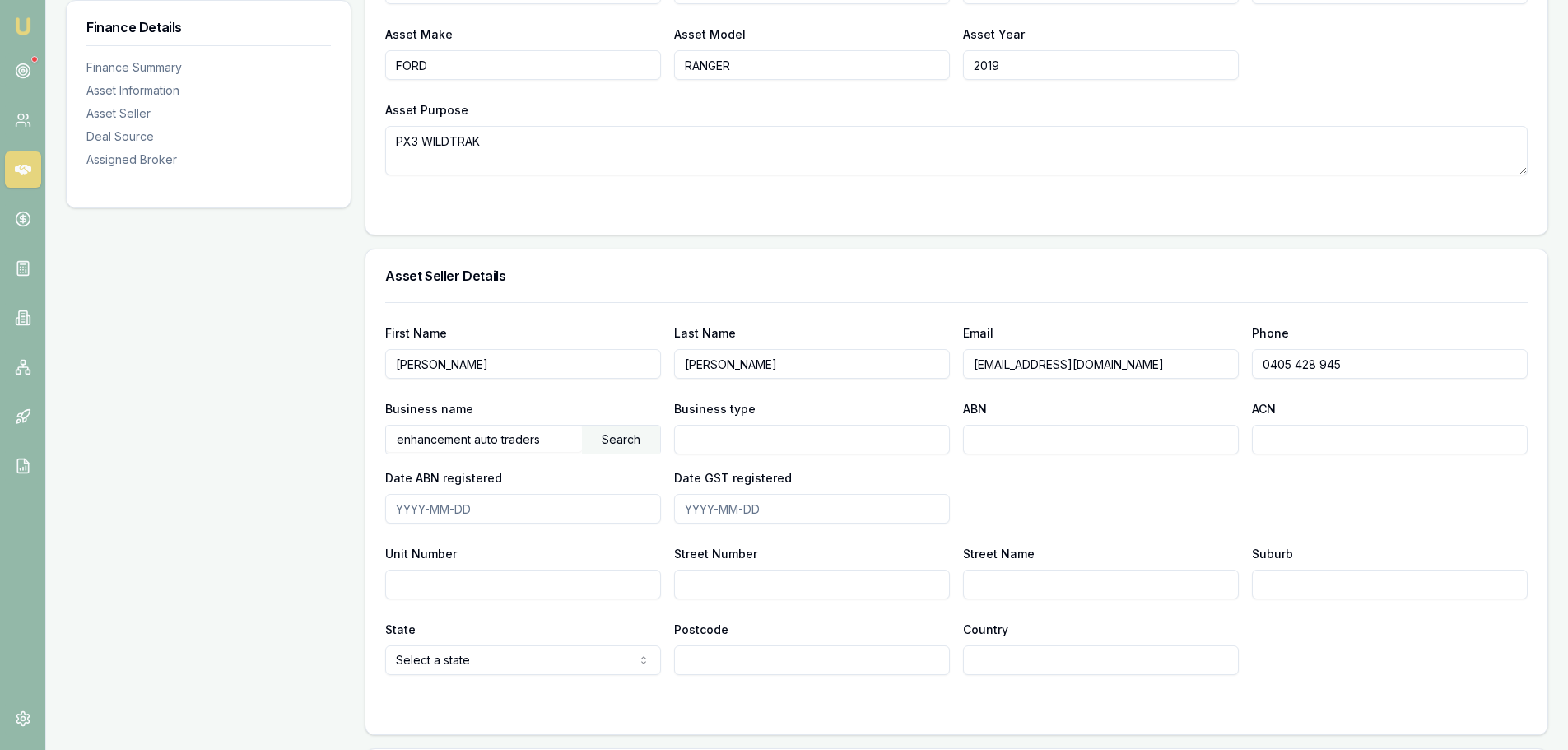
type input "0405 428 945"
click at [1404, 401] on div "ACN" at bounding box center [1390, 426] width 276 height 56
drag, startPoint x: 568, startPoint y: 438, endPoint x: 295, endPoint y: 430, distance: 273.1
click at [295, 430] on div "Finance Details Finance Summary Asset Information Asset Seller Deal Source Assi…" at bounding box center [807, 358] width 1483 height 1526
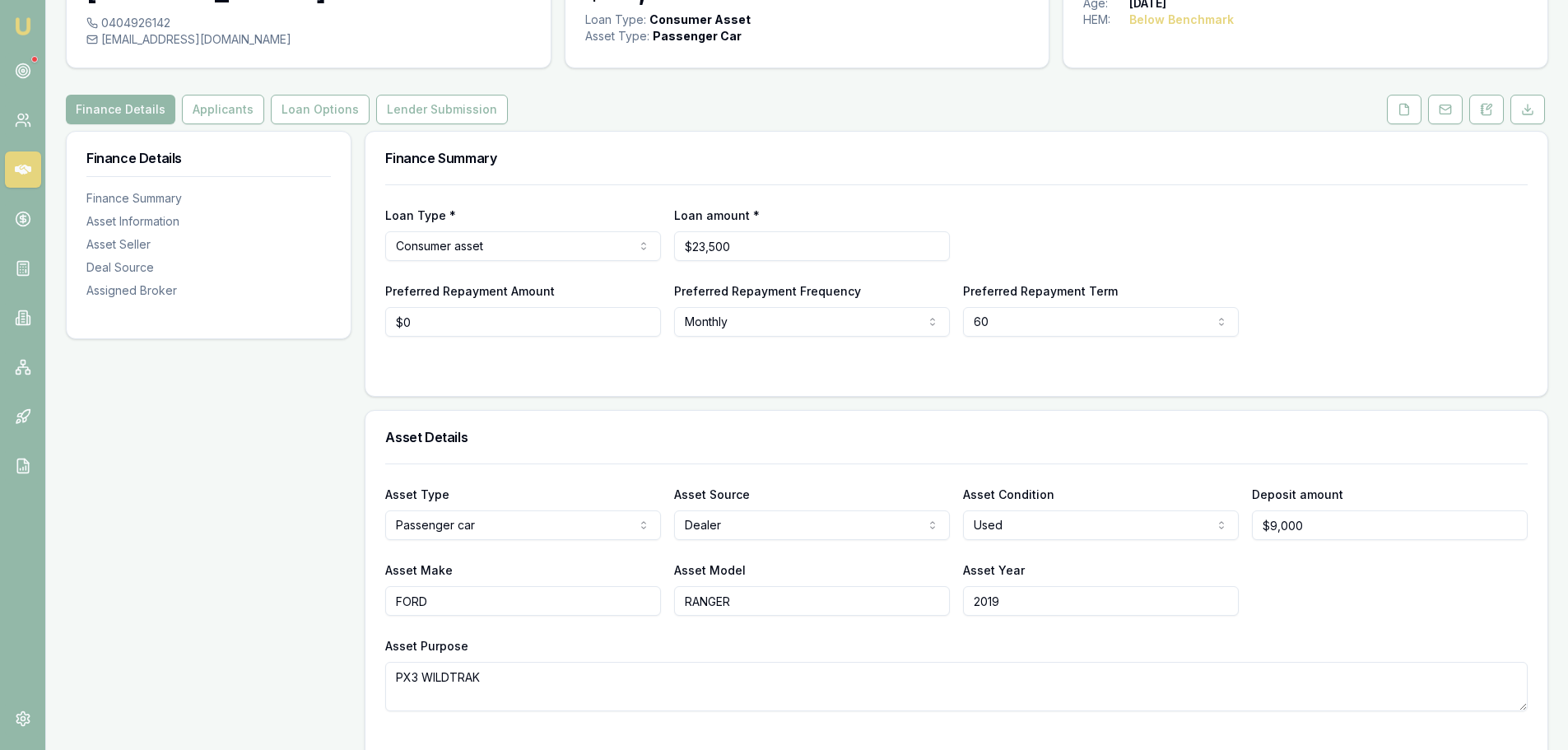
scroll to position [0, 0]
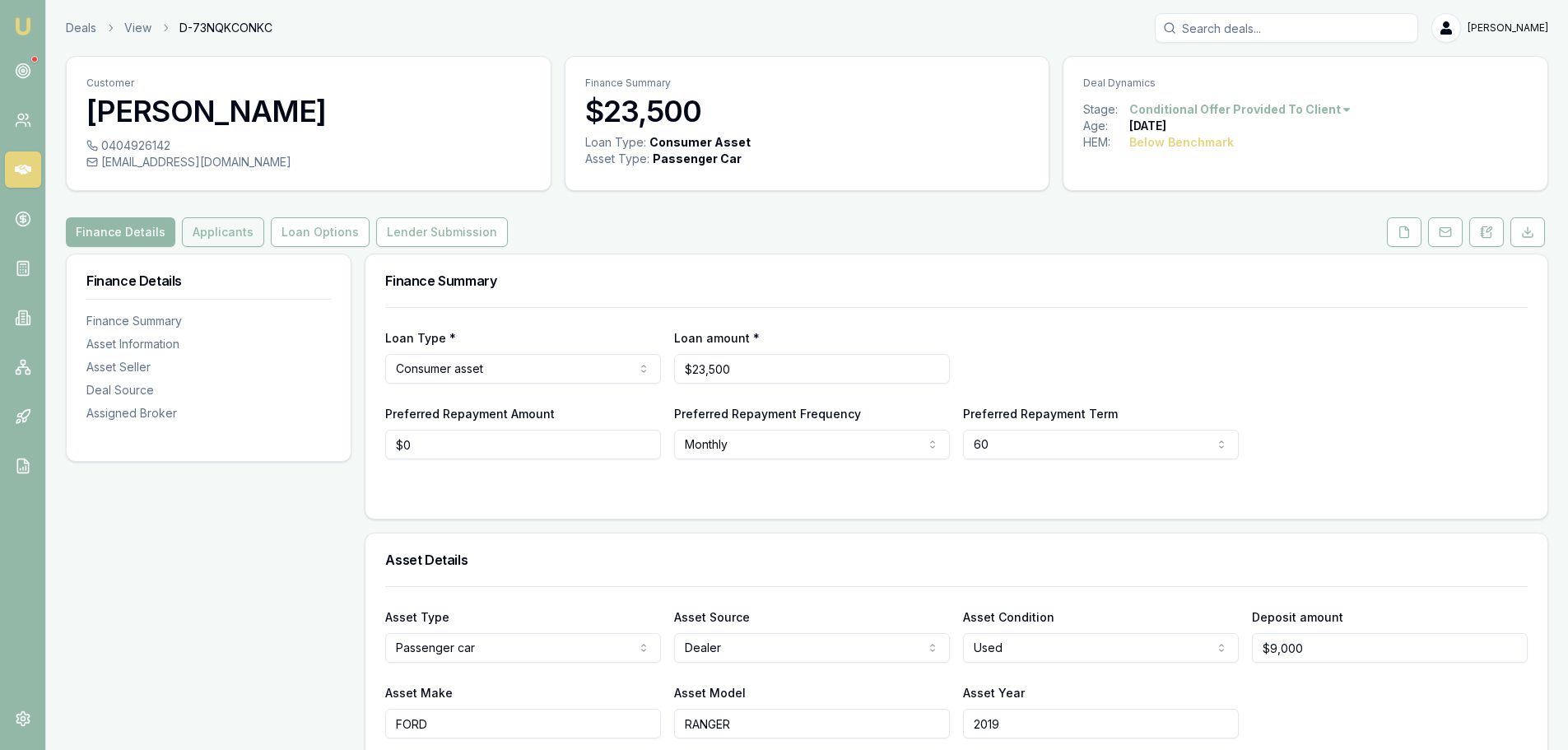
click at [188, 230] on button "Applicants" at bounding box center [223, 232] width 82 height 30
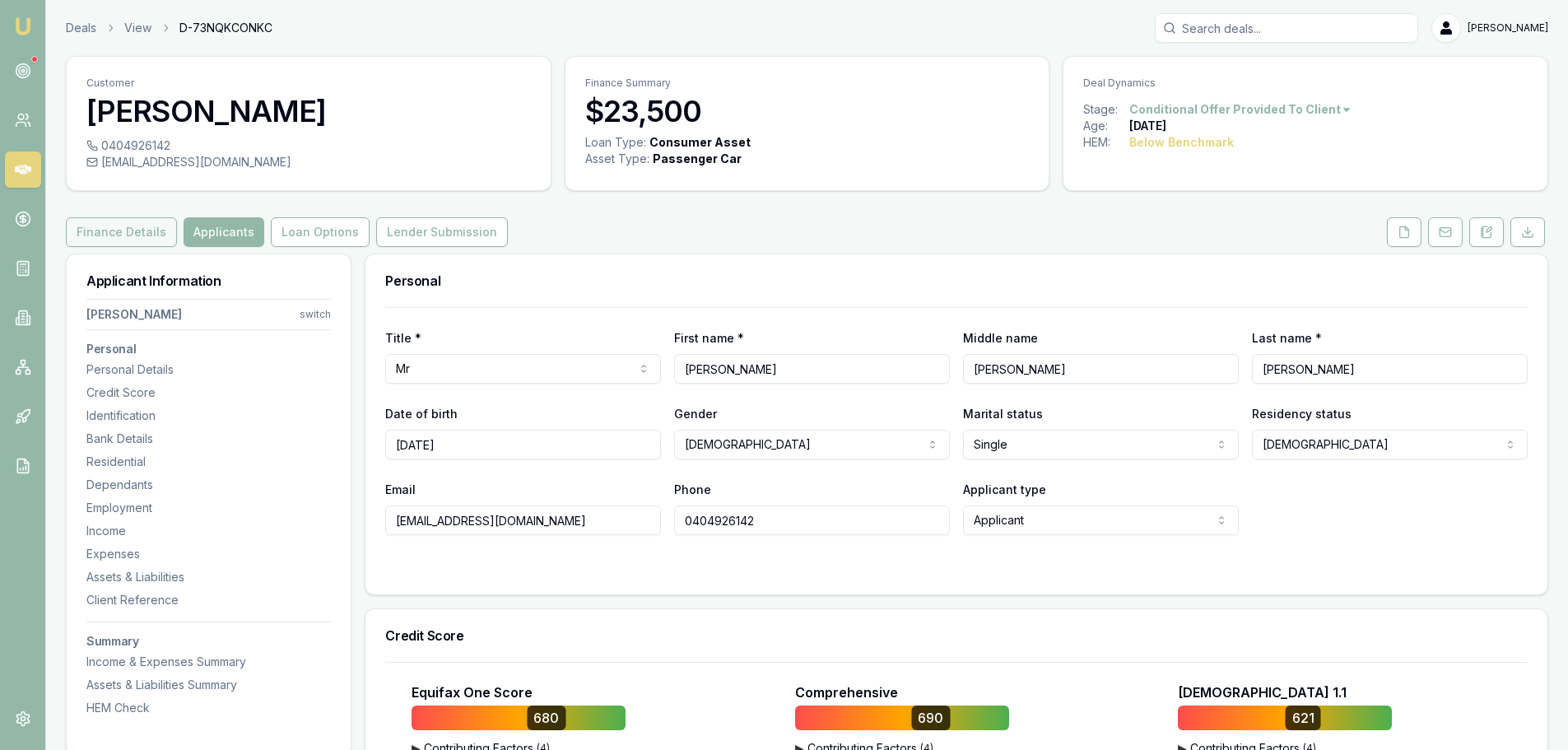
click at [131, 227] on button "Finance Details" at bounding box center [121, 232] width 111 height 30
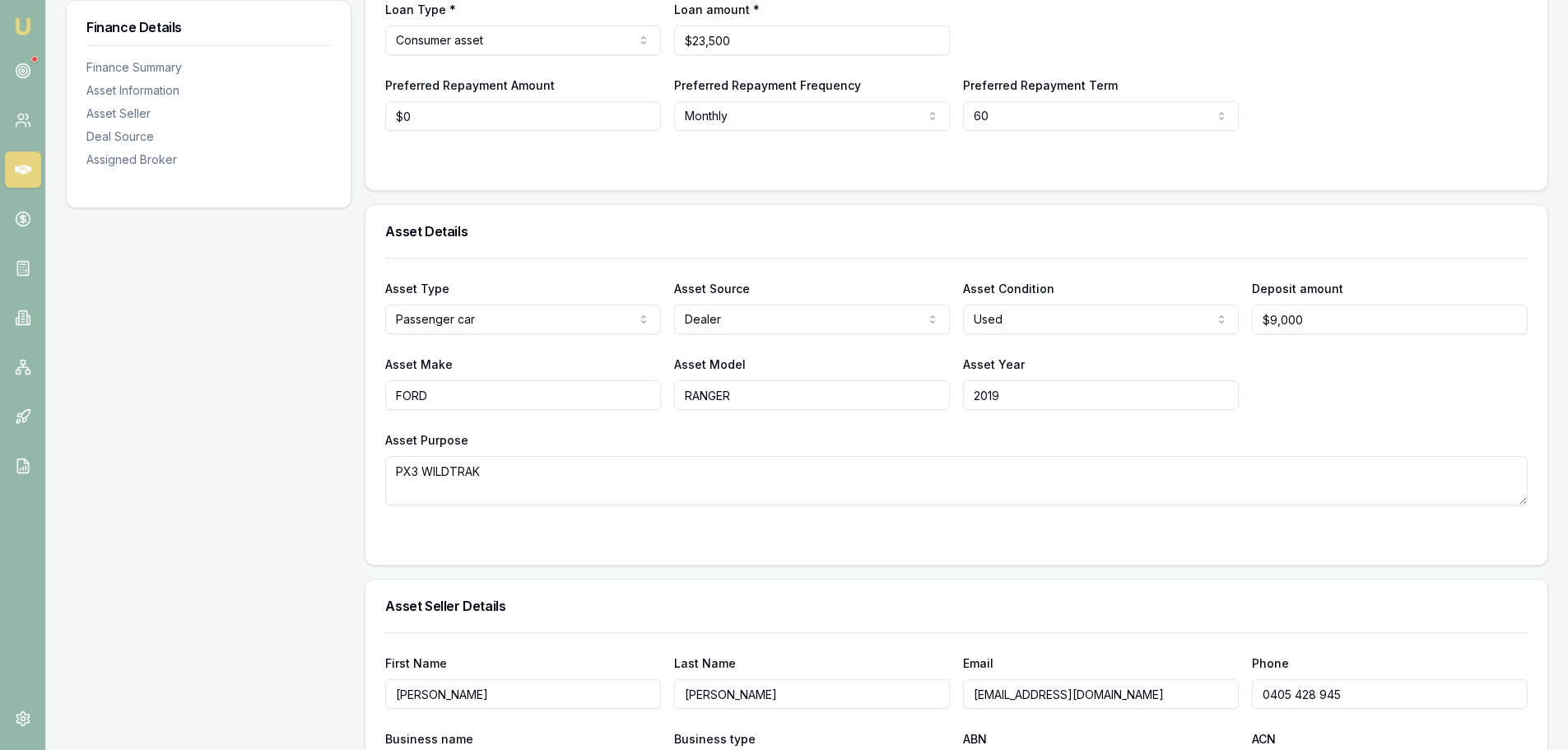
scroll to position [494, 0]
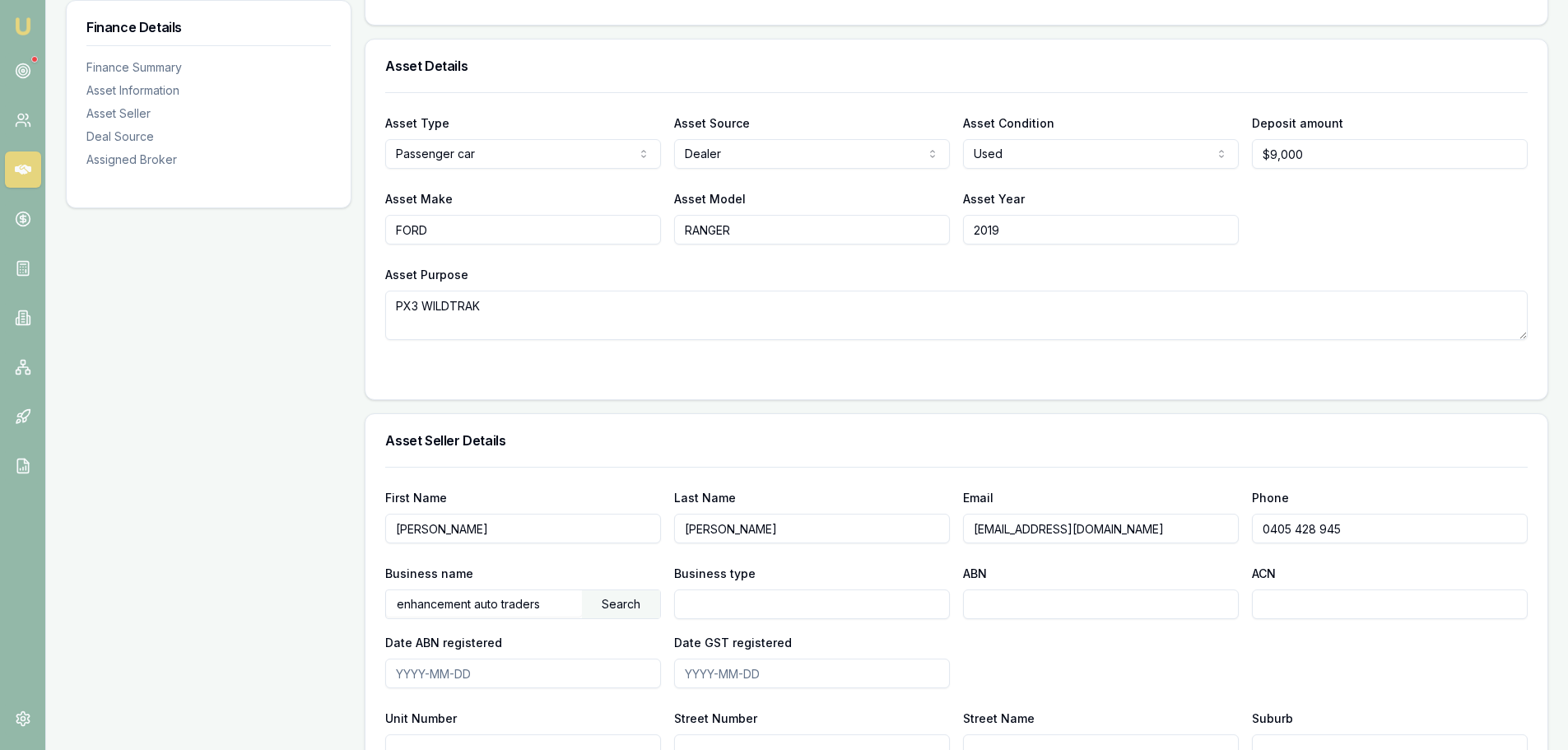
drag, startPoint x: 1157, startPoint y: 526, endPoint x: 839, endPoint y: 521, distance: 318.0
click at [839, 522] on div "First Name Anwar Last Name Hashimi Email huhautotraders@gmail.com Phone 0405 42…" at bounding box center [957, 516] width 1143 height 56
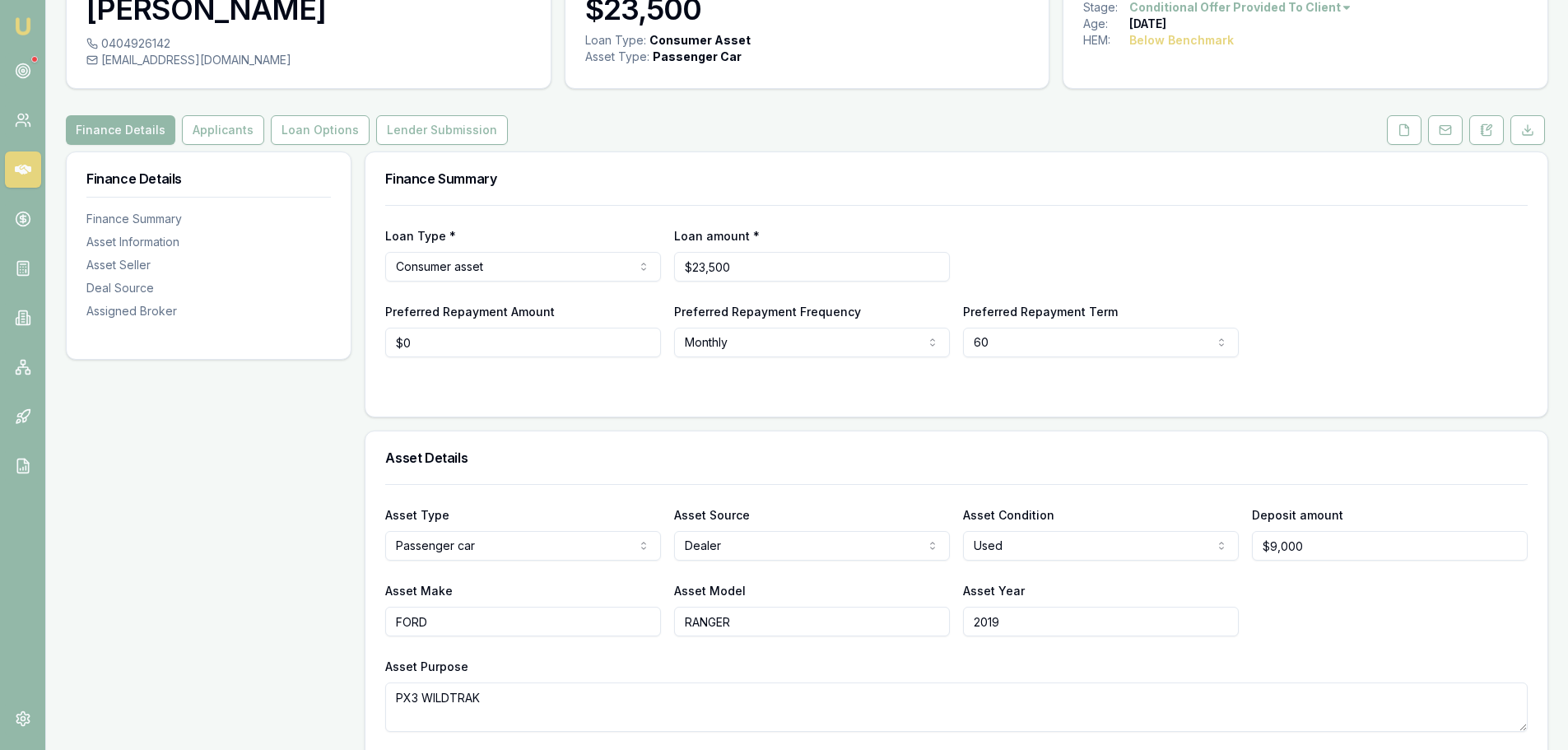
scroll to position [0, 0]
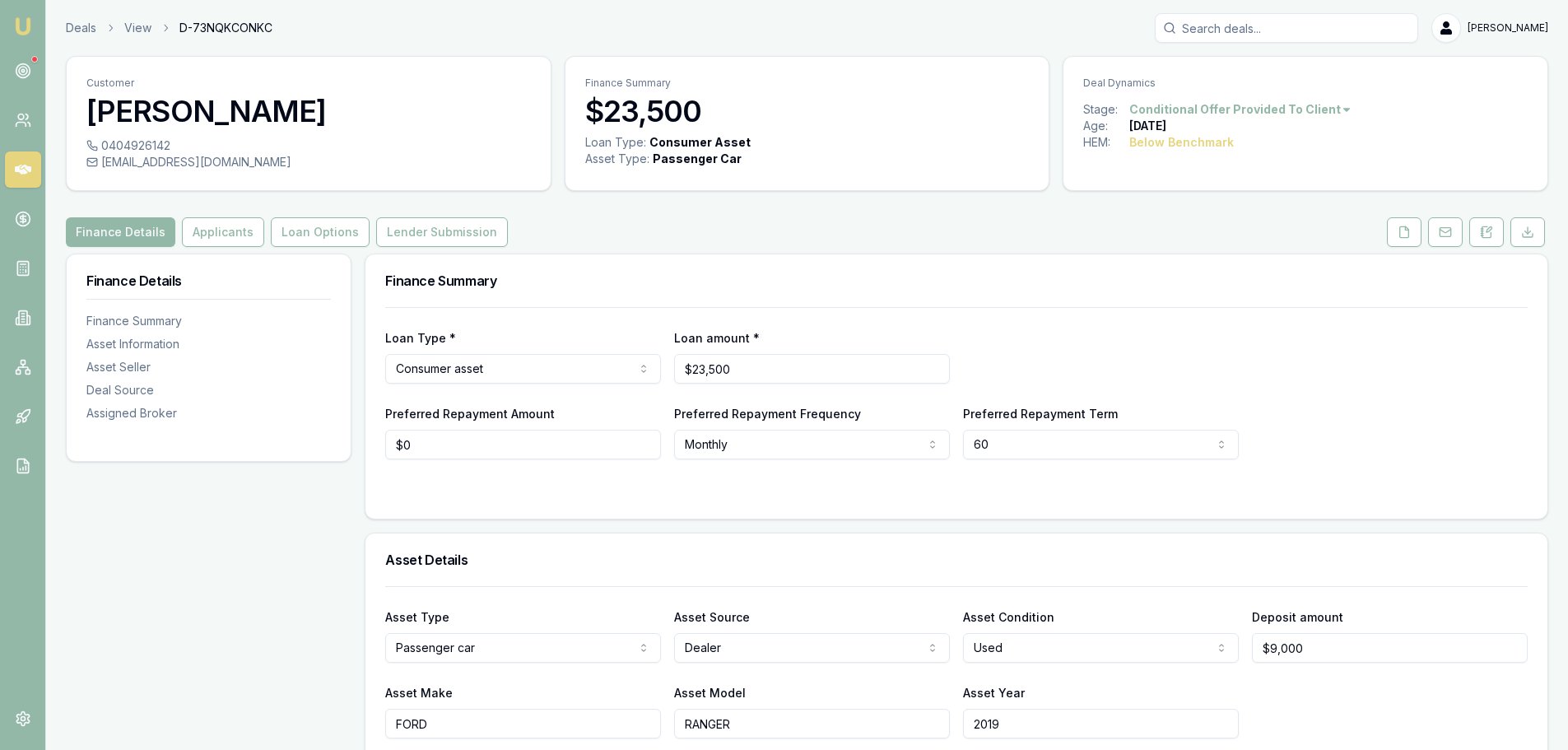
click at [741, 240] on div "Finance Details Applicants Loan Options Lender Submission" at bounding box center [807, 232] width 1483 height 30
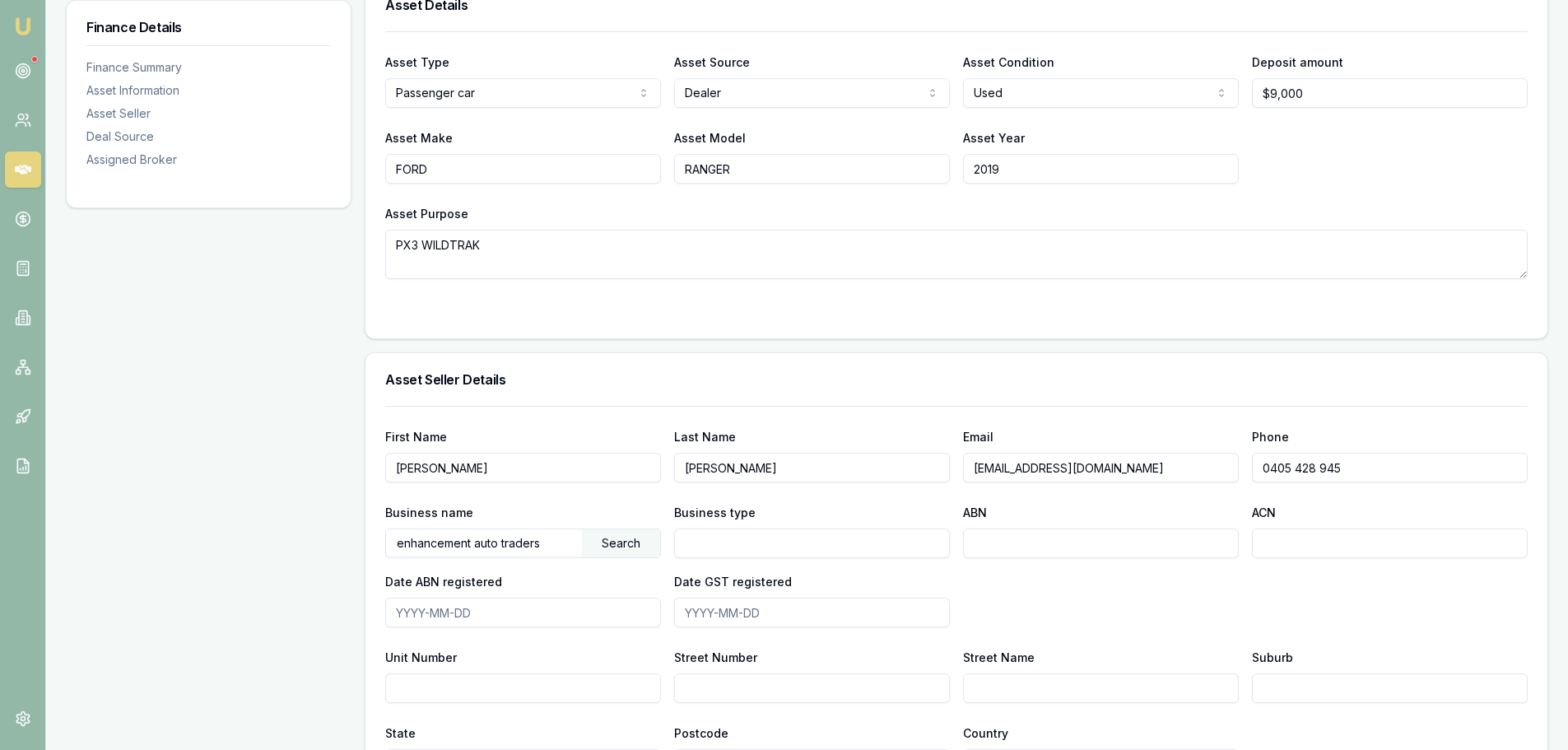
scroll to position [741, 0]
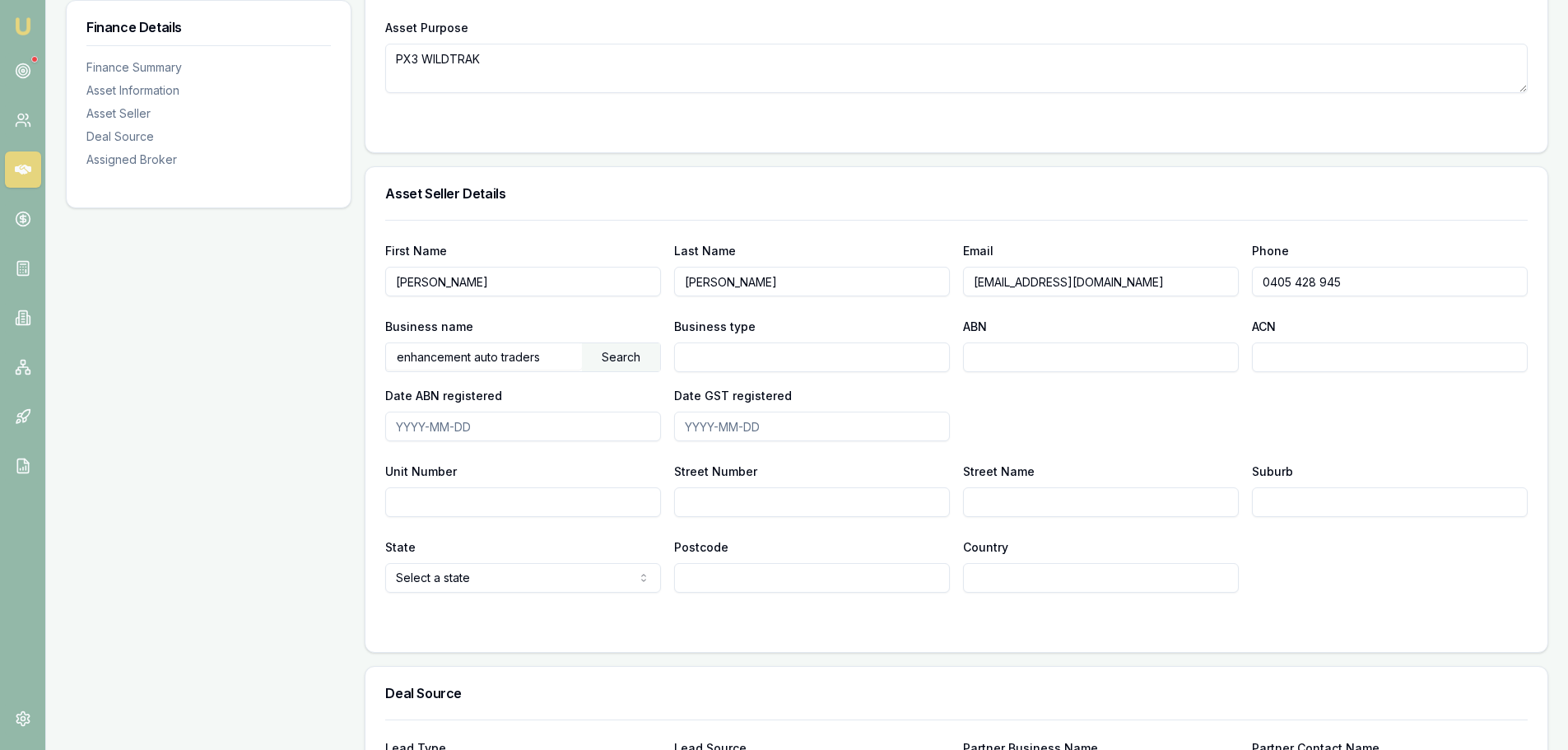
click at [1158, 277] on input "[EMAIL_ADDRESS][DOMAIN_NAME]" at bounding box center [1100, 281] width 276 height 30
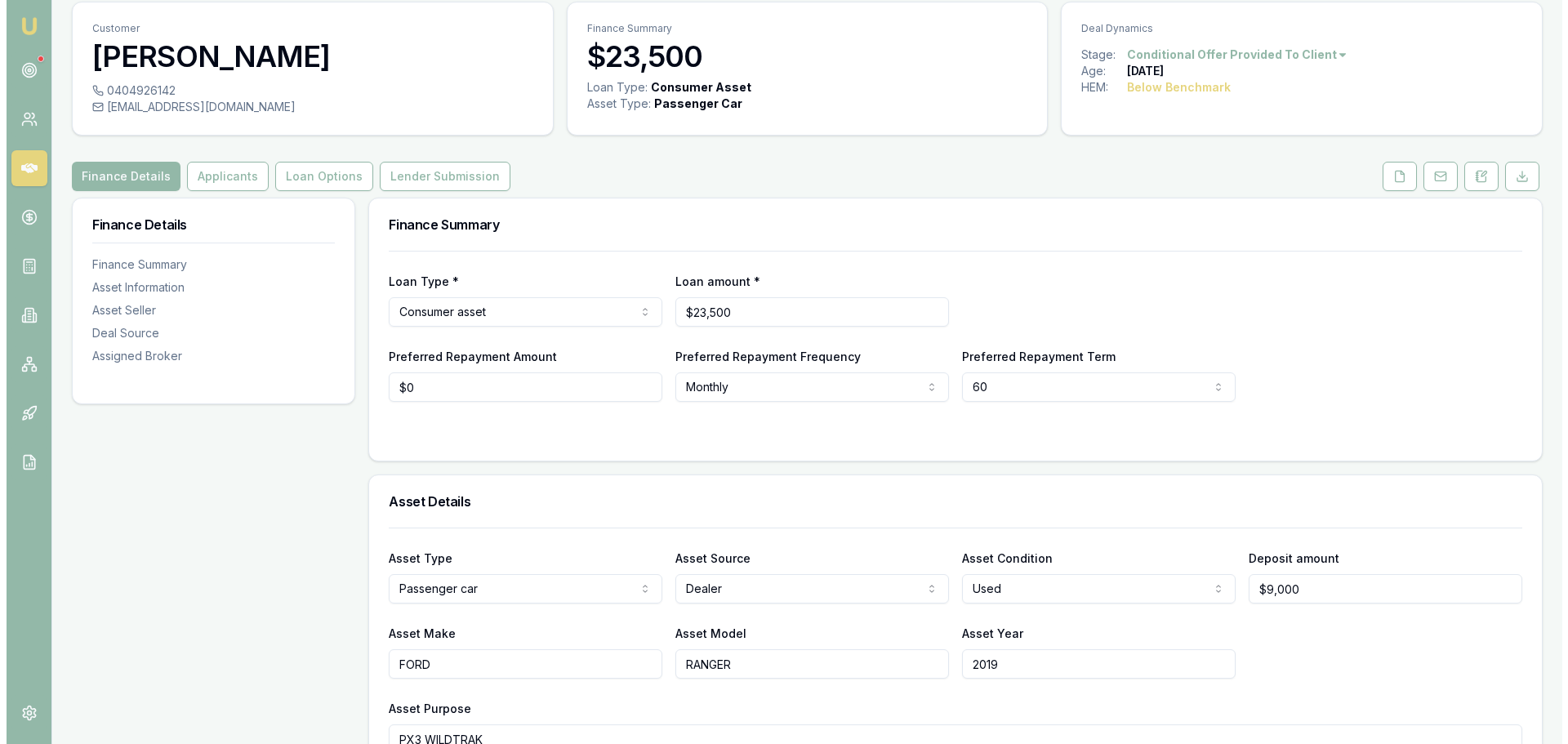
scroll to position [0, 0]
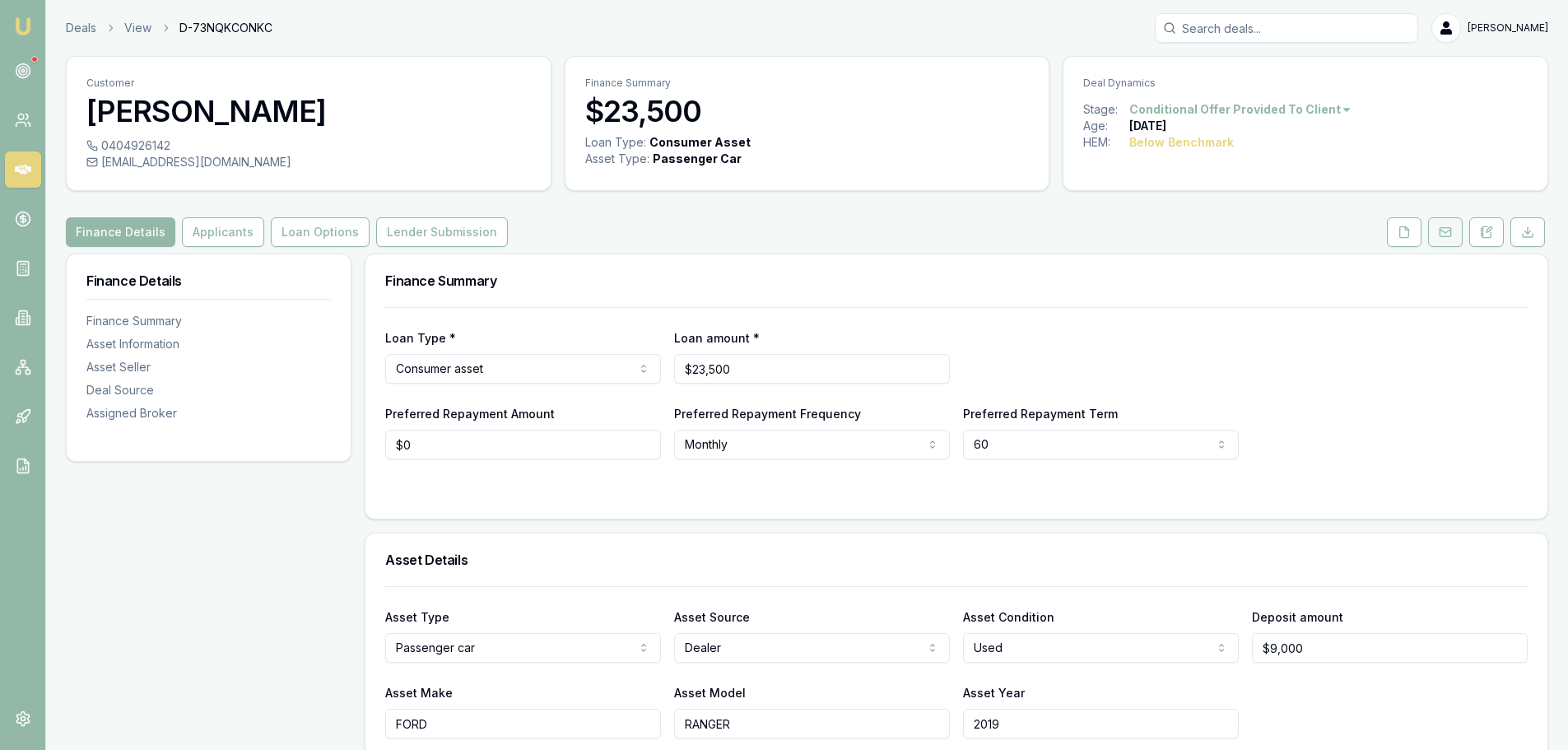
click at [1450, 240] on button at bounding box center [1445, 232] width 35 height 30
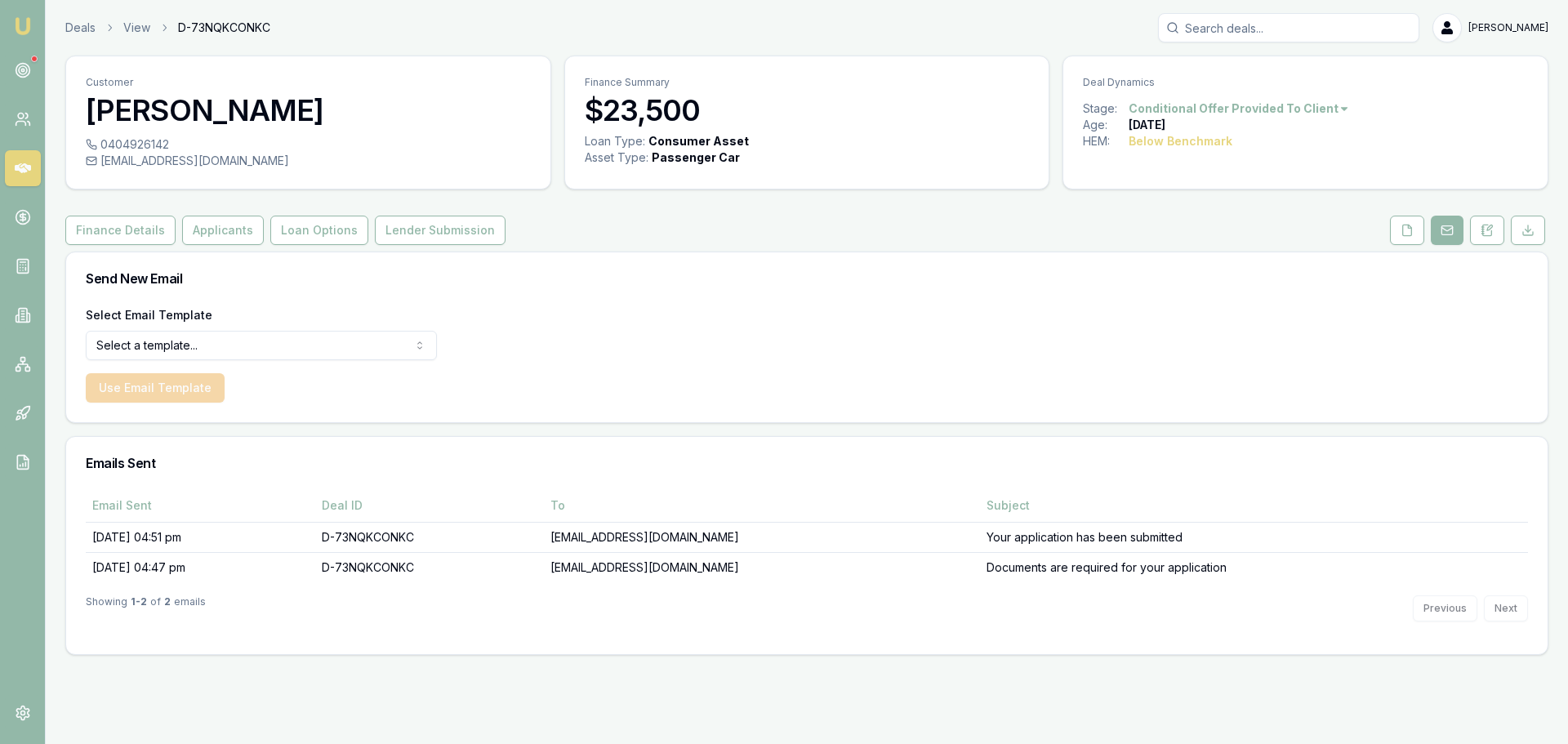
click at [306, 343] on html "Emu Broker Deals View D-73NQKCONKC Erin Shield Toggle Menu Customer David Urwin…" at bounding box center [784, 372] width 1568 height 744
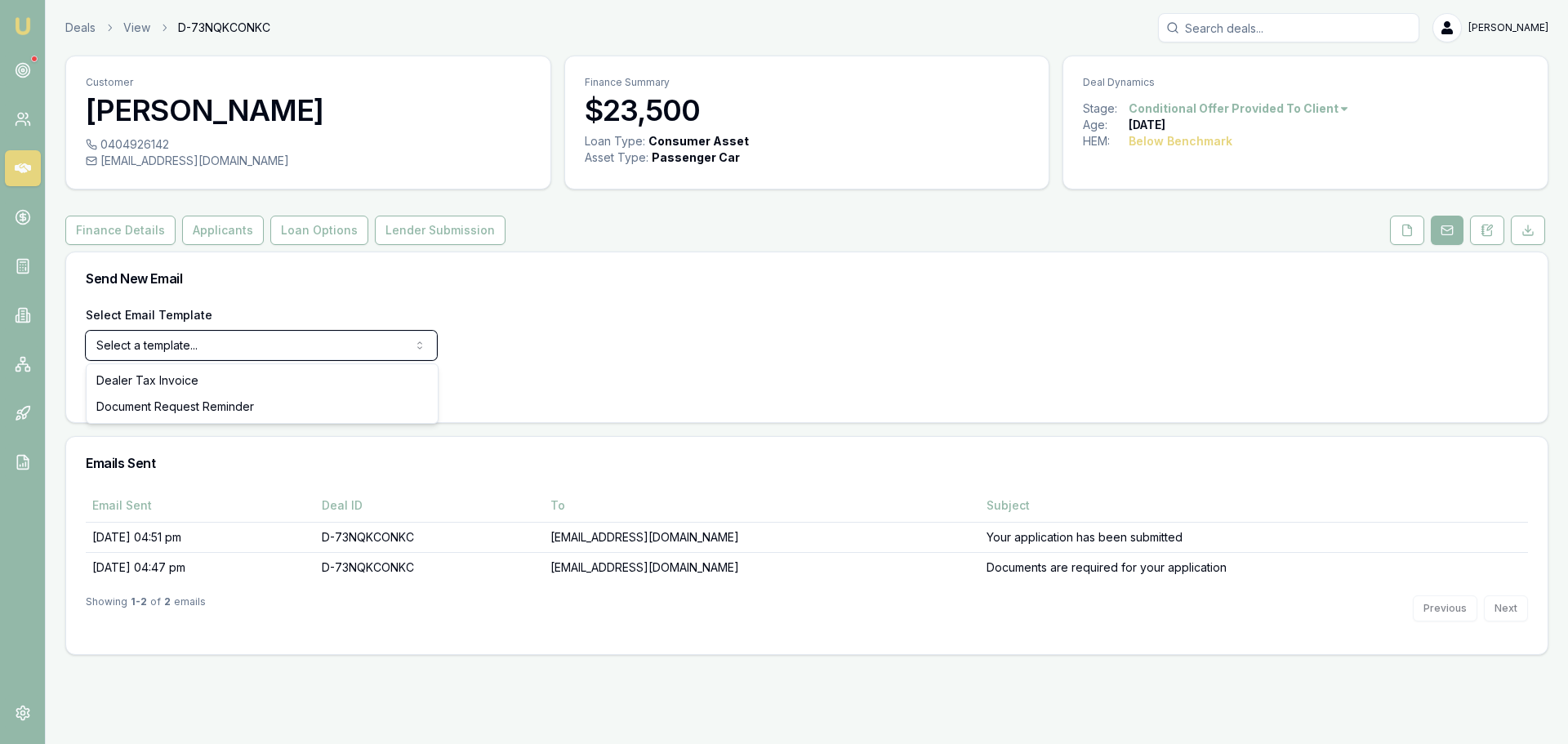
click at [1266, 25] on html "Emu Broker Deals View D-73NQKCONKC Erin Shield Toggle Menu Customer David Urwin…" at bounding box center [784, 372] width 1568 height 744
click at [332, 344] on html "Emu Broker Deals View D-73NQKCONKC Erin Shield Toggle Menu Customer David Urwin…" at bounding box center [784, 372] width 1568 height 744
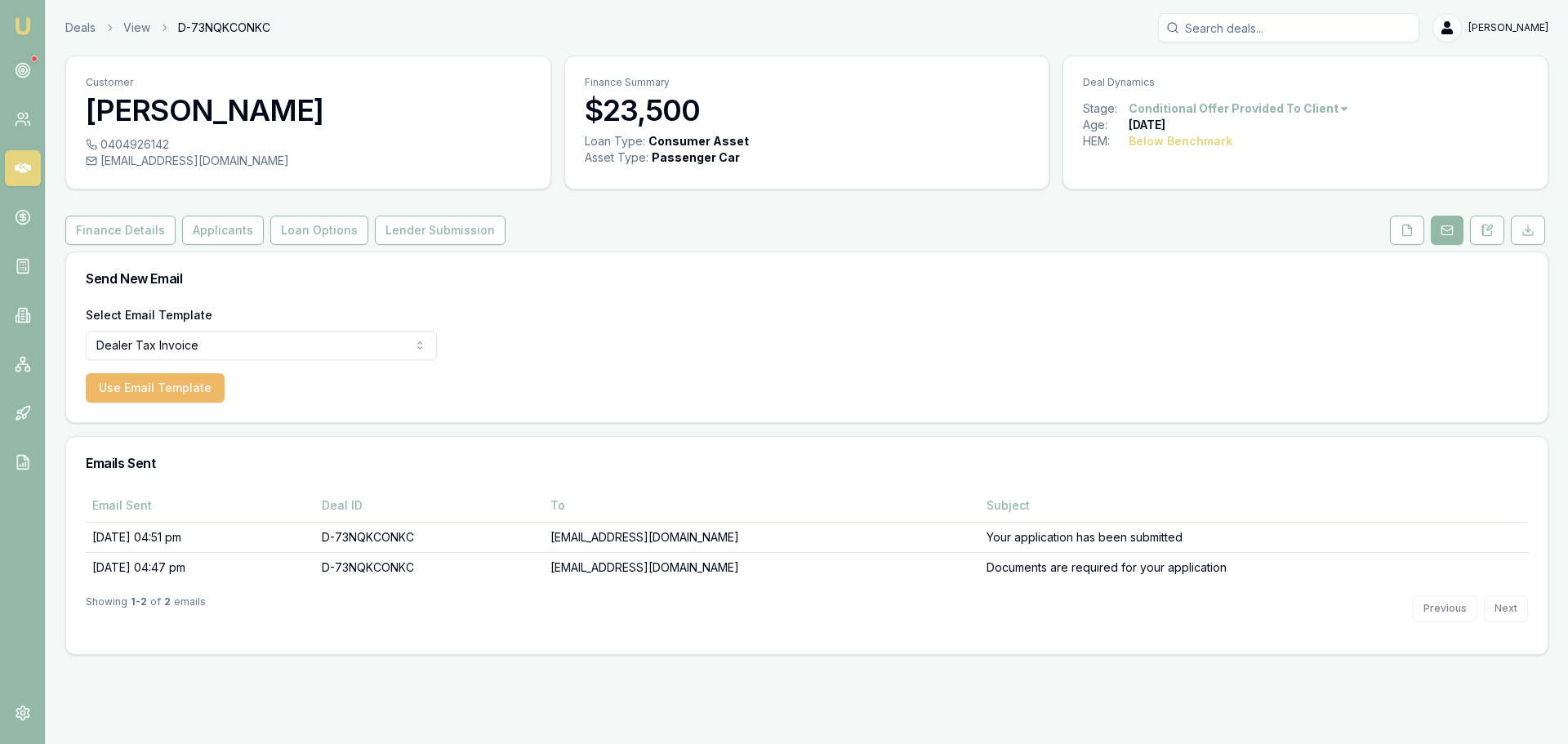
click at [168, 387] on button "Use Email Template" at bounding box center [155, 387] width 138 height 30
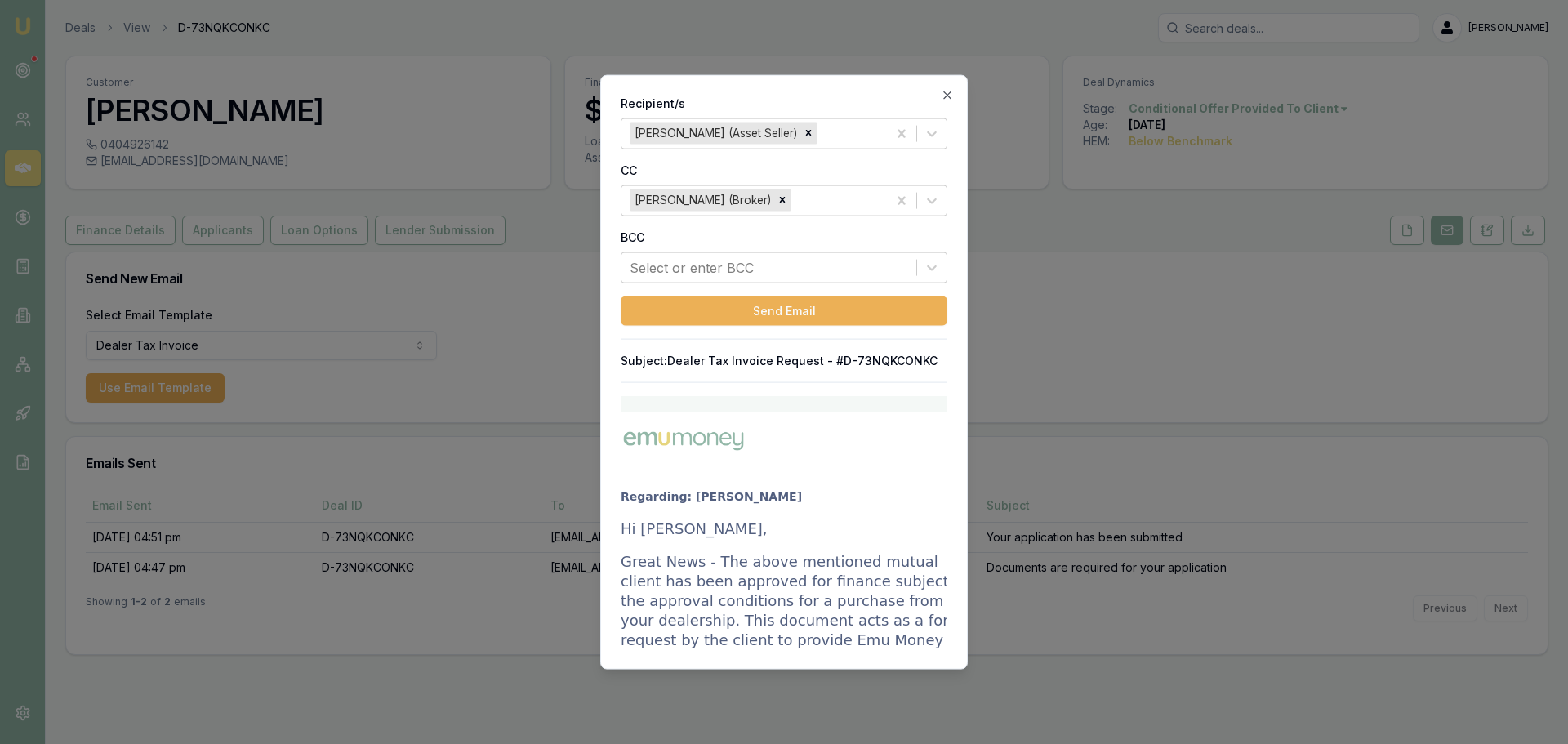
drag, startPoint x: 623, startPoint y: 531, endPoint x: 834, endPoint y: 595, distance: 220.5
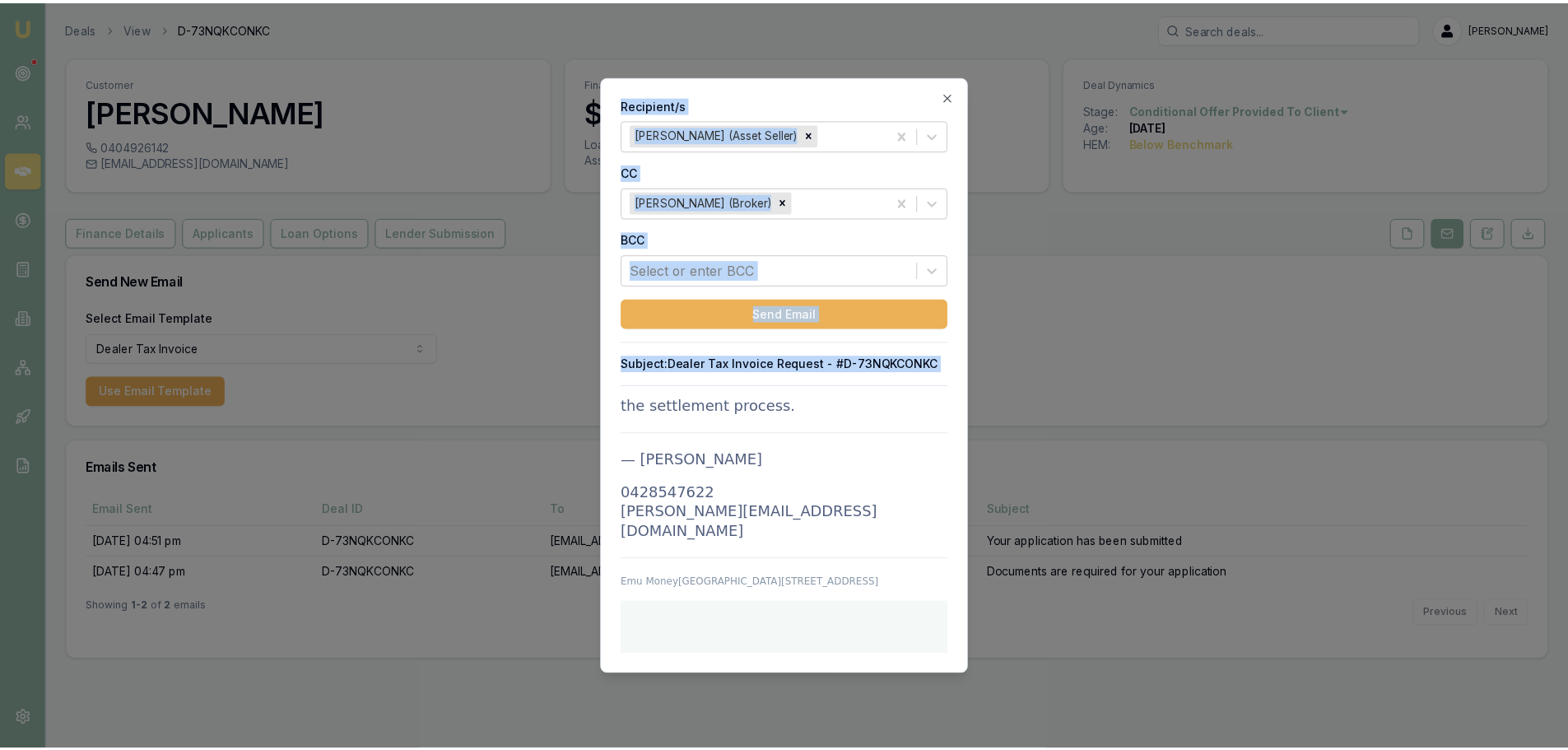
scroll to position [2598, 0]
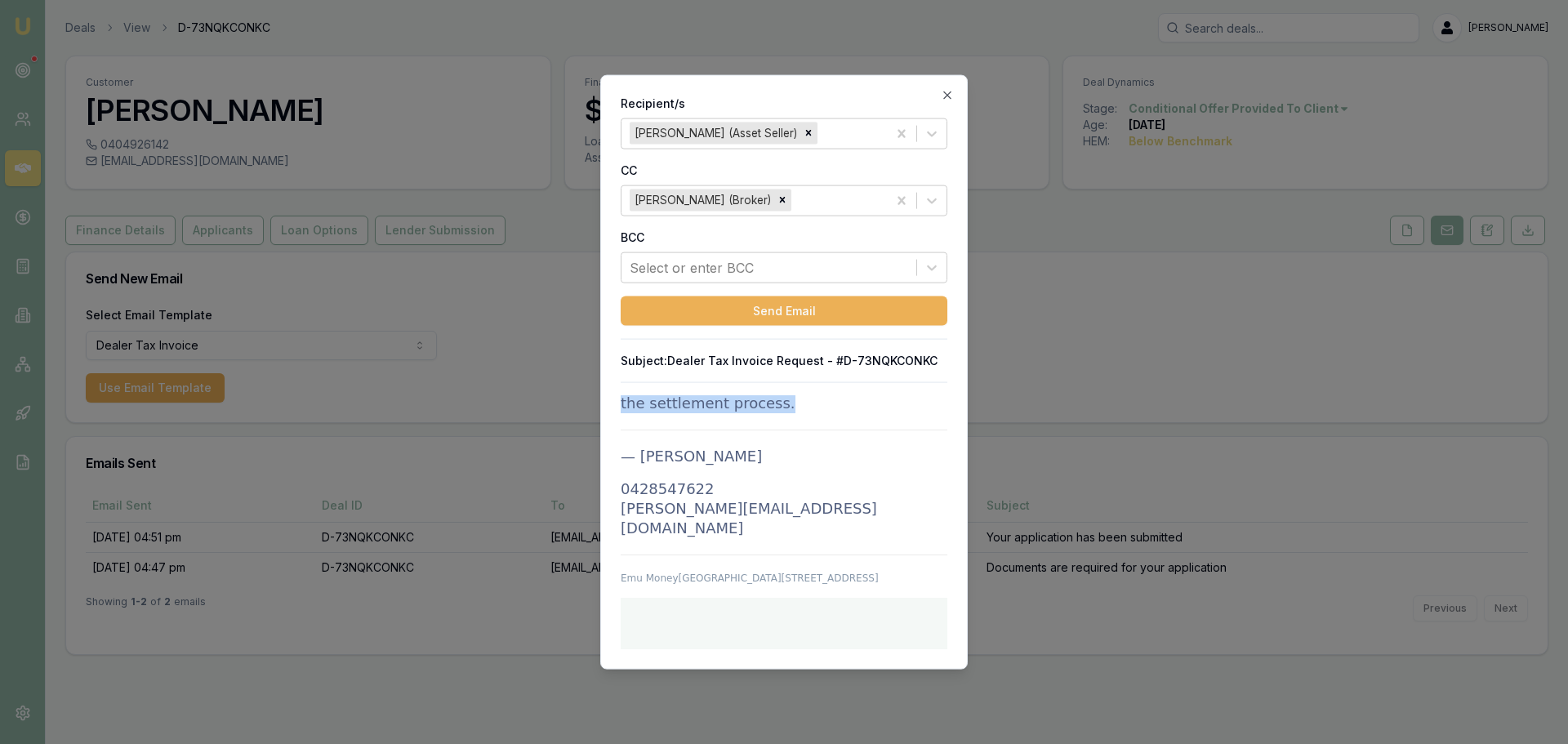
drag, startPoint x: 624, startPoint y: 530, endPoint x: 794, endPoint y: 415, distance: 205.2
copy td "Hi Anwar Hashimi, Great News - The above mentioned mutual client has been appro…"
click at [949, 94] on icon "button" at bounding box center [947, 95] width 13 height 13
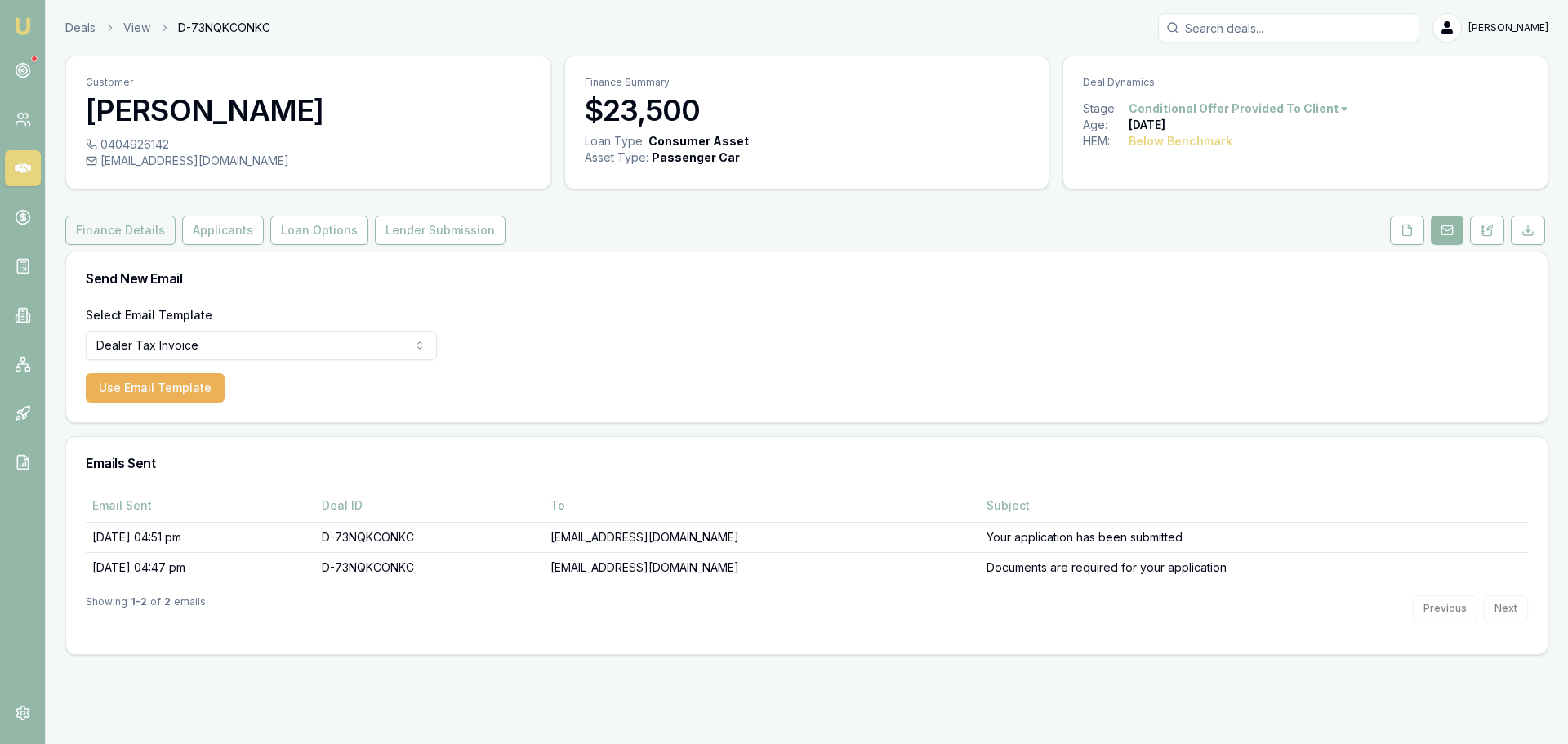
click at [155, 222] on button "Finance Details" at bounding box center [120, 230] width 110 height 30
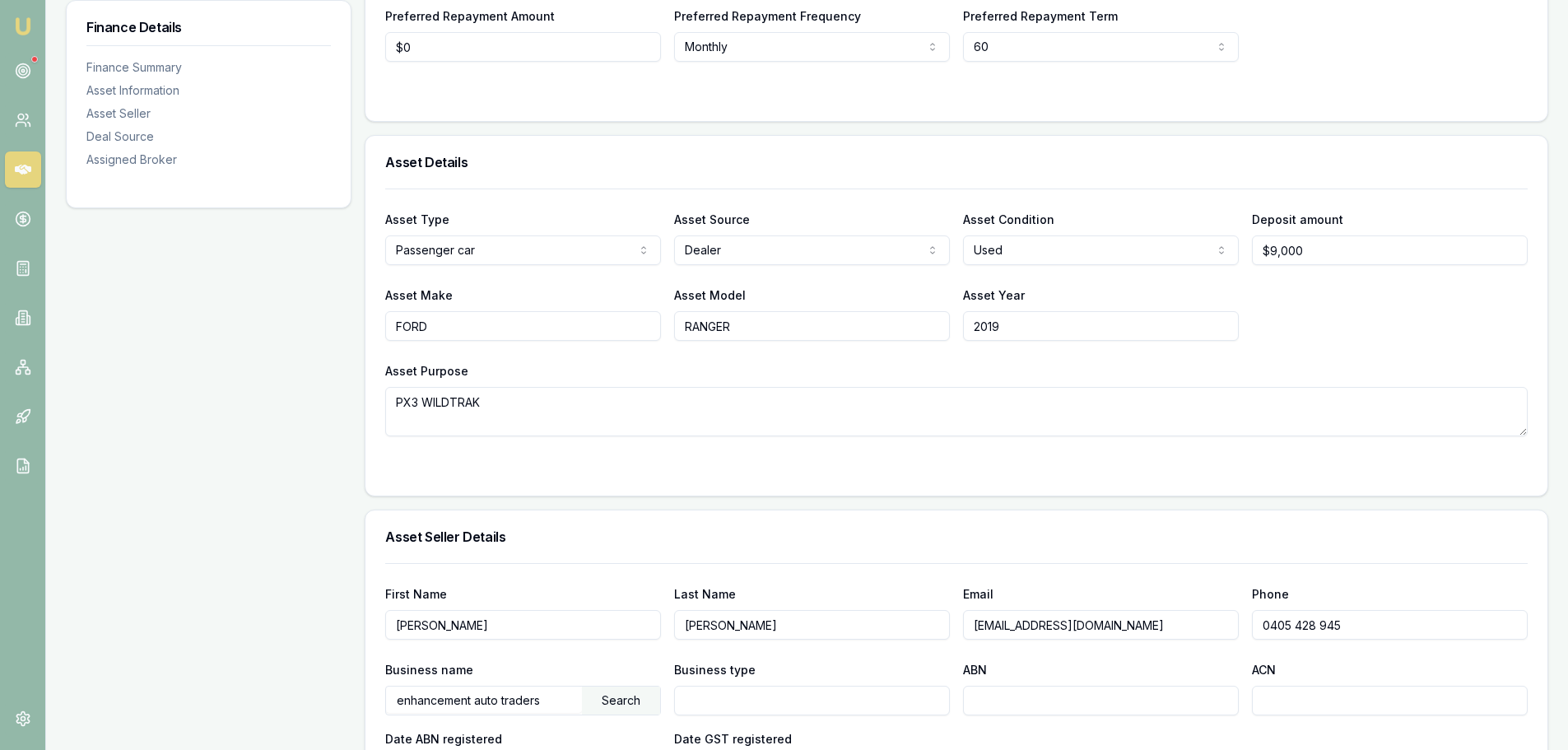
scroll to position [494, 0]
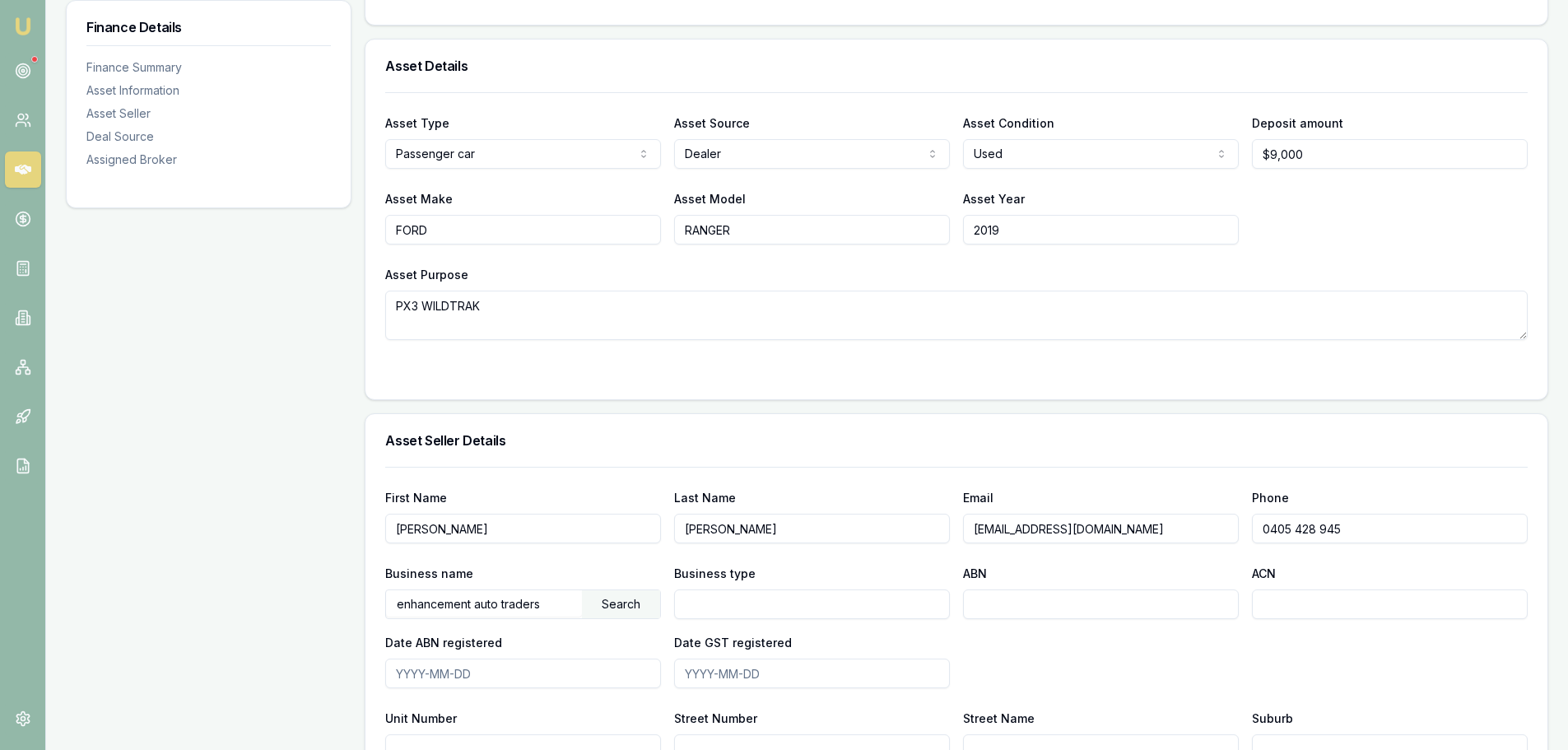
click at [1154, 533] on input "huhautotraders@gmail.com" at bounding box center [1100, 528] width 276 height 30
drag, startPoint x: 1154, startPoint y: 533, endPoint x: 933, endPoint y: 532, distance: 221.0
click at [936, 532] on div "First Name Anwar Last Name Hashimi Email huhautotraders@gmail.com Phone 0405 42…" at bounding box center [957, 516] width 1143 height 56
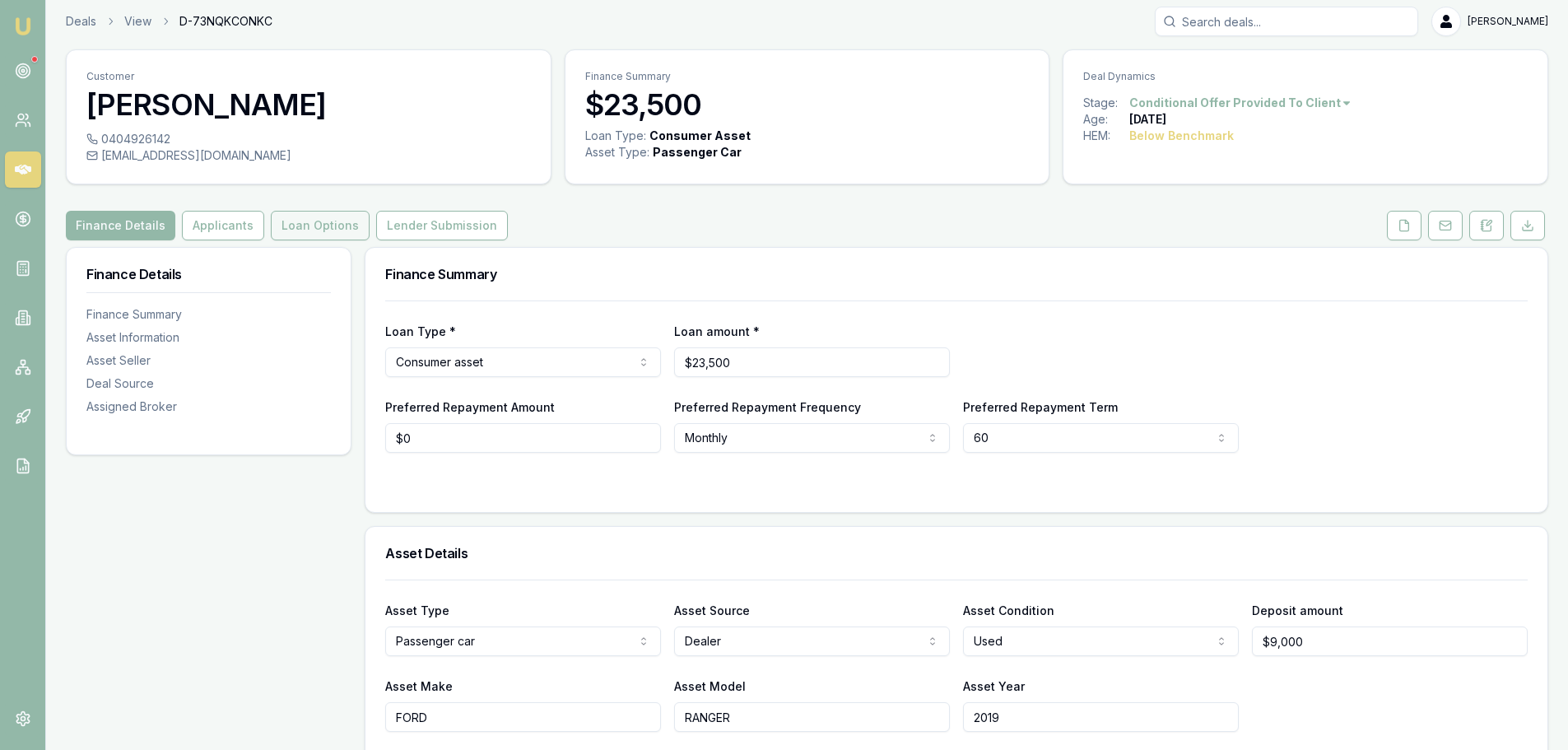
scroll to position [0, 0]
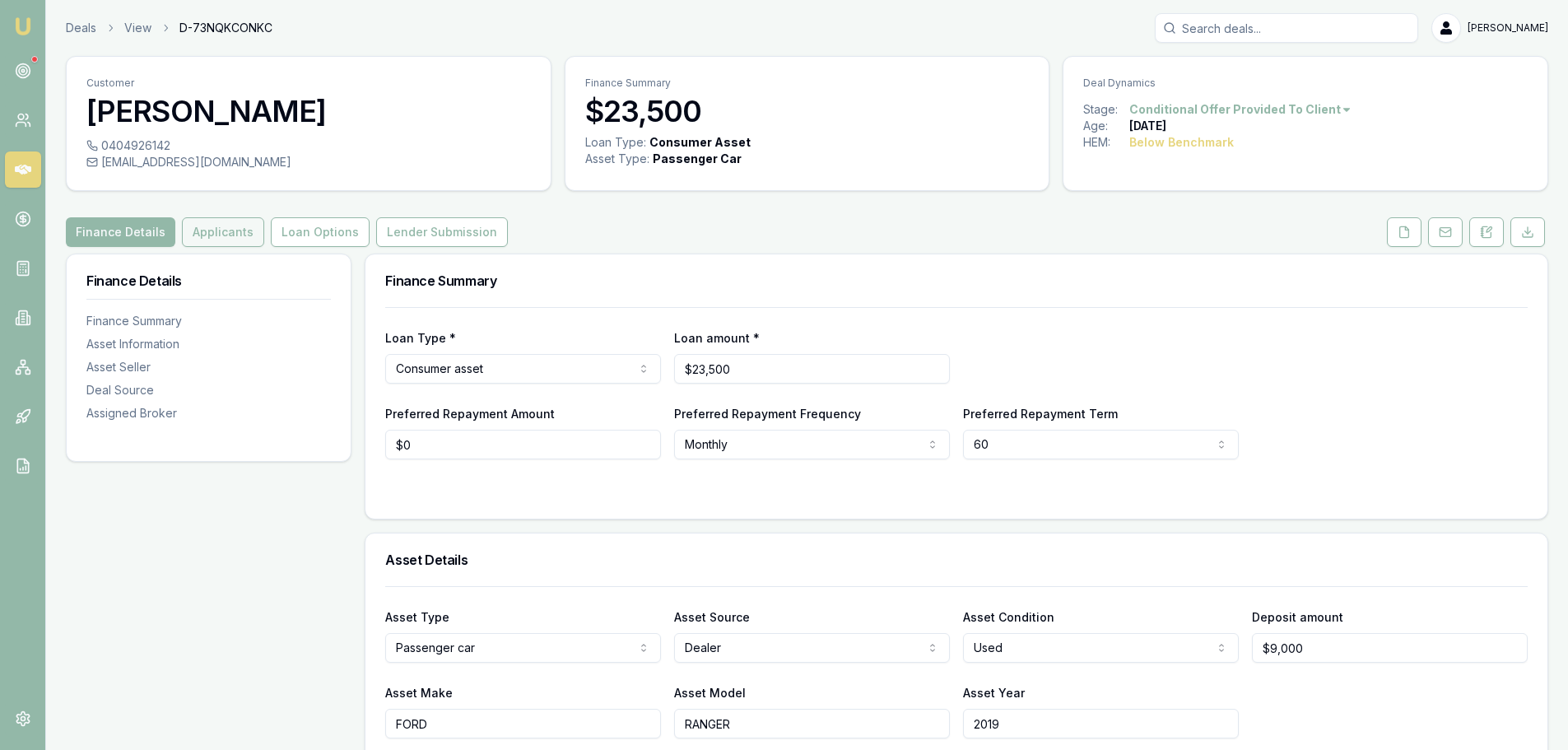
click at [233, 241] on button "Applicants" at bounding box center [223, 232] width 82 height 30
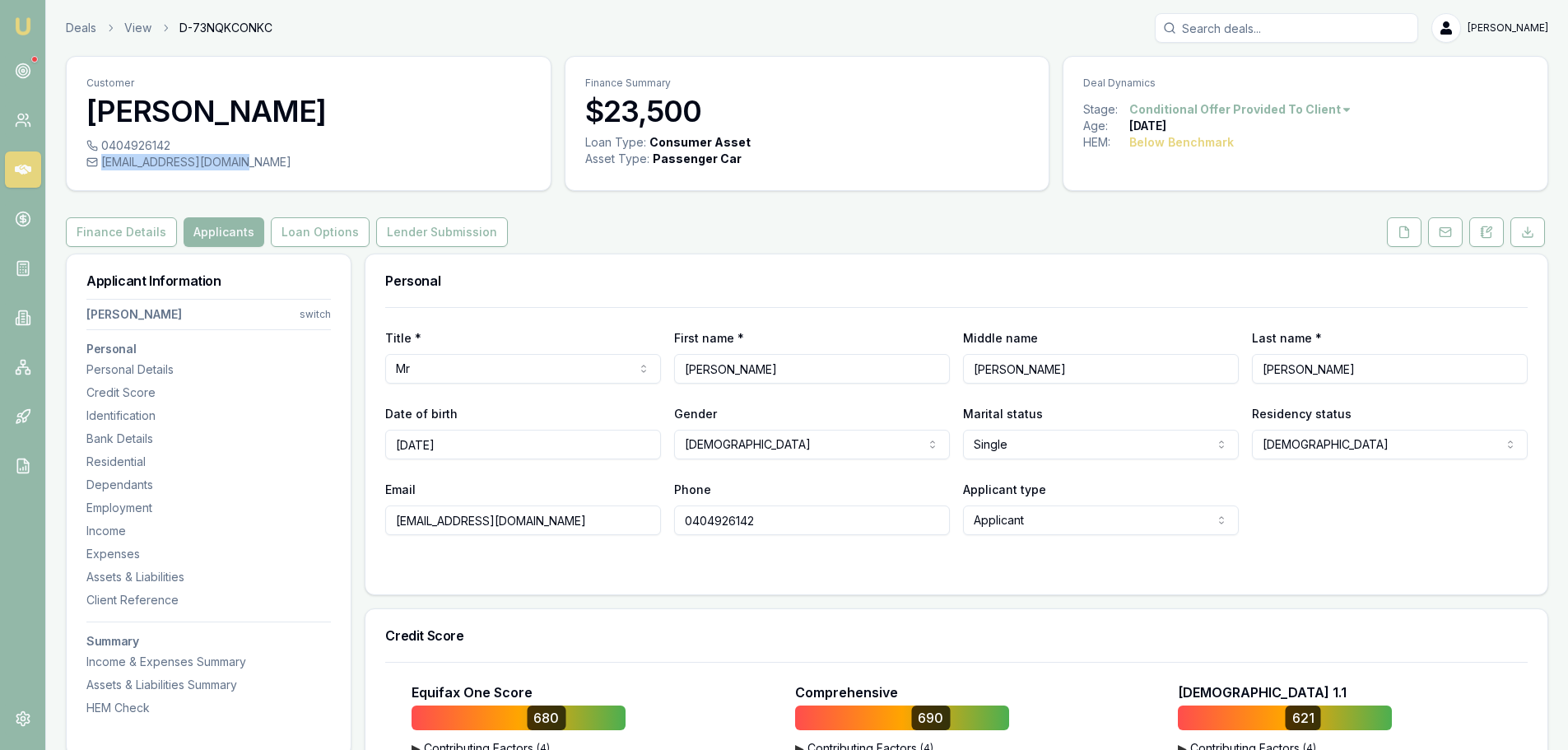
click at [252, 161] on div "damage_oww@hotmail.com" at bounding box center [308, 162] width 445 height 16
copy div "damage_oww@hotmail.com"
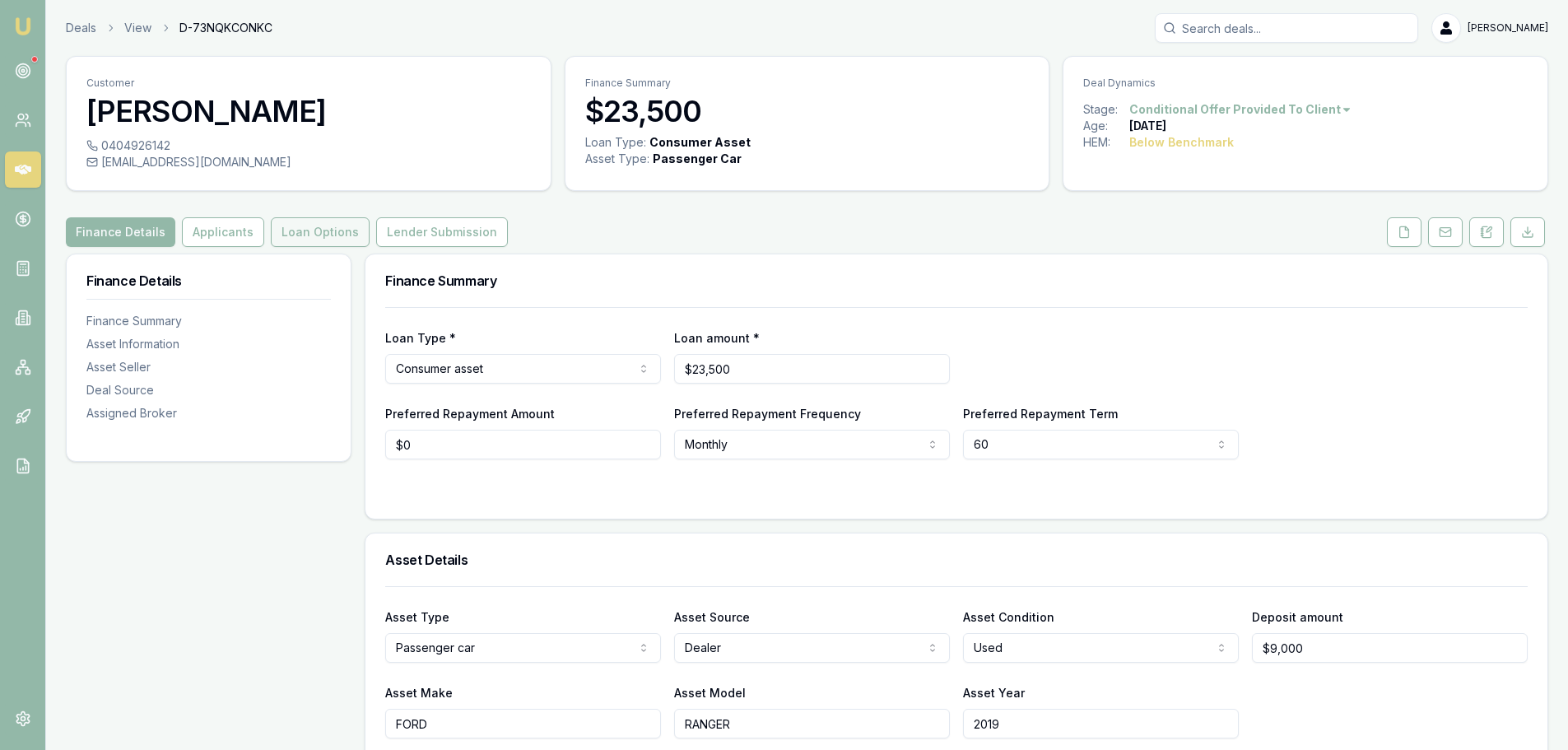
click at [317, 227] on button "Loan Options" at bounding box center [321, 232] width 99 height 30
click at [1408, 234] on icon at bounding box center [1404, 232] width 9 height 11
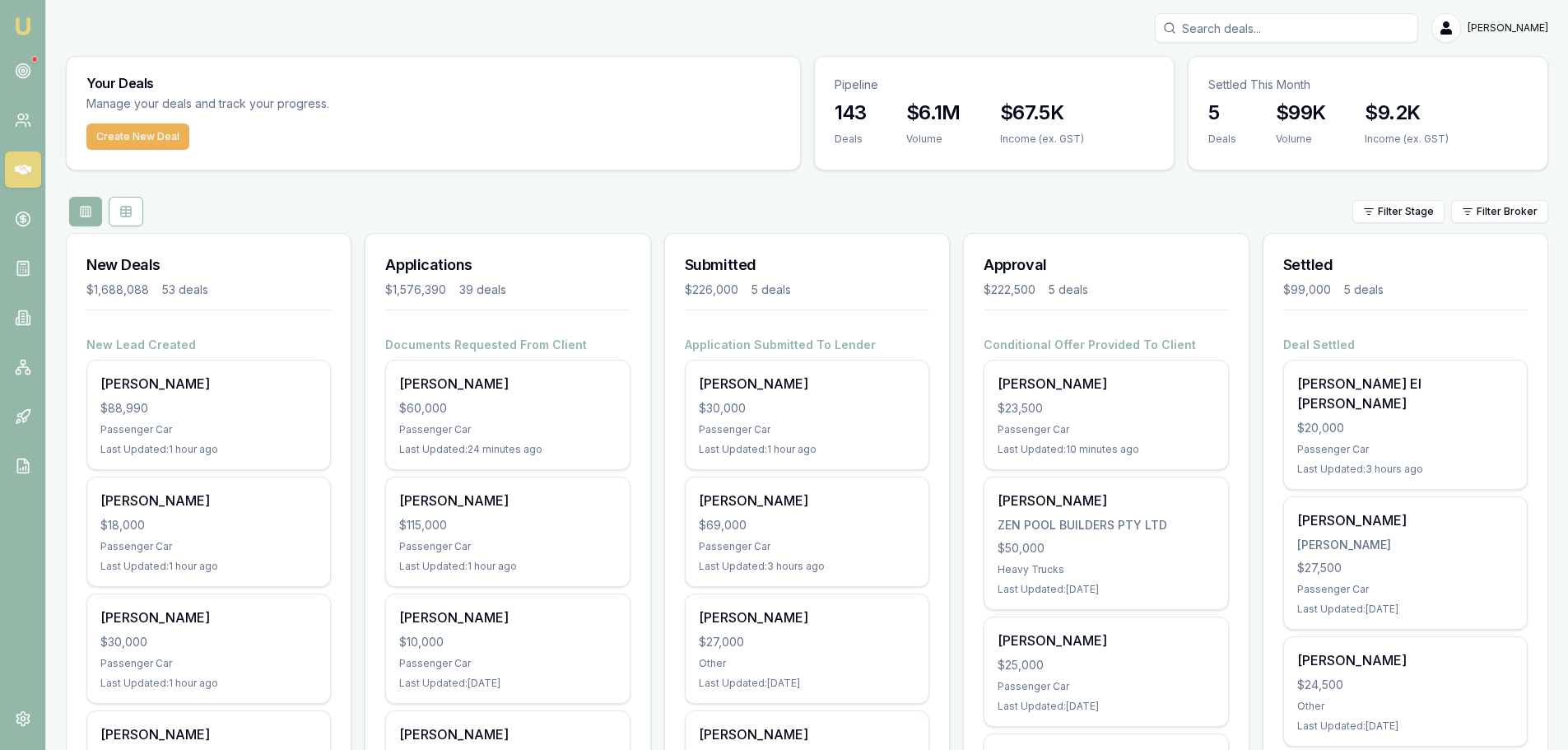
click at [292, 209] on div "Filter Stage Filter Broker" at bounding box center [807, 211] width 1483 height 30
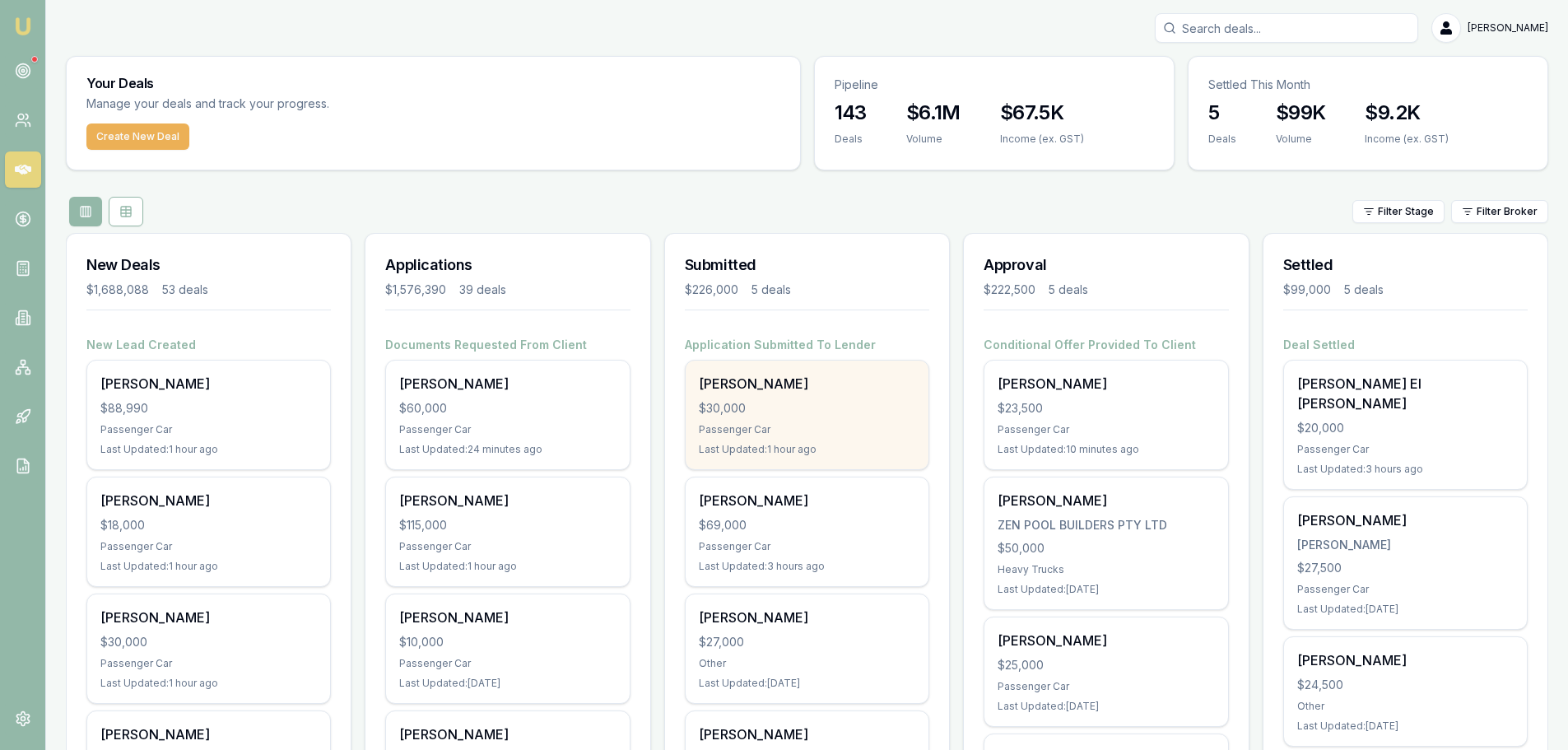
click at [730, 389] on div "[PERSON_NAME]" at bounding box center [808, 384] width 217 height 19
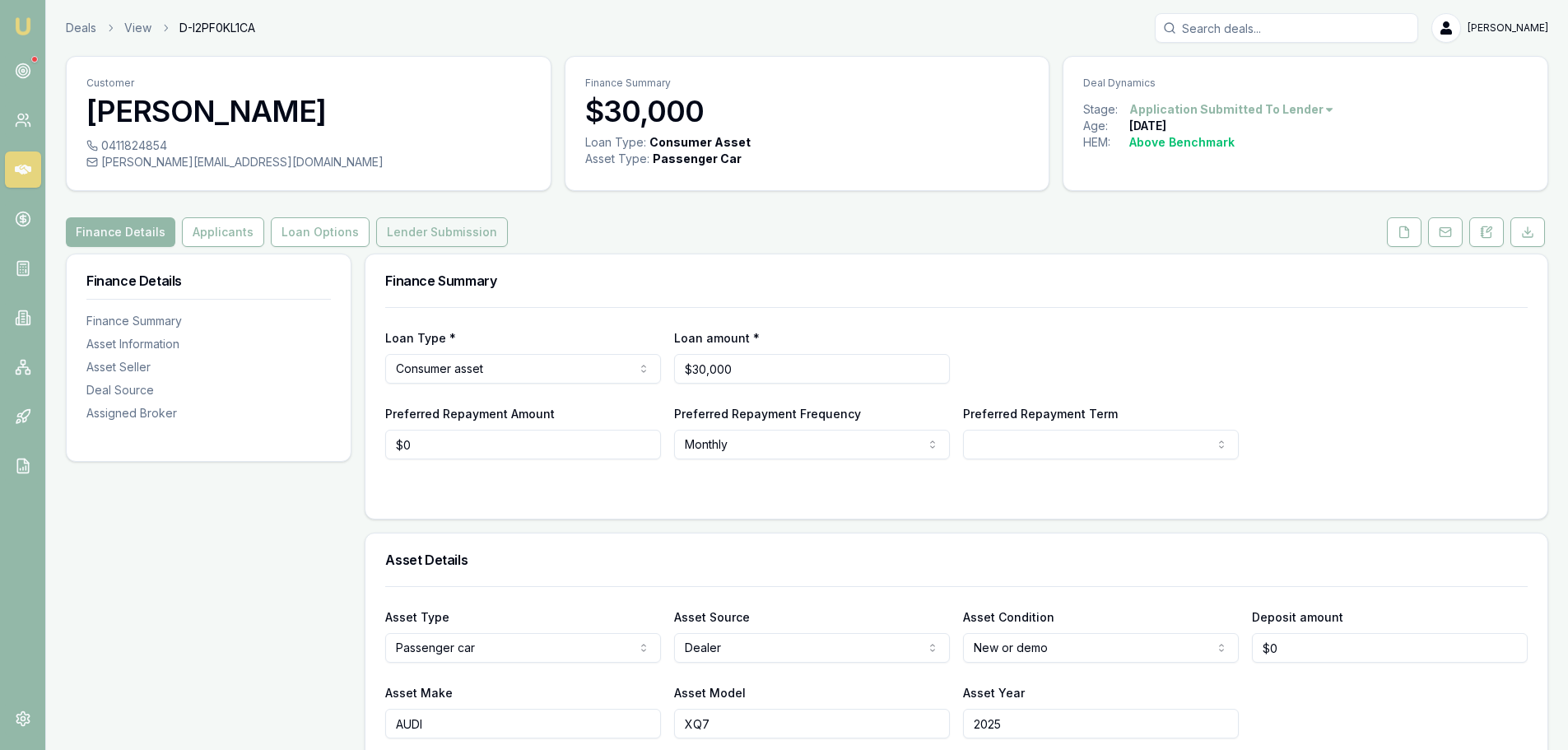
click at [431, 225] on button "Lender Submission" at bounding box center [442, 232] width 132 height 30
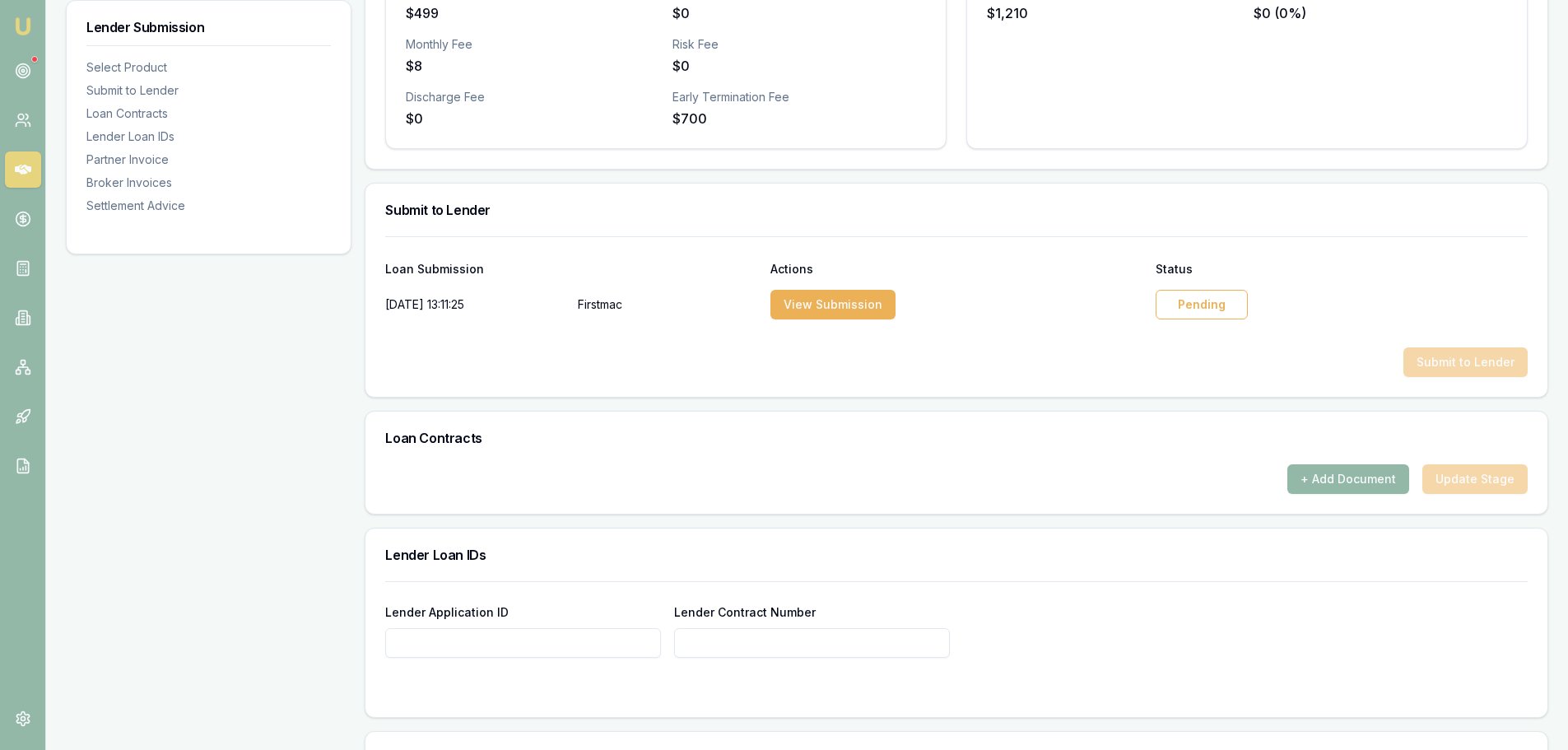
scroll to position [659, 0]
click at [1219, 320] on div "Loan Submission Actions Status [DATE] 13:11:25 Firstmac View Submission Pending" at bounding box center [957, 291] width 1143 height 111
click at [1220, 309] on div "Pending" at bounding box center [1201, 303] width 92 height 30
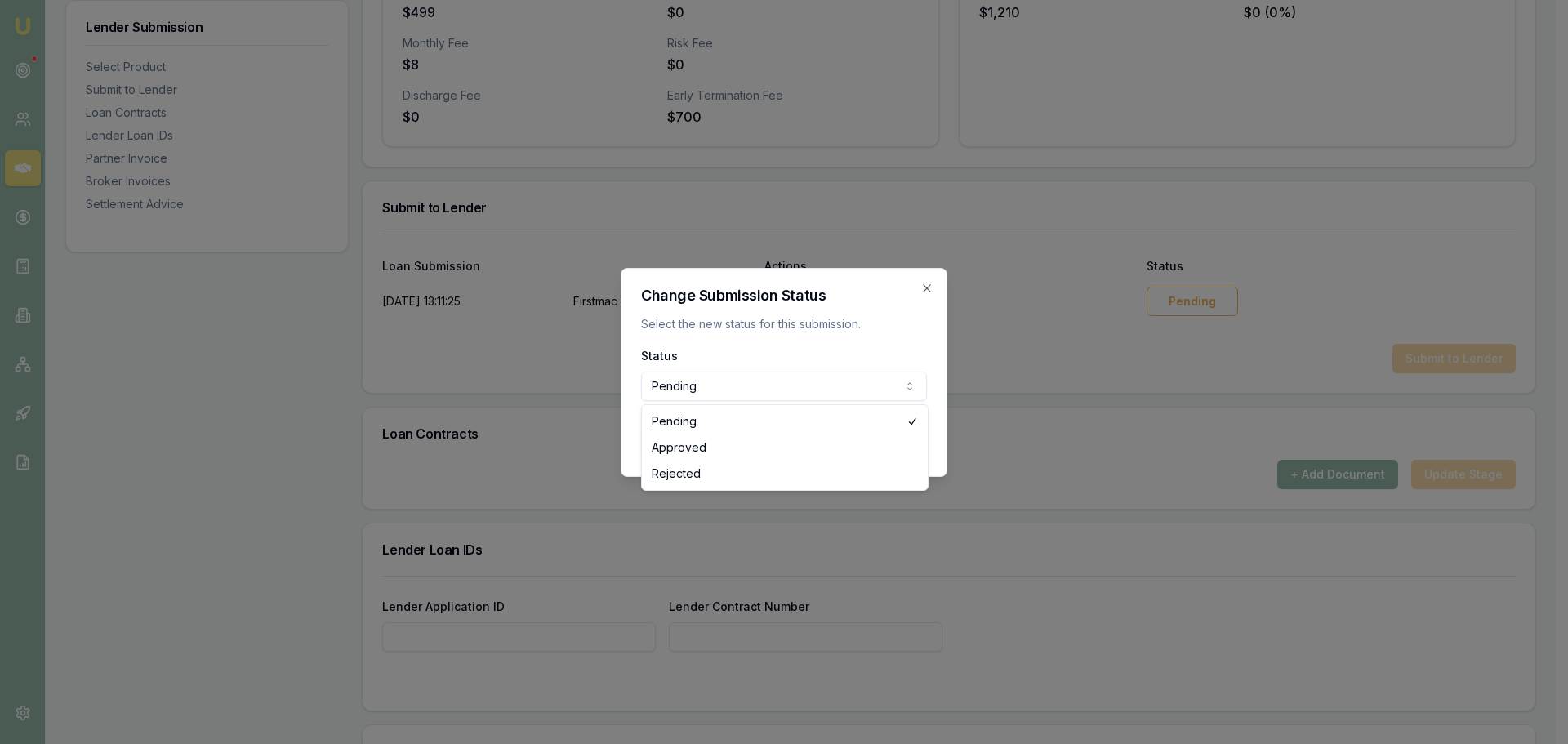
select select "APPROVED"
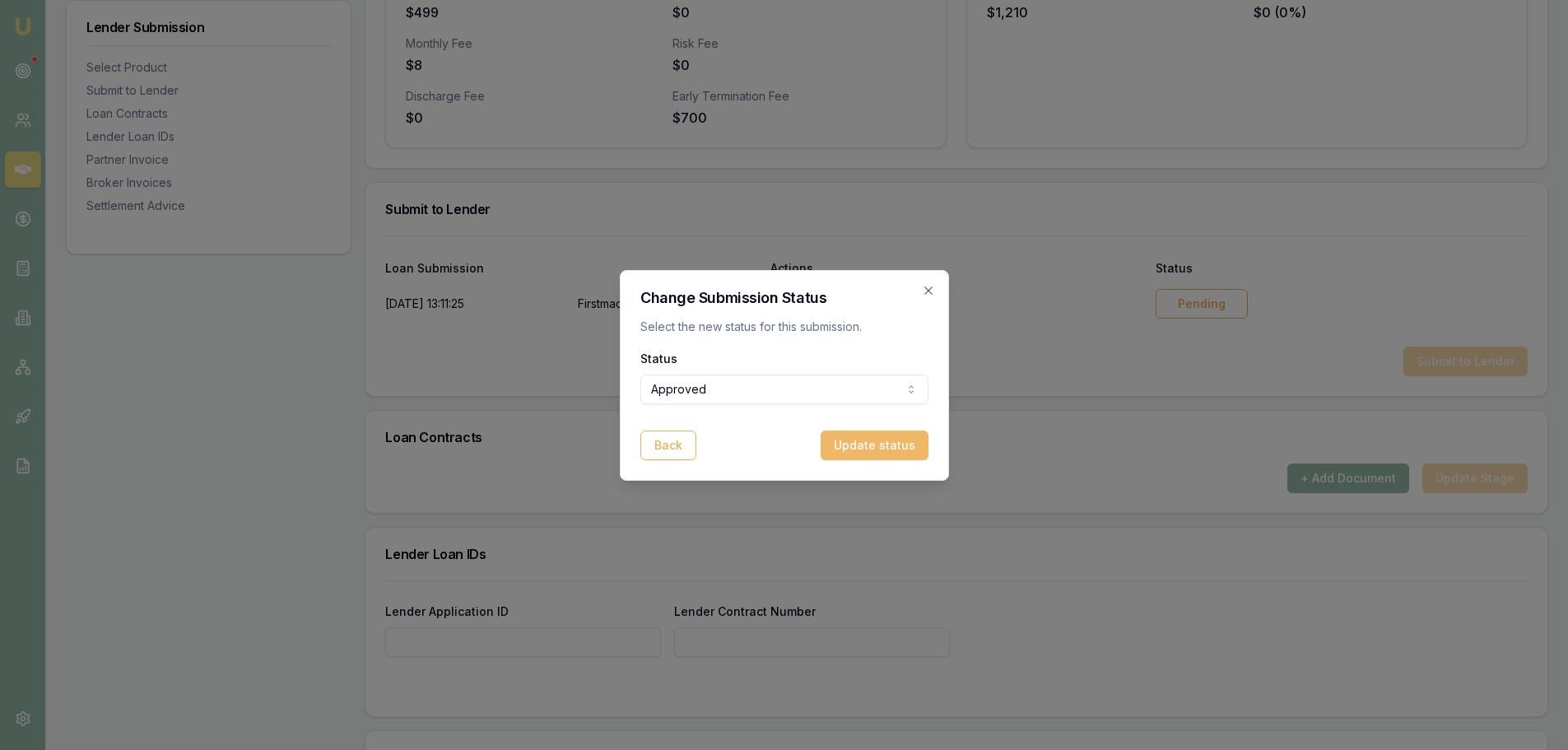
click at [862, 434] on button "Update status" at bounding box center [874, 445] width 108 height 30
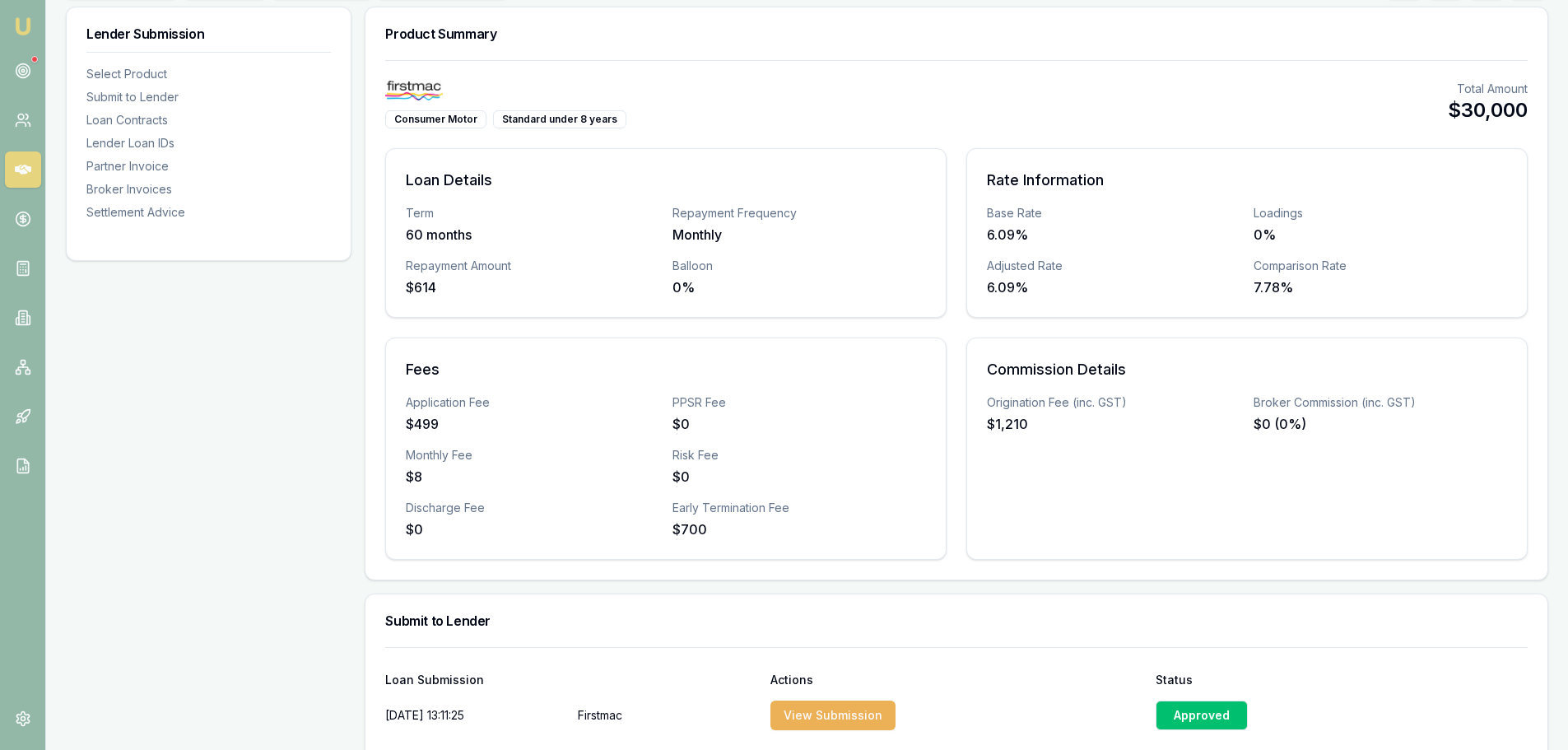
scroll to position [0, 0]
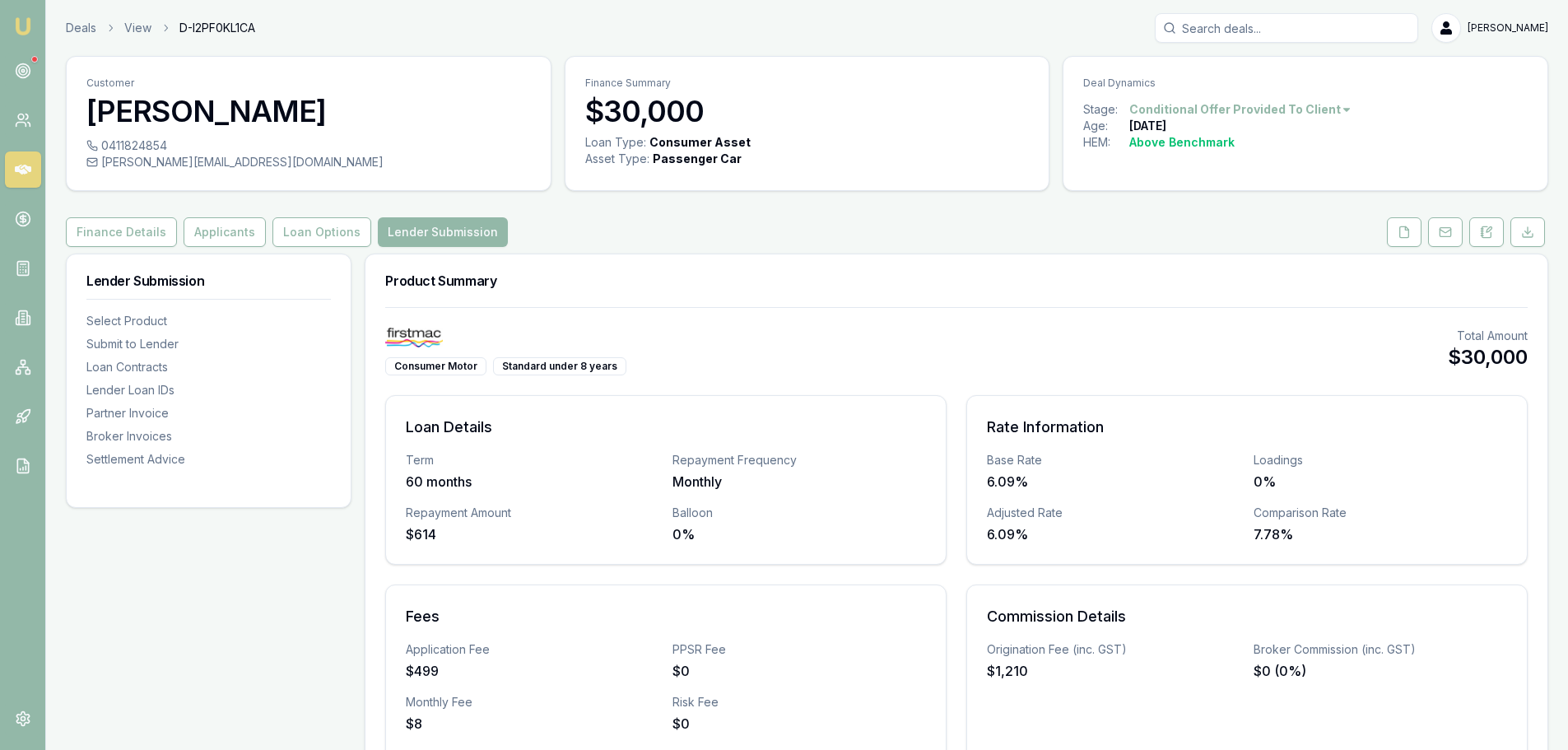
click at [261, 168] on div "david@mooneevalley.com.au" at bounding box center [308, 162] width 445 height 16
click at [258, 162] on div "david@mooneevalley.com.au" at bounding box center [308, 162] width 445 height 16
copy div "david@mooneevalley.com.au"
